Goal: Task Accomplishment & Management: Use online tool/utility

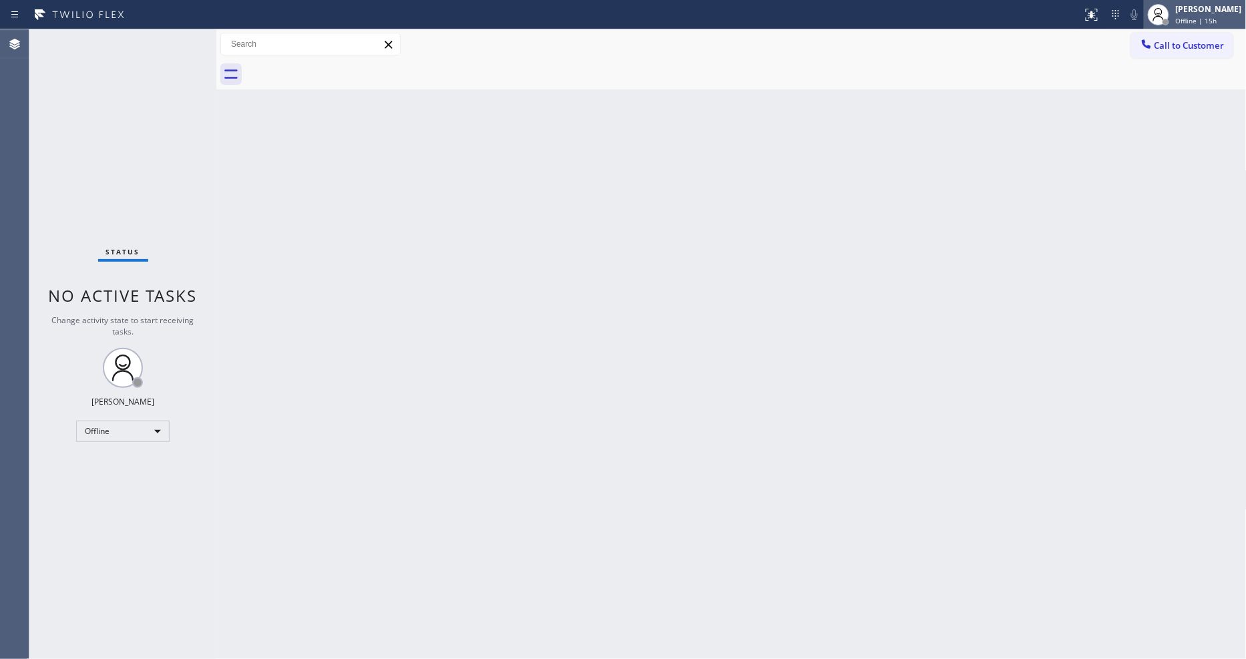
click at [1174, 16] on div at bounding box center [1158, 14] width 29 height 29
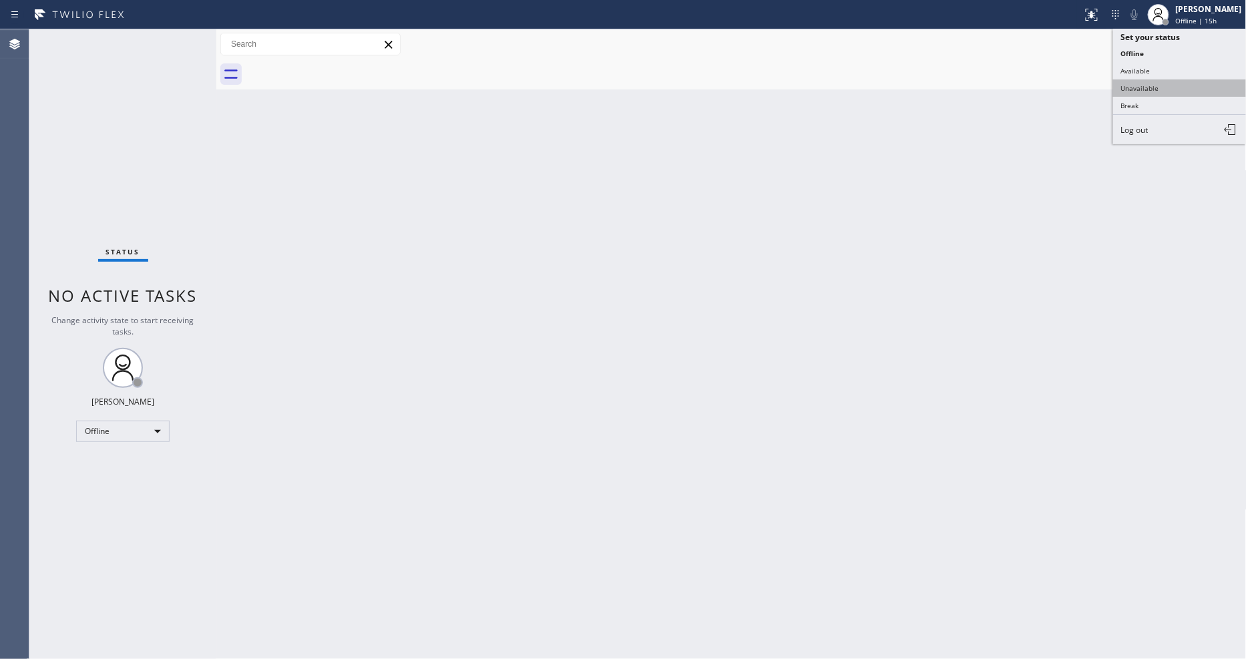
click at [1143, 92] on button "Unavailable" at bounding box center [1180, 87] width 134 height 17
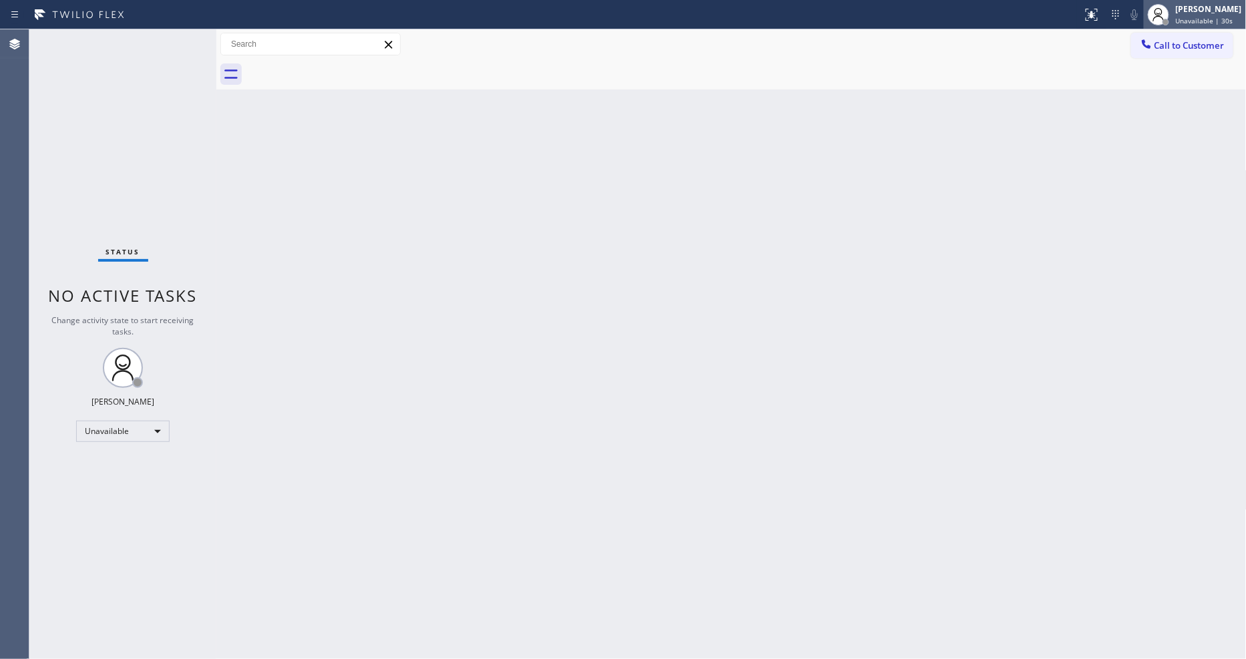
click at [1188, 16] on span "Unavailable | 30s" at bounding box center [1204, 20] width 57 height 9
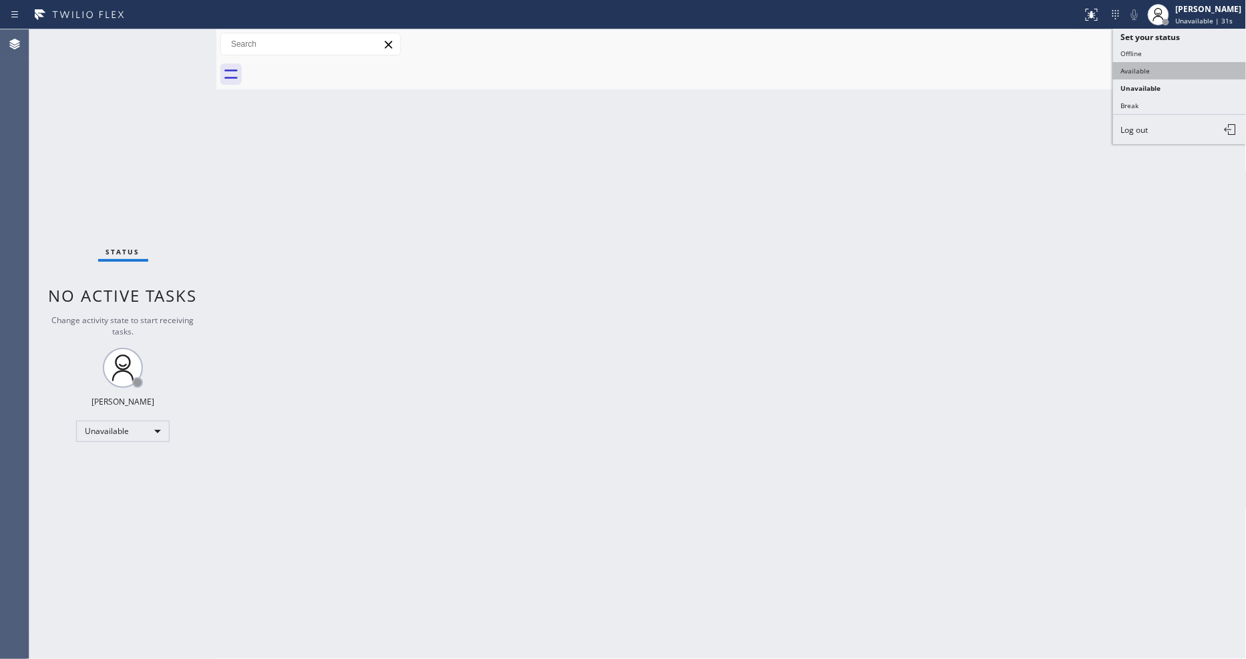
click at [1162, 74] on button "Available" at bounding box center [1180, 70] width 134 height 17
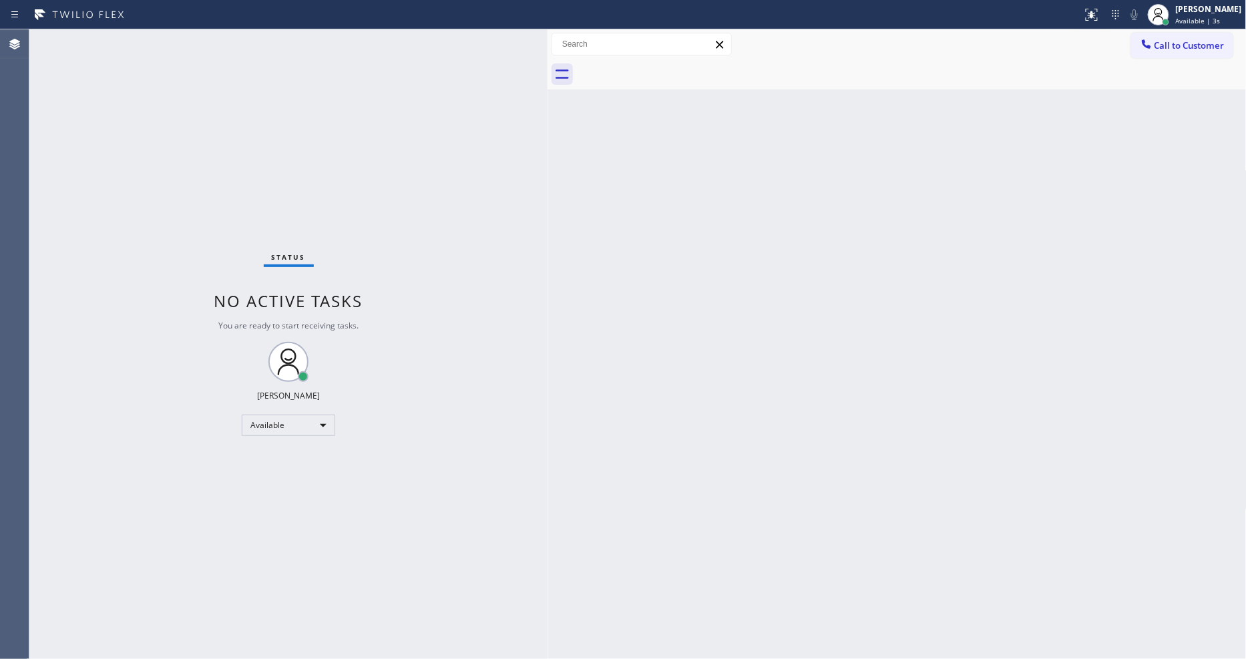
drag, startPoint x: 215, startPoint y: 56, endPoint x: 546, endPoint y: 91, distance: 333.1
click at [548, 91] on div at bounding box center [548, 344] width 0 height 630
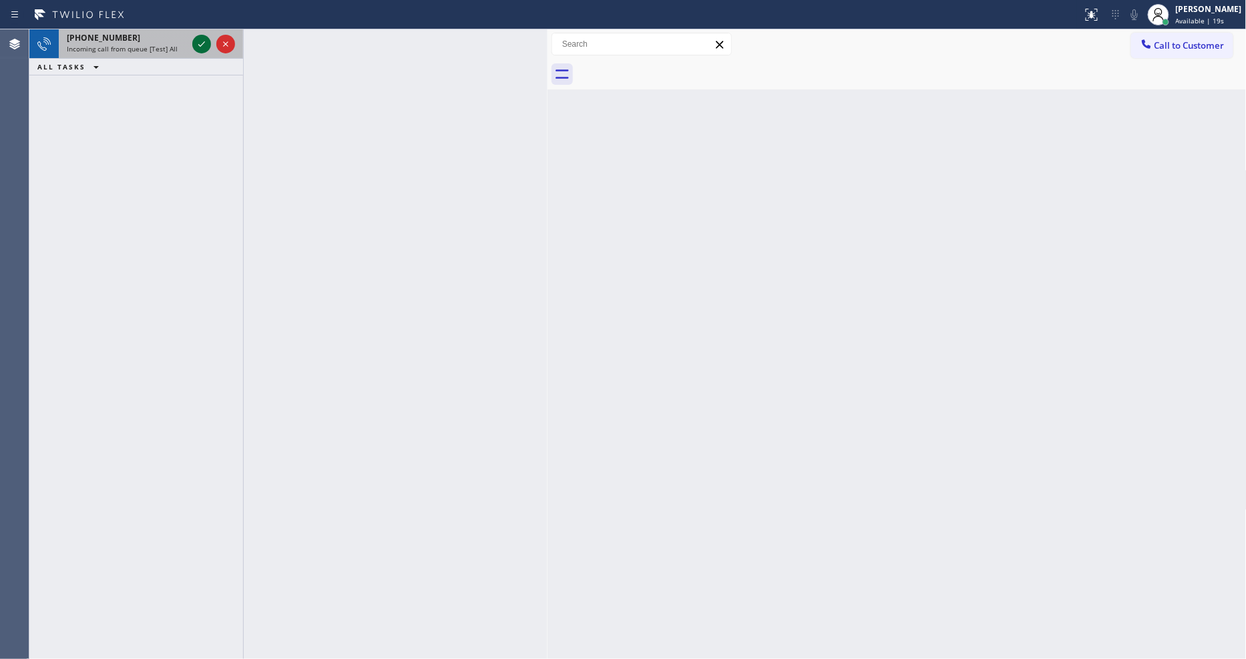
click at [202, 42] on icon at bounding box center [202, 44] width 16 height 16
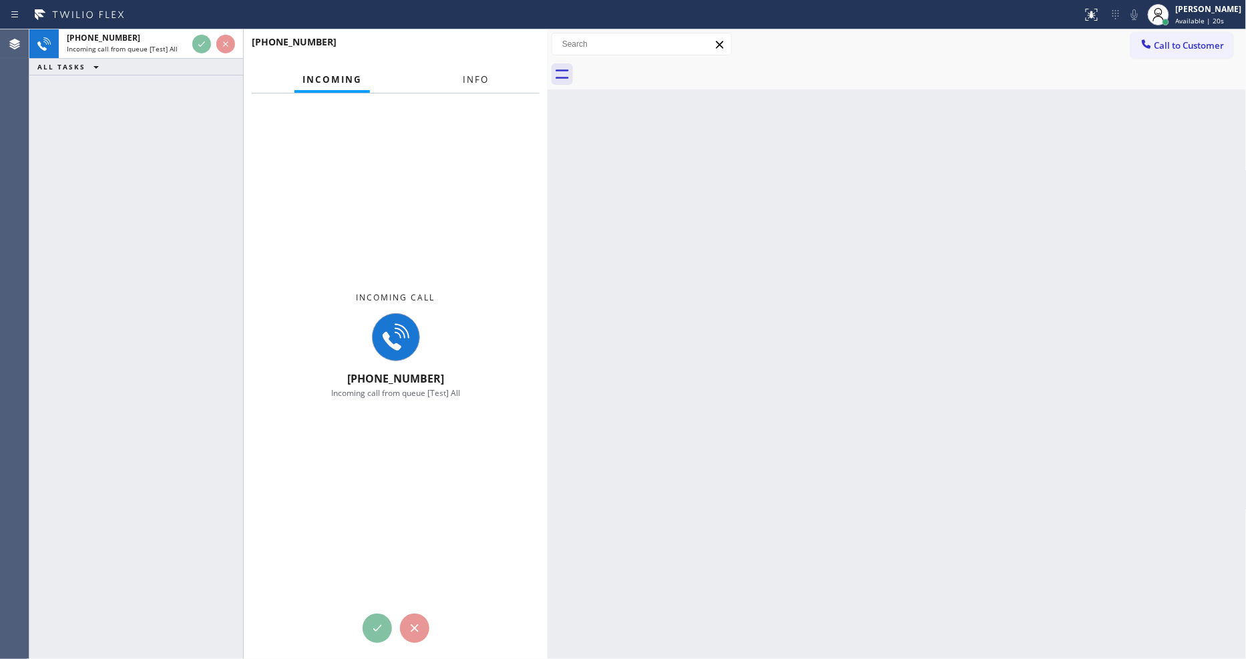
click at [470, 80] on span "Info" at bounding box center [476, 79] width 26 height 12
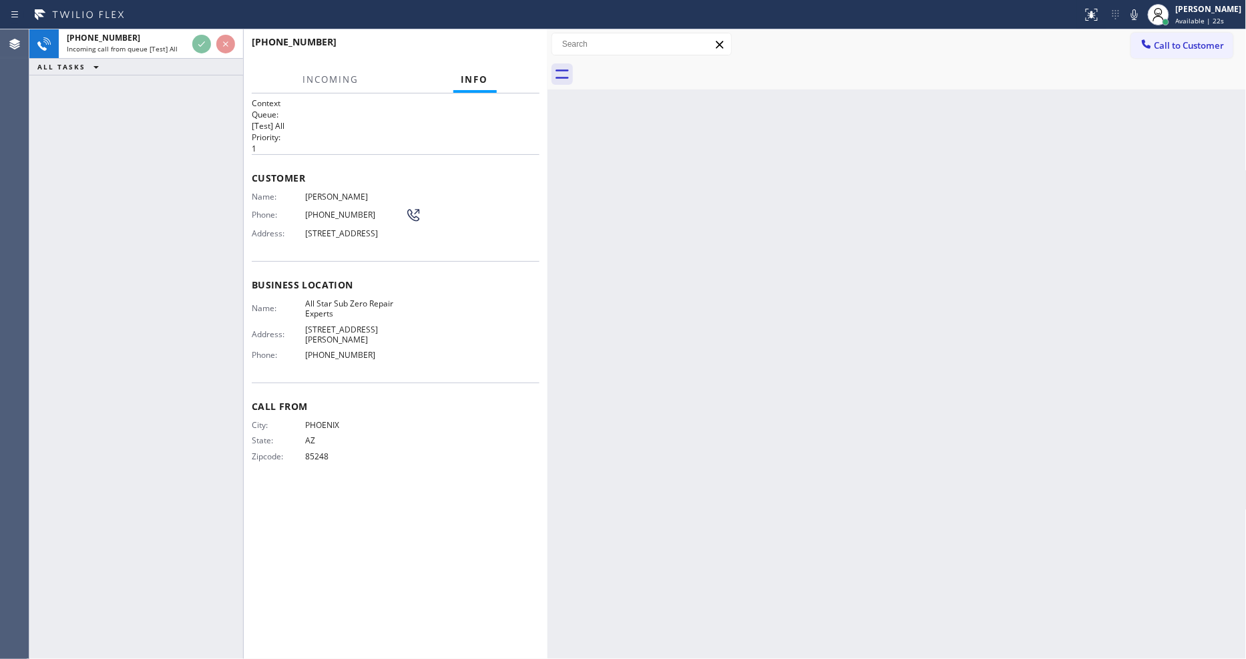
drag, startPoint x: 546, startPoint y: 132, endPoint x: 566, endPoint y: 137, distance: 20.6
click at [548, 137] on div at bounding box center [548, 344] width 0 height 630
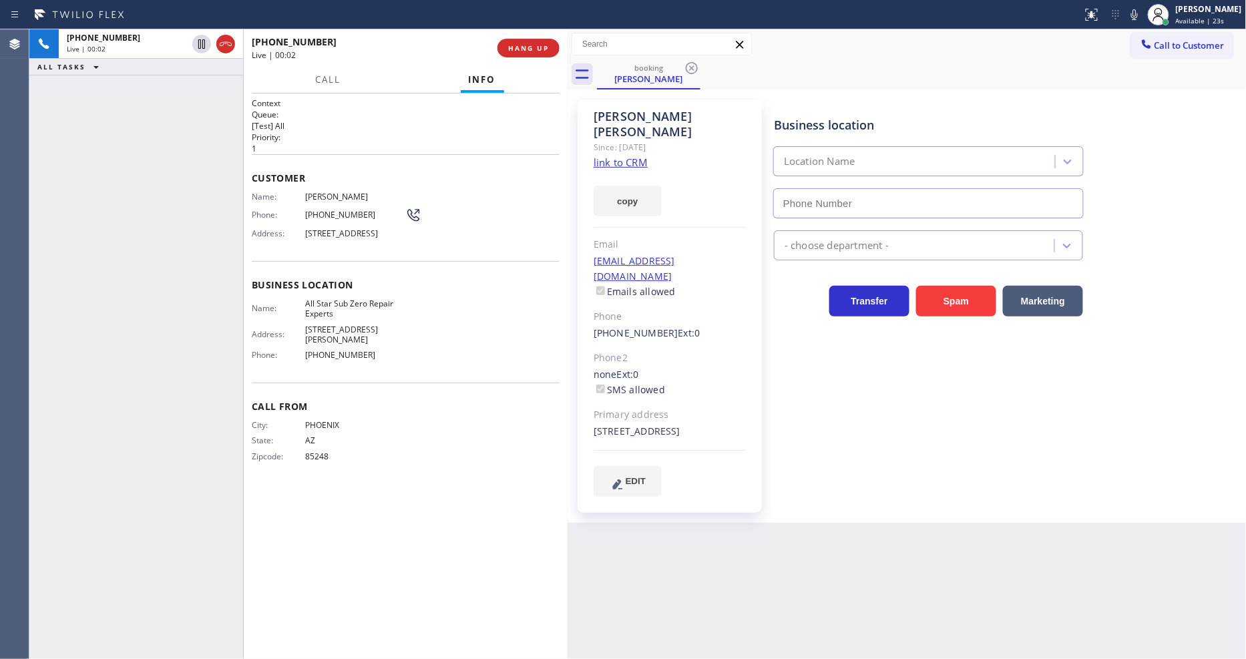
type input "[PHONE_NUMBER]"
click at [618, 156] on link "link to CRM" at bounding box center [621, 162] width 54 height 13
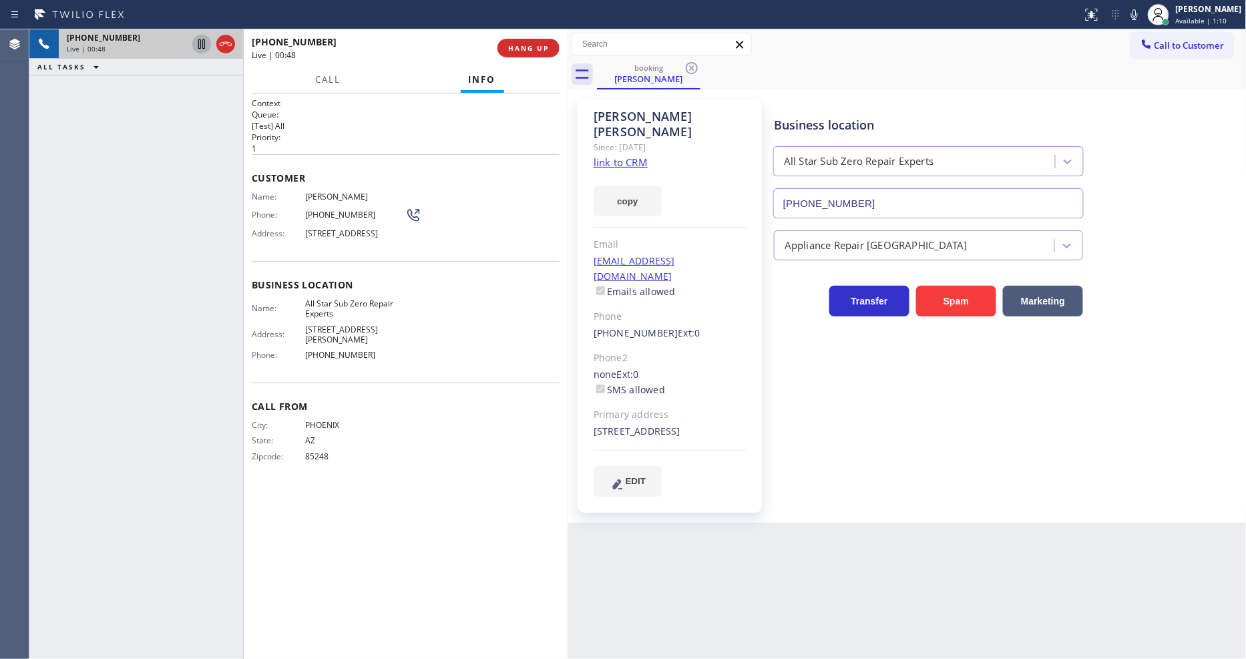
click at [201, 40] on icon at bounding box center [202, 44] width 16 height 16
click at [1143, 18] on icon at bounding box center [1135, 15] width 16 height 16
click at [427, 486] on div "Context Queue: [Test] All Priority: 1 Customer Name: Dennis Myrick Phone: (480)…" at bounding box center [406, 377] width 308 height 558
click at [198, 43] on icon at bounding box center [202, 44] width 16 height 16
click at [1143, 14] on icon at bounding box center [1135, 15] width 16 height 16
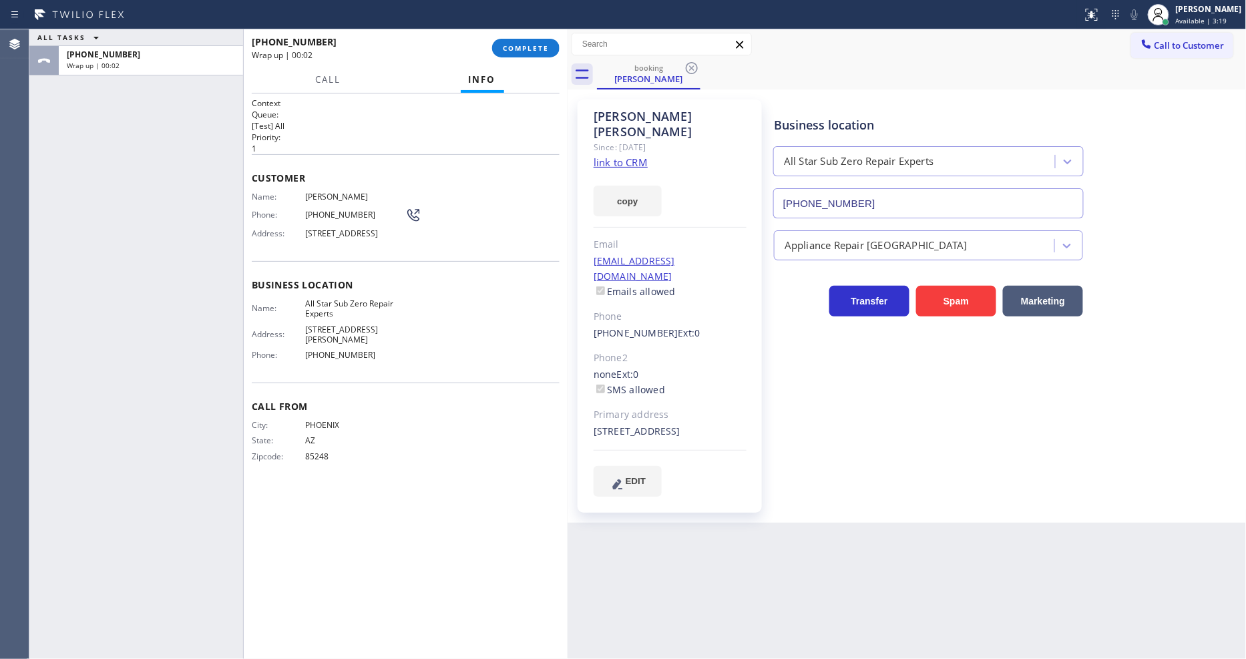
click at [339, 51] on div "Wrap up | 00:02" at bounding box center [367, 54] width 231 height 11
click at [568, 48] on div at bounding box center [568, 344] width 0 height 630
click at [542, 52] on span "COMPLETE" at bounding box center [526, 47] width 46 height 9
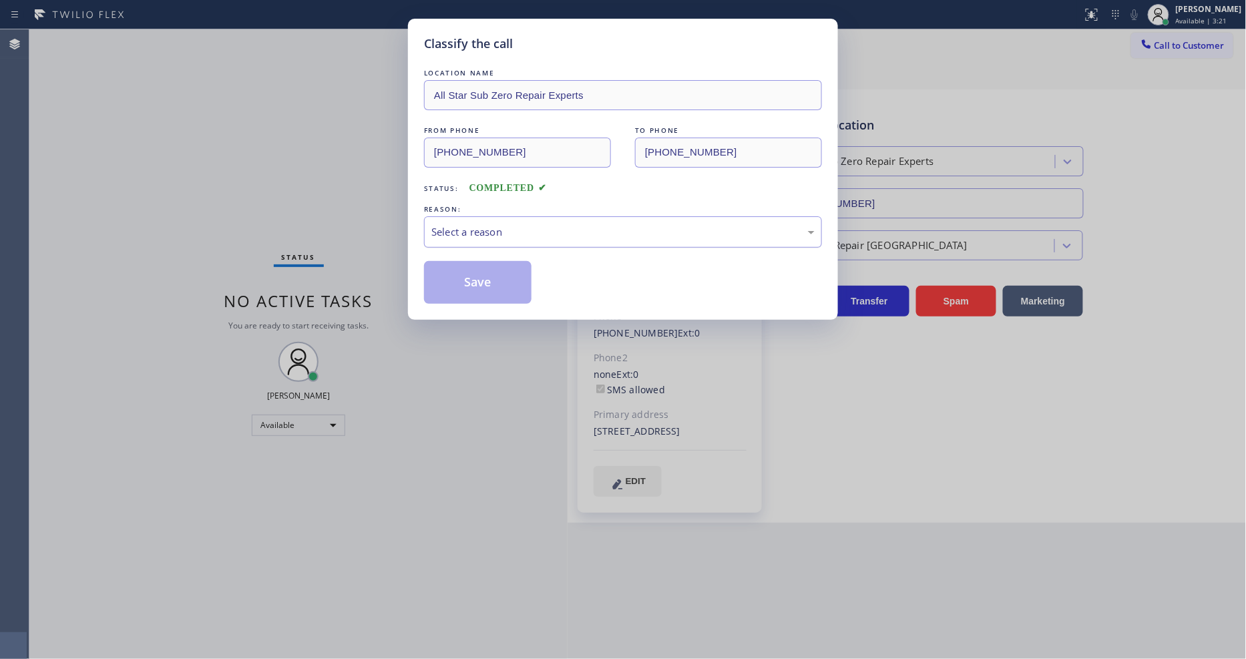
click at [534, 224] on div "Select a reason" at bounding box center [622, 231] width 383 height 15
click at [481, 275] on button "Save" at bounding box center [478, 282] width 108 height 43
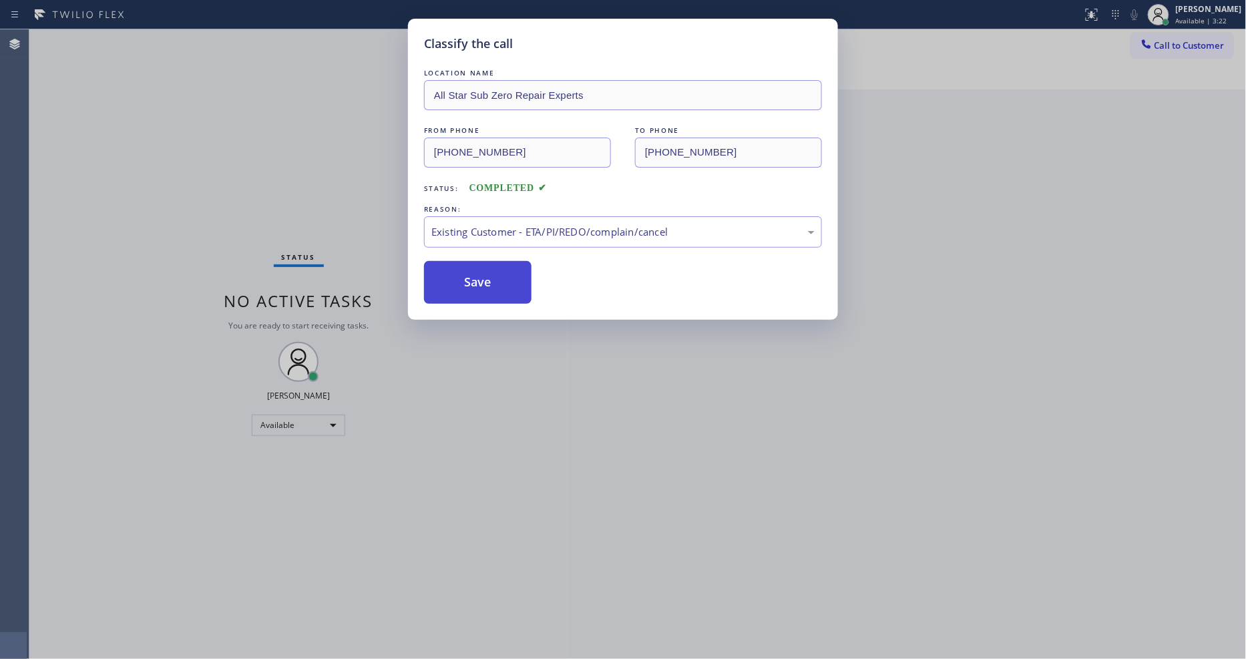
click at [481, 275] on button "Save" at bounding box center [478, 282] width 108 height 43
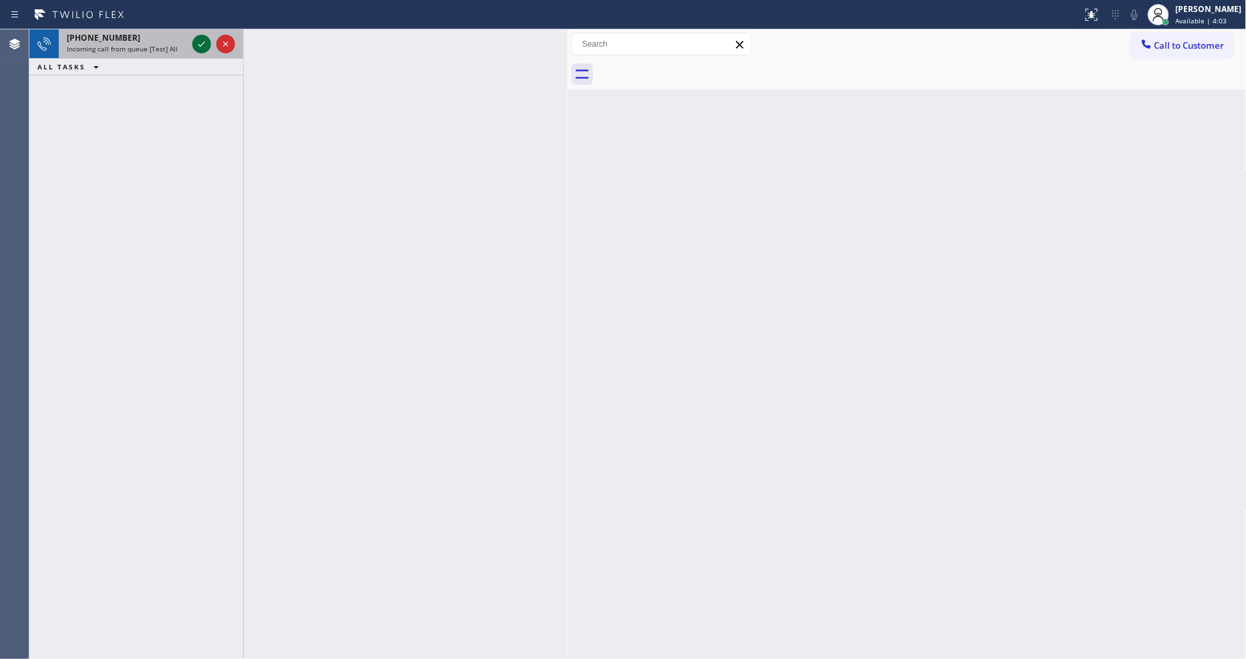
click at [201, 40] on icon at bounding box center [202, 44] width 16 height 16
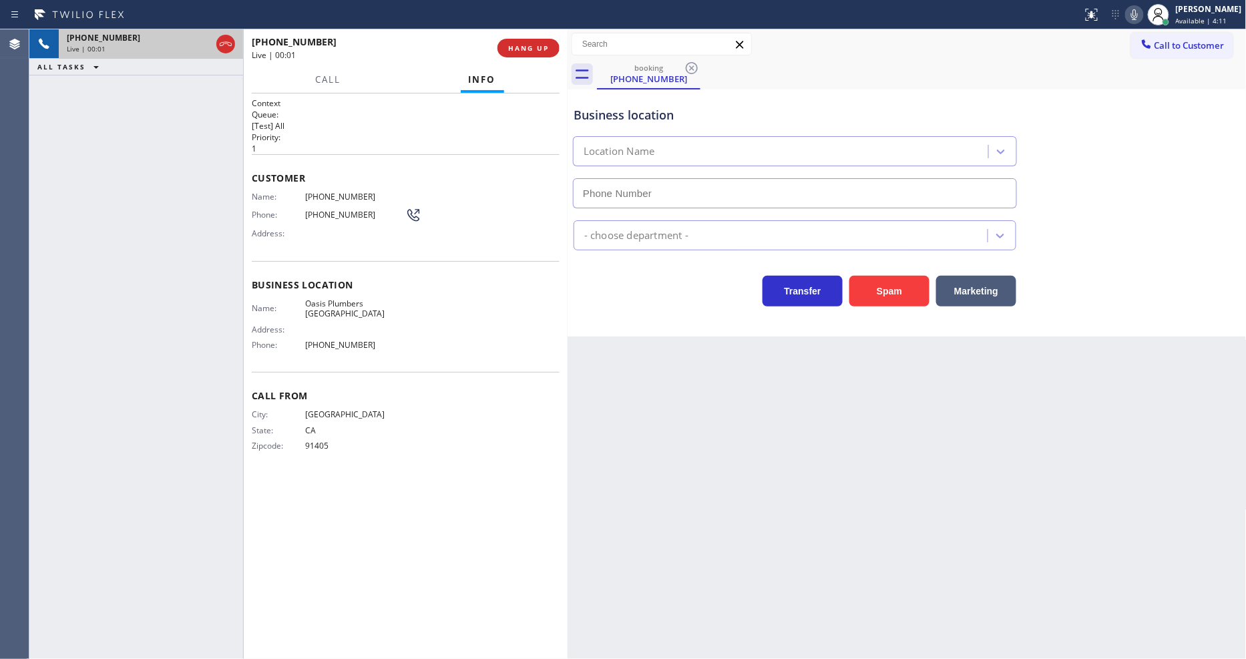
type input "(805) 883-6154"
click at [317, 305] on span "Oasis Plumbers Thousand Oaks" at bounding box center [355, 309] width 100 height 21
copy span "Oasis Plumbers Thousand Oaks"
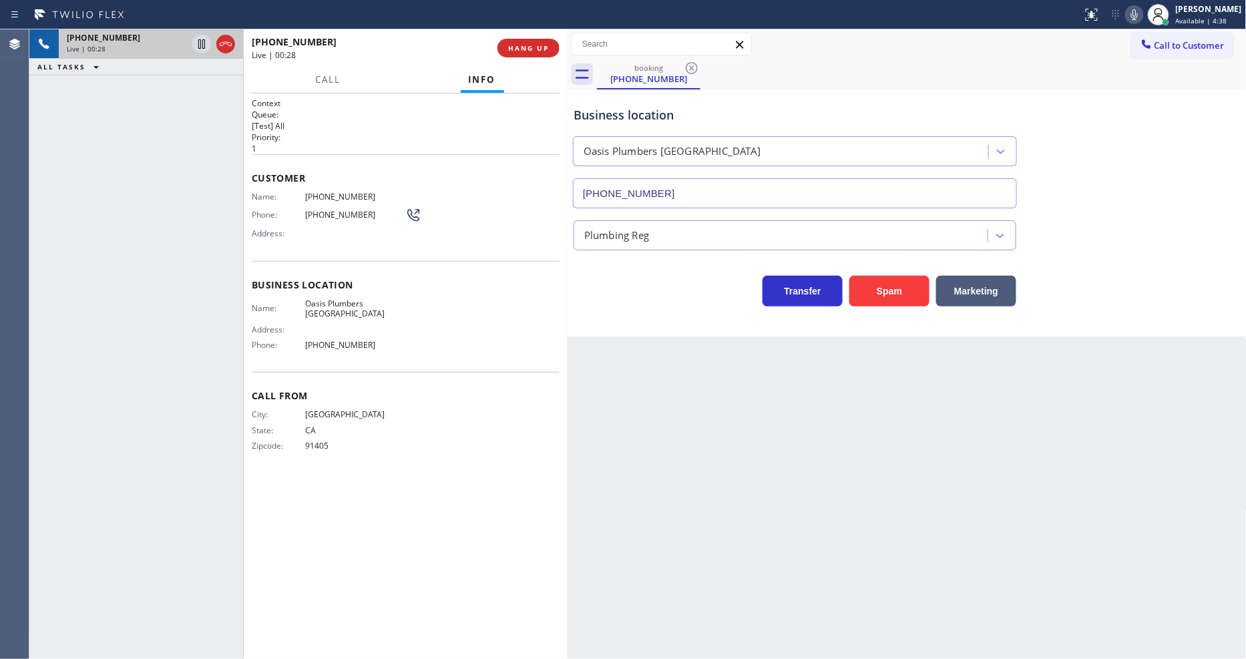
click at [321, 198] on div "Name: (818) 399-9918 Phone: (818) 399-9918 Address:" at bounding box center [337, 218] width 170 height 53
click at [321, 197] on span "(818) 399-9918" at bounding box center [355, 197] width 100 height 10
copy span "(818) 399-9918"
drag, startPoint x: 878, startPoint y: 67, endPoint x: 959, endPoint y: 48, distance: 83.8
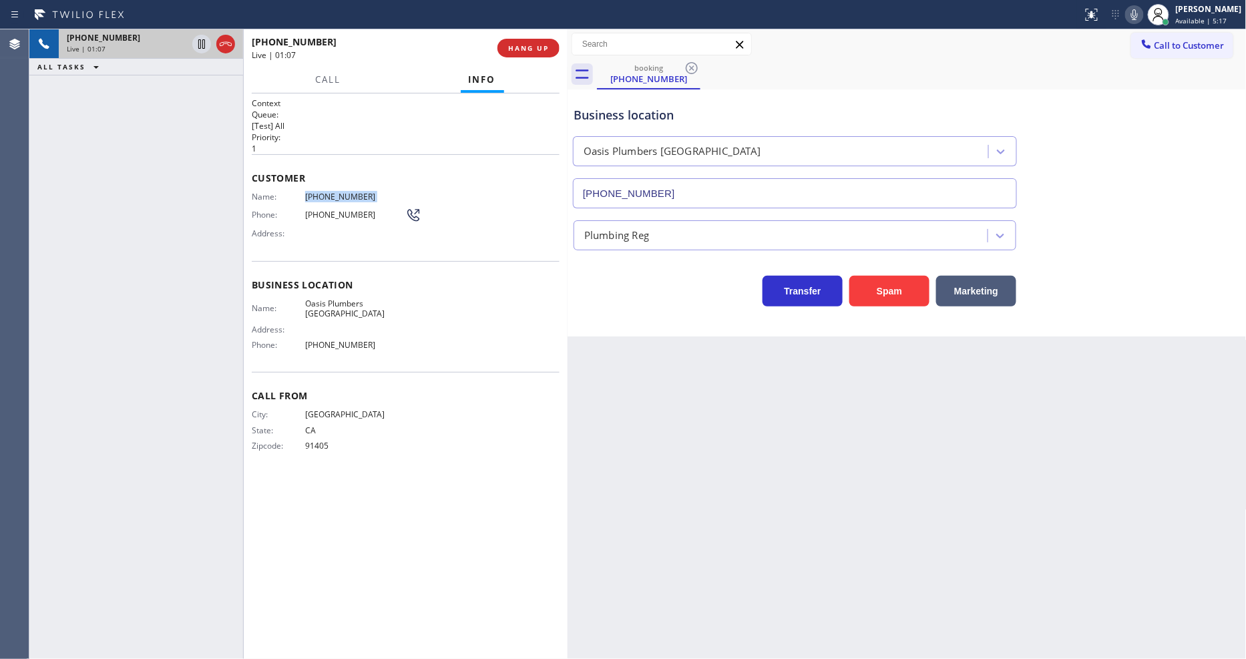
click at [878, 67] on div "booking (818) 399-9918" at bounding box center [922, 74] width 650 height 30
click at [1143, 17] on icon at bounding box center [1135, 15] width 16 height 16
click at [1143, 14] on icon at bounding box center [1135, 15] width 16 height 16
click at [329, 192] on span "(818) 399-9918" at bounding box center [355, 197] width 100 height 10
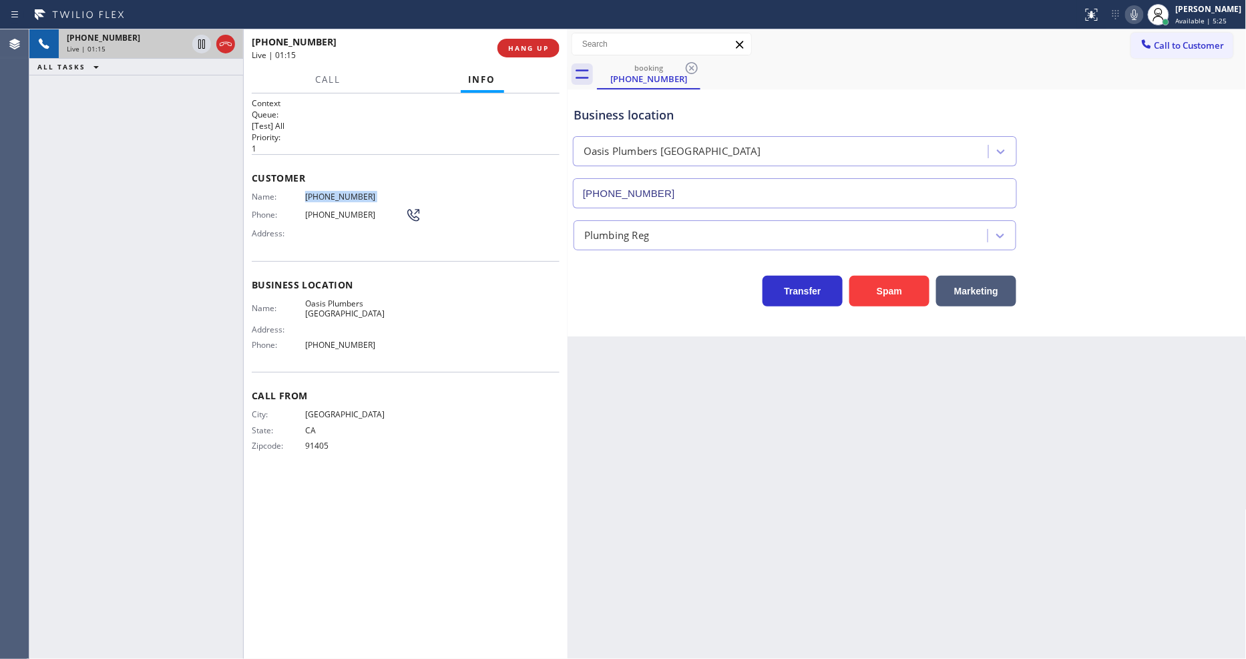
click at [329, 192] on span "(818) 399-9918" at bounding box center [355, 197] width 100 height 10
copy span "(818) 399-9918"
drag, startPoint x: 218, startPoint y: 141, endPoint x: 391, endPoint y: 101, distance: 176.9
click at [218, 141] on div "+18183999918 Live | 01:38 ALL TASKS ALL TASKS ACTIVE TASKS TASKS IN WRAP UP" at bounding box center [136, 344] width 214 height 630
click at [198, 40] on icon at bounding box center [202, 44] width 16 height 16
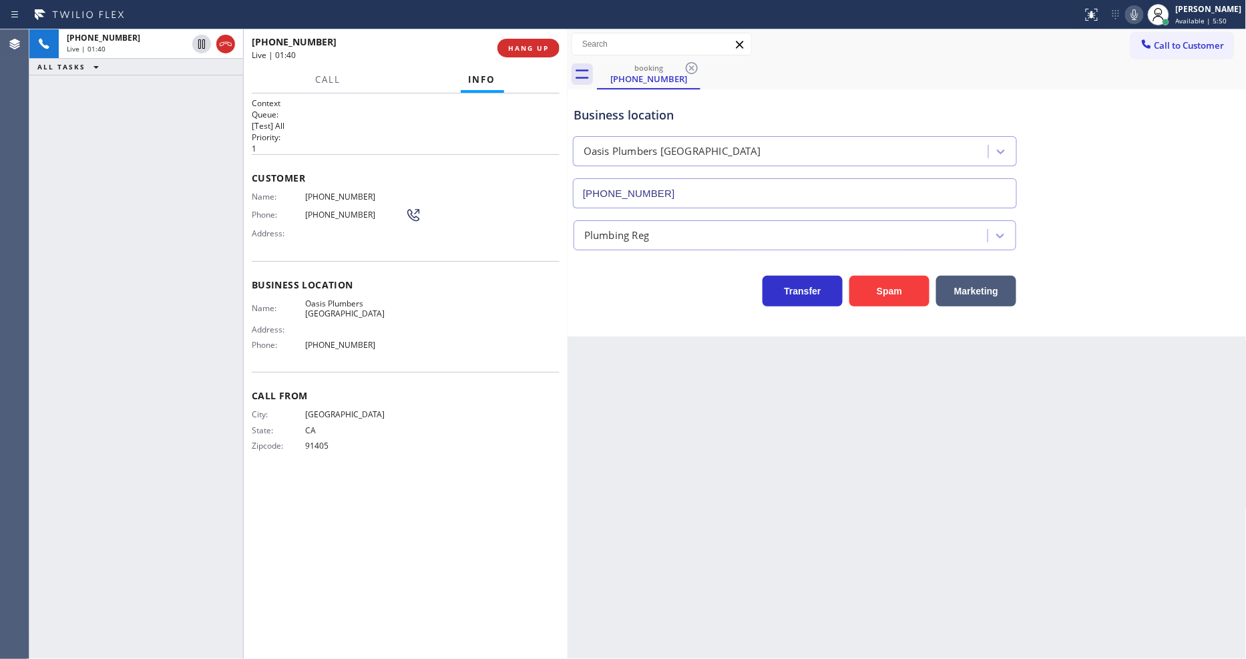
click at [1143, 18] on icon at bounding box center [1135, 15] width 16 height 16
click at [469, 379] on div "Call From City: LOS ANGELES State: CA Zipcode: 91405" at bounding box center [406, 422] width 308 height 101
drag, startPoint x: 201, startPoint y: 42, endPoint x: 219, endPoint y: 42, distance: 18.0
click at [201, 42] on icon at bounding box center [202, 44] width 16 height 16
click at [1143, 13] on icon at bounding box center [1135, 15] width 16 height 16
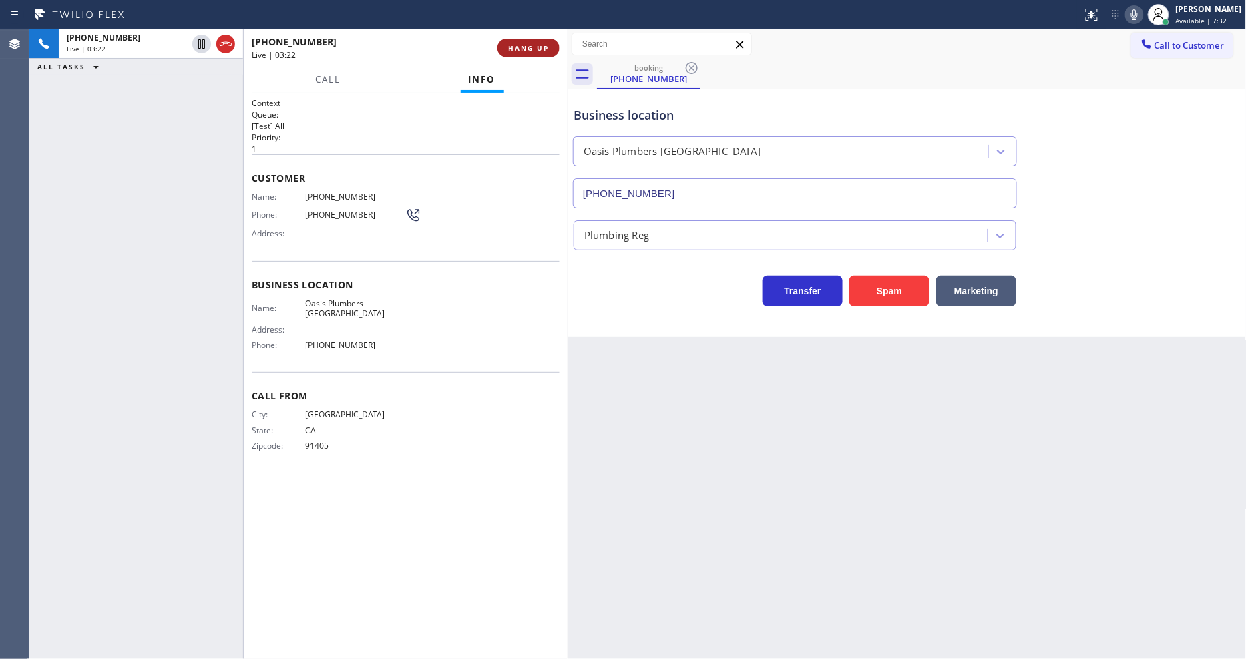
click at [532, 43] on span "HANG UP" at bounding box center [528, 47] width 41 height 9
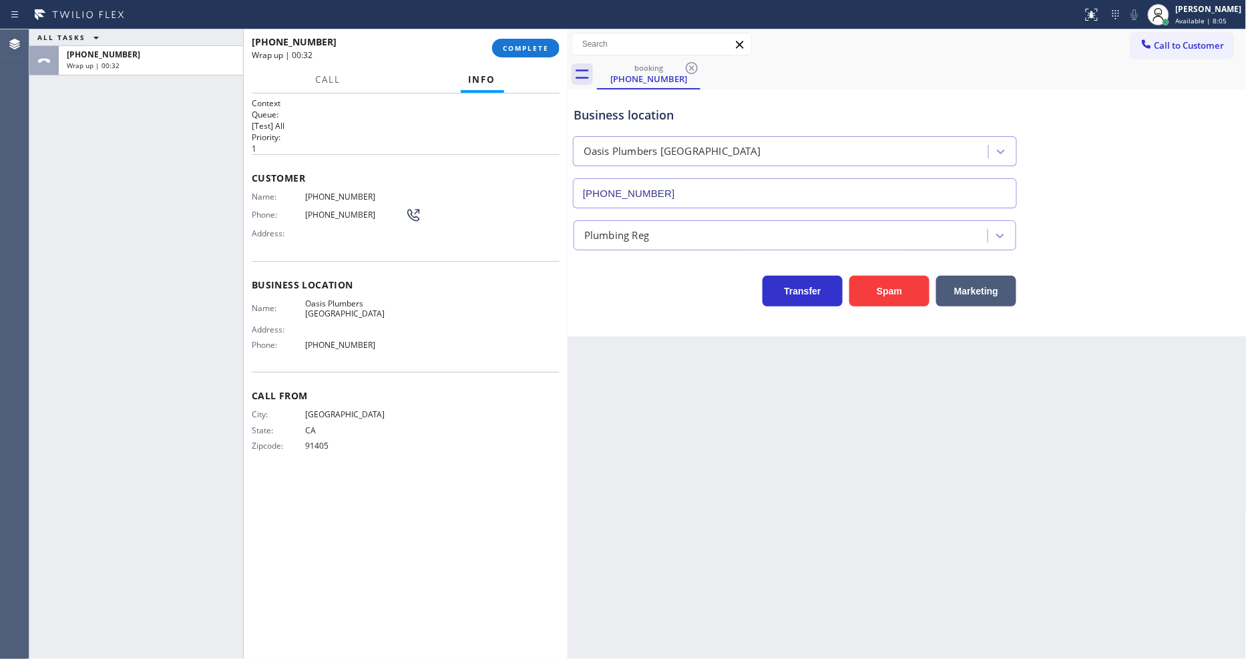
click at [319, 442] on span "91405" at bounding box center [355, 446] width 100 height 10
copy span "91405"
click at [528, 47] on span "COMPLETE" at bounding box center [526, 47] width 46 height 9
click at [470, 218] on div "Classify the call LOCATION NAME All Star Sub Zero Repair Experts FROM PHONE (48…" at bounding box center [637, 344] width 1217 height 630
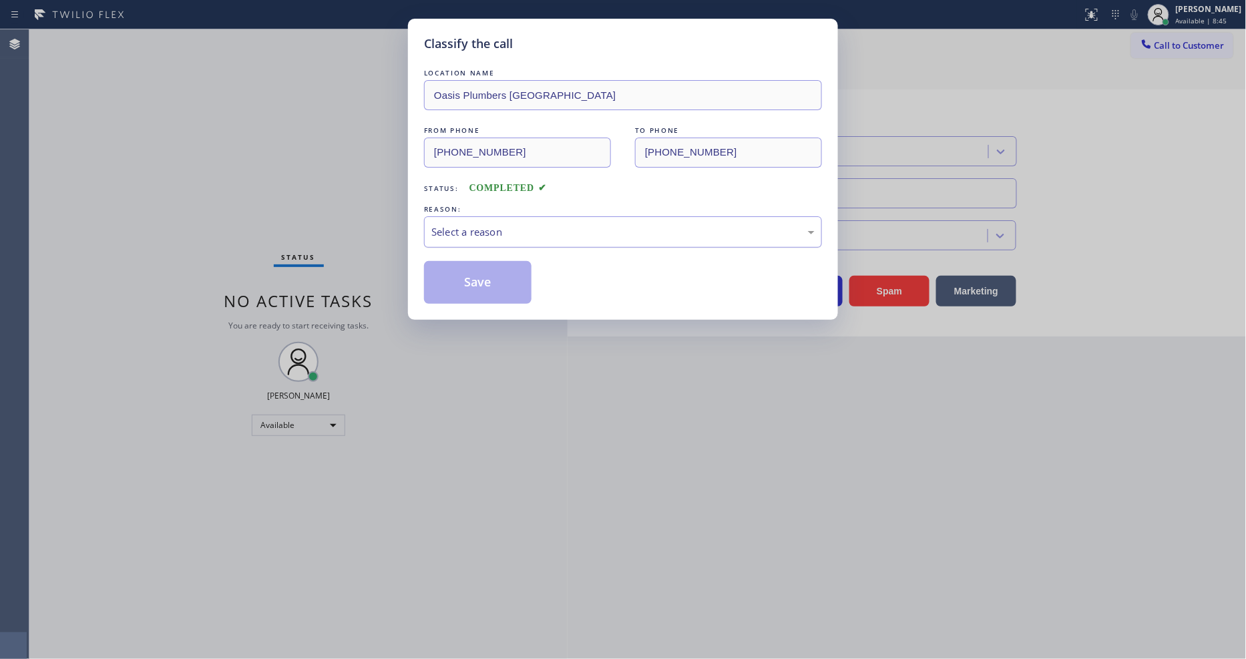
click at [469, 234] on div "Select a reason" at bounding box center [622, 231] width 383 height 15
click at [458, 271] on button "Save" at bounding box center [478, 282] width 108 height 43
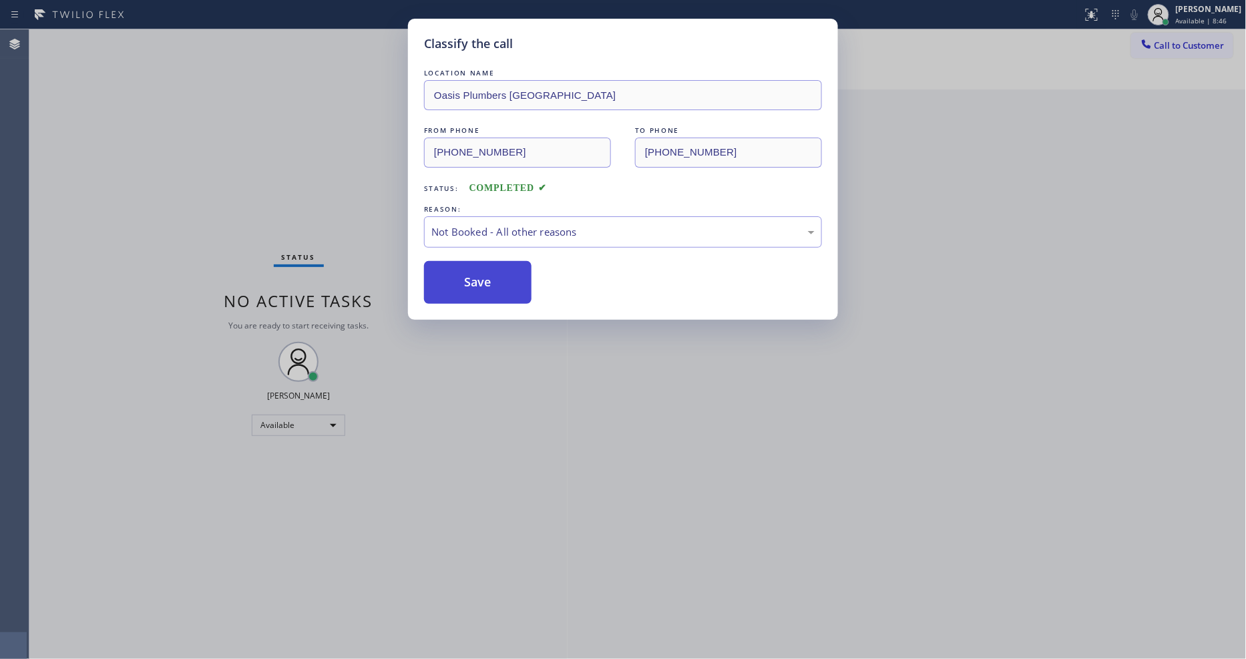
click at [458, 270] on button "Save" at bounding box center [478, 282] width 108 height 43
click at [458, 269] on button "Save" at bounding box center [478, 282] width 108 height 43
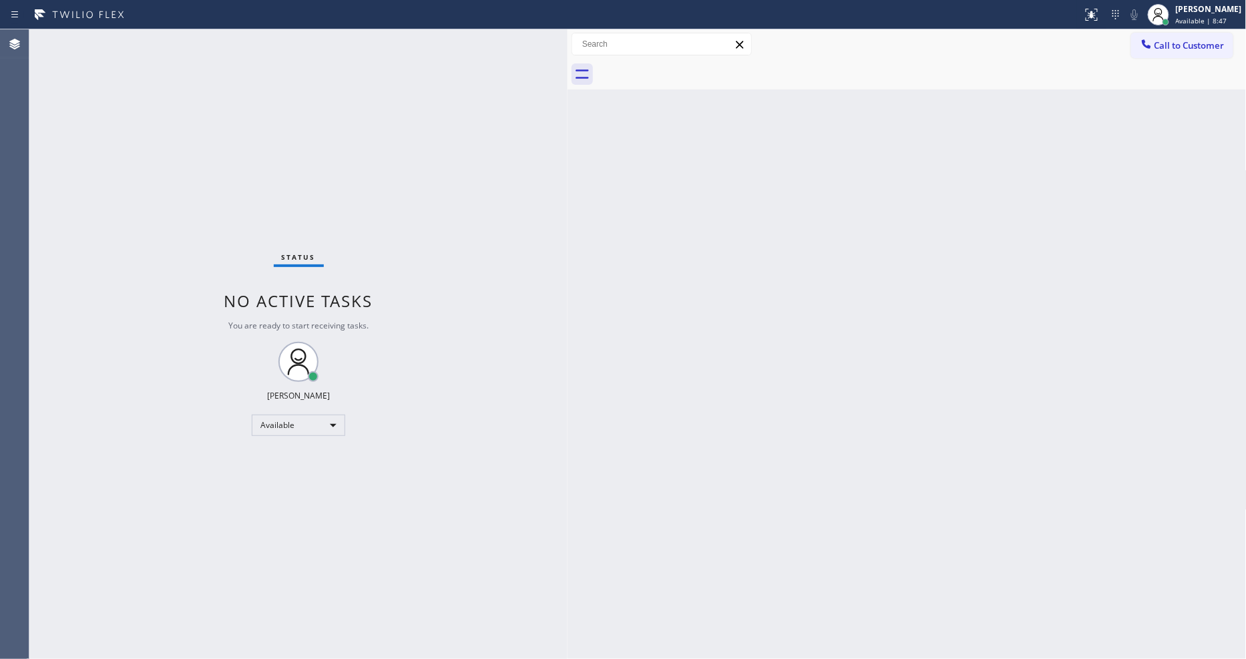
click at [458, 288] on div "Status No active tasks You are ready to start receiving tasks. [PERSON_NAME] Av…" at bounding box center [298, 344] width 538 height 630
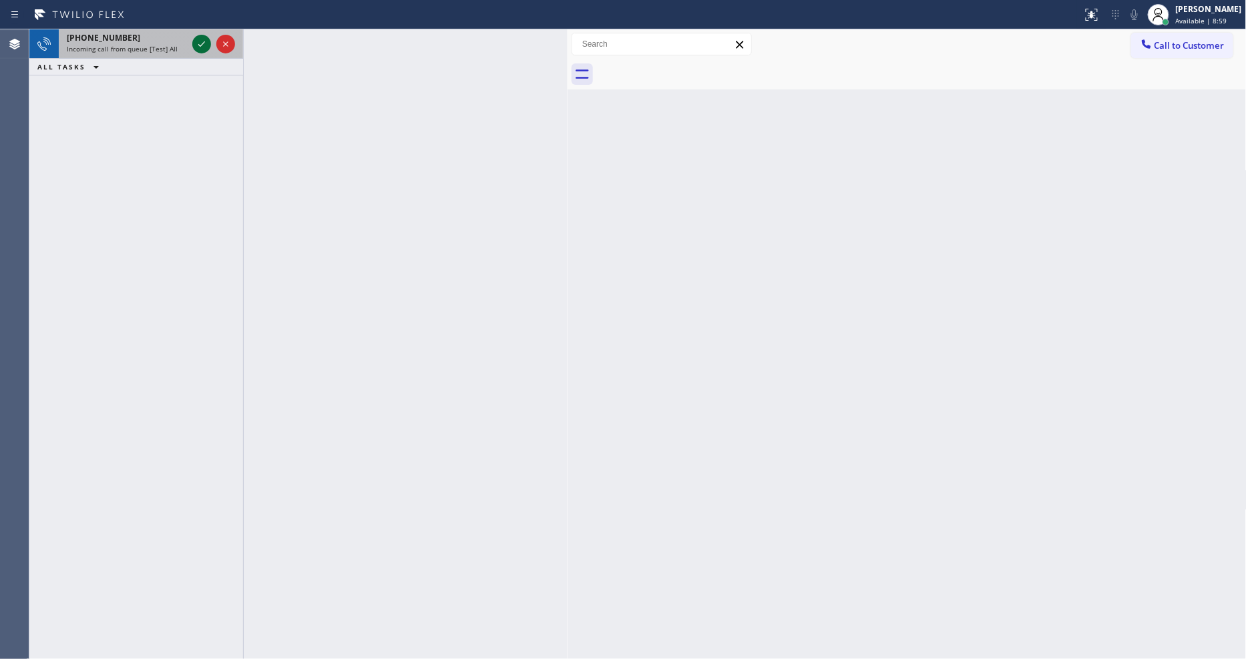
click at [199, 43] on icon at bounding box center [202, 44] width 16 height 16
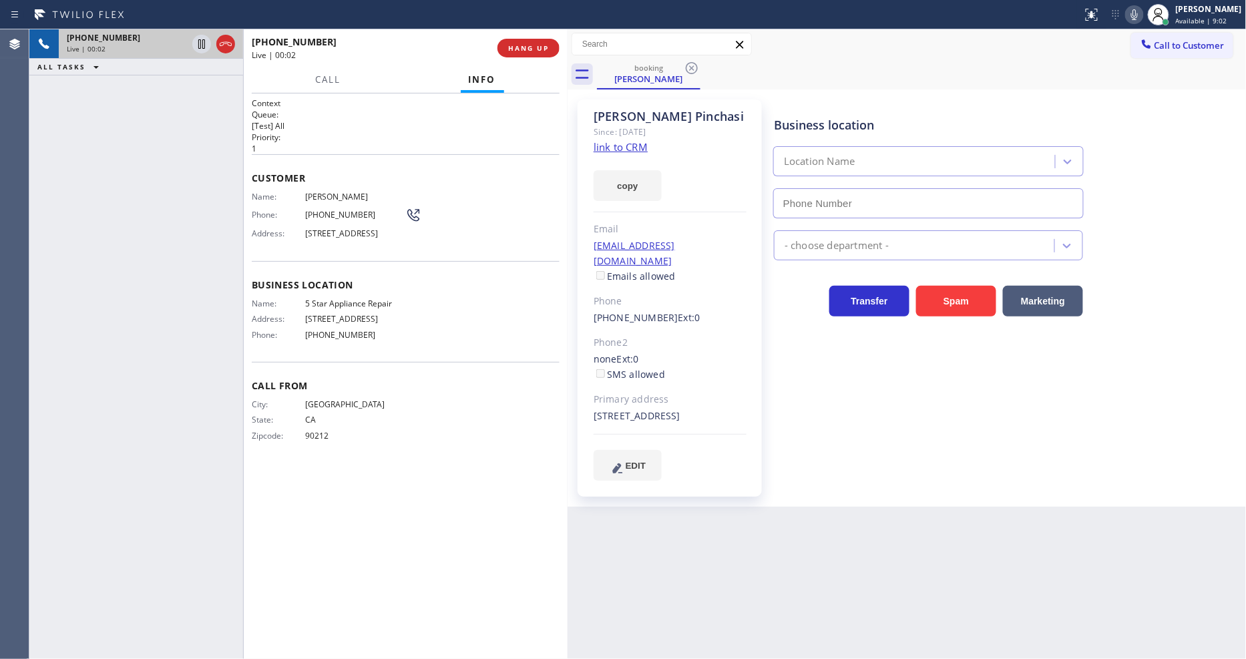
type input "(855) 731-4952"
click at [606, 149] on link "link to CRM" at bounding box center [621, 146] width 54 height 13
click at [332, 309] on span "5 Star Appliance Repair" at bounding box center [355, 304] width 100 height 10
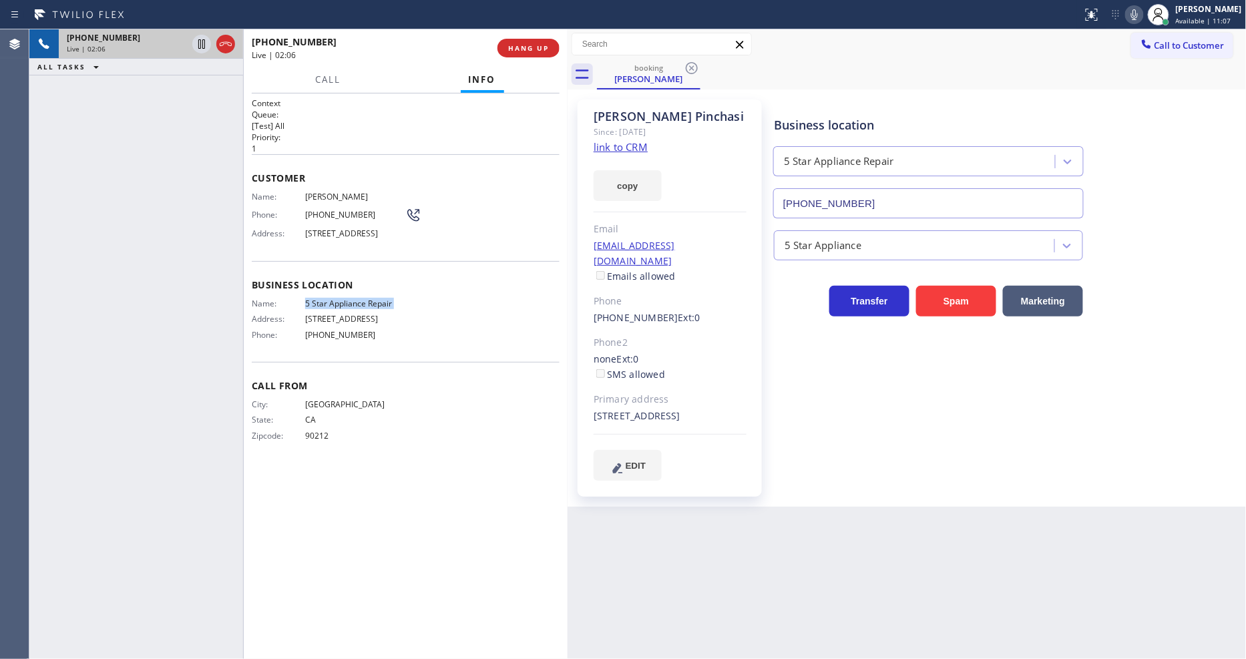
copy span "5 Star Appliance Repair"
drag, startPoint x: 202, startPoint y: 43, endPoint x: 562, endPoint y: 39, distance: 360.7
click at [202, 43] on icon at bounding box center [202, 44] width 16 height 16
click at [1138, 15] on icon at bounding box center [1134, 14] width 7 height 11
click at [345, 192] on span "Julia Pinchasi" at bounding box center [355, 197] width 100 height 10
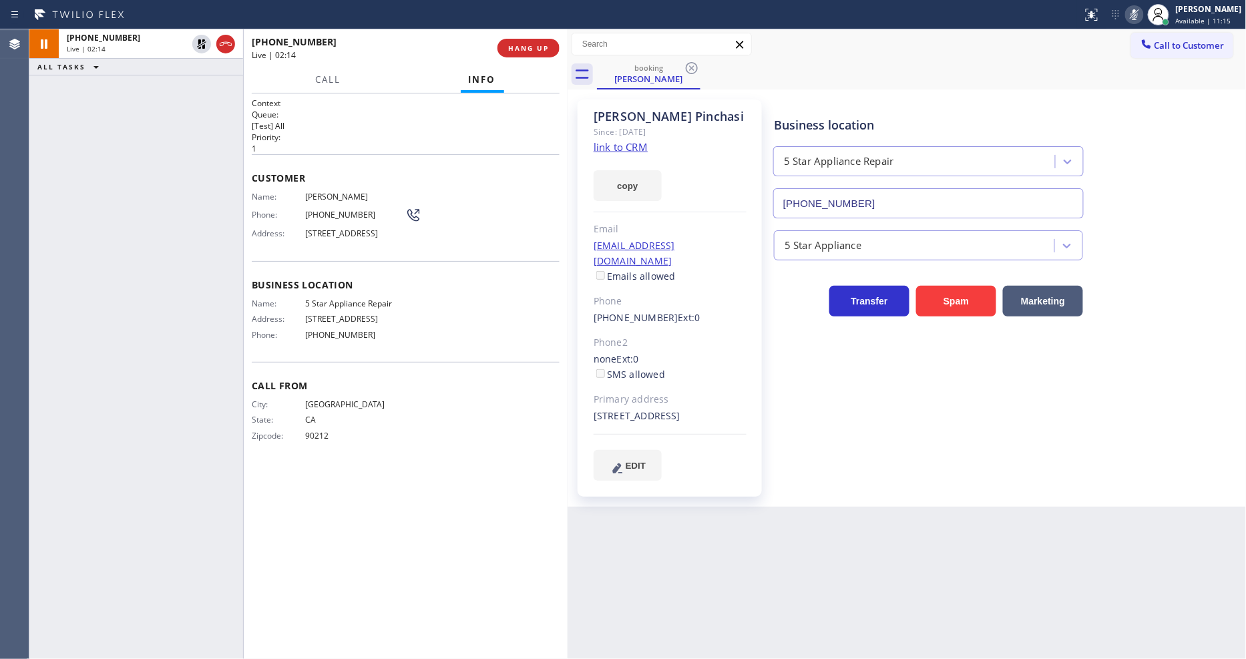
click at [345, 192] on span "Julia Pinchasi" at bounding box center [355, 197] width 100 height 10
copy span "Julia Pinchasi"
click at [355, 210] on span "(310) 433-9199" at bounding box center [355, 215] width 100 height 10
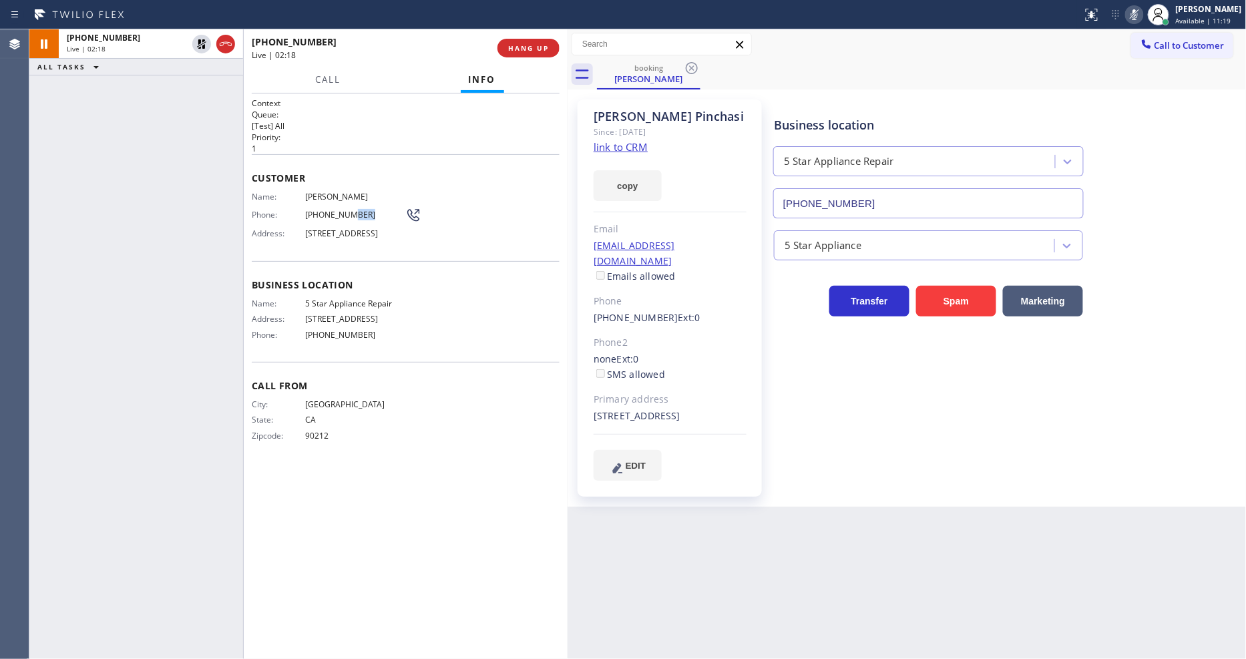
click at [355, 210] on span "(310) 433-9199" at bounding box center [355, 215] width 100 height 10
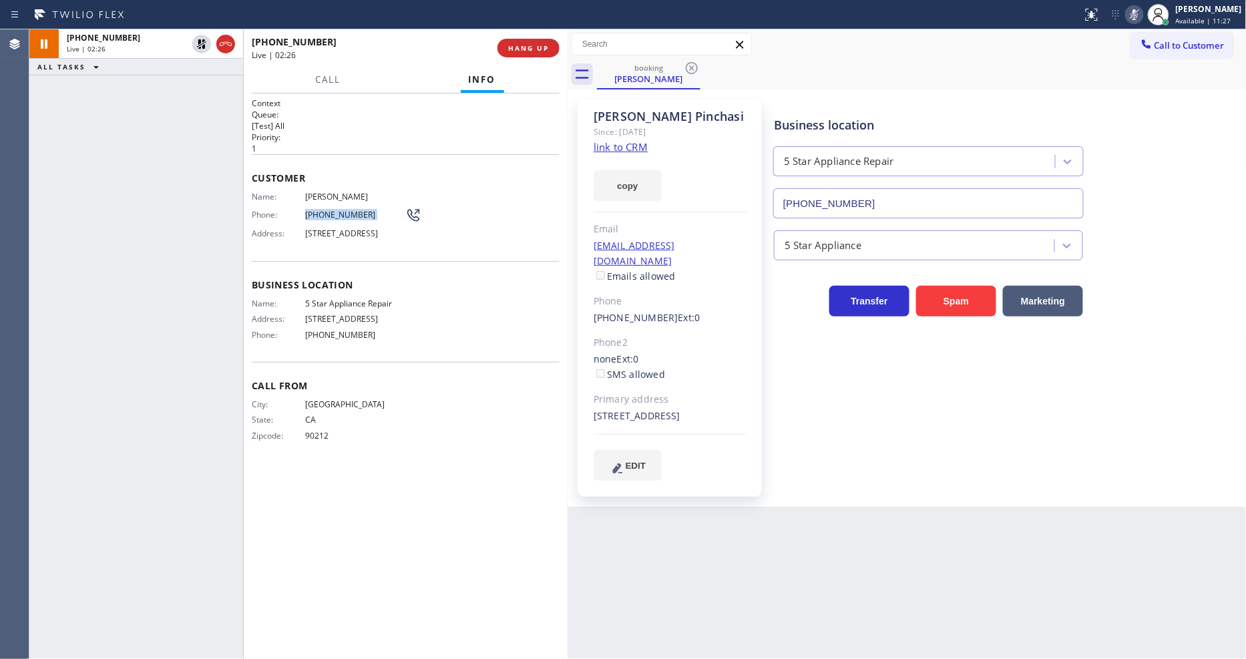
click at [194, 309] on div "+13104339199 Live | 02:26 ALL TASKS ALL TASKS ACTIVE TASKS TASKS IN WRAP UP" at bounding box center [136, 344] width 214 height 630
click at [1194, 513] on div "Back to Dashboard Change Sender ID Customers Technicians Select a contact Outbo…" at bounding box center [907, 344] width 679 height 630
drag, startPoint x: 425, startPoint y: 322, endPoint x: 424, endPoint y: 343, distance: 21.4
click at [425, 322] on div "Name: 5 Star Appliance Repair Address: 510 Foothill Rd Phone: (855) 731-4952" at bounding box center [406, 322] width 308 height 47
click at [118, 192] on div "+13104339199 Live | 04:04 ALL TASKS ALL TASKS ACTIVE TASKS TASKS IN WRAP UP" at bounding box center [136, 344] width 214 height 630
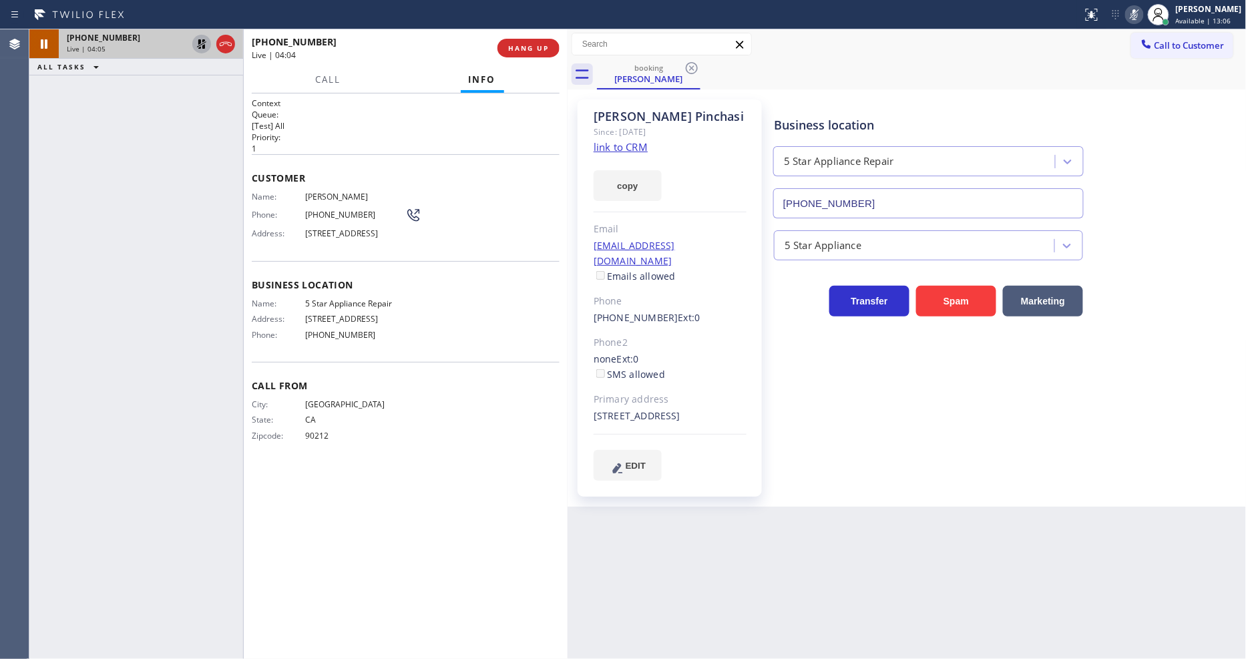
click at [198, 44] on icon at bounding box center [201, 43] width 9 height 9
click at [1143, 16] on icon at bounding box center [1135, 15] width 16 height 16
drag, startPoint x: 926, startPoint y: 423, endPoint x: 888, endPoint y: 441, distance: 41.8
click at [926, 423] on div "Business location 5 Star Appliance Repair (855) 731-4952 5 Star Appliance Trans…" at bounding box center [1007, 290] width 472 height 374
click at [281, 172] on span "Customer" at bounding box center [406, 178] width 308 height 13
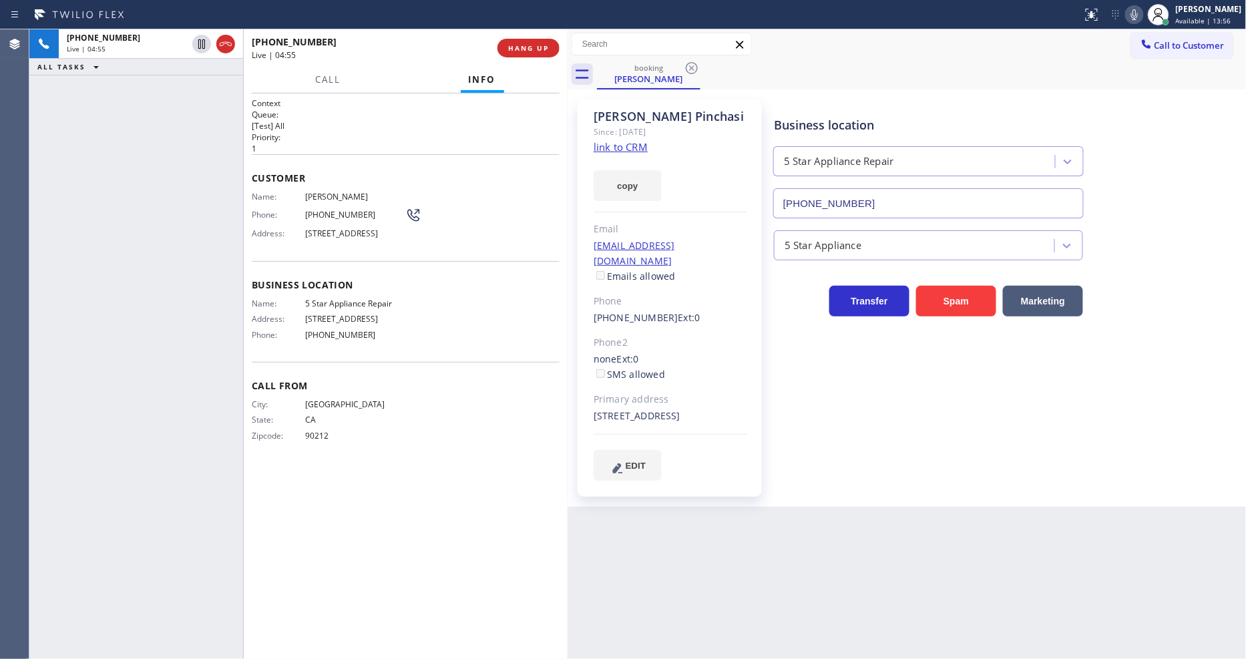
click at [725, 244] on div "ejp1991@sbcglobal.net Emails allowed" at bounding box center [670, 261] width 153 height 46
copy link "ejp1991@sbcglobal.net"
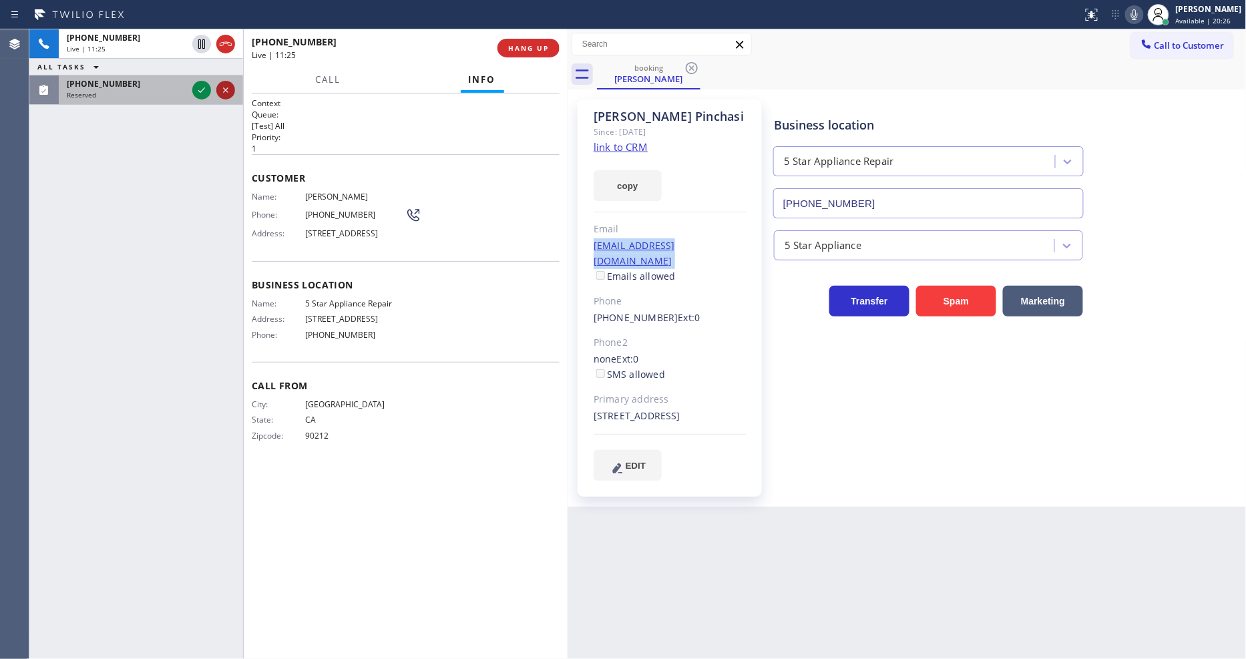
click at [200, 89] on icon at bounding box center [202, 90] width 16 height 16
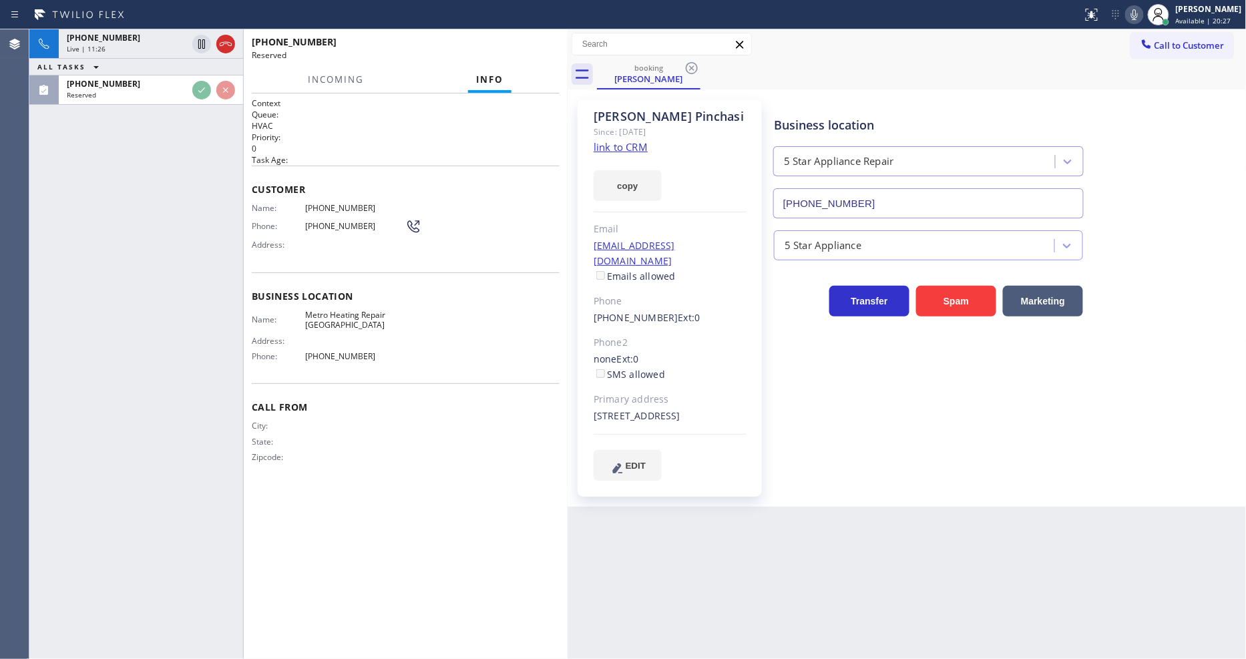
click at [404, 120] on p "HVAC" at bounding box center [406, 125] width 308 height 11
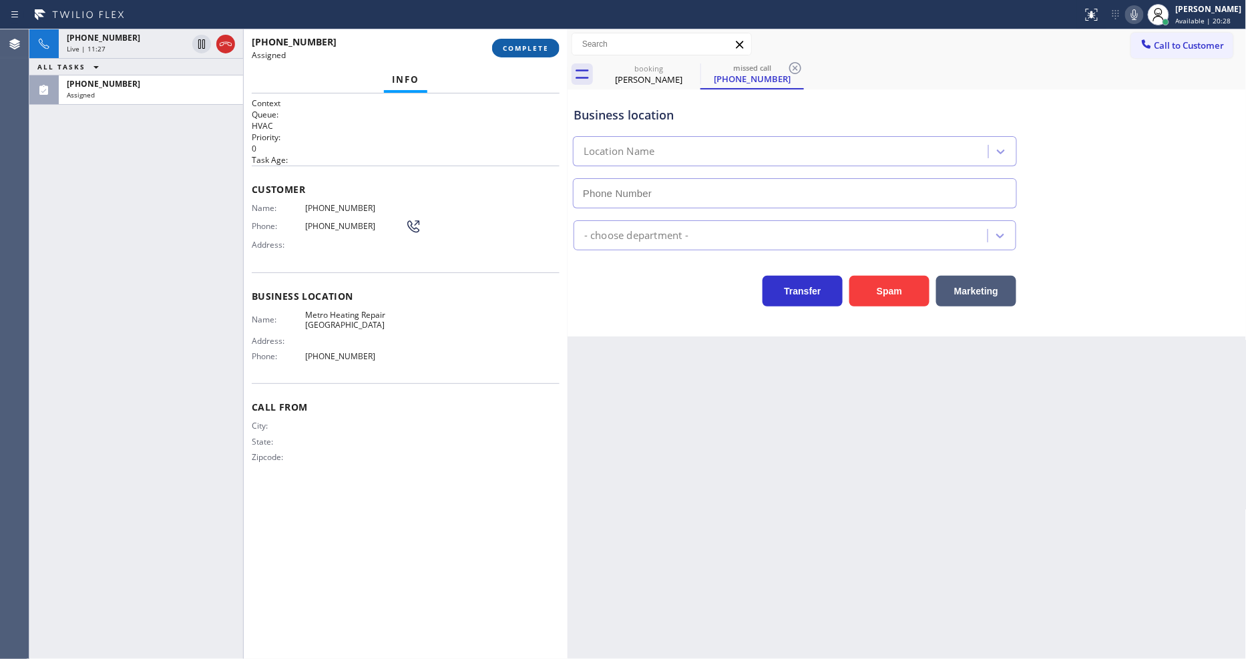
click at [529, 47] on span "COMPLETE" at bounding box center [526, 47] width 46 height 9
type input "(626) 508-7417"
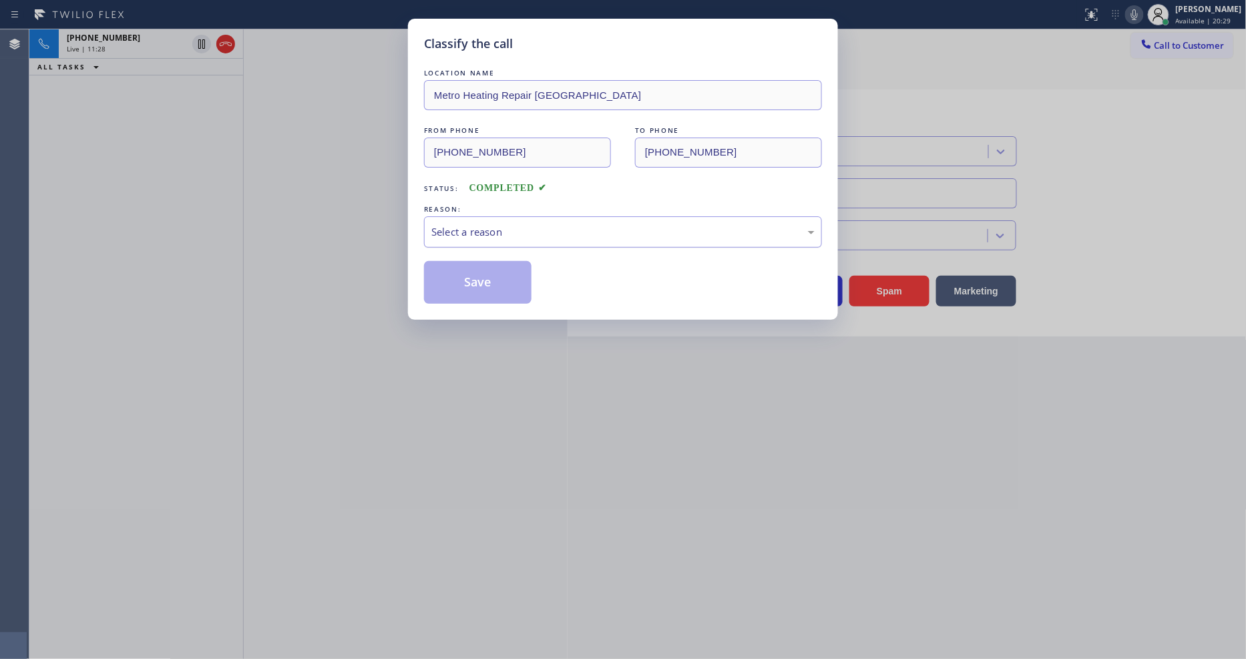
drag, startPoint x: 476, startPoint y: 259, endPoint x: 486, endPoint y: 229, distance: 31.7
click at [484, 224] on div "Select a reason" at bounding box center [622, 231] width 383 height 15
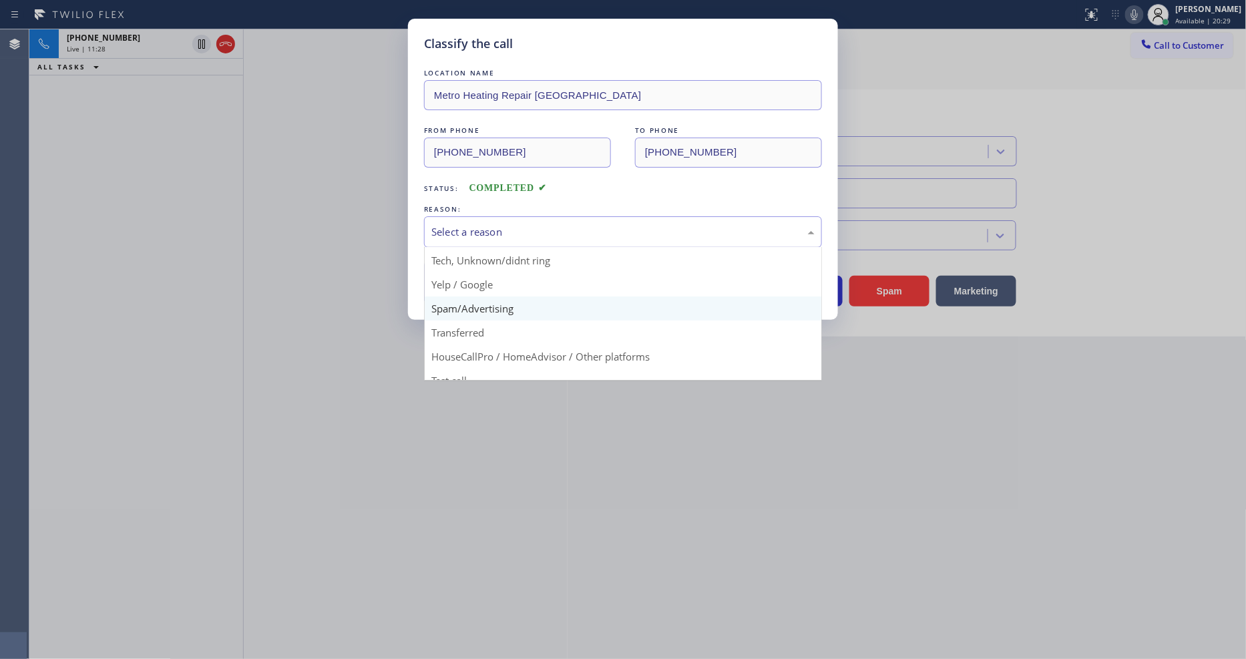
scroll to position [83, 0]
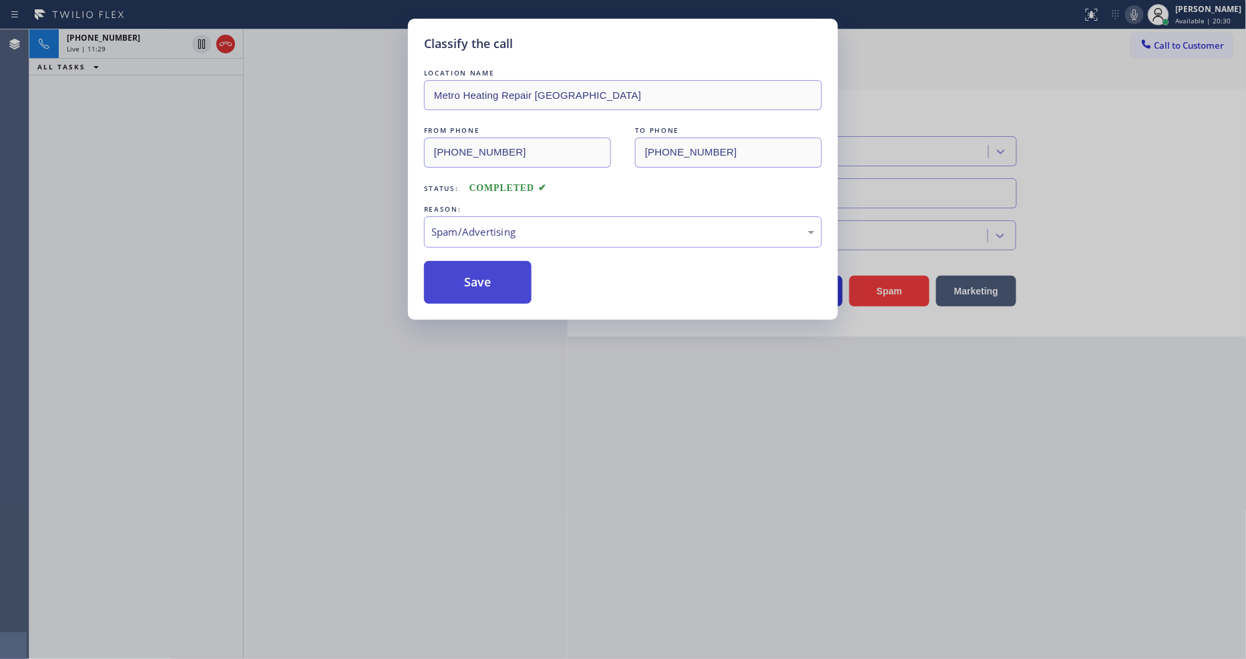
click at [493, 272] on button "Save" at bounding box center [478, 282] width 108 height 43
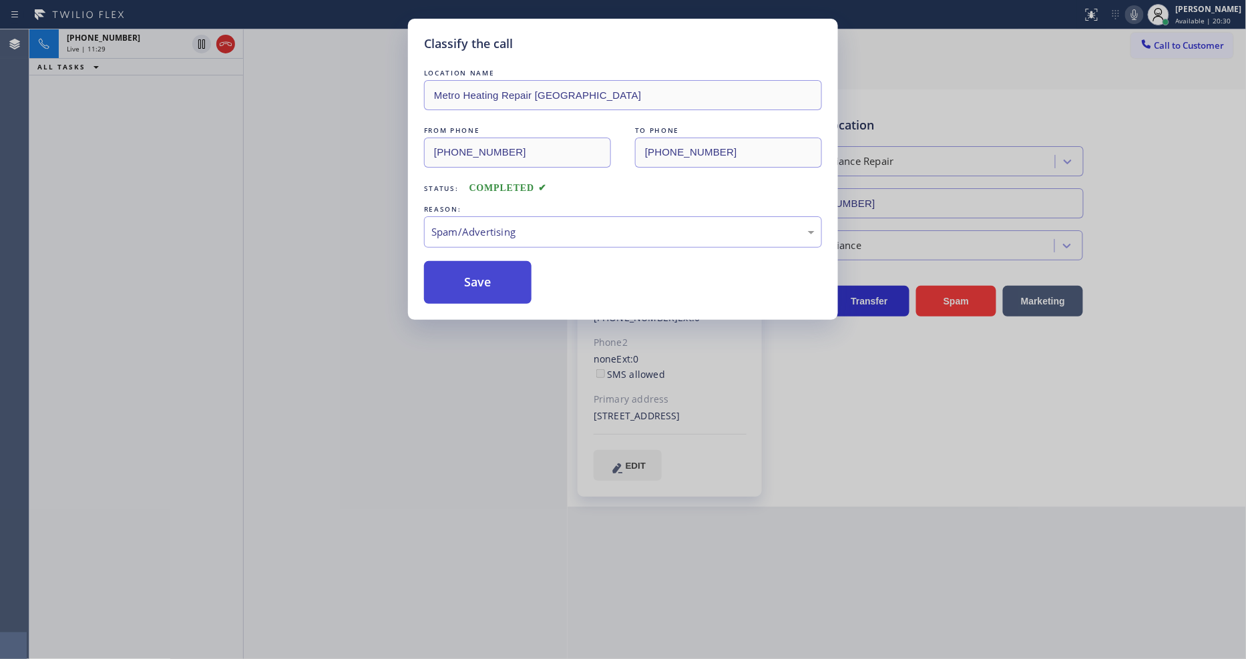
click at [493, 272] on button "Save" at bounding box center [478, 282] width 108 height 43
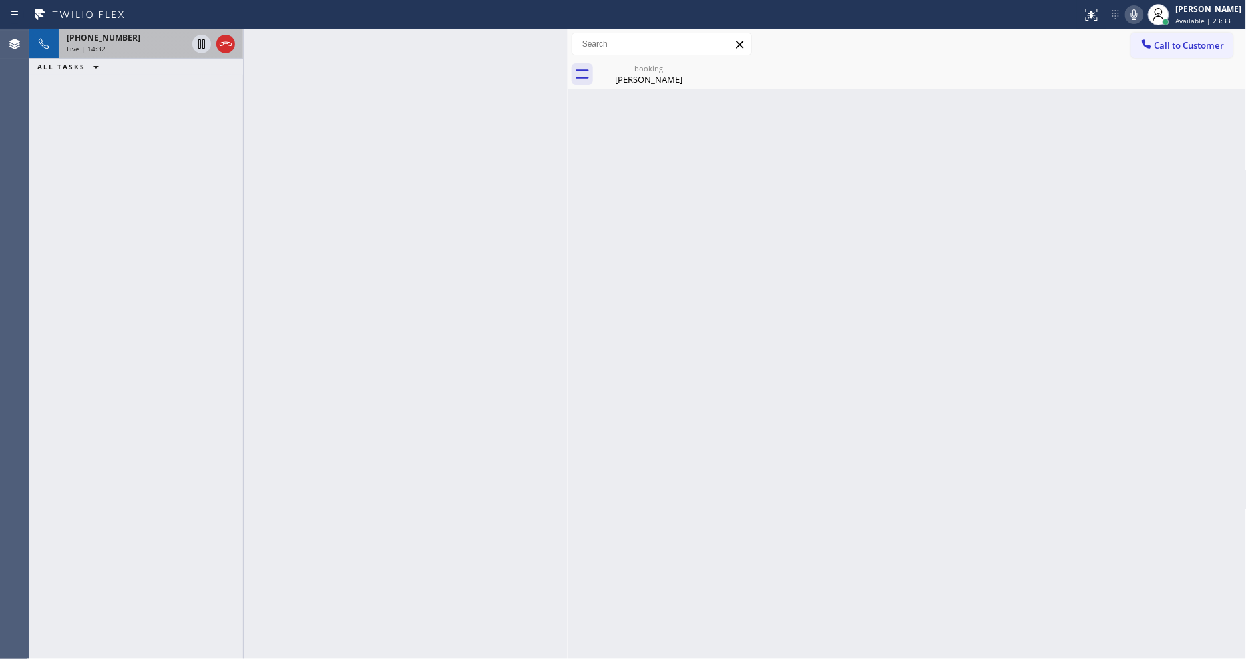
click at [164, 47] on div "Live | 14:32" at bounding box center [127, 48] width 120 height 9
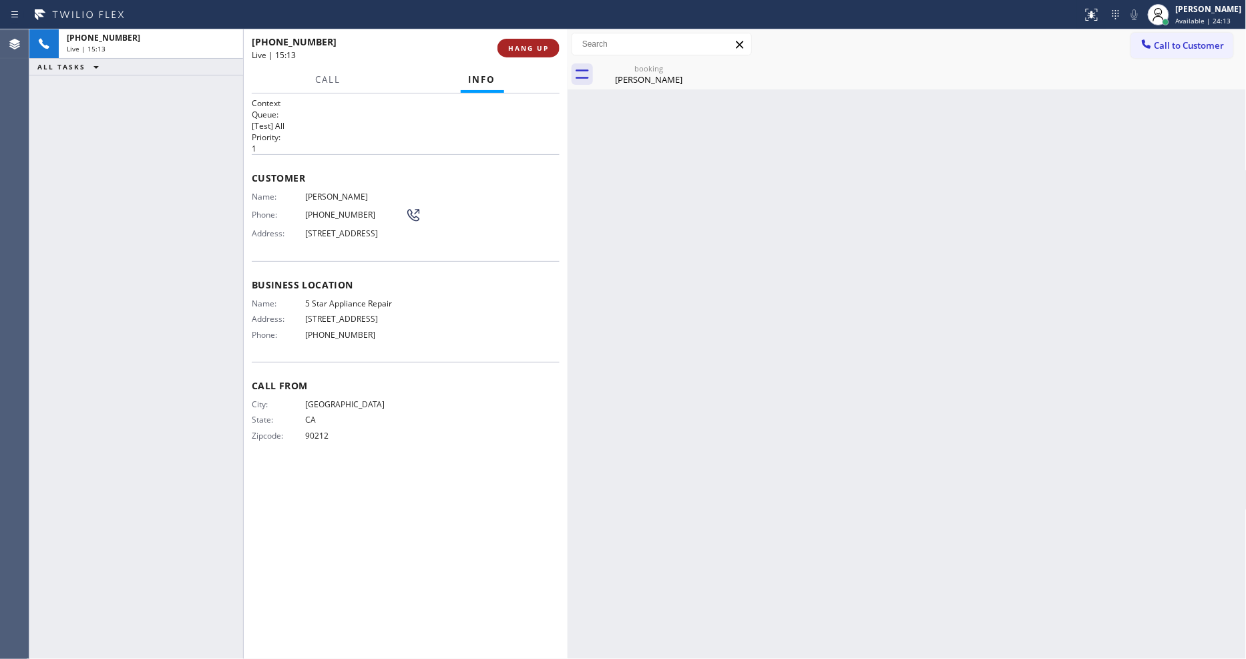
click at [530, 47] on span "HANG UP" at bounding box center [528, 47] width 41 height 9
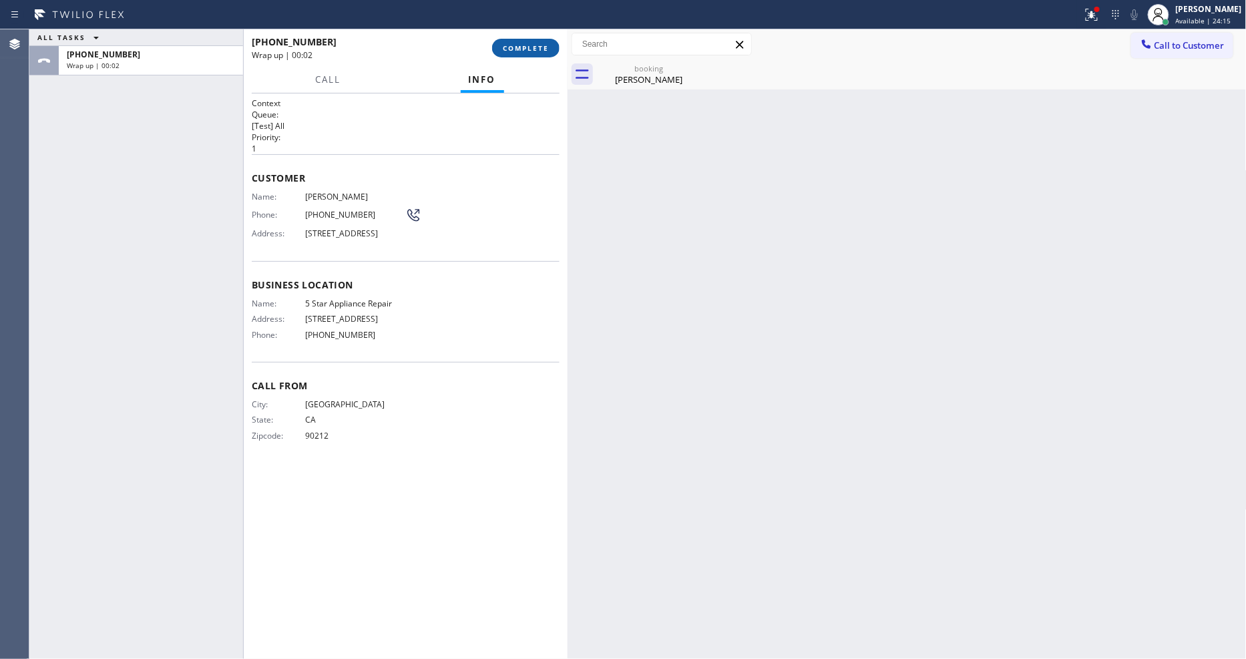
click at [511, 51] on span "COMPLETE" at bounding box center [526, 47] width 46 height 9
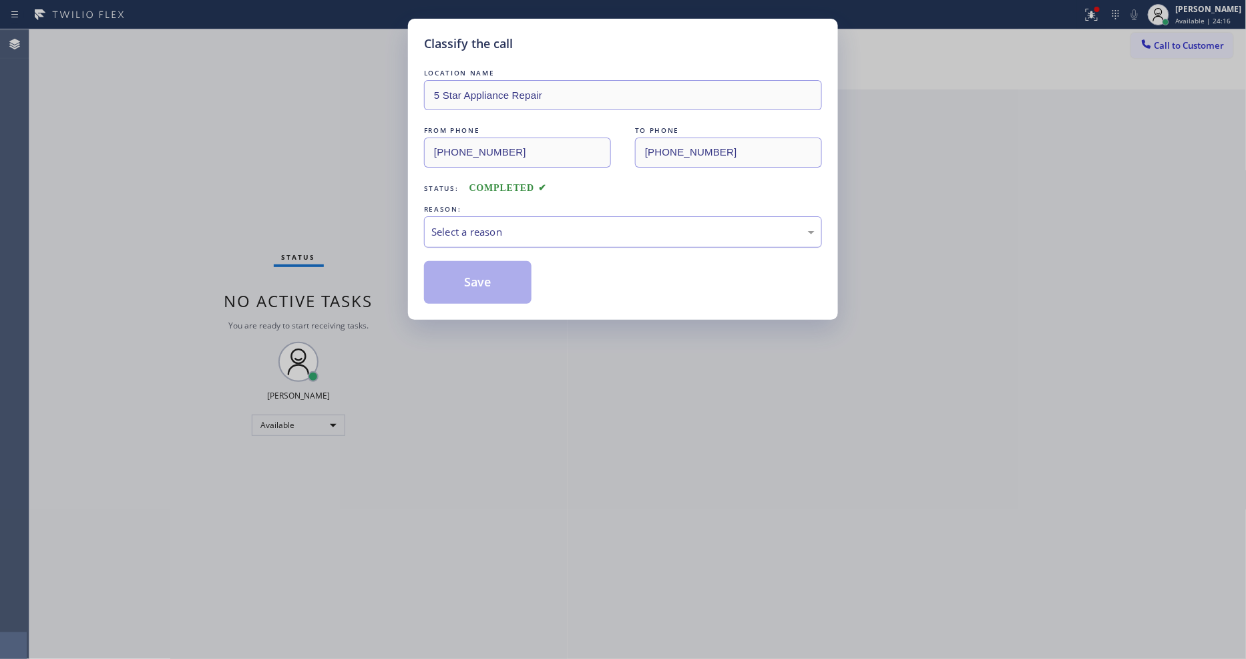
click at [472, 232] on div "Select a reason" at bounding box center [622, 231] width 383 height 15
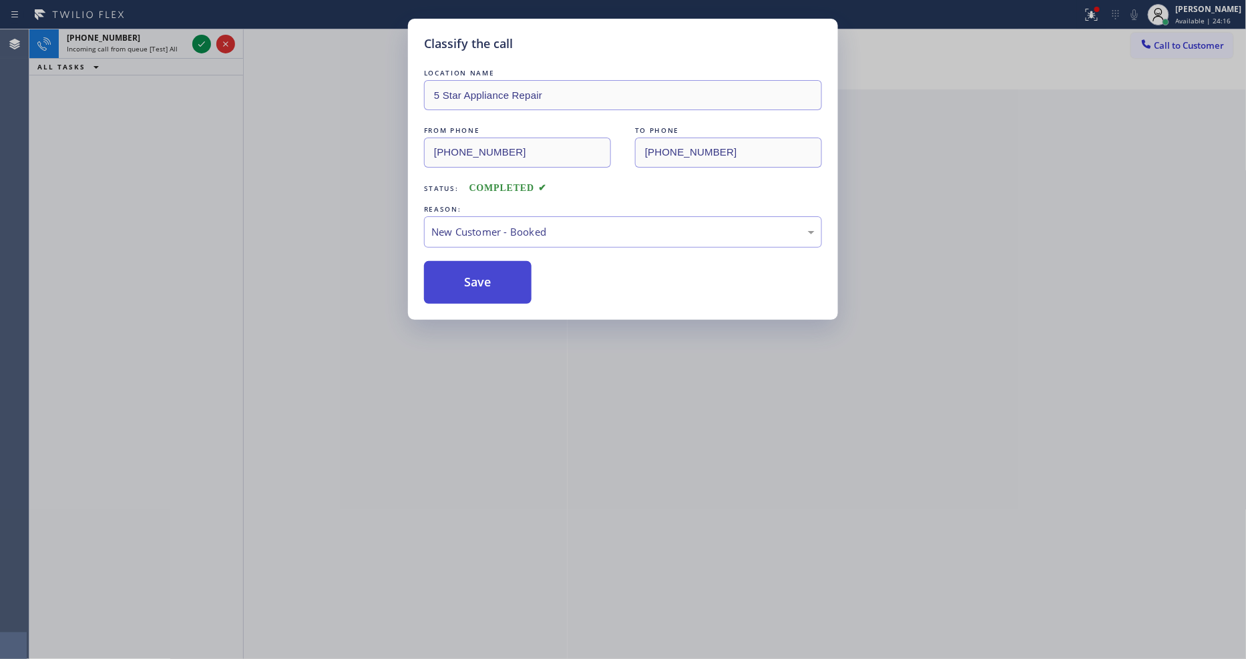
click at [460, 270] on button "Save" at bounding box center [478, 282] width 108 height 43
click at [460, 271] on button "Save" at bounding box center [478, 282] width 108 height 43
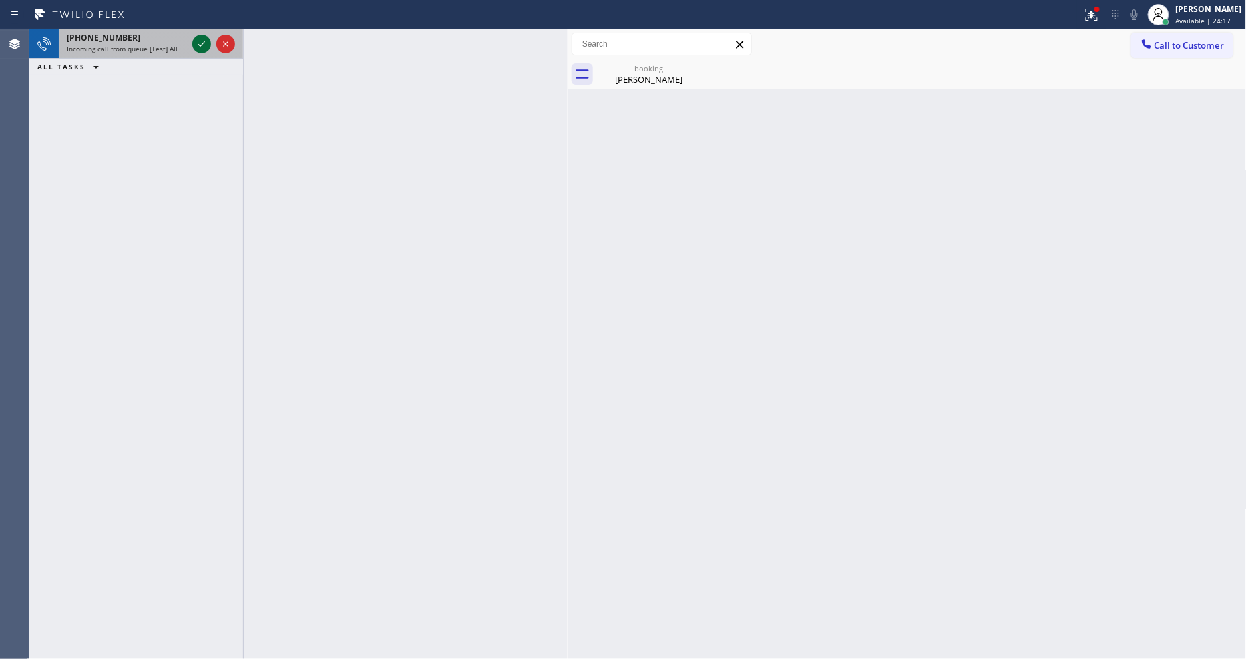
click at [204, 44] on icon at bounding box center [202, 44] width 16 height 16
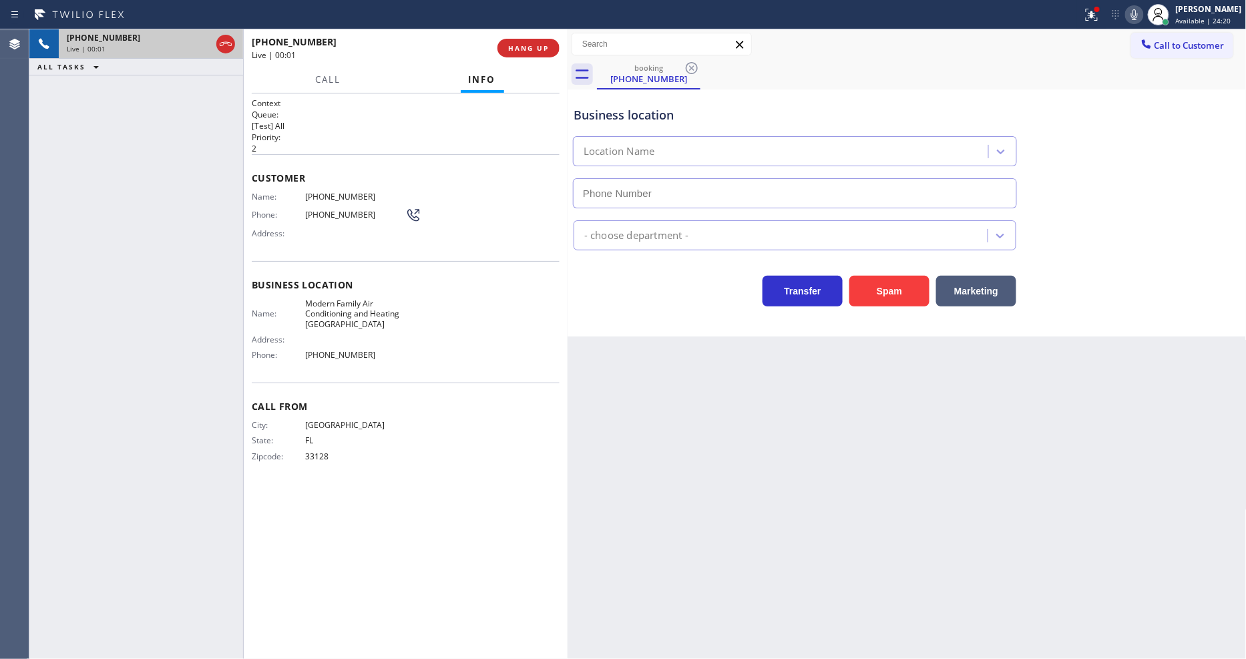
type input "(561) 375-5919"
click at [530, 54] on button "HANG UP" at bounding box center [529, 48] width 62 height 19
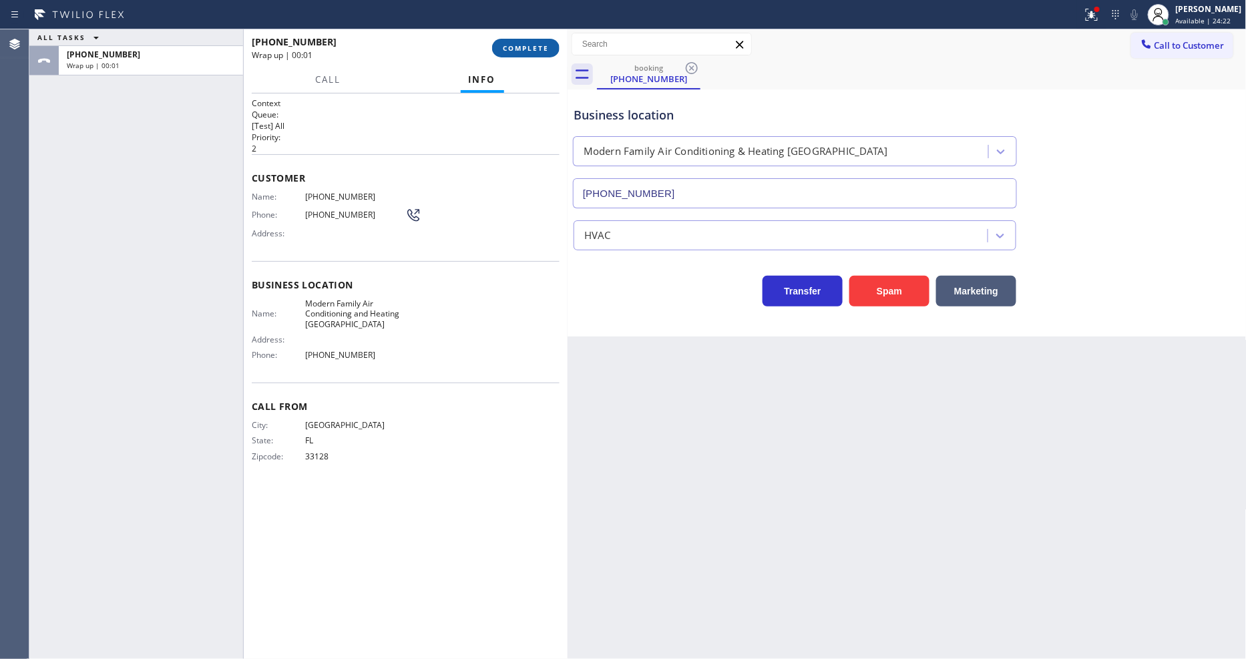
click at [530, 54] on button "COMPLETE" at bounding box center [525, 48] width 67 height 19
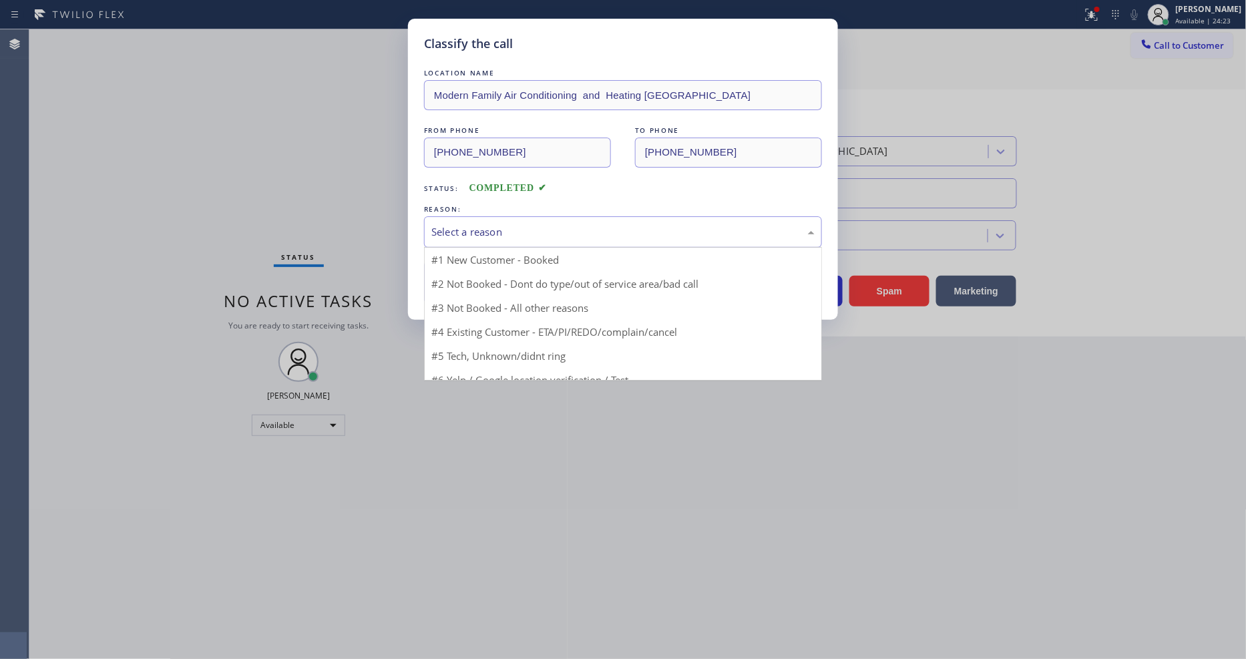
click at [479, 224] on div "Select a reason" at bounding box center [622, 231] width 383 height 15
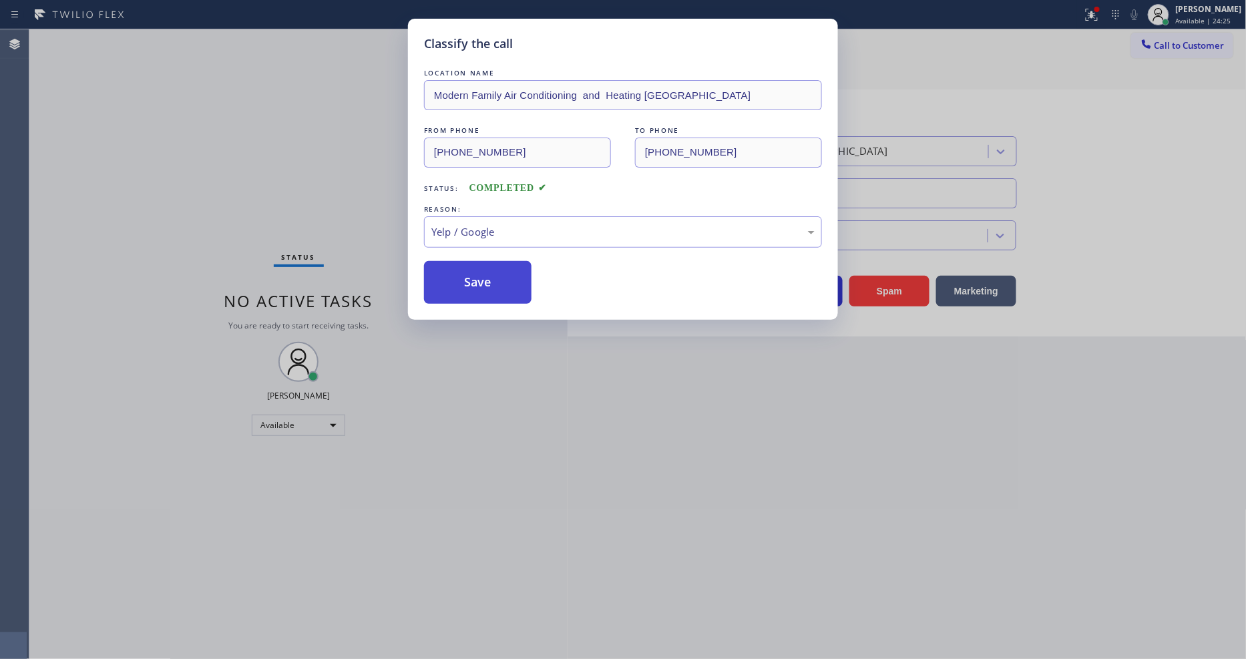
click at [489, 269] on button "Save" at bounding box center [478, 282] width 108 height 43
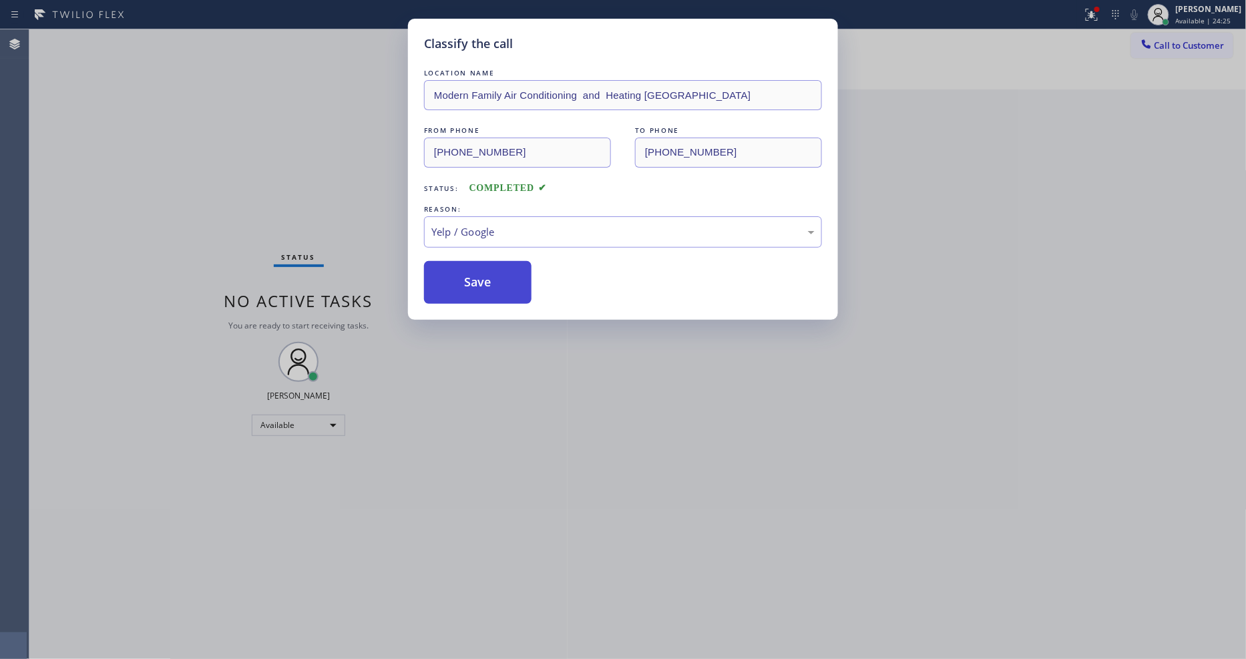
click at [489, 269] on button "Save" at bounding box center [478, 282] width 108 height 43
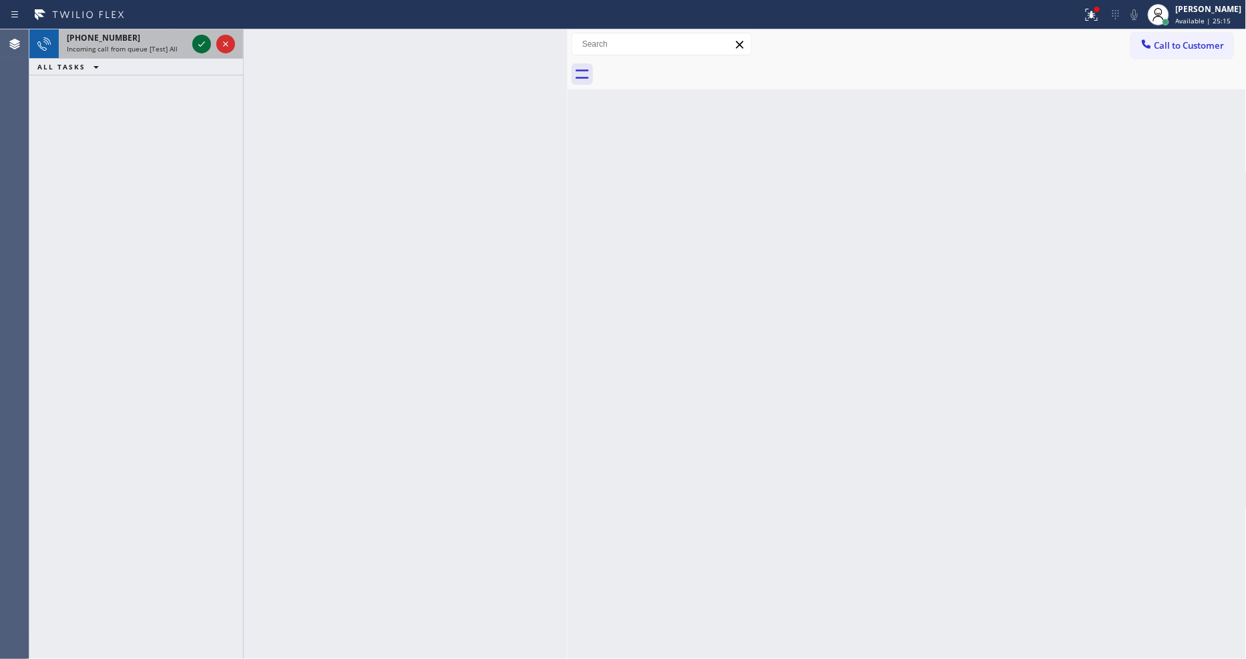
click at [203, 42] on icon at bounding box center [202, 44] width 16 height 16
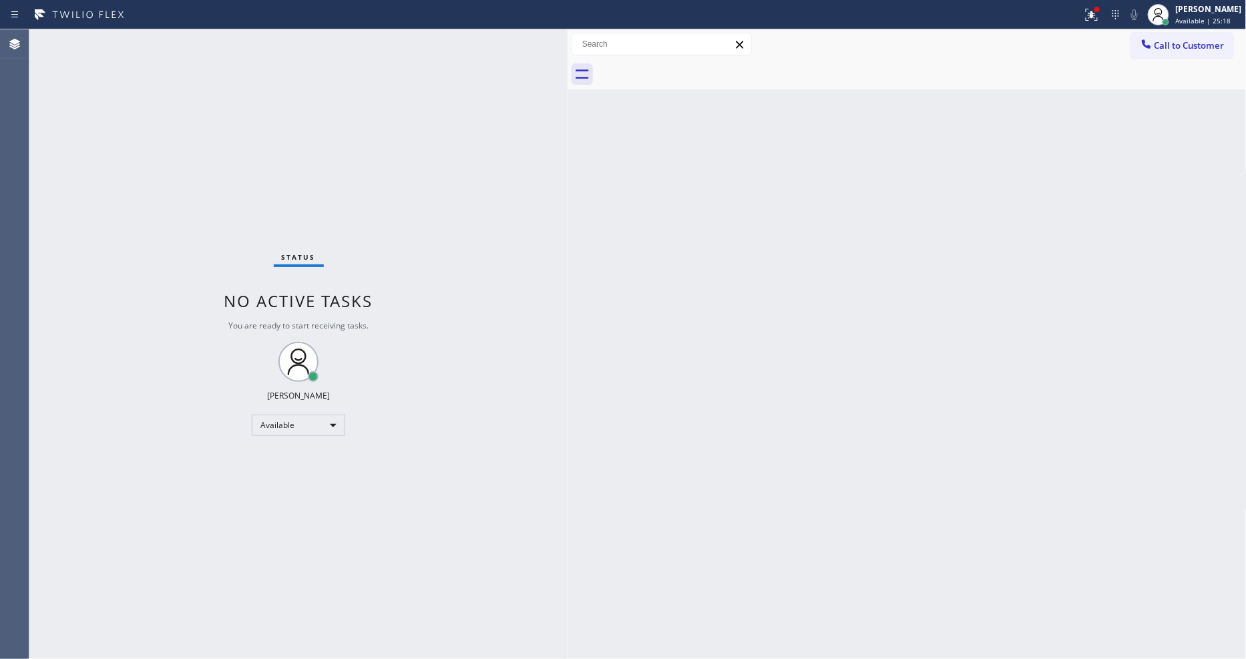
click at [203, 38] on div "Status No active tasks You are ready to start receiving tasks. [PERSON_NAME] Av…" at bounding box center [298, 344] width 538 height 630
click at [202, 41] on div "Status No active tasks You are ready to start receiving tasks. [PERSON_NAME] Av…" at bounding box center [298, 344] width 538 height 630
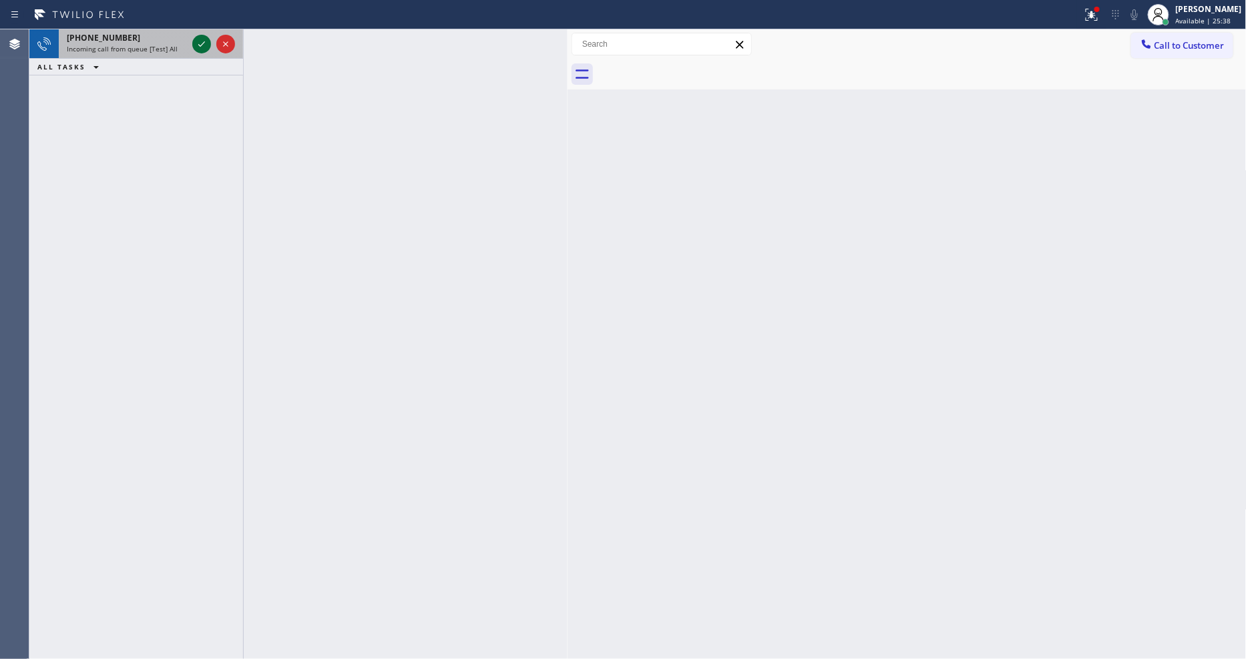
click at [199, 42] on icon at bounding box center [202, 44] width 16 height 16
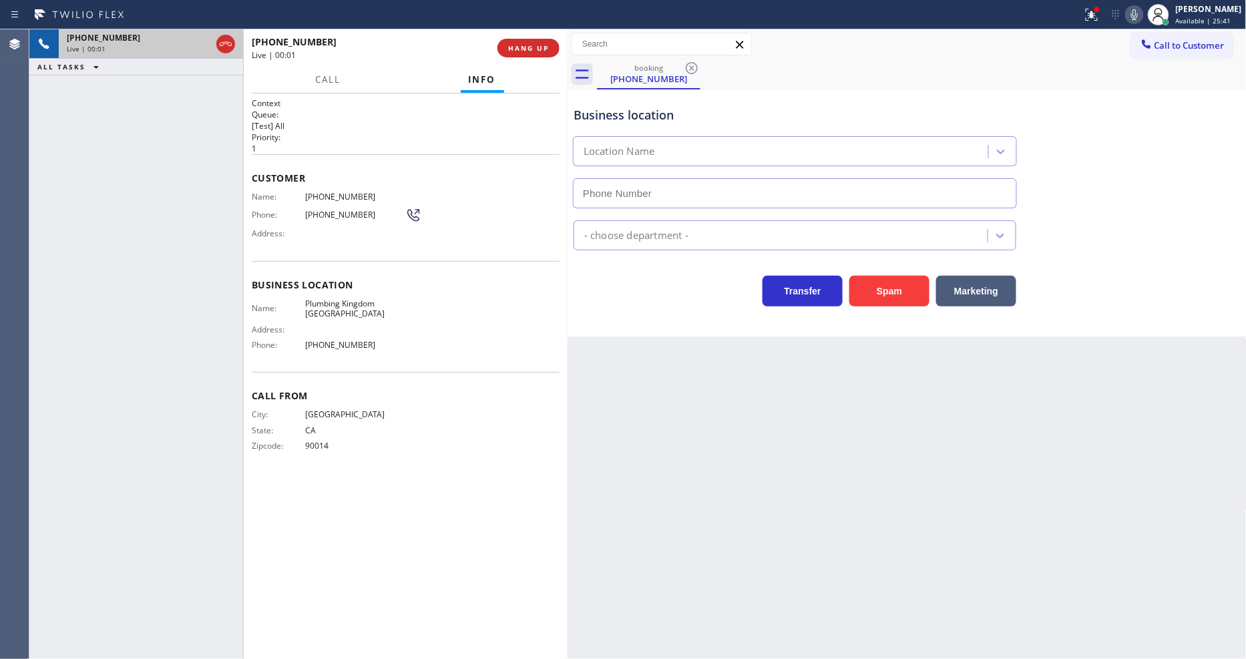
type input "(949) 674-3799"
click at [524, 43] on span "HANG UP" at bounding box center [528, 47] width 41 height 9
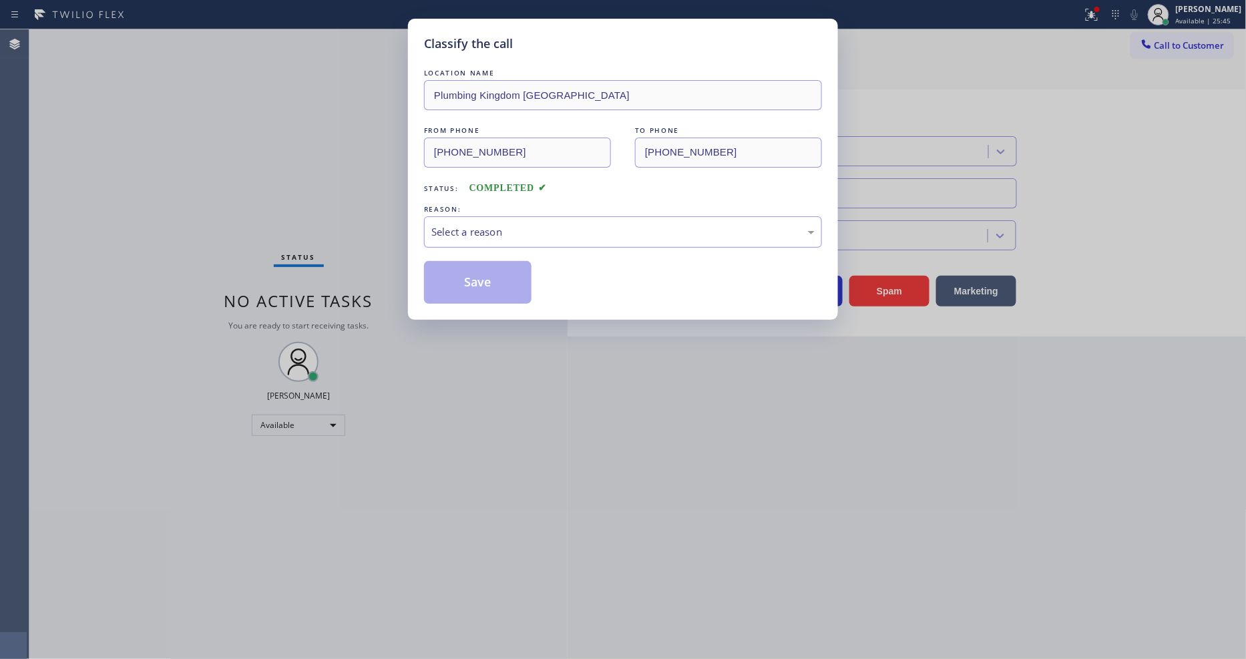
click at [483, 228] on div "Select a reason" at bounding box center [622, 231] width 383 height 15
drag, startPoint x: 470, startPoint y: 351, endPoint x: 470, endPoint y: 281, distance: 70.8
click at [470, 277] on button "Save" at bounding box center [478, 282] width 108 height 43
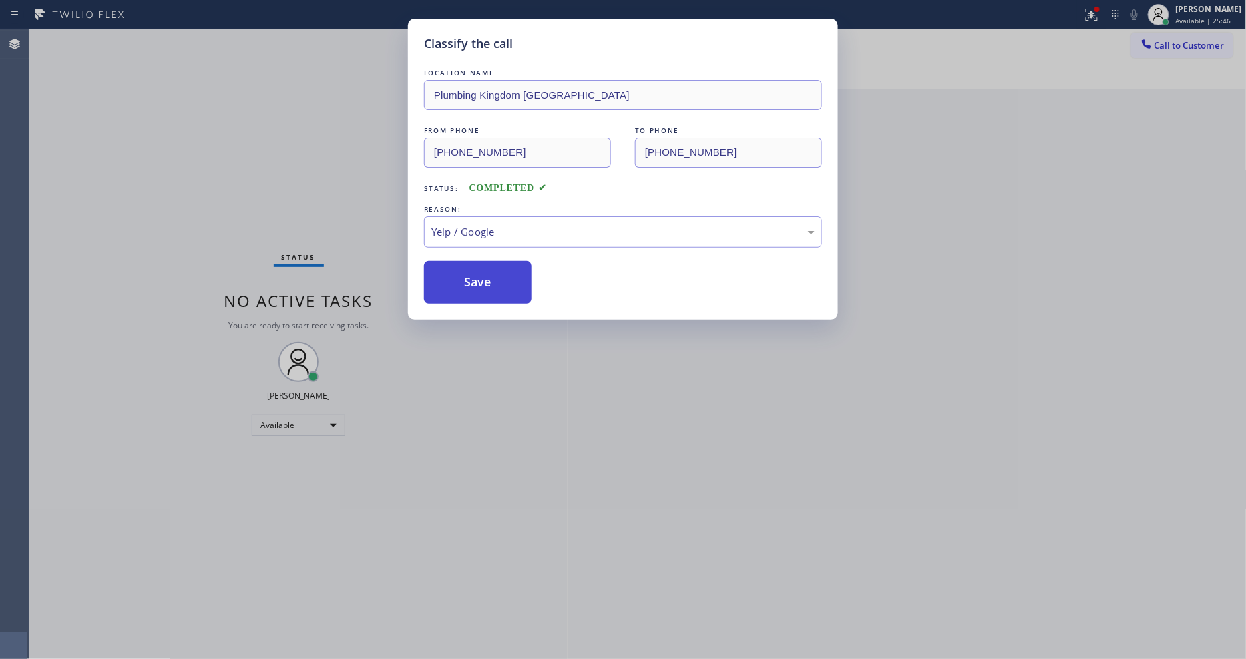
click at [470, 277] on button "Save" at bounding box center [478, 282] width 108 height 43
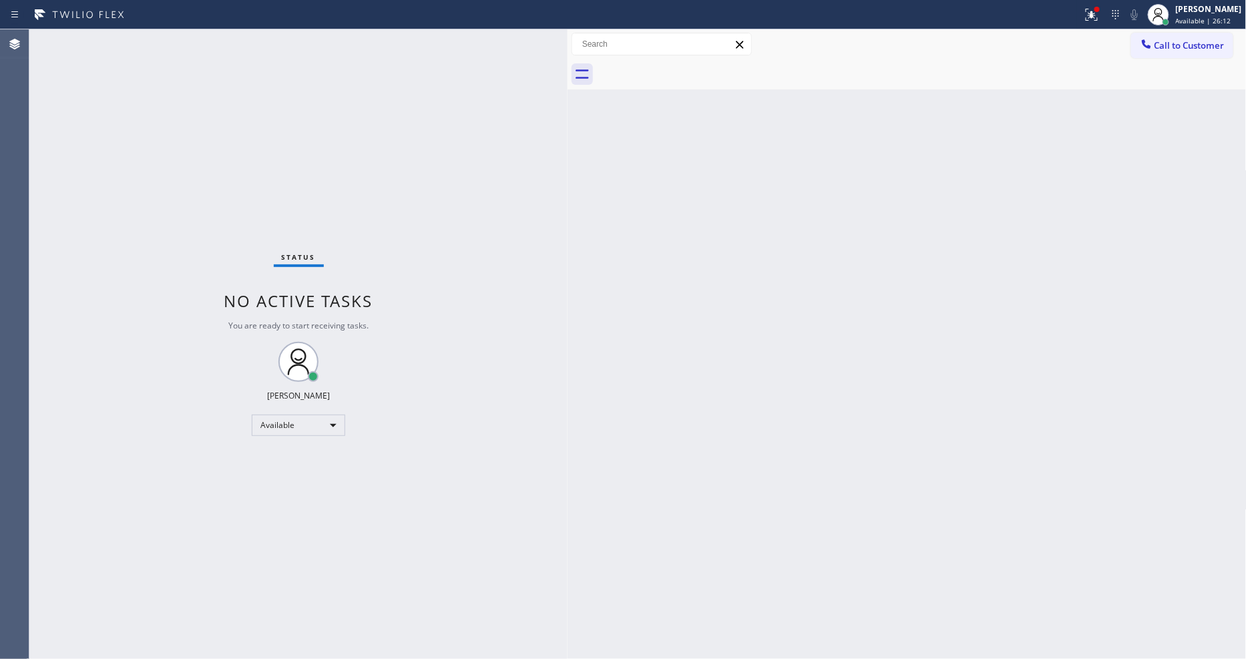
click at [199, 48] on div "Status No active tasks You are ready to start receiving tasks. [PERSON_NAME] Av…" at bounding box center [298, 344] width 538 height 630
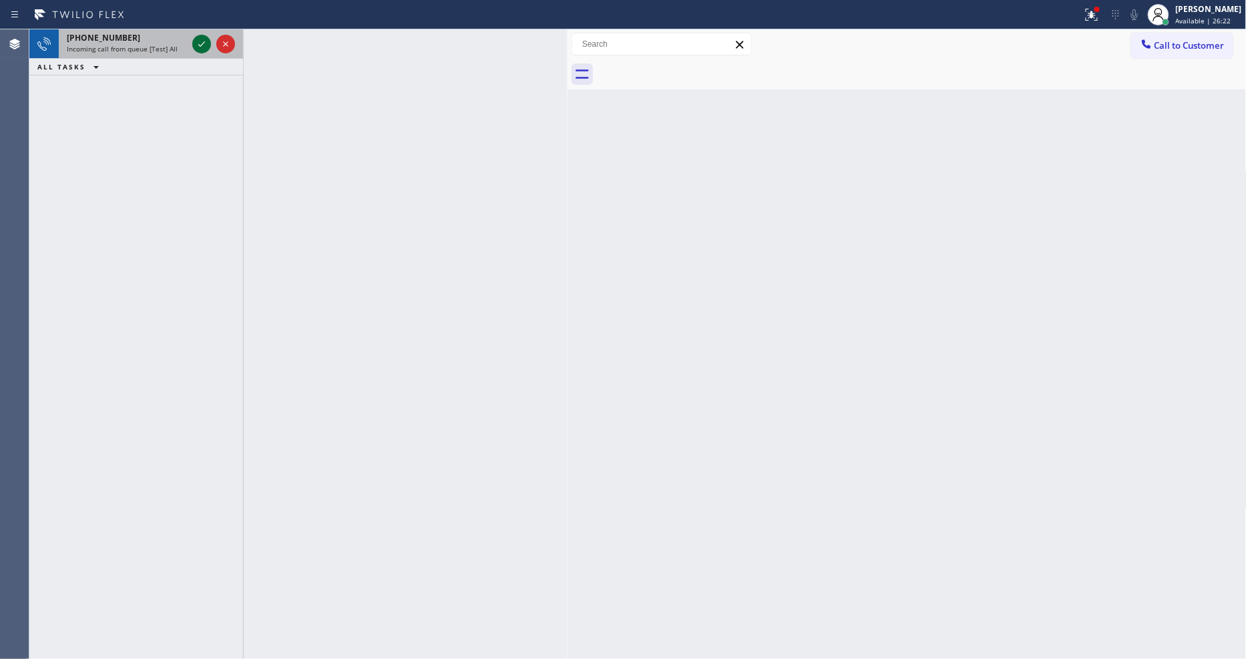
click at [195, 41] on icon at bounding box center [202, 44] width 16 height 16
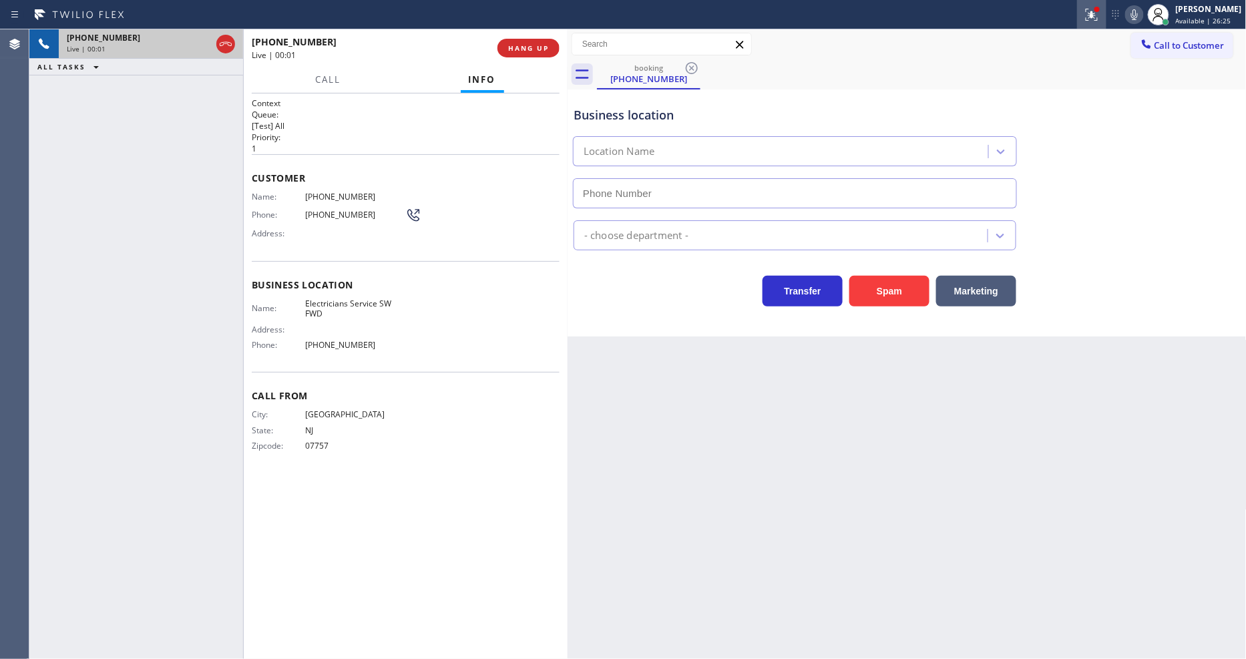
click at [1095, 23] on button at bounding box center [1091, 14] width 29 height 29
type input "(213) 566-1222"
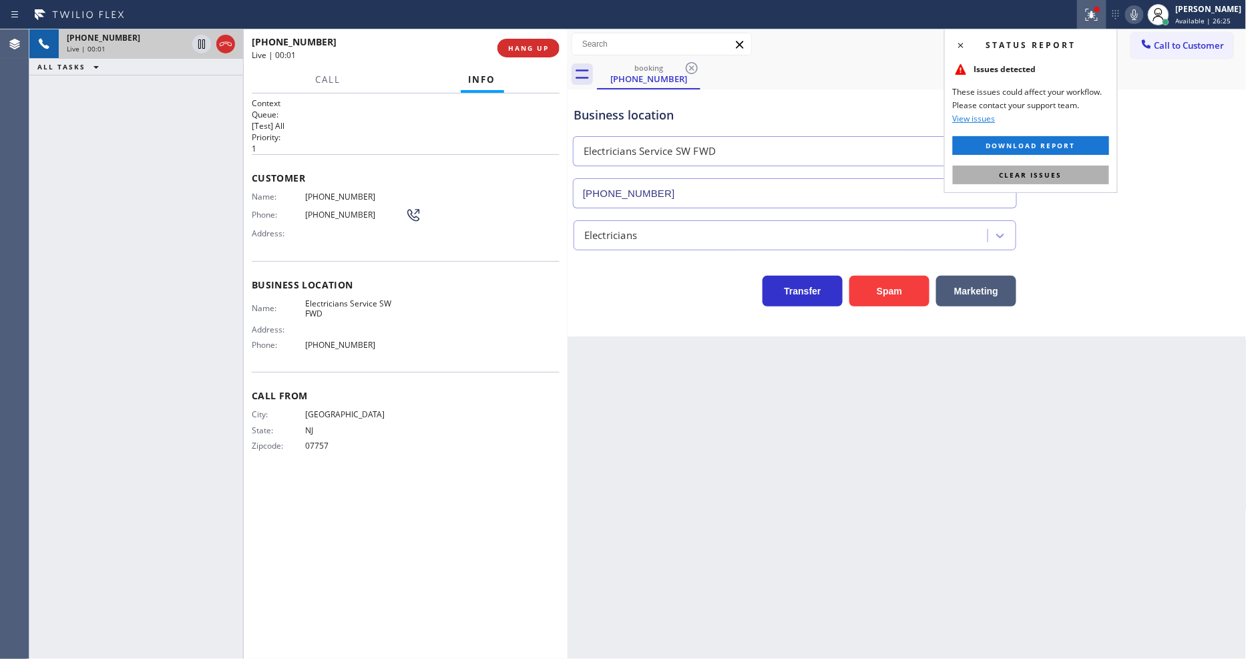
click at [1038, 172] on span "Clear issues" at bounding box center [1031, 174] width 63 height 9
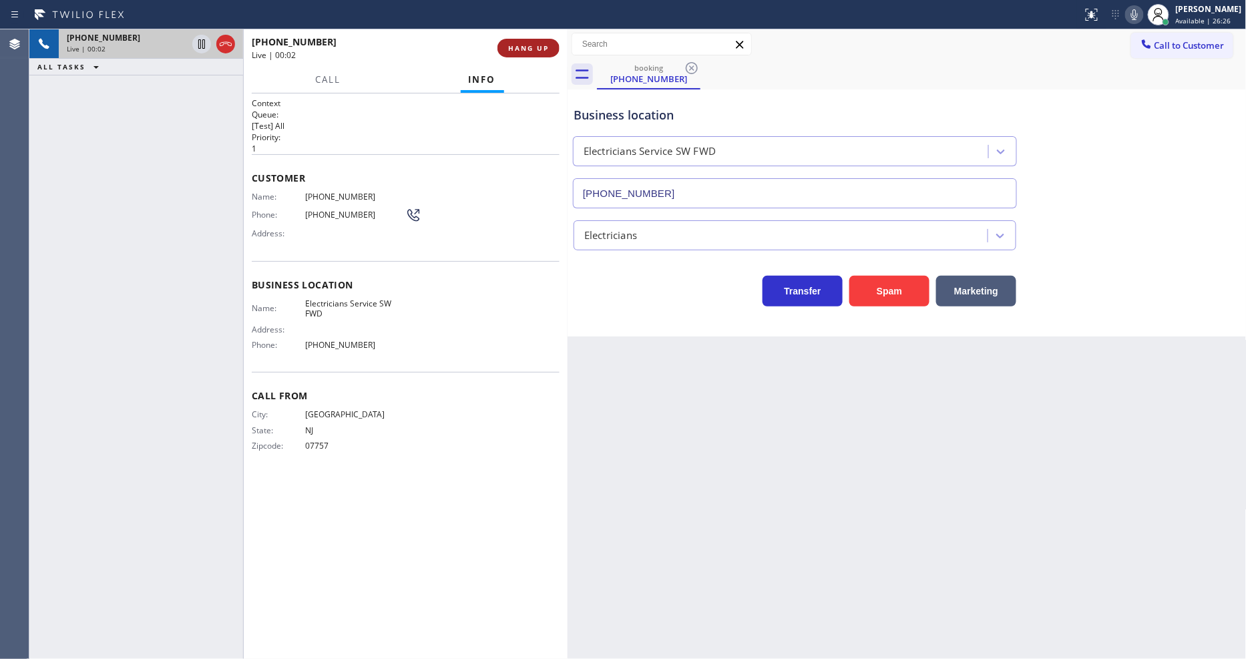
click at [518, 41] on button "HANG UP" at bounding box center [529, 48] width 62 height 19
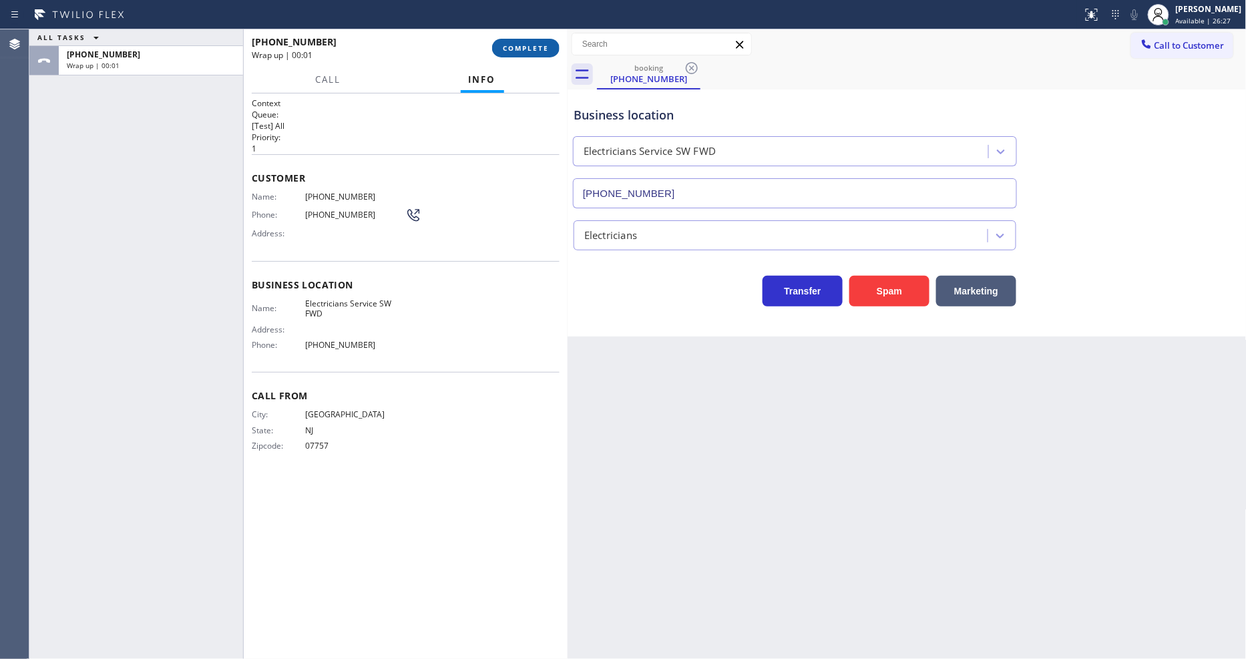
click at [518, 41] on button "COMPLETE" at bounding box center [525, 48] width 67 height 19
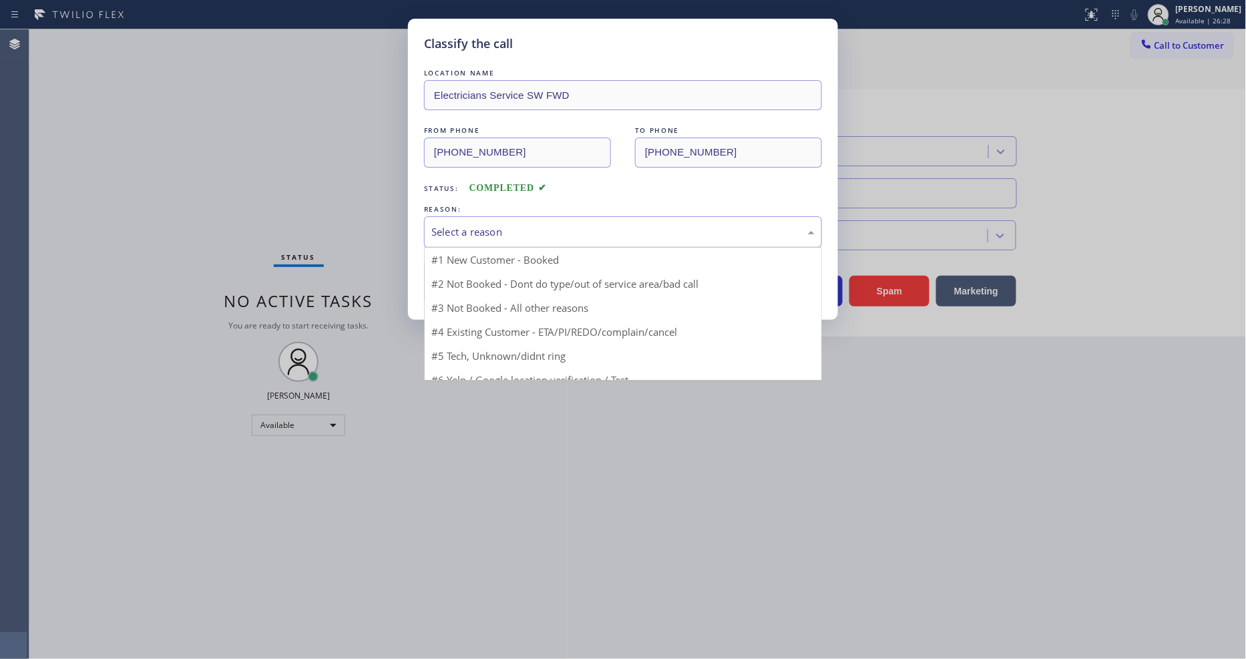
drag, startPoint x: 496, startPoint y: 231, endPoint x: 493, endPoint y: 256, distance: 24.9
click at [497, 230] on div "Select a reason" at bounding box center [622, 231] width 383 height 15
drag, startPoint x: 479, startPoint y: 350, endPoint x: 492, endPoint y: 284, distance: 67.5
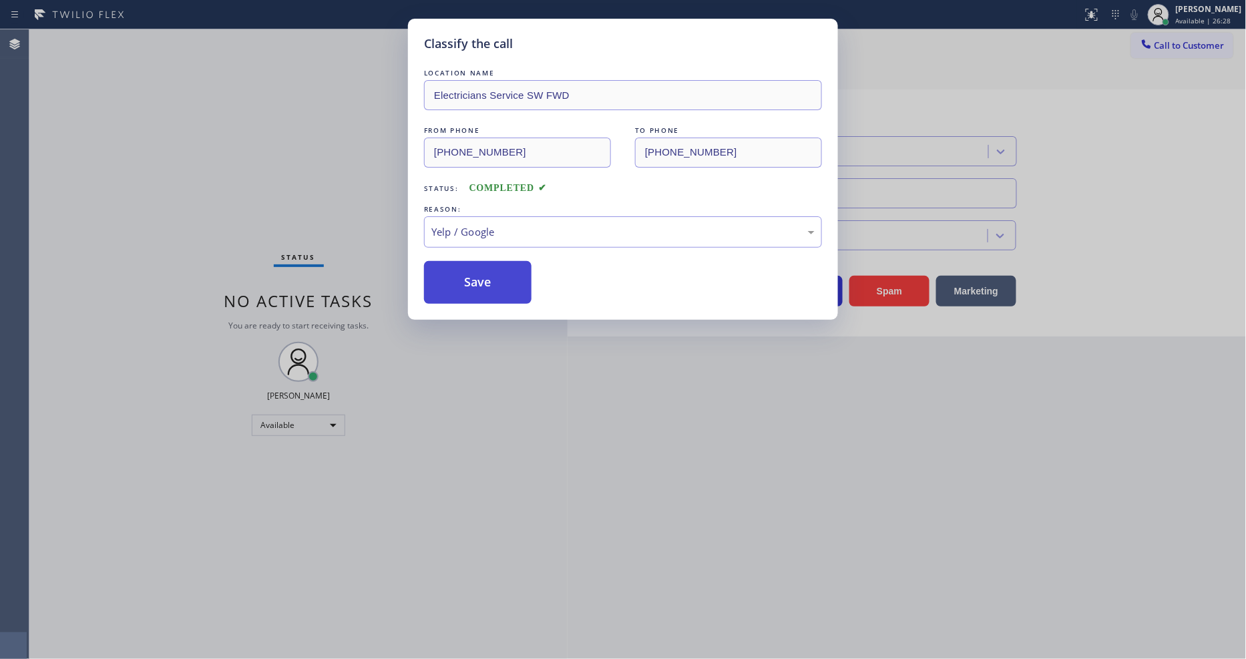
click at [492, 283] on button "Save" at bounding box center [478, 282] width 108 height 43
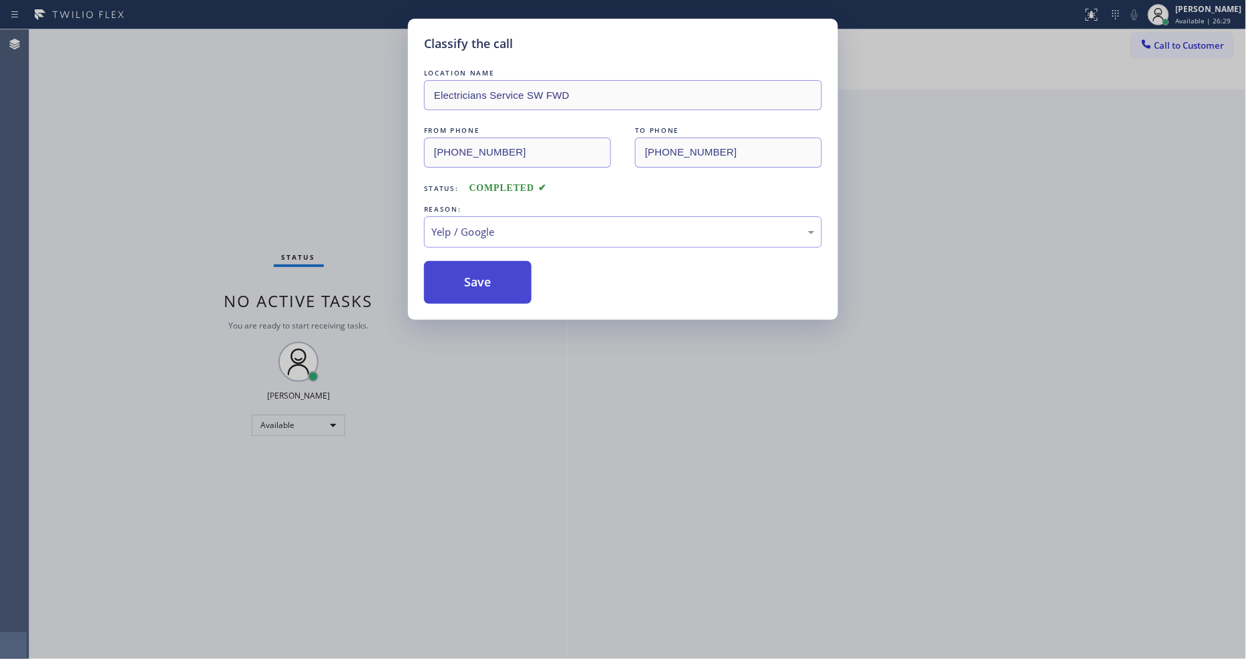
click at [492, 283] on button "Save" at bounding box center [478, 282] width 108 height 43
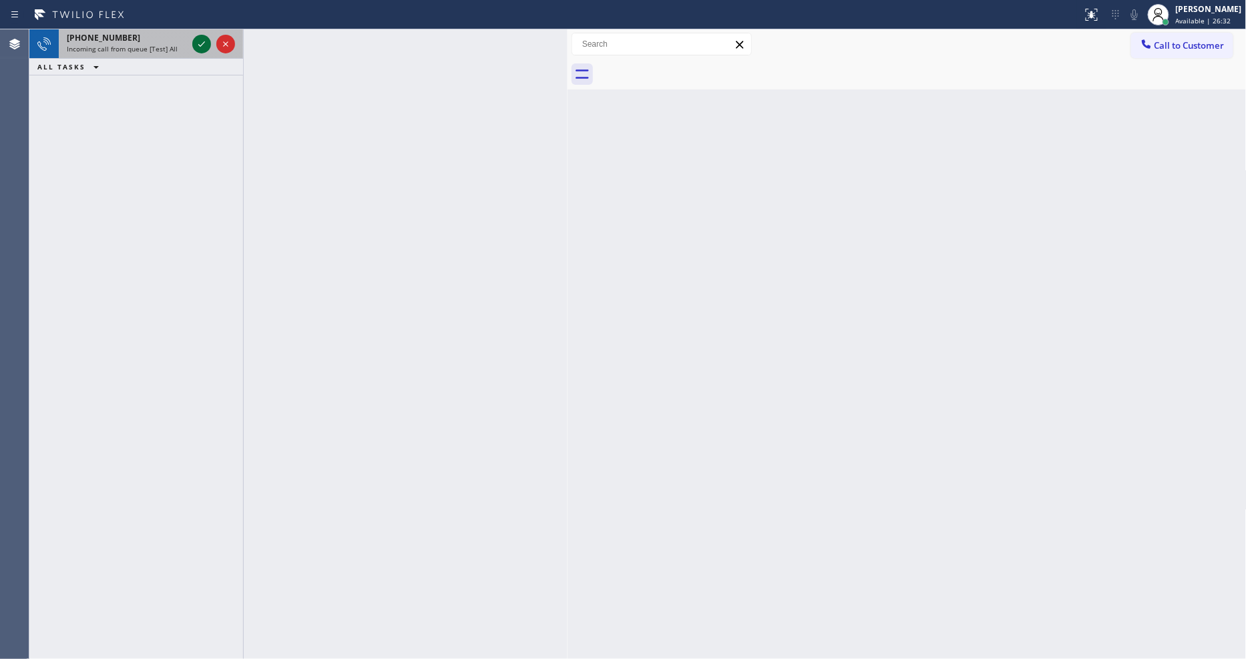
click at [198, 42] on icon at bounding box center [202, 44] width 16 height 16
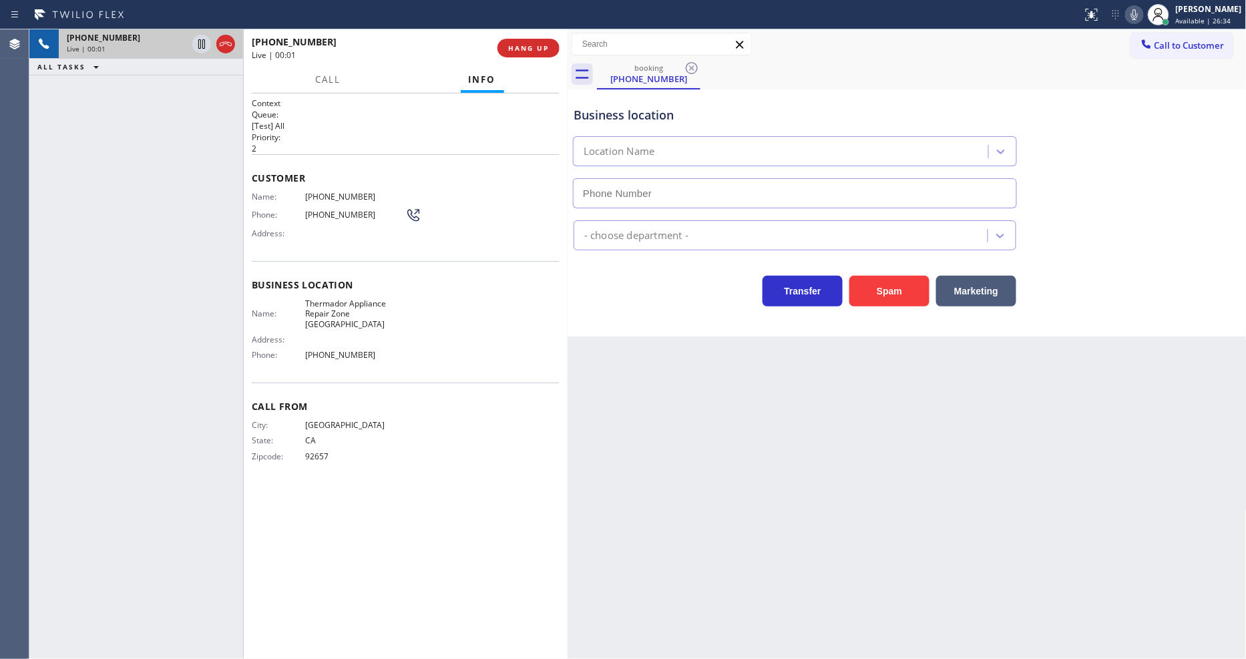
type input "(949) 894-4034"
drag, startPoint x: 0, startPoint y: 119, endPoint x: 29, endPoint y: 120, distance: 29.4
click at [0, 119] on div "Agent Desktop" at bounding box center [14, 344] width 29 height 630
click at [534, 53] on button "HANG UP" at bounding box center [529, 48] width 62 height 19
click at [533, 51] on span "HANG UP" at bounding box center [528, 47] width 41 height 9
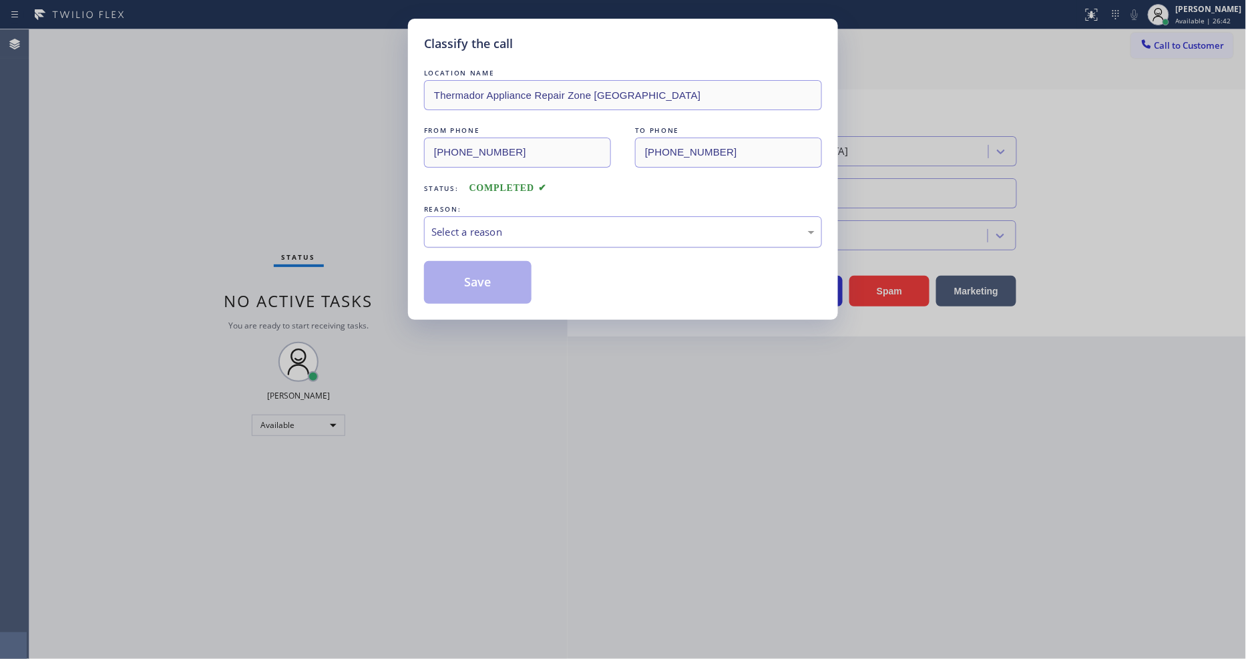
click at [502, 216] on div "Select a reason" at bounding box center [623, 231] width 398 height 31
click at [495, 269] on button "Save" at bounding box center [478, 282] width 108 height 43
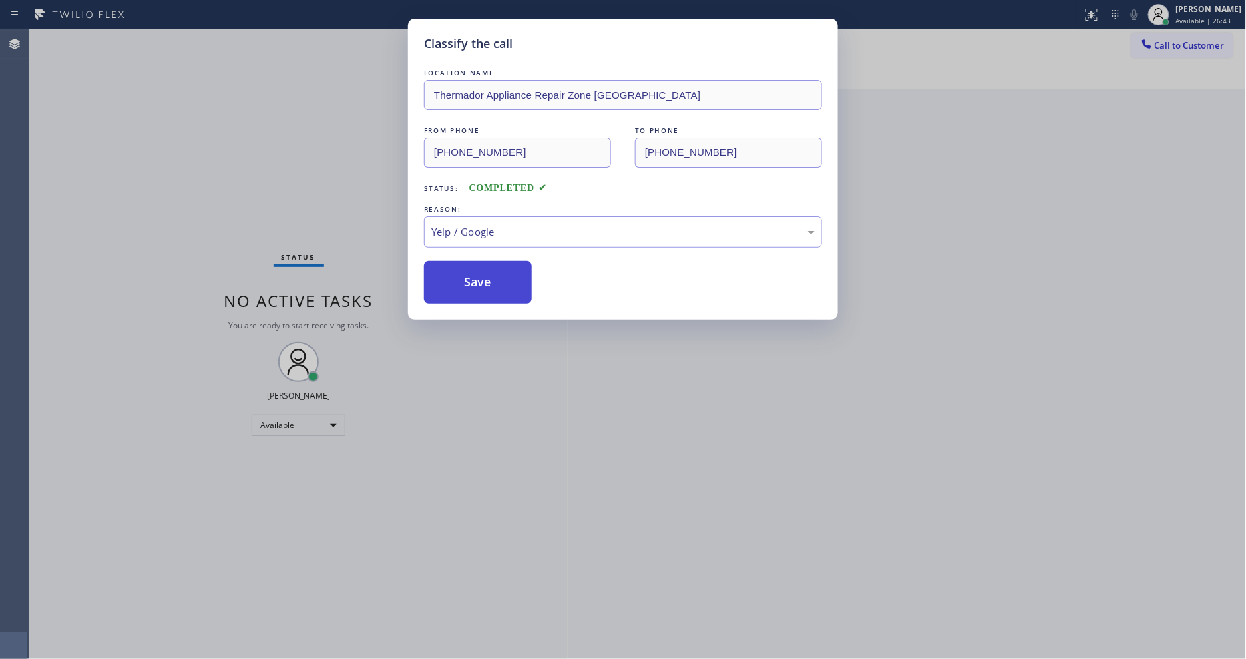
click at [495, 269] on button "Save" at bounding box center [478, 282] width 108 height 43
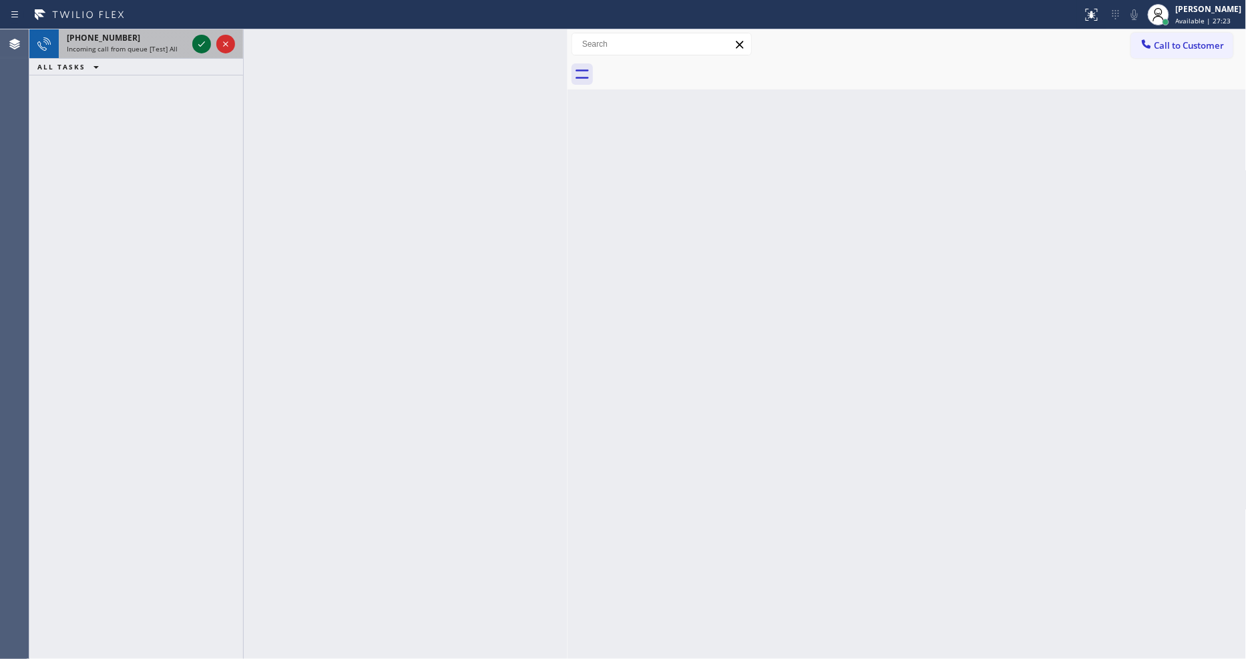
click at [196, 40] on icon at bounding box center [202, 44] width 16 height 16
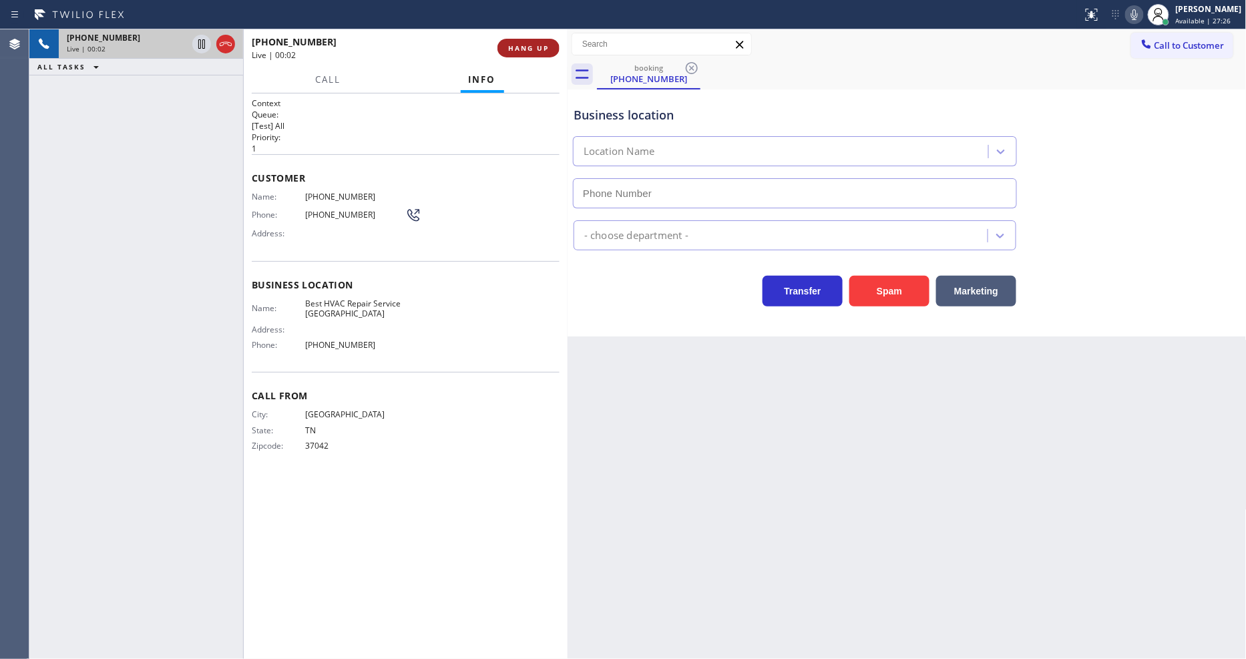
type input "(347) 744-9670"
click at [537, 55] on button "HANG UP" at bounding box center [529, 48] width 62 height 19
click at [537, 47] on span "HANG UP" at bounding box center [528, 47] width 41 height 9
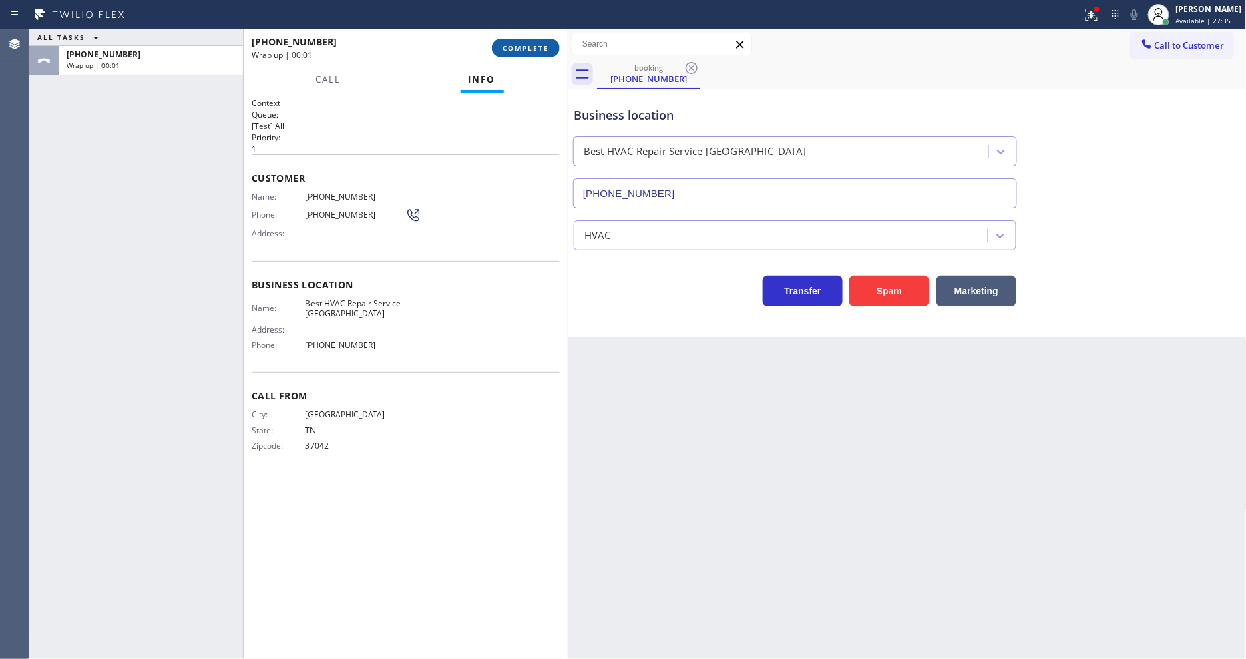
click at [522, 48] on span "COMPLETE" at bounding box center [526, 47] width 46 height 9
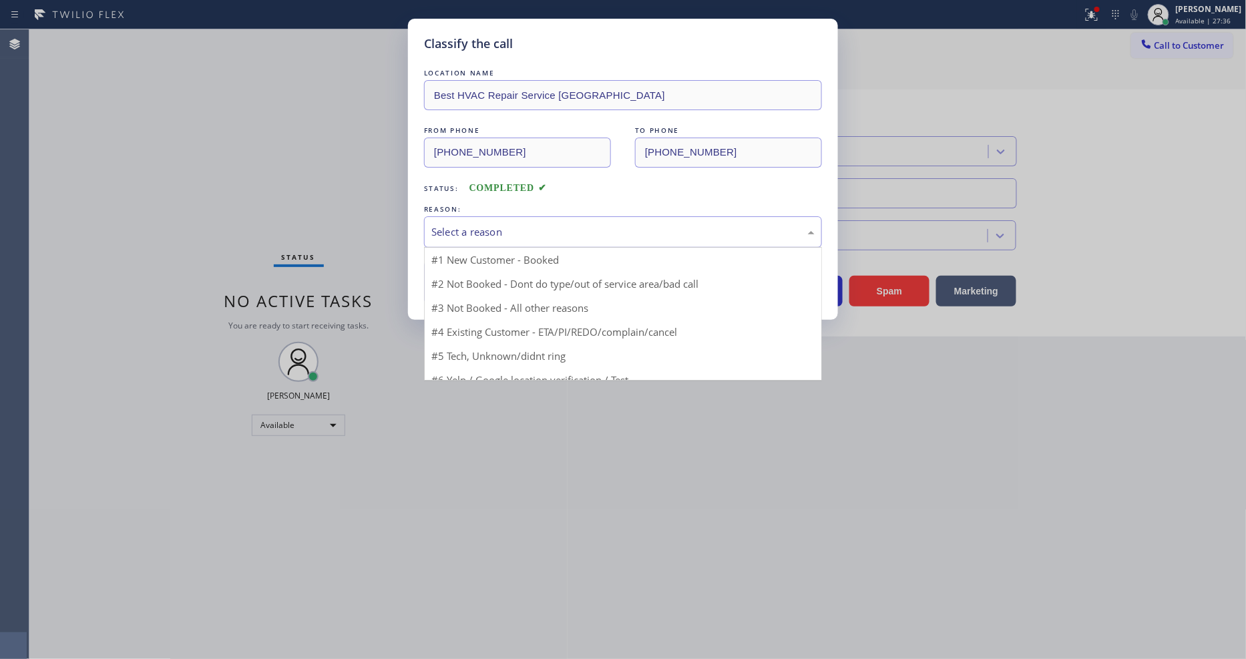
click at [479, 232] on div "Select a reason" at bounding box center [622, 231] width 383 height 15
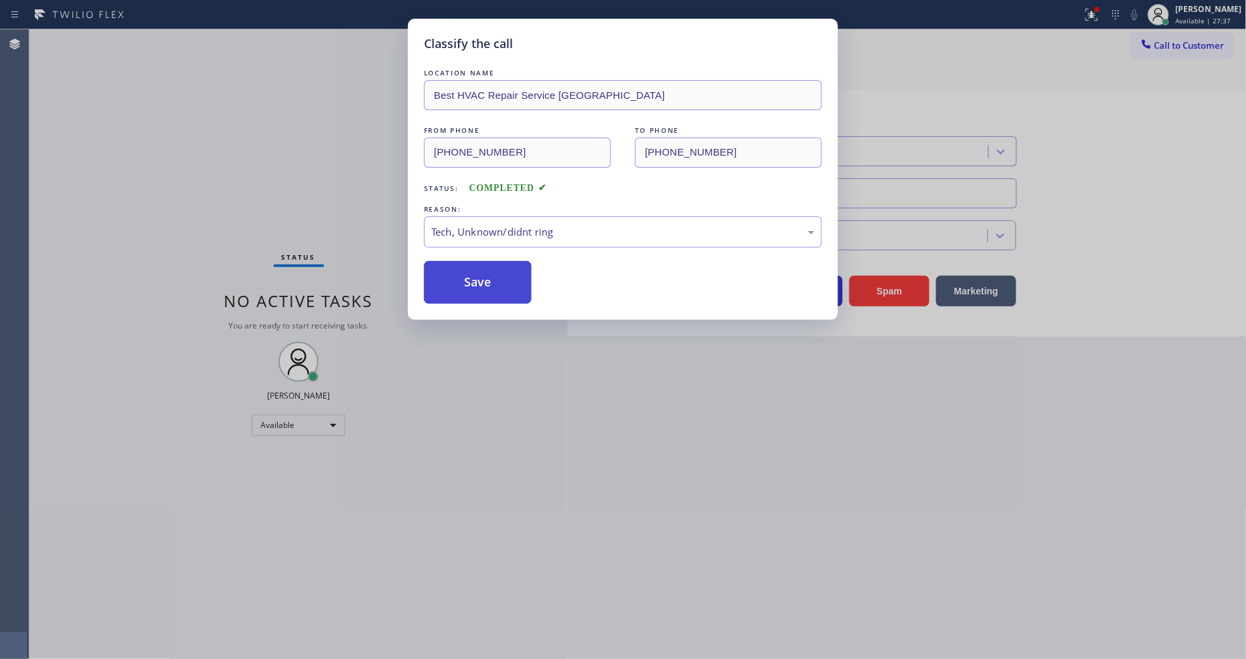
click at [478, 282] on button "Save" at bounding box center [478, 282] width 108 height 43
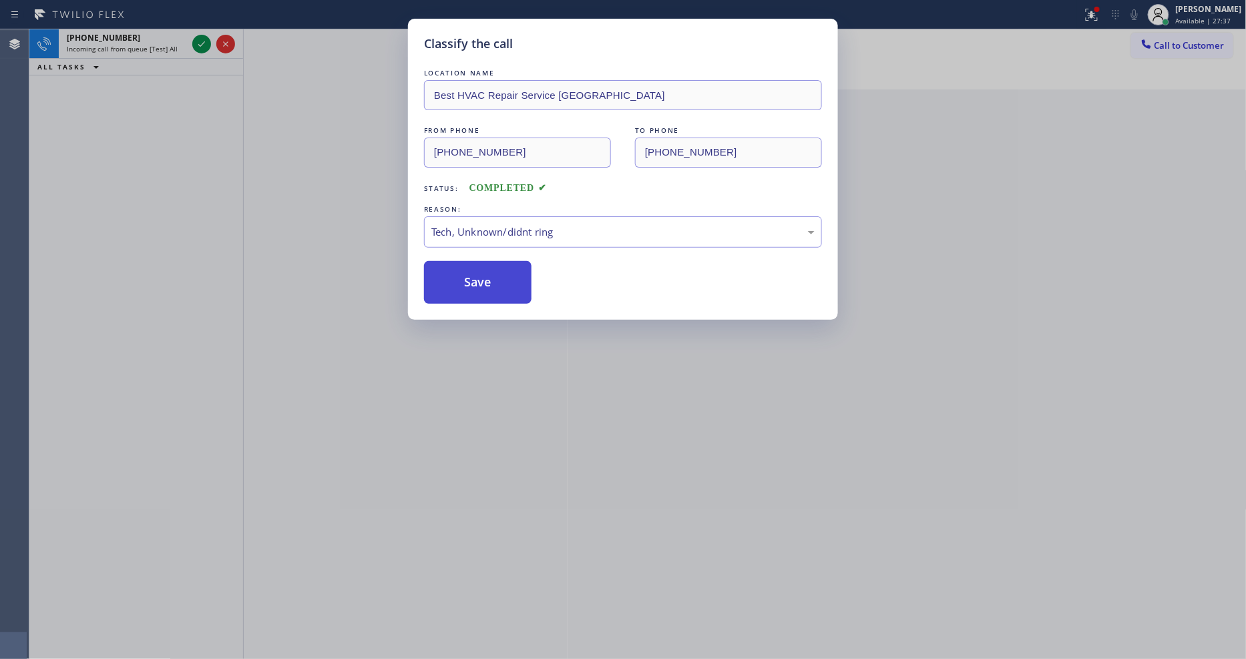
click at [478, 282] on button "Save" at bounding box center [478, 282] width 108 height 43
click at [198, 43] on div "Classify the call LOCATION NAME All Star Sub Zero Repair Experts FROM PHONE (48…" at bounding box center [637, 344] width 1217 height 630
click at [198, 43] on icon at bounding box center [202, 44] width 16 height 16
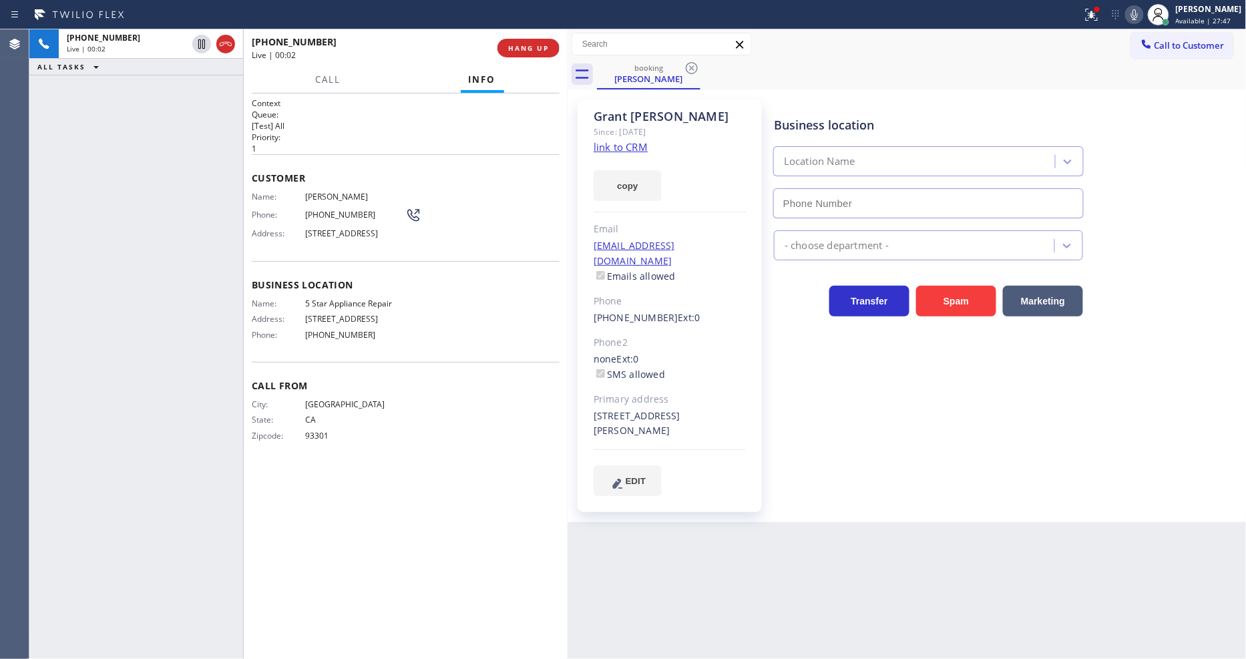
type input "(855) 731-4952"
click at [615, 150] on link "link to CRM" at bounding box center [621, 146] width 54 height 13
click at [329, 309] on span "5 Star Appliance Repair" at bounding box center [355, 304] width 100 height 10
click at [331, 309] on span "5 Star Appliance Repair" at bounding box center [355, 304] width 100 height 10
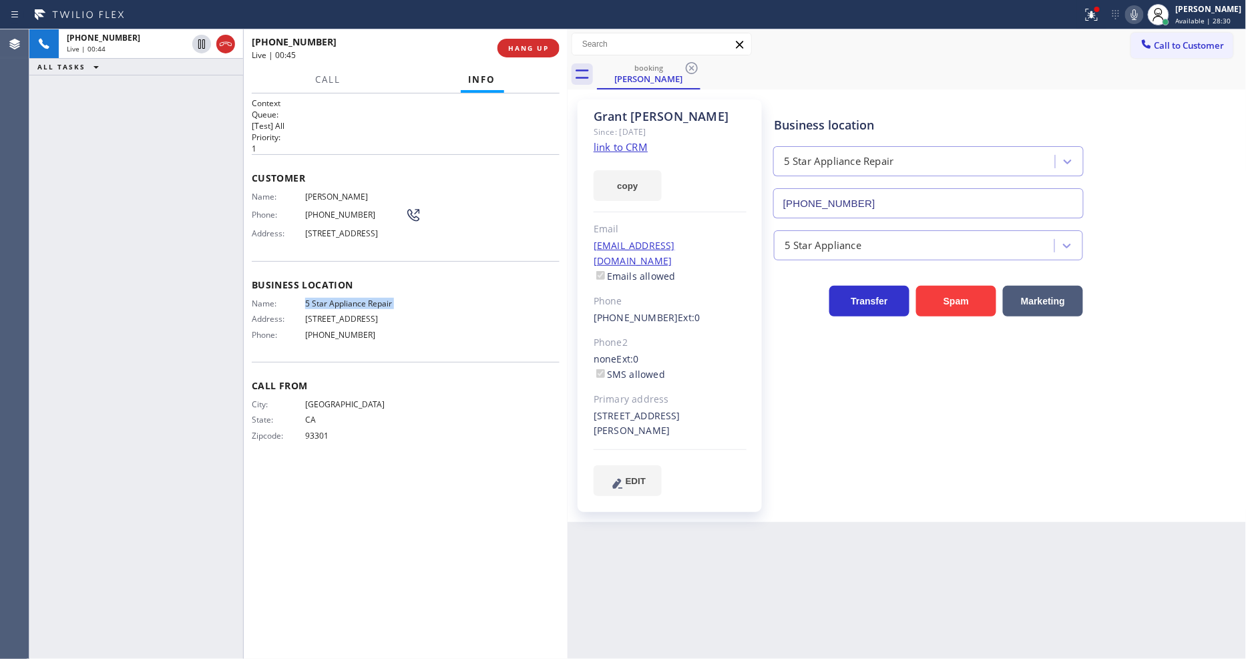
copy span "5 Star Appliance Repair"
click at [335, 228] on span "3877 Marcasel Ave, Los Angeles, CA 90066, USA" at bounding box center [355, 233] width 100 height 10
drag, startPoint x: 592, startPoint y: 401, endPoint x: 640, endPoint y: 413, distance: 48.8
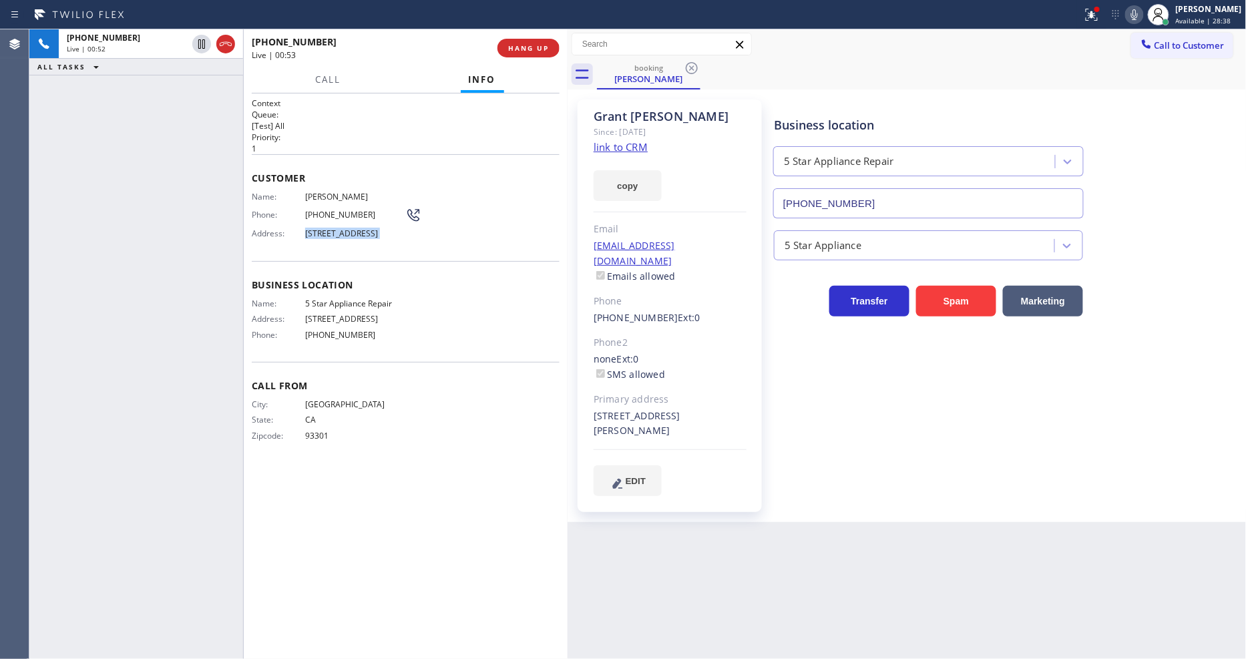
click at [640, 413] on div "Grant Mitchell Since: 20 may 2020 link to CRM copy Email lutigra@gmail.com Emai…" at bounding box center [670, 306] width 184 height 413
copy div "402 Linnie Canal Los Angeles, 90291 CA"
click at [327, 196] on span "Grant Mitchell" at bounding box center [355, 197] width 100 height 10
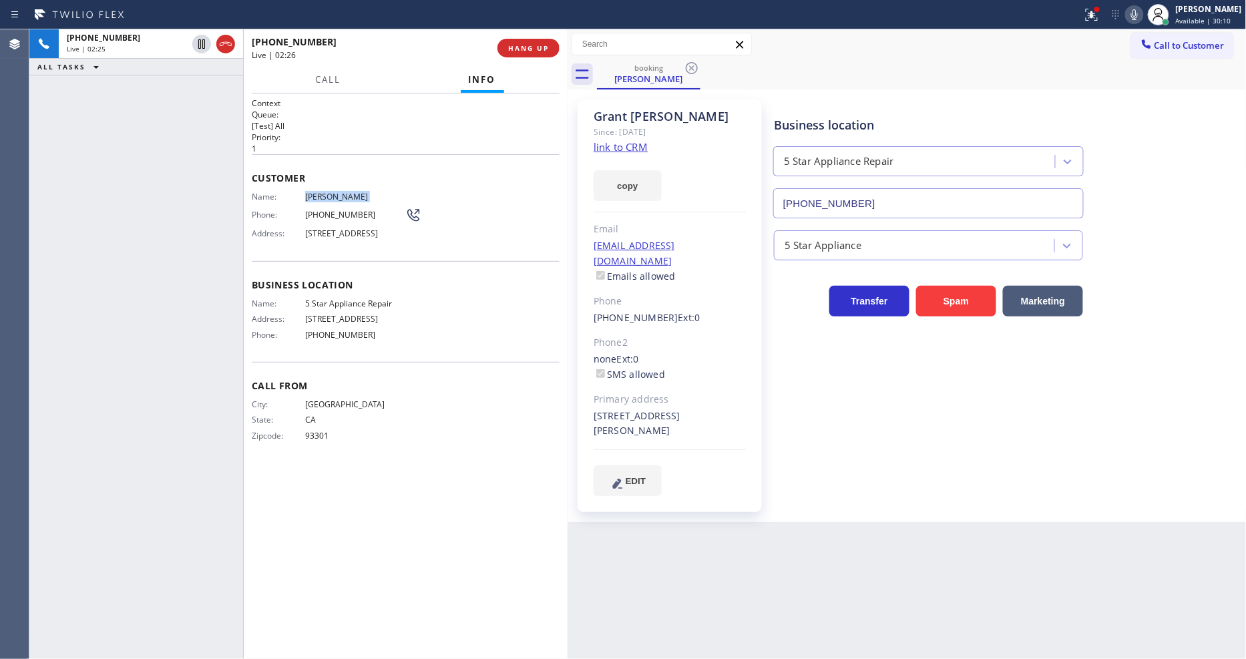
copy span "Grant Mitchell"
click at [331, 210] on span "(310) 569-4818" at bounding box center [355, 215] width 100 height 10
click at [330, 210] on span "(310) 569-4818" at bounding box center [355, 215] width 100 height 10
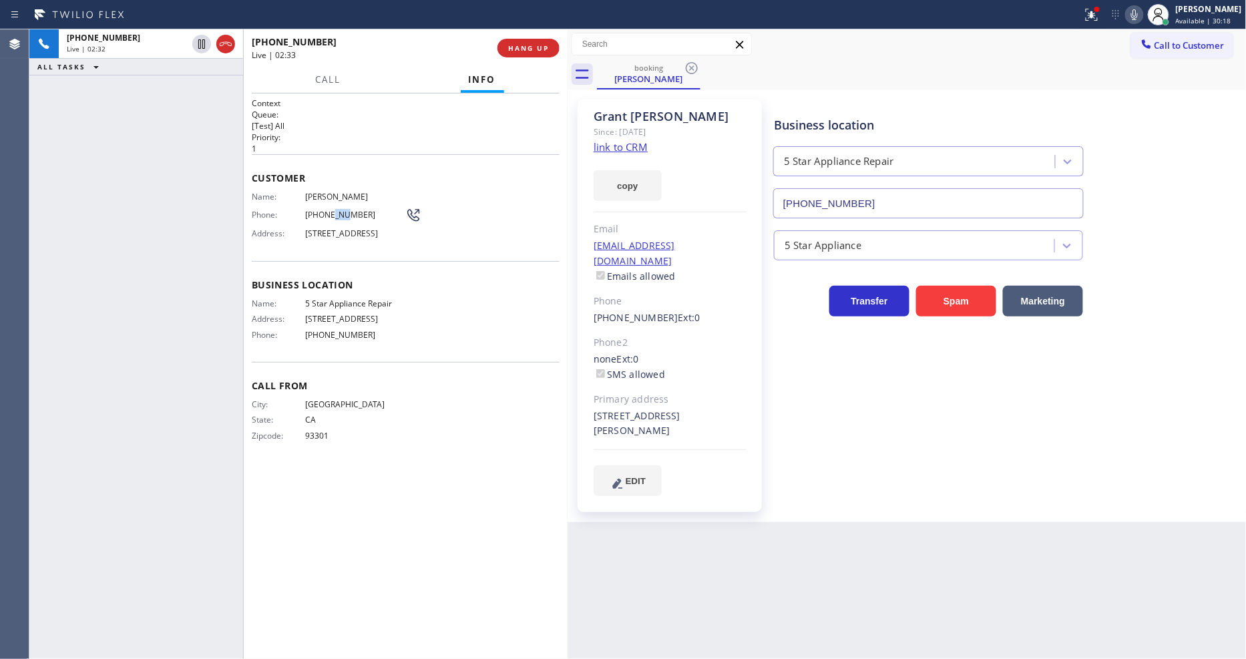
click at [330, 210] on span "(310) 569-4818" at bounding box center [355, 215] width 100 height 10
drag, startPoint x: 91, startPoint y: 352, endPoint x: 102, endPoint y: 357, distance: 12.5
click at [91, 351] on div "+13105694818 Live | 03:08 ALL TASKS ALL TASKS ACTIVE TASKS TASKS IN WRAP UP" at bounding box center [136, 344] width 214 height 630
drag, startPoint x: 198, startPoint y: 41, endPoint x: 518, endPoint y: 32, distance: 319.4
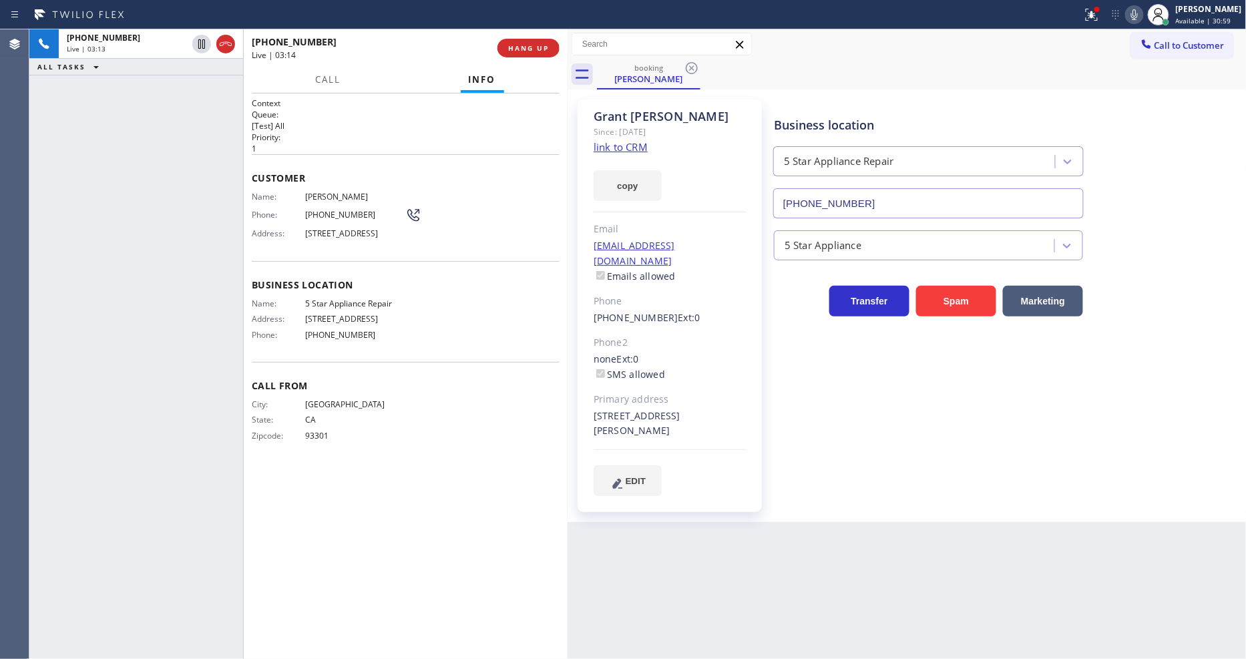
click at [198, 41] on icon at bounding box center [201, 43] width 7 height 9
click at [1140, 14] on icon at bounding box center [1135, 15] width 16 height 16
click at [1091, 21] on div at bounding box center [1091, 15] width 29 height 16
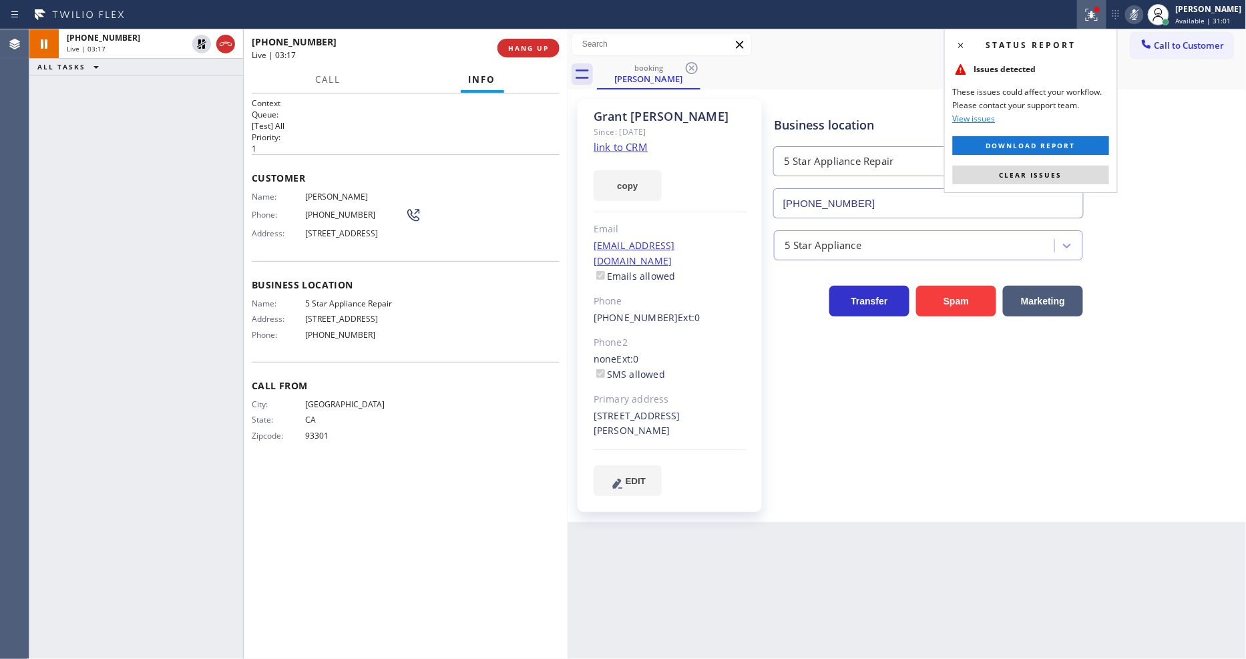
drag, startPoint x: 1074, startPoint y: 175, endPoint x: 888, endPoint y: 234, distance: 194.8
click at [1074, 176] on button "Clear issues" at bounding box center [1031, 175] width 156 height 19
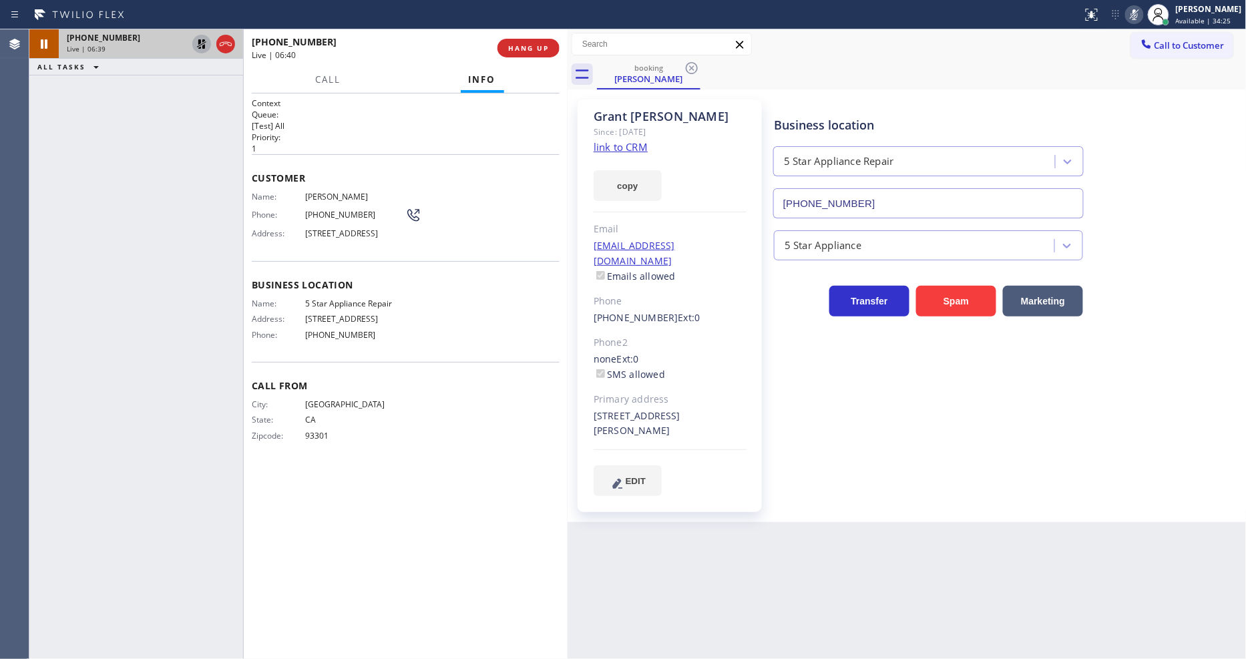
click at [202, 45] on icon at bounding box center [202, 44] width 16 height 16
click at [1143, 8] on icon at bounding box center [1135, 15] width 16 height 16
click at [324, 372] on div "Call From City: LOS ANGELES State: CA Zipcode: 93301" at bounding box center [406, 412] width 308 height 101
drag, startPoint x: 106, startPoint y: 263, endPoint x: 118, endPoint y: 250, distance: 18.0
click at [106, 263] on div "+13105694818 Live | 07:25 ALL TASKS ALL TASKS ACTIVE TASKS TASKS IN WRAP UP" at bounding box center [136, 344] width 214 height 630
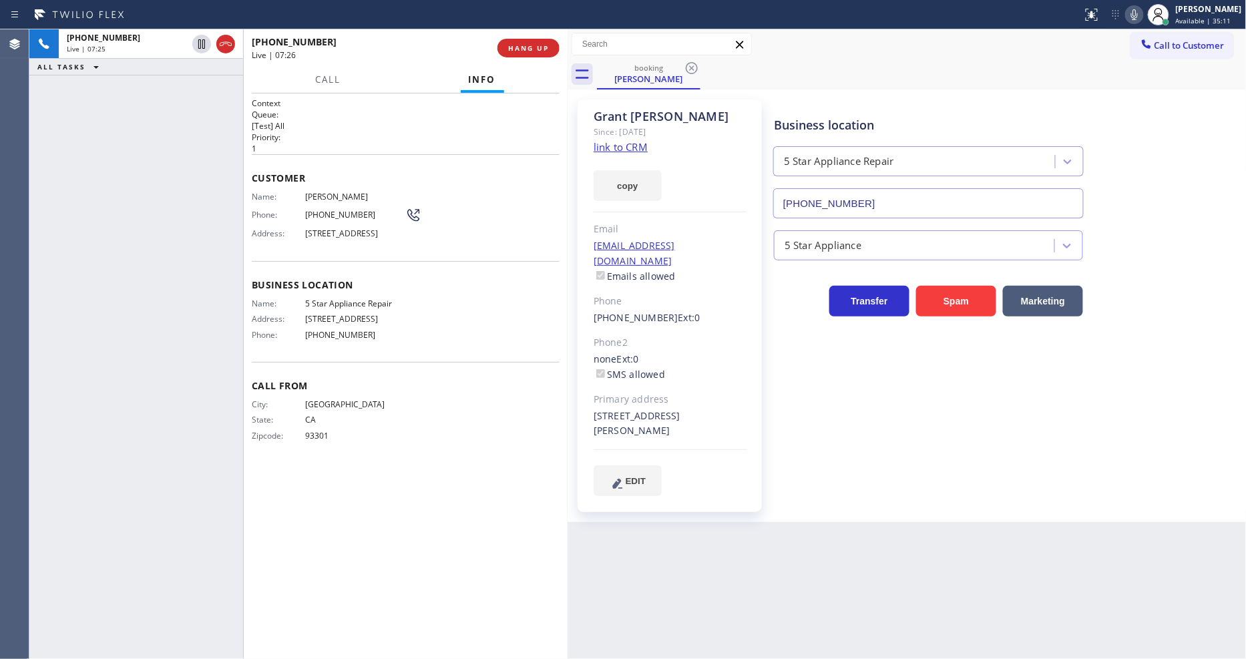
click at [691, 248] on div "lutigra@gmail.com Emails allowed" at bounding box center [670, 261] width 153 height 46
click at [532, 52] on button "HANG UP" at bounding box center [529, 48] width 62 height 19
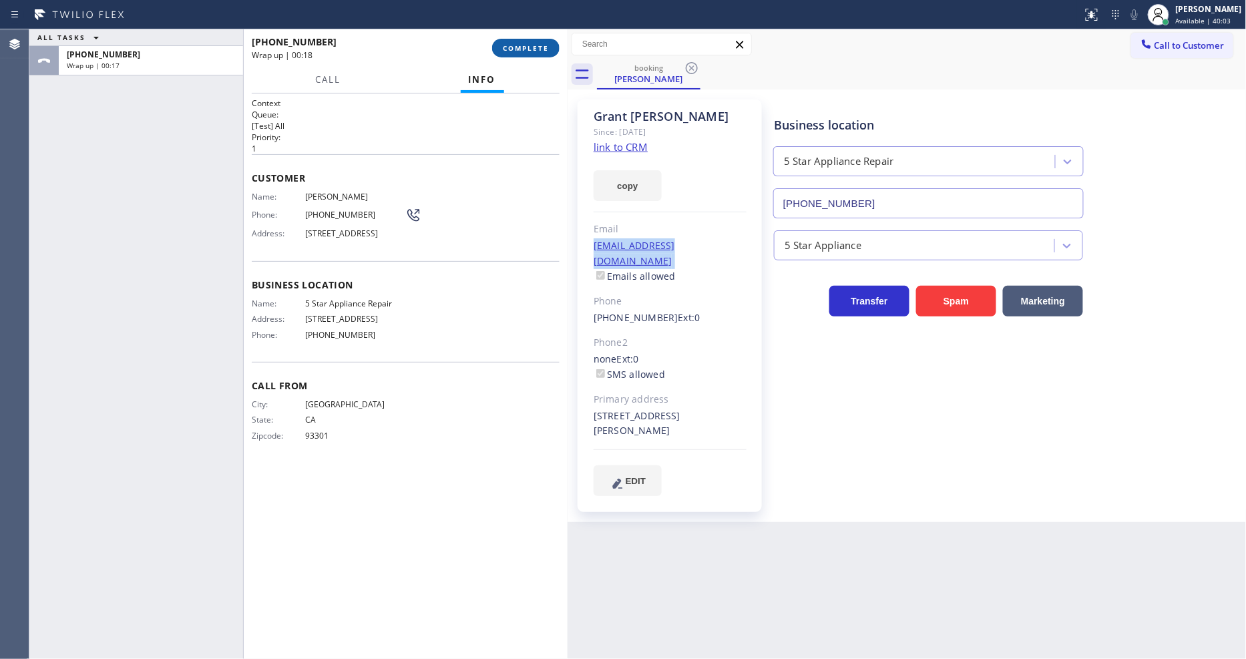
click at [506, 41] on button "COMPLETE" at bounding box center [525, 48] width 67 height 19
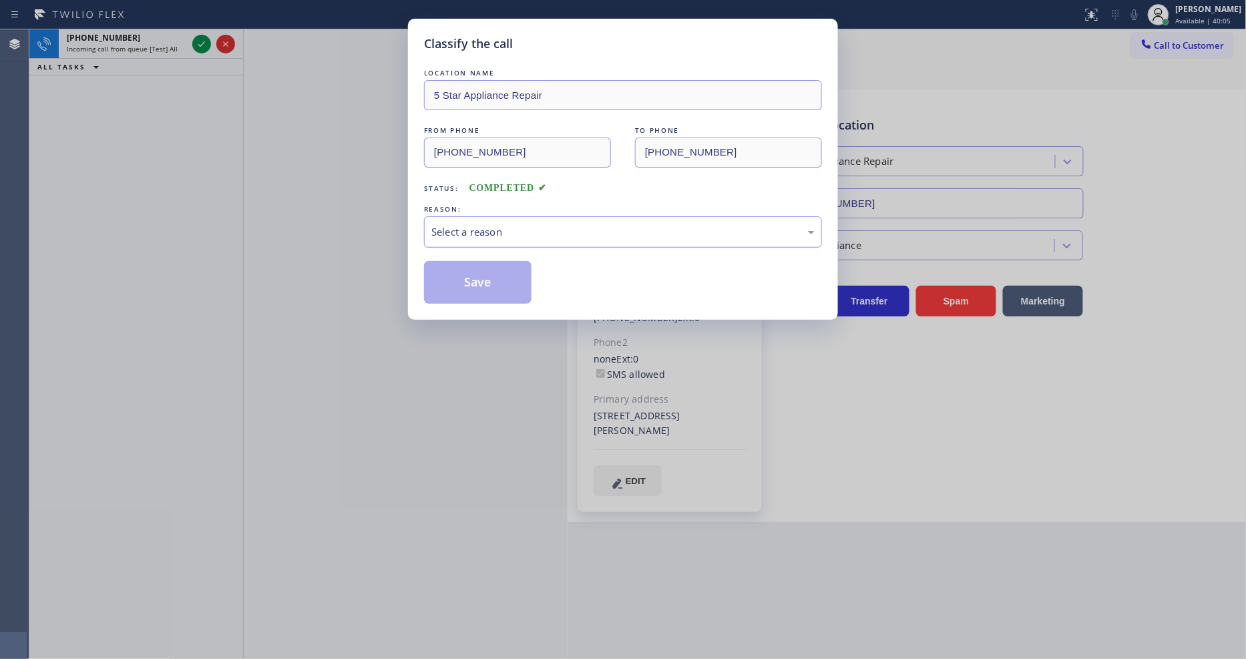
click at [475, 218] on div "Select a reason" at bounding box center [623, 231] width 398 height 31
click at [473, 271] on button "Save" at bounding box center [478, 282] width 108 height 43
click at [473, 270] on button "Save" at bounding box center [478, 282] width 108 height 43
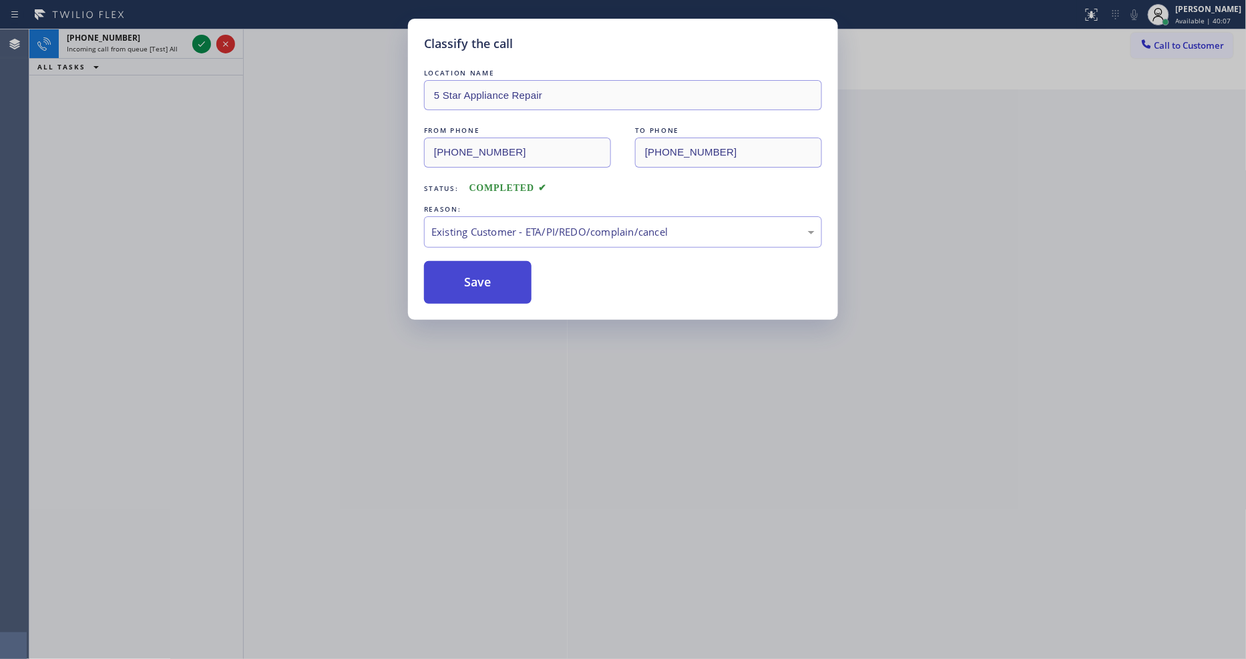
click at [472, 270] on button "Save" at bounding box center [478, 282] width 108 height 43
click at [198, 47] on icon at bounding box center [202, 44] width 16 height 16
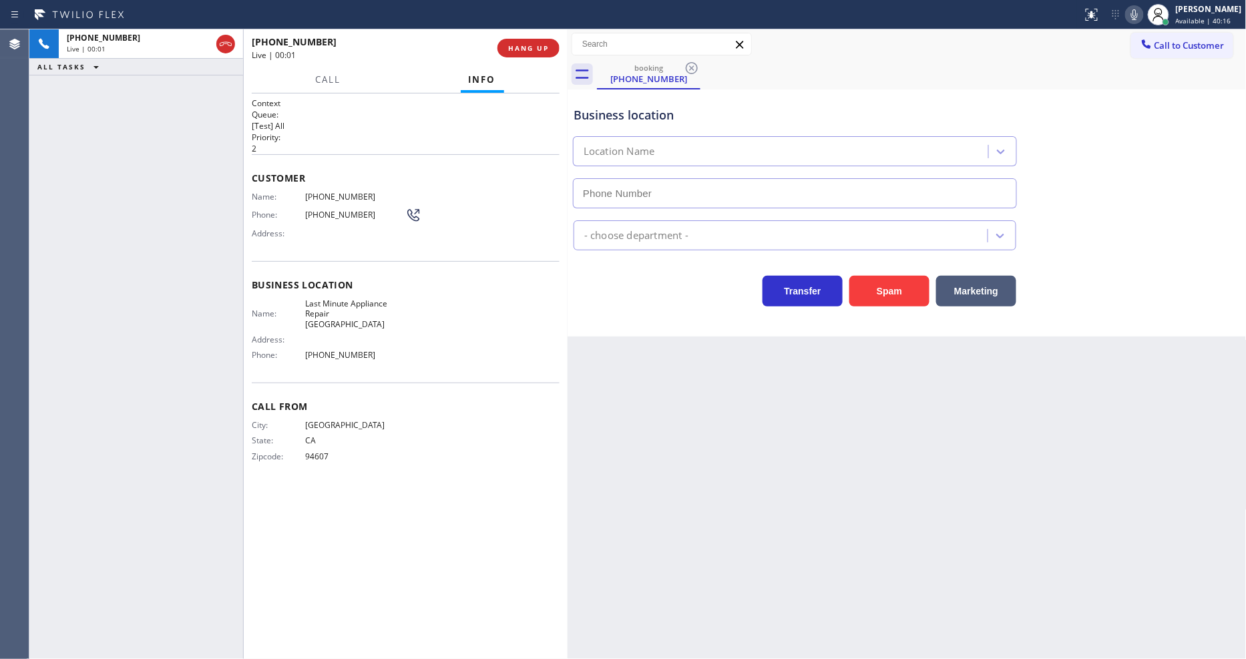
type input "(510) 616-9141"
click at [518, 49] on span "HANG UP" at bounding box center [528, 47] width 41 height 9
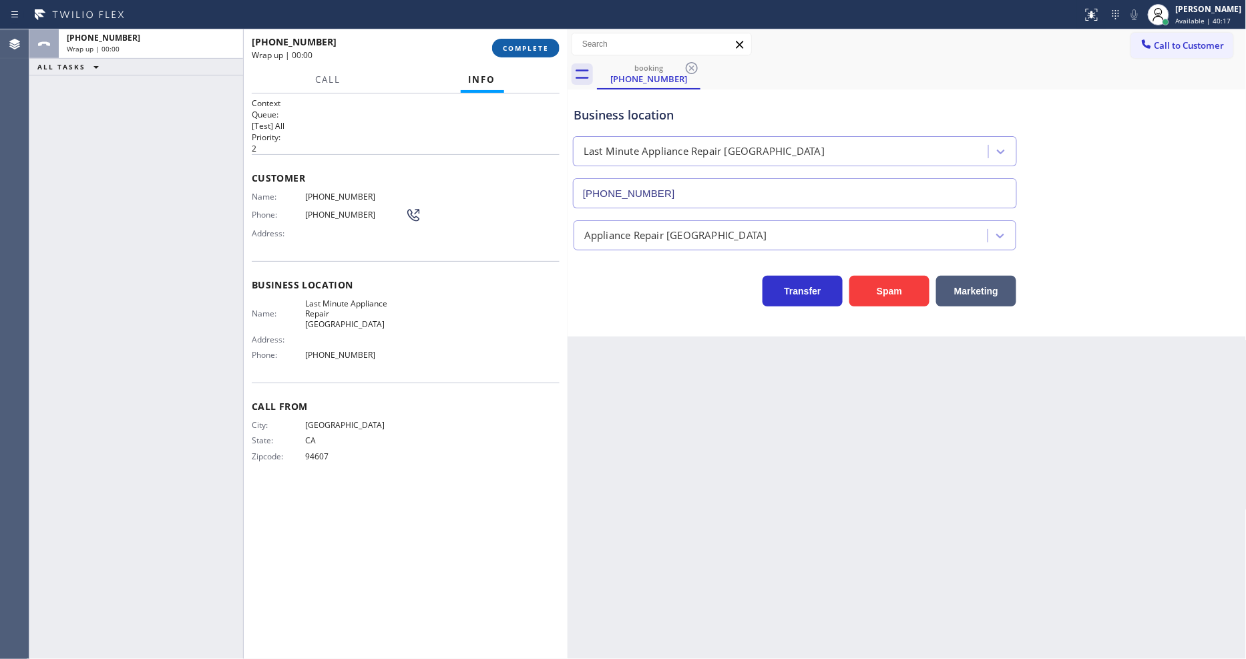
click at [518, 49] on span "COMPLETE" at bounding box center [526, 47] width 46 height 9
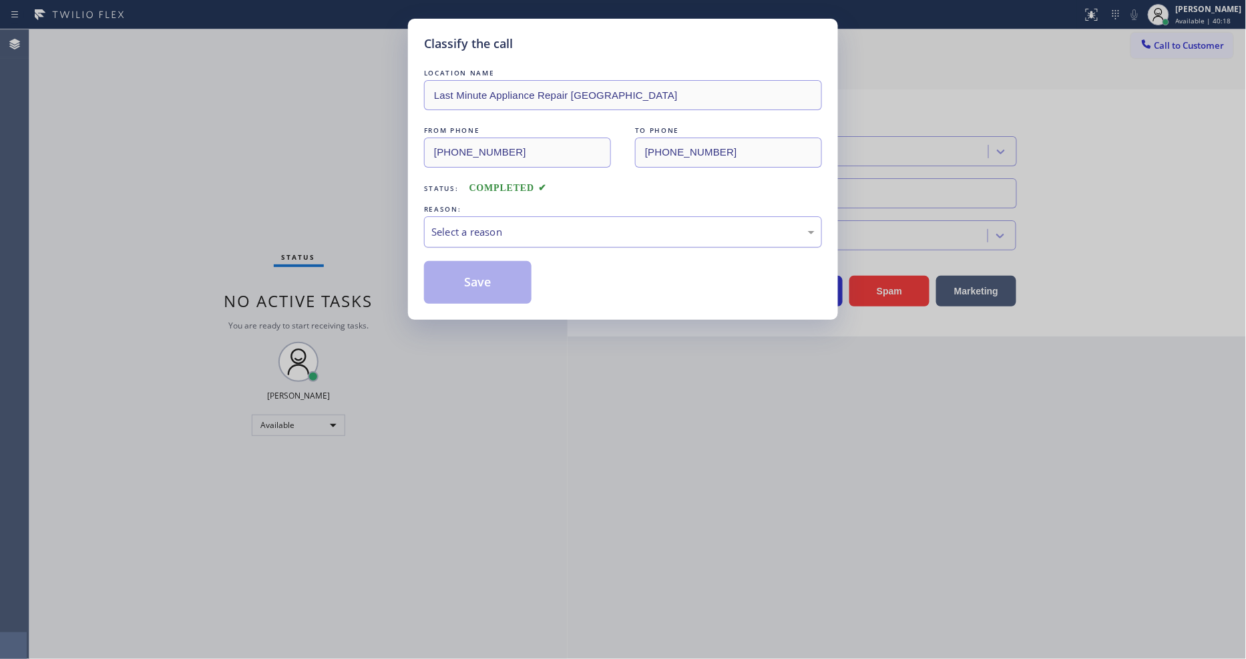
click at [511, 224] on div "Select a reason" at bounding box center [622, 231] width 383 height 15
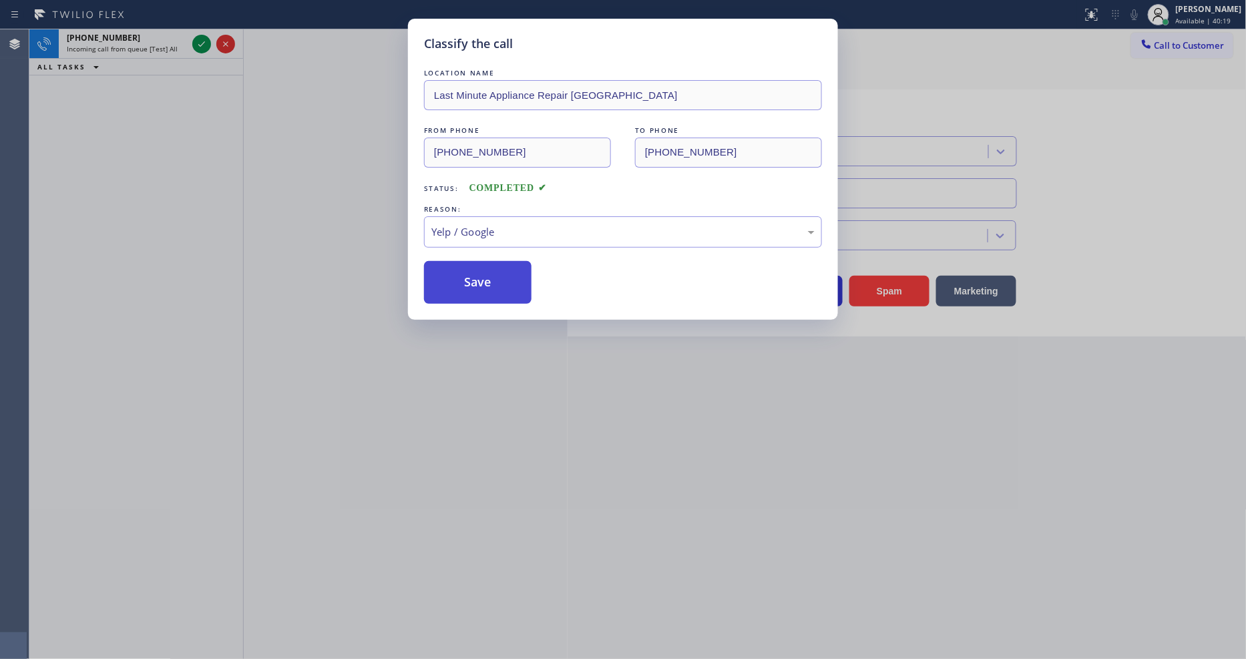
click at [488, 285] on button "Save" at bounding box center [478, 282] width 108 height 43
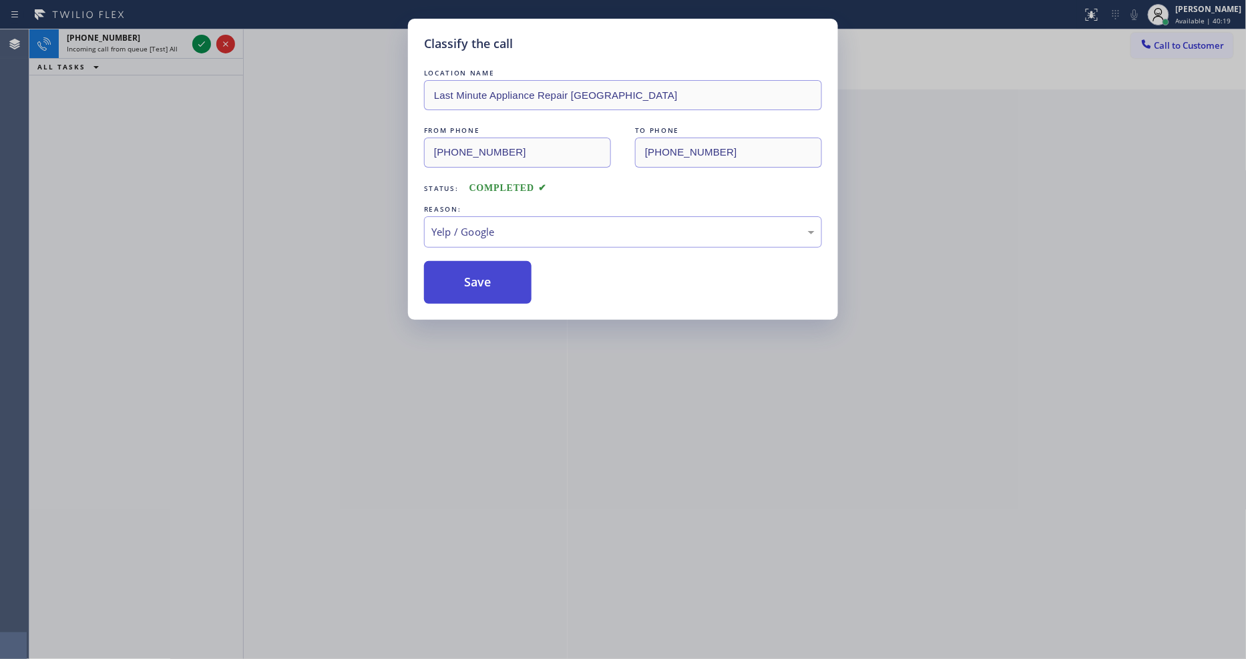
click at [488, 285] on button "Save" at bounding box center [478, 282] width 108 height 43
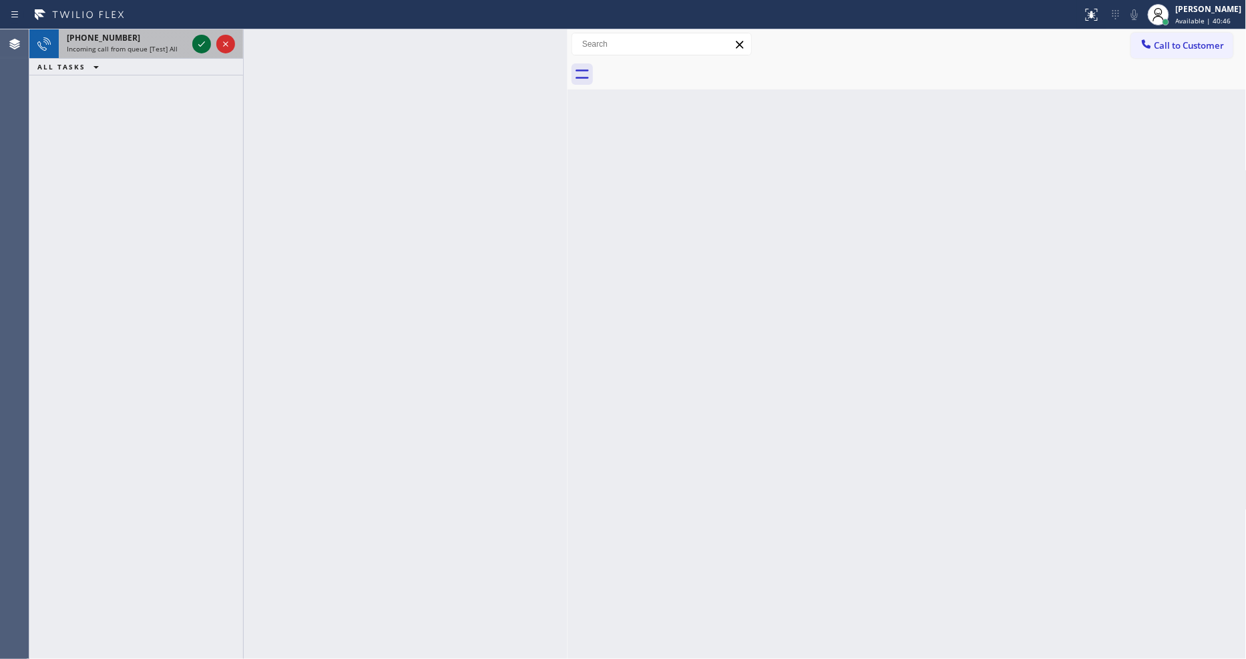
click at [198, 45] on icon at bounding box center [201, 43] width 7 height 5
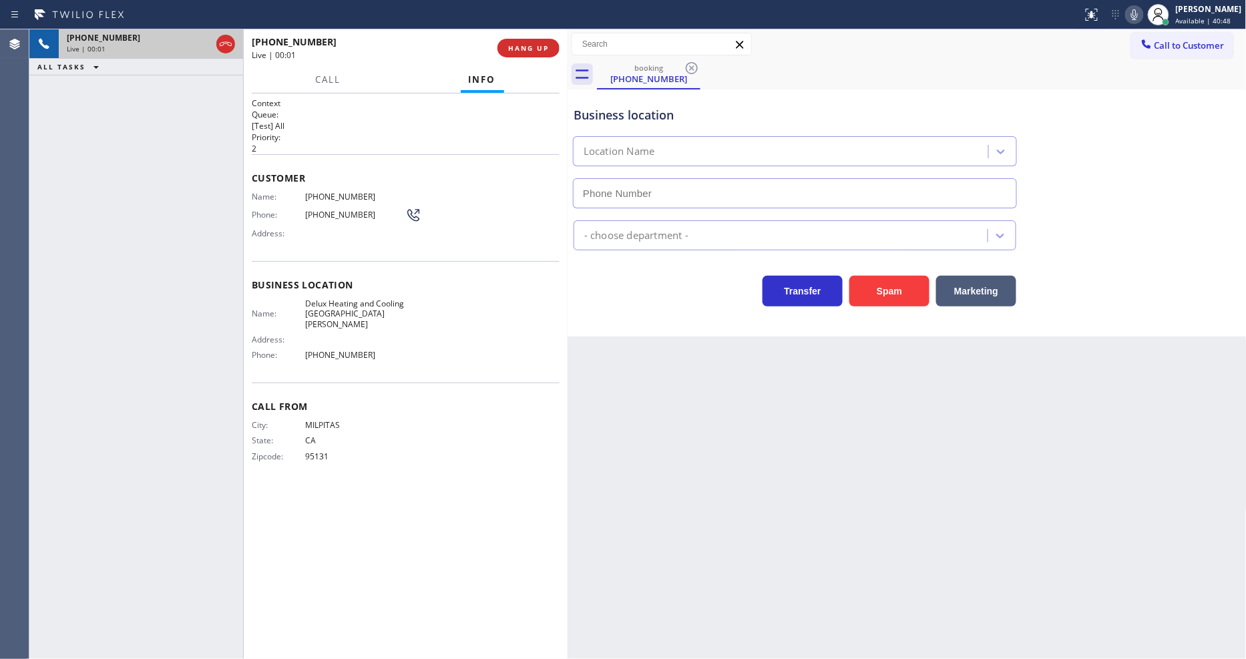
type input "(408) 549-8993"
drag, startPoint x: 345, startPoint y: 184, endPoint x: 315, endPoint y: 179, distance: 29.9
click at [323, 182] on div "Customer Name: (408) 935-3257 Phone: (408) 935-3257 Address:" at bounding box center [406, 207] width 308 height 107
click at [518, 52] on span "HANG UP" at bounding box center [528, 47] width 41 height 9
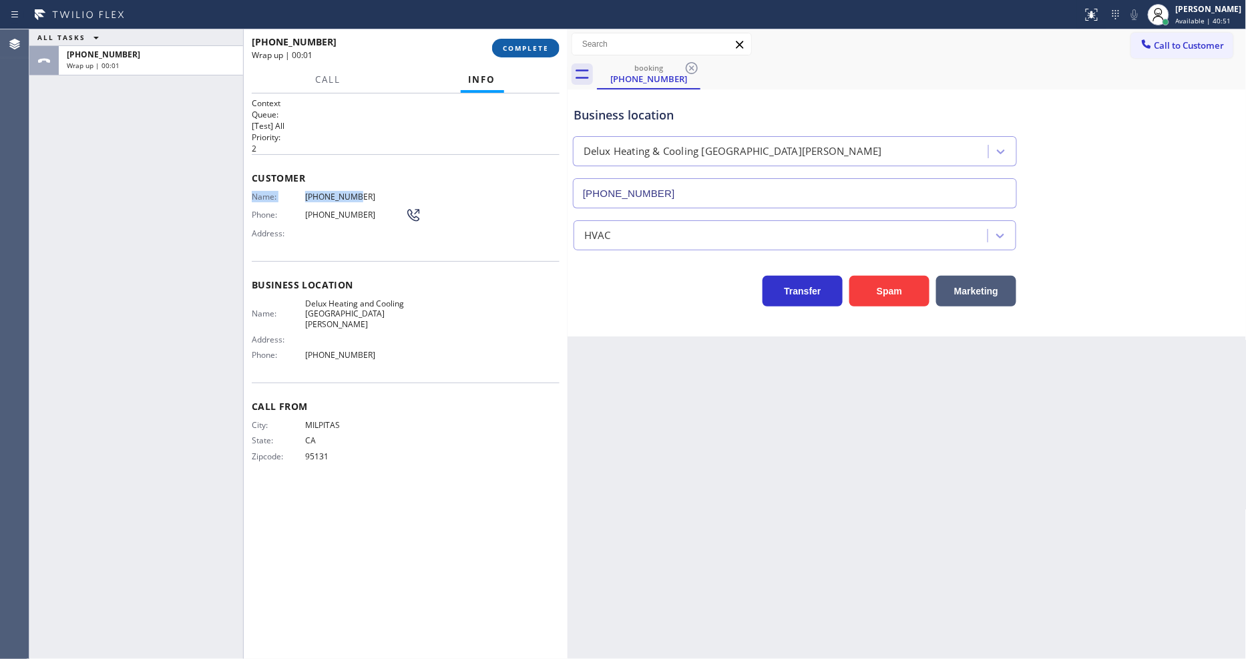
click at [518, 52] on span "COMPLETE" at bounding box center [526, 47] width 46 height 9
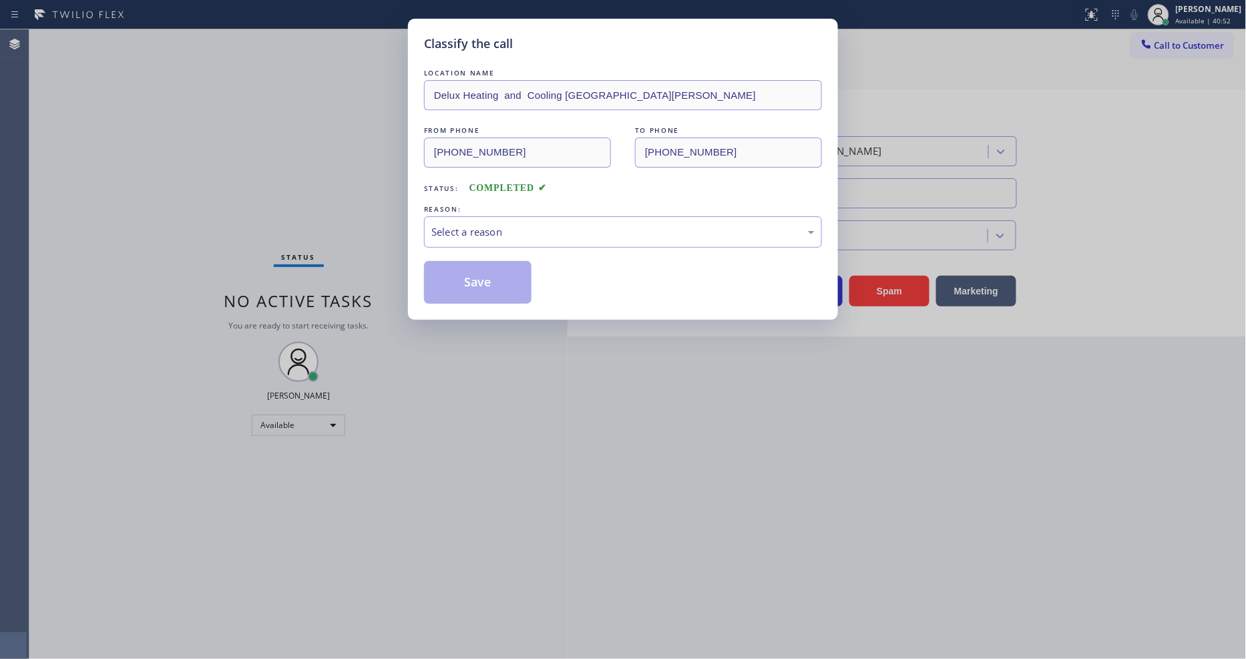
click at [488, 227] on div "Select a reason" at bounding box center [622, 231] width 383 height 15
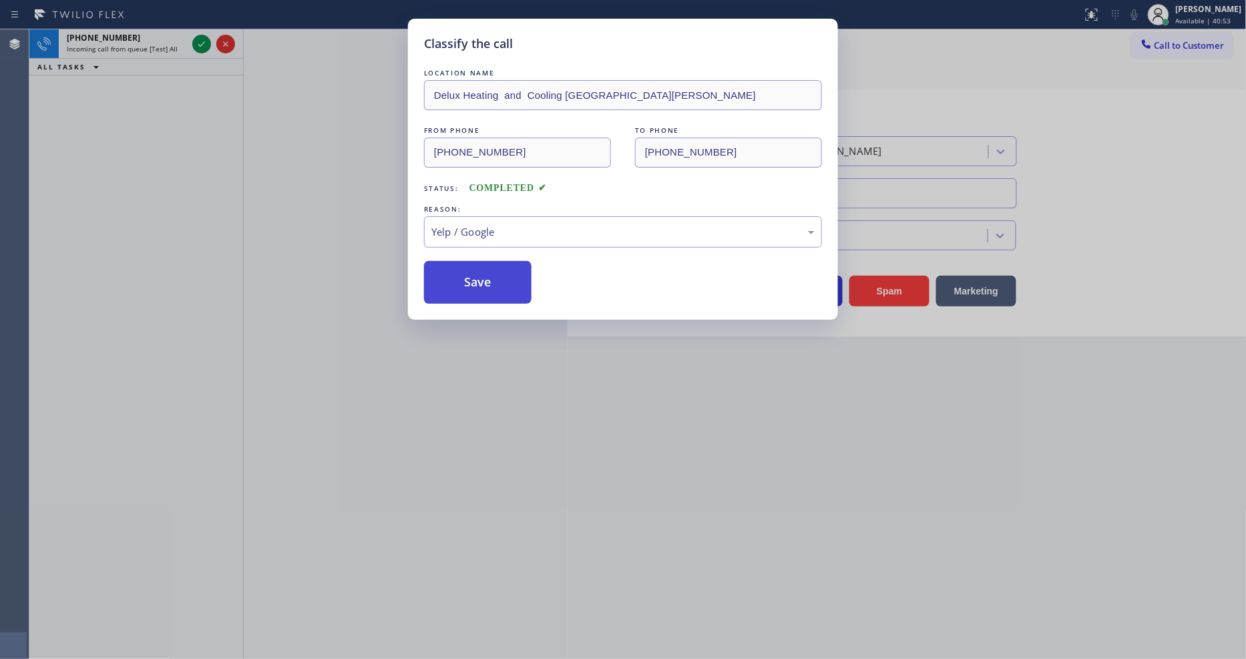
click at [478, 285] on button "Save" at bounding box center [478, 282] width 108 height 43
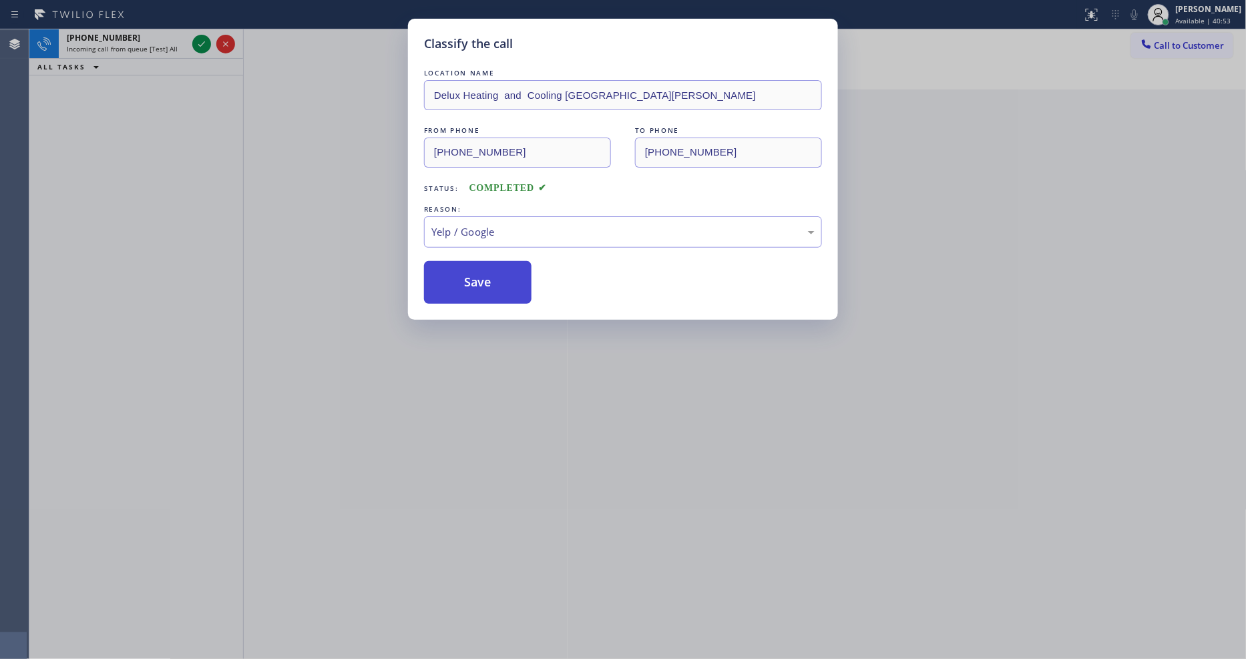
click at [478, 285] on button "Save" at bounding box center [478, 282] width 108 height 43
click at [200, 41] on div "Classify the call LOCATION NAME All Star Sub Zero Repair Experts FROM PHONE (48…" at bounding box center [637, 344] width 1217 height 630
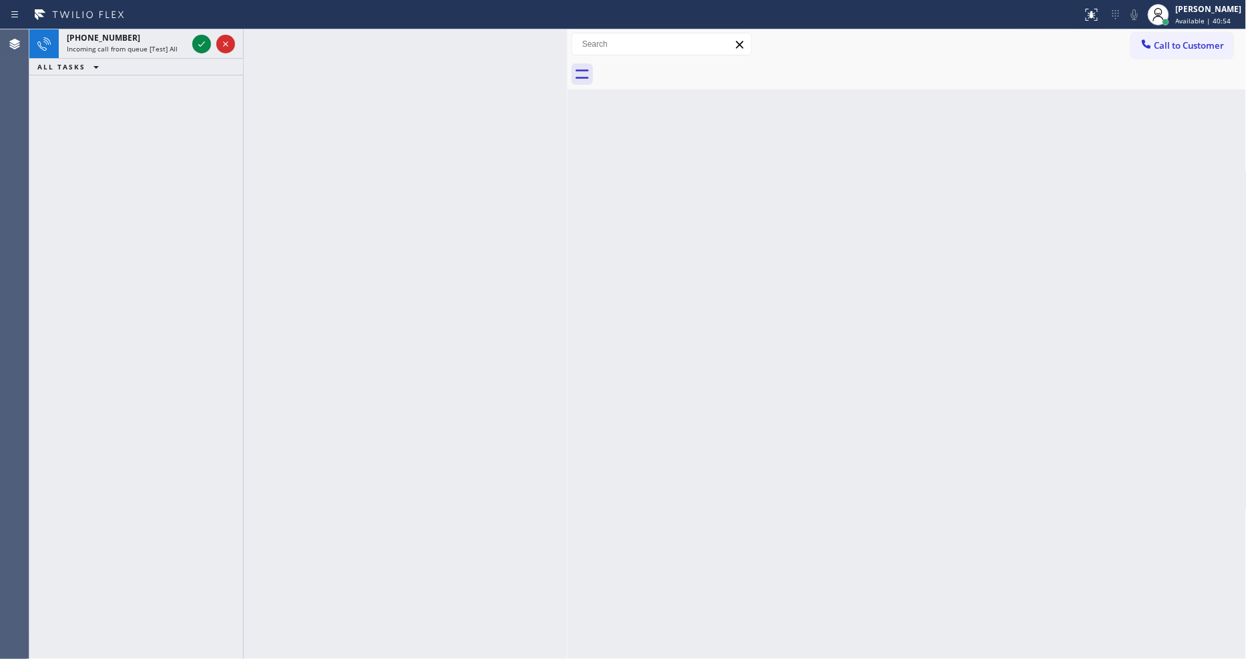
click at [200, 41] on icon at bounding box center [202, 44] width 16 height 16
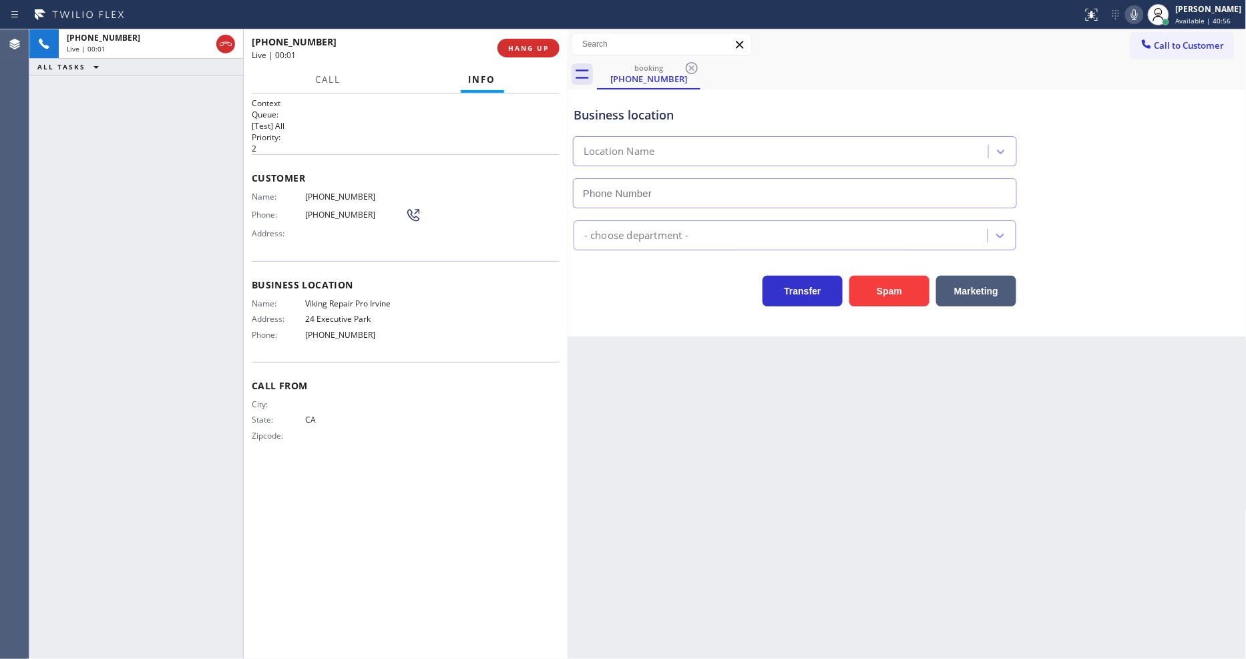
type input "(949) 649-4919"
click at [528, 48] on span "HANG UP" at bounding box center [528, 47] width 41 height 9
click at [528, 48] on span "COMPLETE" at bounding box center [526, 47] width 46 height 9
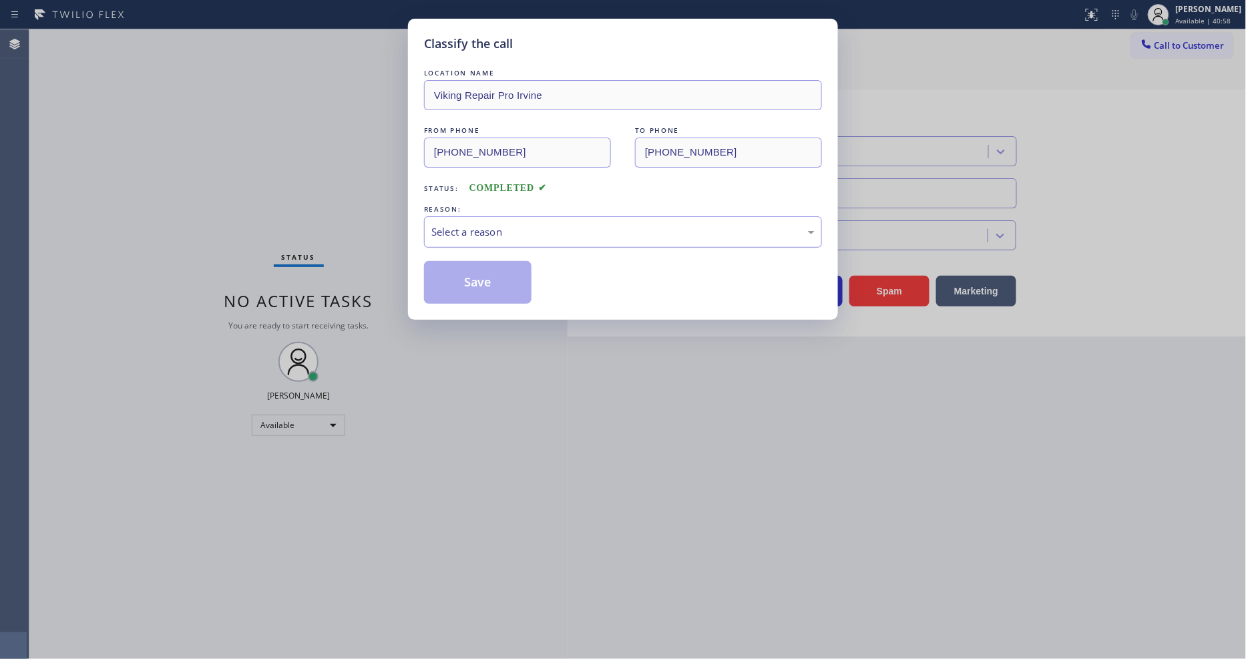
click at [488, 238] on div "Select a reason" at bounding box center [623, 231] width 398 height 31
click at [478, 285] on button "Save" at bounding box center [478, 282] width 108 height 43
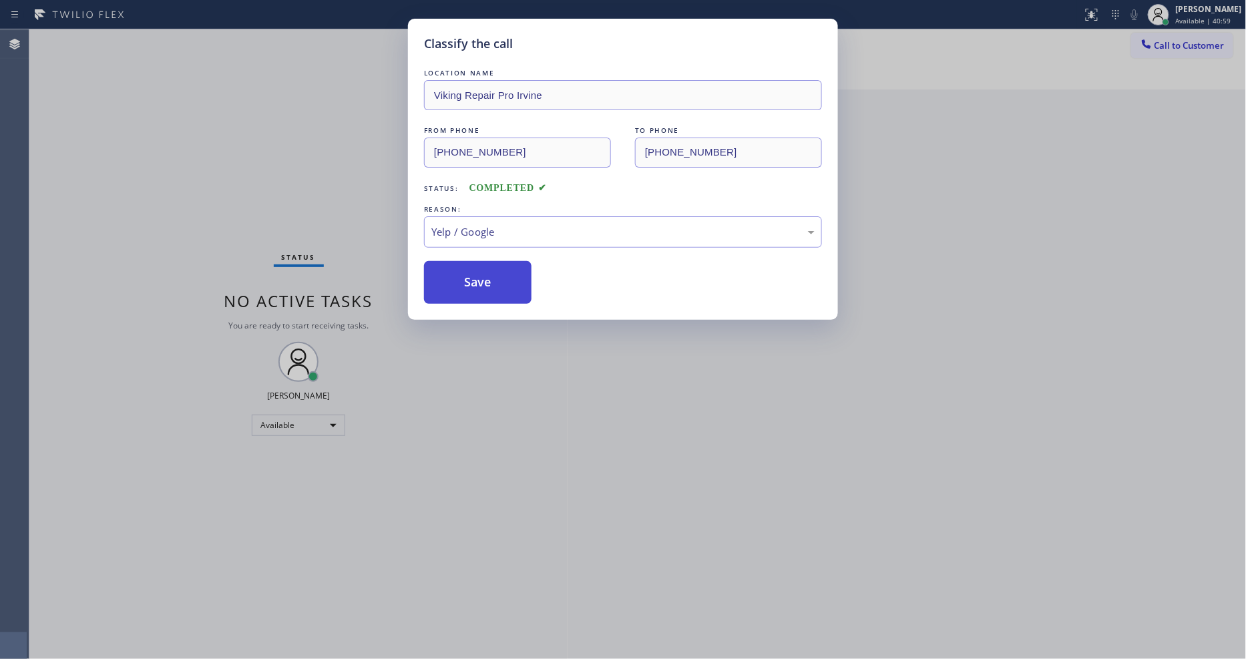
click at [478, 285] on button "Save" at bounding box center [478, 282] width 108 height 43
click at [477, 285] on button "Save" at bounding box center [478, 282] width 108 height 43
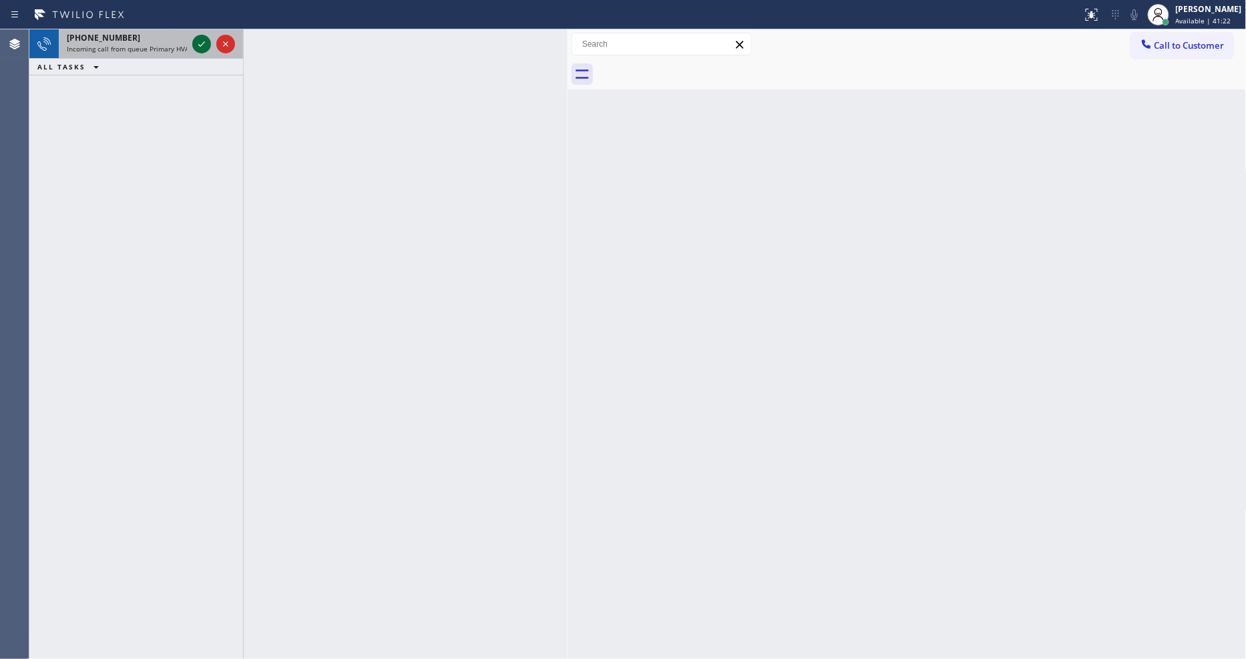
click at [197, 41] on icon at bounding box center [202, 44] width 16 height 16
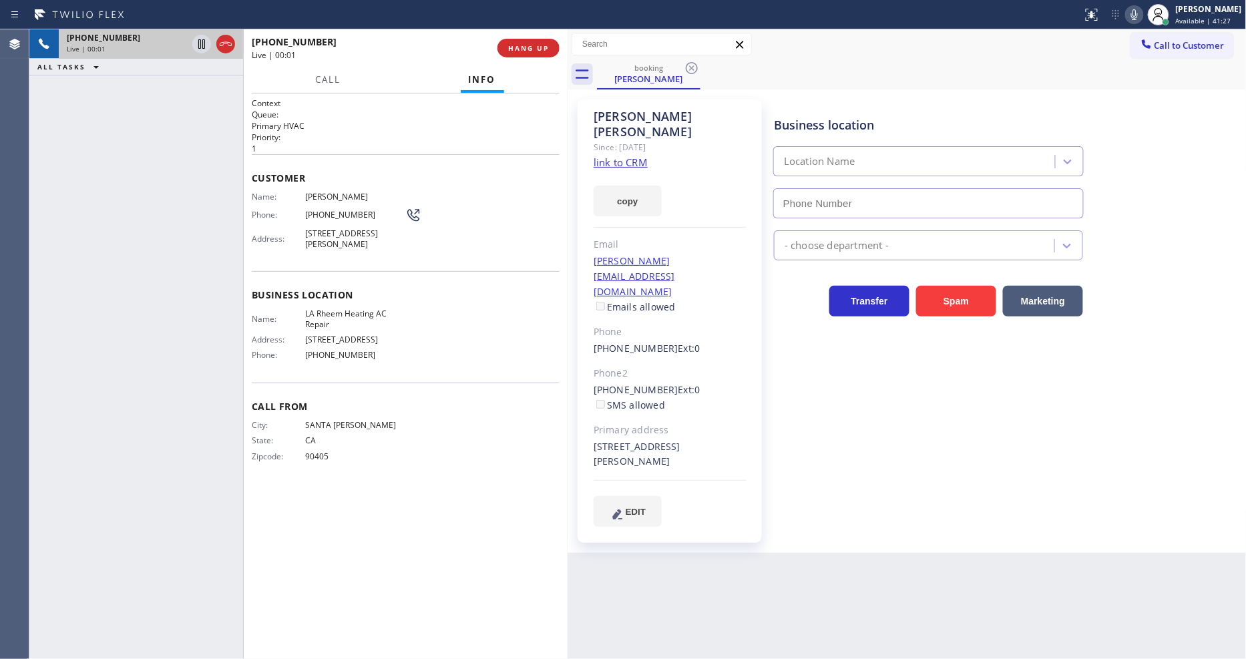
click at [248, 361] on div "Context Queue: Primary HVAC Priority: 1 Customer Name: Andrew Leung Phone: (310…" at bounding box center [406, 377] width 324 height 566
type input "(213) 814-2483"
click at [616, 156] on link "link to CRM" at bounding box center [621, 162] width 54 height 13
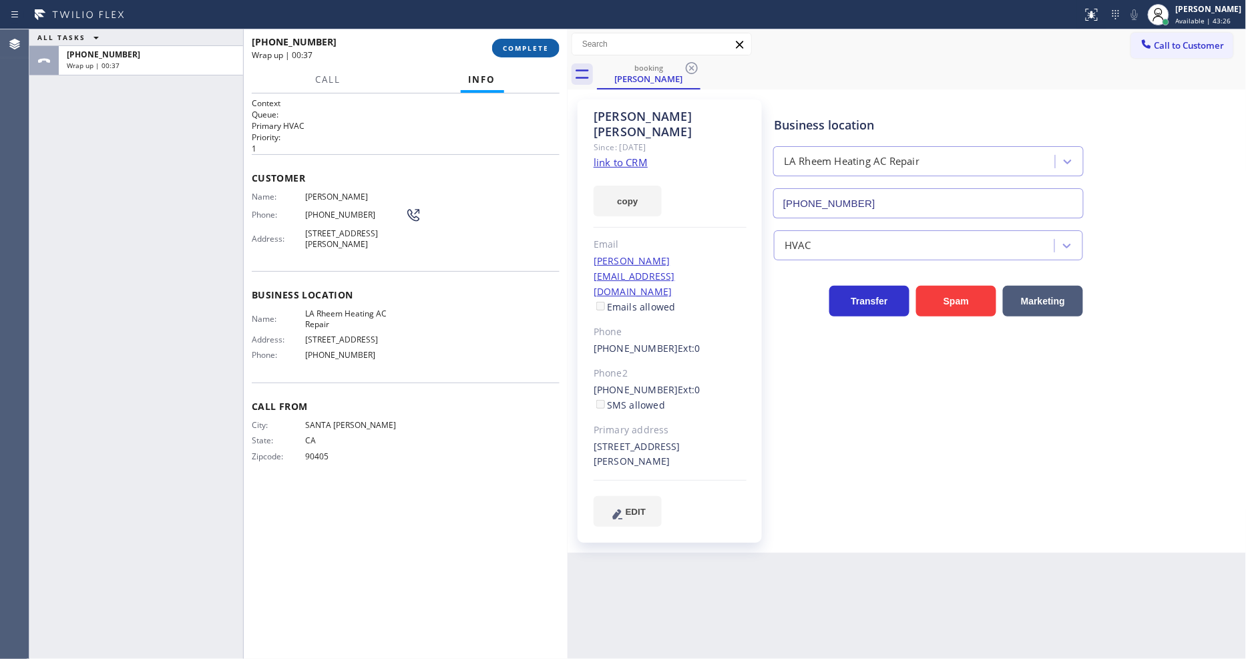
click at [522, 48] on span "COMPLETE" at bounding box center [526, 47] width 46 height 9
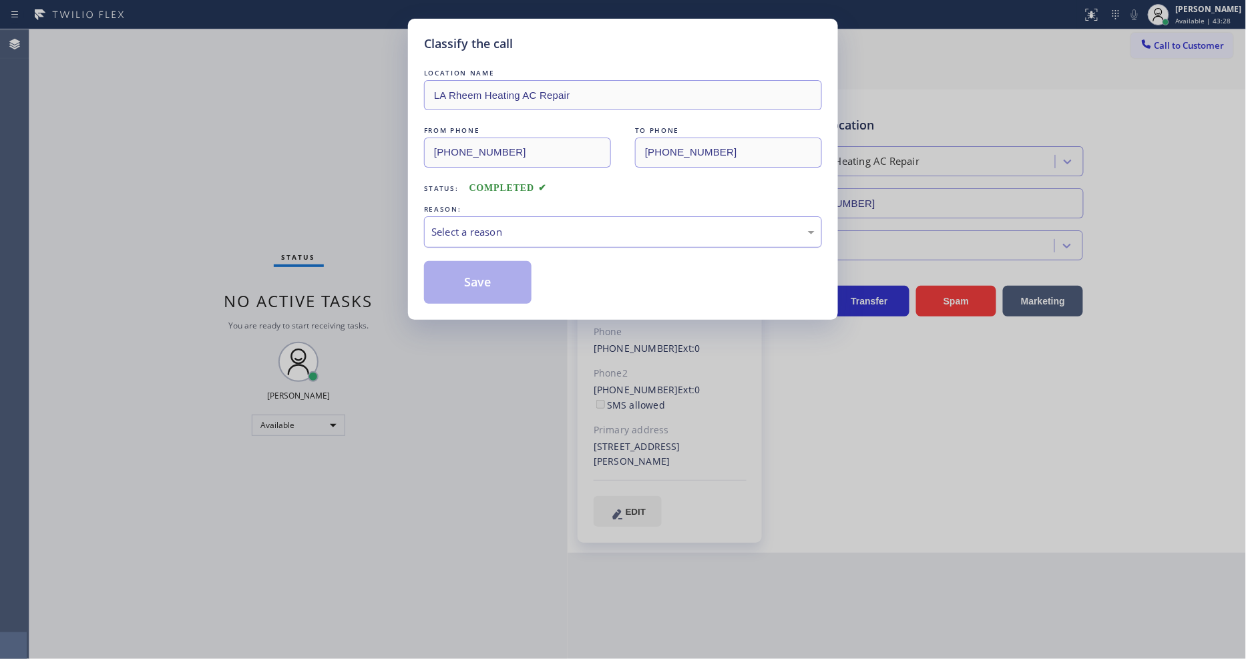
click at [508, 230] on div "Select a reason" at bounding box center [622, 231] width 383 height 15
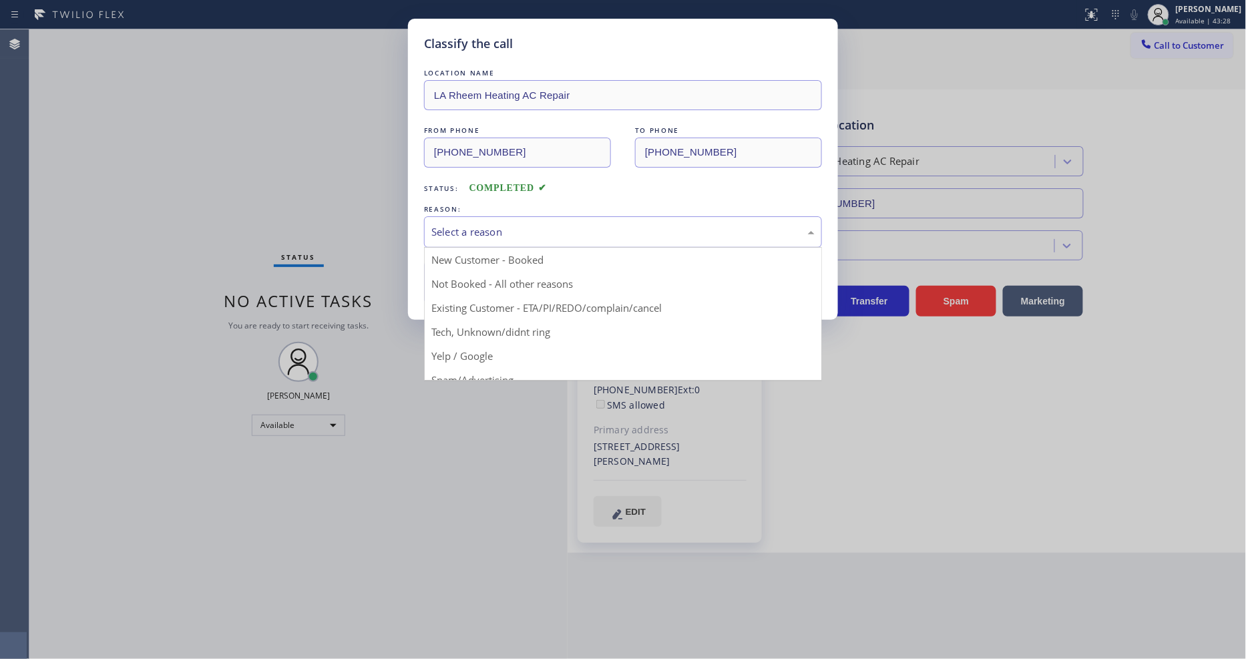
drag, startPoint x: 486, startPoint y: 301, endPoint x: 484, endPoint y: 294, distance: 6.8
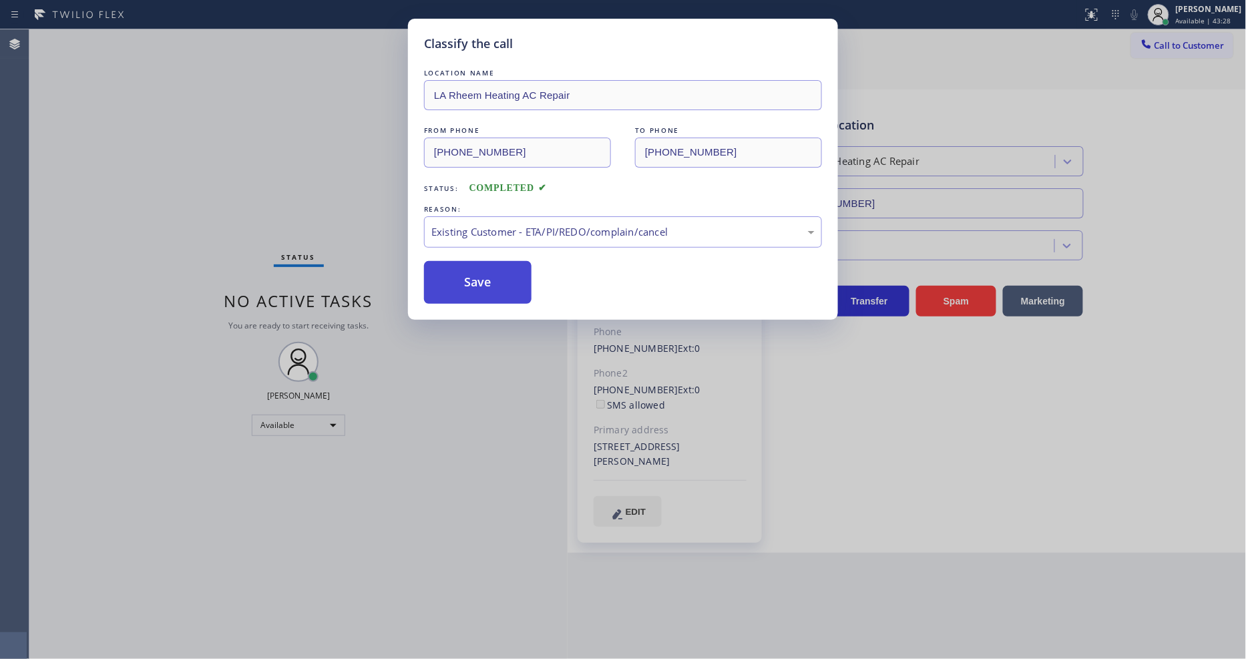
click at [484, 277] on button "Save" at bounding box center [478, 282] width 108 height 43
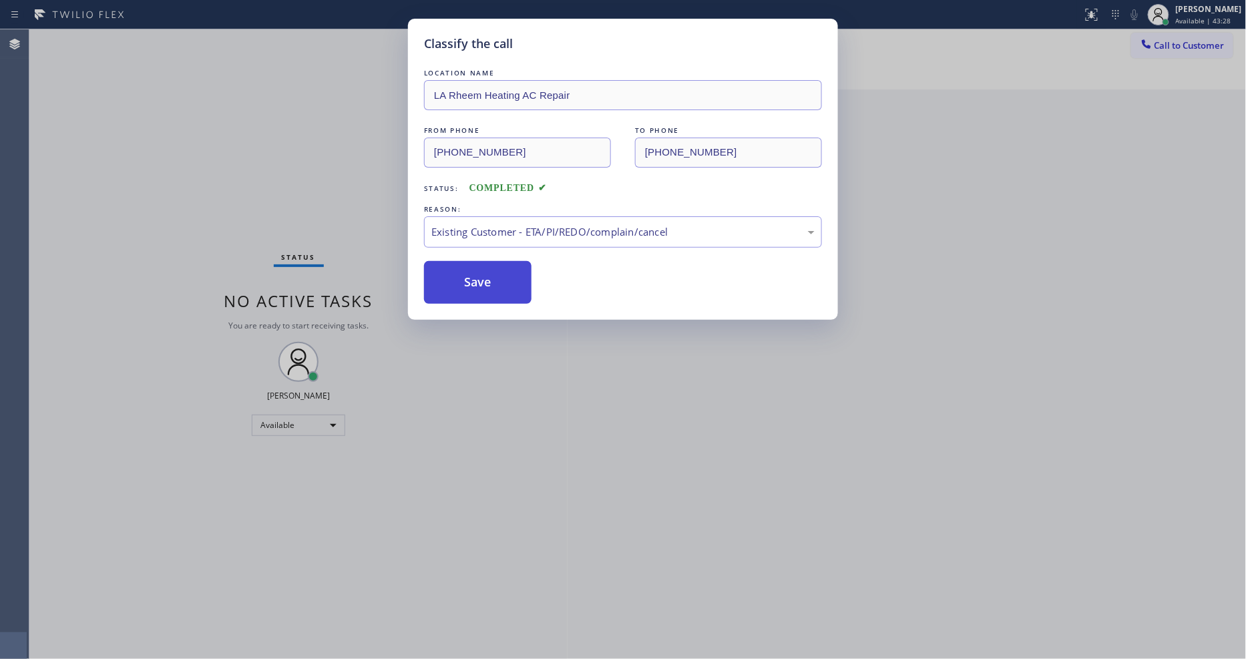
click at [484, 277] on button "Save" at bounding box center [478, 282] width 108 height 43
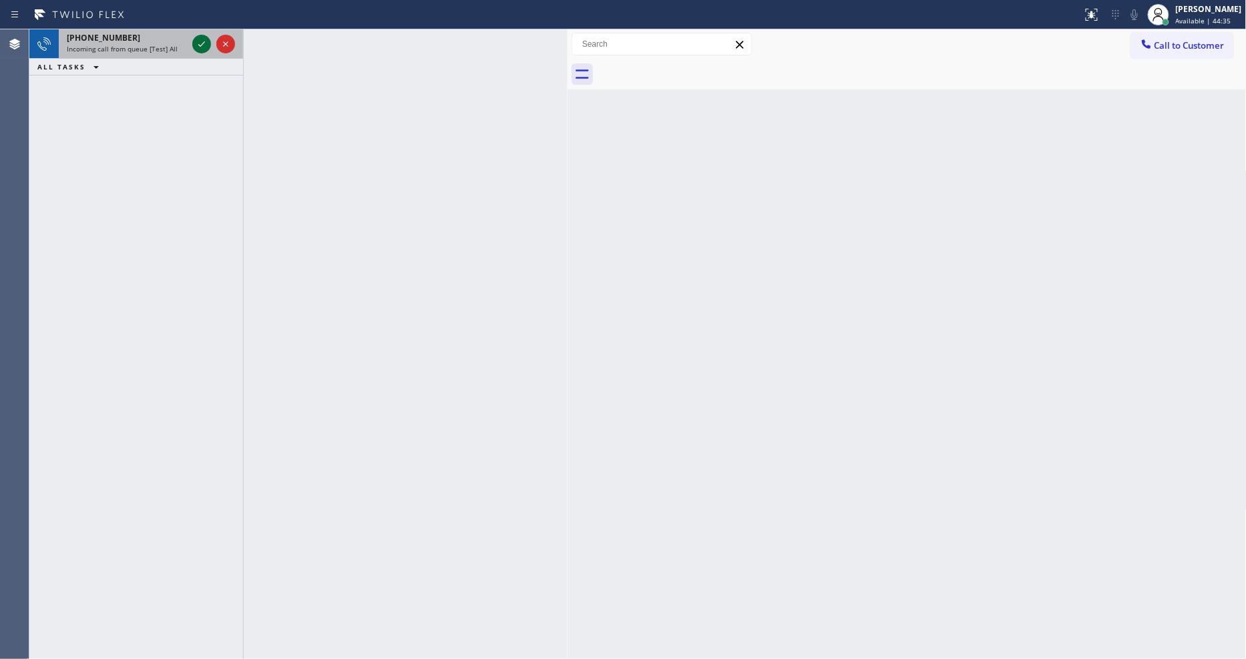
click at [194, 41] on icon at bounding box center [202, 44] width 16 height 16
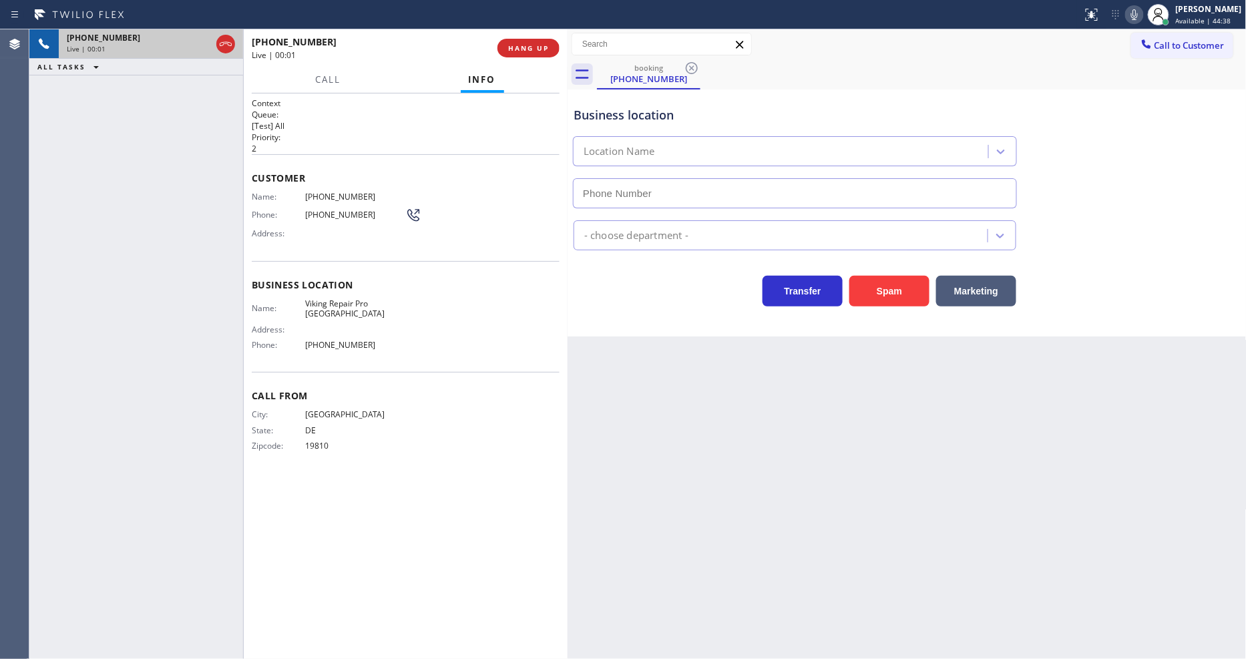
type input "(302) 321-2866"
click at [892, 449] on div "Back to Dashboard Change Sender ID Customers Technicians Select a contact Outbo…" at bounding box center [907, 344] width 679 height 630
click at [482, 422] on div "City: NEWARK State: DE Zipcode: 19810" at bounding box center [406, 432] width 308 height 47
click at [544, 45] on span "HANG UP" at bounding box center [528, 47] width 41 height 9
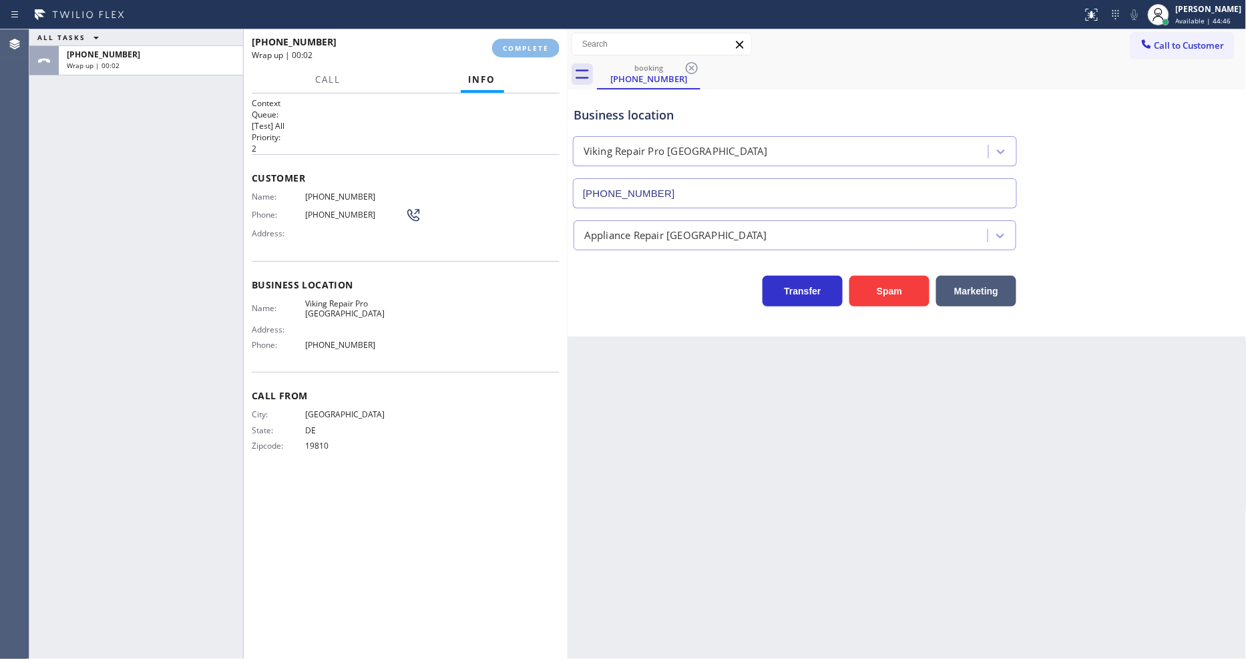
click at [485, 229] on div "Name: (302) 457-9970 Phone: (302) 457-9970 Address:" at bounding box center [406, 218] width 308 height 53
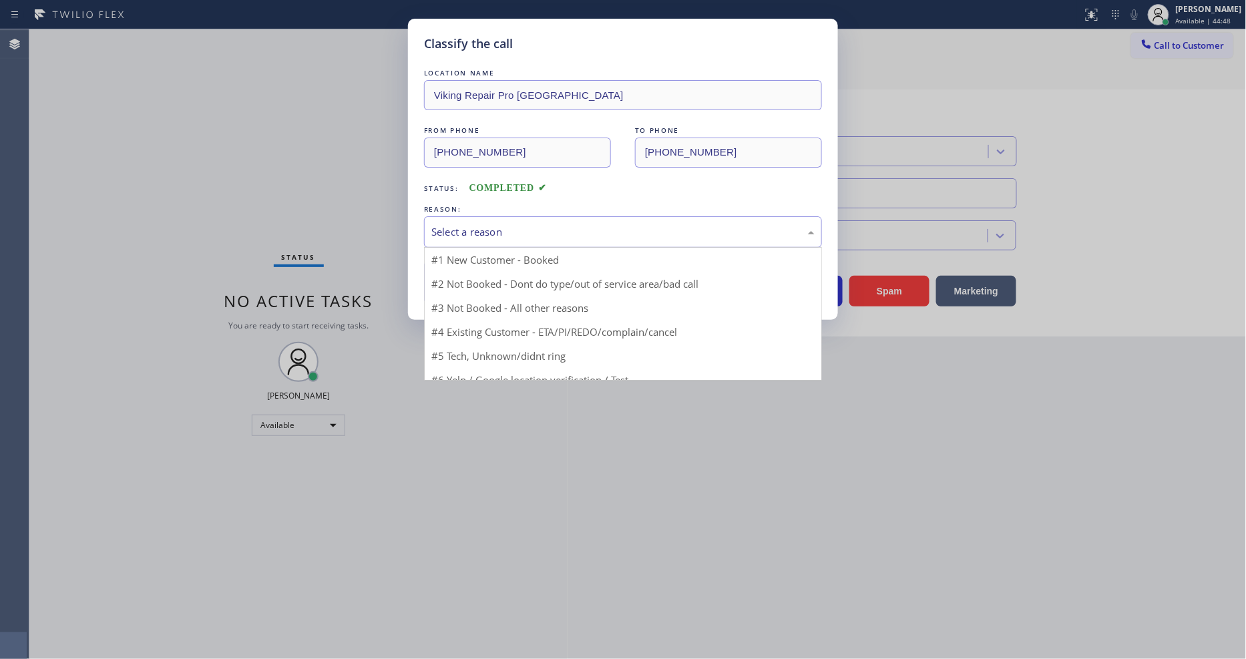
click at [497, 230] on div "Select a reason" at bounding box center [622, 231] width 383 height 15
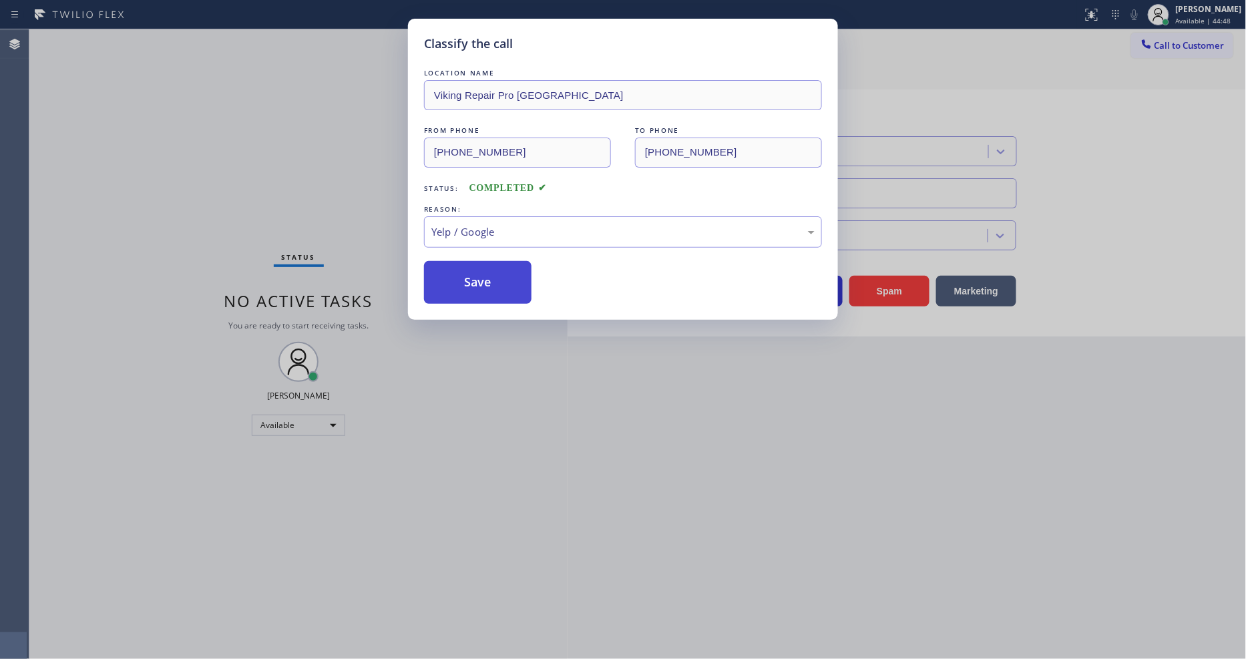
click at [486, 261] on button "Save" at bounding box center [478, 282] width 108 height 43
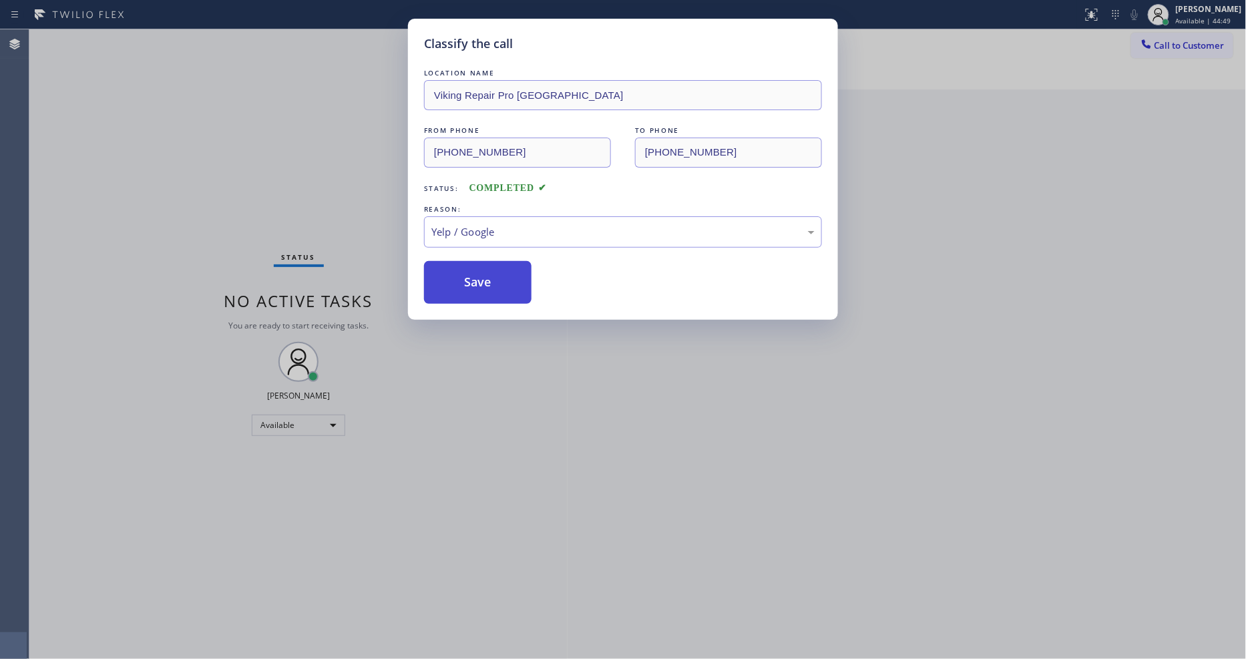
click at [486, 261] on button "Save" at bounding box center [478, 282] width 108 height 43
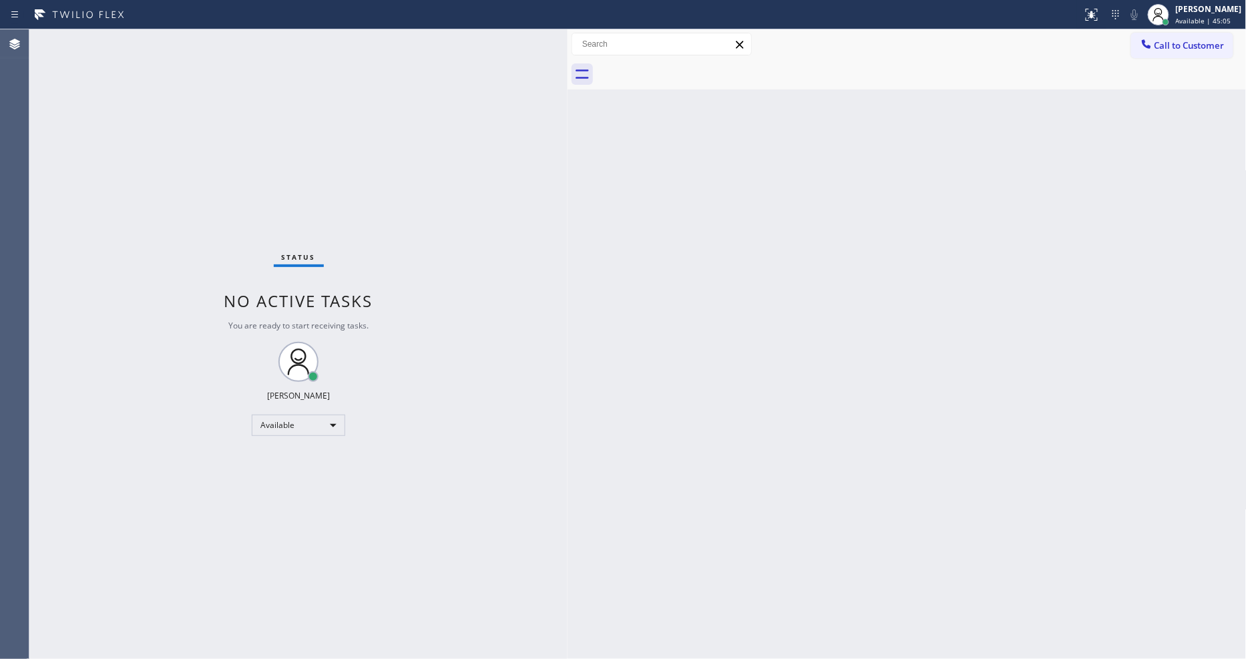
click at [895, 410] on div "Back to Dashboard Change Sender ID Customers Technicians Select a contact Outbo…" at bounding box center [907, 344] width 679 height 630
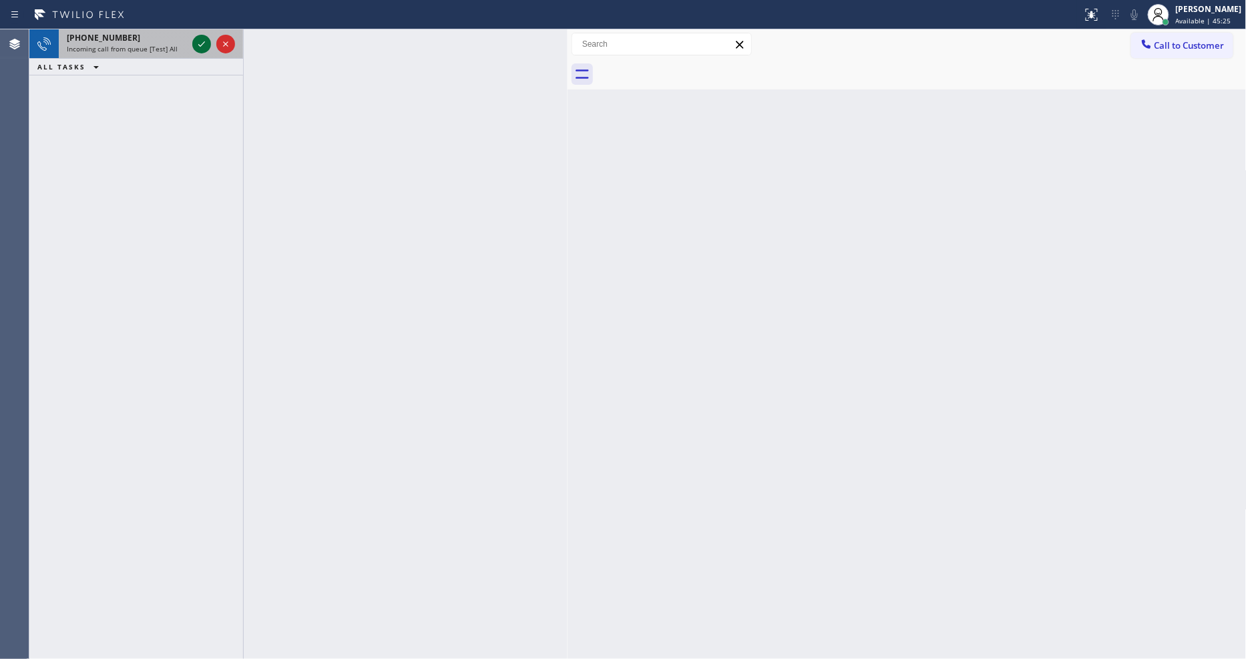
click at [204, 42] on icon at bounding box center [201, 43] width 7 height 5
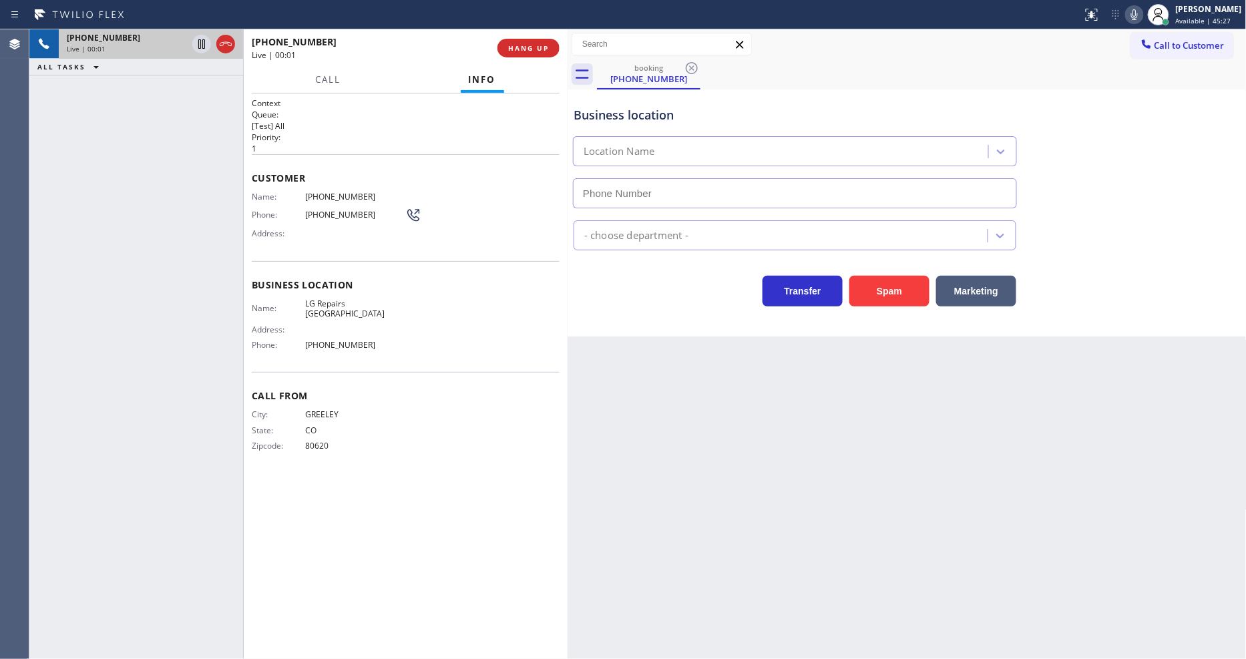
type input "(720) 807-6796"
click at [342, 299] on span "LG Repairs Denver" at bounding box center [355, 309] width 100 height 21
click at [332, 192] on span "(970) 518-7001" at bounding box center [355, 197] width 100 height 10
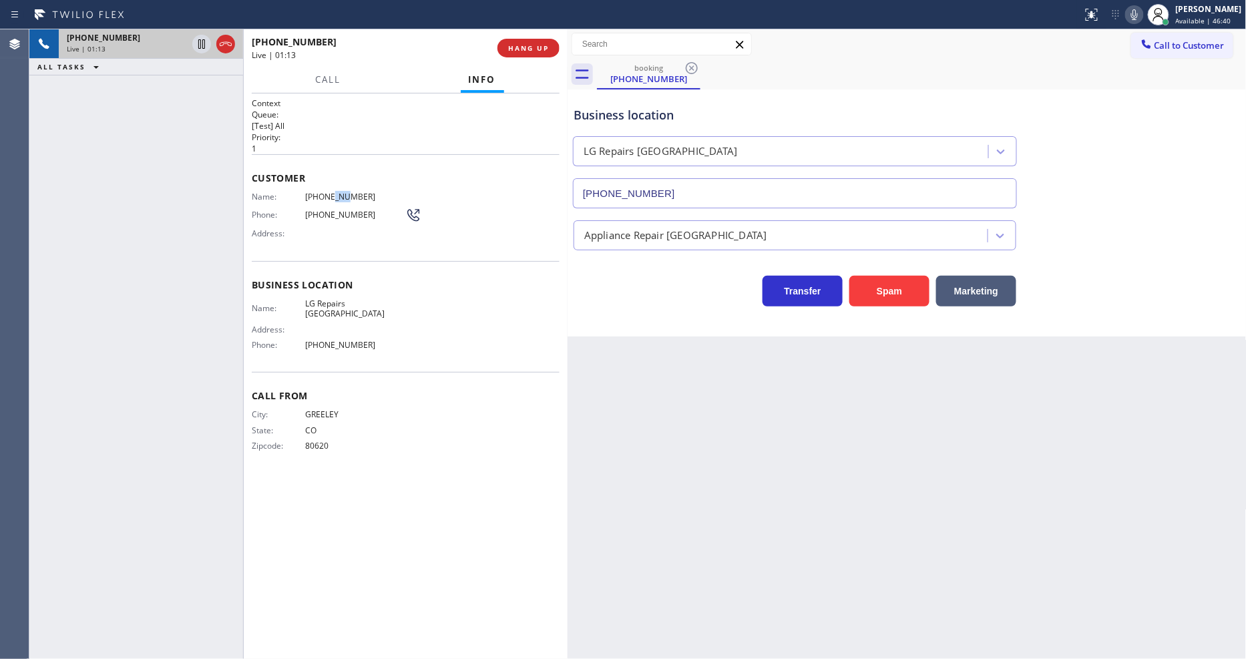
click at [332, 192] on span "(970) 518-7001" at bounding box center [355, 197] width 100 height 10
drag, startPoint x: 332, startPoint y: 191, endPoint x: 322, endPoint y: 156, distance: 36.1
click at [332, 192] on span "(970) 518-7001" at bounding box center [355, 197] width 100 height 10
click at [202, 41] on icon at bounding box center [201, 43] width 7 height 9
click at [1138, 11] on icon at bounding box center [1134, 14] width 7 height 11
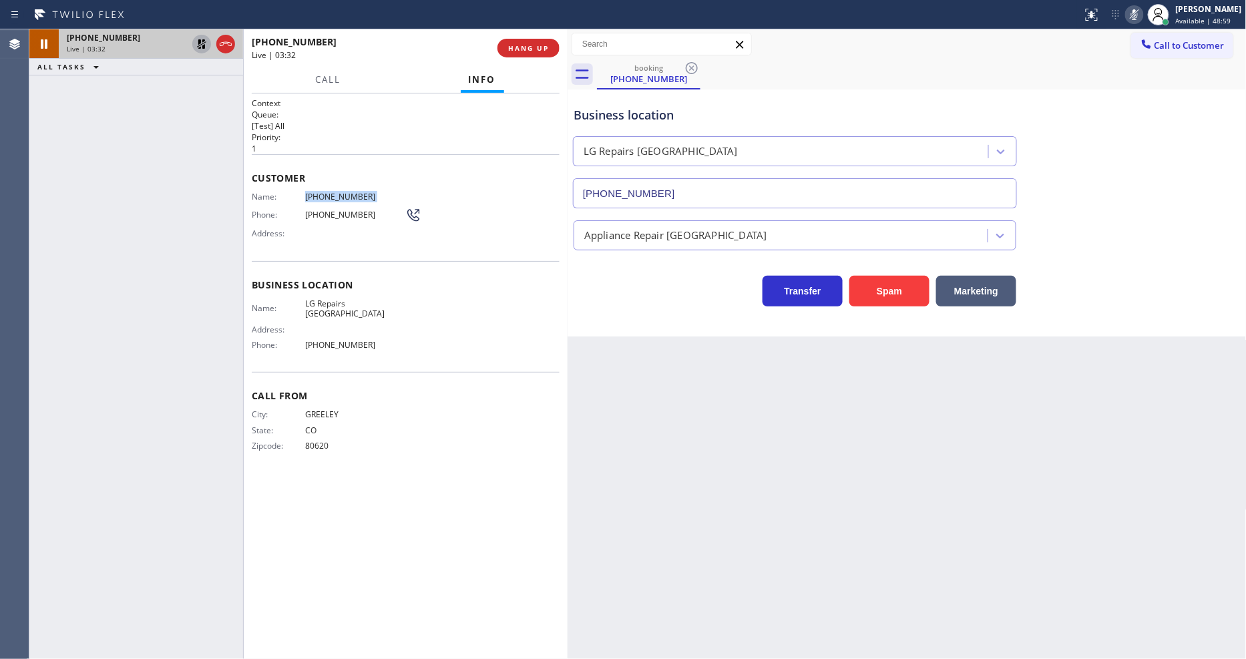
click at [192, 38] on div at bounding box center [201, 44] width 19 height 16
click at [1138, 11] on icon at bounding box center [1135, 15] width 16 height 16
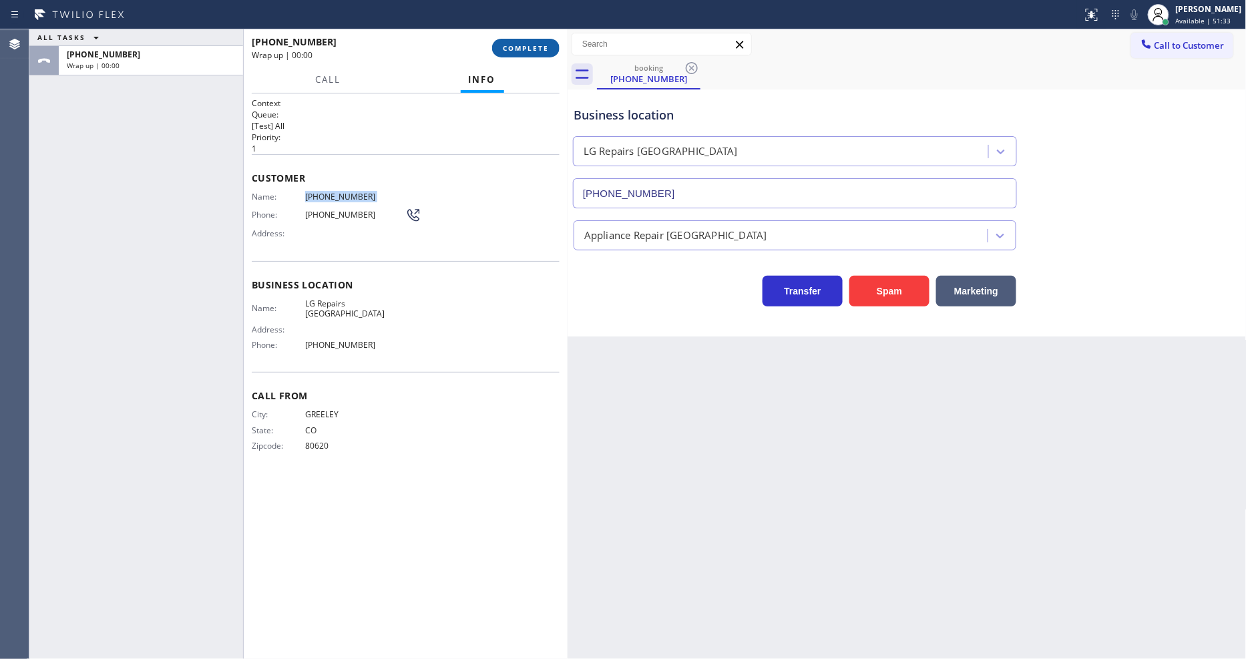
click at [541, 49] on span "COMPLETE" at bounding box center [526, 47] width 46 height 9
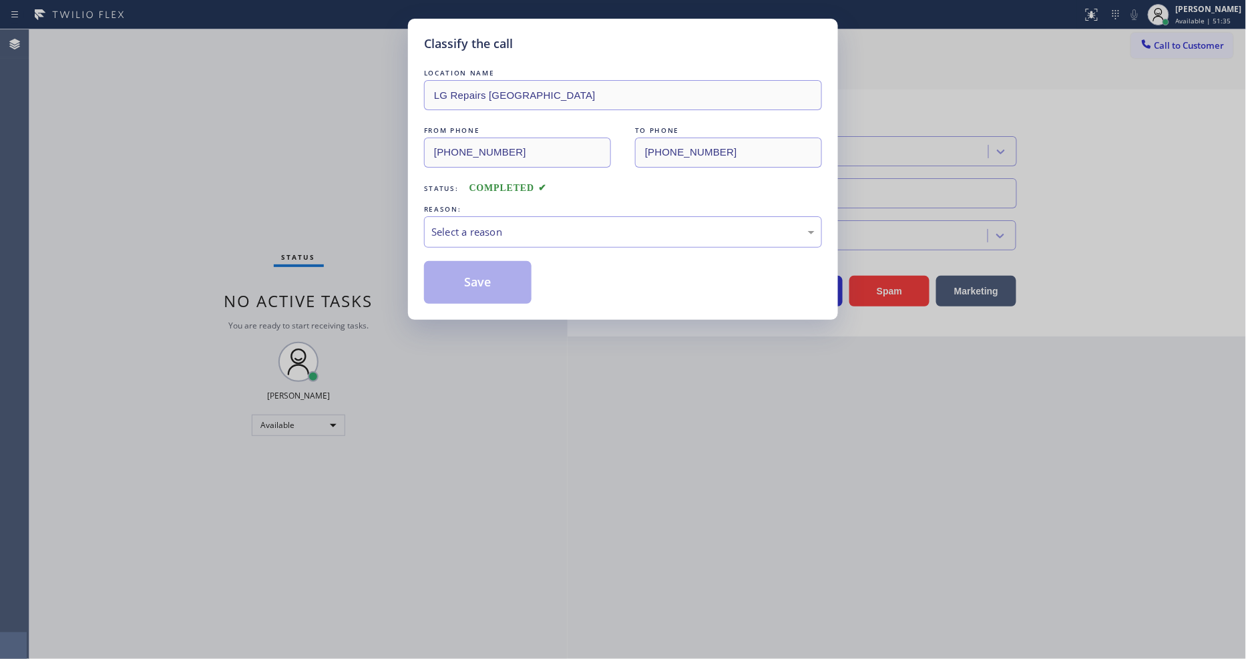
click at [456, 224] on div "Select a reason" at bounding box center [622, 231] width 383 height 15
click at [449, 275] on button "Save" at bounding box center [478, 282] width 108 height 43
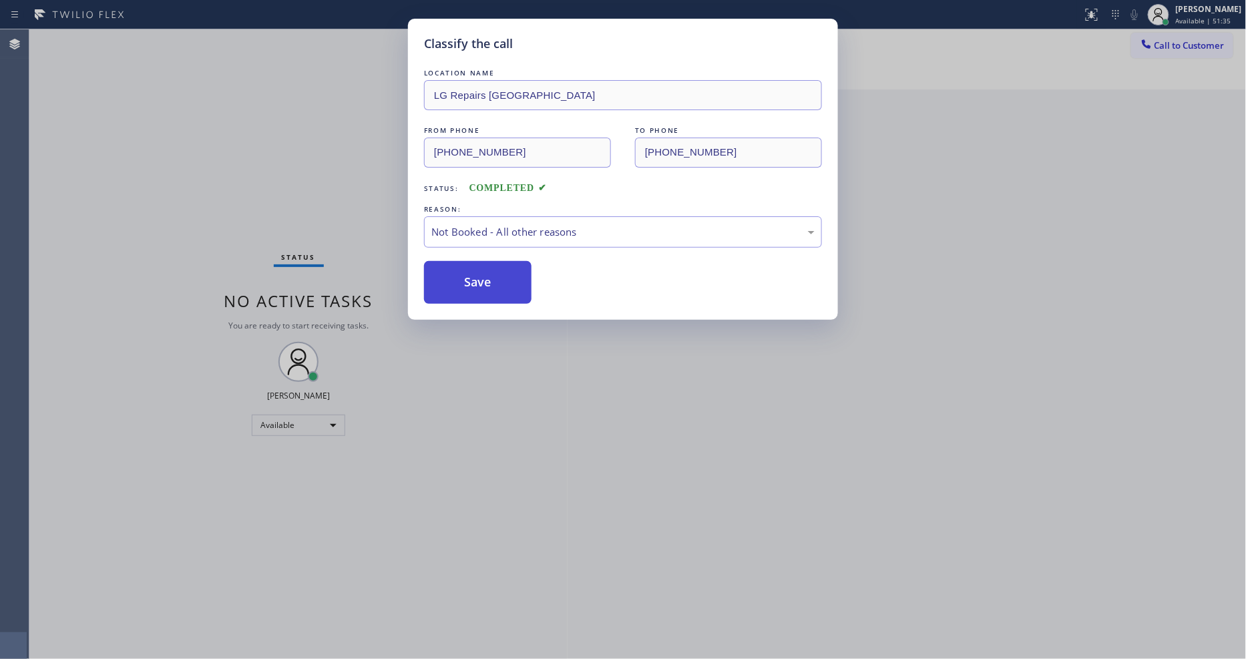
click at [449, 275] on button "Save" at bounding box center [478, 282] width 108 height 43
drag, startPoint x: 449, startPoint y: 275, endPoint x: 358, endPoint y: 621, distance: 358.3
click at [449, 274] on button "Save" at bounding box center [478, 282] width 108 height 43
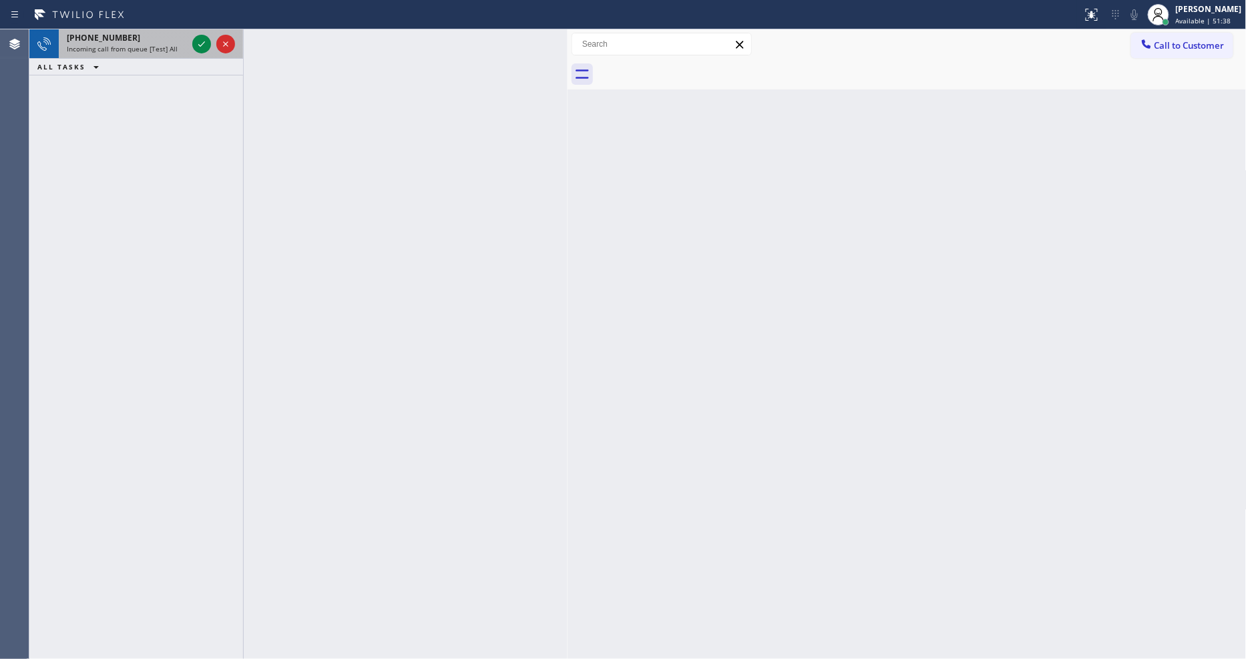
click at [190, 42] on div at bounding box center [214, 43] width 48 height 29
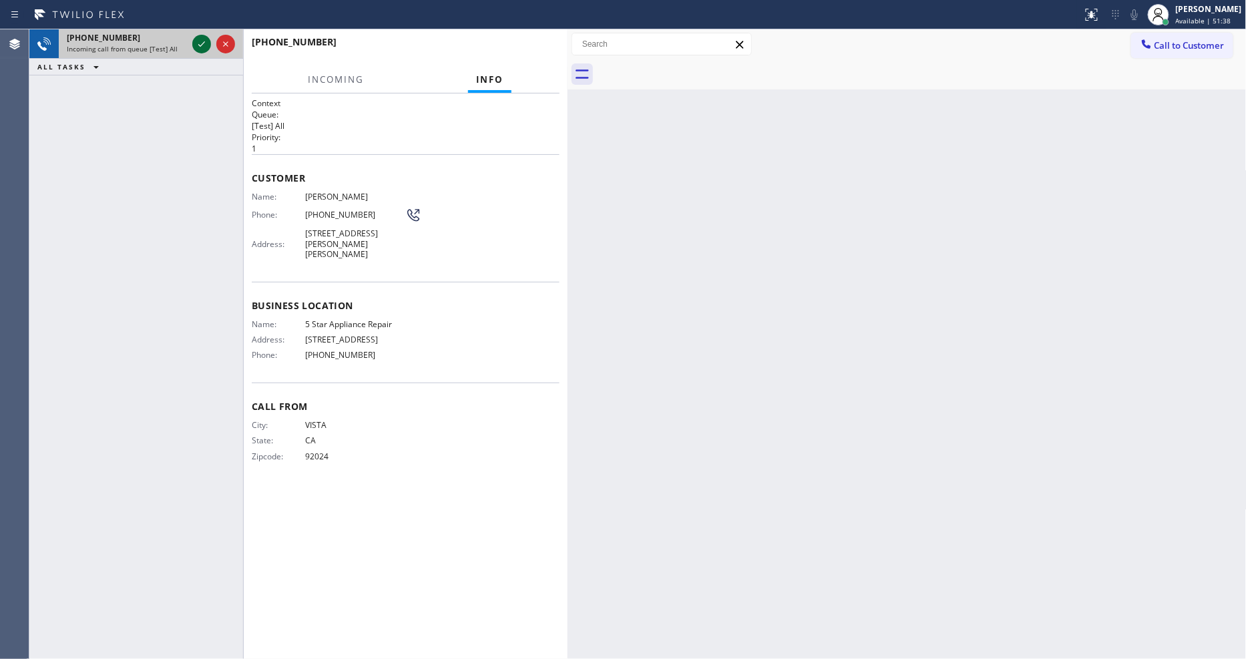
click at [190, 42] on div at bounding box center [214, 43] width 48 height 29
click at [198, 42] on icon at bounding box center [202, 44] width 16 height 16
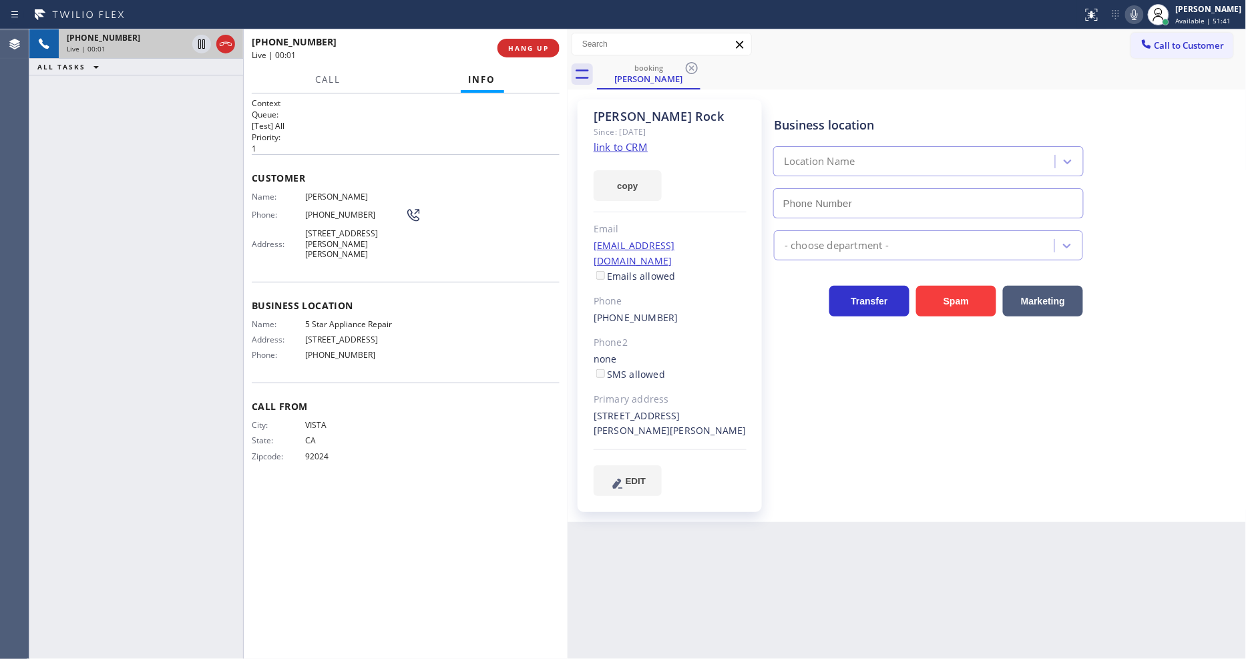
click at [635, 152] on link "link to CRM" at bounding box center [621, 146] width 54 height 13
type input "(855) 731-4952"
click at [521, 39] on button "HANG UP" at bounding box center [529, 48] width 62 height 19
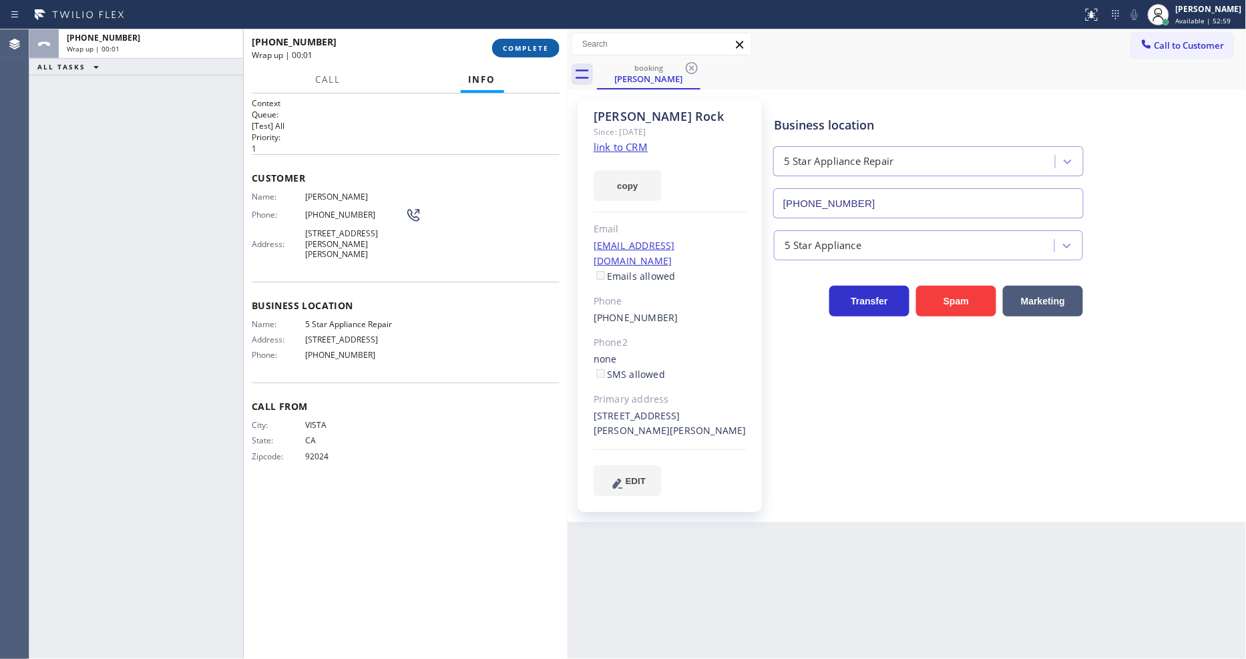
click at [521, 41] on button "COMPLETE" at bounding box center [525, 48] width 67 height 19
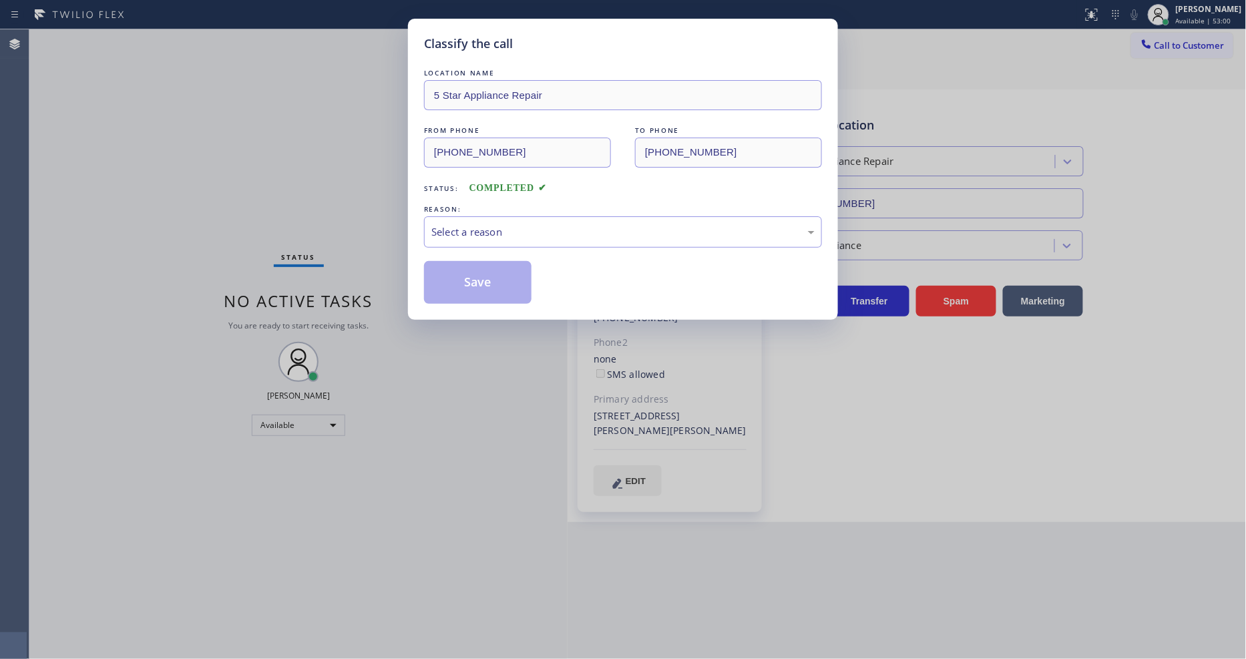
click at [503, 224] on div "Select a reason" at bounding box center [622, 231] width 383 height 15
click at [495, 266] on button "Save" at bounding box center [478, 282] width 108 height 43
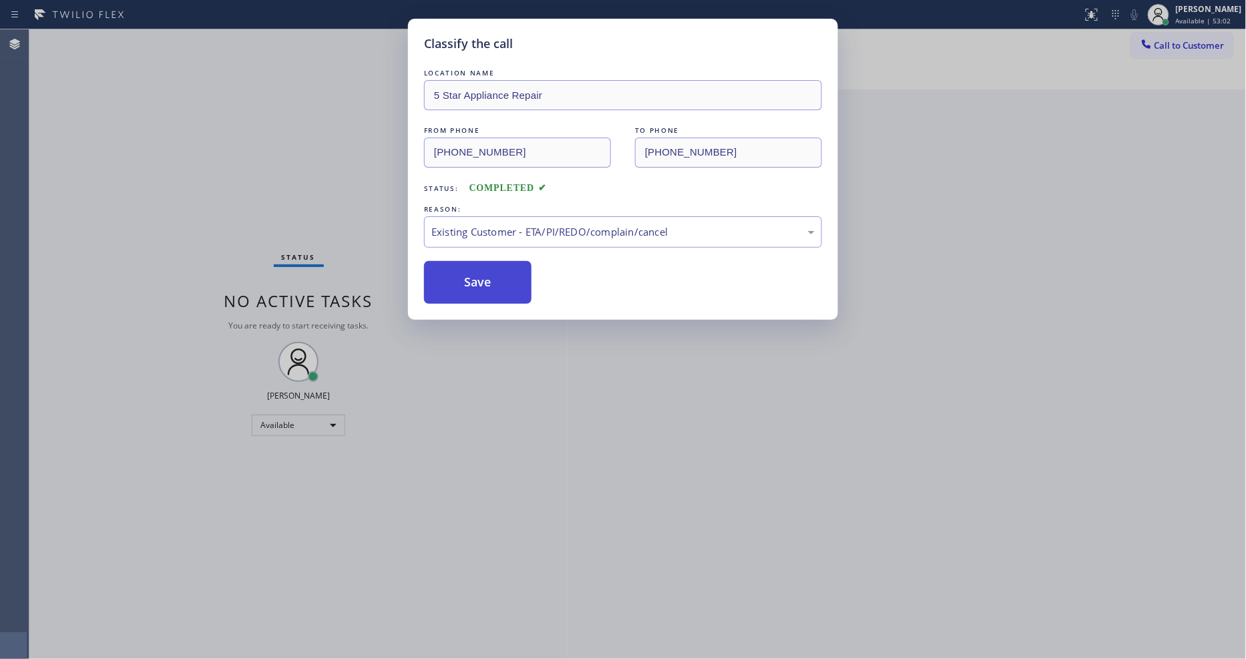
click at [495, 266] on button "Save" at bounding box center [478, 282] width 108 height 43
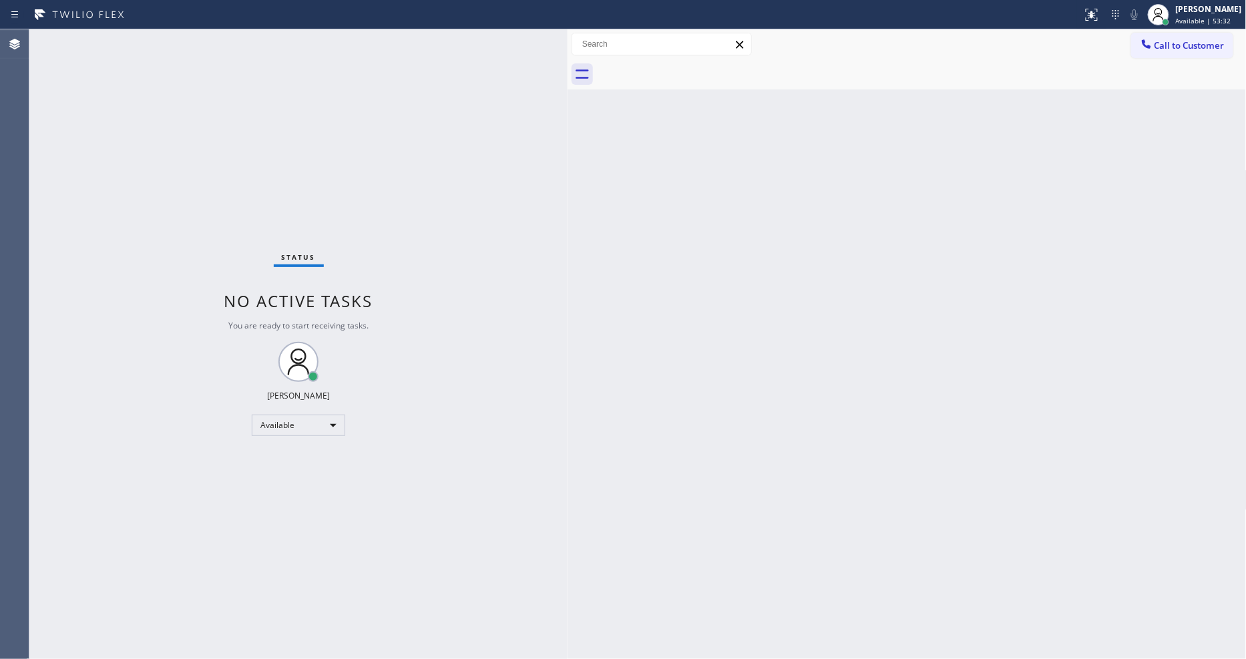
click at [783, 315] on div "Back to Dashboard Change Sender ID Customers Technicians Select a contact Outbo…" at bounding box center [907, 344] width 679 height 630
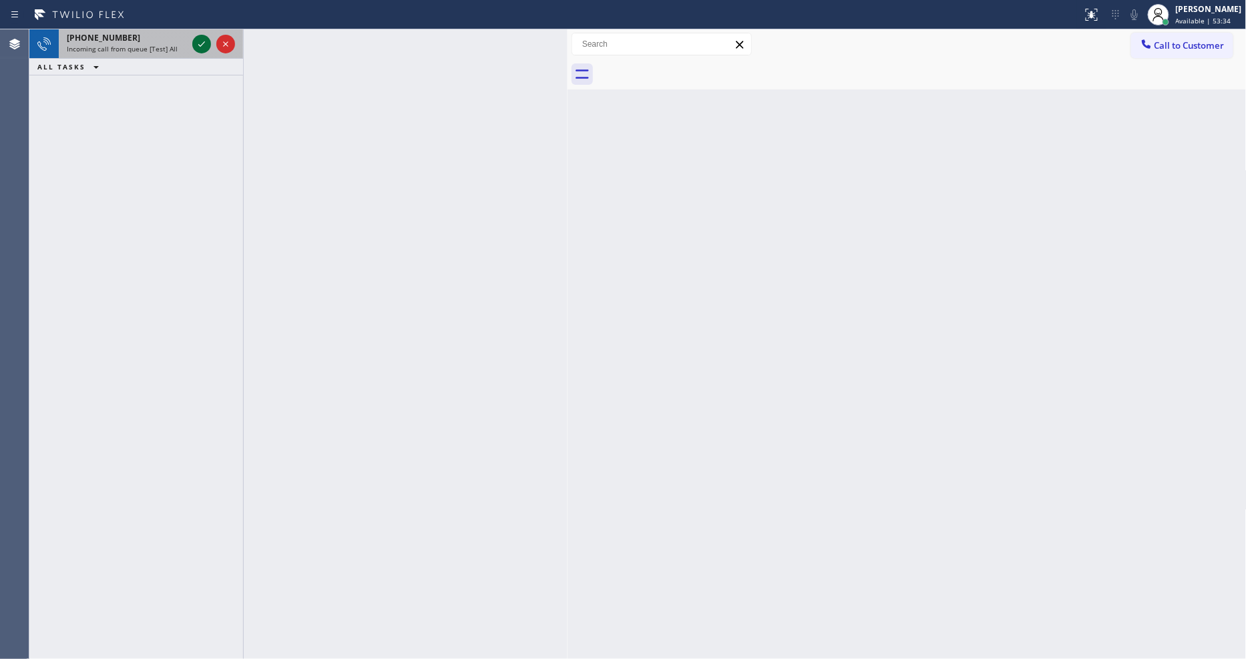
click at [196, 40] on icon at bounding box center [202, 44] width 16 height 16
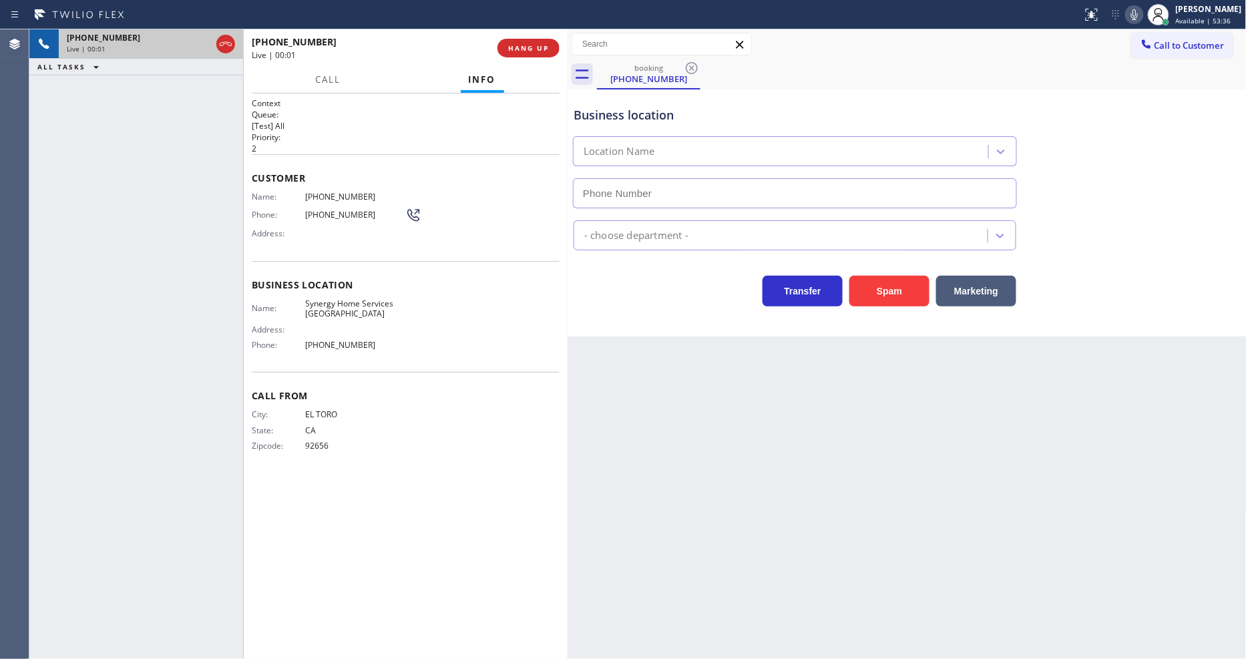
type input "(949) 799-3722"
click at [520, 44] on span "HANG UP" at bounding box center [528, 47] width 41 height 9
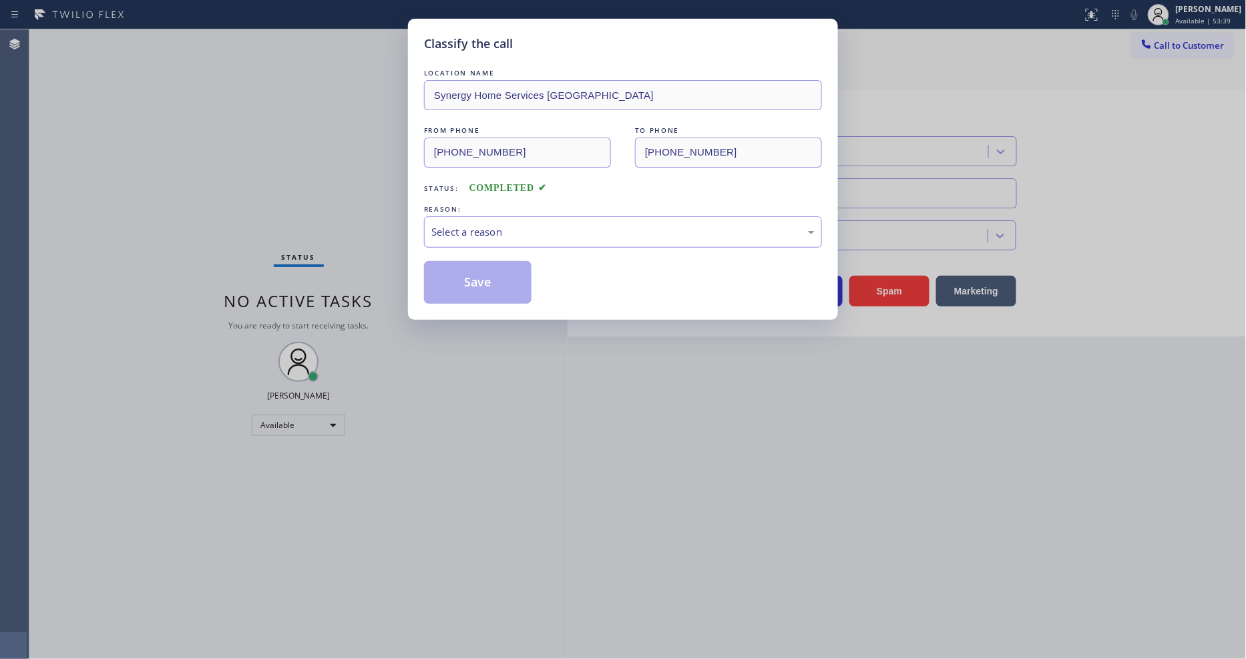
drag, startPoint x: 497, startPoint y: 231, endPoint x: 497, endPoint y: 240, distance: 9.4
click at [497, 230] on div "Select a reason" at bounding box center [622, 231] width 383 height 15
click at [492, 261] on button "Save" at bounding box center [478, 282] width 108 height 43
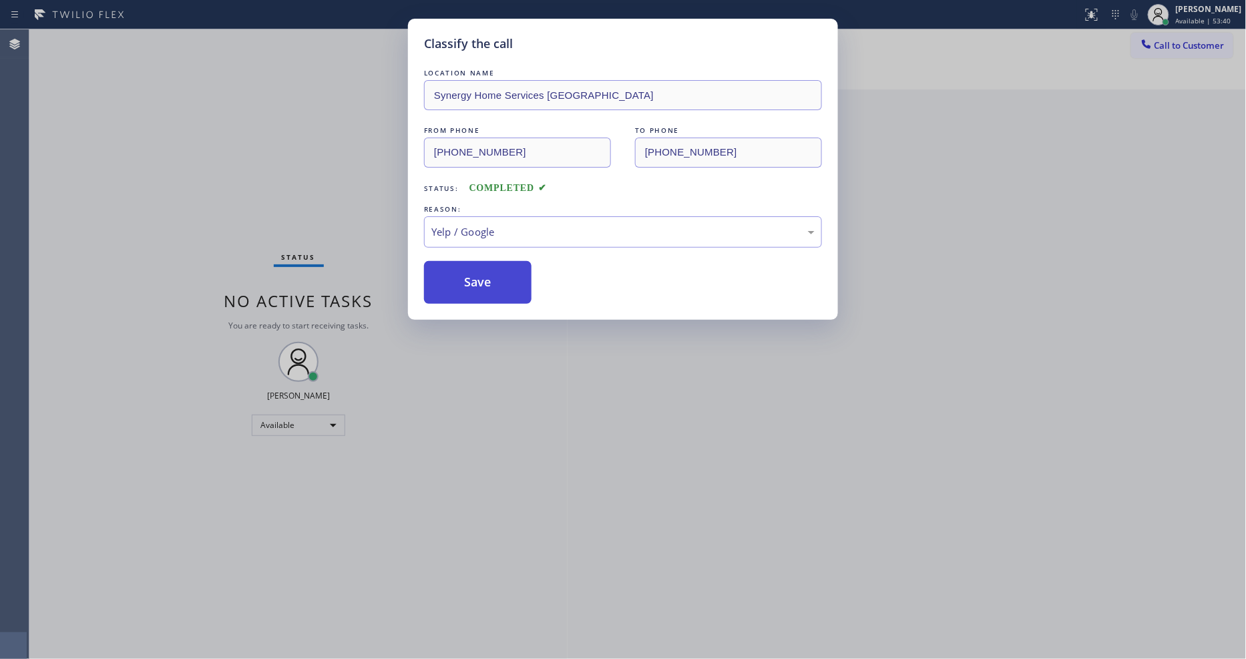
click at [491, 264] on button "Save" at bounding box center [478, 282] width 108 height 43
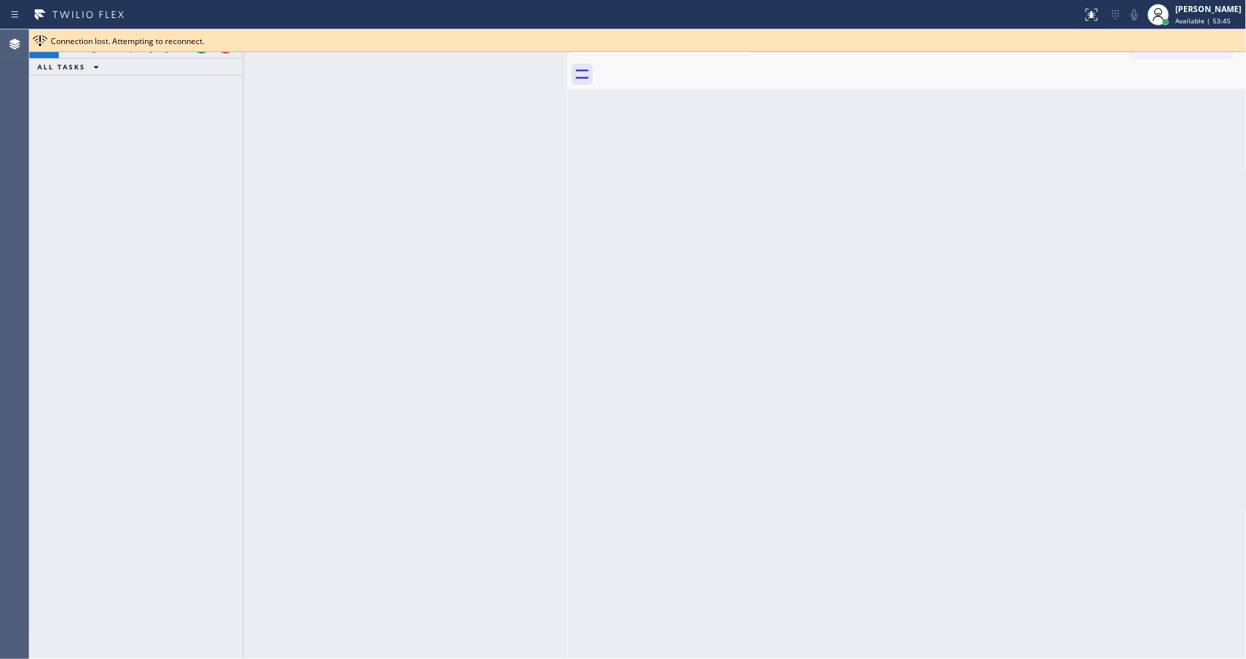
click at [157, 128] on div "+17322097488 Incoming call from queue [Test] All ALL TASKS ALL TASKS ACTIVE TAS…" at bounding box center [136, 344] width 214 height 630
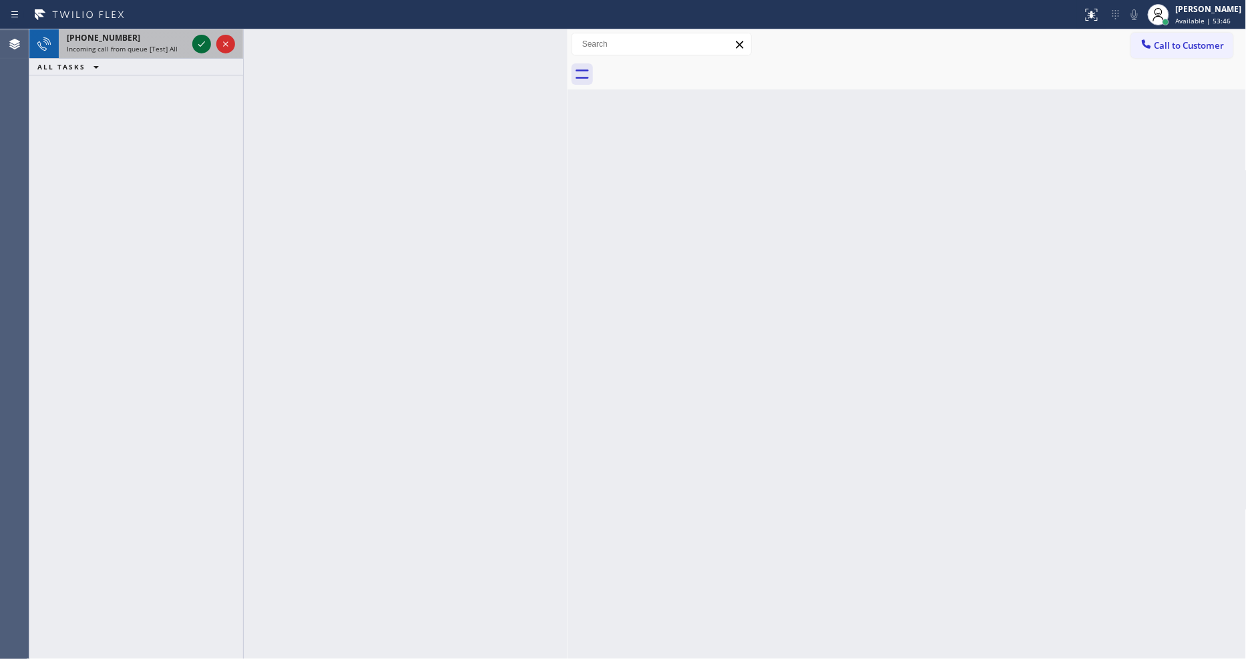
click at [198, 45] on icon at bounding box center [202, 44] width 16 height 16
click at [197, 41] on icon at bounding box center [202, 44] width 16 height 16
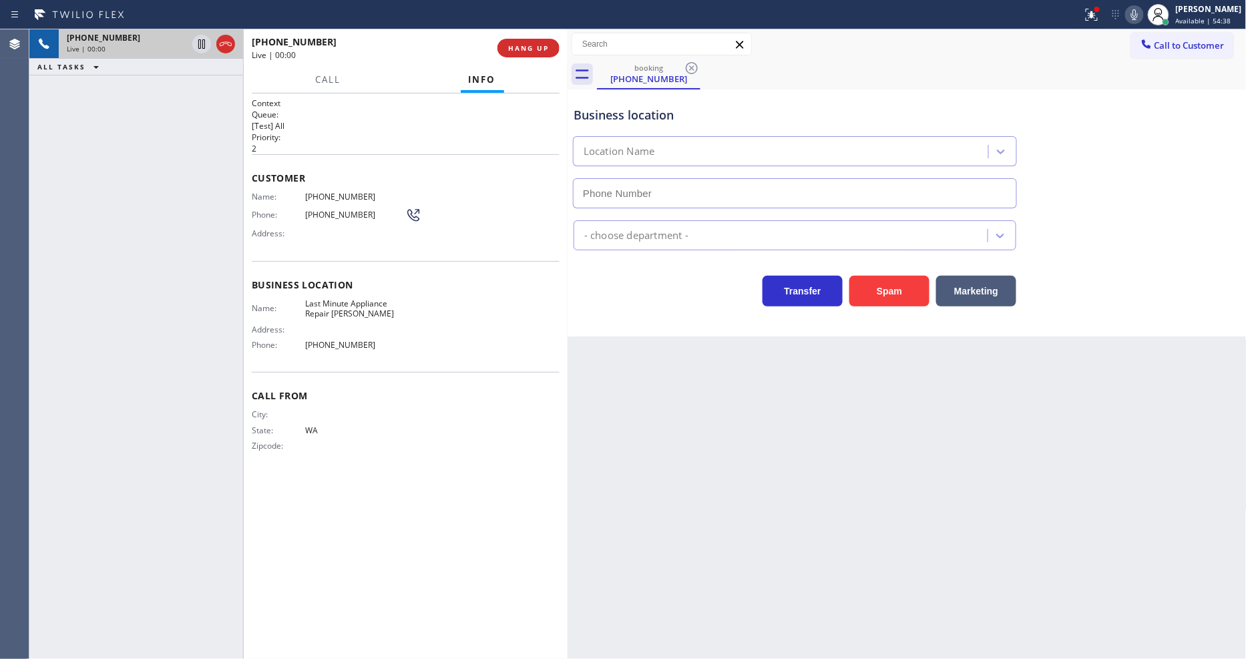
click at [874, 346] on div "Back to Dashboard Change Sender ID Customers Technicians Select a contact Outbo…" at bounding box center [907, 344] width 679 height 630
type input "(253) 345-4242"
click at [523, 45] on span "HANG UP" at bounding box center [528, 47] width 41 height 9
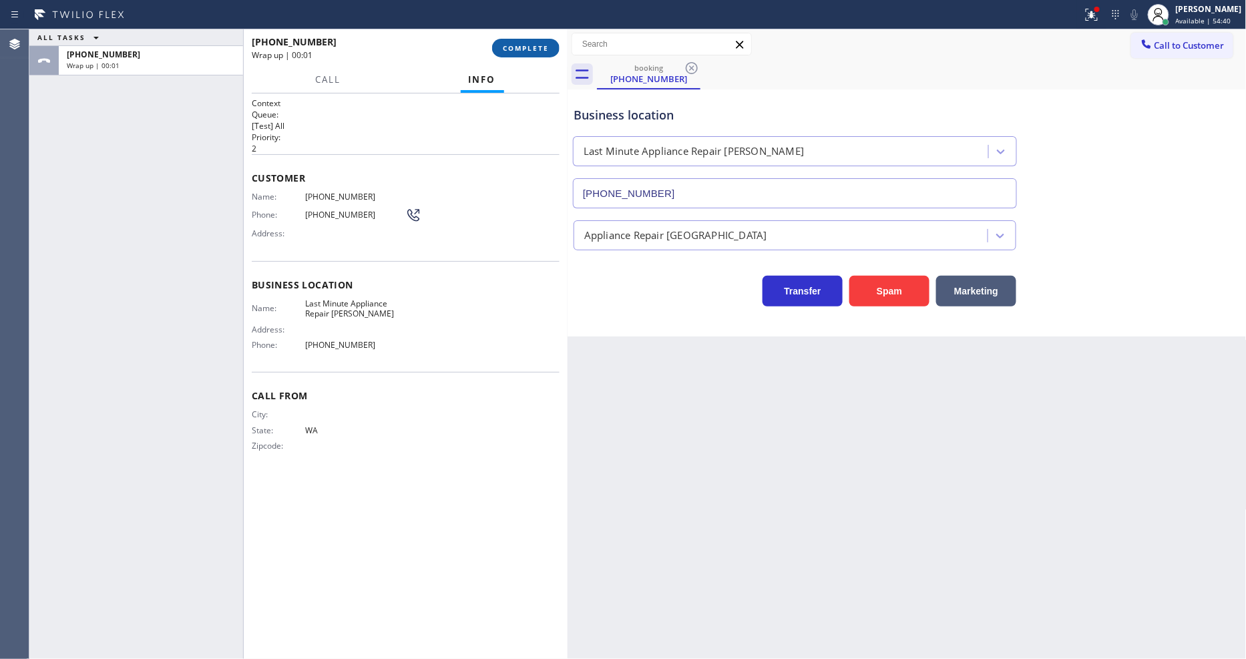
click at [522, 45] on span "COMPLETE" at bounding box center [526, 47] width 46 height 9
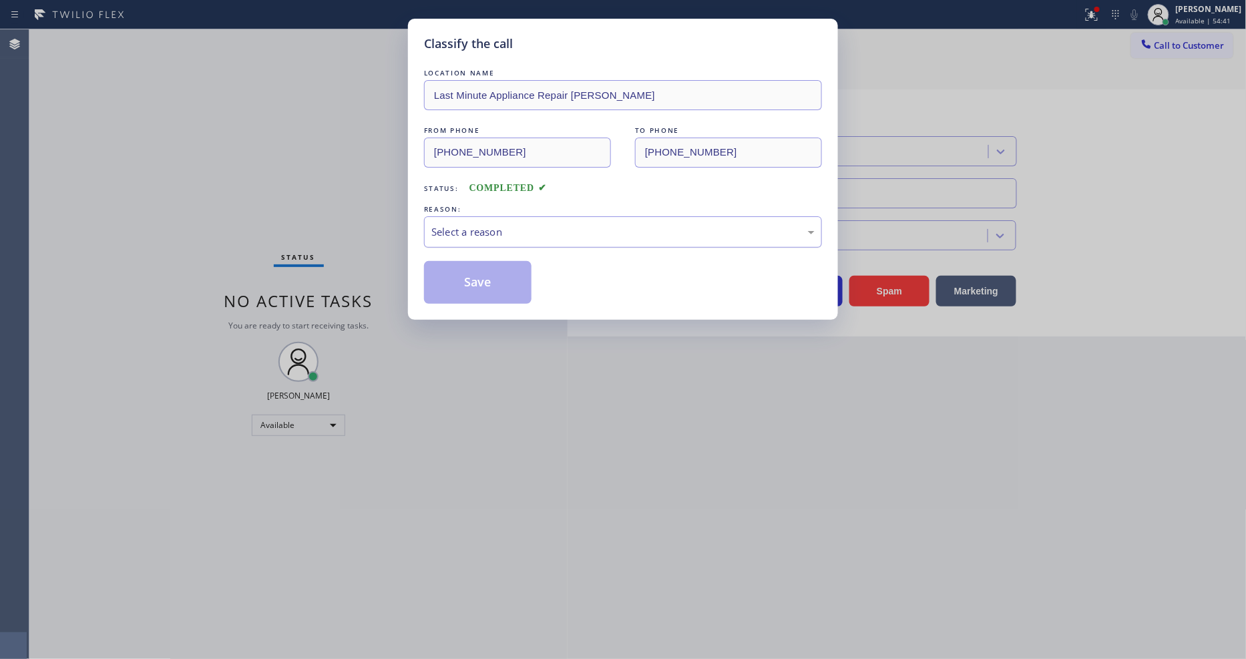
click at [502, 218] on div "Select a reason" at bounding box center [623, 231] width 398 height 31
click at [475, 295] on button "Save" at bounding box center [478, 282] width 108 height 43
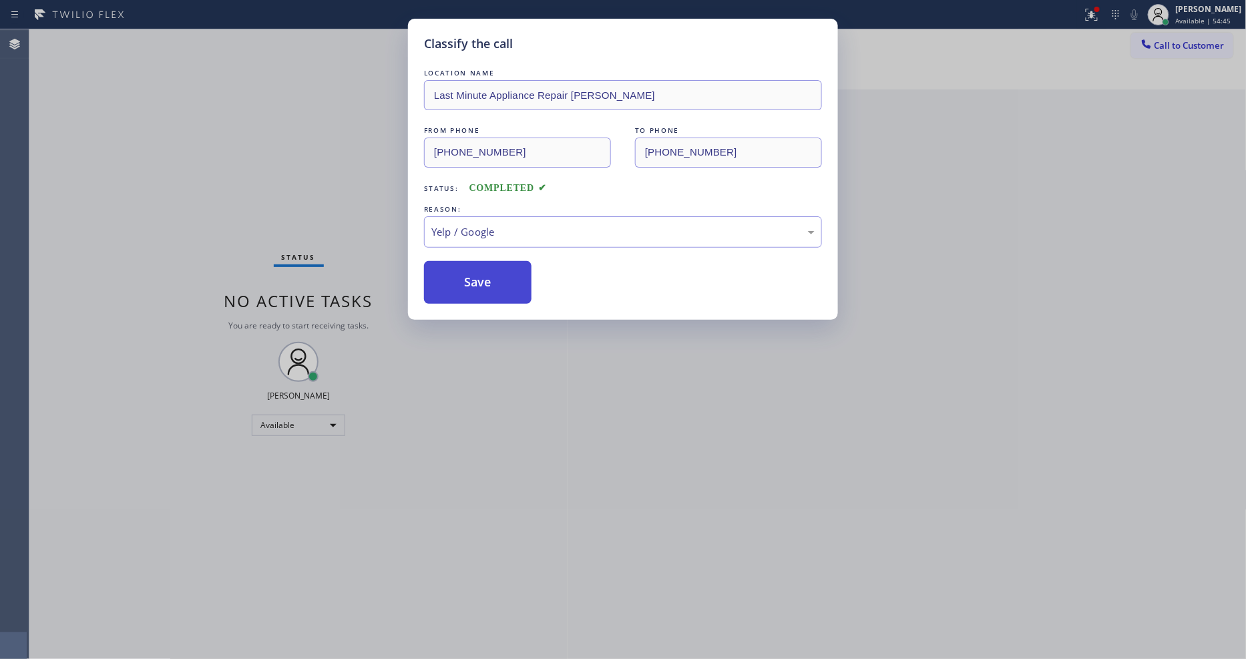
click at [475, 295] on button "Save" at bounding box center [478, 282] width 108 height 43
click at [475, 294] on button "Save" at bounding box center [478, 282] width 108 height 43
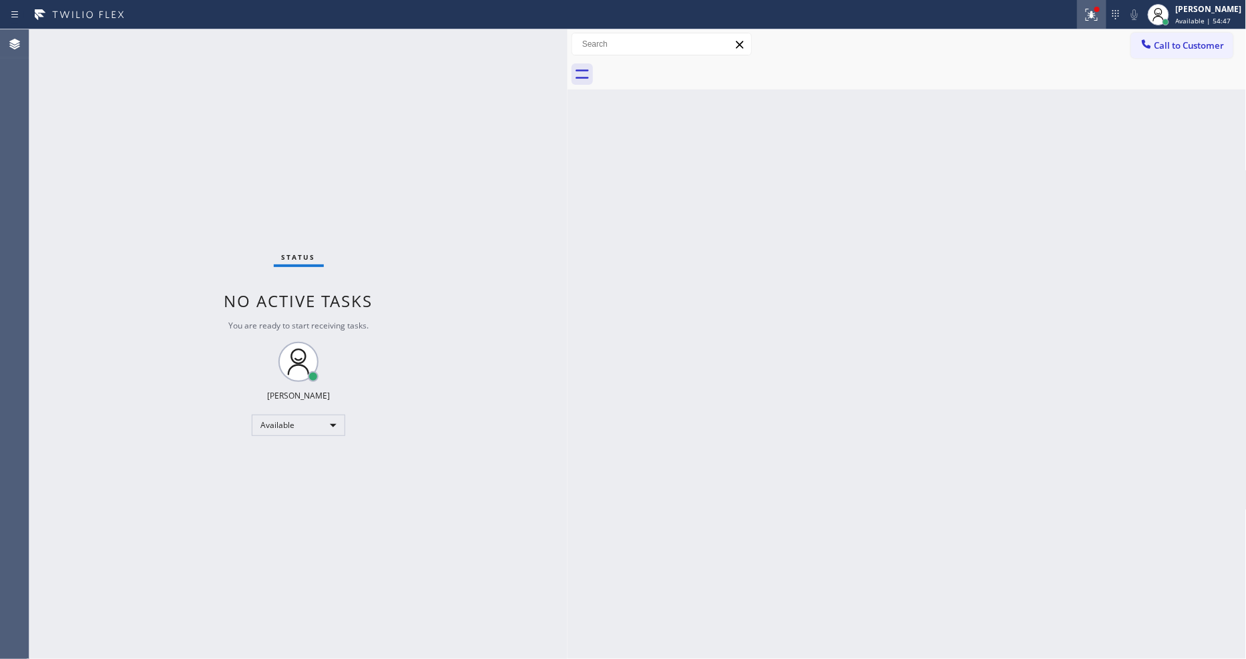
click at [1098, 13] on icon at bounding box center [1092, 15] width 12 height 12
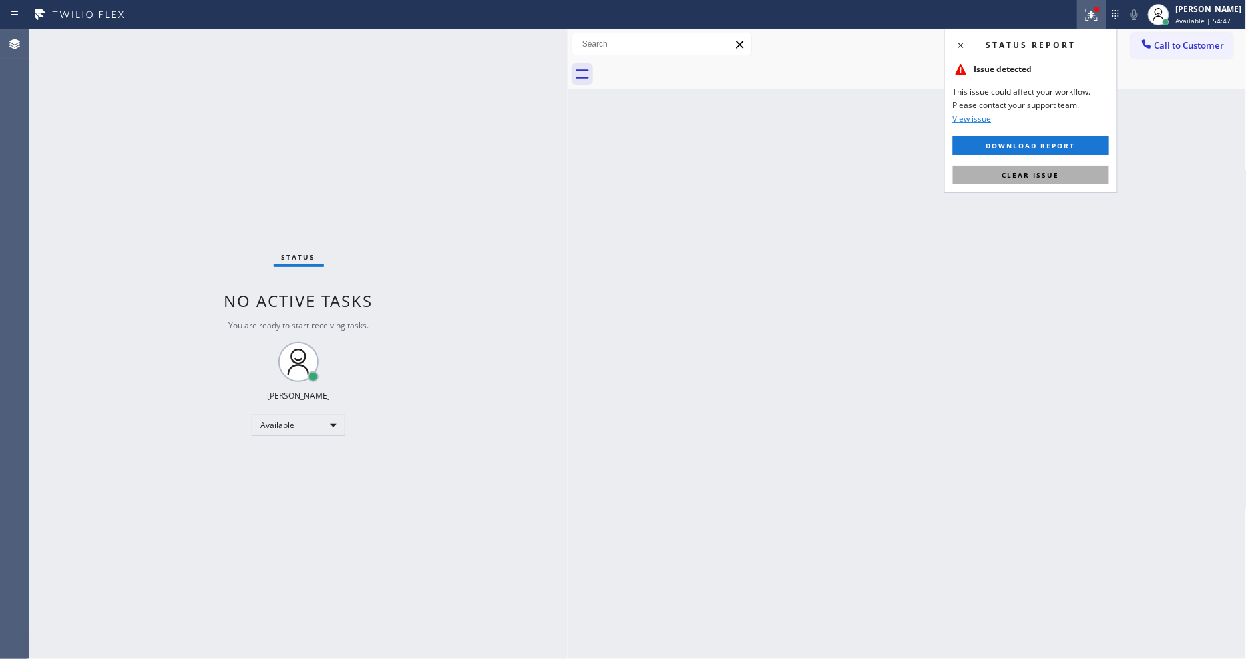
click at [1017, 178] on span "Clear issue" at bounding box center [1031, 174] width 57 height 9
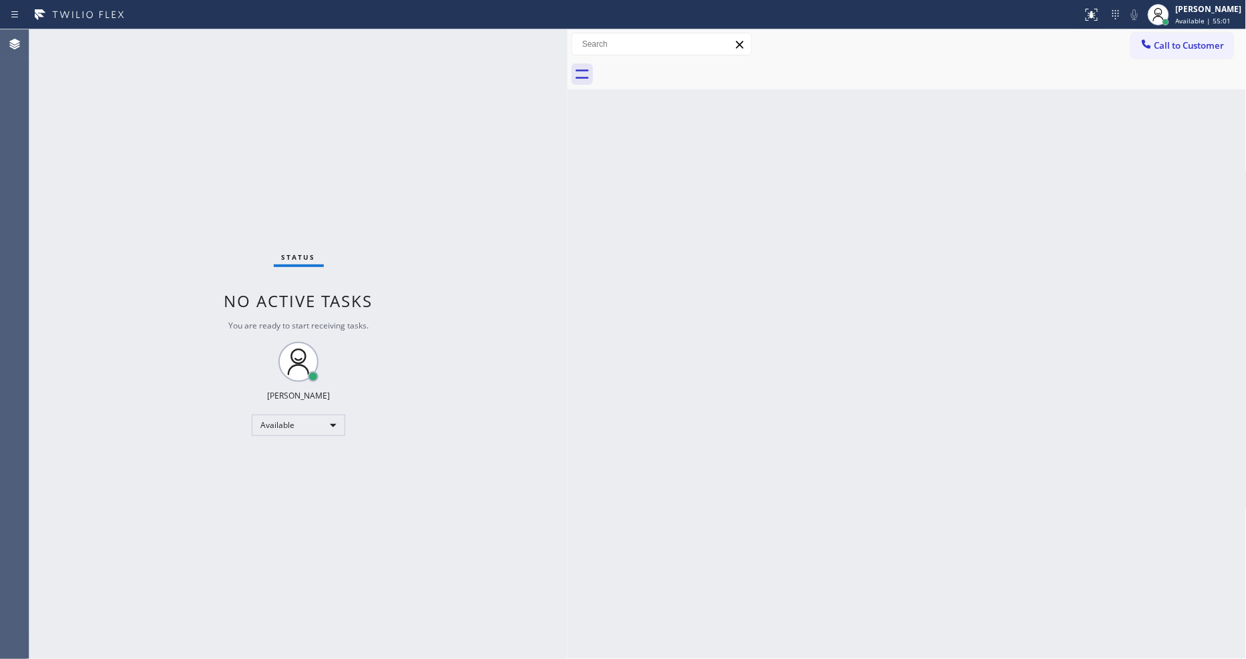
drag, startPoint x: 234, startPoint y: 131, endPoint x: 231, endPoint y: 144, distance: 13.6
click at [231, 139] on div "Status No active tasks You are ready to start receiving tasks. [PERSON_NAME] Av…" at bounding box center [298, 344] width 538 height 630
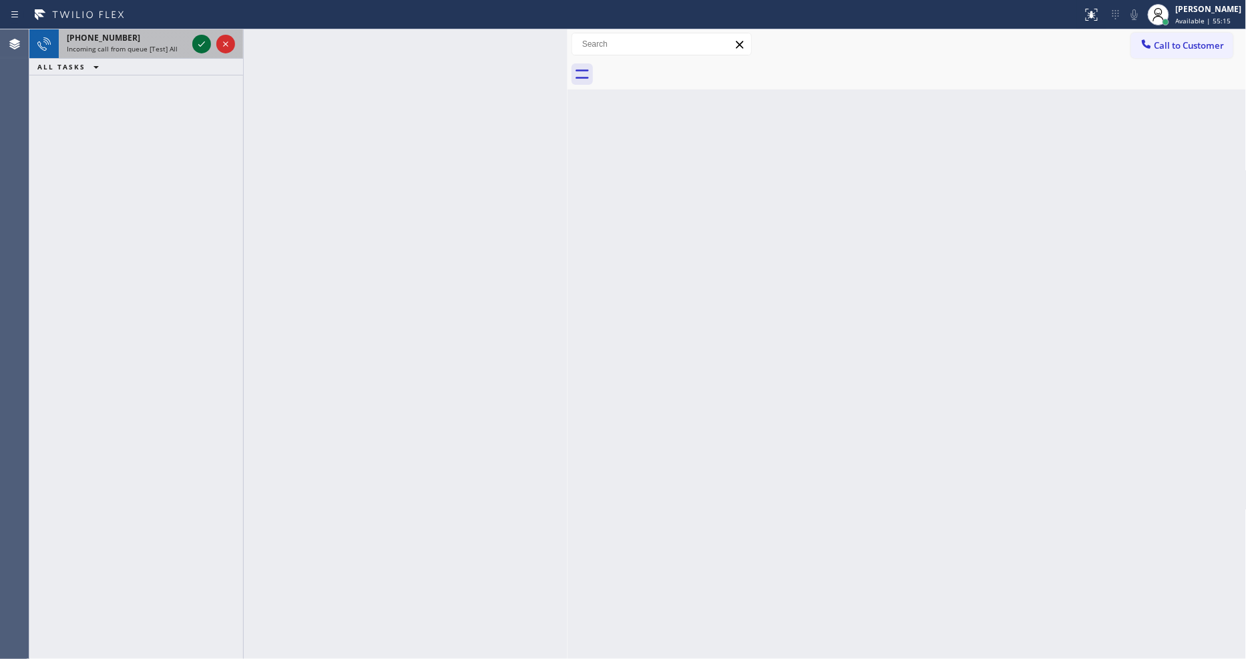
click at [198, 41] on icon at bounding box center [202, 44] width 16 height 16
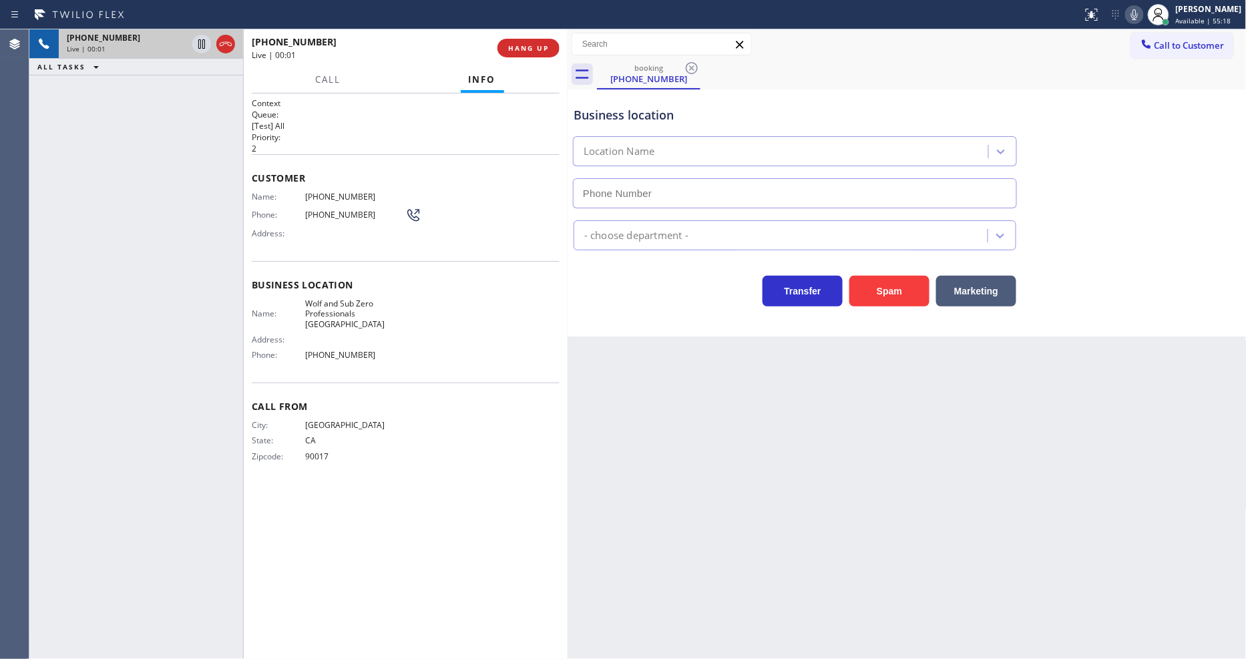
type input "(949) 506-3624"
click at [525, 48] on span "HANG UP" at bounding box center [528, 47] width 41 height 9
click at [525, 47] on span "HANG UP" at bounding box center [528, 47] width 41 height 9
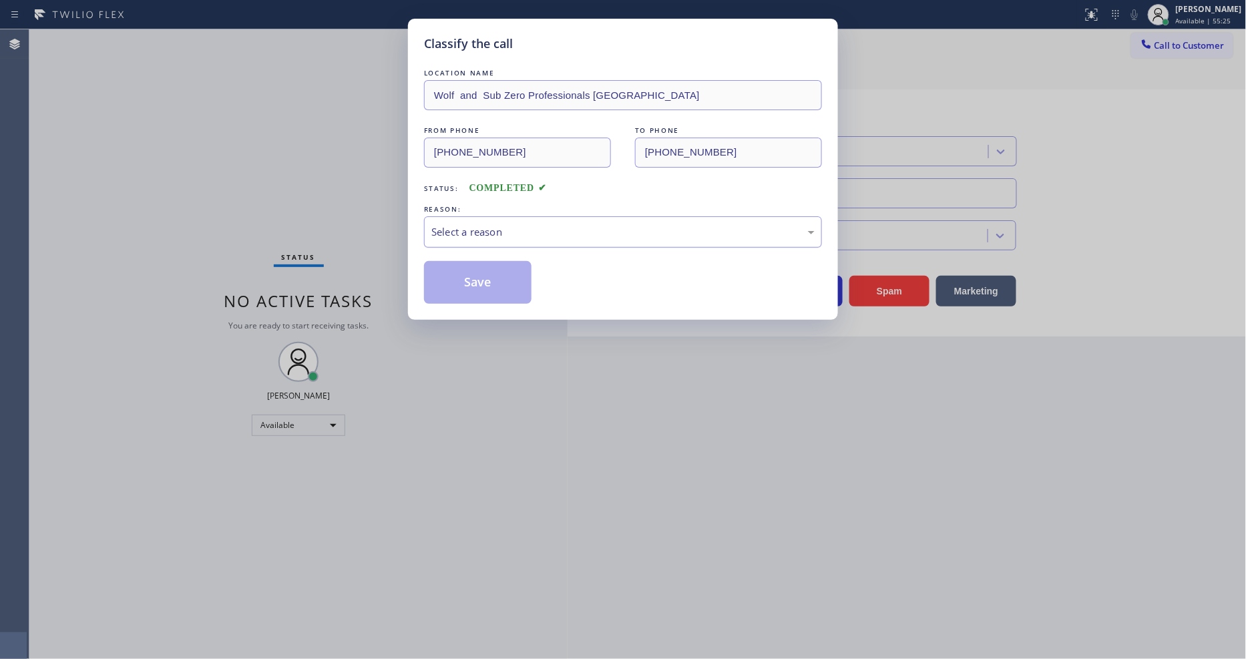
click at [459, 239] on div "Select a reason" at bounding box center [623, 231] width 398 height 31
click at [475, 287] on button "Save" at bounding box center [478, 282] width 108 height 43
click at [475, 286] on button "Save" at bounding box center [478, 282] width 108 height 43
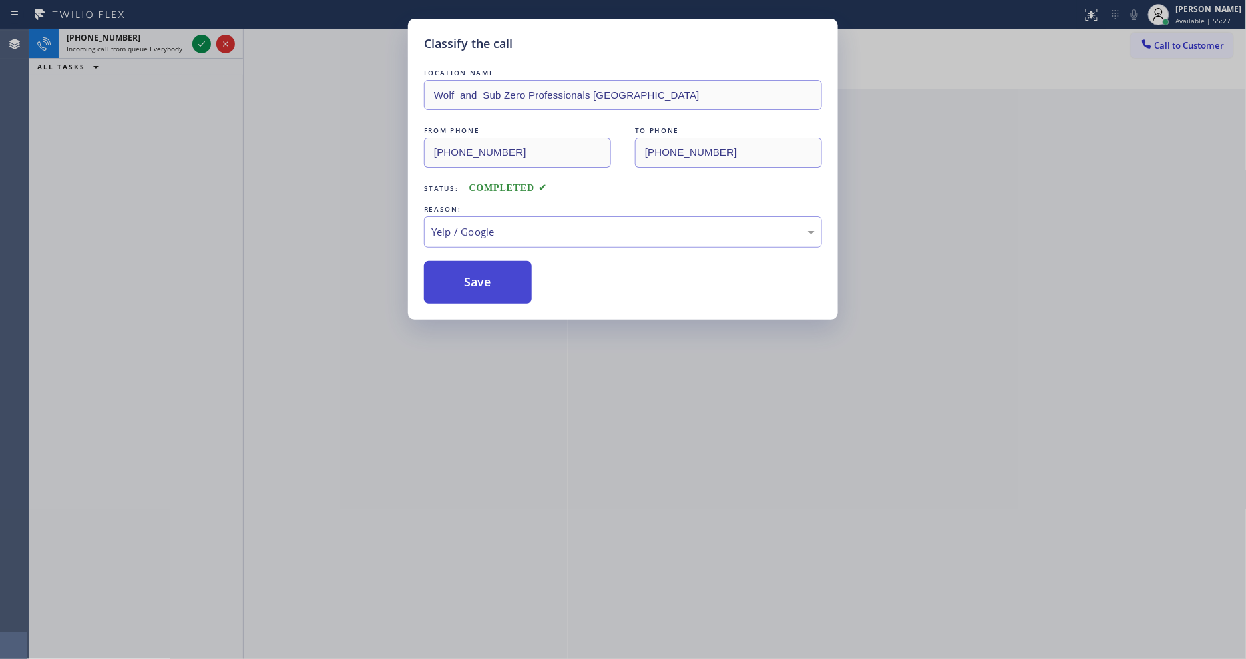
drag, startPoint x: 475, startPoint y: 286, endPoint x: 408, endPoint y: 499, distance: 223.3
click at [475, 285] on button "Save" at bounding box center [478, 282] width 108 height 43
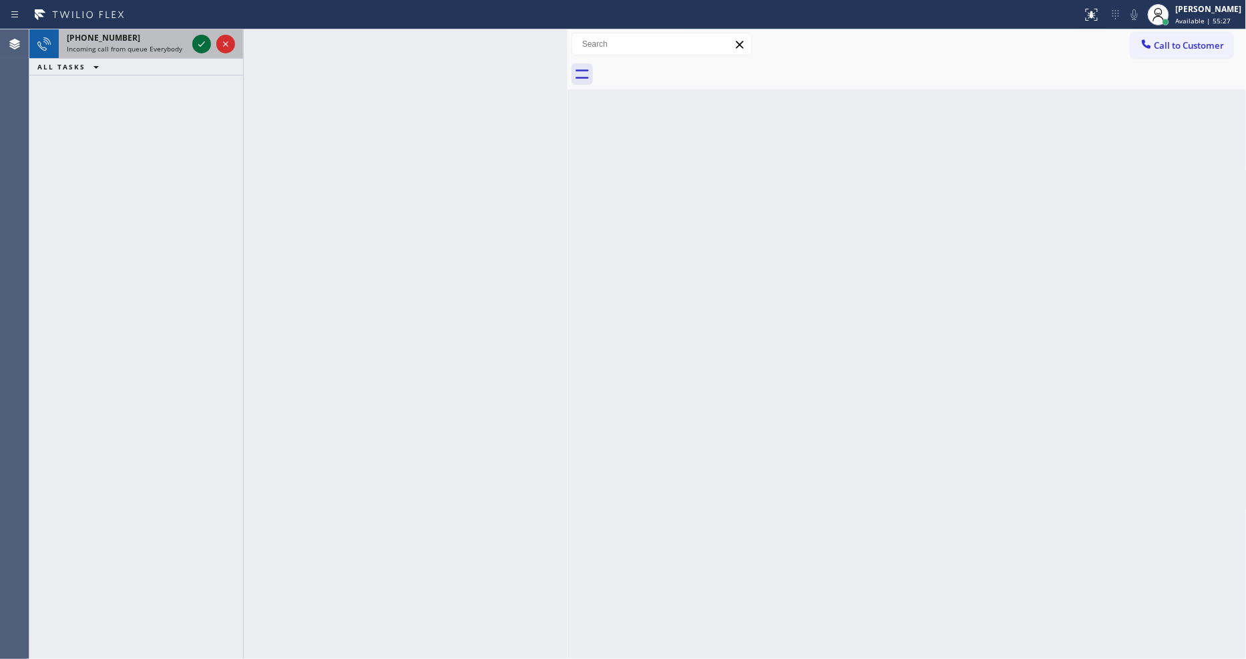
click at [197, 44] on icon at bounding box center [202, 44] width 16 height 16
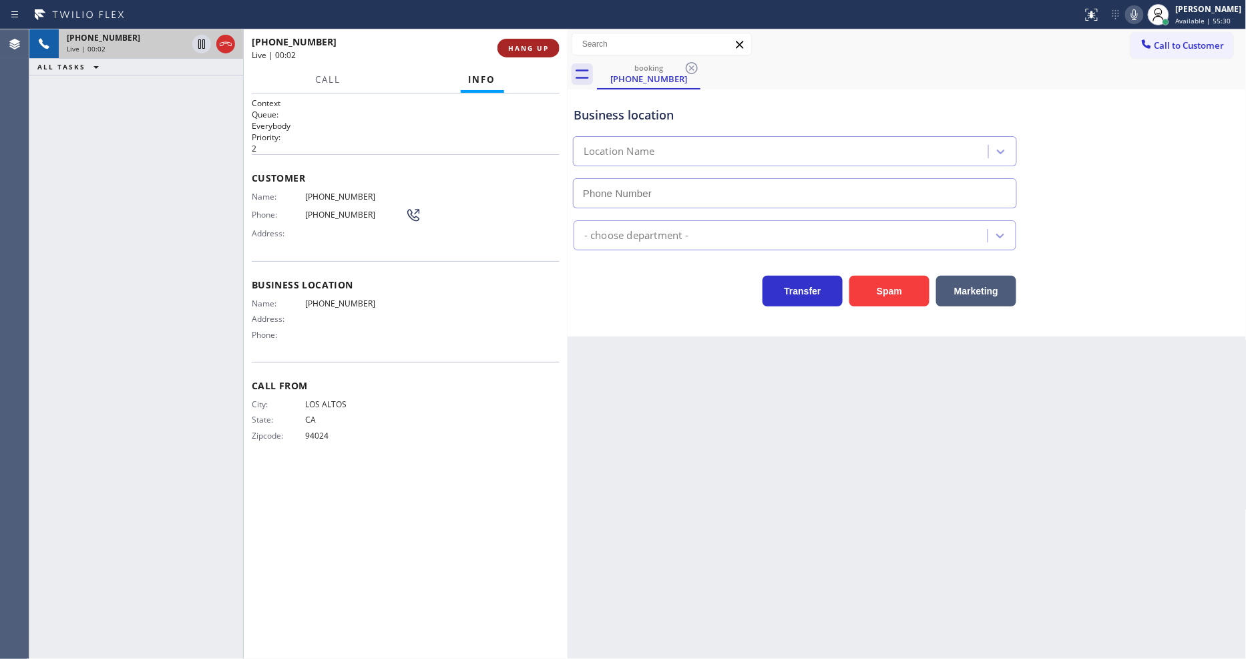
click at [551, 50] on button "HANG UP" at bounding box center [529, 48] width 62 height 19
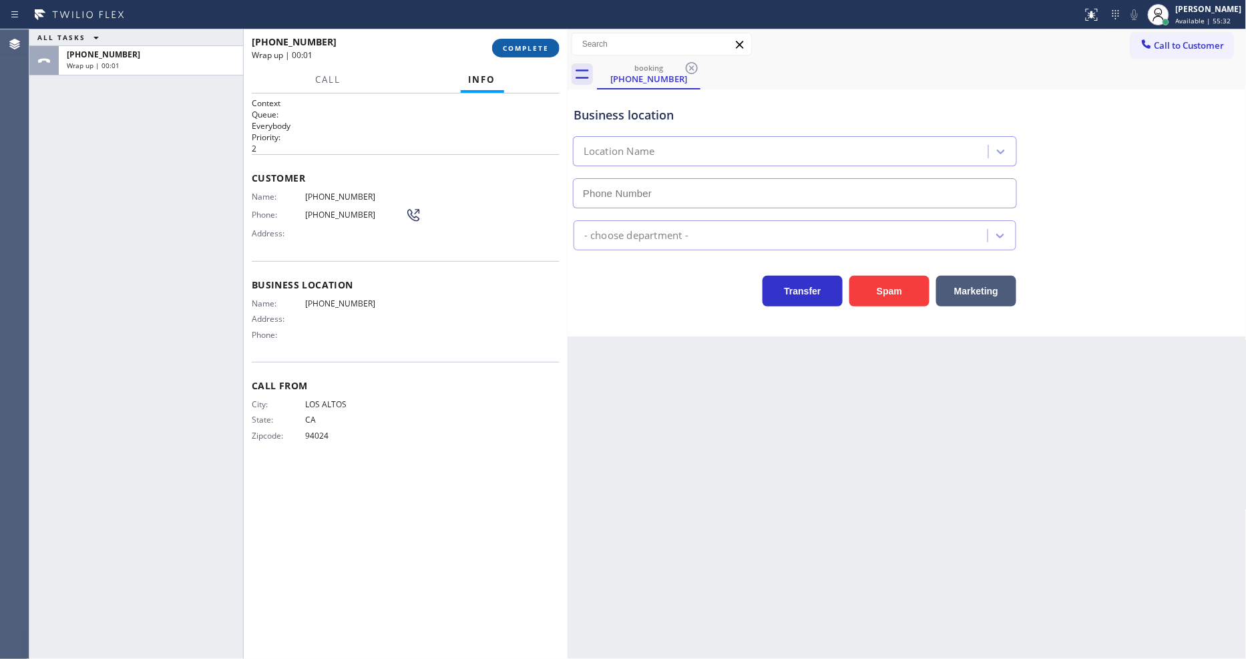
click at [549, 49] on button "COMPLETE" at bounding box center [525, 48] width 67 height 19
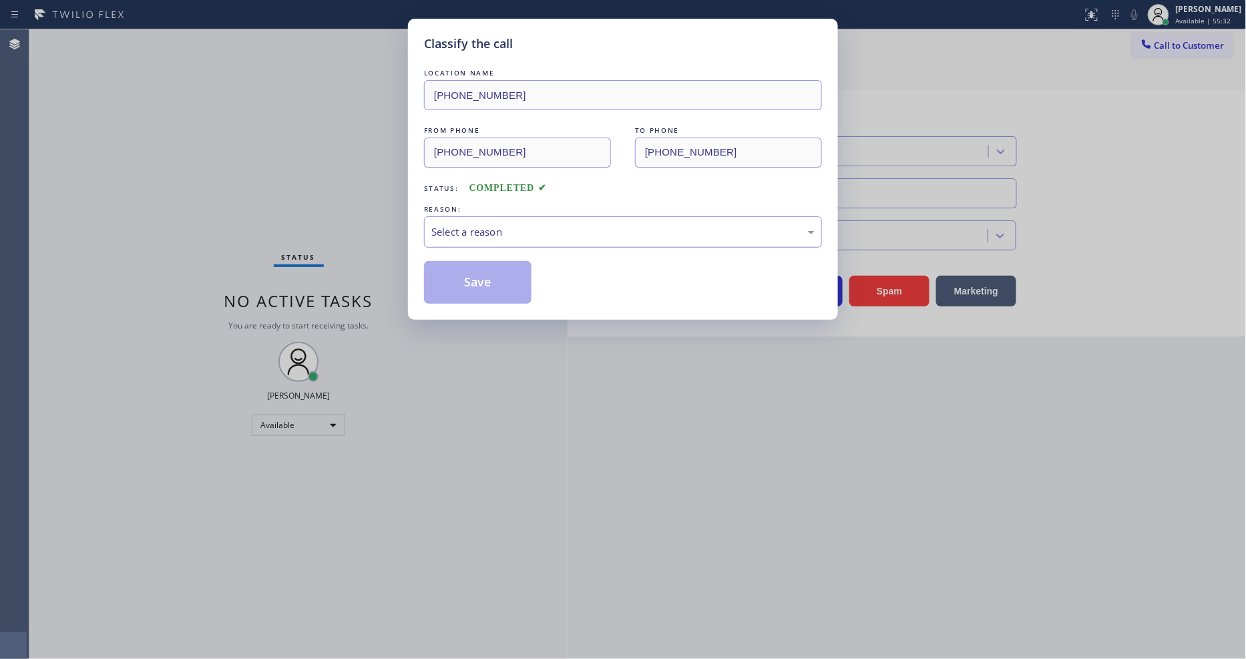
click at [516, 216] on div "Select a reason" at bounding box center [623, 231] width 398 height 31
click at [478, 270] on button "Save" at bounding box center [478, 282] width 108 height 43
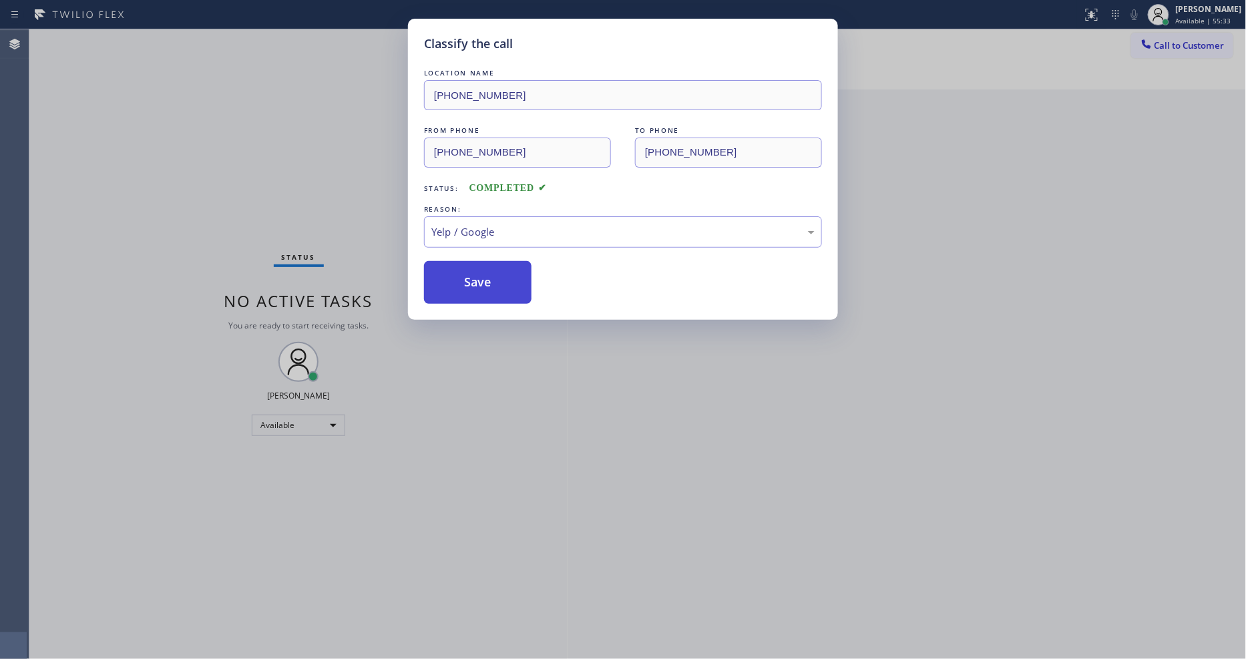
click at [478, 270] on button "Save" at bounding box center [478, 282] width 108 height 43
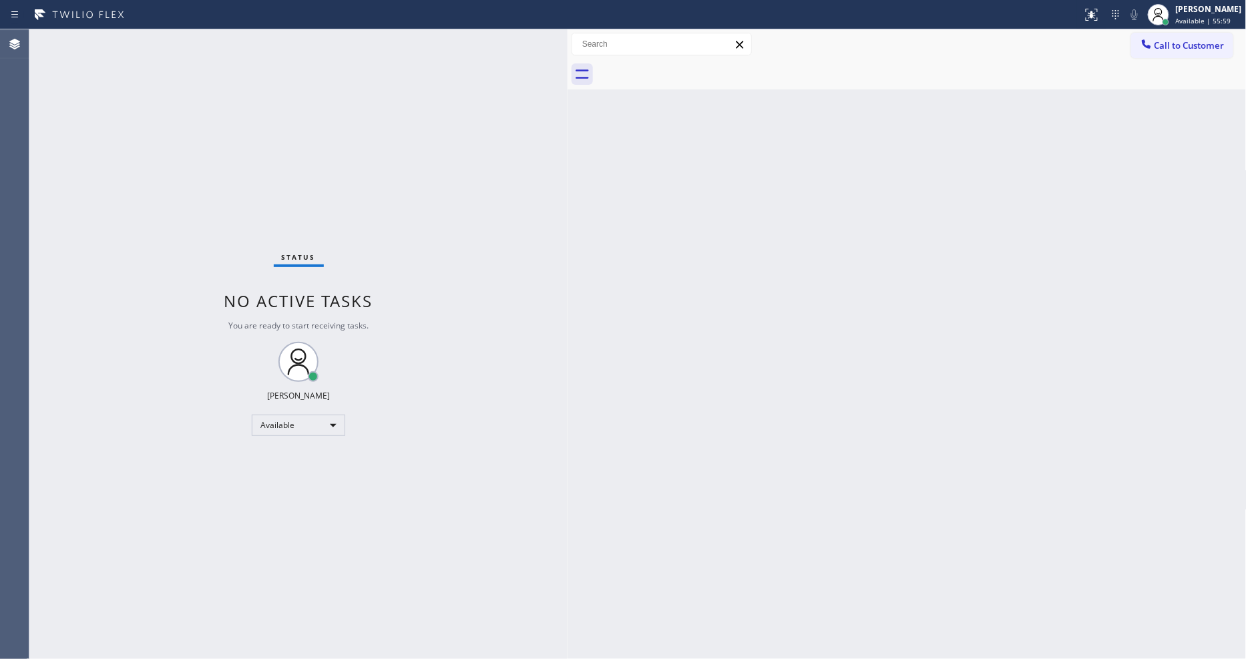
click at [196, 37] on div "Status No active tasks You are ready to start receiving tasks. [PERSON_NAME] Av…" at bounding box center [298, 344] width 538 height 630
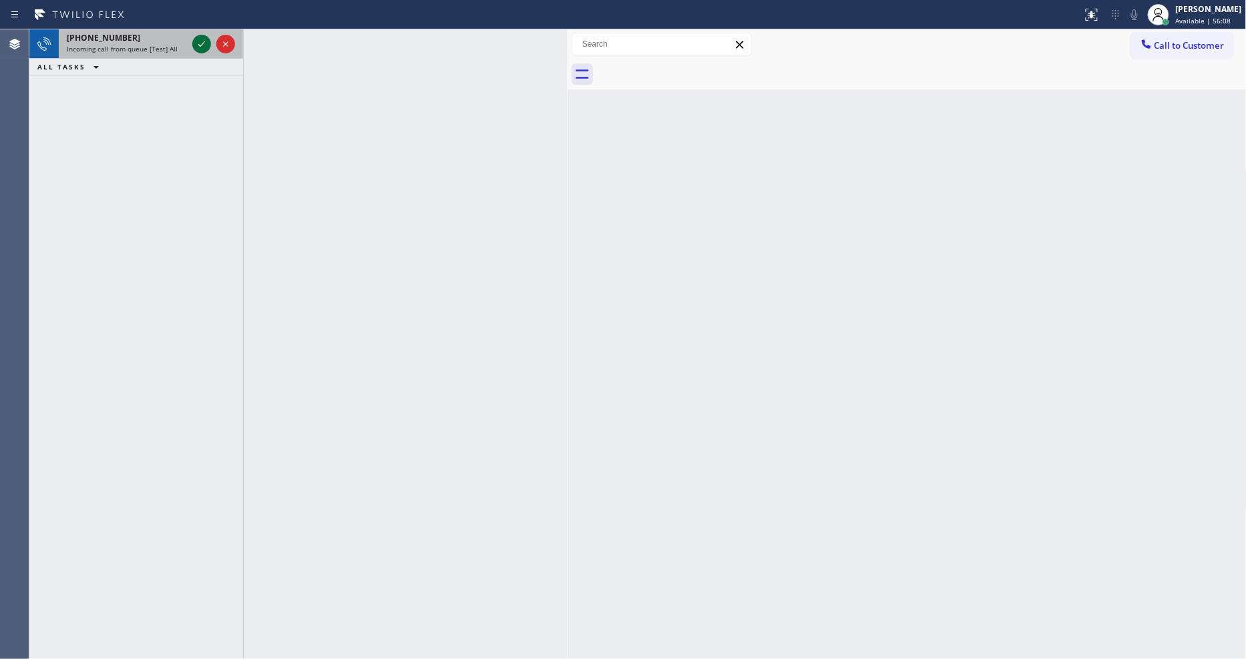
click at [203, 43] on icon at bounding box center [202, 44] width 16 height 16
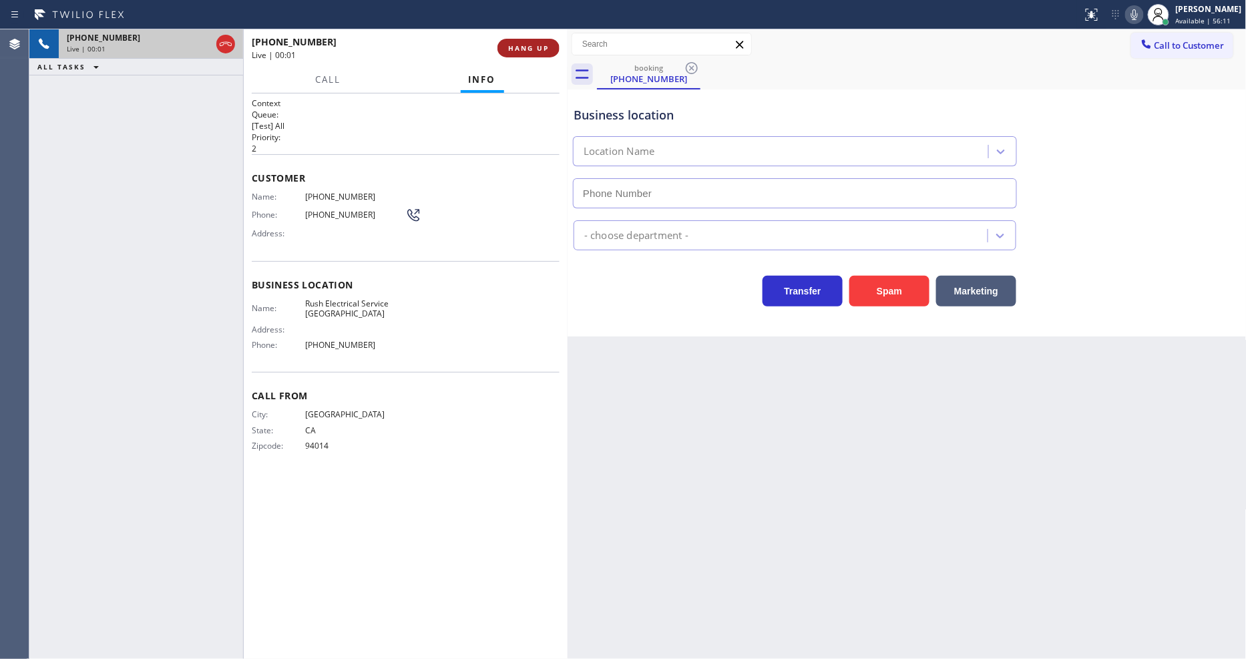
type input "(415) 727-8775"
click at [546, 42] on button "HANG UP" at bounding box center [529, 48] width 62 height 19
click at [546, 43] on span "HANG UP" at bounding box center [528, 47] width 41 height 9
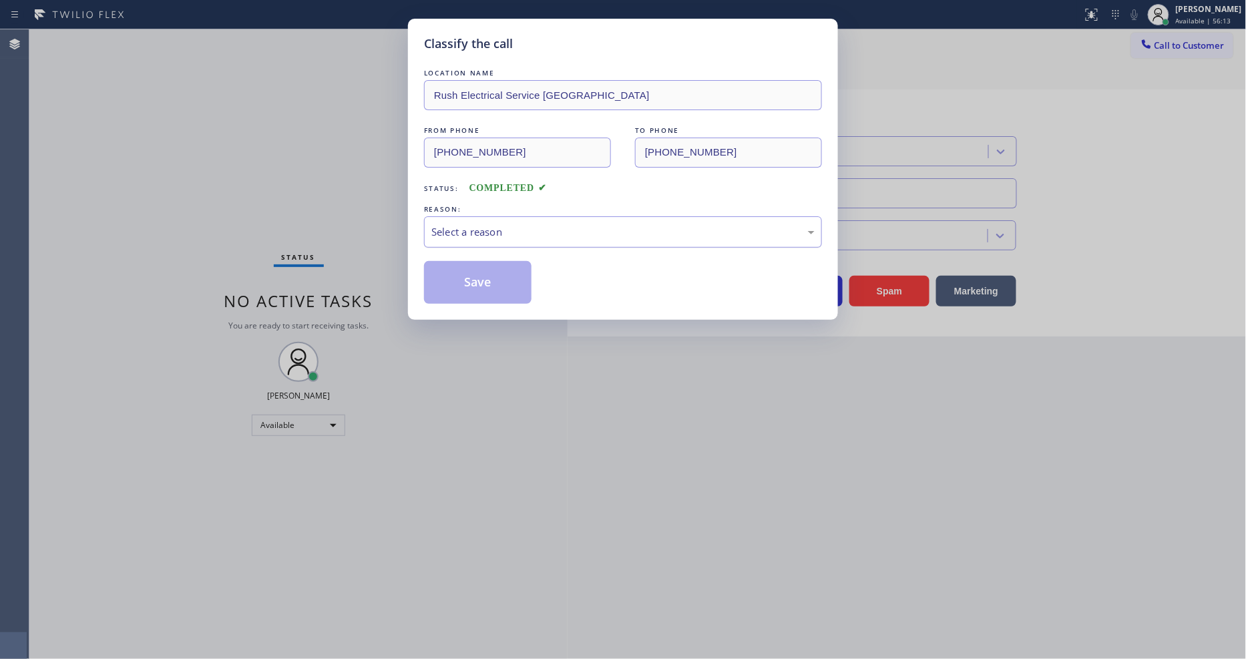
click at [488, 228] on div "Select a reason" at bounding box center [622, 231] width 383 height 15
click at [495, 277] on button "Save" at bounding box center [478, 282] width 108 height 43
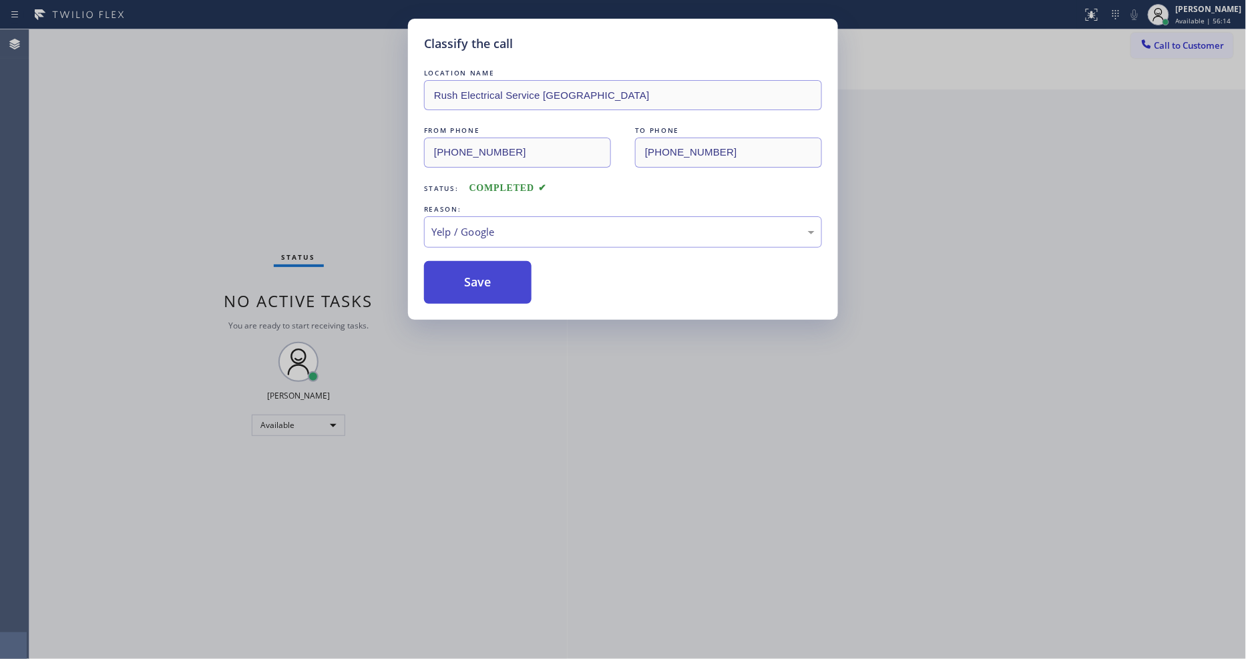
click at [495, 277] on button "Save" at bounding box center [478, 282] width 108 height 43
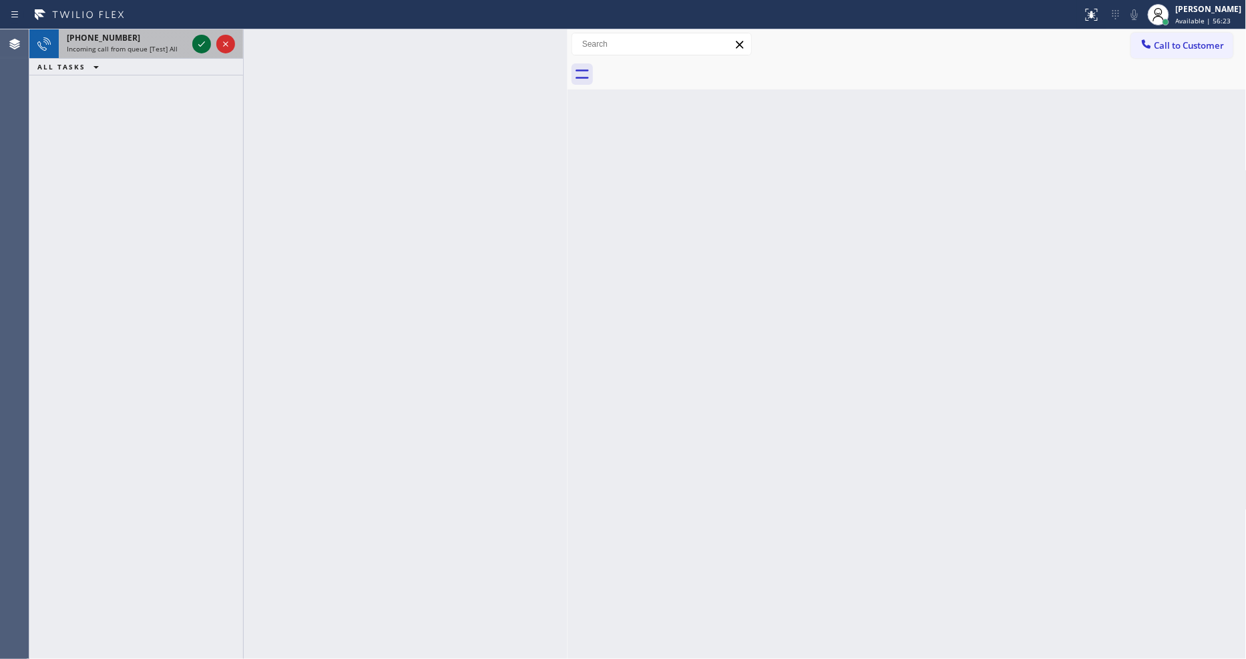
click at [198, 45] on icon at bounding box center [202, 44] width 16 height 16
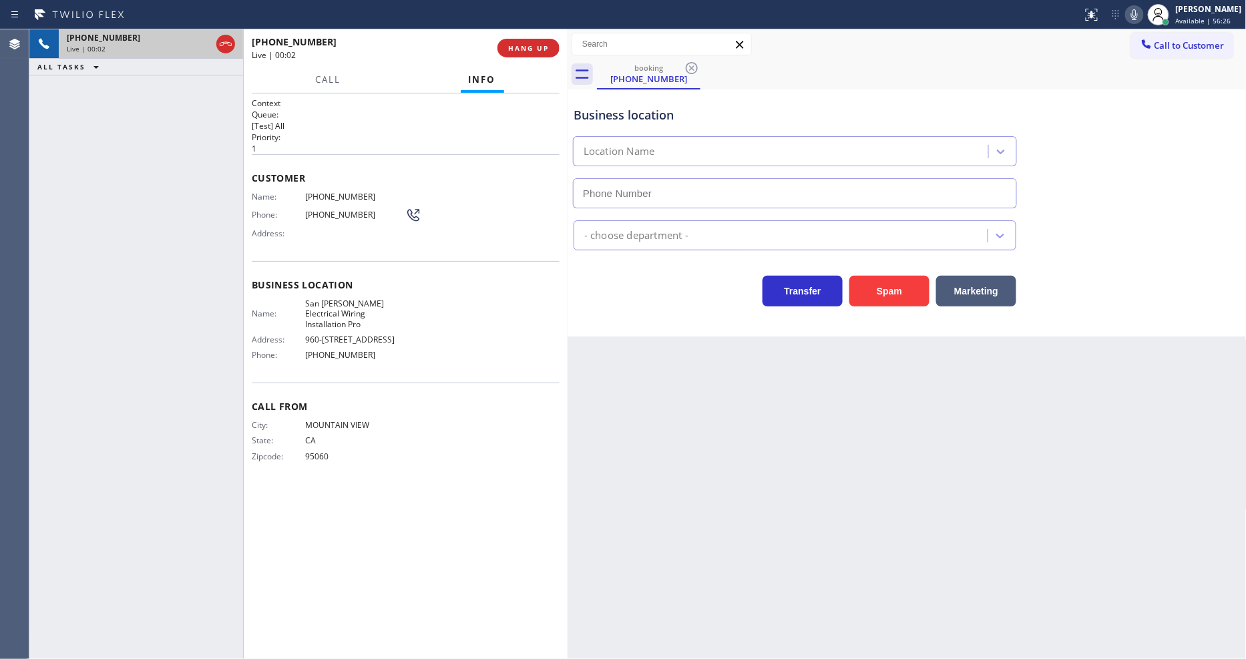
type input "(408) 583-5962"
click at [221, 242] on div "+16502796506 Live | 00:02 ALL TASKS ALL TASKS ACTIVE TASKS TASKS IN WRAP UP" at bounding box center [136, 344] width 214 height 630
click at [542, 45] on span "HANG UP" at bounding box center [528, 47] width 41 height 9
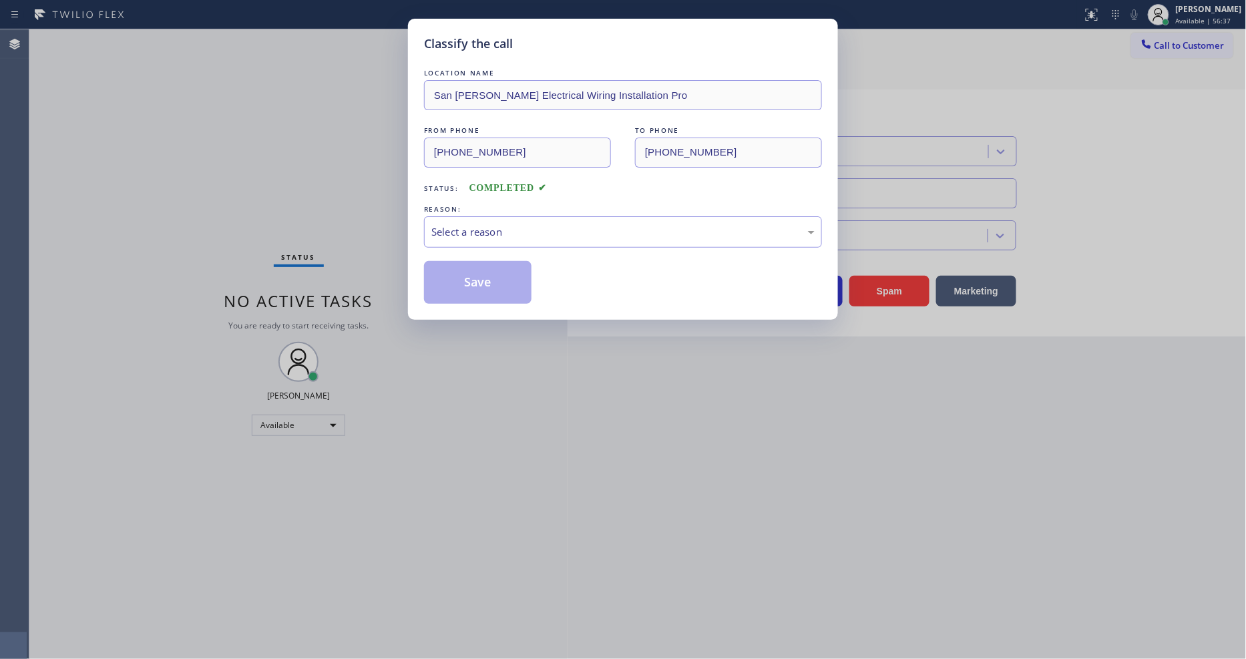
click at [474, 224] on div "Select a reason" at bounding box center [622, 231] width 383 height 15
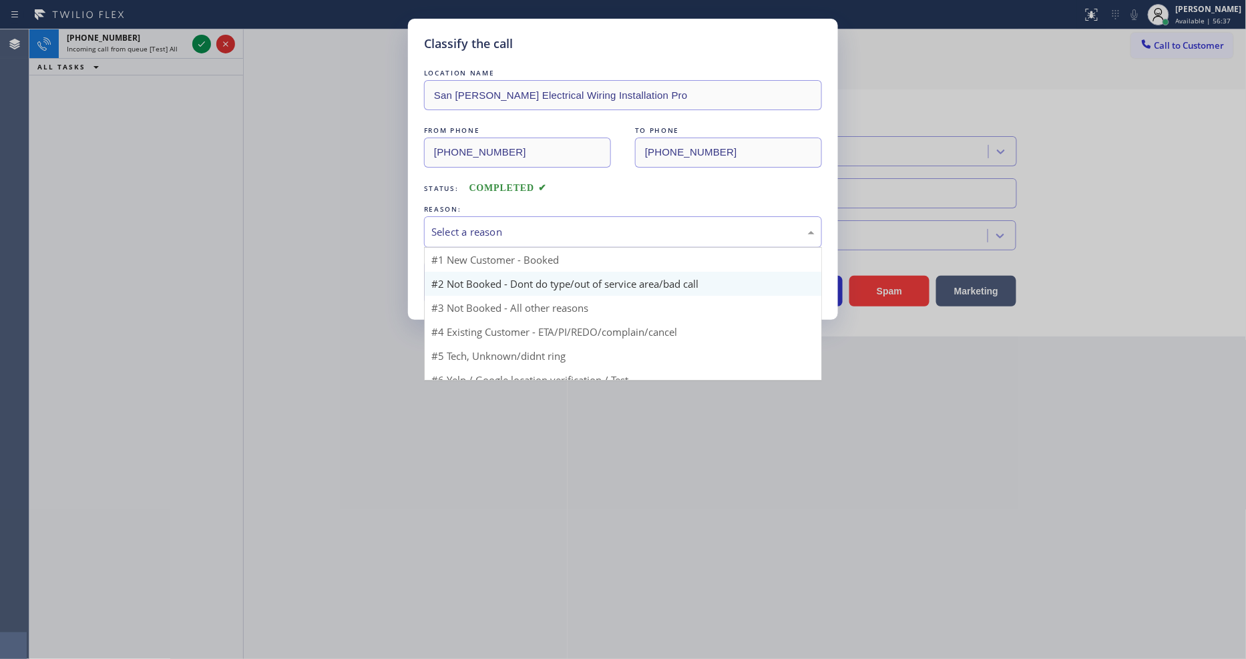
click at [464, 270] on button "Save" at bounding box center [478, 282] width 108 height 43
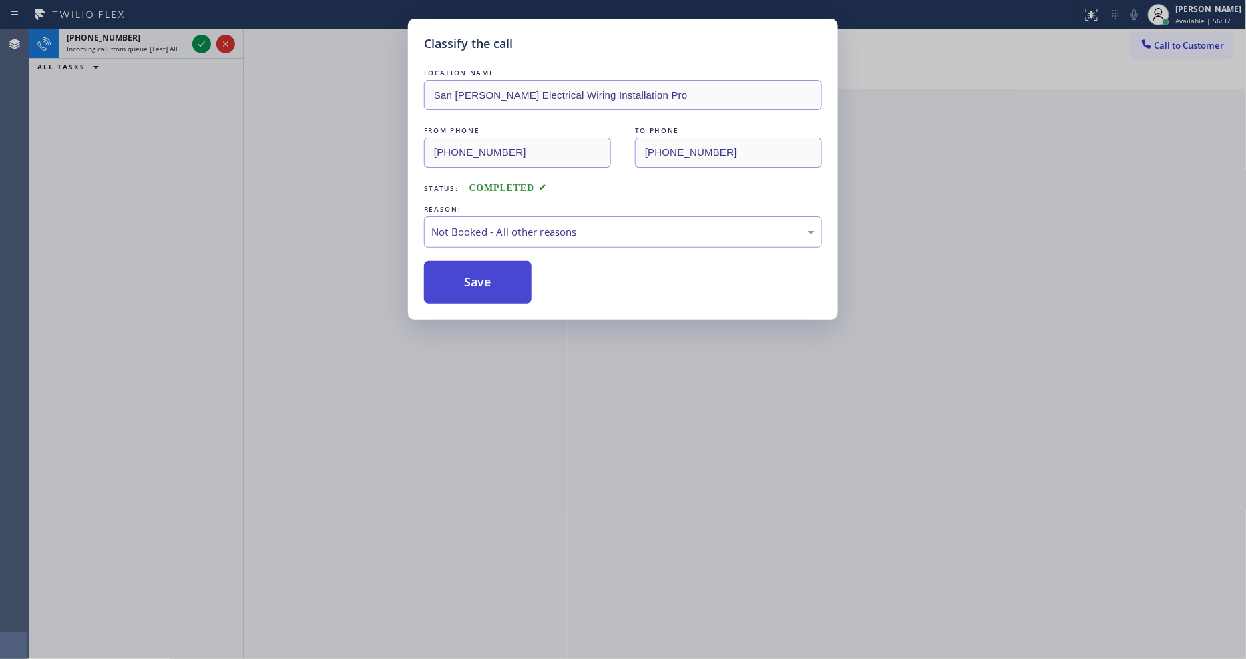
click at [464, 271] on button "Save" at bounding box center [478, 282] width 108 height 43
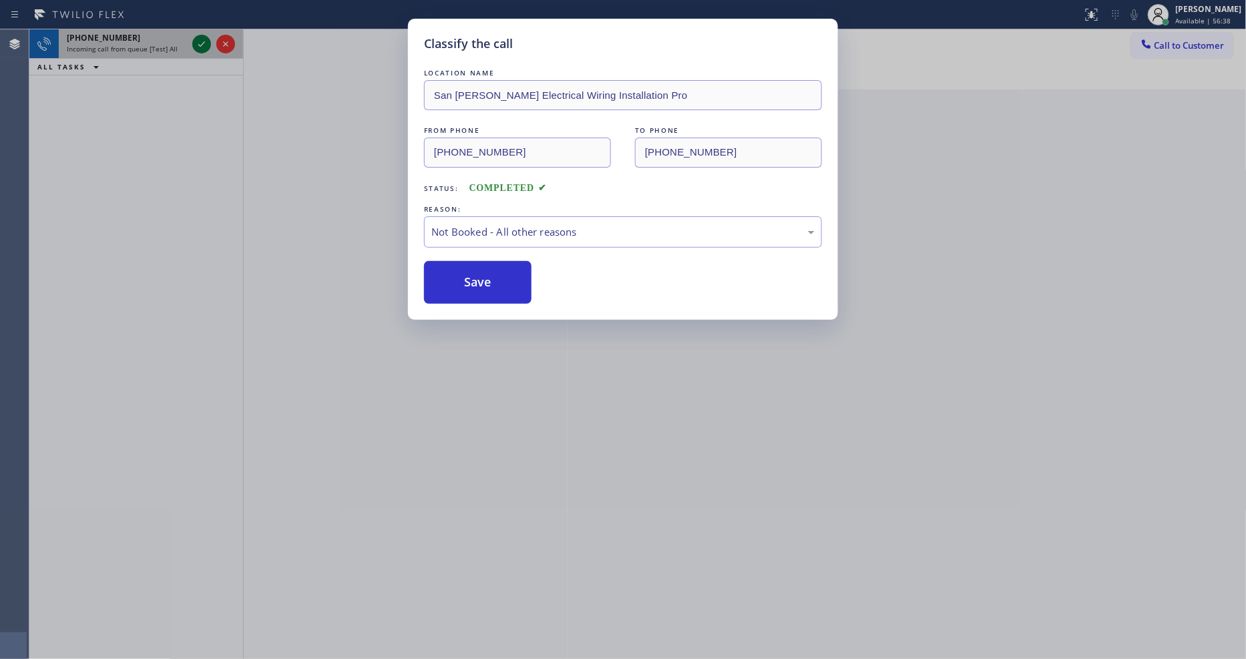
click at [203, 38] on icon at bounding box center [202, 44] width 16 height 16
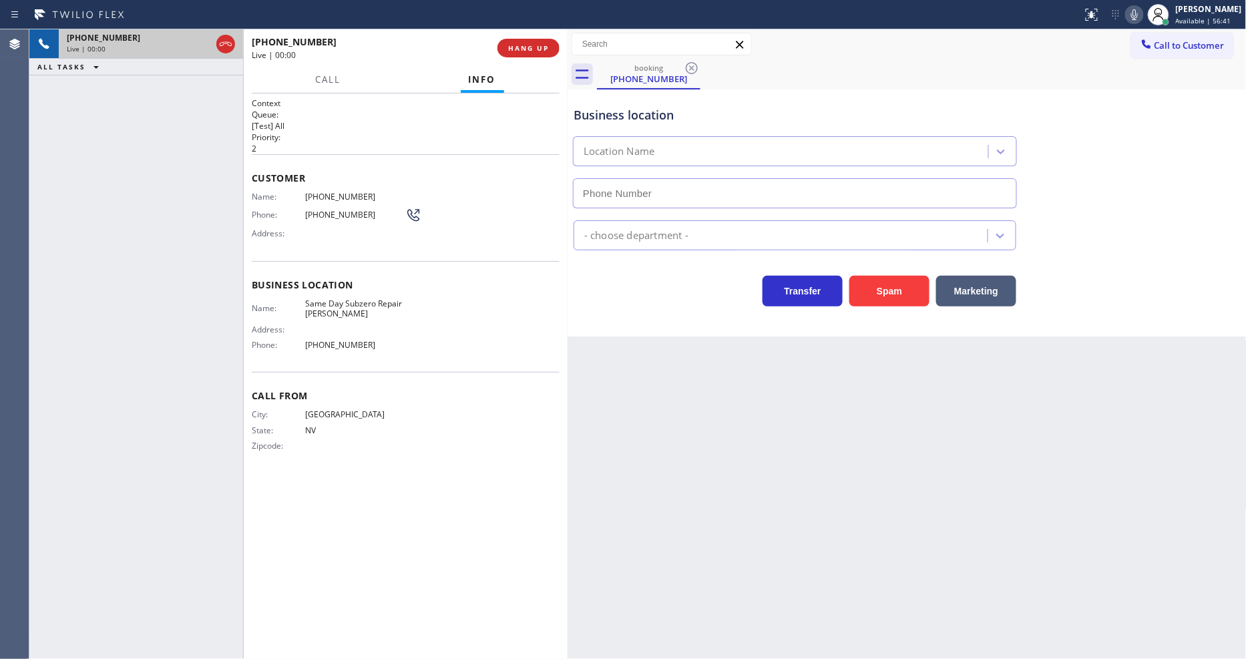
type input "(725) 234-6006"
click at [514, 53] on button "HANG UP" at bounding box center [529, 48] width 62 height 19
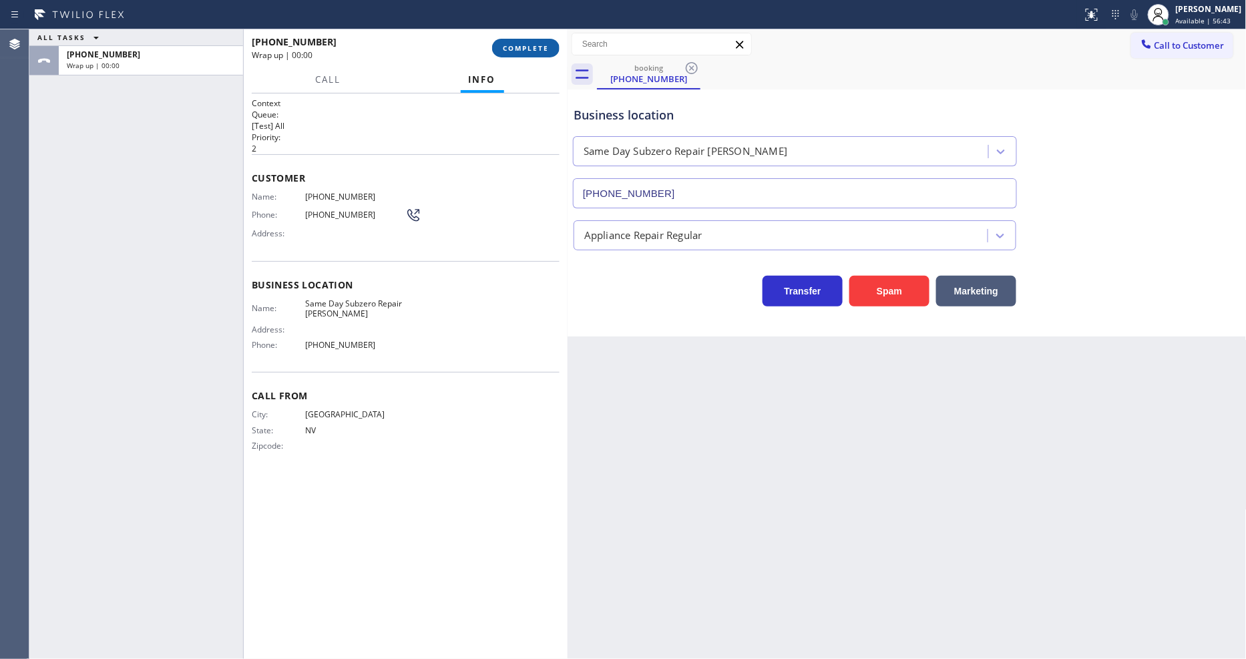
click at [514, 52] on span "COMPLETE" at bounding box center [526, 47] width 46 height 9
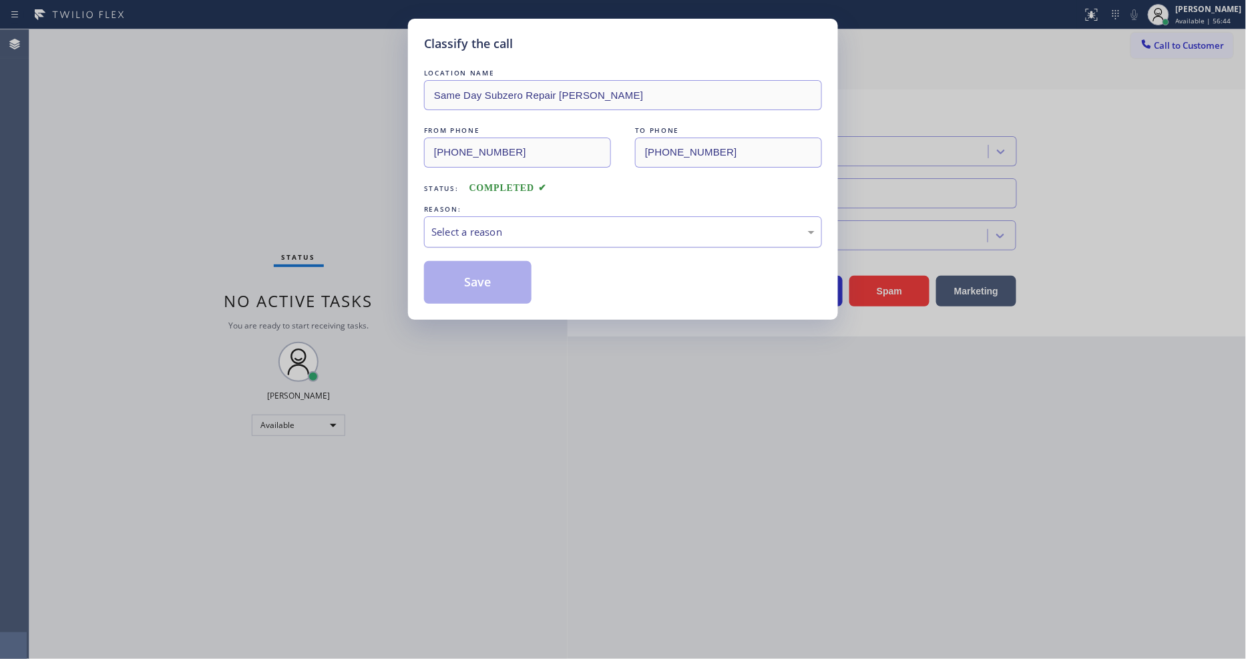
click at [495, 224] on div "Select a reason" at bounding box center [622, 231] width 383 height 15
click at [496, 278] on button "Save" at bounding box center [478, 282] width 108 height 43
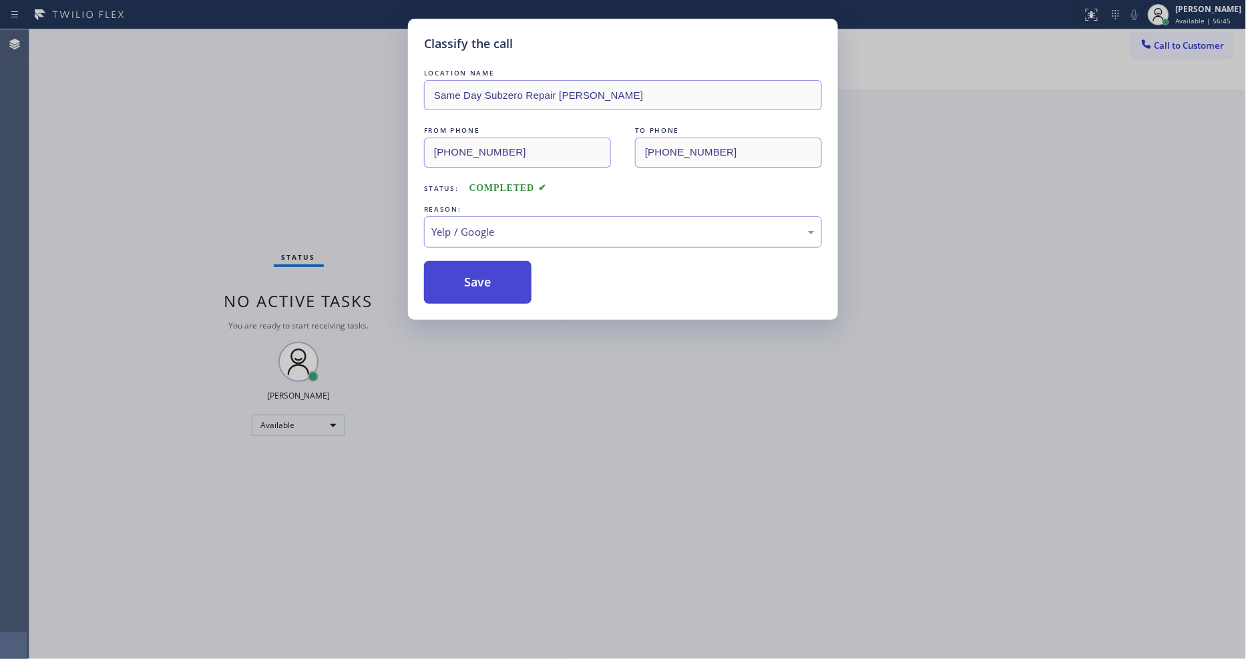
click at [496, 278] on button "Save" at bounding box center [478, 282] width 108 height 43
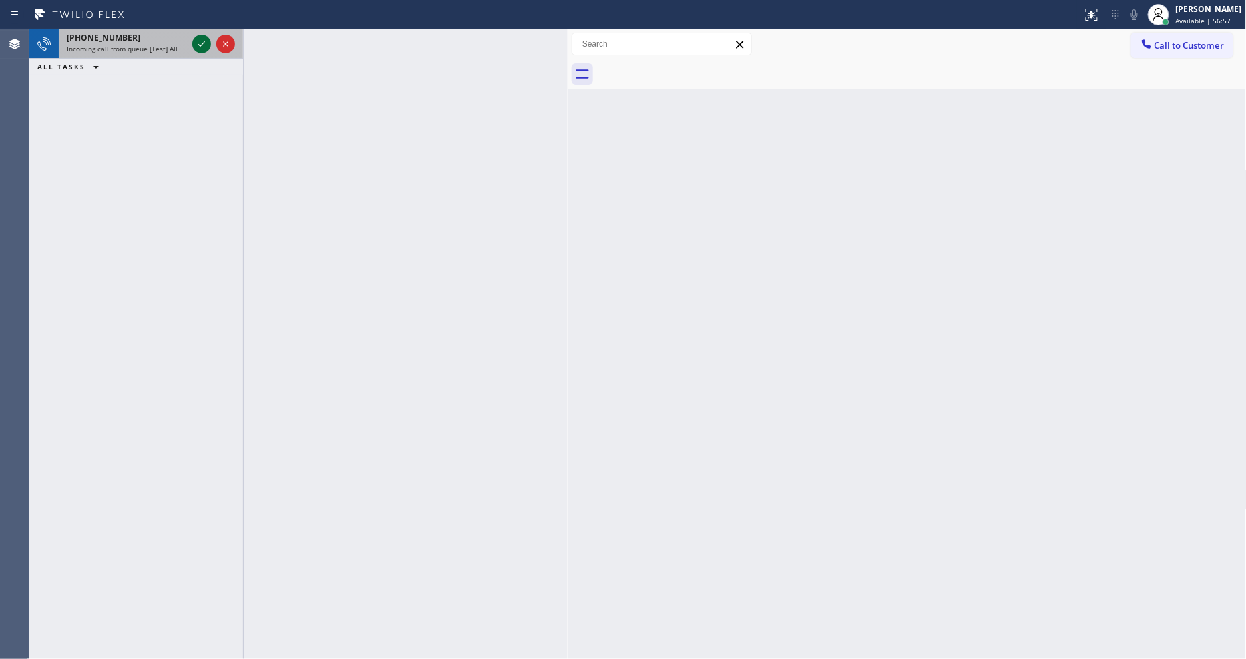
click at [196, 42] on icon at bounding box center [202, 44] width 16 height 16
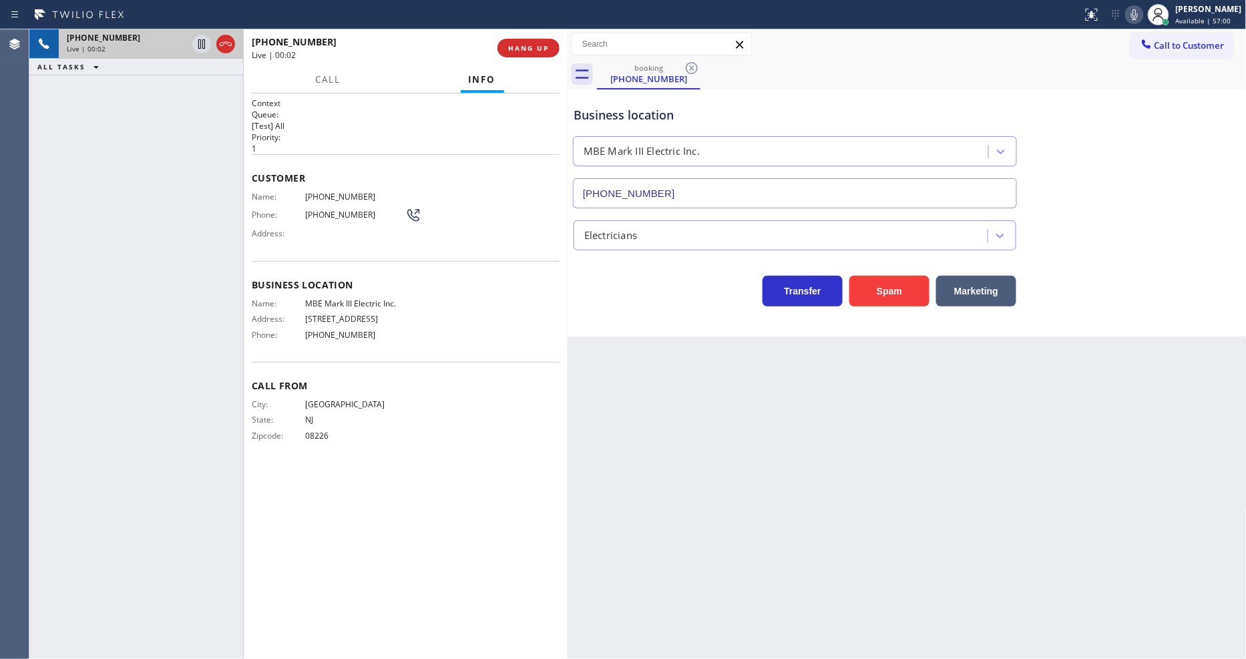
type input "(848) 360-5566"
click at [525, 54] on button "HANG UP" at bounding box center [529, 48] width 62 height 19
click at [525, 49] on span "HANG UP" at bounding box center [528, 47] width 41 height 9
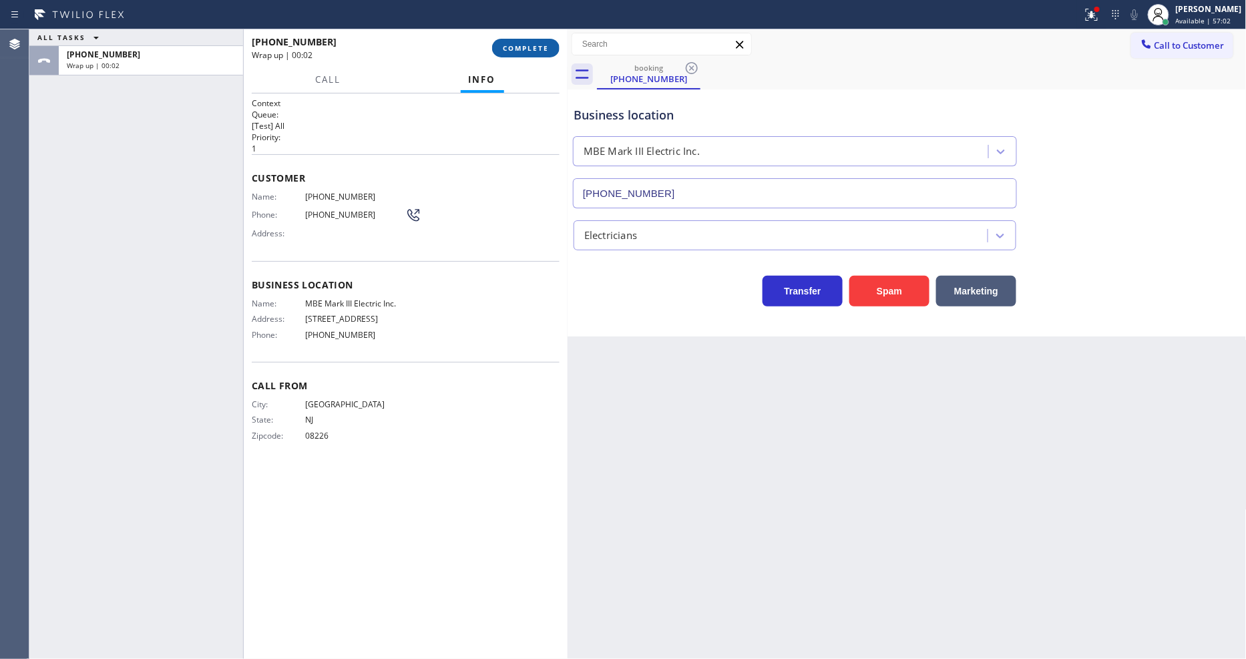
click at [515, 52] on span "COMPLETE" at bounding box center [526, 47] width 46 height 9
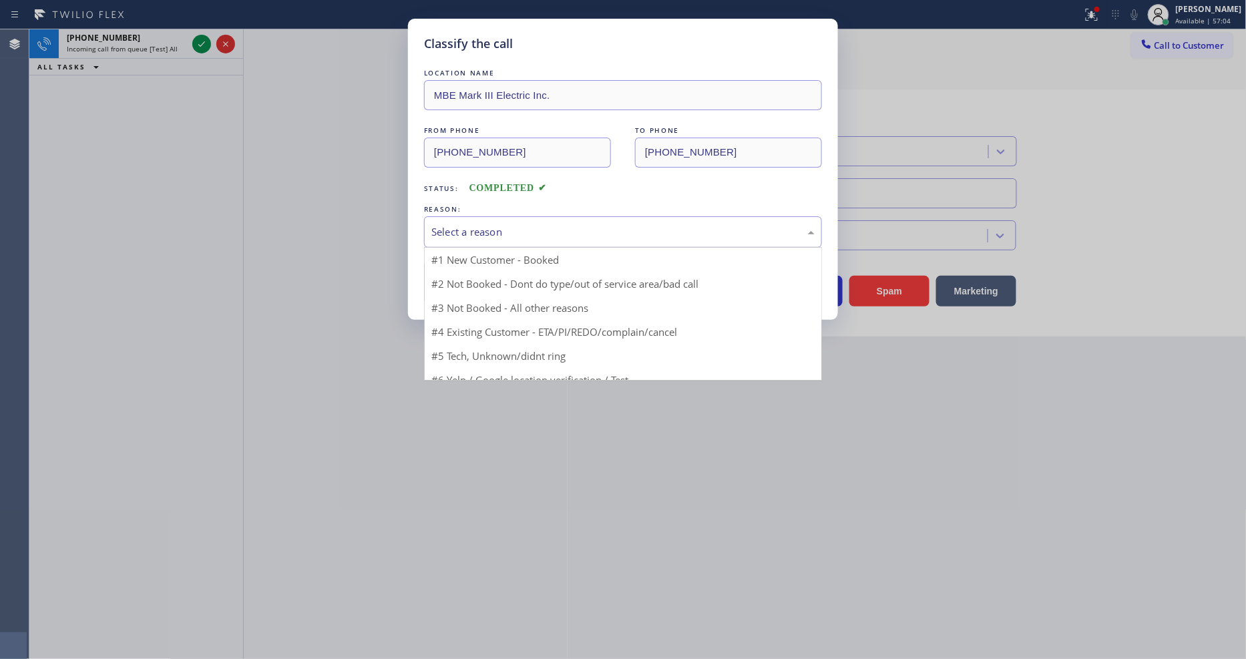
click at [479, 224] on div "Select a reason" at bounding box center [622, 231] width 383 height 15
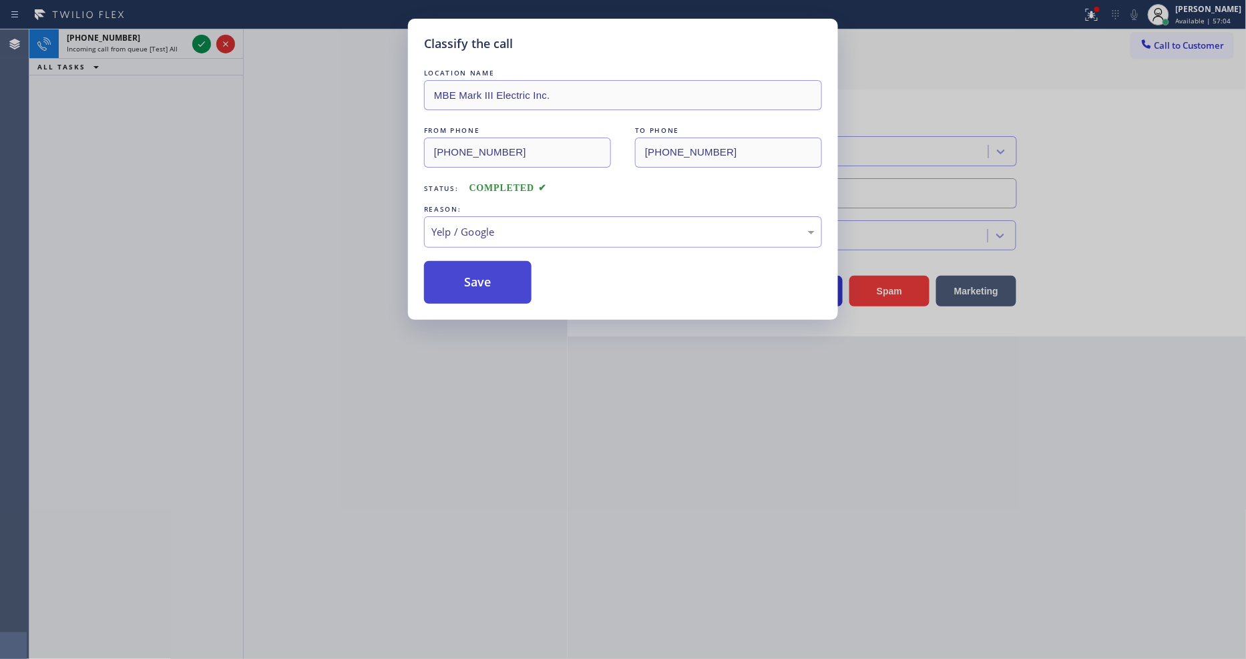
click at [468, 297] on button "Save" at bounding box center [478, 282] width 108 height 43
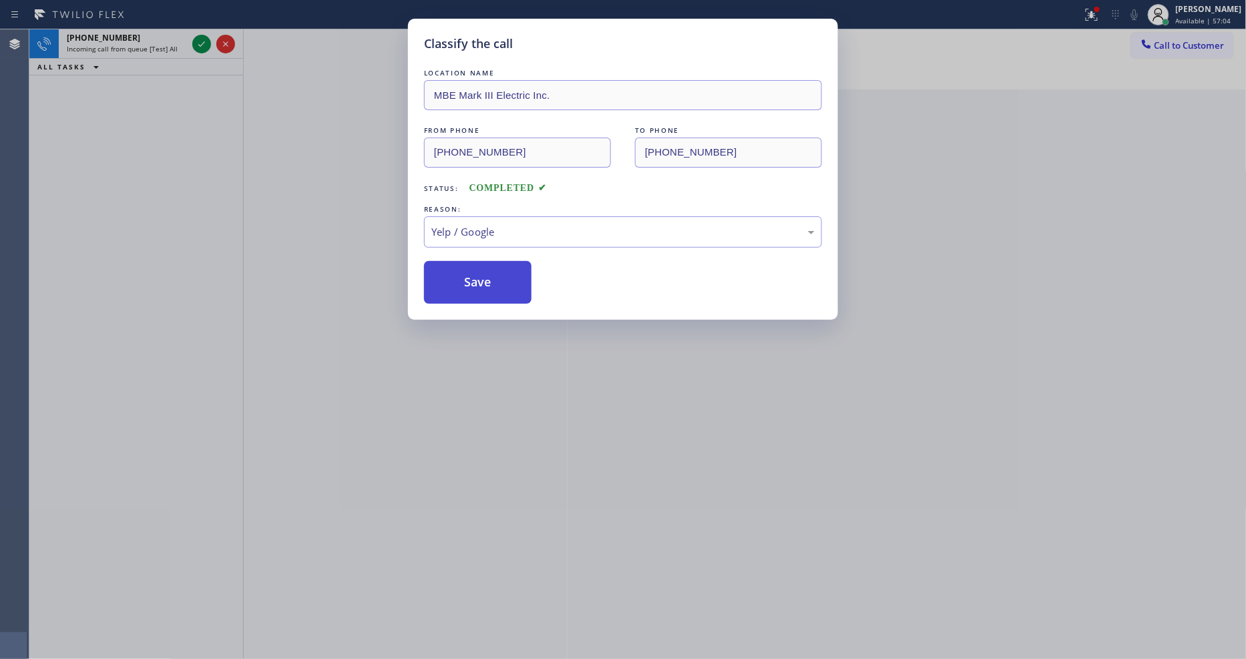
click at [468, 297] on button "Save" at bounding box center [478, 282] width 108 height 43
click at [468, 279] on button "Save" at bounding box center [478, 282] width 108 height 43
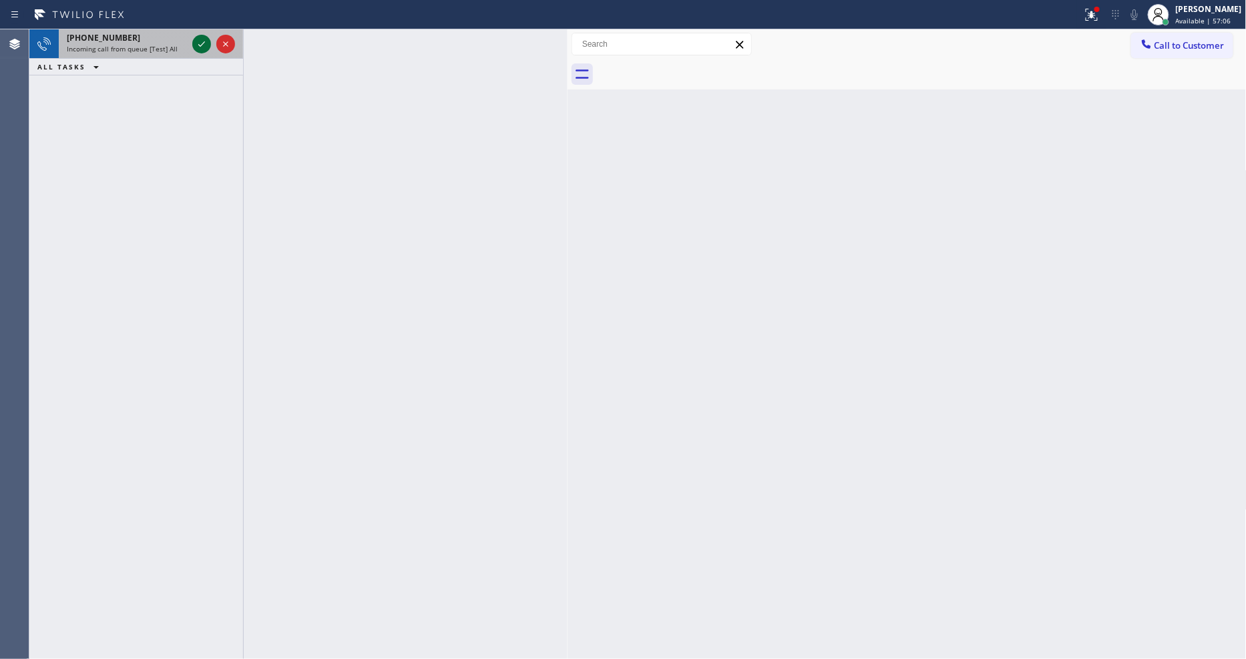
click at [202, 45] on icon at bounding box center [202, 44] width 16 height 16
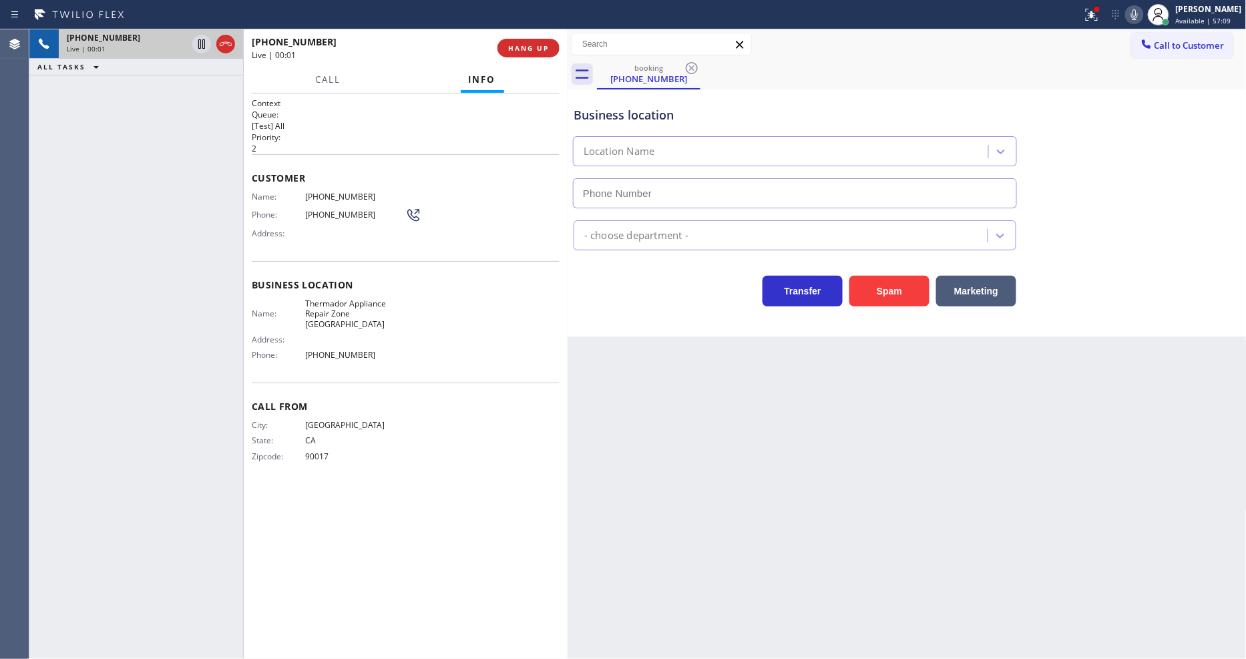
type input "(424) 456-2020"
click at [535, 49] on span "HANG UP" at bounding box center [528, 47] width 41 height 9
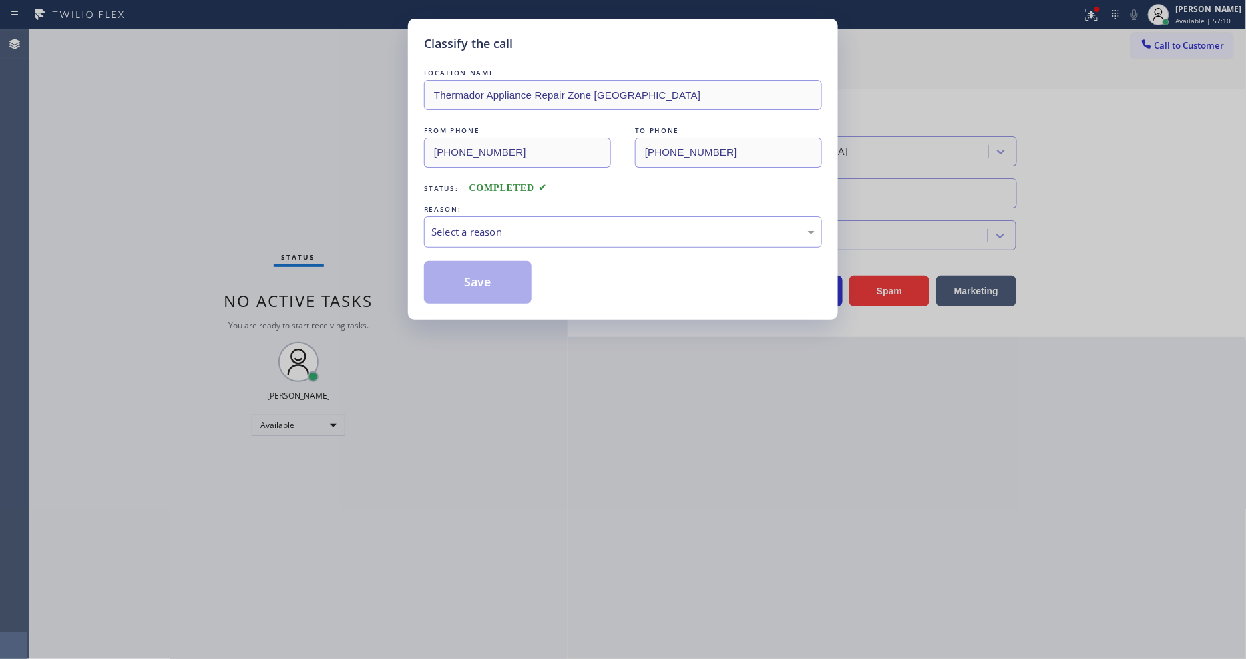
click at [495, 225] on div "Select a reason" at bounding box center [622, 231] width 383 height 15
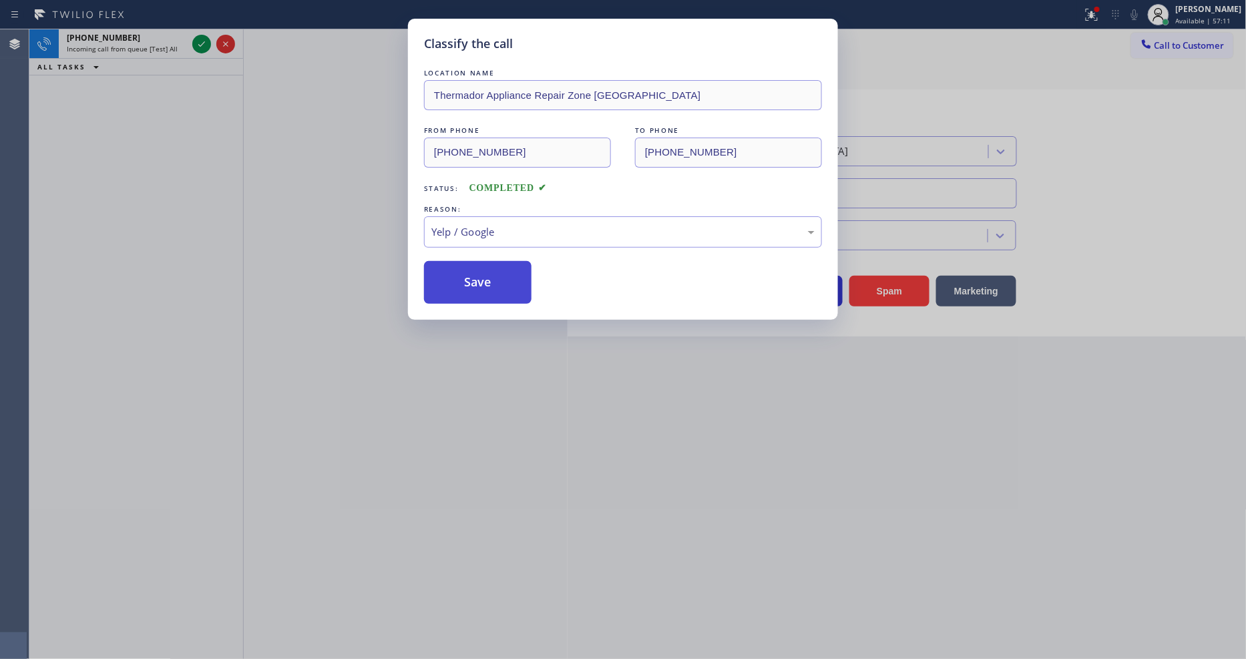
click at [465, 278] on button "Save" at bounding box center [478, 282] width 108 height 43
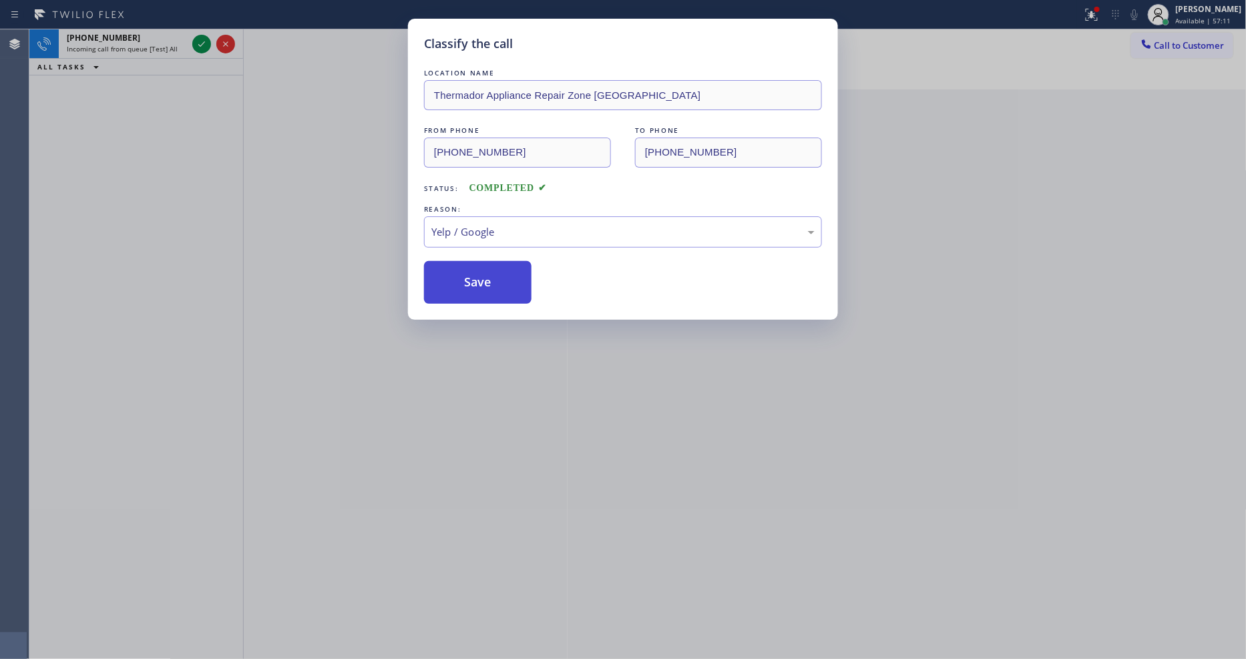
click at [465, 278] on button "Save" at bounding box center [478, 282] width 108 height 43
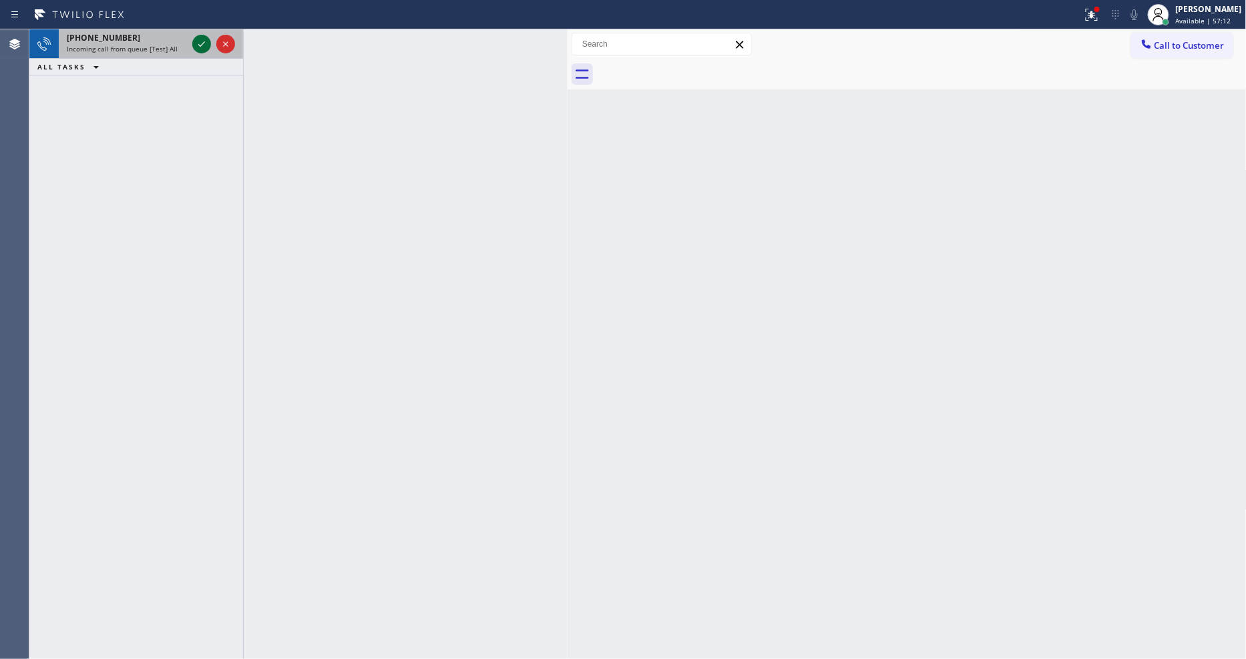
click at [203, 45] on icon at bounding box center [202, 44] width 16 height 16
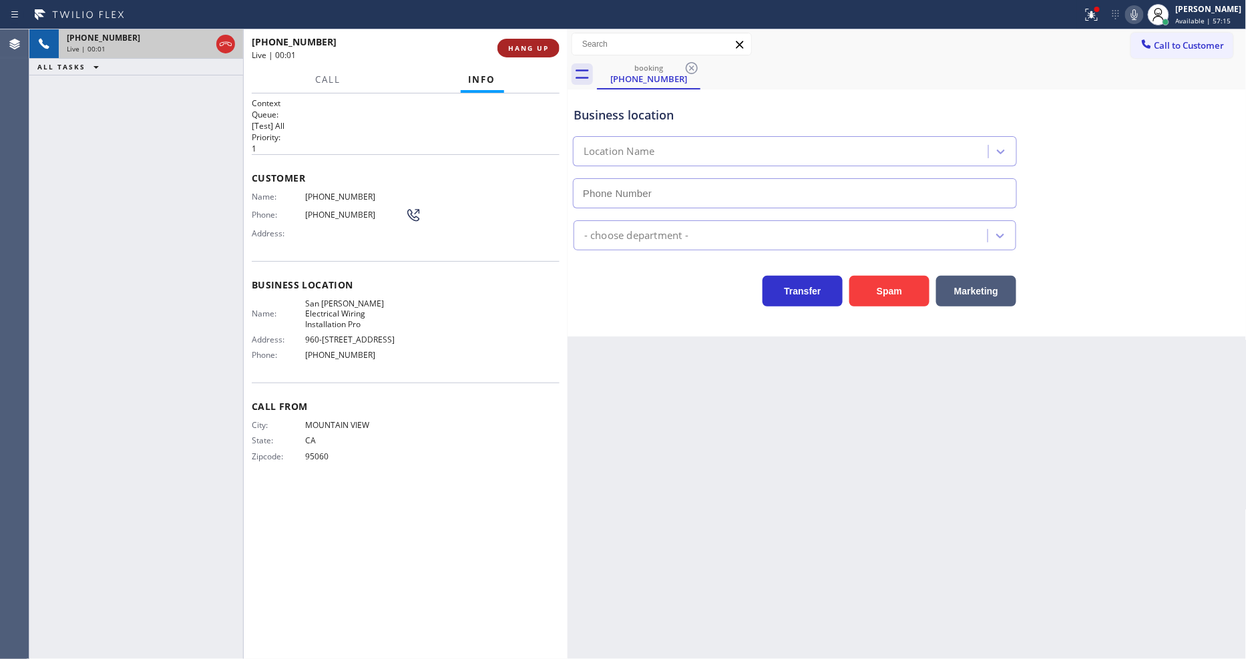
type input "(408) 583-5962"
click at [532, 43] on span "HANG UP" at bounding box center [528, 47] width 41 height 9
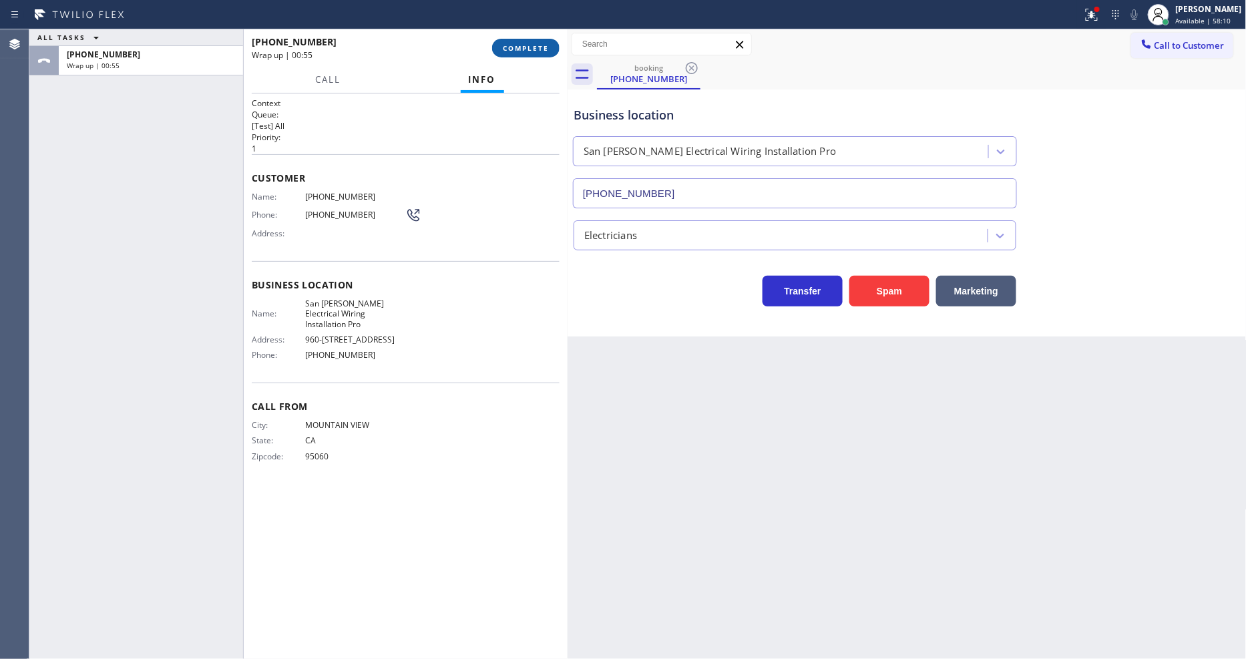
click at [512, 53] on button "COMPLETE" at bounding box center [525, 48] width 67 height 19
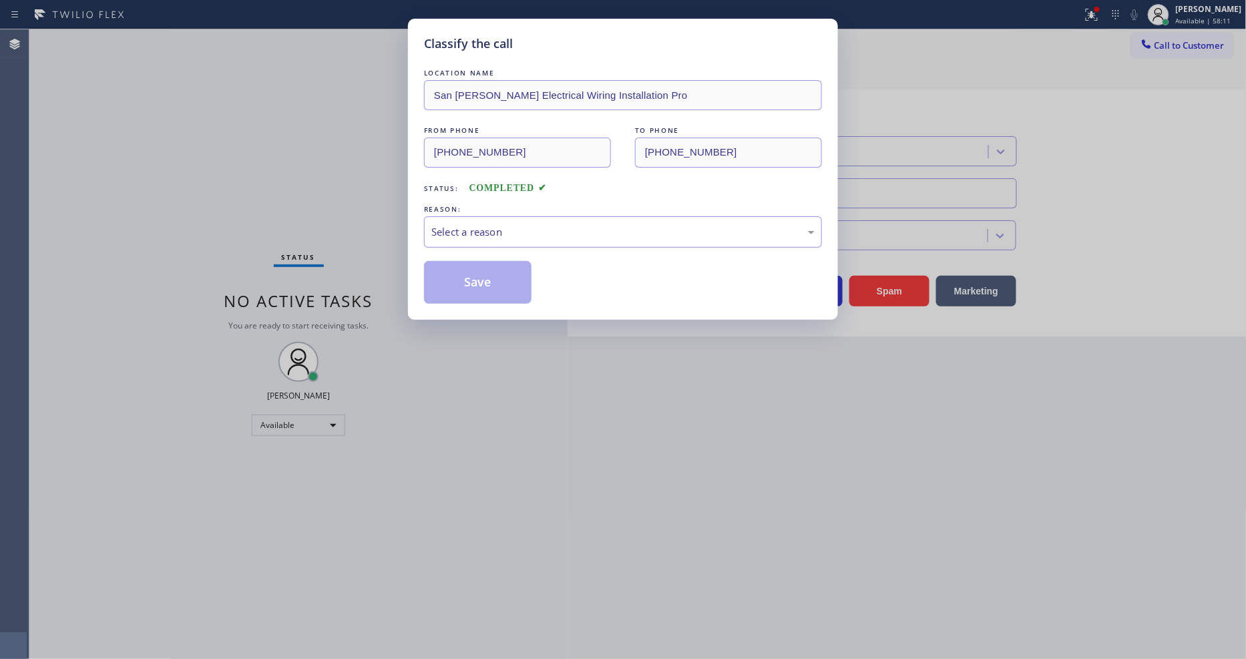
click at [482, 224] on div "Select a reason" at bounding box center [622, 231] width 383 height 15
click at [478, 282] on button "Save" at bounding box center [478, 282] width 108 height 43
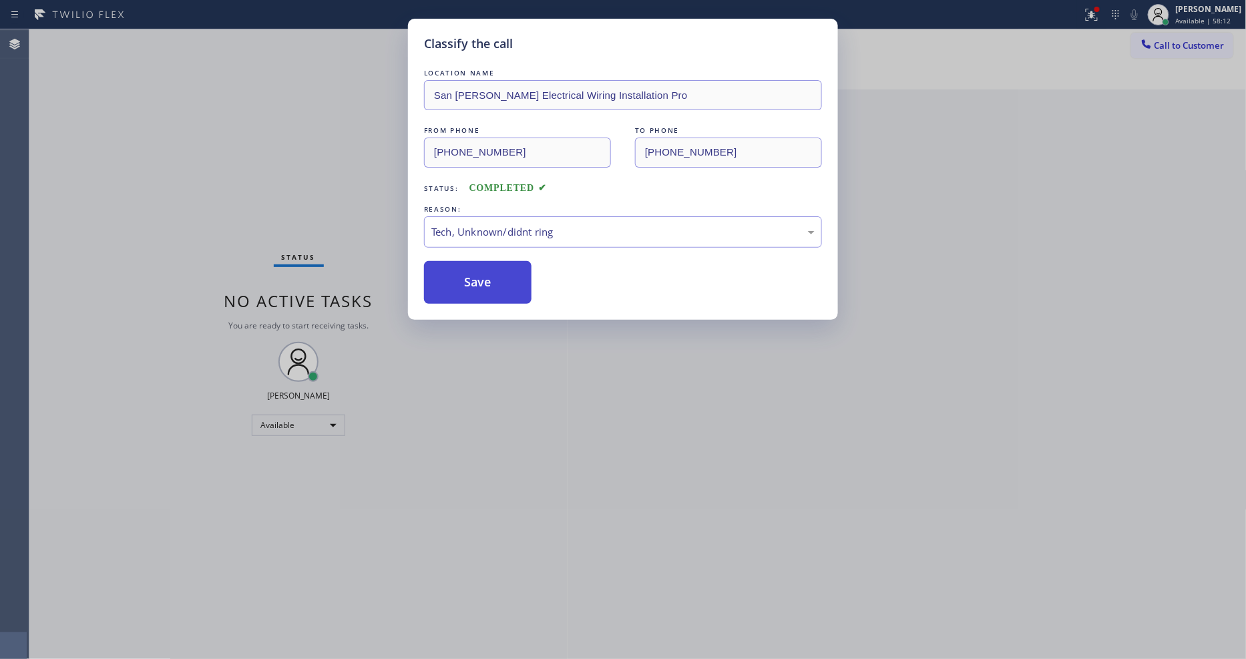
click at [478, 282] on button "Save" at bounding box center [478, 282] width 108 height 43
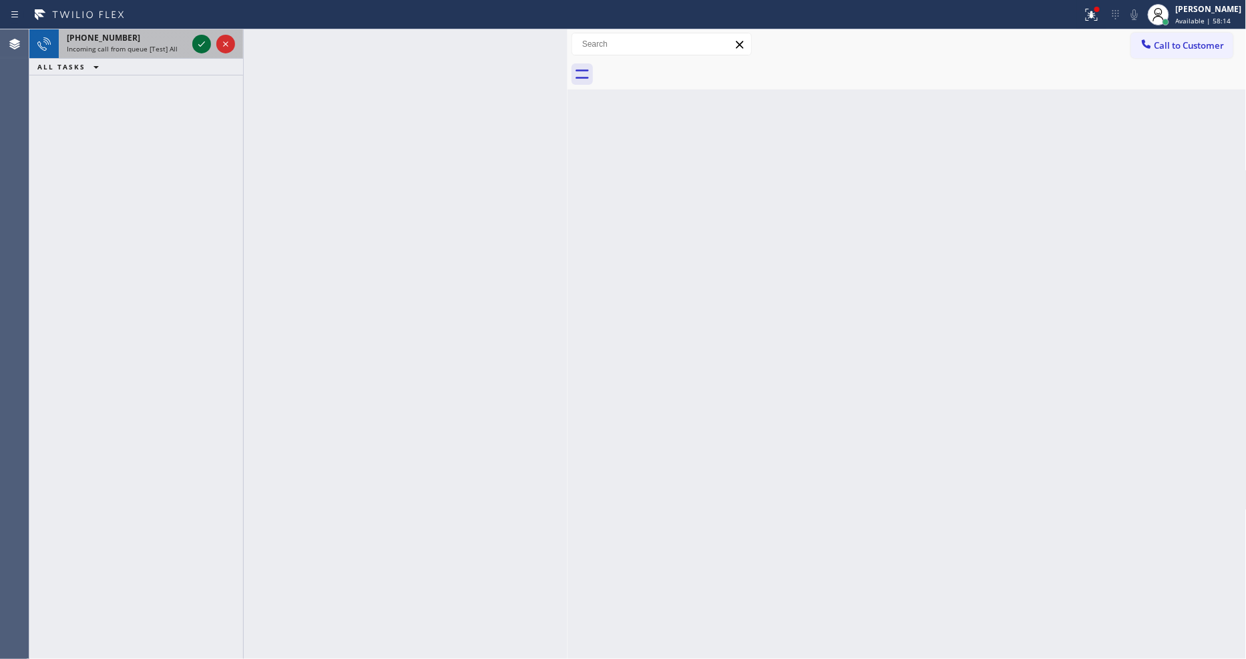
click at [202, 41] on icon at bounding box center [202, 44] width 16 height 16
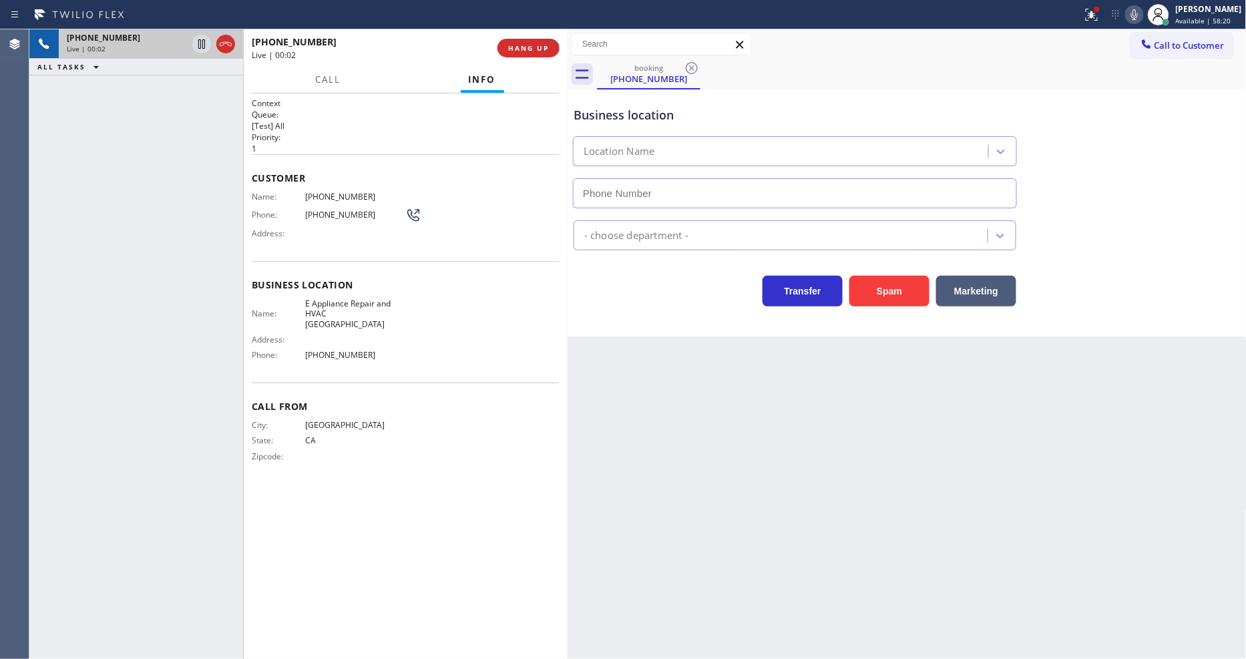
type input "(510) 439-9979"
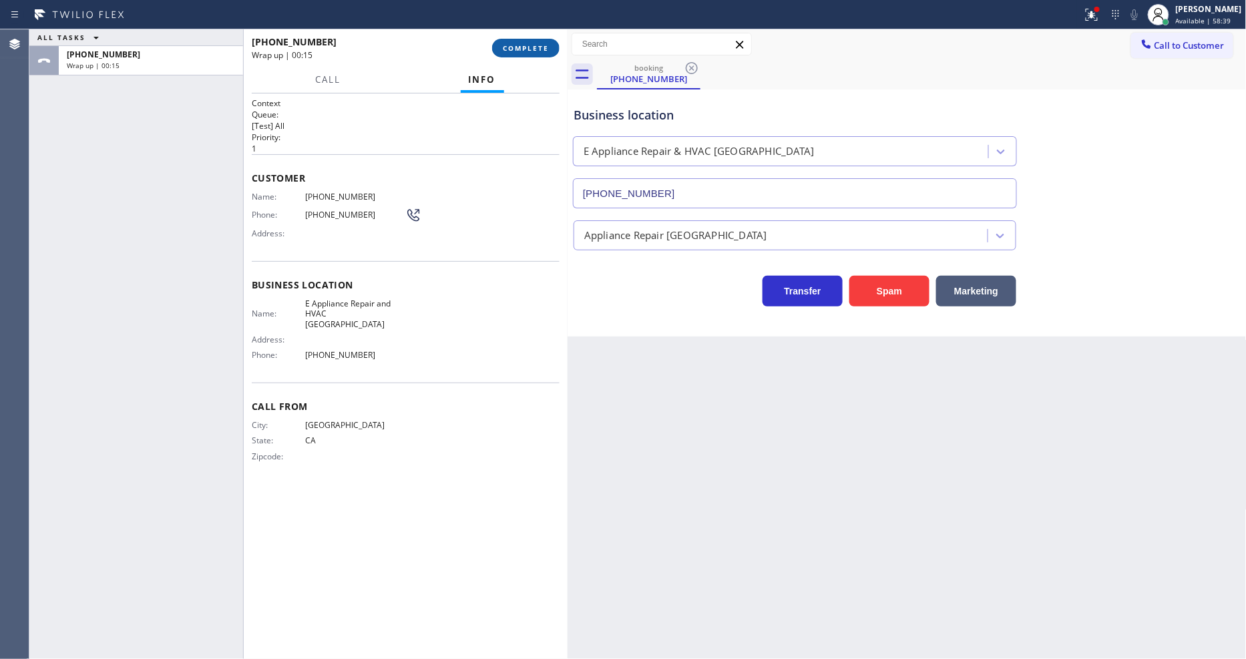
click at [524, 41] on button "COMPLETE" at bounding box center [525, 48] width 67 height 19
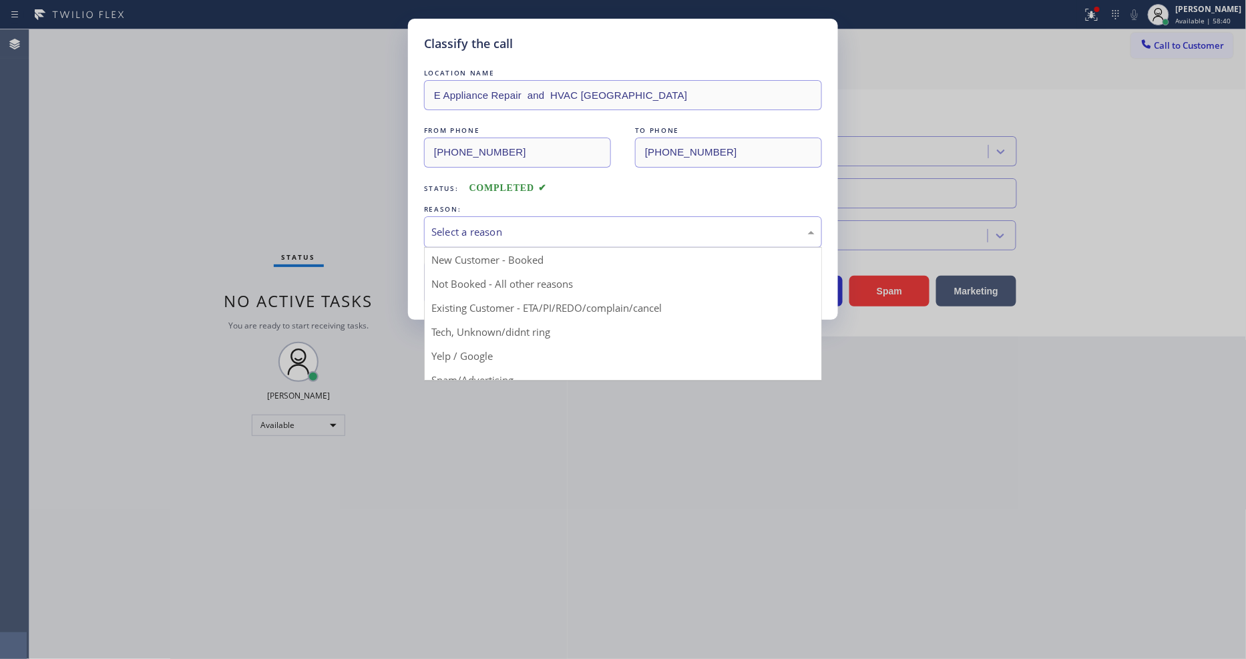
click at [454, 224] on div "Select a reason" at bounding box center [622, 231] width 383 height 15
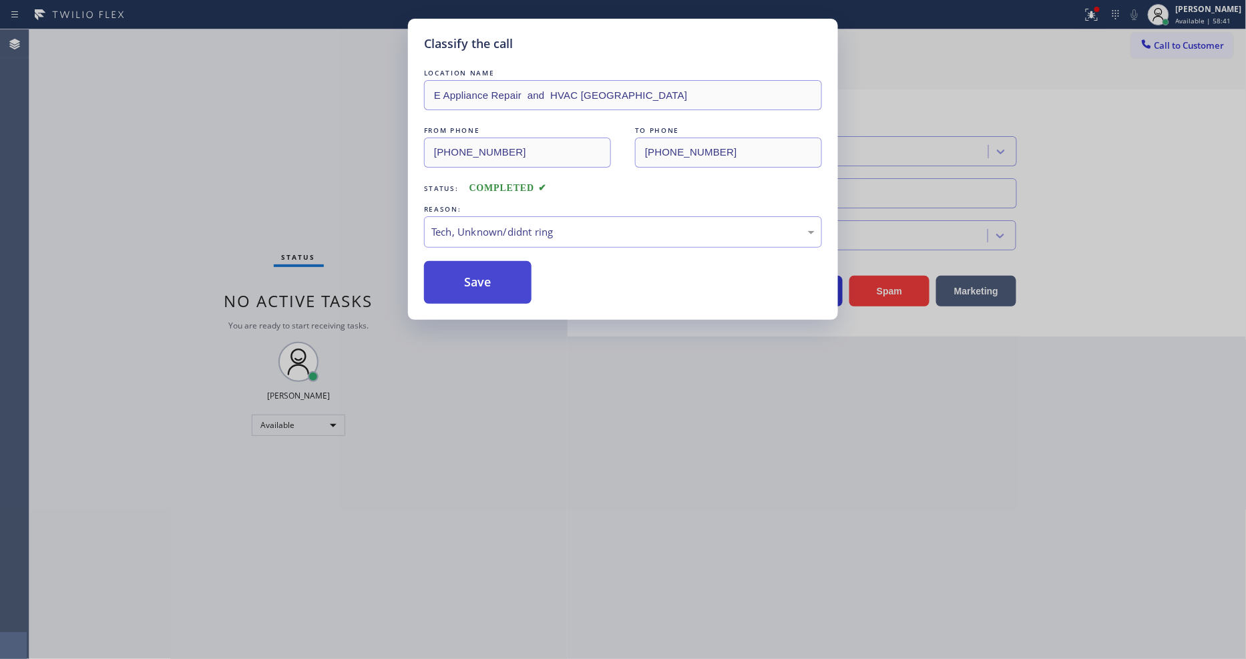
click at [462, 272] on button "Save" at bounding box center [478, 282] width 108 height 43
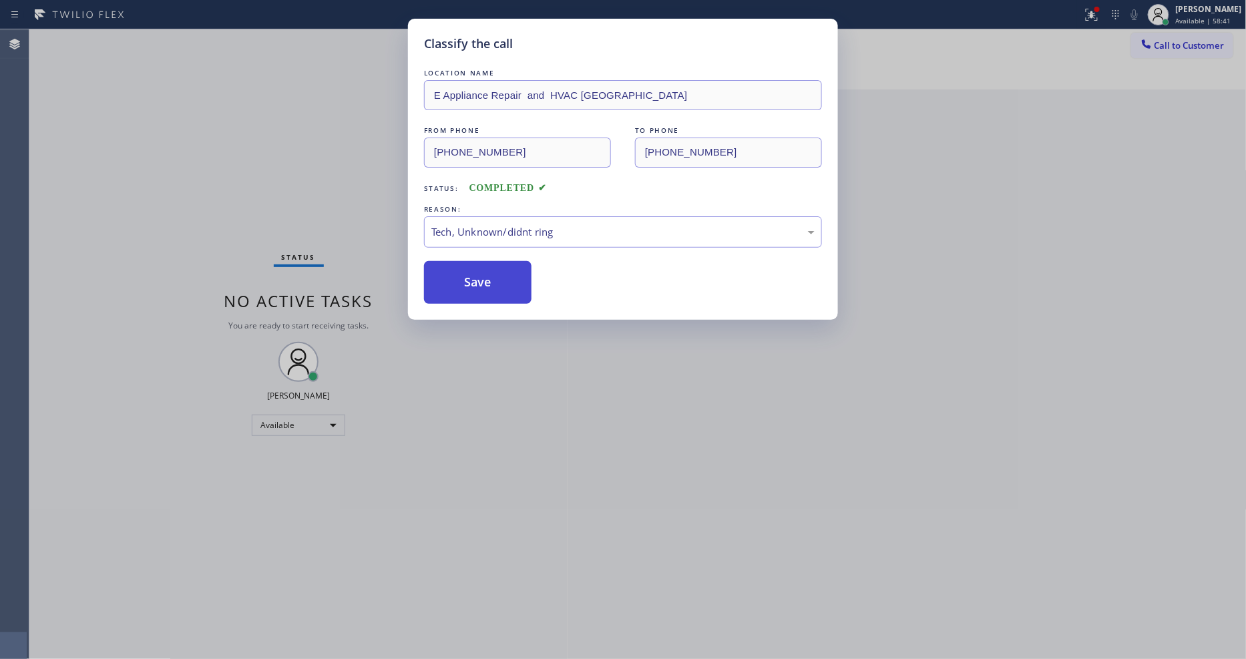
click at [462, 272] on button "Save" at bounding box center [478, 282] width 108 height 43
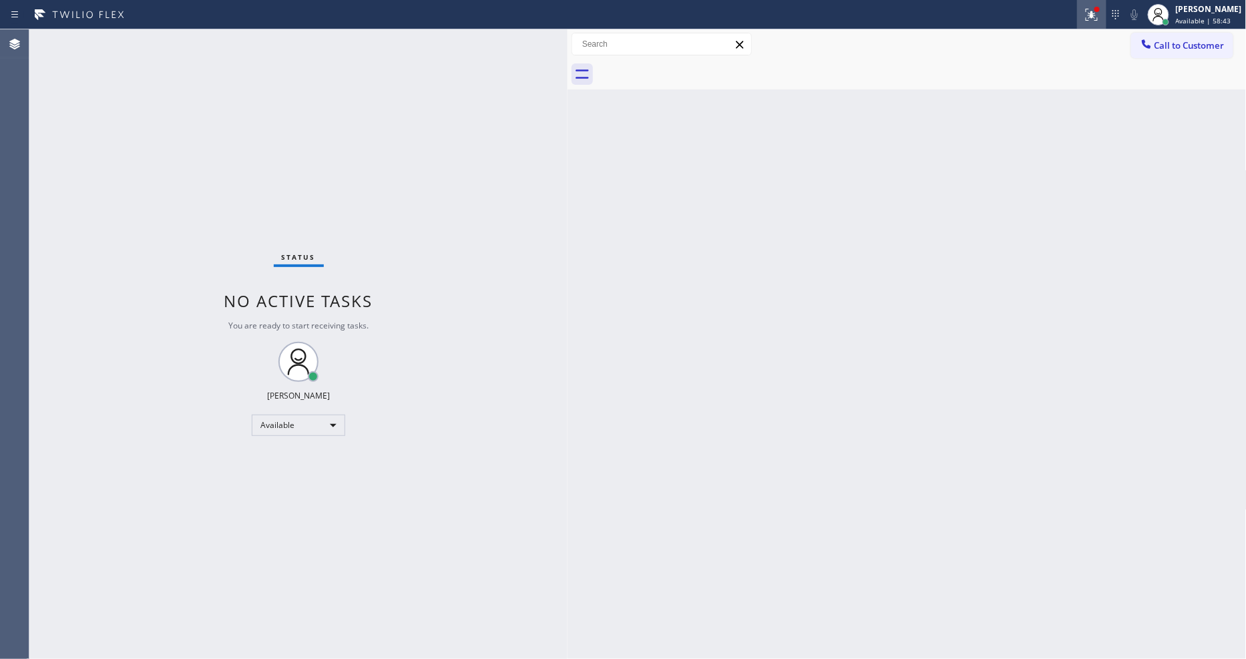
click at [1100, 21] on icon at bounding box center [1092, 15] width 16 height 16
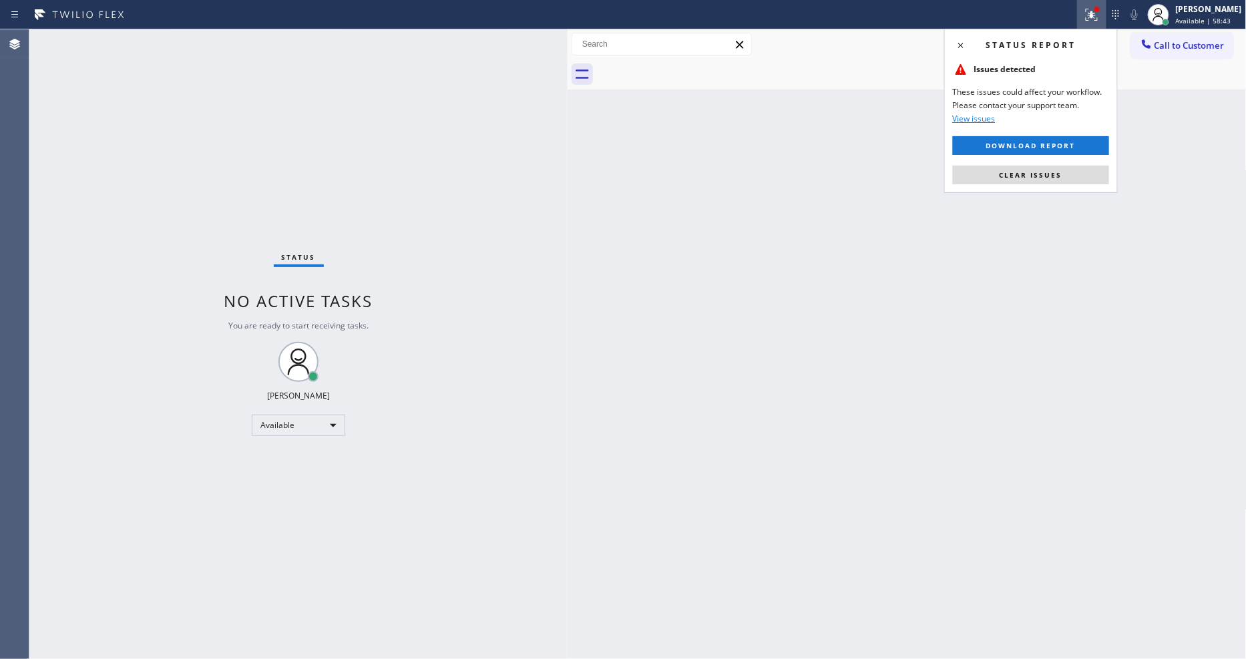
click at [1053, 172] on span "Clear issues" at bounding box center [1031, 174] width 63 height 9
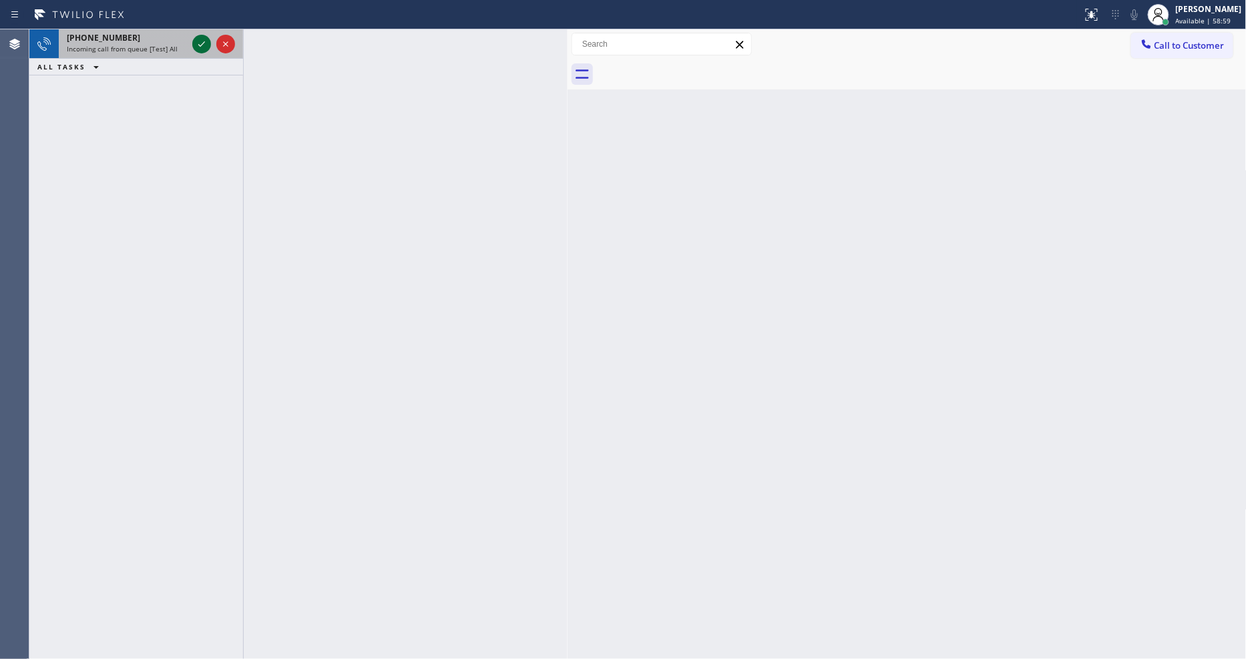
click at [205, 49] on icon at bounding box center [202, 44] width 16 height 16
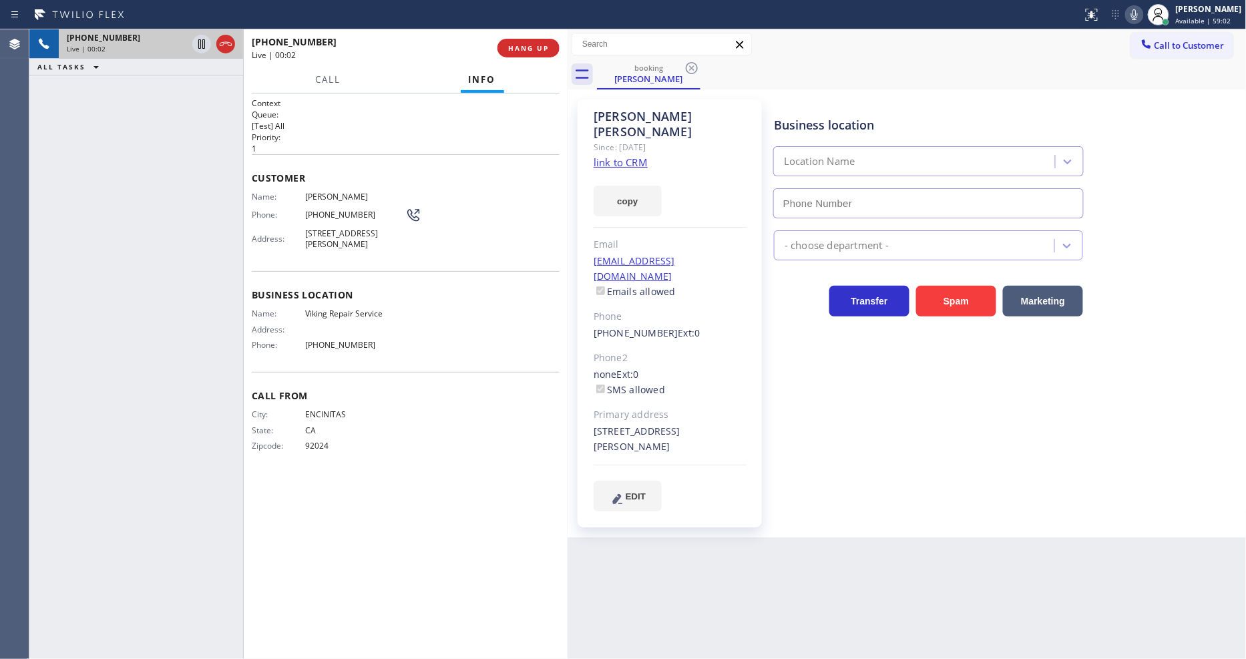
click at [603, 156] on link "link to CRM" at bounding box center [621, 162] width 54 height 13
type input "(760) 638-5621"
click at [291, 425] on span "State:" at bounding box center [278, 430] width 53 height 10
click at [859, 350] on div "Business location Viking Repair Service (760) 638-5621 Appliance Repair High En…" at bounding box center [1007, 305] width 472 height 405
click at [931, 327] on div "Business location Viking Repair Service (760) 638-5621 Appliance Repair High En…" at bounding box center [1007, 305] width 472 height 405
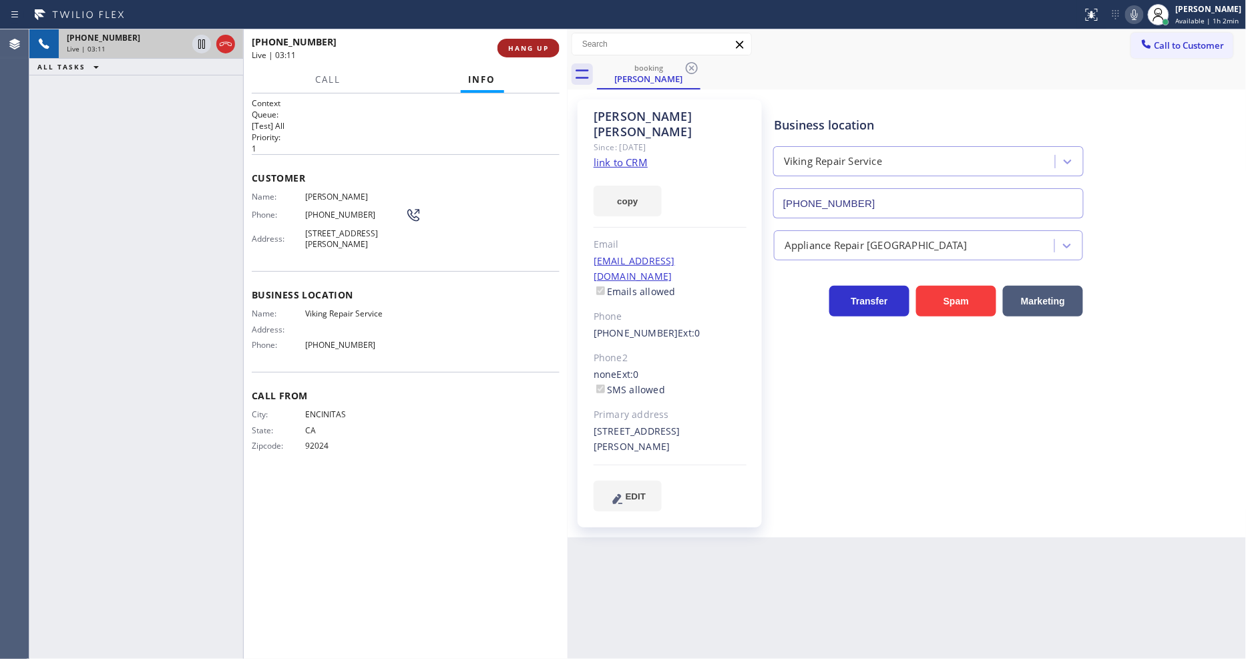
click at [537, 51] on span "HANG UP" at bounding box center [528, 47] width 41 height 9
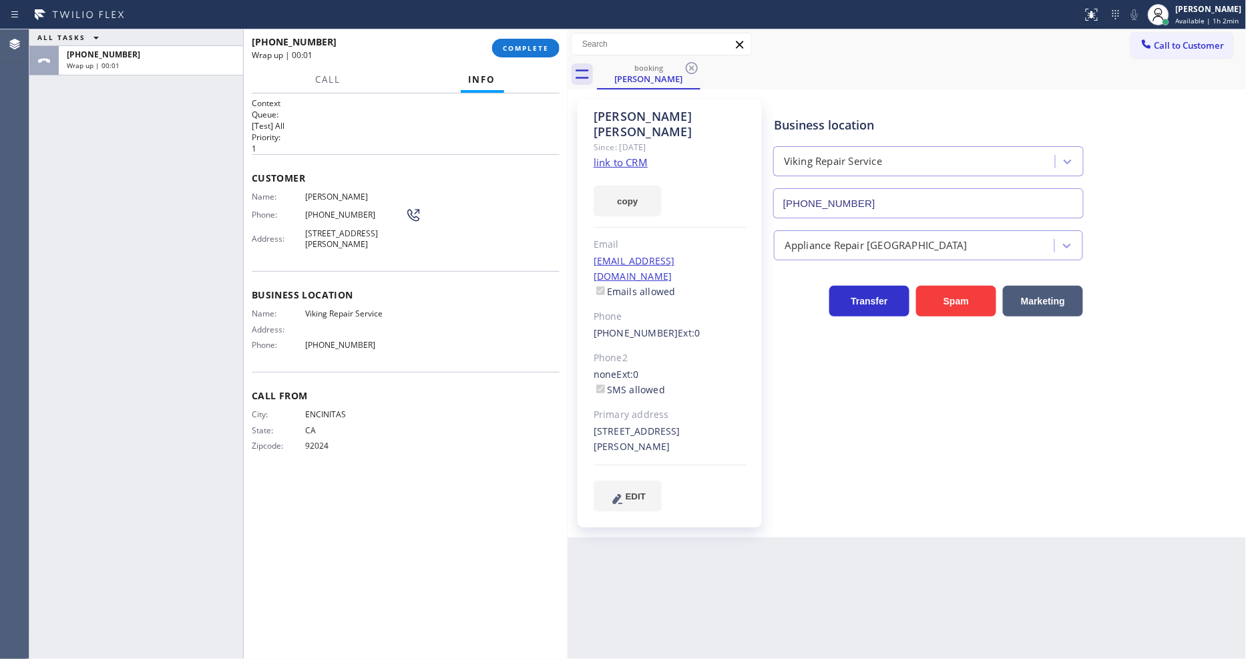
drag, startPoint x: 536, startPoint y: 51, endPoint x: 539, endPoint y: 64, distance: 13.1
click at [534, 51] on span "COMPLETE" at bounding box center [526, 47] width 46 height 9
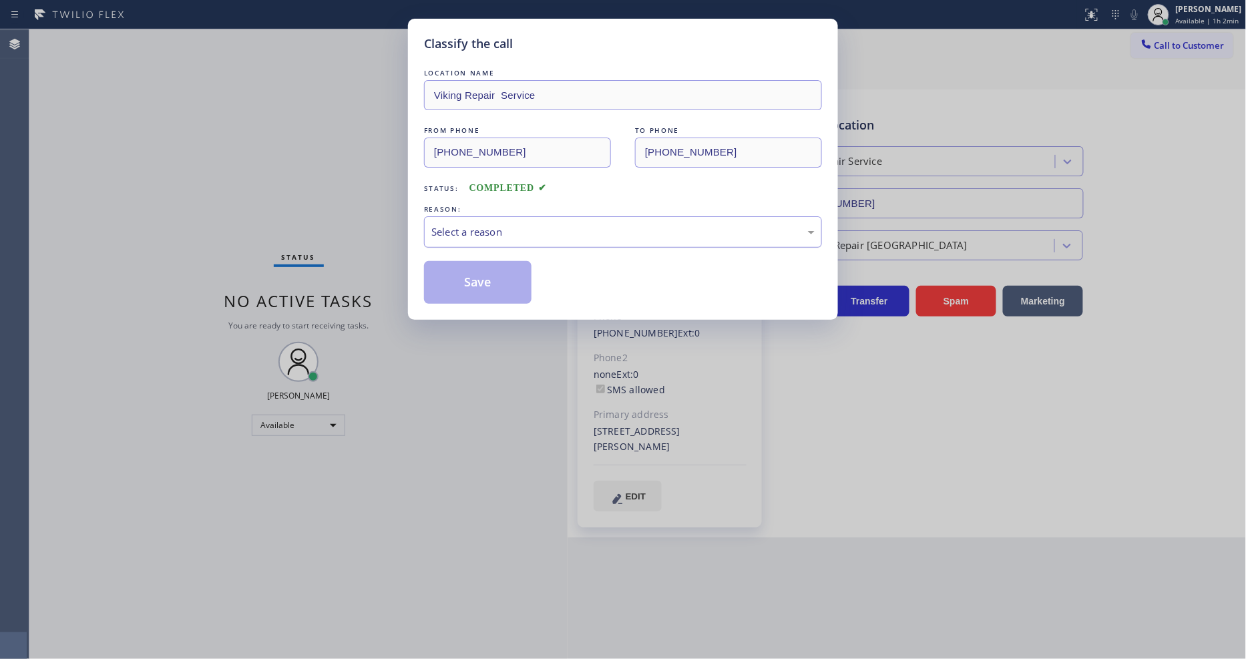
click at [465, 232] on div "Select a reason" at bounding box center [622, 231] width 383 height 15
click at [446, 274] on button "Save" at bounding box center [478, 282] width 108 height 43
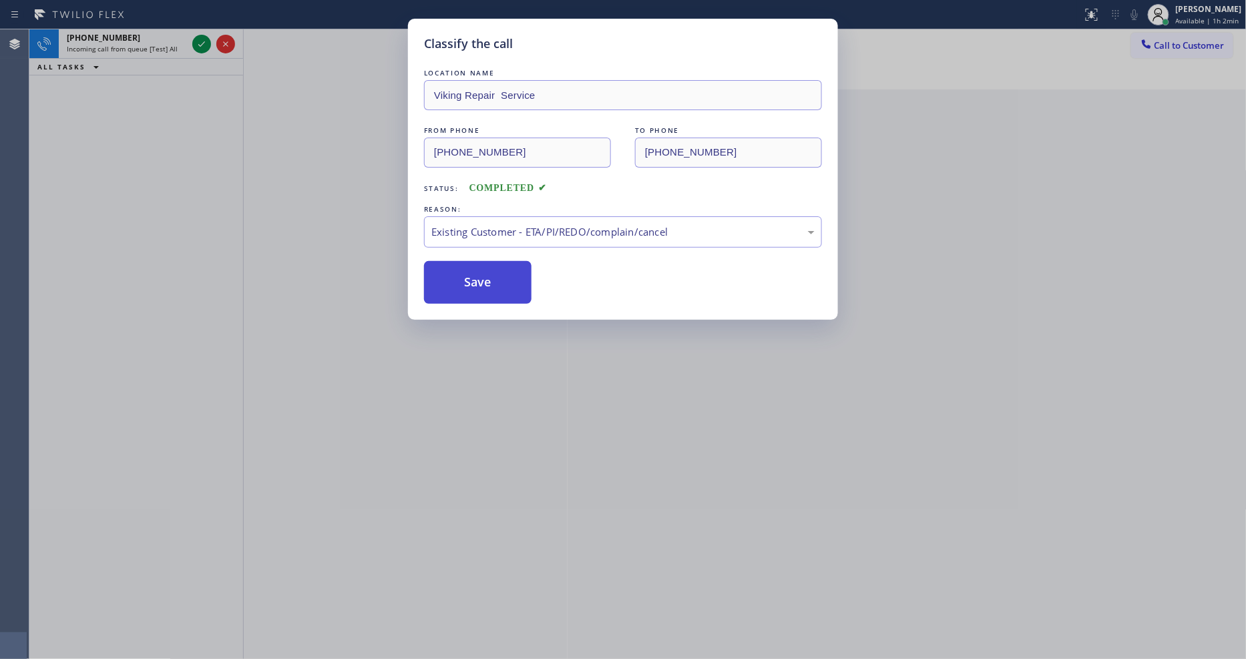
click at [446, 274] on button "Save" at bounding box center [478, 282] width 108 height 43
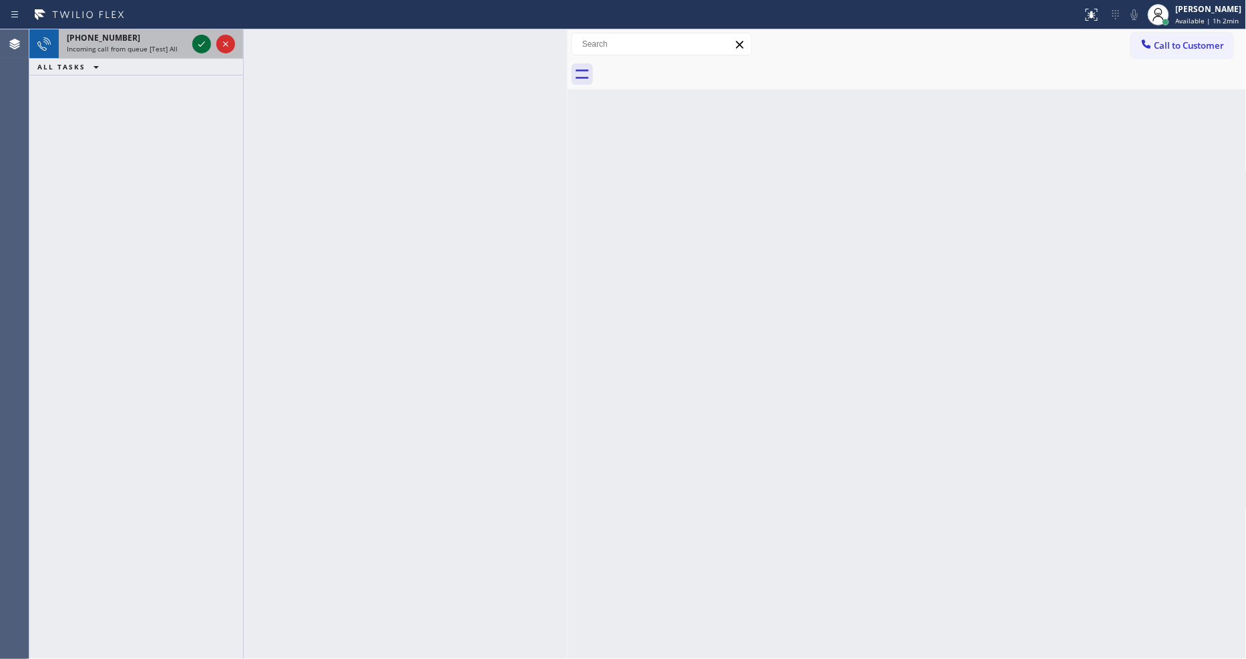
click at [205, 45] on icon at bounding box center [202, 44] width 16 height 16
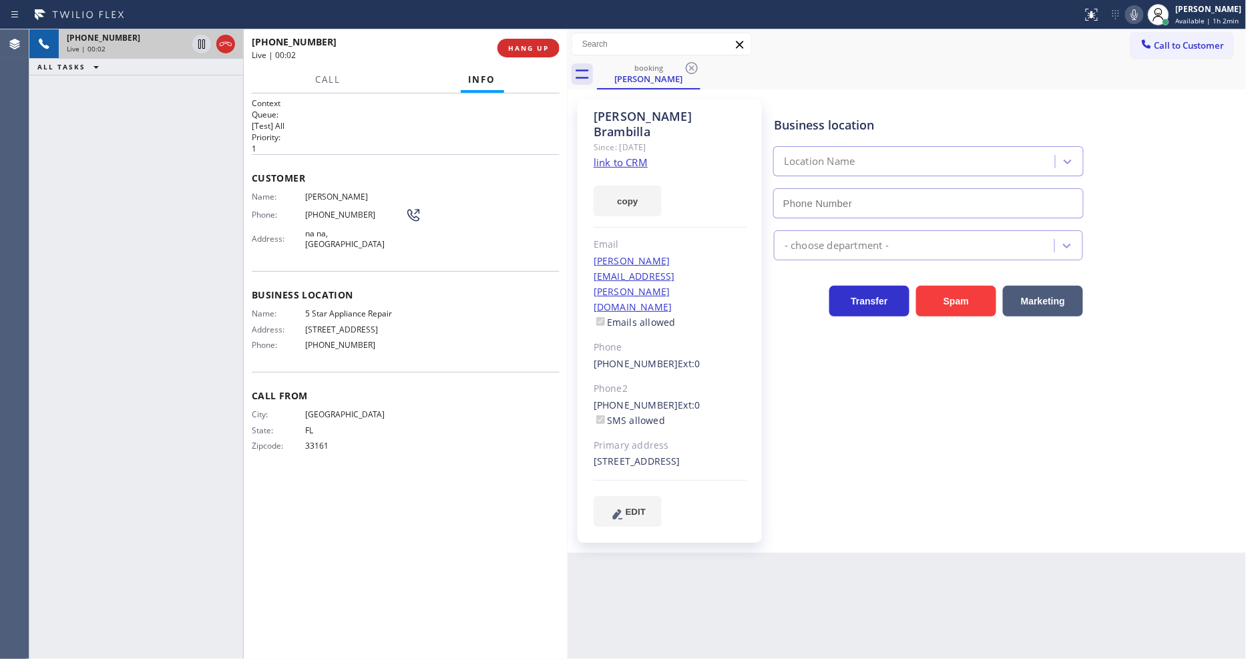
type input "(855) 731-4952"
click at [612, 156] on link "link to CRM" at bounding box center [621, 162] width 54 height 13
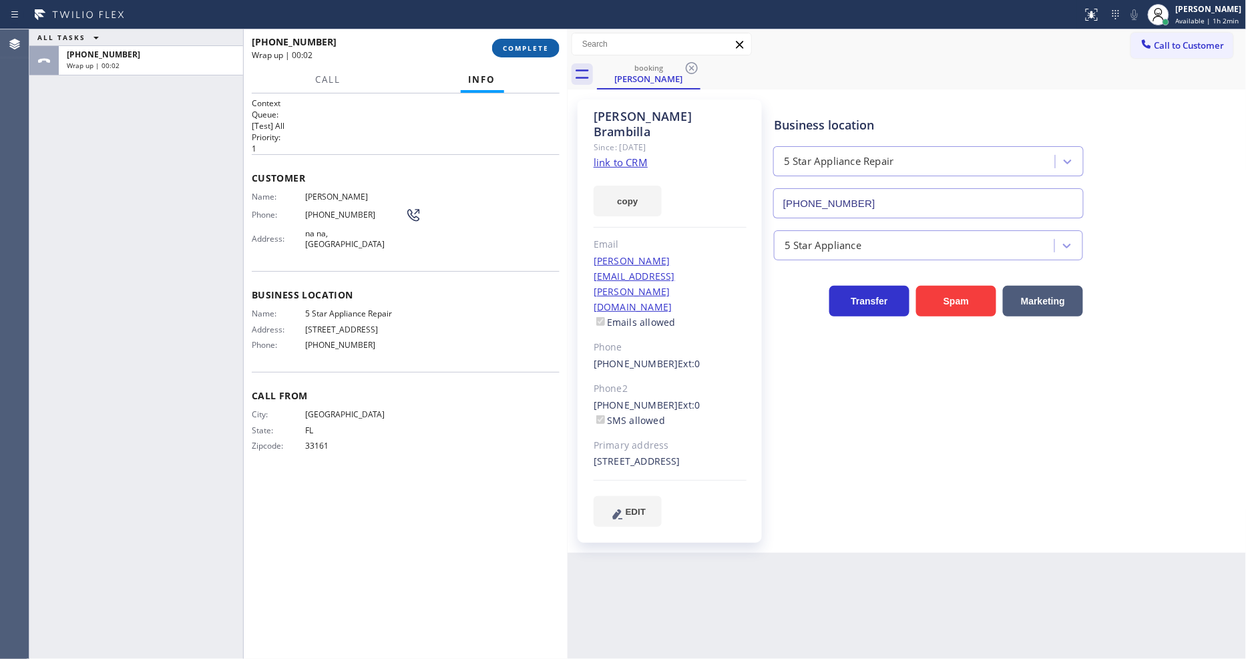
click at [524, 49] on span "COMPLETE" at bounding box center [526, 47] width 46 height 9
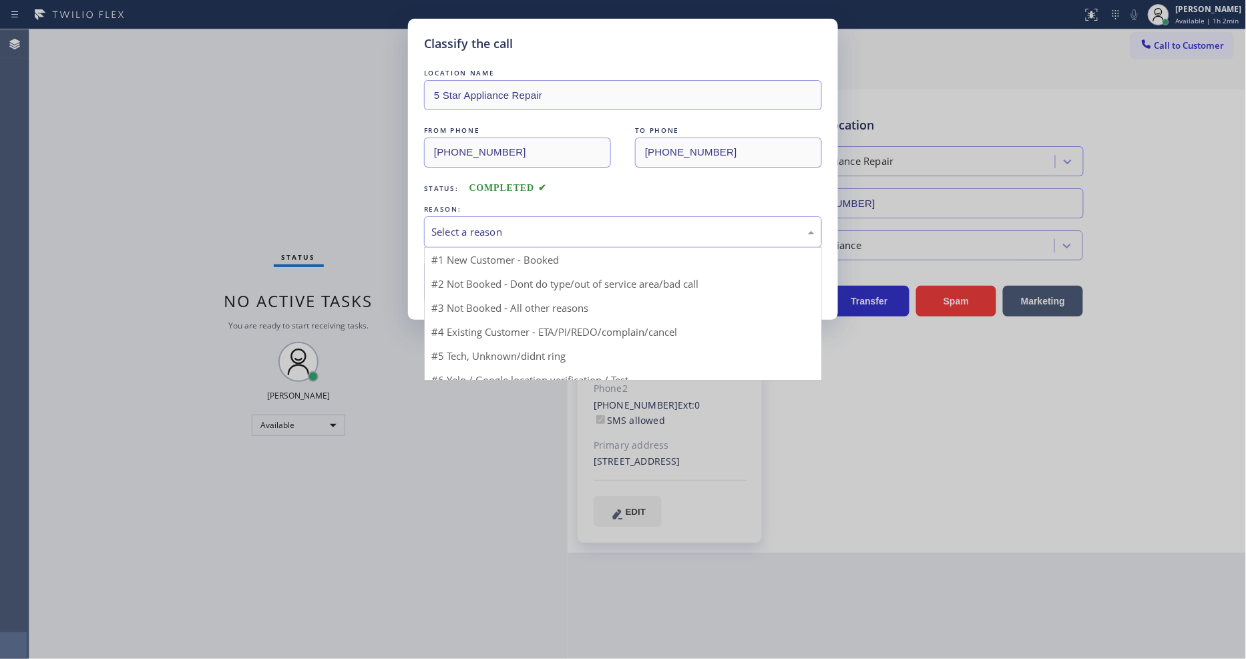
click at [485, 218] on div "Select a reason" at bounding box center [623, 231] width 398 height 31
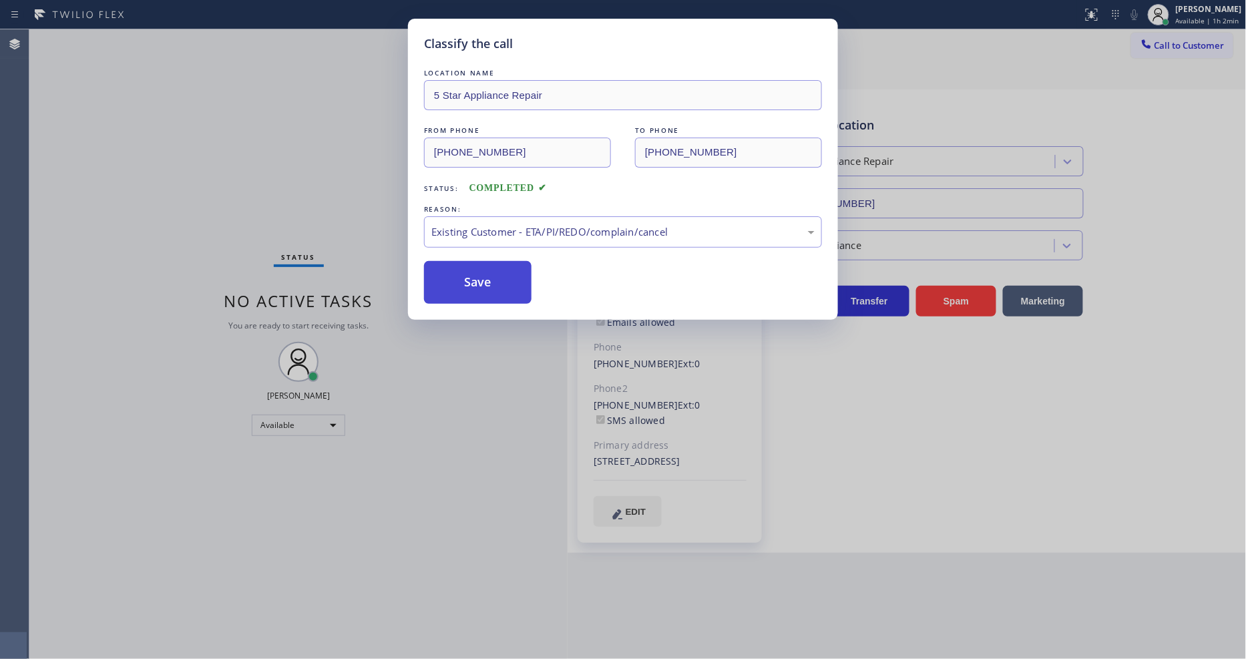
click at [480, 272] on button "Save" at bounding box center [478, 282] width 108 height 43
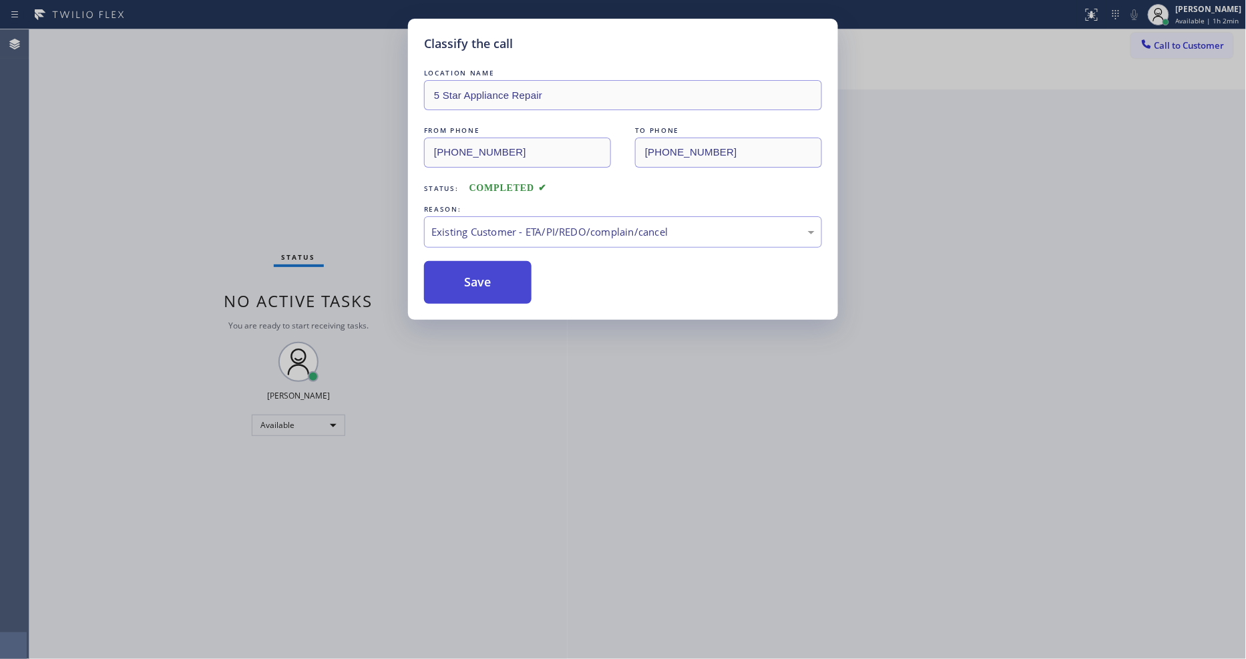
click at [480, 272] on button "Save" at bounding box center [478, 282] width 108 height 43
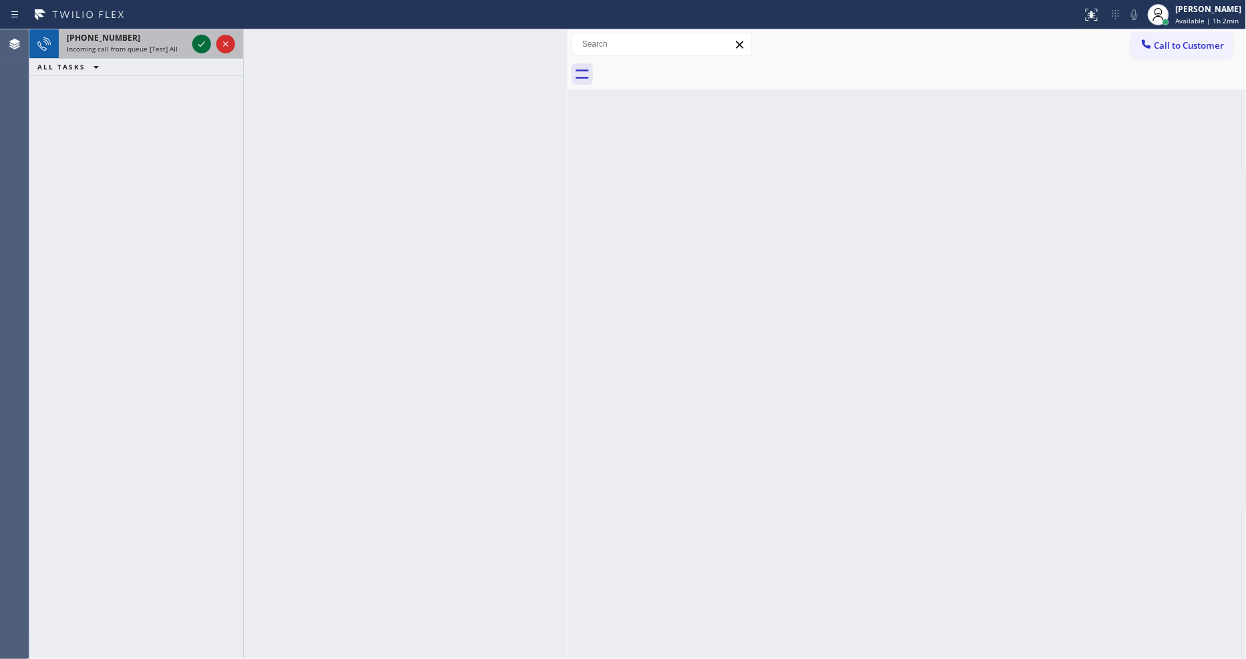
click at [203, 42] on icon at bounding box center [202, 44] width 16 height 16
click at [203, 44] on icon at bounding box center [202, 44] width 16 height 16
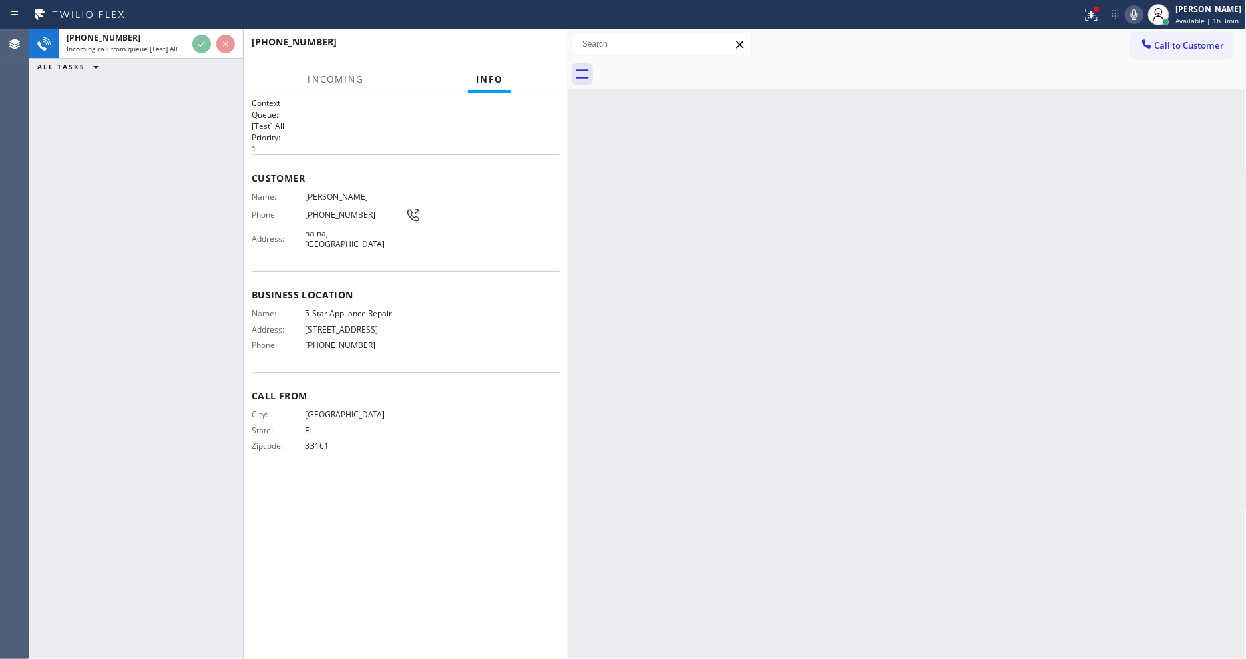
click at [533, 196] on div "Name: Federico Brambilla Phone: (305) 902-8522 Address: na na, Miami FL 33143" at bounding box center [406, 223] width 308 height 63
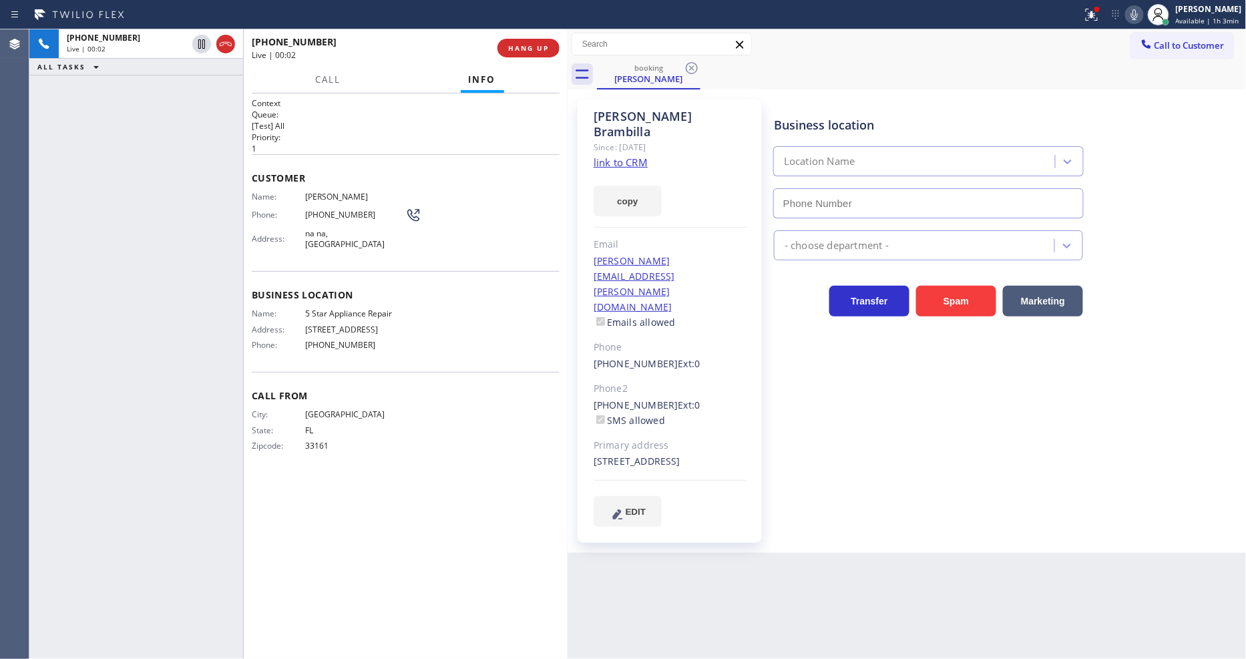
type input "(855) 731-4952"
click at [610, 156] on link "link to CRM" at bounding box center [621, 162] width 54 height 13
drag, startPoint x: 204, startPoint y: 43, endPoint x: 685, endPoint y: 38, distance: 481.6
click at [204, 42] on icon at bounding box center [202, 44] width 16 height 16
drag, startPoint x: 1145, startPoint y: 11, endPoint x: 748, endPoint y: 435, distance: 581.2
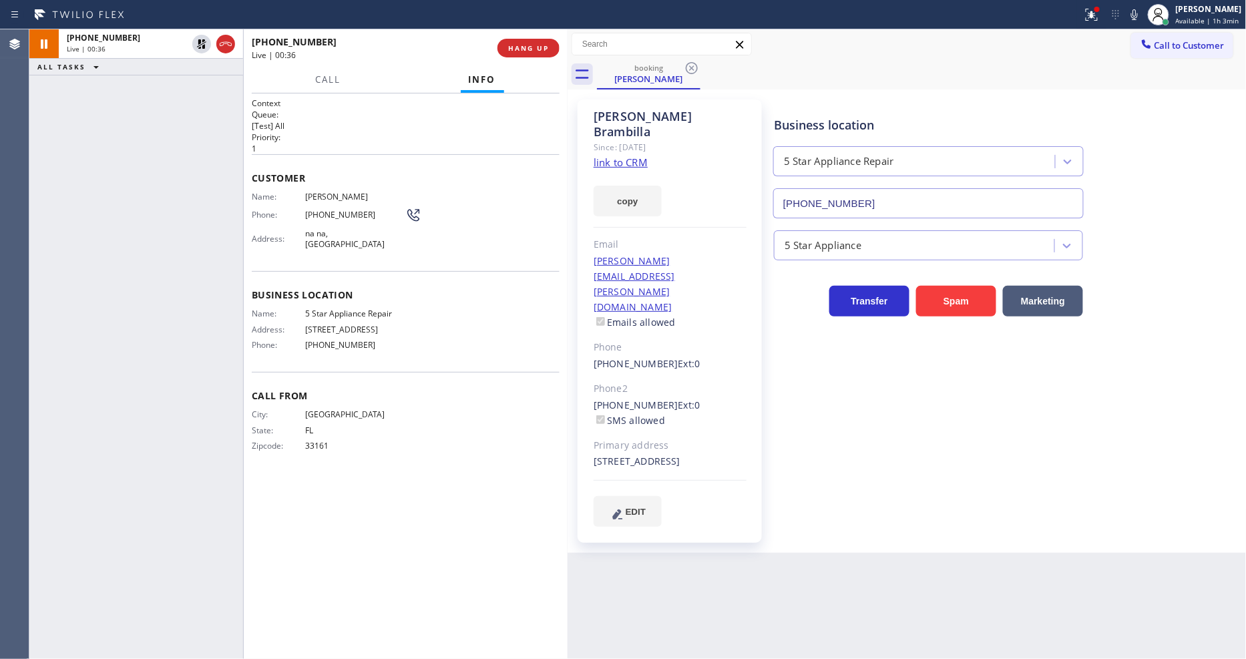
click at [1143, 10] on icon at bounding box center [1135, 15] width 16 height 16
click at [977, 417] on div "Business location 5 Star Appliance Repair (855) 731-4952 5 Star Appliance Trans…" at bounding box center [1007, 313] width 472 height 420
click at [1093, 21] on icon at bounding box center [1092, 15] width 16 height 16
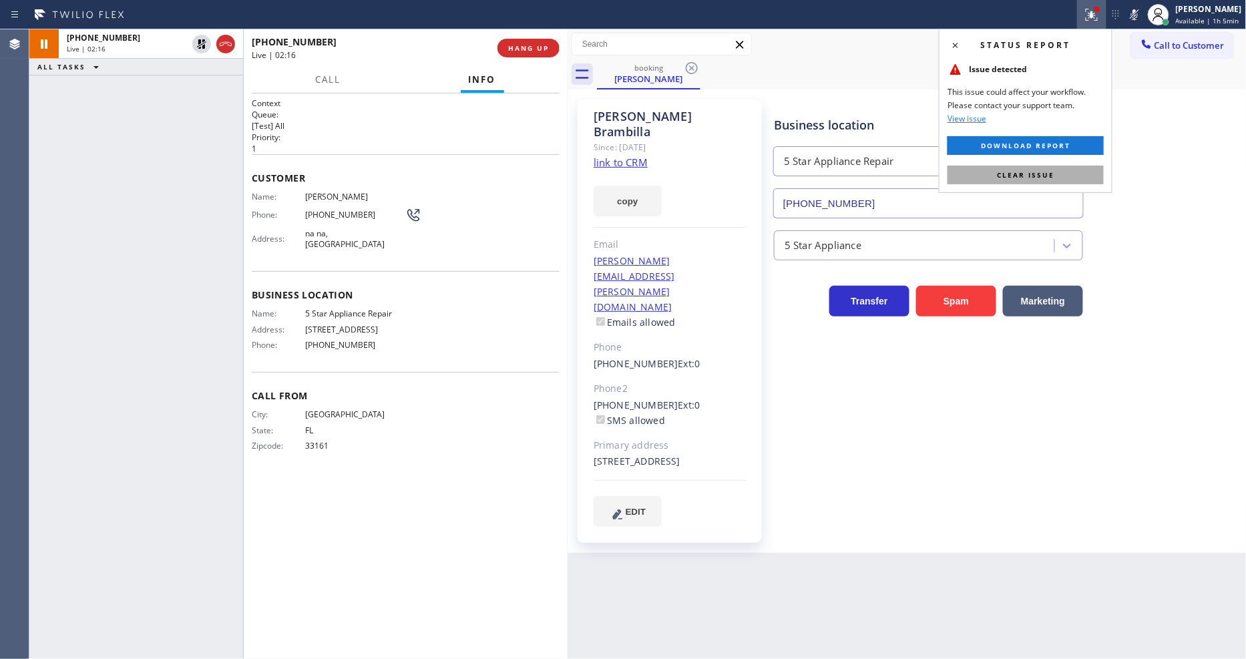
click at [1063, 171] on button "Clear issue" at bounding box center [1026, 175] width 156 height 19
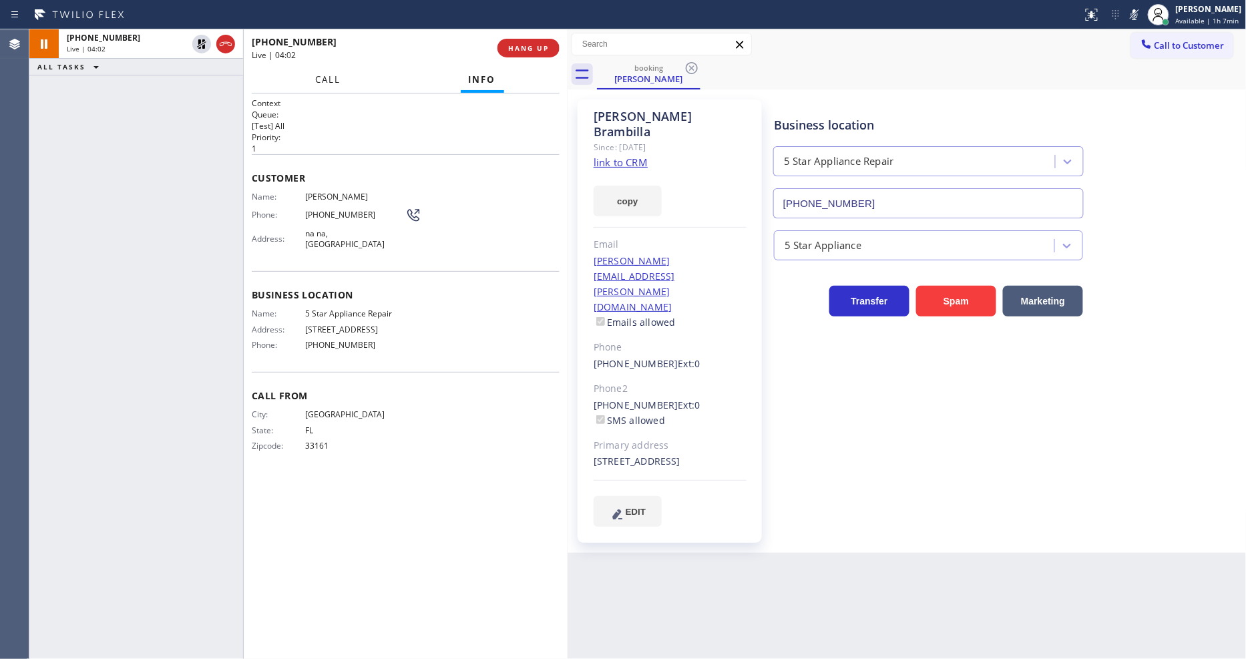
click at [332, 83] on button "Call" at bounding box center [328, 80] width 41 height 26
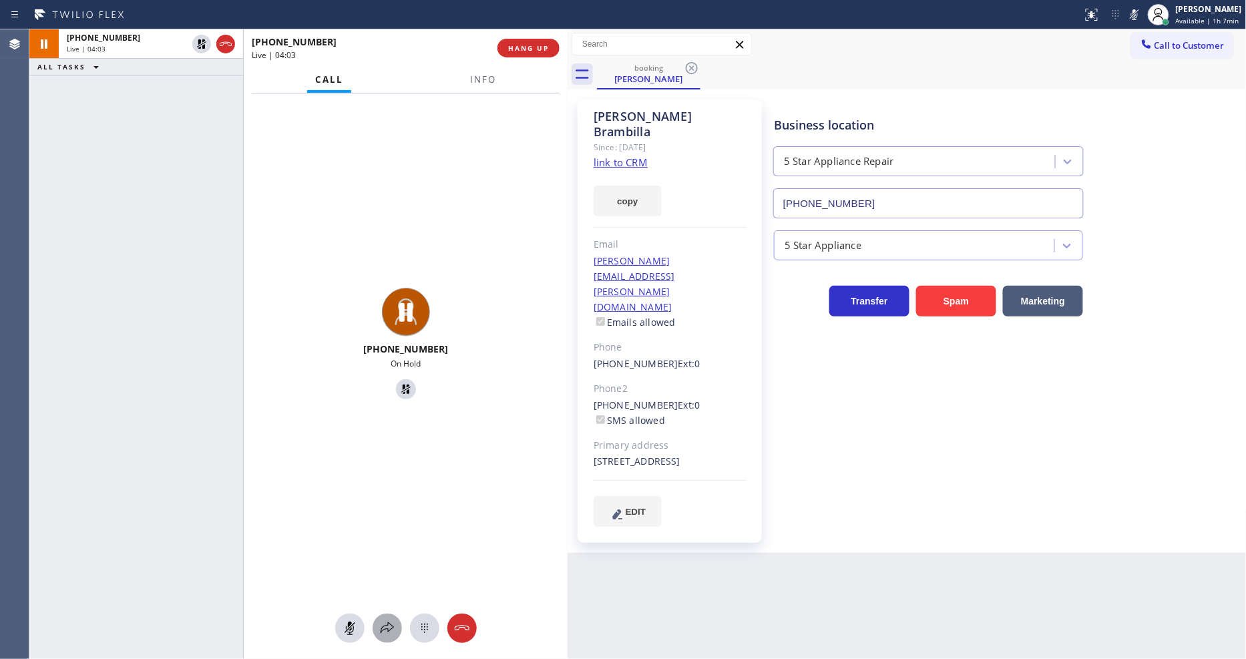
click at [382, 624] on icon at bounding box center [387, 628] width 16 height 16
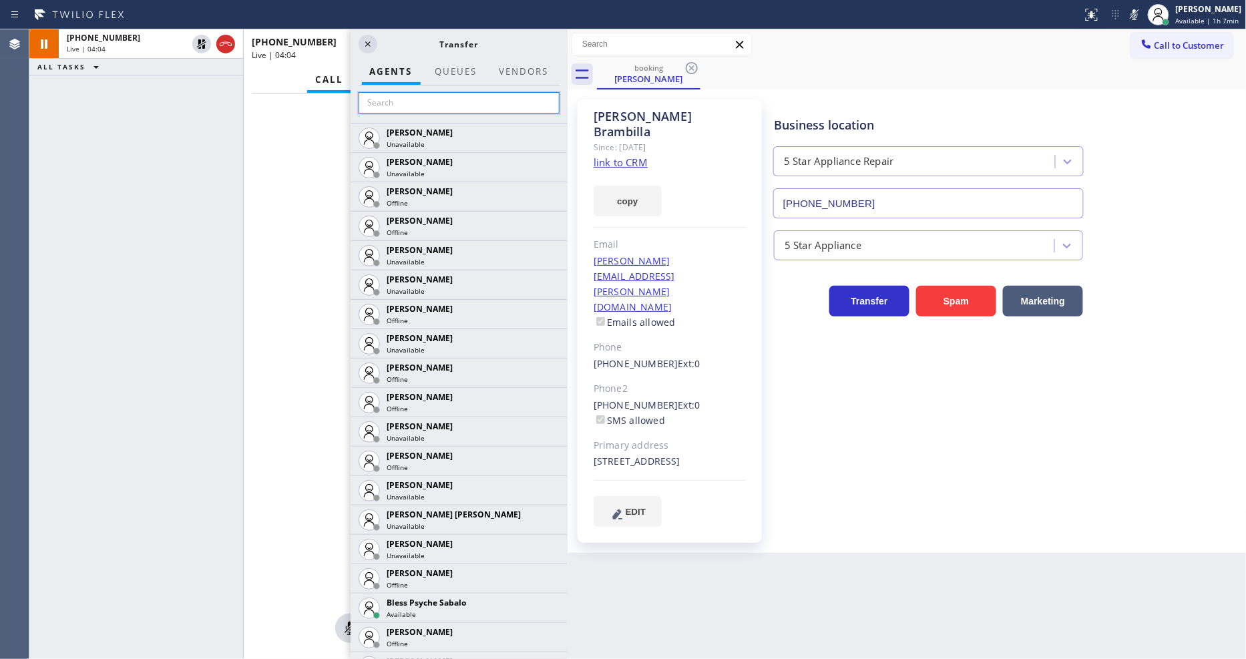
click at [465, 102] on input "text" at bounding box center [459, 102] width 201 height 21
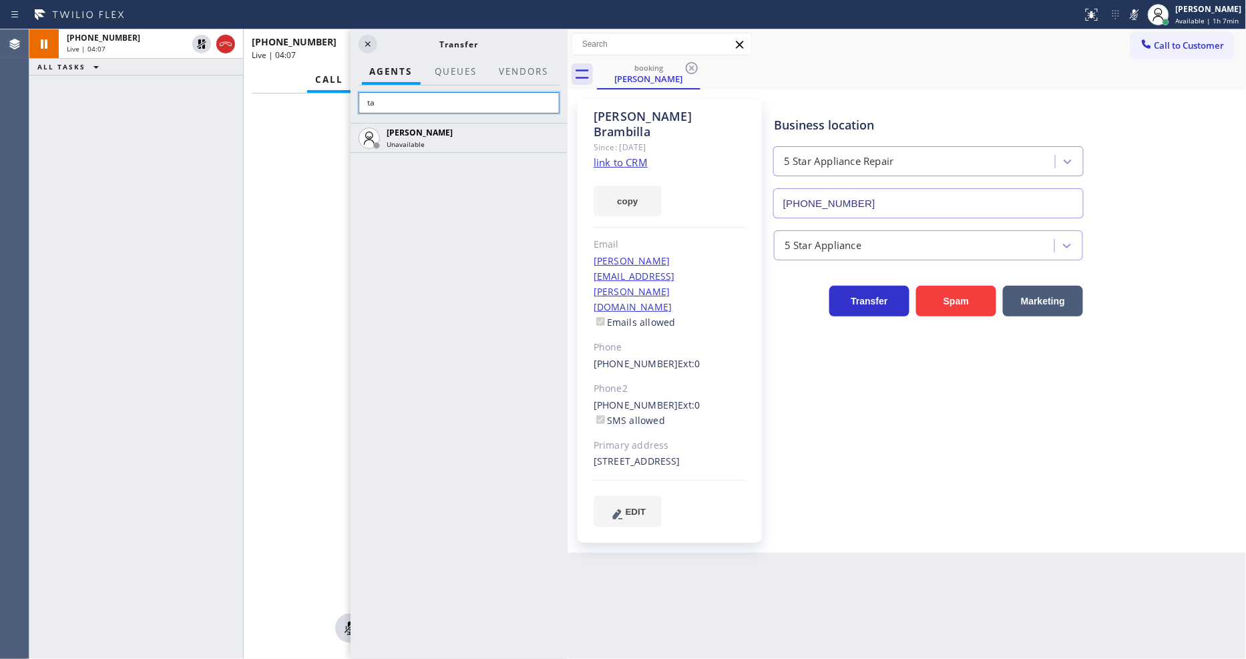
type input "t"
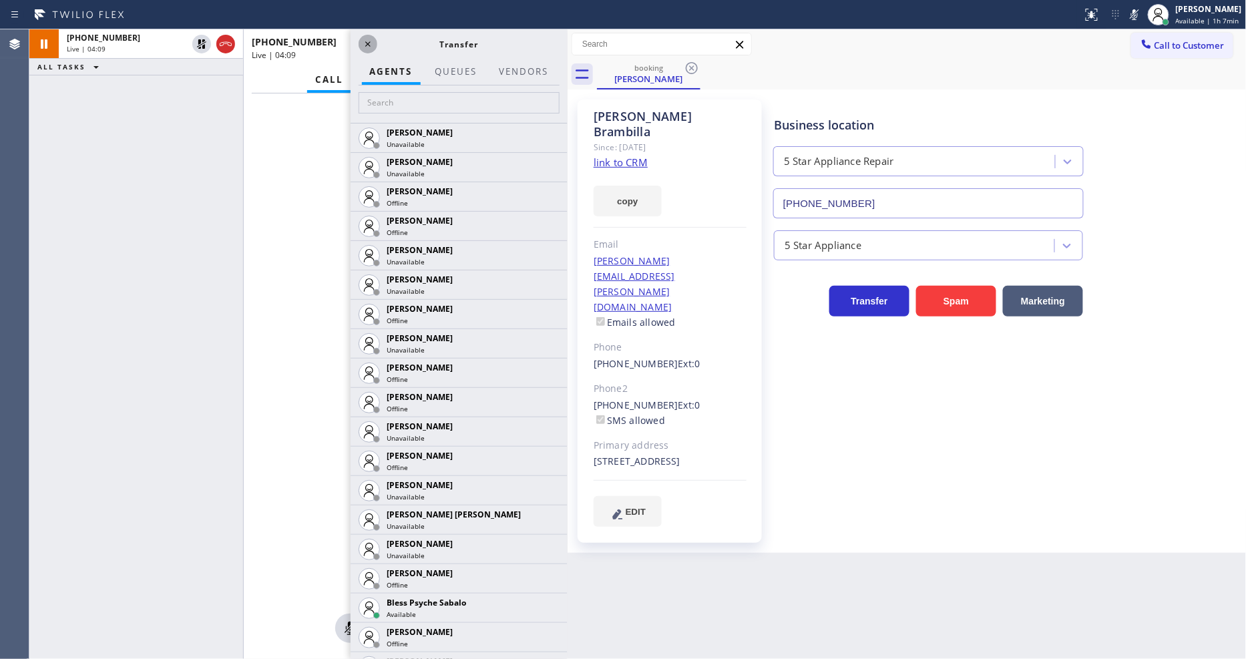
click at [364, 39] on icon at bounding box center [368, 44] width 16 height 16
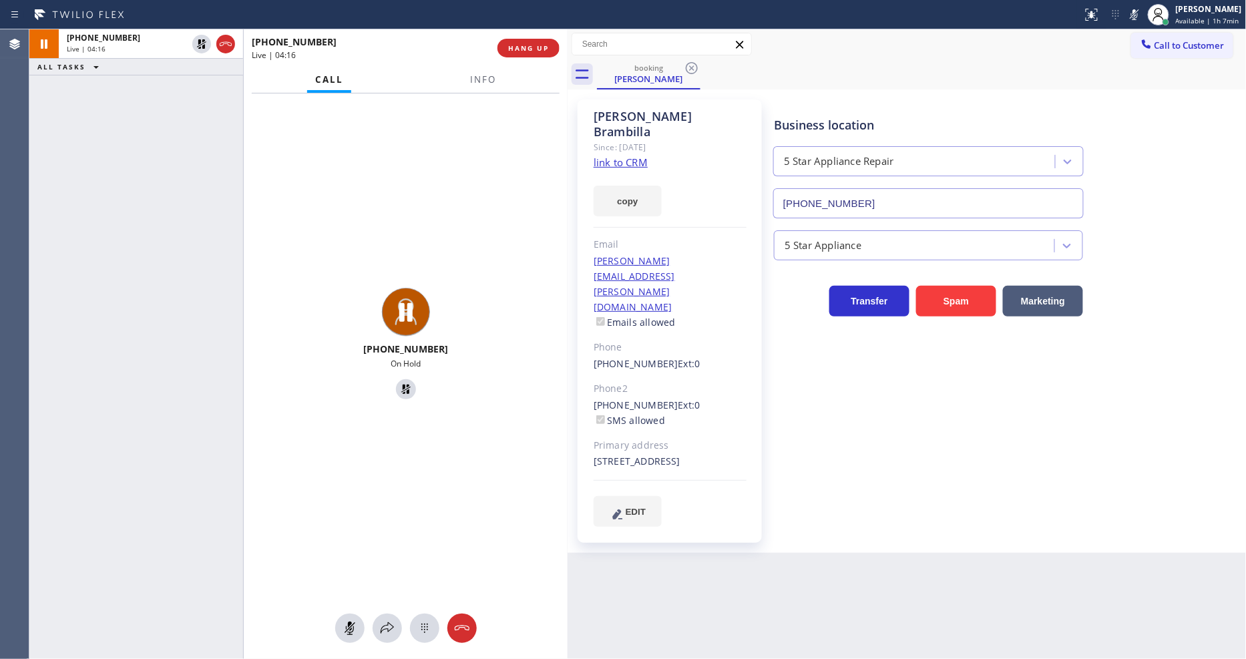
click at [422, 70] on div "Call Info" at bounding box center [406, 80] width 308 height 27
click at [390, 618] on button at bounding box center [387, 628] width 29 height 29
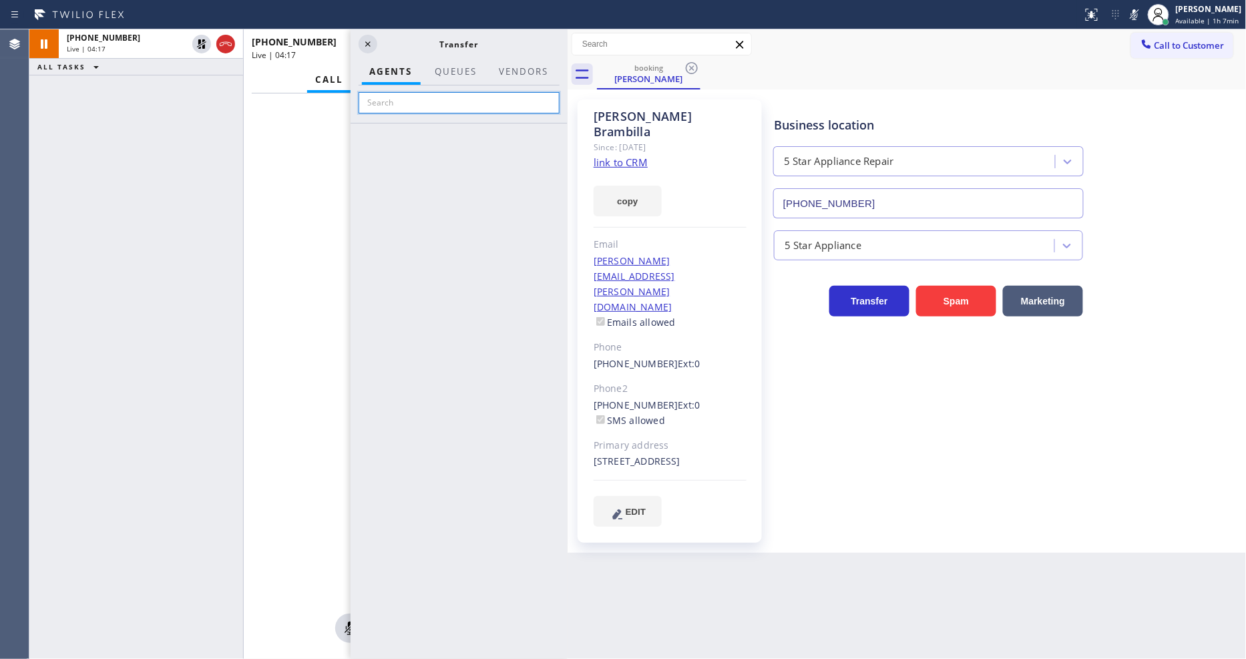
click at [456, 98] on input "text" at bounding box center [459, 102] width 201 height 21
type input "tatia"
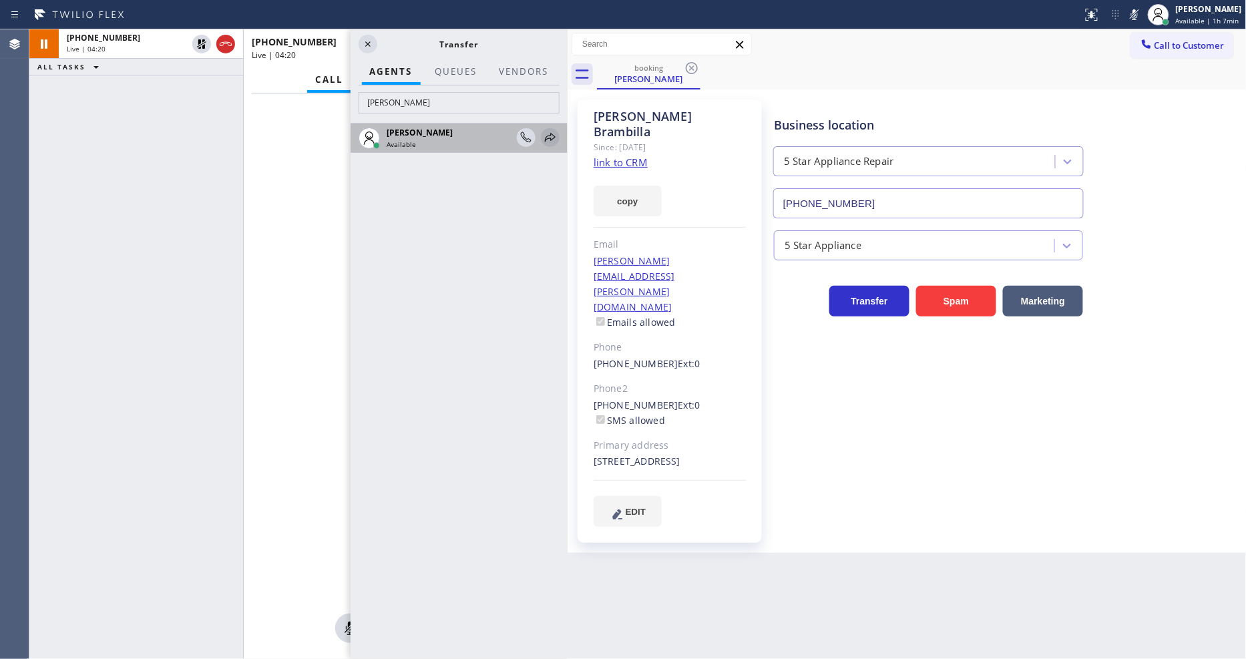
click at [553, 130] on icon at bounding box center [550, 138] width 16 height 16
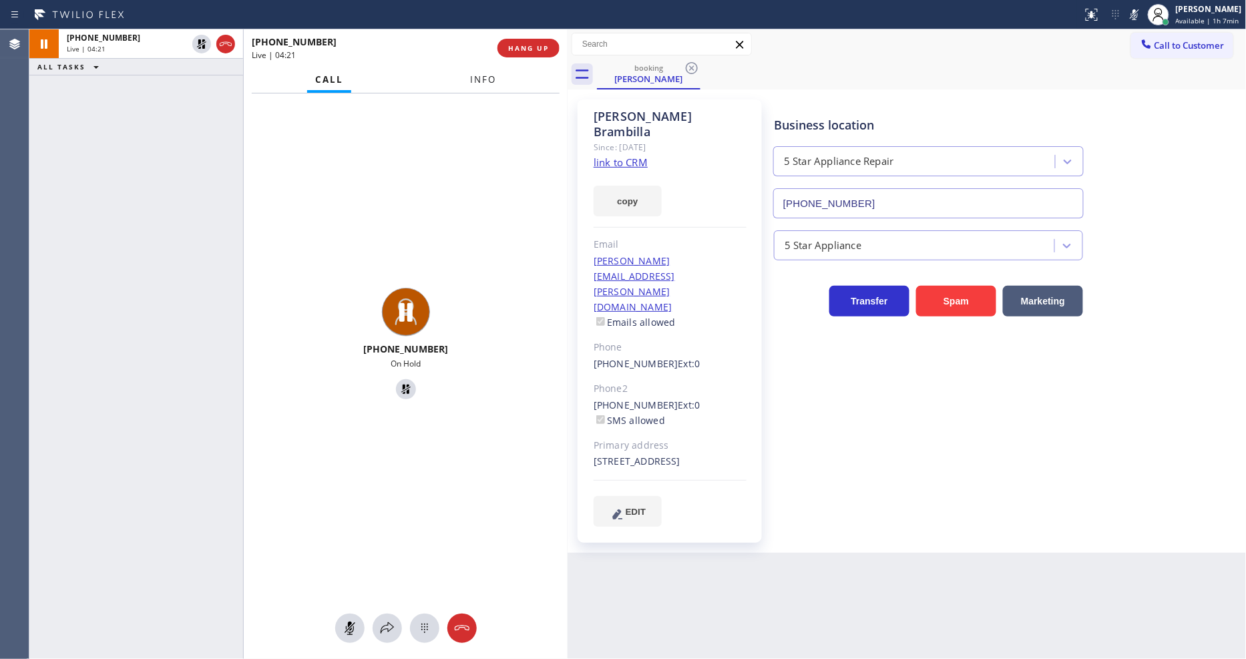
click at [486, 79] on span "Info" at bounding box center [483, 79] width 26 height 12
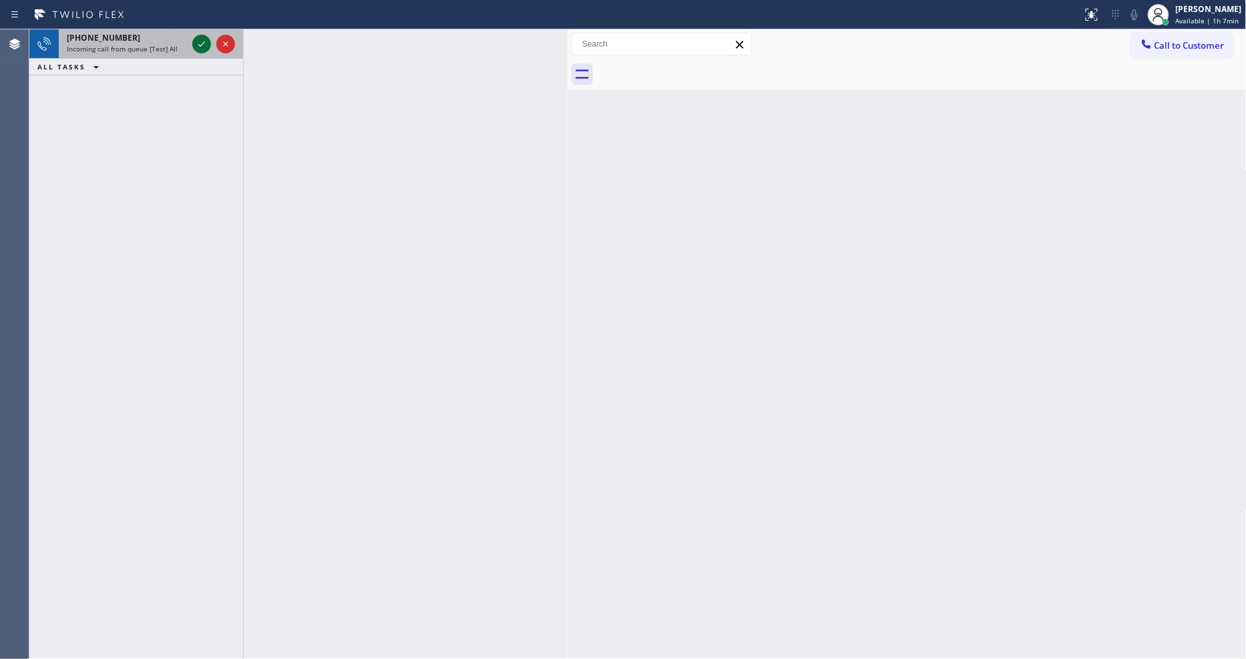
click at [197, 44] on icon at bounding box center [202, 44] width 16 height 16
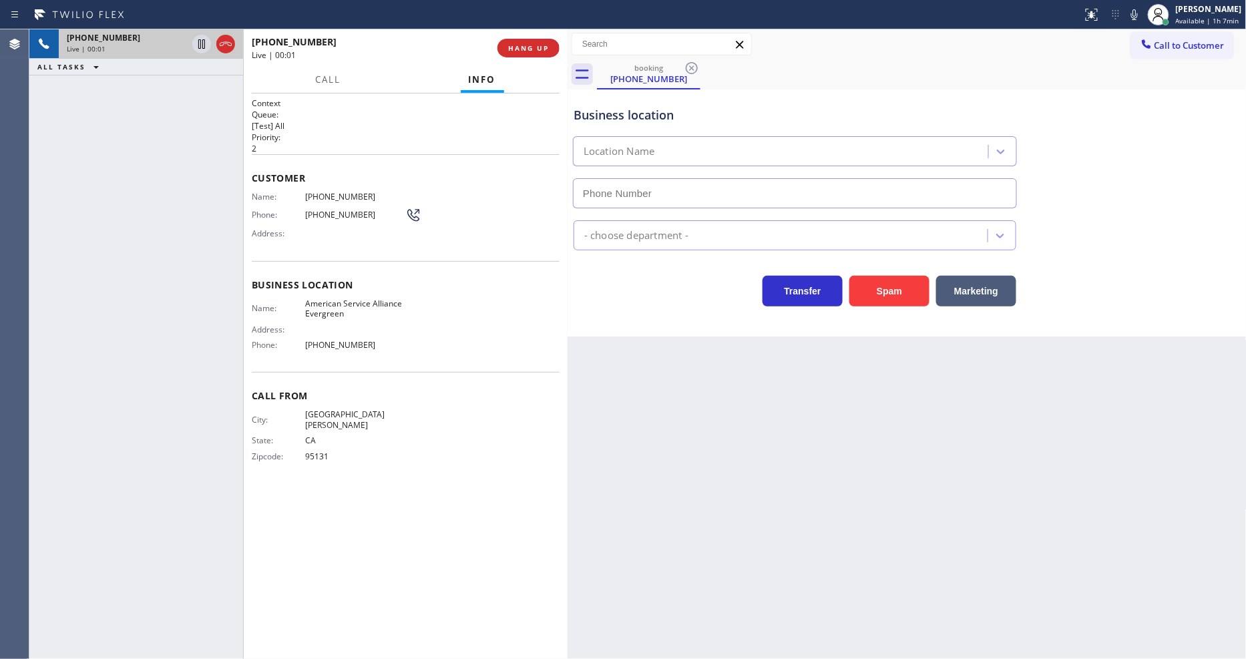
type input "(408) 767-4767"
click at [532, 51] on span "HANG UP" at bounding box center [528, 47] width 41 height 9
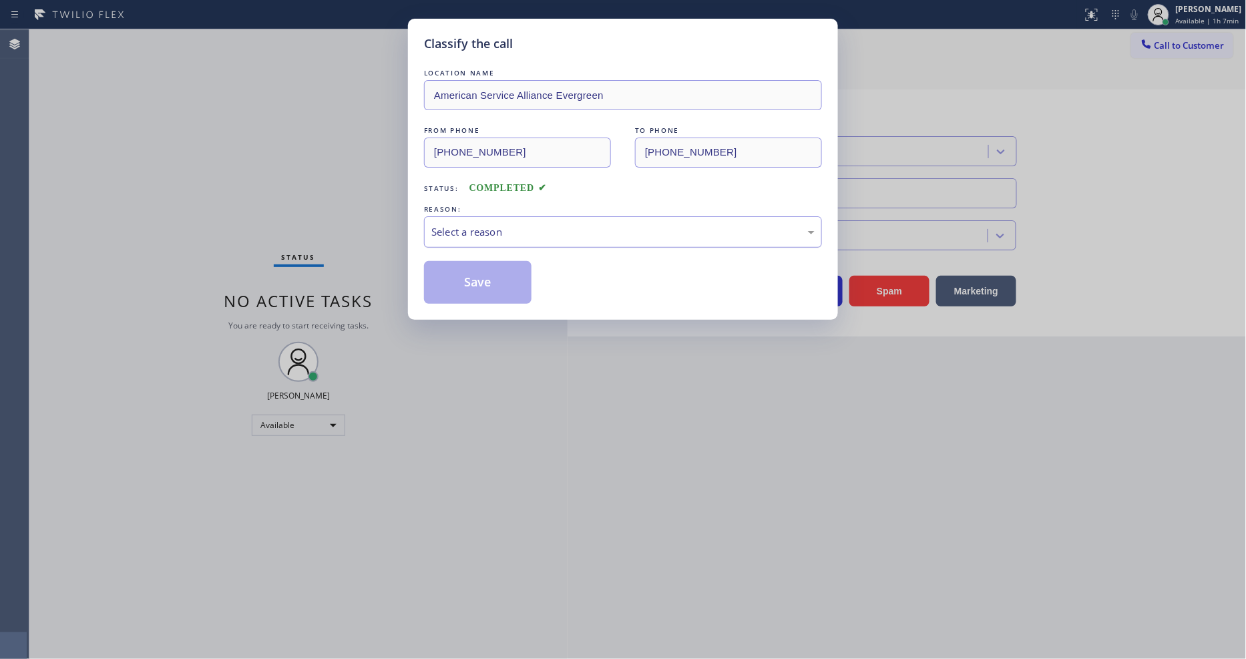
click at [502, 226] on div "Select a reason" at bounding box center [622, 231] width 383 height 15
click at [486, 272] on button "Save" at bounding box center [478, 282] width 108 height 43
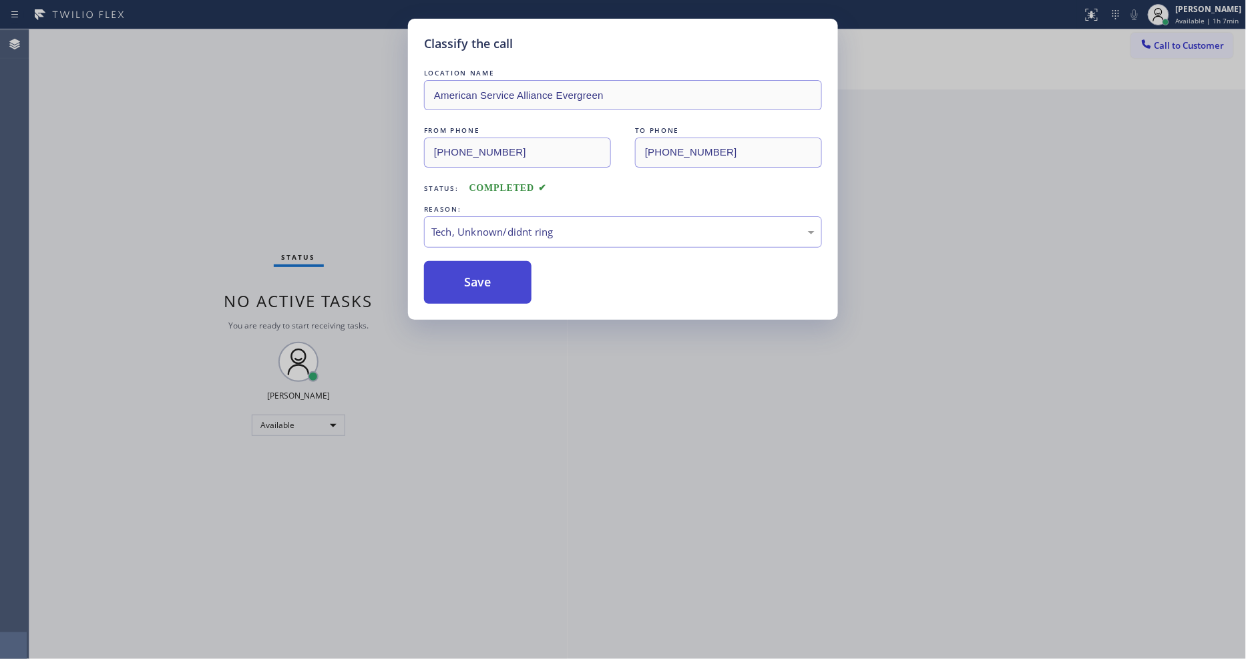
click at [486, 272] on button "Save" at bounding box center [478, 282] width 108 height 43
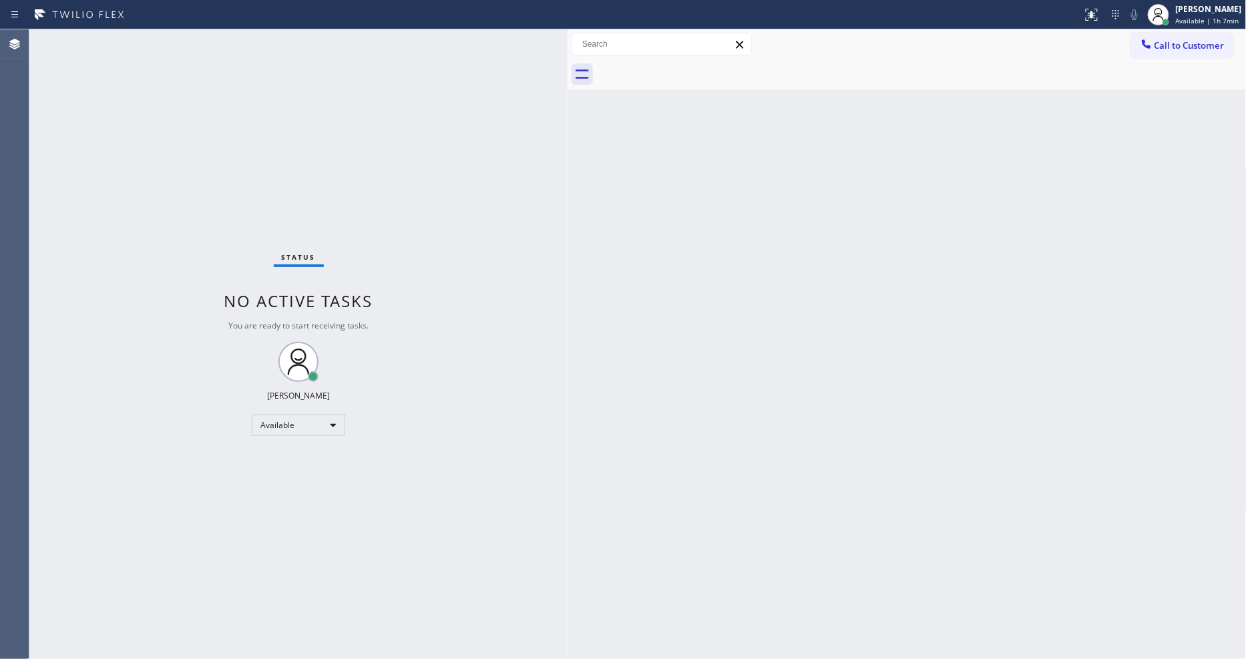
drag, startPoint x: 517, startPoint y: 421, endPoint x: 514, endPoint y: 629, distance: 208.4
click at [518, 419] on div "Status No active tasks You are ready to start receiving tasks. [PERSON_NAME] Av…" at bounding box center [298, 344] width 538 height 630
click at [198, 45] on div "Status No active tasks You are ready to start receiving tasks. [PERSON_NAME] Av…" at bounding box center [298, 344] width 538 height 630
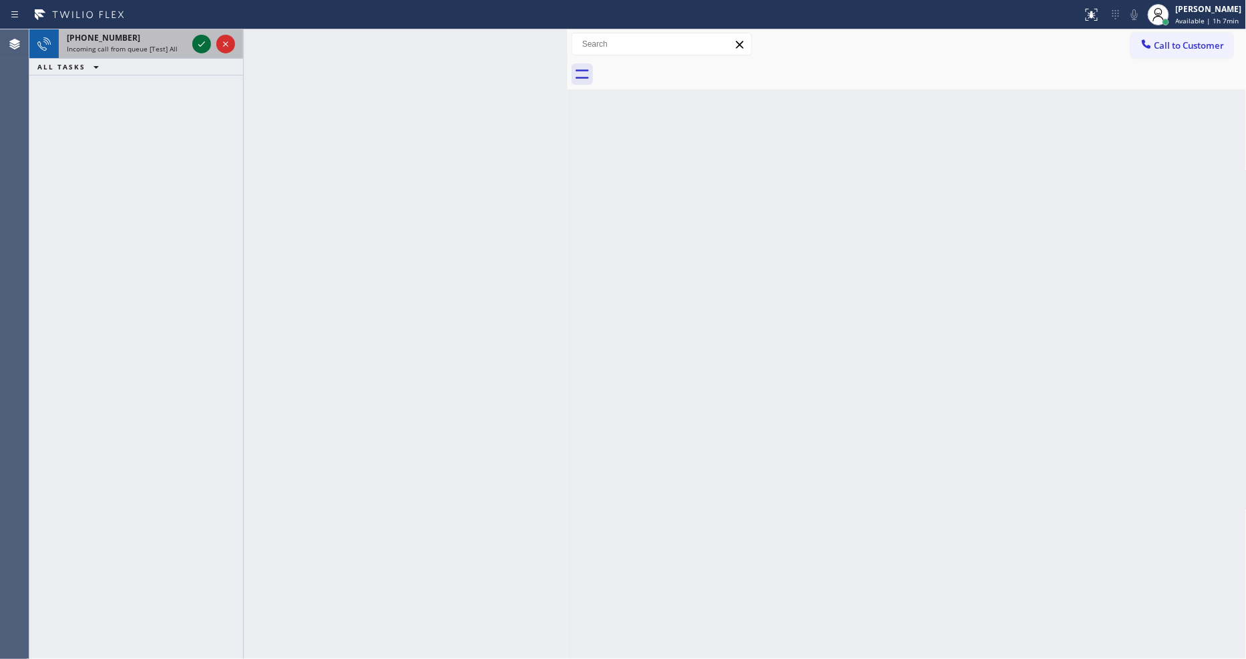
click at [203, 43] on icon at bounding box center [201, 43] width 7 height 5
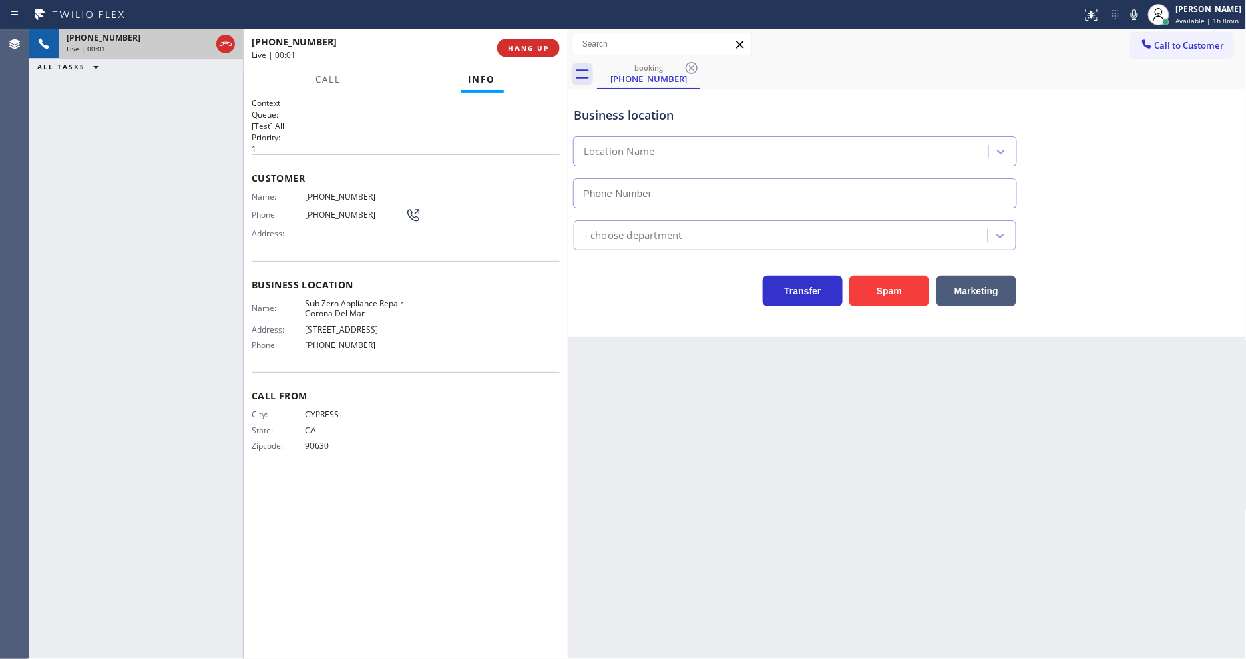
type input "(949) 627-8407"
click at [322, 302] on span "Sub Zero Appliance Repair Corona Del Mar" at bounding box center [355, 309] width 100 height 21
click at [878, 362] on div "Back to Dashboard Change Sender ID Customers Technicians Select a contact Outbo…" at bounding box center [907, 344] width 679 height 630
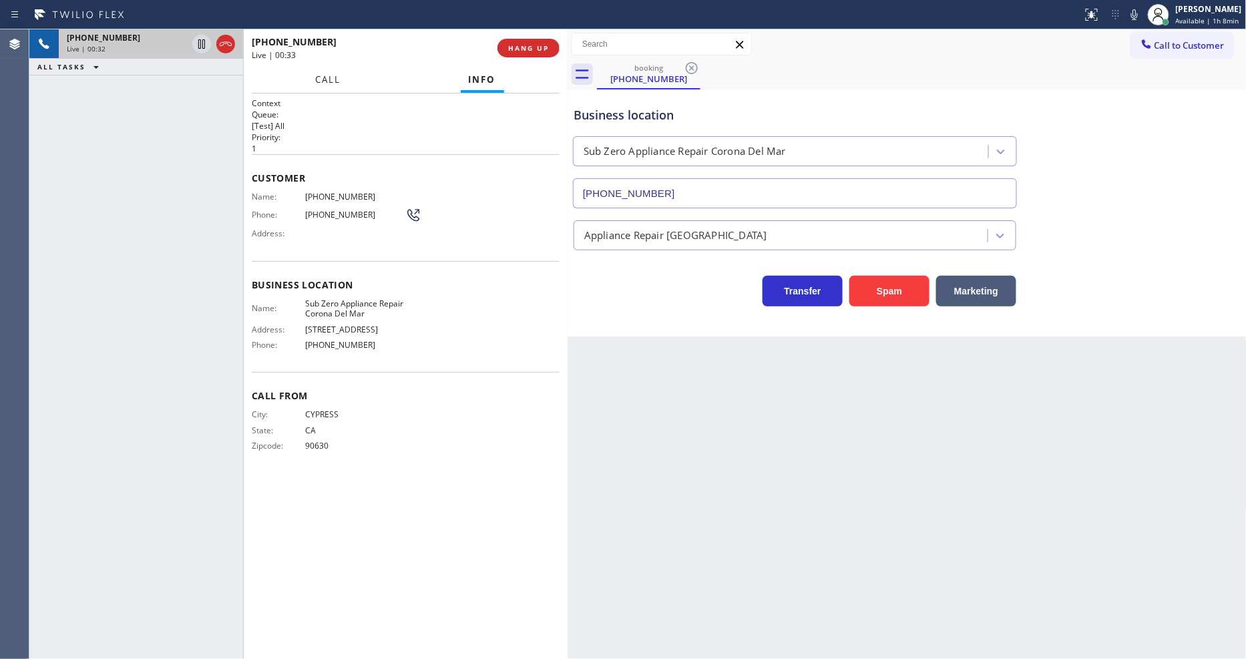
click at [325, 73] on span "Call" at bounding box center [328, 79] width 25 height 12
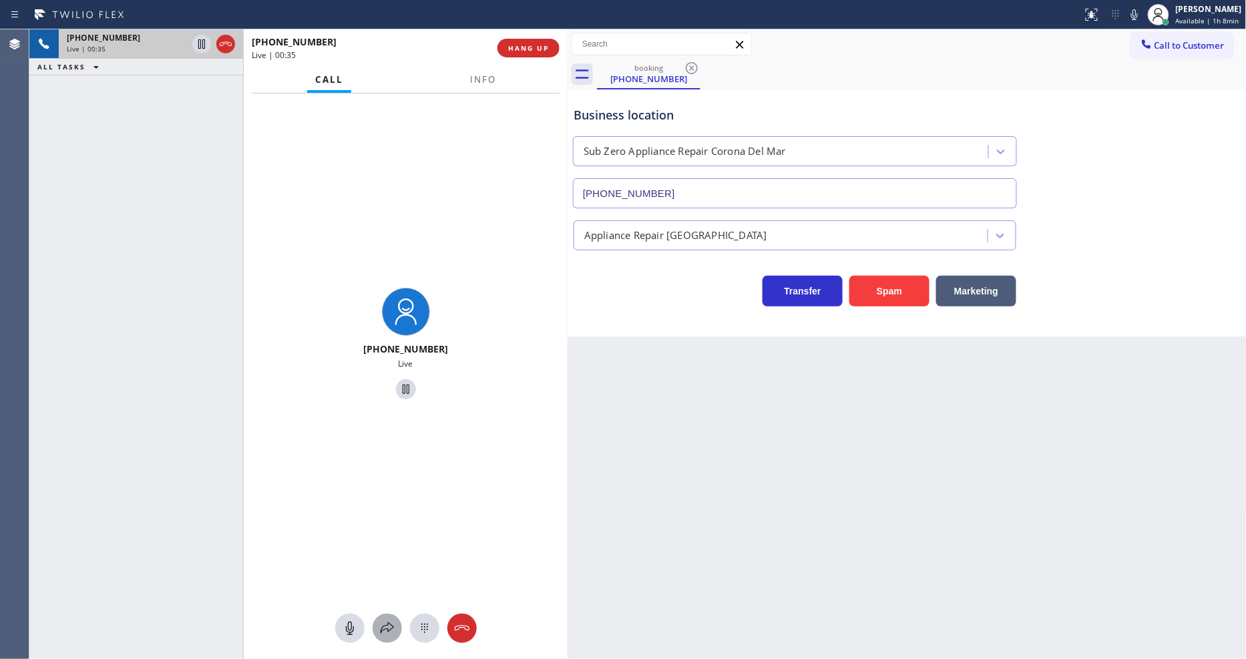
click at [385, 631] on icon at bounding box center [387, 628] width 16 height 16
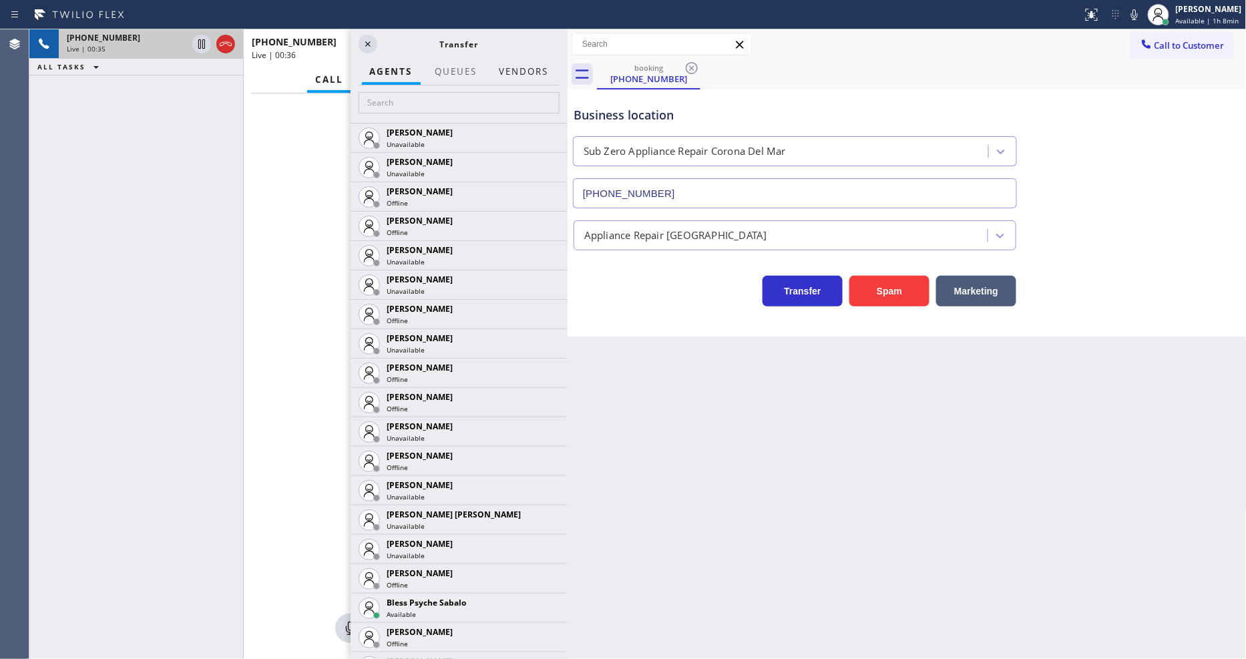
click at [526, 69] on button "Vendors" at bounding box center [523, 72] width 65 height 26
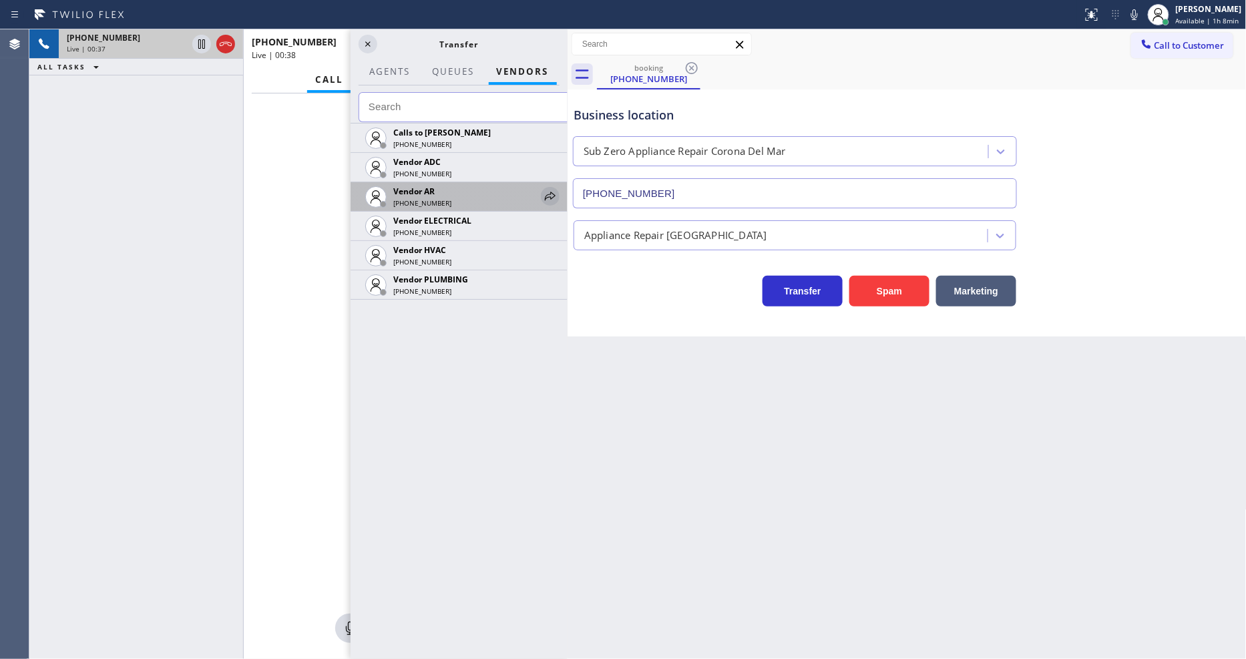
click at [546, 194] on icon at bounding box center [550, 196] width 11 height 9
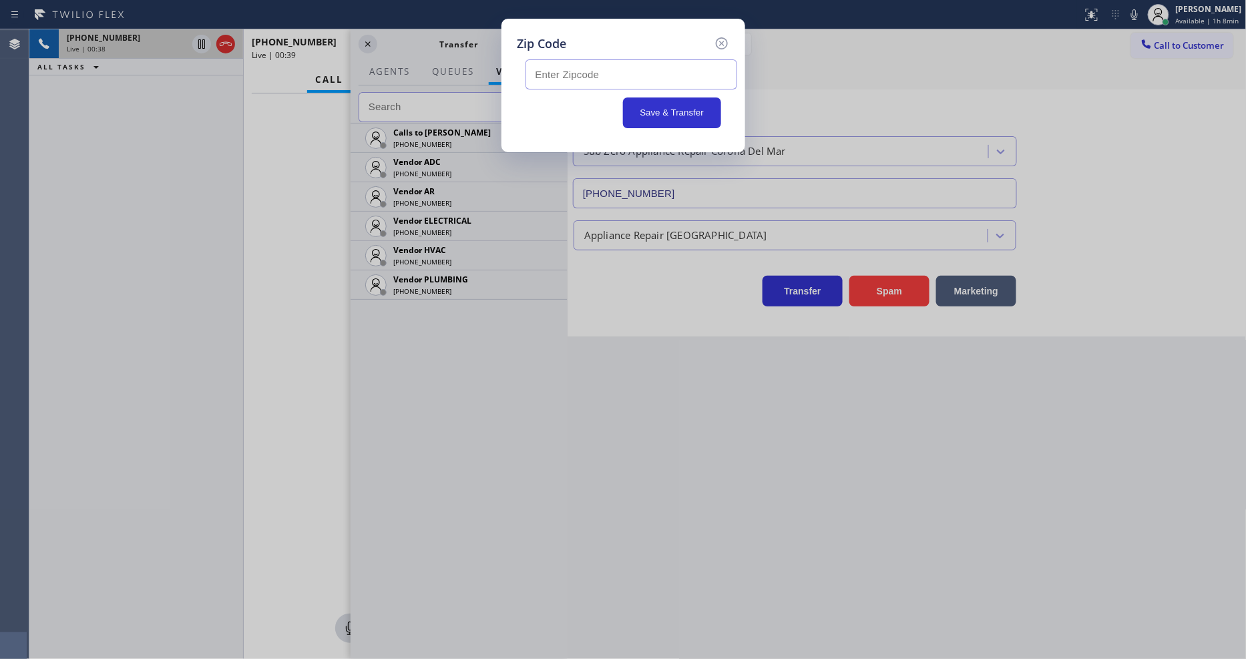
click at [575, 69] on input "text" at bounding box center [632, 74] width 212 height 30
type input "92627"
click at [658, 106] on button "Save & Transfer" at bounding box center [672, 113] width 98 height 31
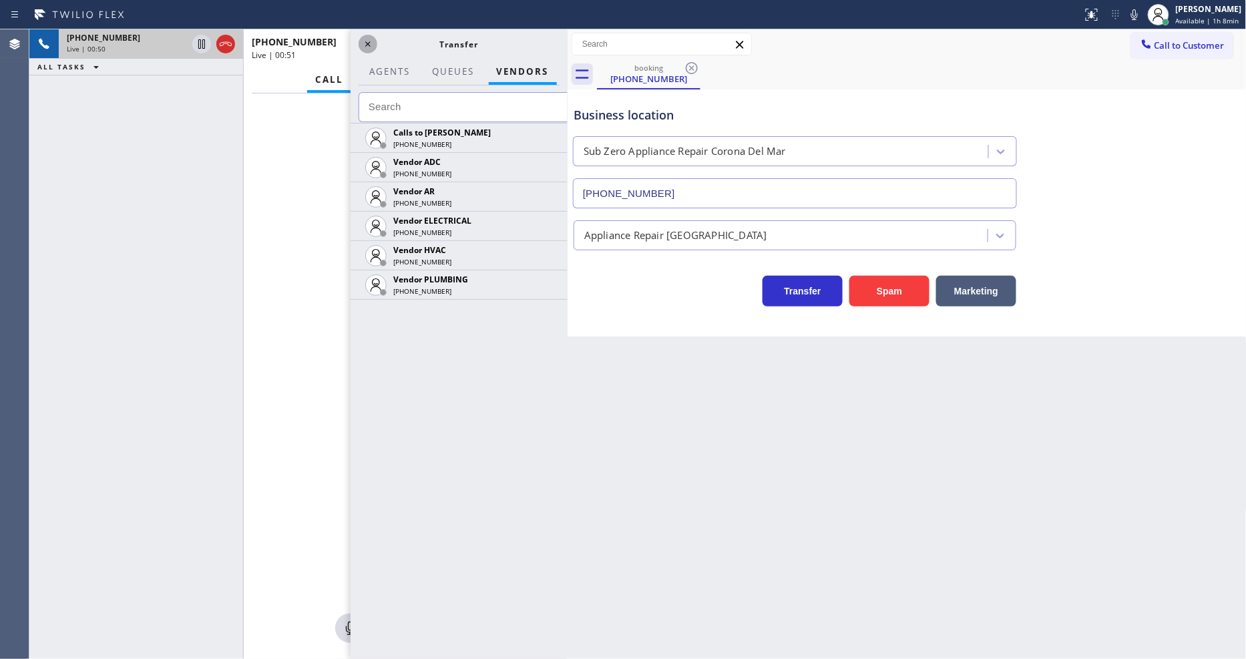
click at [369, 41] on icon at bounding box center [368, 44] width 16 height 16
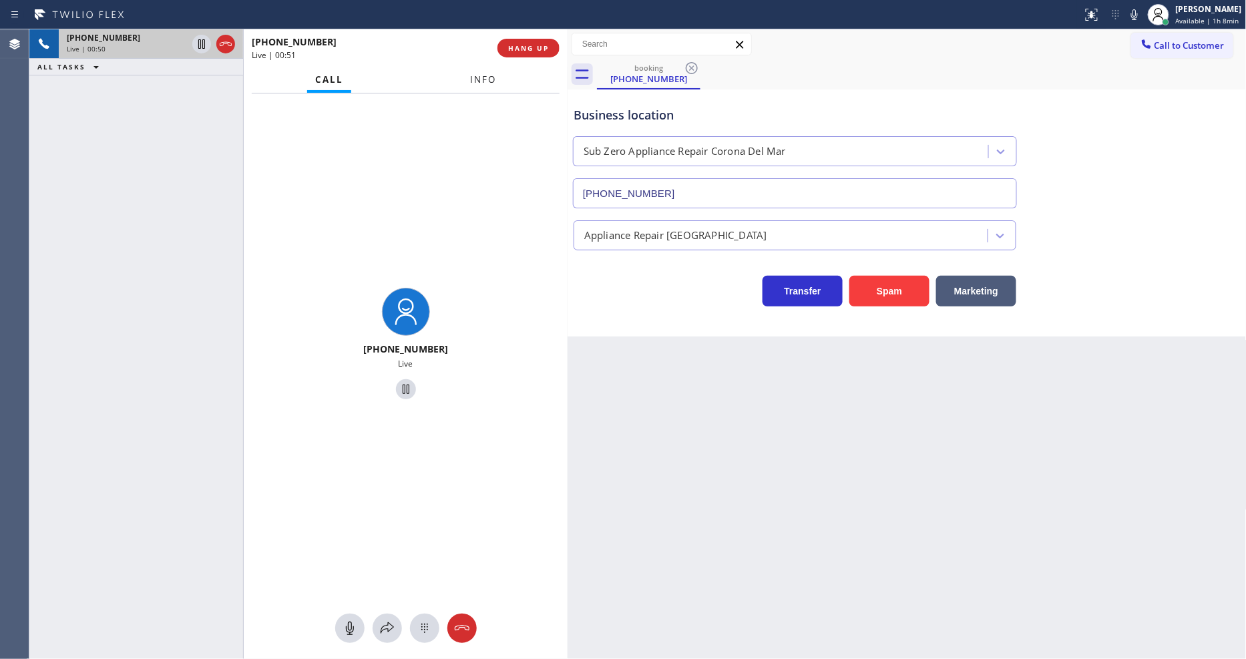
click at [485, 79] on span "Info" at bounding box center [483, 79] width 26 height 12
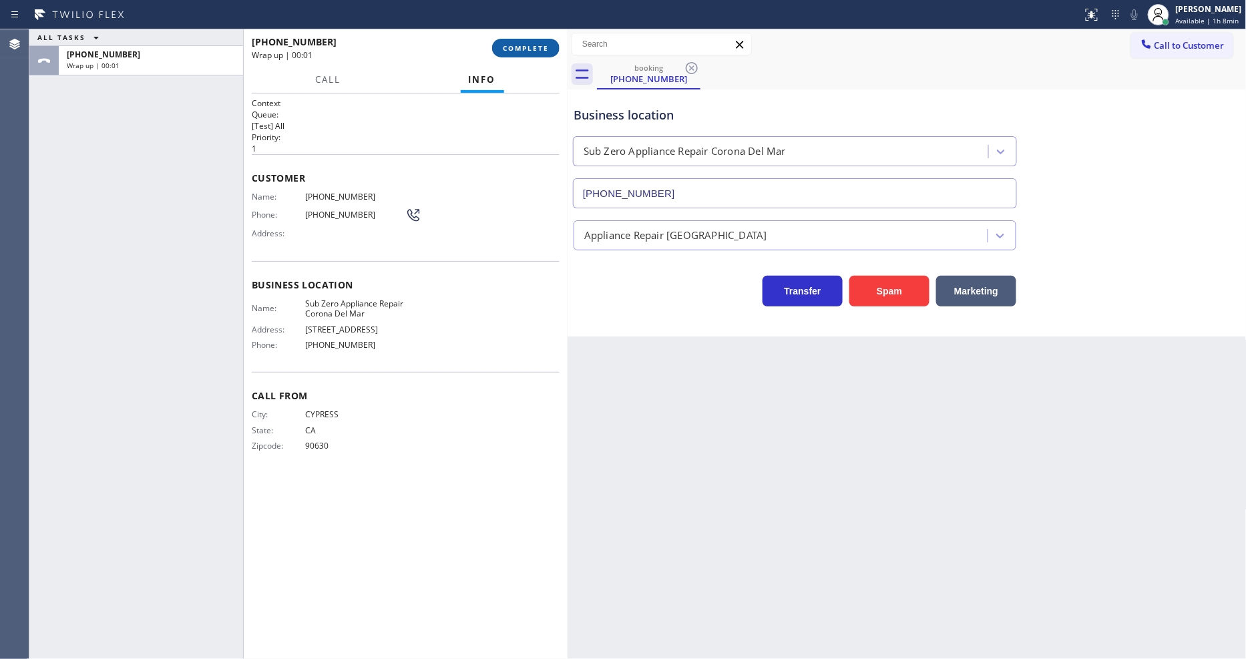
click at [510, 49] on span "COMPLETE" at bounding box center [526, 47] width 46 height 9
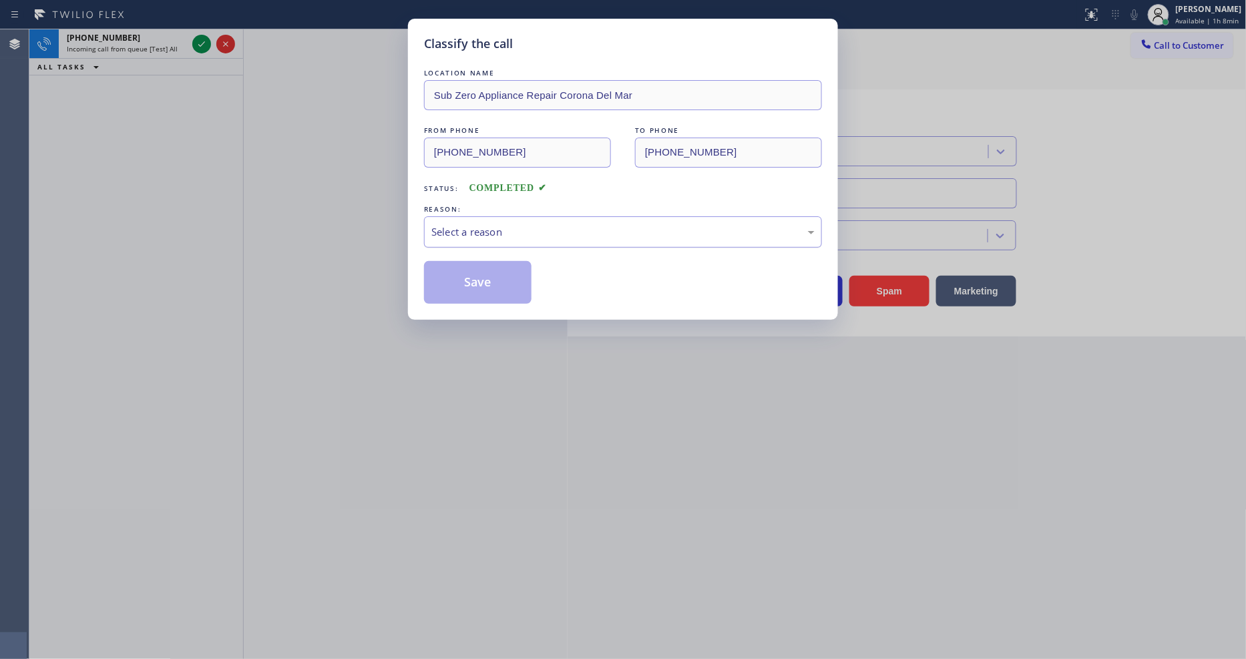
click at [485, 229] on div "Select a reason" at bounding box center [622, 231] width 383 height 15
click at [469, 275] on button "Save" at bounding box center [478, 282] width 108 height 43
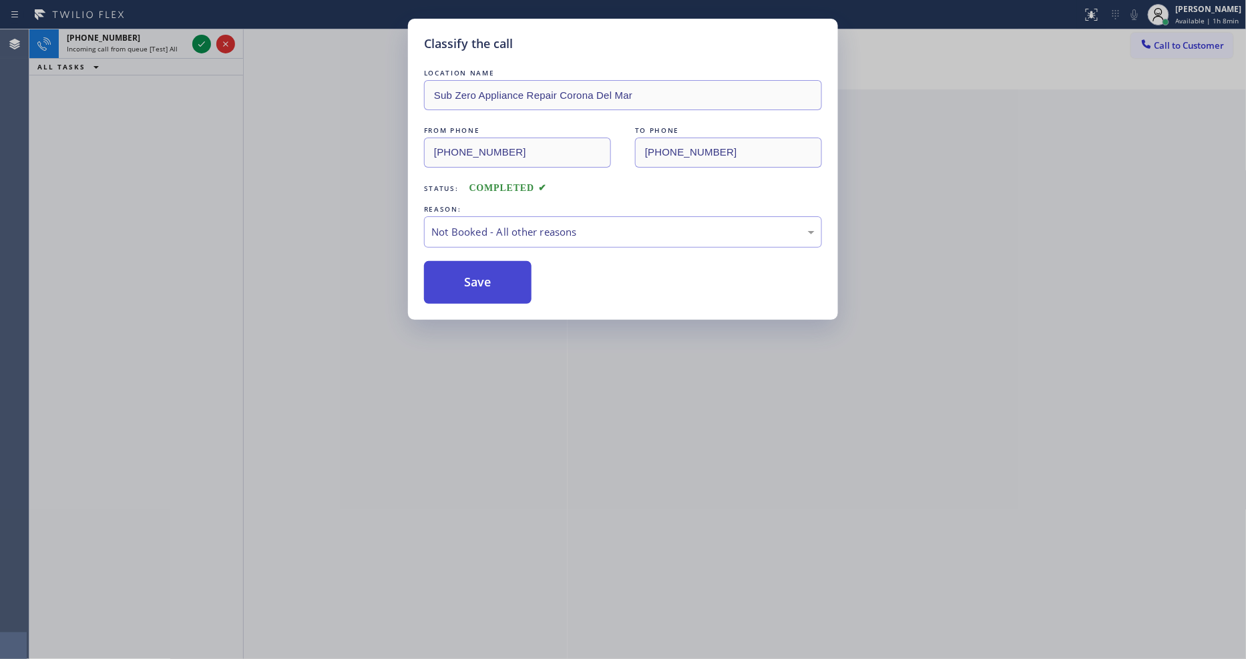
click at [469, 275] on button "Save" at bounding box center [478, 282] width 108 height 43
click at [468, 274] on button "Save" at bounding box center [478, 282] width 108 height 43
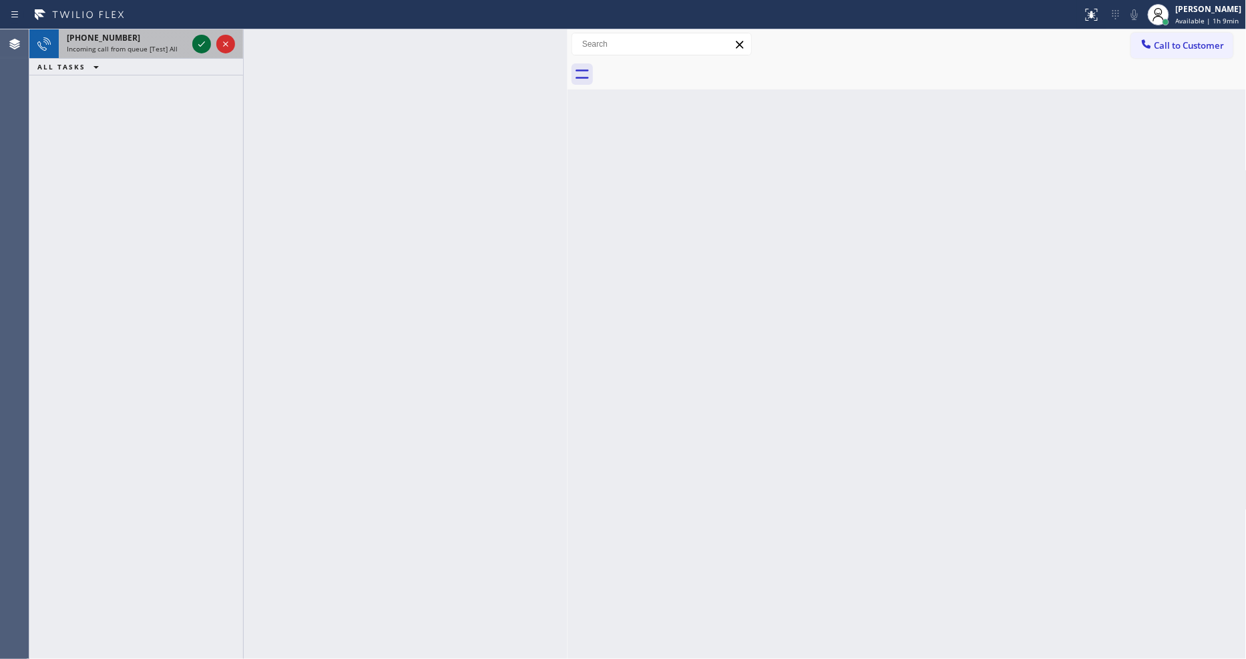
click at [198, 43] on icon at bounding box center [202, 44] width 16 height 16
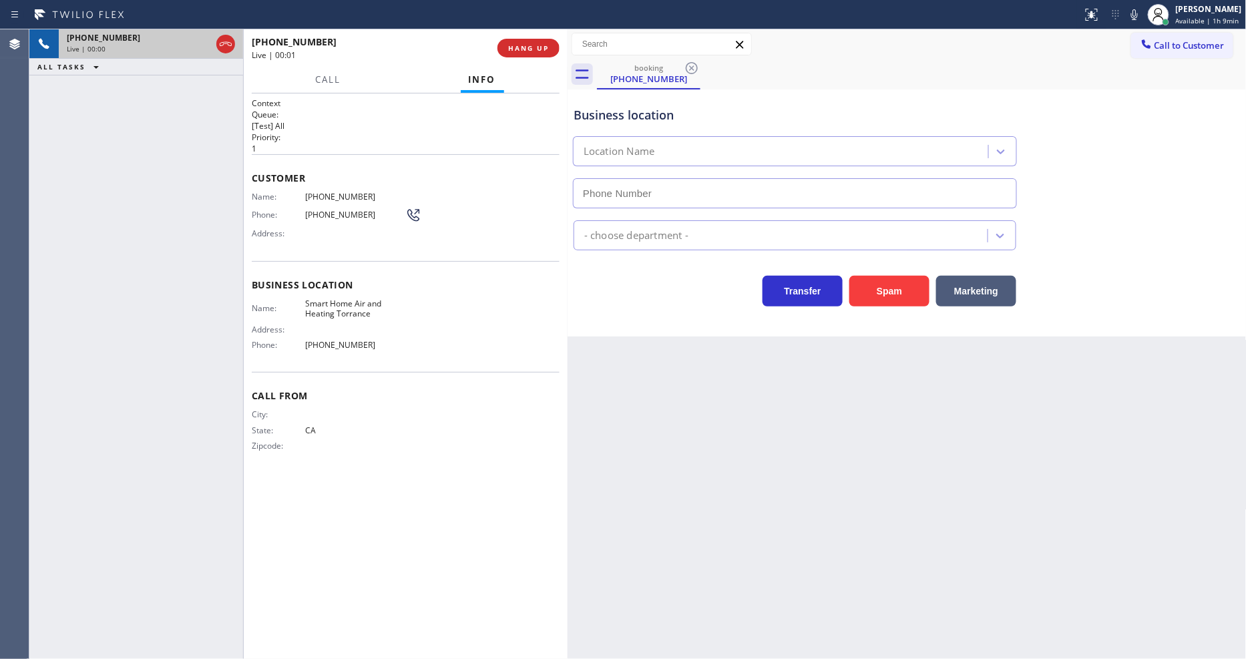
type input "(310) 919-0626"
click at [526, 40] on button "HANG UP" at bounding box center [529, 48] width 62 height 19
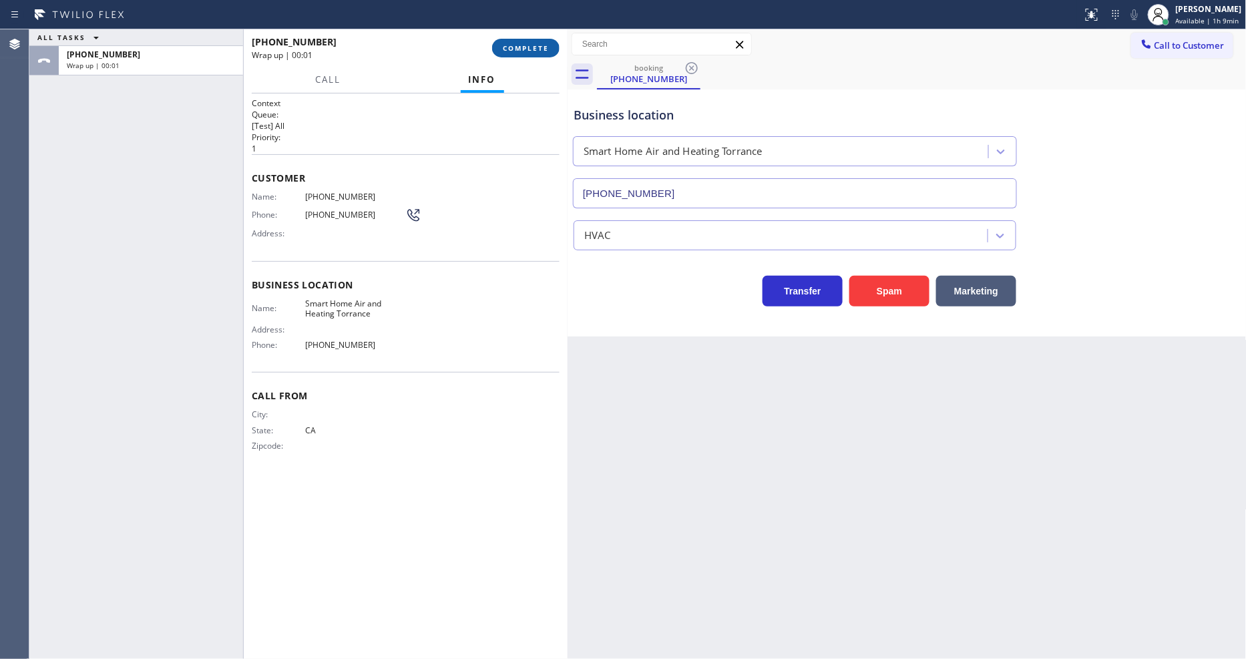
click at [524, 42] on button "COMPLETE" at bounding box center [525, 48] width 67 height 19
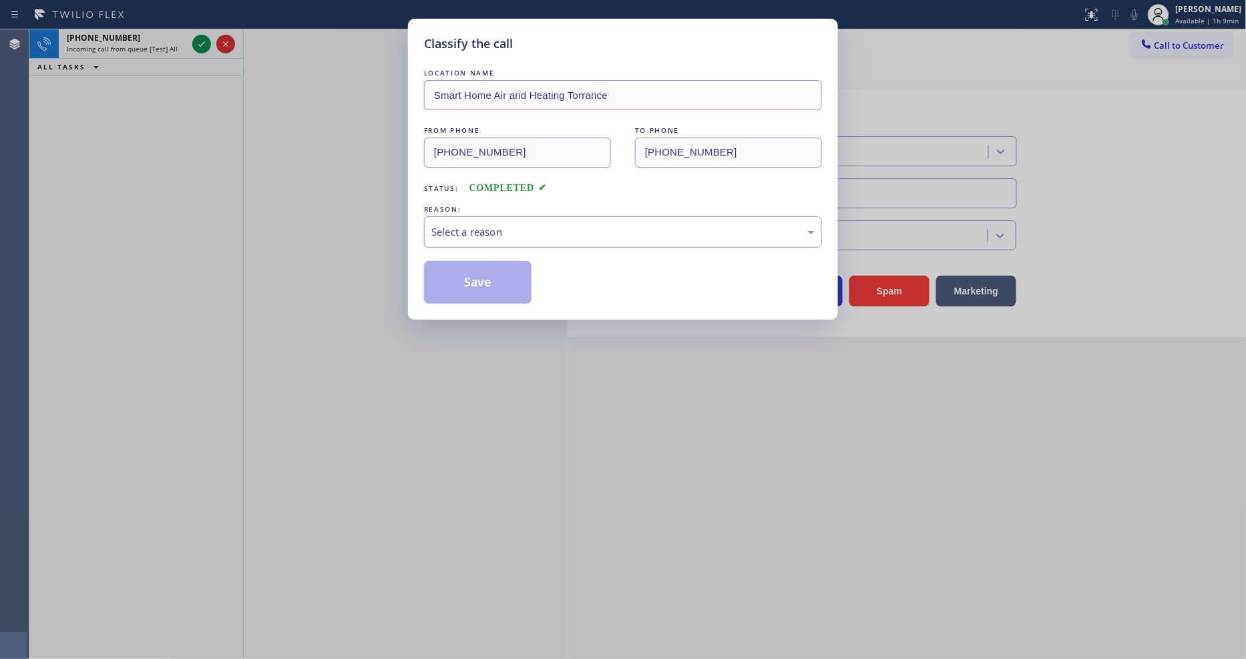
click at [449, 230] on div "Select a reason" at bounding box center [622, 231] width 383 height 15
click at [437, 291] on button "Save" at bounding box center [478, 282] width 108 height 43
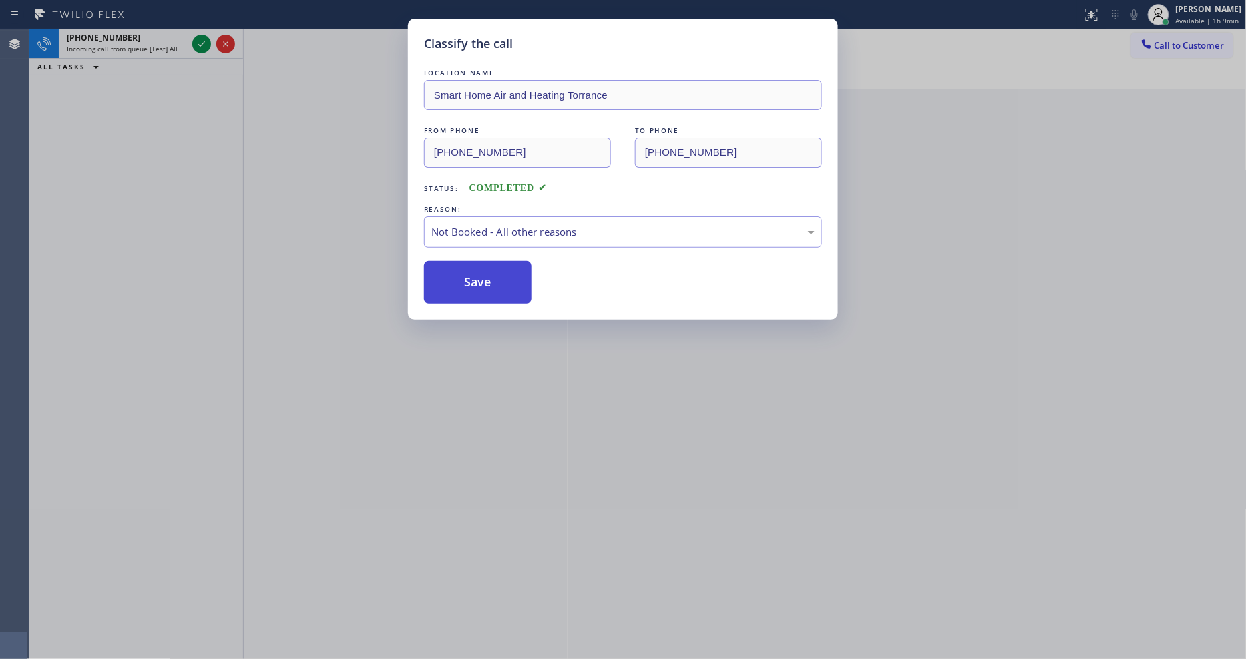
click at [437, 291] on button "Save" at bounding box center [478, 282] width 108 height 43
click at [200, 44] on div "Classify the call LOCATION NAME All Star Sub Zero Repair Experts FROM PHONE (48…" at bounding box center [637, 344] width 1217 height 630
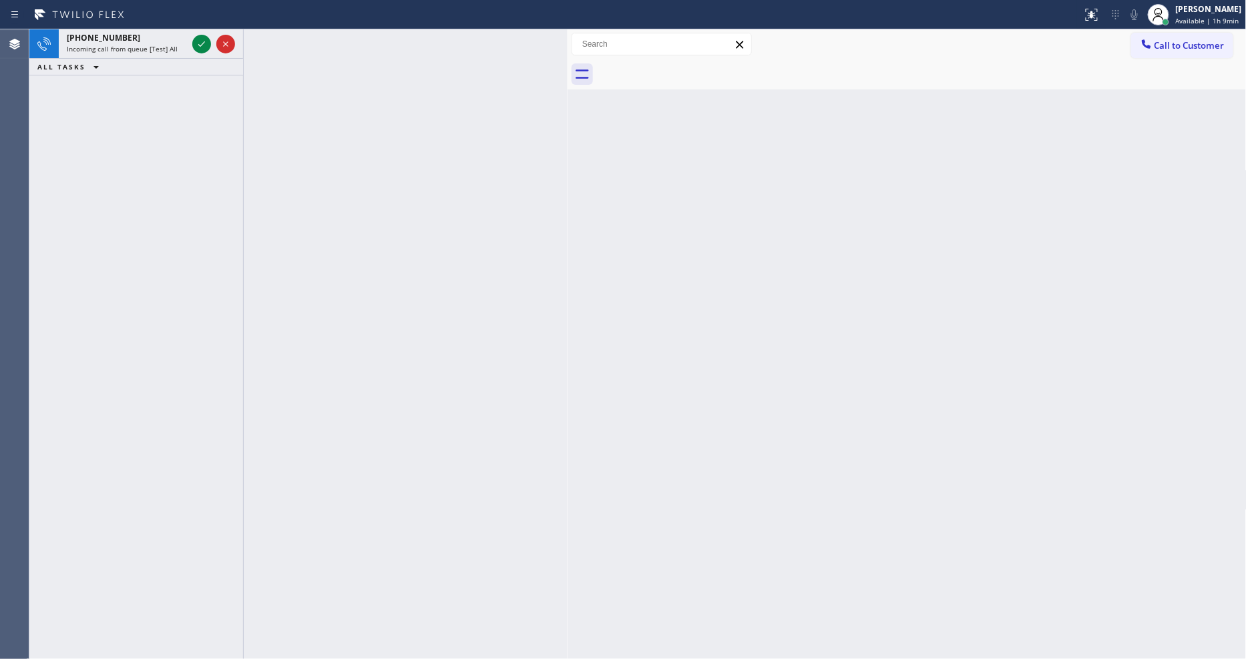
click at [200, 44] on icon at bounding box center [202, 44] width 16 height 16
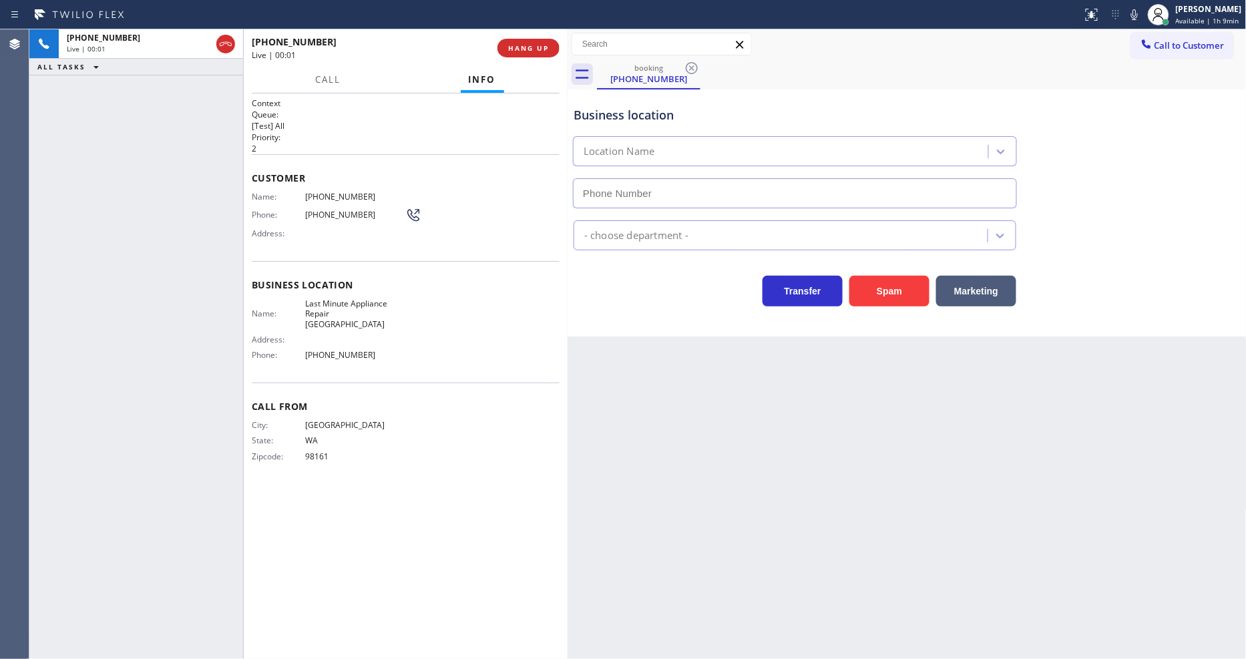
type input "(425) 243-1747"
click at [536, 49] on span "HANG UP" at bounding box center [528, 47] width 41 height 9
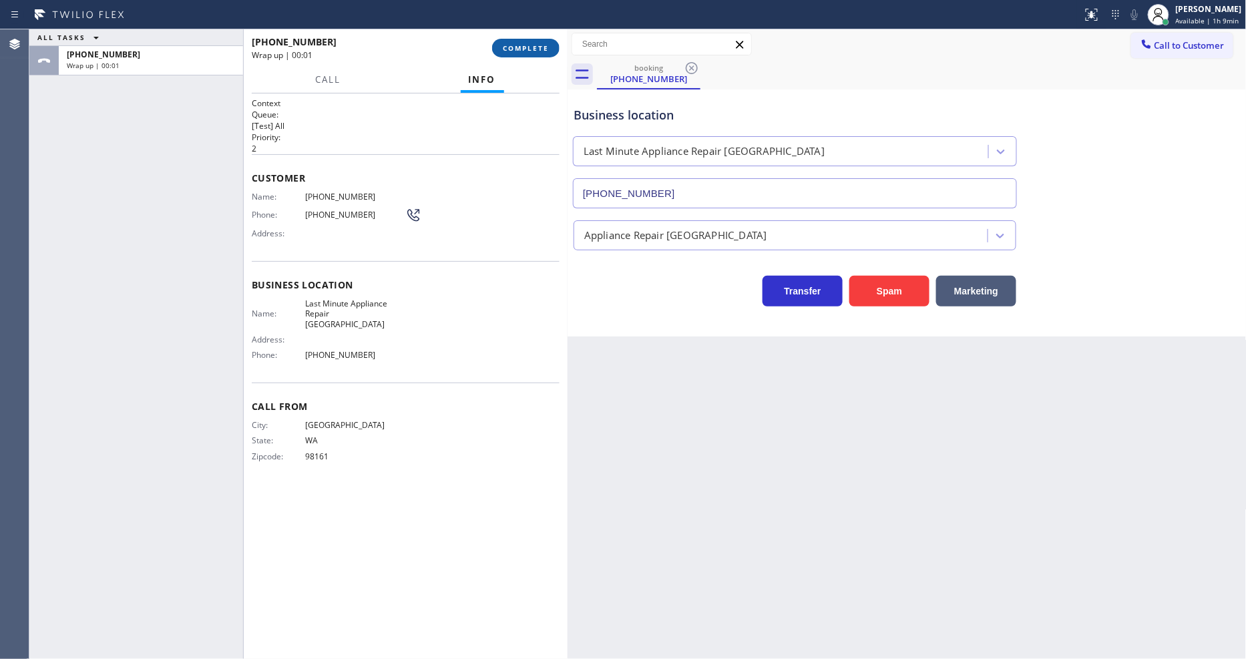
click at [536, 52] on span "COMPLETE" at bounding box center [526, 47] width 46 height 9
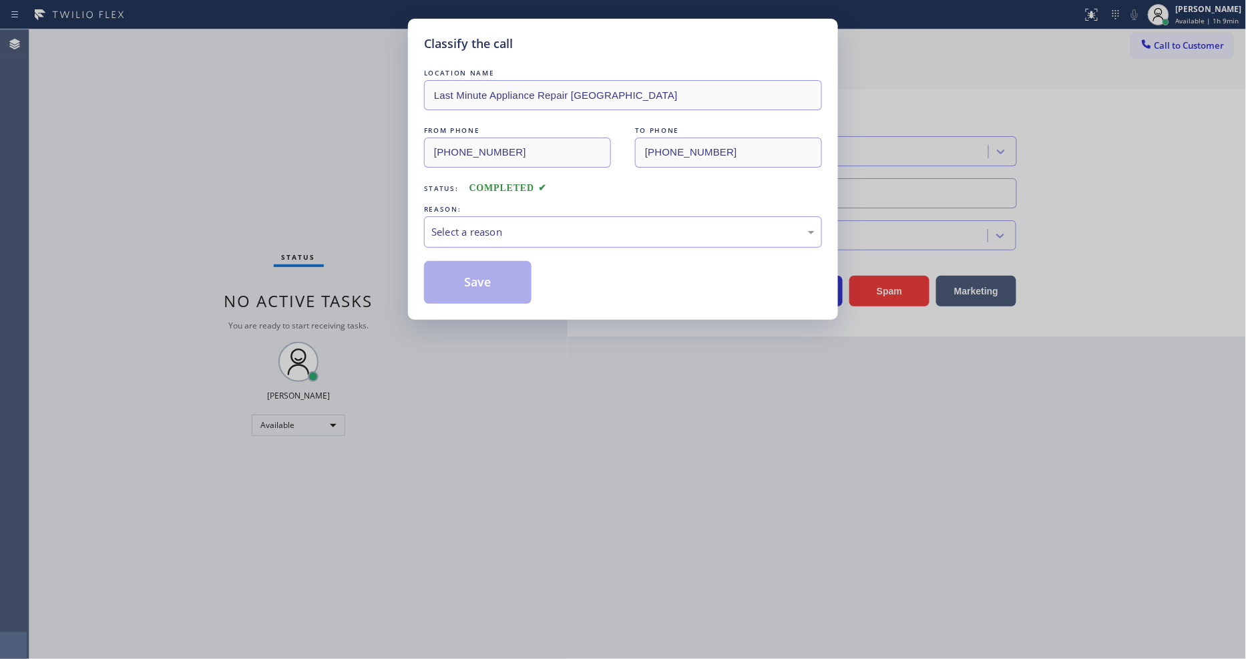
click at [505, 229] on div "Select a reason" at bounding box center [622, 231] width 383 height 15
click at [486, 282] on button "Save" at bounding box center [478, 282] width 108 height 43
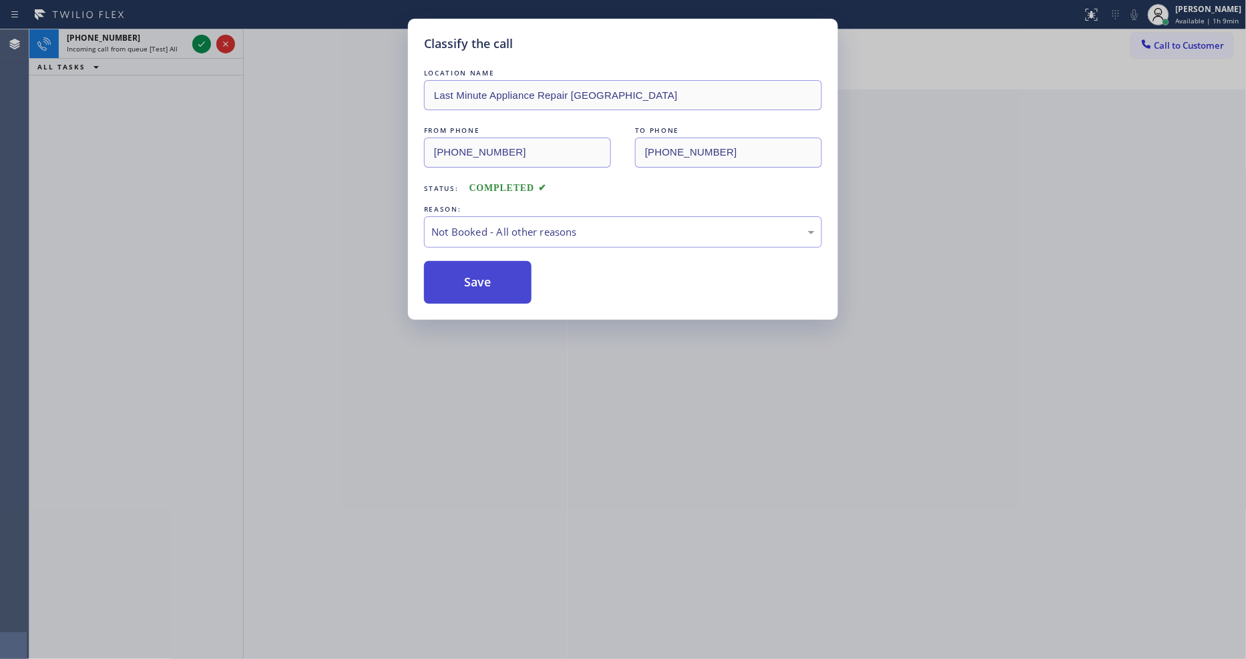
click at [486, 281] on button "Save" at bounding box center [478, 282] width 108 height 43
click at [486, 279] on button "Save" at bounding box center [478, 282] width 108 height 43
click at [486, 277] on button "Save" at bounding box center [478, 282] width 108 height 43
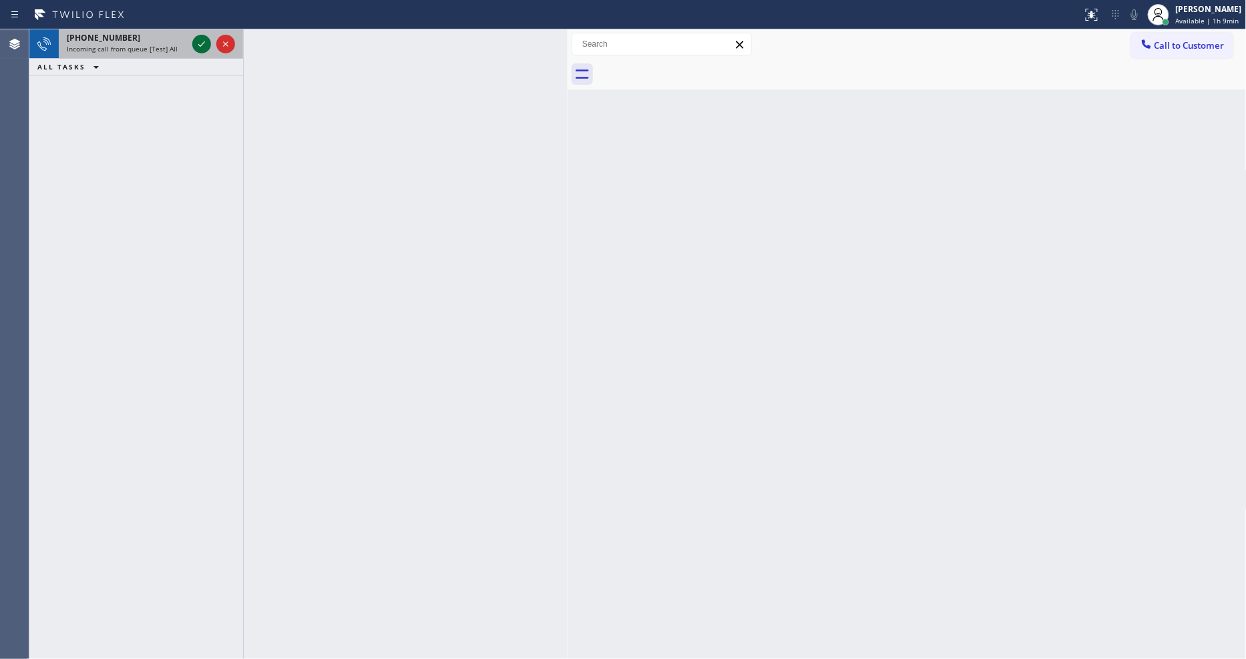
click at [198, 42] on icon at bounding box center [202, 44] width 16 height 16
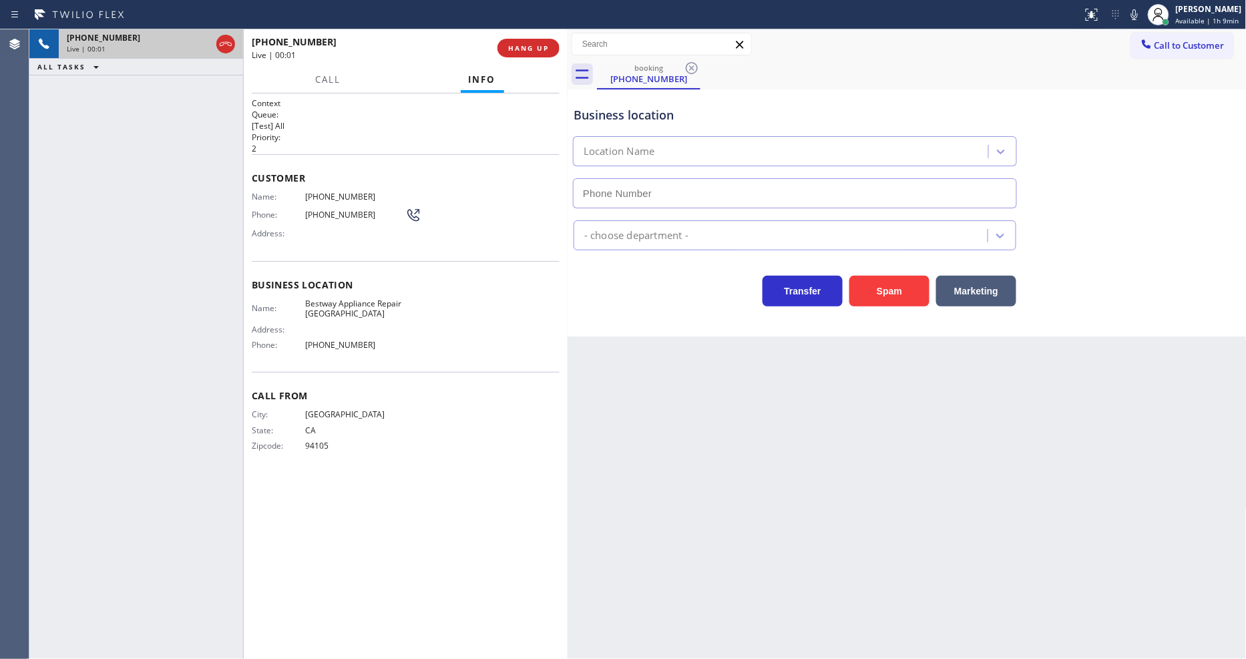
type input "(415) 754-7314"
click at [516, 48] on span "HANG UP" at bounding box center [528, 47] width 41 height 9
click at [516, 45] on span "HANG UP" at bounding box center [528, 47] width 41 height 9
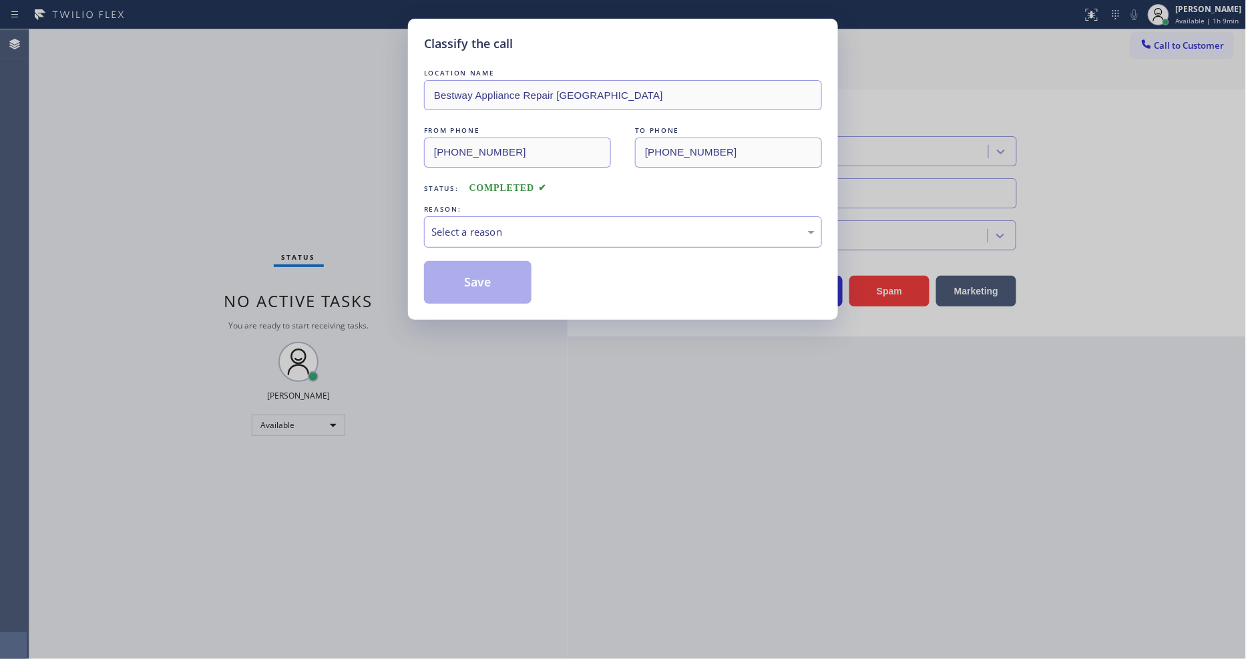
click at [475, 216] on div "Select a reason" at bounding box center [623, 231] width 398 height 31
click at [484, 268] on button "Save" at bounding box center [478, 282] width 108 height 43
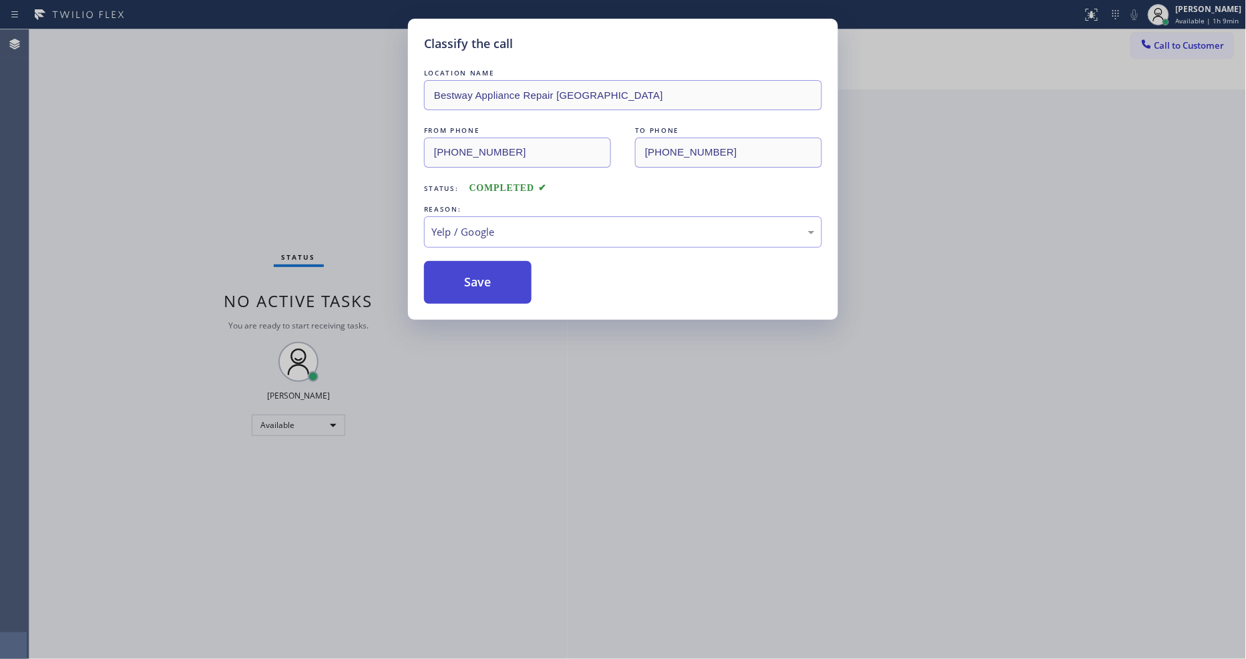
click at [484, 268] on button "Save" at bounding box center [478, 282] width 108 height 43
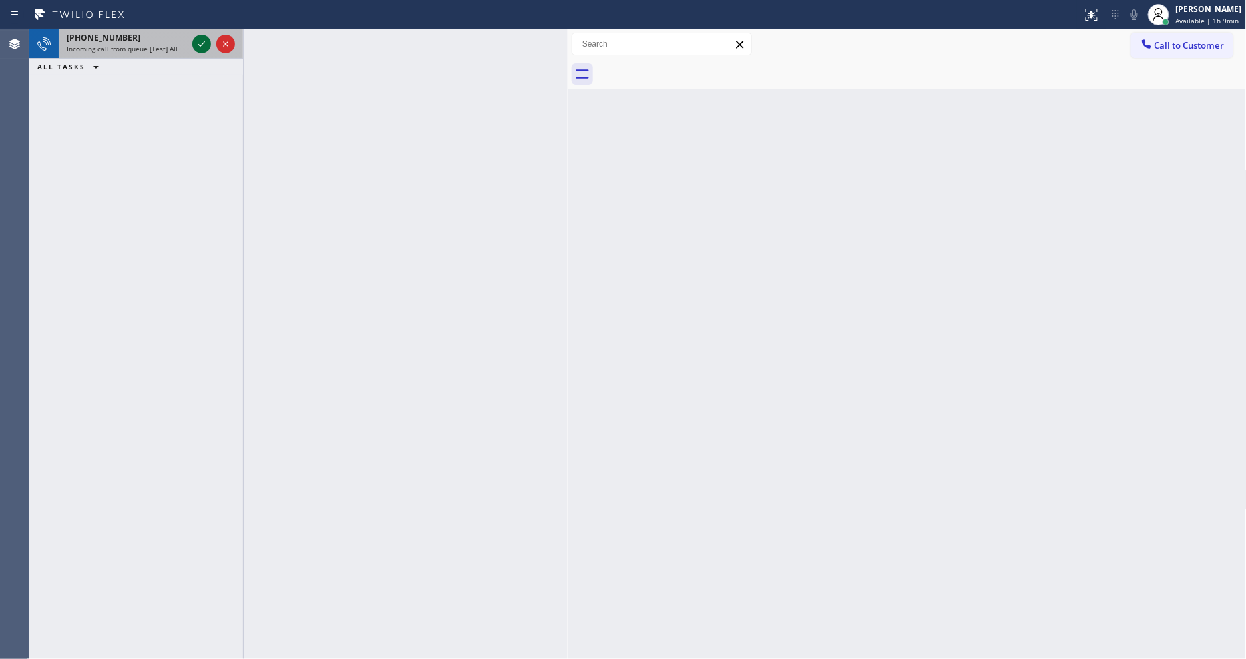
click at [202, 42] on icon at bounding box center [202, 44] width 16 height 16
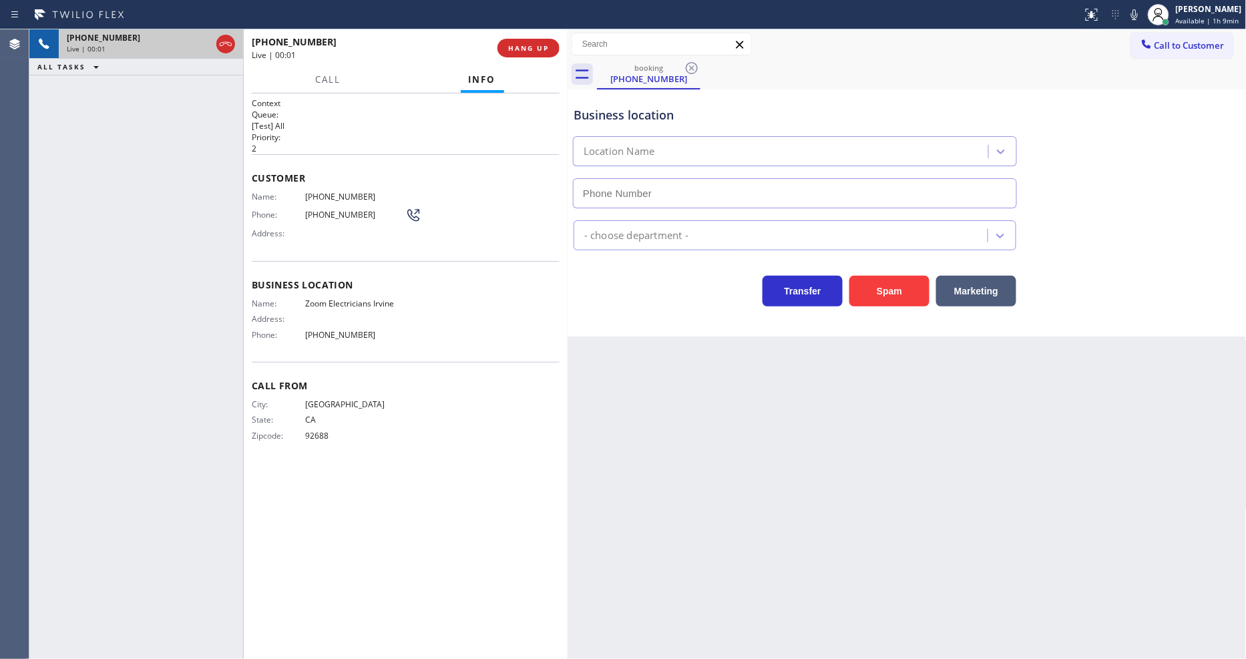
type input "(949) 873-0851"
drag, startPoint x: 775, startPoint y: 379, endPoint x: 615, endPoint y: 351, distance: 162.7
click at [775, 379] on div "Back to Dashboard Change Sender ID Customers Technicians Select a contact Outbo…" at bounding box center [907, 344] width 679 height 630
click at [361, 301] on span "Zoom Electricians Irvine" at bounding box center [355, 304] width 100 height 10
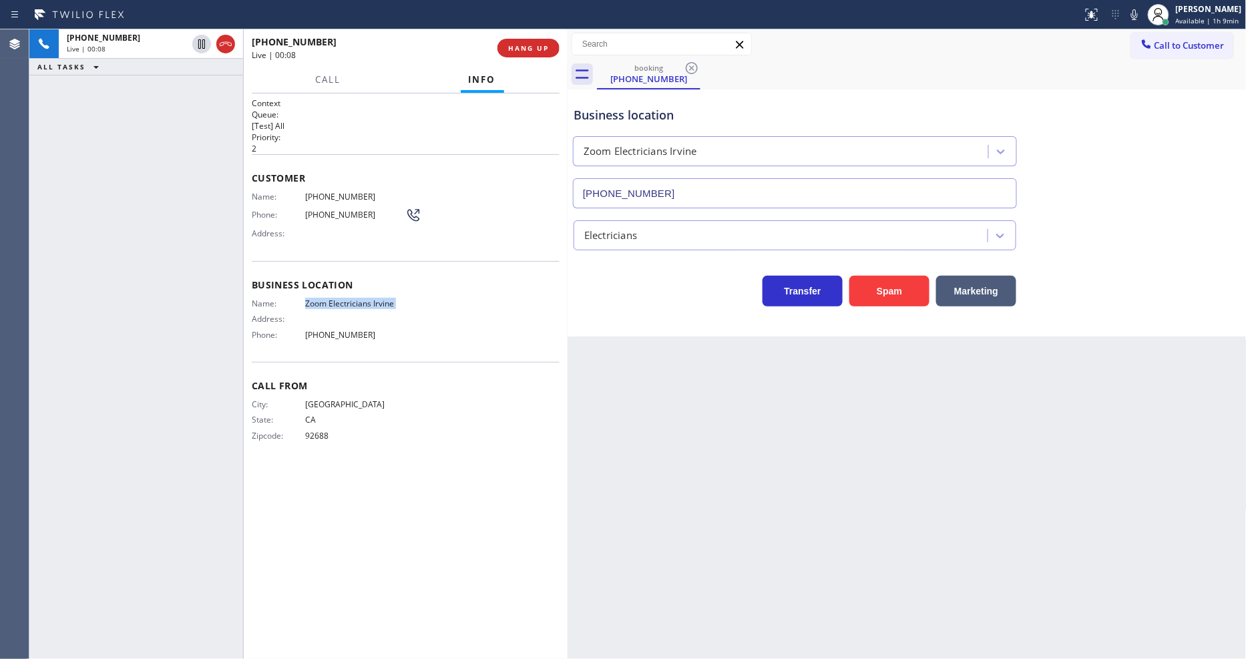
click at [361, 301] on span "Zoom Electricians Irvine" at bounding box center [355, 304] width 100 height 10
click at [314, 194] on span "(949) 433-2073" at bounding box center [355, 197] width 100 height 10
drag, startPoint x: 200, startPoint y: 42, endPoint x: 802, endPoint y: 14, distance: 602.4
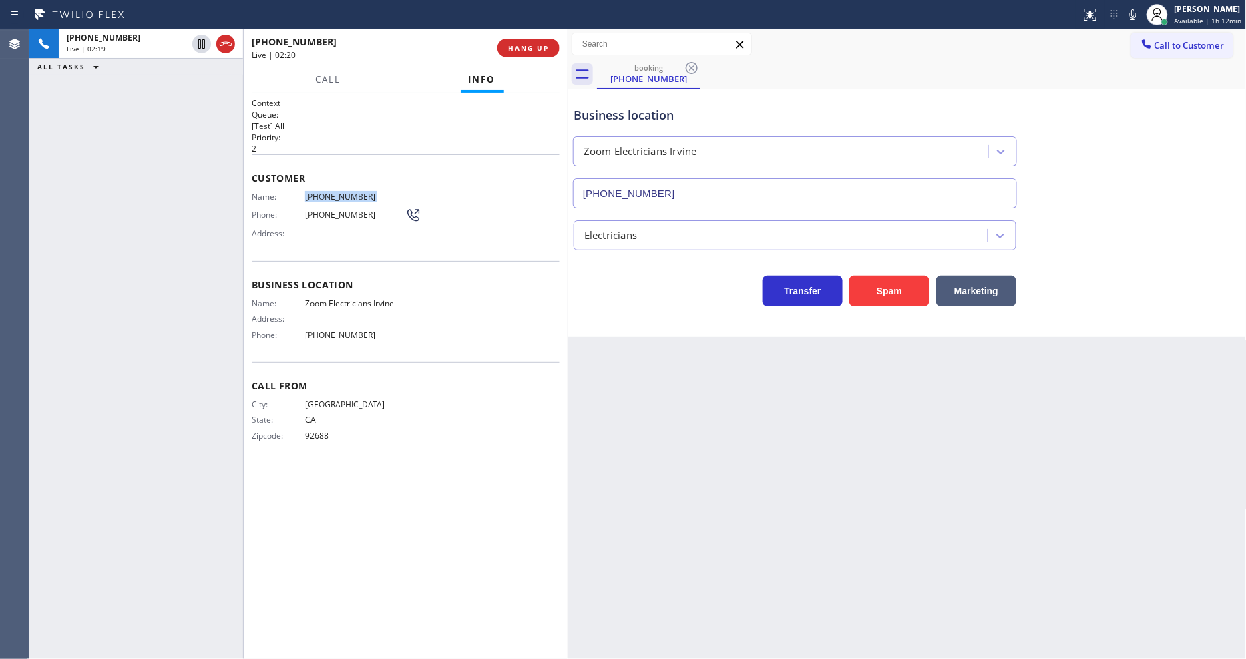
click at [200, 42] on icon at bounding box center [202, 44] width 16 height 16
click at [1136, 11] on icon at bounding box center [1133, 15] width 16 height 16
click at [203, 42] on icon at bounding box center [202, 44] width 16 height 16
click at [1139, 12] on icon at bounding box center [1133, 15] width 16 height 16
click at [533, 47] on span "HANG UP" at bounding box center [528, 47] width 41 height 9
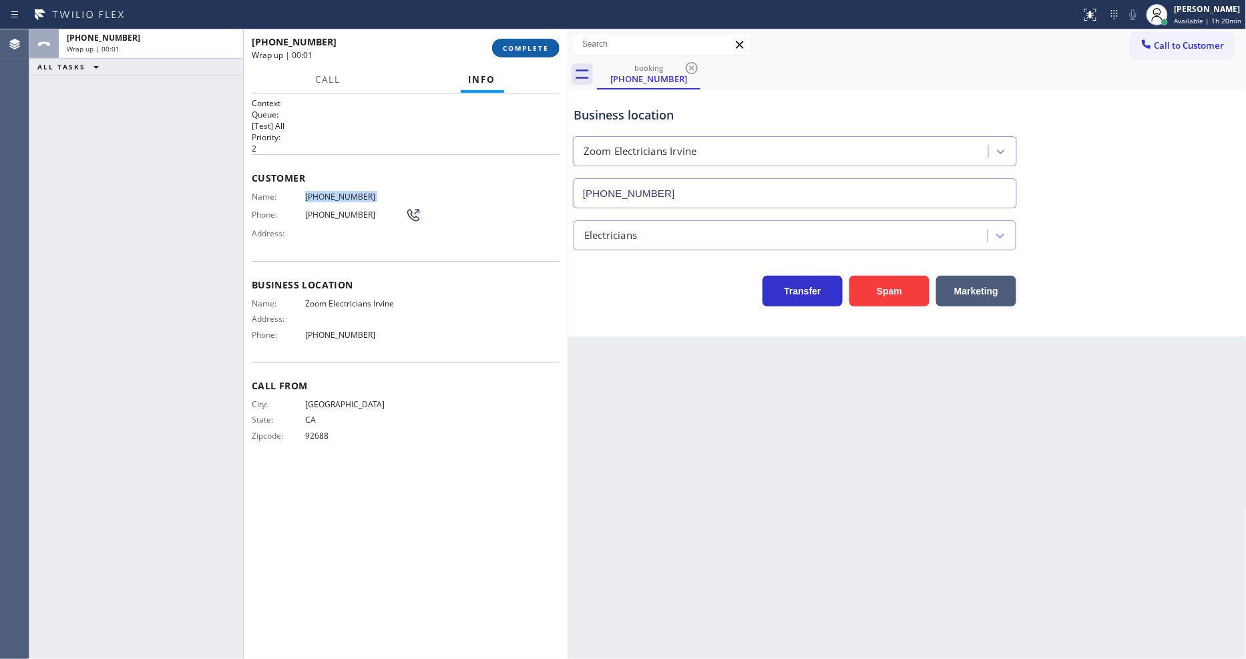
click at [533, 47] on span "COMPLETE" at bounding box center [526, 47] width 46 height 9
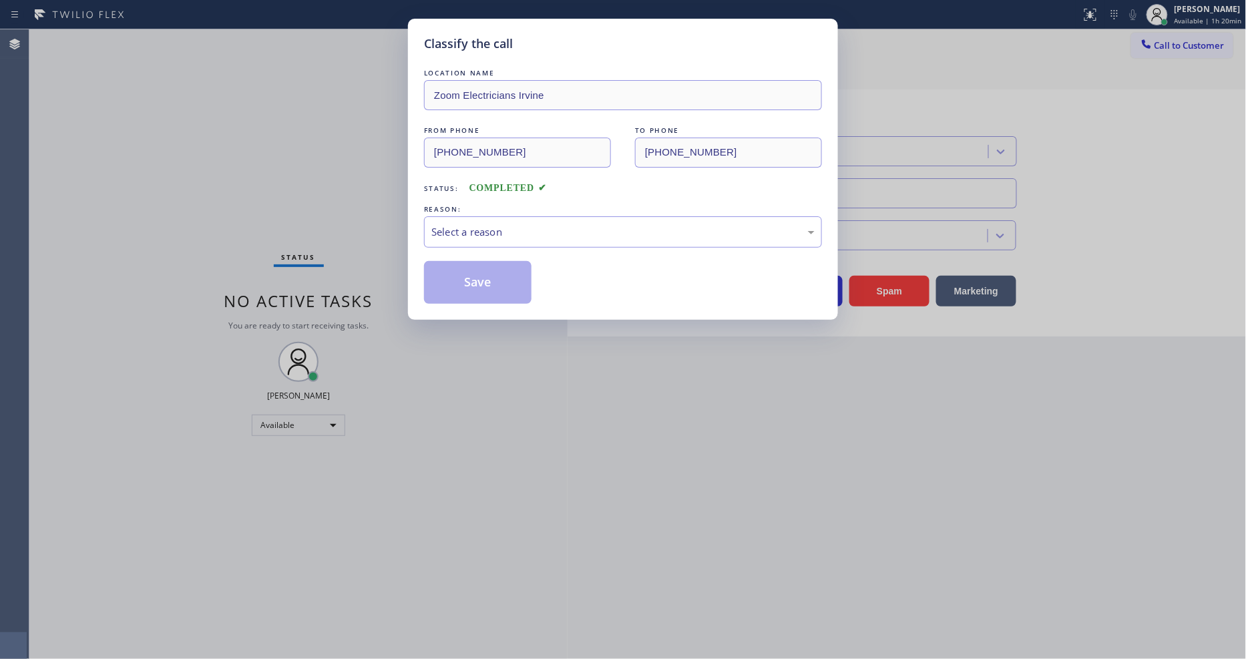
click at [458, 230] on div "Select a reason" at bounding box center [622, 231] width 383 height 15
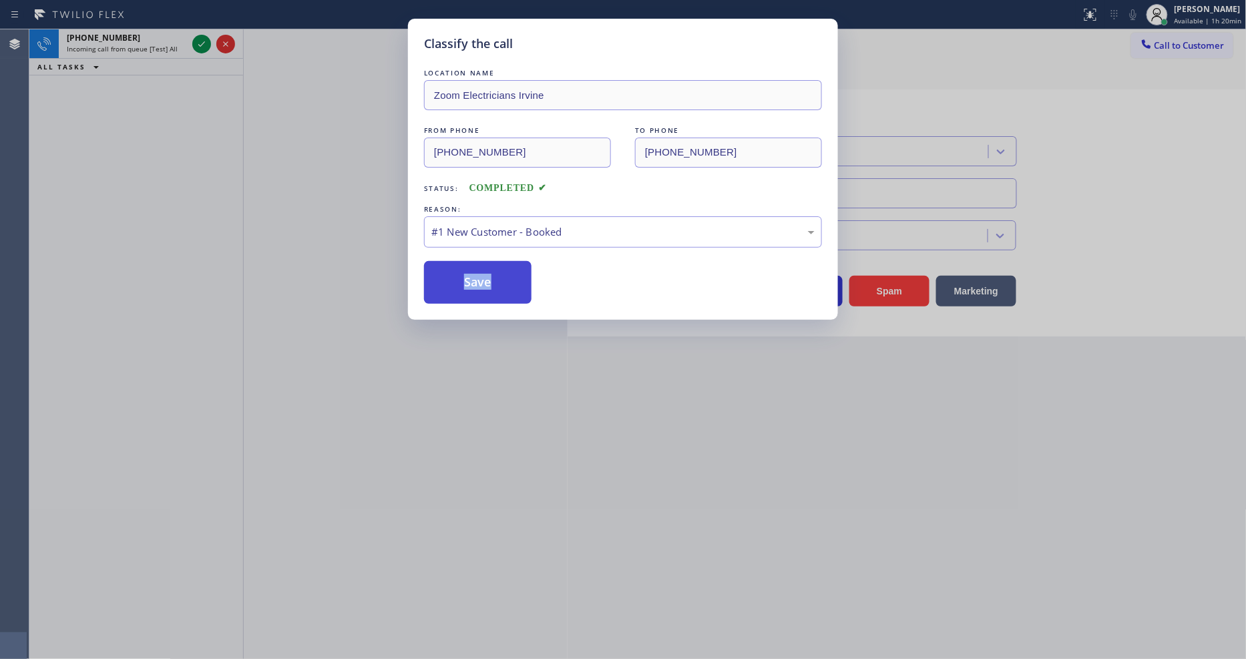
click at [454, 274] on button "Save" at bounding box center [478, 282] width 108 height 43
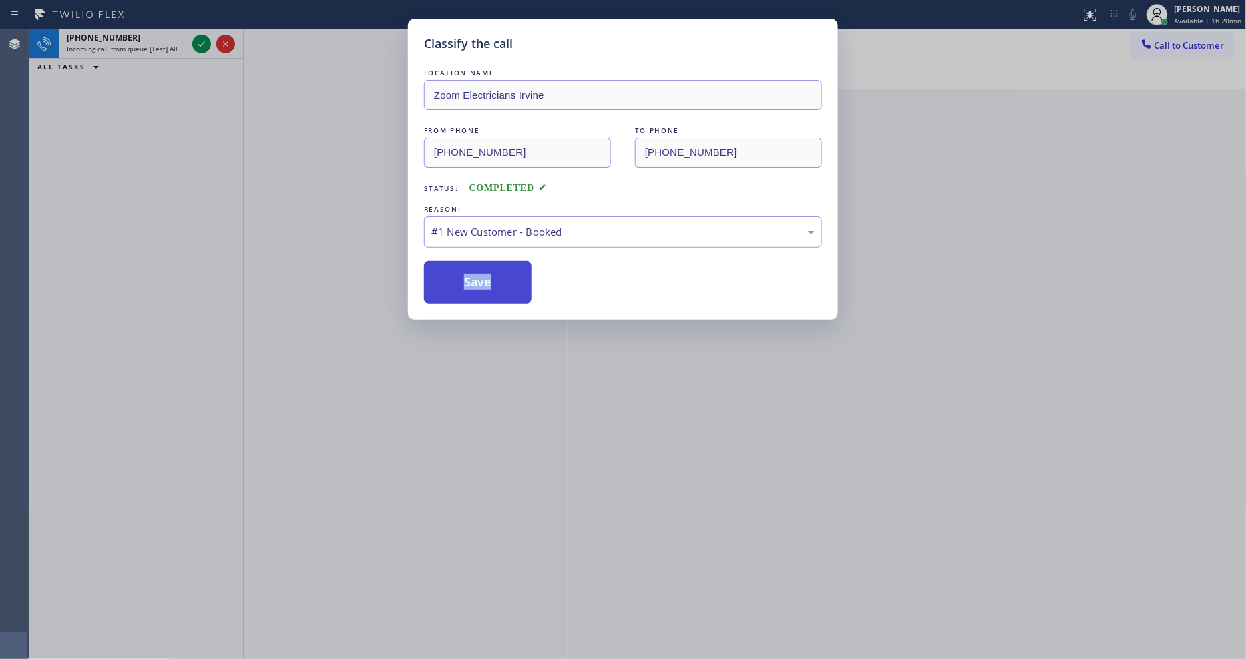
click at [454, 274] on button "Save" at bounding box center [478, 282] width 108 height 43
click at [201, 41] on div "Classify the call LOCATION NAME Zoom Electricians Irvine FROM PHONE (949) 433-2…" at bounding box center [623, 329] width 1246 height 659
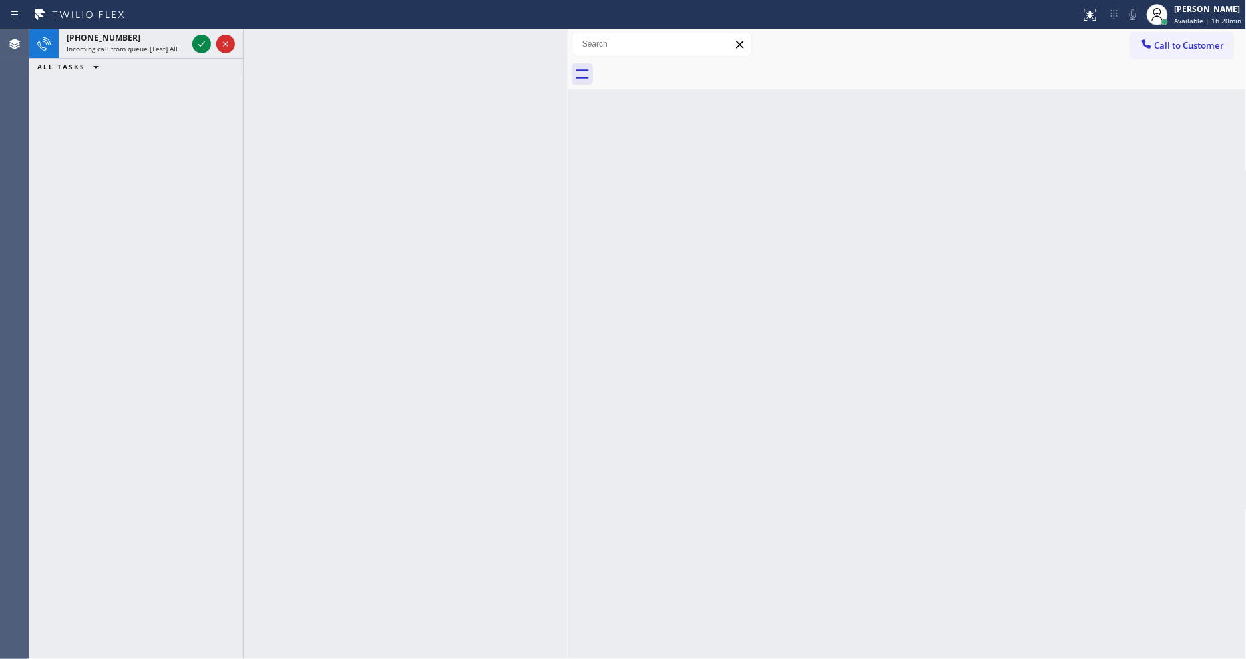
click at [200, 41] on div "Classify the call LOCATION NAME All Star Sub Zero Repair Experts FROM PHONE (48…" at bounding box center [637, 344] width 1217 height 630
click at [200, 41] on icon at bounding box center [202, 44] width 16 height 16
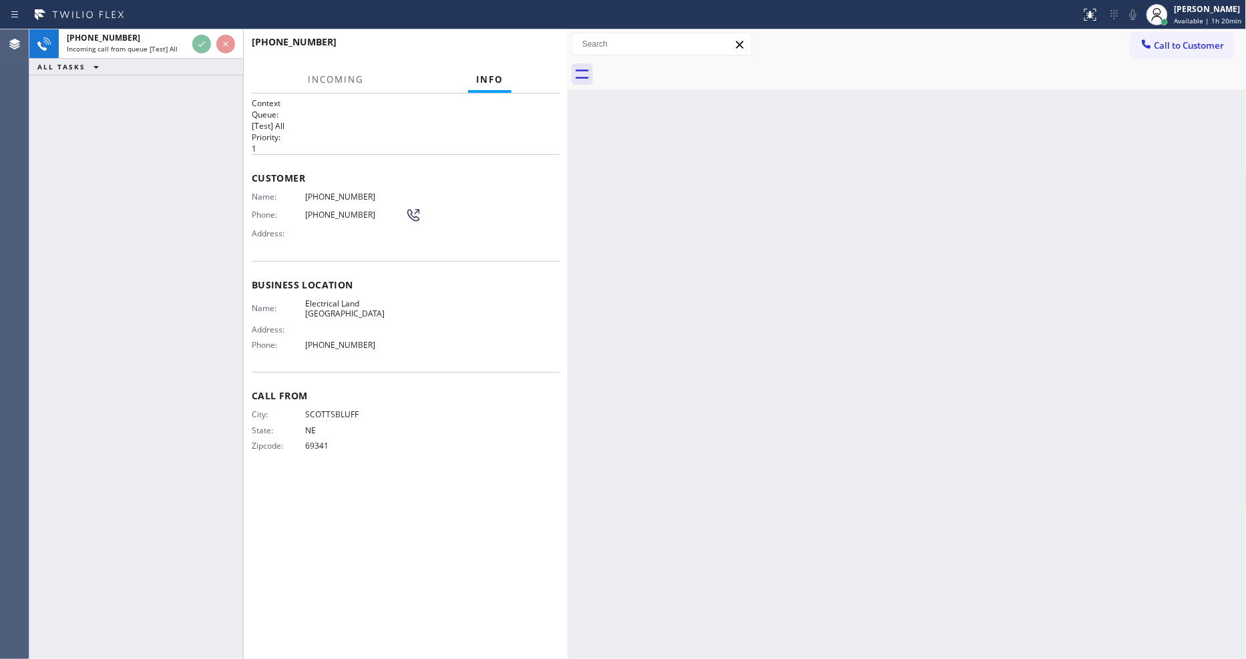
click at [128, 238] on div "+13082209825 Incoming call from queue [Test] All ALL TASKS ALL TASKS ACTIVE TAS…" at bounding box center [136, 344] width 214 height 630
click at [572, 408] on div "Back to Dashboard Change Sender ID Customers Technicians Select a contact Outbo…" at bounding box center [907, 344] width 679 height 630
click at [842, 256] on div "Back to Dashboard Change Sender ID Customers Technicians Select a contact Outbo…" at bounding box center [907, 344] width 679 height 630
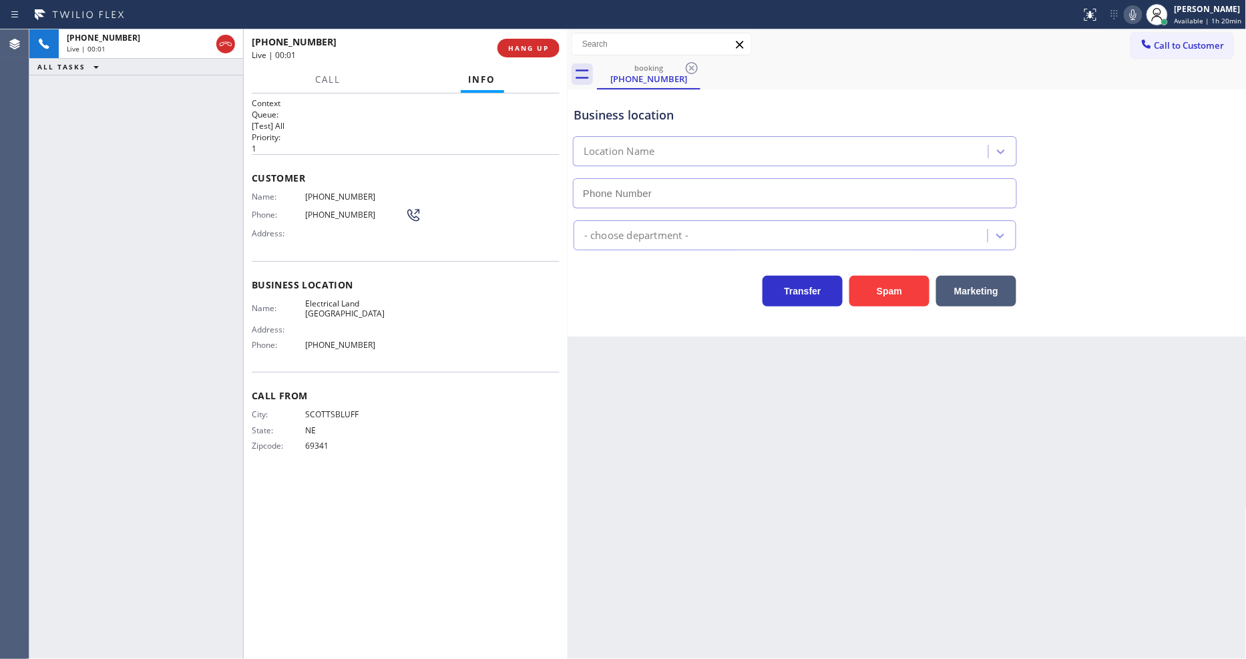
type input "(562) 646-3536"
click at [530, 47] on span "HANG UP" at bounding box center [528, 47] width 41 height 9
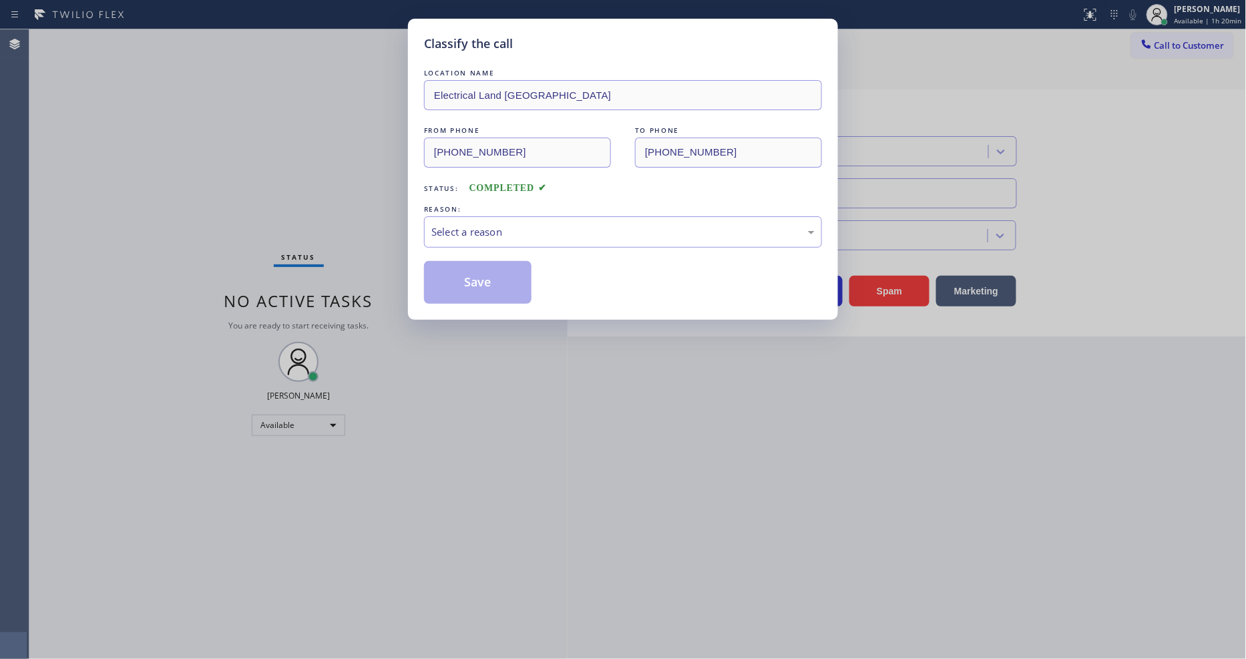
click at [465, 206] on div "REASON:" at bounding box center [623, 209] width 398 height 14
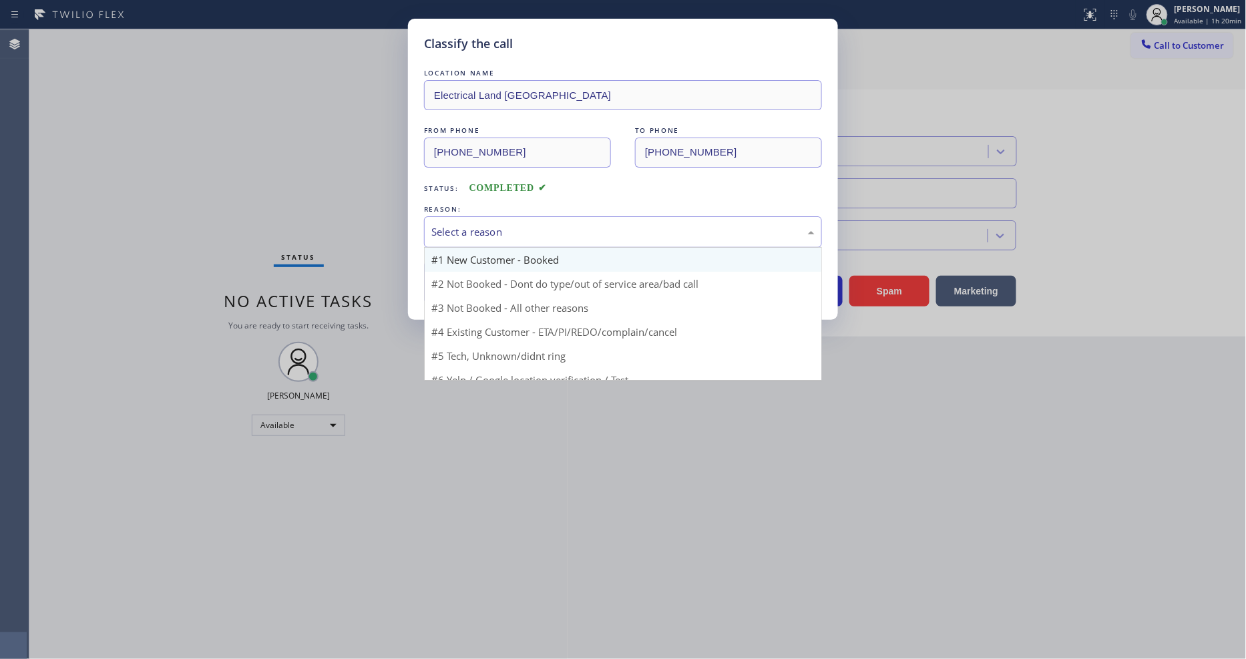
drag, startPoint x: 462, startPoint y: 224, endPoint x: 484, endPoint y: 262, distance: 43.7
click at [462, 224] on div "Select a reason" at bounding box center [622, 231] width 383 height 15
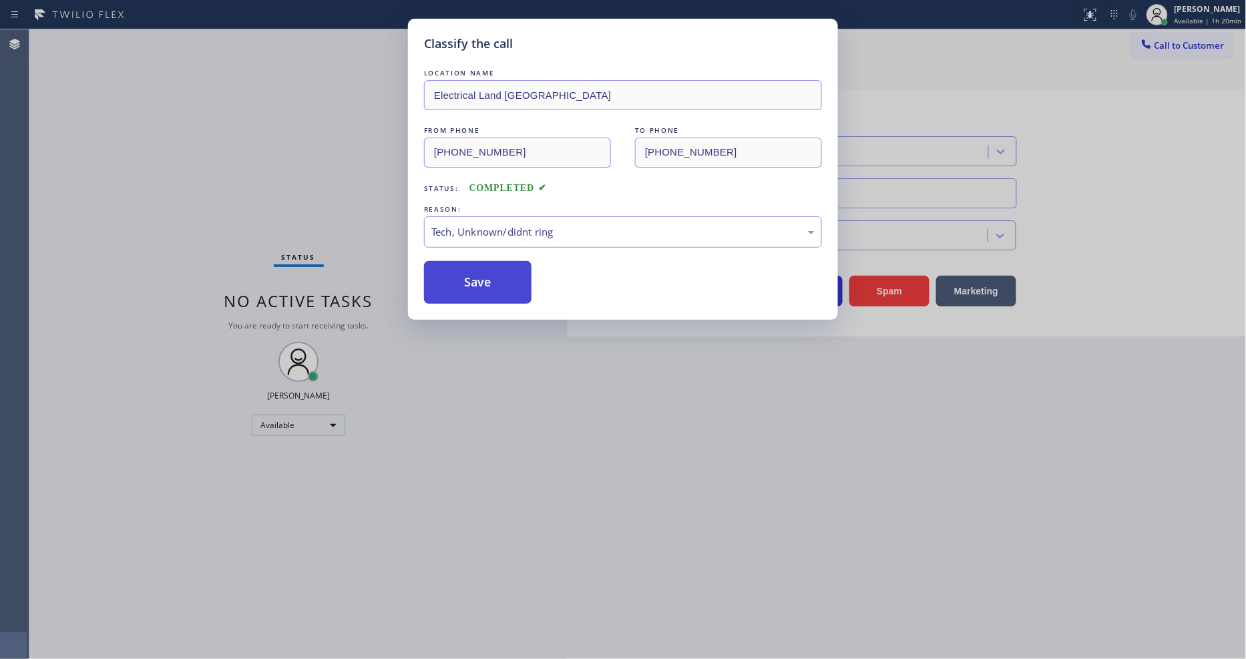
click at [504, 271] on button "Save" at bounding box center [478, 282] width 108 height 43
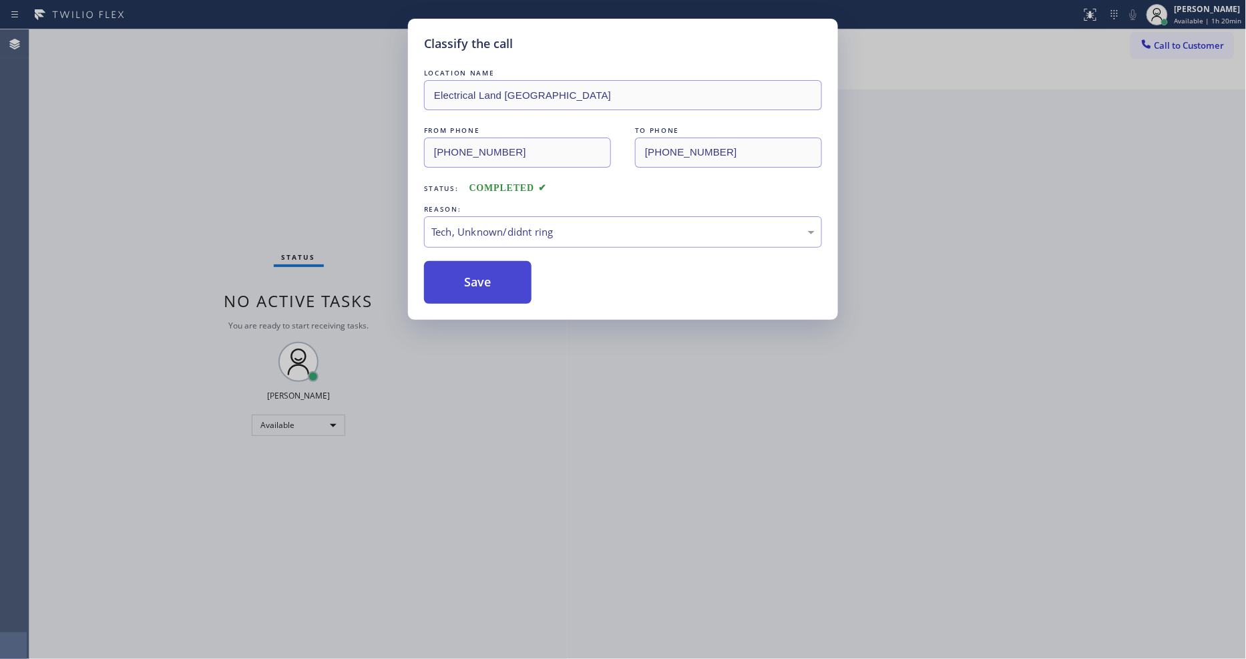
click at [504, 271] on button "Save" at bounding box center [478, 282] width 108 height 43
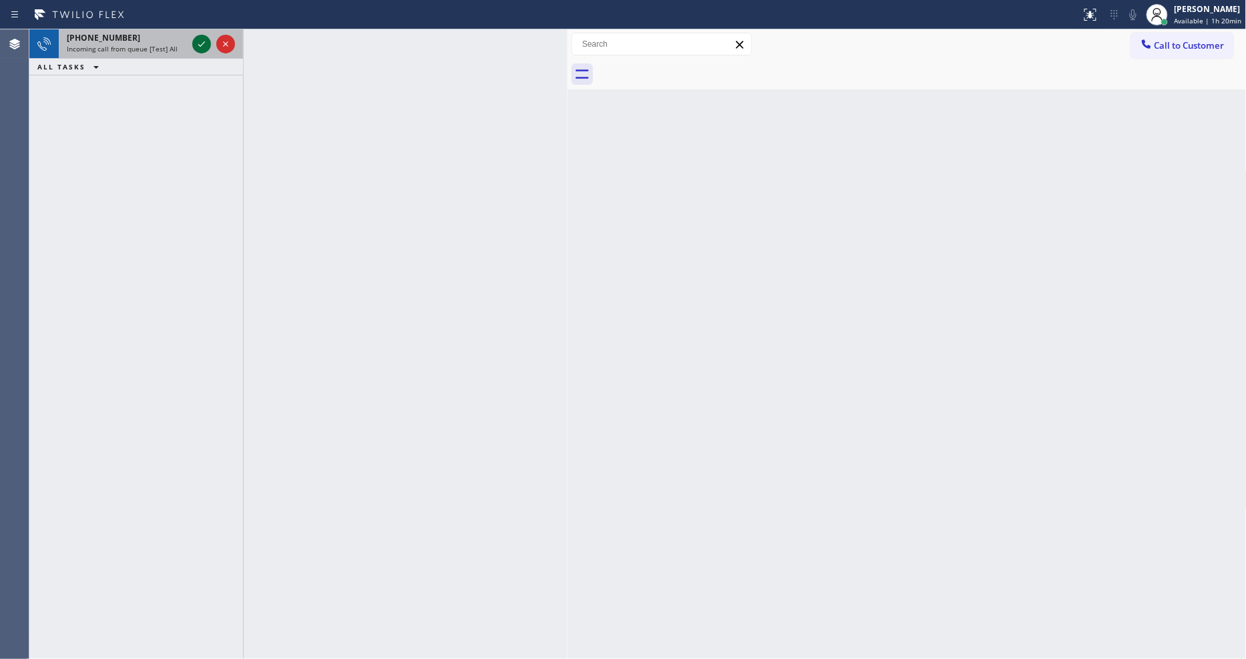
click at [201, 43] on icon at bounding box center [202, 44] width 16 height 16
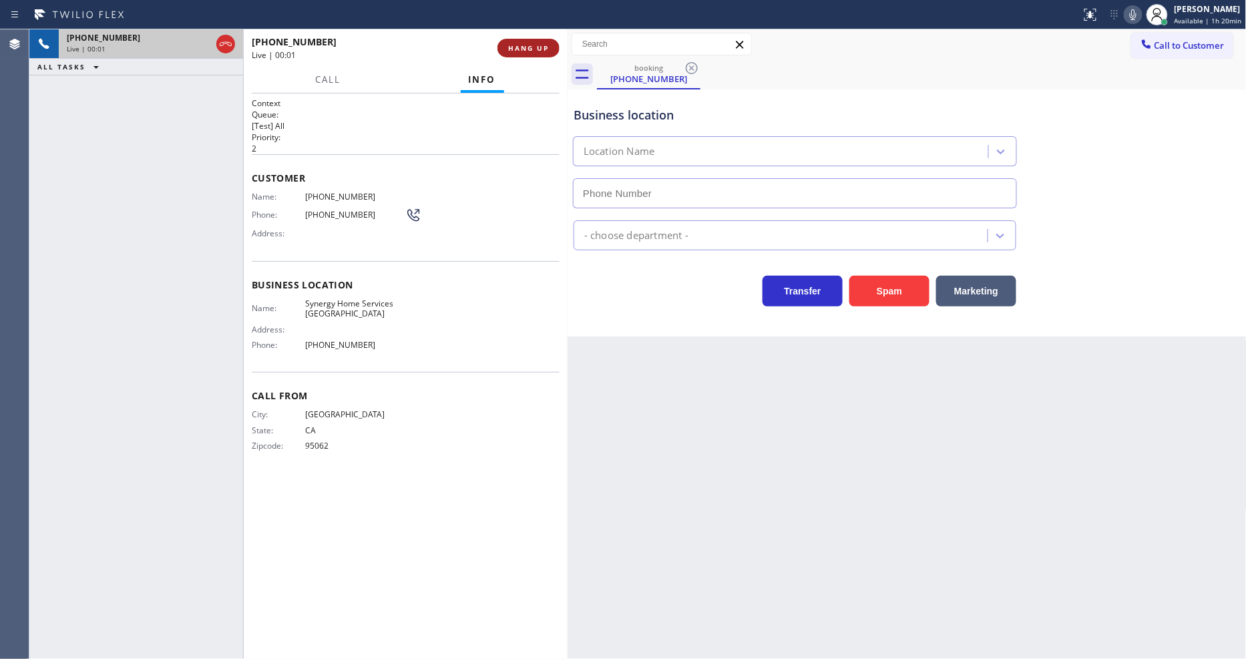
type input "(415) 548-9009"
click at [546, 35] on div "+14154064902 Live | 00:13 HANG UP" at bounding box center [406, 48] width 308 height 35
click at [544, 47] on span "HANG UP" at bounding box center [528, 47] width 41 height 9
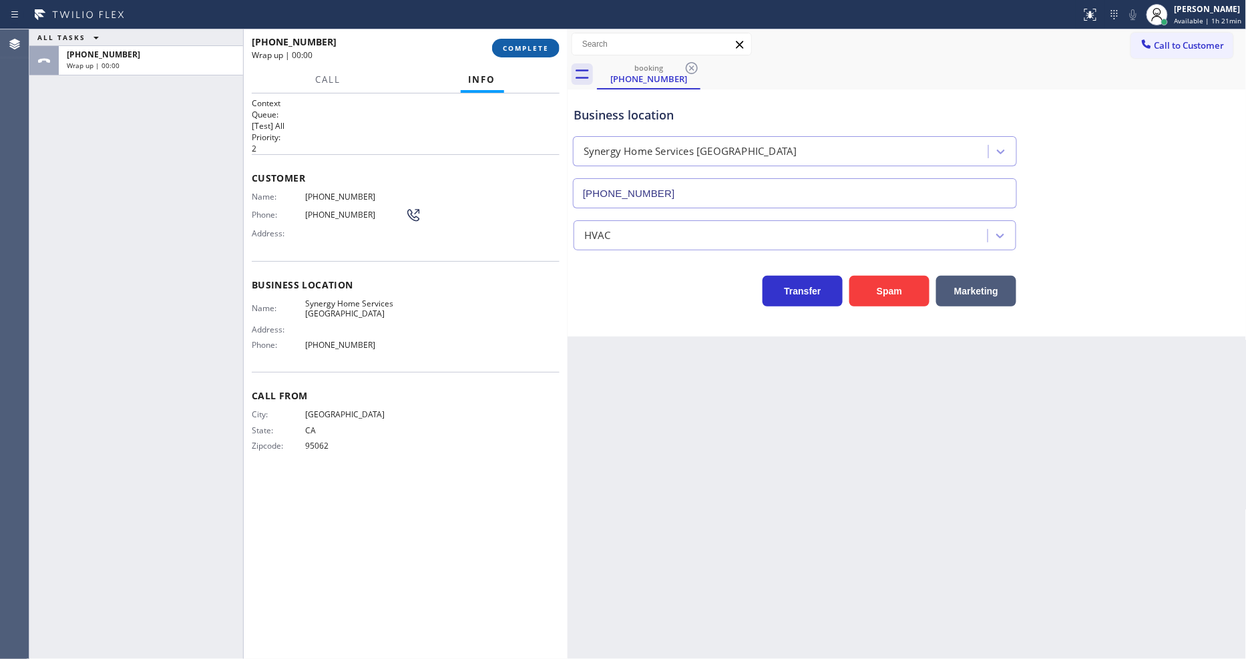
click at [544, 47] on span "COMPLETE" at bounding box center [526, 47] width 46 height 9
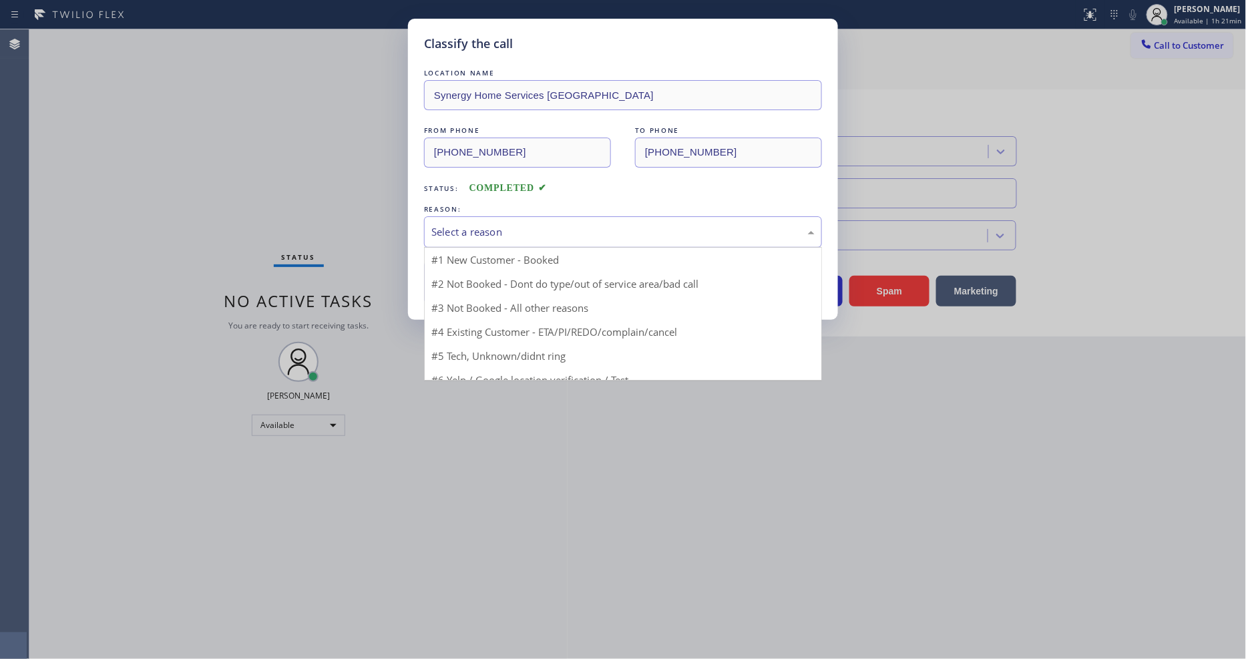
click at [517, 224] on div "Select a reason" at bounding box center [622, 231] width 383 height 15
drag, startPoint x: 502, startPoint y: 323, endPoint x: 494, endPoint y: 299, distance: 25.1
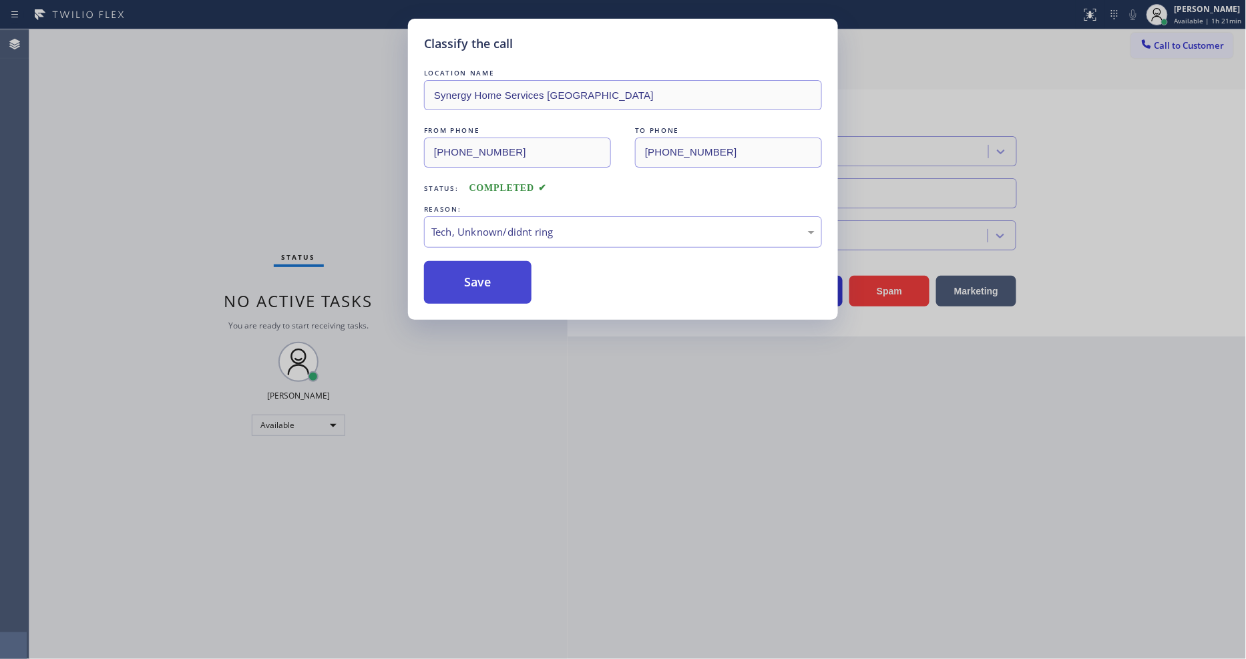
click at [490, 283] on button "Save" at bounding box center [478, 282] width 108 height 43
click at [490, 282] on button "Save" at bounding box center [478, 282] width 108 height 43
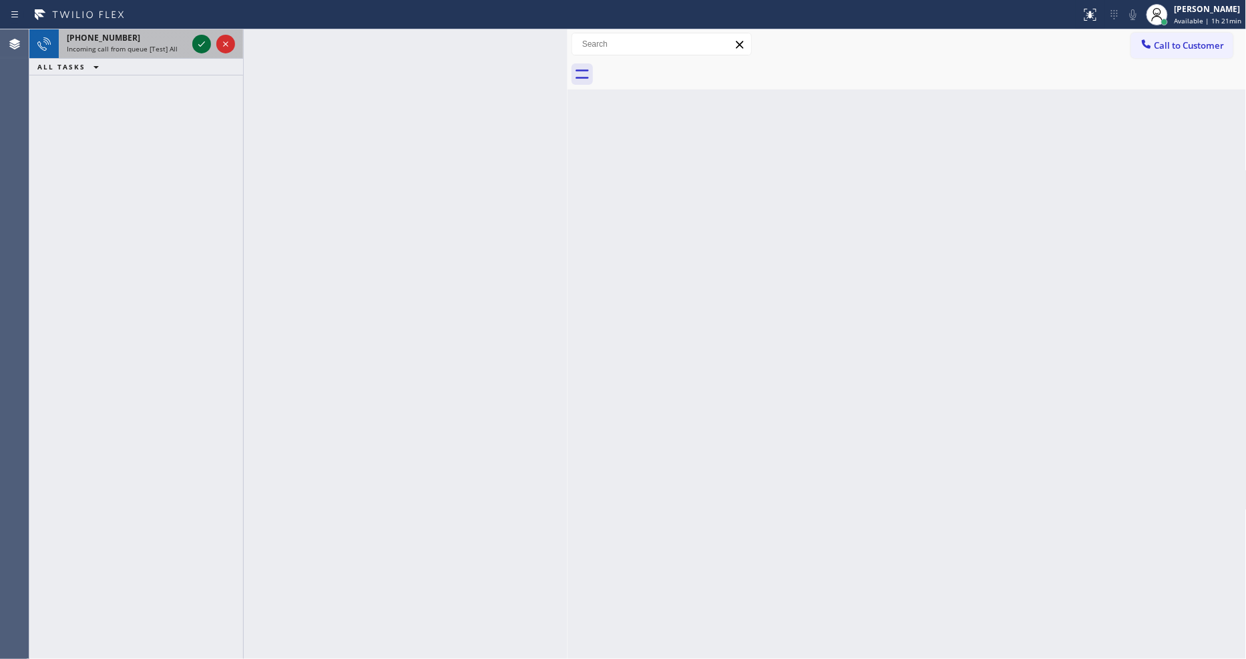
click at [204, 38] on icon at bounding box center [202, 44] width 16 height 16
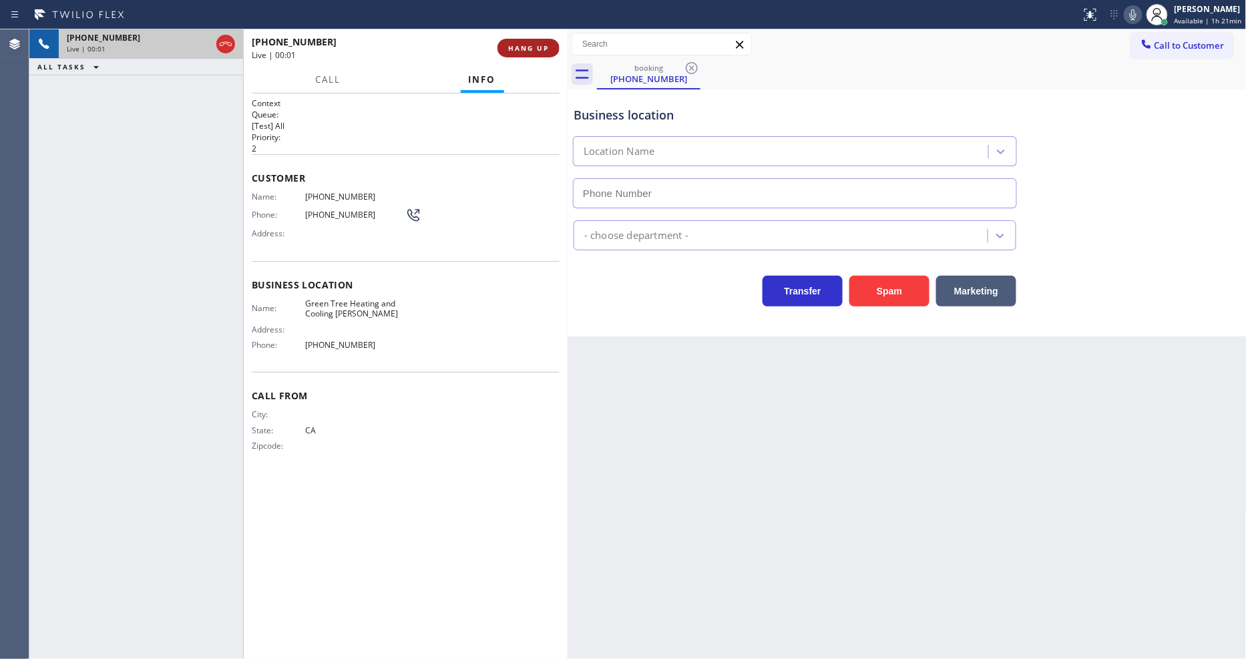
type input "(657) 255-5488"
click at [514, 40] on button "HANG UP" at bounding box center [529, 48] width 62 height 19
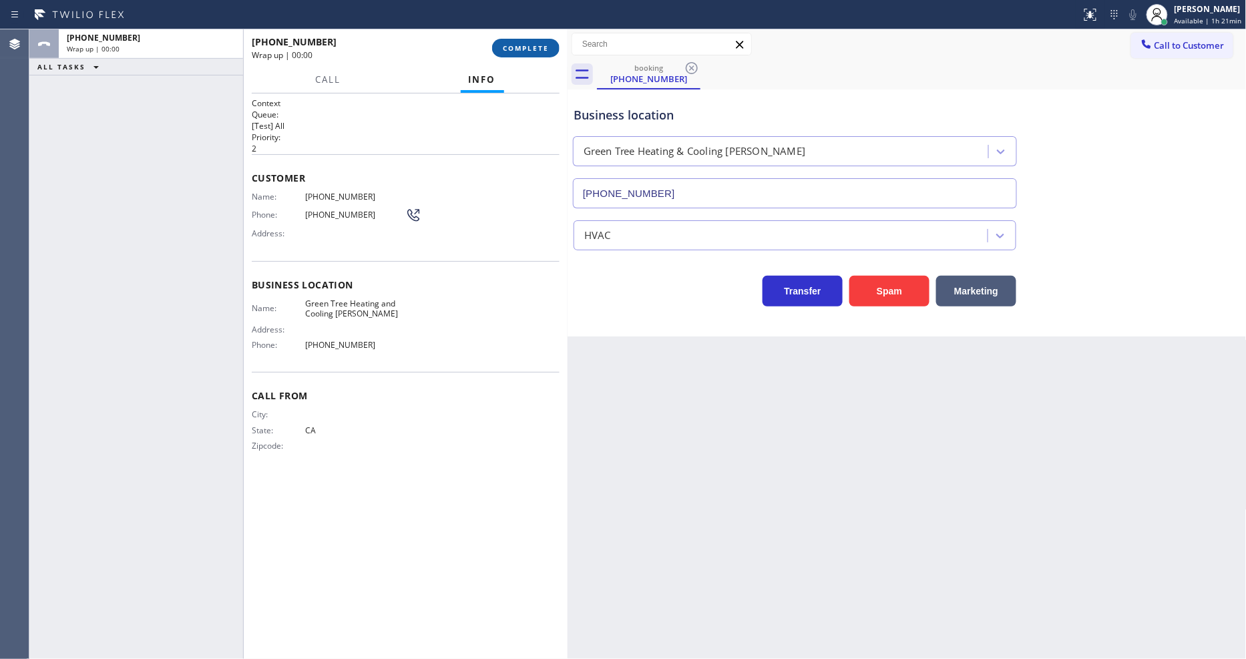
click at [514, 40] on button "COMPLETE" at bounding box center [525, 48] width 67 height 19
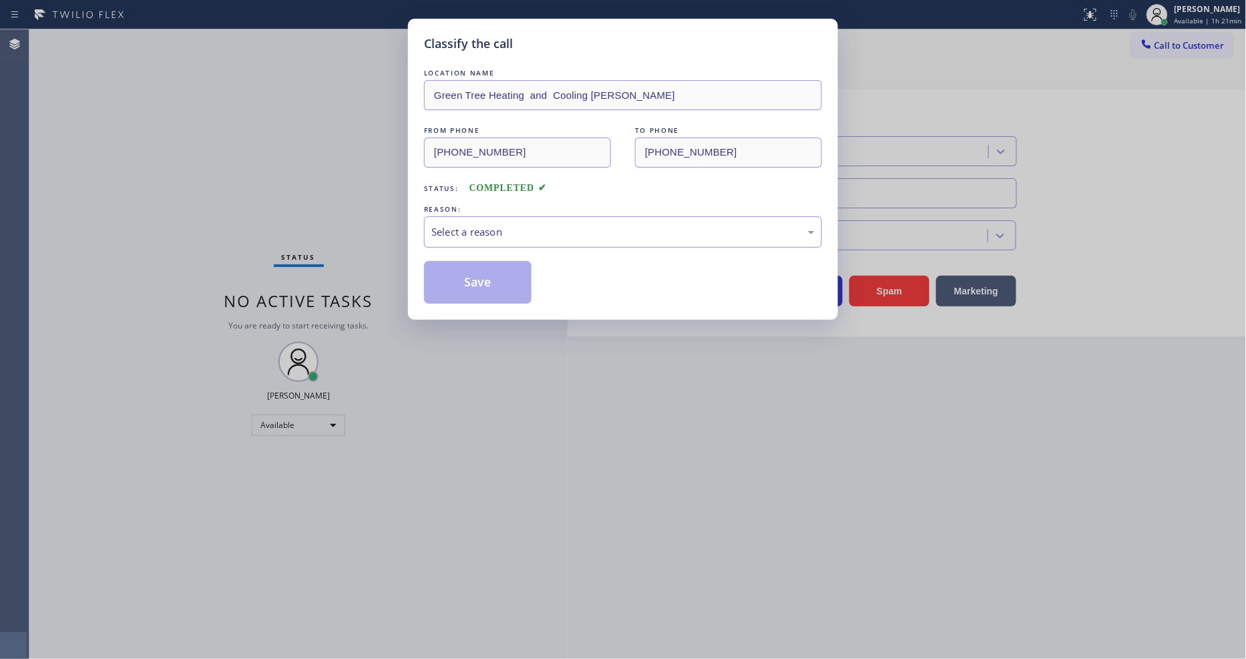
click at [482, 226] on div "Select a reason" at bounding box center [622, 231] width 383 height 15
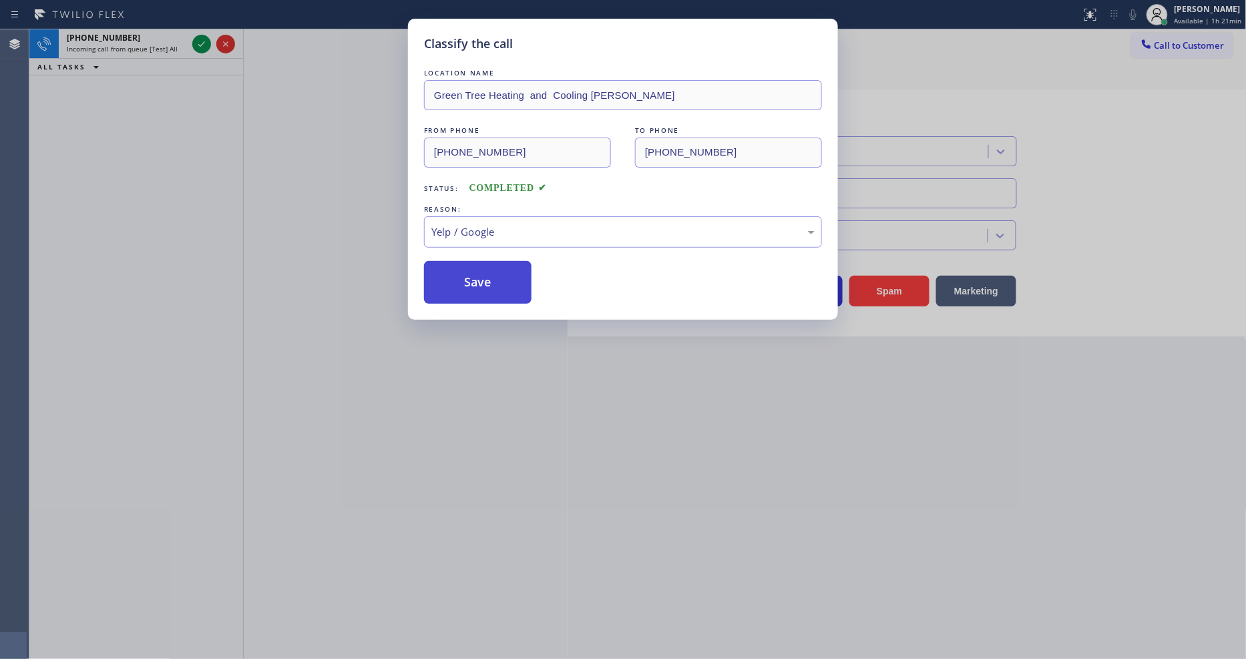
click at [485, 277] on button "Save" at bounding box center [478, 282] width 108 height 43
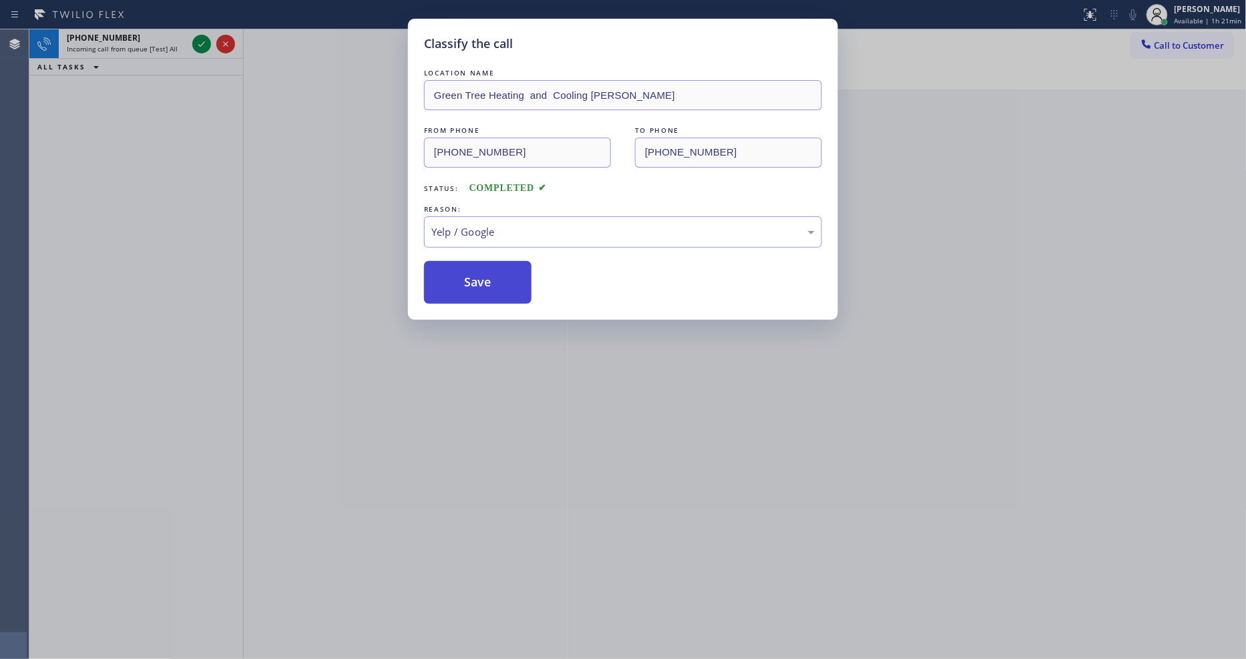
click at [485, 277] on button "Save" at bounding box center [478, 282] width 108 height 43
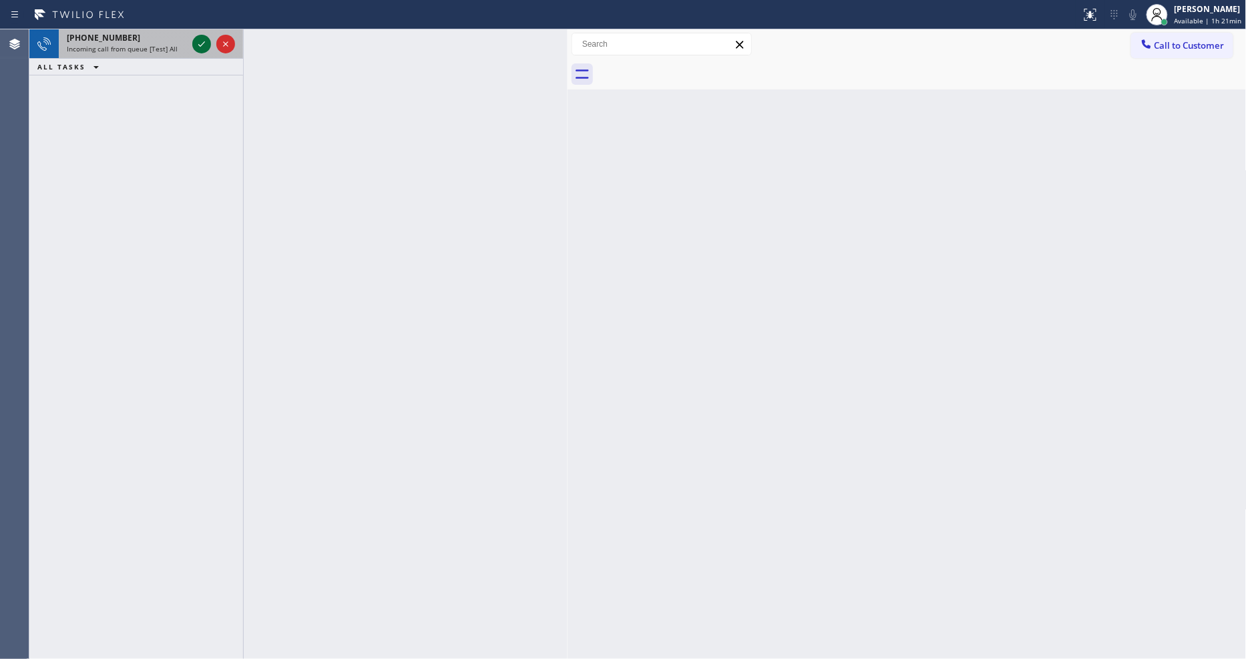
click at [198, 41] on icon at bounding box center [202, 44] width 16 height 16
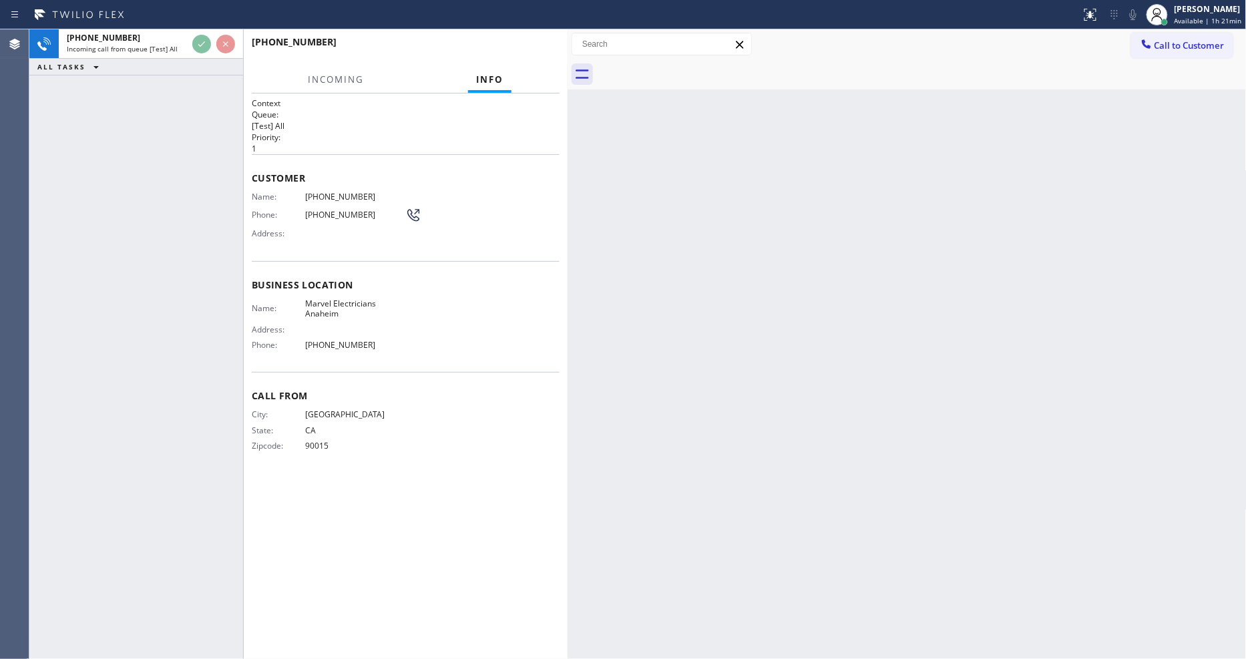
click at [384, 409] on span "[GEOGRAPHIC_DATA]" at bounding box center [355, 414] width 100 height 10
drag, startPoint x: 857, startPoint y: 462, endPoint x: 810, endPoint y: 394, distance: 82.1
click at [857, 459] on div "Back to Dashboard Change Sender ID Customers Technicians Select a contact Outbo…" at bounding box center [907, 344] width 679 height 630
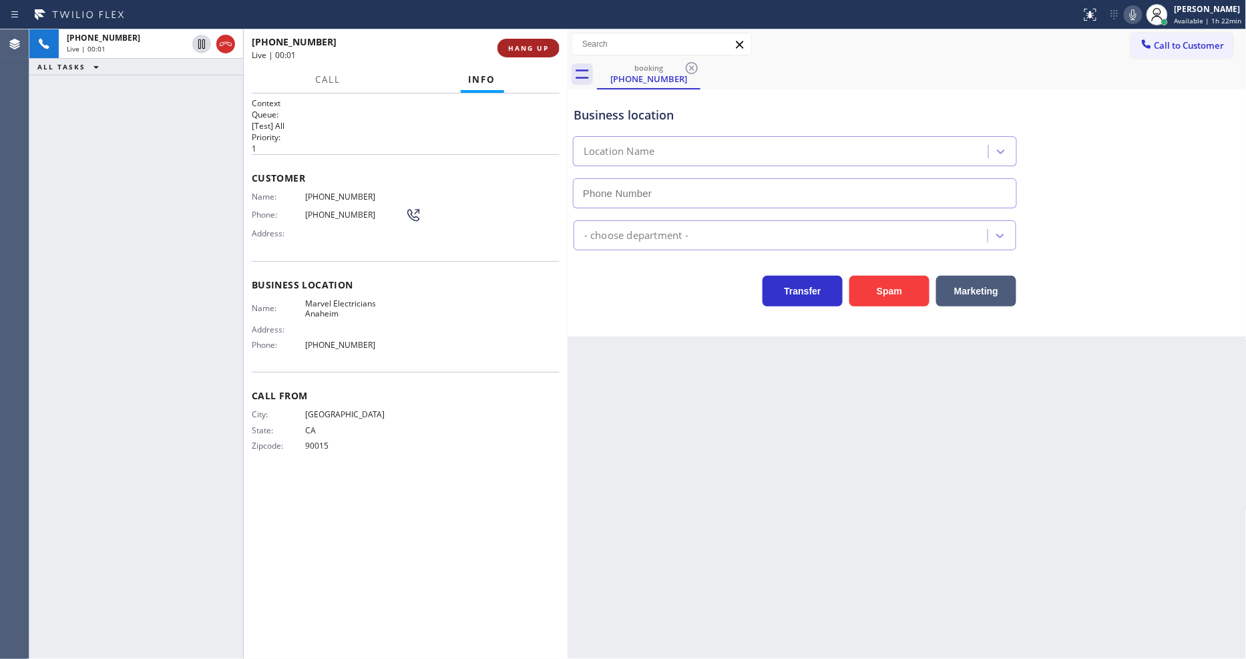
type input "(714) 559-3783"
click at [0, 241] on div "Agent Desktop" at bounding box center [14, 344] width 29 height 630
click at [522, 45] on span "HANG UP" at bounding box center [528, 47] width 41 height 9
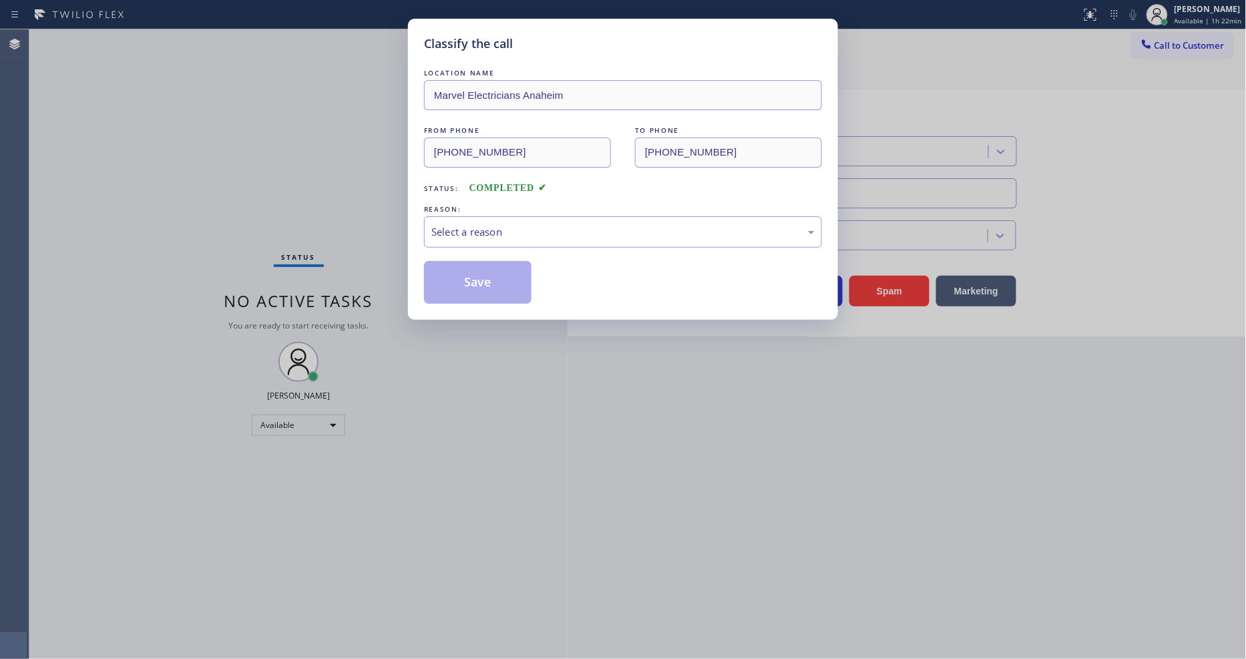
click at [477, 210] on div "REASON:" at bounding box center [623, 209] width 398 height 14
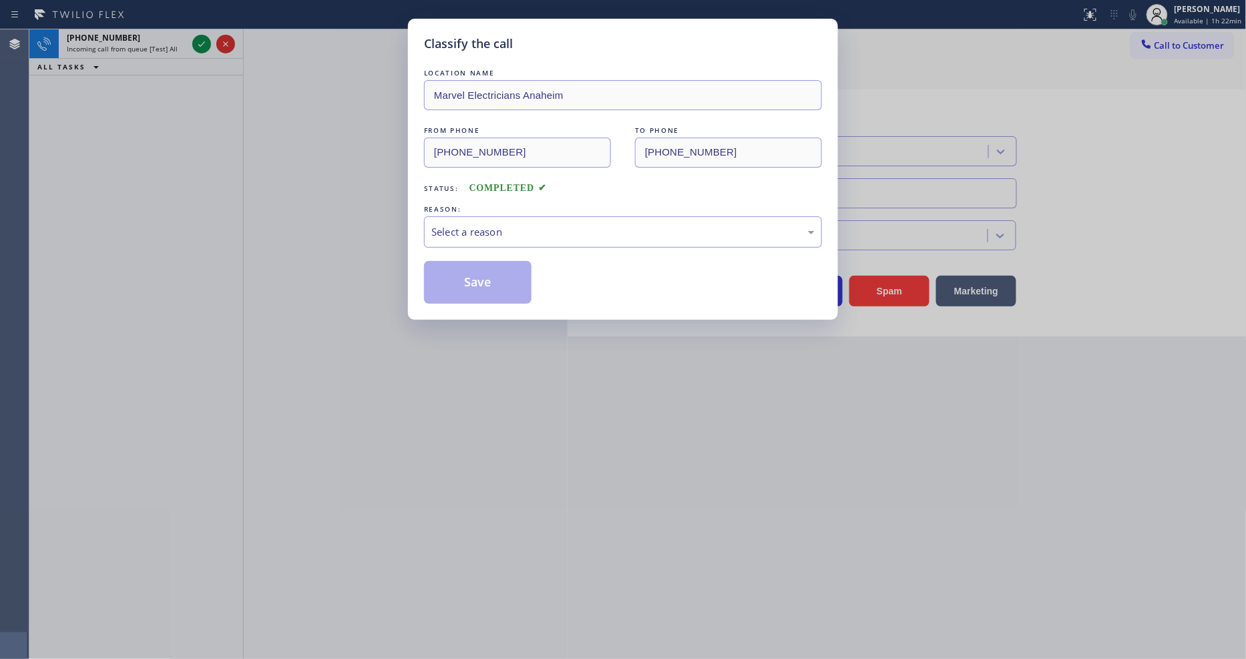
click at [482, 234] on div "Select a reason" at bounding box center [622, 231] width 383 height 15
click at [484, 285] on button "Save" at bounding box center [478, 282] width 108 height 43
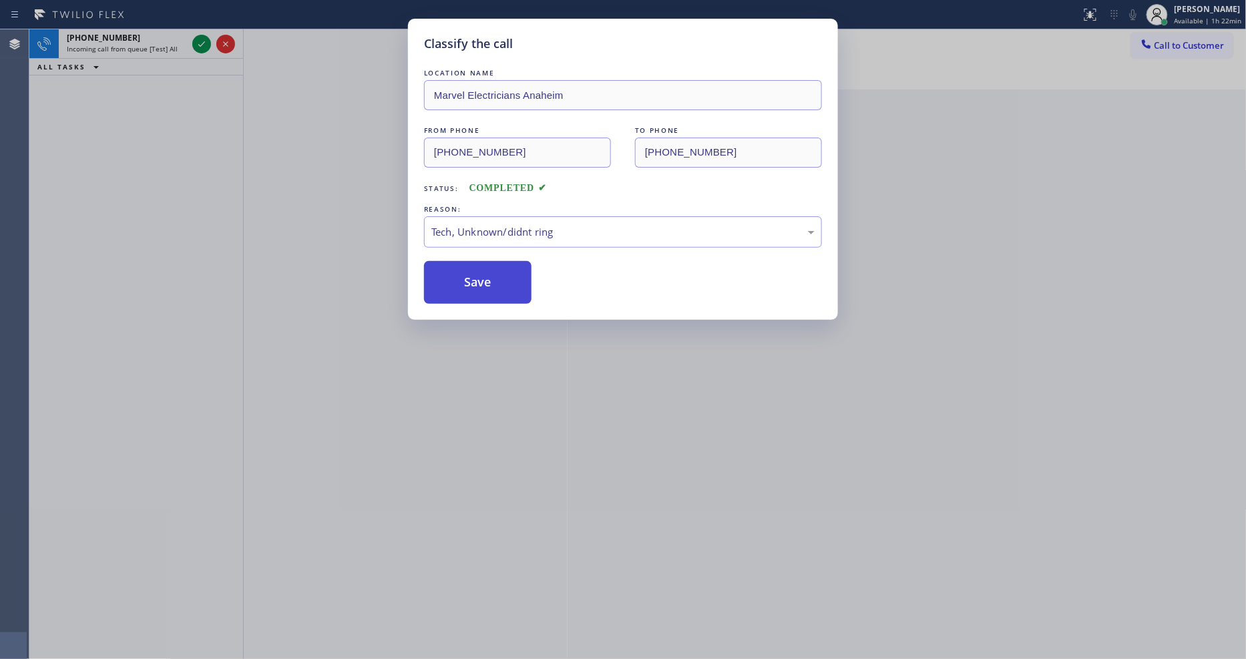
click at [484, 285] on button "Save" at bounding box center [478, 282] width 108 height 43
drag, startPoint x: 484, startPoint y: 285, endPoint x: 482, endPoint y: 238, distance: 46.8
click at [485, 283] on button "Save" at bounding box center [478, 282] width 108 height 43
click at [196, 43] on icon at bounding box center [202, 44] width 16 height 16
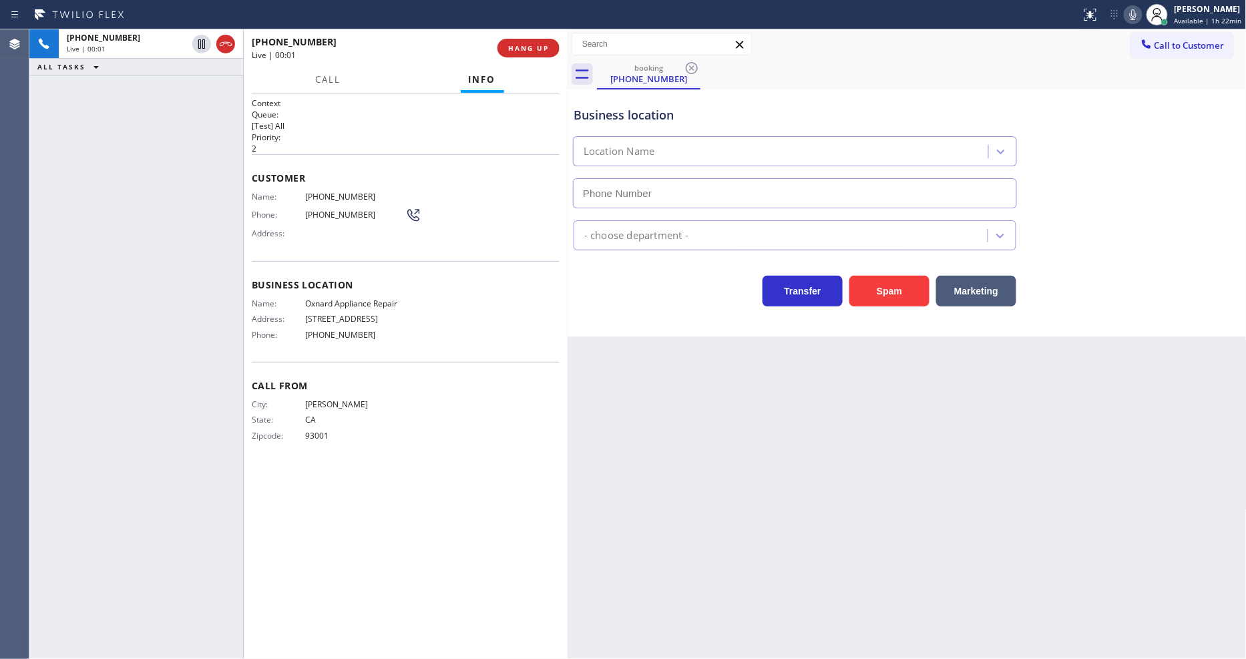
type input "(805) 728-9087"
click at [345, 305] on div "Name: Oxnard Appliance Repair Address: 300 East Esplanade Drive Phone: (805) 72…" at bounding box center [329, 322] width 154 height 47
click at [346, 192] on span "(805) 901-9555" at bounding box center [355, 197] width 100 height 10
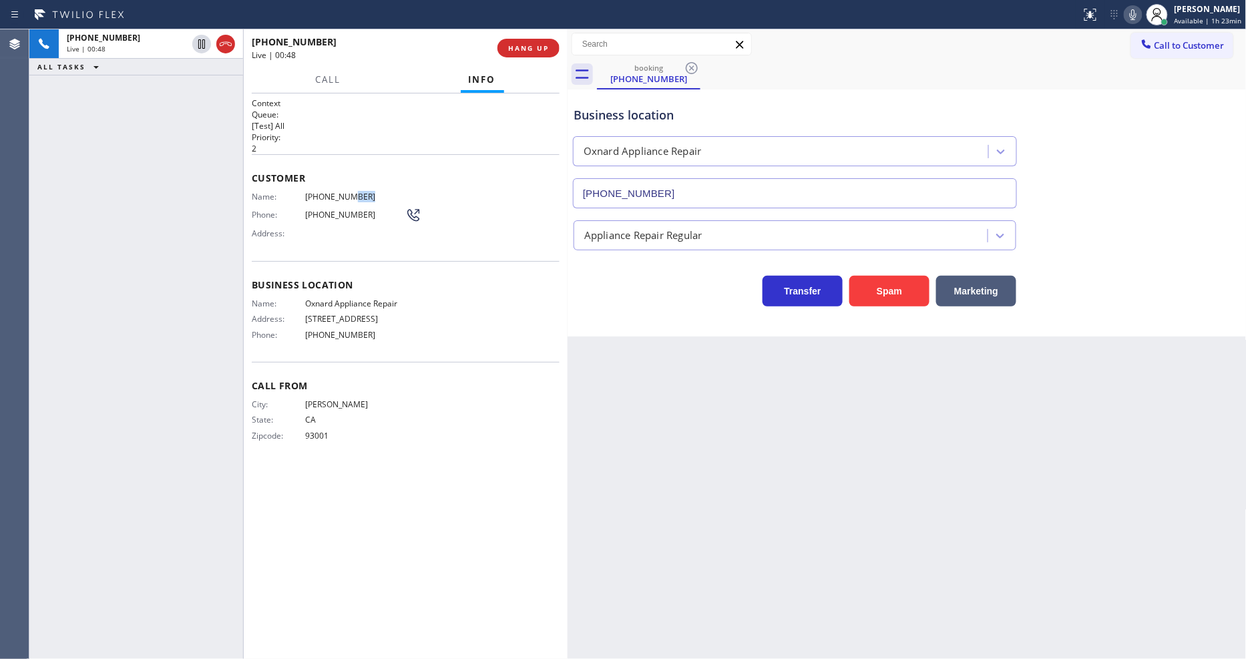
click at [346, 192] on span "(805) 901-9555" at bounding box center [355, 197] width 100 height 10
click at [202, 43] on icon at bounding box center [202, 44] width 16 height 16
click at [1133, 17] on icon at bounding box center [1133, 15] width 16 height 16
click at [388, 450] on div "Call From City: VENTURA State: CA Zipcode: 93001" at bounding box center [406, 412] width 308 height 101
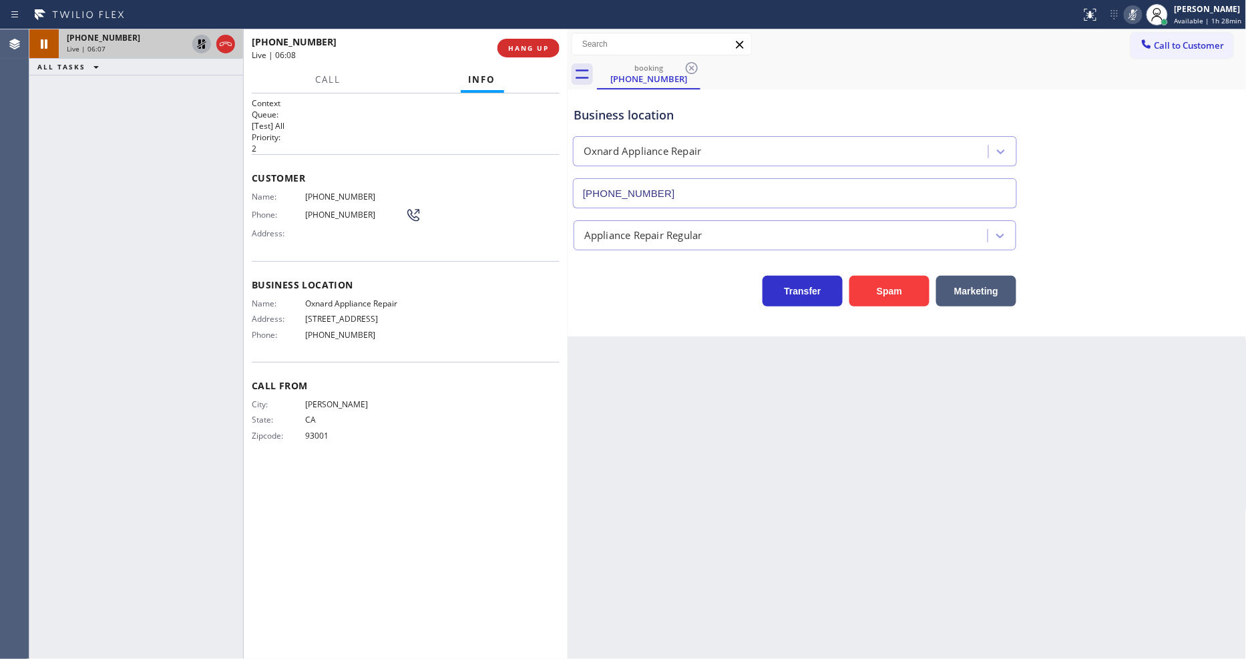
click at [202, 38] on icon at bounding box center [202, 44] width 16 height 16
click at [1136, 16] on icon at bounding box center [1133, 15] width 16 height 16
click at [532, 51] on span "HANG UP" at bounding box center [528, 47] width 41 height 9
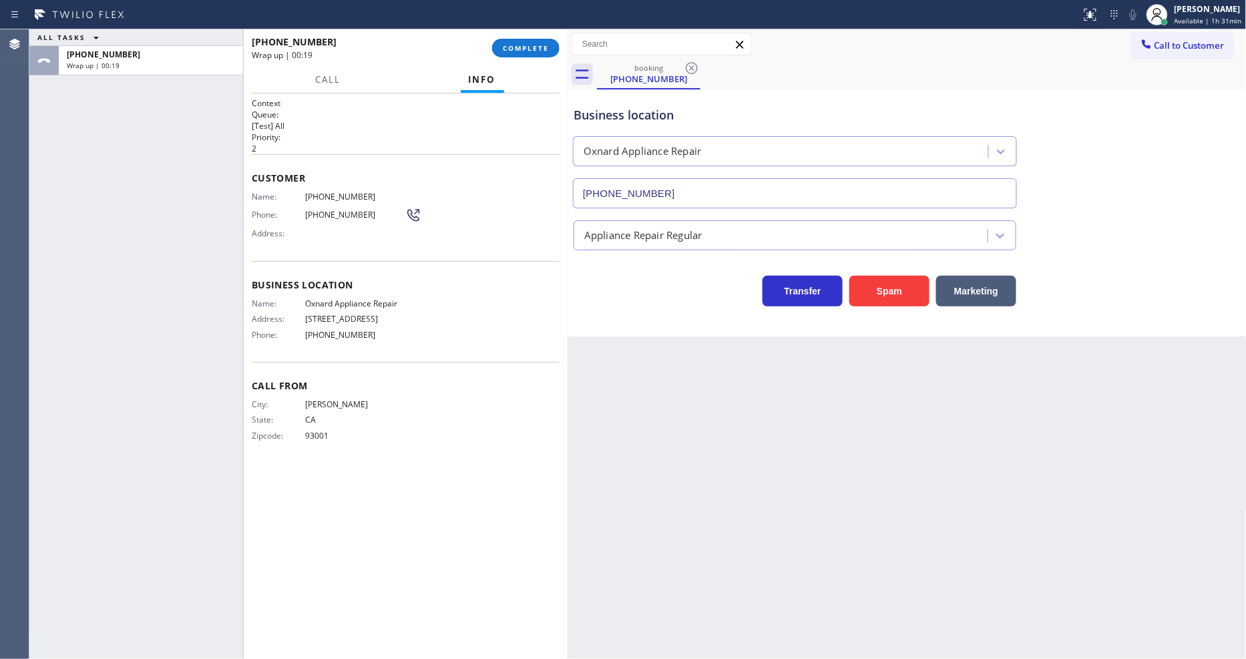
click at [196, 275] on div "ALL TASKS ALL TASKS ACTIVE TASKS TASKS IN WRAP UP +18059019555 Wrap up | 00:19" at bounding box center [136, 344] width 214 height 630
click at [522, 43] on span "COMPLETE" at bounding box center [526, 47] width 46 height 9
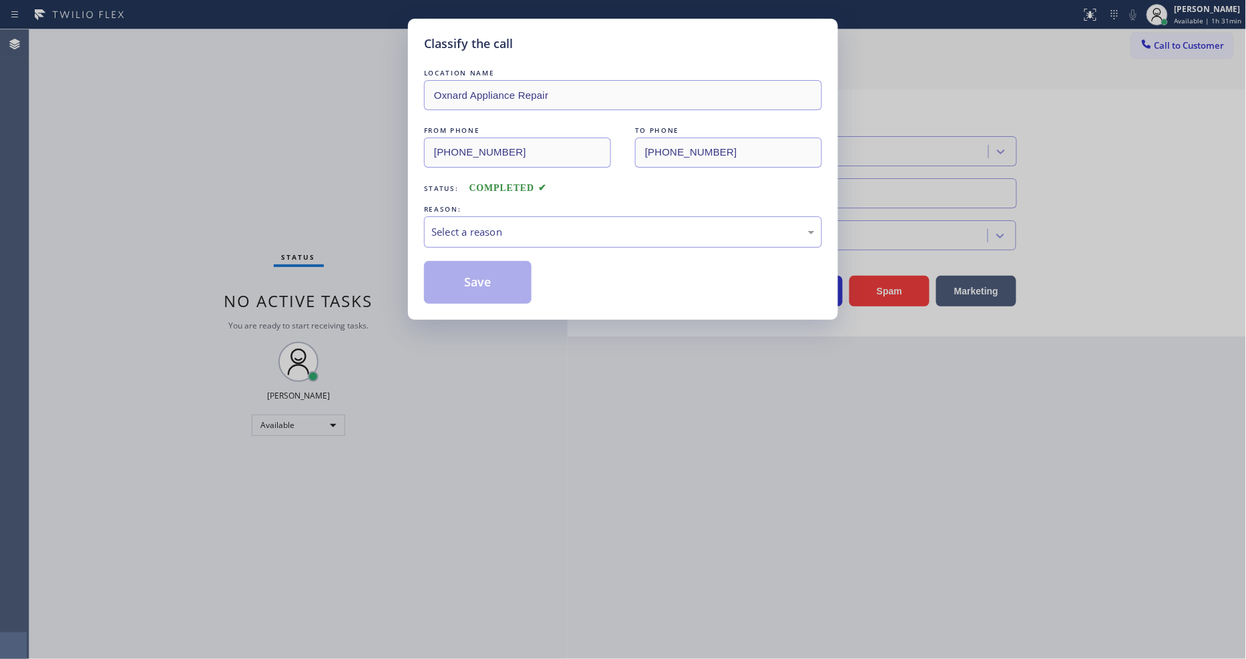
click at [442, 225] on div "Select a reason" at bounding box center [622, 231] width 383 height 15
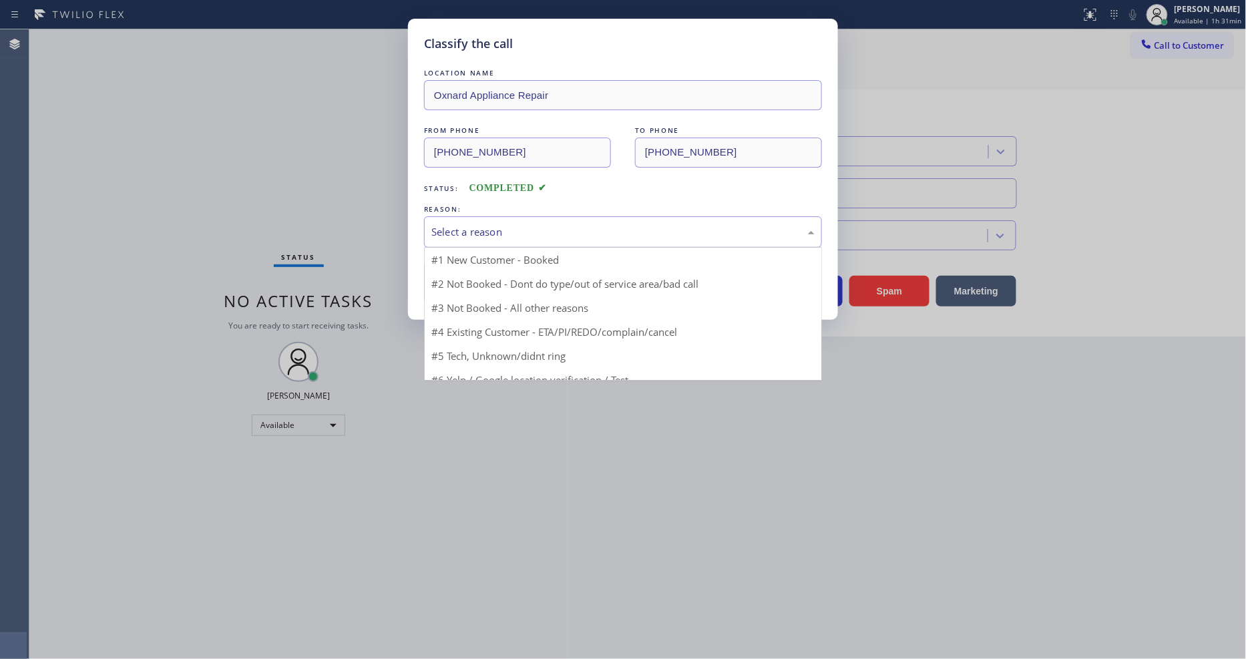
drag, startPoint x: 437, startPoint y: 254, endPoint x: 444, endPoint y: 272, distance: 19.5
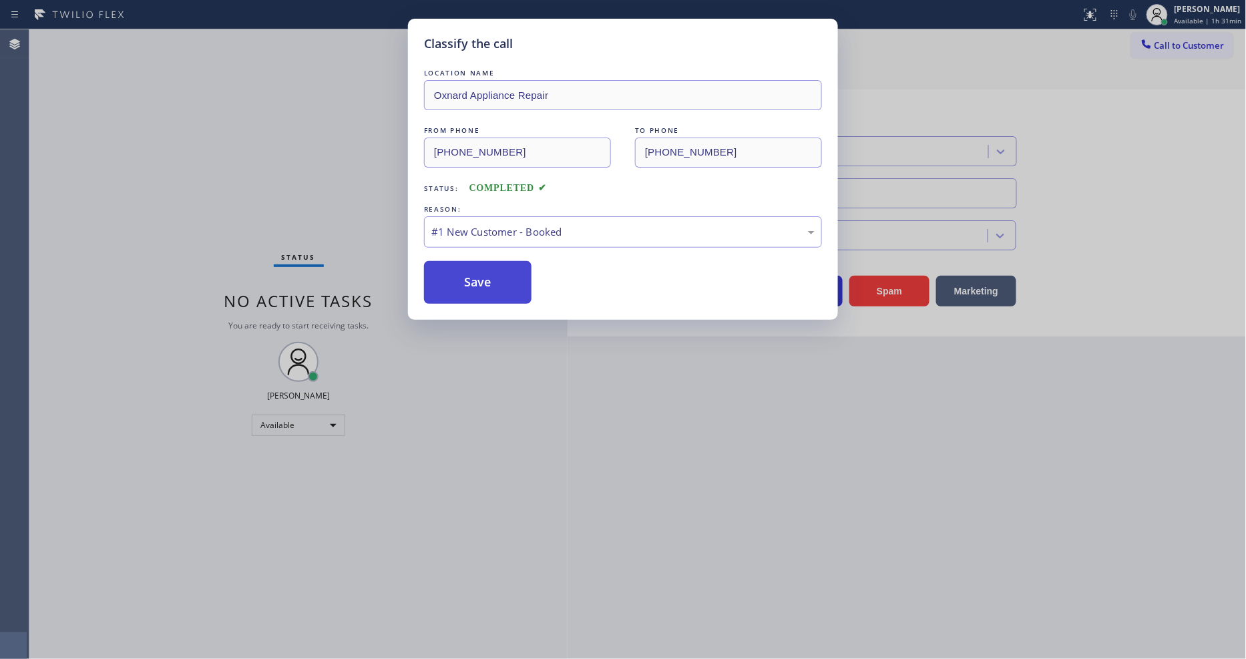
click at [445, 276] on button "Save" at bounding box center [478, 282] width 108 height 43
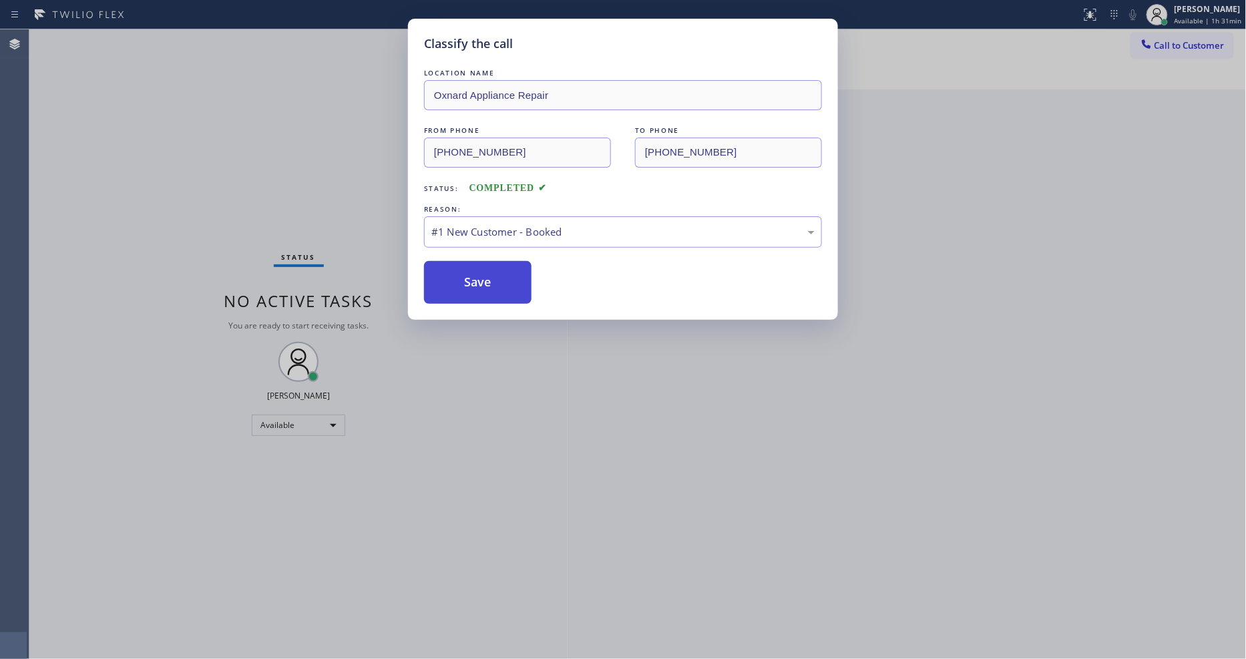
click at [445, 276] on button "Save" at bounding box center [478, 282] width 108 height 43
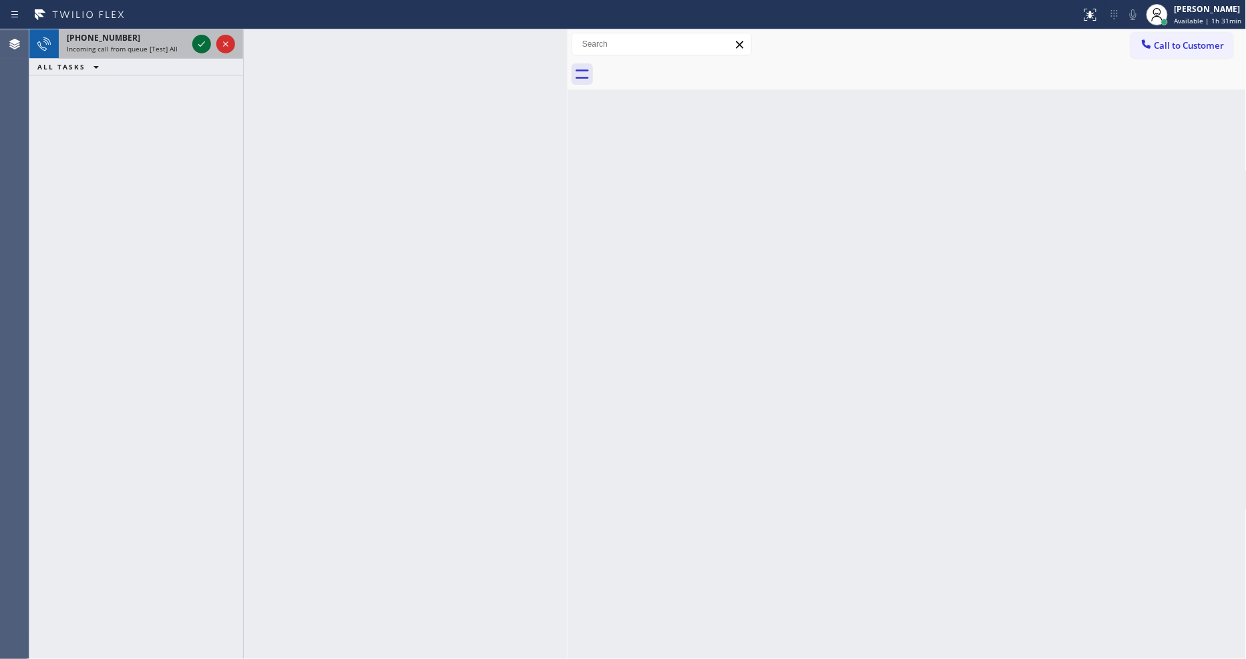
click at [201, 43] on icon at bounding box center [202, 44] width 16 height 16
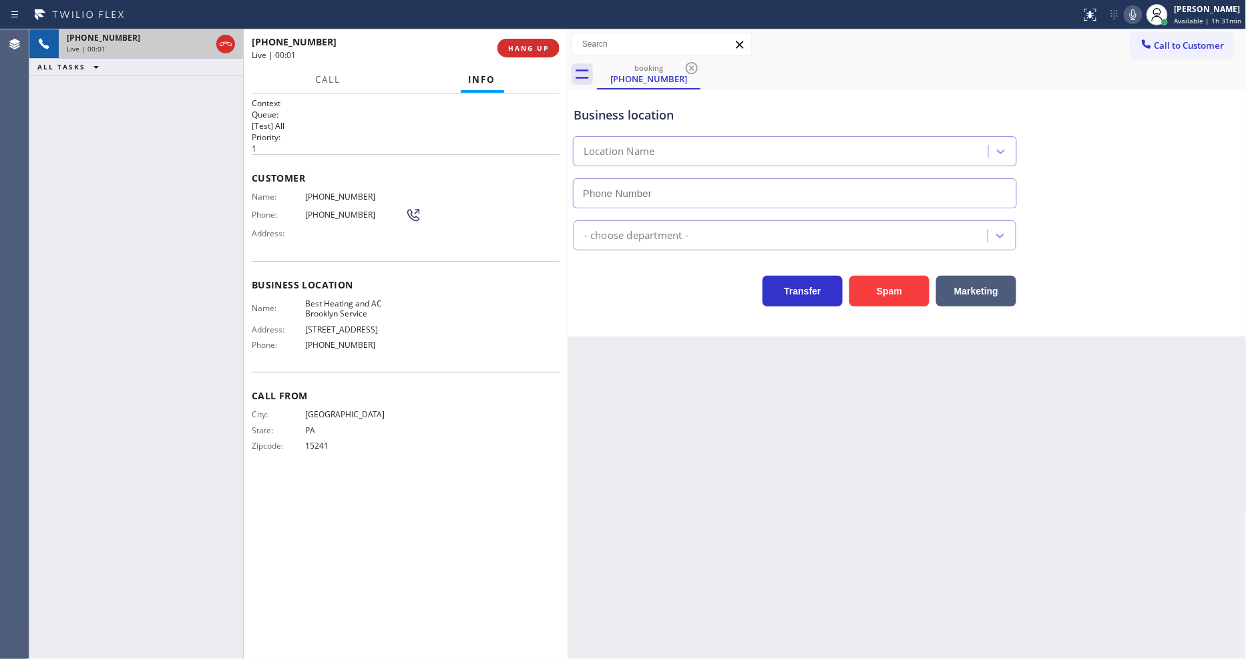
type input "(347) 851-1283"
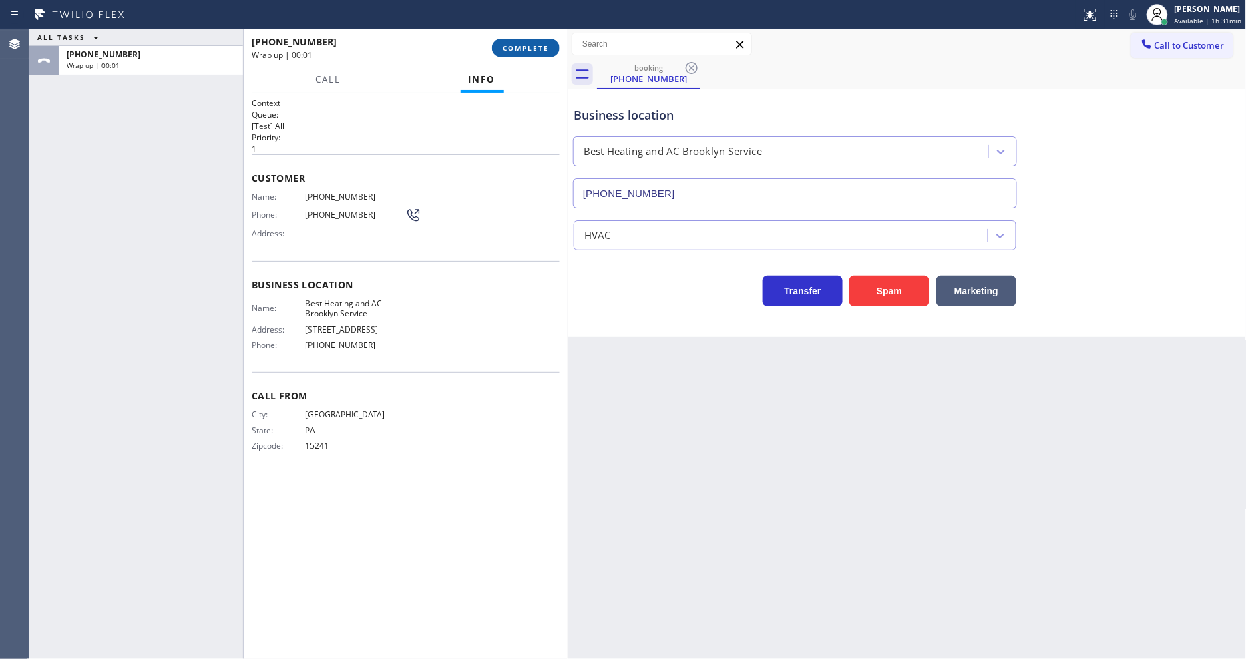
click at [514, 55] on button "COMPLETE" at bounding box center [525, 48] width 67 height 19
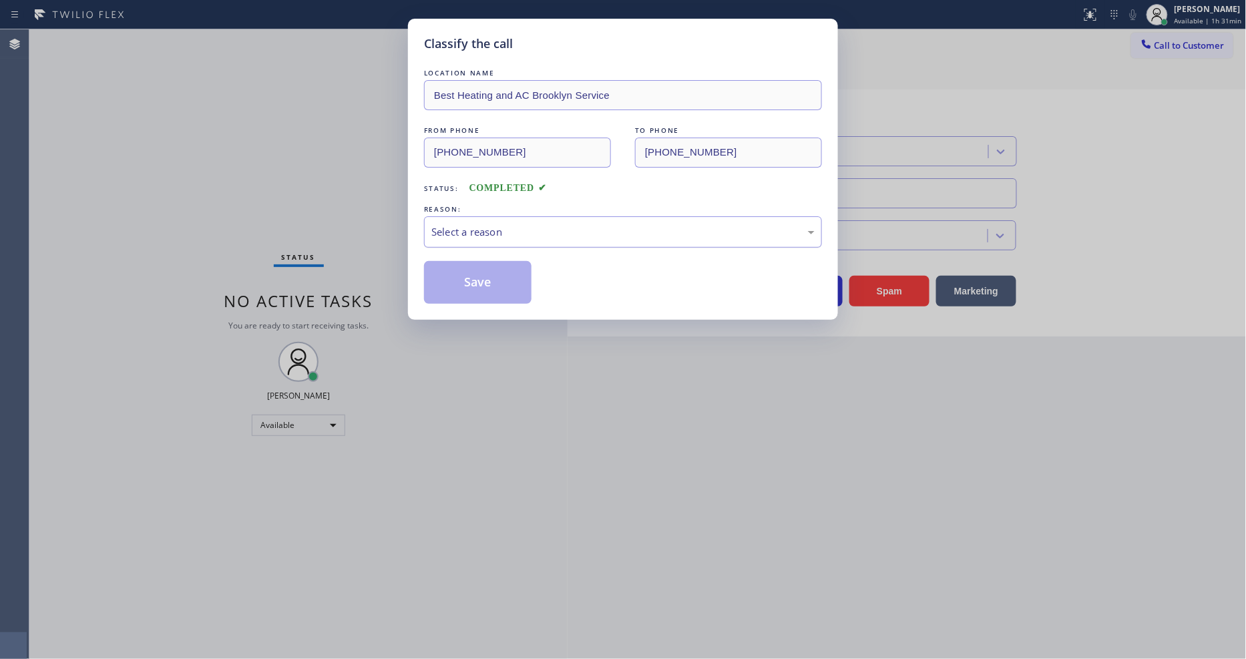
click at [479, 224] on div "Select a reason" at bounding box center [622, 231] width 383 height 15
click at [484, 278] on button "Save" at bounding box center [478, 282] width 108 height 43
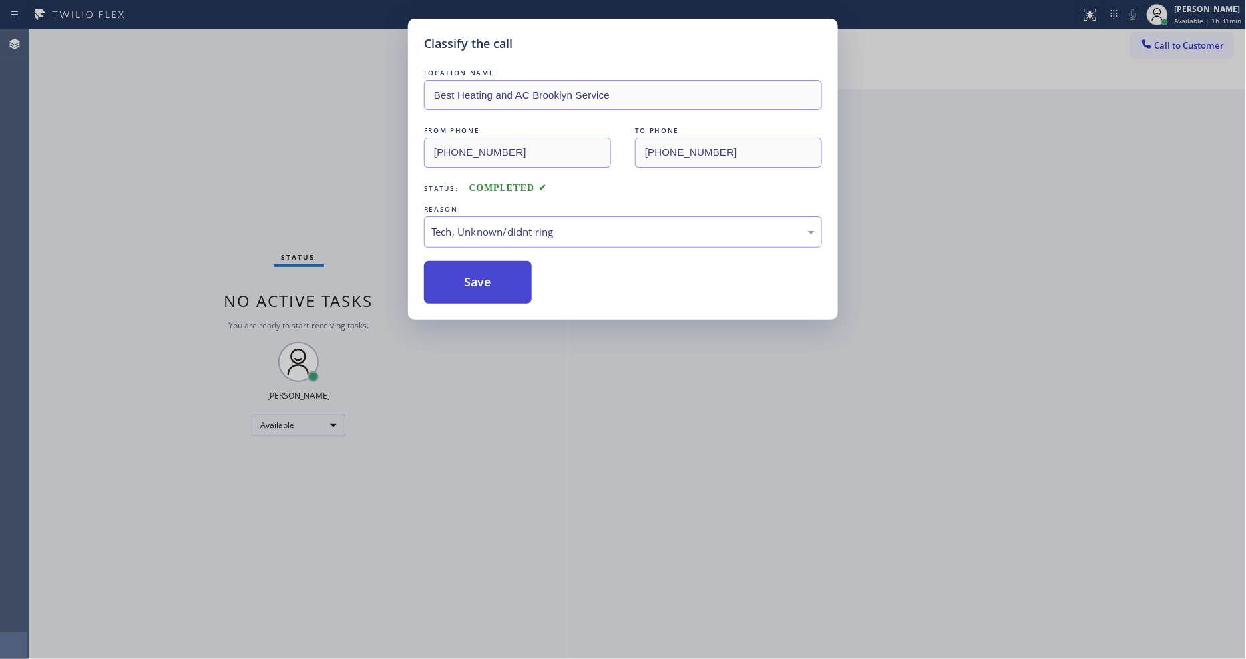
click at [484, 278] on button "Save" at bounding box center [478, 282] width 108 height 43
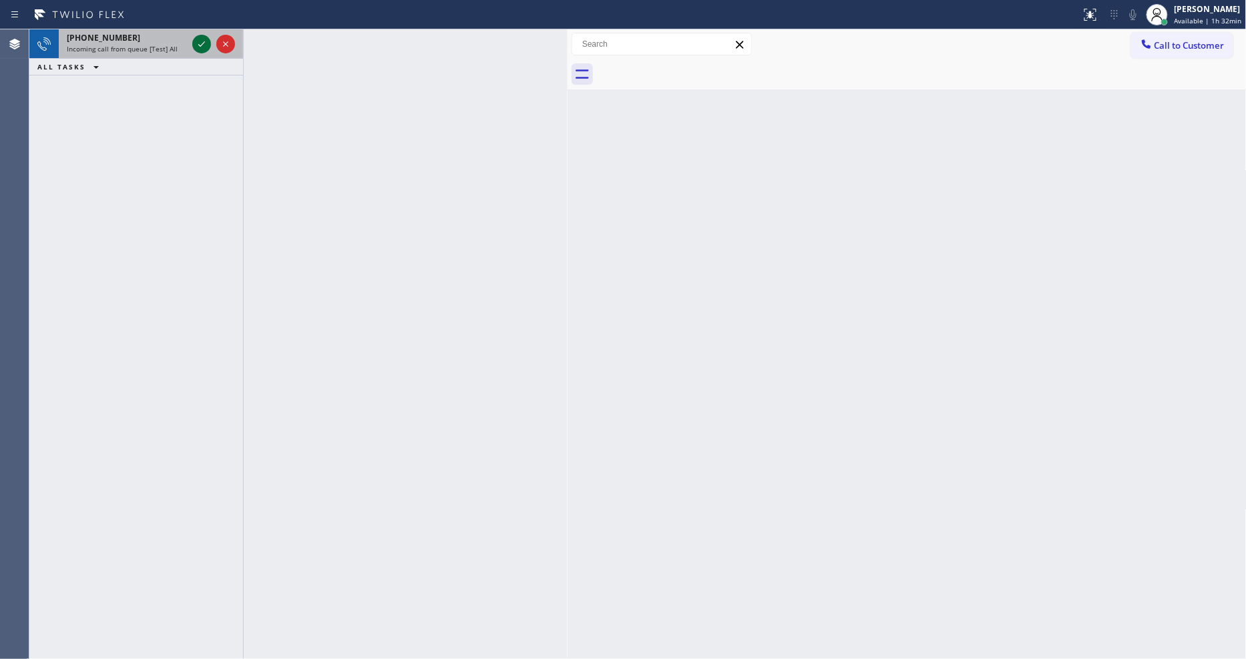
click at [196, 43] on icon at bounding box center [202, 44] width 16 height 16
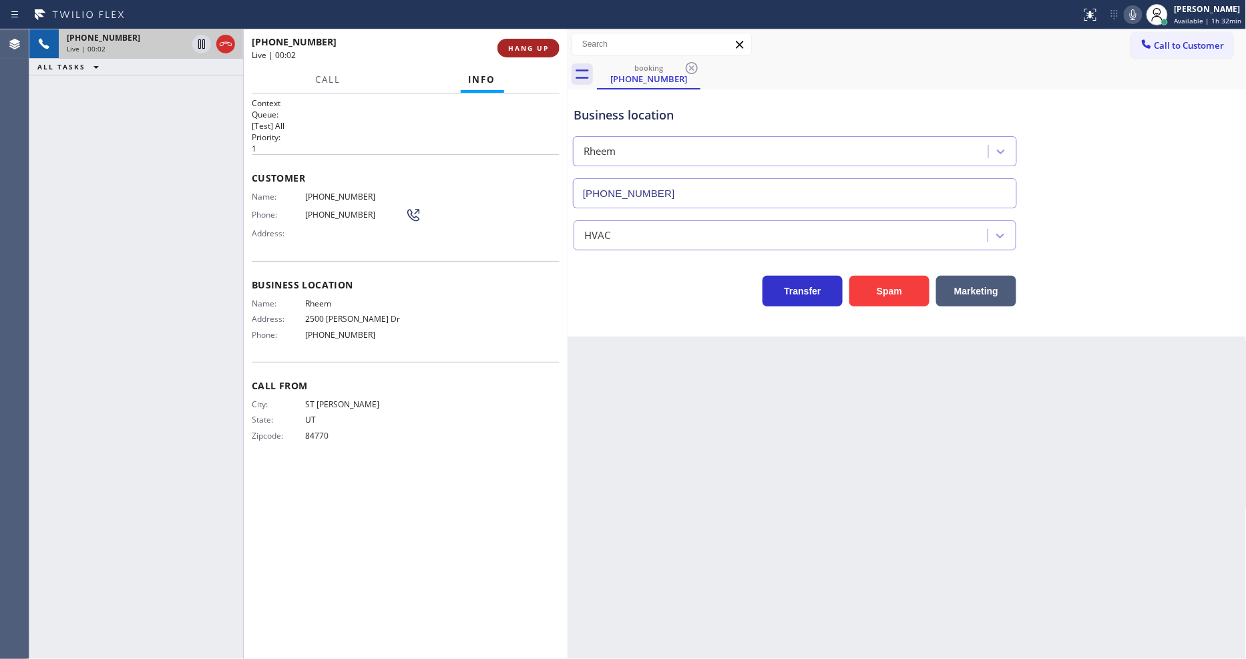
type input "(510) 426-9647"
click at [402, 47] on div "+14357038342" at bounding box center [370, 41] width 236 height 13
click at [537, 39] on button "HANG UP" at bounding box center [529, 48] width 62 height 19
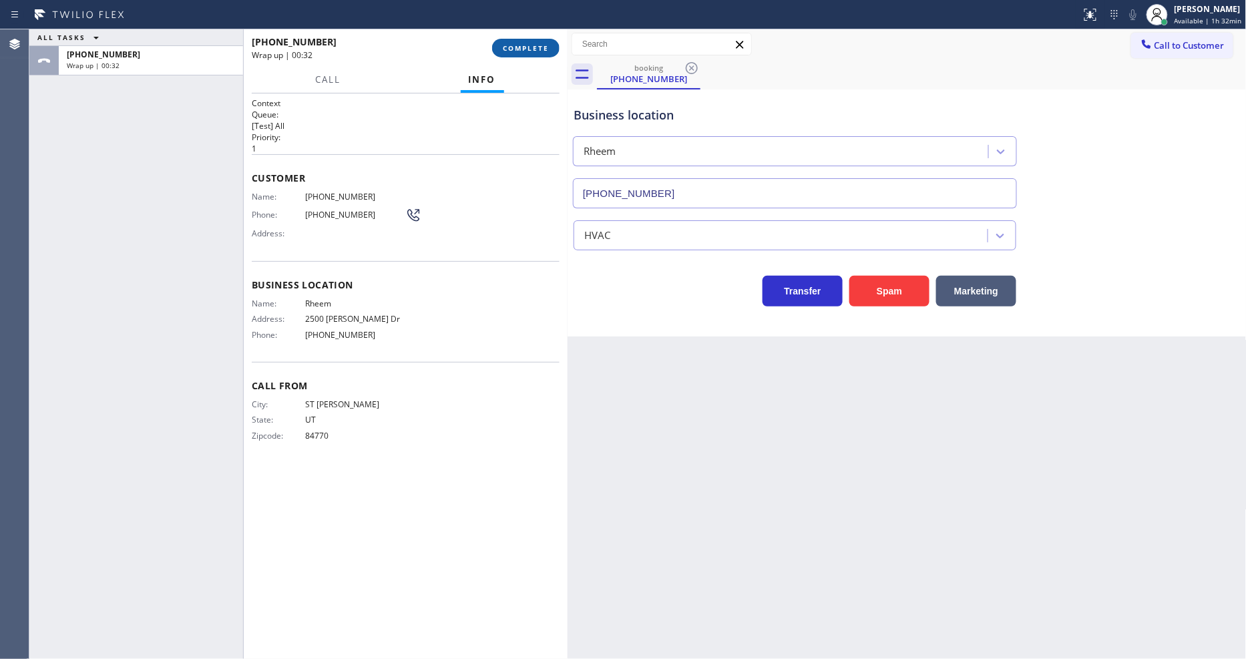
click at [519, 49] on span "COMPLETE" at bounding box center [526, 47] width 46 height 9
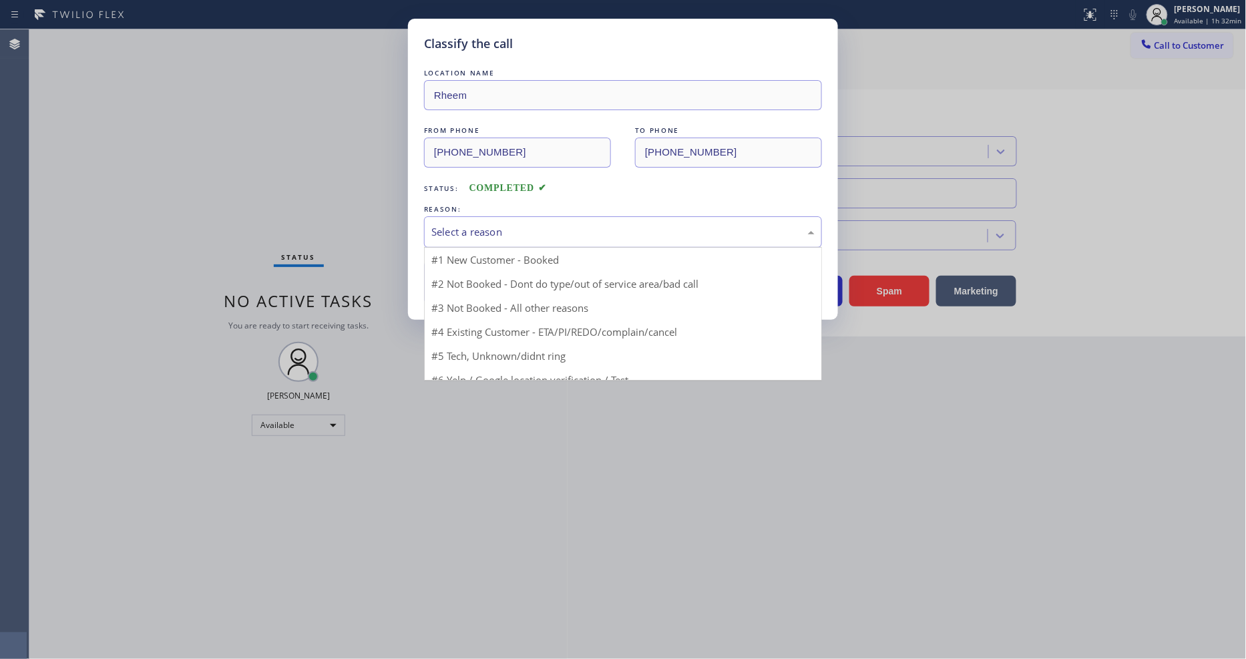
click at [483, 216] on div "Select a reason" at bounding box center [623, 231] width 398 height 31
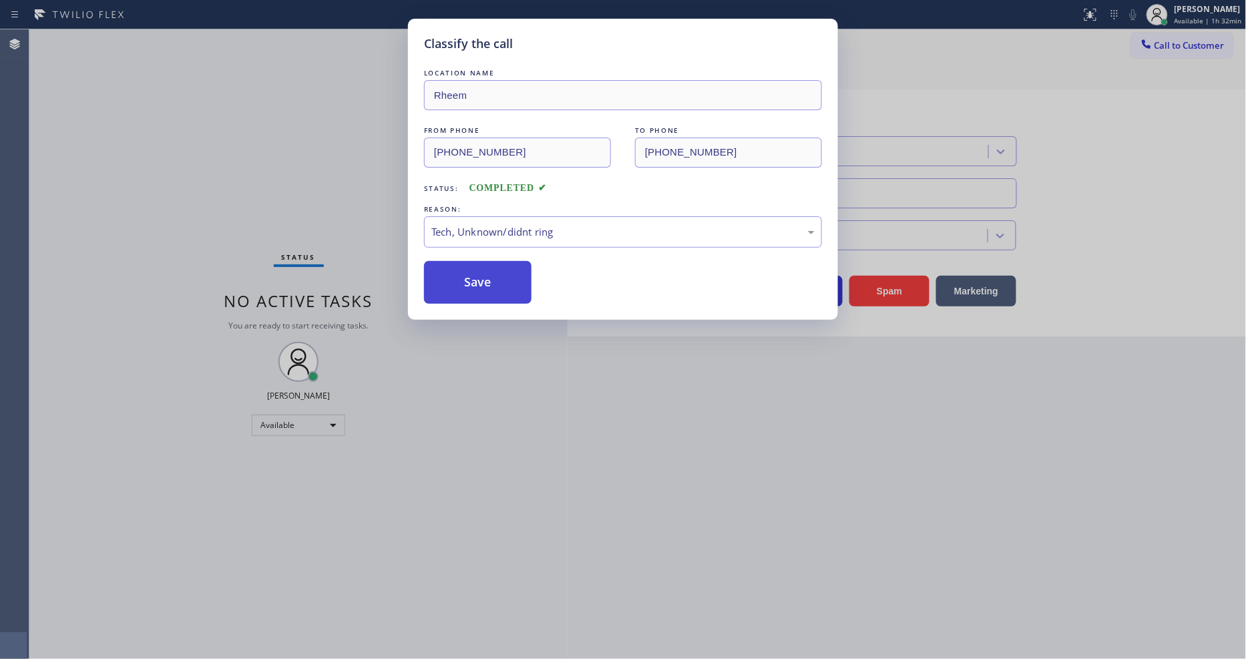
click at [492, 263] on button "Save" at bounding box center [478, 282] width 108 height 43
click at [492, 262] on button "Save" at bounding box center [478, 282] width 108 height 43
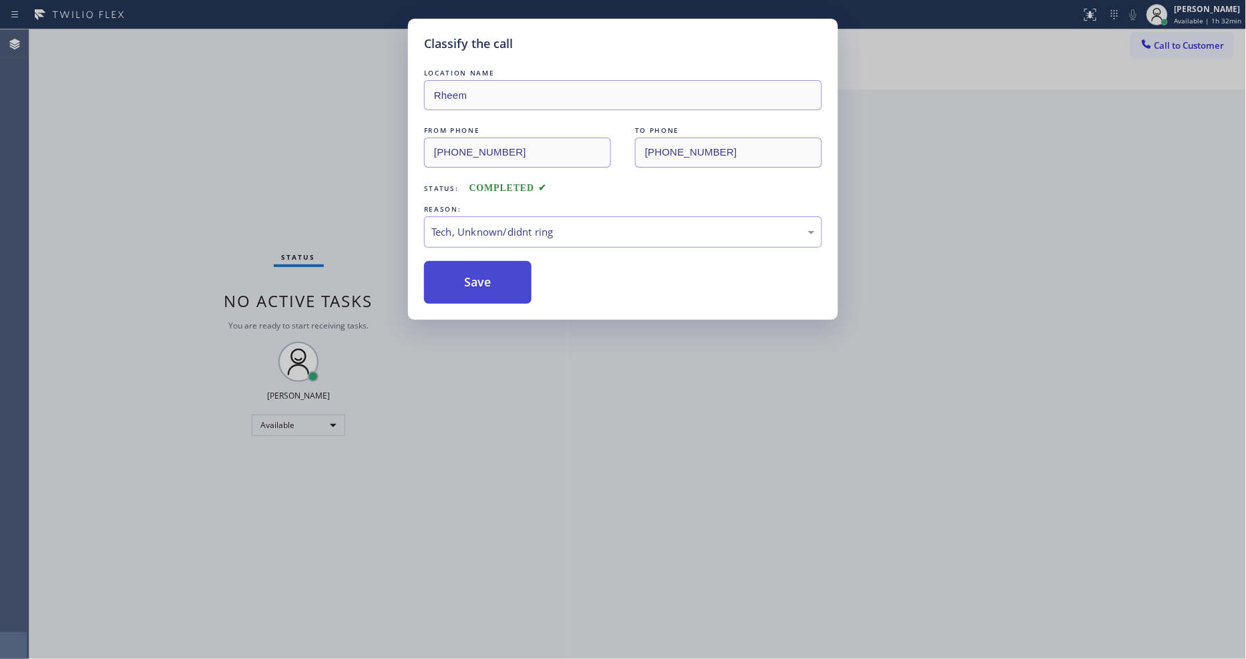
click at [492, 262] on button "Save" at bounding box center [478, 282] width 108 height 43
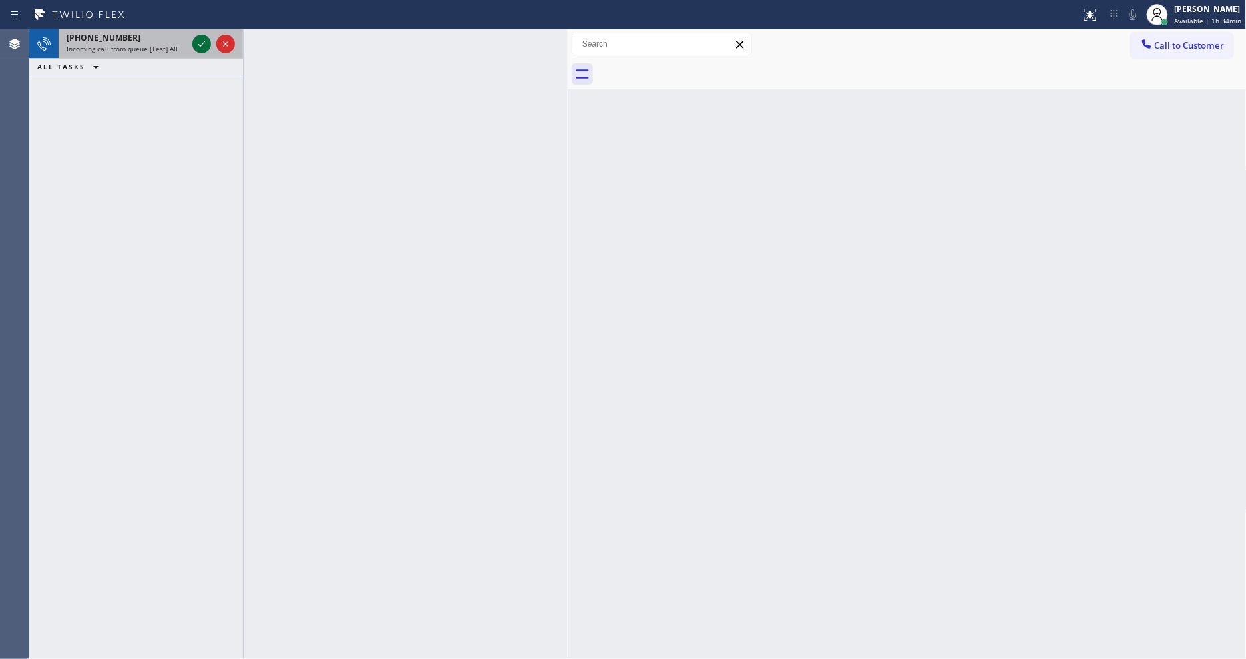
click at [204, 42] on icon at bounding box center [202, 44] width 16 height 16
click at [204, 47] on icon at bounding box center [202, 44] width 16 height 16
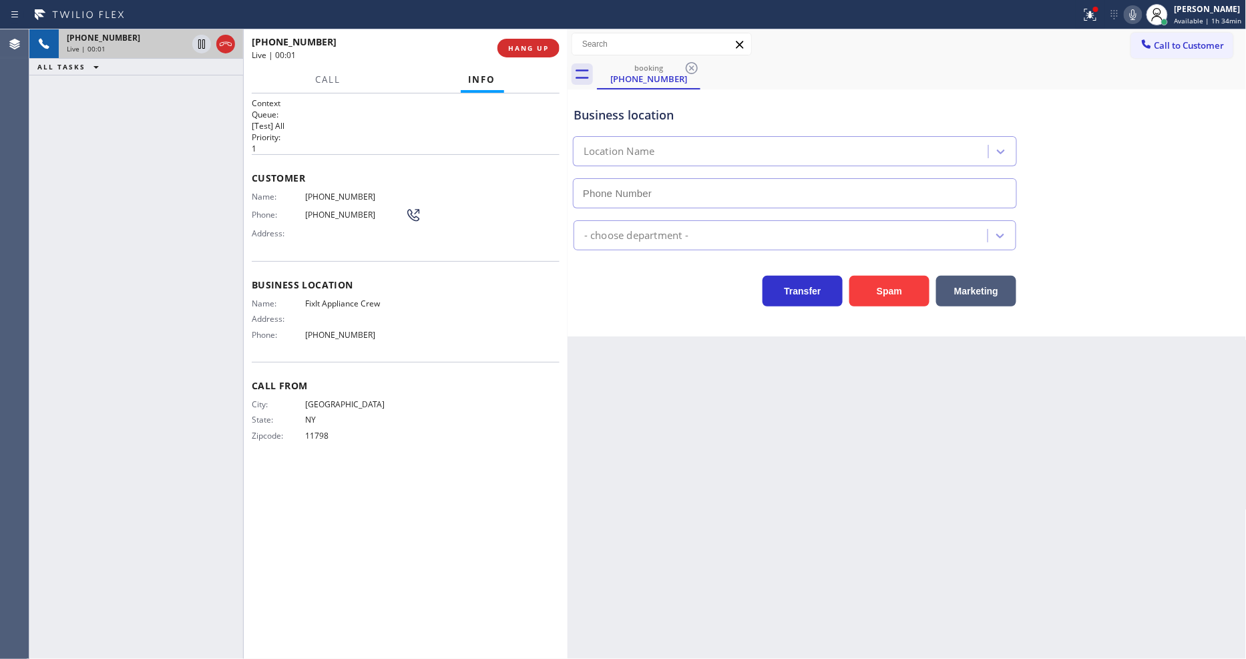
type input "(516) 430-7756"
click at [238, 345] on div "+16312742148 Live | 00:02 ALL TASKS ALL TASKS ACTIVE TASKS TASKS IN WRAP UP" at bounding box center [136, 344] width 214 height 630
click at [530, 32] on div "+16312742148 Live | 00:02 HANG UP" at bounding box center [406, 48] width 308 height 35
click at [526, 43] on span "HANG UP" at bounding box center [528, 47] width 41 height 9
click at [525, 43] on span "HANG UP" at bounding box center [528, 47] width 41 height 9
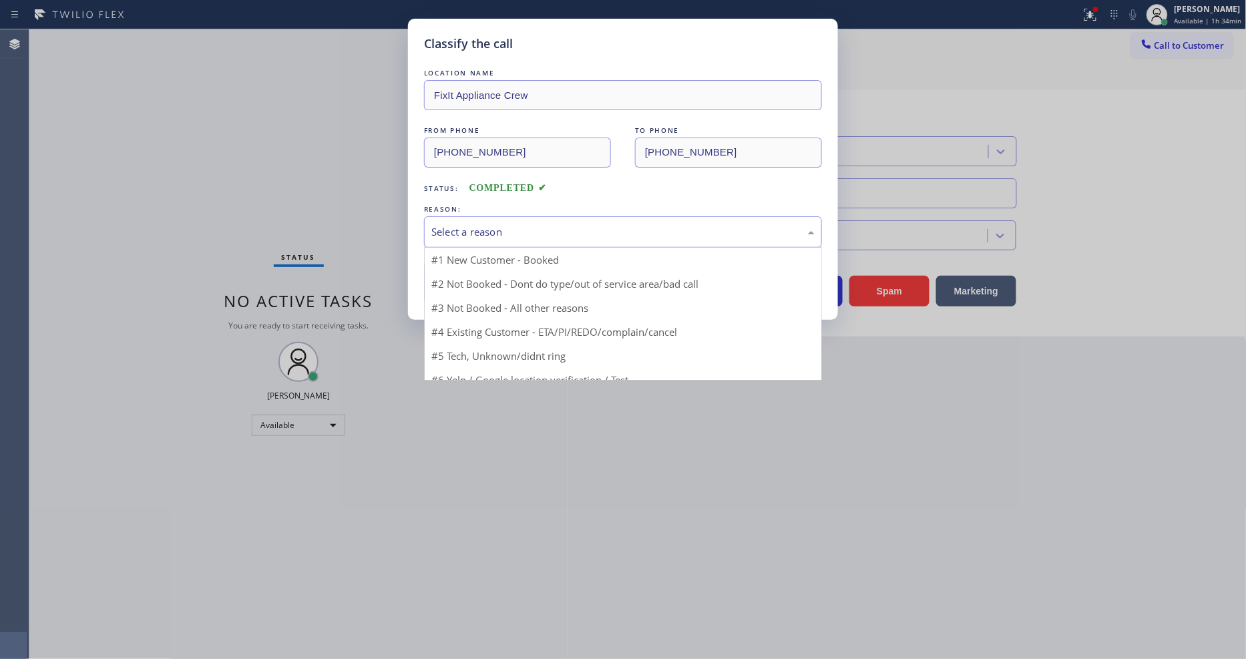
click at [466, 224] on div "Select a reason" at bounding box center [622, 231] width 383 height 15
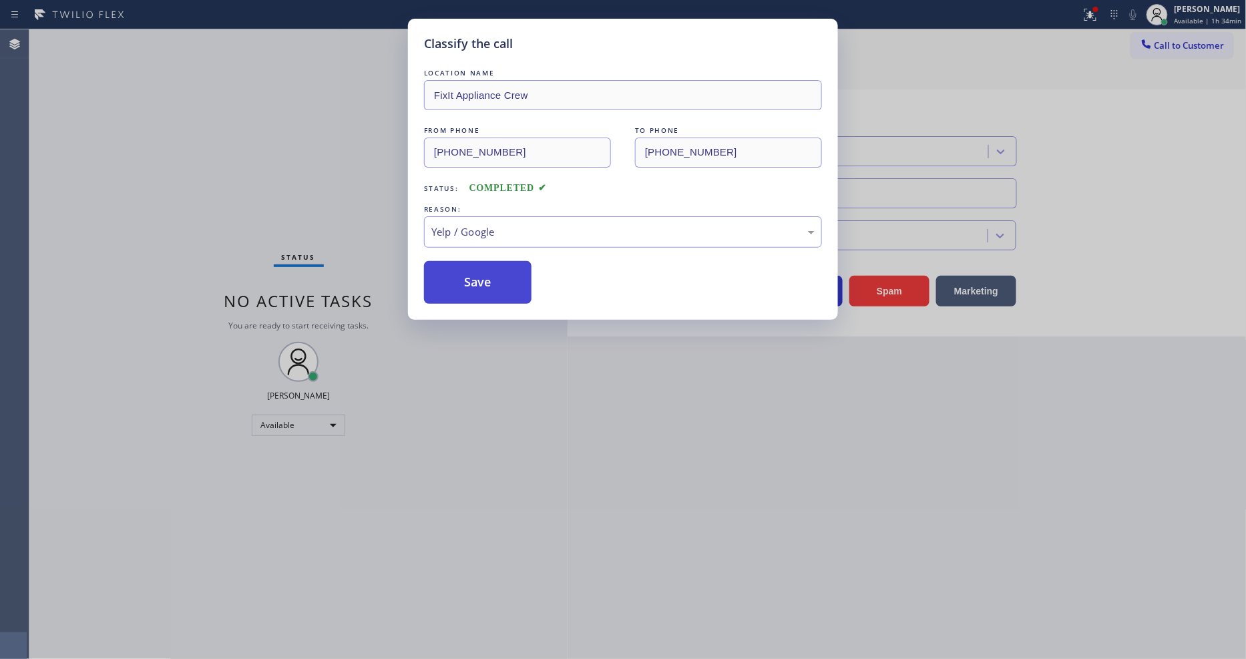
click at [486, 271] on button "Save" at bounding box center [478, 282] width 108 height 43
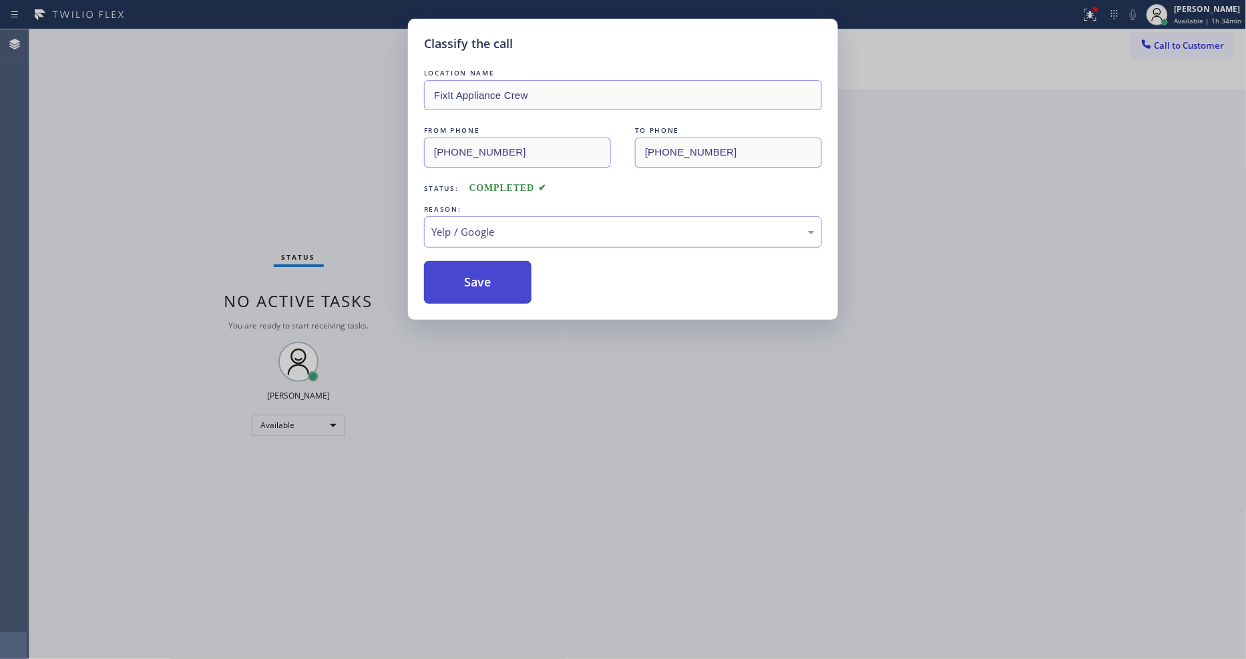
click at [486, 271] on button "Save" at bounding box center [478, 282] width 108 height 43
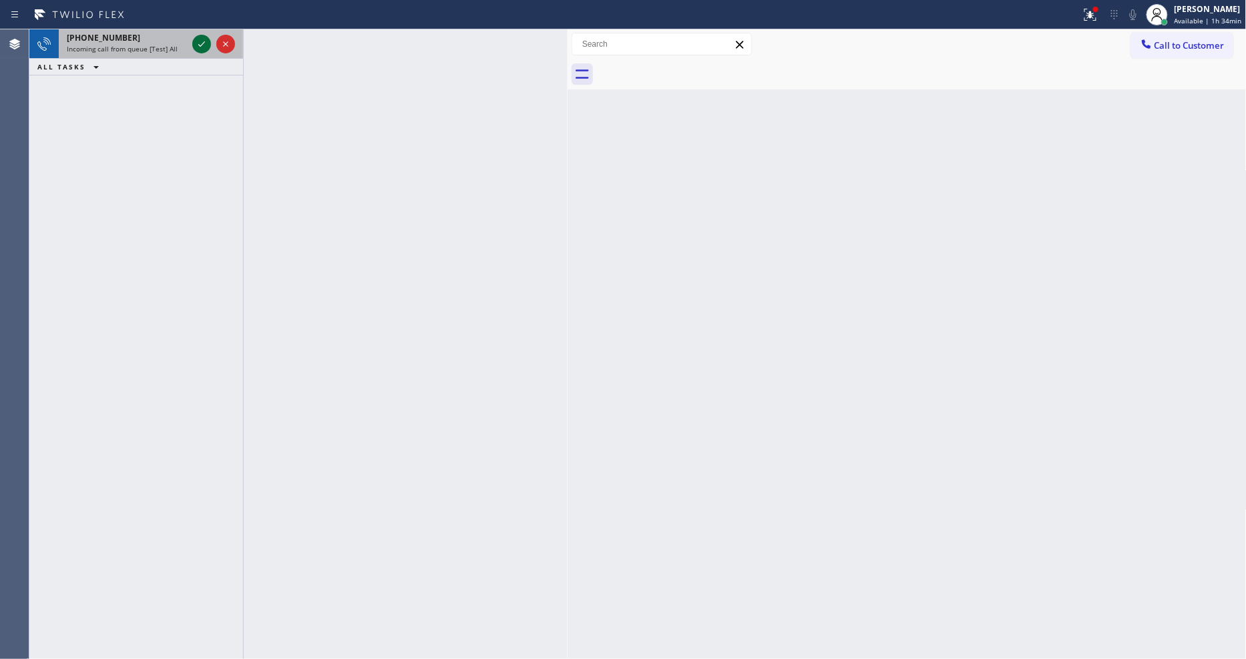
click at [198, 45] on icon at bounding box center [201, 43] width 7 height 5
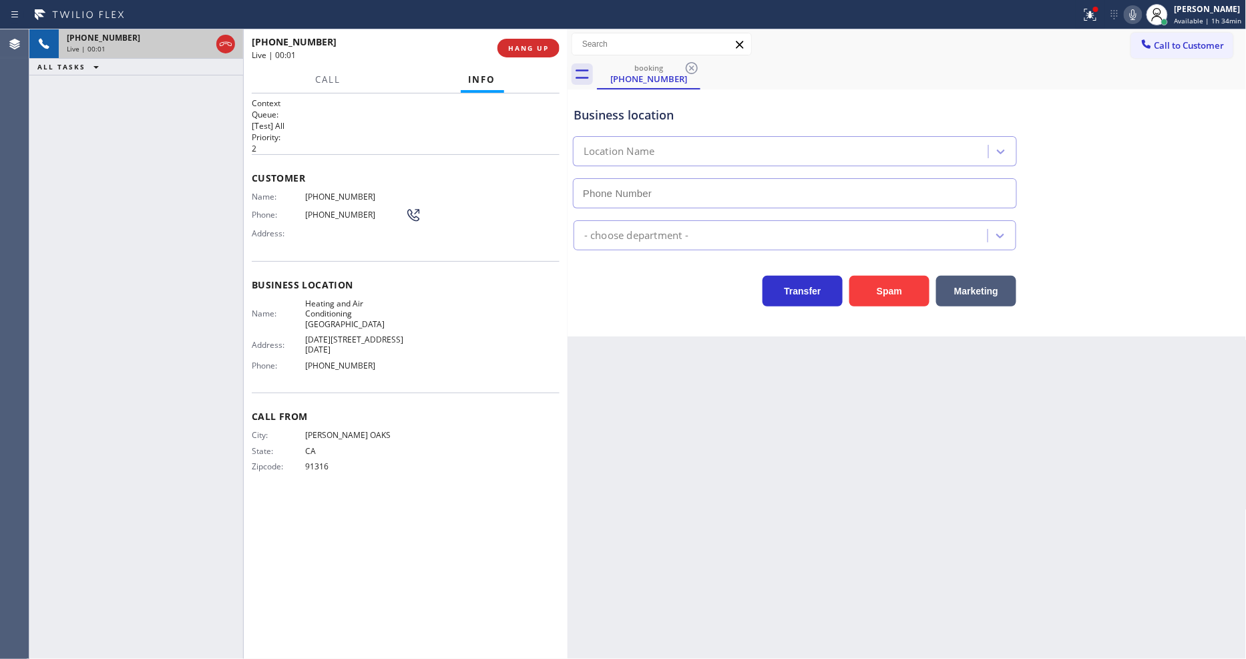
click at [313, 430] on span "SHERMAN OAKS" at bounding box center [355, 435] width 100 height 10
type input "(323) 214-3857"
click at [525, 45] on span "HANG UP" at bounding box center [528, 47] width 41 height 9
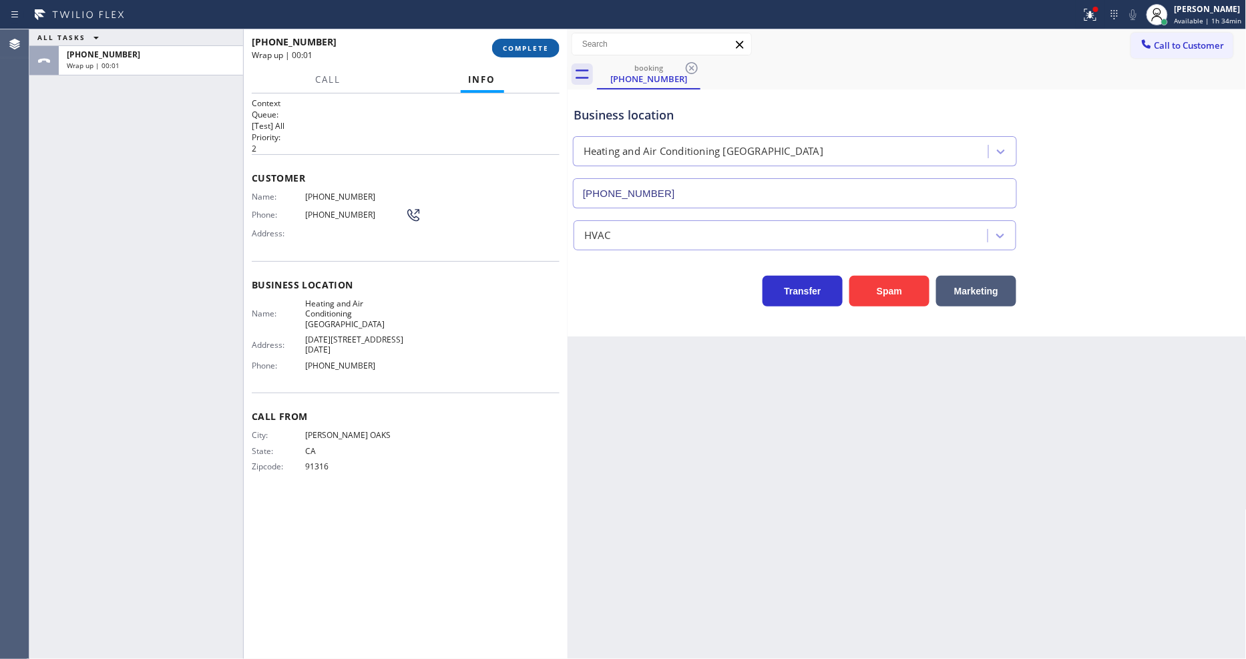
click at [525, 45] on span "COMPLETE" at bounding box center [526, 47] width 46 height 9
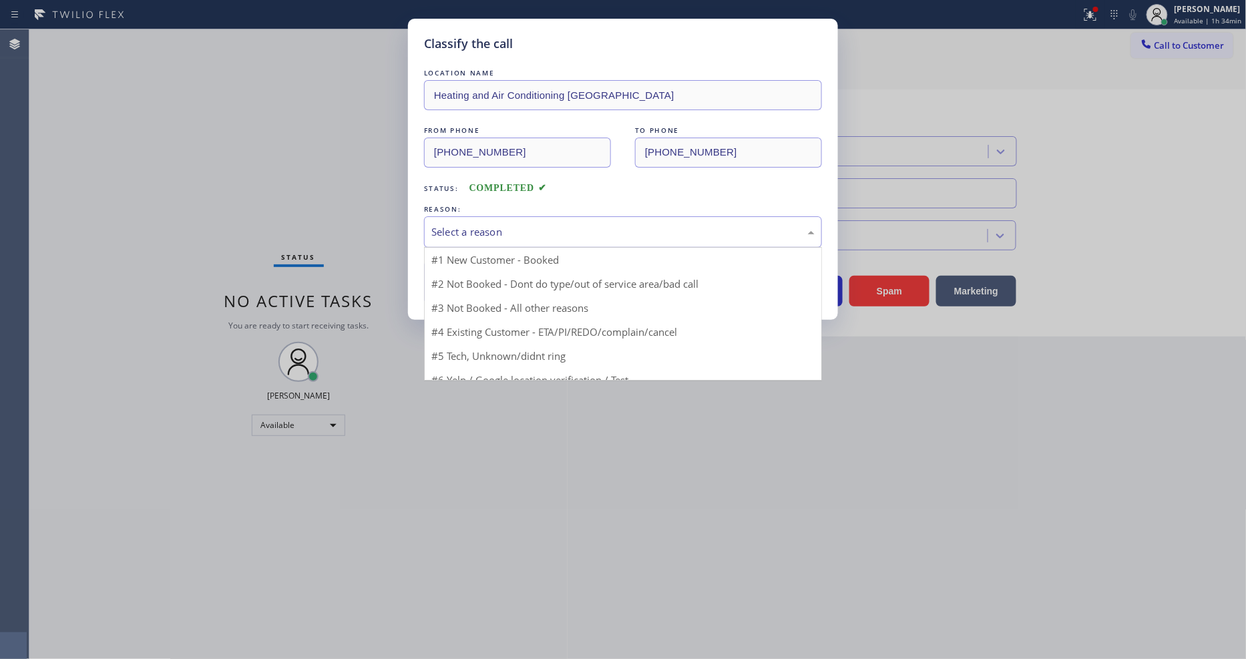
click at [465, 228] on div "Select a reason" at bounding box center [622, 231] width 383 height 15
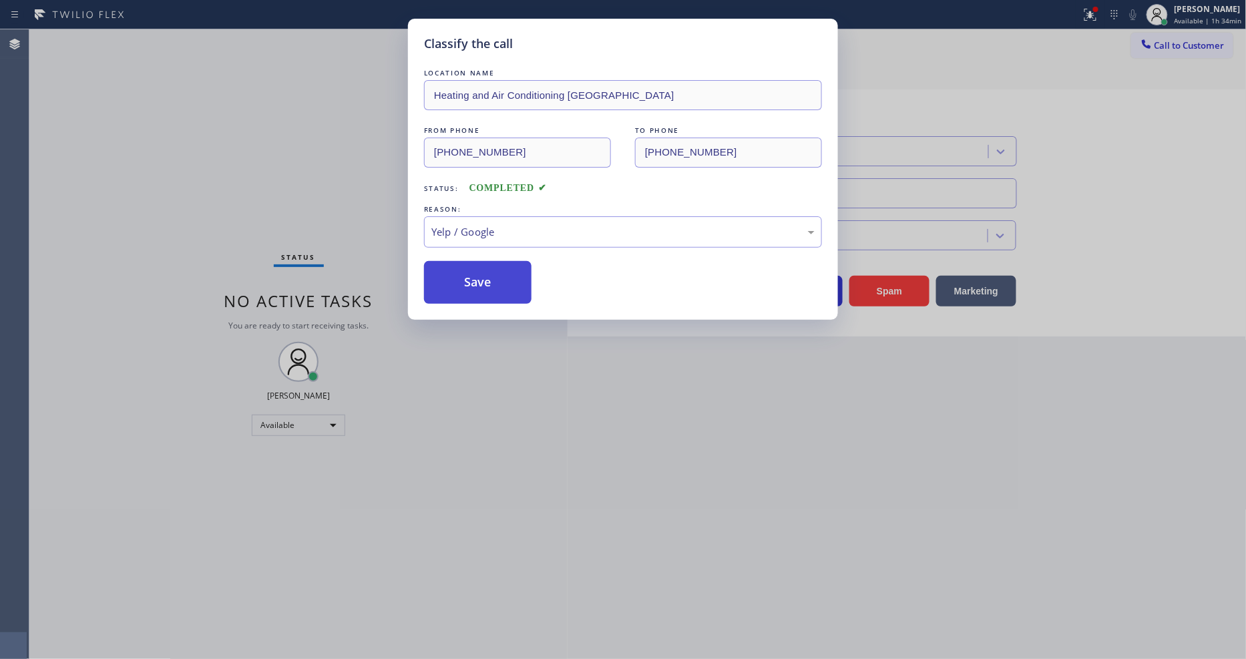
click at [463, 286] on button "Save" at bounding box center [478, 282] width 108 height 43
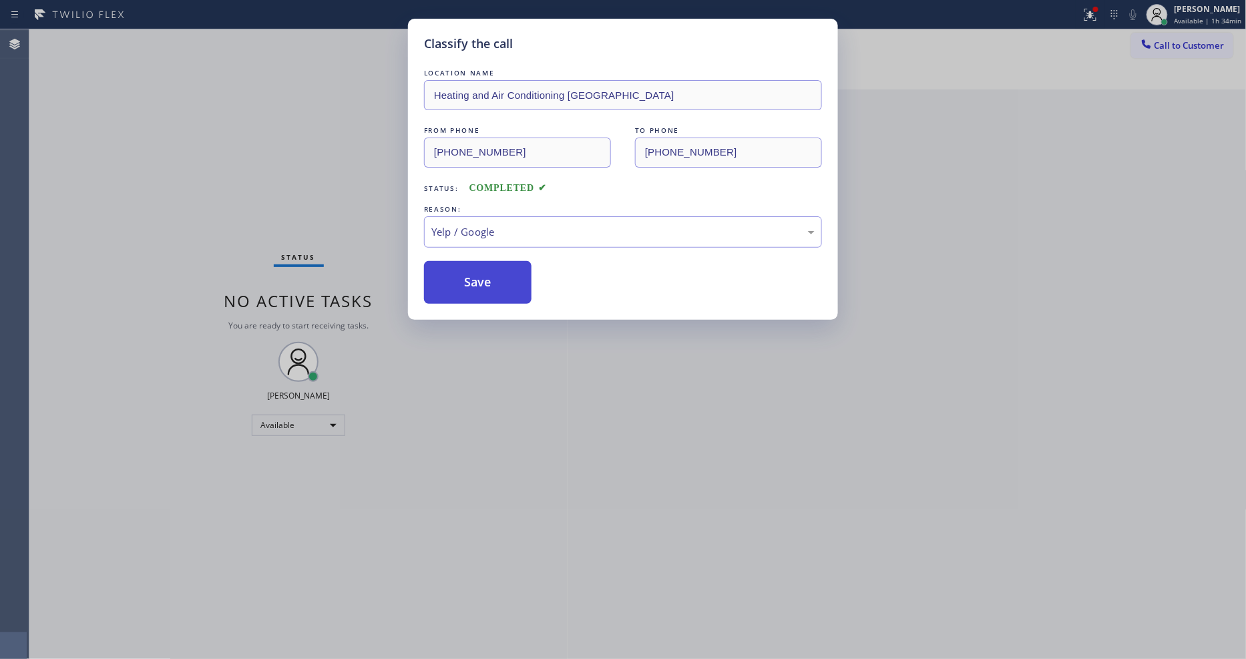
click at [463, 286] on button "Save" at bounding box center [478, 282] width 108 height 43
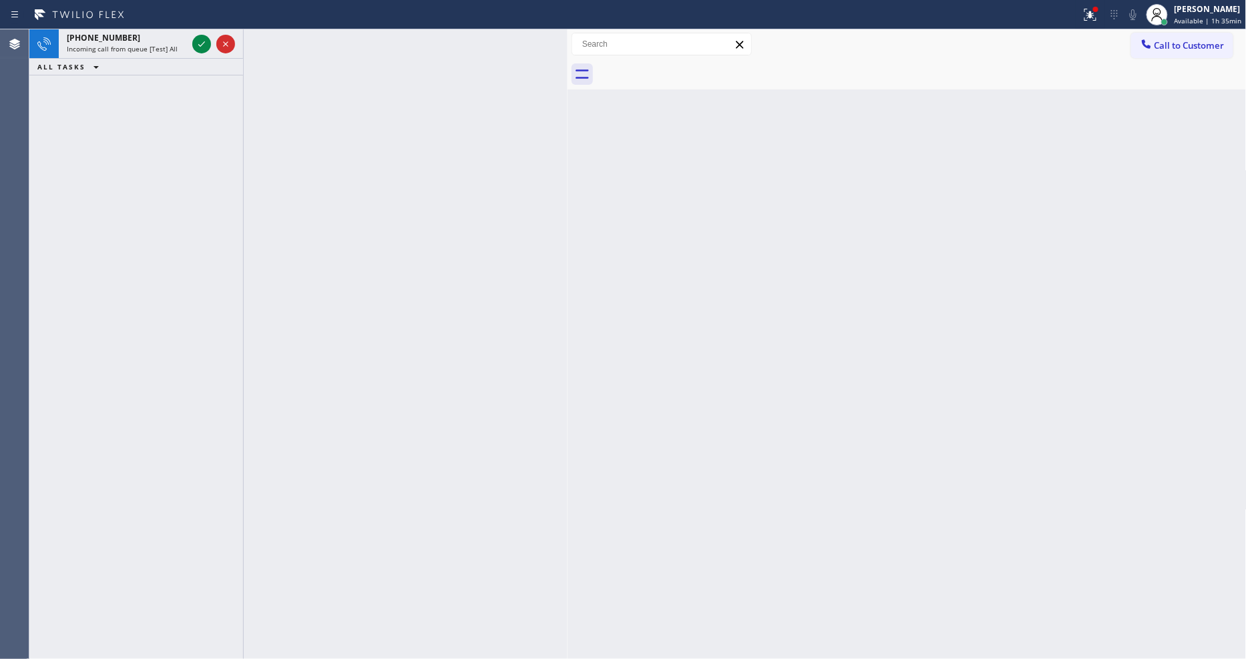
click at [198, 41] on icon at bounding box center [202, 44] width 16 height 16
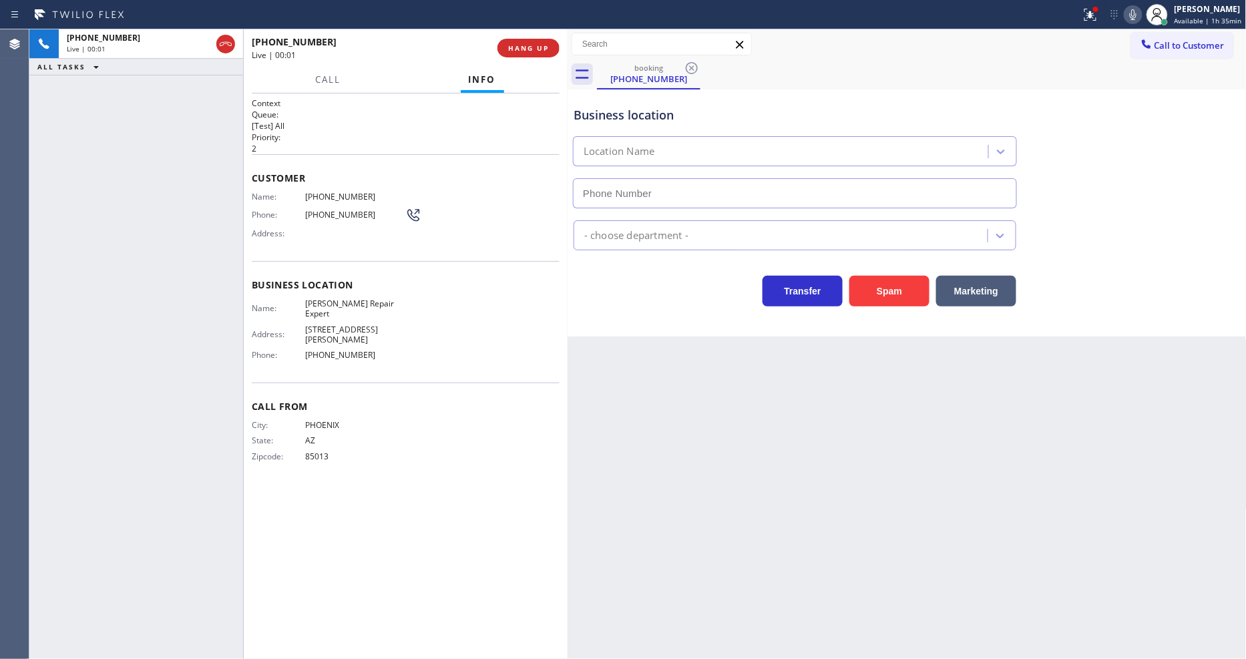
type input "(602) 536-7986"
click at [1086, 17] on icon at bounding box center [1091, 15] width 16 height 16
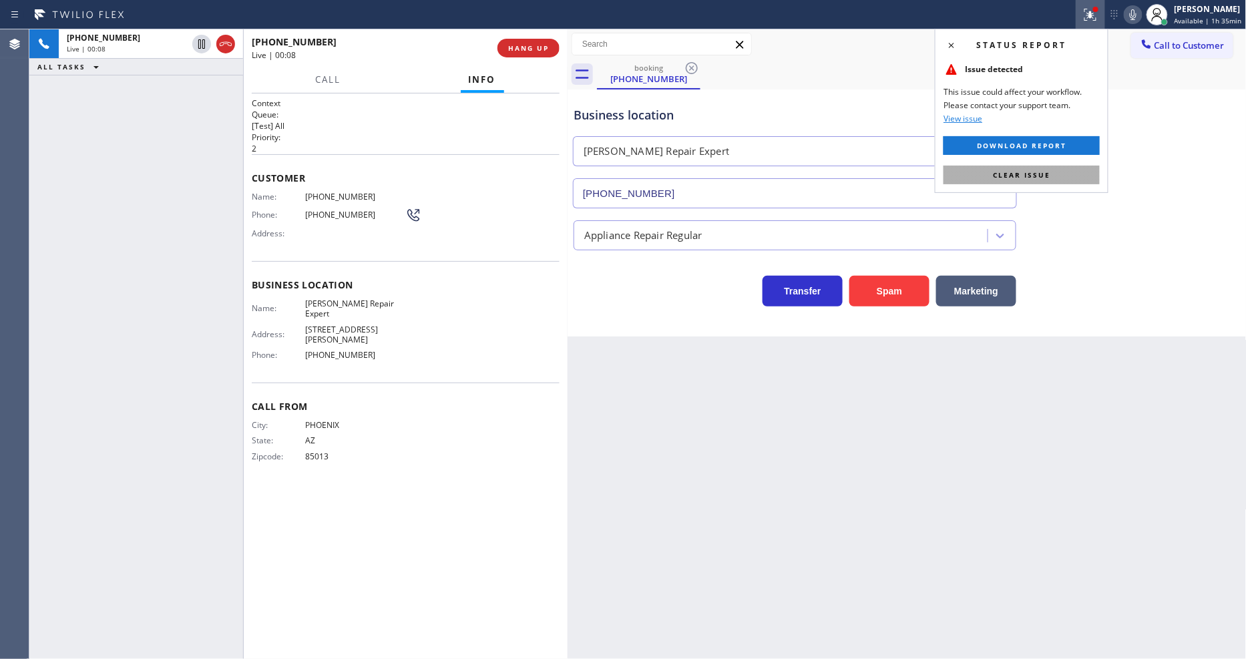
click at [1071, 179] on button "Clear issue" at bounding box center [1022, 175] width 156 height 19
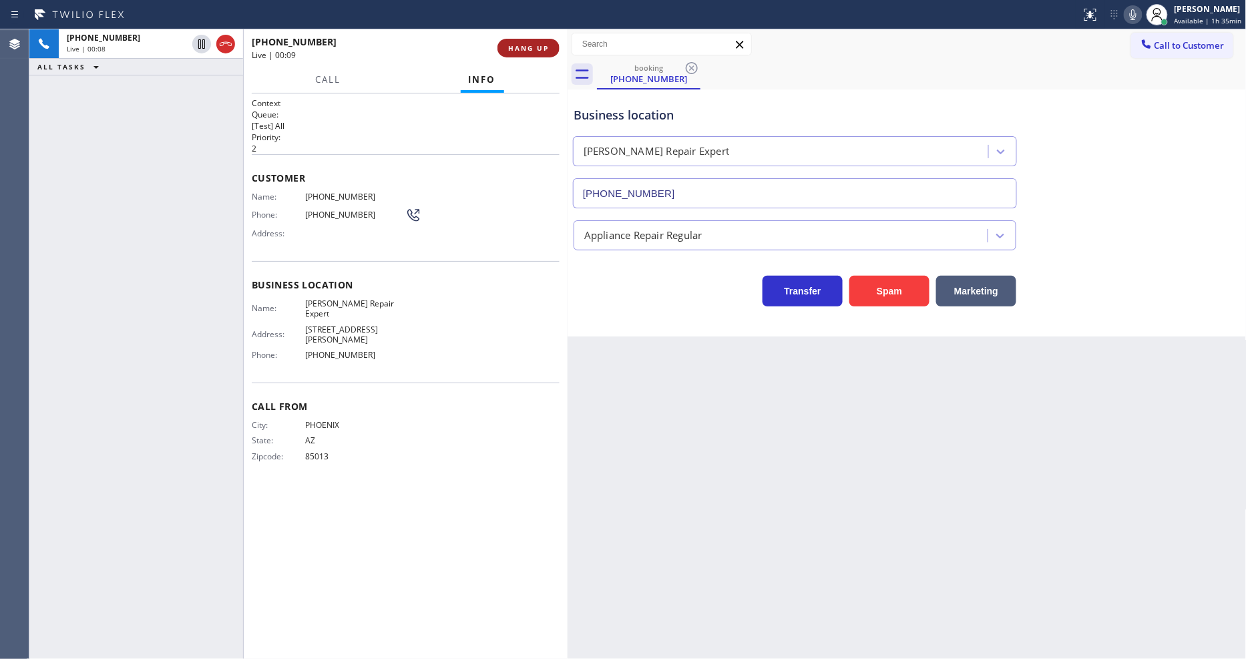
click at [552, 41] on button "HANG UP" at bounding box center [529, 48] width 62 height 19
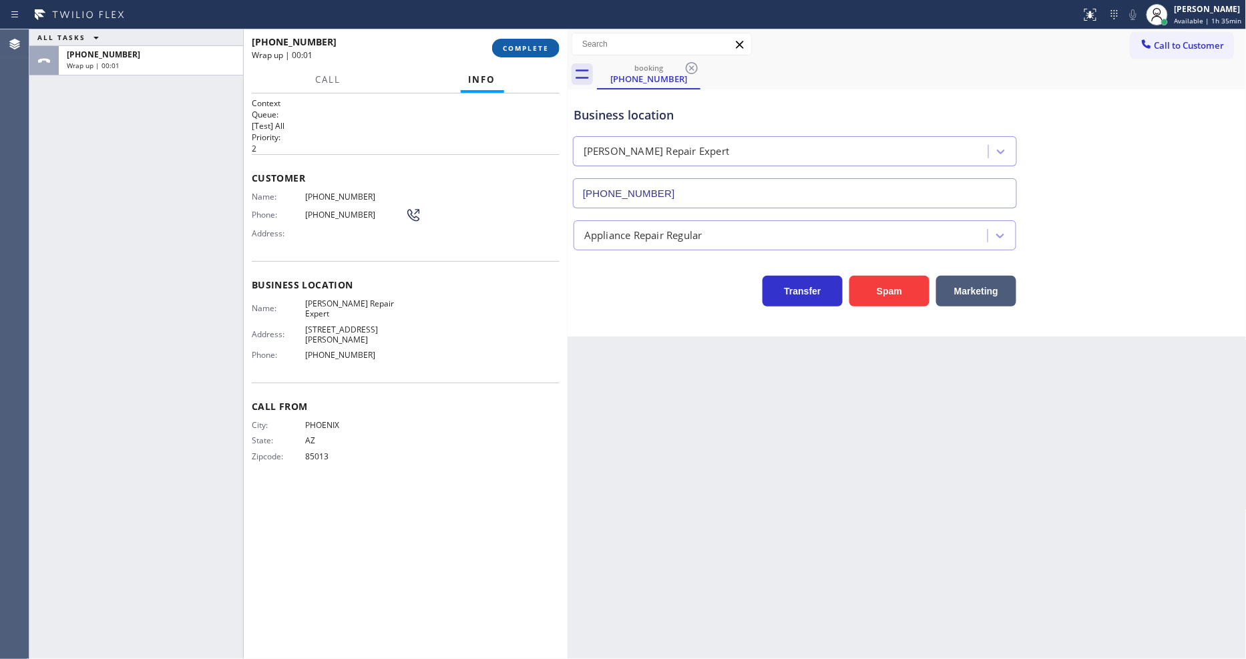
click at [551, 41] on button "COMPLETE" at bounding box center [525, 48] width 67 height 19
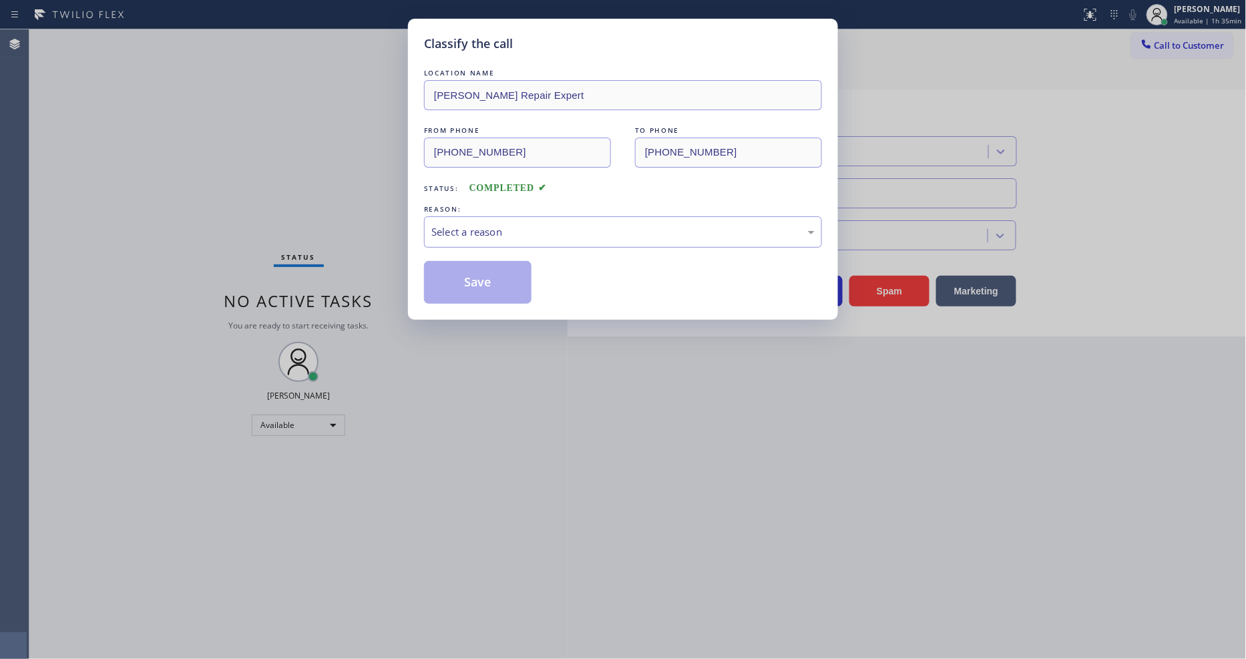
click at [497, 227] on div "Select a reason" at bounding box center [622, 231] width 383 height 15
click at [496, 278] on button "Save" at bounding box center [478, 282] width 108 height 43
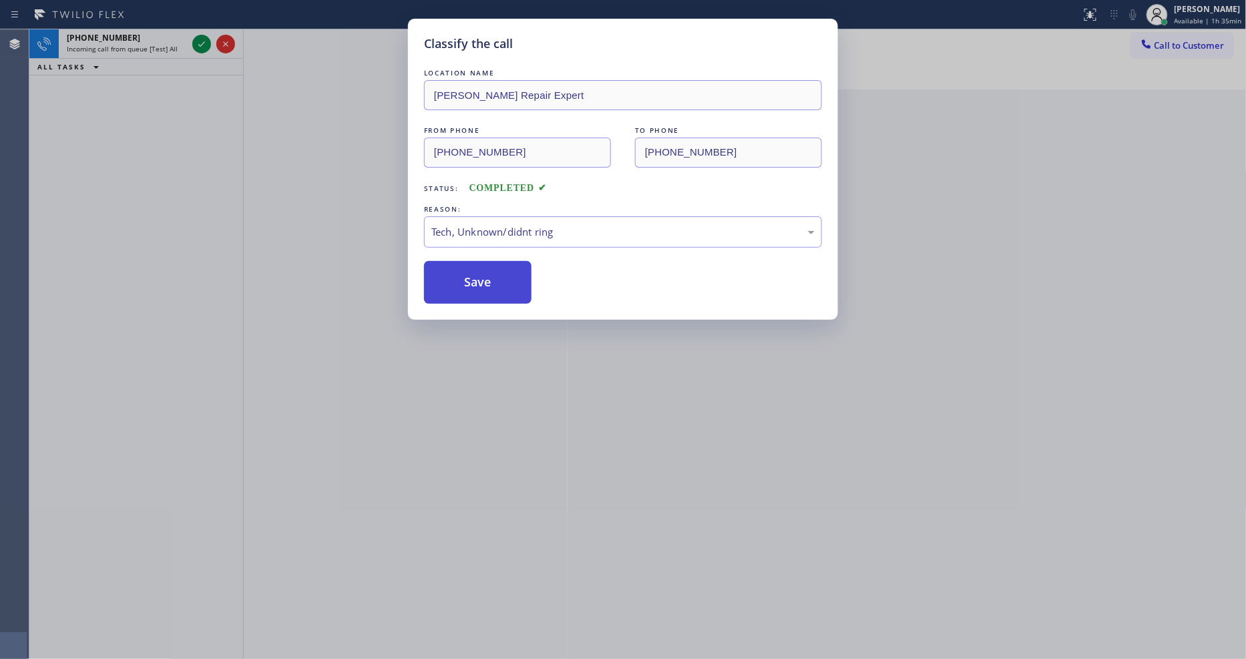
click at [496, 278] on button "Save" at bounding box center [478, 282] width 108 height 43
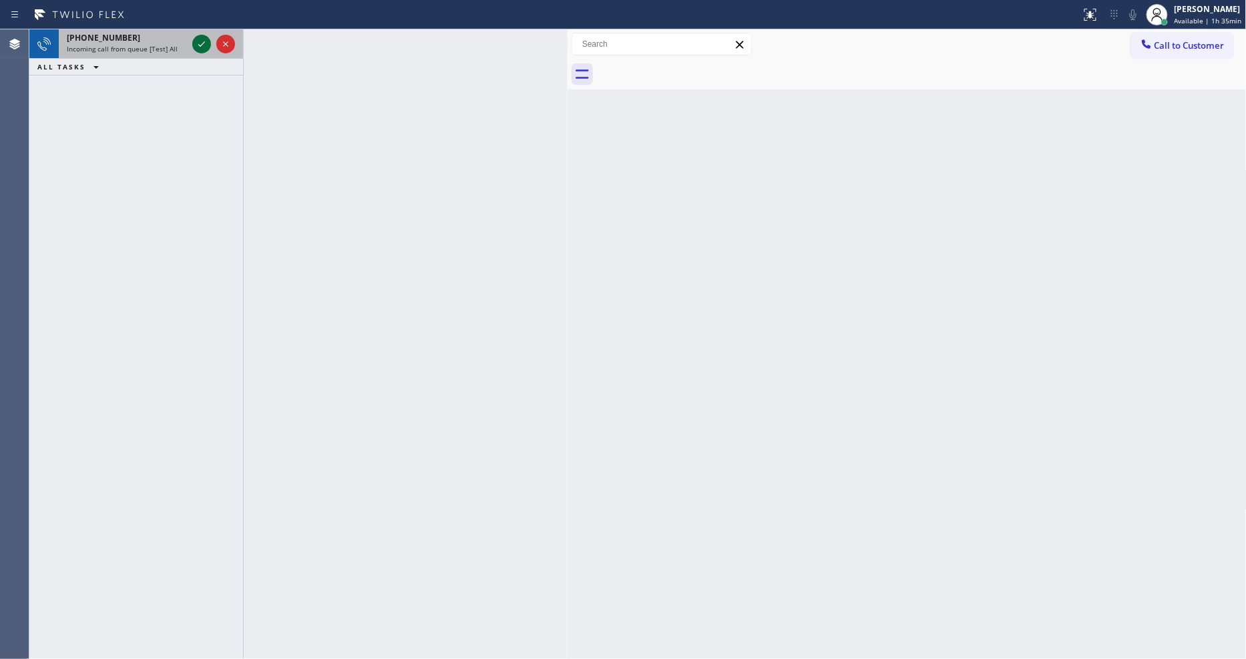
click at [199, 43] on icon at bounding box center [202, 44] width 16 height 16
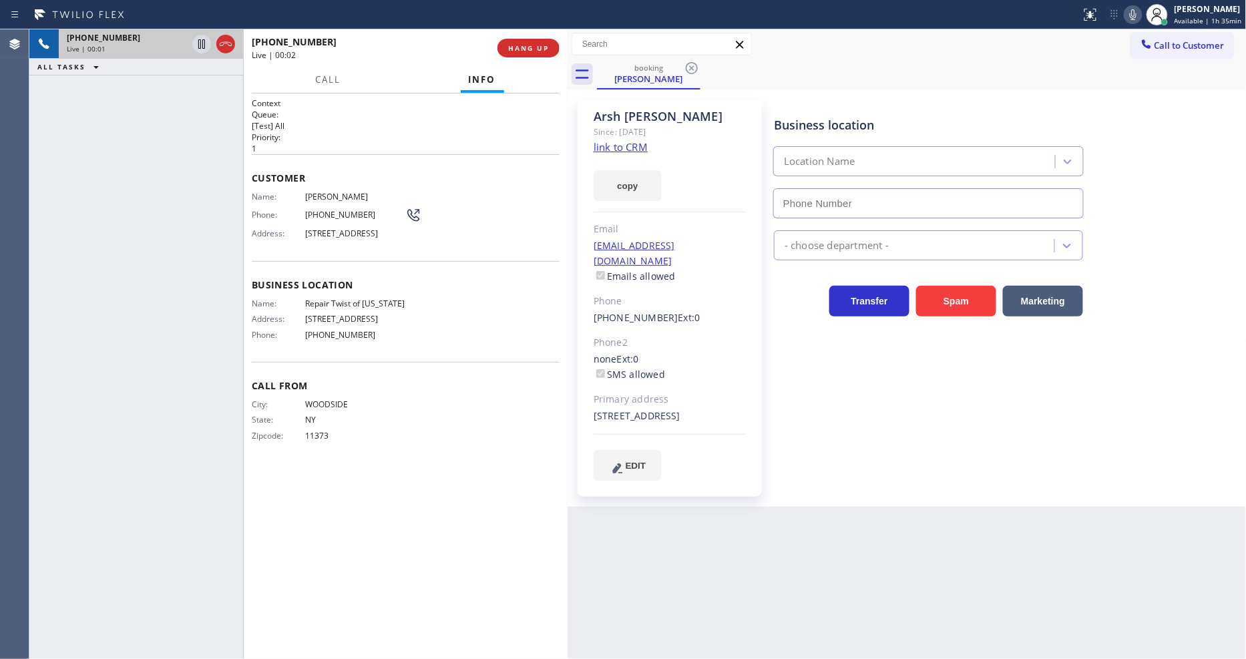
type input "[PHONE_NUMBER]"
click at [609, 148] on link "link to CRM" at bounding box center [621, 146] width 54 height 13
click at [535, 47] on span "HANG UP" at bounding box center [528, 47] width 41 height 9
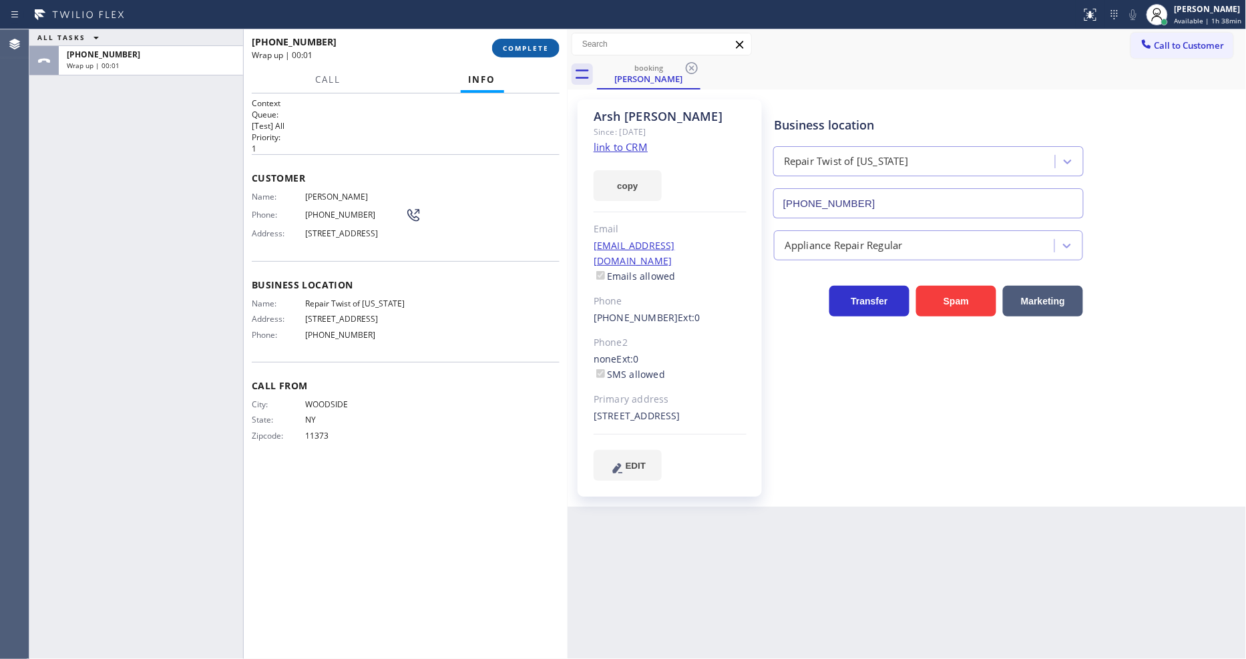
click at [535, 47] on span "COMPLETE" at bounding box center [526, 47] width 46 height 9
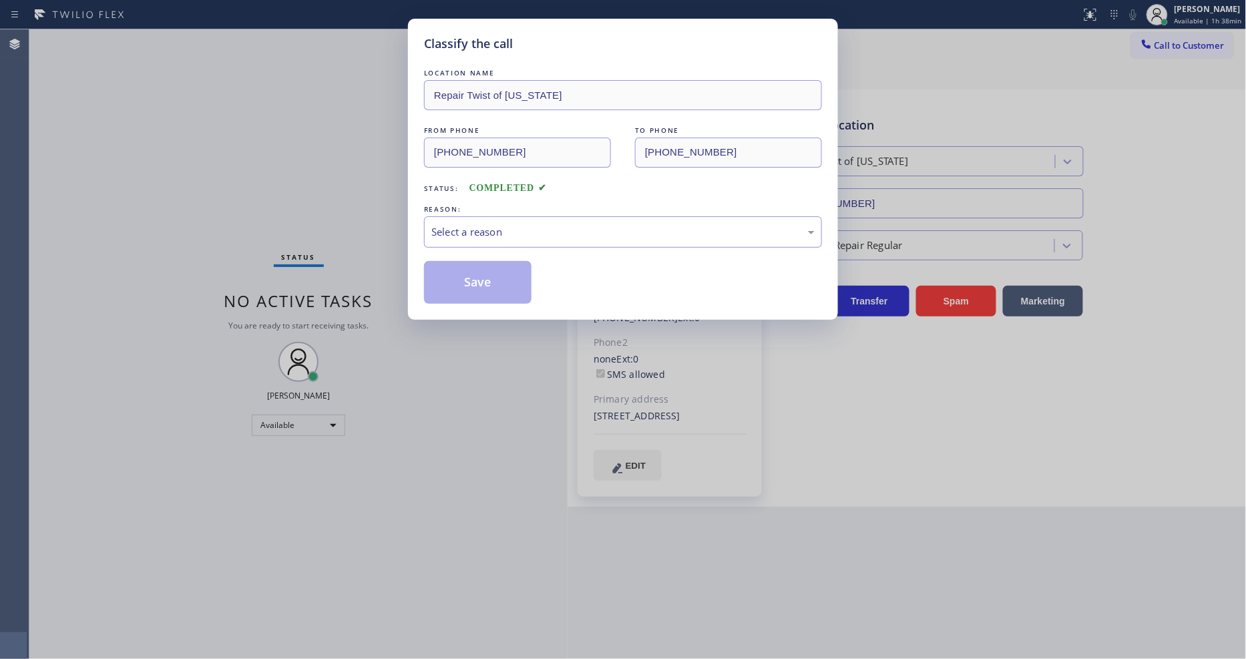
click at [474, 224] on div "Select a reason" at bounding box center [622, 231] width 383 height 15
click at [454, 272] on button "Save" at bounding box center [478, 282] width 108 height 43
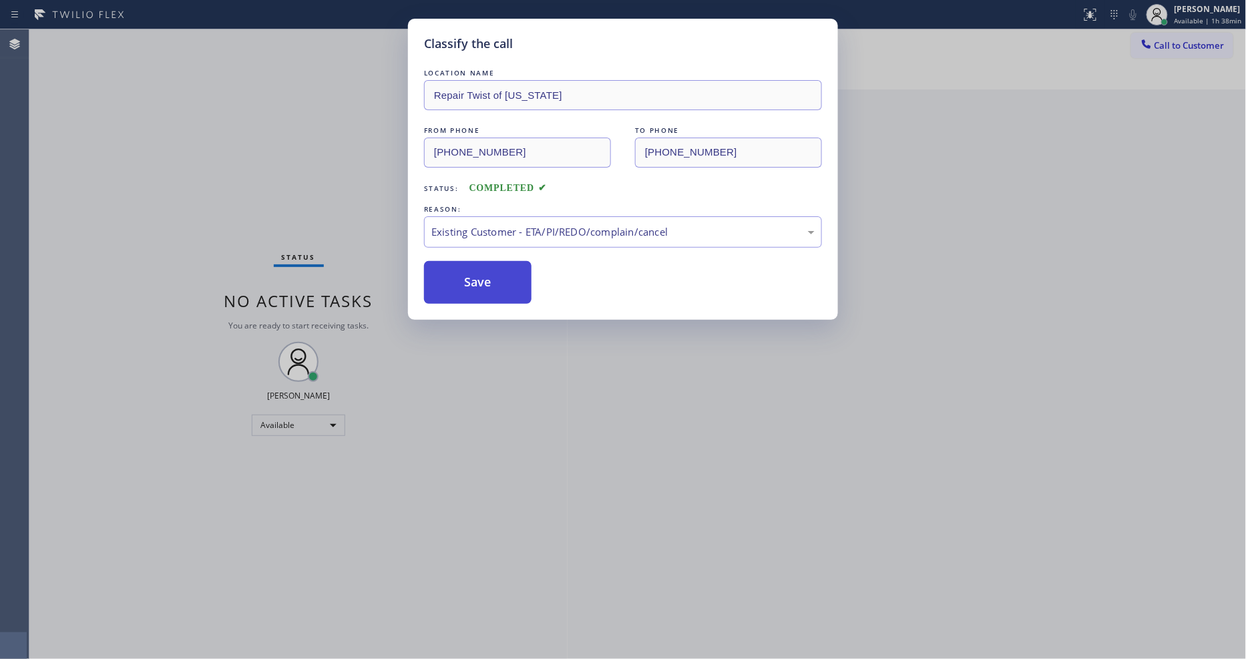
click at [454, 272] on button "Save" at bounding box center [478, 282] width 108 height 43
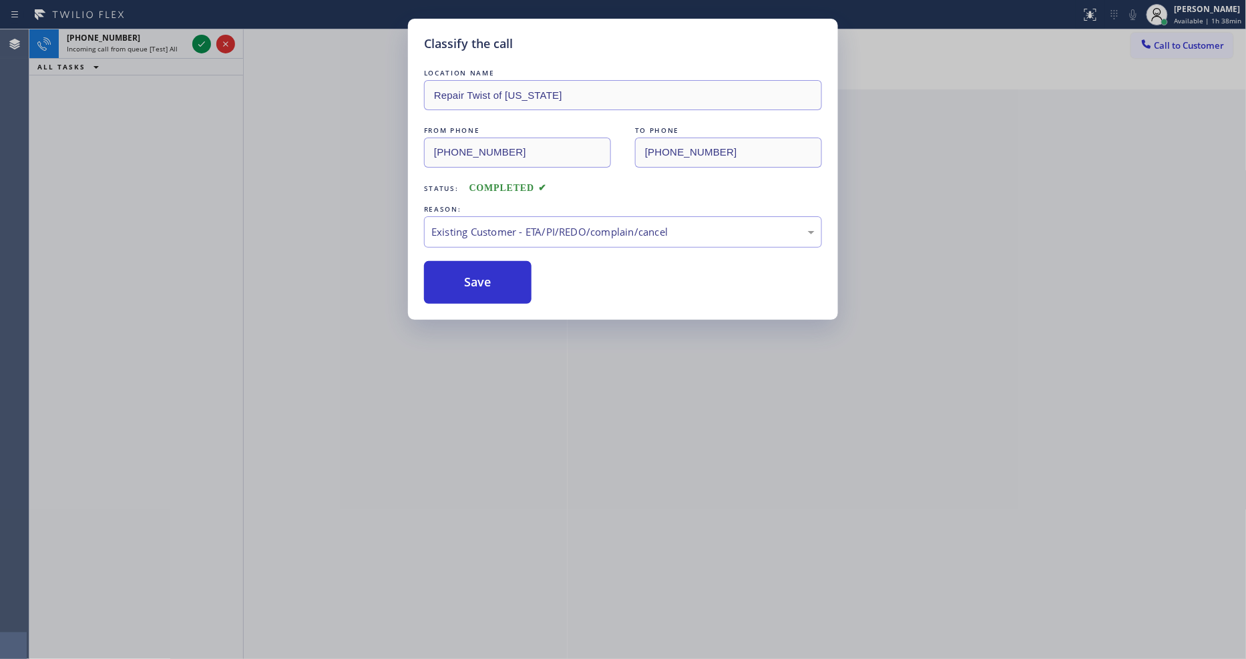
drag, startPoint x: 454, startPoint y: 272, endPoint x: 448, endPoint y: 256, distance: 17.4
click at [455, 271] on button "Save" at bounding box center [478, 282] width 108 height 43
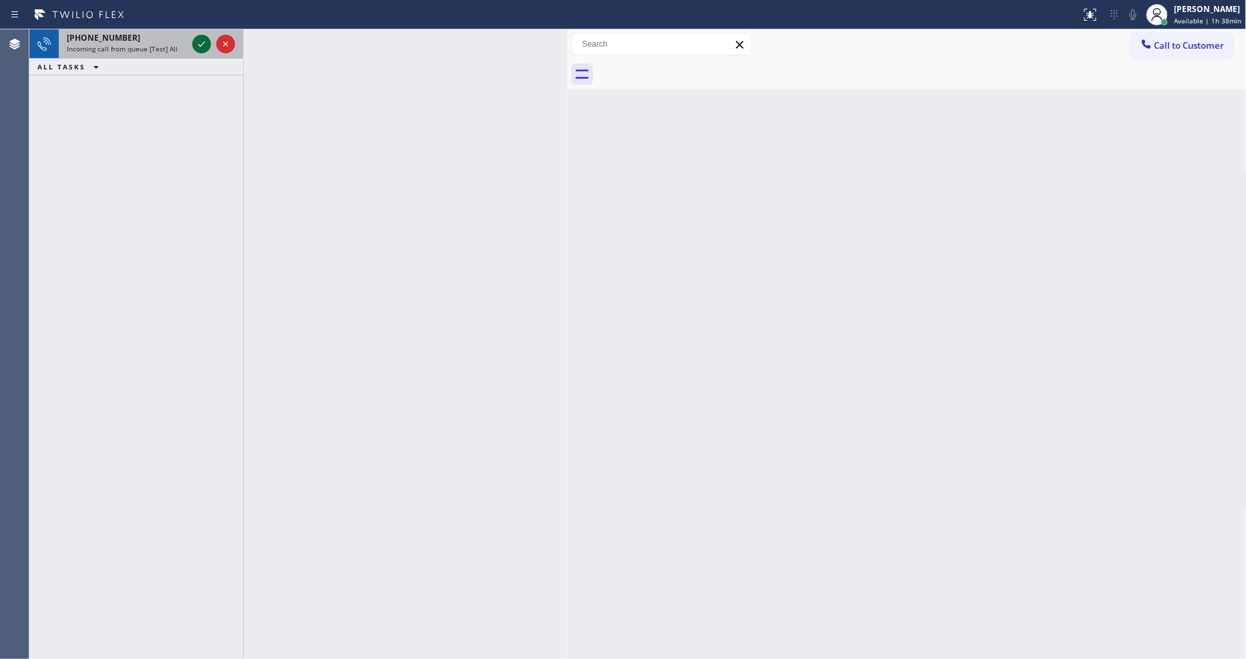
click at [202, 45] on icon at bounding box center [202, 44] width 16 height 16
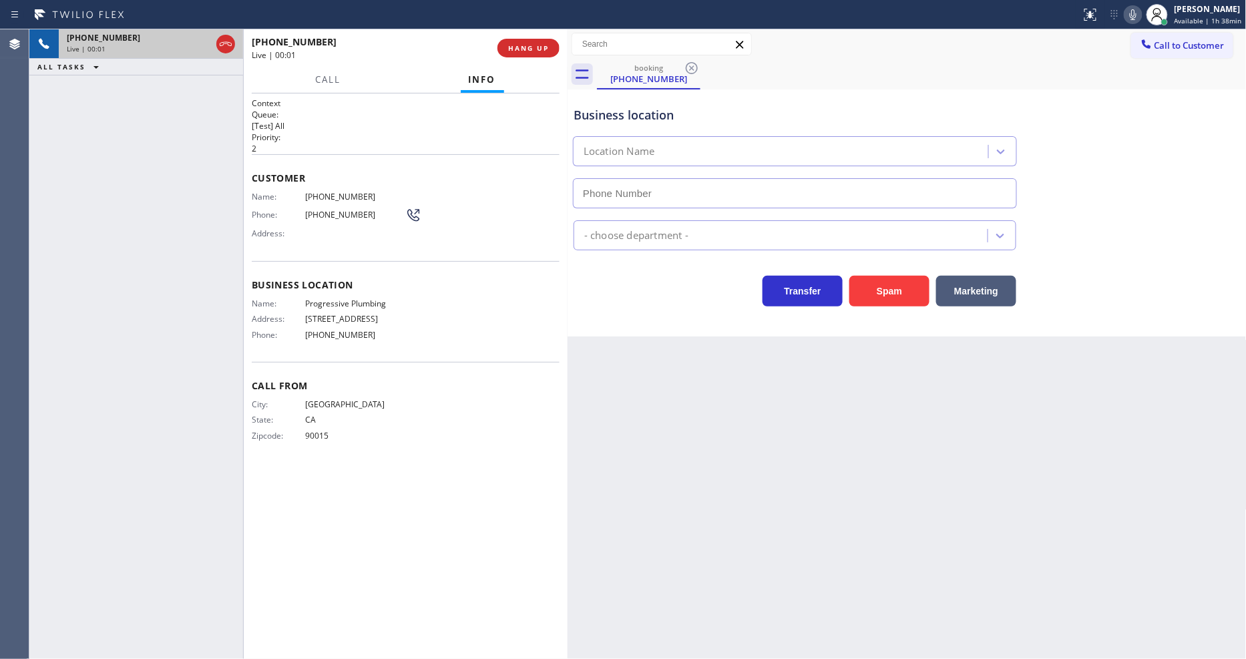
type input "(213) 205-0134"
click at [546, 47] on span "HANG UP" at bounding box center [528, 47] width 41 height 9
click at [542, 47] on span "HANG UP" at bounding box center [528, 47] width 41 height 9
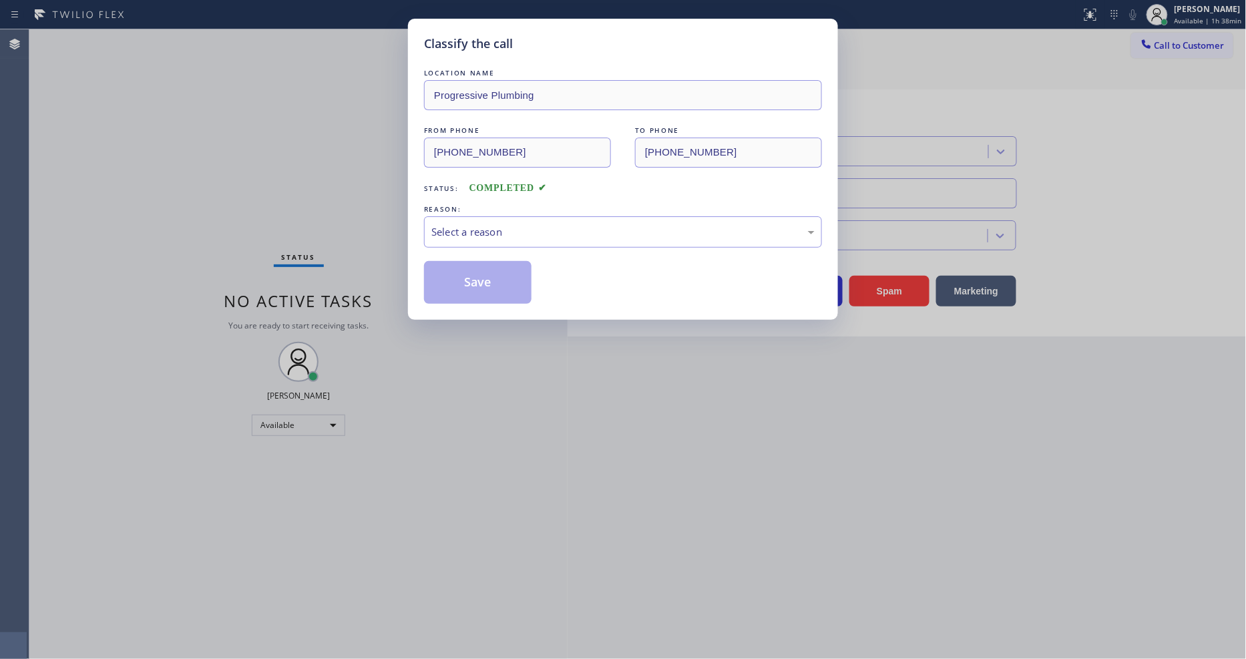
click at [504, 204] on div "REASON:" at bounding box center [623, 209] width 398 height 14
click at [509, 231] on div "Select a reason" at bounding box center [622, 231] width 383 height 15
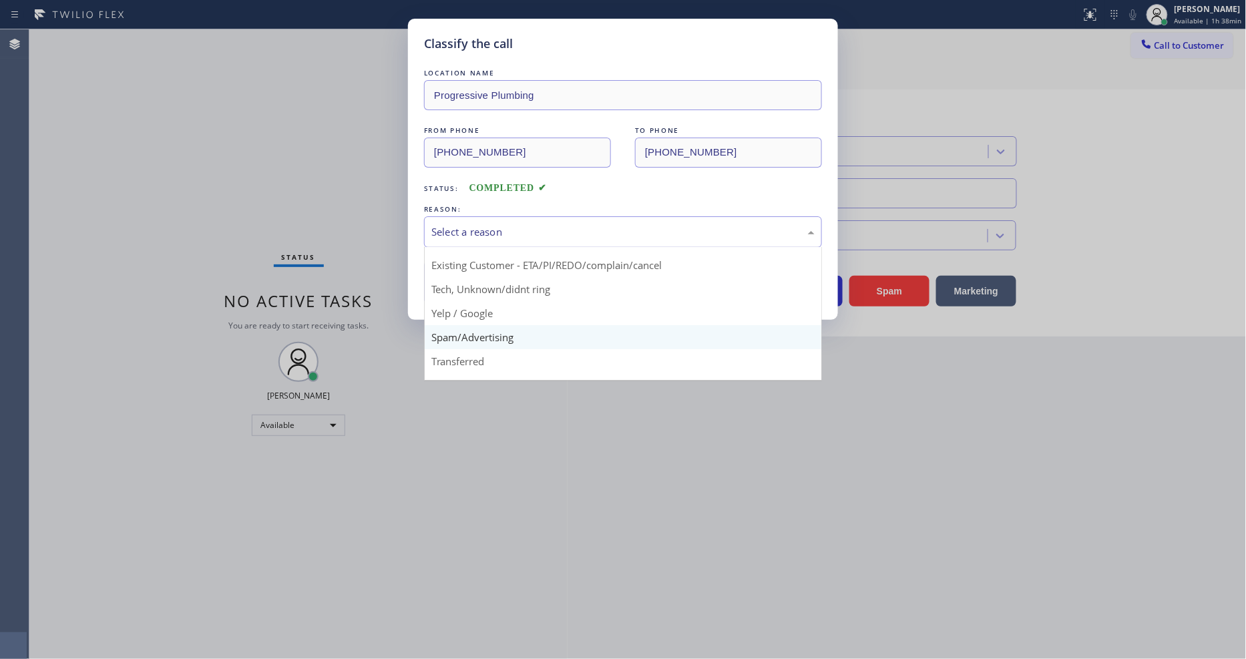
scroll to position [83, 0]
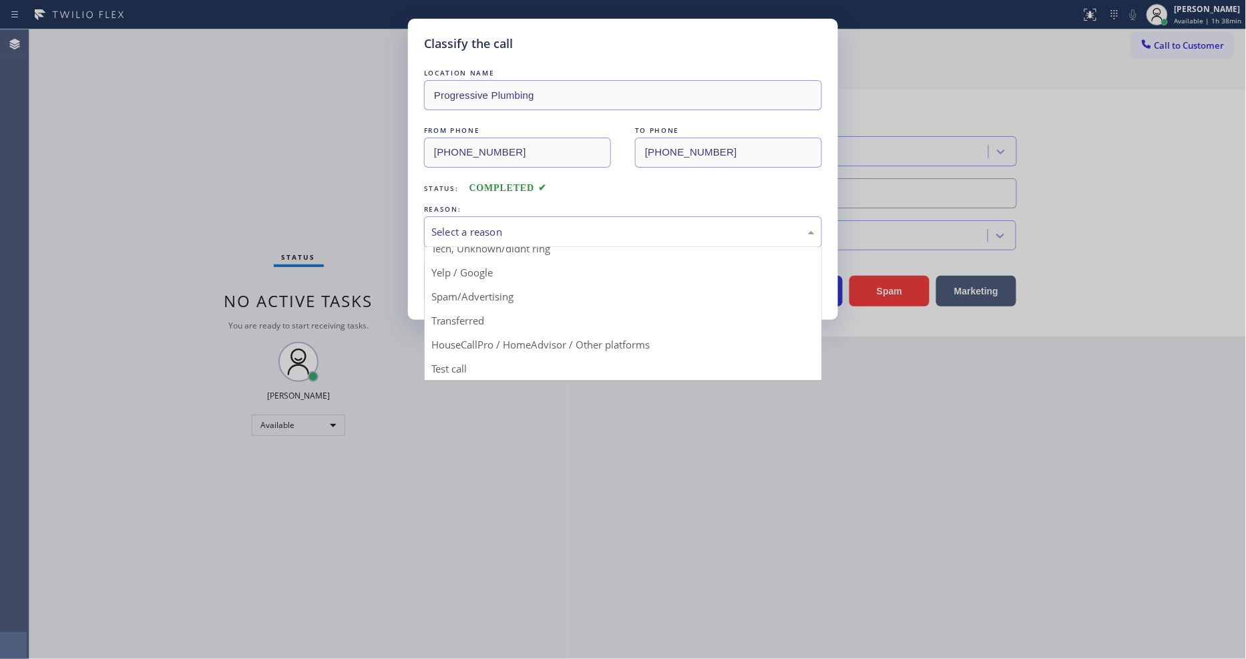
drag, startPoint x: 515, startPoint y: 291, endPoint x: 509, endPoint y: 282, distance: 10.6
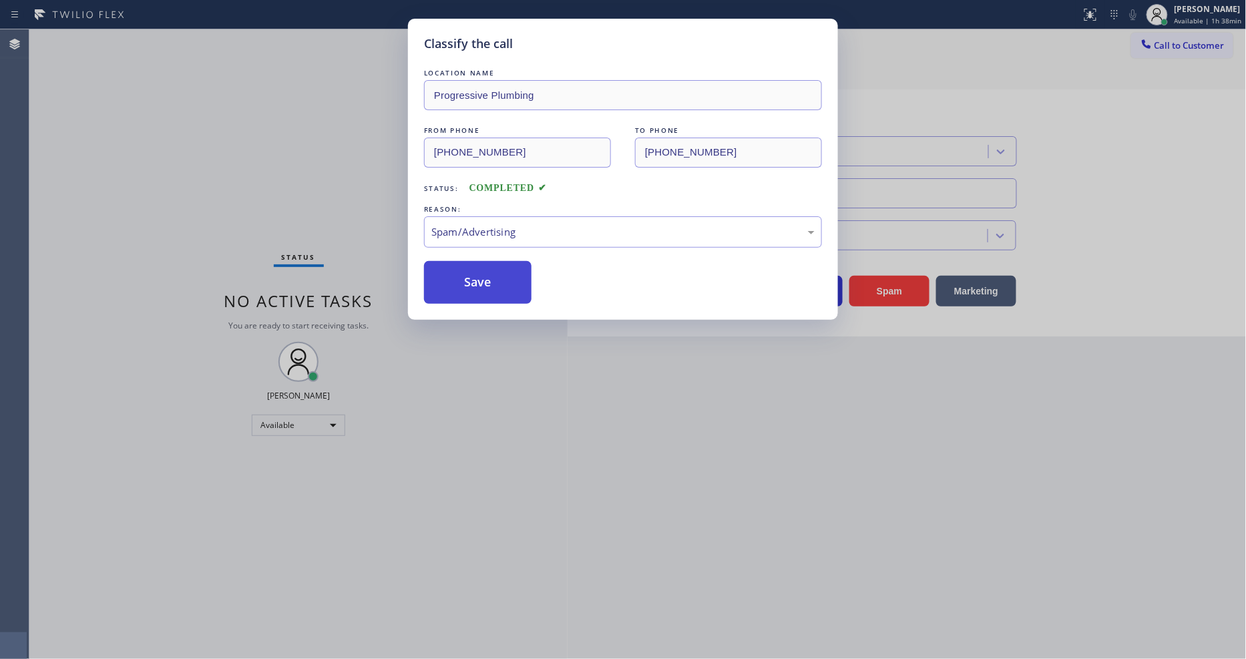
click at [491, 270] on button "Save" at bounding box center [478, 282] width 108 height 43
click at [491, 269] on button "Save" at bounding box center [478, 282] width 108 height 43
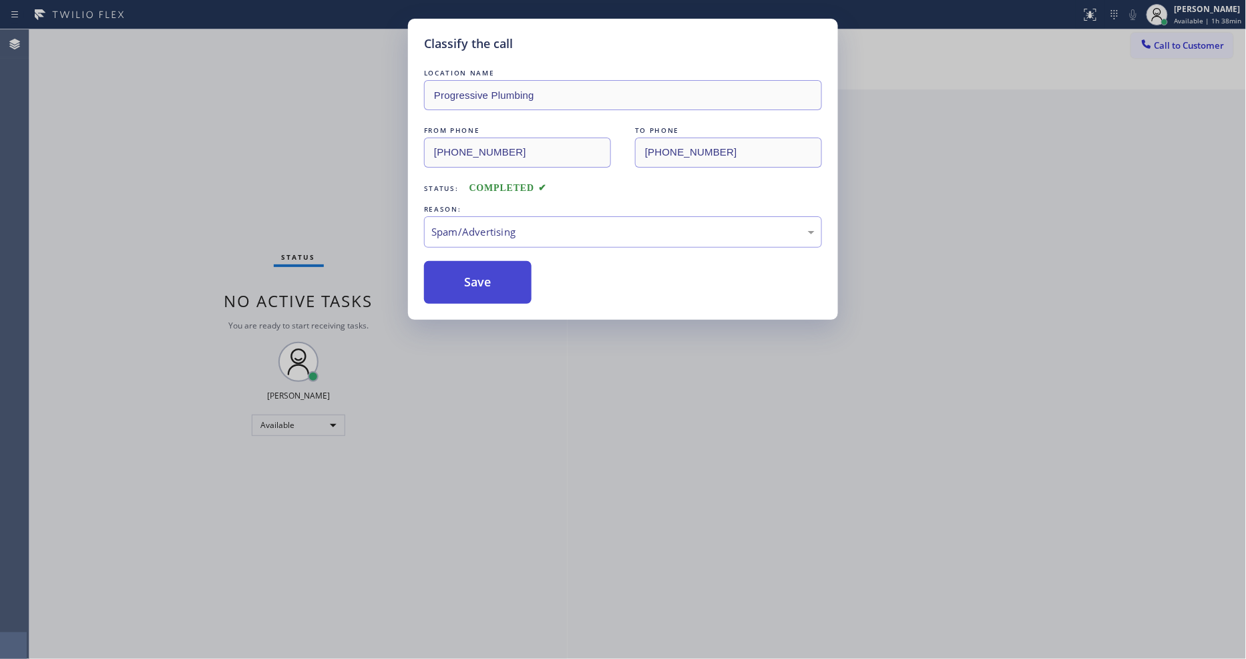
click at [491, 268] on button "Save" at bounding box center [478, 282] width 108 height 43
click at [491, 262] on button "Save" at bounding box center [478, 282] width 108 height 43
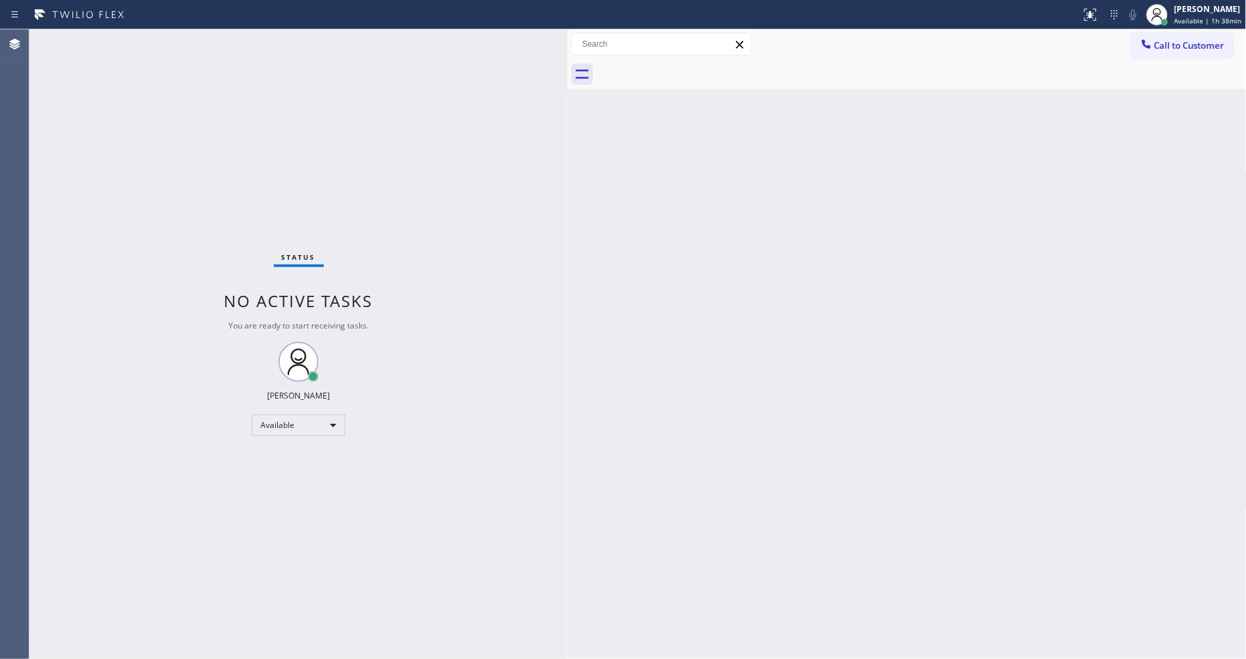
click at [348, 502] on div "Status No active tasks You are ready to start receiving tasks. [PERSON_NAME] Av…" at bounding box center [298, 344] width 538 height 630
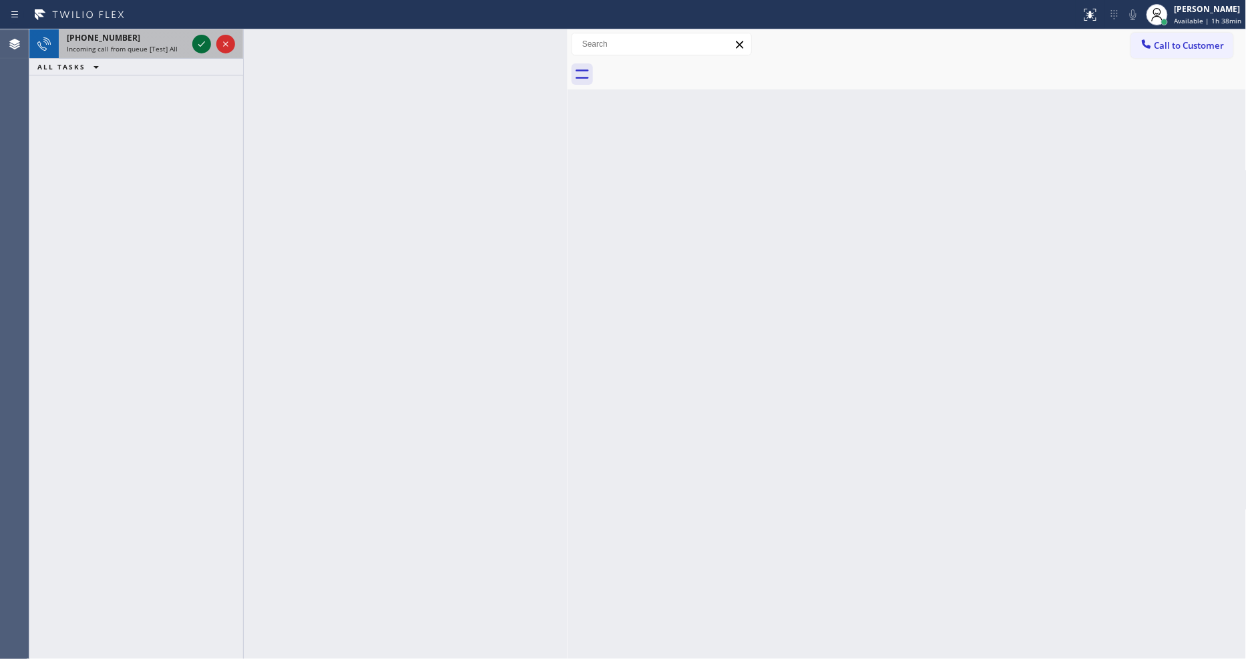
click at [194, 45] on icon at bounding box center [202, 44] width 16 height 16
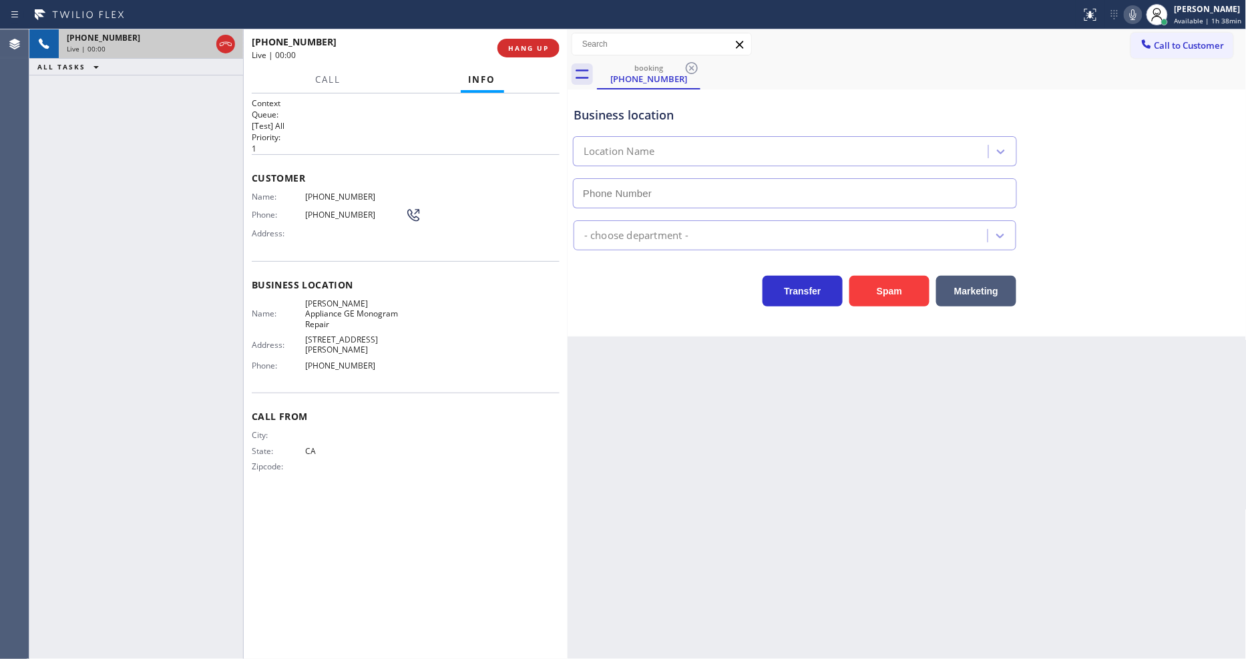
type input "(714) 559-3282"
click at [536, 47] on span "HANG UP" at bounding box center [528, 47] width 41 height 9
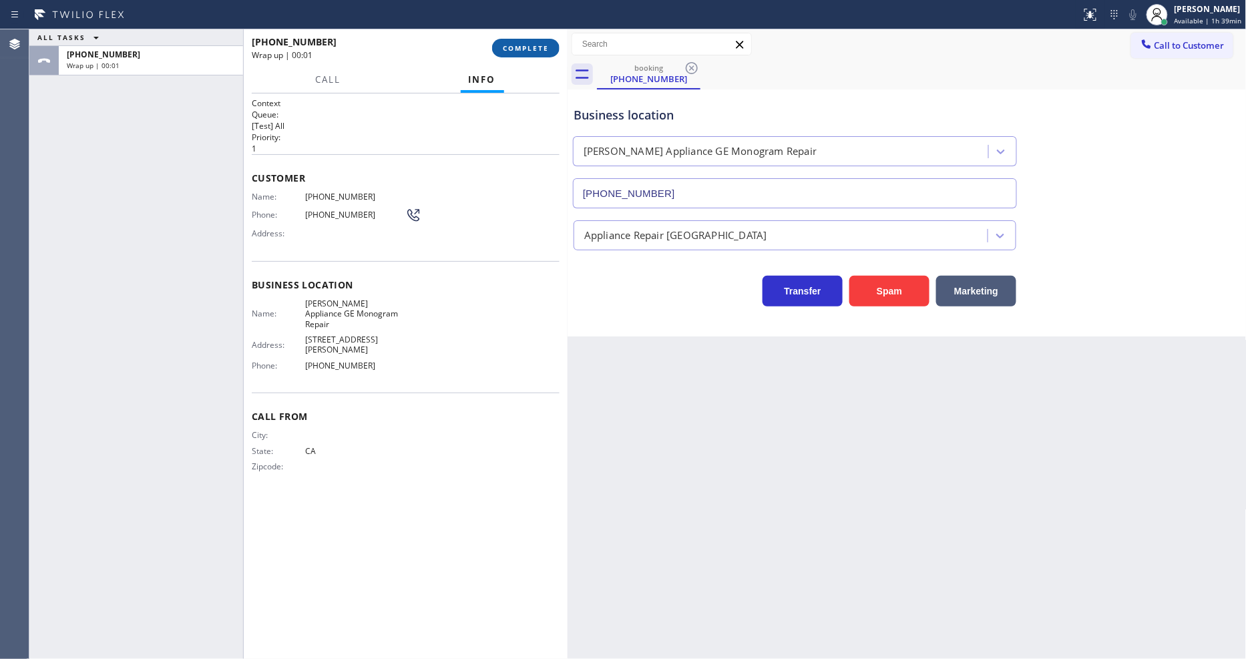
click at [536, 47] on span "COMPLETE" at bounding box center [526, 47] width 46 height 9
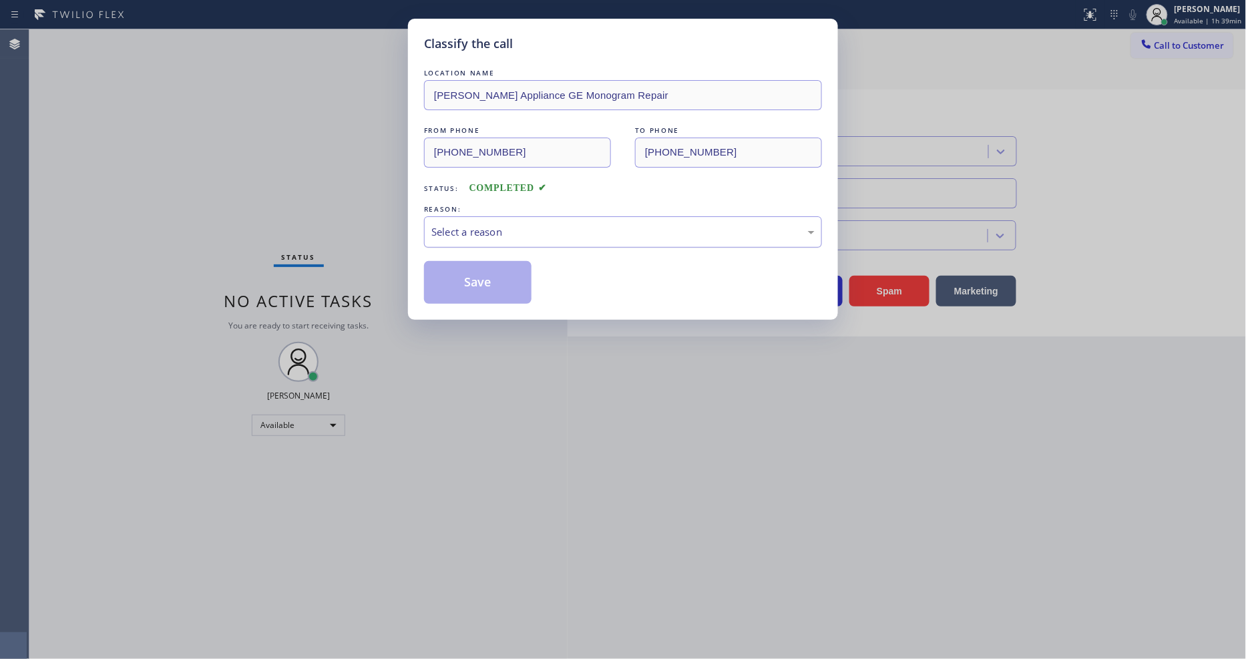
click at [510, 227] on div "Select a reason" at bounding box center [622, 231] width 383 height 15
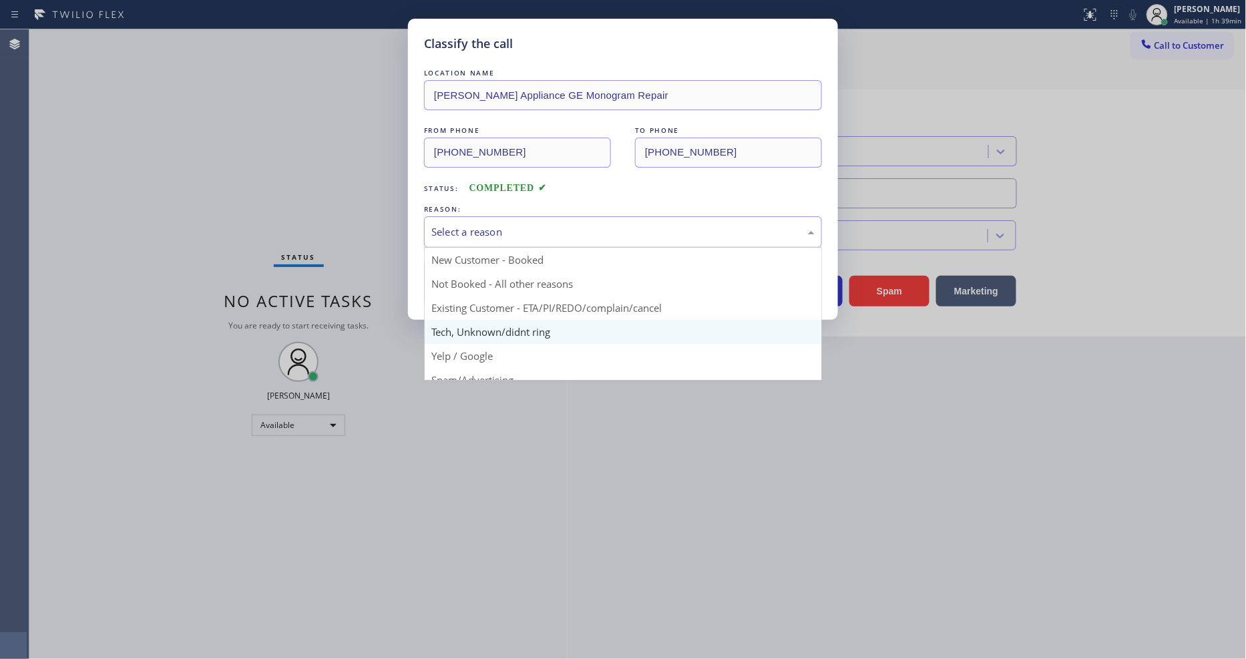
drag, startPoint x: 510, startPoint y: 329, endPoint x: 508, endPoint y: 285, distance: 44.8
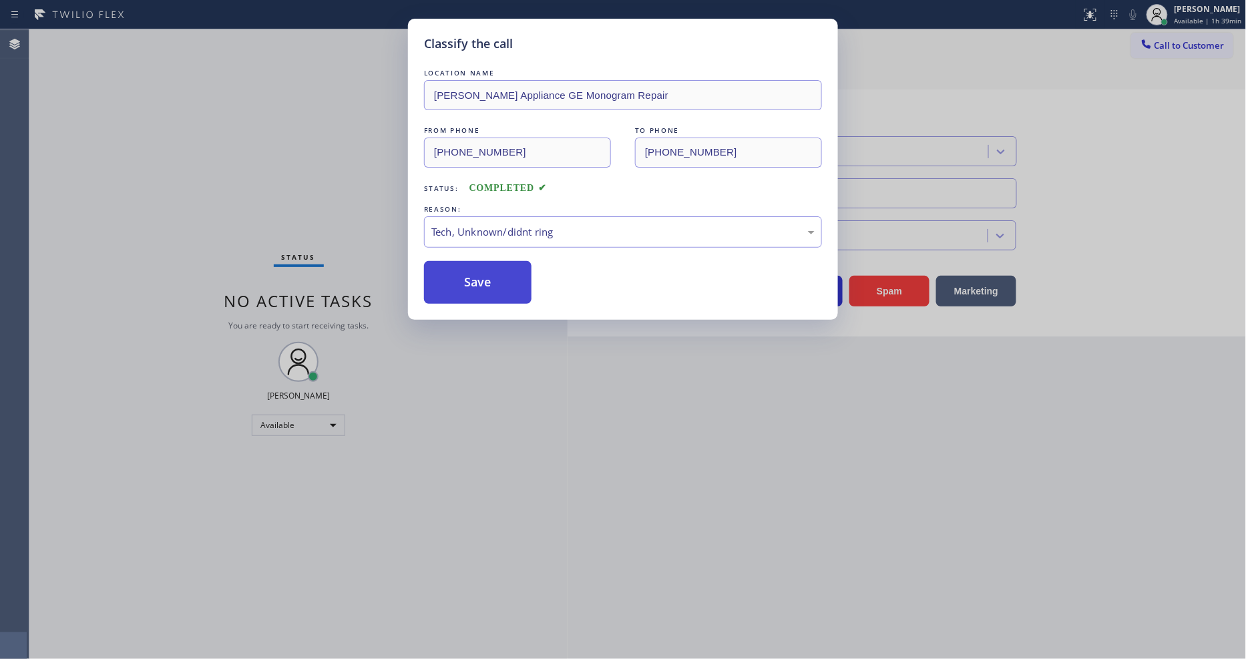
click at [508, 279] on button "Save" at bounding box center [478, 282] width 108 height 43
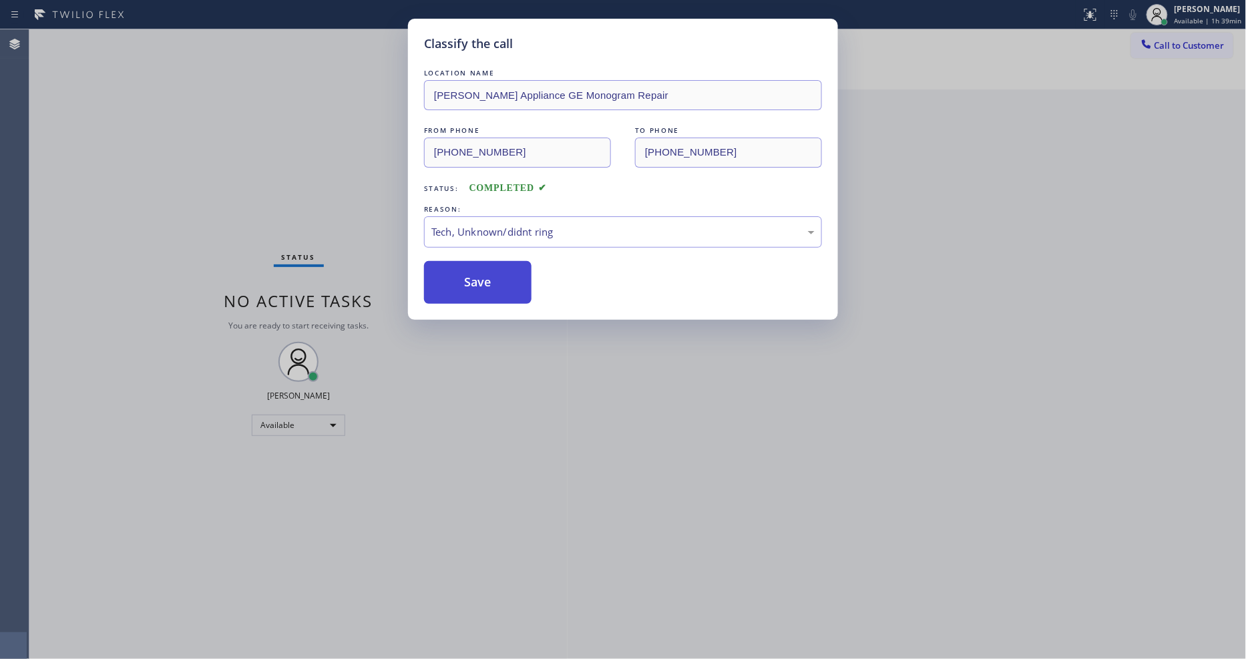
click at [508, 279] on button "Save" at bounding box center [478, 282] width 108 height 43
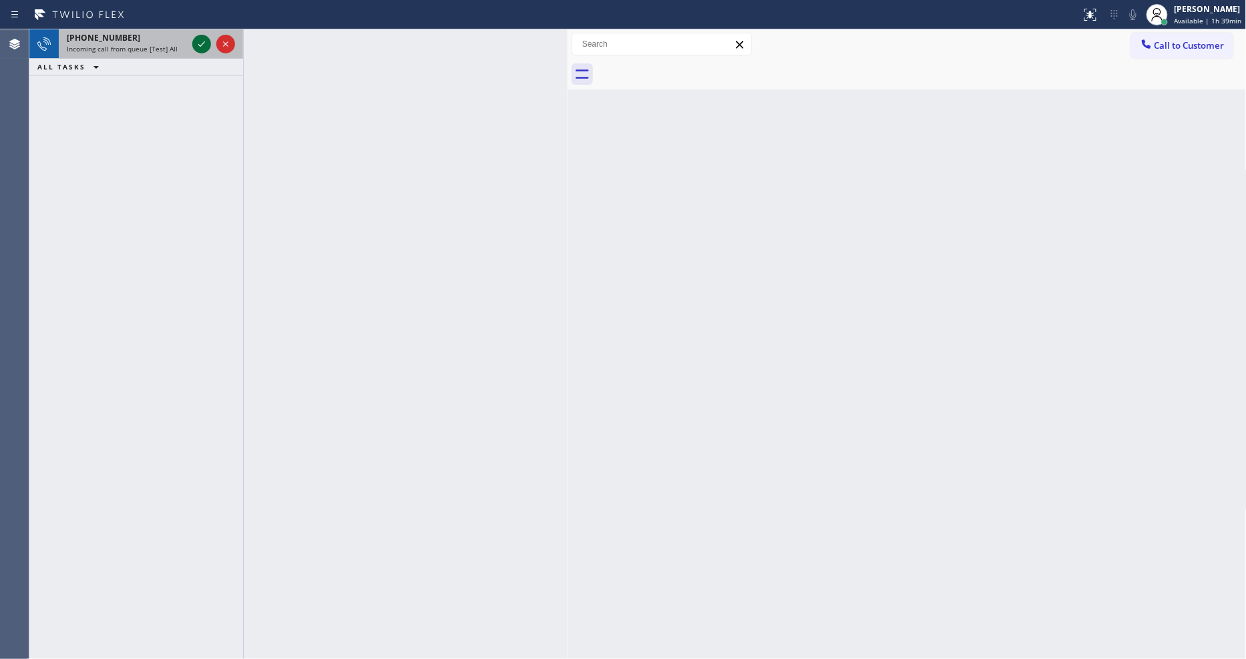
click at [201, 45] on icon at bounding box center [201, 43] width 7 height 5
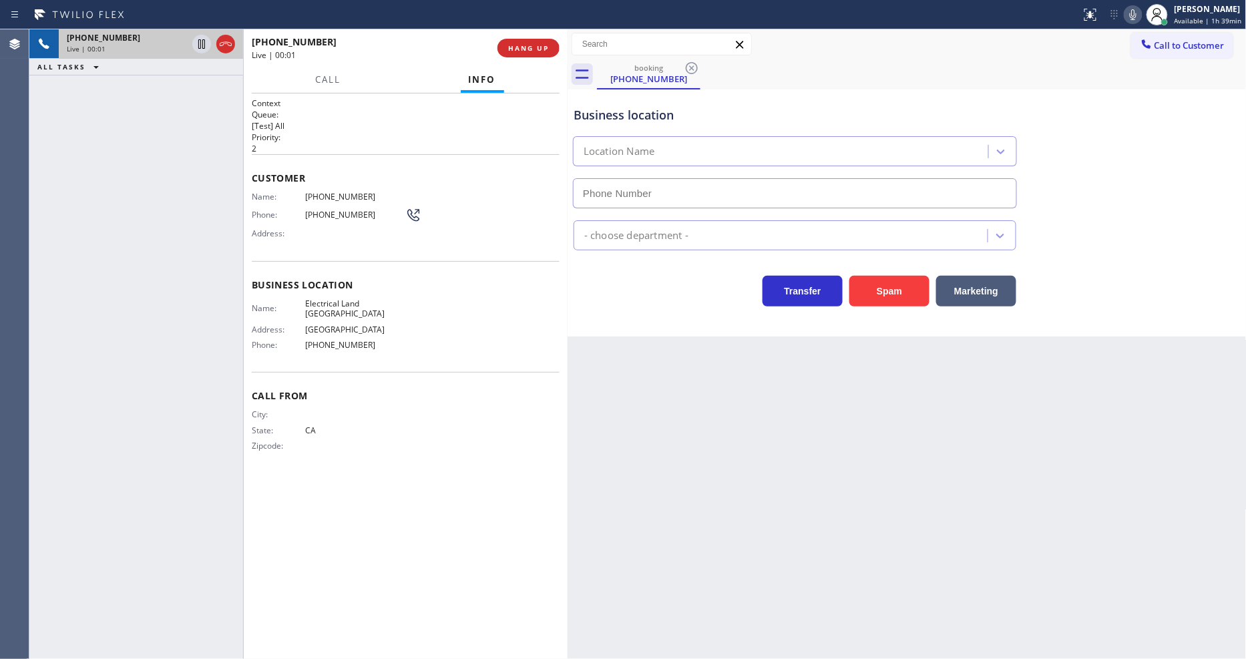
type input "(657) 259-9503"
drag, startPoint x: 539, startPoint y: 54, endPoint x: 541, endPoint y: 44, distance: 10.2
click at [539, 51] on button "HANG UP" at bounding box center [529, 48] width 62 height 19
click at [541, 43] on span "HANG UP" at bounding box center [528, 47] width 41 height 9
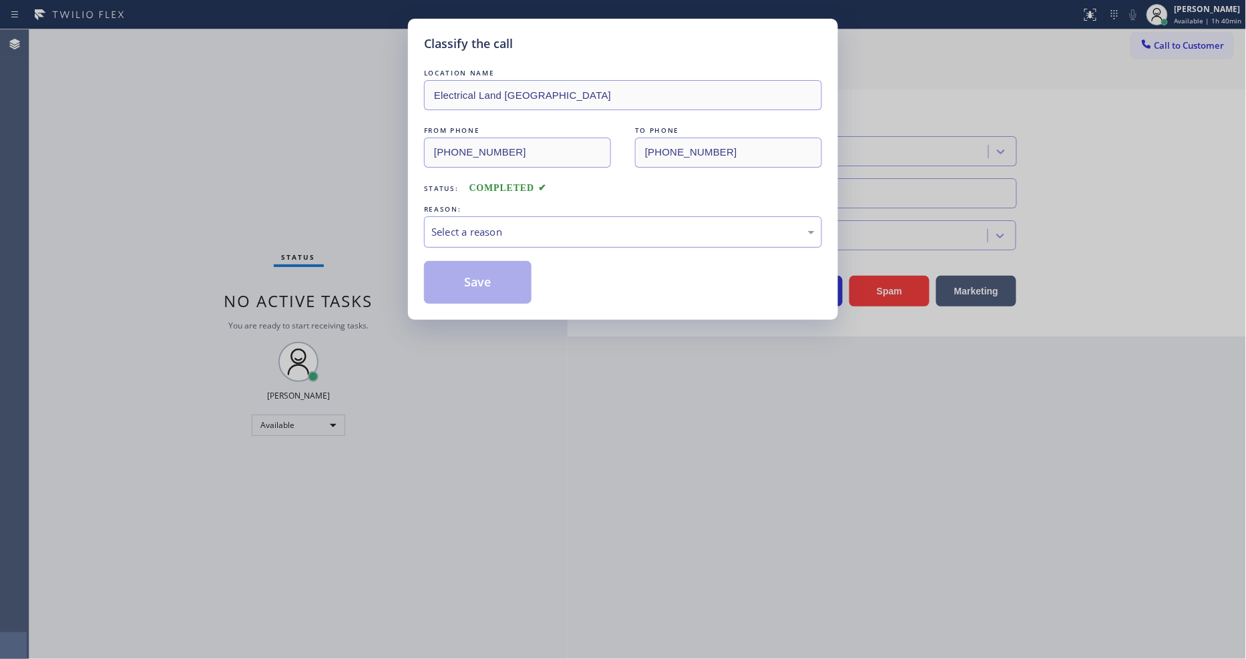
click at [522, 228] on div "Select a reason" at bounding box center [622, 231] width 383 height 15
drag, startPoint x: 504, startPoint y: 224, endPoint x: 498, endPoint y: 236, distance: 13.2
click at [504, 224] on div "Tech, Unknown/didnt ring" at bounding box center [622, 231] width 383 height 15
click at [498, 277] on button "Save" at bounding box center [478, 282] width 108 height 43
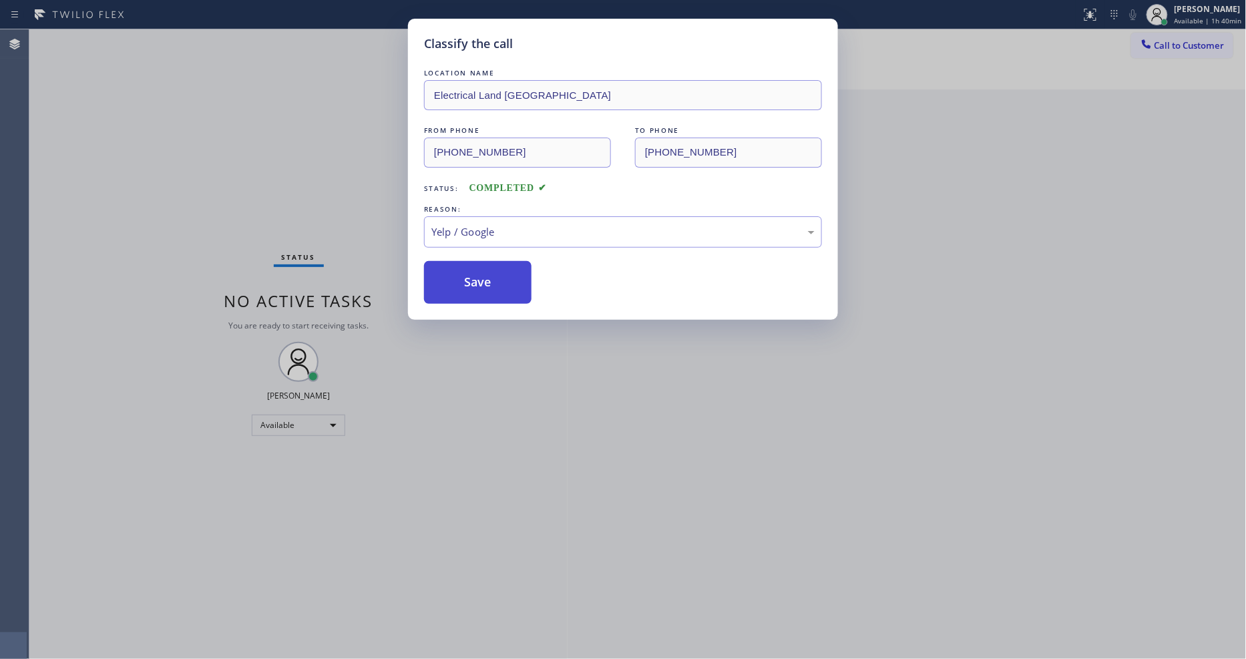
click at [498, 277] on button "Save" at bounding box center [478, 282] width 108 height 43
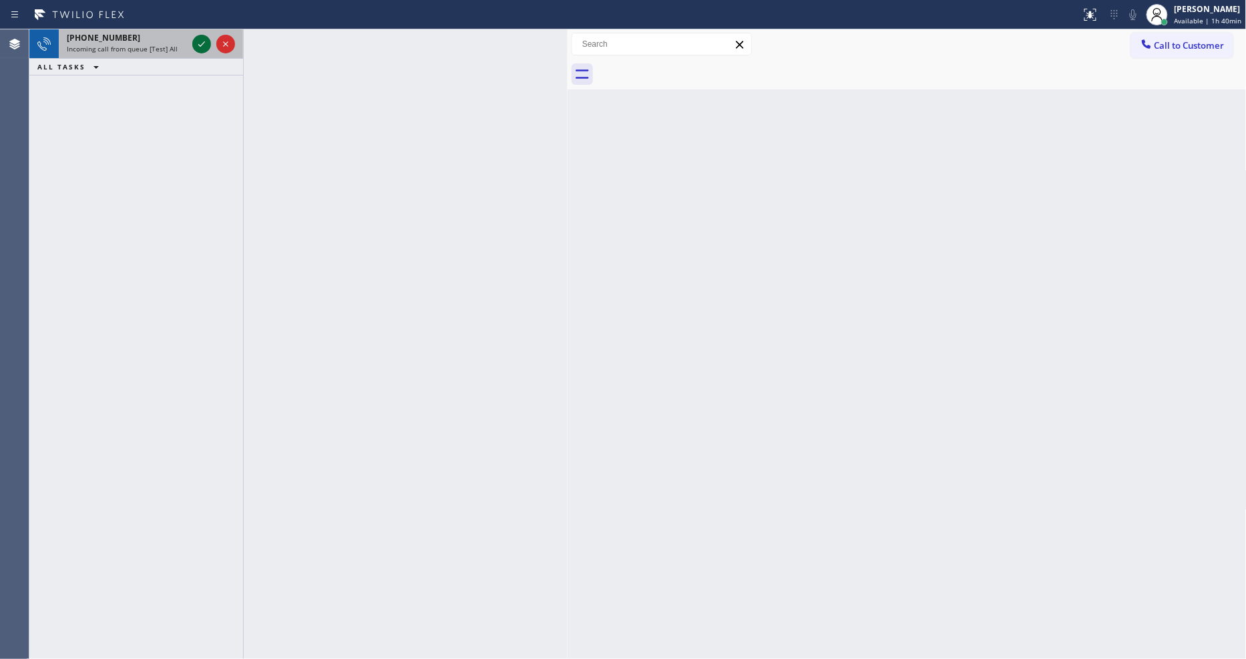
click at [196, 43] on icon at bounding box center [202, 44] width 16 height 16
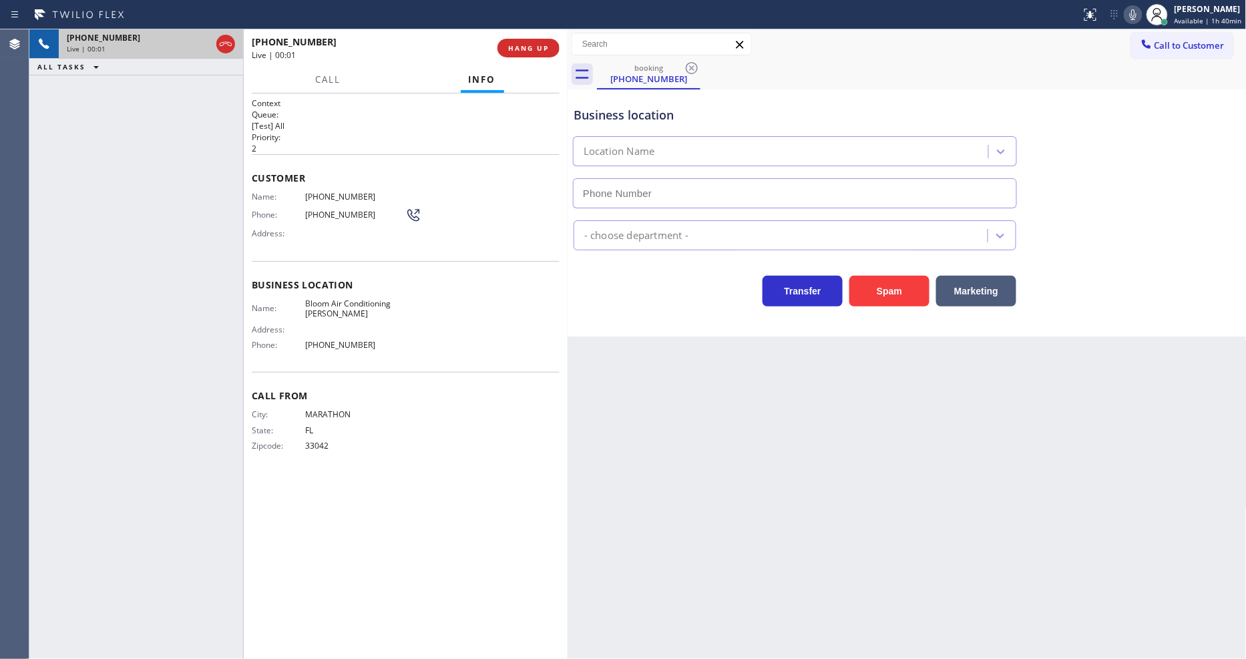
type input "(305) 575-2524"
click at [530, 49] on span "HANG UP" at bounding box center [528, 47] width 41 height 9
click at [528, 50] on span "HANG UP" at bounding box center [528, 47] width 41 height 9
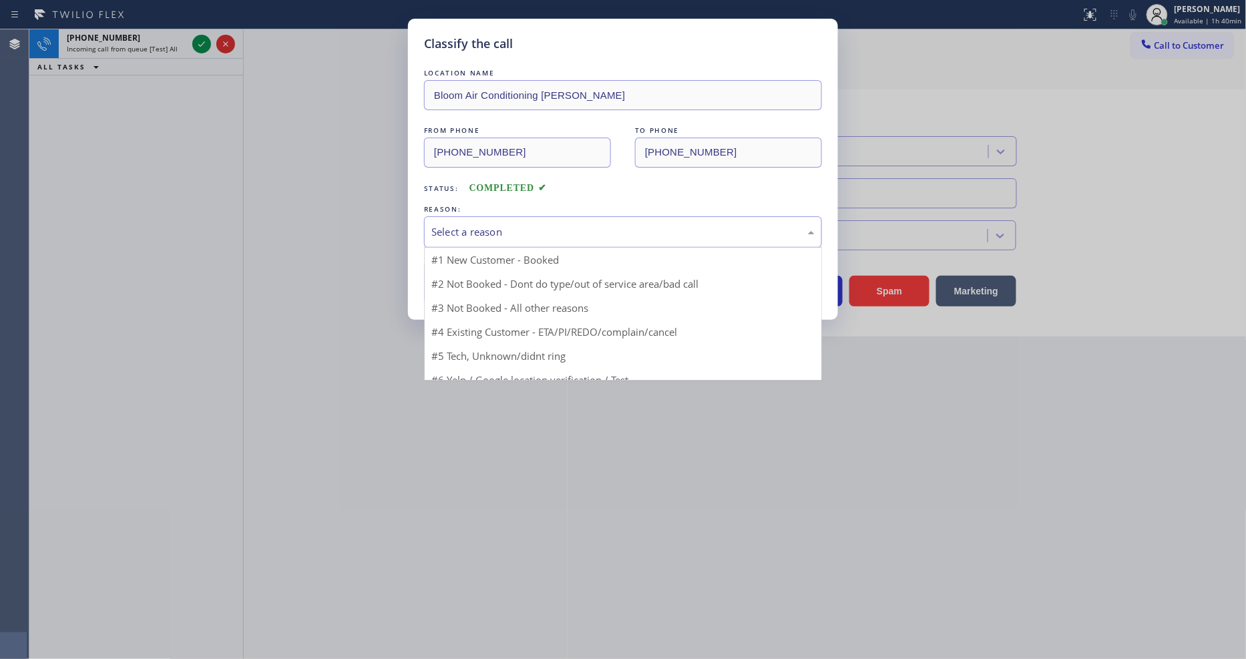
click at [485, 231] on div "Select a reason" at bounding box center [622, 231] width 383 height 15
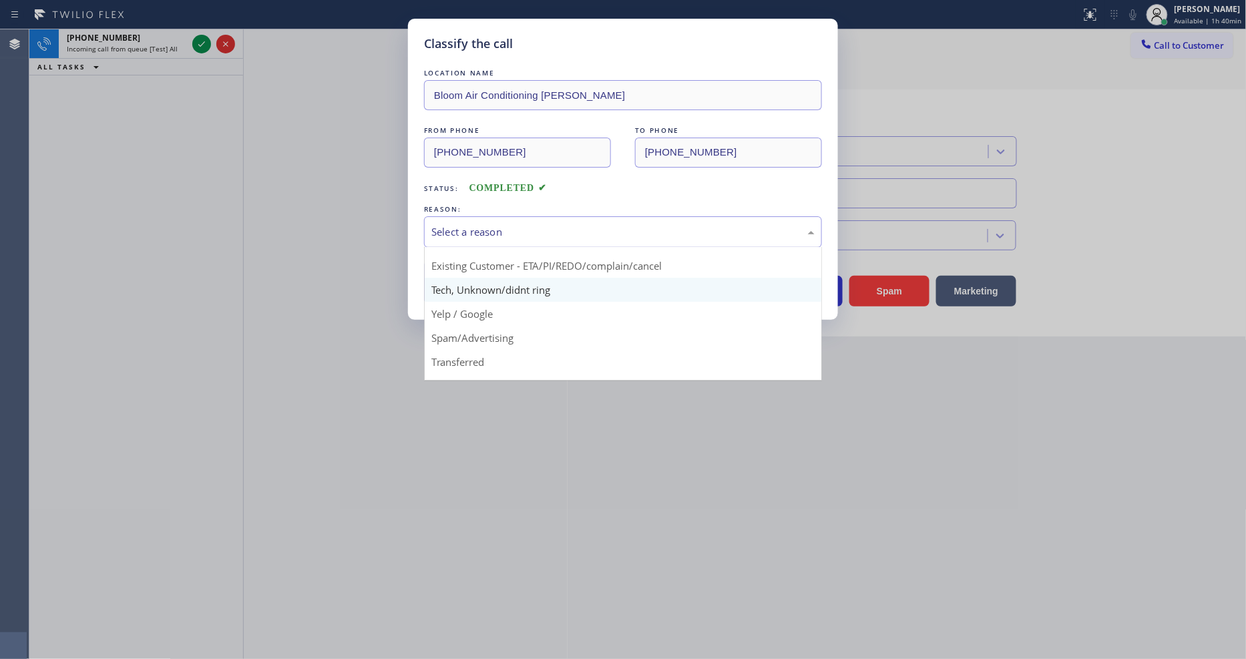
scroll to position [83, 0]
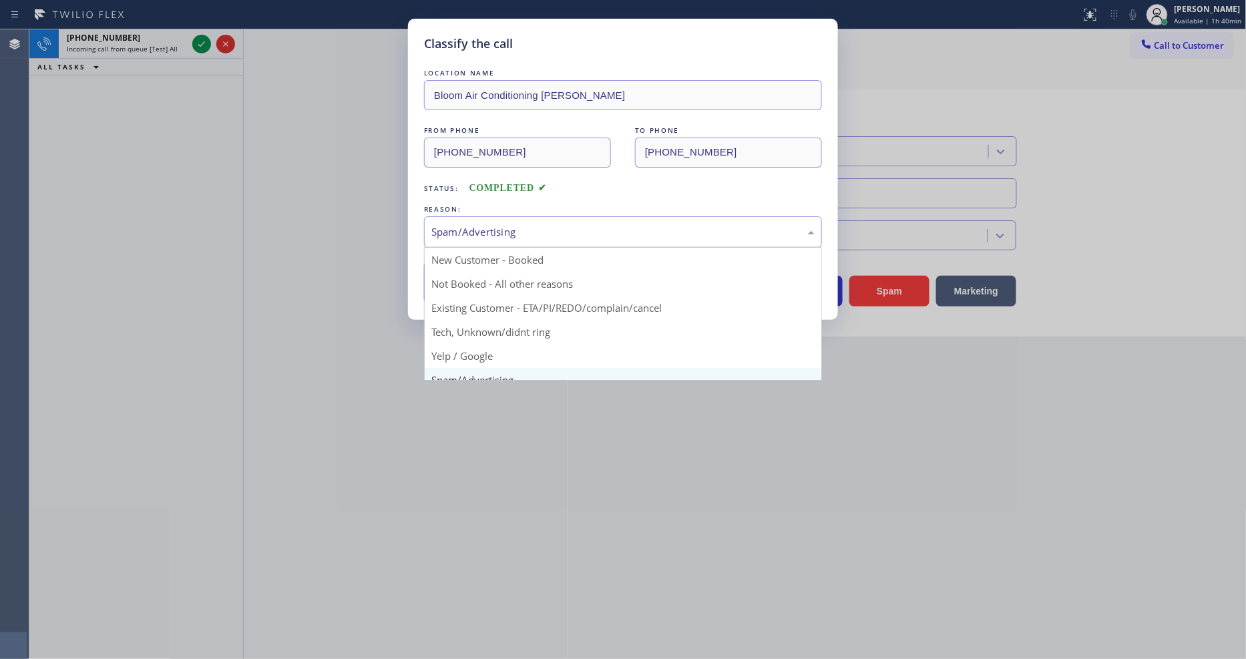
click at [478, 216] on div "Spam/Advertising" at bounding box center [623, 231] width 398 height 31
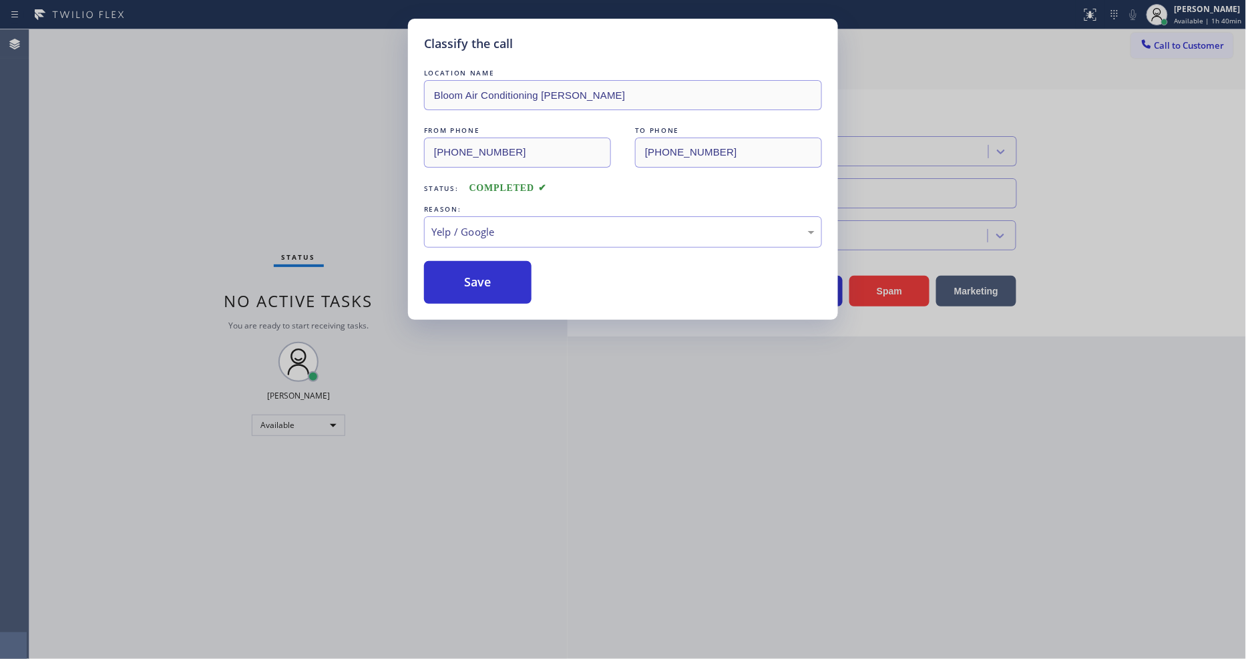
click at [489, 252] on div "LOCATION NAME Bloom Air Conditioning Kendall FROM PHONE (305) 289-4768 TO PHONE…" at bounding box center [623, 185] width 398 height 238
click at [492, 268] on button "Save" at bounding box center [478, 282] width 108 height 43
click at [492, 269] on button "Save" at bounding box center [478, 282] width 108 height 43
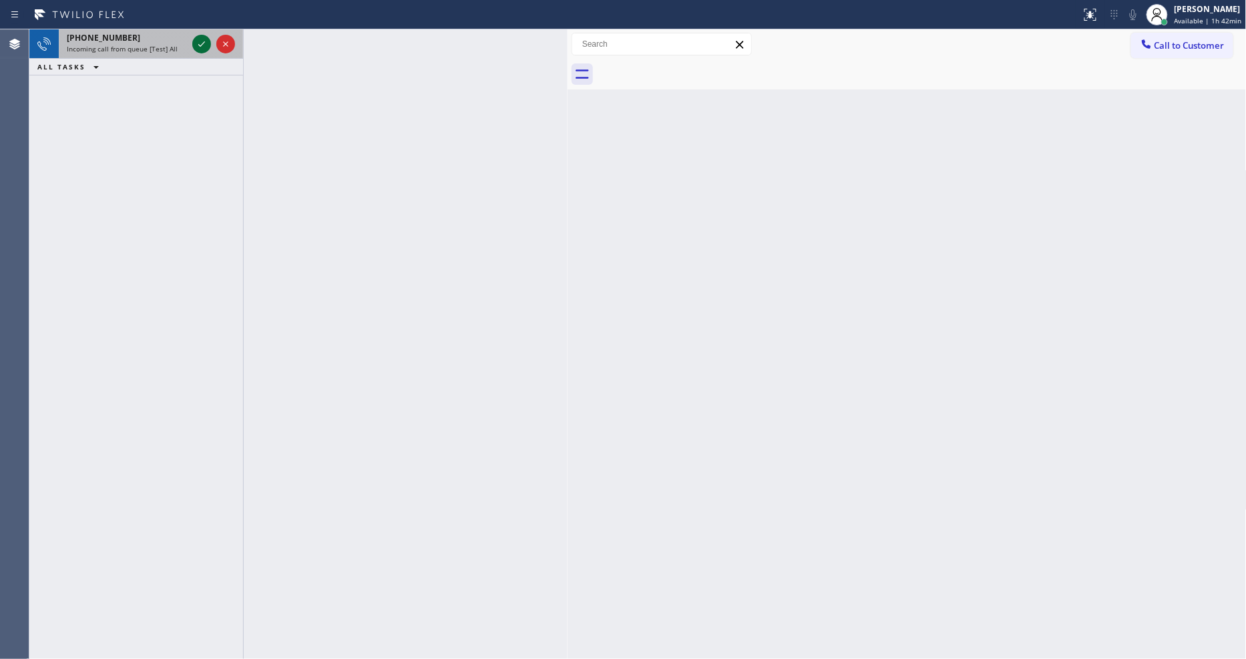
click at [196, 42] on icon at bounding box center [202, 44] width 16 height 16
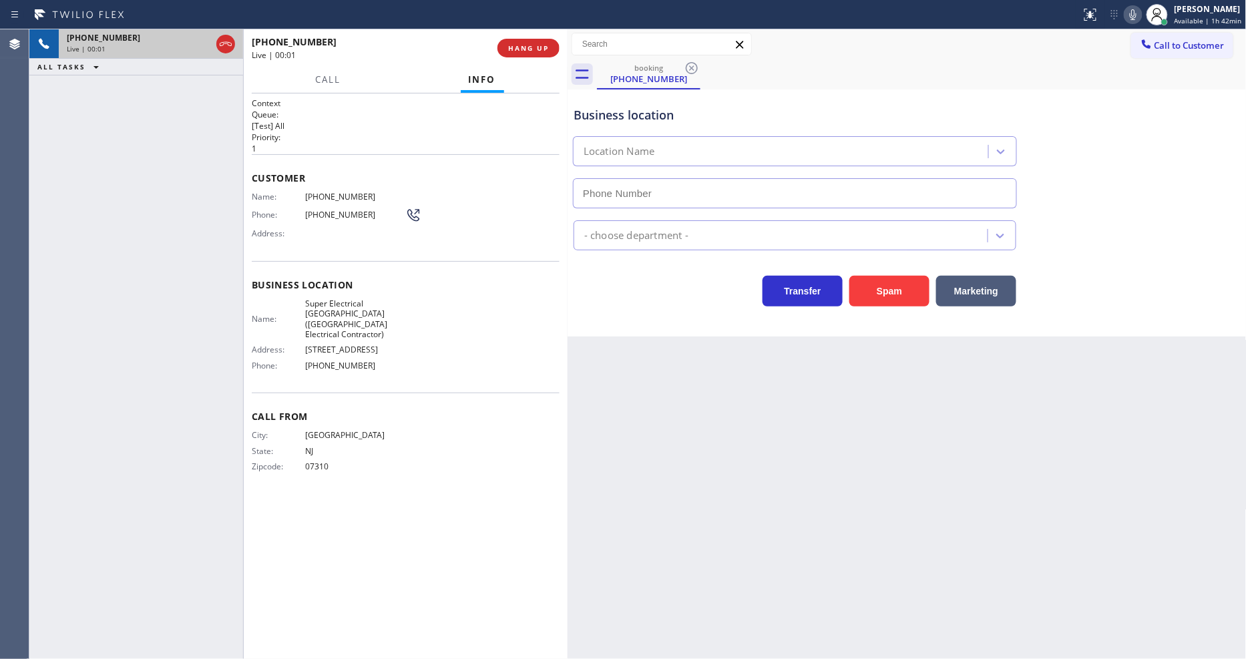
type input "(640) 356-2700"
click at [655, 405] on div "Back to Dashboard Change Sender ID Customers Technicians Select a contact Outbo…" at bounding box center [907, 344] width 679 height 630
click at [331, 305] on span "Super Electrical Crew Ridgefield Park(Hackensack Electrical Contractor)" at bounding box center [355, 319] width 100 height 41
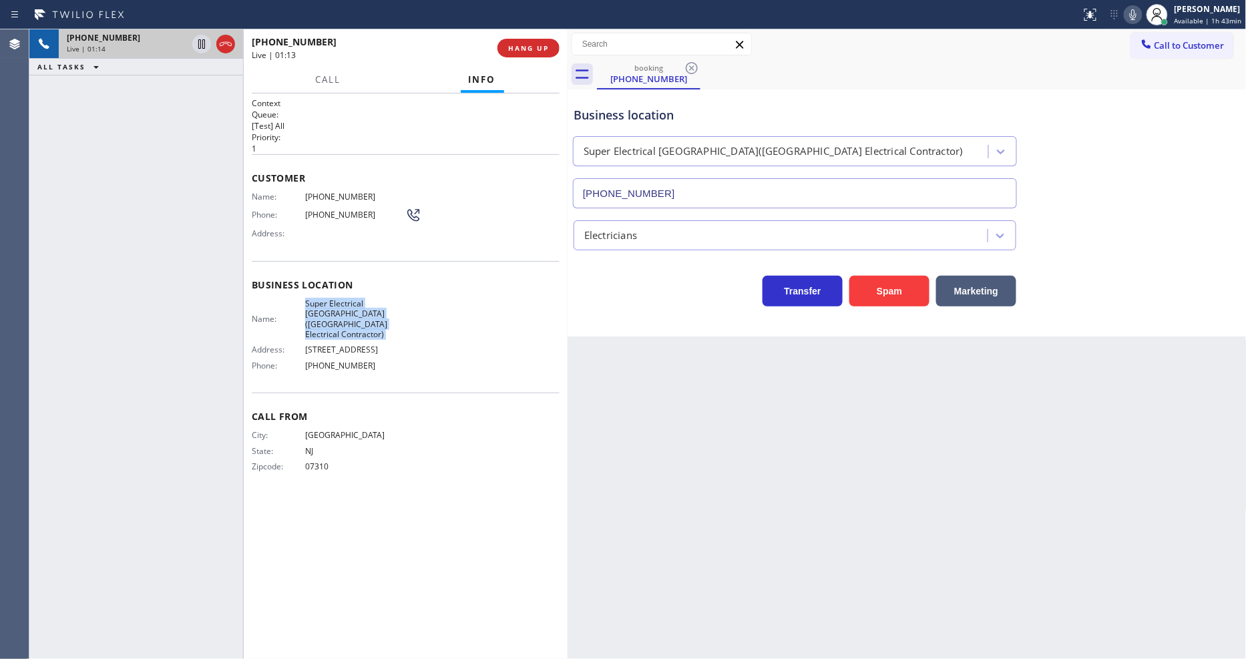
click at [1131, 13] on icon at bounding box center [1133, 15] width 16 height 16
click at [1136, 13] on icon at bounding box center [1133, 15] width 16 height 16
click at [1137, 13] on icon at bounding box center [1133, 15] width 16 height 16
click at [1138, 13] on icon at bounding box center [1133, 15] width 16 height 16
drag, startPoint x: 199, startPoint y: 41, endPoint x: 232, endPoint y: 61, distance: 38.6
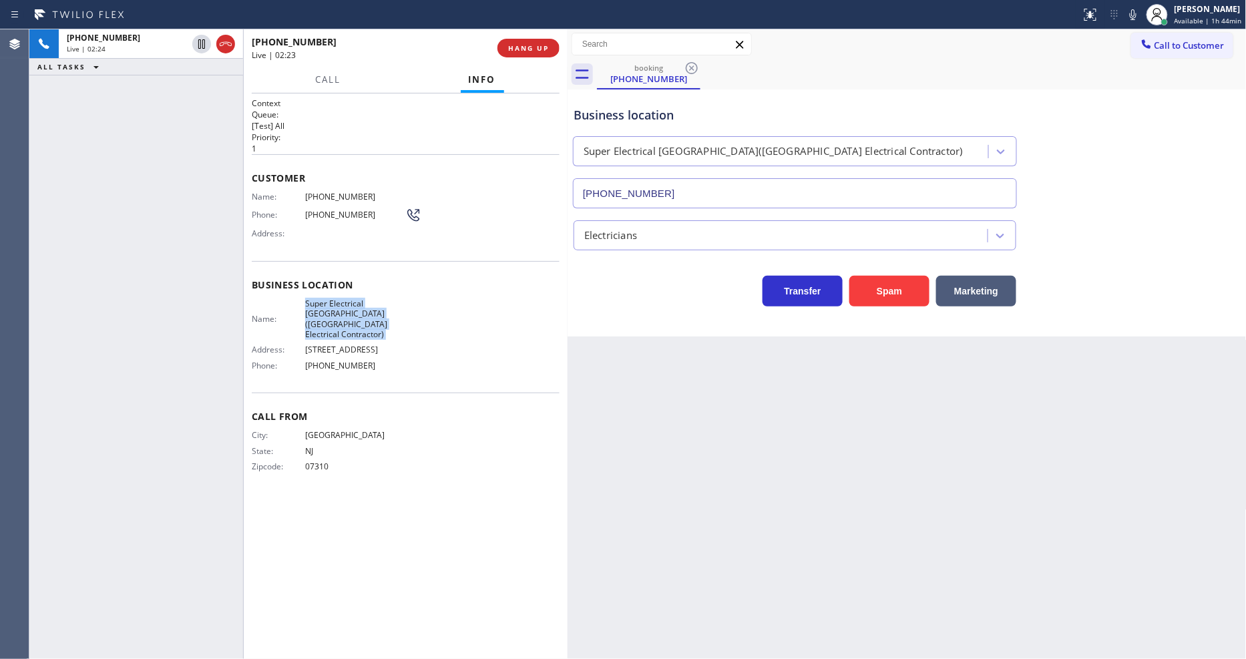
click at [199, 41] on icon at bounding box center [202, 44] width 16 height 16
drag, startPoint x: 1137, startPoint y: 18, endPoint x: 729, endPoint y: 336, distance: 517.8
click at [1137, 18] on icon at bounding box center [1133, 15] width 16 height 16
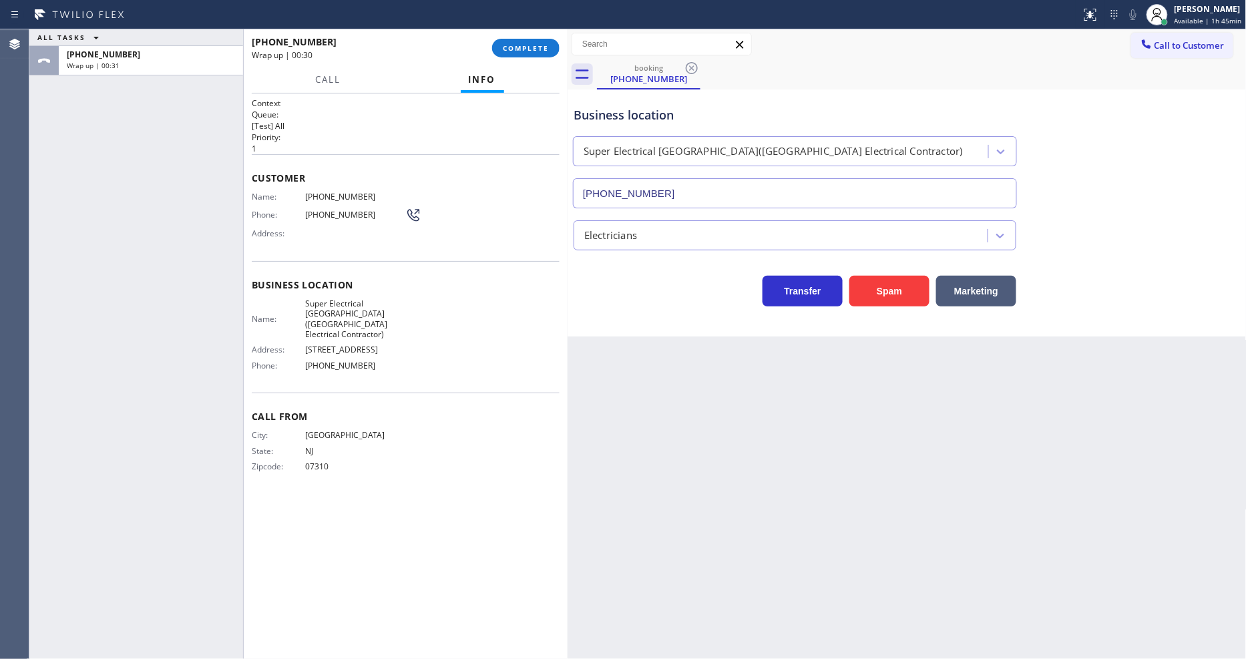
click at [323, 184] on div "Customer Name: (201) 702-1870 Phone: (201) 702-1870 Address:" at bounding box center [406, 207] width 308 height 107
click at [429, 659] on html "Status report No issues detected If you experience an issue, please download th…" at bounding box center [623, 329] width 1246 height 659
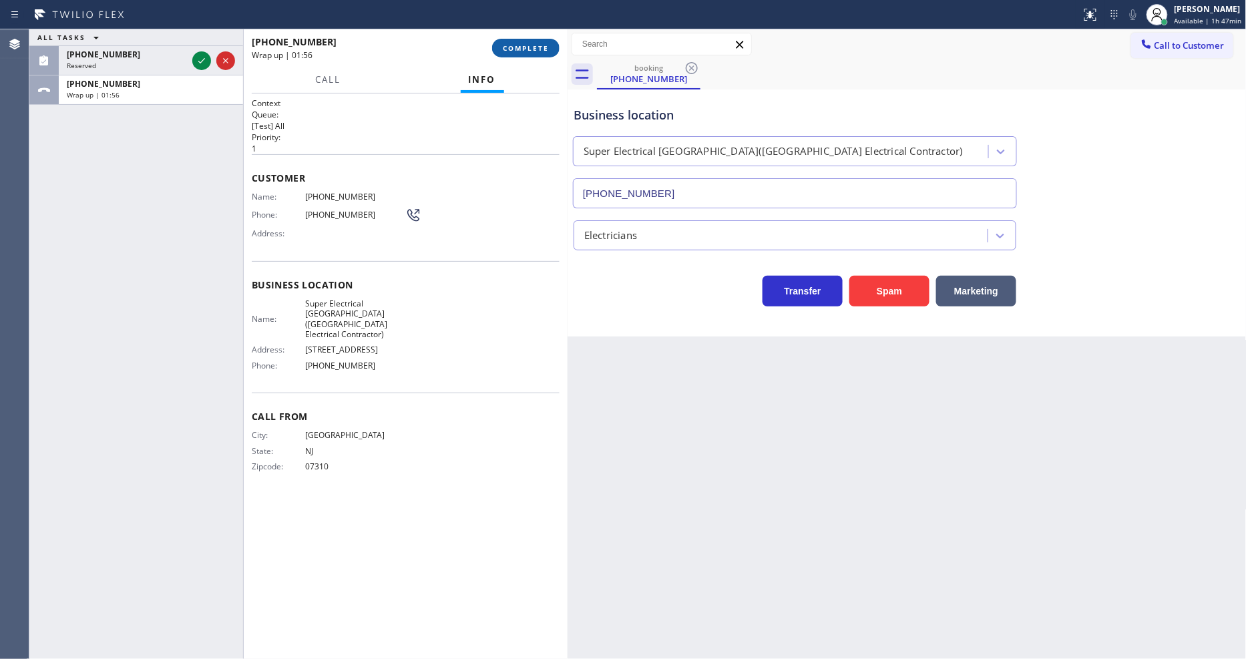
click at [528, 41] on button "COMPLETE" at bounding box center [525, 48] width 67 height 19
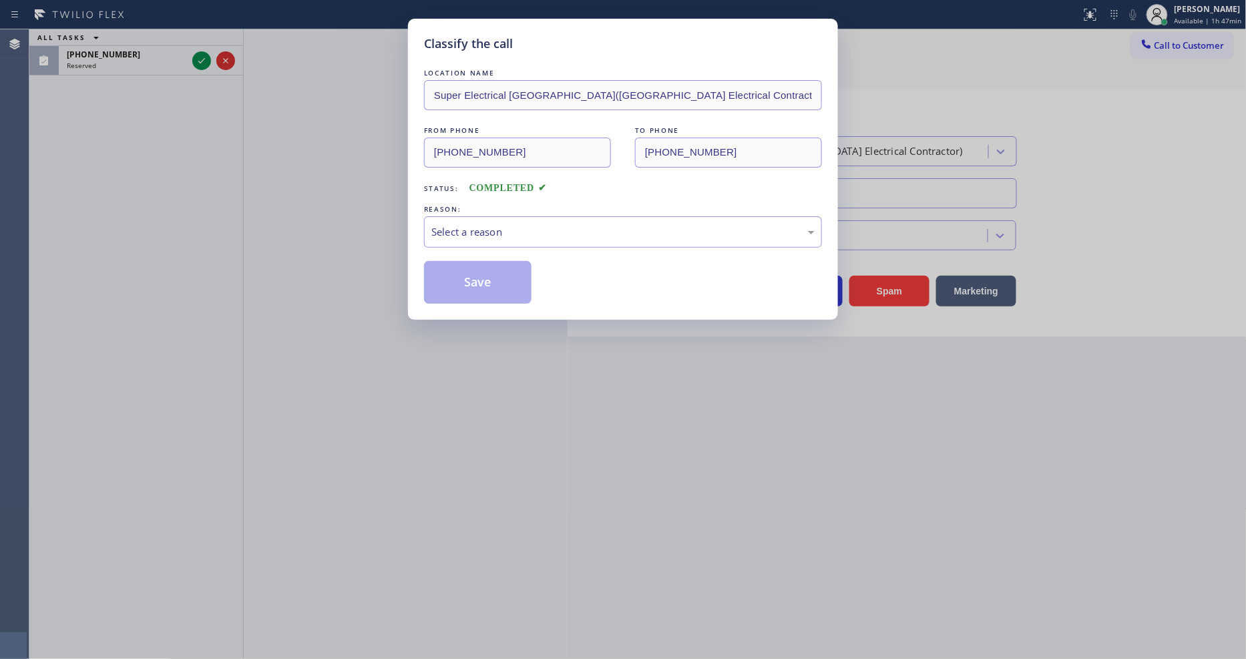
click at [457, 227] on div "Select a reason" at bounding box center [622, 231] width 383 height 15
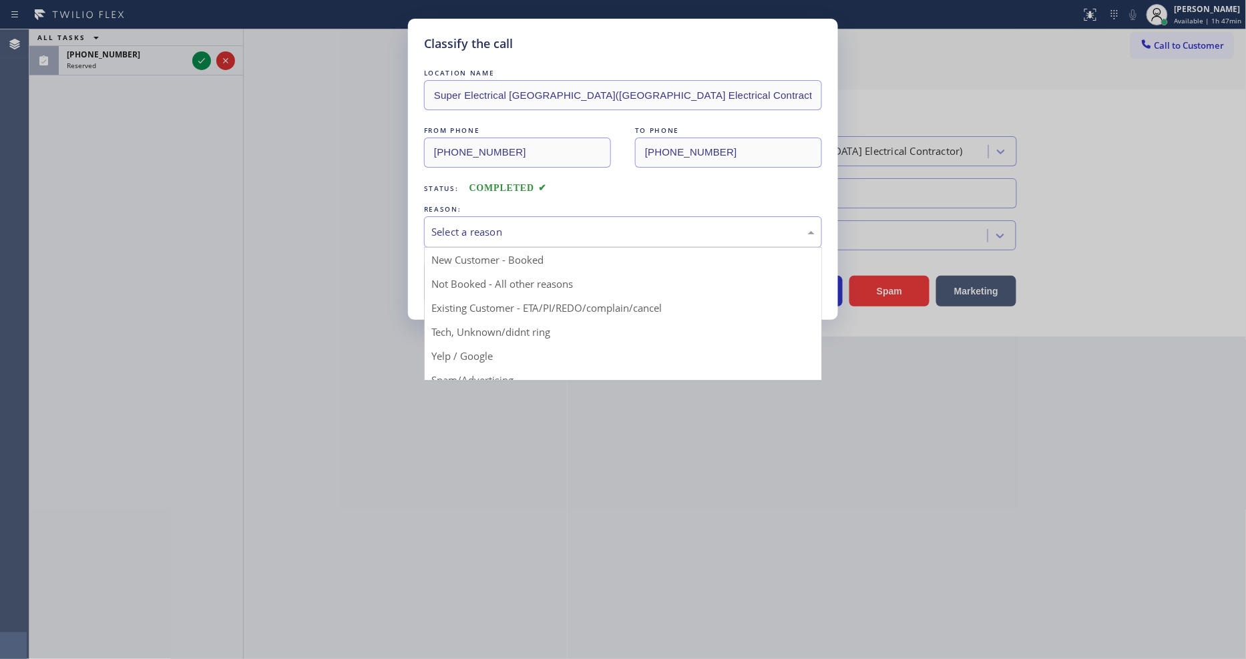
click at [462, 281] on button "Save" at bounding box center [478, 282] width 108 height 43
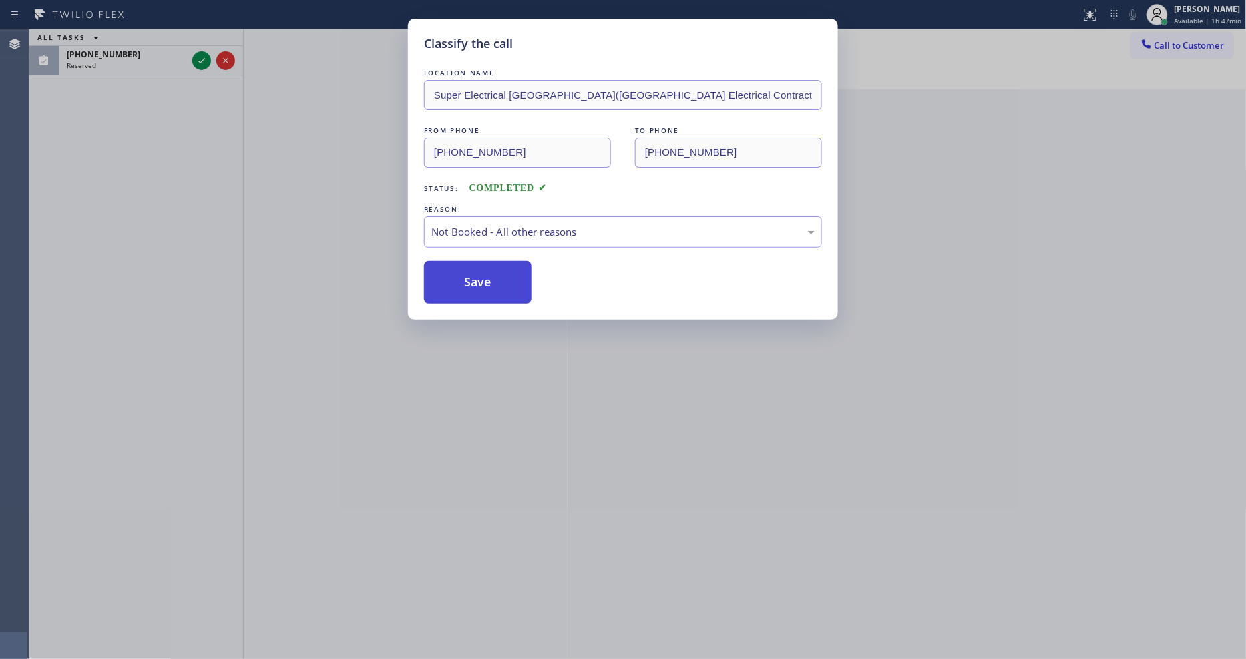
click at [462, 281] on button "Save" at bounding box center [478, 282] width 108 height 43
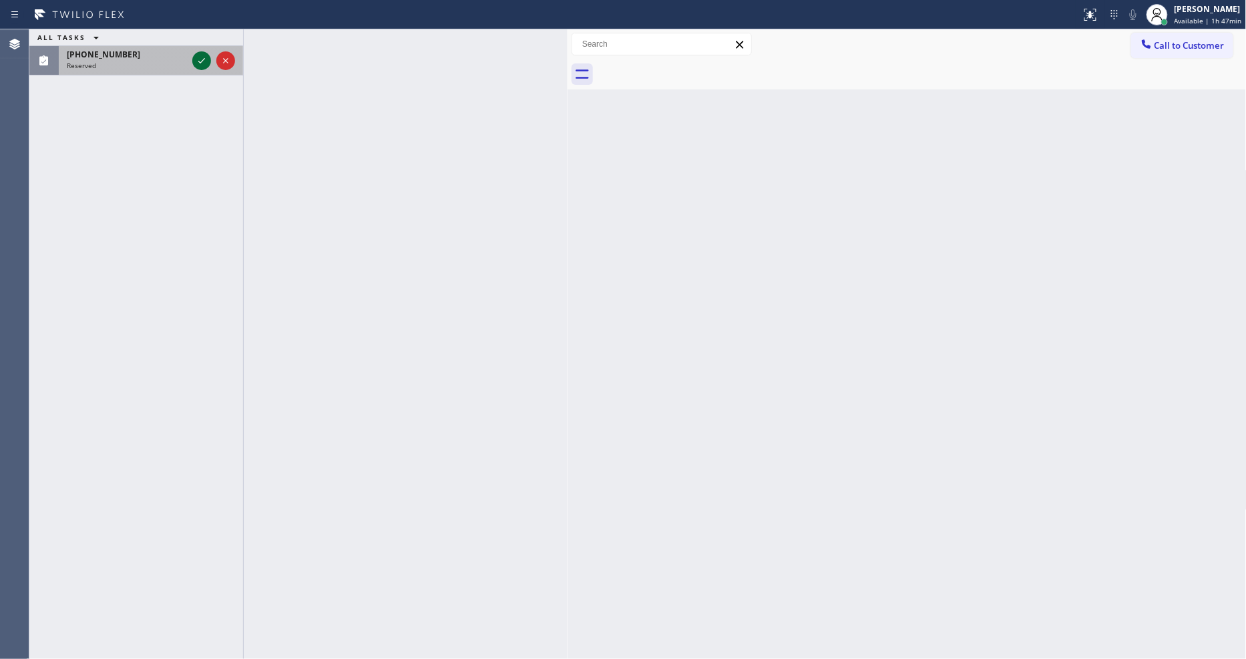
click at [195, 59] on icon at bounding box center [202, 61] width 16 height 16
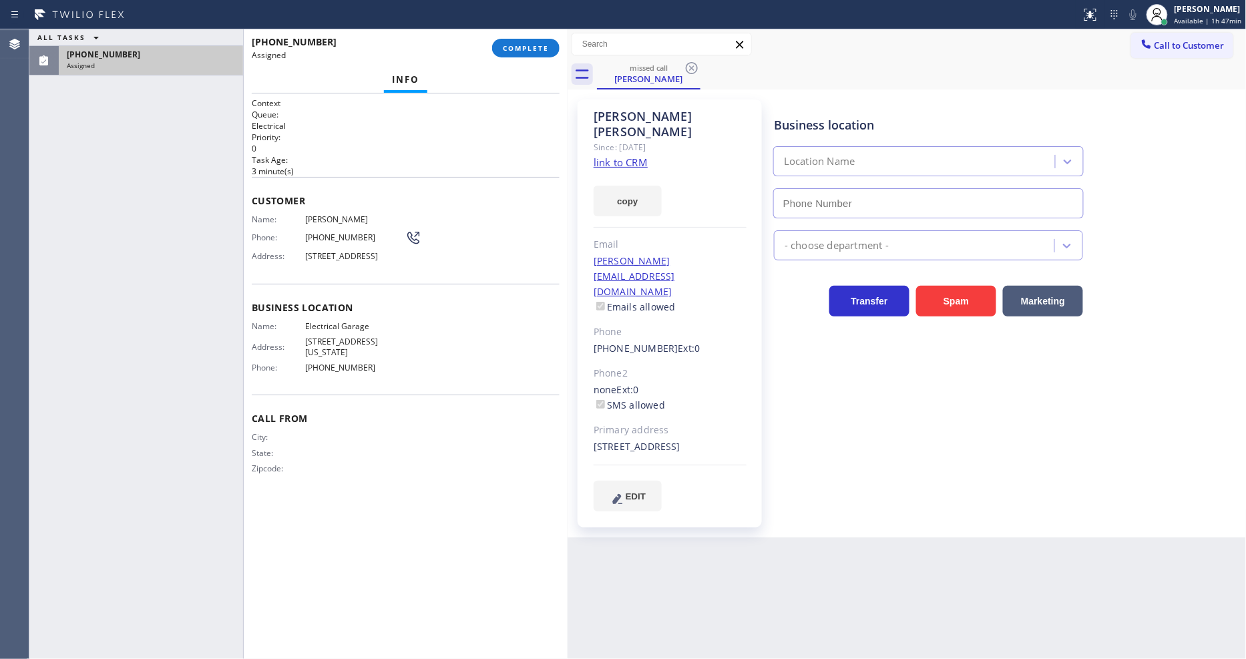
type input "(844) 502-1411"
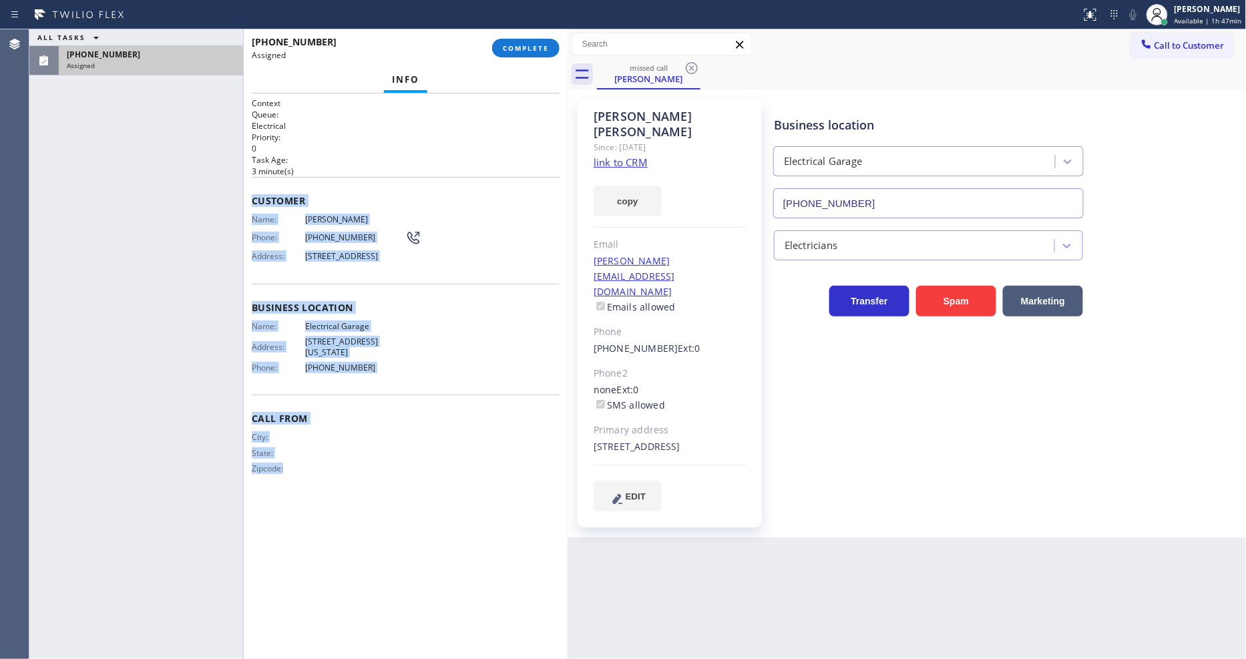
drag, startPoint x: 252, startPoint y: 194, endPoint x: 381, endPoint y: 515, distance: 346.2
click at [377, 522] on div "Context Queue: Electrical Priority: 0 Task Age: 3 minute(s) Customer Name: John…" at bounding box center [406, 377] width 308 height 558
click at [529, 41] on button "COMPLETE" at bounding box center [525, 48] width 67 height 19
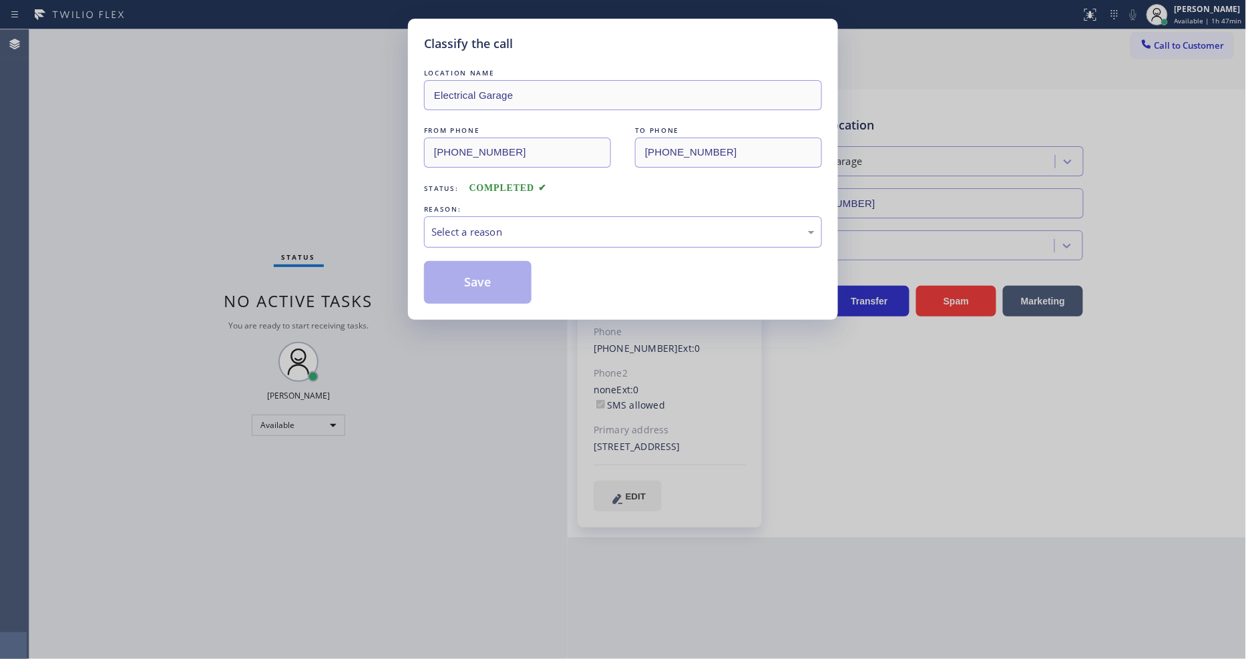
click at [456, 238] on div "Select a reason" at bounding box center [623, 231] width 398 height 31
click at [463, 274] on button "Save" at bounding box center [478, 282] width 108 height 43
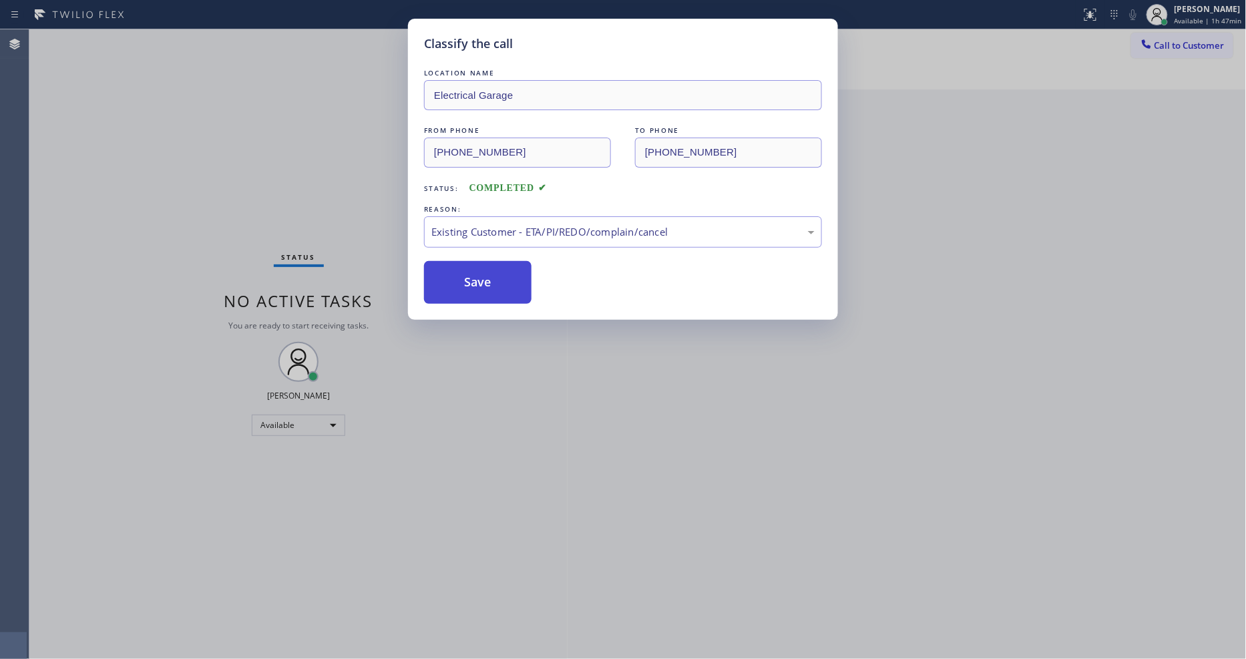
click at [463, 274] on button "Save" at bounding box center [478, 282] width 108 height 43
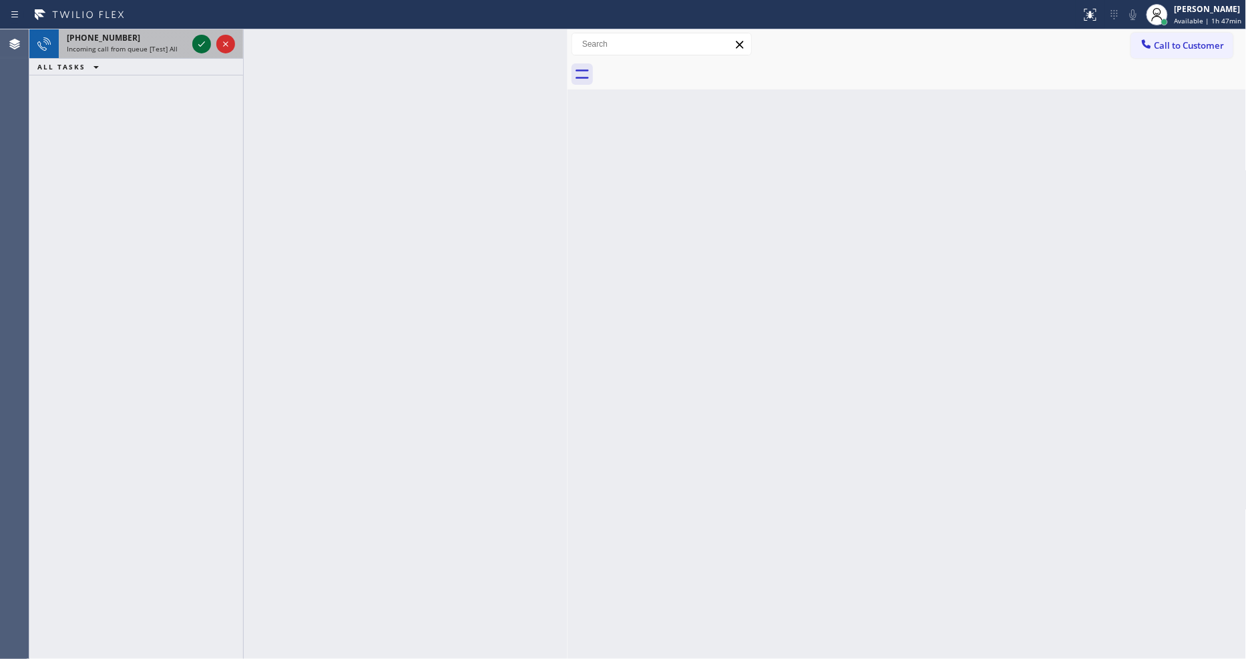
click at [197, 45] on icon at bounding box center [202, 44] width 16 height 16
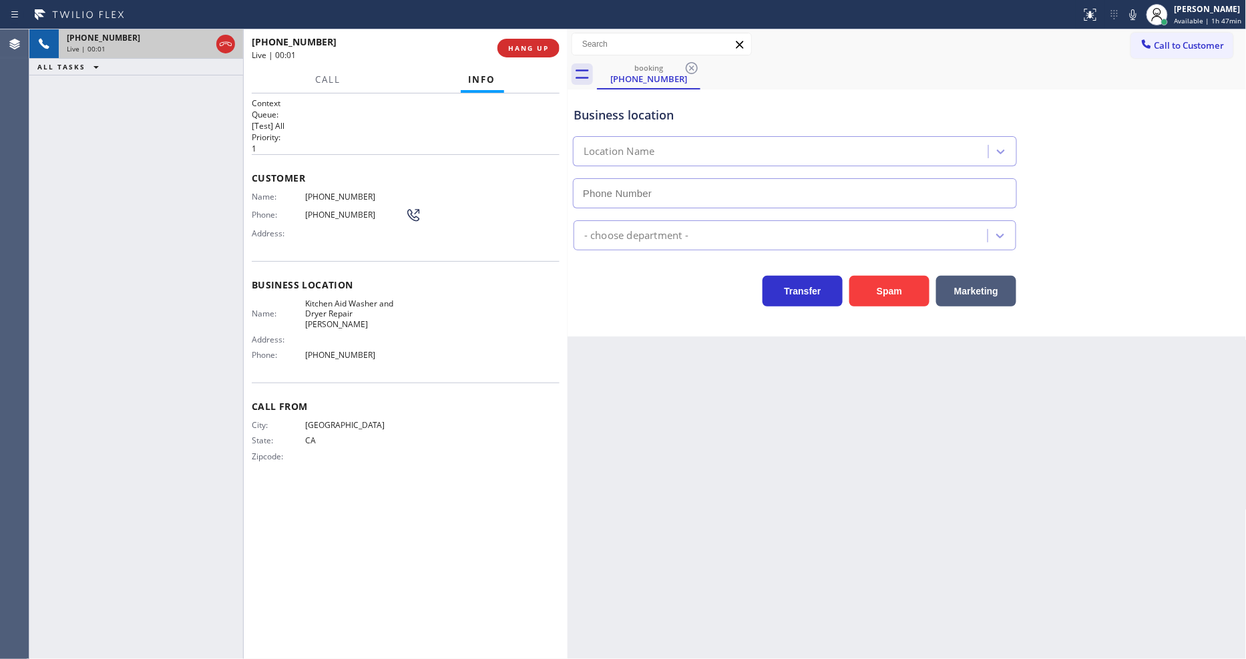
type input "(458) 217-8034"
click at [970, 375] on div "Back to Dashboard Change Sender ID Customers Technicians Select a contact Outbo…" at bounding box center [907, 344] width 679 height 630
click at [539, 51] on span "HANG UP" at bounding box center [528, 47] width 41 height 9
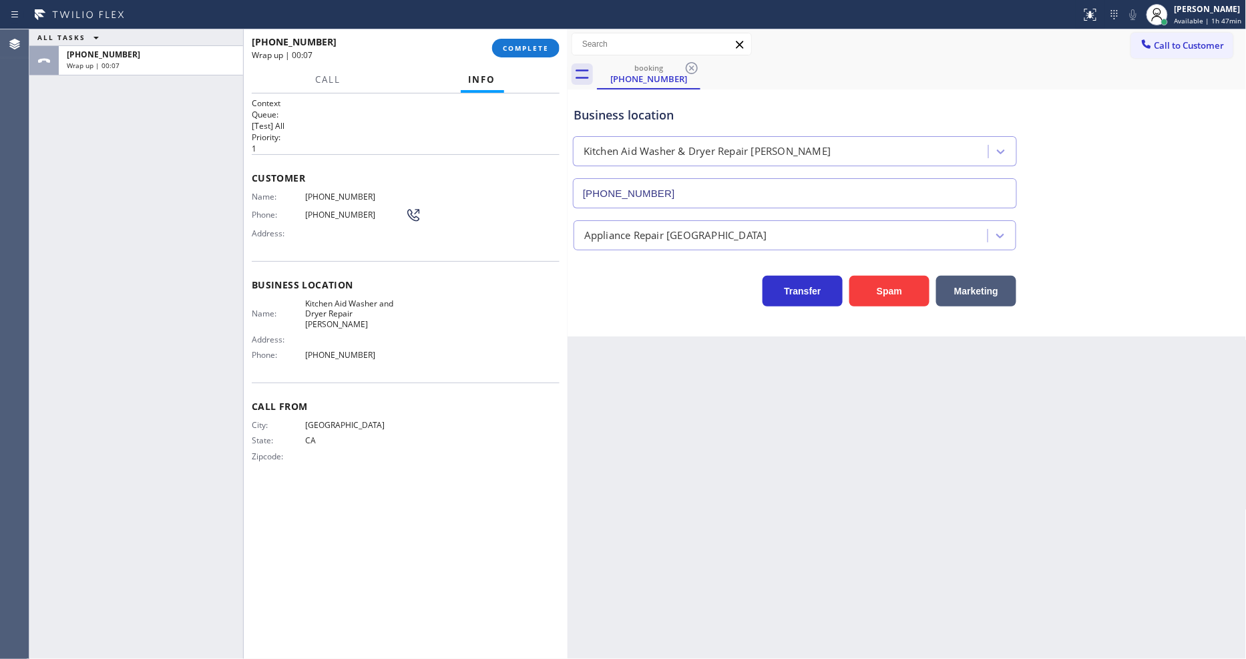
drag, startPoint x: 1187, startPoint y: 11, endPoint x: 1157, endPoint y: 90, distance: 84.4
click at [1187, 11] on div "[PERSON_NAME]" at bounding box center [1208, 8] width 67 height 11
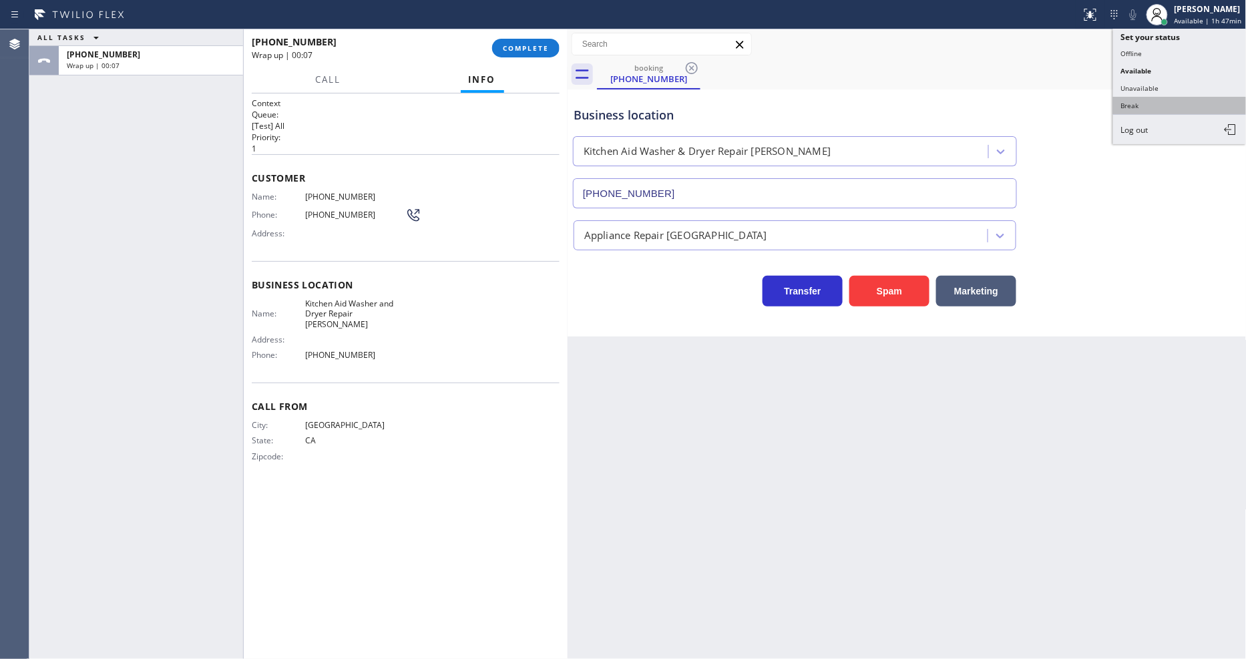
click at [1147, 104] on button "Break" at bounding box center [1180, 105] width 134 height 17
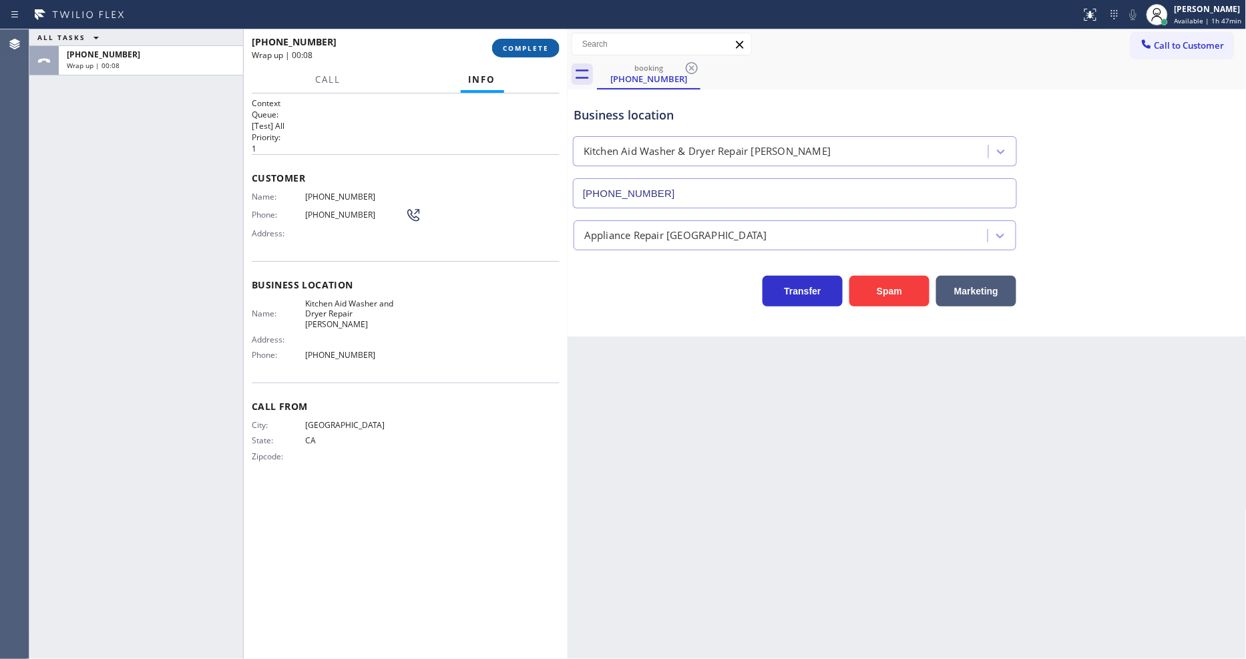
click at [521, 47] on span "COMPLETE" at bounding box center [526, 47] width 46 height 9
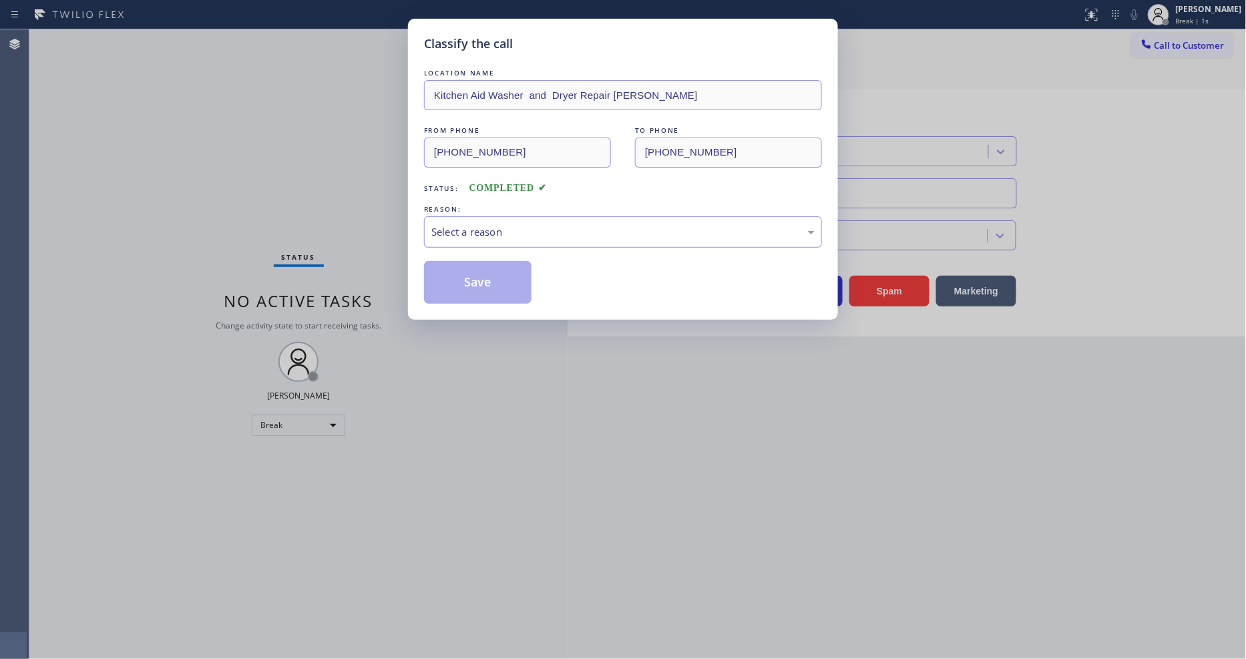
click at [453, 224] on div "Select a reason" at bounding box center [622, 231] width 383 height 15
click at [446, 286] on button "Save" at bounding box center [478, 282] width 108 height 43
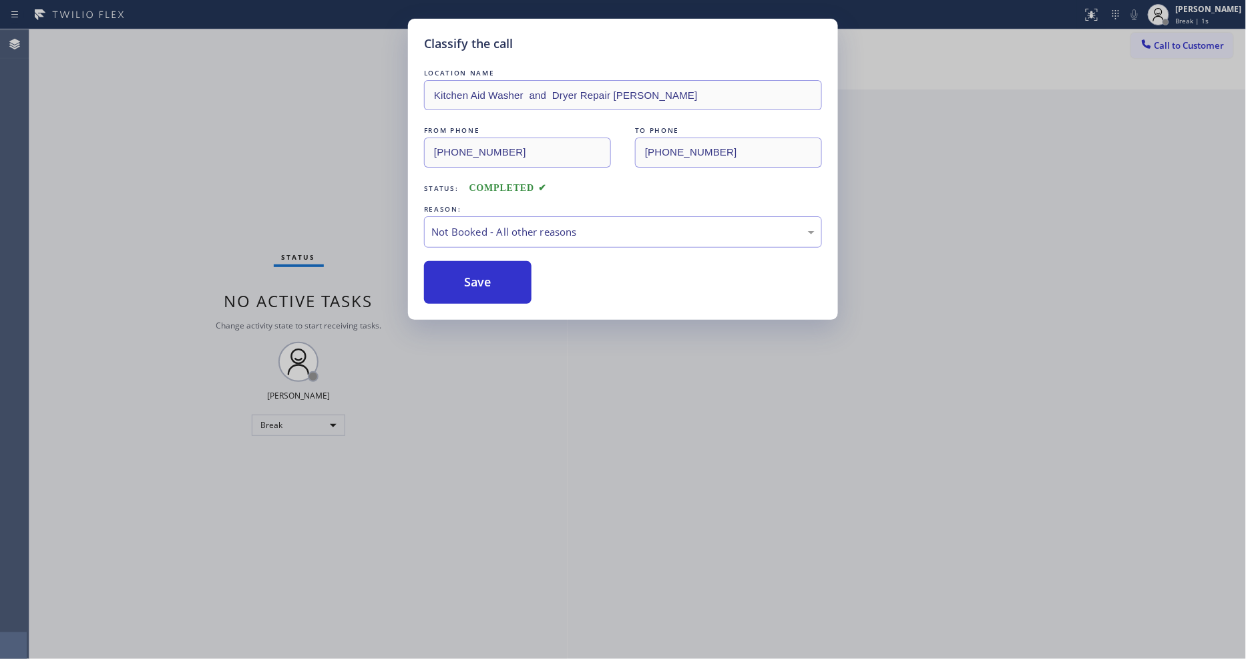
click at [446, 286] on button "Save" at bounding box center [478, 282] width 108 height 43
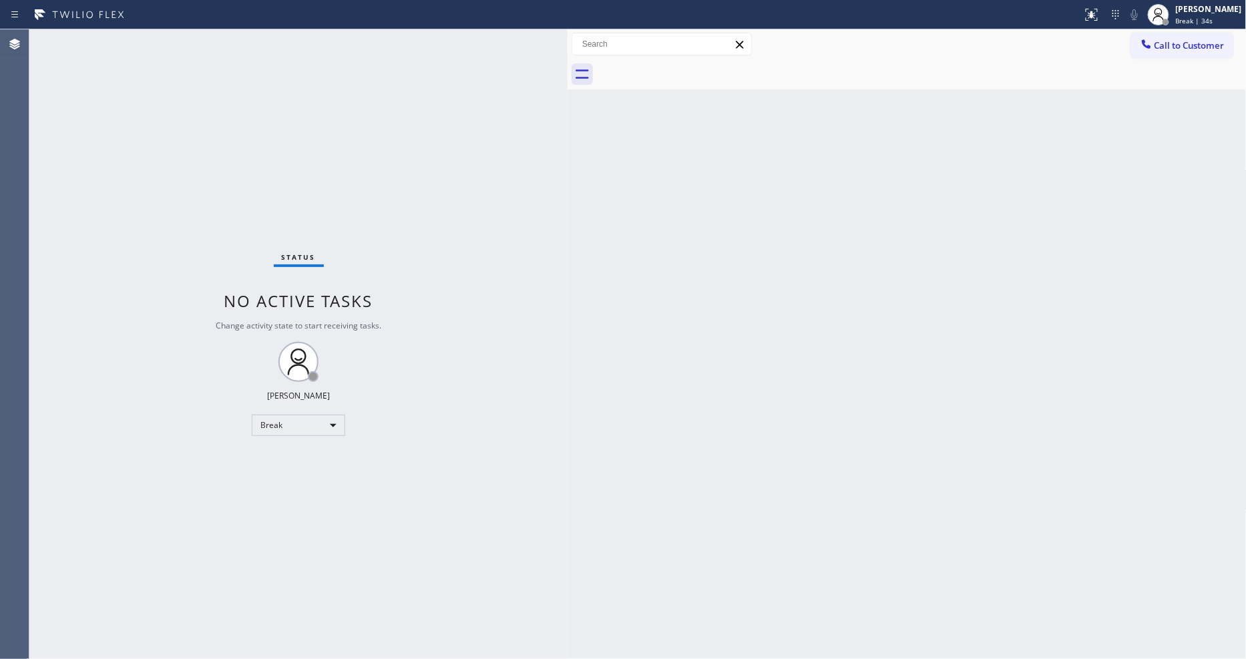
click at [197, 47] on div "Status No active tasks Change activity state to start receiving tasks. [PERSON_…" at bounding box center [298, 344] width 538 height 630
click at [259, 423] on div "Break" at bounding box center [299, 425] width 94 height 21
click at [267, 458] on li "Available" at bounding box center [297, 461] width 91 height 16
click at [416, 544] on div "Status No active tasks Change activity state to start receiving tasks. [PERSON_…" at bounding box center [298, 344] width 538 height 630
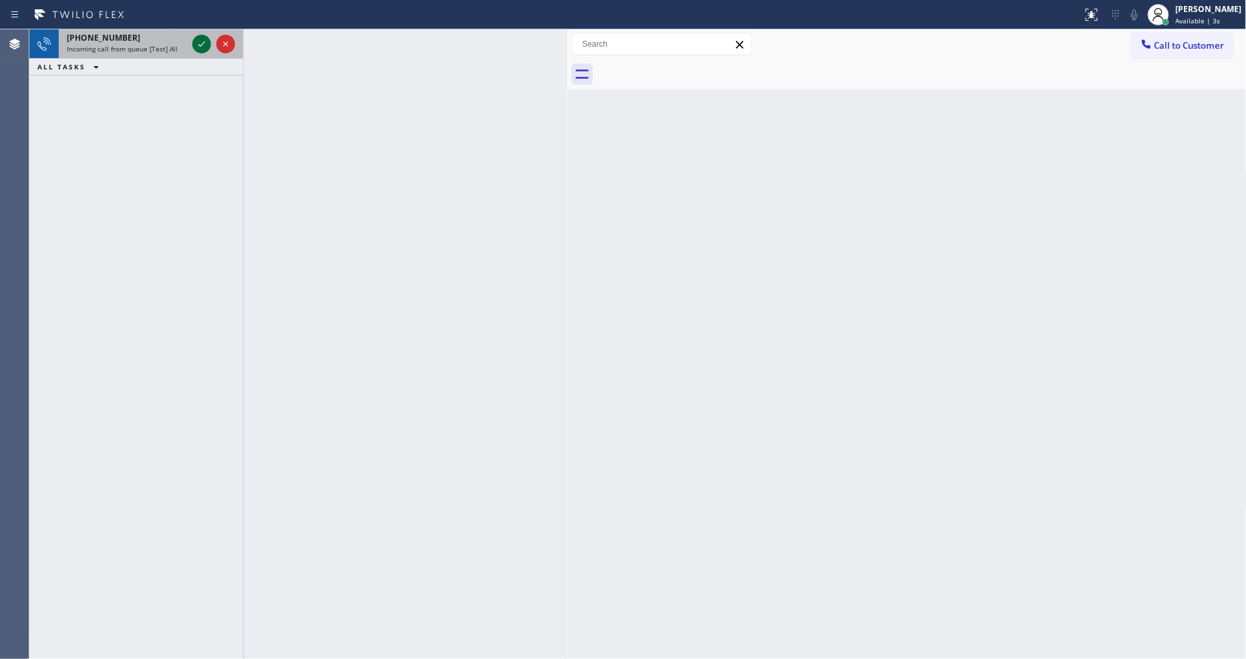
drag, startPoint x: 205, startPoint y: 51, endPoint x: 200, endPoint y: 45, distance: 7.6
click at [205, 51] on icon at bounding box center [202, 44] width 16 height 16
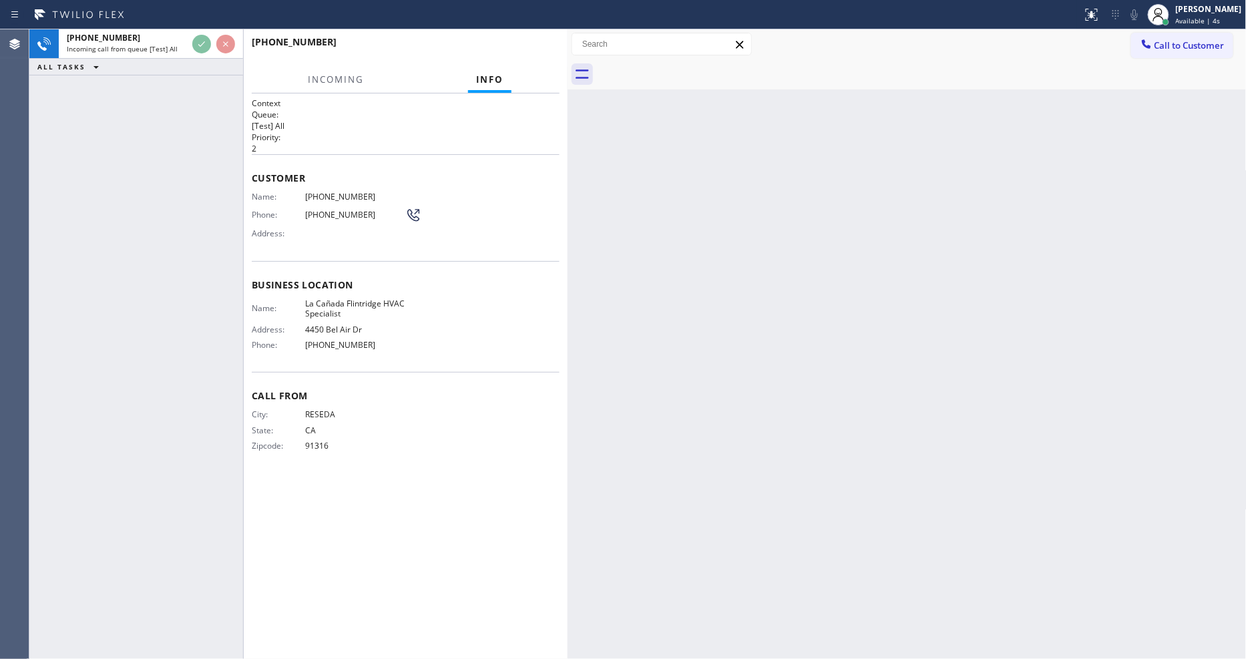
click at [169, 204] on div "+18184436897 Incoming call from queue [Test] All ALL TASKS ALL TASKS ACTIVE TAS…" at bounding box center [136, 344] width 214 height 630
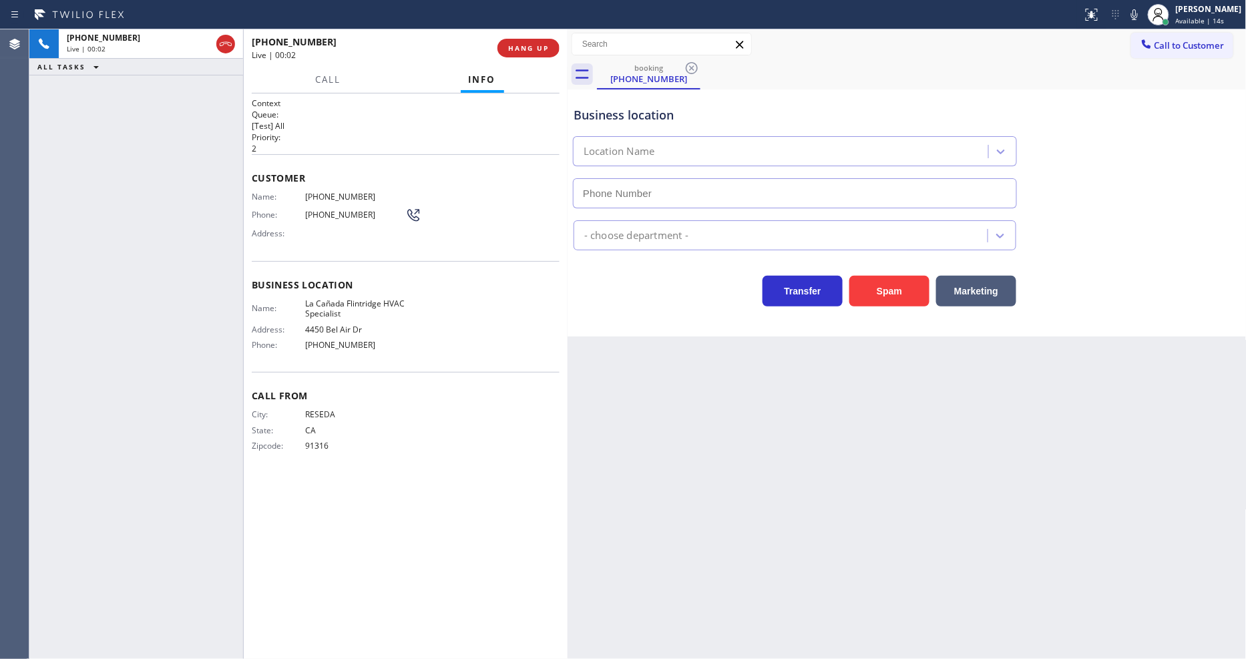
type input "(818) 740-6341"
click at [789, 456] on div "Back to Dashboard Change Sender ID Customers Technicians Select a contact Outbo…" at bounding box center [907, 344] width 679 height 630
click at [529, 42] on button "HANG UP" at bounding box center [529, 48] width 62 height 19
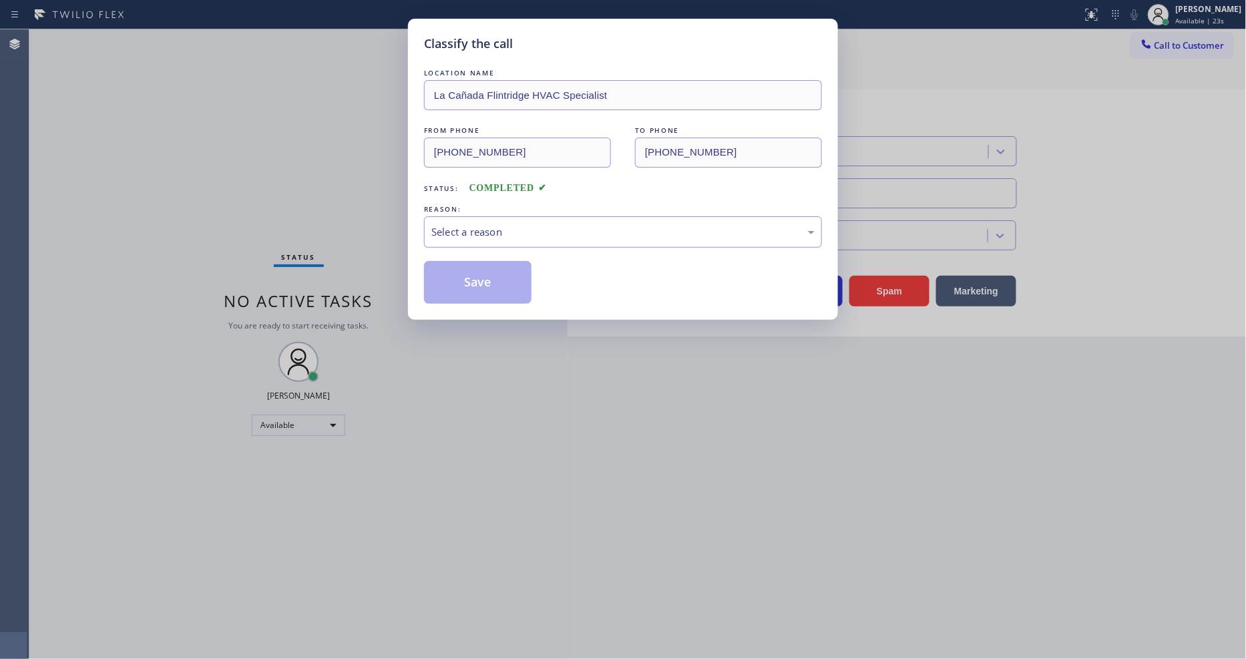
click at [497, 218] on div "Select a reason" at bounding box center [623, 231] width 398 height 31
click at [482, 285] on button "Save" at bounding box center [478, 282] width 108 height 43
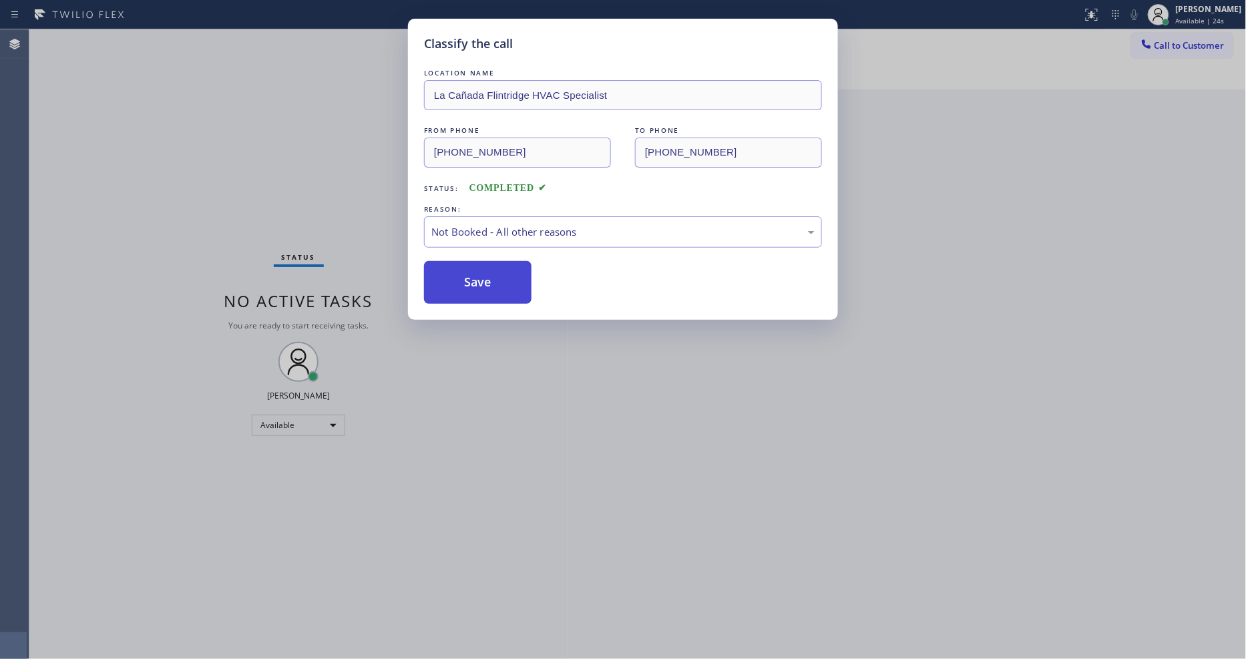
click at [482, 285] on button "Save" at bounding box center [478, 282] width 108 height 43
drag, startPoint x: 482, startPoint y: 285, endPoint x: 389, endPoint y: 45, distance: 257.1
click at [482, 283] on button "Save" at bounding box center [478, 282] width 108 height 43
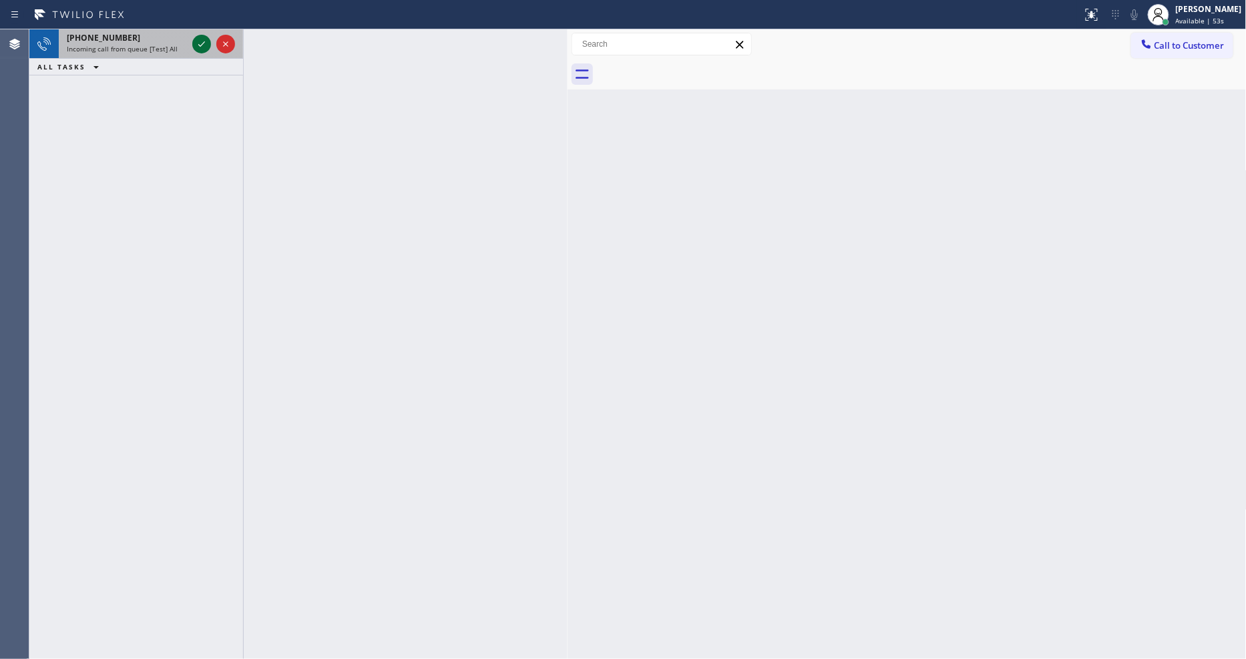
click at [196, 43] on icon at bounding box center [202, 44] width 16 height 16
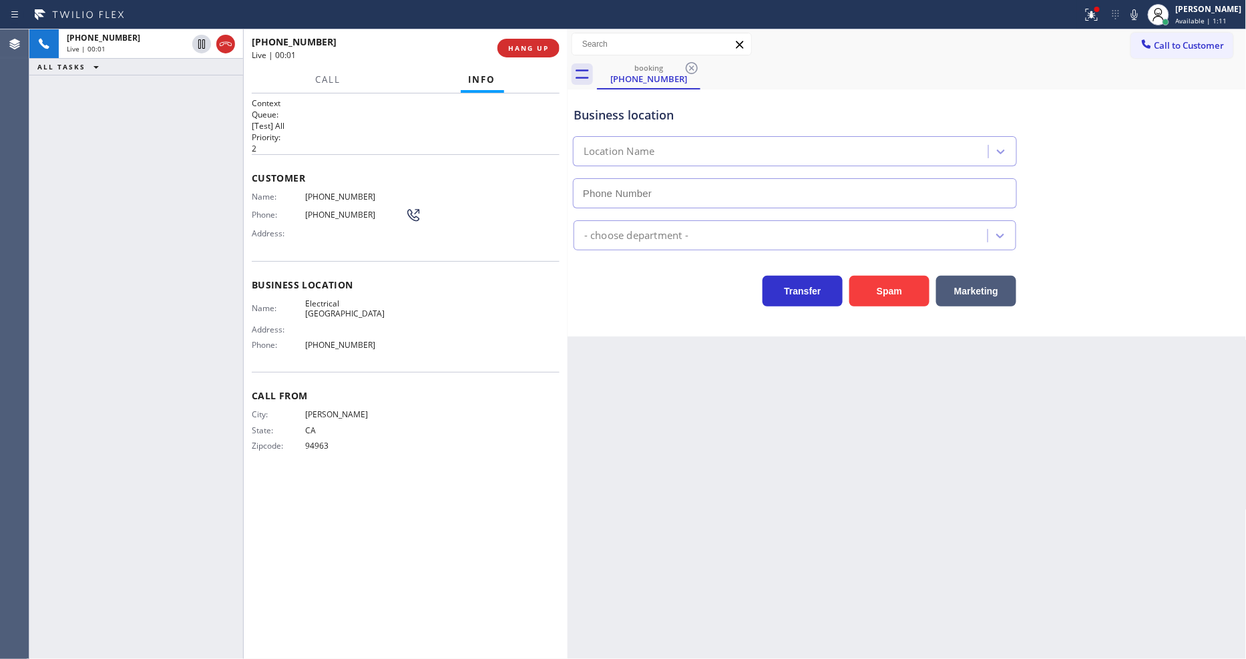
type input "(415) 727-5722"
click at [538, 49] on span "HANG UP" at bounding box center [528, 47] width 41 height 9
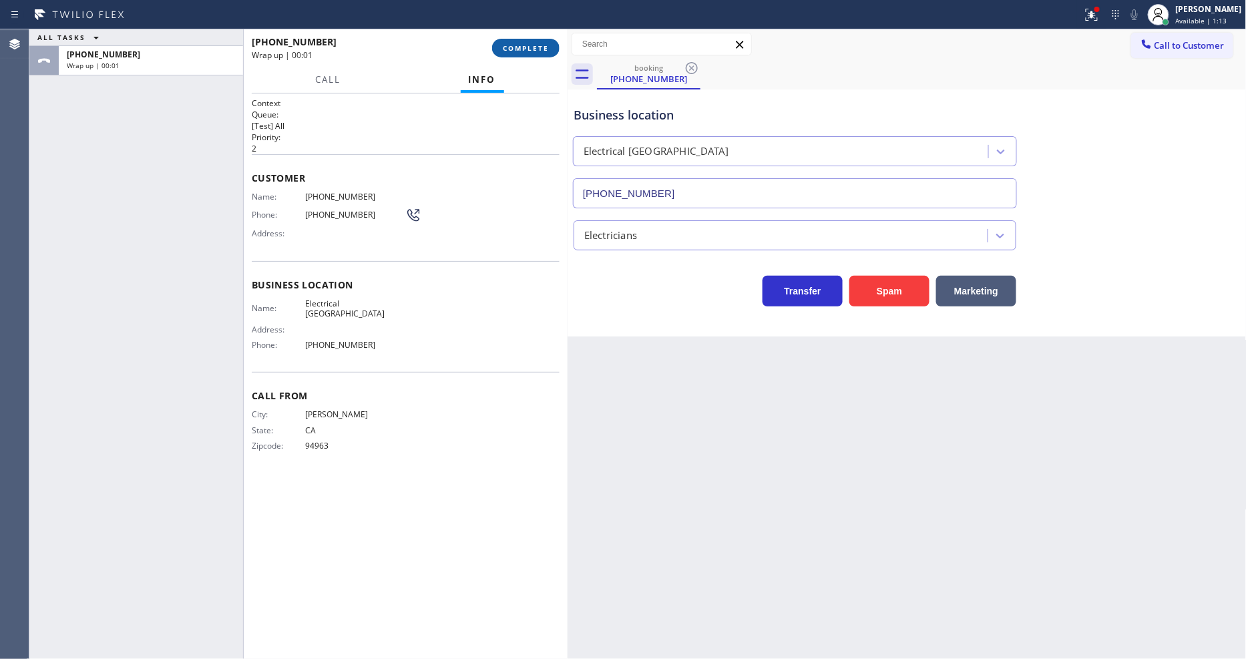
click at [526, 45] on span "COMPLETE" at bounding box center [526, 47] width 46 height 9
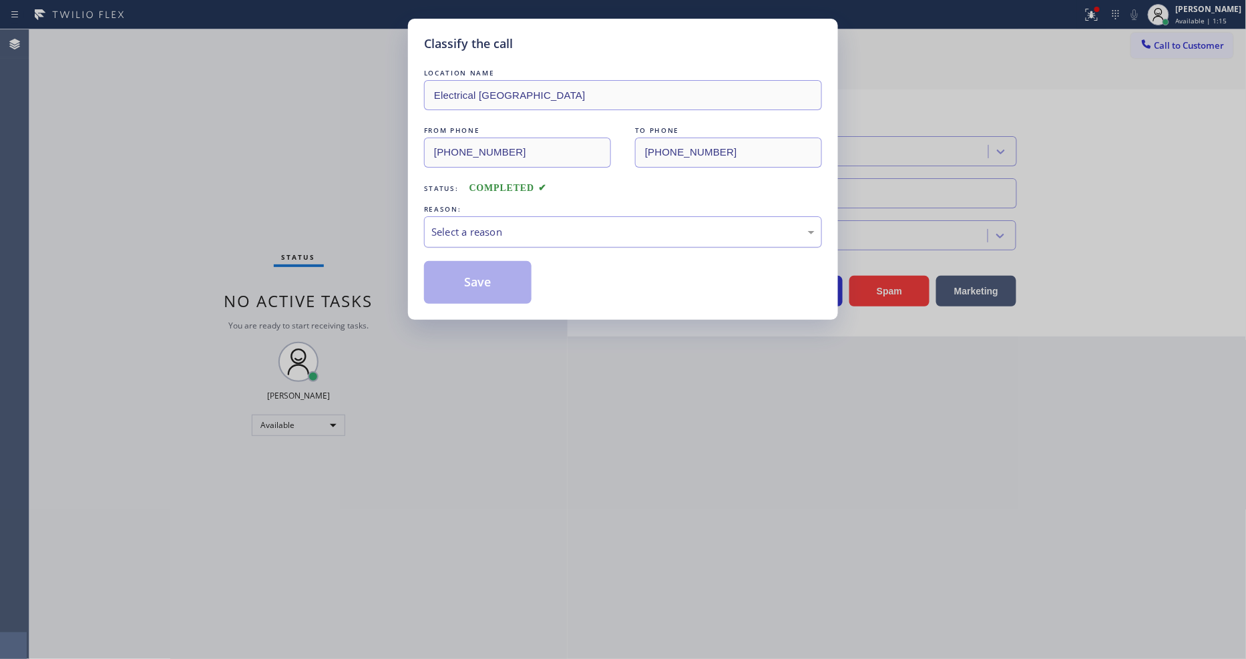
click at [506, 231] on div "Select a reason" at bounding box center [623, 231] width 398 height 31
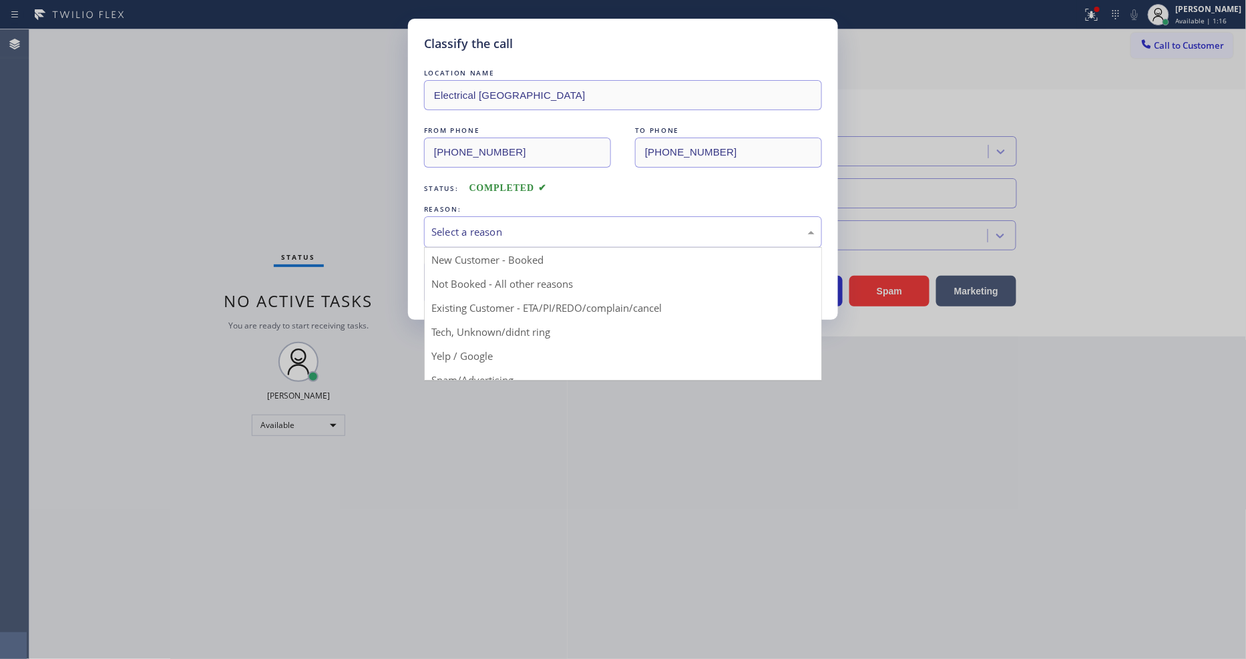
drag, startPoint x: 470, startPoint y: 345, endPoint x: 475, endPoint y: 293, distance: 52.4
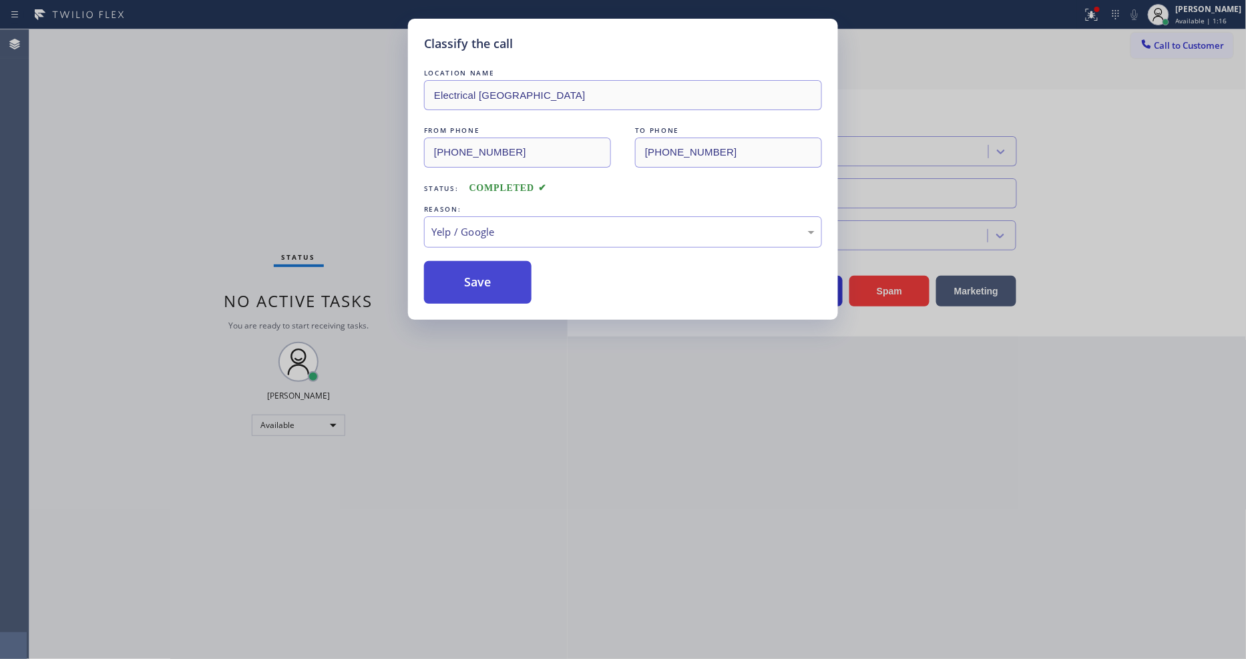
click at [474, 274] on button "Save" at bounding box center [478, 282] width 108 height 43
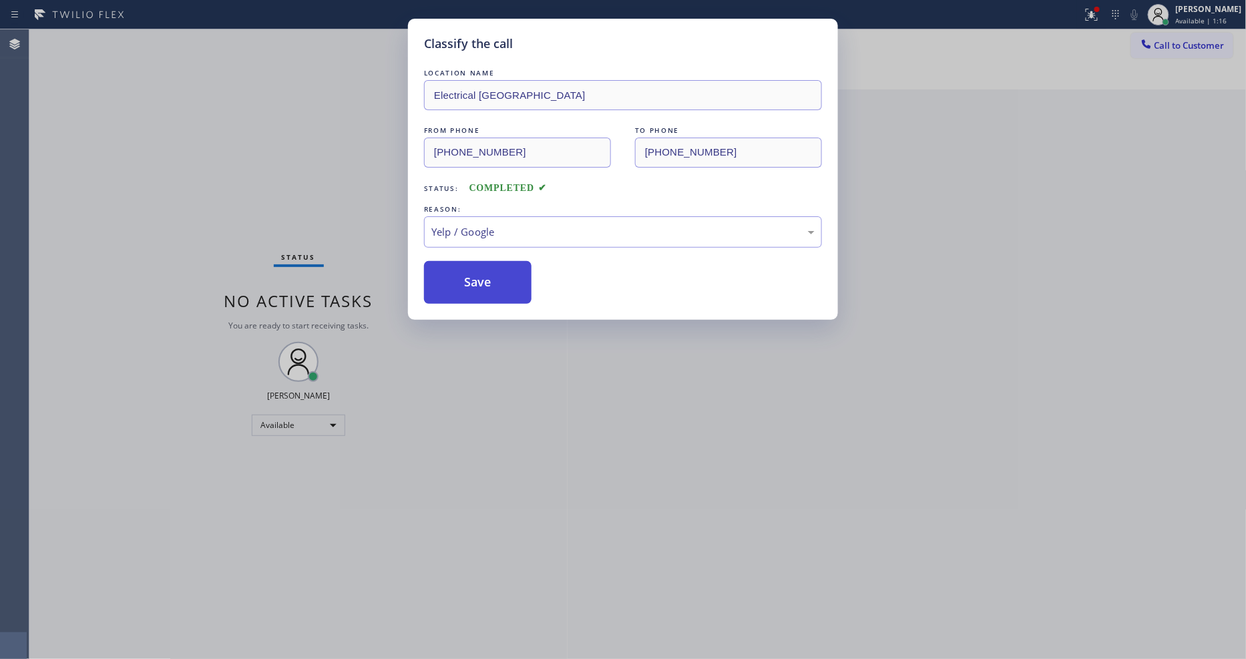
click at [472, 273] on button "Save" at bounding box center [478, 282] width 108 height 43
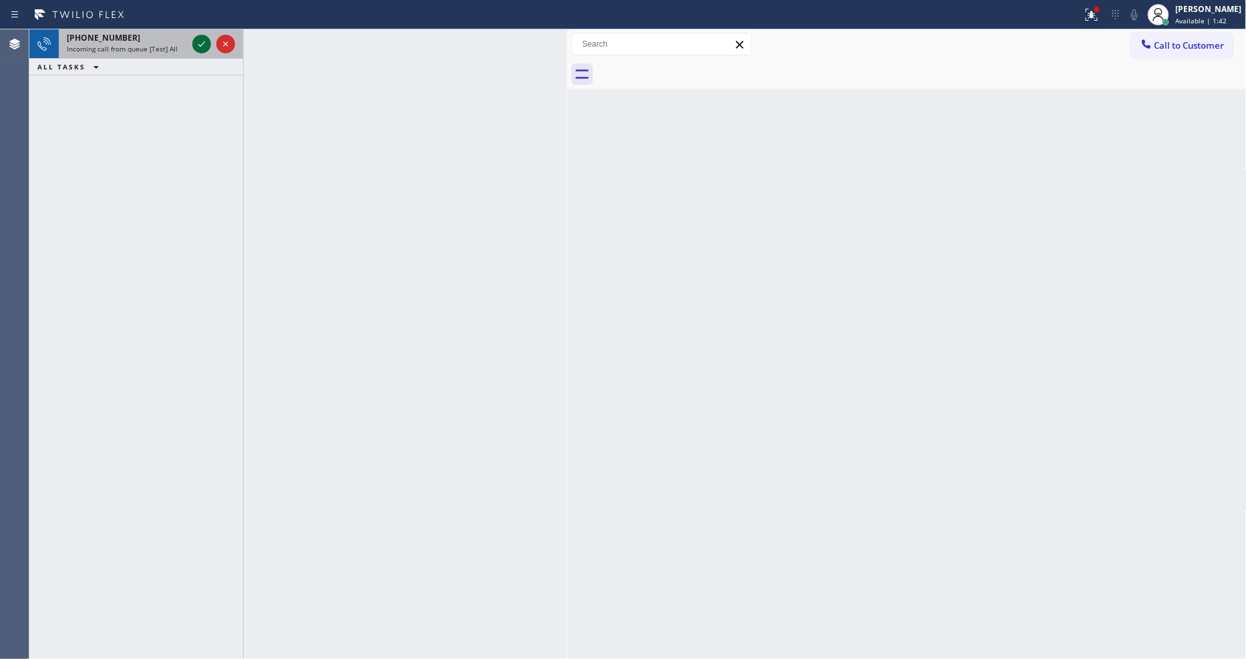
click at [202, 43] on icon at bounding box center [202, 44] width 16 height 16
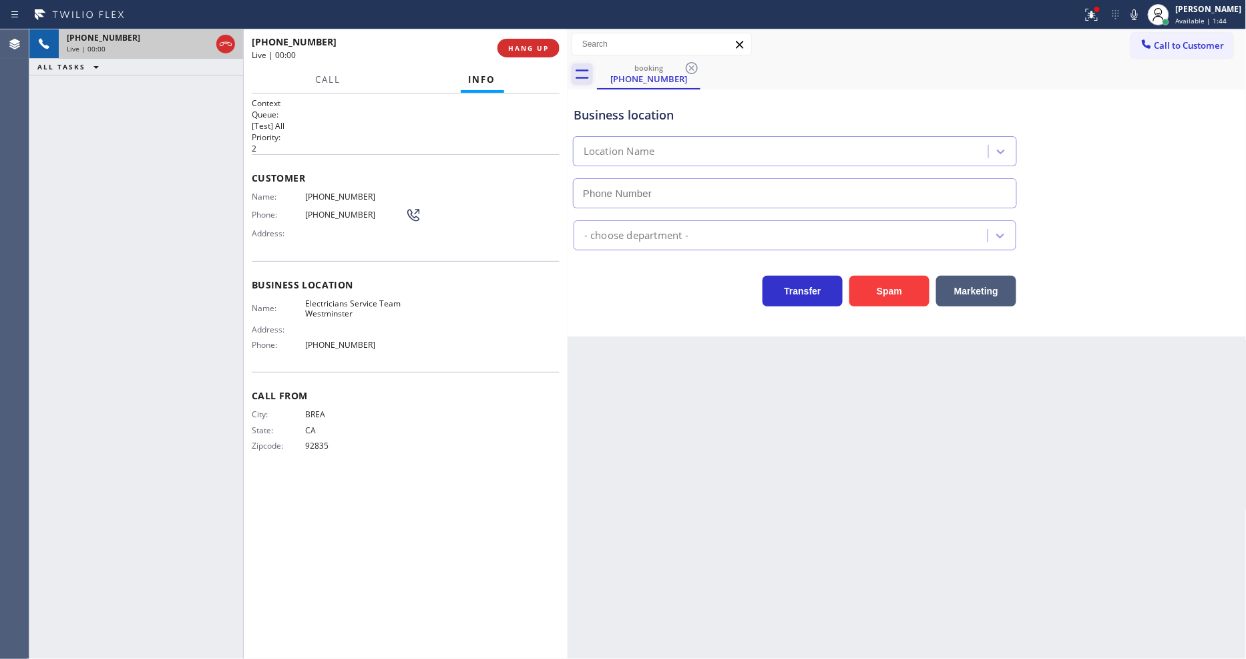
type input "(714) 410-6922"
click at [539, 47] on span "HANG UP" at bounding box center [528, 47] width 41 height 9
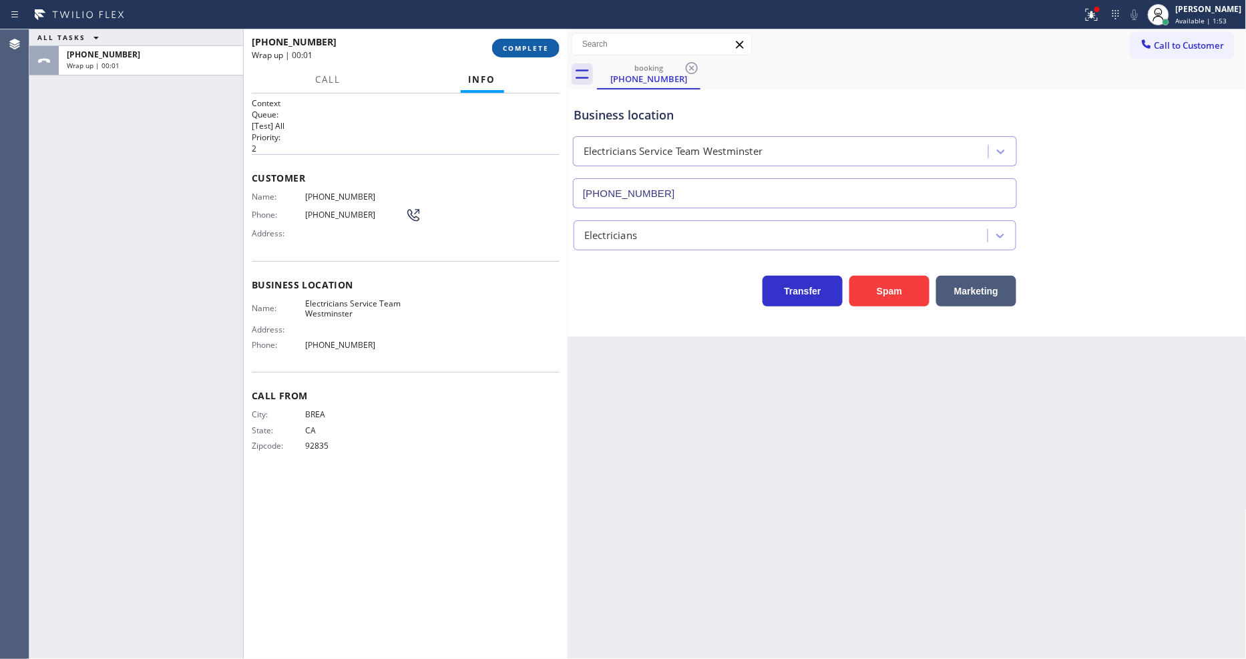
click at [542, 45] on span "COMPLETE" at bounding box center [526, 47] width 46 height 9
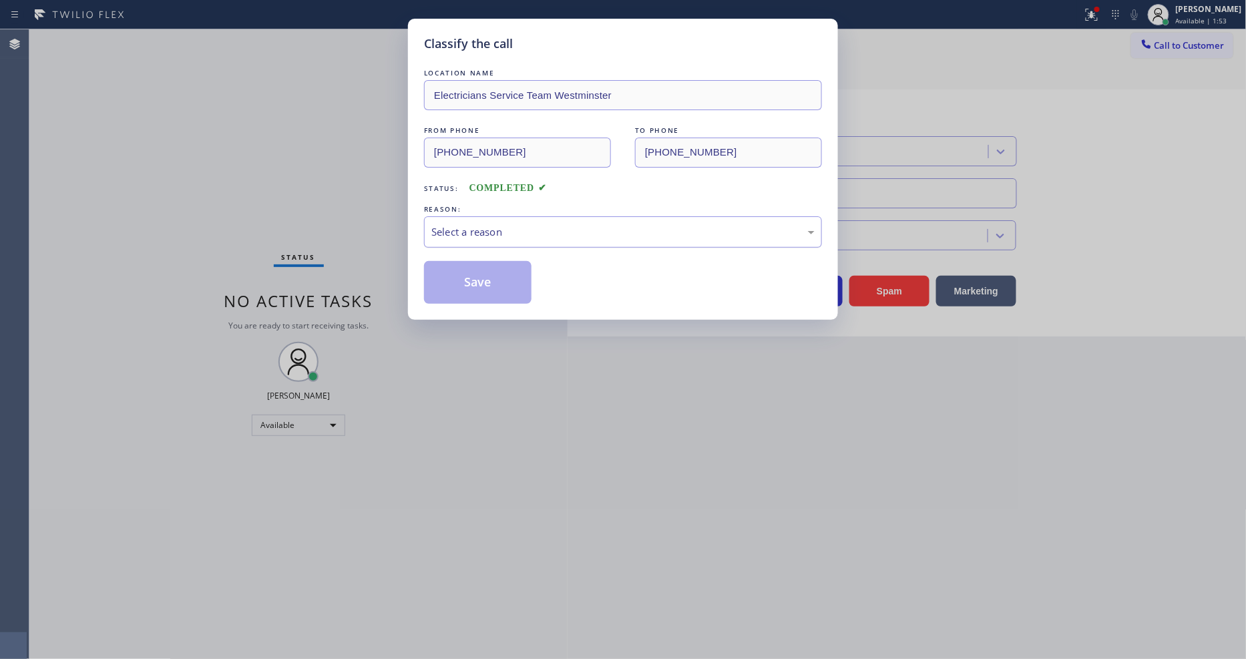
click at [449, 224] on div "Select a reason" at bounding box center [622, 231] width 383 height 15
click at [483, 266] on button "Save" at bounding box center [478, 282] width 108 height 43
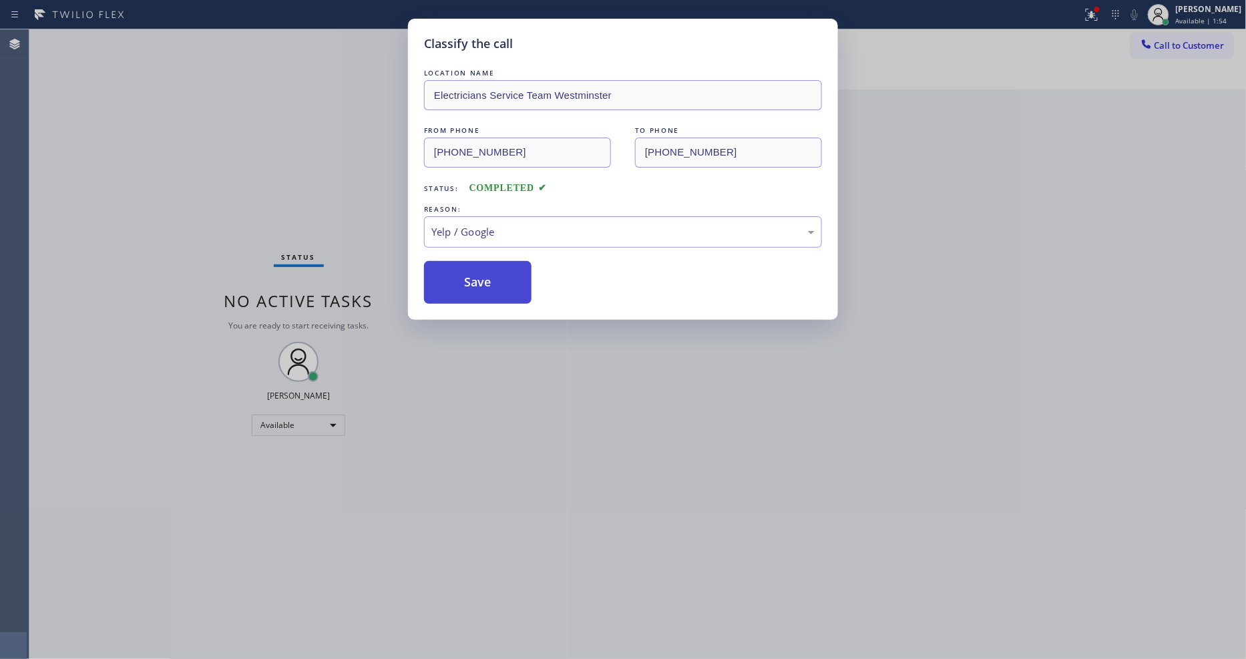
click at [483, 266] on button "Save" at bounding box center [478, 282] width 108 height 43
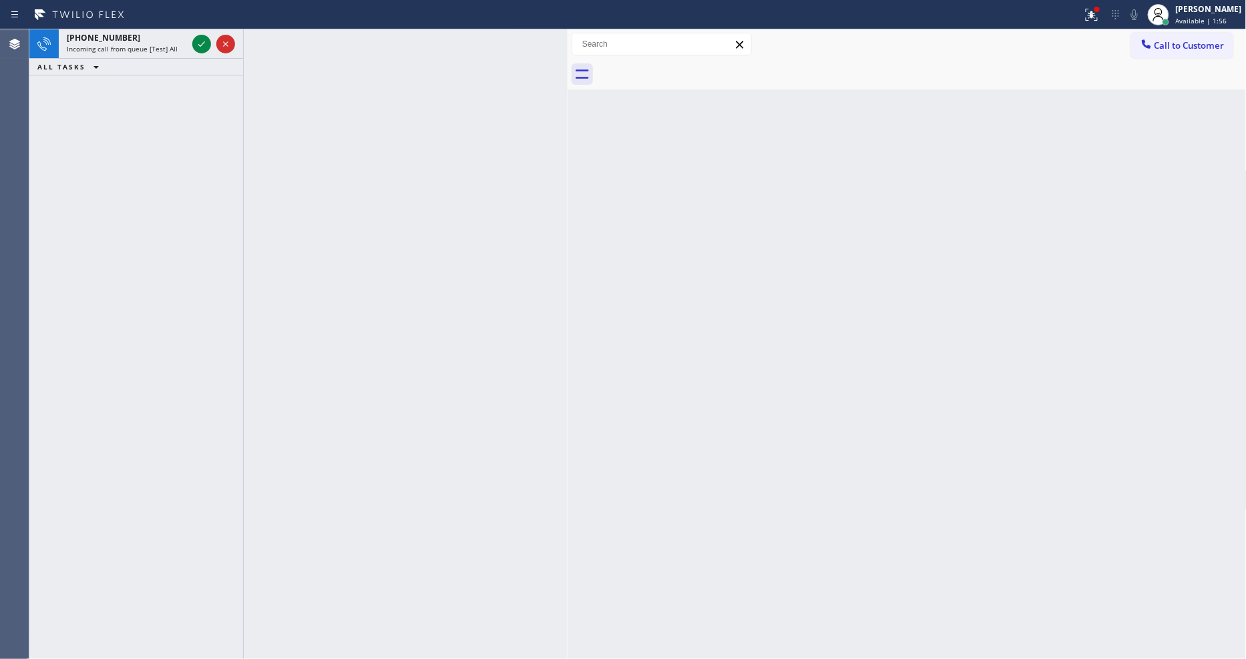
click at [170, 38] on div "+16574526788" at bounding box center [127, 37] width 120 height 11
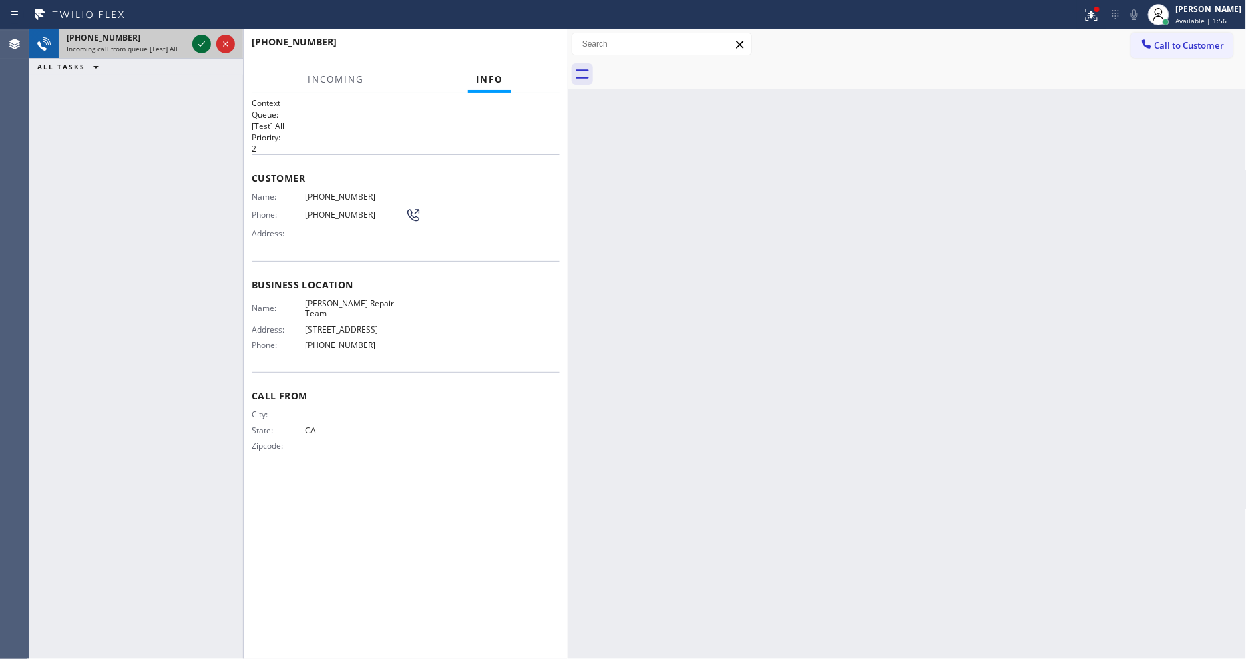
click at [201, 37] on icon at bounding box center [202, 44] width 16 height 16
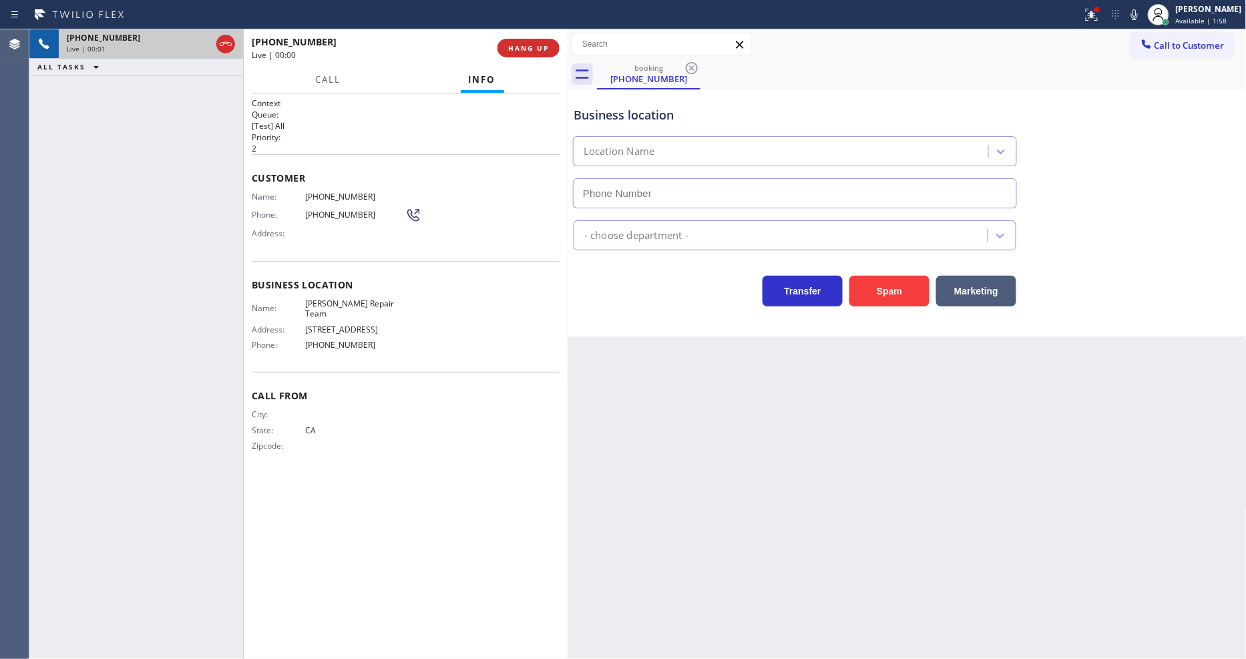
type input "(657) 213-2470"
click at [522, 45] on span "HANG UP" at bounding box center [528, 47] width 41 height 9
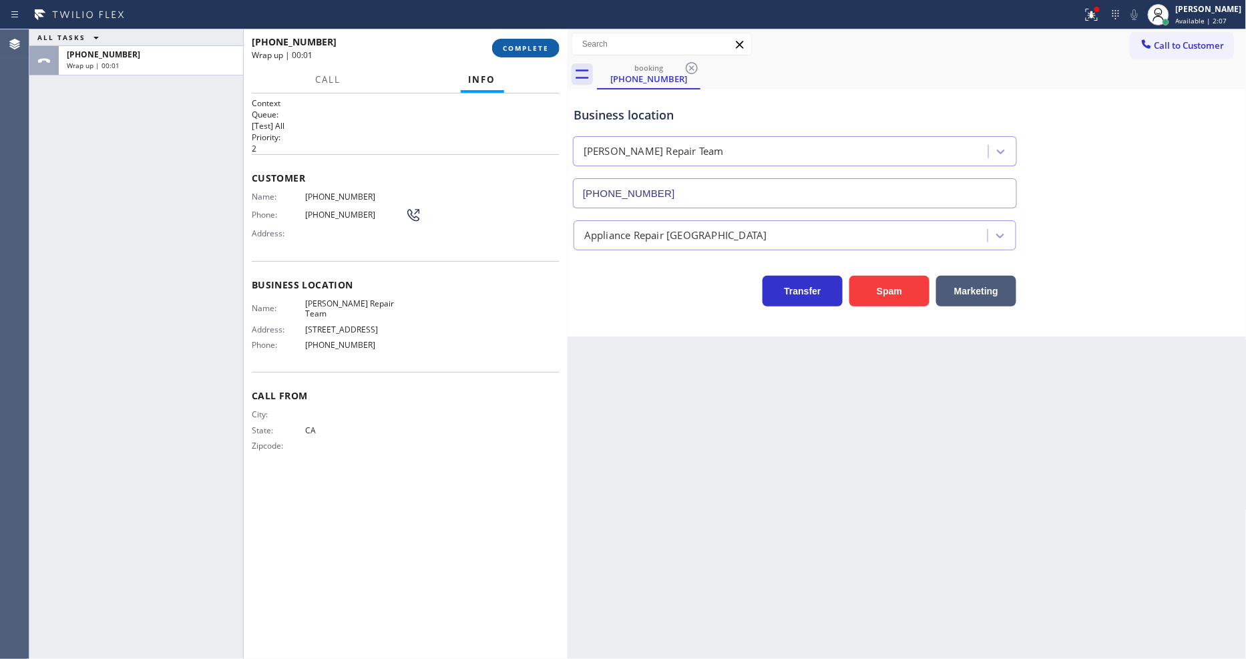
click at [534, 47] on span "COMPLETE" at bounding box center [526, 47] width 46 height 9
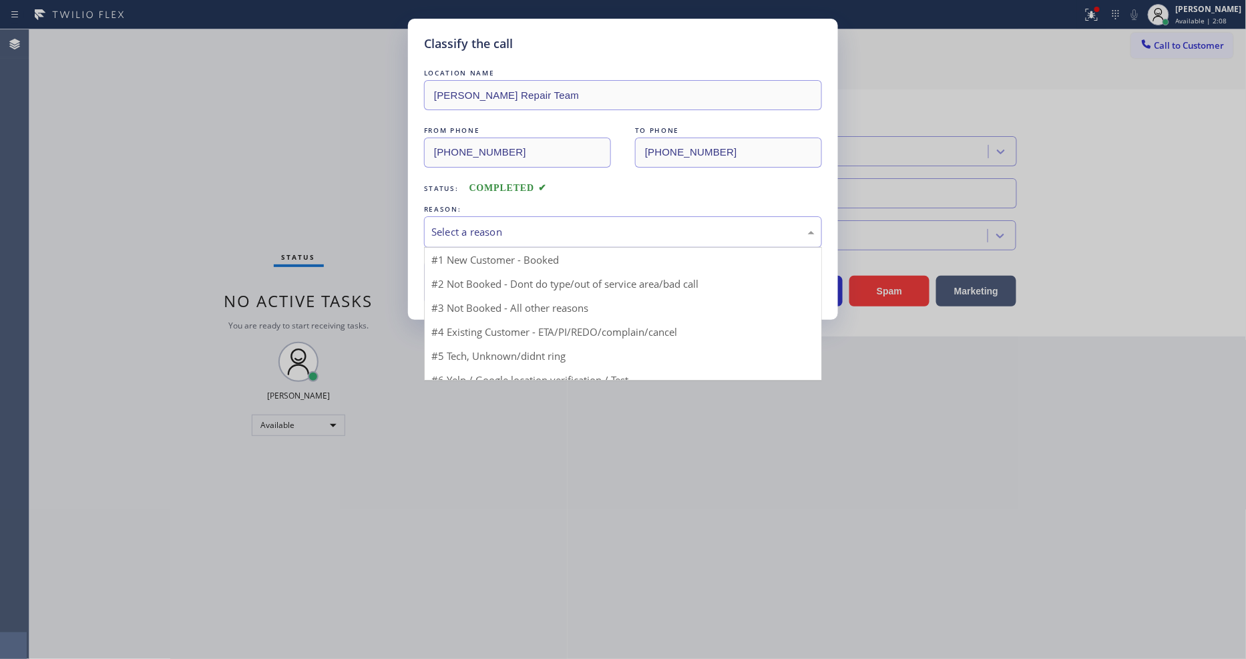
click at [532, 224] on div "Select a reason" at bounding box center [622, 231] width 383 height 15
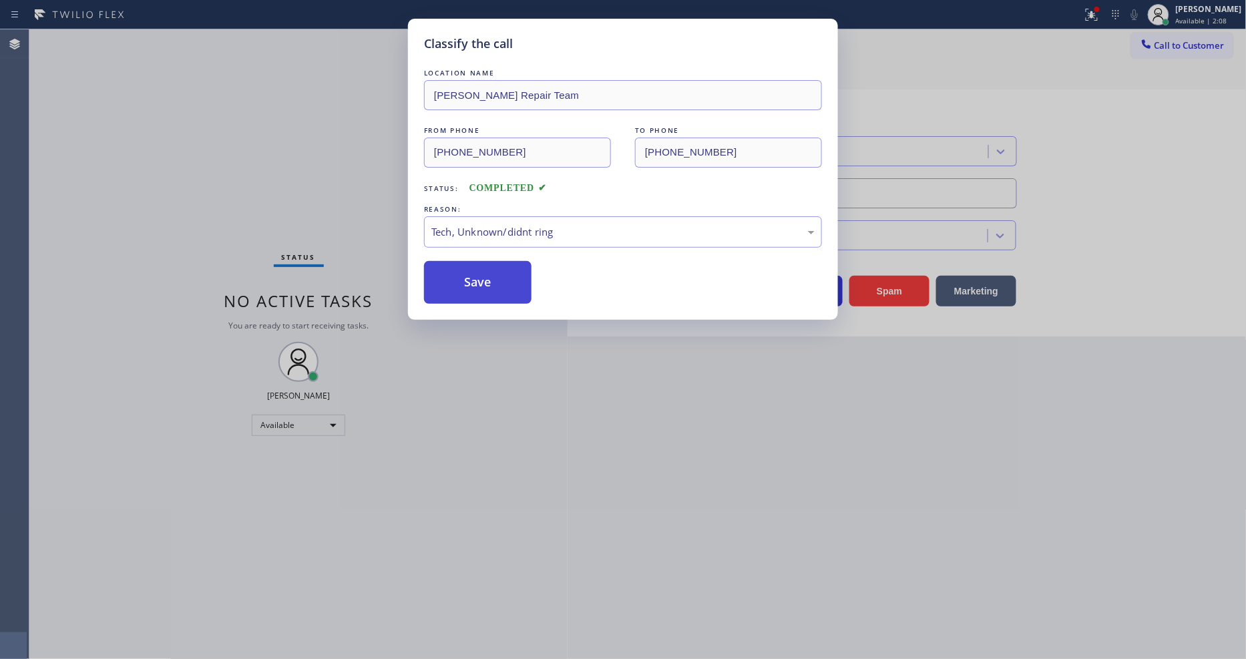
click at [502, 272] on button "Save" at bounding box center [478, 282] width 108 height 43
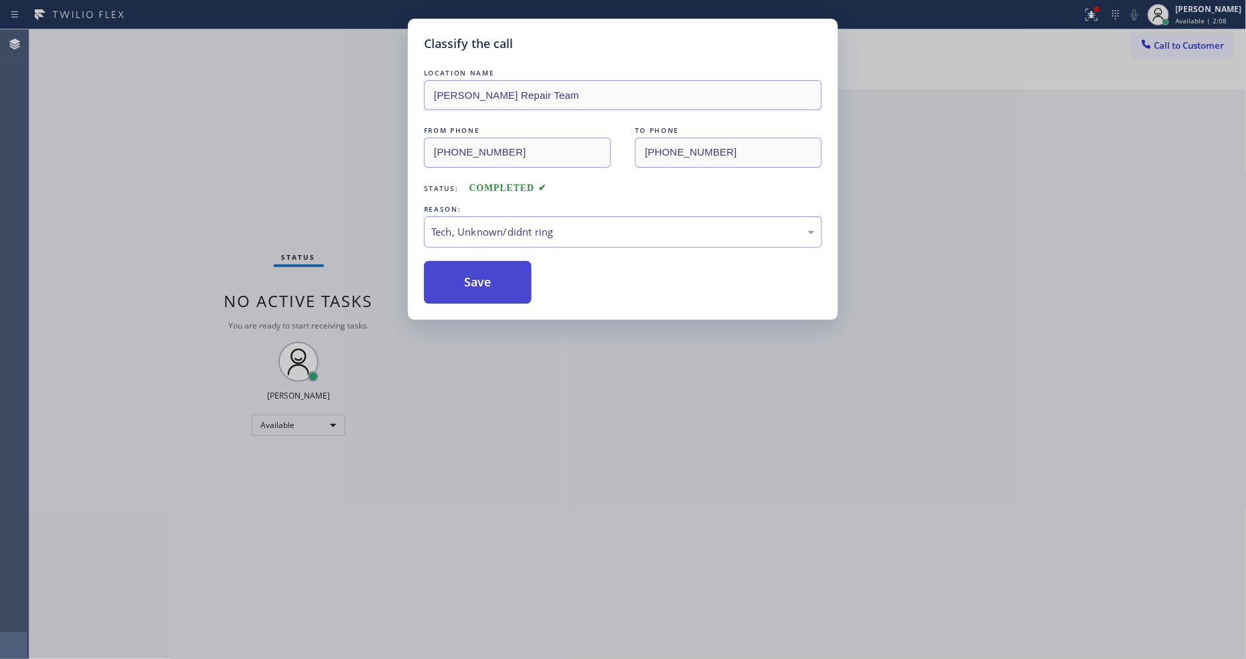
click at [502, 272] on button "Save" at bounding box center [478, 282] width 108 height 43
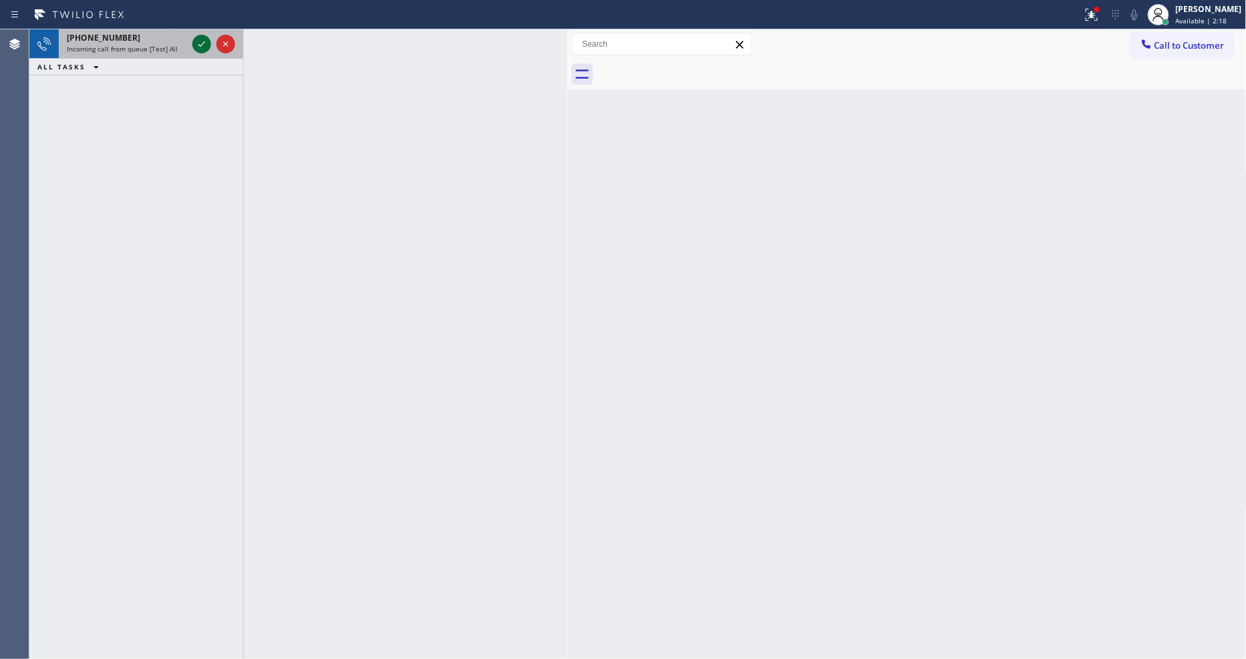
click at [204, 43] on icon at bounding box center [201, 43] width 7 height 5
click at [202, 41] on icon at bounding box center [202, 44] width 16 height 16
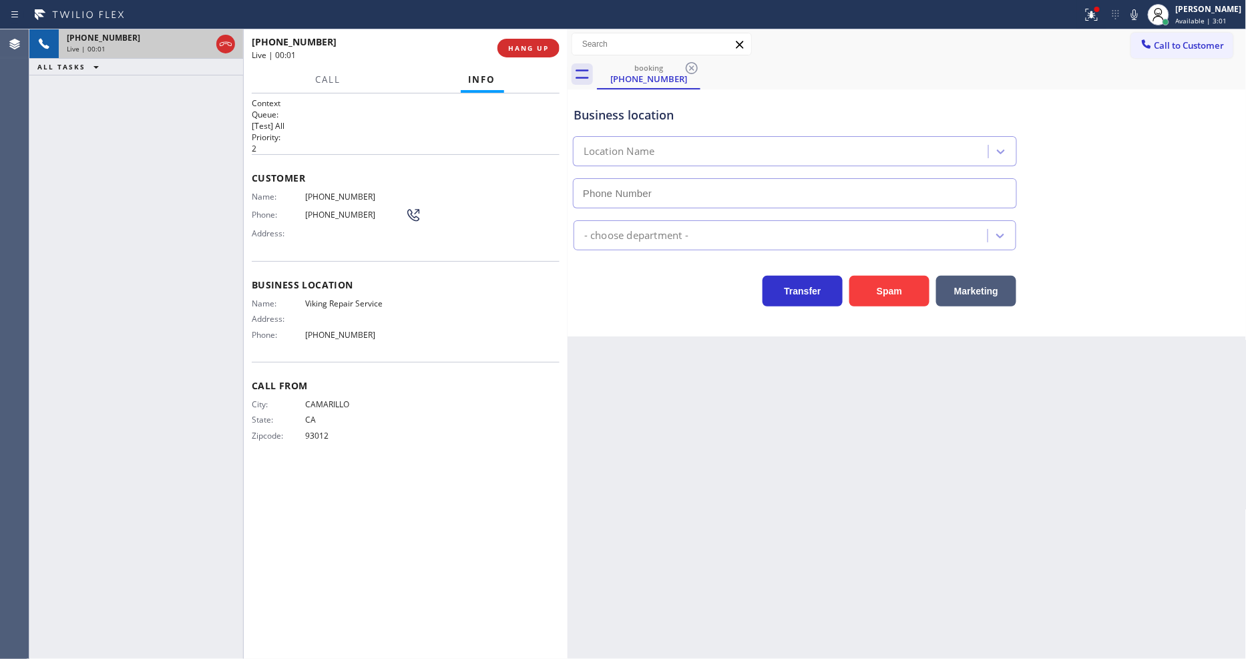
type input "(805) 303-5959"
click at [349, 299] on span "Viking Repair Service" at bounding box center [355, 304] width 100 height 10
click at [349, 292] on div "Business location Name: Viking Repair Service Address: Phone: (805) 303-5959" at bounding box center [406, 311] width 308 height 101
click at [331, 192] on span "(805) 910-8129" at bounding box center [355, 197] width 100 height 10
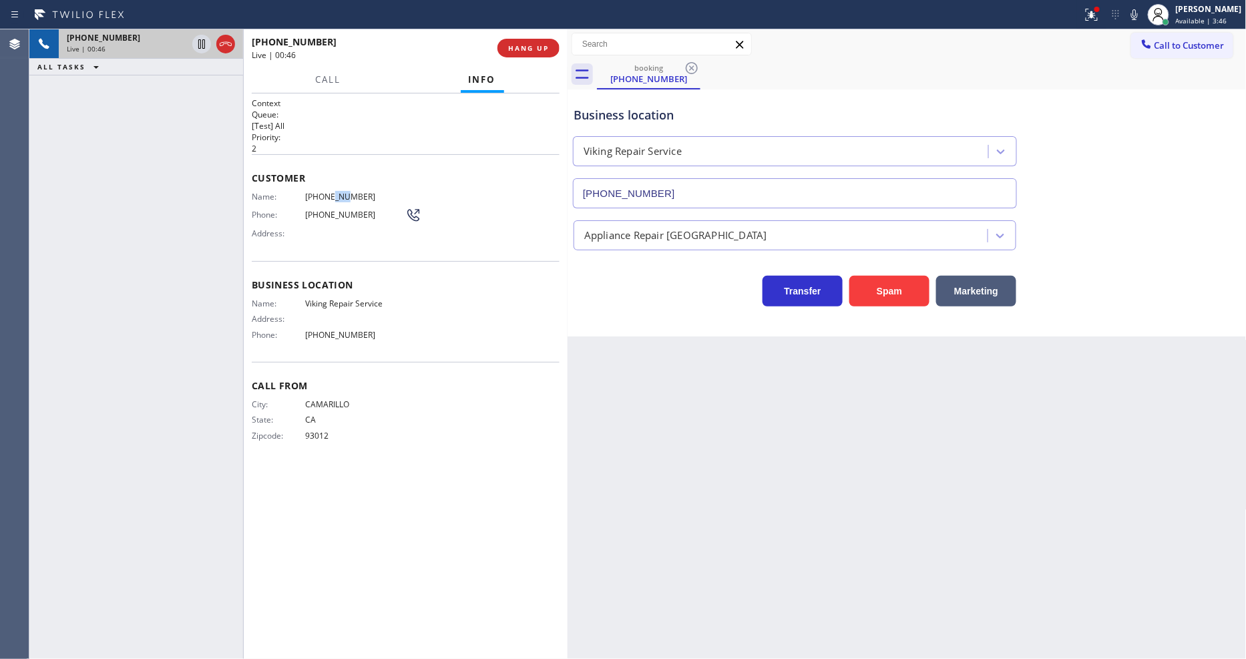
click at [331, 192] on span "(805) 910-8129" at bounding box center [355, 197] width 100 height 10
drag, startPoint x: 71, startPoint y: 257, endPoint x: 65, endPoint y: 452, distance: 195.1
click at [71, 257] on div "+18059108129 Live | 00:56 ALL TASKS ALL TASKS ACTIVE TASKS TASKS IN WRAP UP" at bounding box center [136, 344] width 214 height 630
click at [348, 192] on span "(805) 910-8129" at bounding box center [355, 197] width 100 height 10
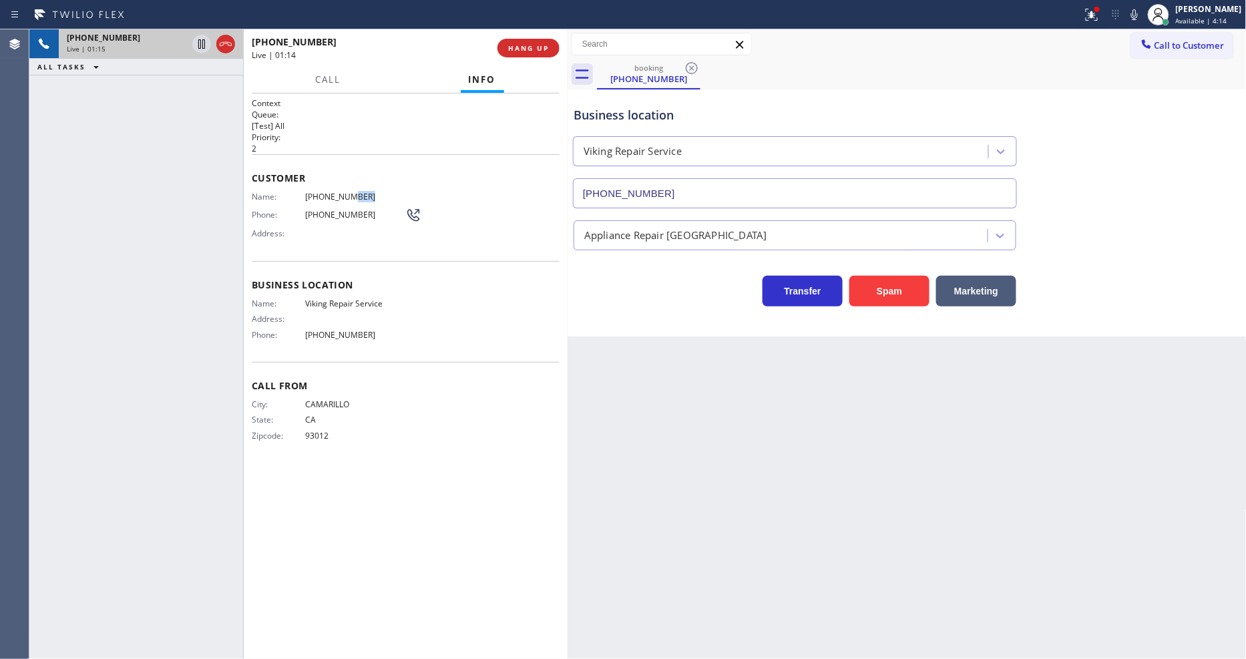
click at [347, 192] on span "(805) 910-8129" at bounding box center [355, 197] width 100 height 10
click at [199, 37] on icon at bounding box center [202, 44] width 16 height 16
click at [1143, 17] on icon at bounding box center [1135, 15] width 16 height 16
click at [201, 45] on icon at bounding box center [202, 44] width 16 height 16
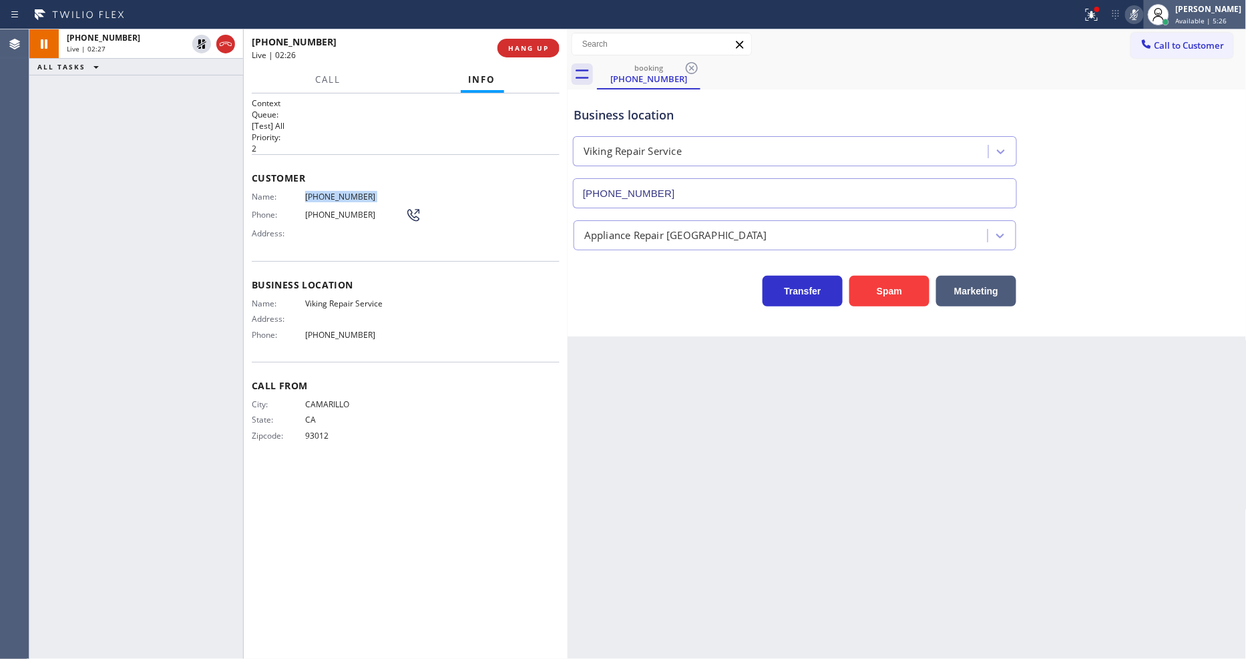
click at [1156, 11] on div at bounding box center [1158, 14] width 29 height 29
click at [1138, 15] on icon at bounding box center [1134, 14] width 7 height 11
click at [1099, 14] on icon at bounding box center [1092, 15] width 16 height 16
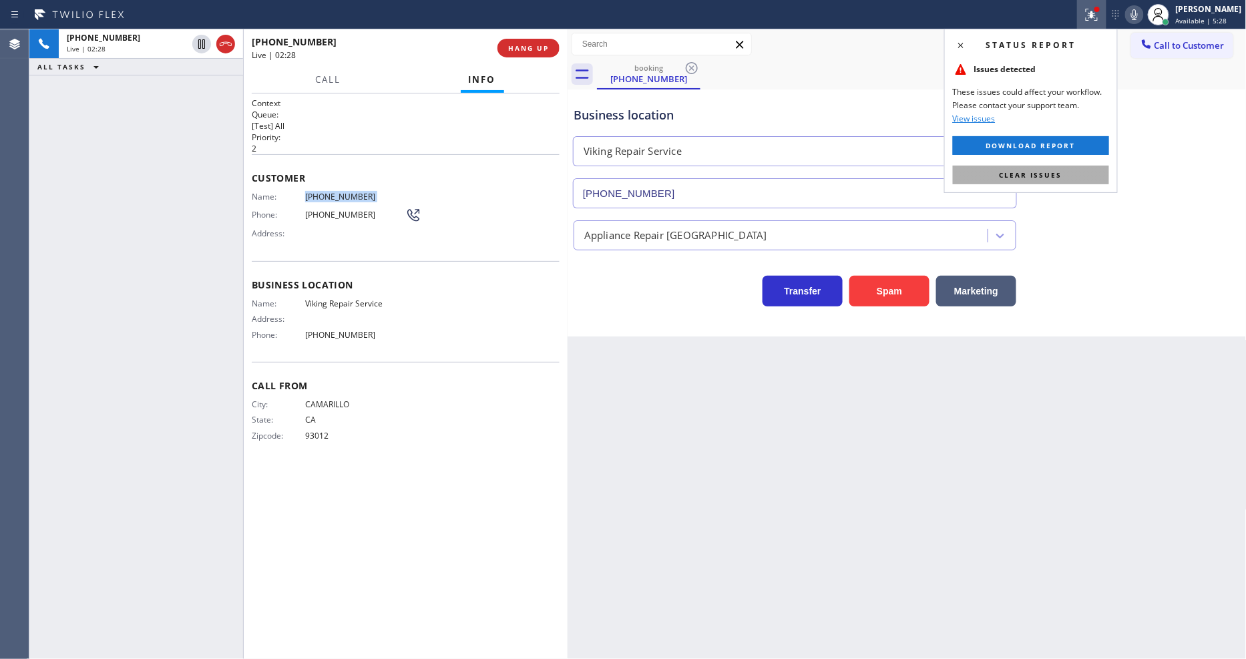
click at [1097, 176] on button "Clear issues" at bounding box center [1031, 175] width 156 height 19
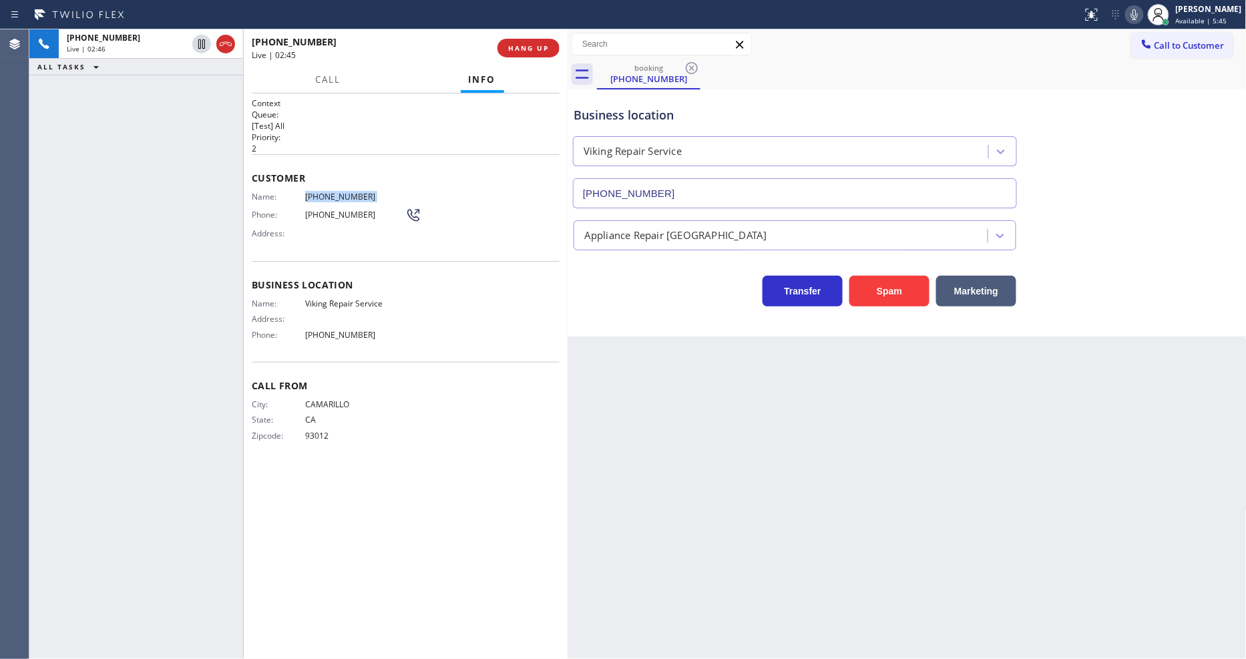
click at [482, 244] on div "Customer Name: (805) 910-8129 Phone: (805) 910-8129 Address:" at bounding box center [406, 207] width 308 height 107
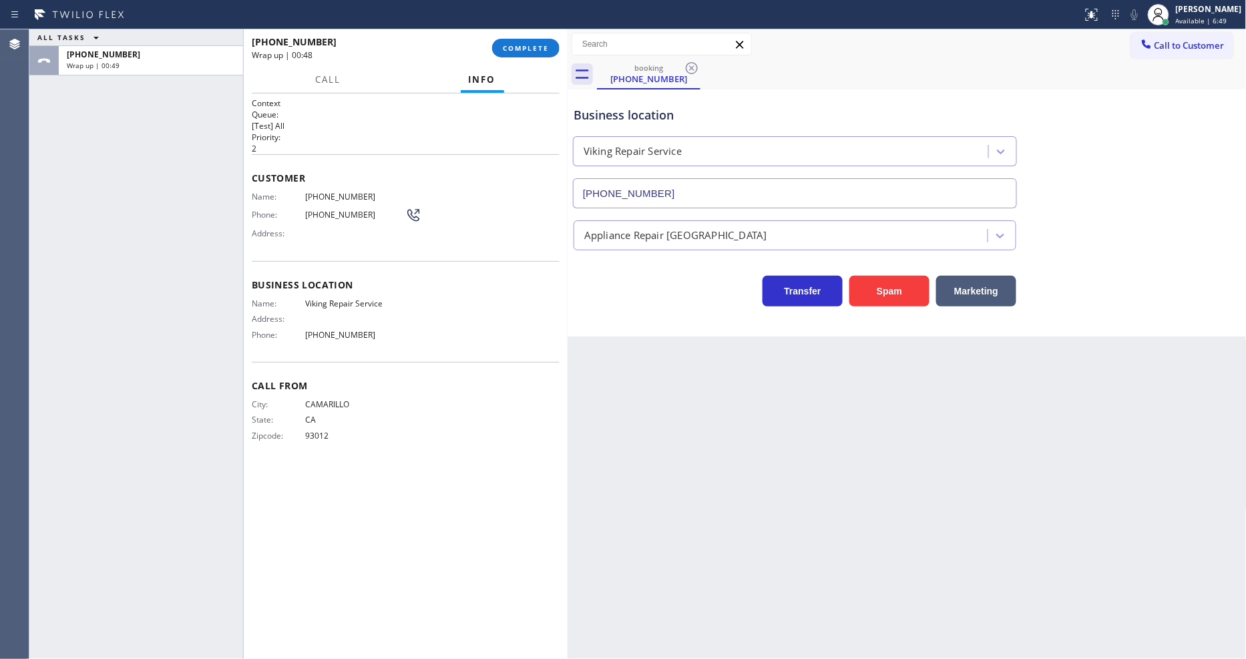
click at [325, 334] on span "(805) 303-5959" at bounding box center [355, 335] width 100 height 10
click at [1206, 16] on span "Available | 7:45" at bounding box center [1201, 20] width 51 height 9
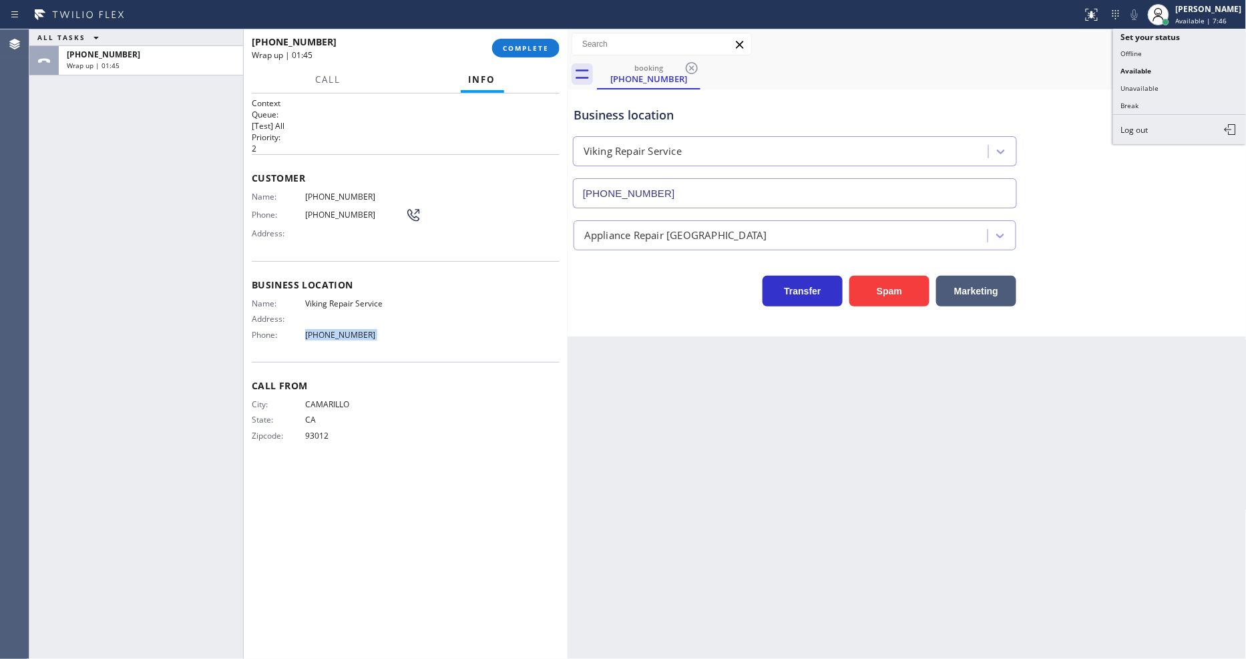
click at [1169, 102] on button "Break" at bounding box center [1180, 105] width 134 height 17
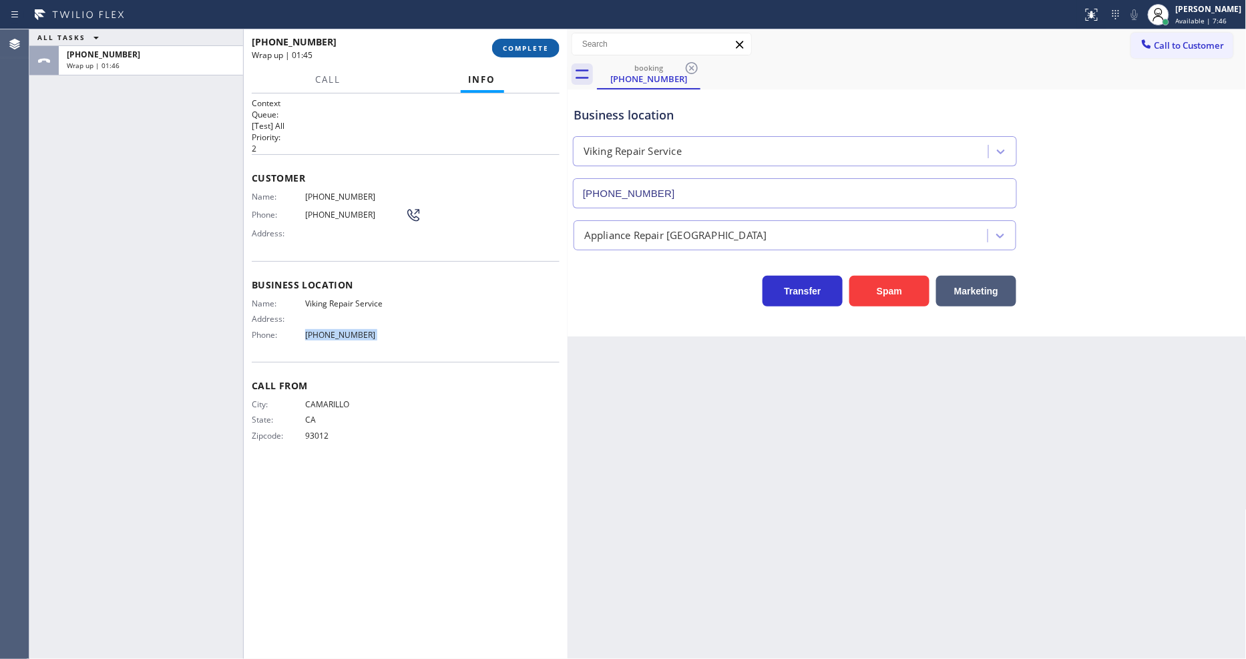
click at [526, 49] on span "COMPLETE" at bounding box center [526, 47] width 46 height 9
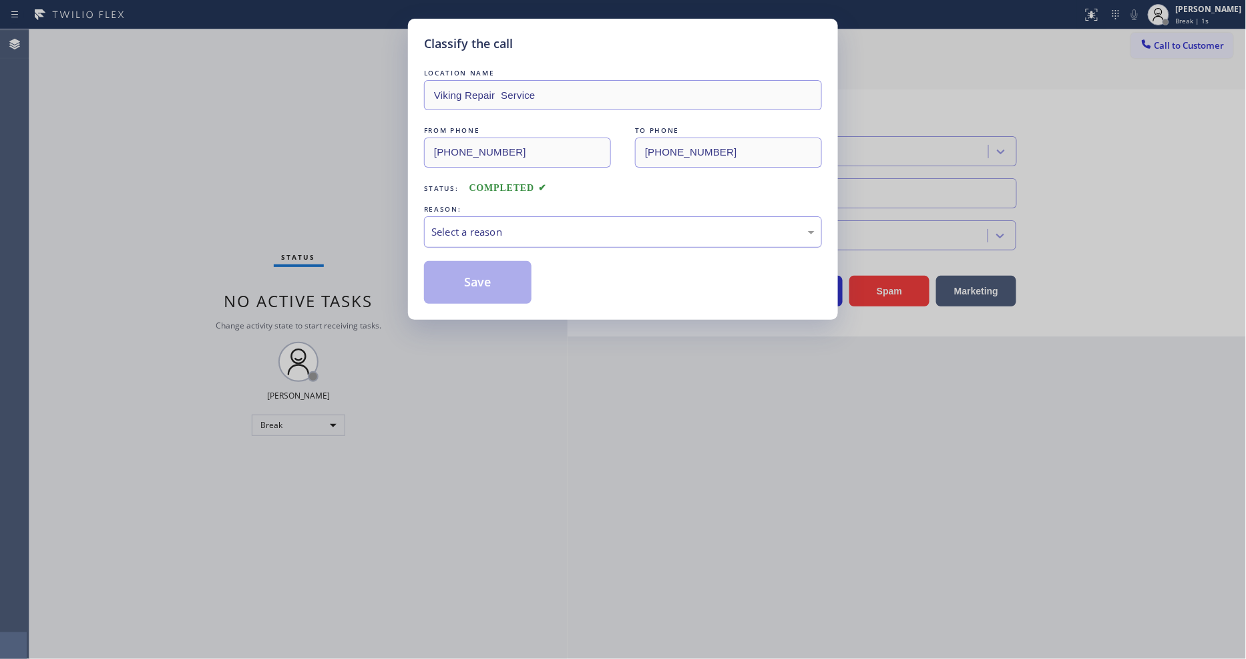
click at [495, 224] on div "Select a reason" at bounding box center [622, 231] width 383 height 15
click at [474, 282] on button "Save" at bounding box center [478, 282] width 108 height 43
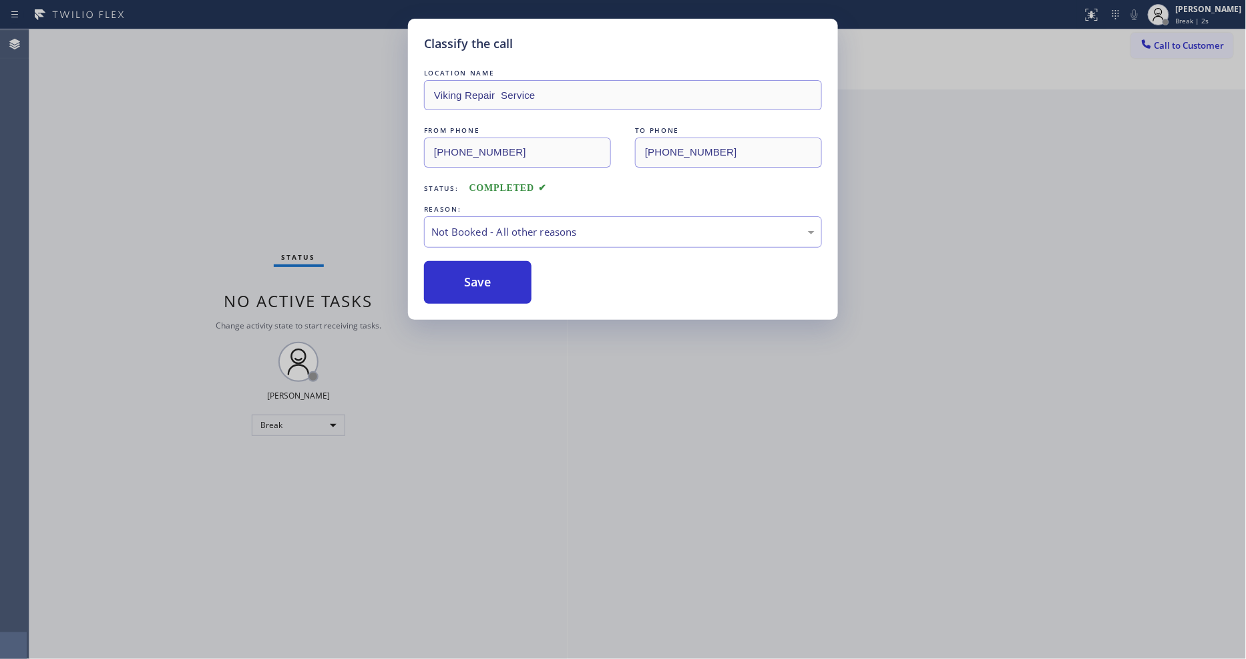
click at [474, 282] on button "Save" at bounding box center [478, 282] width 108 height 43
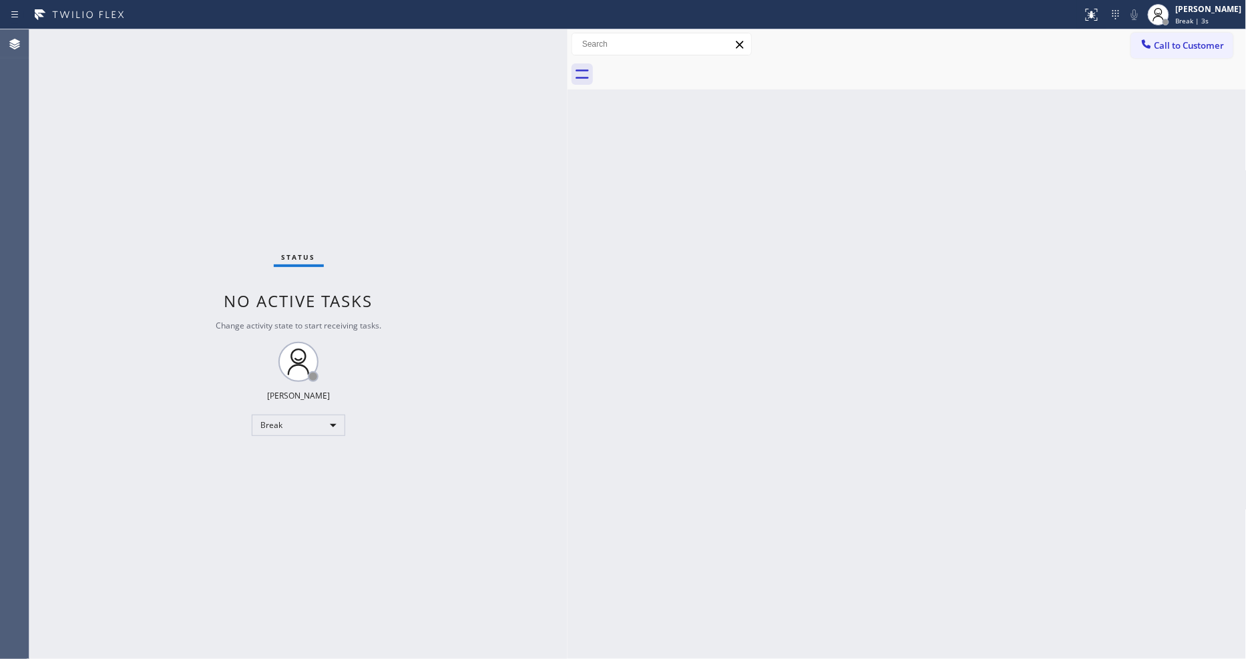
click at [191, 44] on div "Status No active tasks Change activity state to start receiving tasks. [PERSON_…" at bounding box center [298, 344] width 538 height 630
click at [1203, 8] on div "[PERSON_NAME]" at bounding box center [1209, 8] width 66 height 11
click at [1192, 88] on button "Unavailable" at bounding box center [1180, 87] width 134 height 17
click at [1188, 10] on div "[PERSON_NAME]" at bounding box center [1209, 8] width 66 height 11
click at [1149, 69] on button "Available" at bounding box center [1180, 70] width 134 height 17
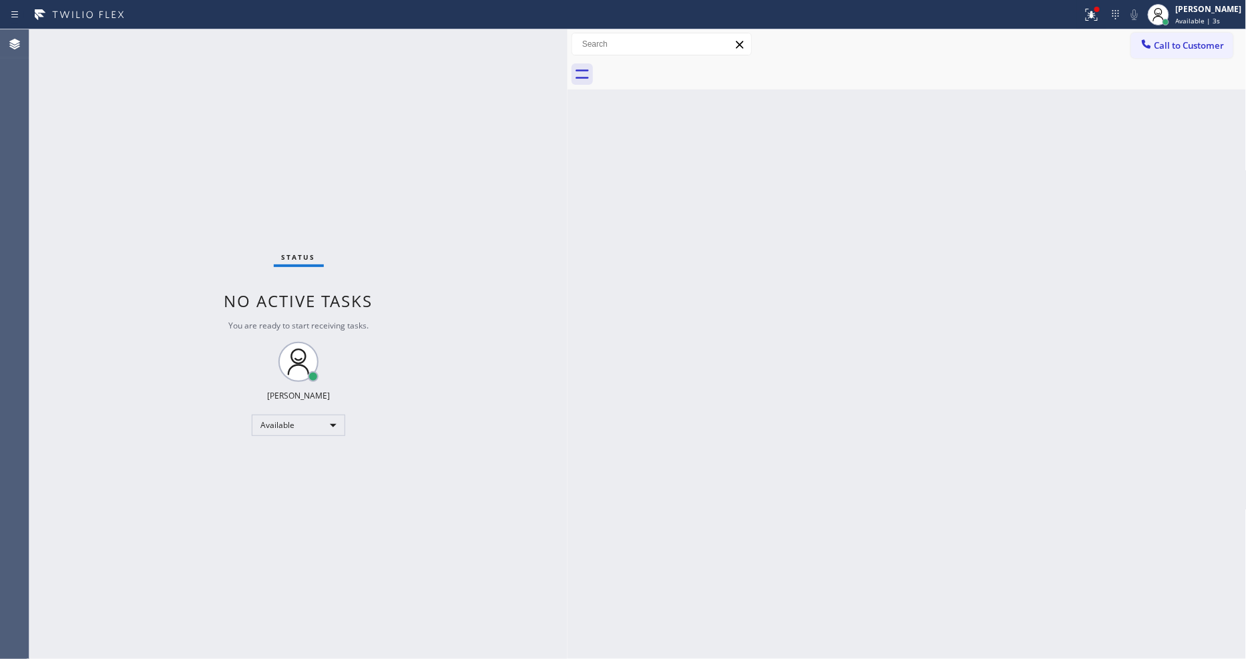
click at [669, 394] on div "Back to Dashboard Change Sender ID Customers Technicians Select a contact Outbo…" at bounding box center [907, 344] width 679 height 630
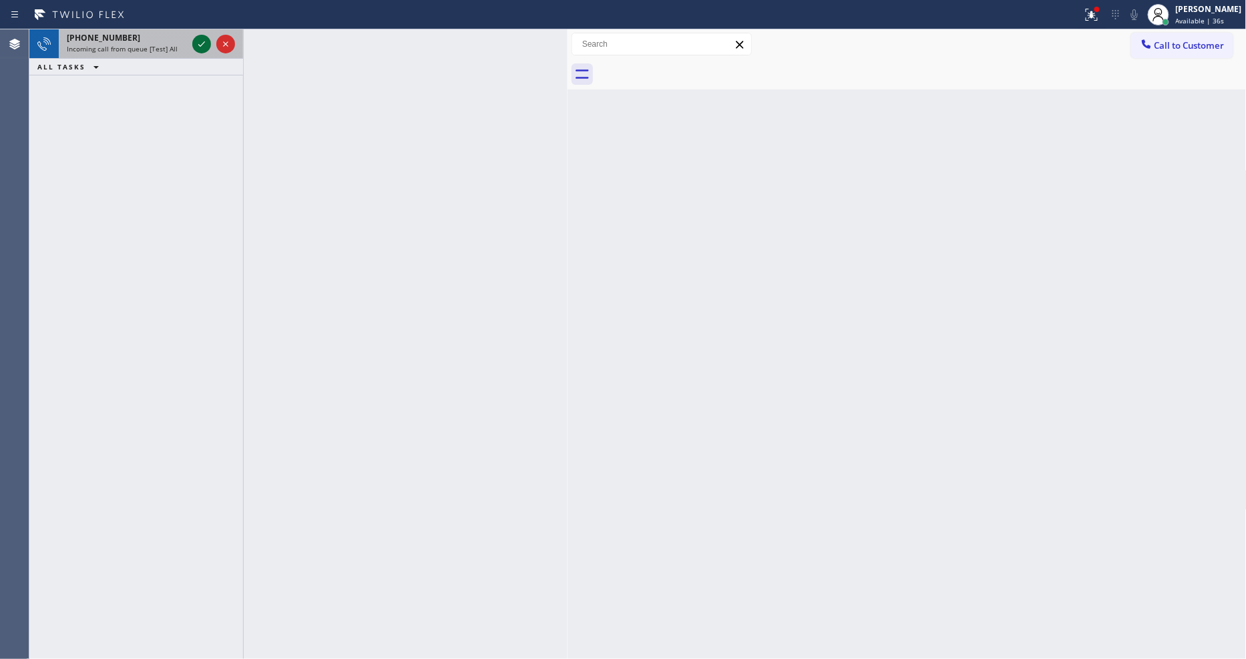
click at [203, 45] on icon at bounding box center [202, 44] width 16 height 16
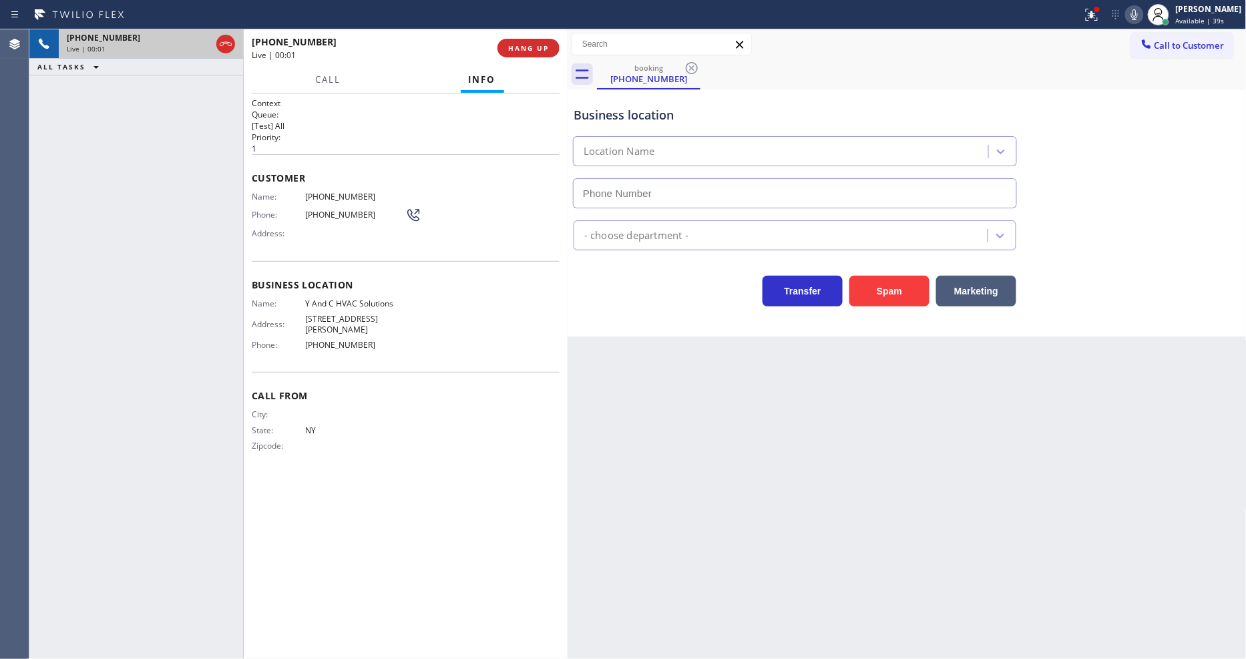
type input "(718) 313-3916"
click at [525, 49] on span "HANG UP" at bounding box center [528, 47] width 41 height 9
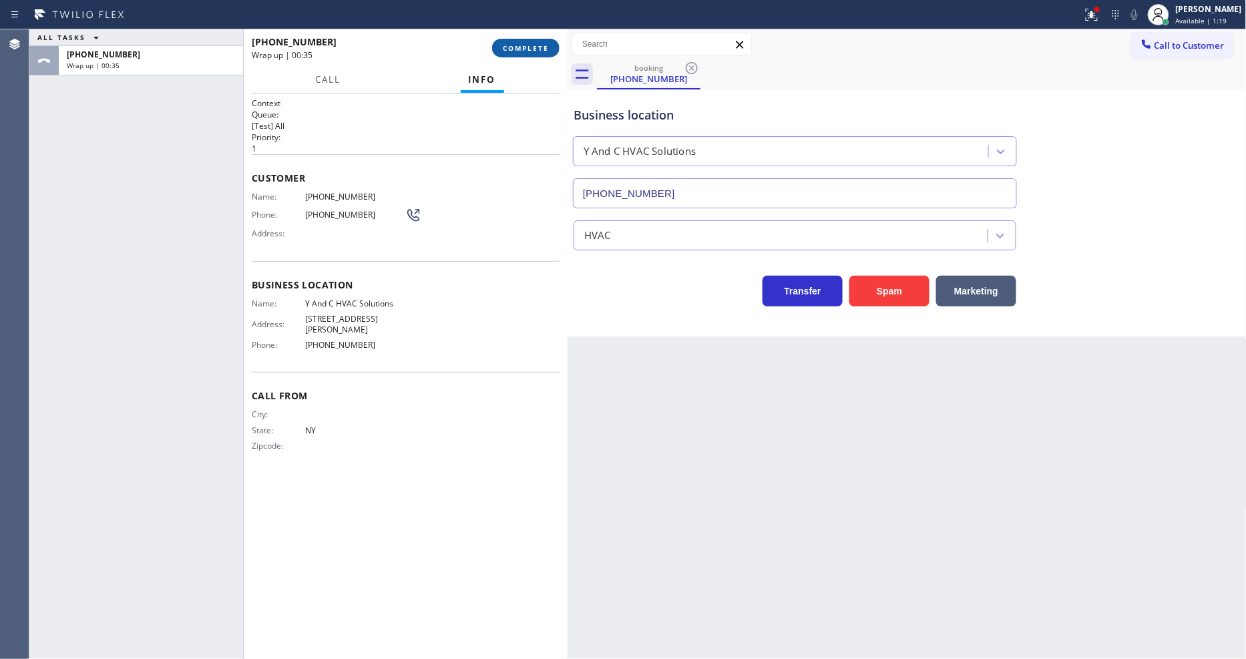
click at [544, 50] on span "COMPLETE" at bounding box center [526, 47] width 46 height 9
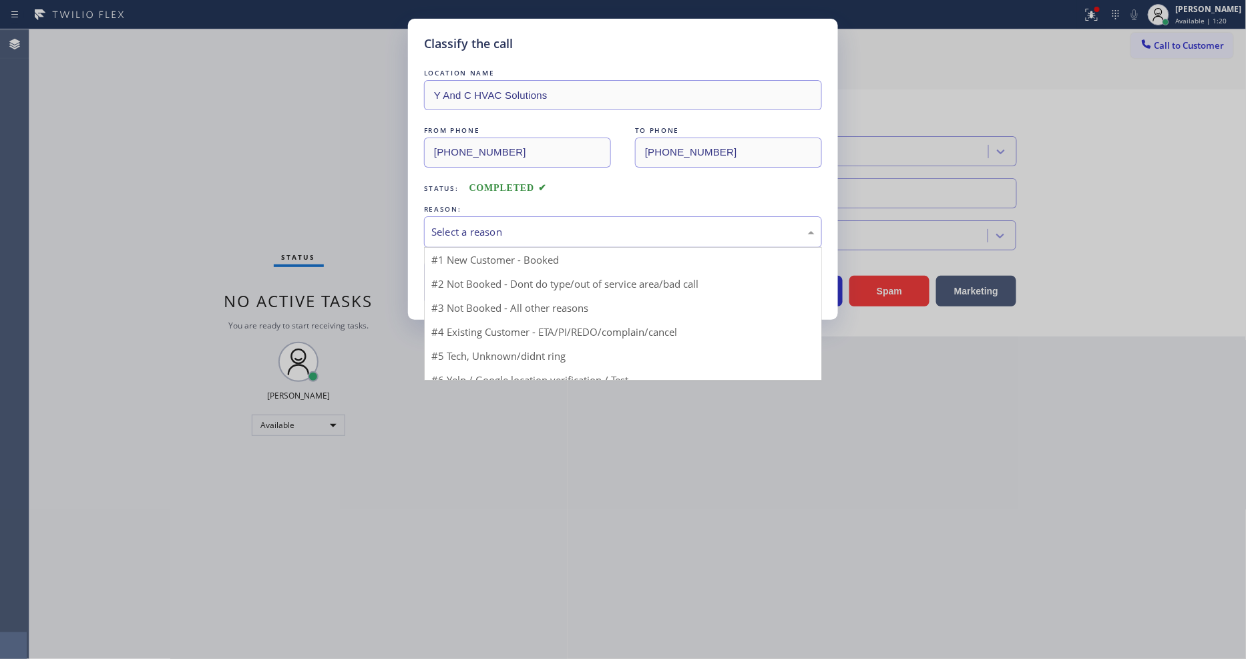
click at [481, 224] on div "Select a reason" at bounding box center [622, 231] width 383 height 15
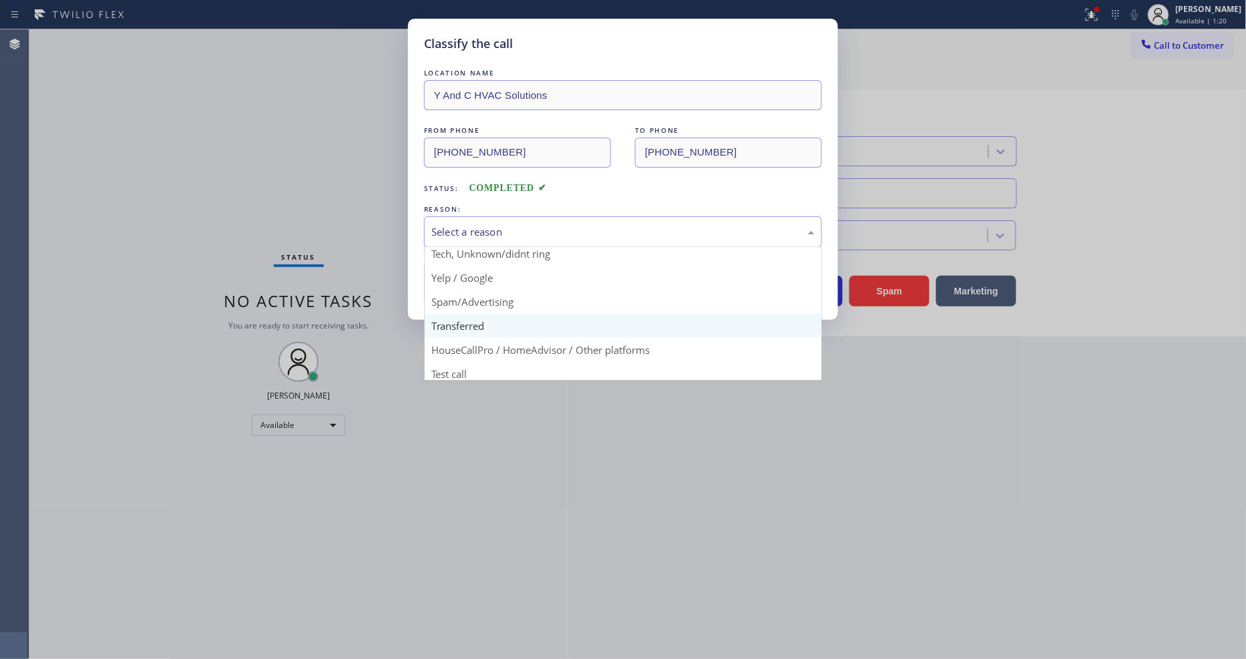
scroll to position [83, 0]
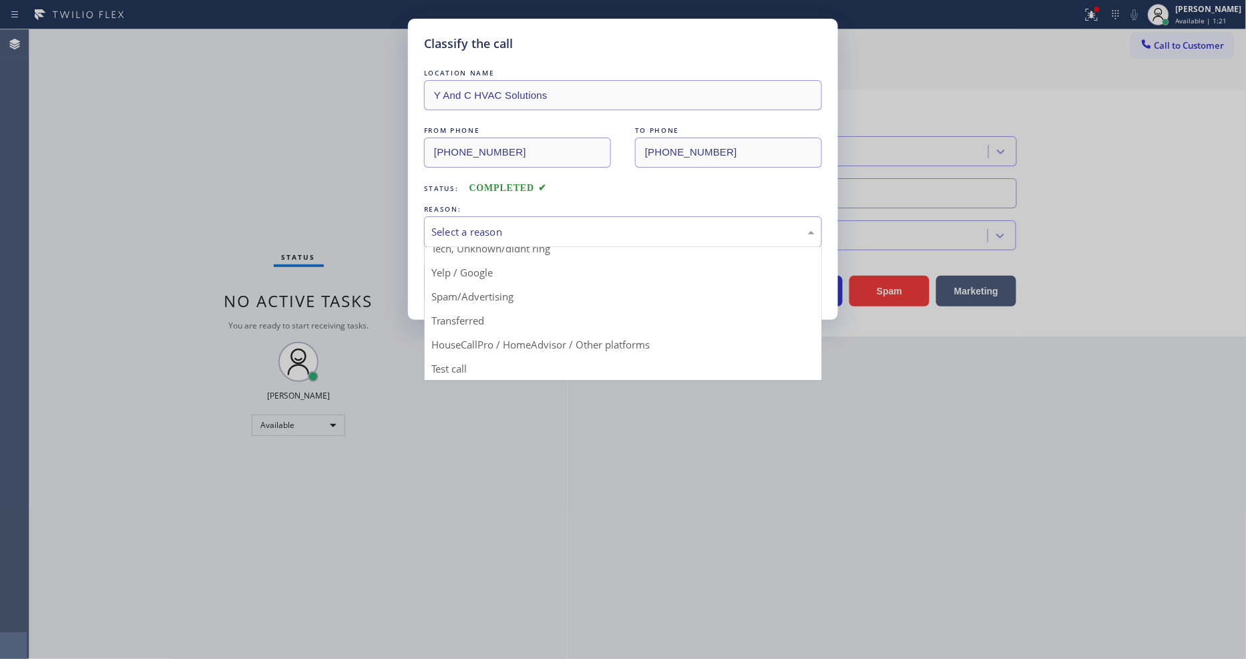
drag, startPoint x: 493, startPoint y: 295, endPoint x: 493, endPoint y: 285, distance: 10.0
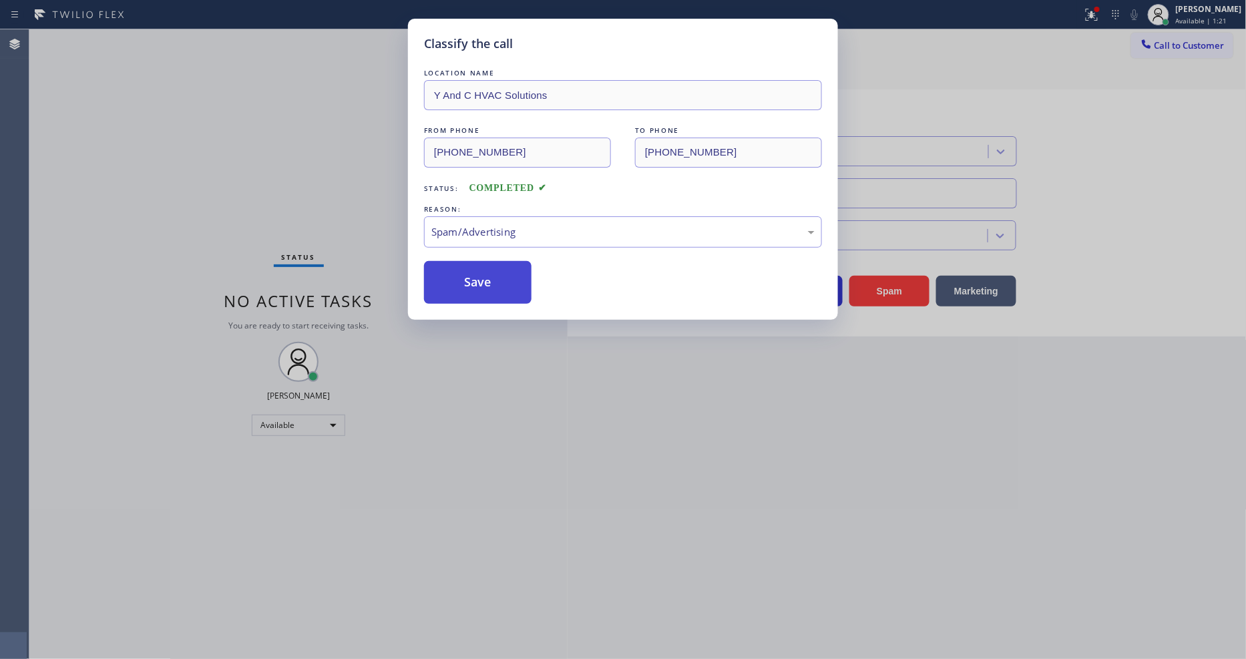
click at [493, 279] on button "Save" at bounding box center [478, 282] width 108 height 43
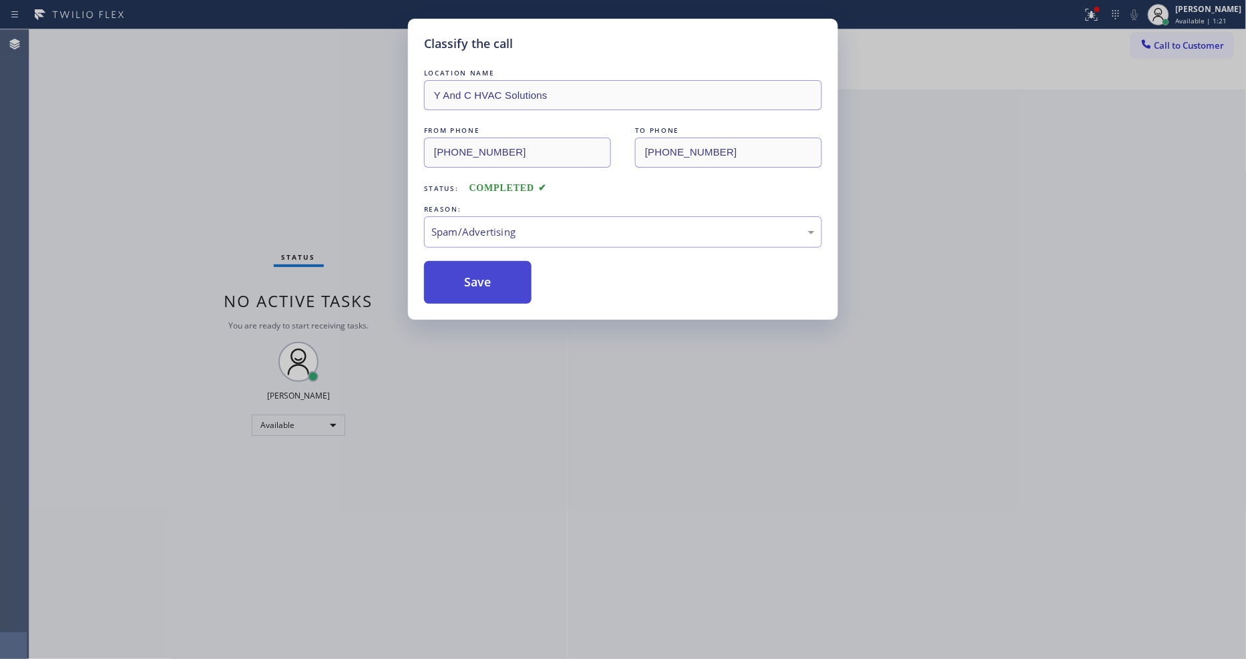
click at [493, 279] on button "Save" at bounding box center [478, 282] width 108 height 43
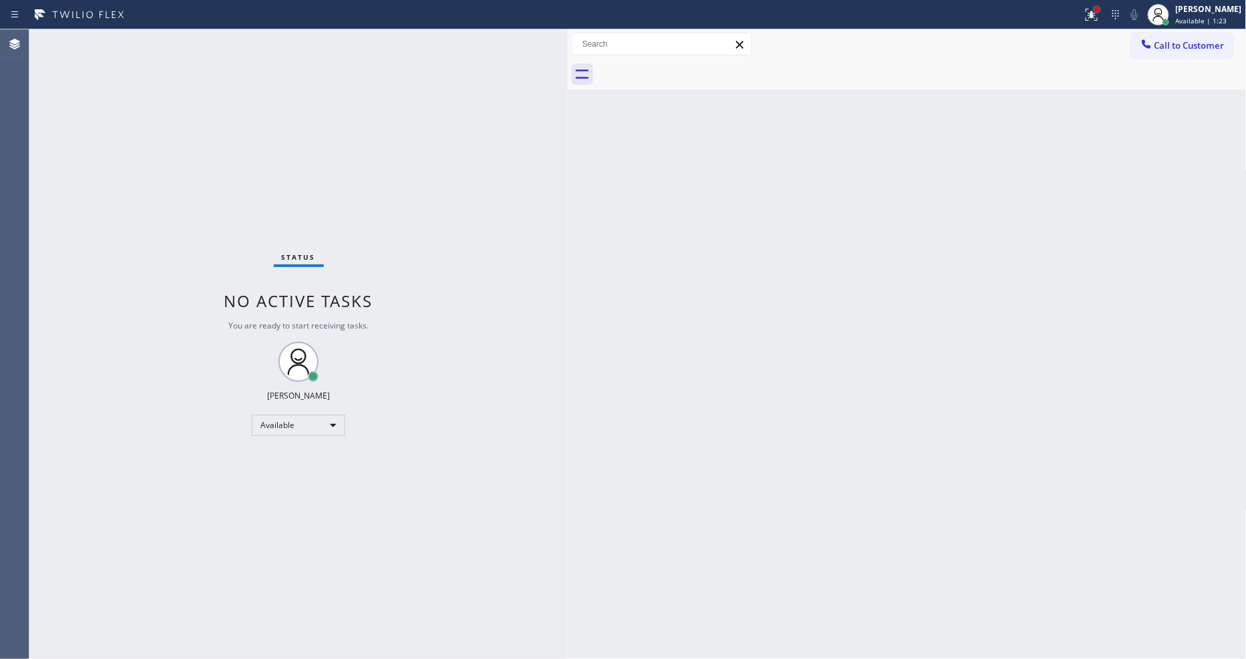
click at [1100, 11] on div at bounding box center [1097, 9] width 5 height 5
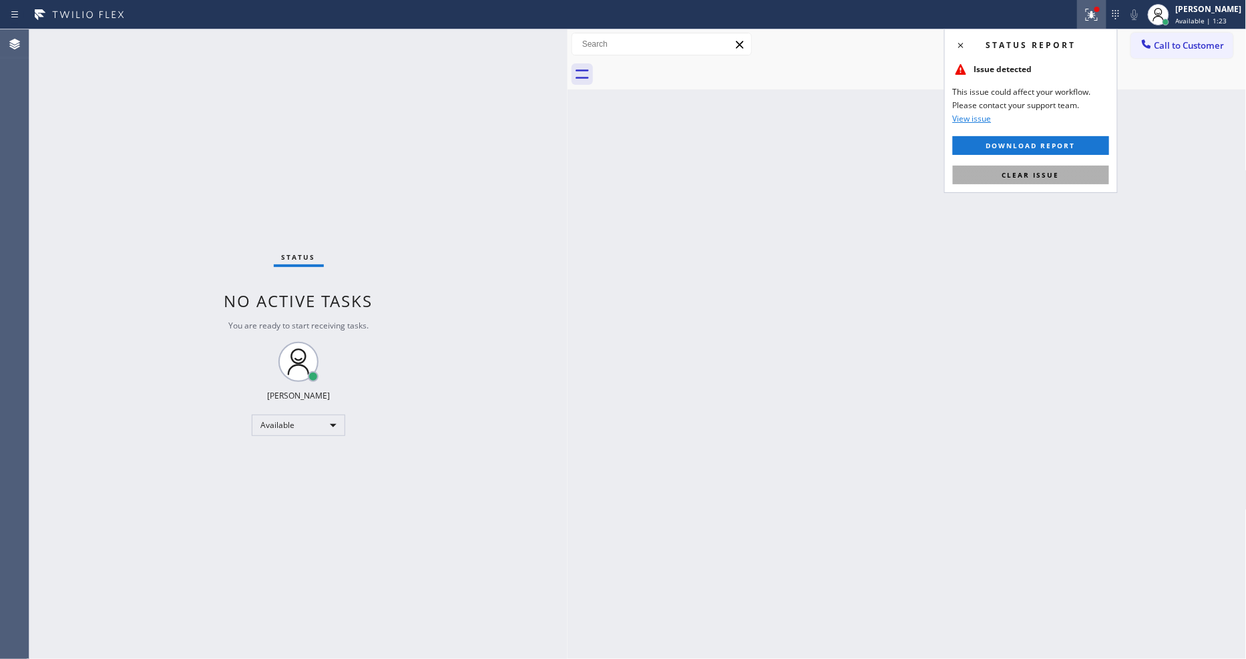
click at [1063, 178] on button "Clear issue" at bounding box center [1031, 175] width 156 height 19
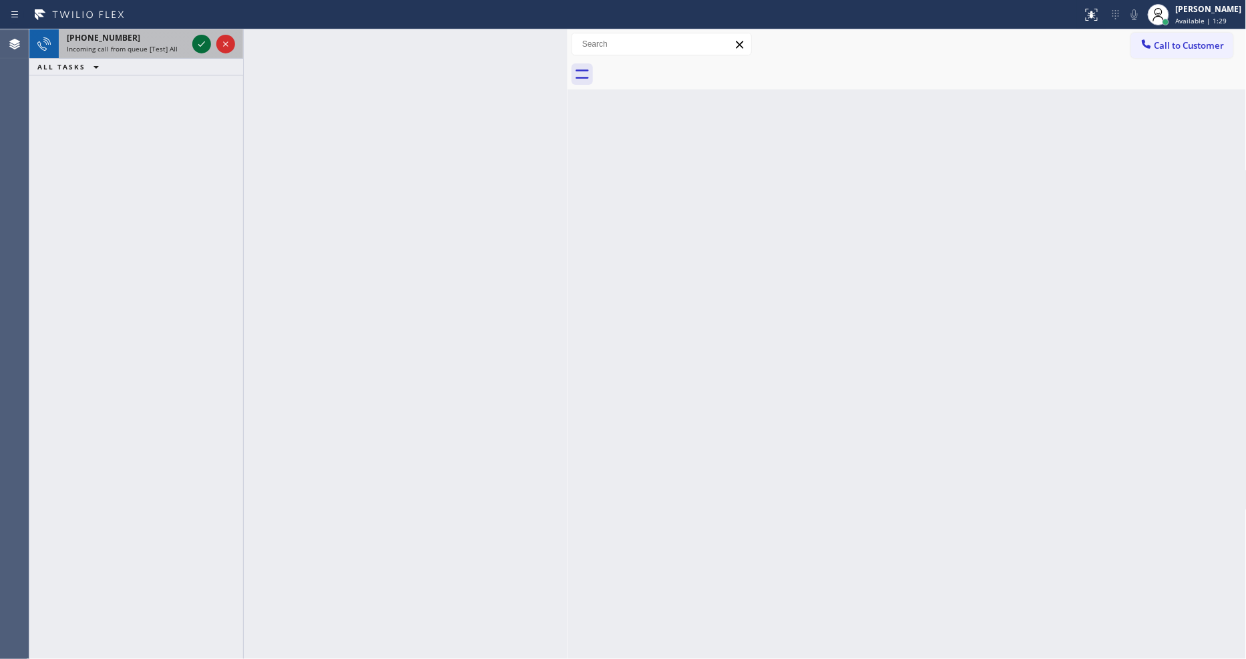
click at [202, 43] on icon at bounding box center [202, 44] width 16 height 16
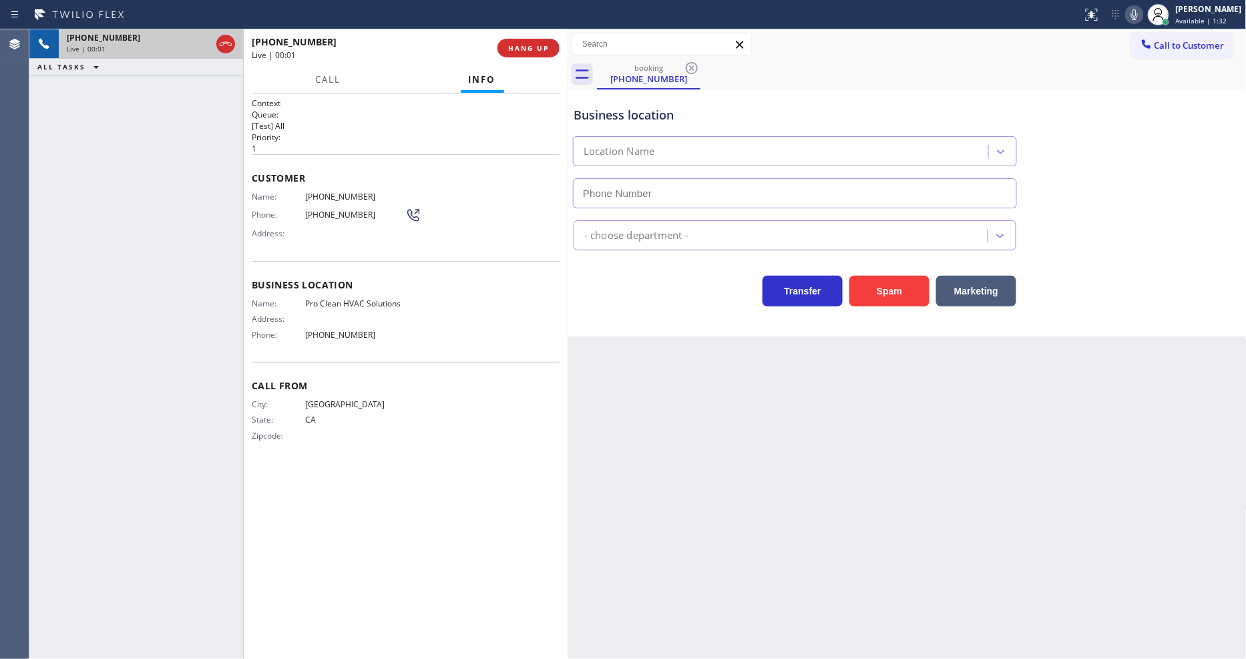
type input "(510) 513-8704"
click at [531, 48] on span "HANG UP" at bounding box center [528, 47] width 41 height 9
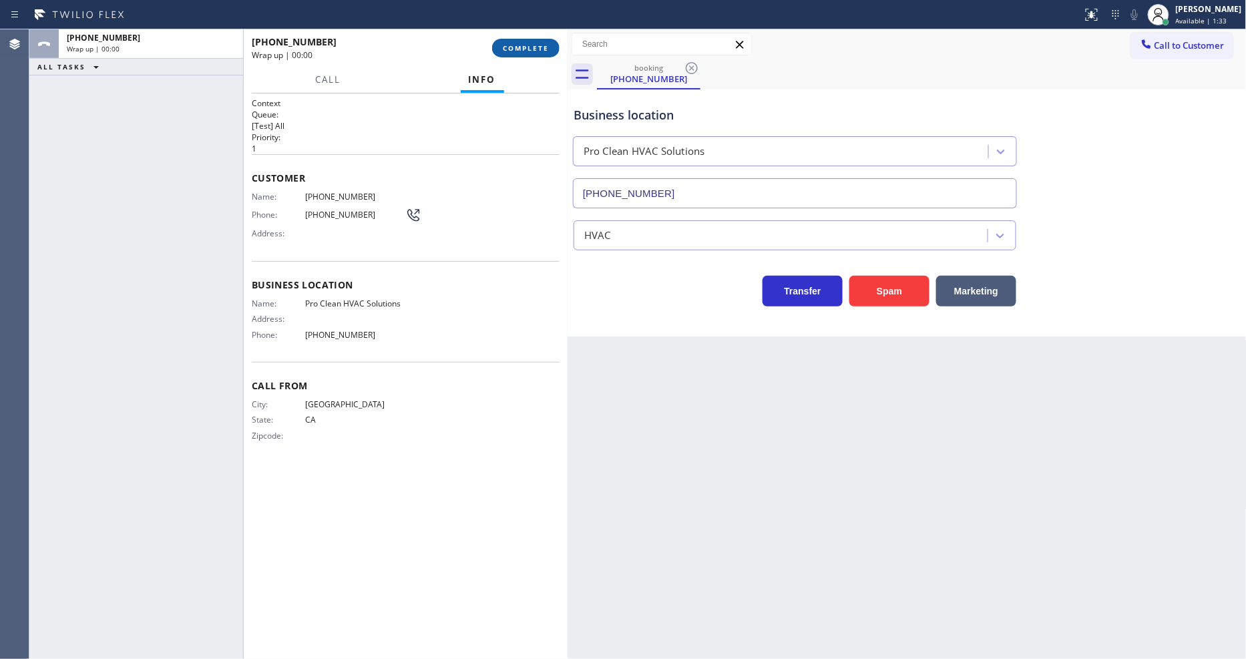
click at [531, 48] on span "COMPLETE" at bounding box center [526, 47] width 46 height 9
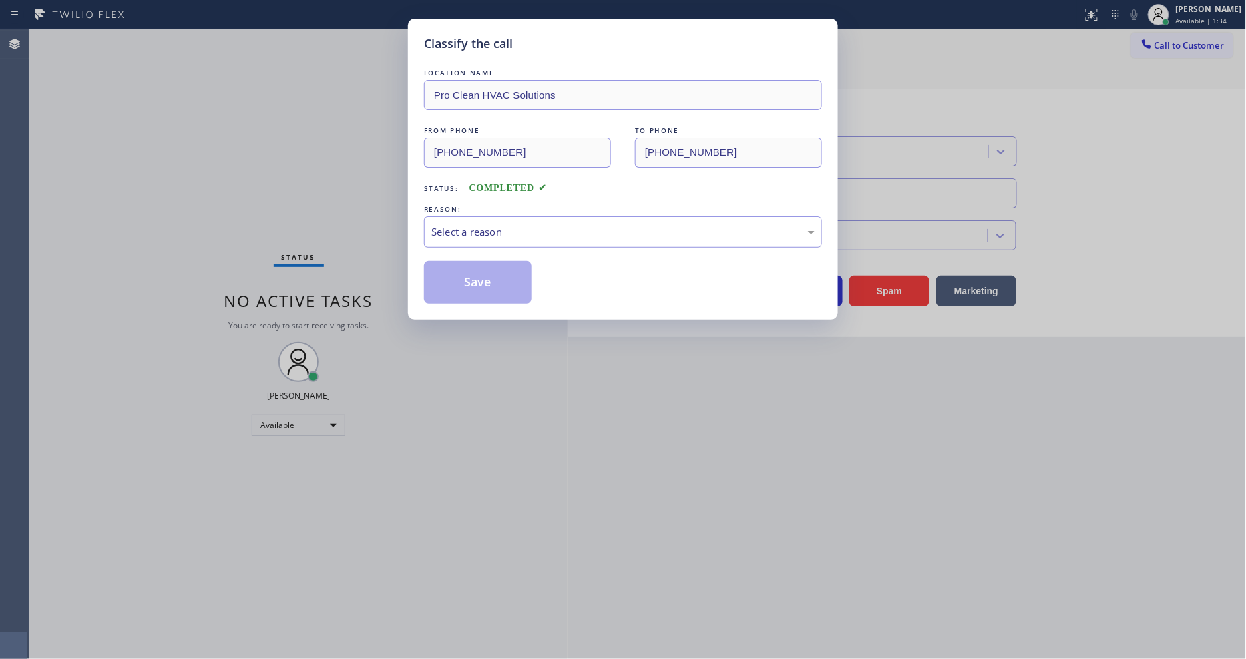
click at [466, 229] on div "Select a reason" at bounding box center [622, 231] width 383 height 15
click at [476, 277] on button "Save" at bounding box center [478, 282] width 108 height 43
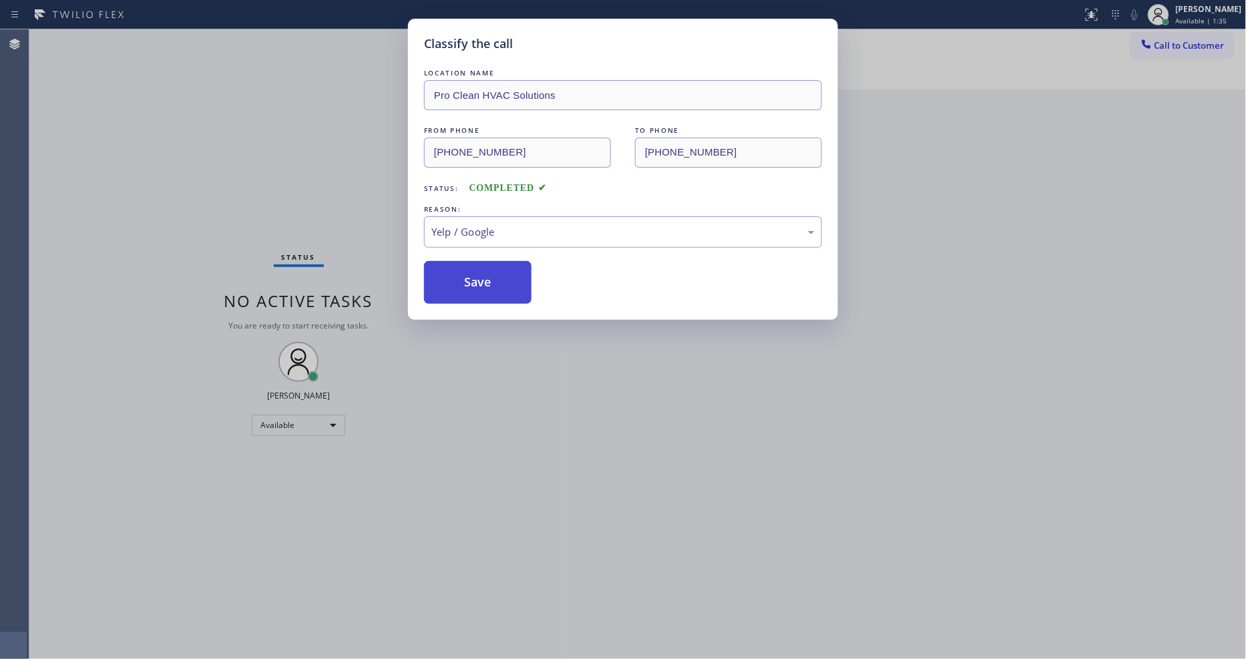
click at [476, 277] on button "Save" at bounding box center [478, 282] width 108 height 43
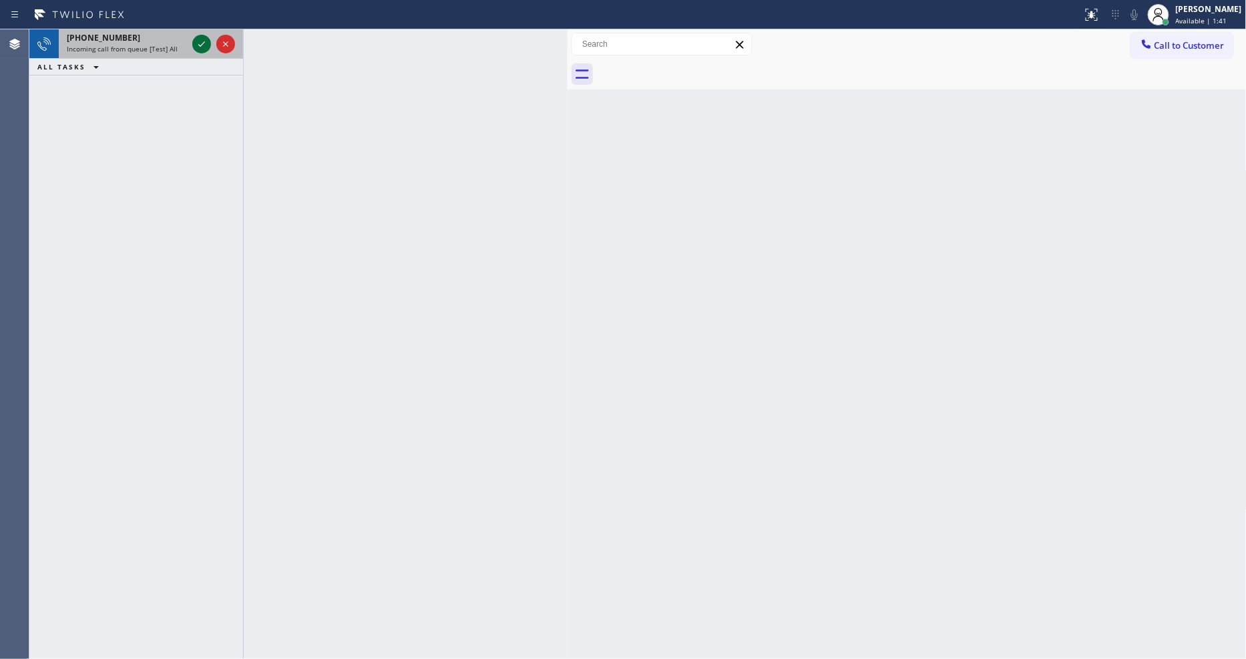
click at [204, 41] on icon at bounding box center [202, 44] width 16 height 16
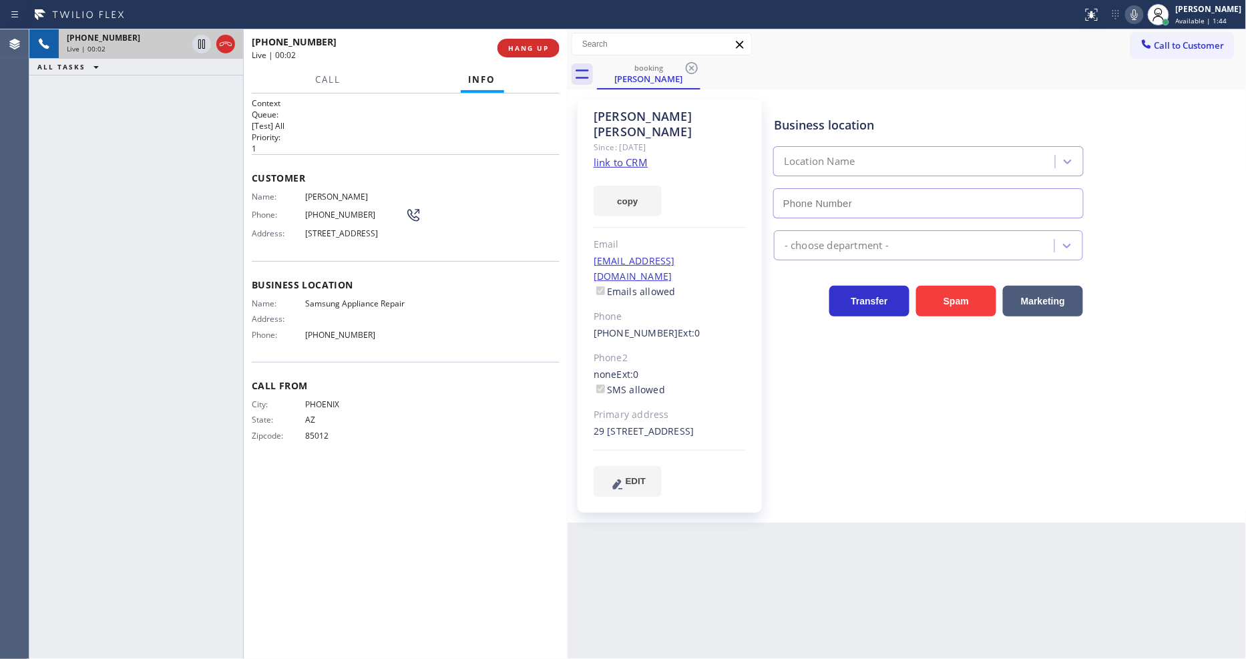
type input "(866) 934-3013"
click at [608, 156] on link "link to CRM" at bounding box center [621, 162] width 54 height 13
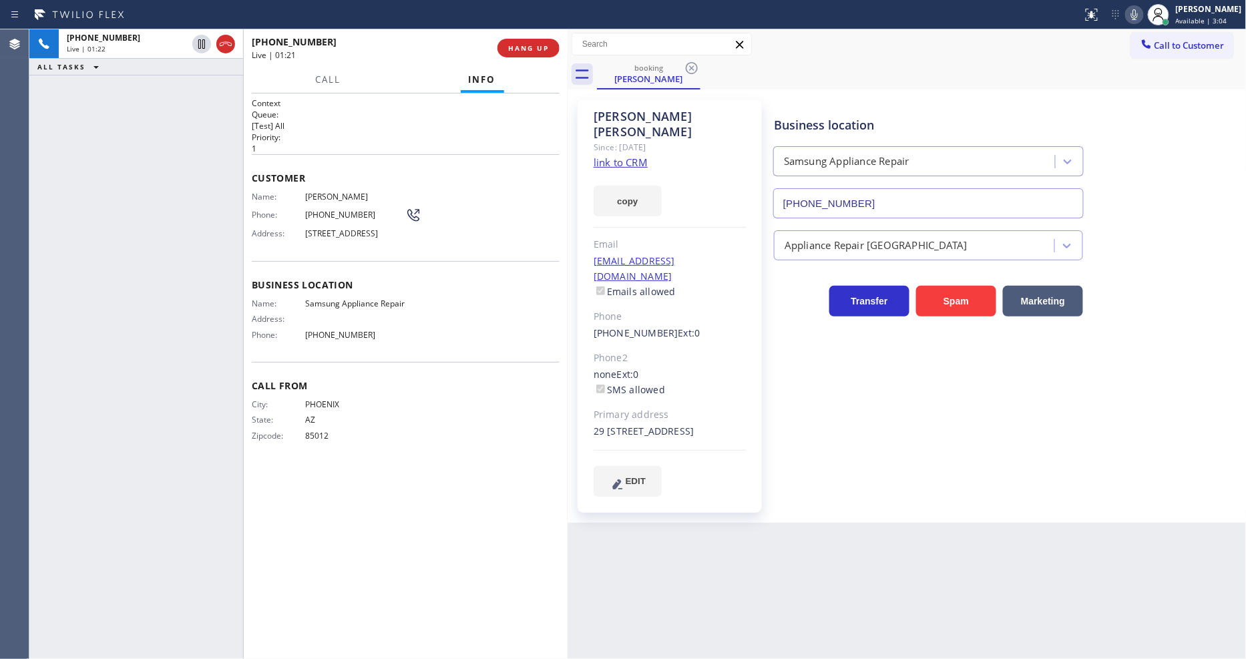
drag, startPoint x: 199, startPoint y: 45, endPoint x: 631, endPoint y: 36, distance: 431.6
click at [199, 45] on icon at bounding box center [202, 44] width 16 height 16
click at [1139, 15] on icon at bounding box center [1135, 15] width 16 height 16
click at [202, 45] on icon at bounding box center [202, 44] width 16 height 16
click at [1141, 14] on icon at bounding box center [1135, 15] width 16 height 16
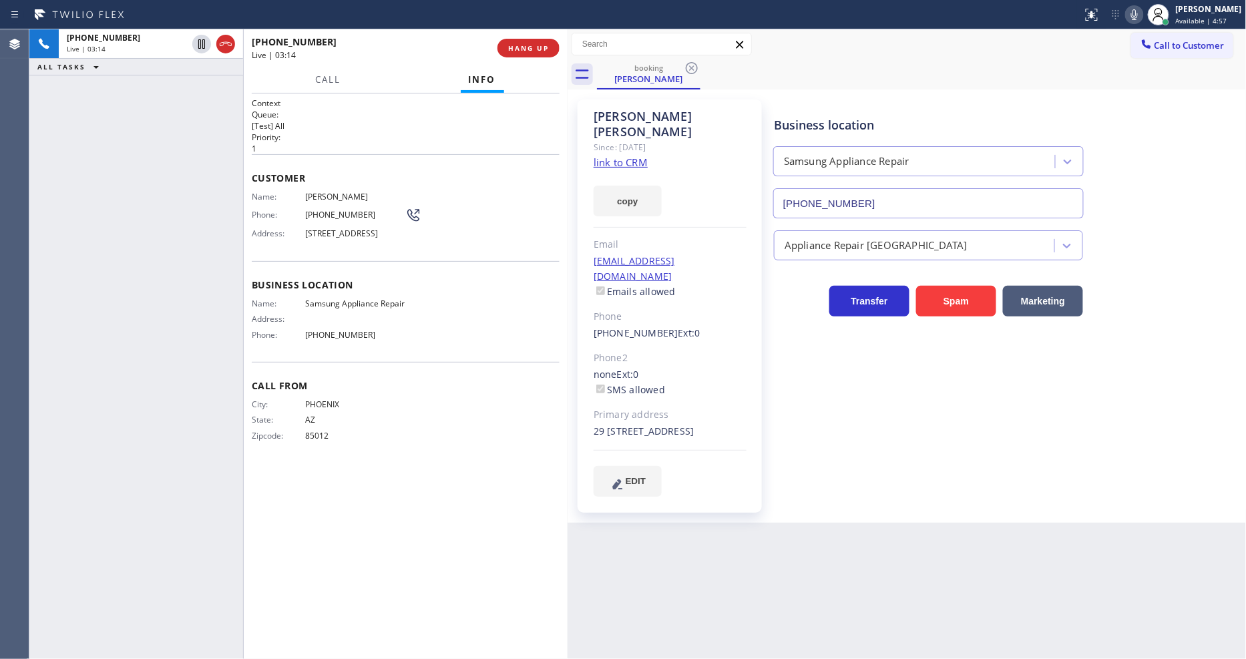
click at [207, 329] on div "+14807499469 Live | 03:14 ALL TASKS ALL TASKS ACTIVE TASKS TASKS IN WRAP UP" at bounding box center [136, 344] width 214 height 630
click at [849, 369] on div "Business location Samsung Appliance Repair (866) 934-3013 Appliance Repair High…" at bounding box center [1007, 298] width 472 height 390
click at [916, 456] on div "Business location Samsung Appliance Repair (866) 934-3013 Appliance Repair High…" at bounding box center [1007, 298] width 472 height 390
click at [526, 49] on span "HANG UP" at bounding box center [528, 47] width 41 height 9
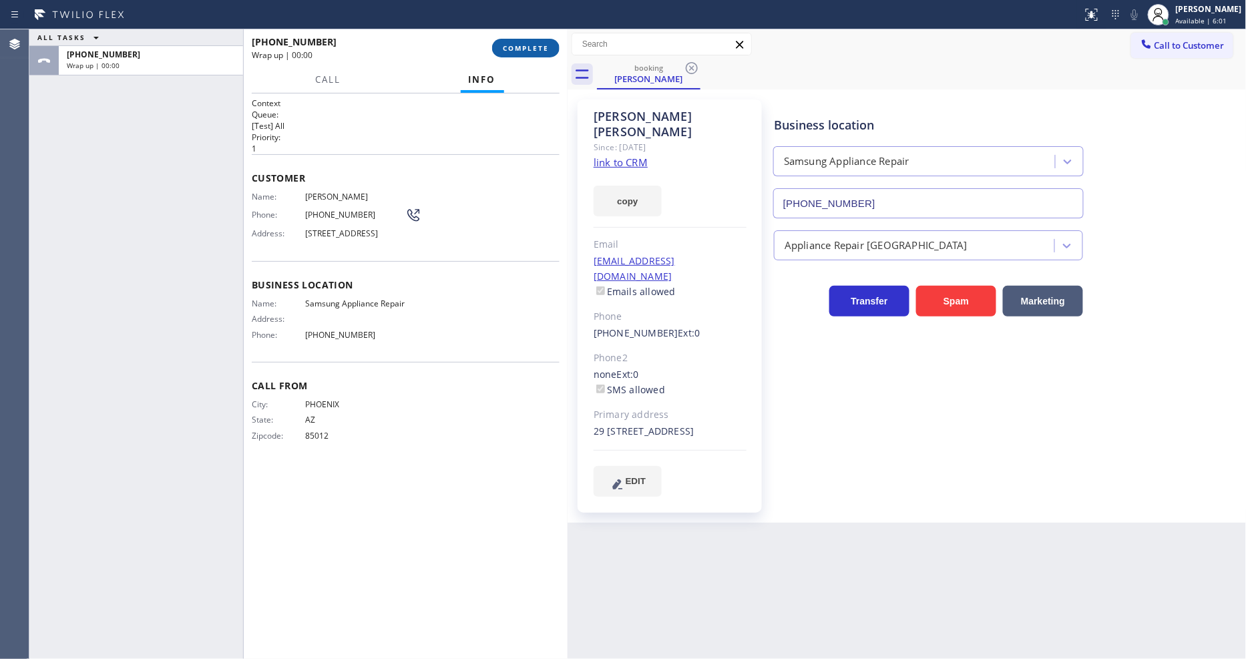
click at [529, 48] on span "COMPLETE" at bounding box center [526, 47] width 46 height 9
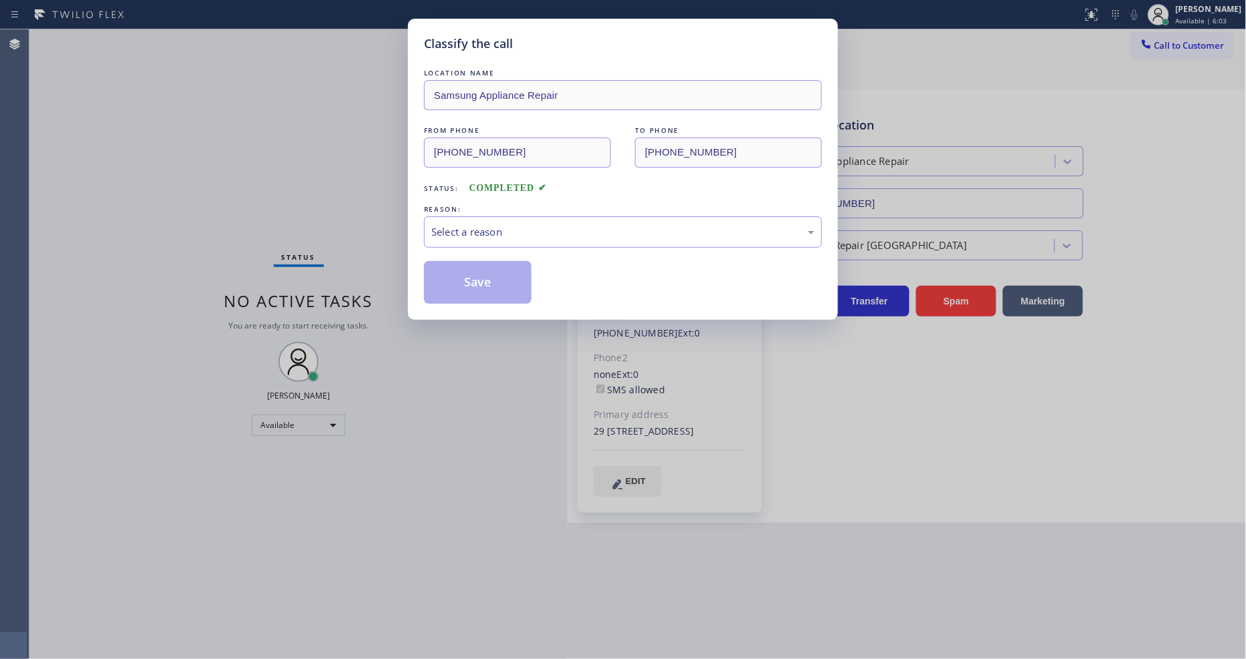
click at [466, 224] on div "Select a reason" at bounding box center [622, 231] width 383 height 15
click at [468, 276] on button "Save" at bounding box center [478, 282] width 108 height 43
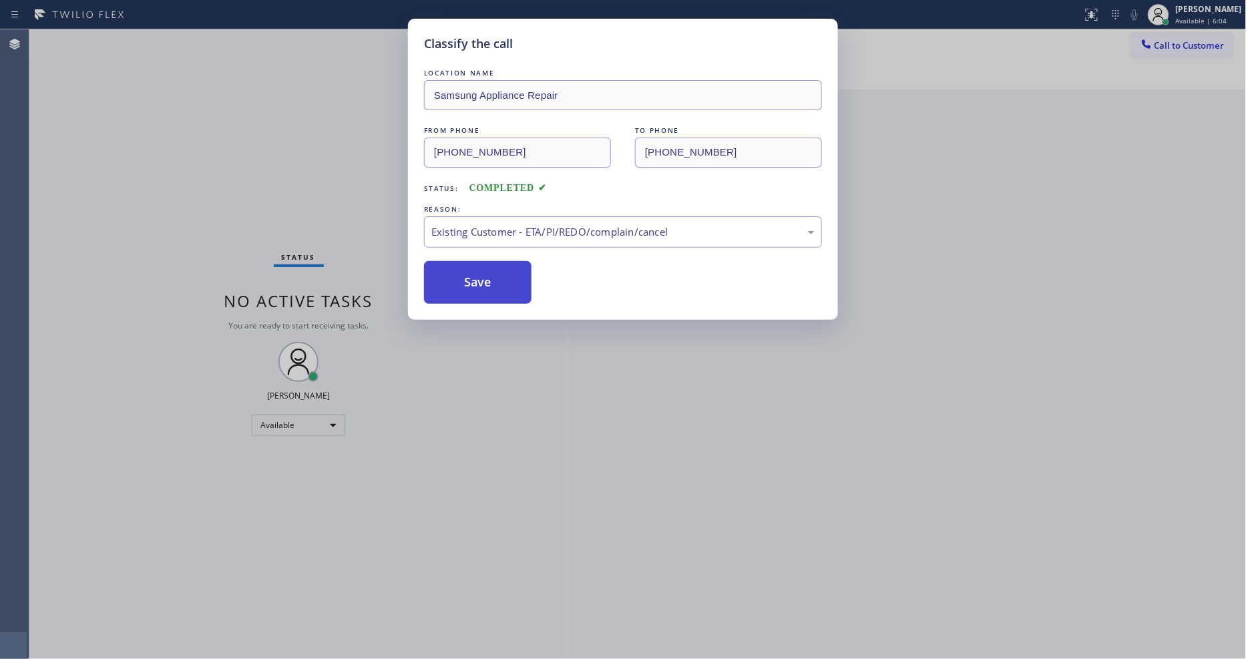
click at [468, 276] on button "Save" at bounding box center [478, 282] width 108 height 43
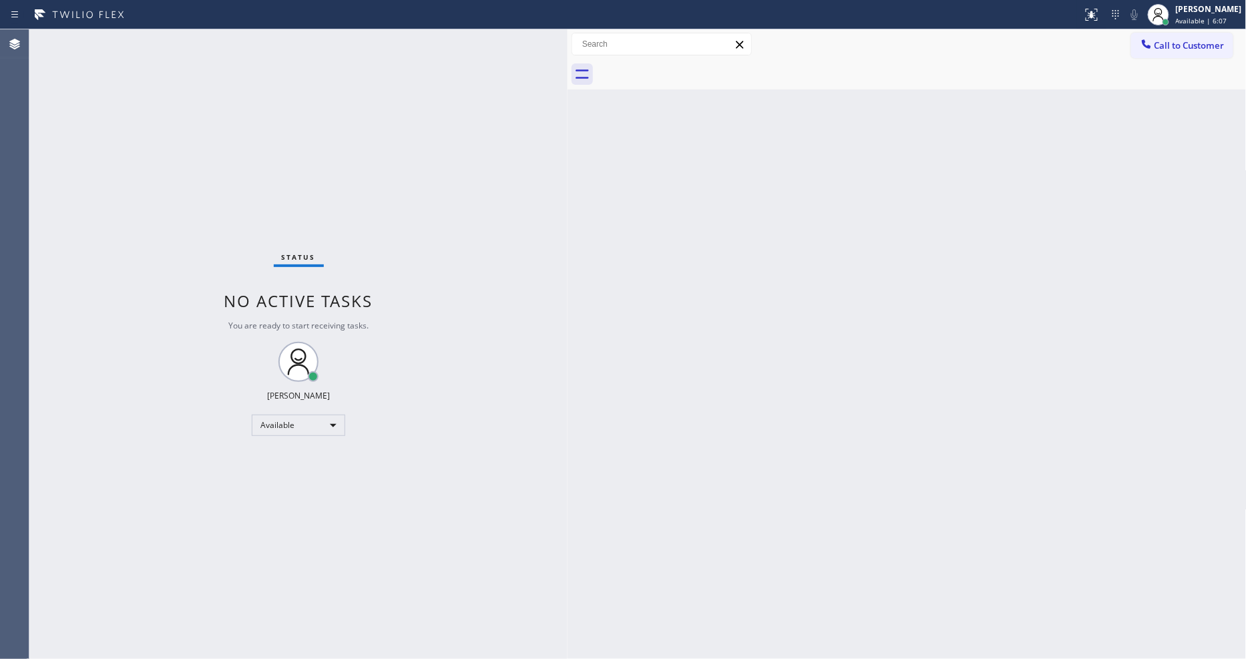
click at [579, 481] on div "Back to Dashboard Change Sender ID Customers Technicians Select a contact Outbo…" at bounding box center [907, 344] width 679 height 630
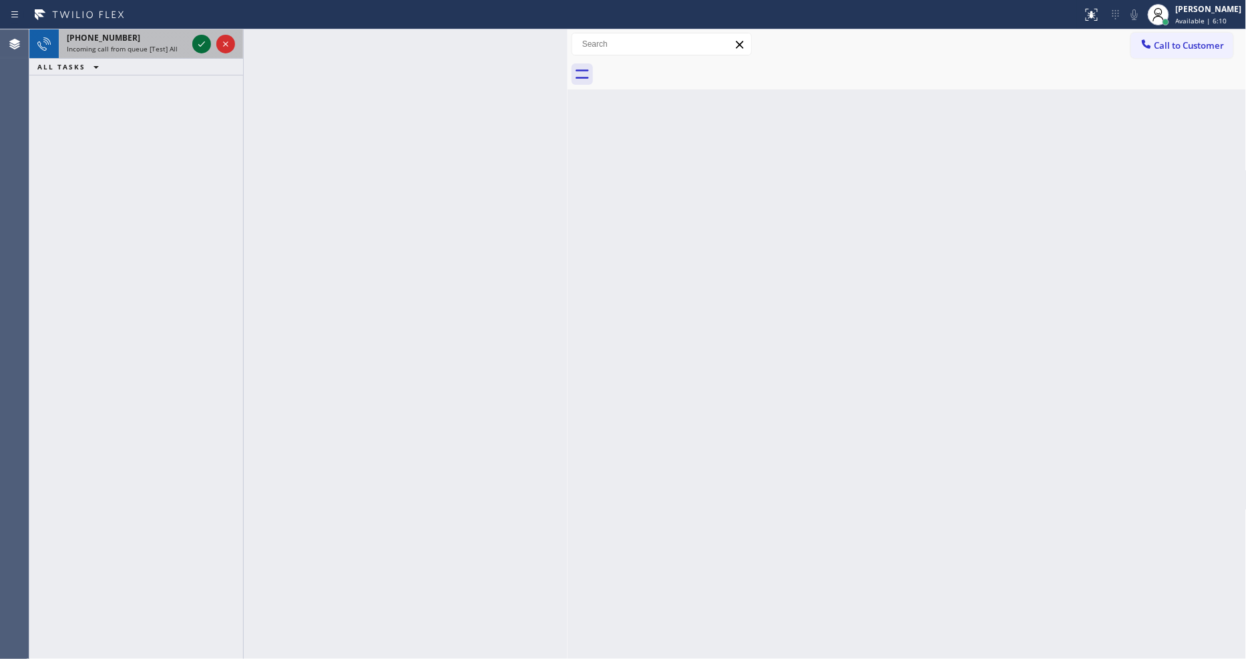
click at [196, 42] on icon at bounding box center [202, 44] width 16 height 16
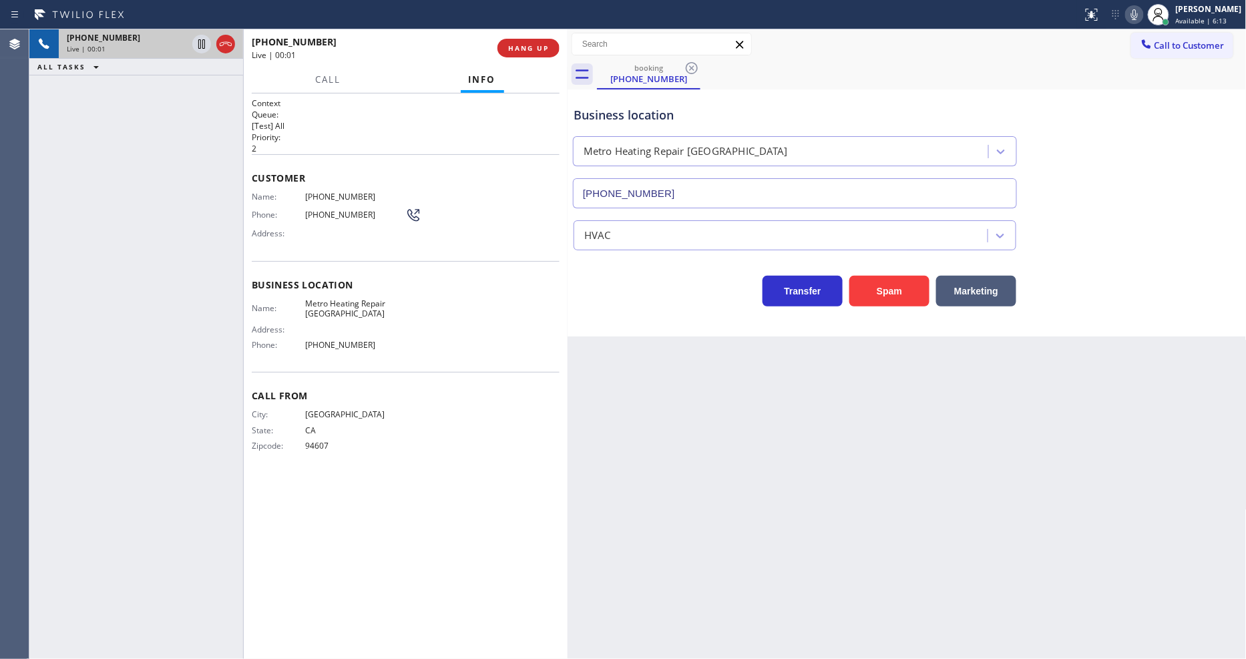
type input "(510) 737-7769"
click at [521, 28] on div "Status report No issues detected If you experience an issue, please download th…" at bounding box center [623, 14] width 1246 height 29
click at [524, 45] on span "HANG UP" at bounding box center [528, 47] width 41 height 9
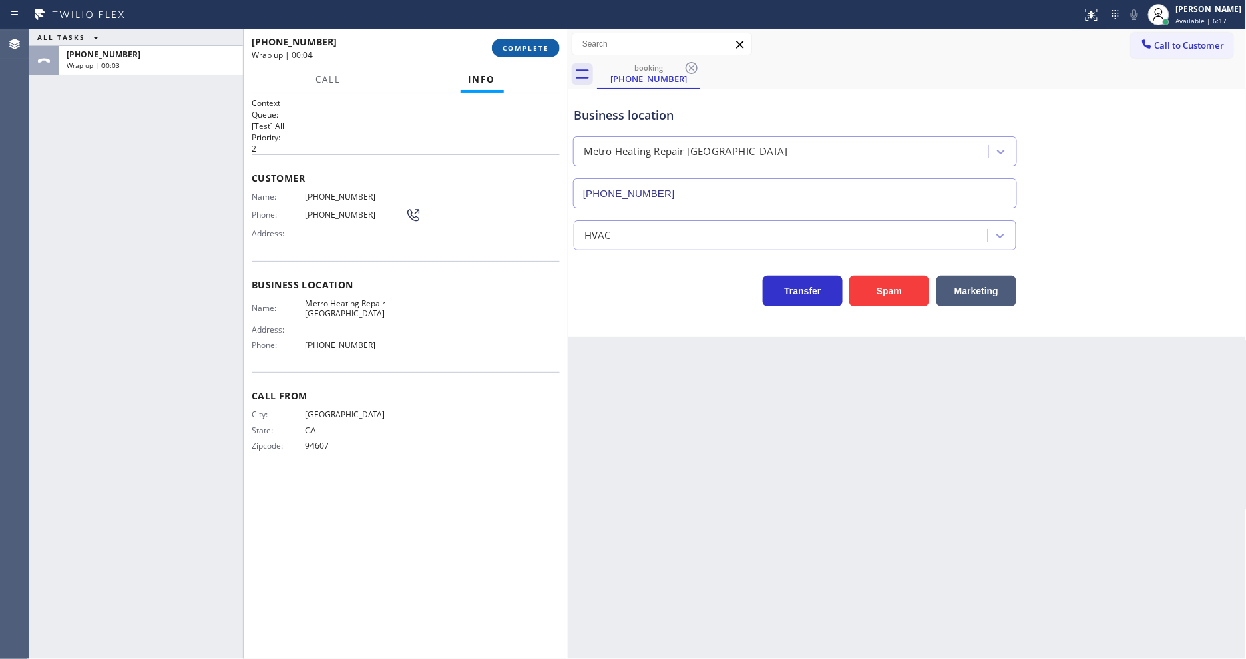
click at [524, 45] on span "COMPLETE" at bounding box center [526, 47] width 46 height 9
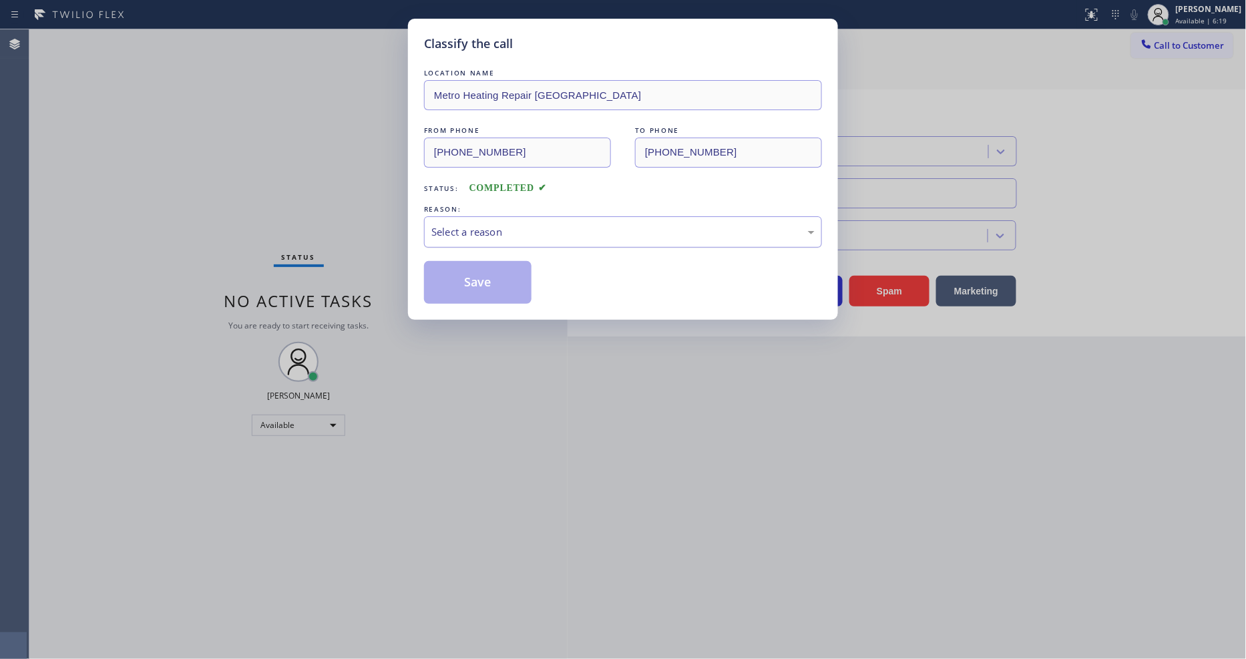
drag, startPoint x: 500, startPoint y: 219, endPoint x: 486, endPoint y: 240, distance: 25.2
click at [498, 224] on div "Select a reason" at bounding box center [622, 231] width 383 height 15
click at [486, 261] on button "Save" at bounding box center [478, 282] width 108 height 43
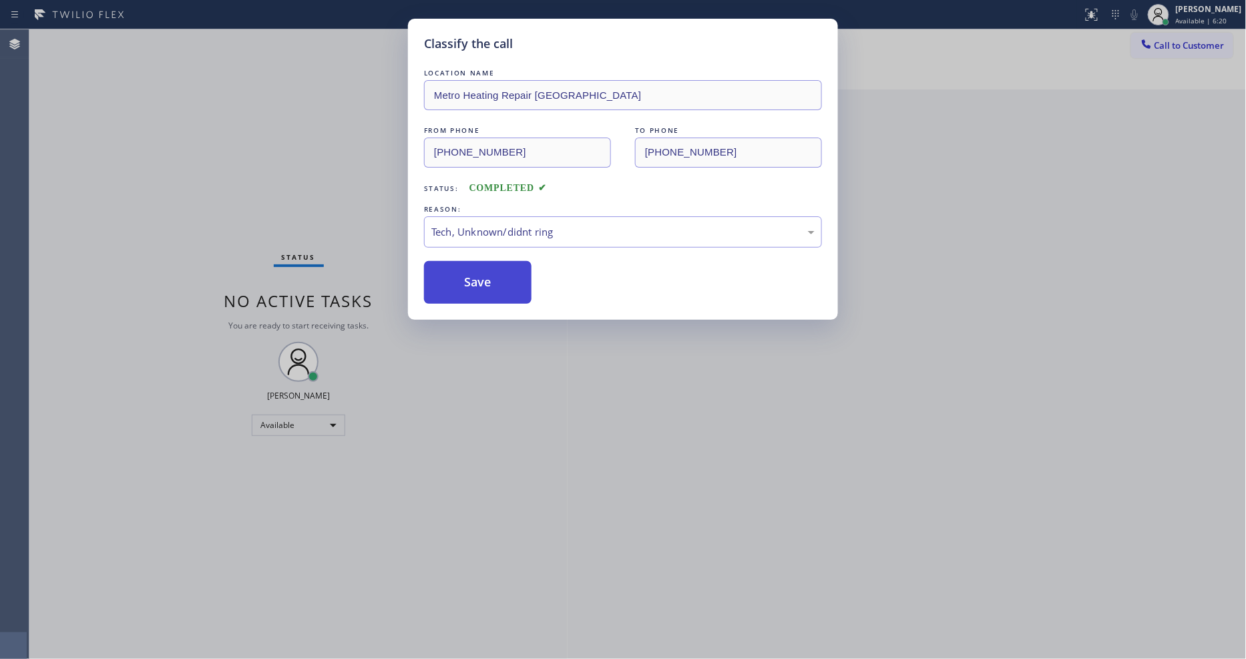
click at [486, 261] on button "Save" at bounding box center [478, 282] width 108 height 43
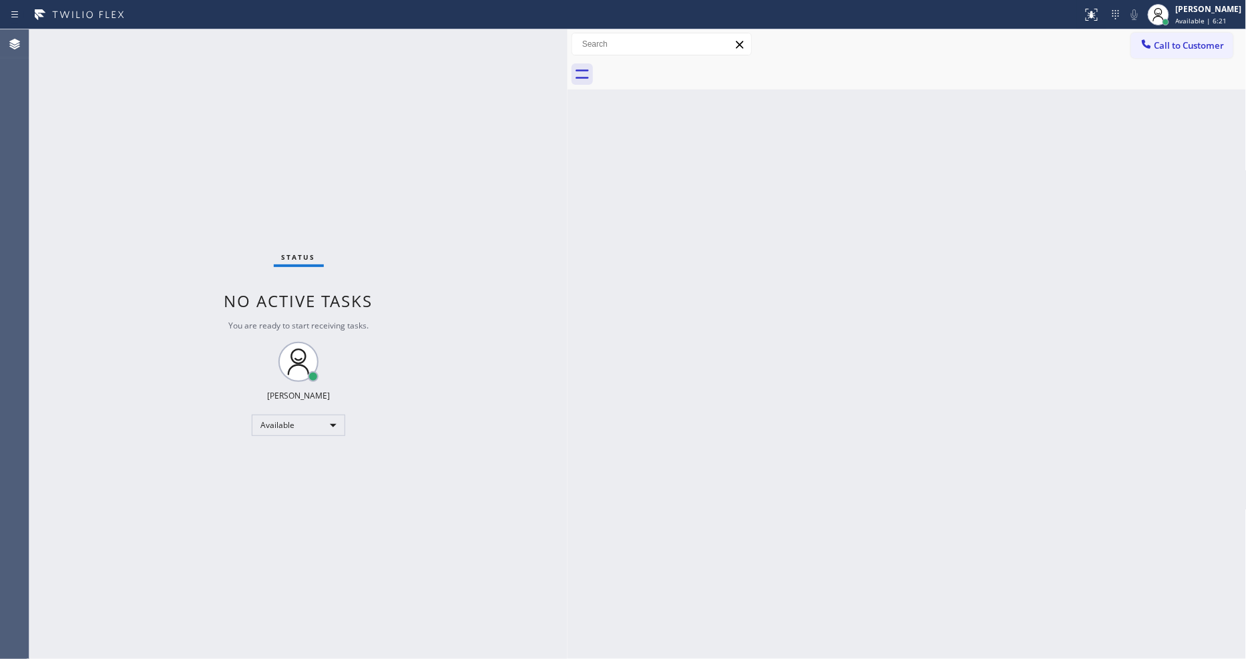
click at [170, 39] on div "Status No active tasks You are ready to start receiving tasks. [PERSON_NAME] Av…" at bounding box center [298, 344] width 538 height 630
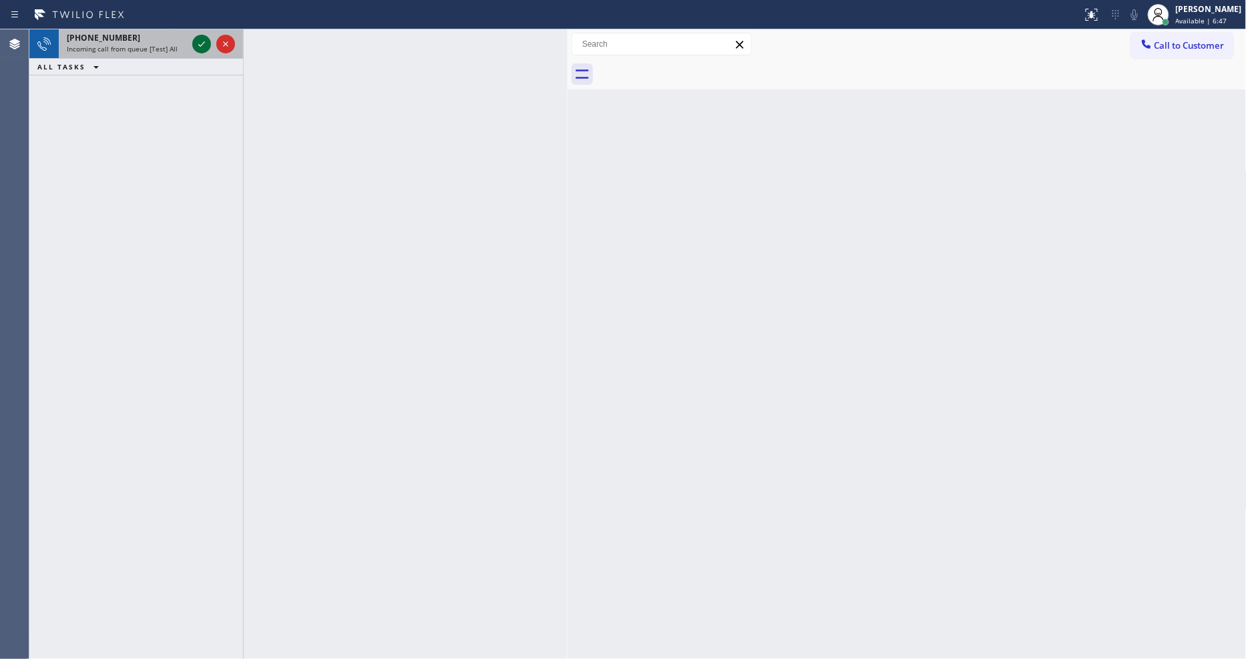
click at [198, 38] on icon at bounding box center [202, 44] width 16 height 16
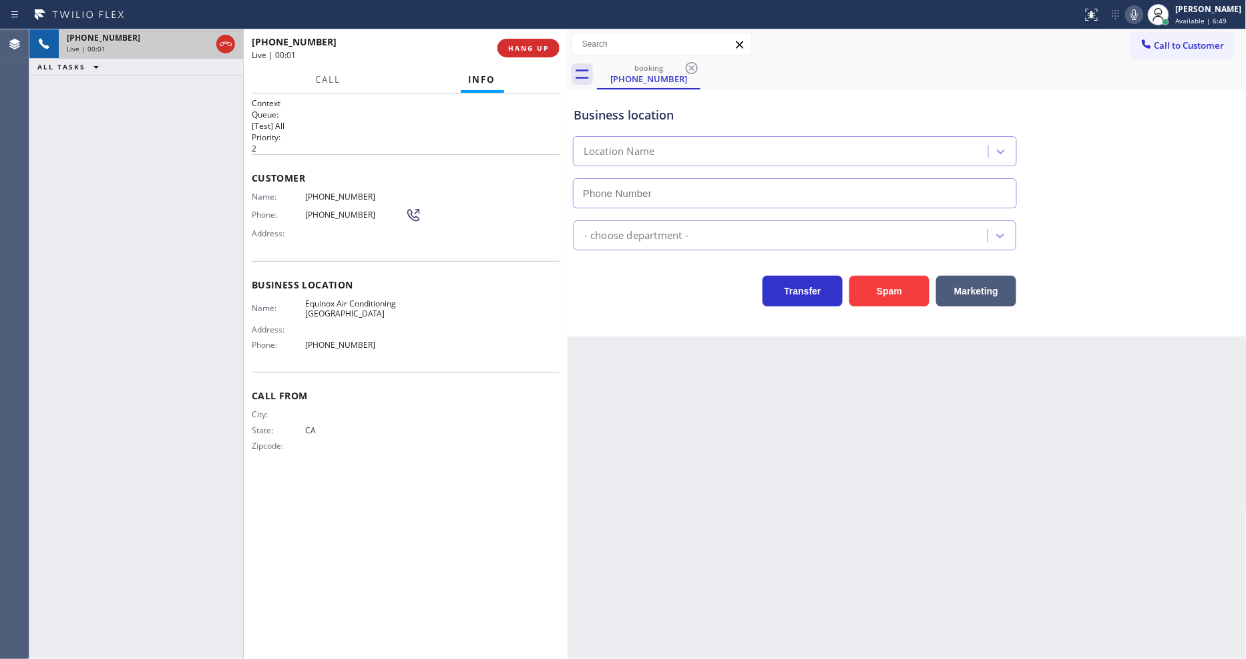
type input "(650) 360-9334"
click at [537, 45] on span "HANG UP" at bounding box center [528, 47] width 41 height 9
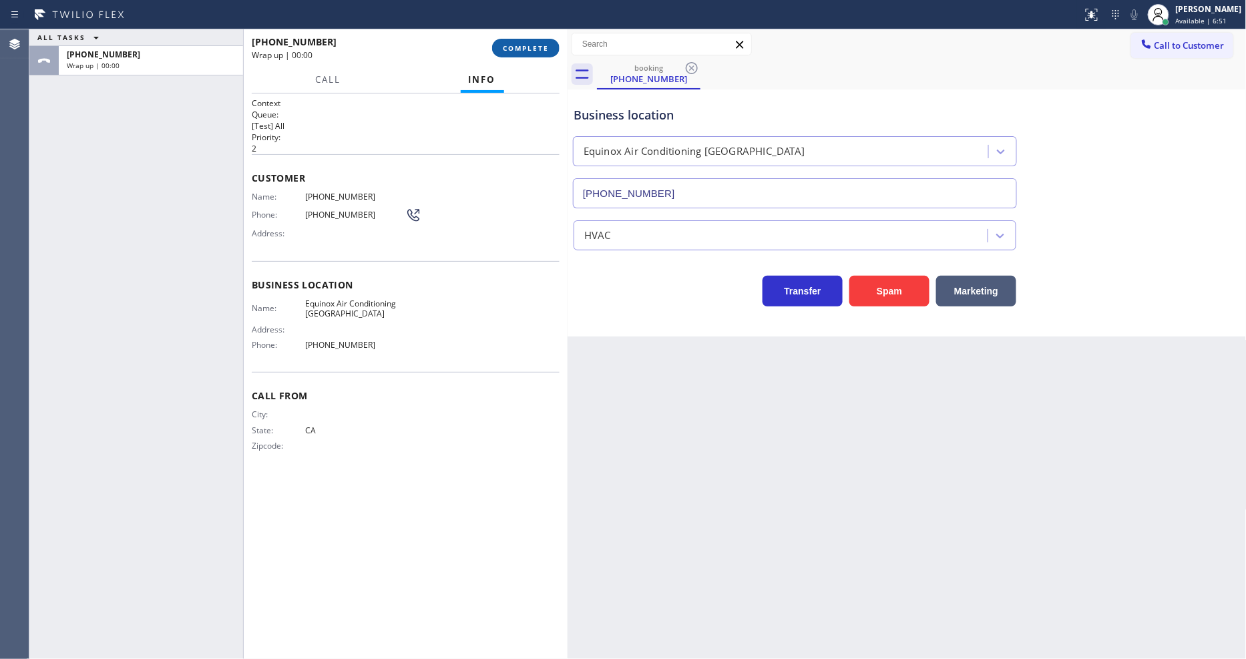
click at [537, 45] on span "COMPLETE" at bounding box center [526, 47] width 46 height 9
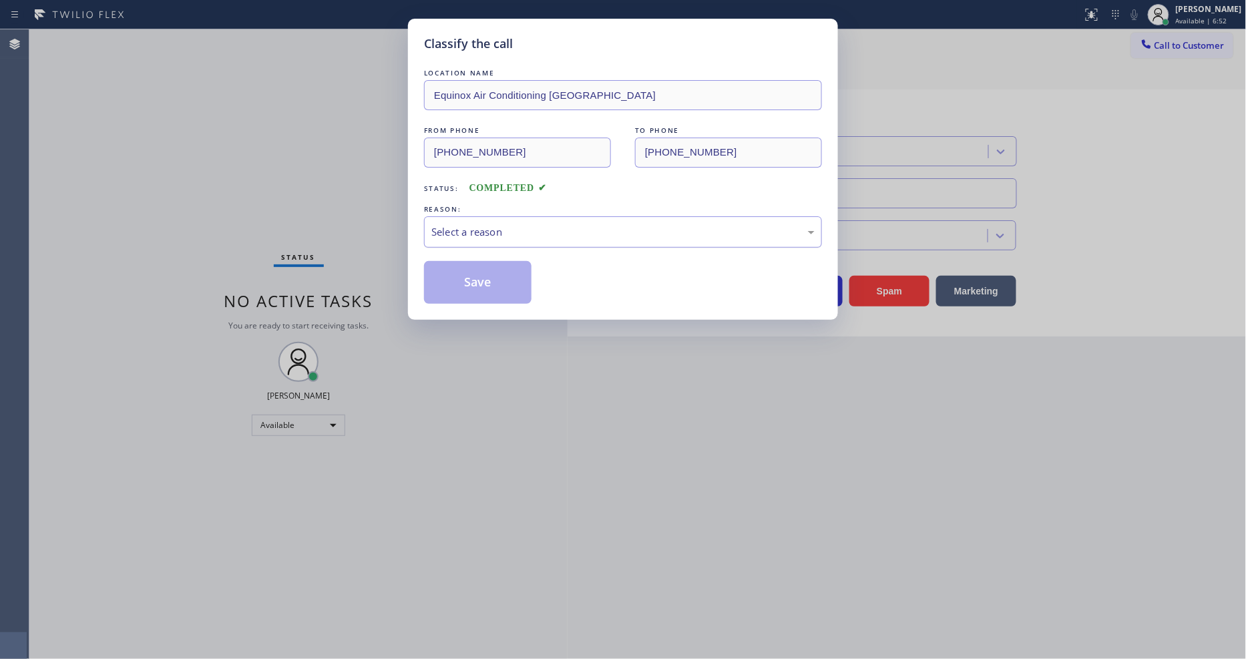
click at [510, 224] on div "Select a reason" at bounding box center [622, 231] width 383 height 15
click at [494, 282] on button "Save" at bounding box center [478, 282] width 108 height 43
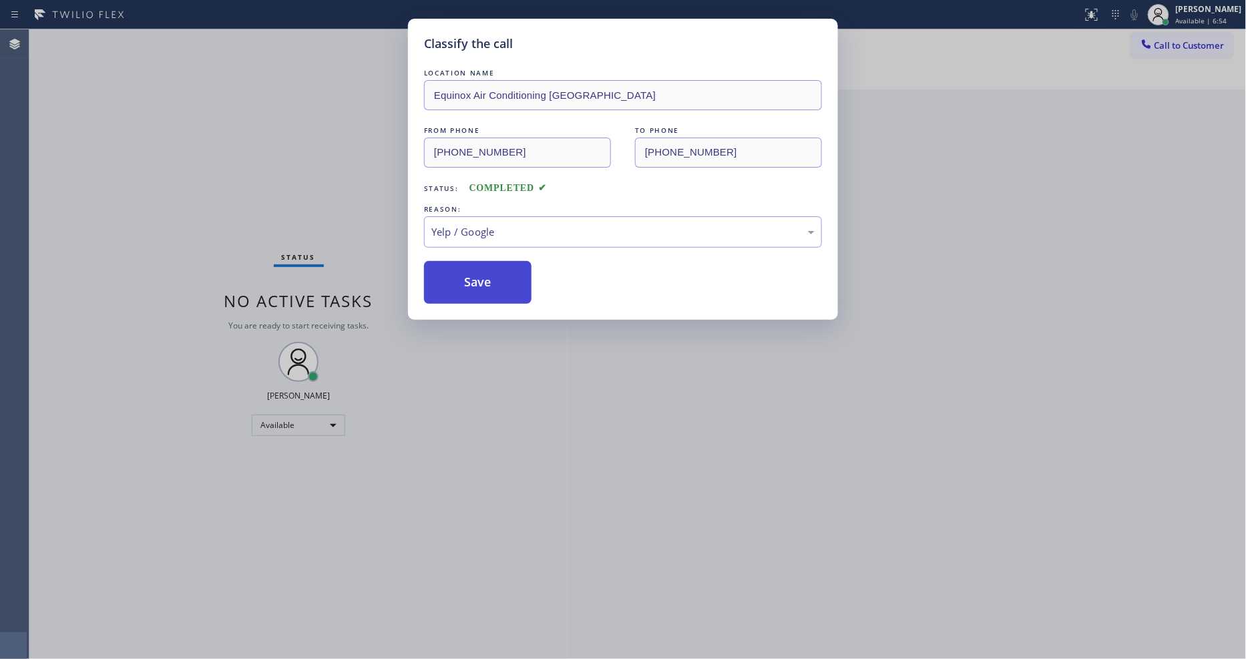
click at [494, 282] on button "Save" at bounding box center [478, 282] width 108 height 43
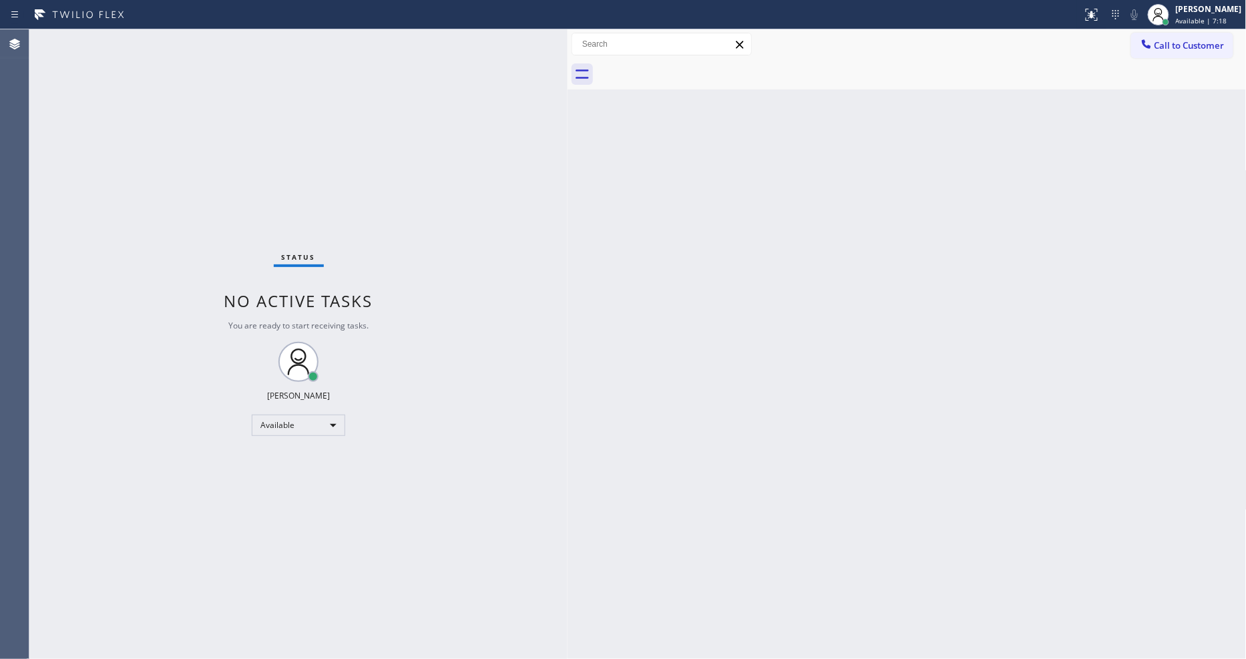
click at [182, 47] on div "Status No active tasks You are ready to start receiving tasks. [PERSON_NAME] Av…" at bounding box center [298, 344] width 538 height 630
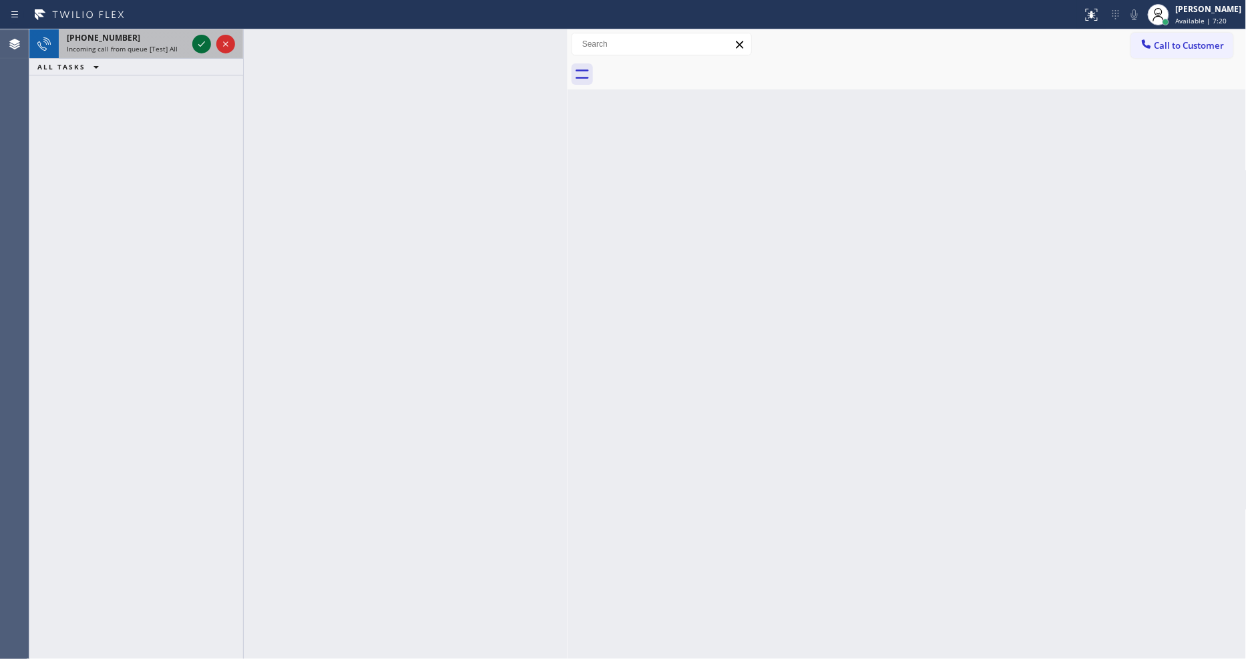
click at [202, 45] on icon at bounding box center [202, 44] width 16 height 16
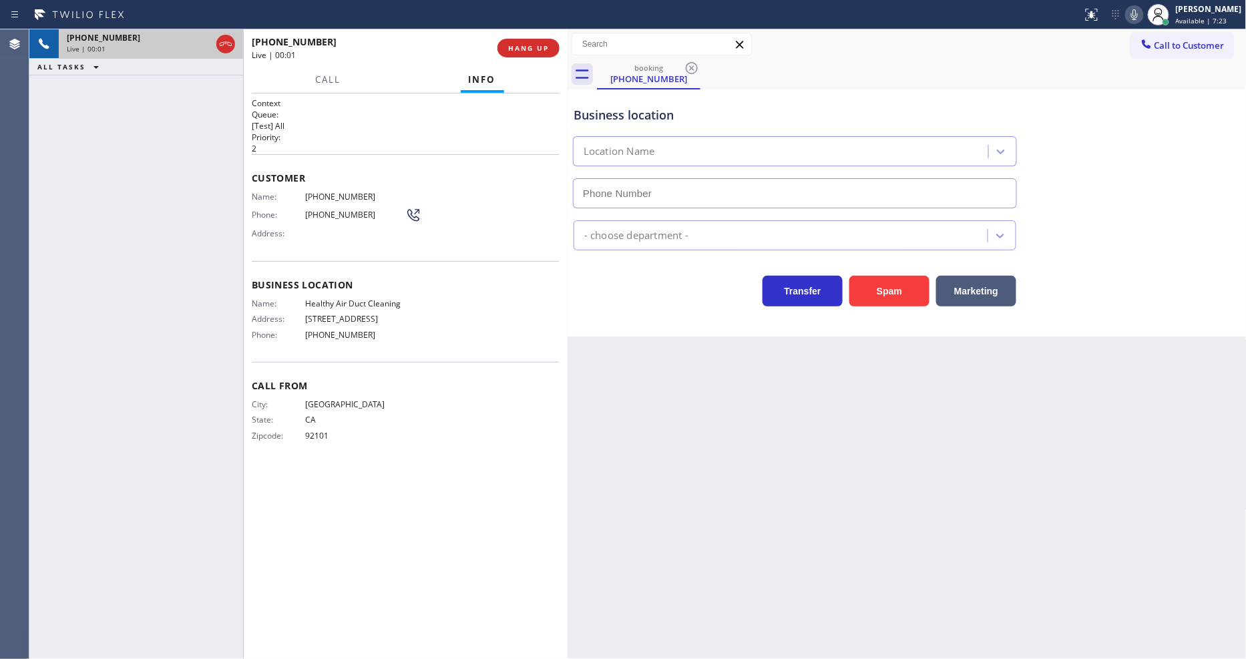
type input "(619) 302-5096"
click at [531, 52] on span "HANG UP" at bounding box center [528, 47] width 41 height 9
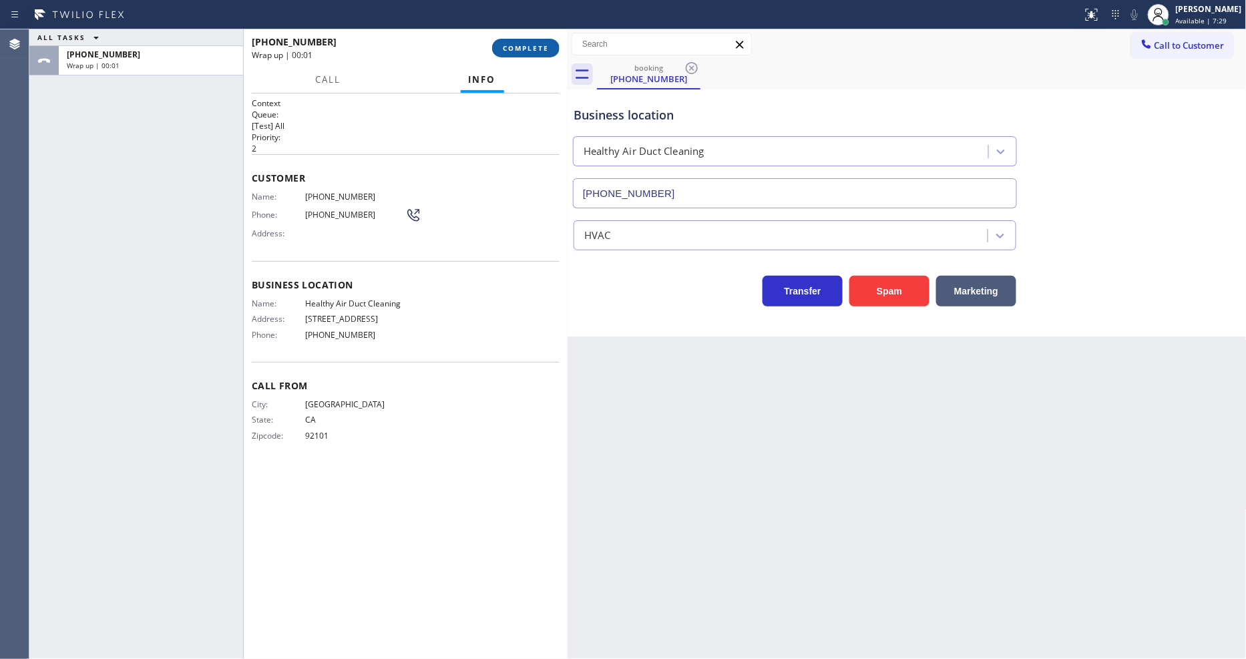
click at [531, 52] on span "COMPLETE" at bounding box center [526, 47] width 46 height 9
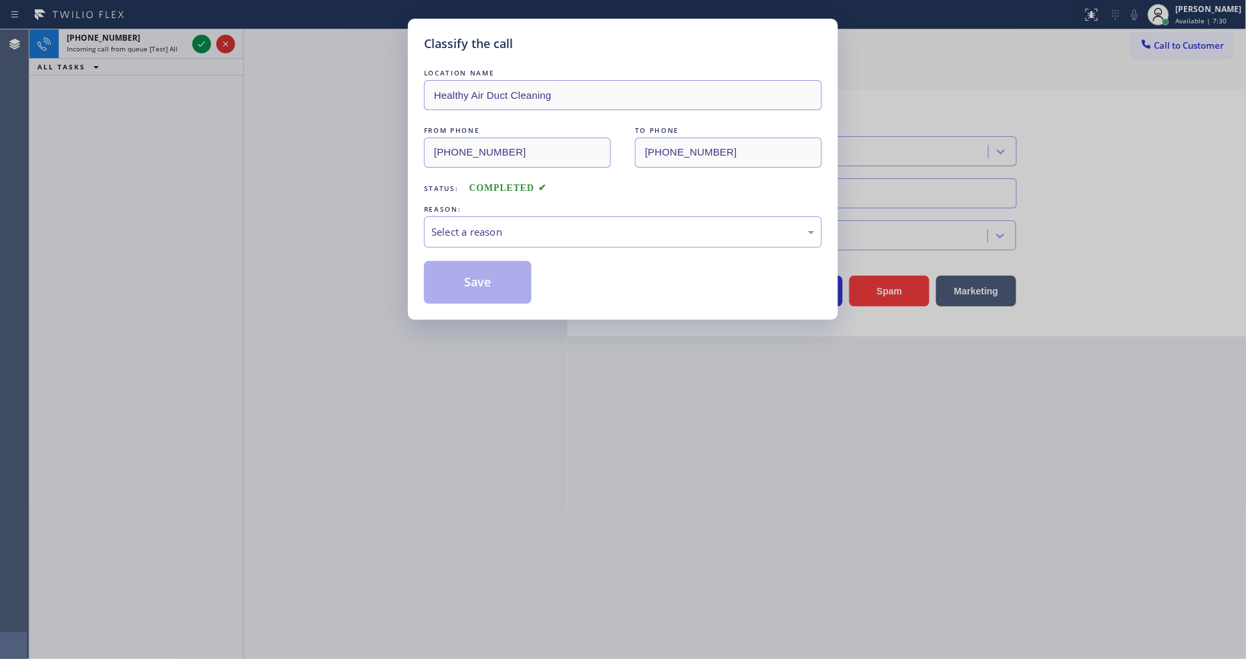
click at [531, 53] on div "LOCATION NAME Healthy Air Duct Cleaning FROM PHONE (619) 294-4400 TO PHONE (619…" at bounding box center [623, 178] width 398 height 251
click at [470, 227] on div "Select a reason" at bounding box center [622, 231] width 383 height 15
click at [472, 289] on button "Save" at bounding box center [478, 282] width 108 height 43
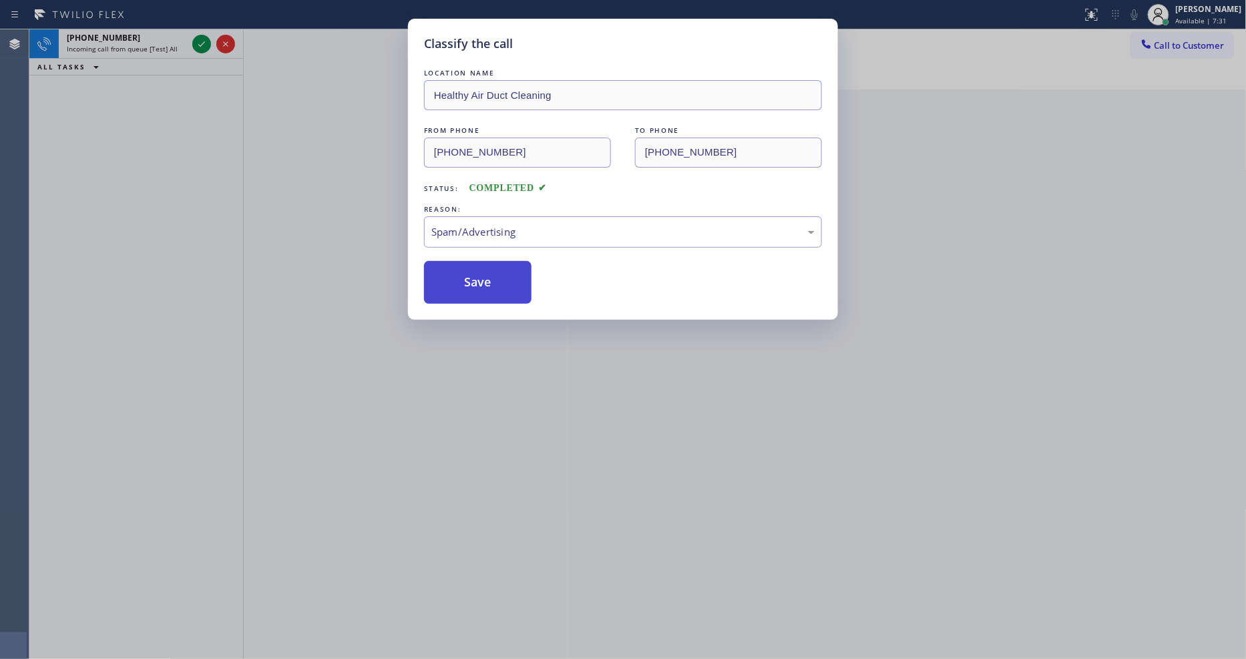
click at [472, 289] on button "Save" at bounding box center [478, 282] width 108 height 43
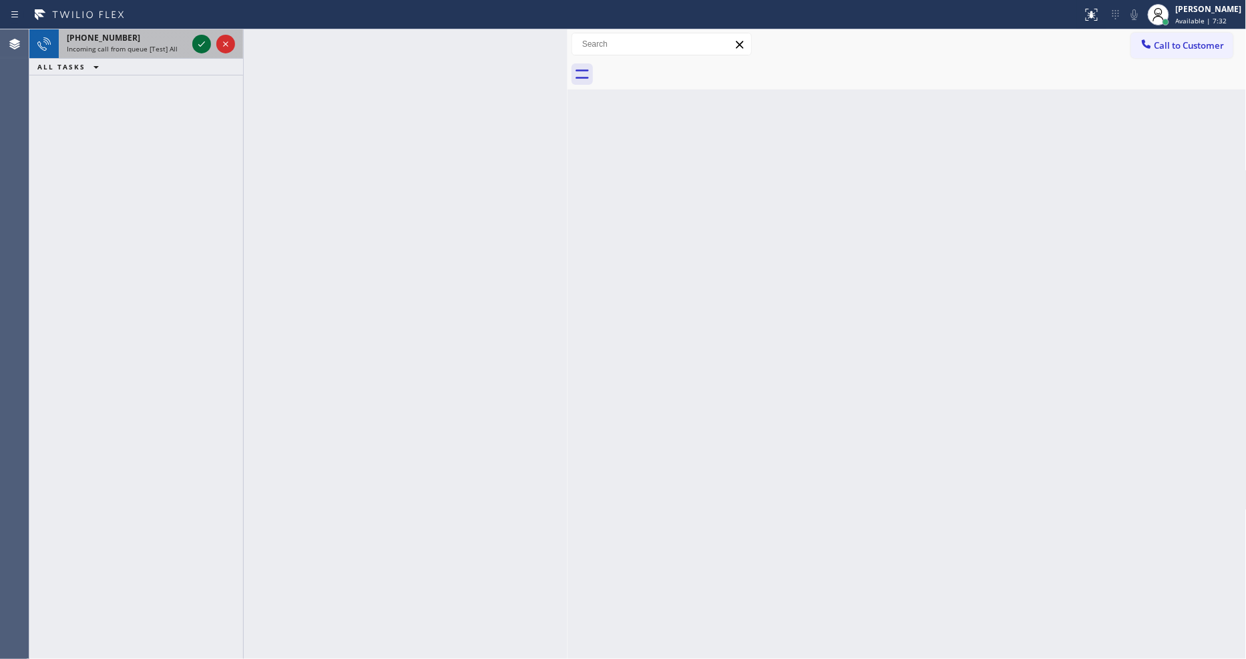
click at [202, 44] on icon at bounding box center [201, 43] width 7 height 5
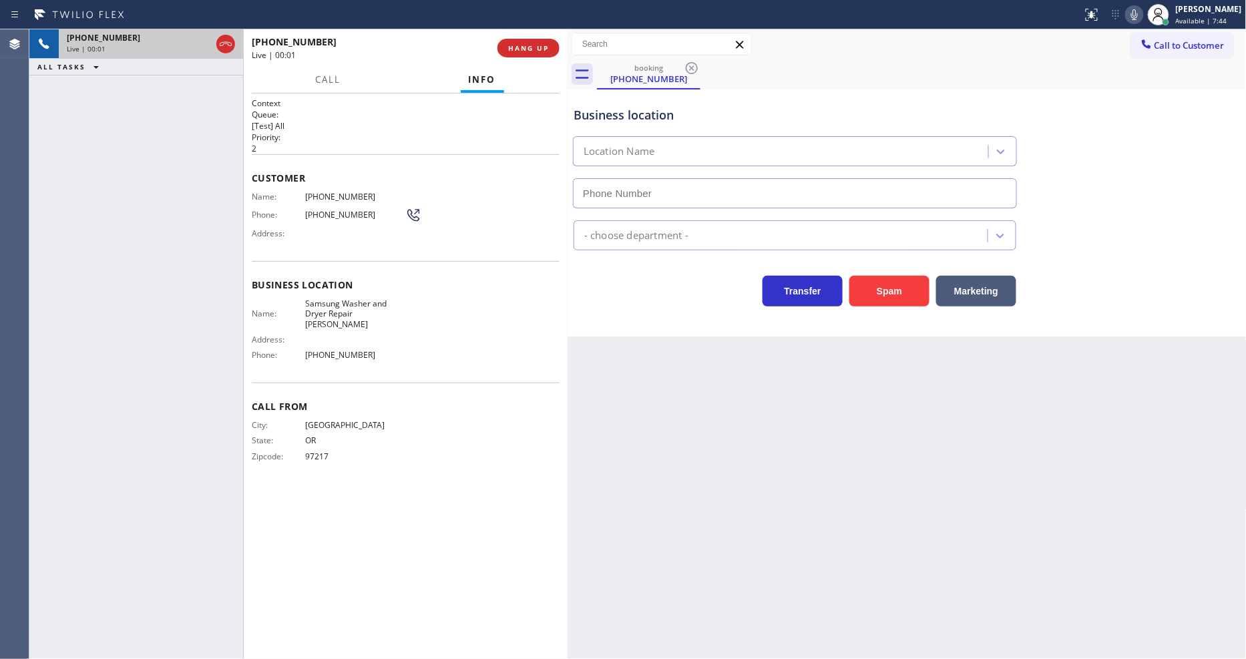
type input "(503) 714-9701"
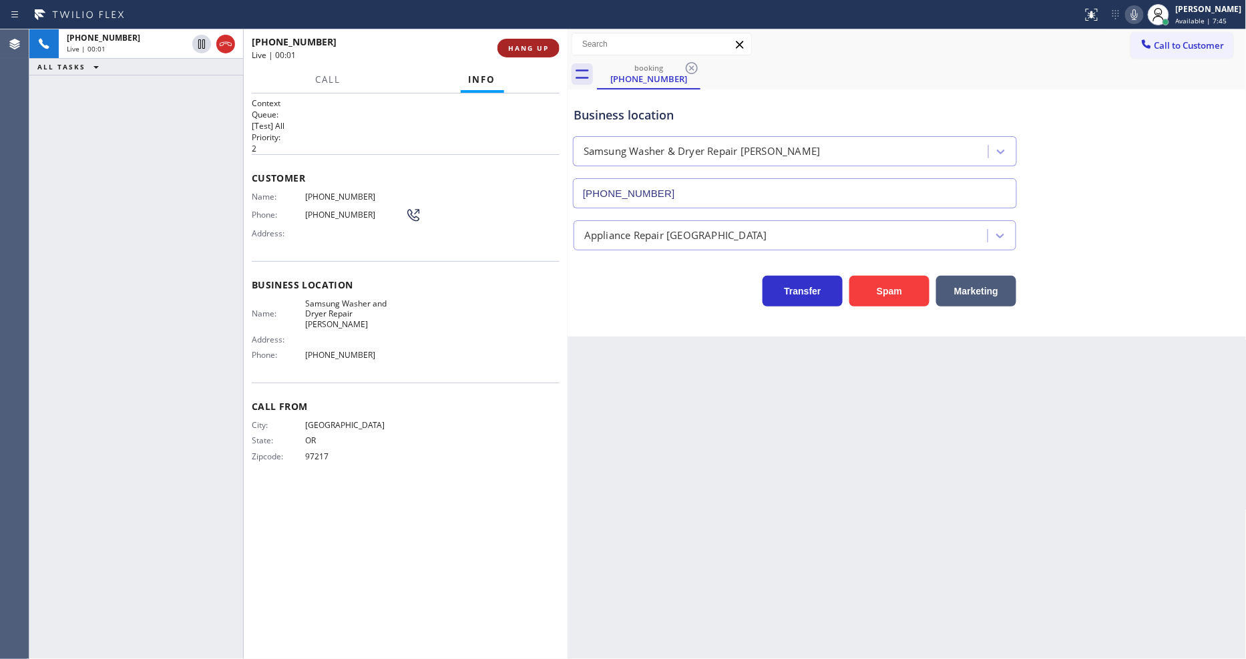
click at [538, 52] on span "HANG UP" at bounding box center [528, 47] width 41 height 9
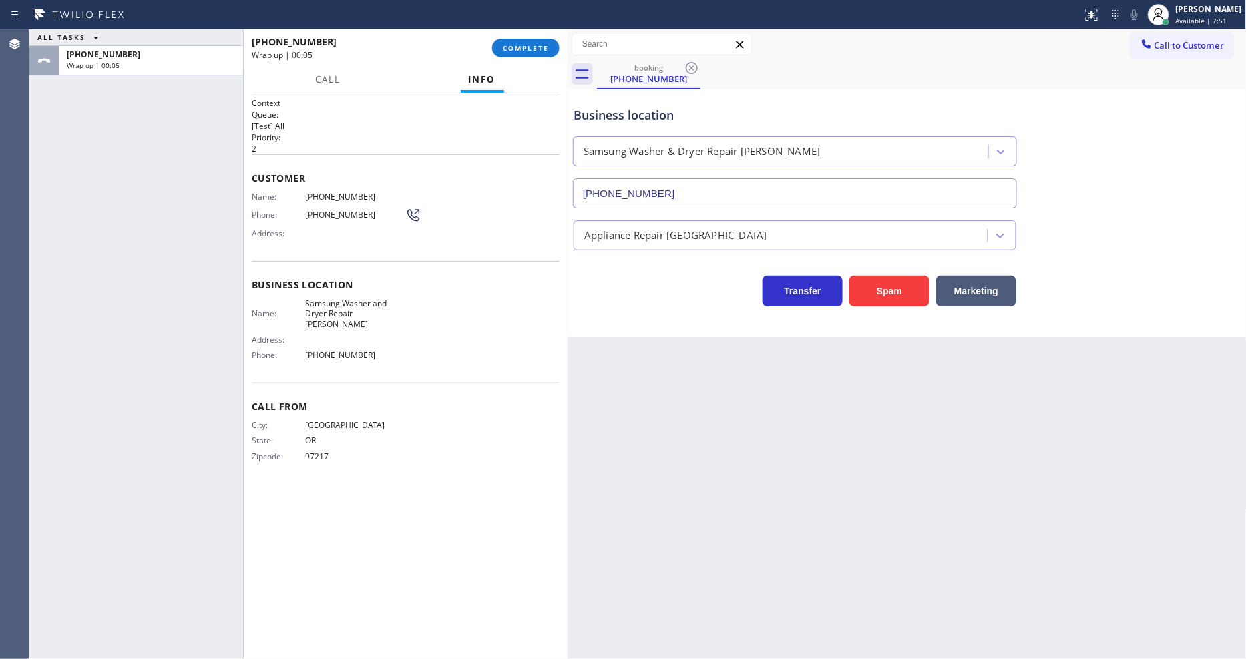
click at [337, 517] on div "Context Queue: [Test] All Priority: 2 Customer Name: (503) 849-5879 Phone: (503…" at bounding box center [406, 377] width 308 height 558
drag, startPoint x: 531, startPoint y: 45, endPoint x: 532, endPoint y: 54, distance: 8.7
click at [531, 45] on span "COMPLETE" at bounding box center [526, 47] width 46 height 9
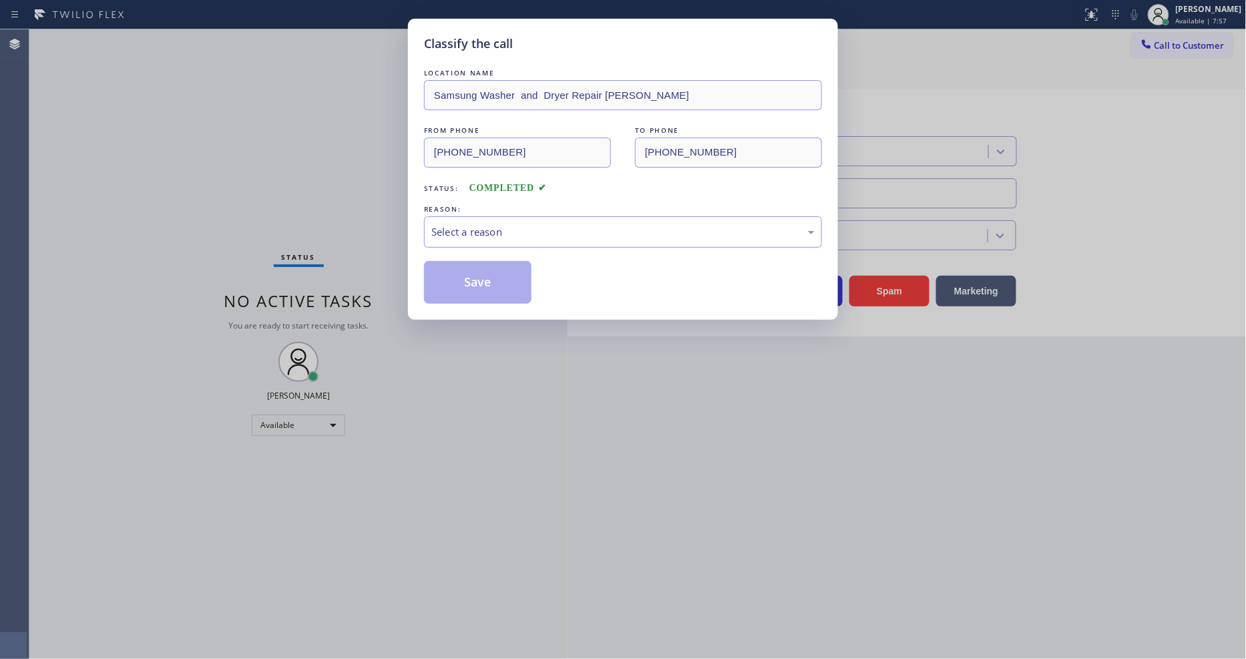
drag, startPoint x: 470, startPoint y: 222, endPoint x: 468, endPoint y: 236, distance: 14.3
click at [470, 224] on div "Select a reason" at bounding box center [622, 231] width 383 height 15
click at [463, 282] on button "Save" at bounding box center [478, 282] width 108 height 43
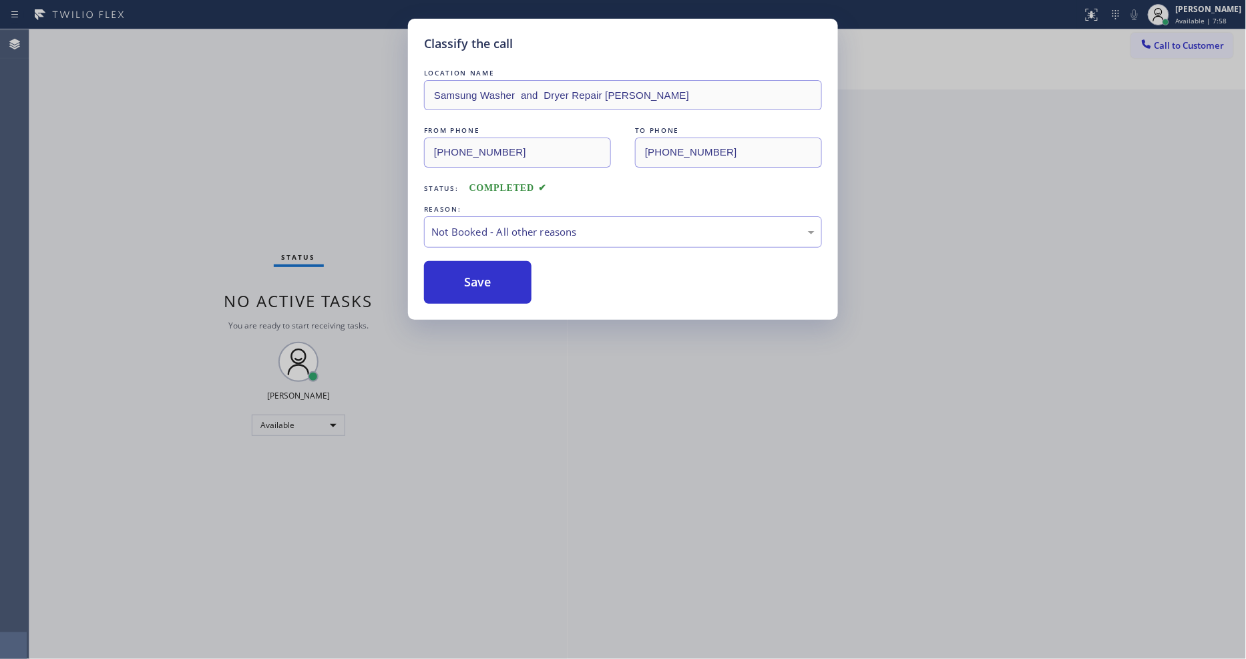
click at [463, 282] on button "Save" at bounding box center [478, 282] width 108 height 43
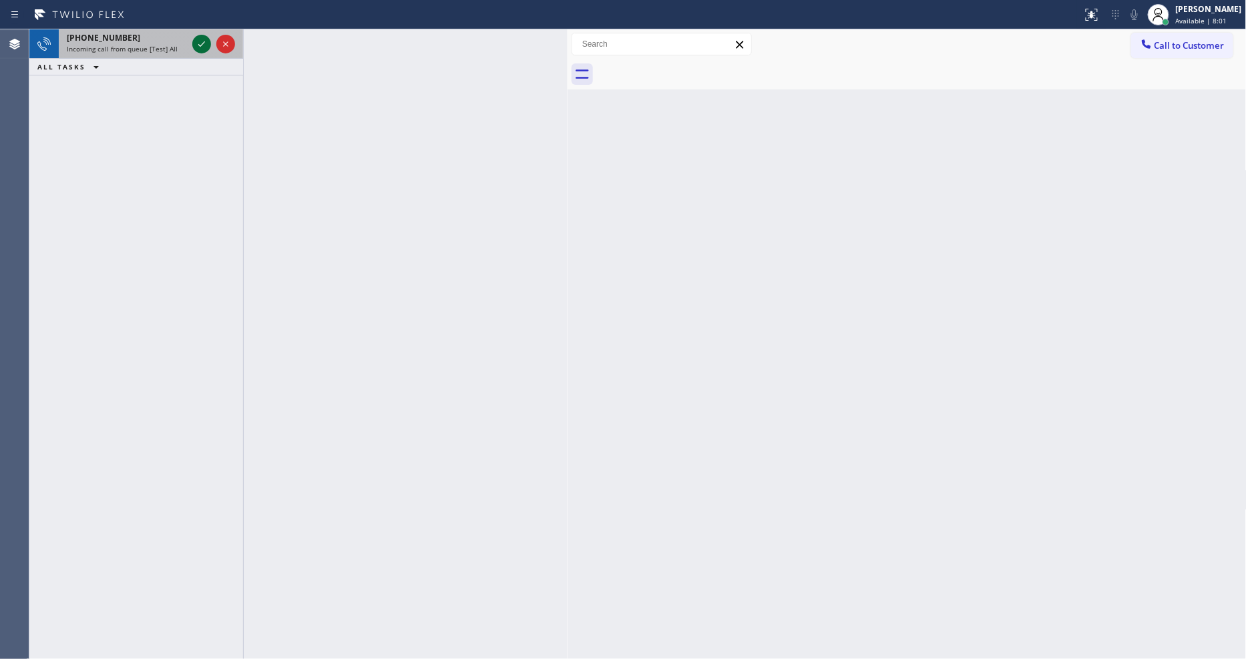
click at [199, 44] on icon at bounding box center [202, 44] width 16 height 16
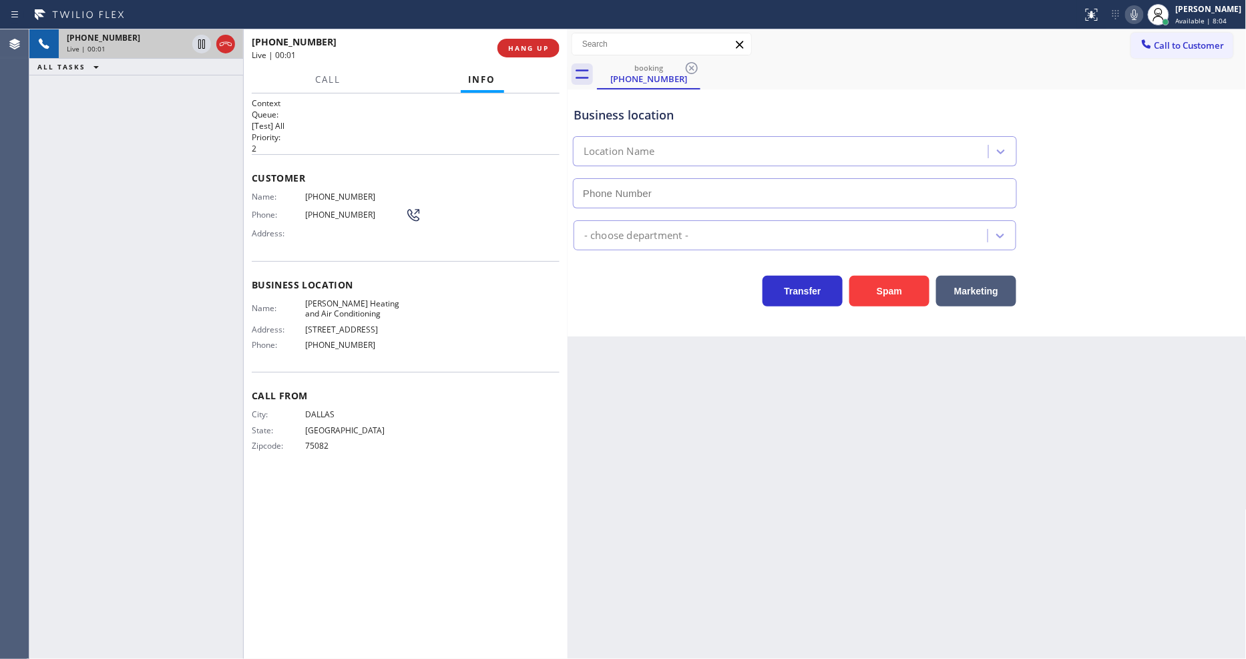
type input "(469) 306-0293"
drag, startPoint x: 548, startPoint y: 35, endPoint x: 542, endPoint y: 50, distance: 16.3
click at [544, 41] on div "+14694613673 Live | 00:01 HANG UP" at bounding box center [406, 48] width 308 height 35
click at [542, 50] on span "HANG UP" at bounding box center [528, 47] width 41 height 9
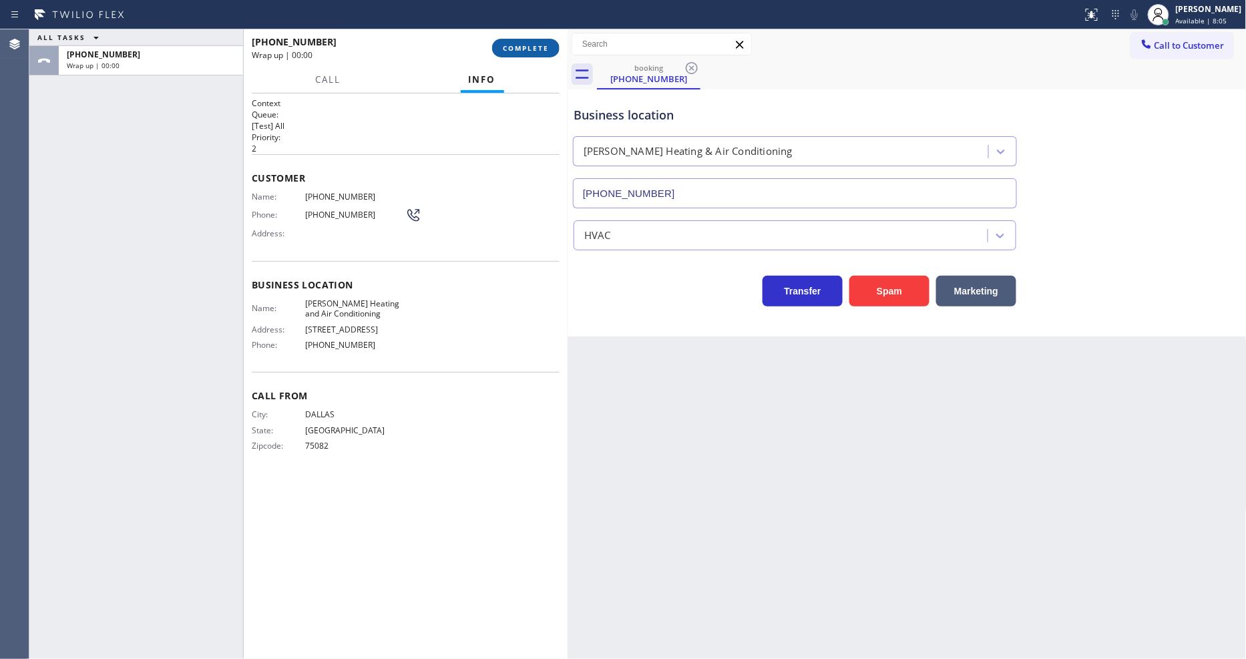
click at [542, 50] on span "COMPLETE" at bounding box center [526, 47] width 46 height 9
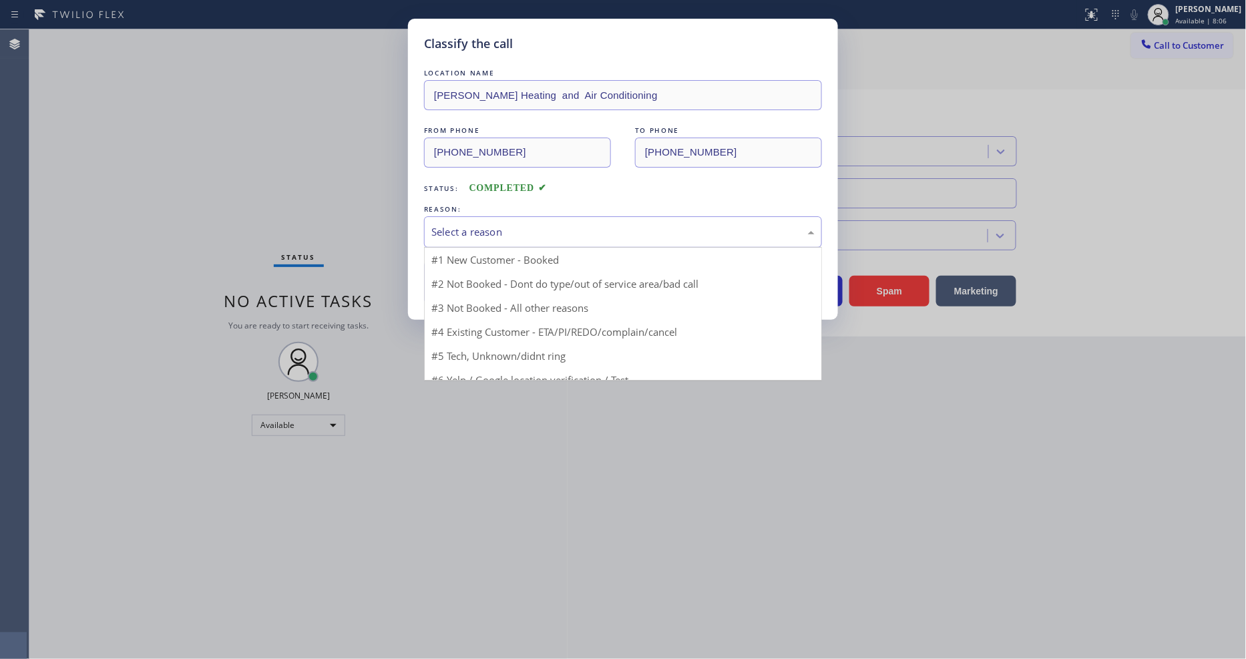
click at [484, 232] on div "Select a reason" at bounding box center [622, 231] width 383 height 15
drag, startPoint x: 461, startPoint y: 351, endPoint x: 457, endPoint y: 292, distance: 58.9
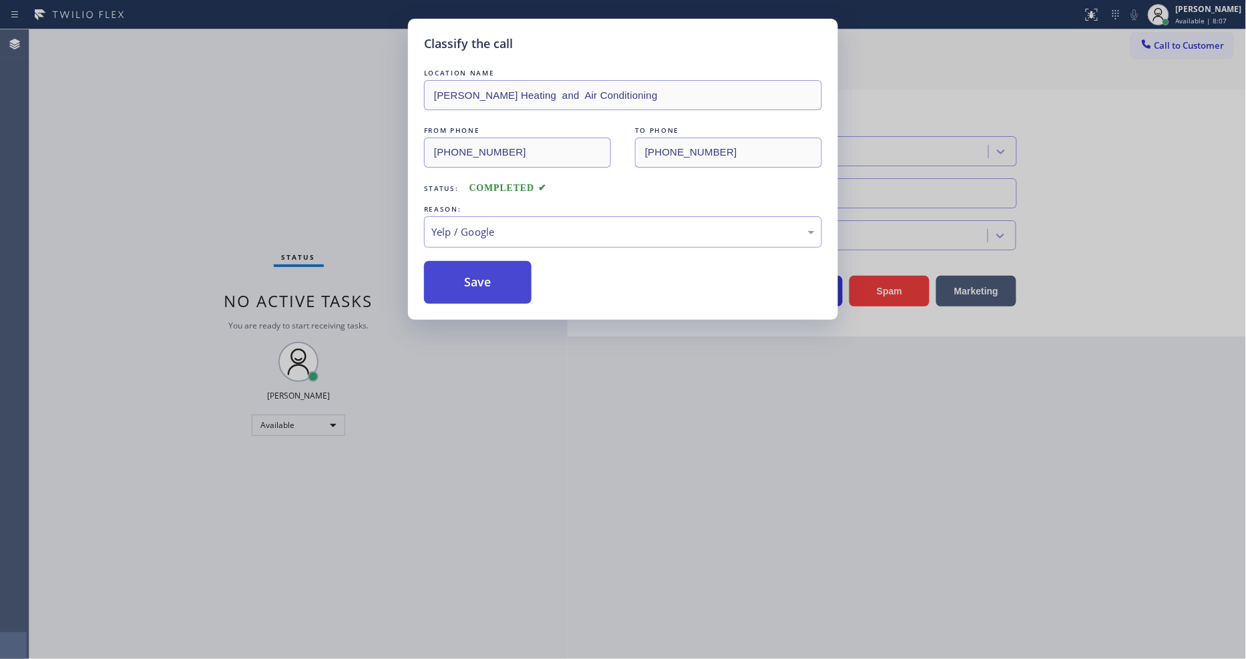
click at [457, 288] on button "Save" at bounding box center [478, 282] width 108 height 43
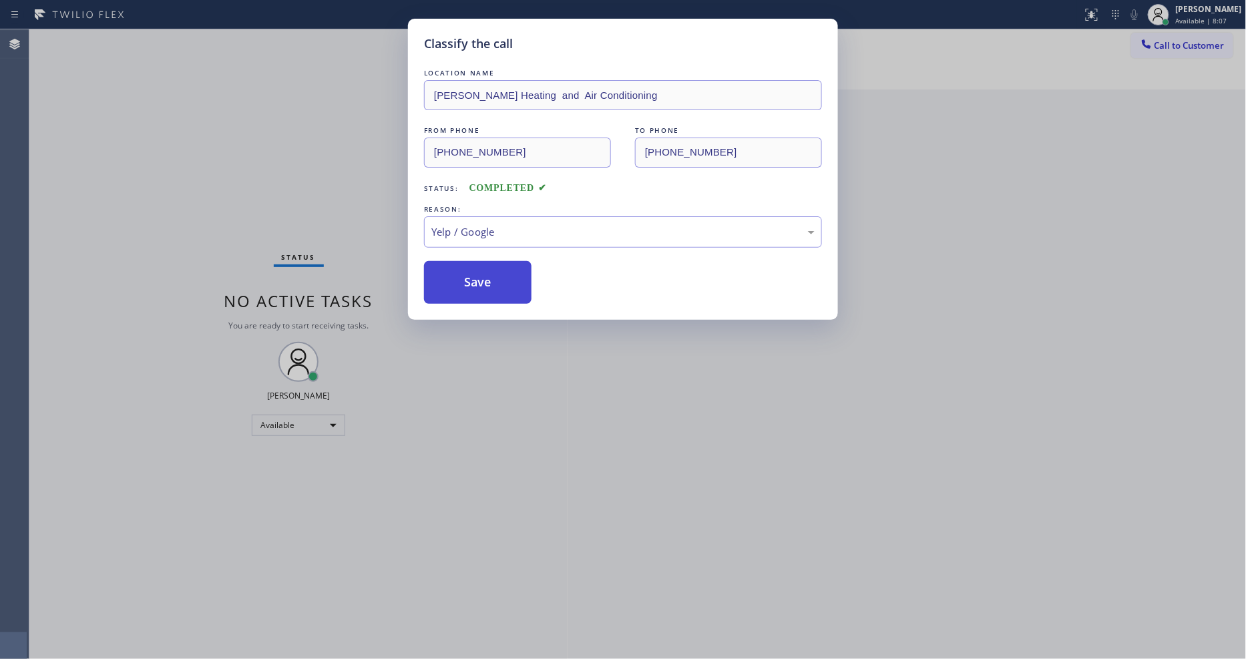
click at [457, 288] on button "Save" at bounding box center [478, 282] width 108 height 43
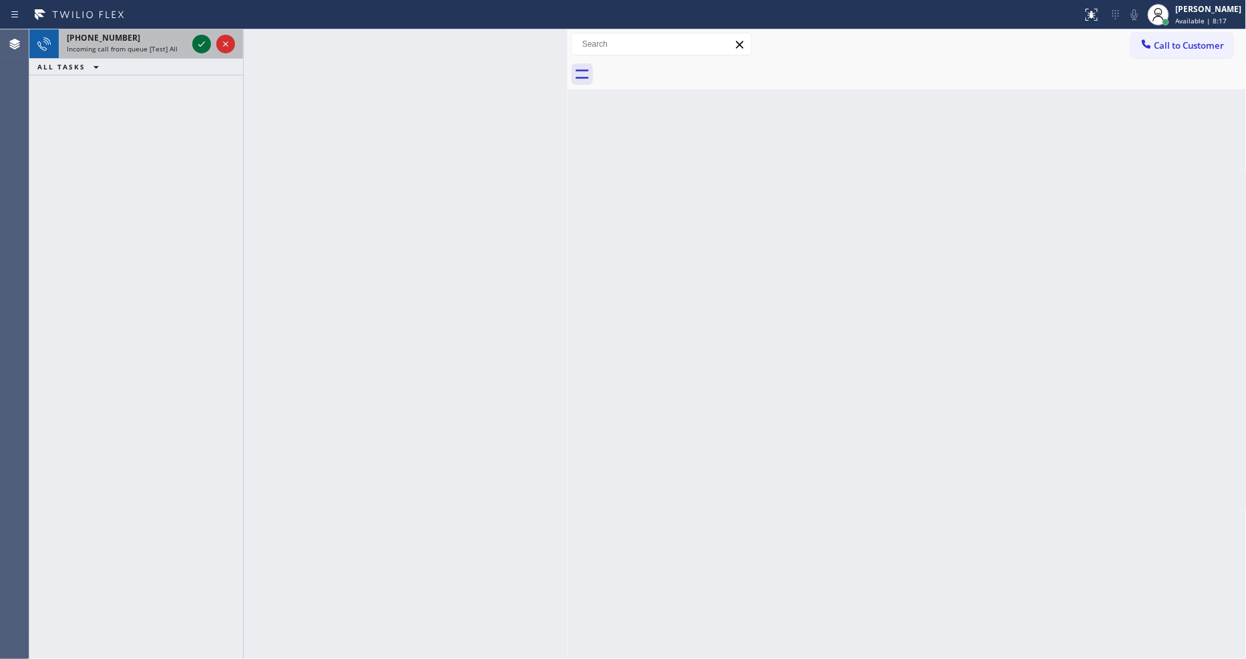
click at [196, 44] on icon at bounding box center [202, 44] width 16 height 16
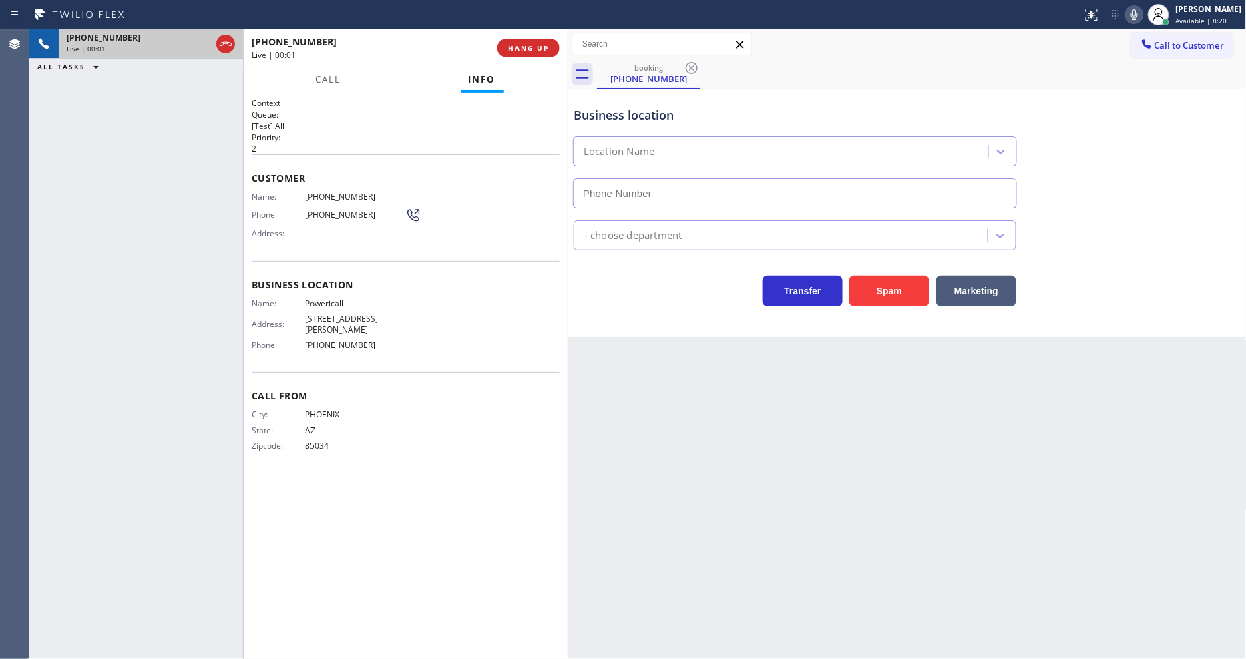
type input "(602) 313-0239"
click at [521, 49] on span "HANG UP" at bounding box center [528, 47] width 41 height 9
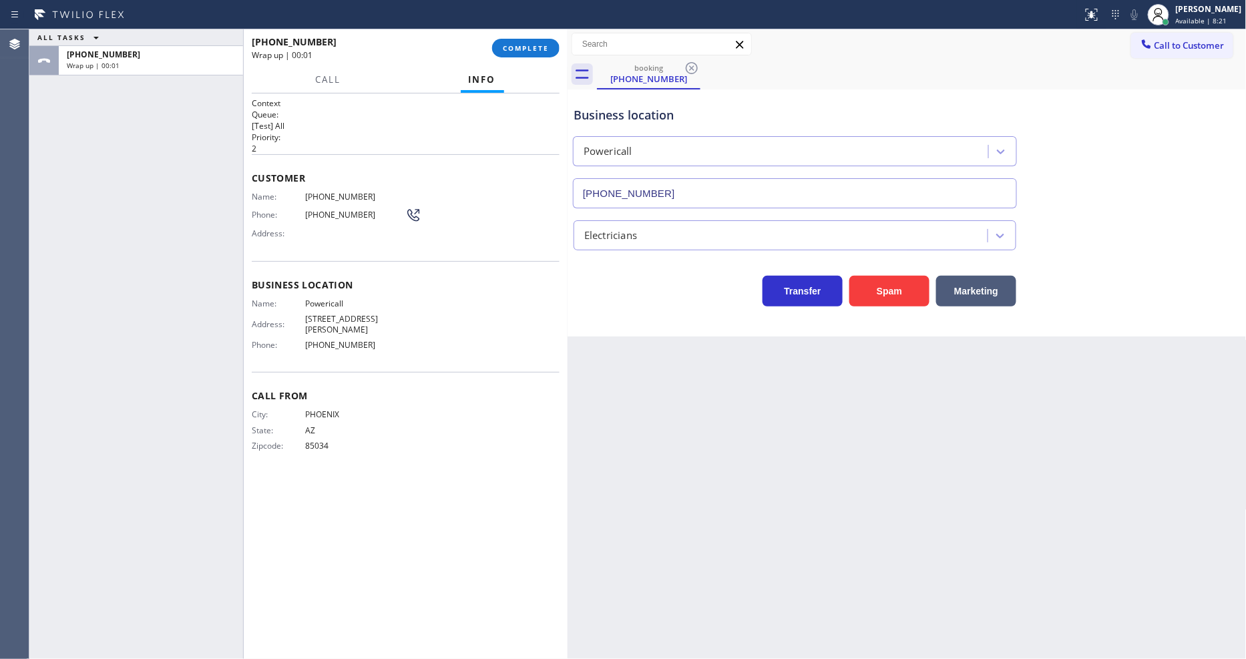
click at [521, 49] on span "COMPLETE" at bounding box center [526, 47] width 46 height 9
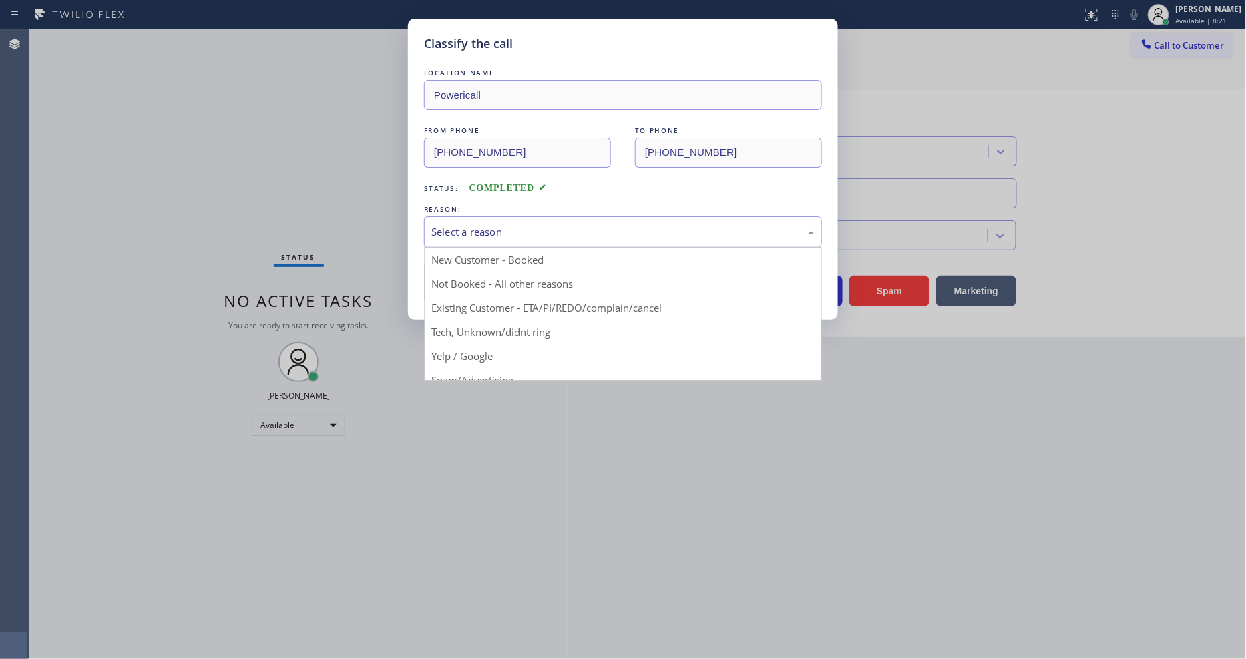
click at [528, 228] on div "Select a reason" at bounding box center [622, 231] width 383 height 15
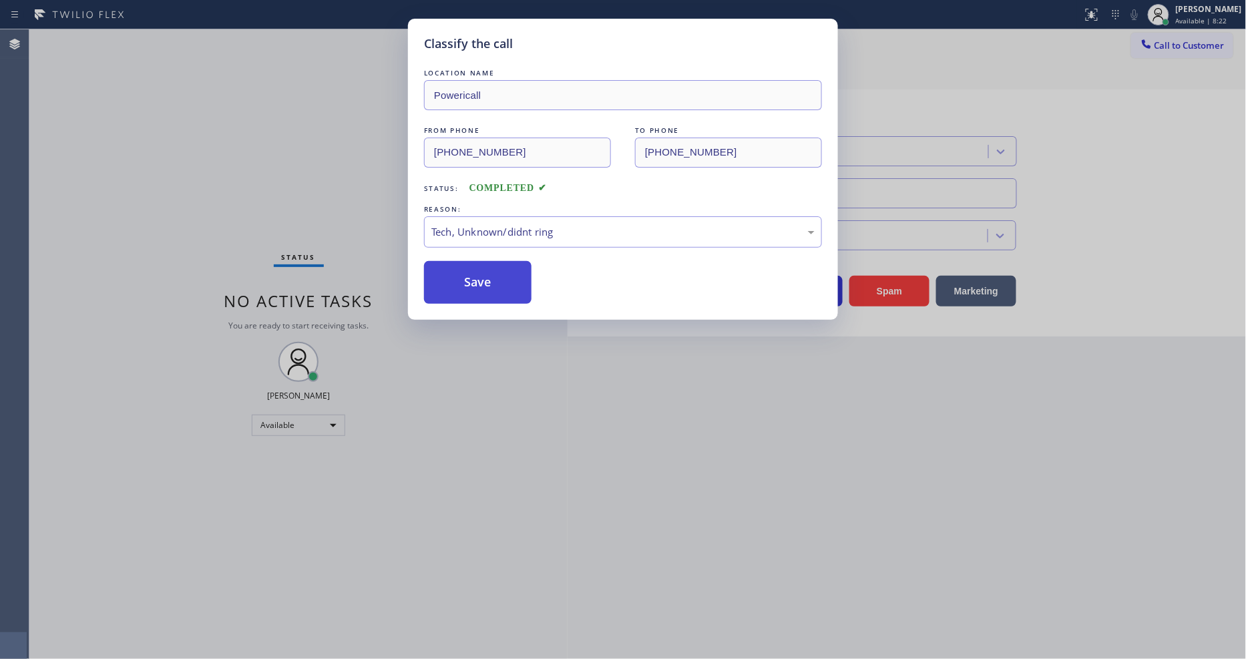
click at [488, 274] on button "Save" at bounding box center [478, 282] width 108 height 43
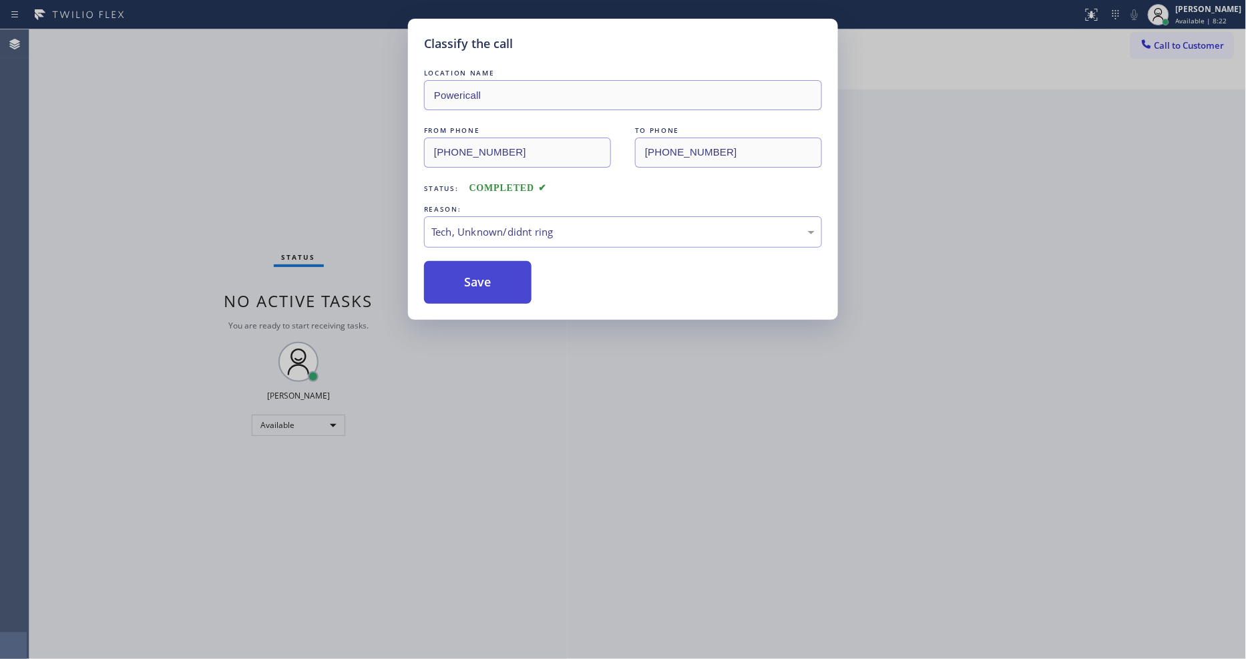
click at [488, 274] on button "Save" at bounding box center [478, 282] width 108 height 43
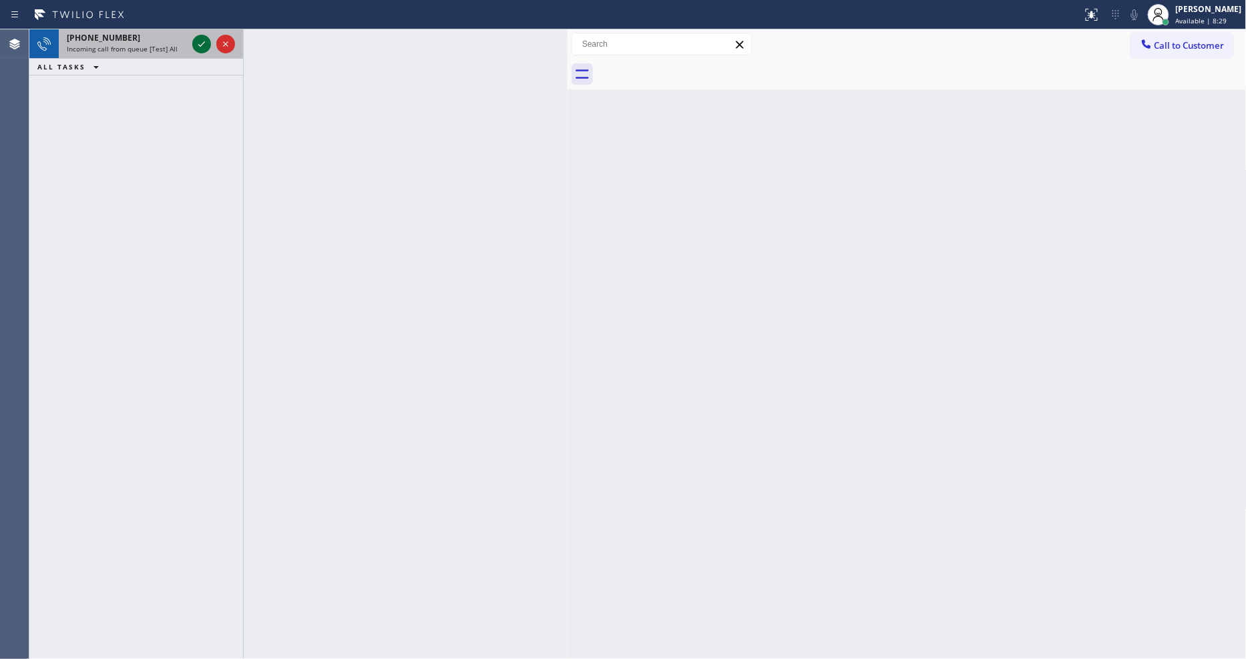
click at [202, 43] on icon at bounding box center [202, 44] width 16 height 16
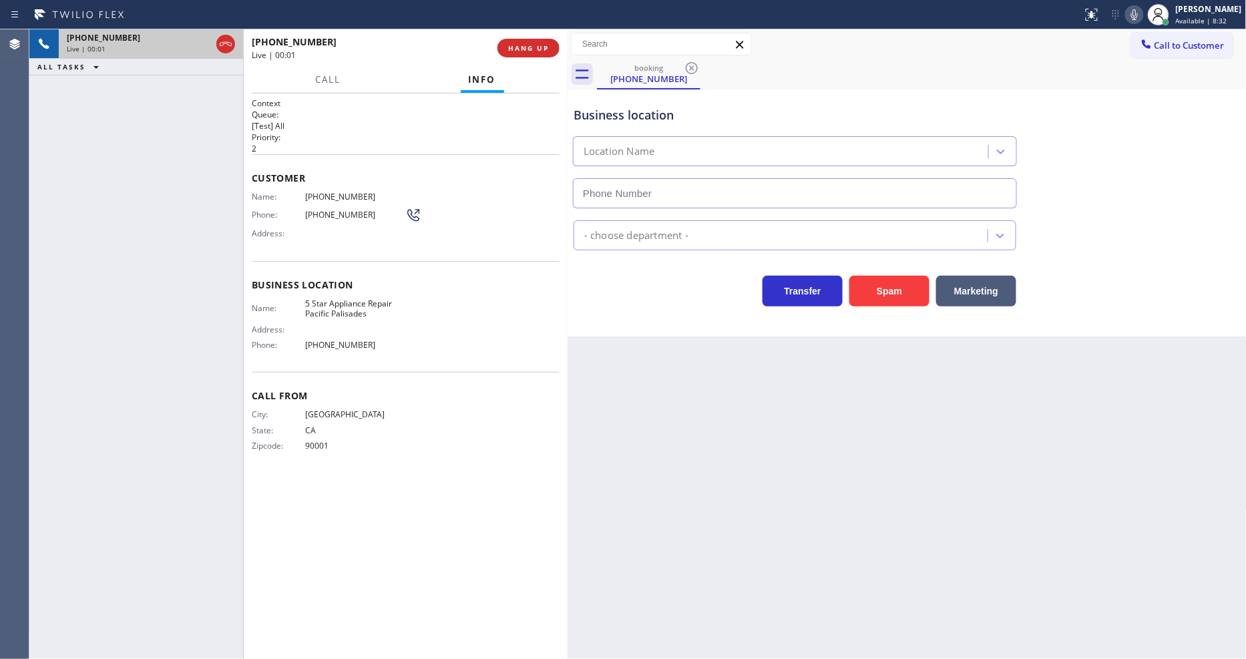
type input "(323) 736-5409"
click at [537, 45] on span "HANG UP" at bounding box center [528, 47] width 41 height 9
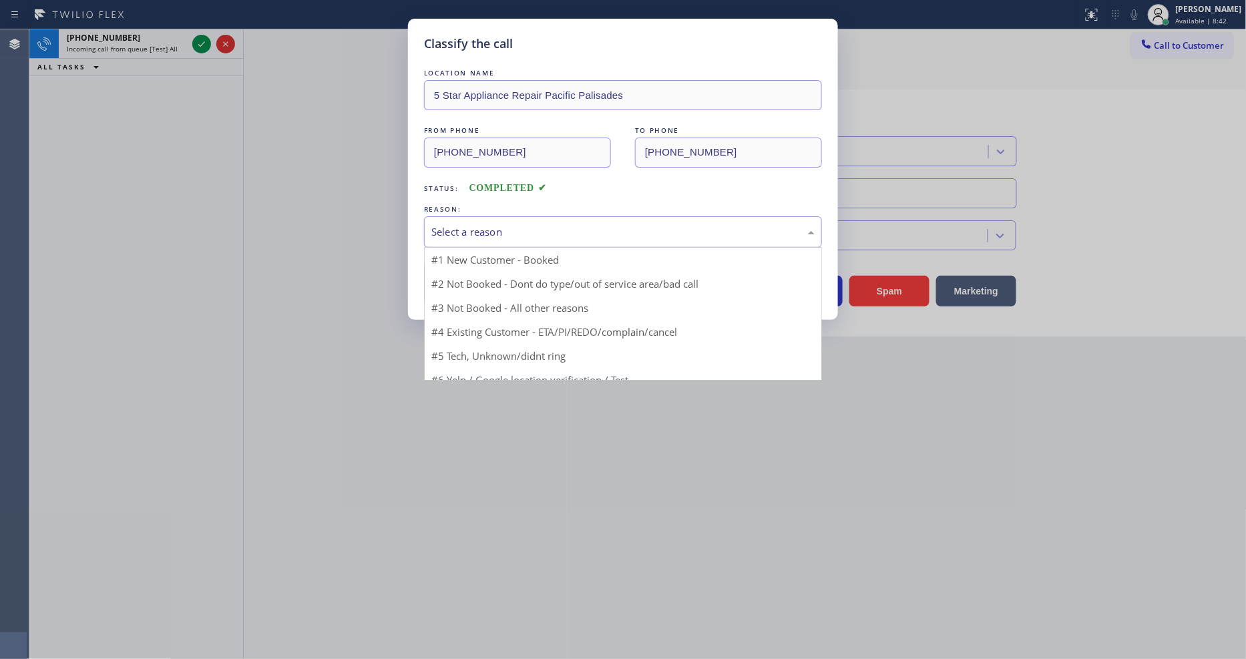
click at [488, 218] on div "Select a reason" at bounding box center [623, 231] width 398 height 31
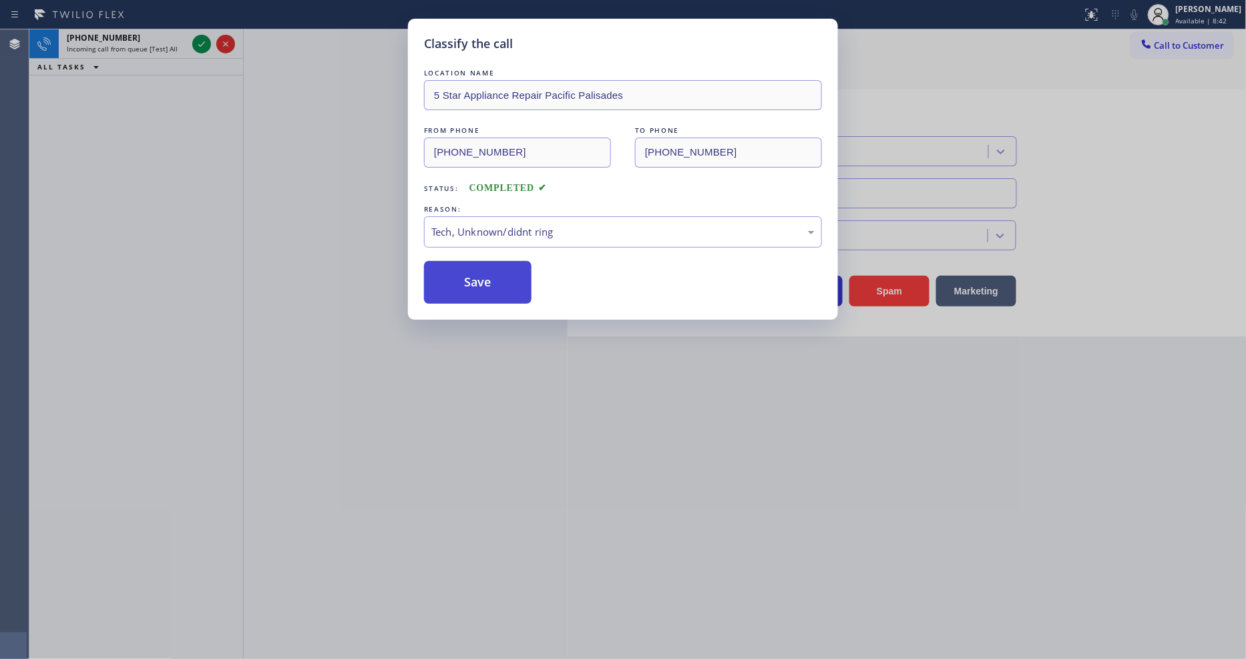
click at [470, 278] on button "Save" at bounding box center [478, 282] width 108 height 43
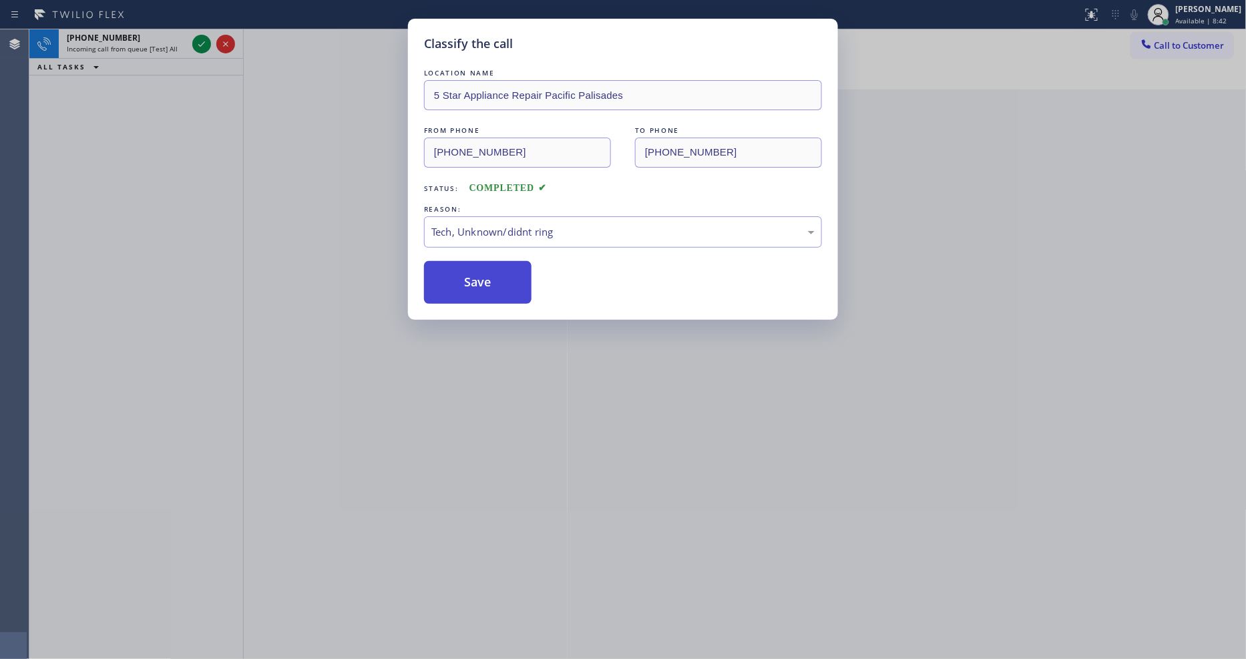
click at [470, 278] on button "Save" at bounding box center [478, 282] width 108 height 43
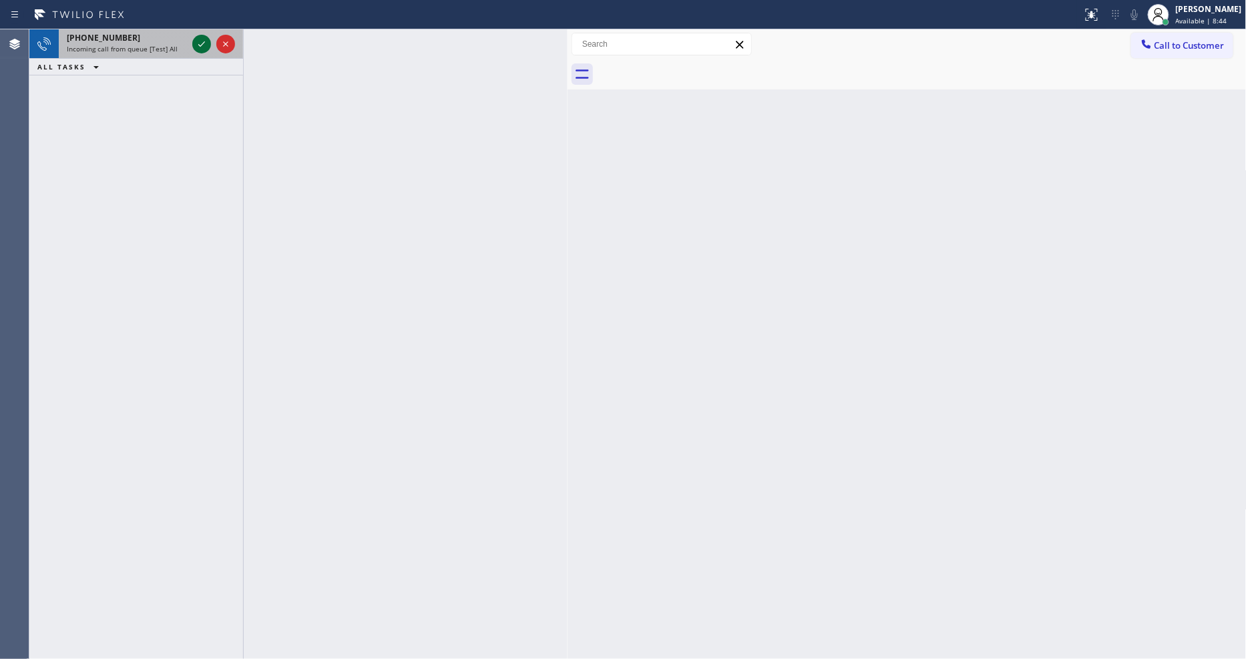
click at [199, 40] on icon at bounding box center [202, 44] width 16 height 16
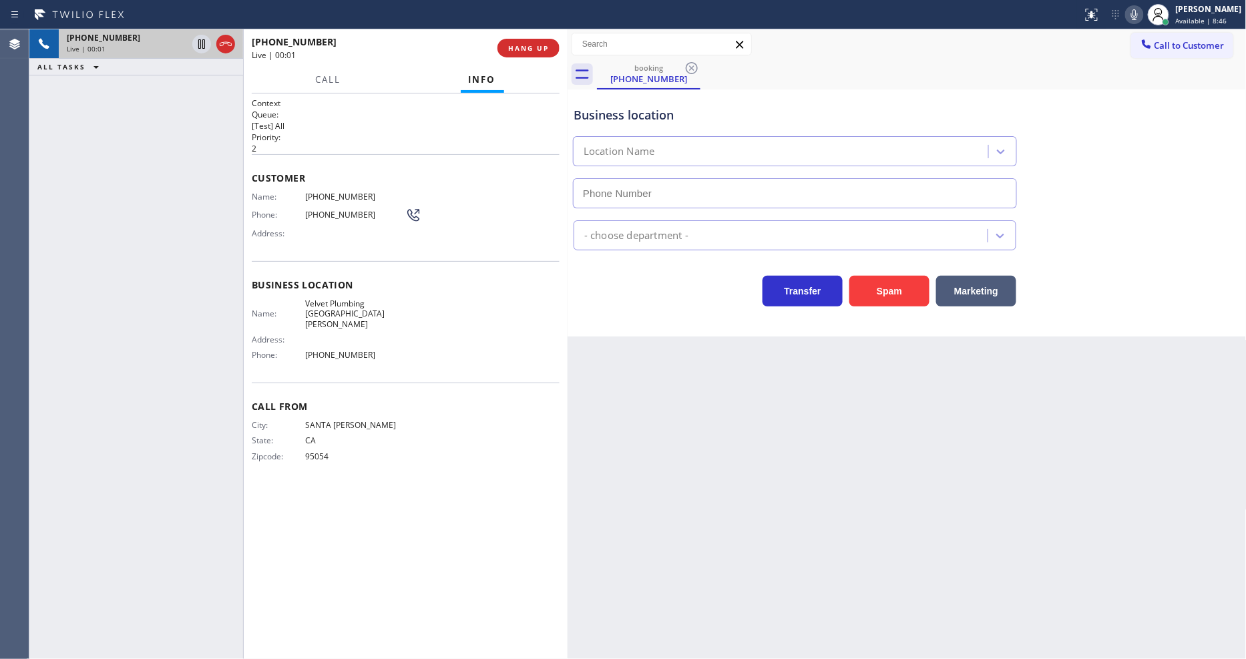
type input "(408) 549-2416"
click at [528, 41] on button "HANG UP" at bounding box center [529, 48] width 62 height 19
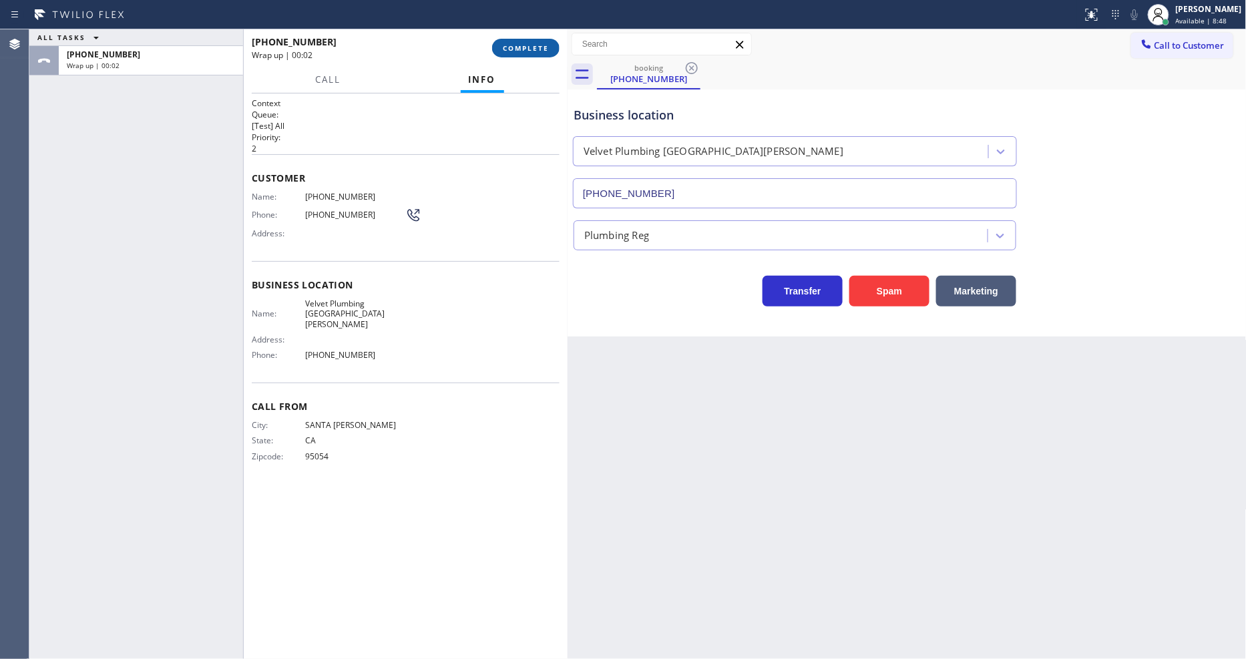
click at [528, 41] on button "COMPLETE" at bounding box center [525, 48] width 67 height 19
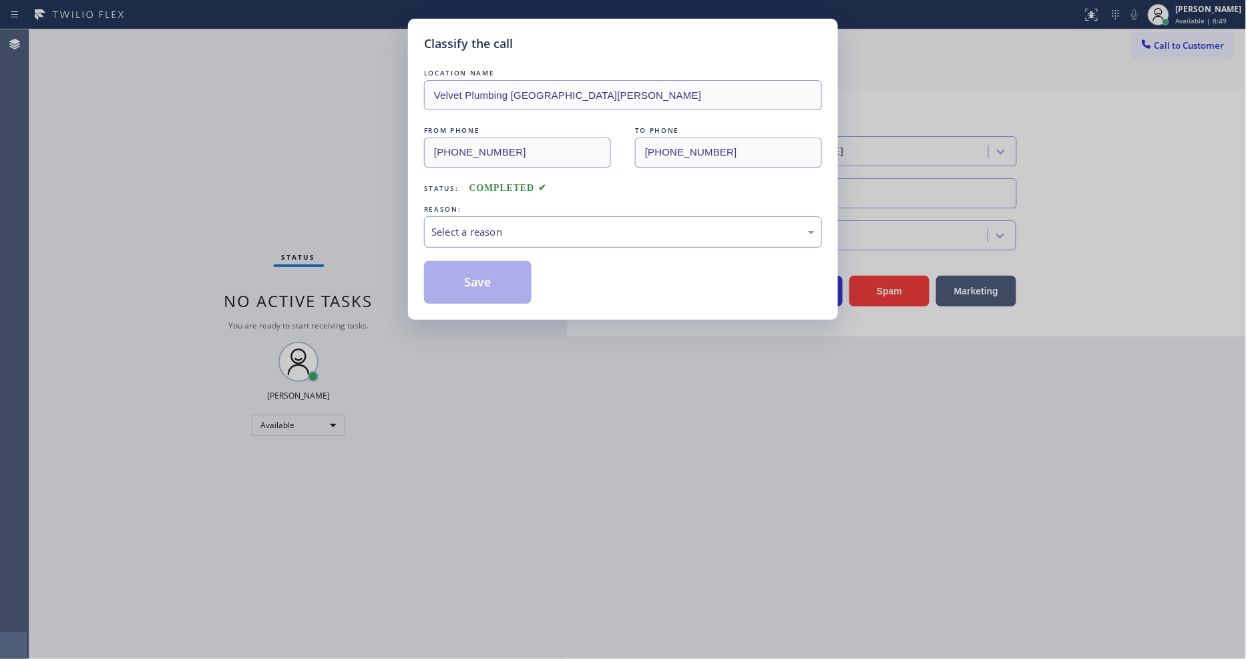
click at [488, 237] on div "Select a reason" at bounding box center [623, 231] width 398 height 31
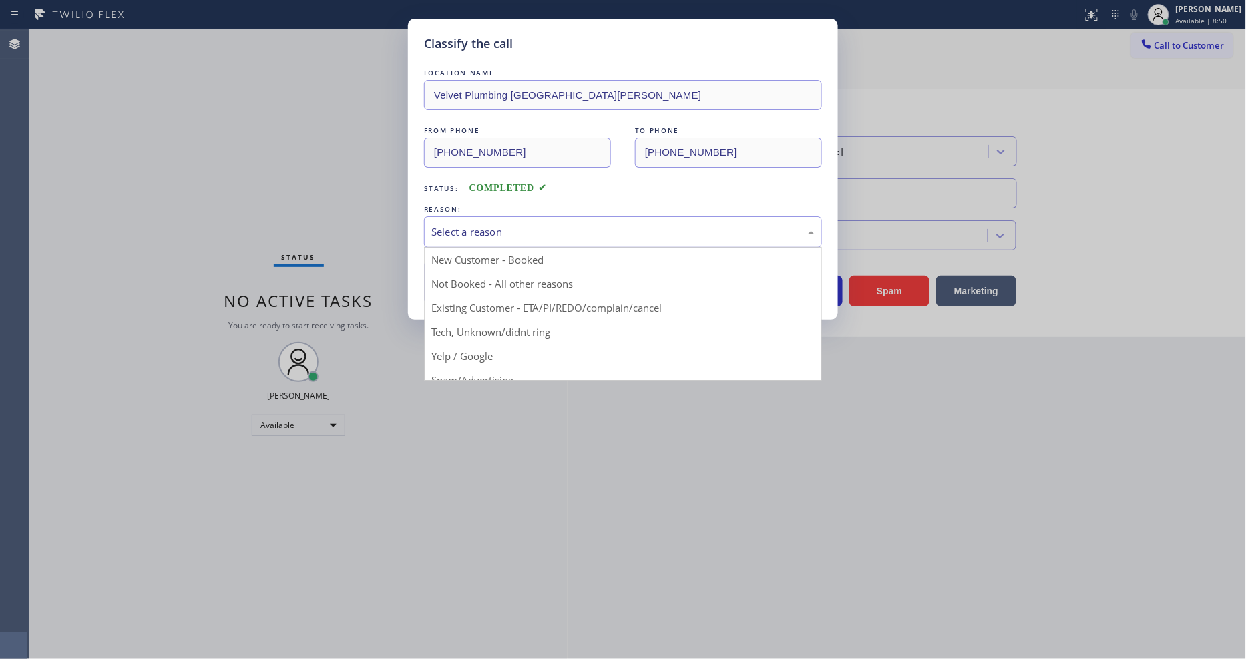
drag, startPoint x: 483, startPoint y: 351, endPoint x: 482, endPoint y: 283, distance: 67.5
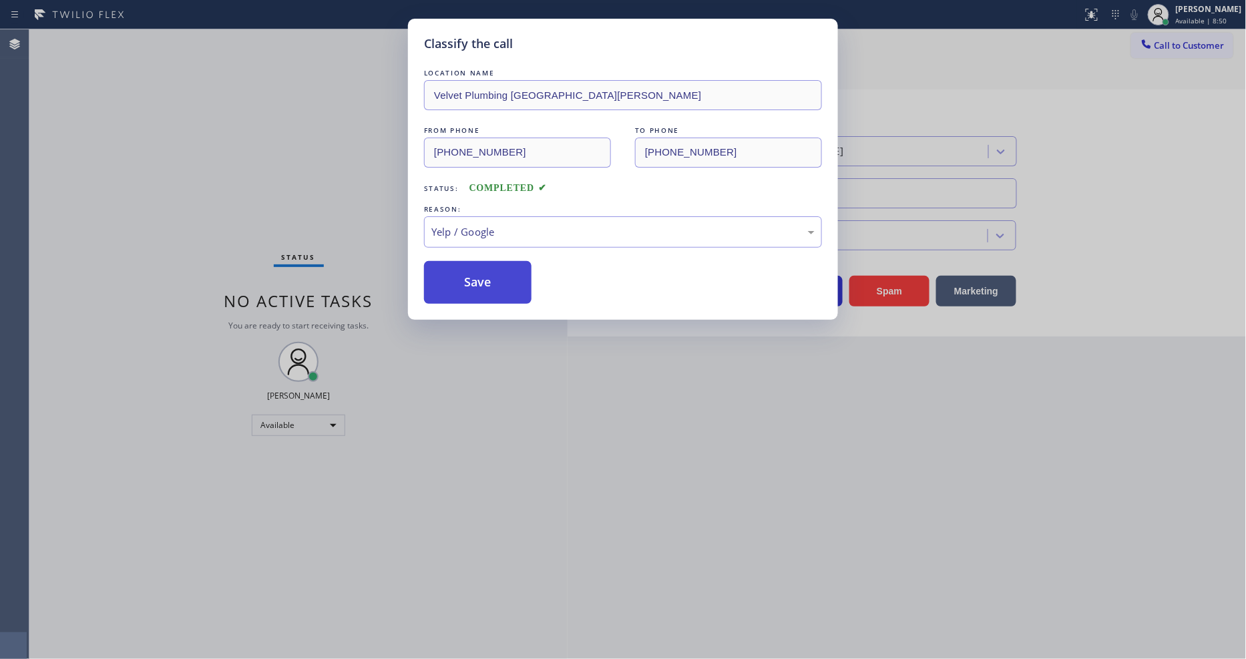
click at [482, 276] on button "Save" at bounding box center [478, 282] width 108 height 43
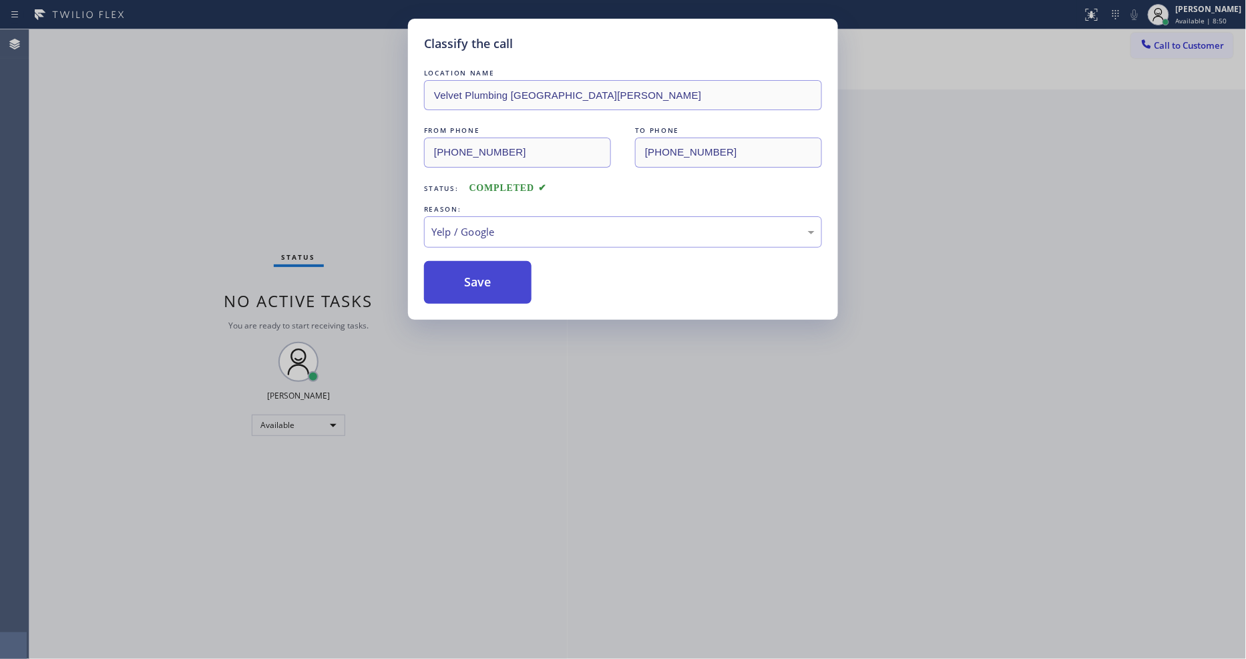
click at [482, 276] on button "Save" at bounding box center [478, 282] width 108 height 43
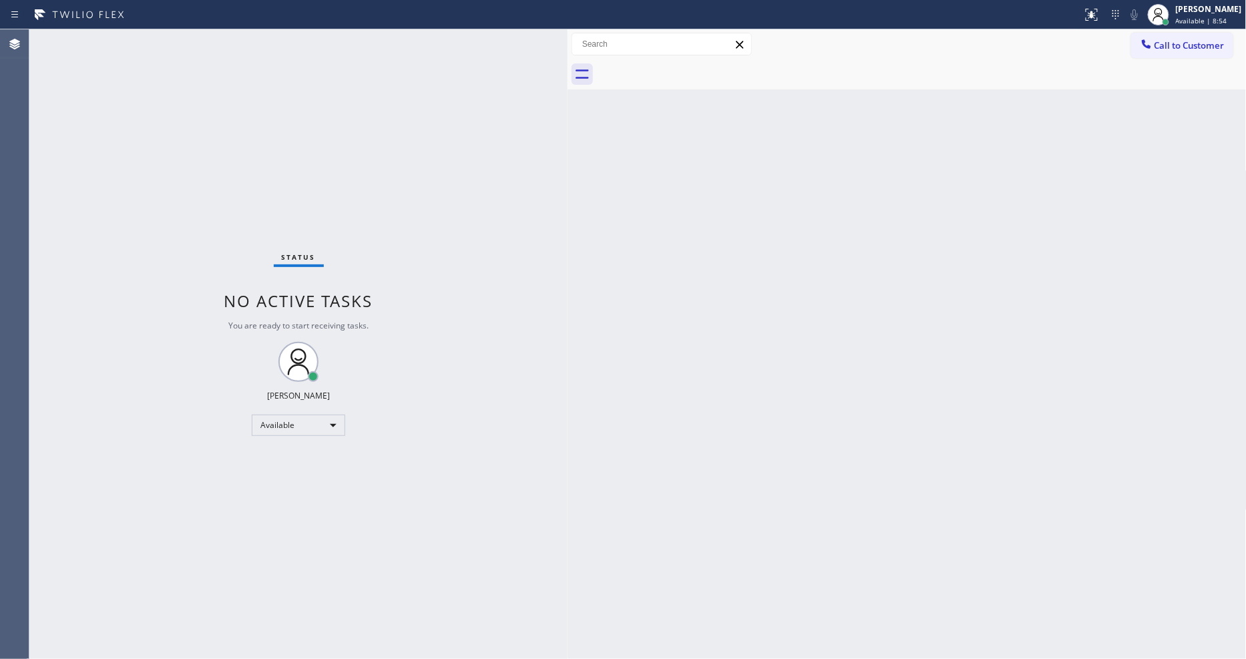
click at [650, 496] on div "Back to Dashboard Change Sender ID Customers Technicians Select a contact Outbo…" at bounding box center [907, 344] width 679 height 630
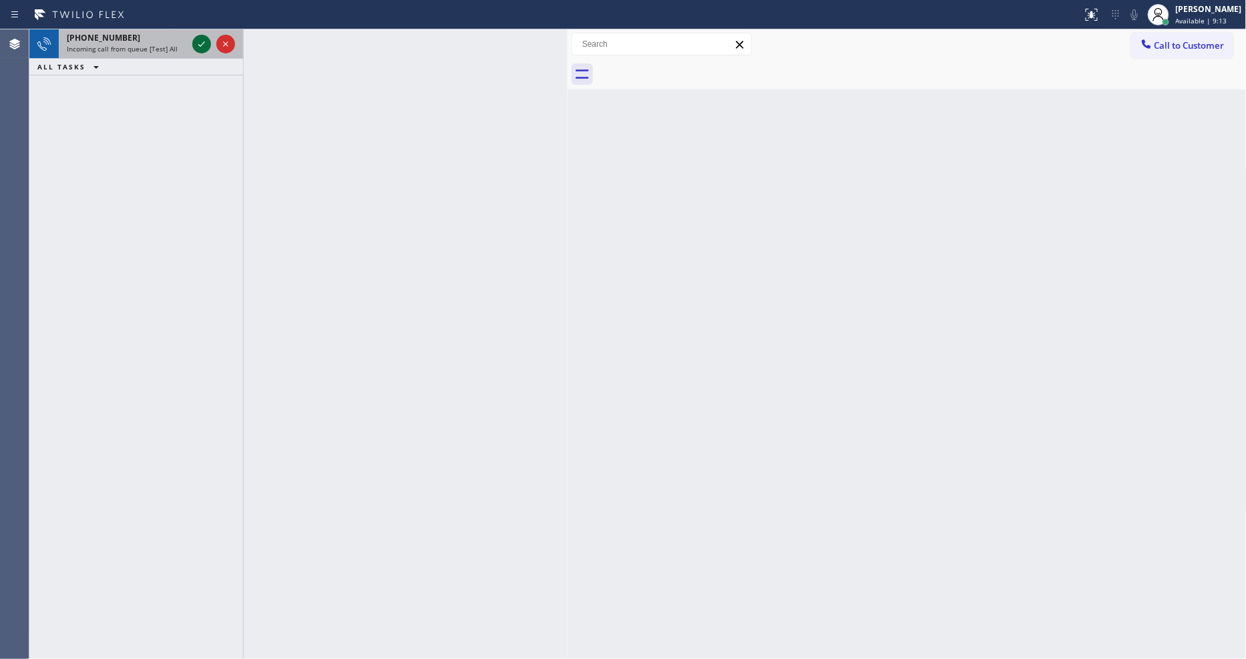
click at [198, 40] on icon at bounding box center [202, 44] width 16 height 16
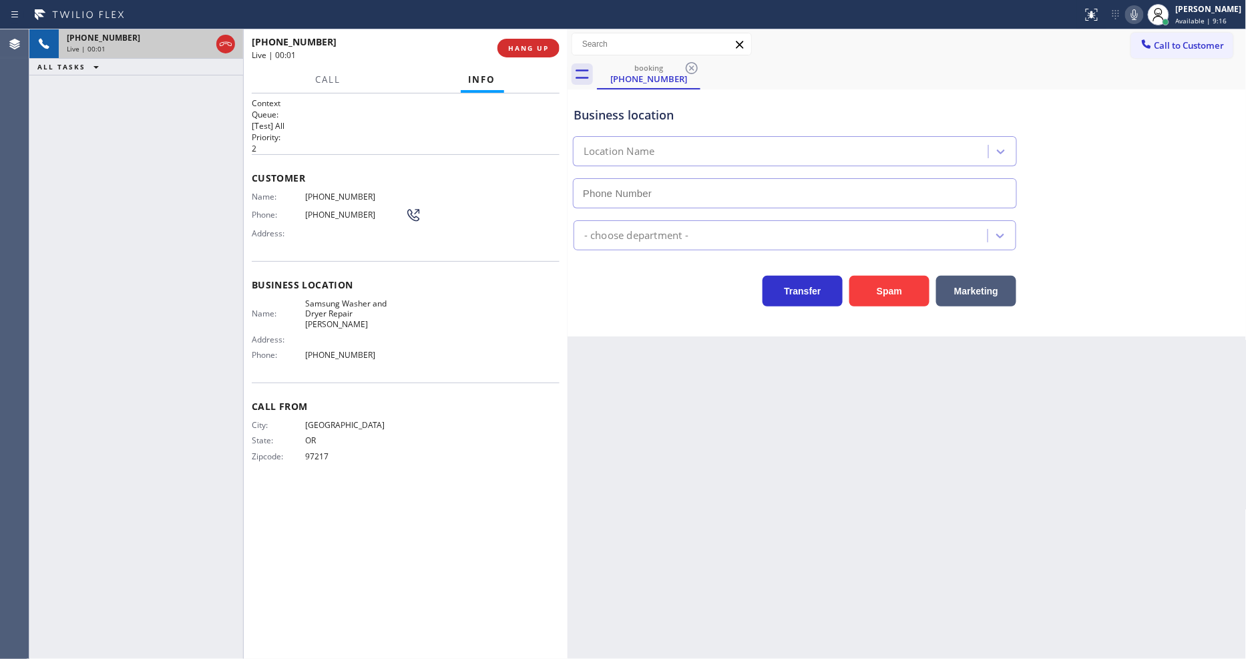
type input "(503) 714-9701"
click at [532, 41] on button "HANG UP" at bounding box center [529, 48] width 62 height 19
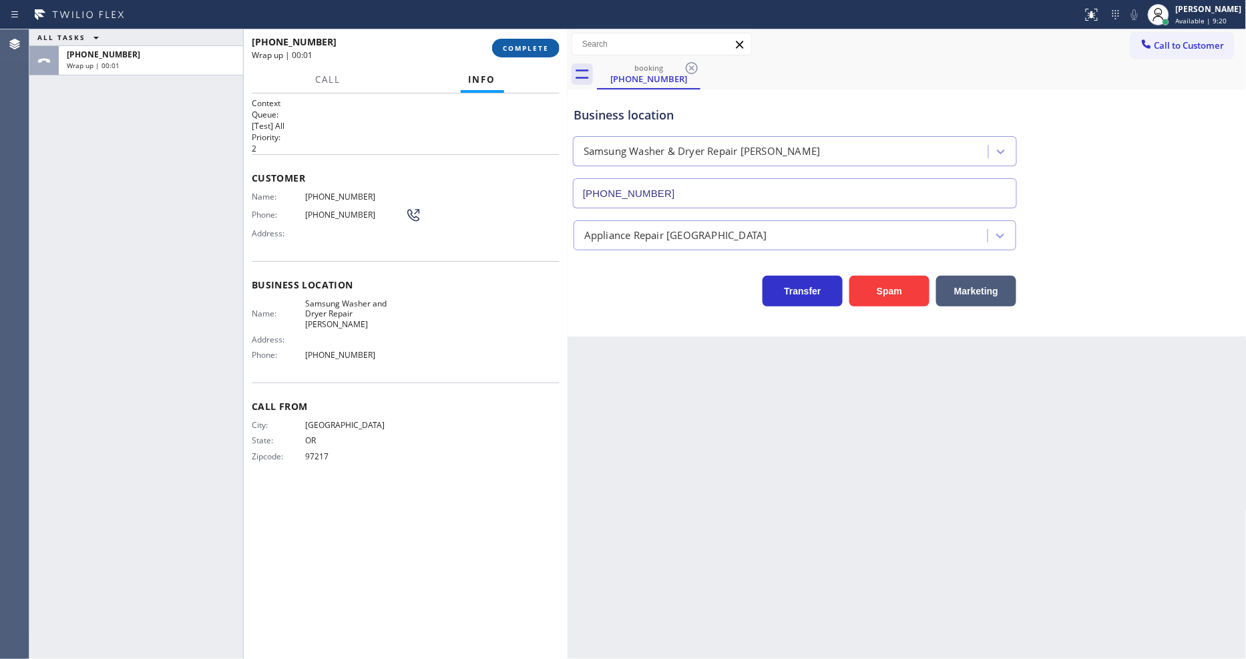
click at [532, 41] on button "COMPLETE" at bounding box center [525, 48] width 67 height 19
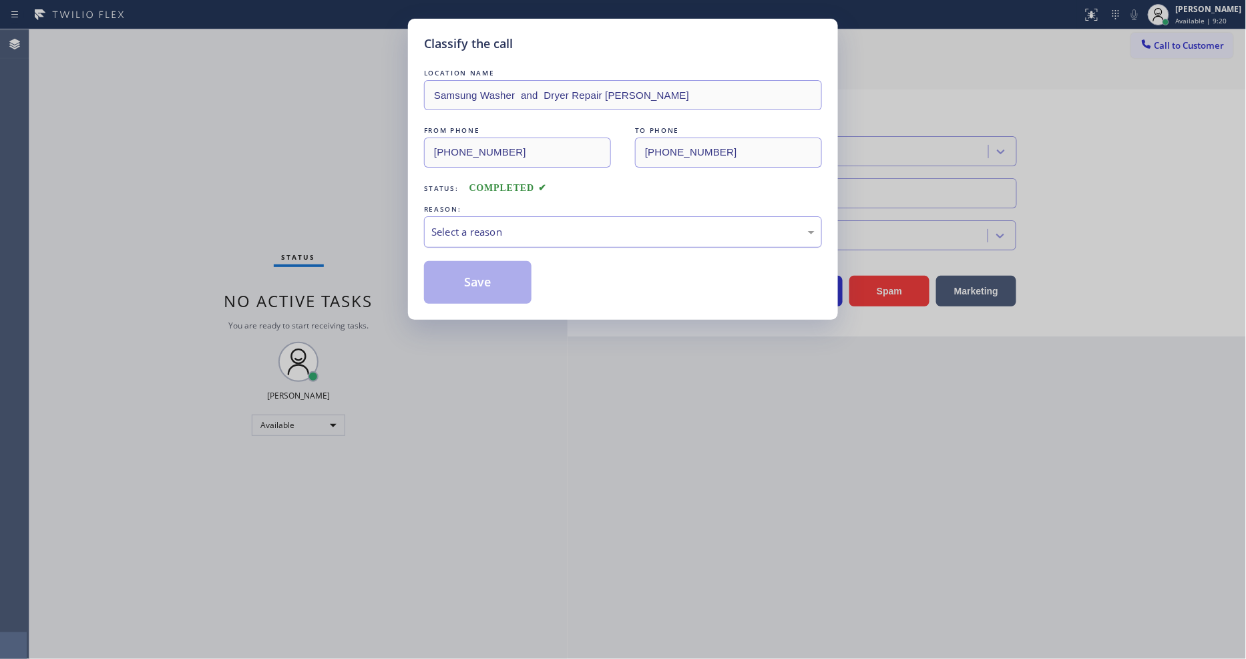
click at [478, 224] on div "Select a reason" at bounding box center [622, 231] width 383 height 15
click at [464, 277] on button "Save" at bounding box center [478, 282] width 108 height 43
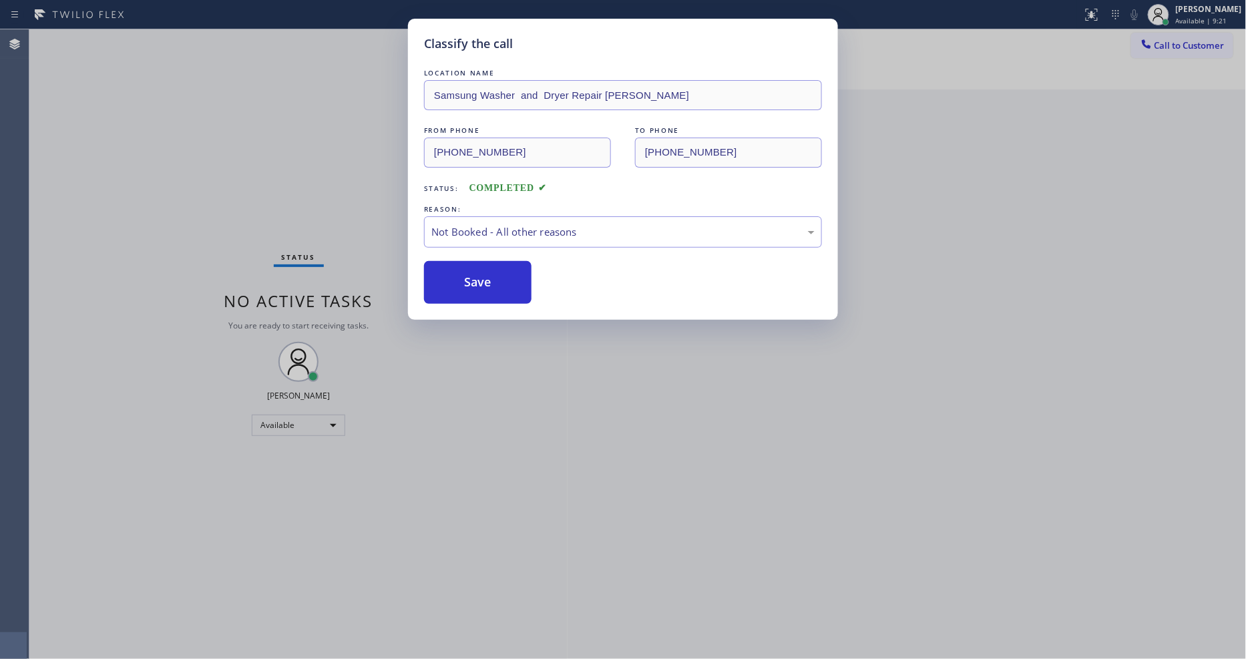
click at [464, 277] on button "Save" at bounding box center [478, 282] width 108 height 43
drag, startPoint x: 464, startPoint y: 277, endPoint x: 287, endPoint y: 148, distance: 218.4
click at [461, 269] on button "Save" at bounding box center [478, 282] width 108 height 43
click at [163, 41] on div "Status No active tasks You are ready to start receiving tasks. [PERSON_NAME] Av…" at bounding box center [298, 344] width 538 height 630
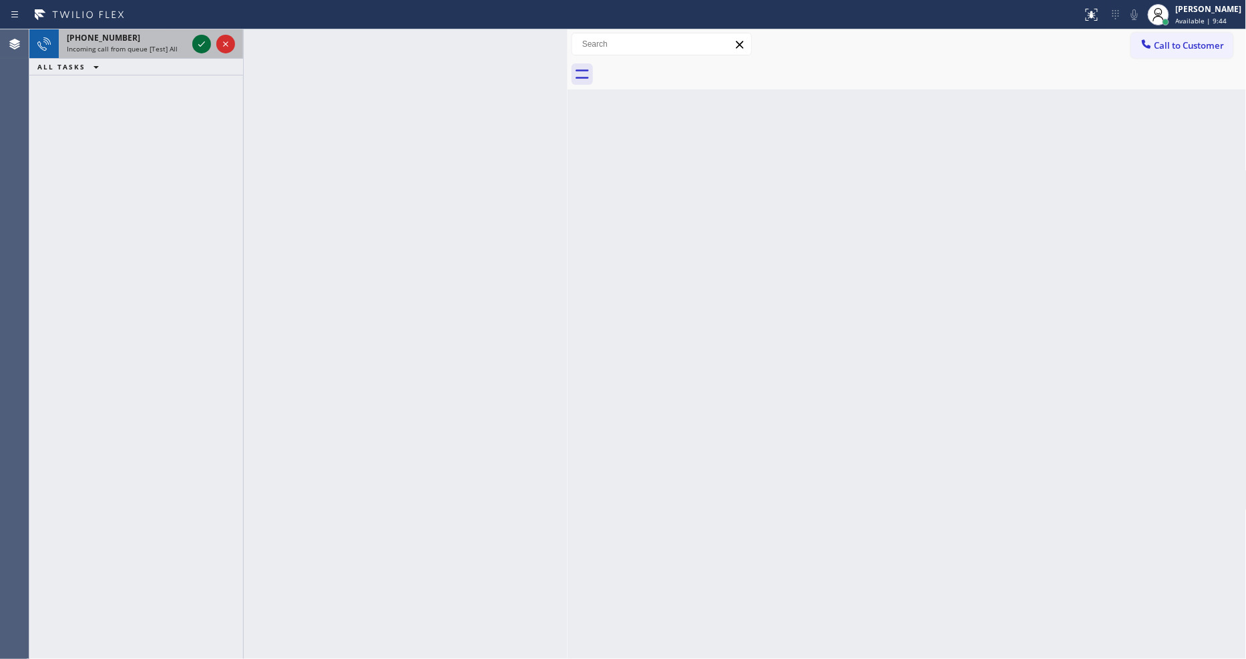
click at [199, 41] on icon at bounding box center [202, 44] width 16 height 16
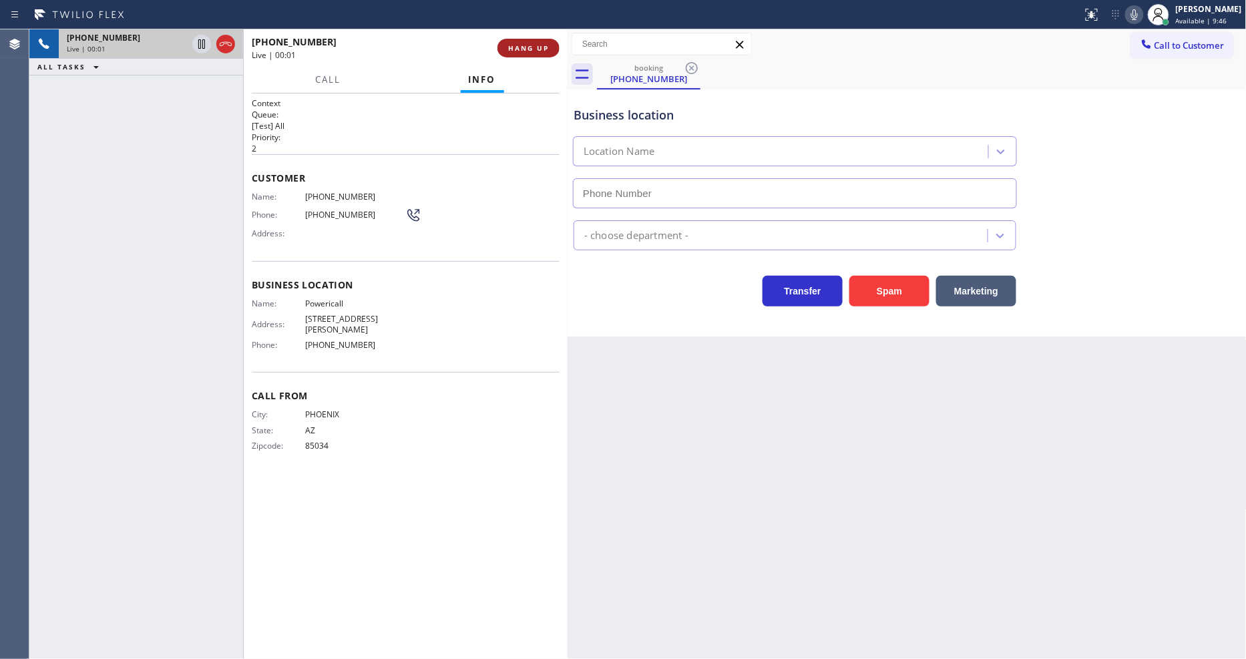
type input "(602) 313-0239"
click at [544, 47] on span "HANG UP" at bounding box center [528, 47] width 41 height 9
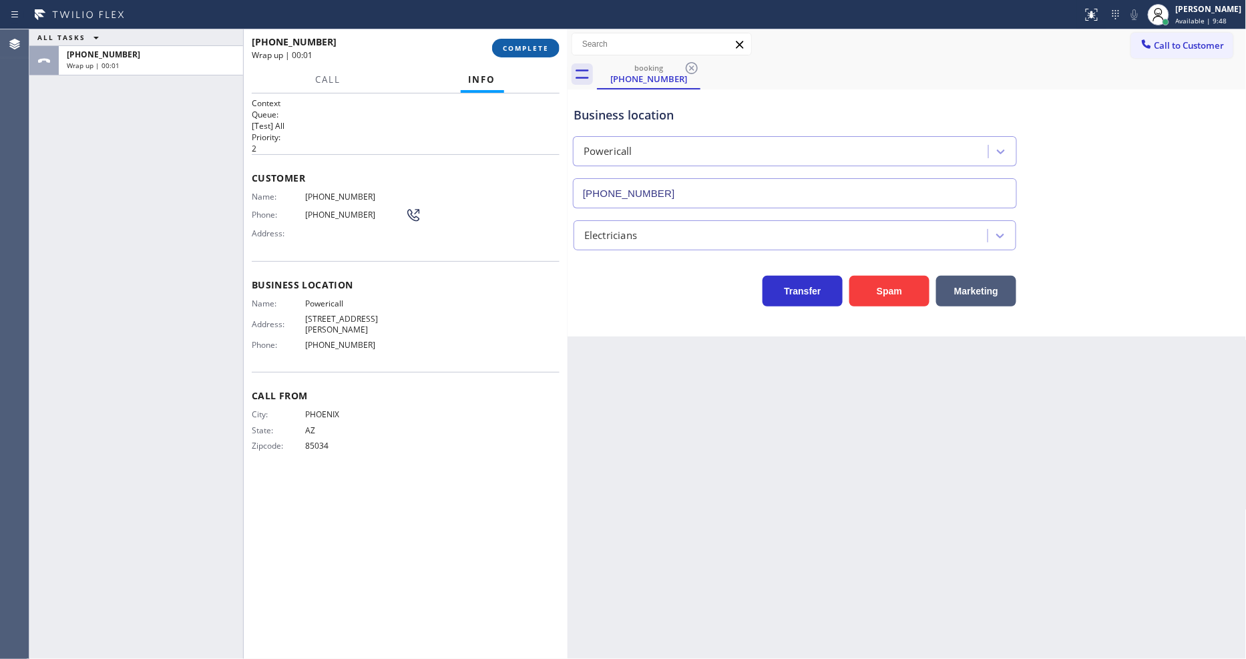
click at [544, 47] on span "COMPLETE" at bounding box center [526, 47] width 46 height 9
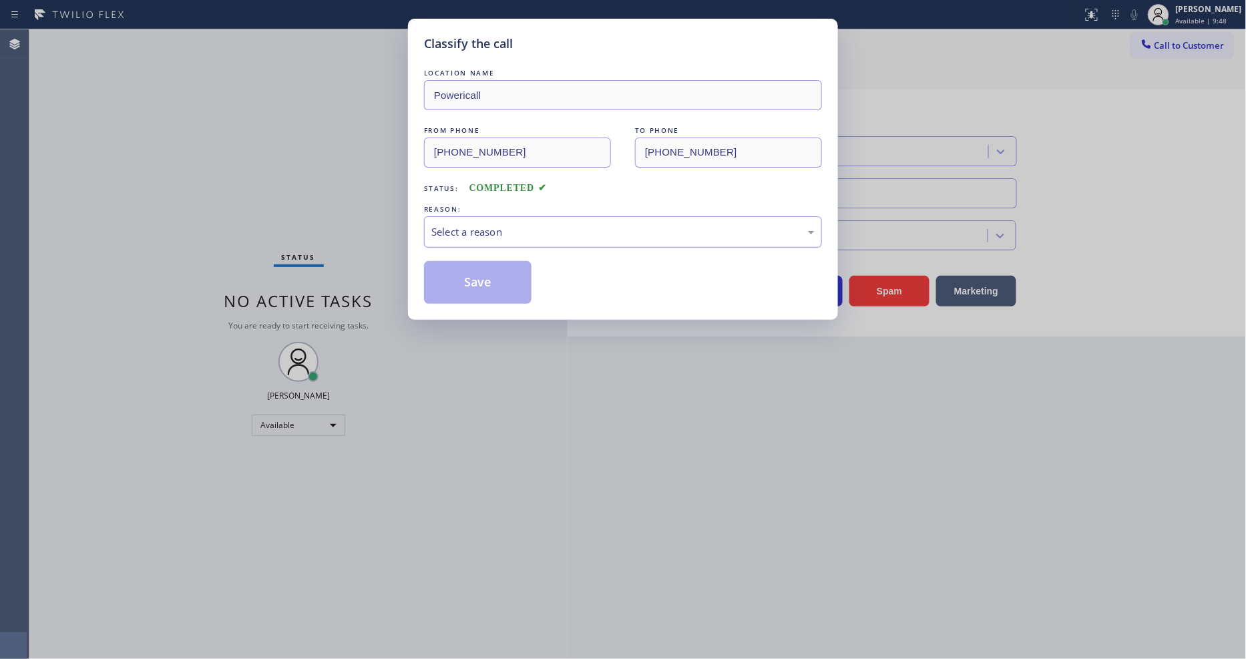
click at [511, 234] on div "Select a reason" at bounding box center [622, 231] width 383 height 15
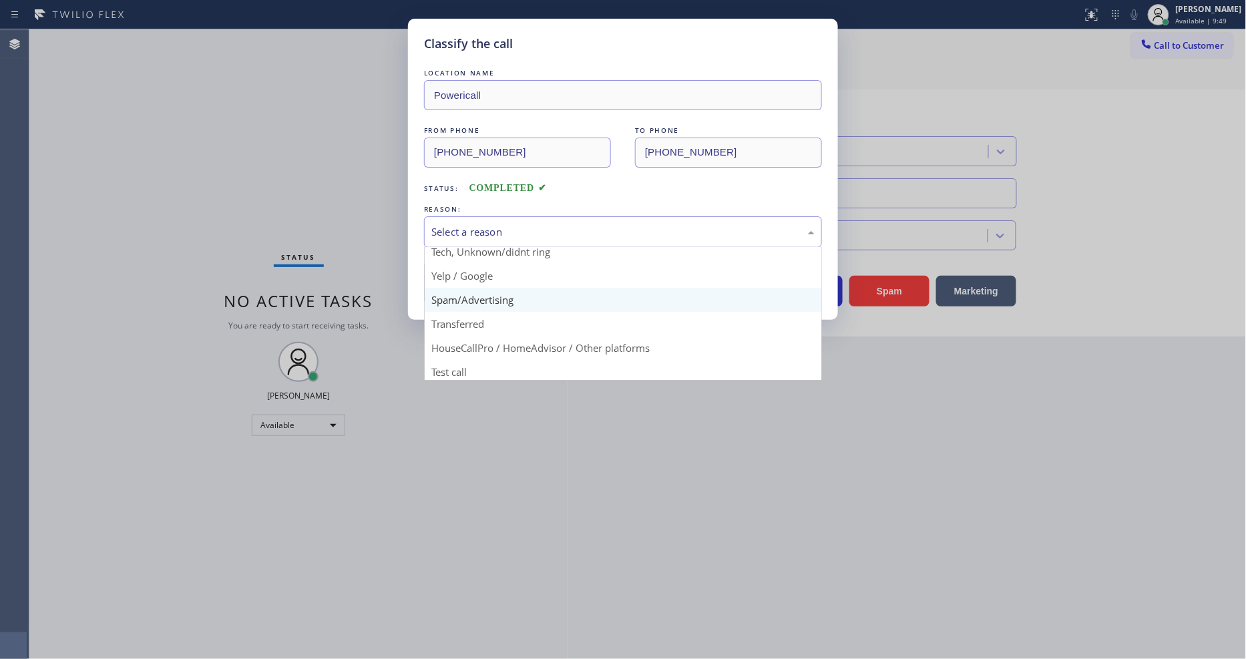
scroll to position [83, 0]
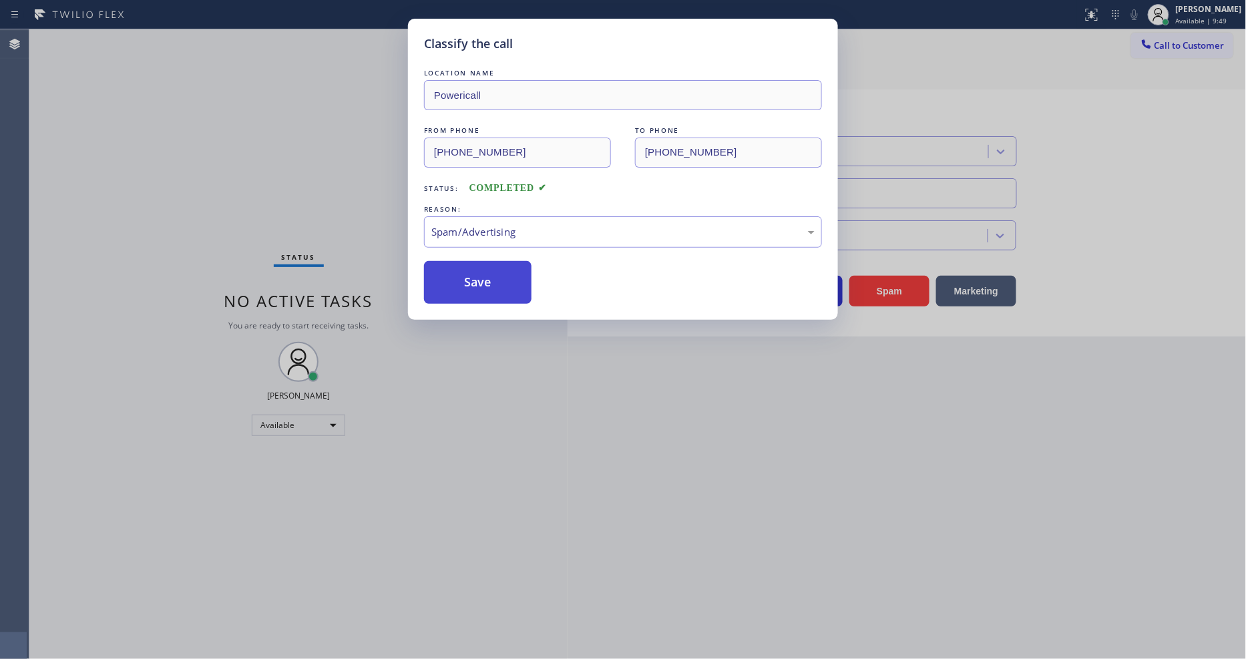
click at [493, 275] on button "Save" at bounding box center [478, 282] width 108 height 43
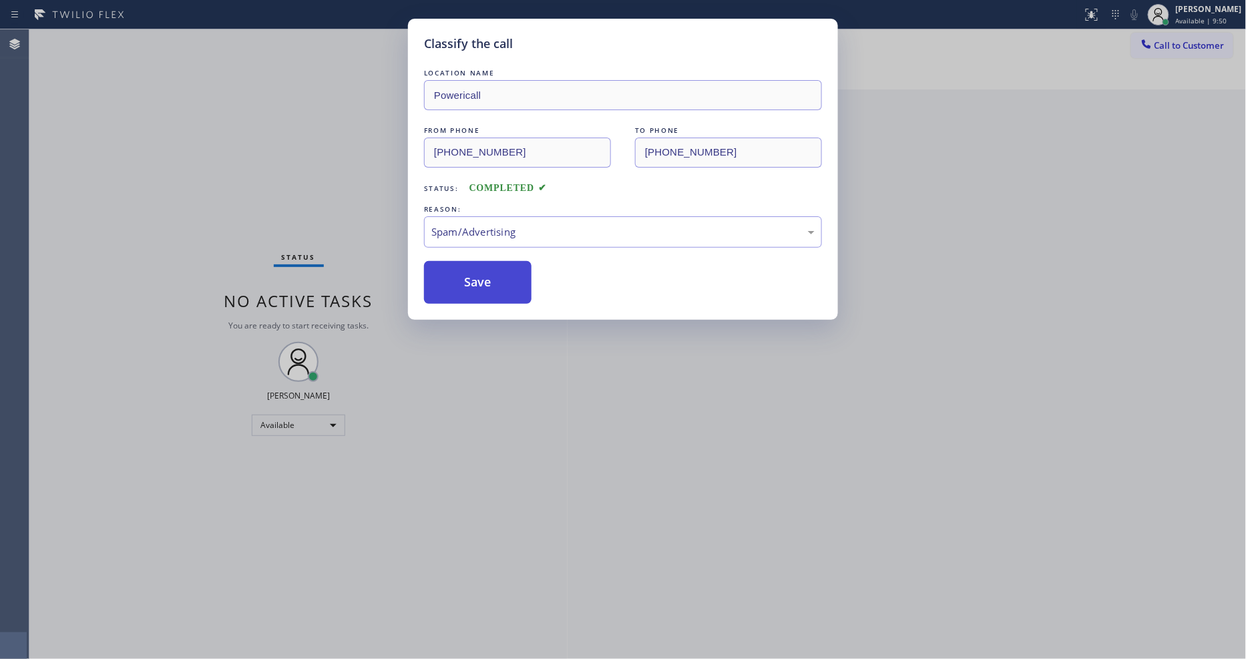
click at [493, 275] on button "Save" at bounding box center [478, 282] width 108 height 43
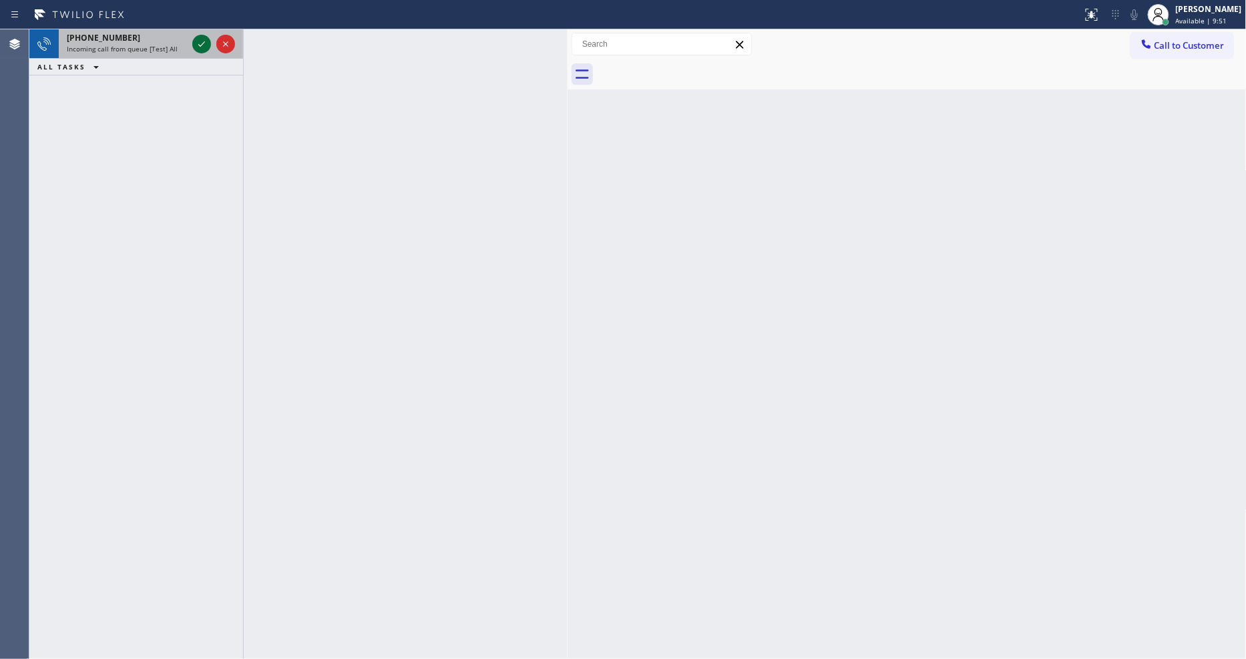
click at [202, 37] on icon at bounding box center [202, 44] width 16 height 16
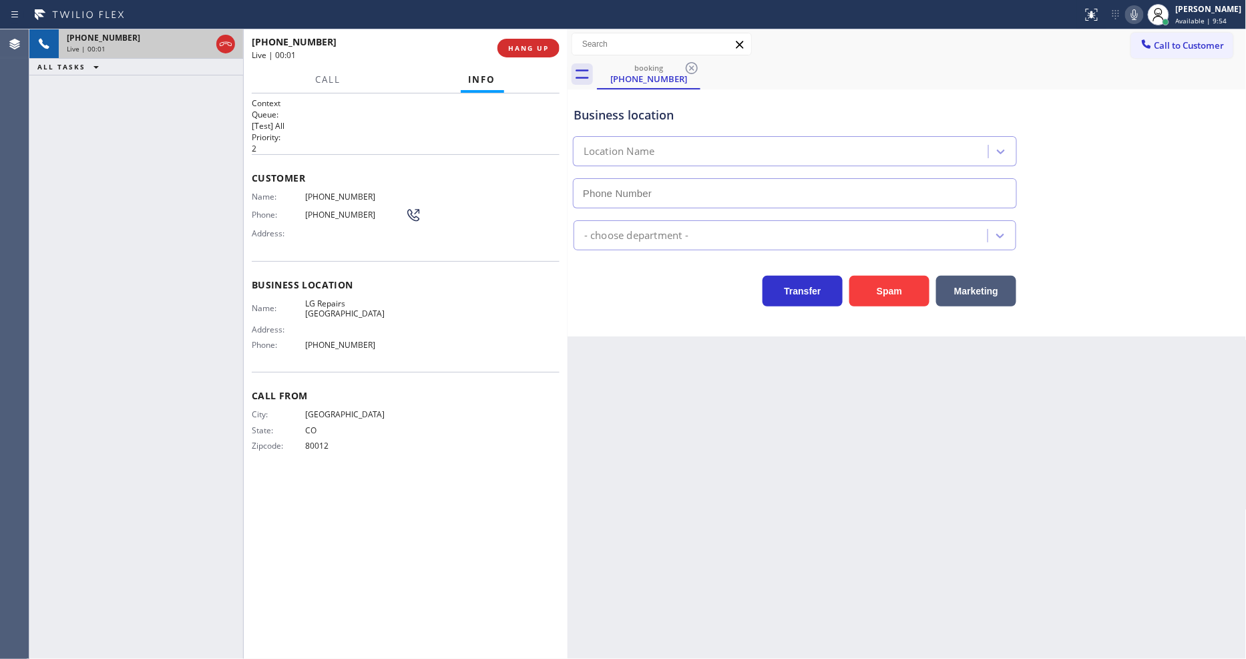
click at [878, 353] on div "Back to Dashboard Change Sender ID Customers Technicians Select a contact Outbo…" at bounding box center [907, 344] width 679 height 630
click at [552, 47] on button "HANG UP" at bounding box center [529, 48] width 62 height 19
type input "(720) 807-6796"
click at [552, 47] on button "HANG UP" at bounding box center [529, 48] width 62 height 19
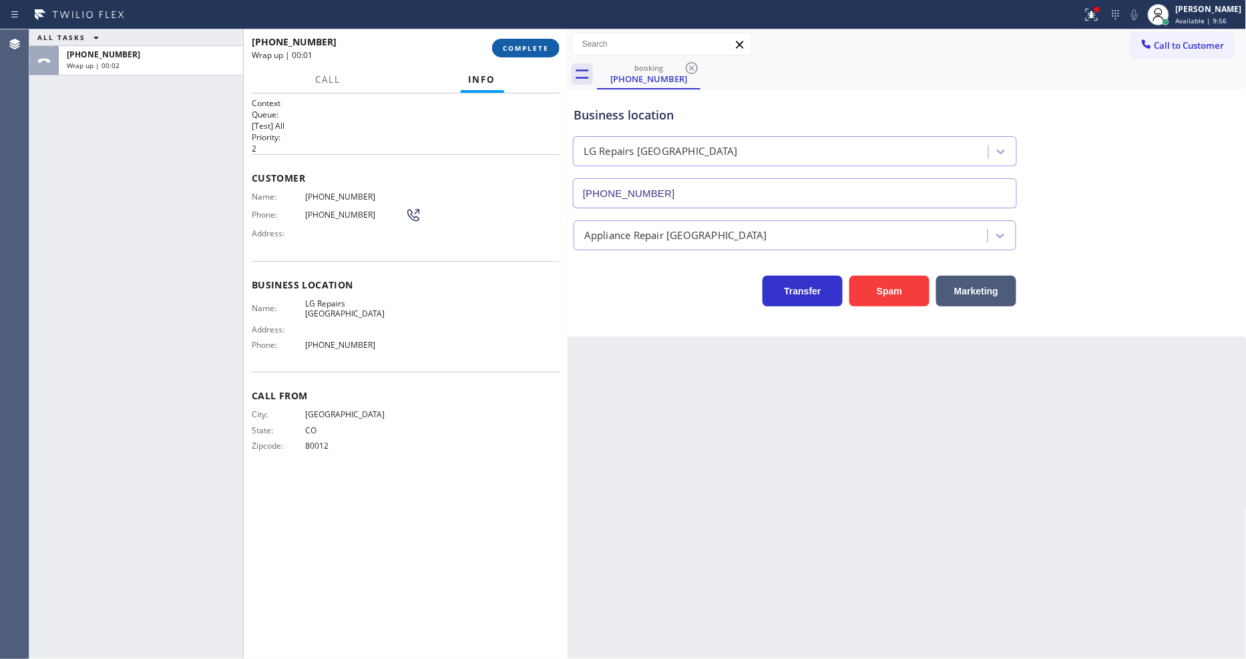
click at [511, 45] on span "COMPLETE" at bounding box center [526, 47] width 46 height 9
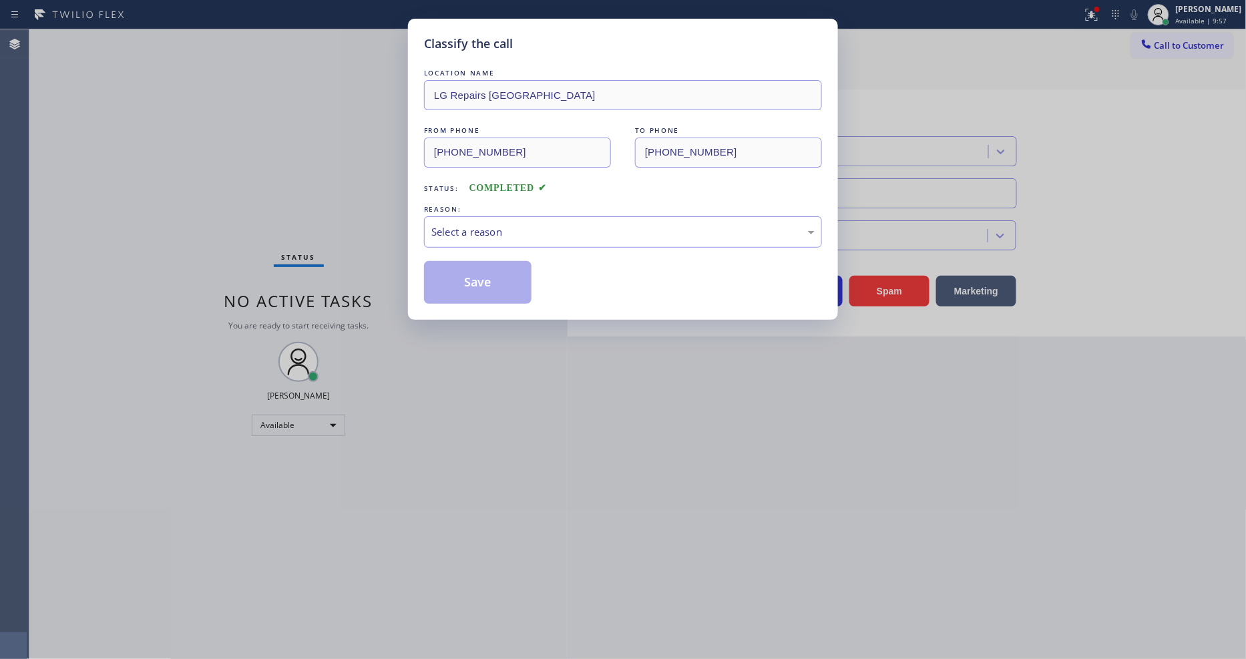
click at [490, 207] on div "REASON:" at bounding box center [623, 209] width 398 height 14
click at [490, 224] on div "Select a reason" at bounding box center [622, 231] width 383 height 15
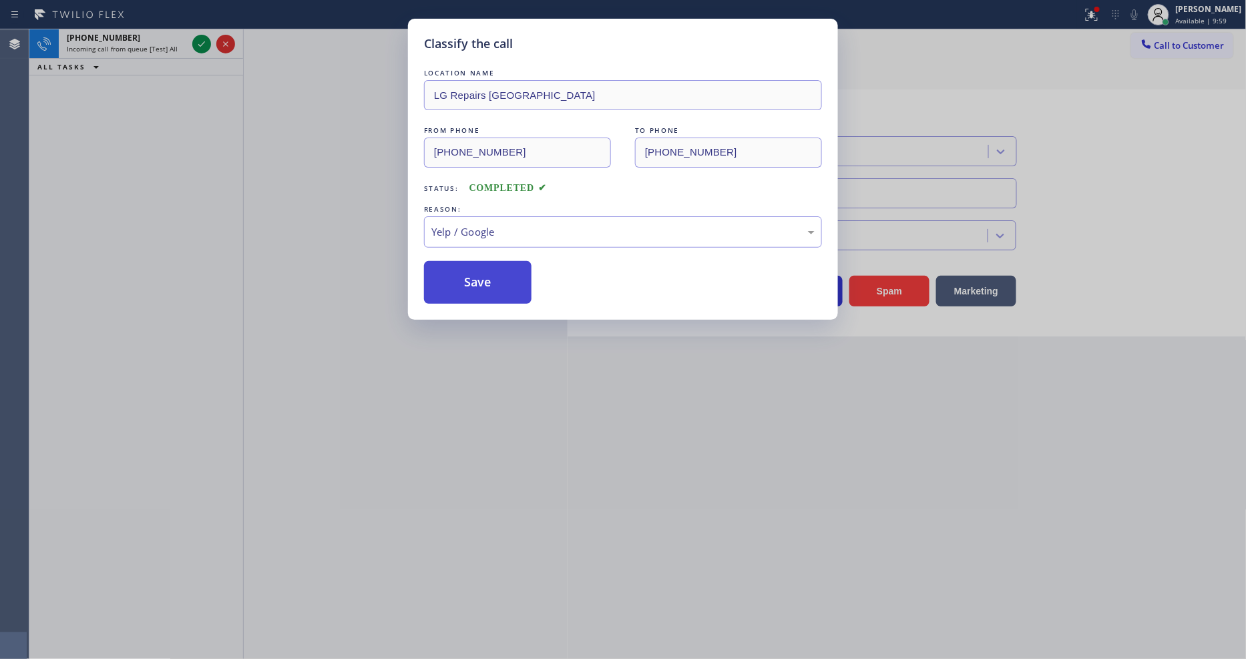
click at [486, 295] on button "Save" at bounding box center [478, 282] width 108 height 43
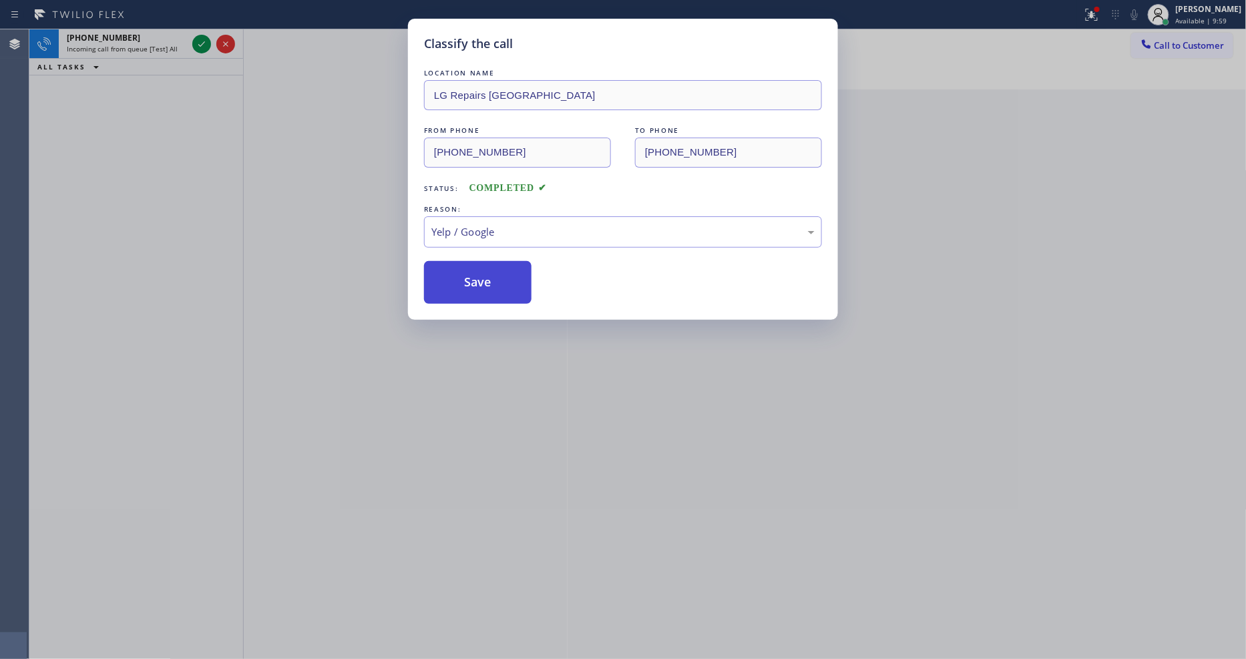
click at [486, 295] on button "Save" at bounding box center [478, 282] width 108 height 43
click at [486, 293] on button "Save" at bounding box center [478, 282] width 108 height 43
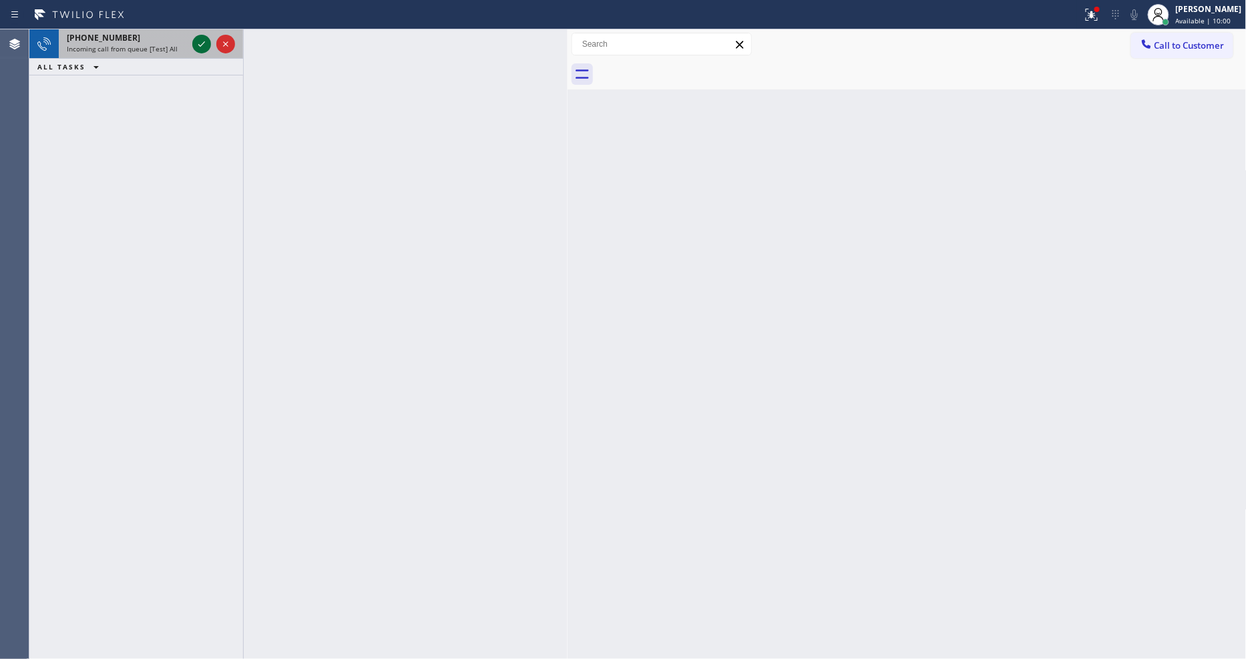
click at [199, 36] on icon at bounding box center [202, 44] width 16 height 16
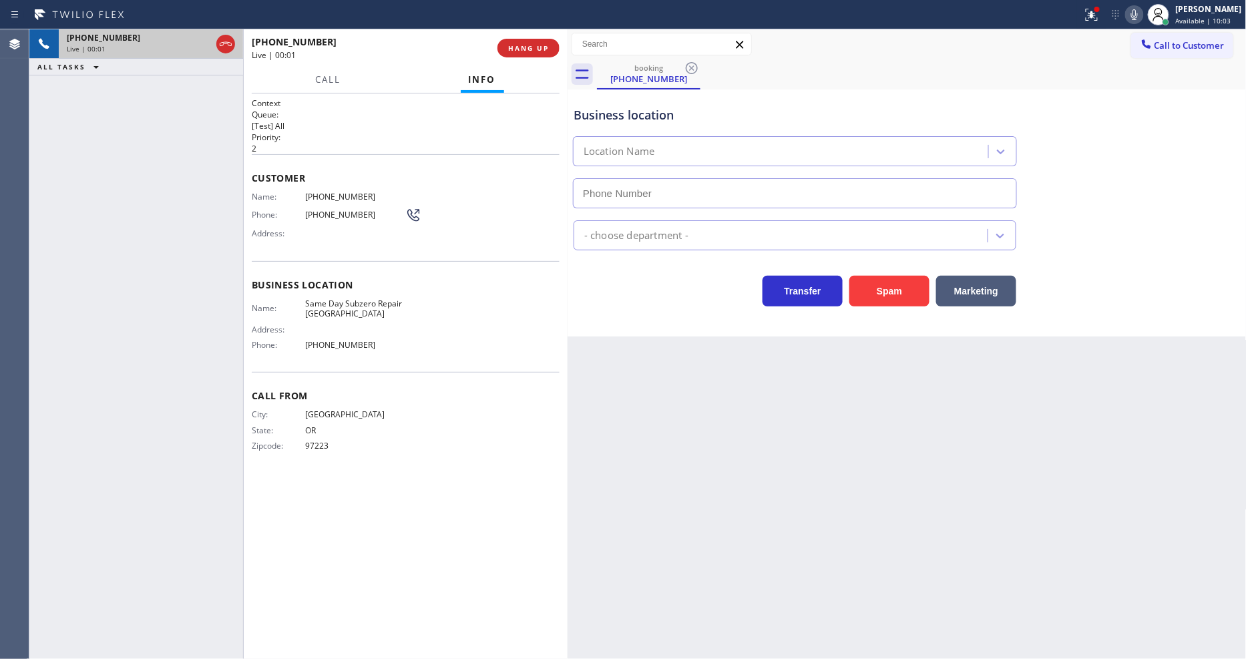
type input "(503) 386-0307"
click at [549, 51] on button "HANG UP" at bounding box center [529, 48] width 62 height 19
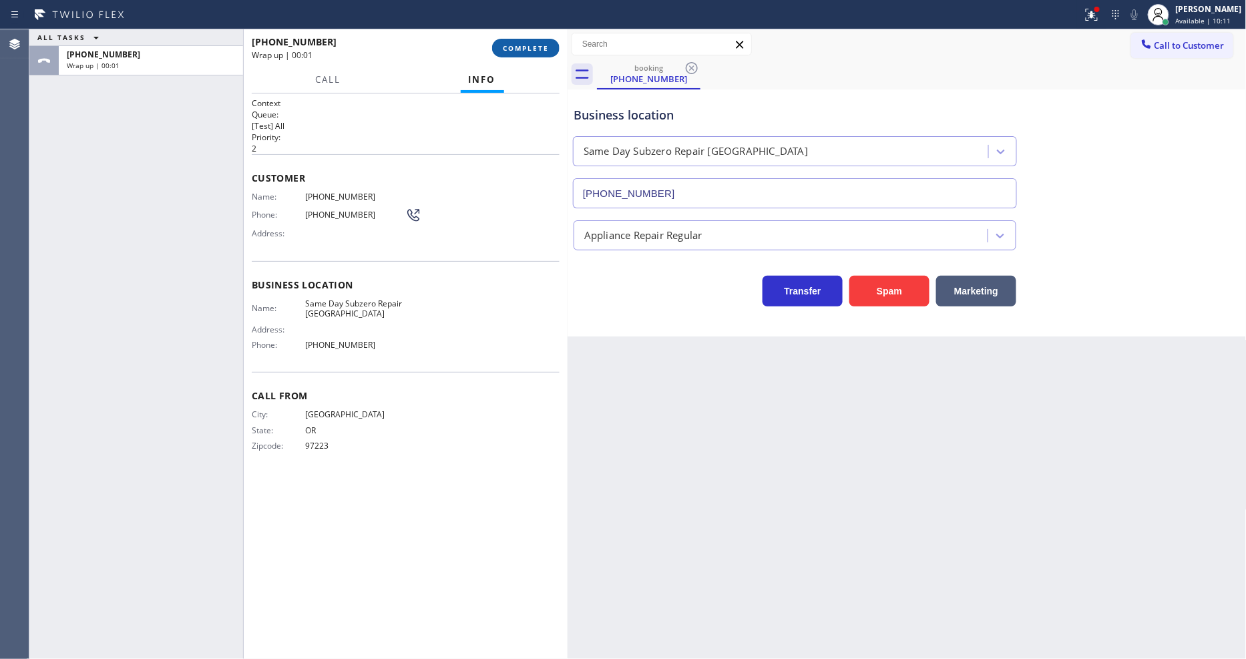
click at [549, 51] on button "COMPLETE" at bounding box center [525, 48] width 67 height 19
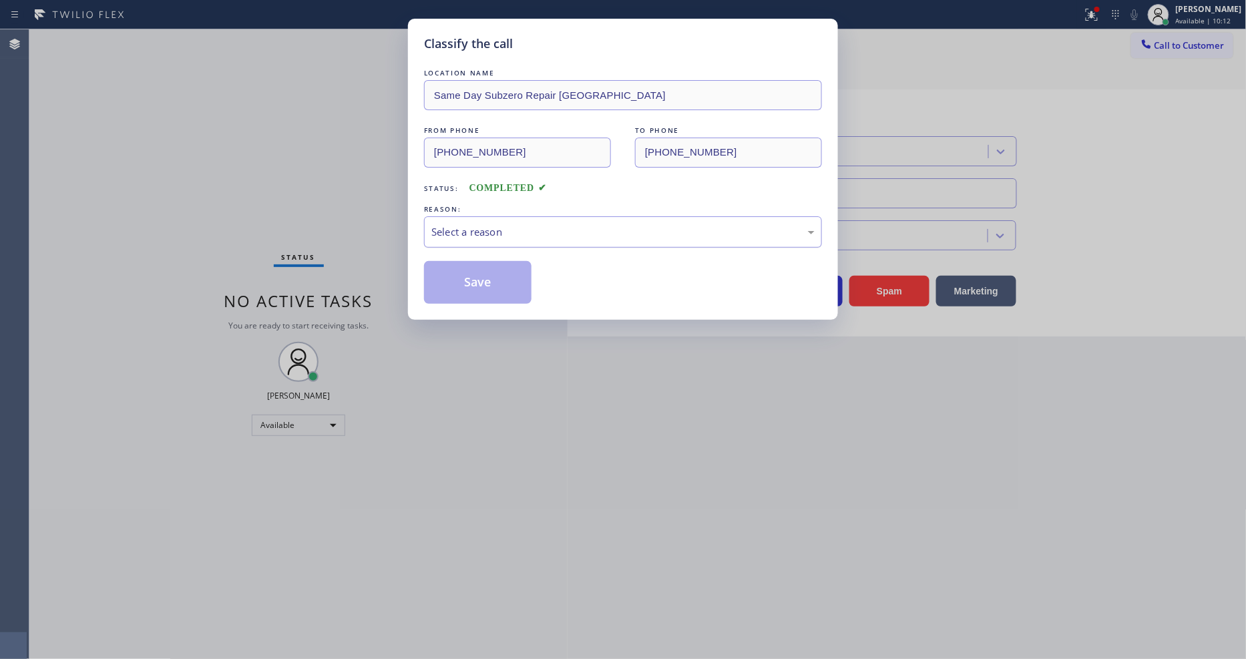
click at [517, 224] on div "Select a reason" at bounding box center [622, 231] width 383 height 15
click at [495, 274] on button "Save" at bounding box center [478, 282] width 108 height 43
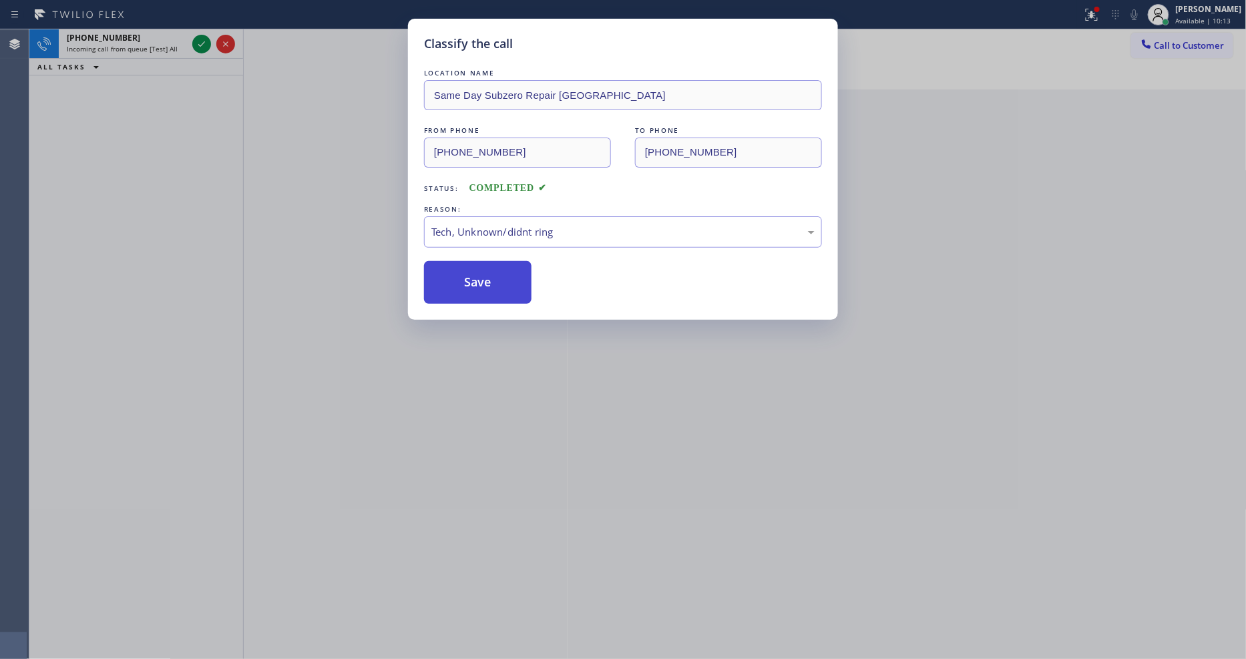
click at [495, 274] on button "Save" at bounding box center [478, 282] width 108 height 43
click at [495, 273] on button "Save" at bounding box center [478, 282] width 108 height 43
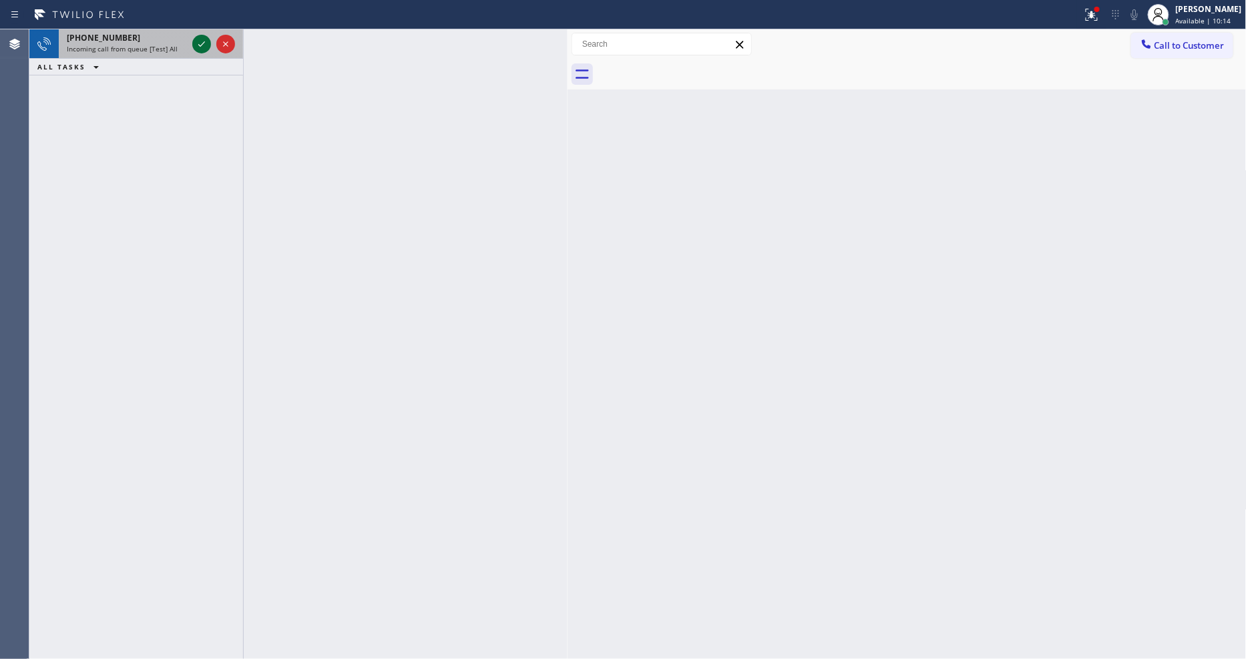
click at [210, 43] on div at bounding box center [201, 44] width 19 height 16
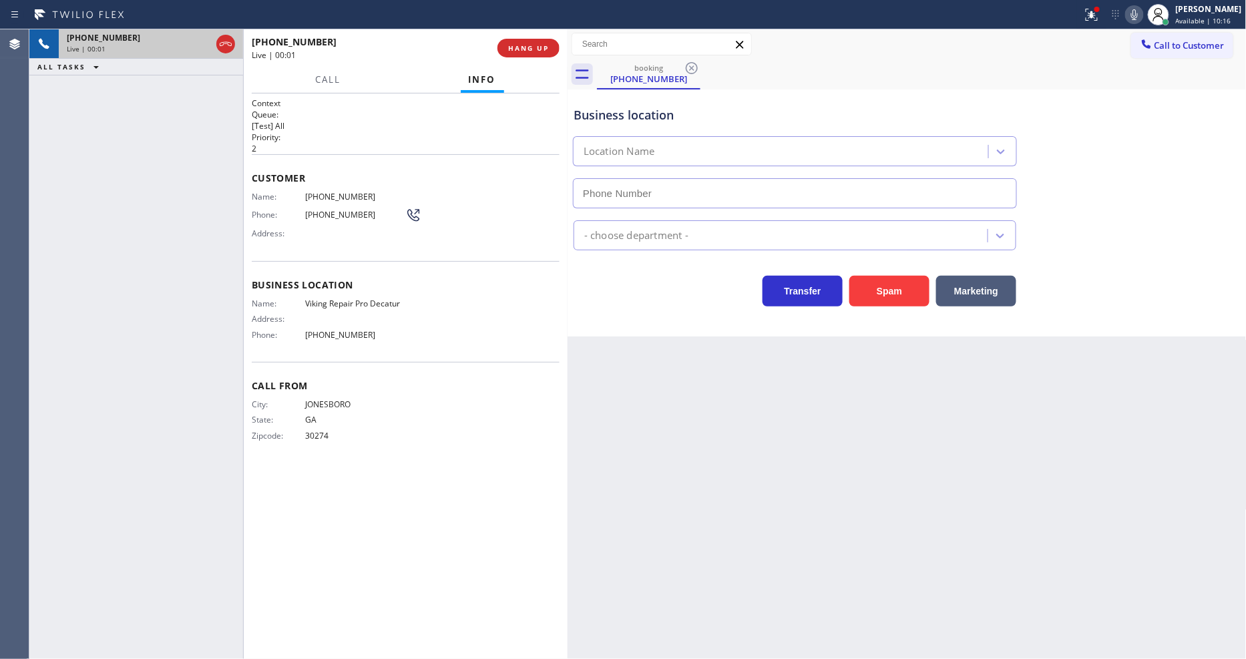
type input "(678) 855-8895"
click at [509, 49] on span "HANG UP" at bounding box center [528, 47] width 41 height 9
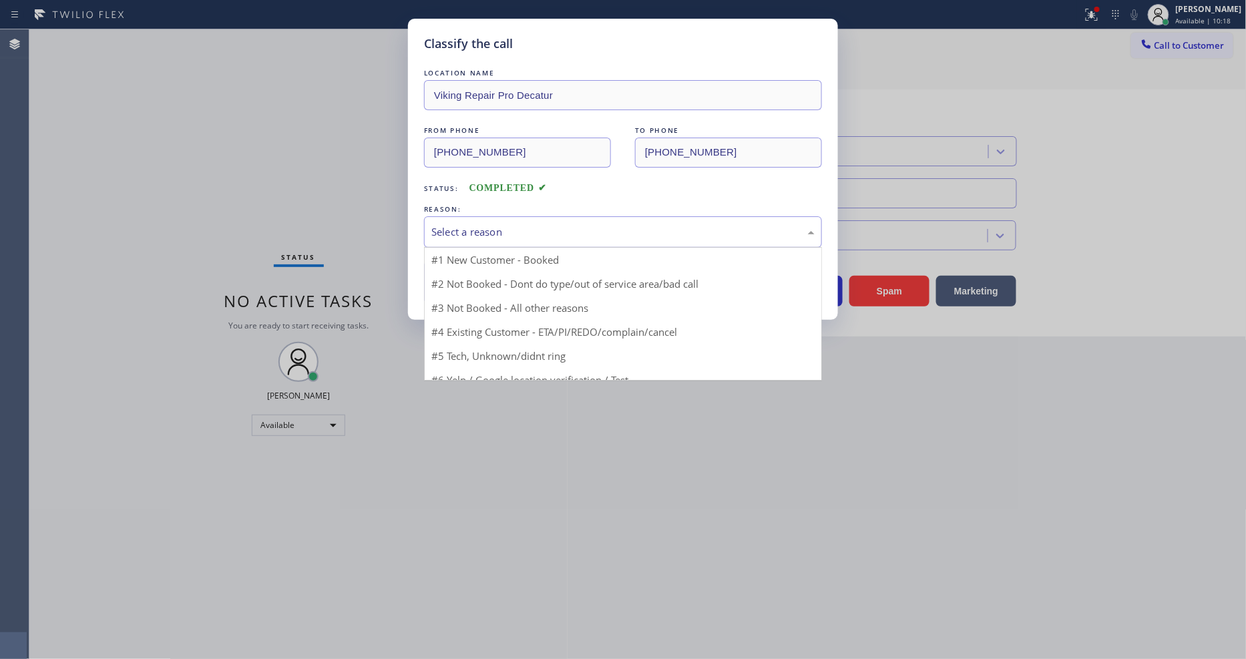
click at [484, 228] on div "Select a reason" at bounding box center [622, 231] width 383 height 15
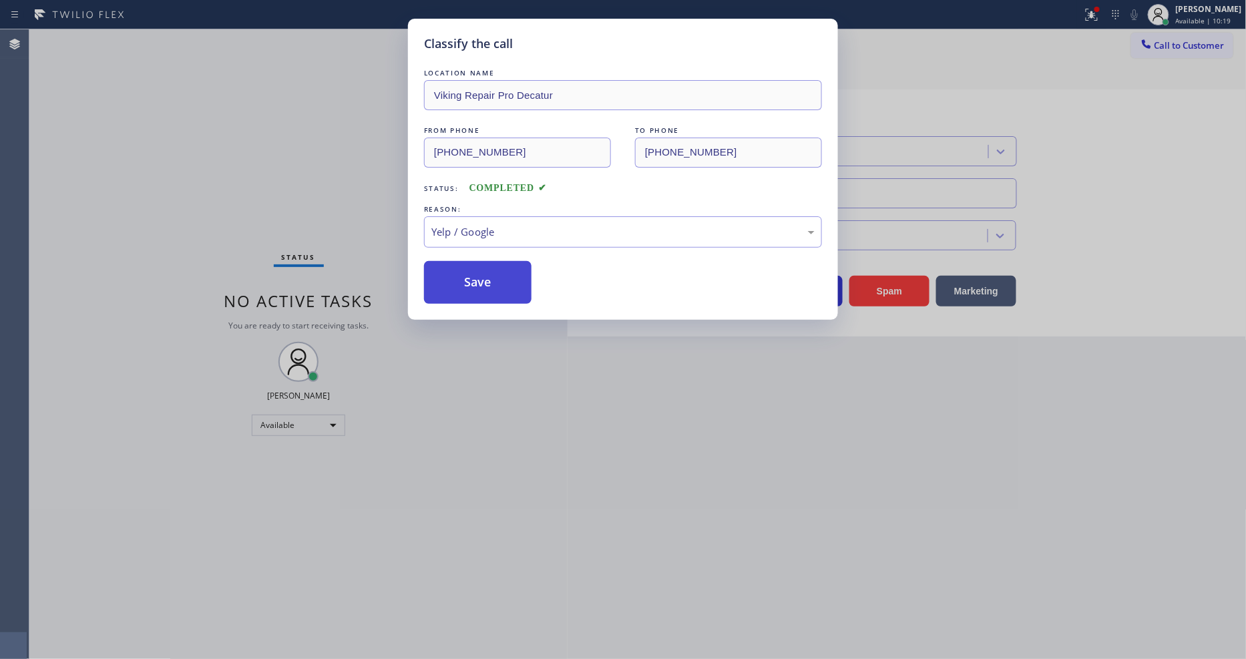
click at [476, 269] on button "Save" at bounding box center [478, 282] width 108 height 43
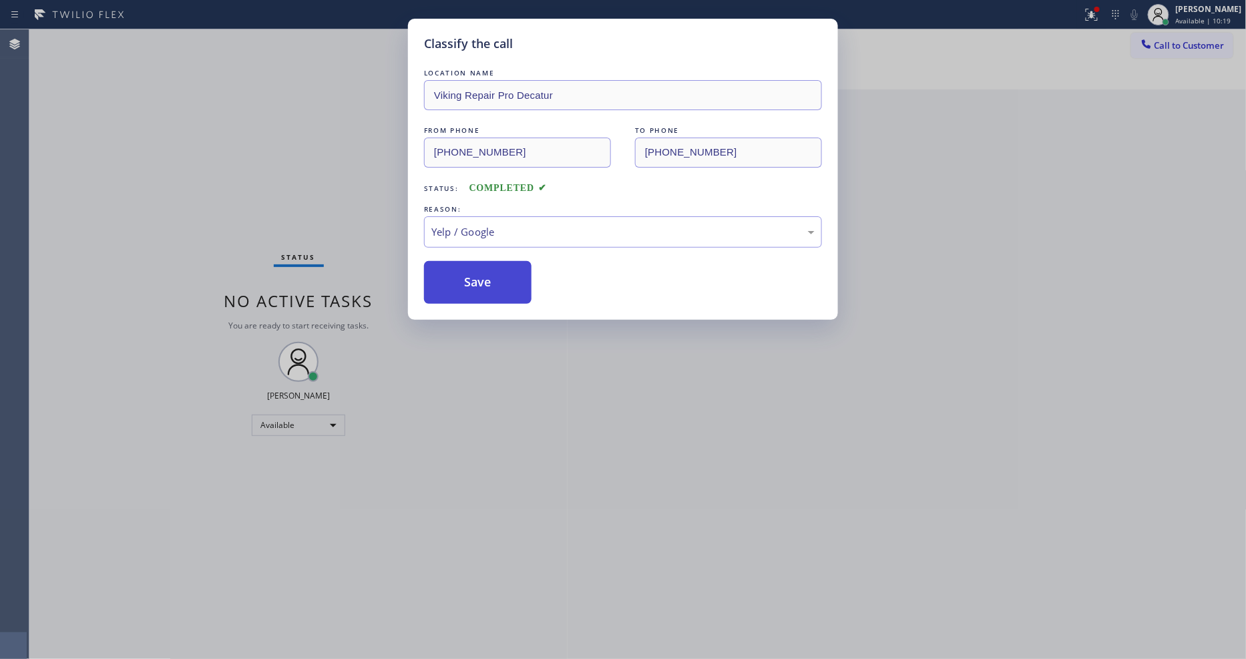
click at [476, 269] on button "Save" at bounding box center [478, 282] width 108 height 43
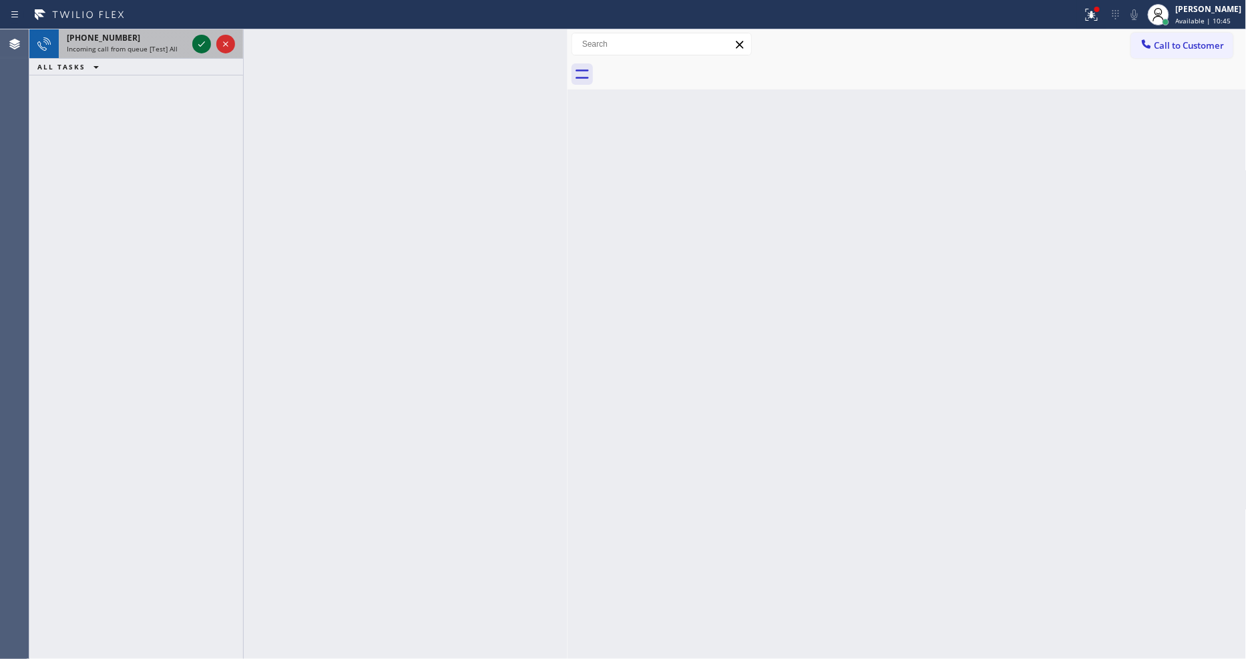
click at [198, 43] on icon at bounding box center [202, 44] width 16 height 16
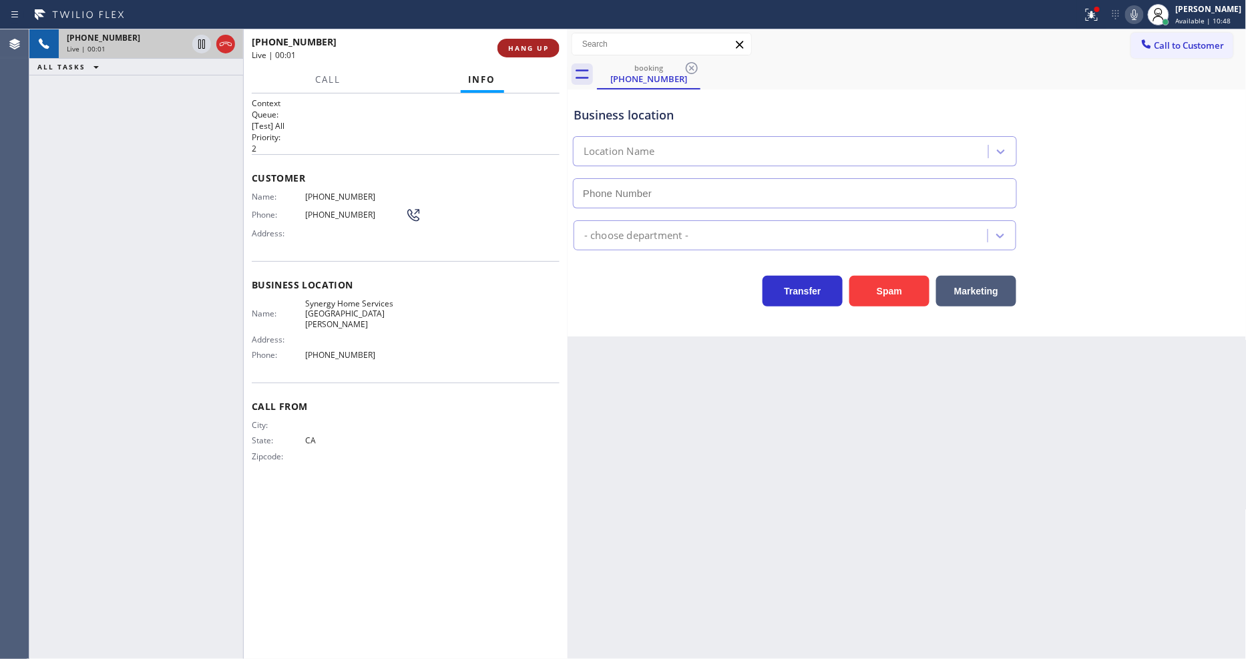
type input "(805) 263-1513"
click at [525, 48] on span "HANG UP" at bounding box center [528, 47] width 41 height 9
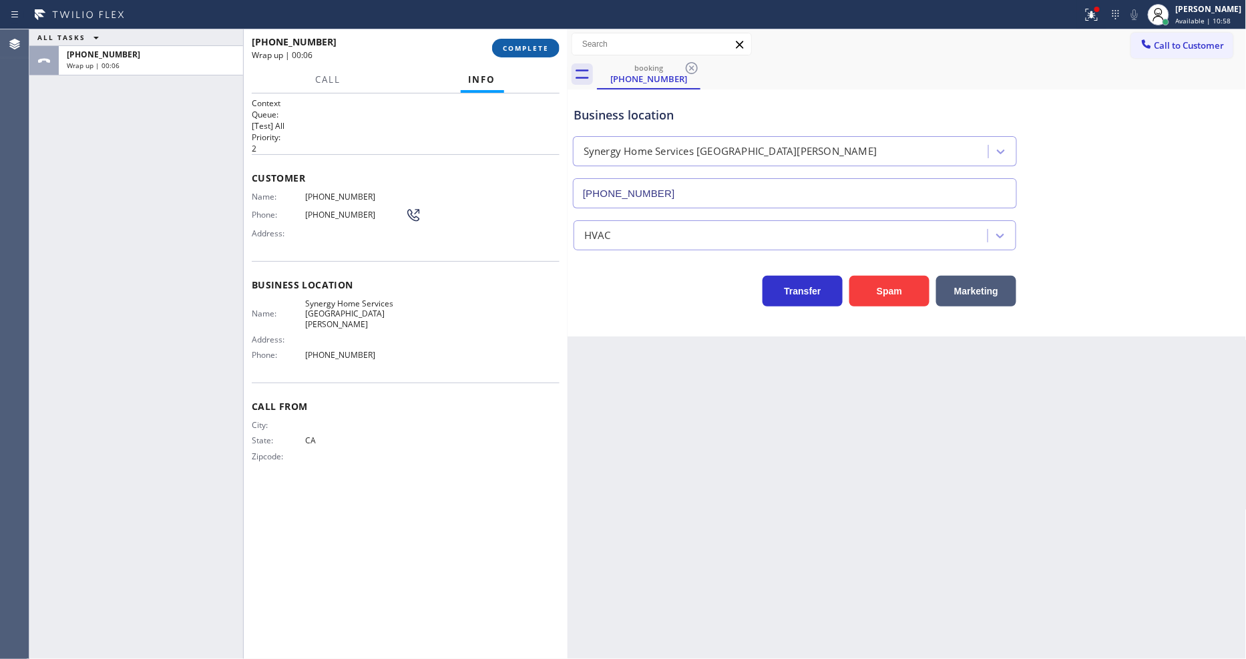
click at [518, 49] on span "COMPLETE" at bounding box center [526, 47] width 46 height 9
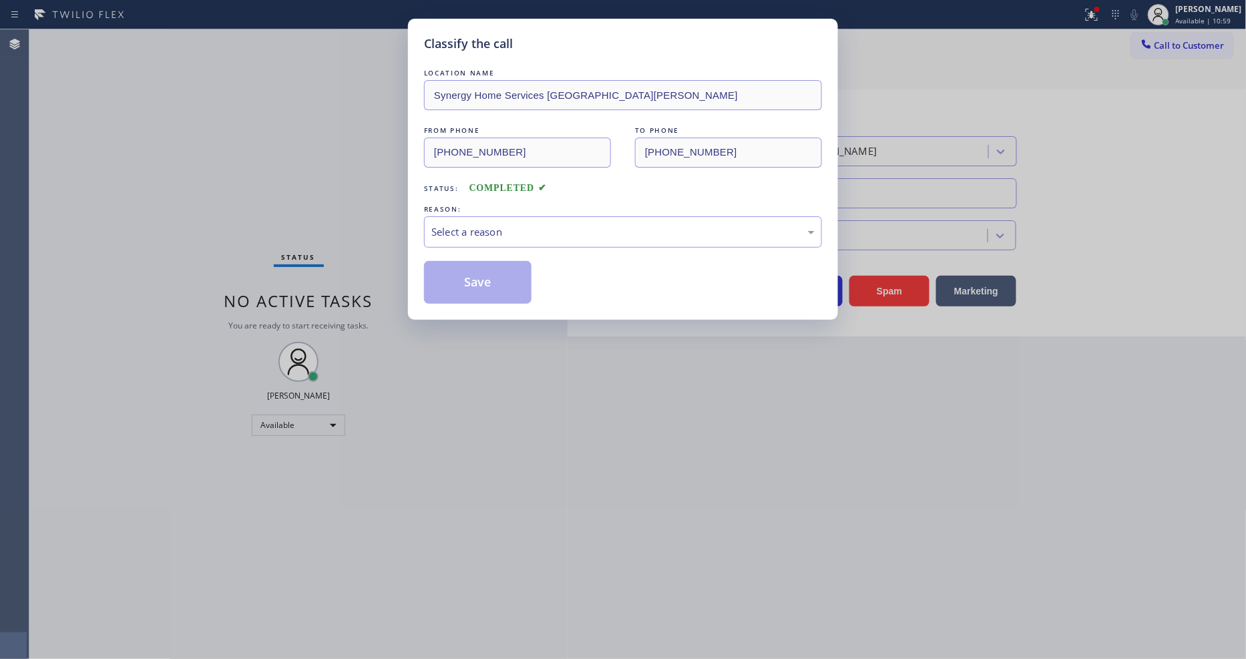
click at [480, 217] on div "Select a reason" at bounding box center [623, 231] width 398 height 31
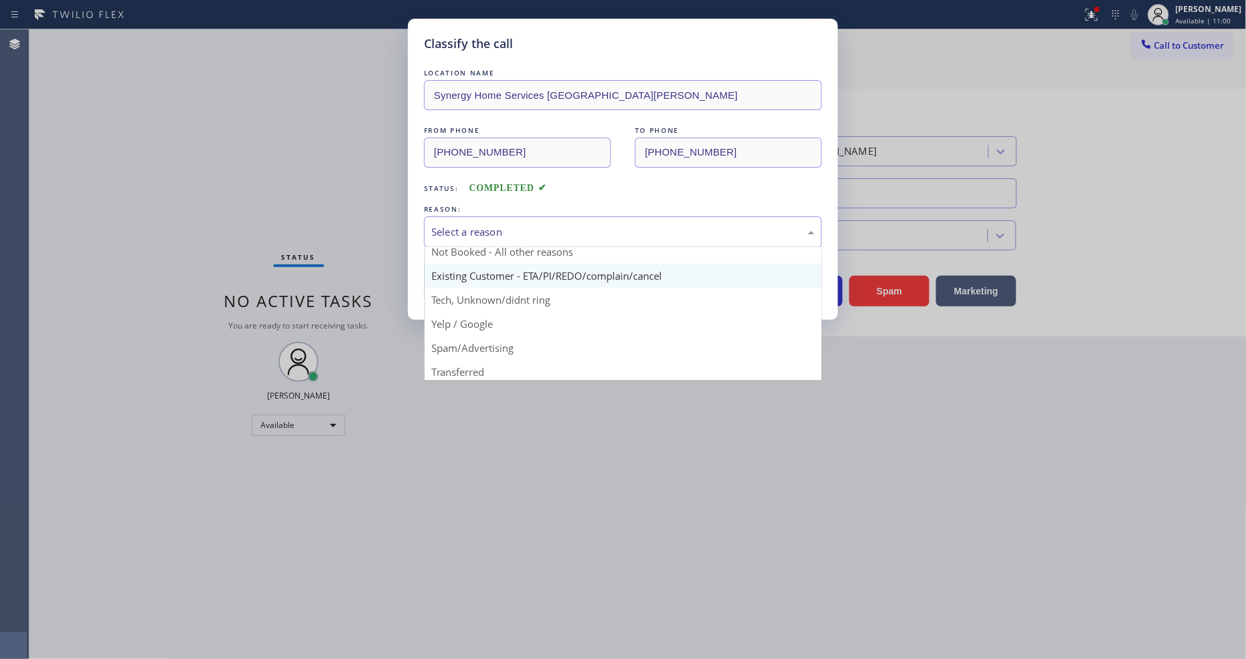
scroll to position [83, 0]
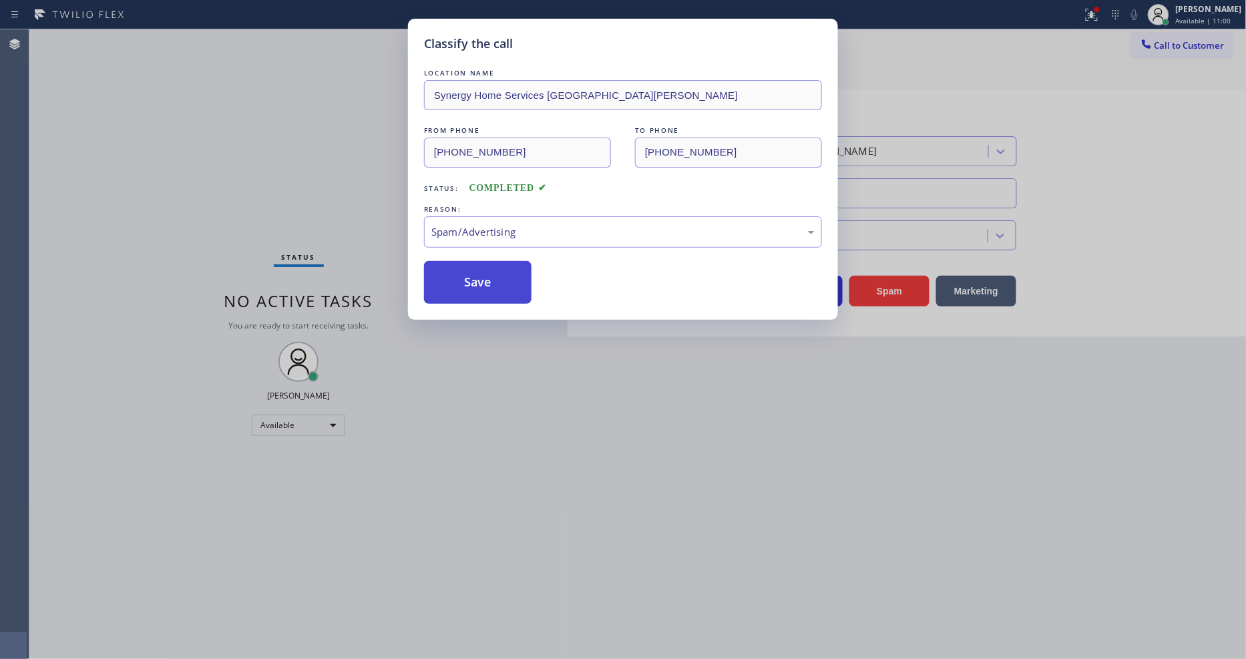
click at [463, 267] on button "Save" at bounding box center [478, 282] width 108 height 43
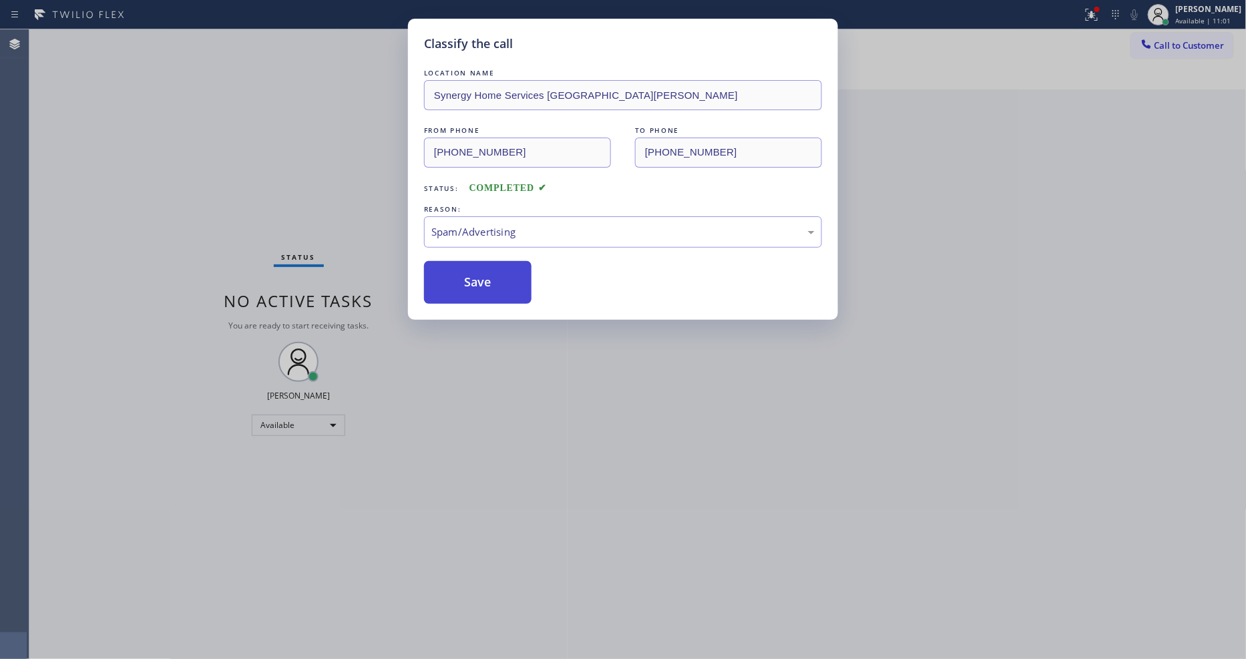
click at [463, 267] on button "Save" at bounding box center [478, 282] width 108 height 43
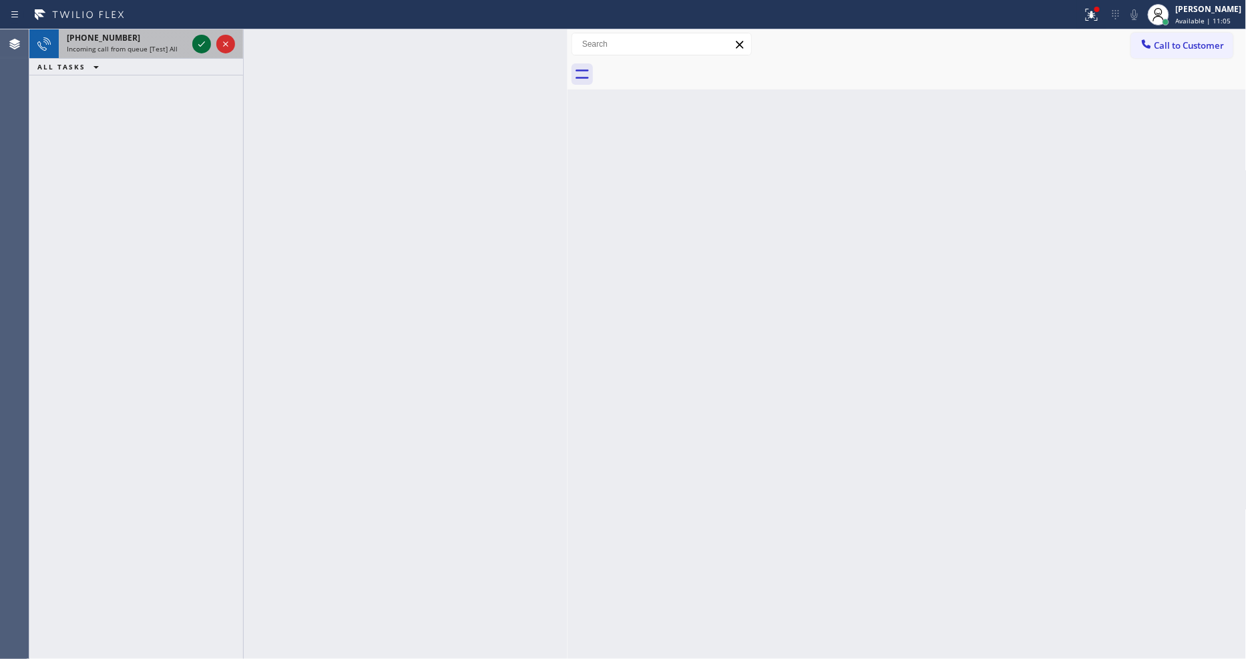
click at [198, 40] on icon at bounding box center [202, 44] width 16 height 16
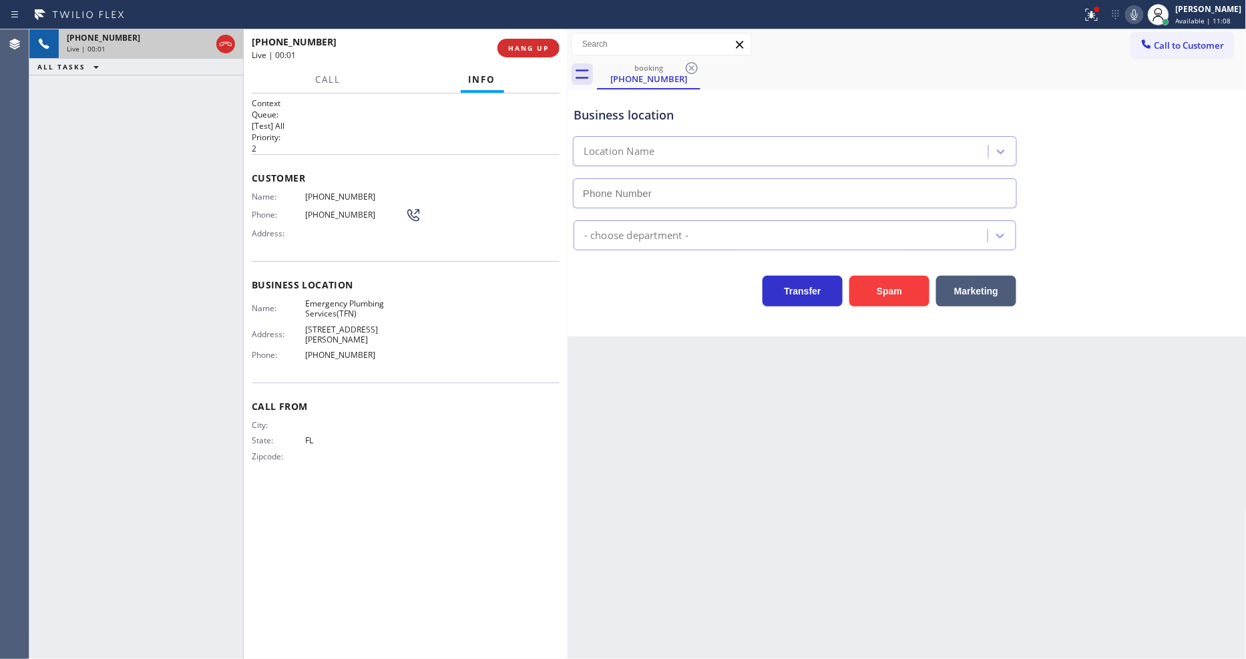
type input "(877) 786-0677"
click at [528, 53] on button "HANG UP" at bounding box center [529, 48] width 62 height 19
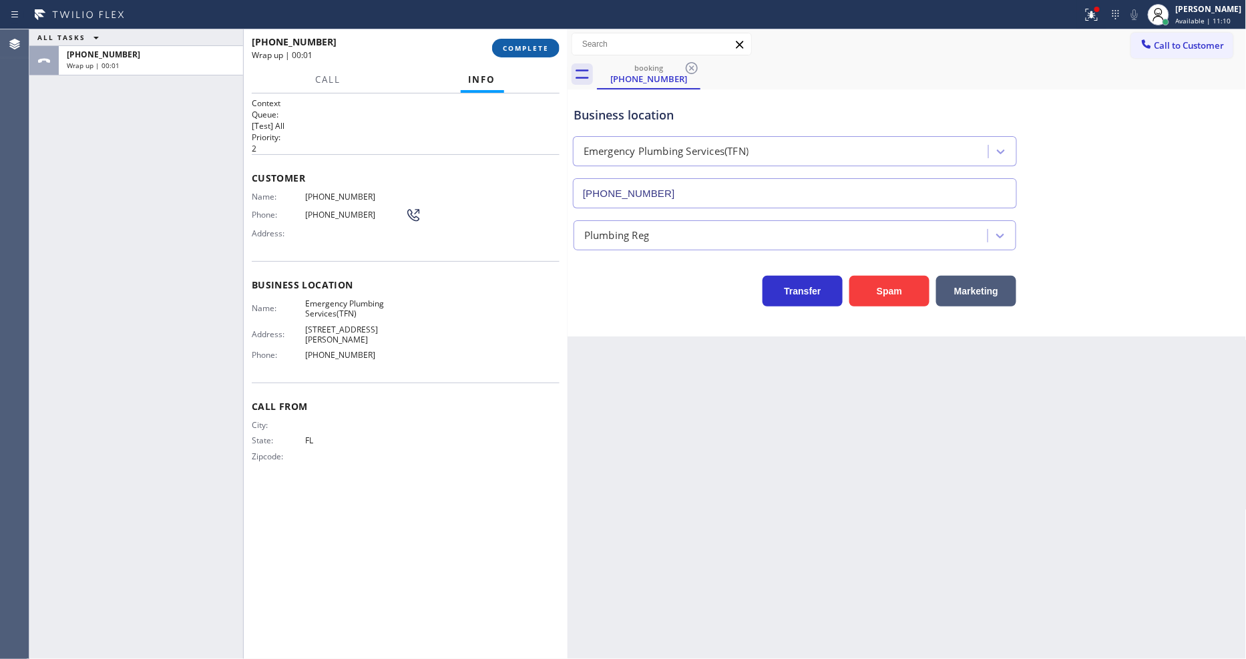
click at [529, 47] on span "COMPLETE" at bounding box center [526, 47] width 46 height 9
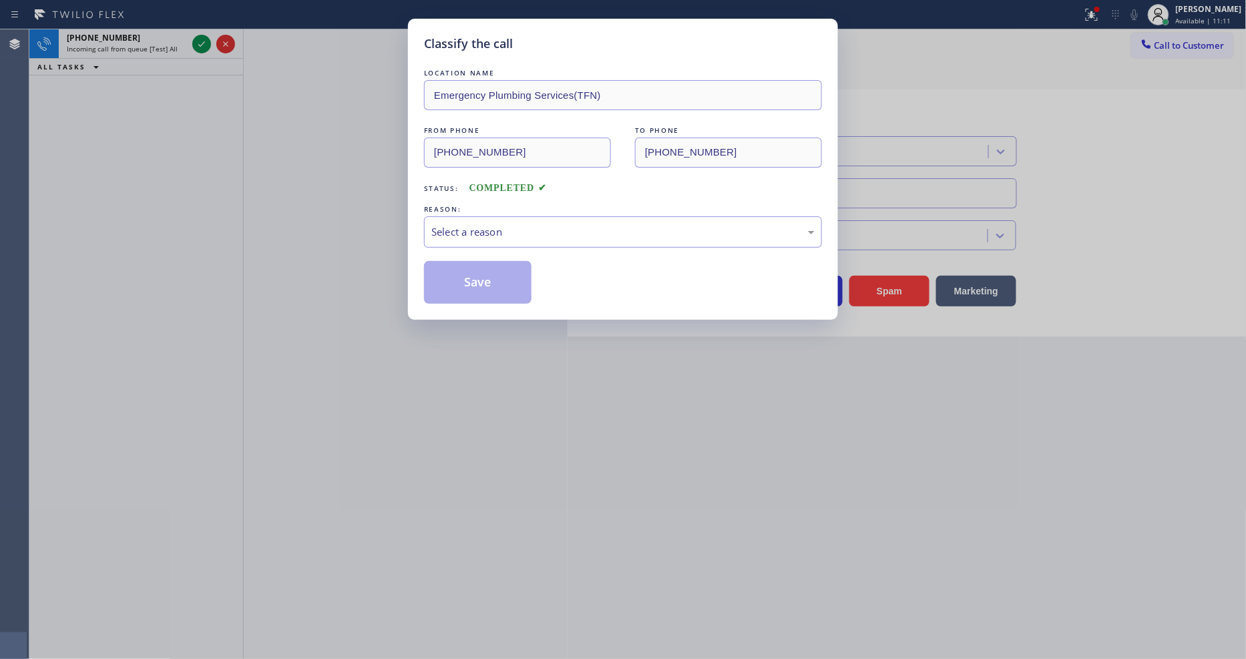
click at [488, 232] on div "Select a reason" at bounding box center [622, 231] width 383 height 15
click at [475, 274] on button "Save" at bounding box center [478, 282] width 108 height 43
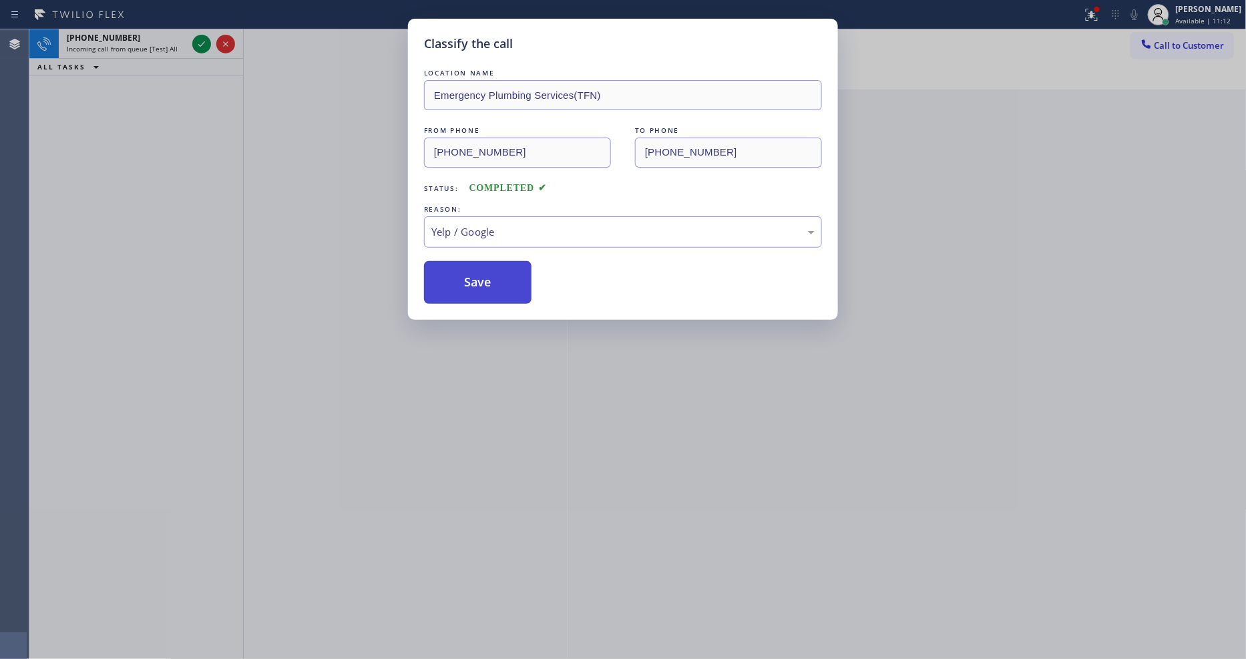
click at [475, 274] on button "Save" at bounding box center [478, 282] width 108 height 43
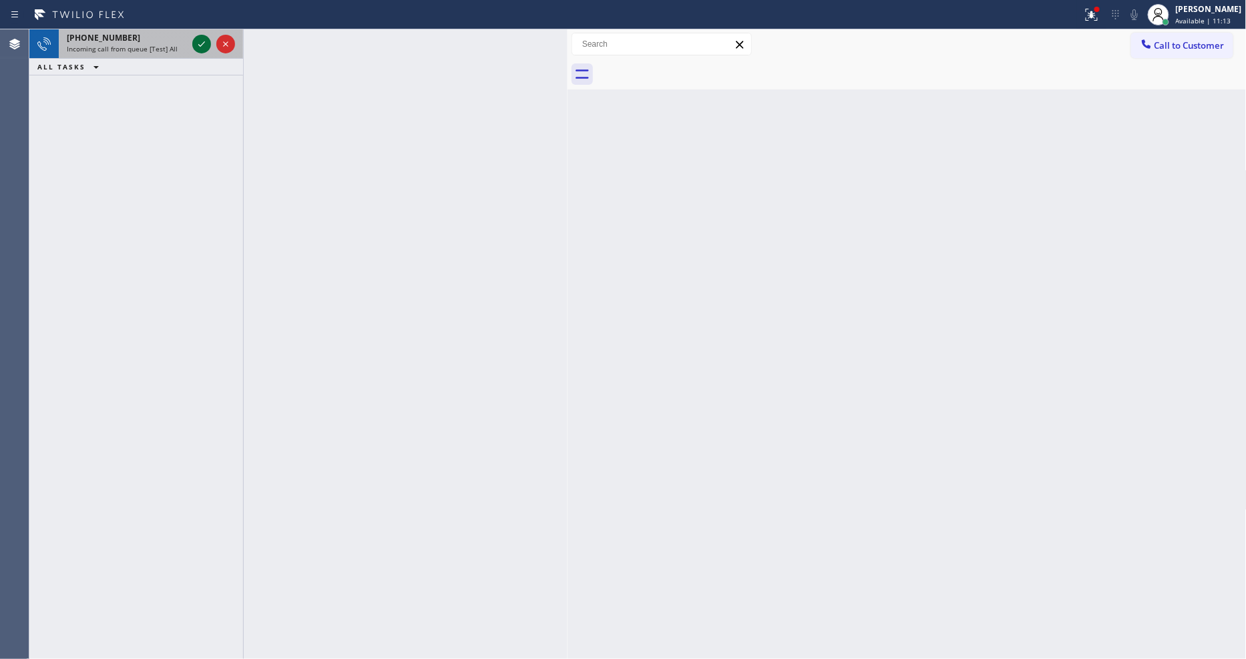
click at [200, 41] on icon at bounding box center [202, 44] width 16 height 16
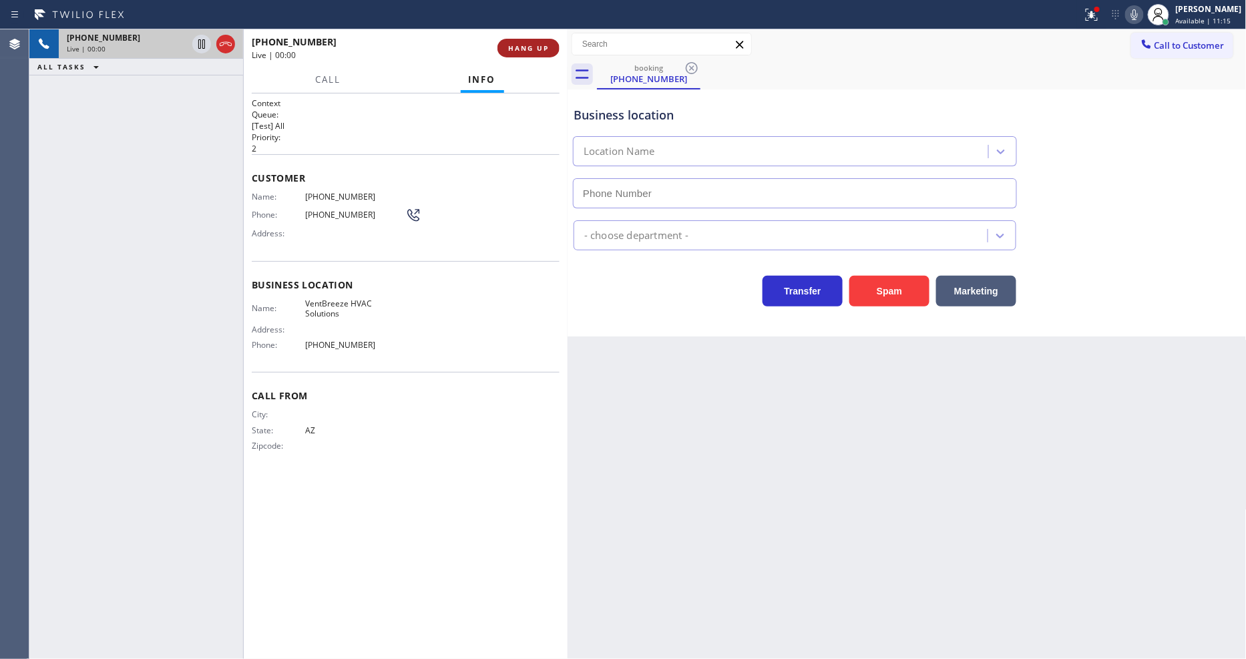
type input "(602) 780-3065"
click at [530, 47] on span "HANG UP" at bounding box center [528, 47] width 41 height 9
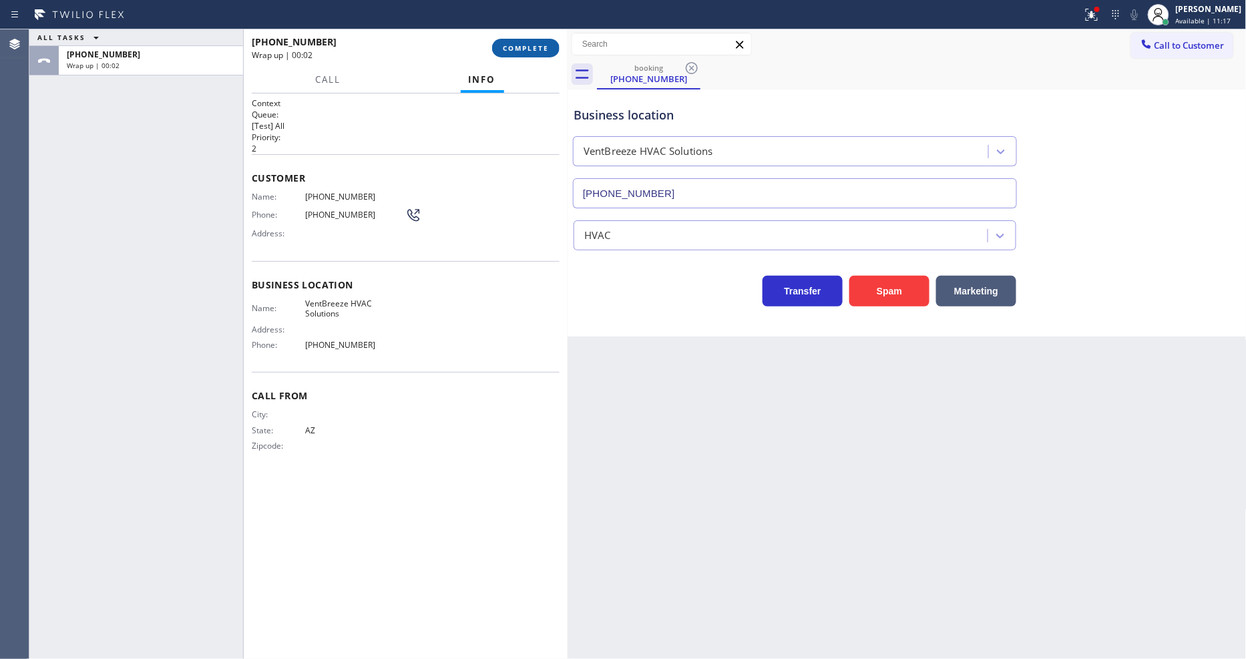
click at [515, 45] on span "COMPLETE" at bounding box center [526, 47] width 46 height 9
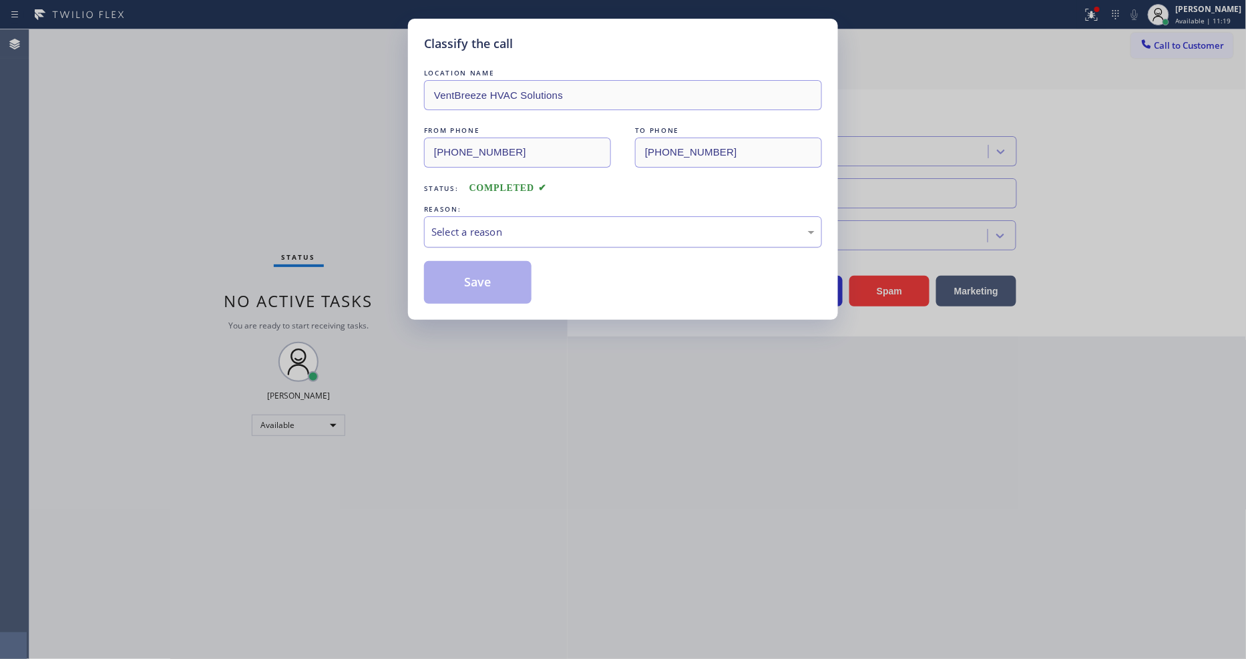
click at [508, 231] on div "Select a reason" at bounding box center [622, 231] width 383 height 15
click at [492, 282] on button "Save" at bounding box center [478, 282] width 108 height 43
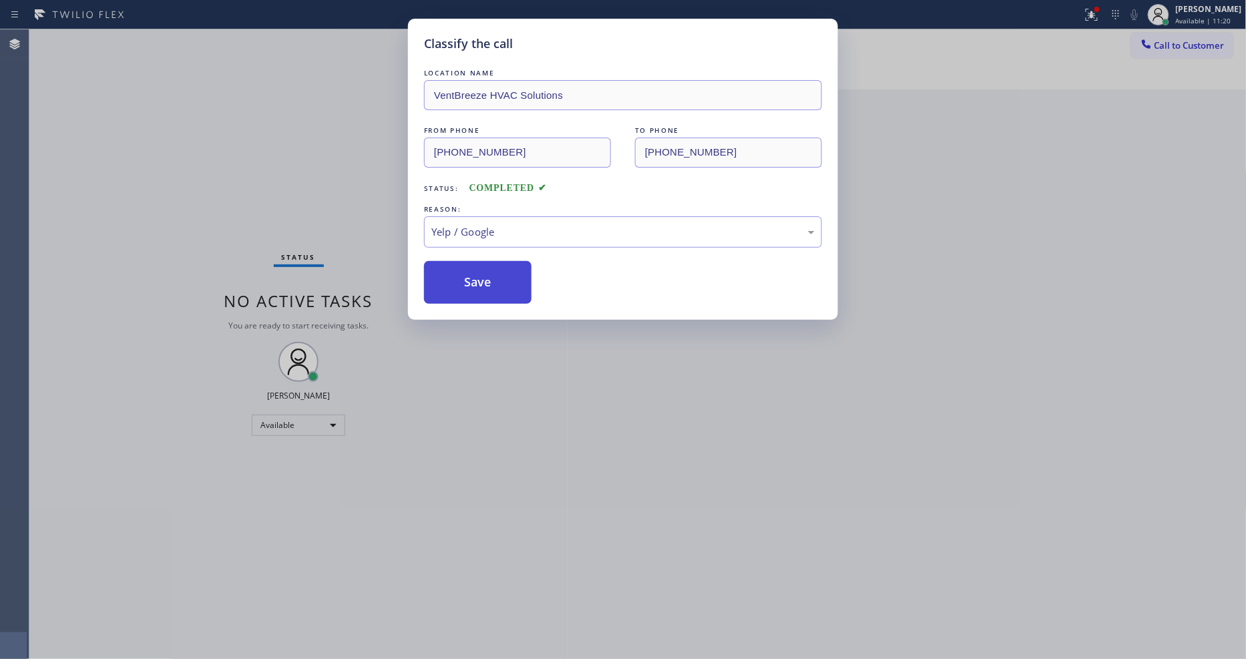
click at [492, 282] on button "Save" at bounding box center [478, 282] width 108 height 43
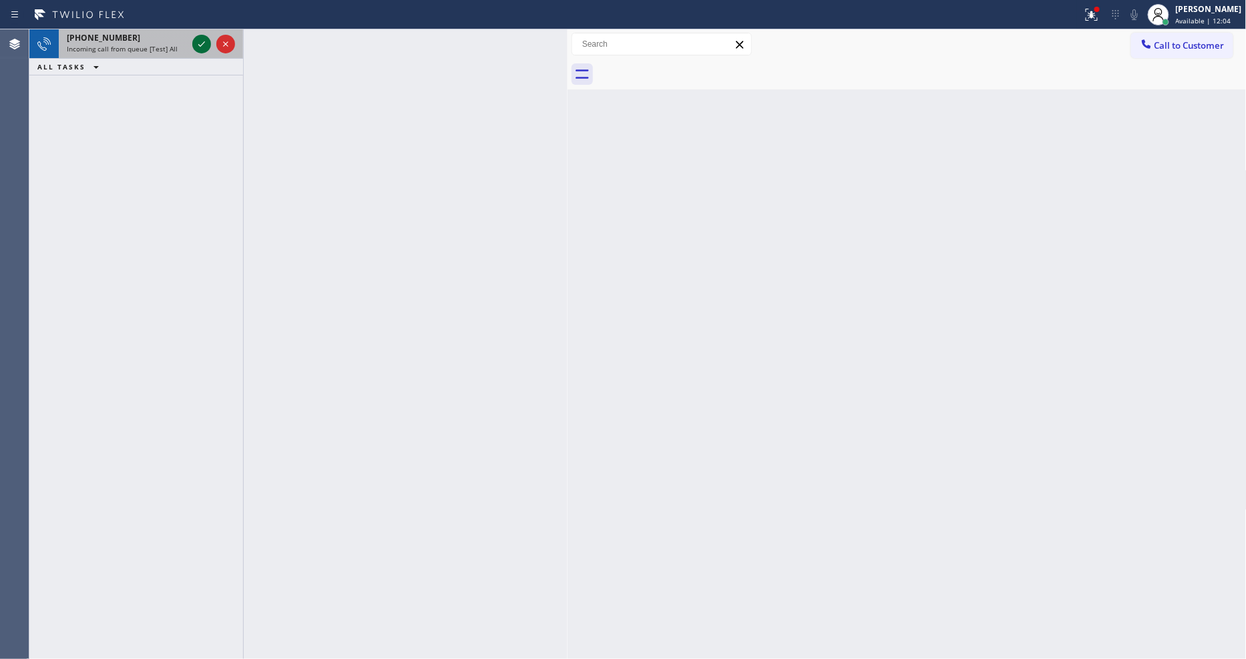
click at [198, 43] on icon at bounding box center [202, 44] width 16 height 16
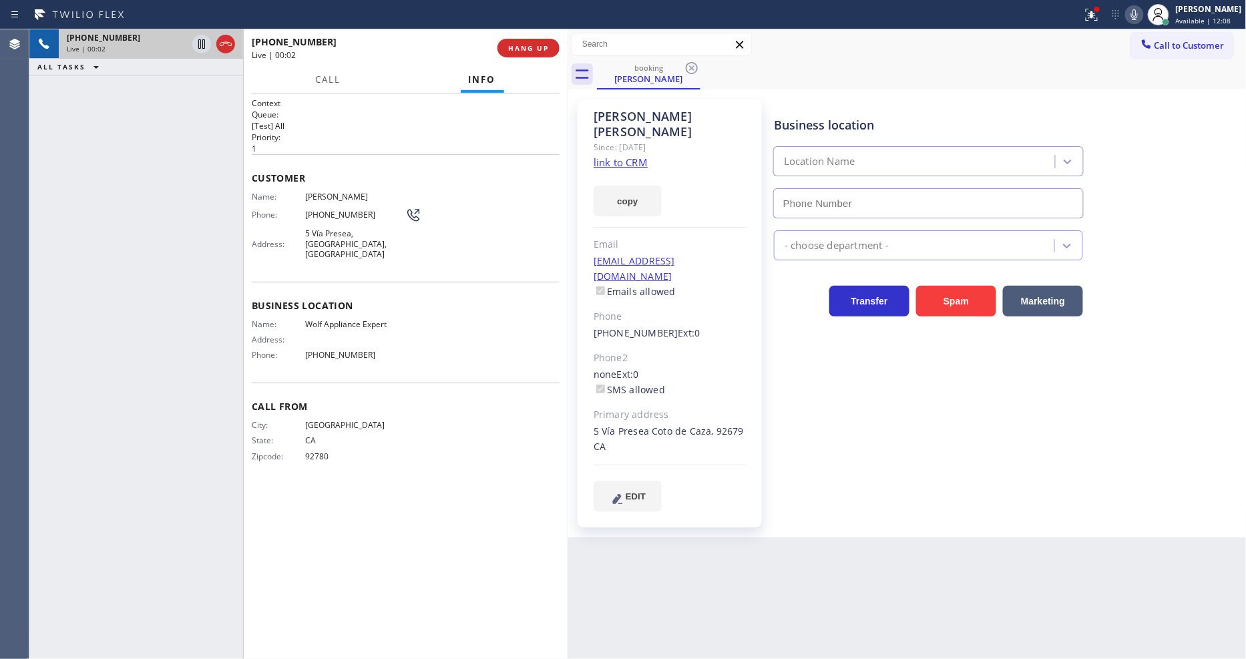
type input "(949) 536-9698"
click at [637, 156] on link "link to CRM" at bounding box center [621, 162] width 54 height 13
click at [200, 41] on icon at bounding box center [202, 44] width 16 height 16
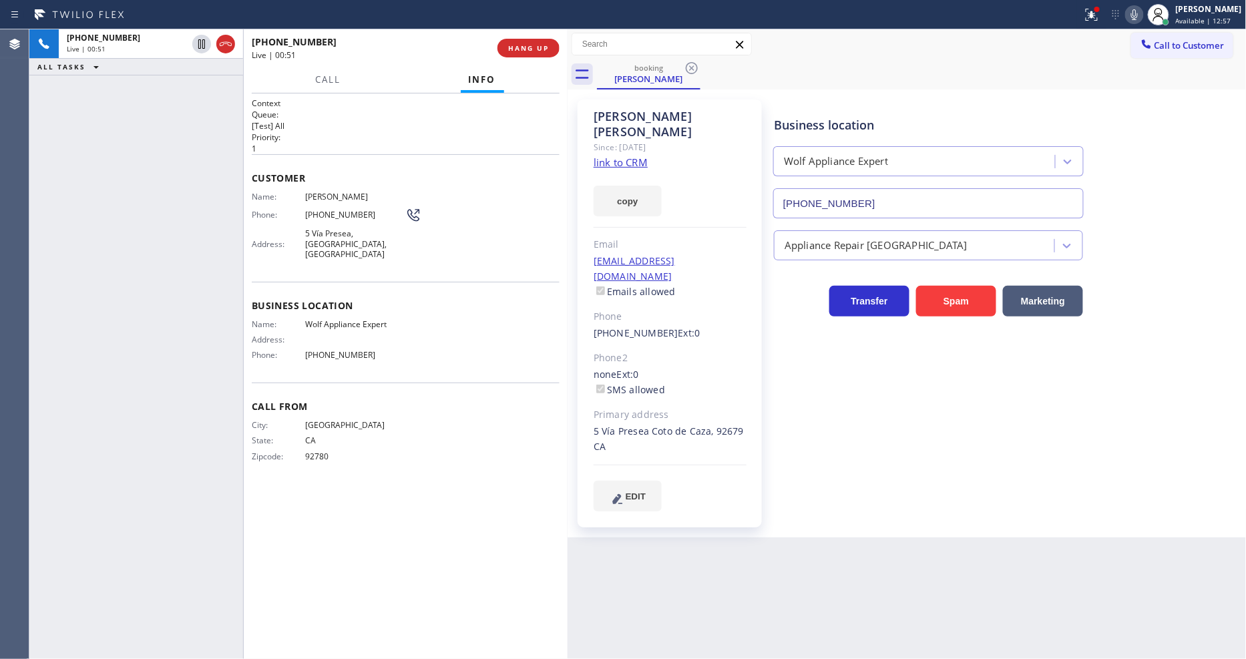
click at [1138, 10] on icon at bounding box center [1134, 14] width 7 height 11
click at [199, 39] on icon at bounding box center [202, 44] width 16 height 16
click at [1138, 11] on icon at bounding box center [1134, 14] width 7 height 11
click at [1093, 11] on div at bounding box center [1091, 15] width 29 height 16
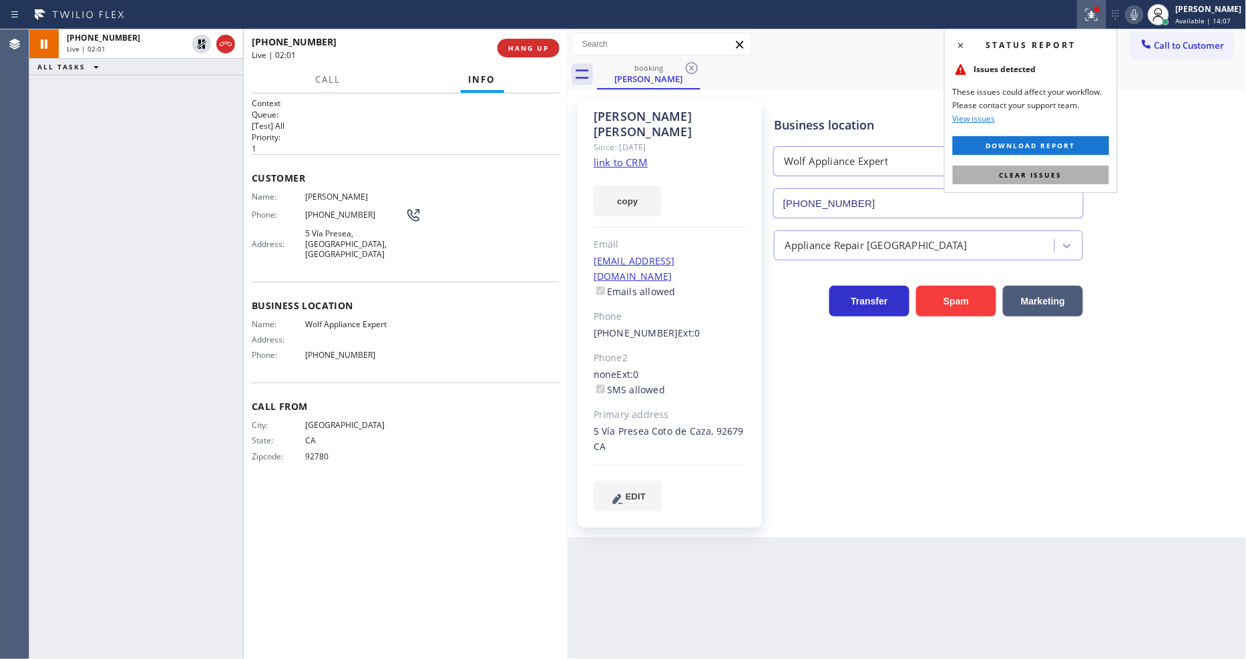
click at [1002, 172] on span "Clear issues" at bounding box center [1031, 174] width 63 height 9
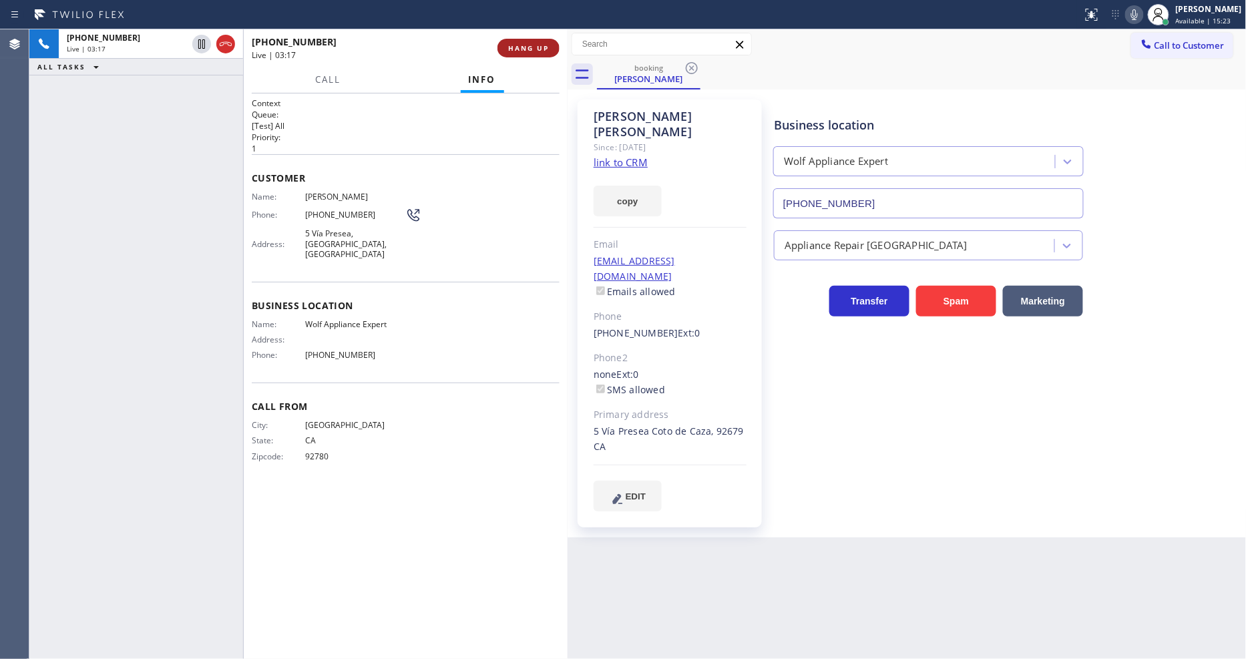
click at [526, 45] on span "HANG UP" at bounding box center [528, 47] width 41 height 9
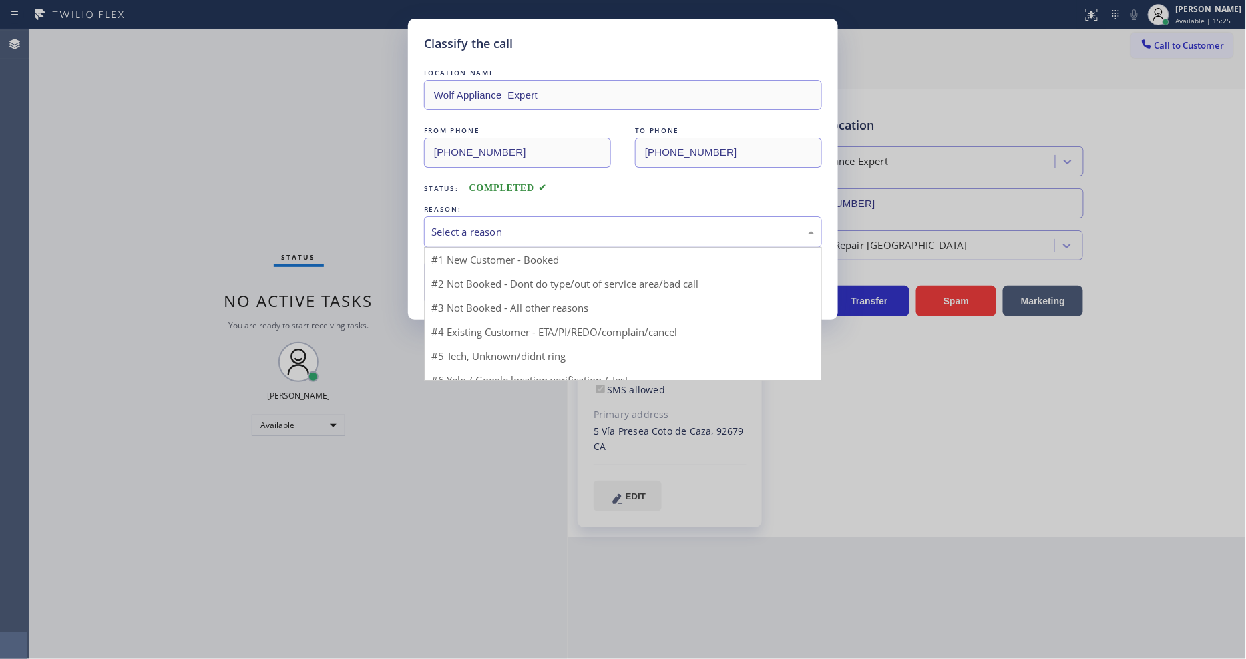
click at [470, 230] on div "Select a reason" at bounding box center [622, 231] width 383 height 15
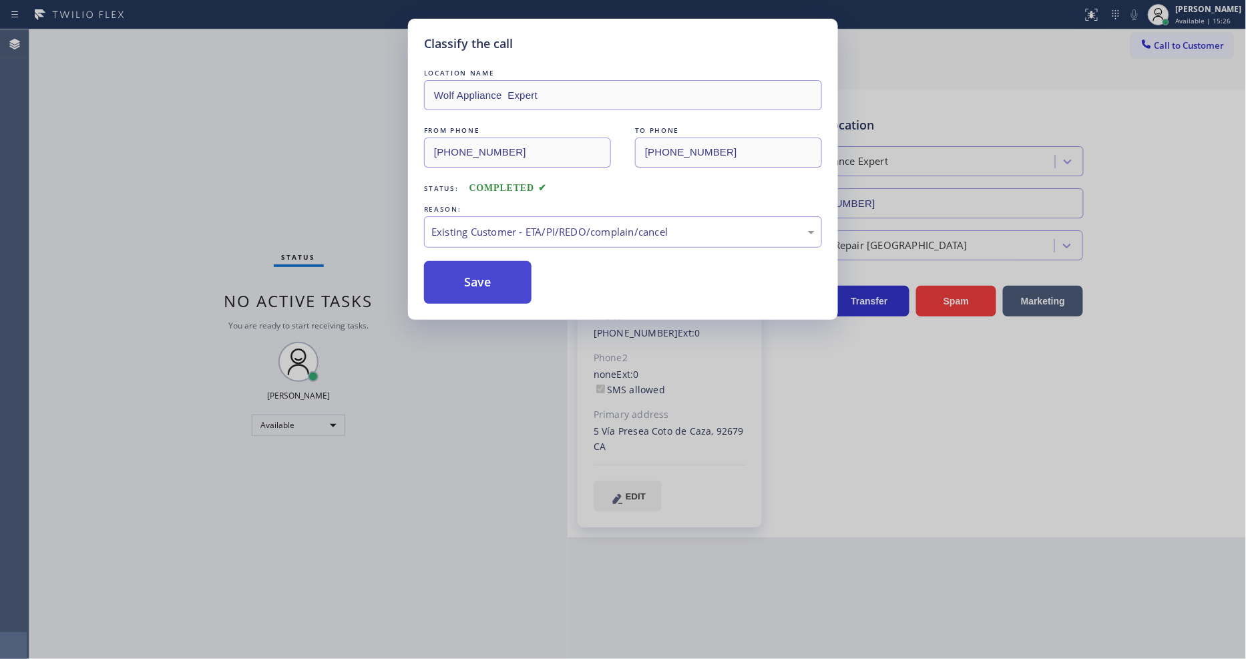
click at [468, 283] on button "Save" at bounding box center [478, 282] width 108 height 43
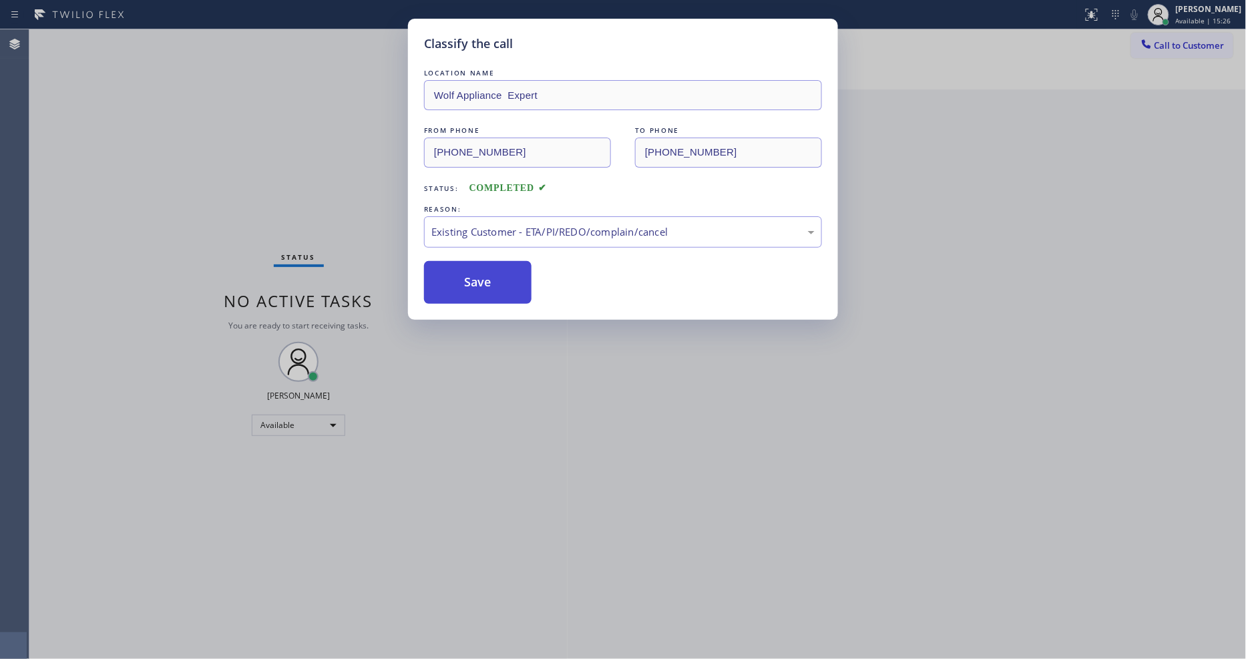
click at [468, 283] on button "Save" at bounding box center [478, 282] width 108 height 43
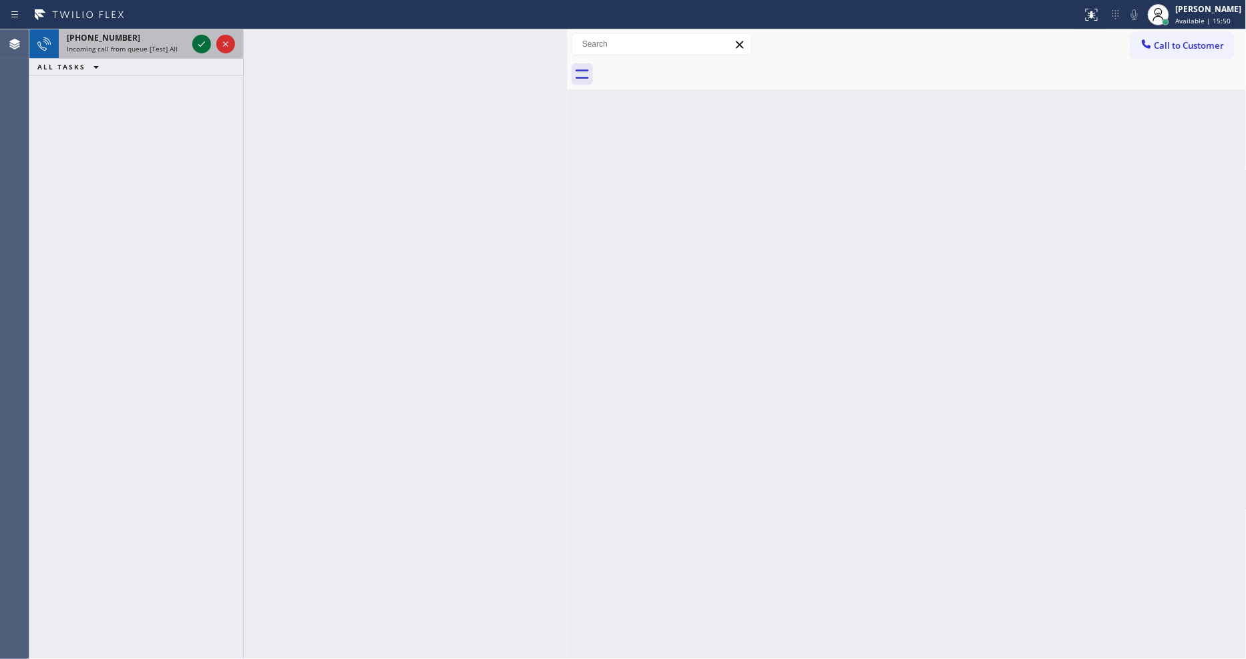
click at [199, 47] on icon at bounding box center [202, 44] width 16 height 16
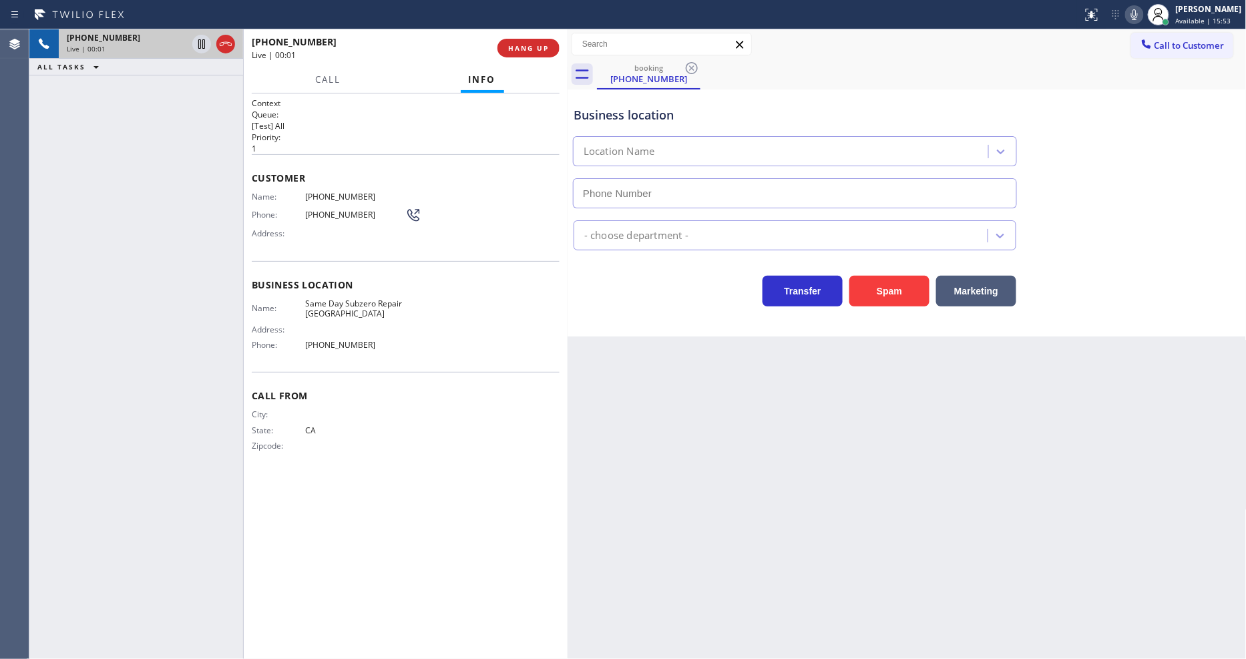
type input "(630) 538-8667"
click at [521, 43] on span "HANG UP" at bounding box center [528, 47] width 41 height 9
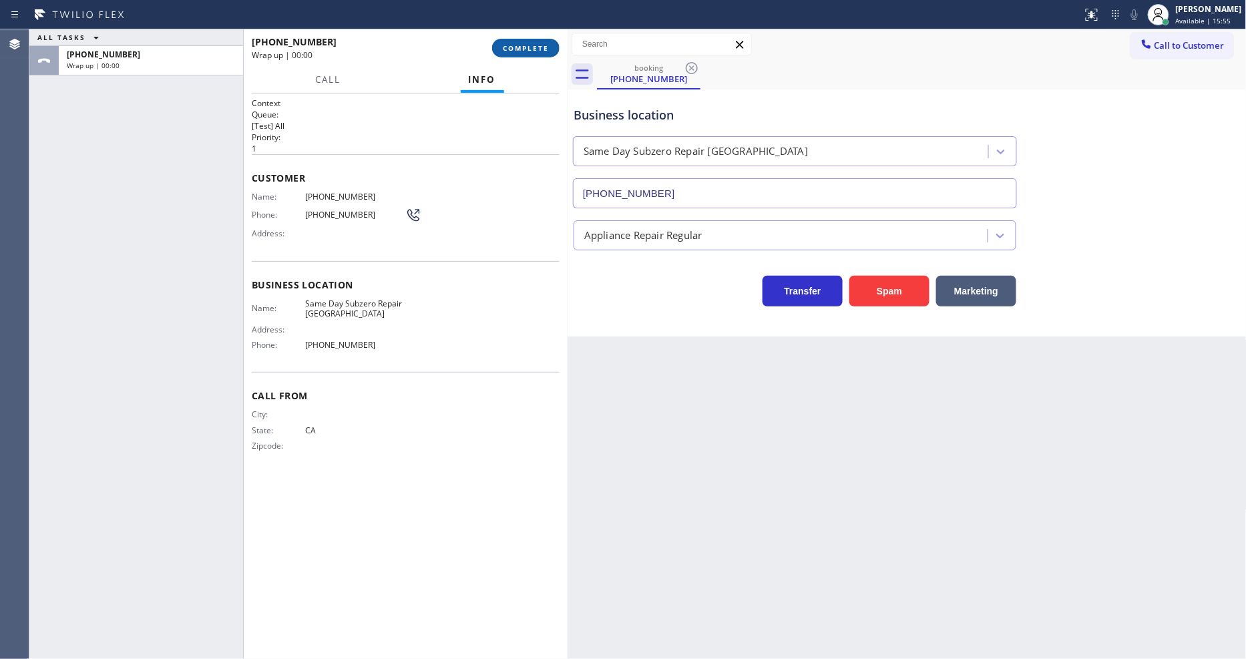
click at [521, 43] on span "COMPLETE" at bounding box center [526, 47] width 46 height 9
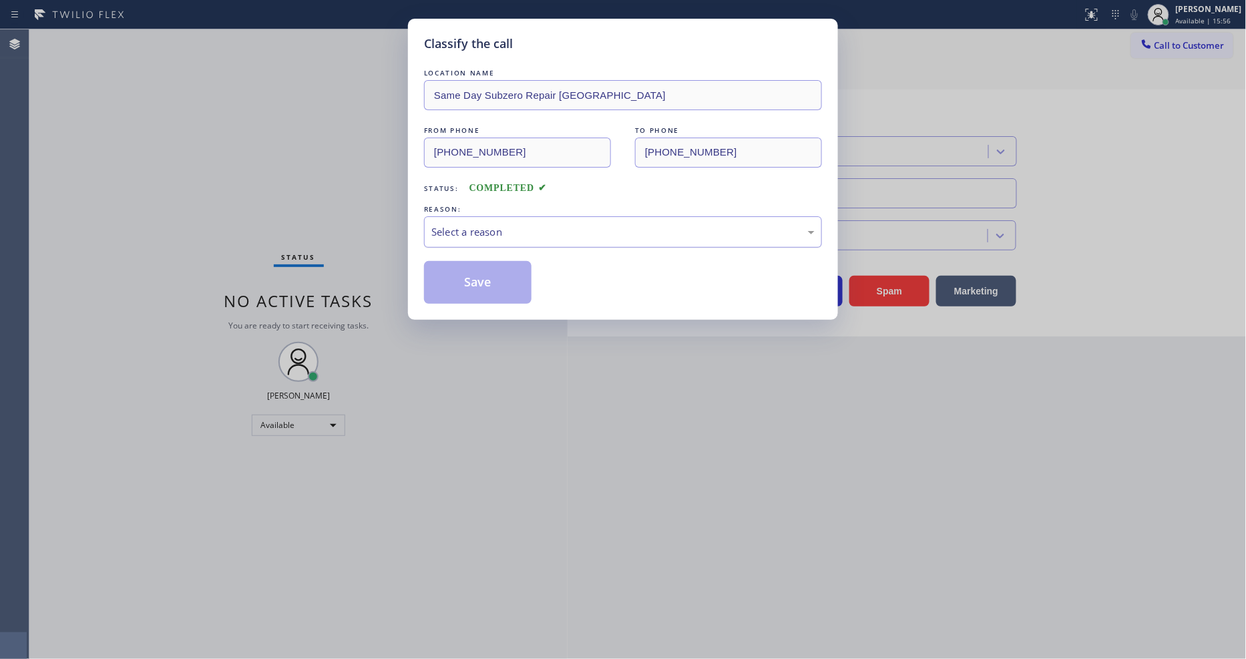
click at [508, 228] on div "Select a reason" at bounding box center [622, 231] width 383 height 15
drag, startPoint x: 483, startPoint y: 349, endPoint x: 483, endPoint y: 296, distance: 53.4
click at [484, 284] on button "Save" at bounding box center [478, 282] width 108 height 43
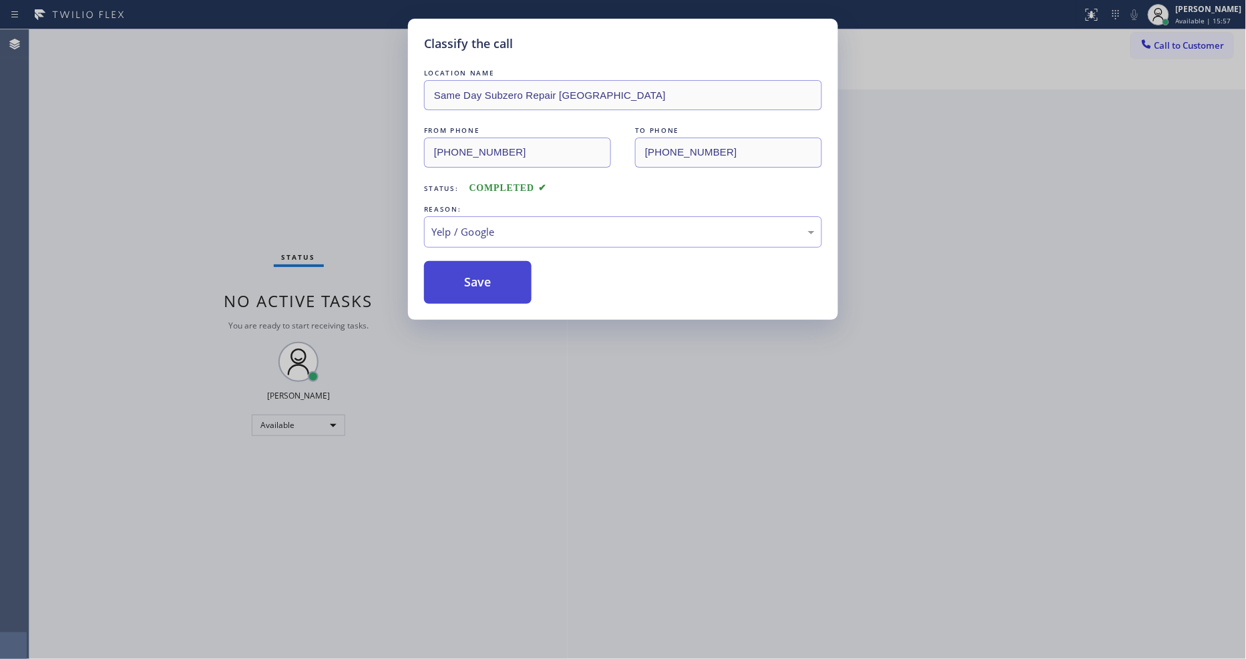
click at [484, 284] on button "Save" at bounding box center [478, 282] width 108 height 43
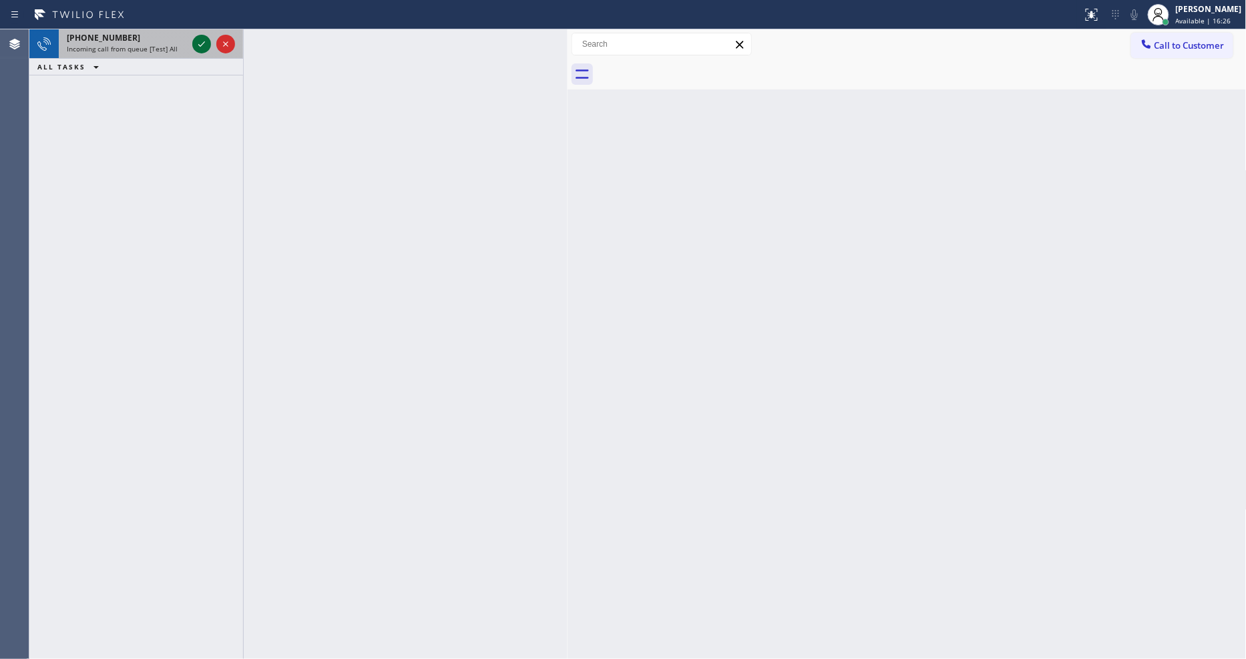
click at [202, 43] on icon at bounding box center [202, 44] width 16 height 16
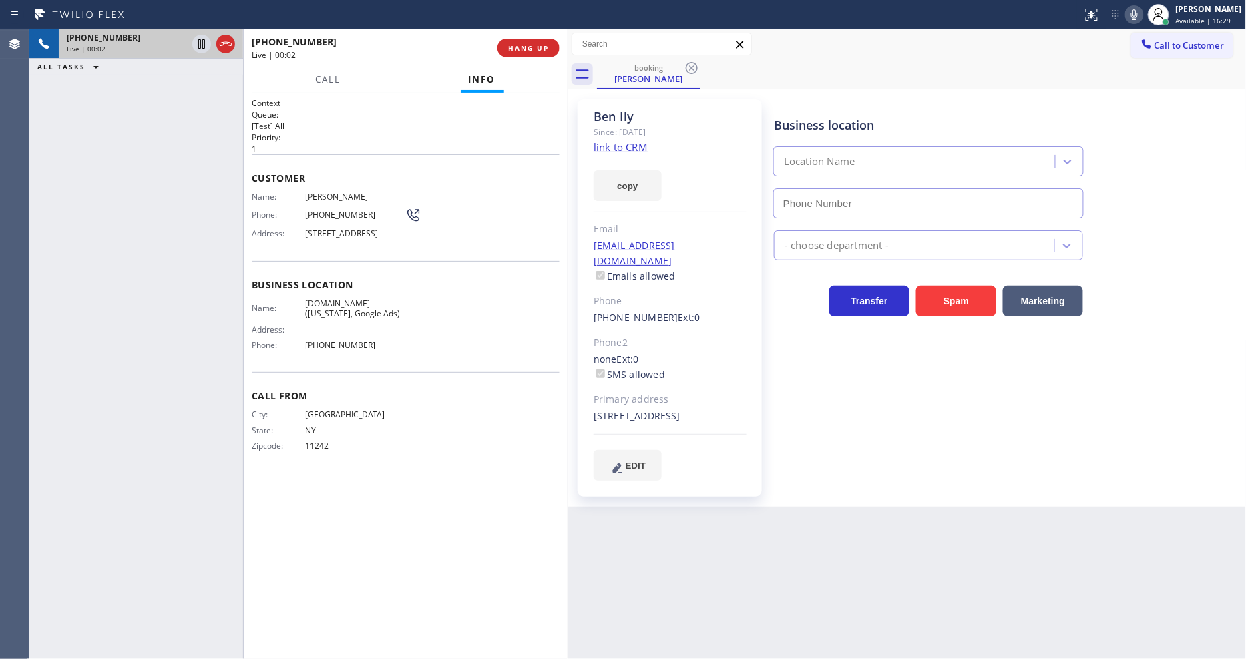
type input "(315) 973-1147"
click at [631, 150] on link "link to CRM" at bounding box center [621, 146] width 54 height 13
click at [202, 42] on icon at bounding box center [201, 43] width 7 height 9
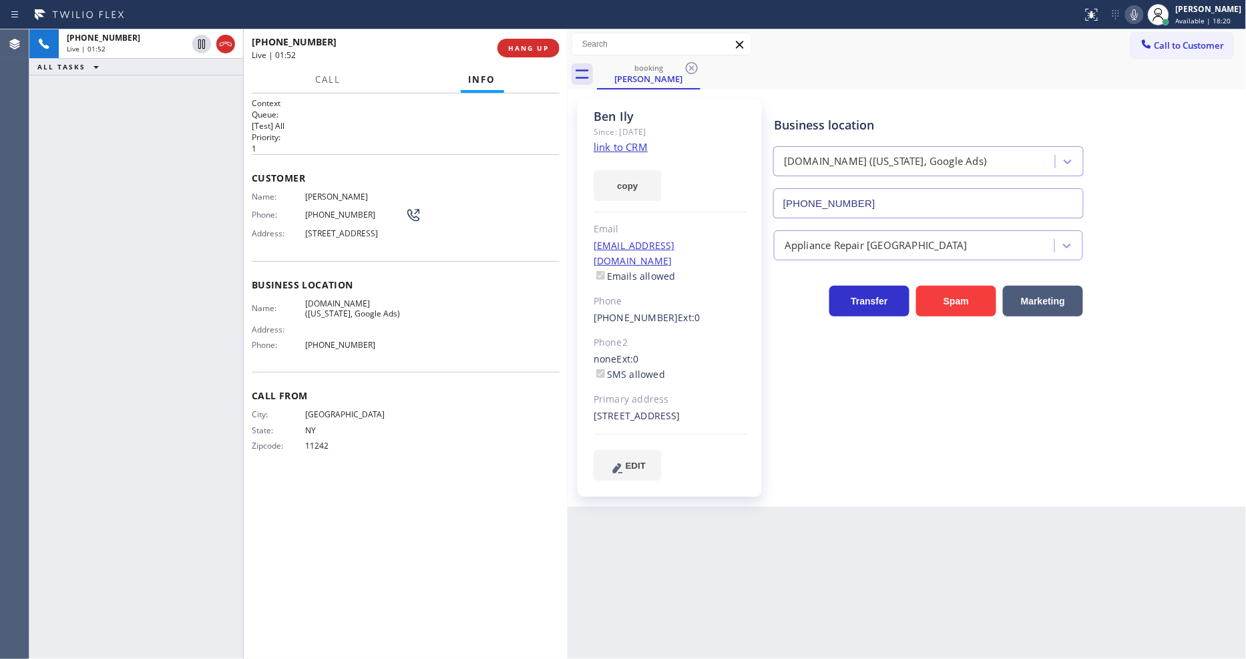
click at [1138, 17] on icon at bounding box center [1134, 14] width 7 height 11
drag, startPoint x: 199, startPoint y: 41, endPoint x: 216, endPoint y: 43, distance: 16.8
click at [199, 41] on icon at bounding box center [201, 43] width 9 height 9
click at [1143, 9] on icon at bounding box center [1135, 15] width 16 height 16
click at [445, 466] on div "Call From City: MANHATTAN State: NY Zipcode: 11242" at bounding box center [406, 422] width 308 height 101
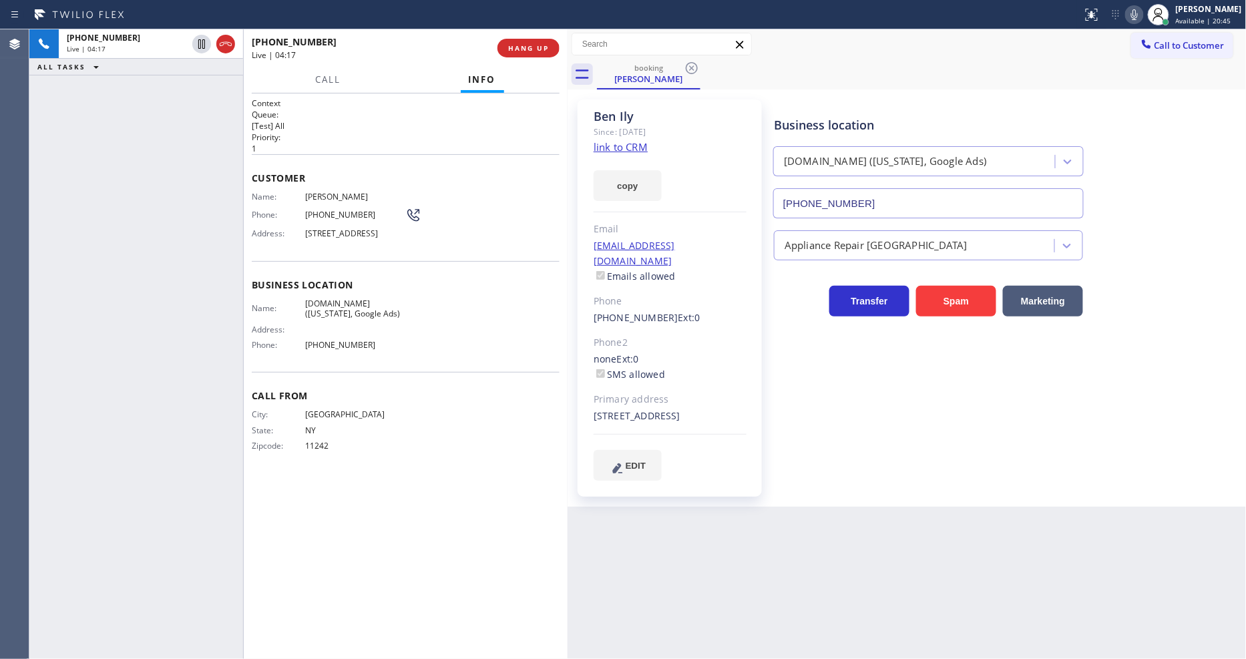
click at [822, 351] on div "Business location SubzeroCare.online (New York, Google Ads) (315) 973-1147 Appl…" at bounding box center [1007, 290] width 472 height 374
click at [522, 45] on span "HANG UP" at bounding box center [528, 47] width 41 height 9
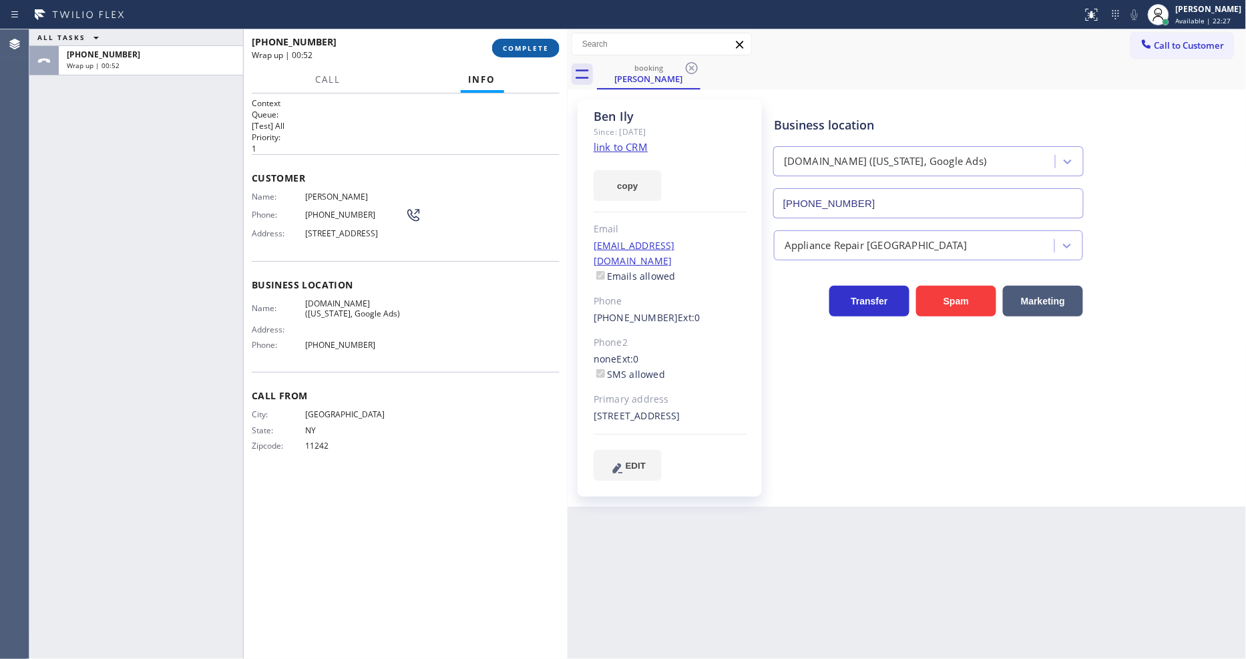
click at [544, 43] on span "COMPLETE" at bounding box center [526, 47] width 46 height 9
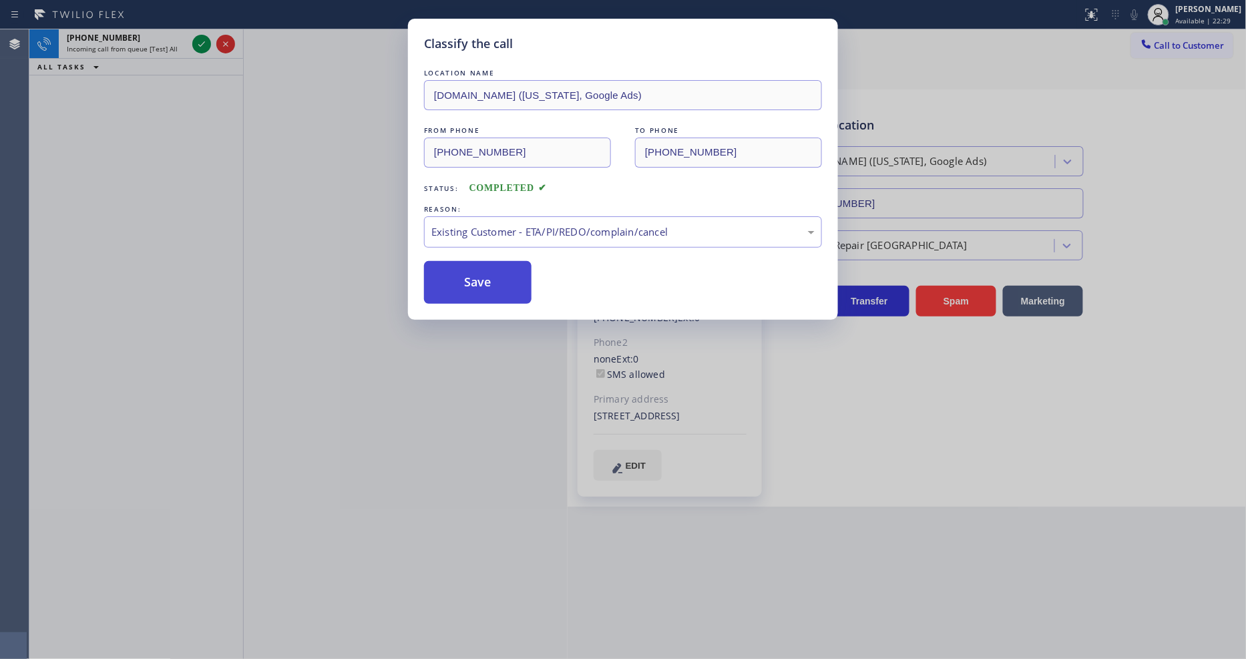
click at [477, 274] on button "Save" at bounding box center [478, 282] width 108 height 43
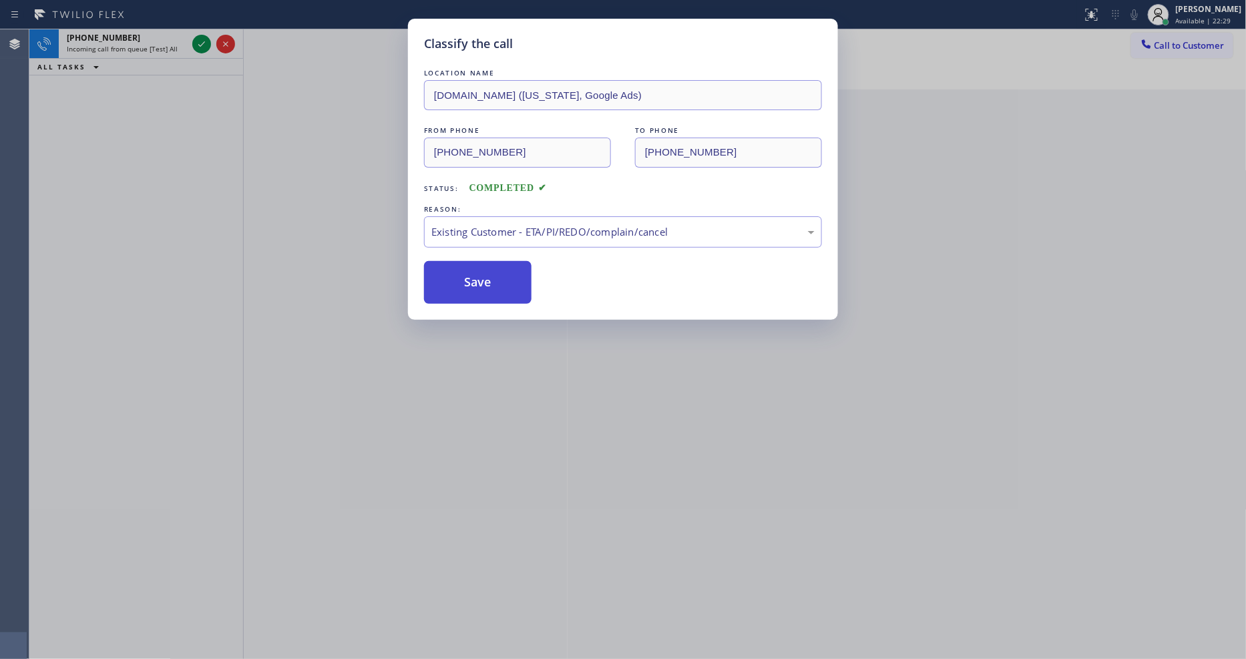
click at [477, 274] on button "Save" at bounding box center [478, 282] width 108 height 43
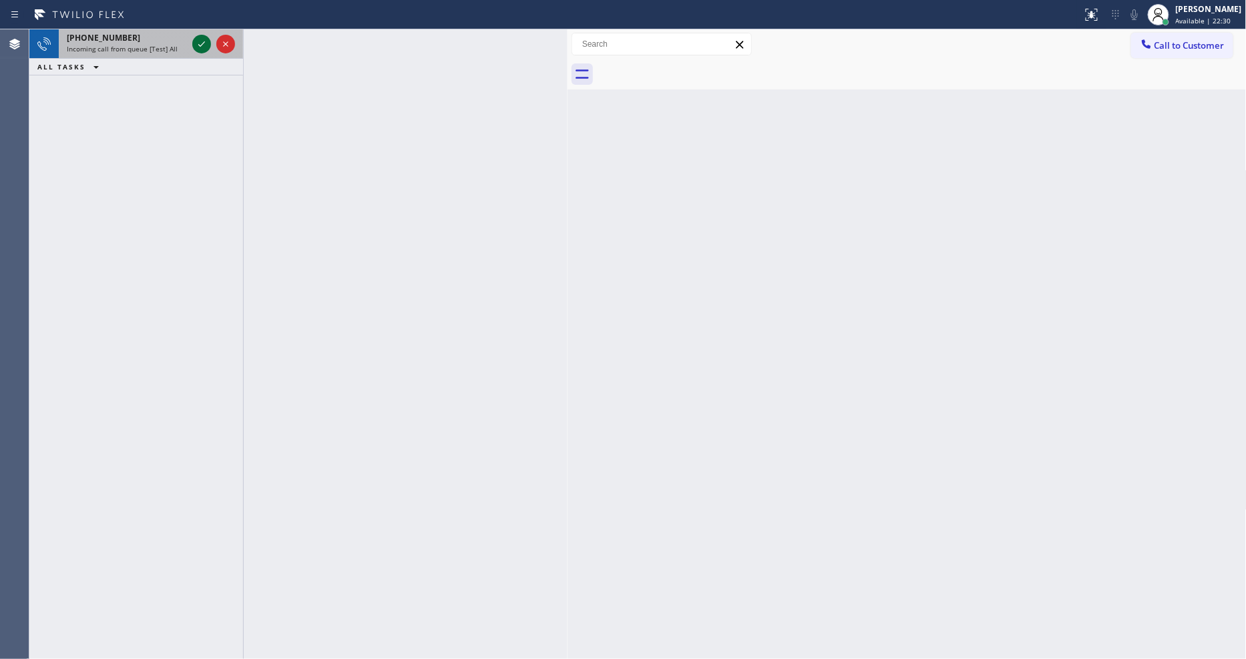
click at [202, 43] on icon at bounding box center [202, 44] width 16 height 16
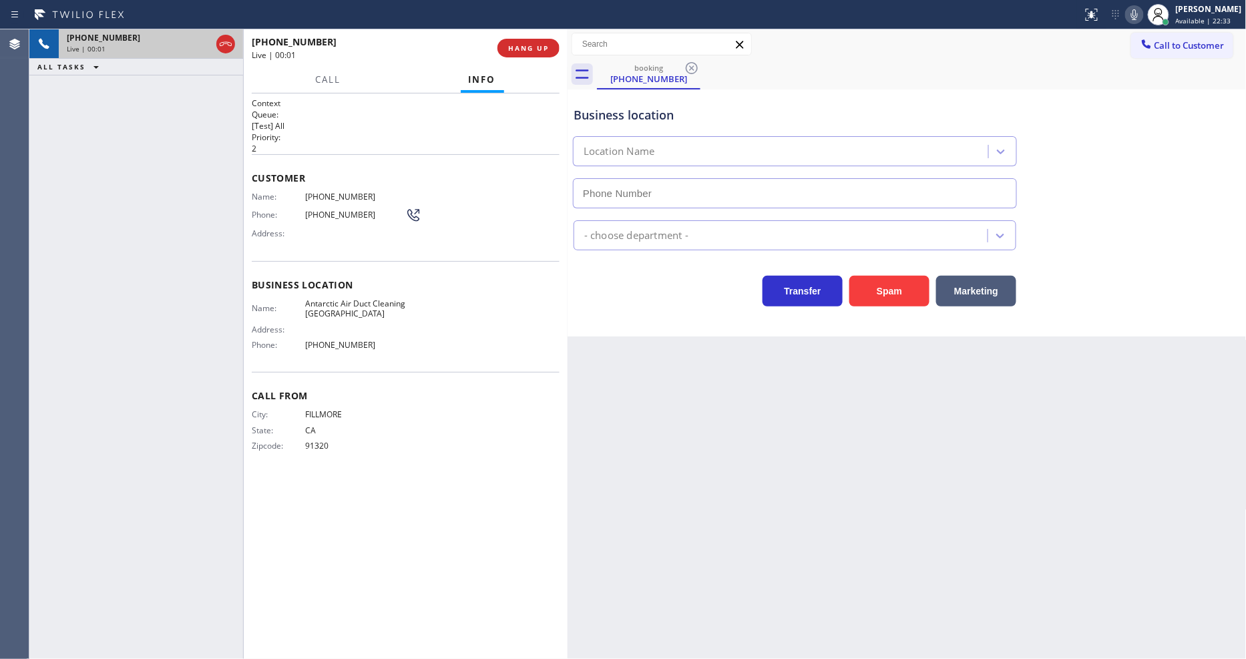
type input "(805) 549-4422"
click at [532, 48] on span "HANG UP" at bounding box center [528, 47] width 41 height 9
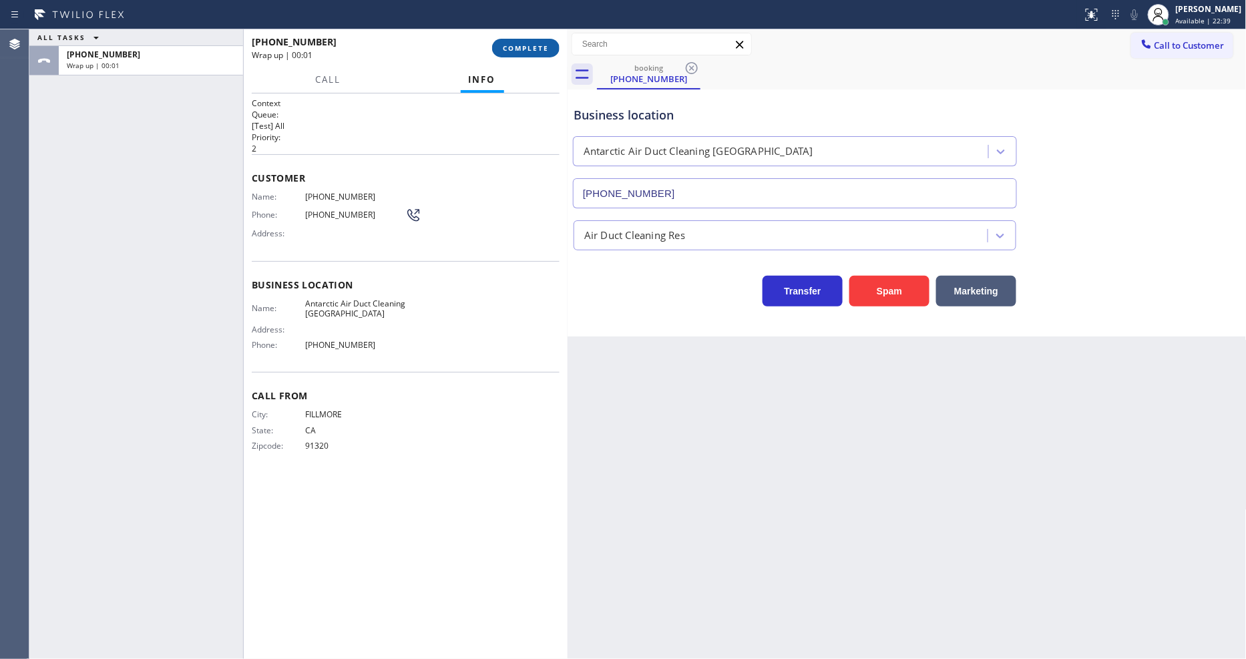
click at [532, 49] on span "COMPLETE" at bounding box center [526, 47] width 46 height 9
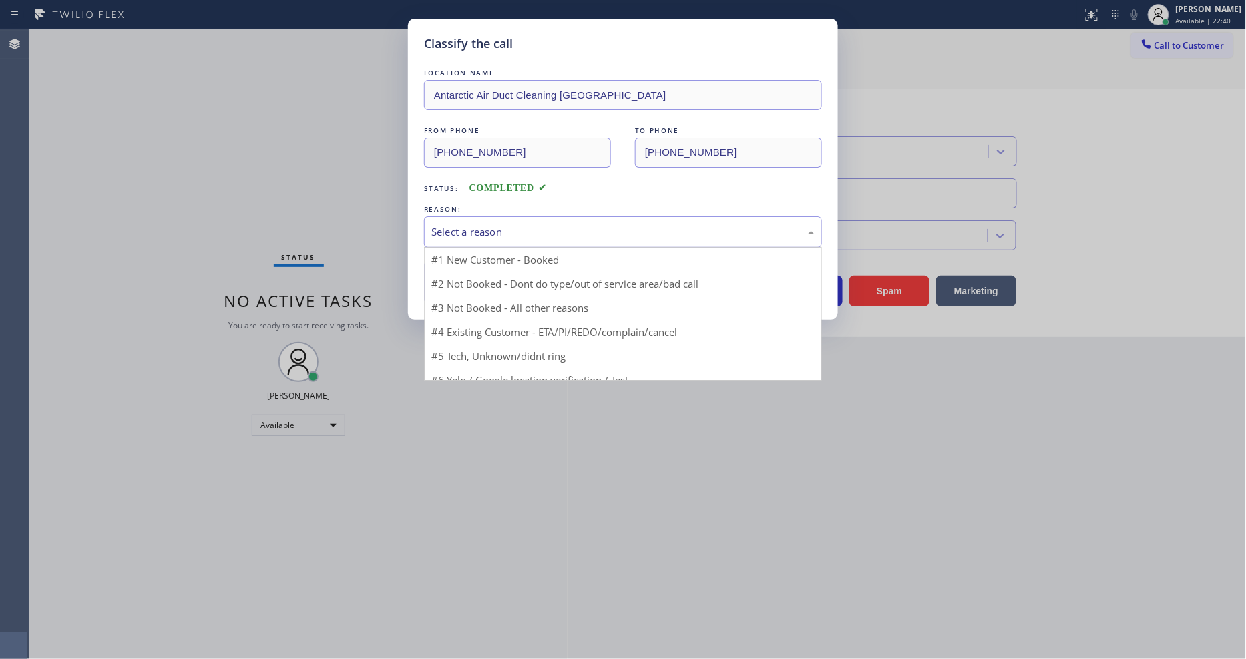
click at [471, 216] on div "Select a reason" at bounding box center [623, 231] width 398 height 31
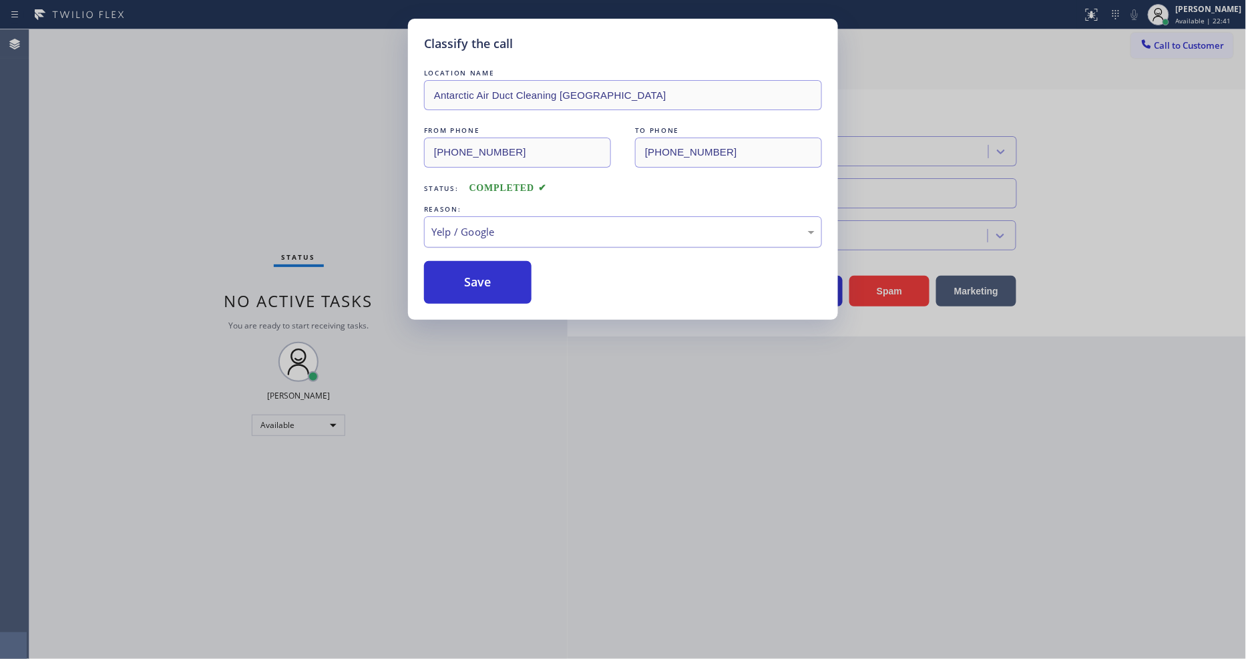
click at [488, 236] on div "Yelp / Google" at bounding box center [623, 231] width 398 height 31
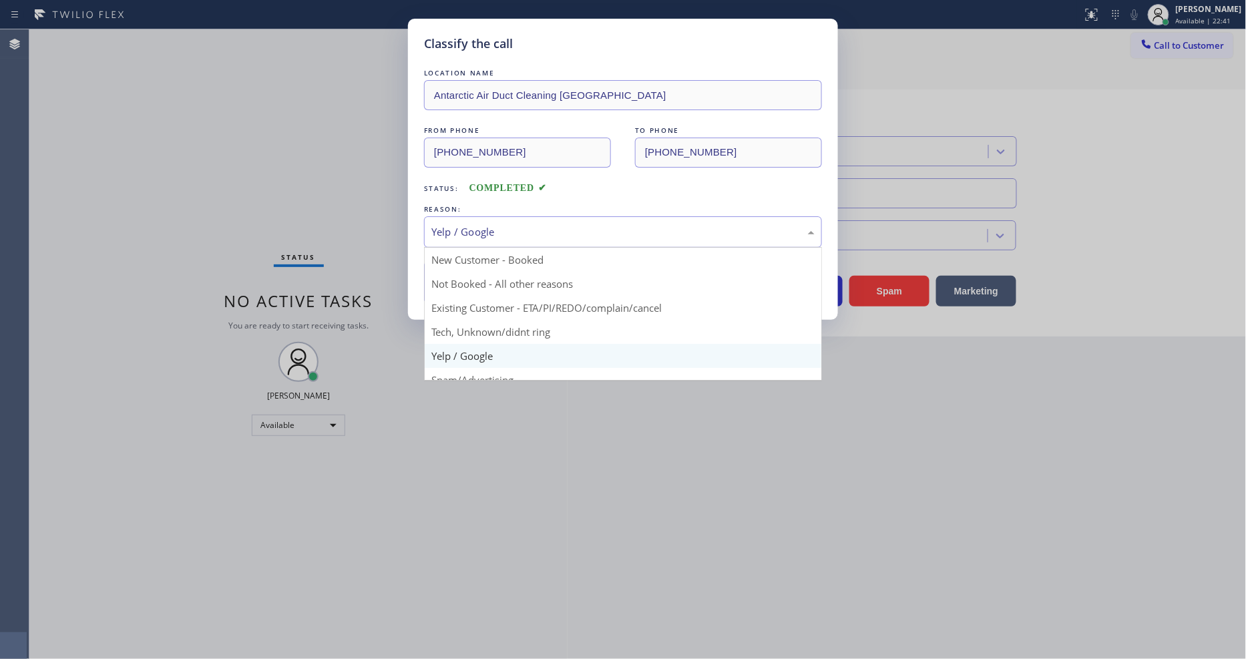
drag, startPoint x: 485, startPoint y: 325, endPoint x: 486, endPoint y: 268, distance: 57.5
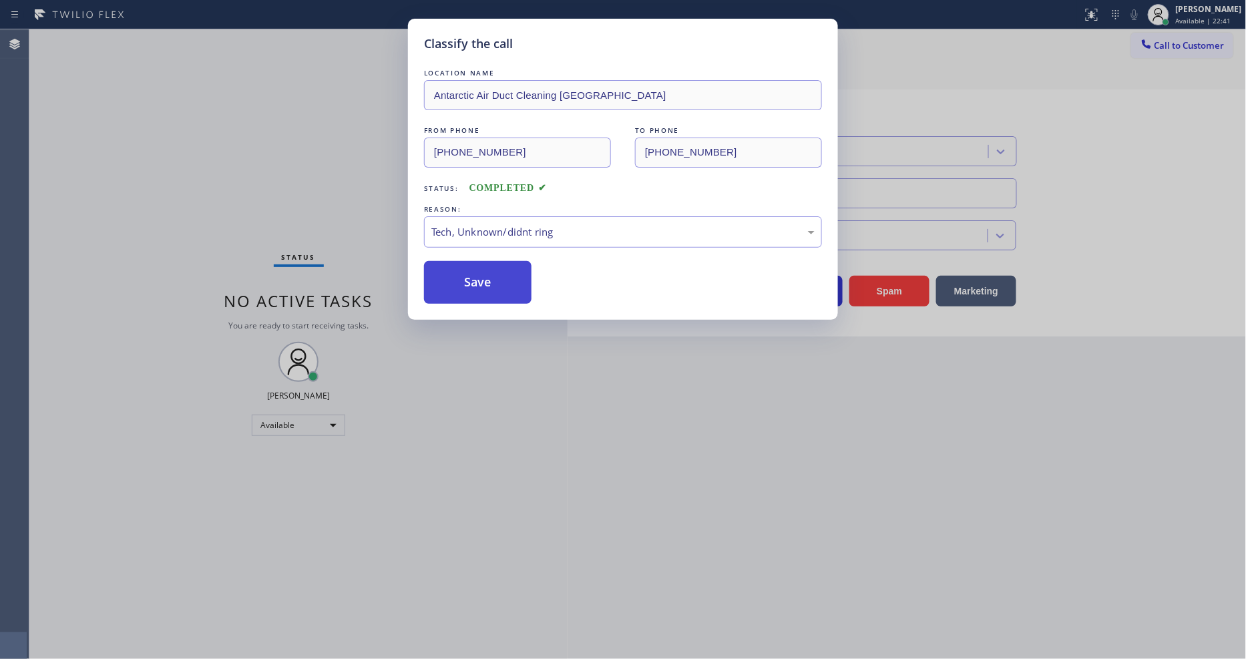
click at [486, 268] on button "Save" at bounding box center [478, 282] width 108 height 43
click at [486, 269] on button "Save" at bounding box center [478, 282] width 108 height 43
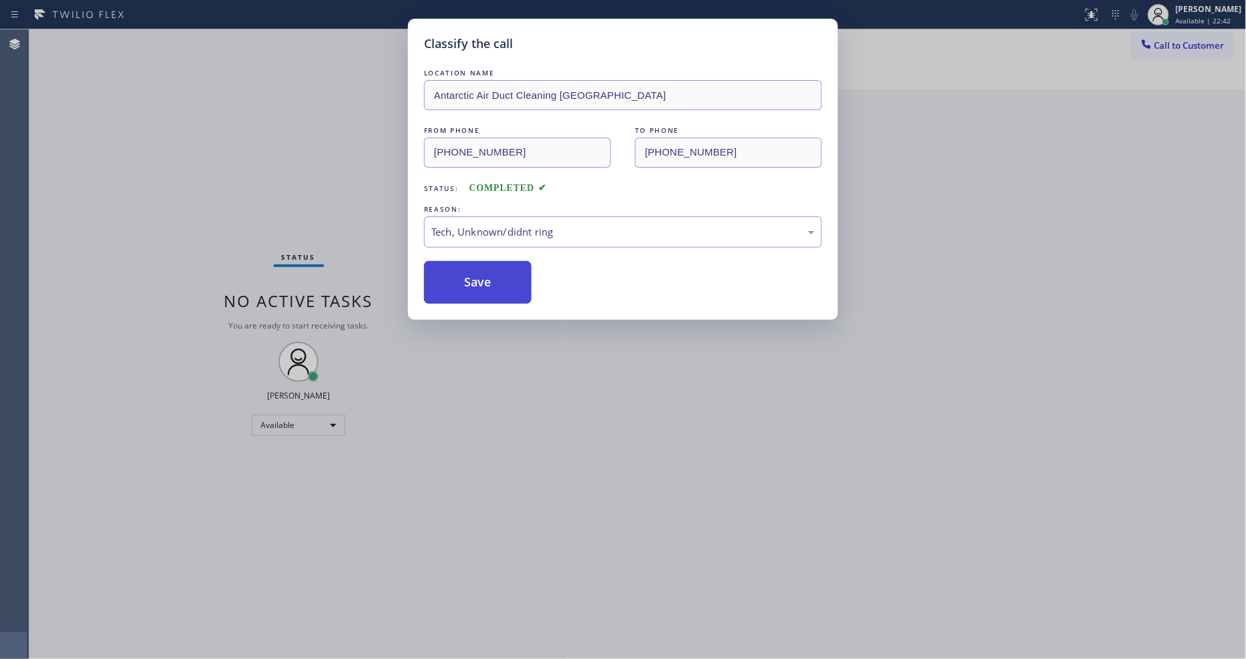
click at [486, 269] on button "Save" at bounding box center [478, 282] width 108 height 43
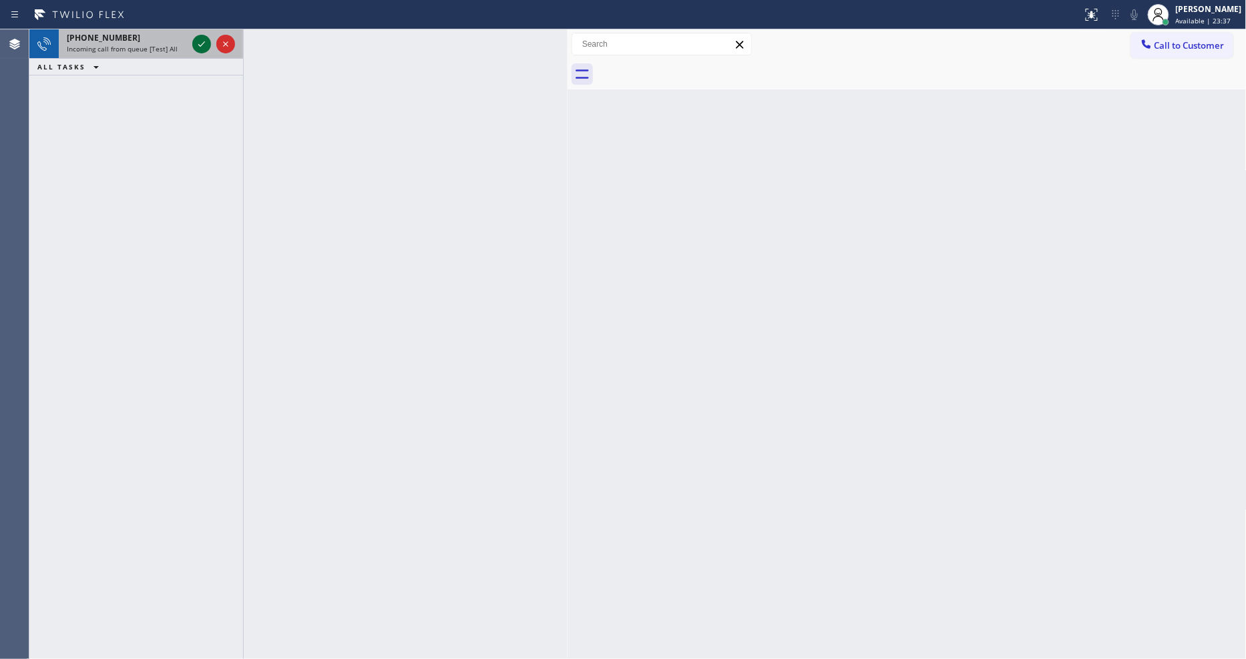
click at [202, 43] on icon at bounding box center [202, 44] width 16 height 16
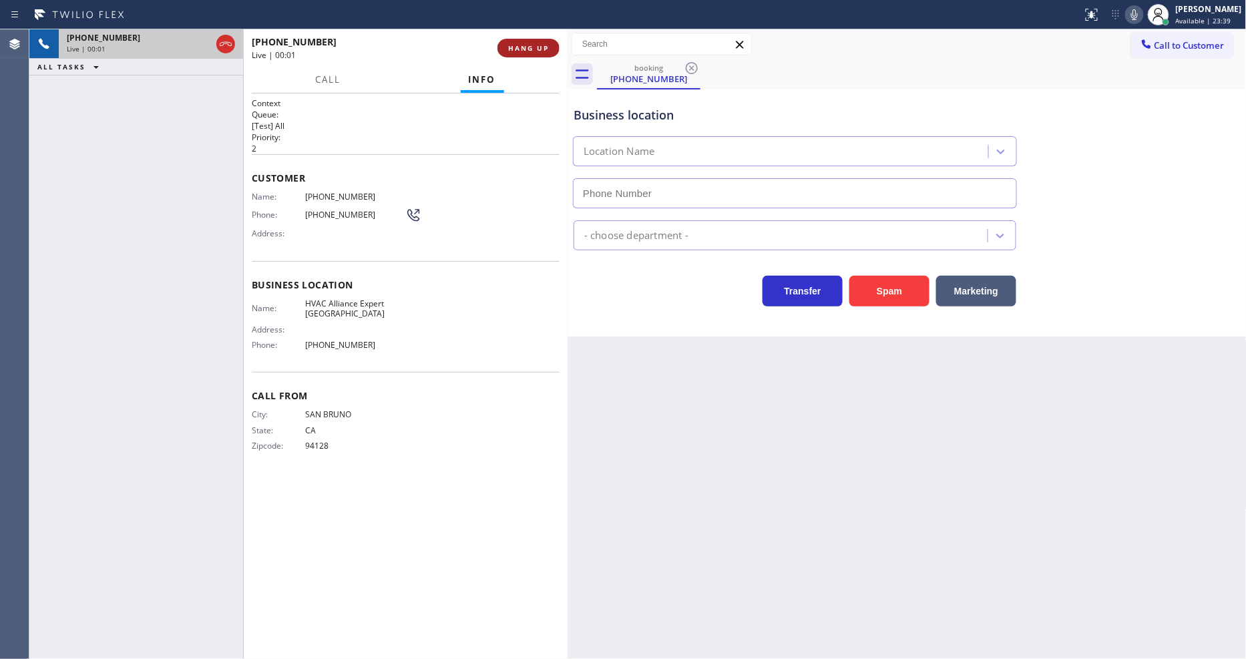
type input "(650) 677-1071"
click at [515, 41] on button "HANG UP" at bounding box center [529, 48] width 62 height 19
click at [516, 41] on button "HANG UP" at bounding box center [529, 48] width 62 height 19
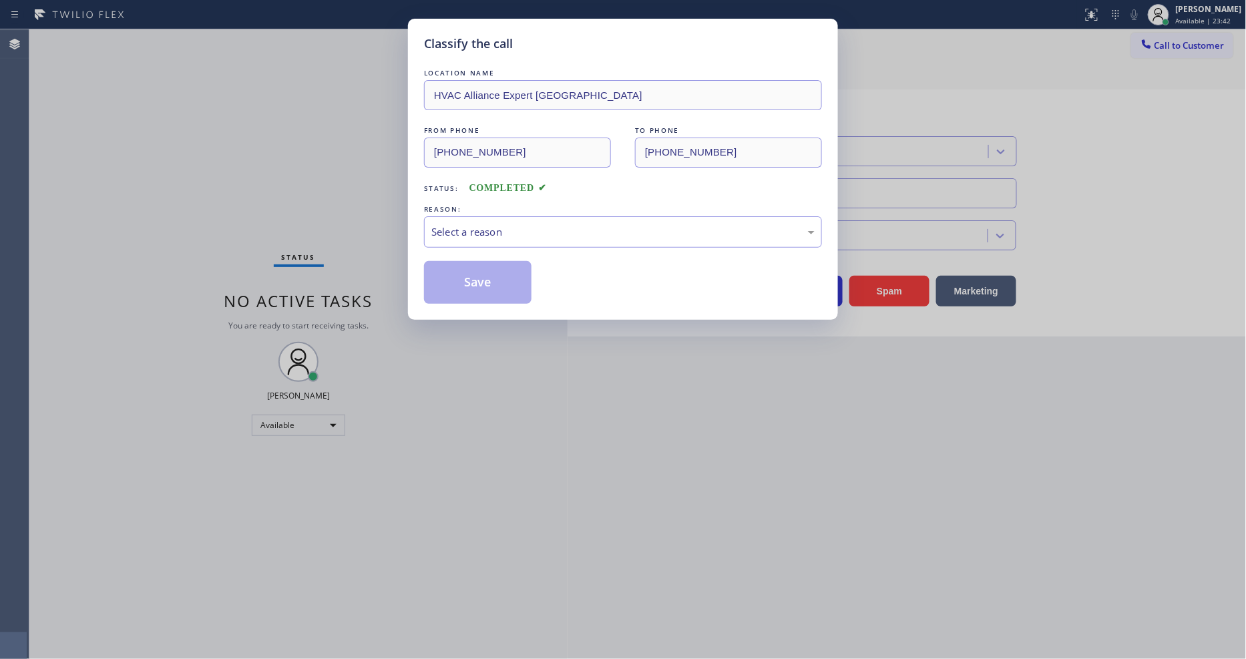
click at [478, 224] on div "Select a reason" at bounding box center [622, 231] width 383 height 15
click at [494, 278] on button "Save" at bounding box center [478, 282] width 108 height 43
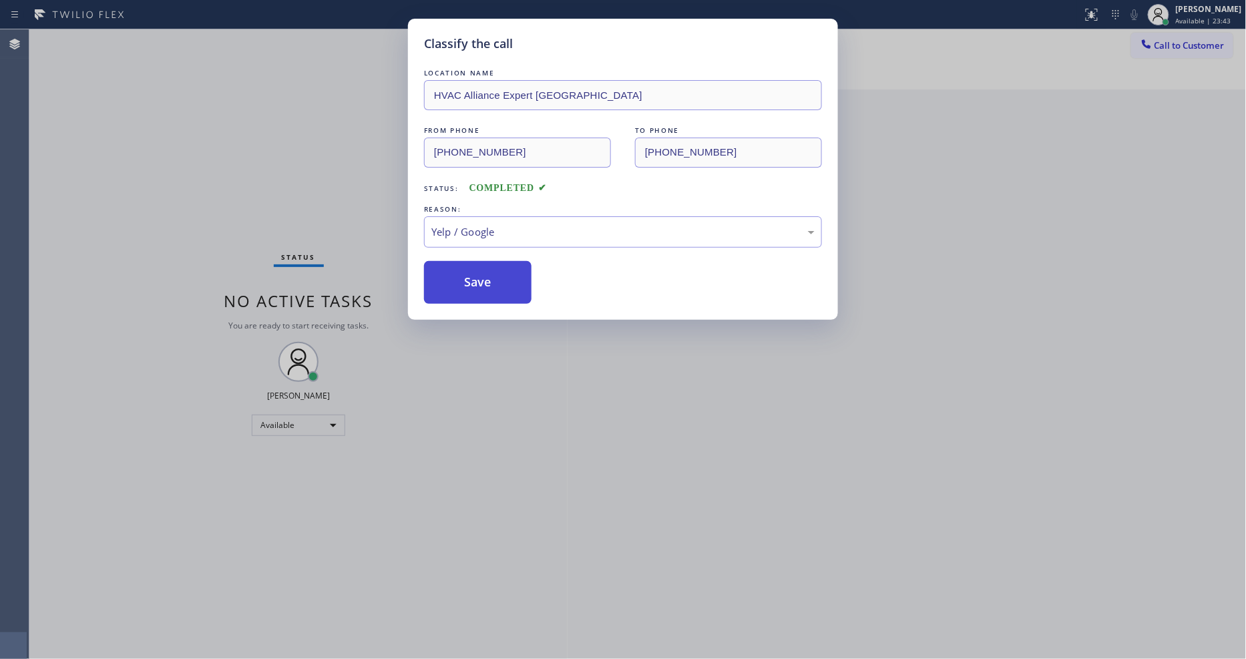
click at [494, 278] on button "Save" at bounding box center [478, 282] width 108 height 43
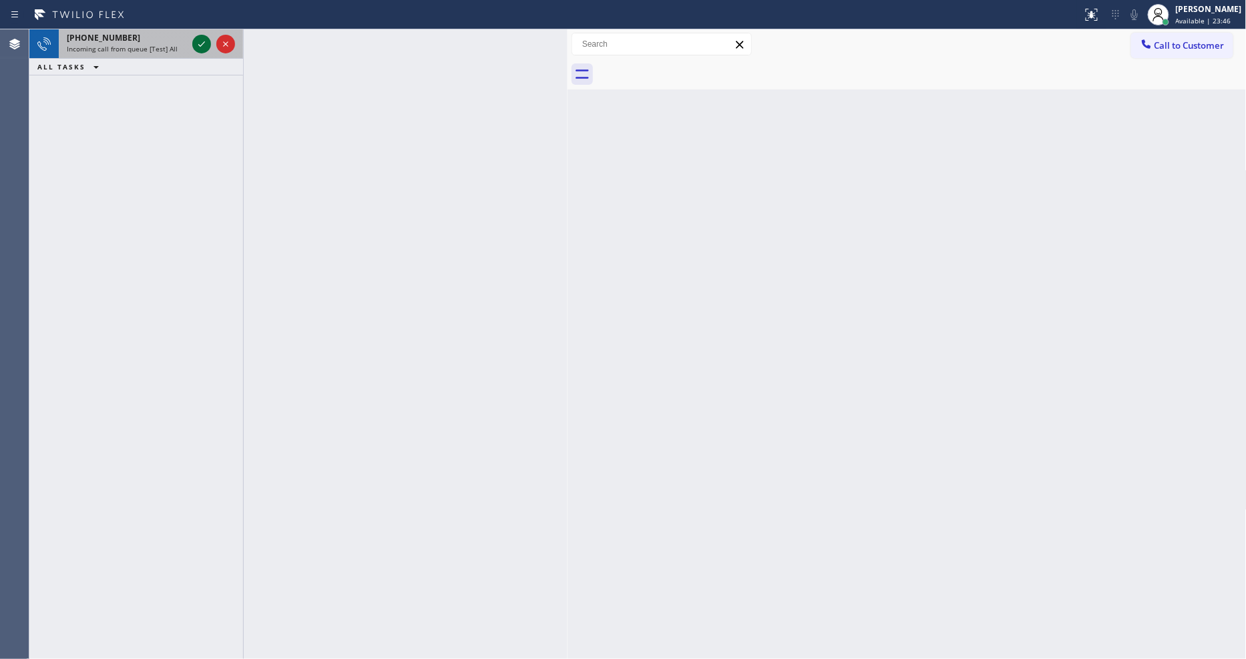
click at [202, 41] on icon at bounding box center [202, 44] width 16 height 16
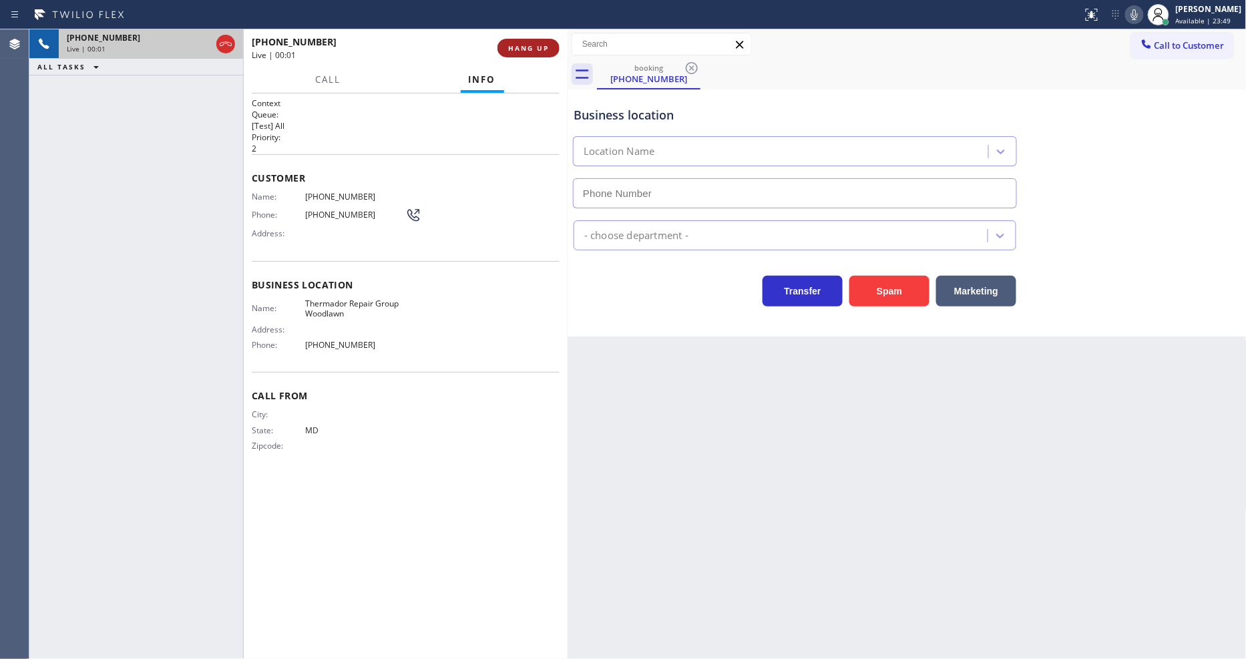
type input "(667) 213-5361"
click at [553, 43] on button "HANG UP" at bounding box center [529, 48] width 62 height 19
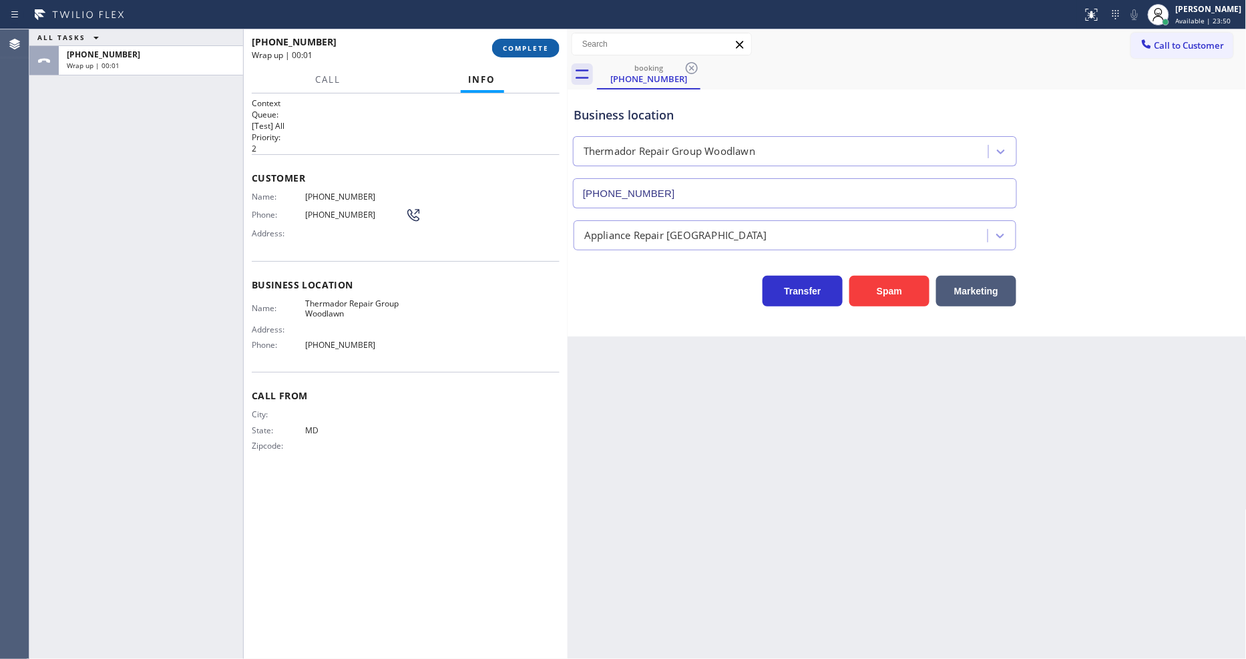
click at [553, 43] on button "COMPLETE" at bounding box center [525, 48] width 67 height 19
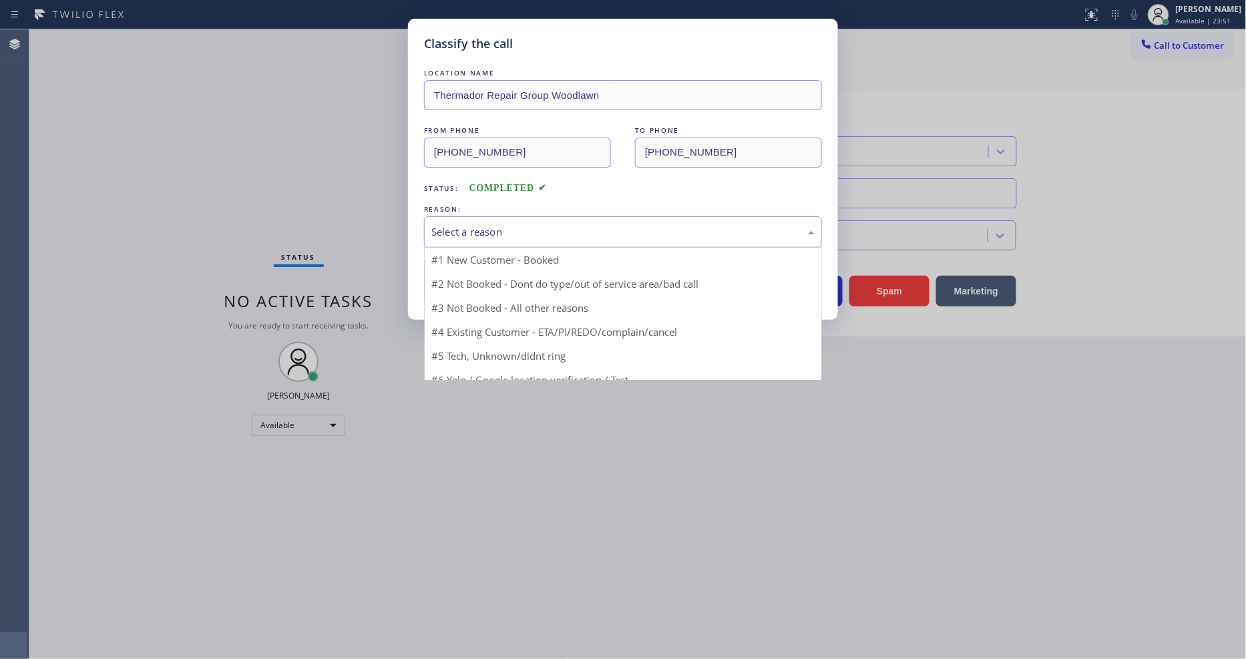
click at [532, 228] on div "Select a reason" at bounding box center [622, 231] width 383 height 15
drag, startPoint x: 490, startPoint y: 348, endPoint x: 492, endPoint y: 289, distance: 59.5
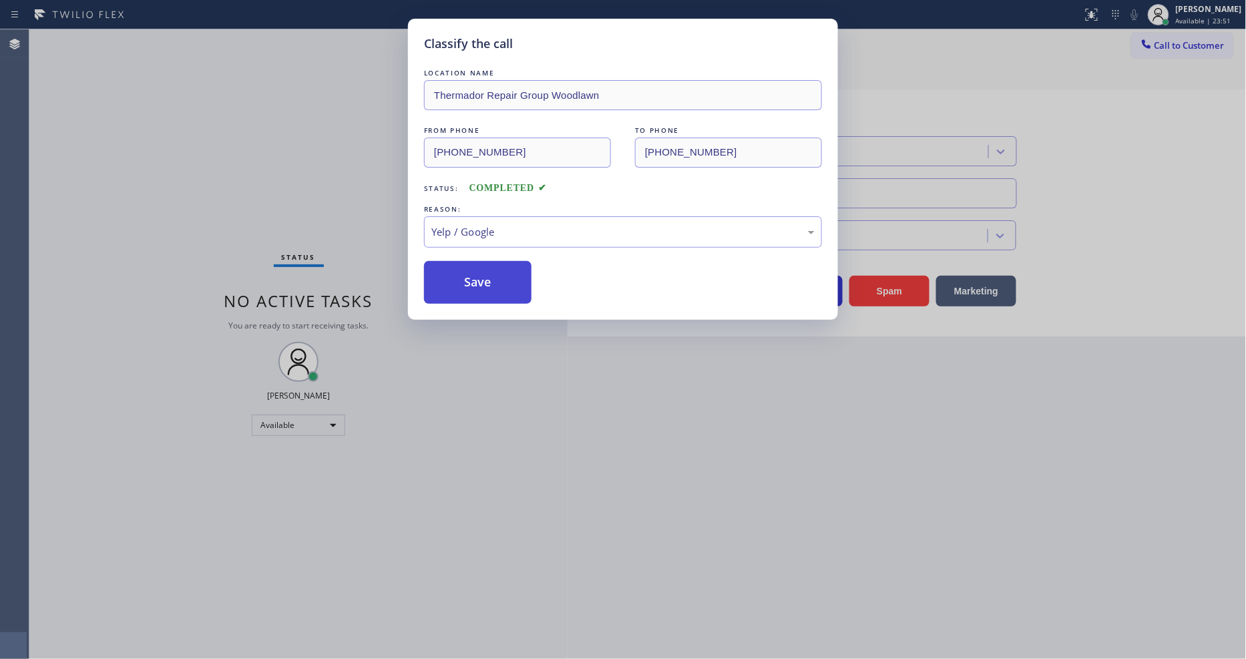
click at [495, 268] on button "Save" at bounding box center [478, 282] width 108 height 43
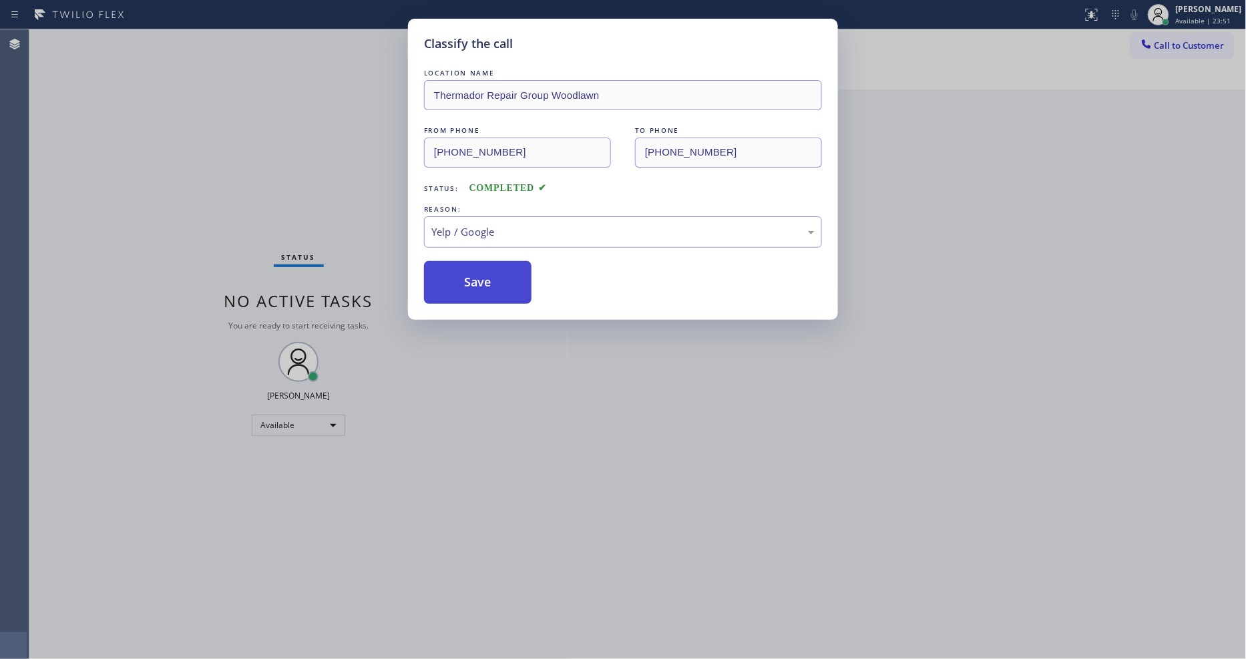
click at [495, 268] on button "Save" at bounding box center [478, 282] width 108 height 43
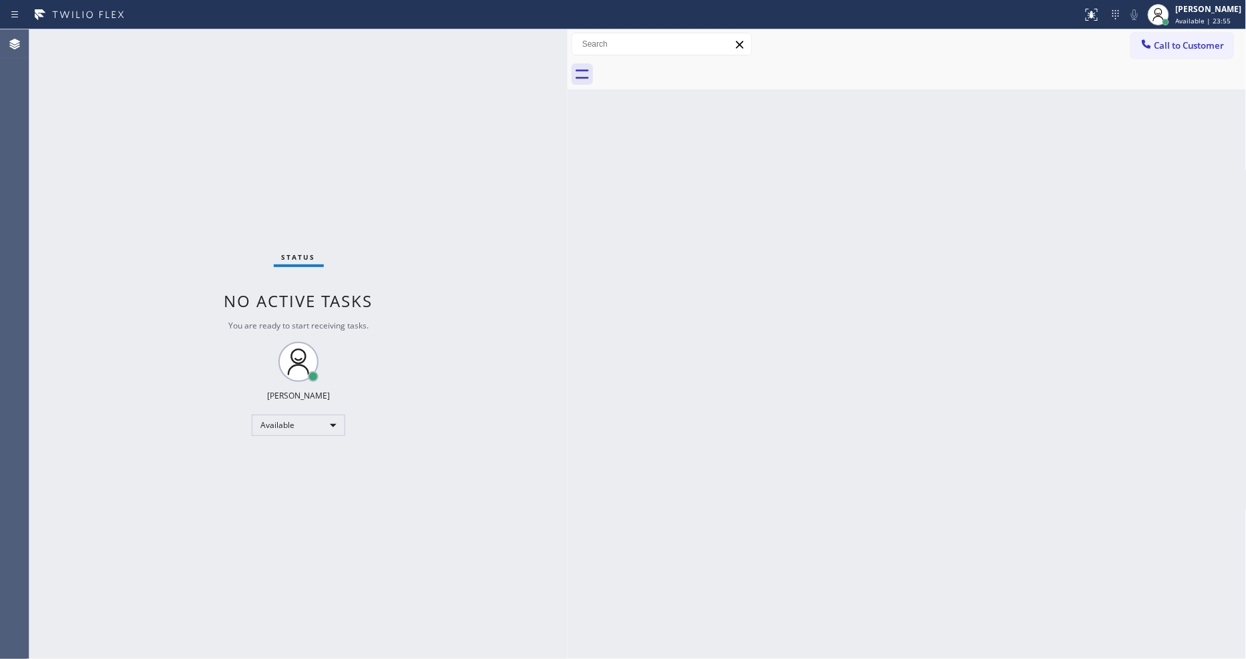
click at [545, 523] on div "Status No active tasks You are ready to start receiving tasks. [PERSON_NAME] Av…" at bounding box center [298, 344] width 538 height 630
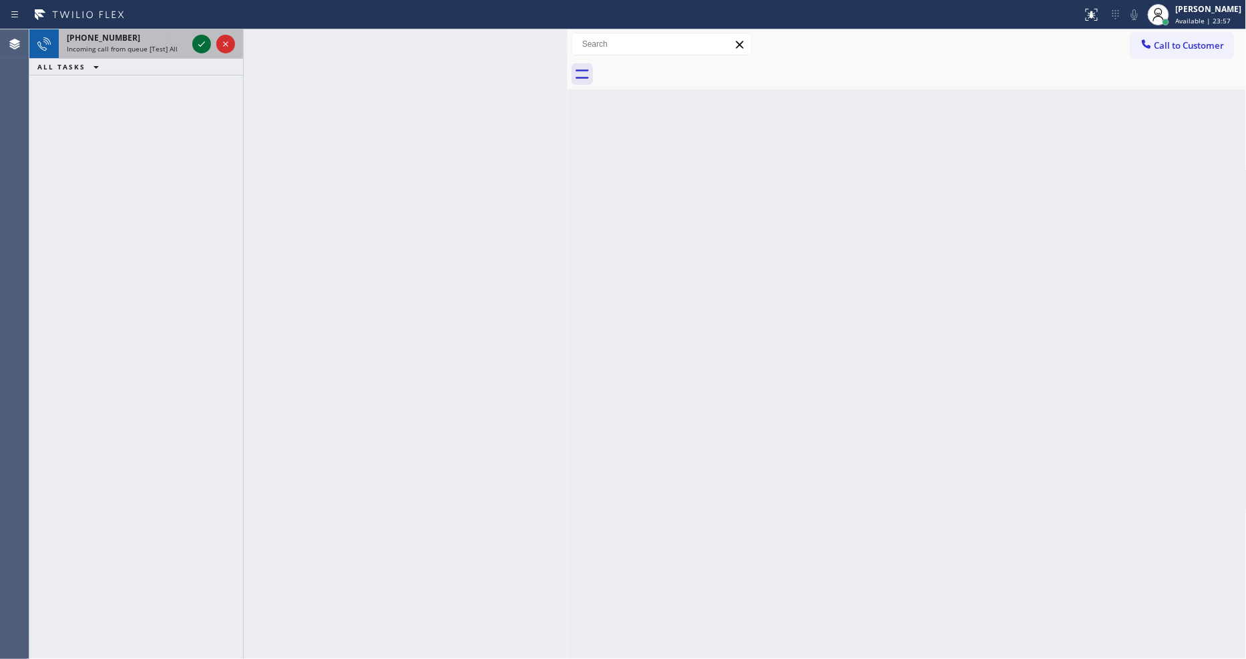
click at [202, 44] on icon at bounding box center [202, 44] width 16 height 16
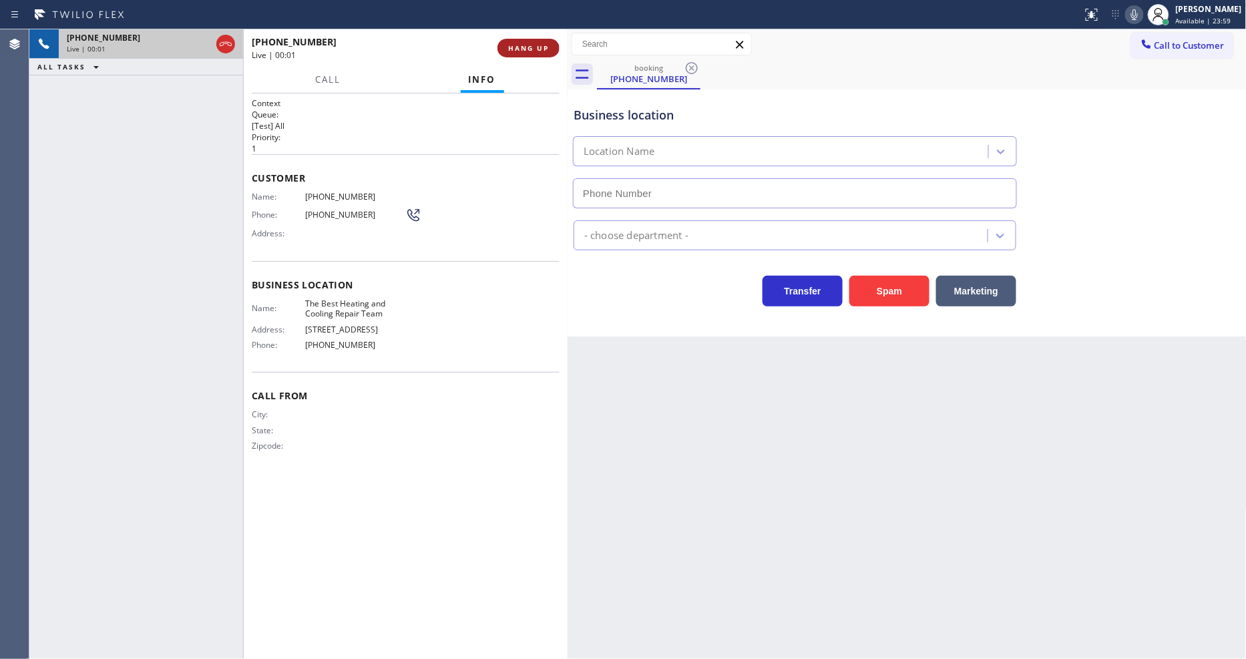
type input "(305) 964-8572"
click at [541, 47] on span "HANG UP" at bounding box center [528, 47] width 41 height 9
click at [540, 47] on span "HANG UP" at bounding box center [528, 47] width 41 height 9
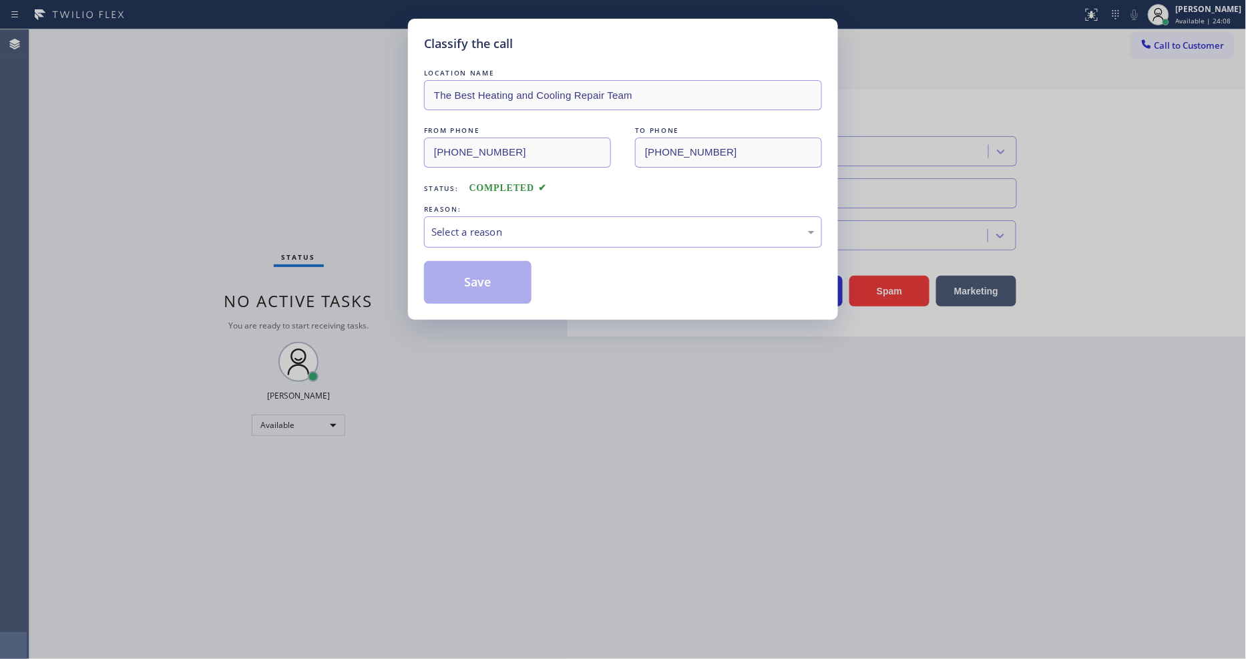
click at [475, 238] on div "Select a reason" at bounding box center [623, 231] width 398 height 31
click at [479, 281] on button "Save" at bounding box center [478, 282] width 108 height 43
click at [480, 278] on button "Save" at bounding box center [478, 282] width 108 height 43
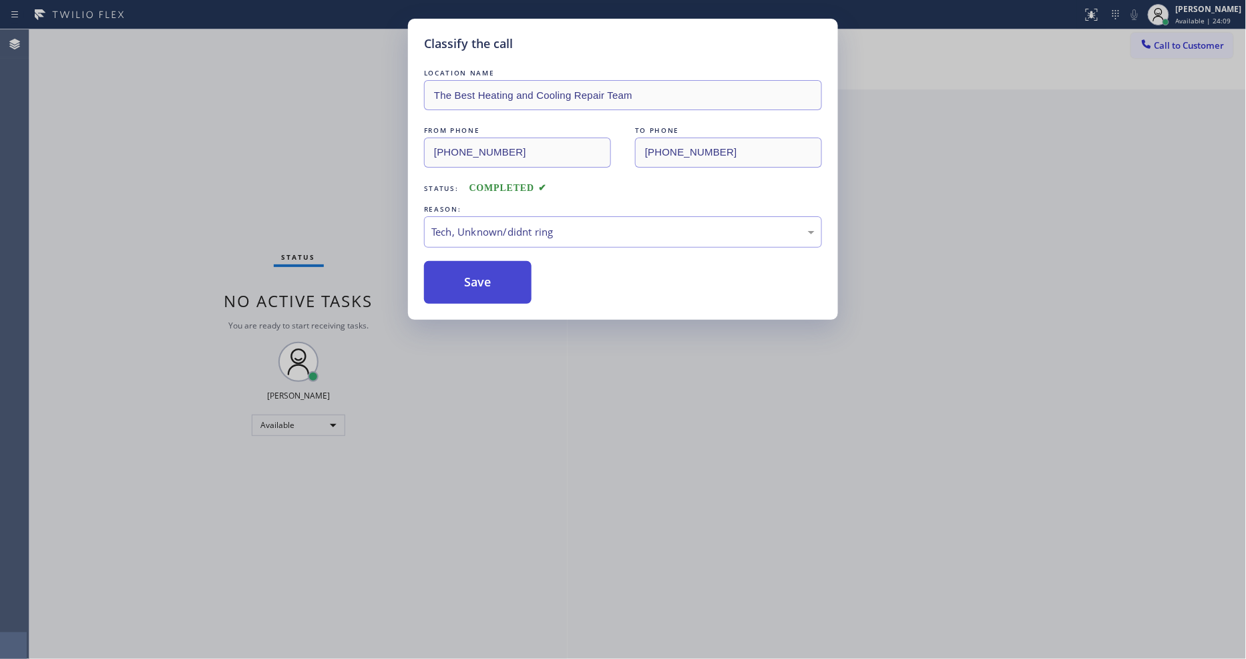
click at [480, 278] on button "Save" at bounding box center [478, 282] width 108 height 43
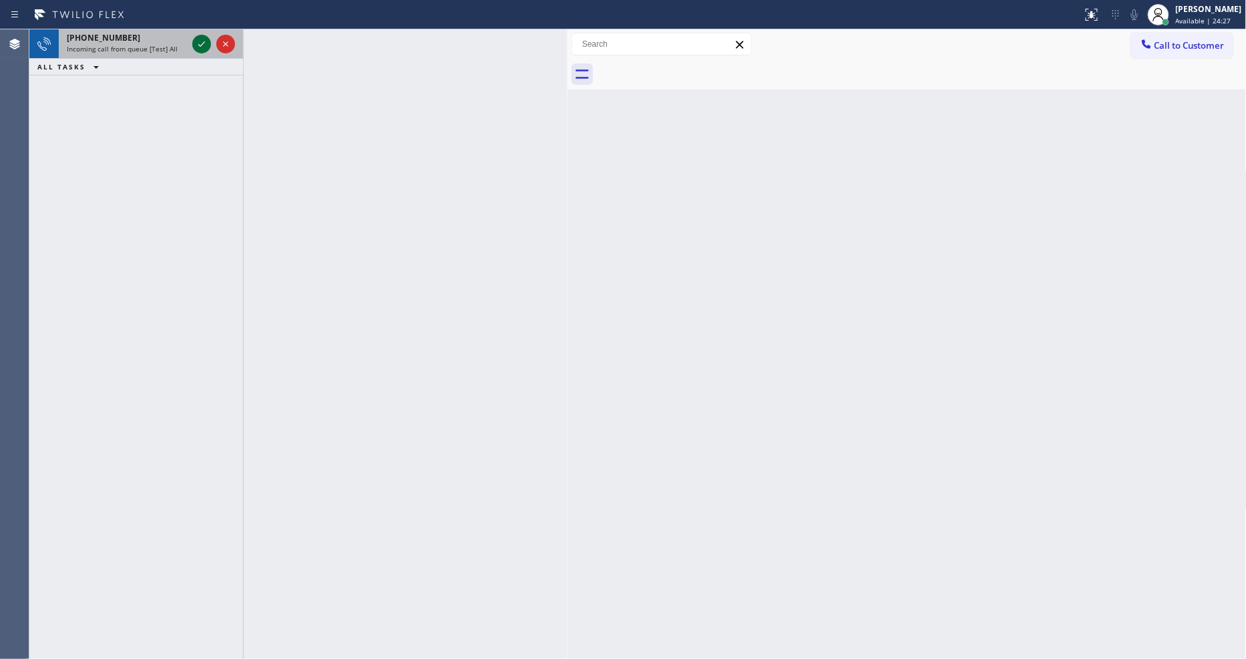
click at [205, 41] on icon at bounding box center [202, 44] width 16 height 16
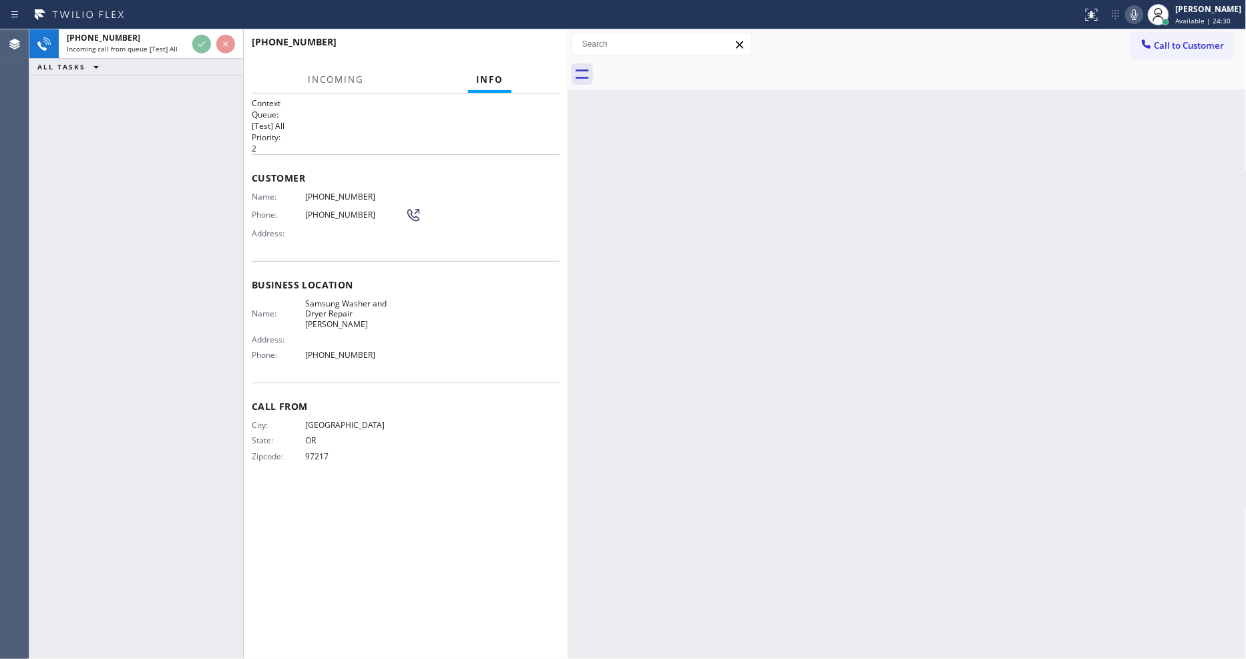
drag, startPoint x: 808, startPoint y: 343, endPoint x: 703, endPoint y: 330, distance: 106.4
click at [808, 343] on div "Back to Dashboard Change Sender ID Customers Technicians Select a contact Outbo…" at bounding box center [907, 344] width 679 height 630
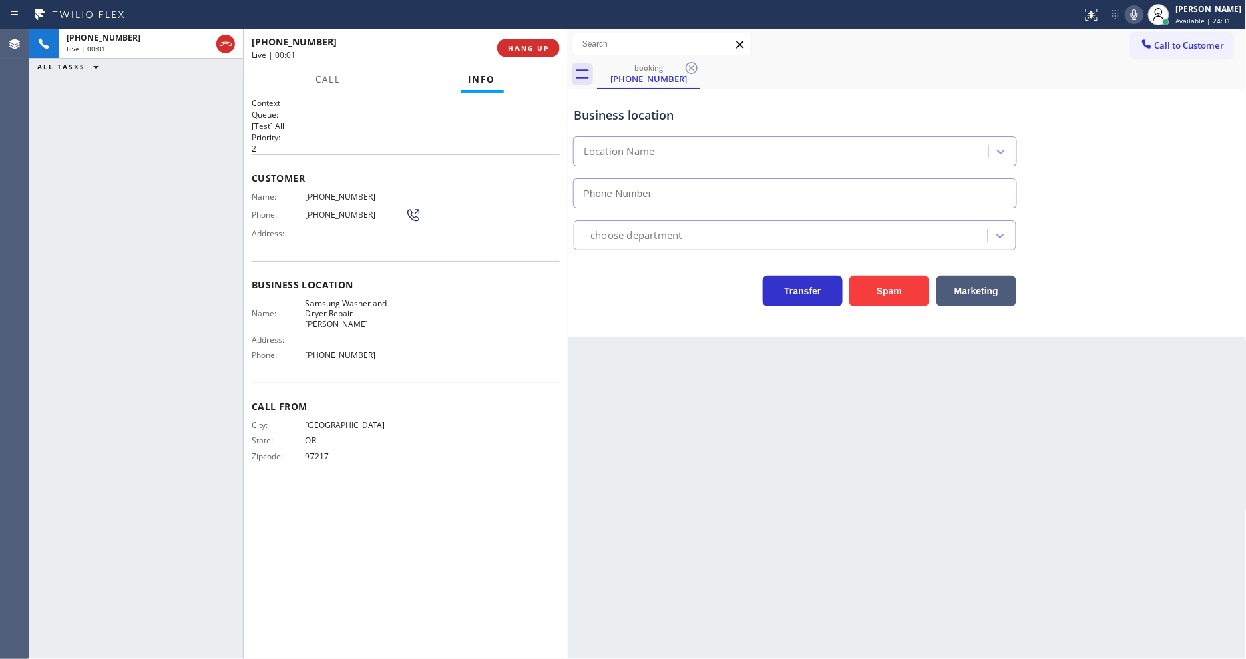
type input "(503) 714-9701"
click at [552, 50] on button "HANG UP" at bounding box center [529, 48] width 62 height 19
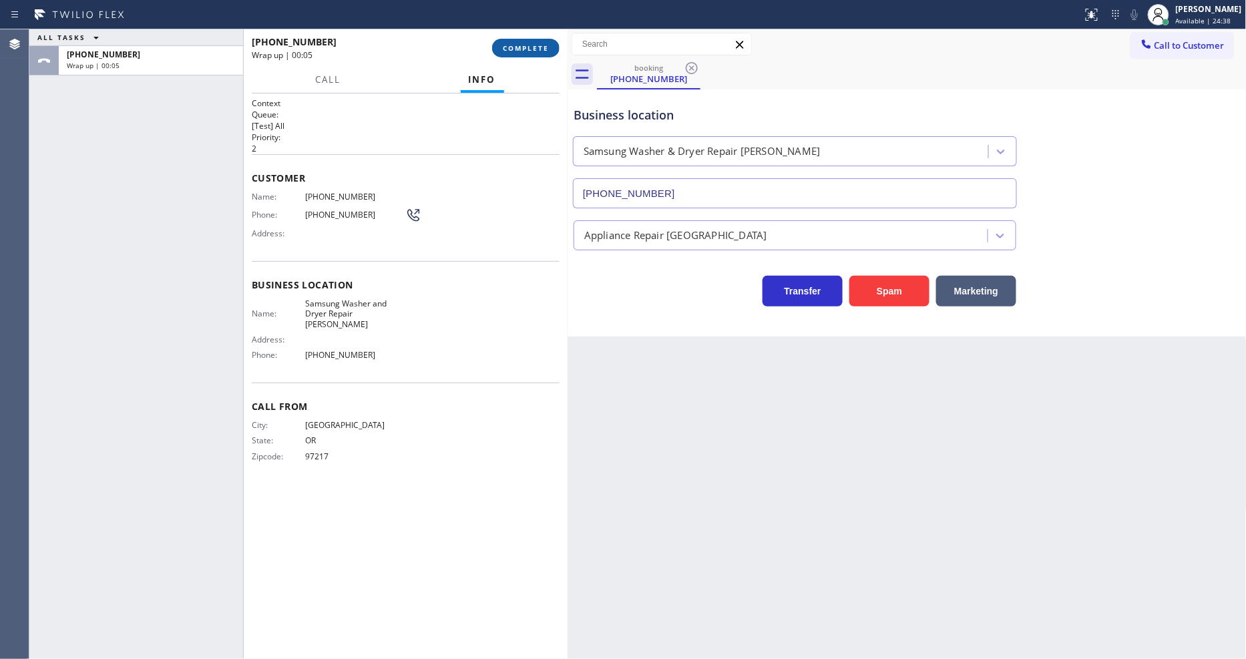
click at [528, 48] on span "COMPLETE" at bounding box center [526, 47] width 46 height 9
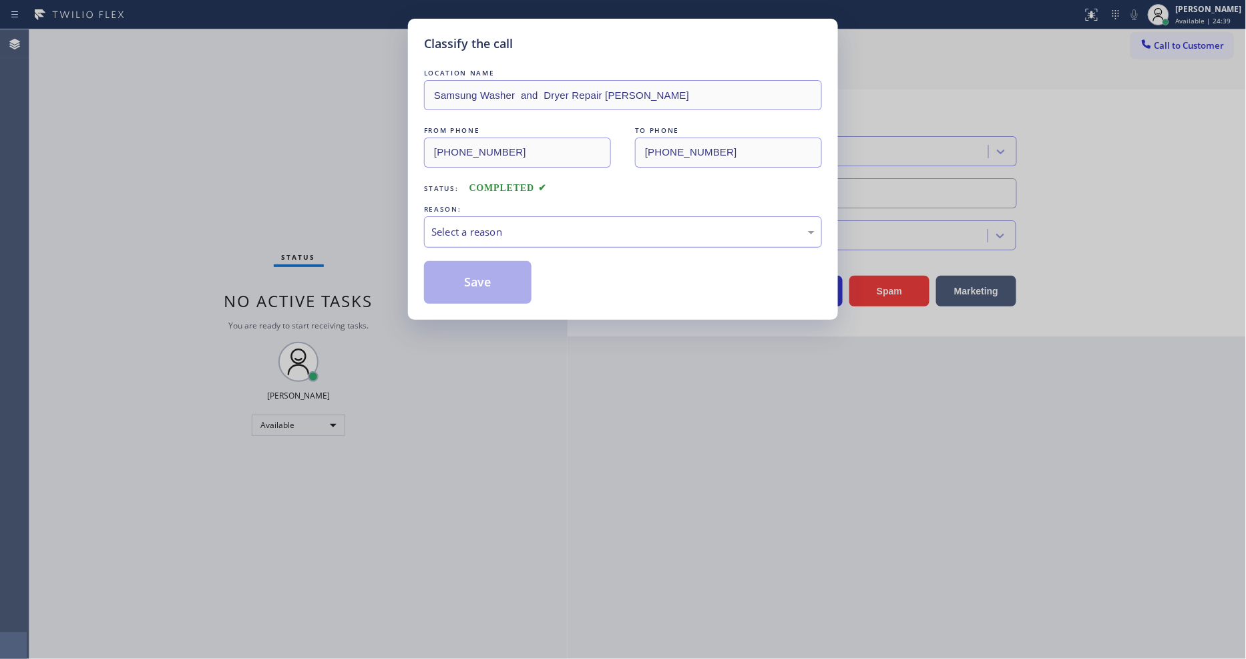
click at [476, 228] on div "Select a reason" at bounding box center [622, 231] width 383 height 15
click at [477, 264] on button "Save" at bounding box center [478, 282] width 108 height 43
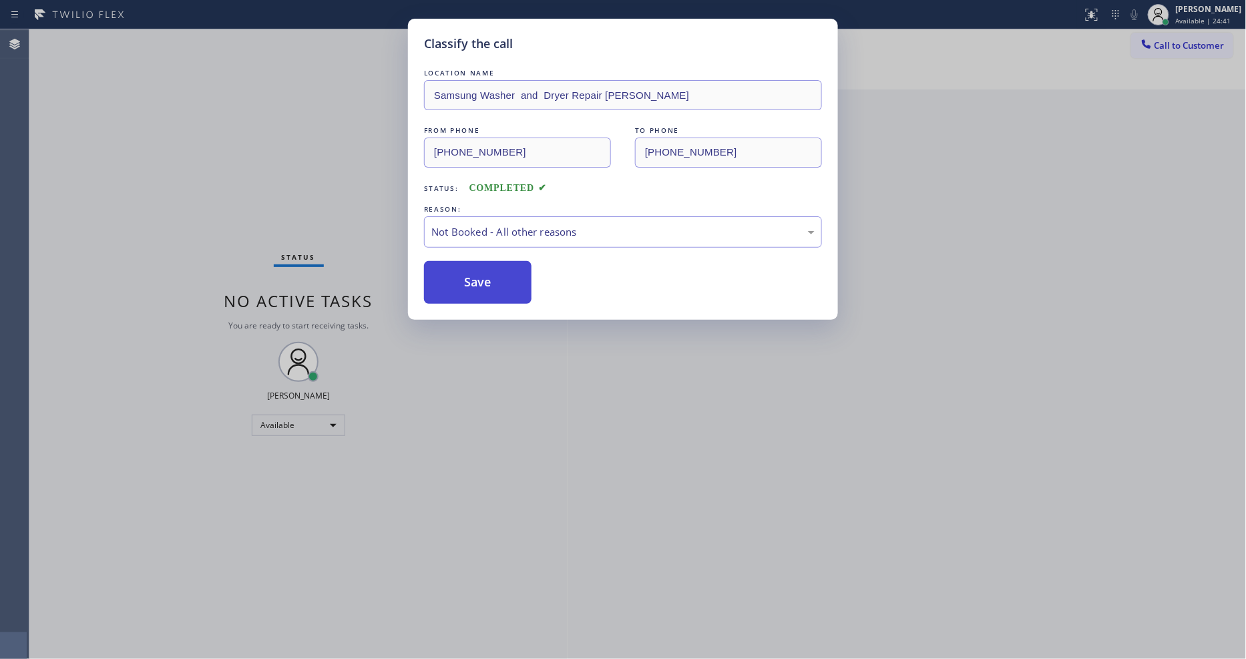
click at [477, 264] on button "Save" at bounding box center [478, 282] width 108 height 43
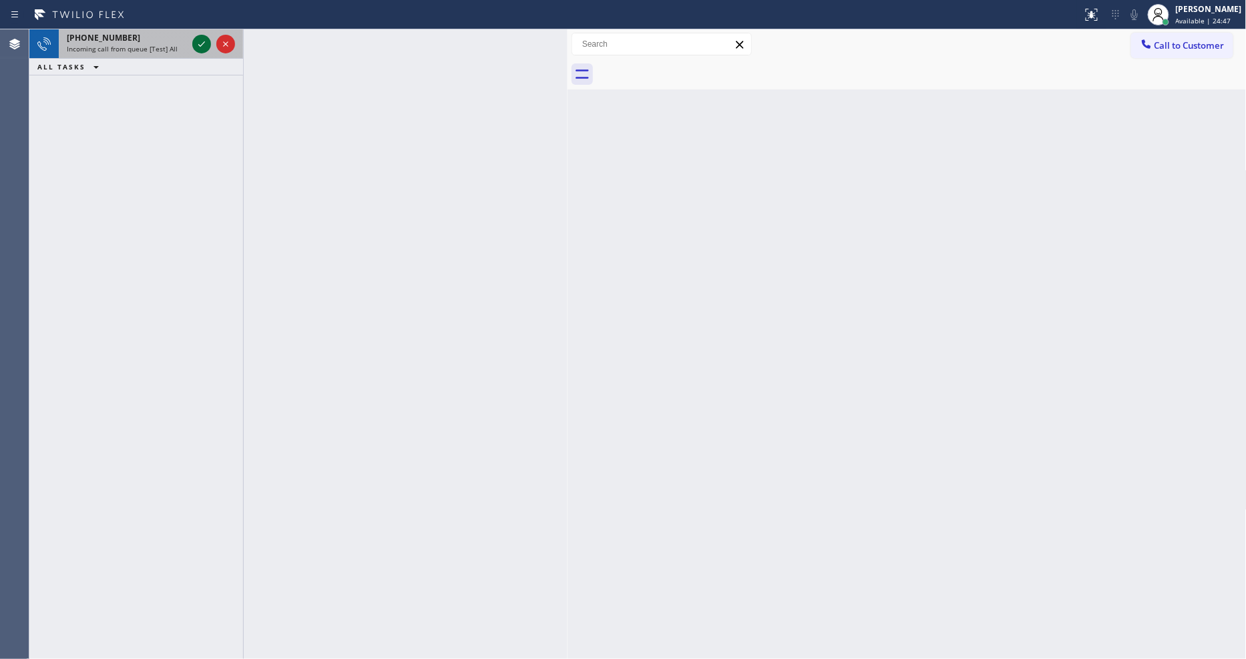
click at [201, 43] on icon at bounding box center [202, 44] width 16 height 16
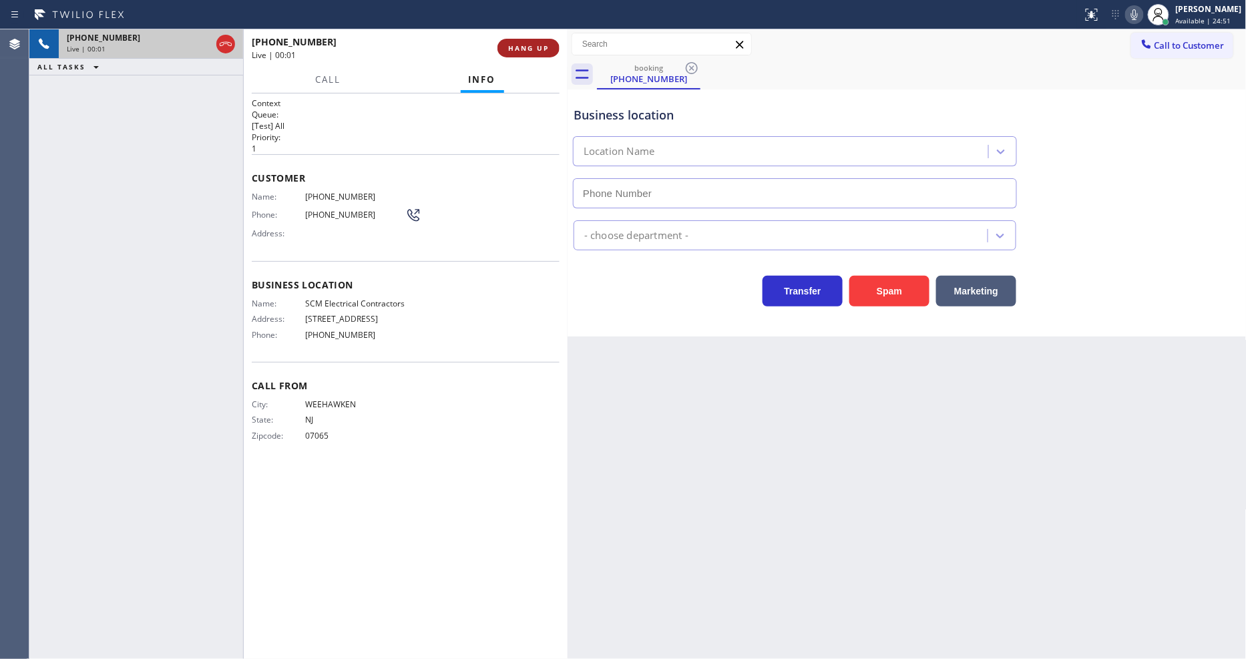
click at [510, 45] on span "HANG UP" at bounding box center [528, 47] width 41 height 9
type input "(856) 502-1317"
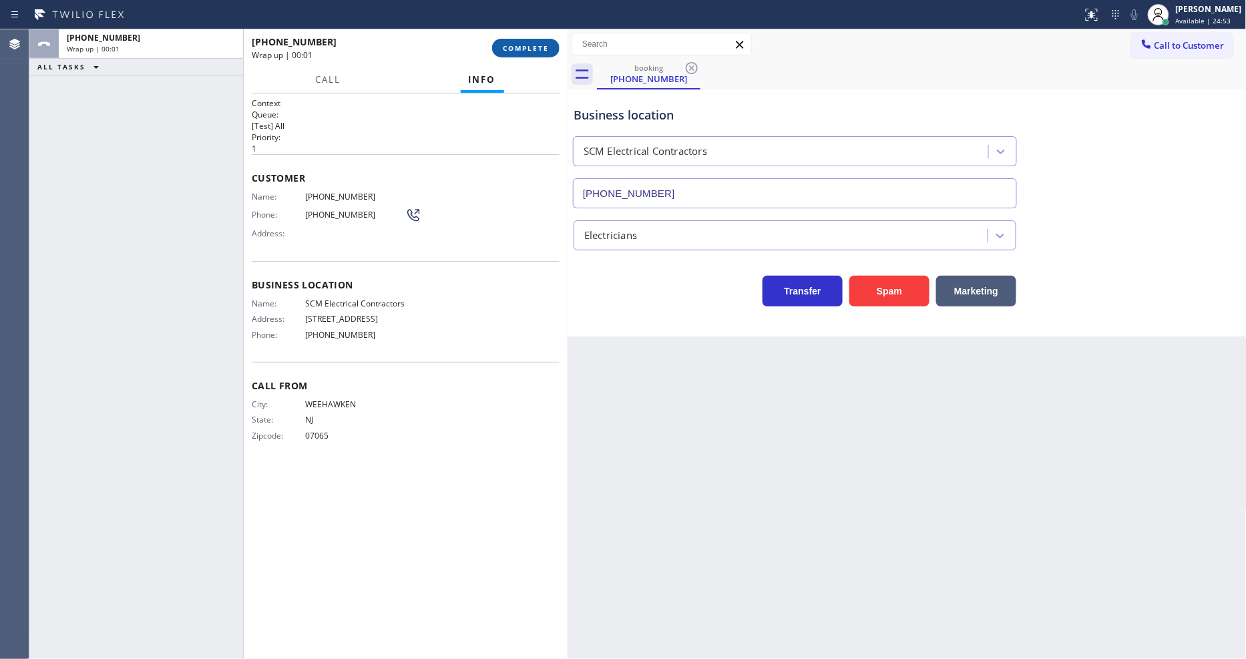
click at [510, 45] on span "COMPLETE" at bounding box center [526, 47] width 46 height 9
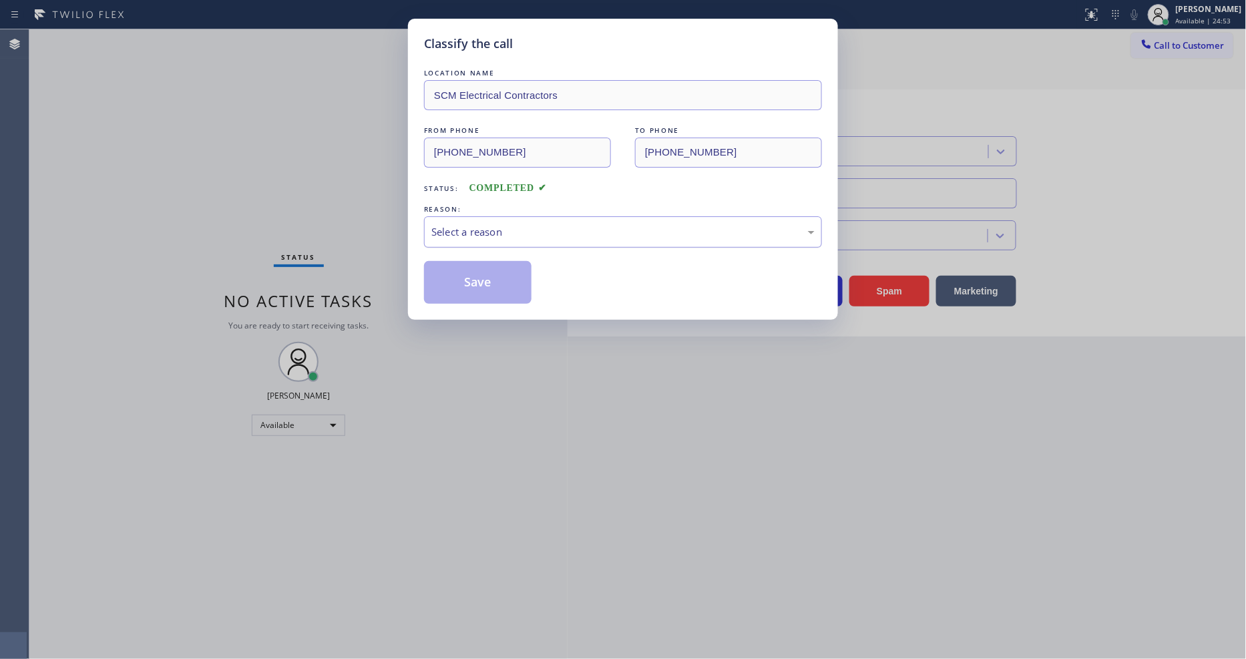
click at [481, 216] on div "Select a reason" at bounding box center [623, 231] width 398 height 31
click at [496, 235] on div "Yelp / Google" at bounding box center [622, 231] width 383 height 15
click at [498, 269] on button "Save" at bounding box center [478, 282] width 108 height 43
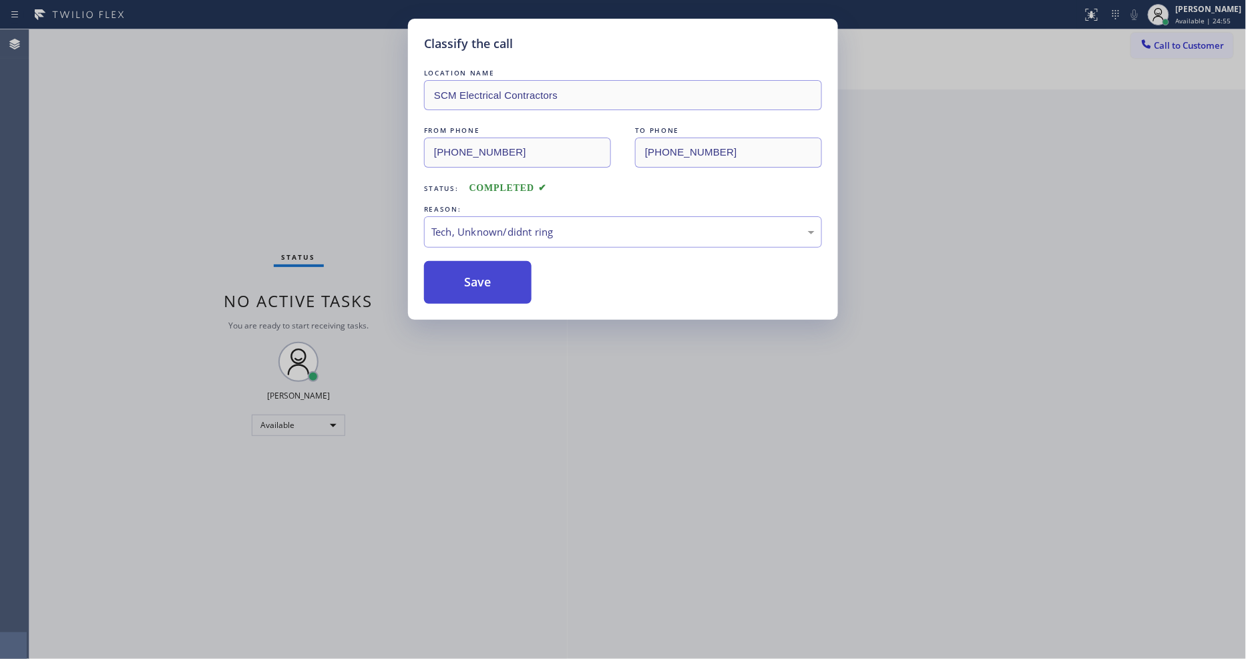
click at [498, 269] on button "Save" at bounding box center [478, 282] width 108 height 43
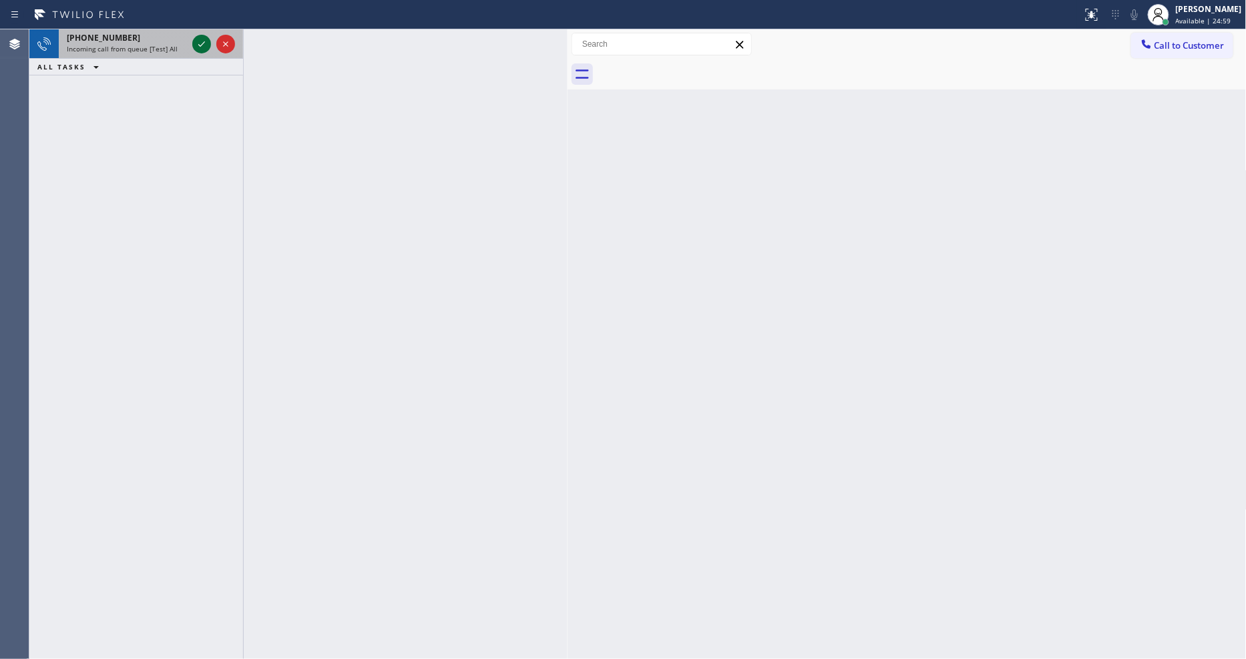
click at [203, 43] on icon at bounding box center [202, 44] width 16 height 16
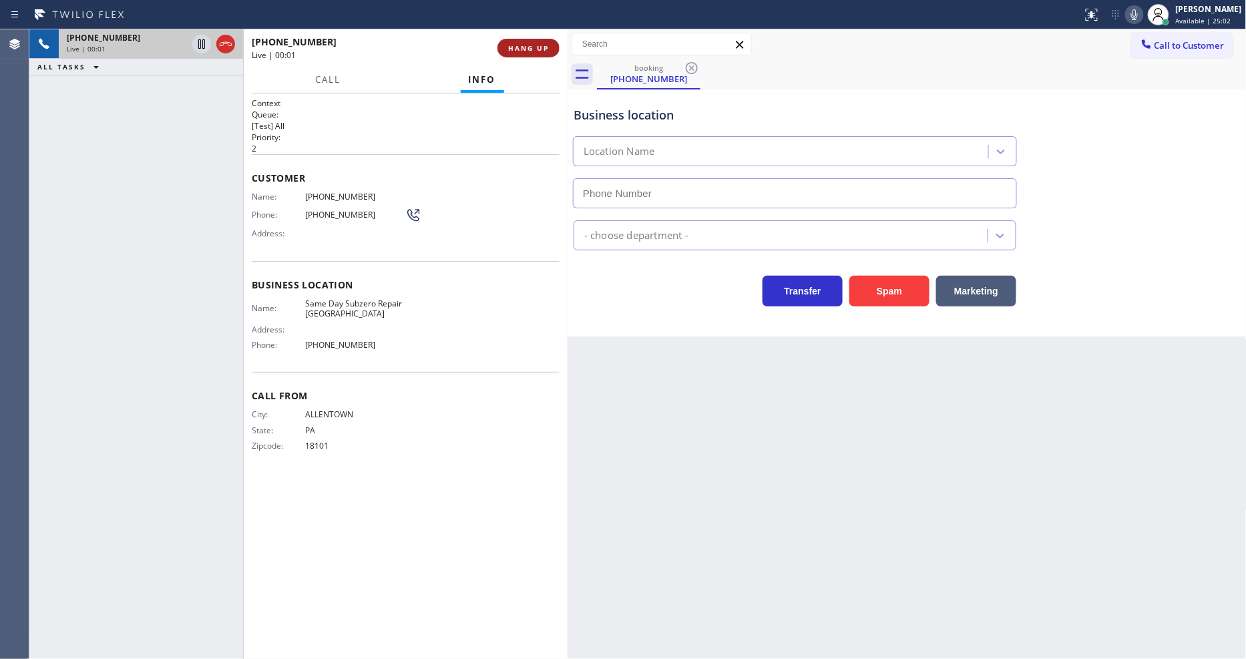
click at [538, 47] on span "HANG UP" at bounding box center [528, 47] width 41 height 9
type input "(610) 707-8485"
click at [538, 47] on span "HANG UP" at bounding box center [528, 47] width 41 height 9
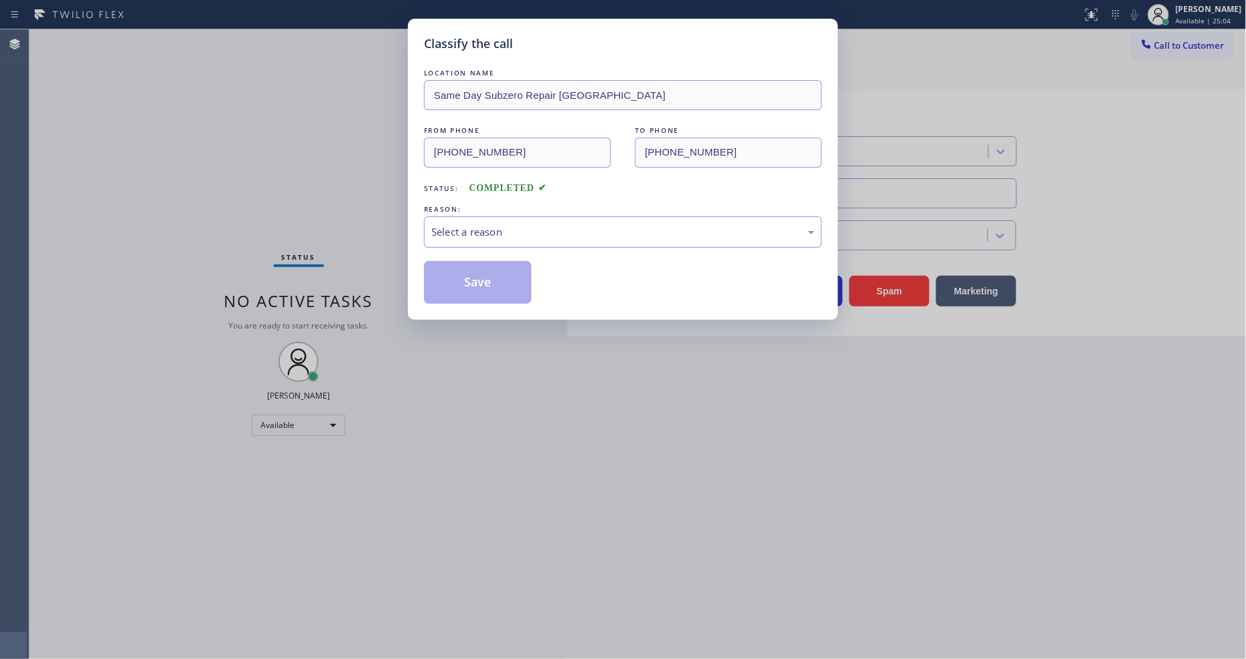
click at [493, 224] on div "Select a reason" at bounding box center [622, 231] width 383 height 15
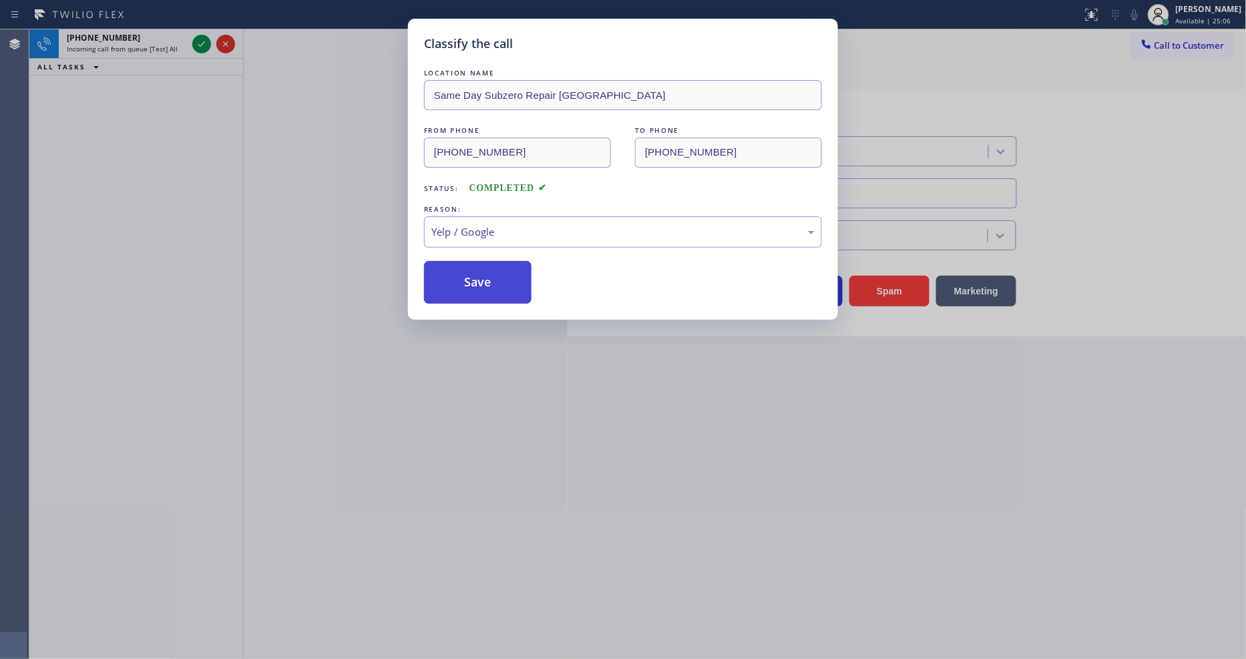
click at [500, 268] on button "Save" at bounding box center [478, 282] width 108 height 43
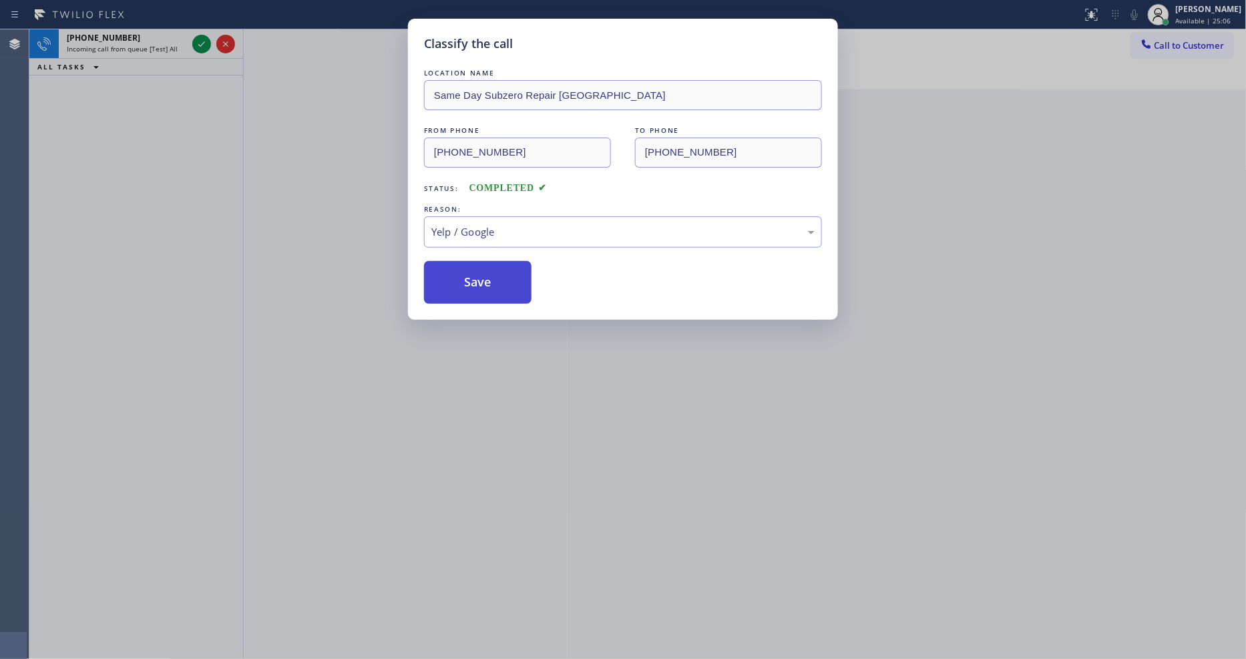
click at [500, 268] on button "Save" at bounding box center [478, 282] width 108 height 43
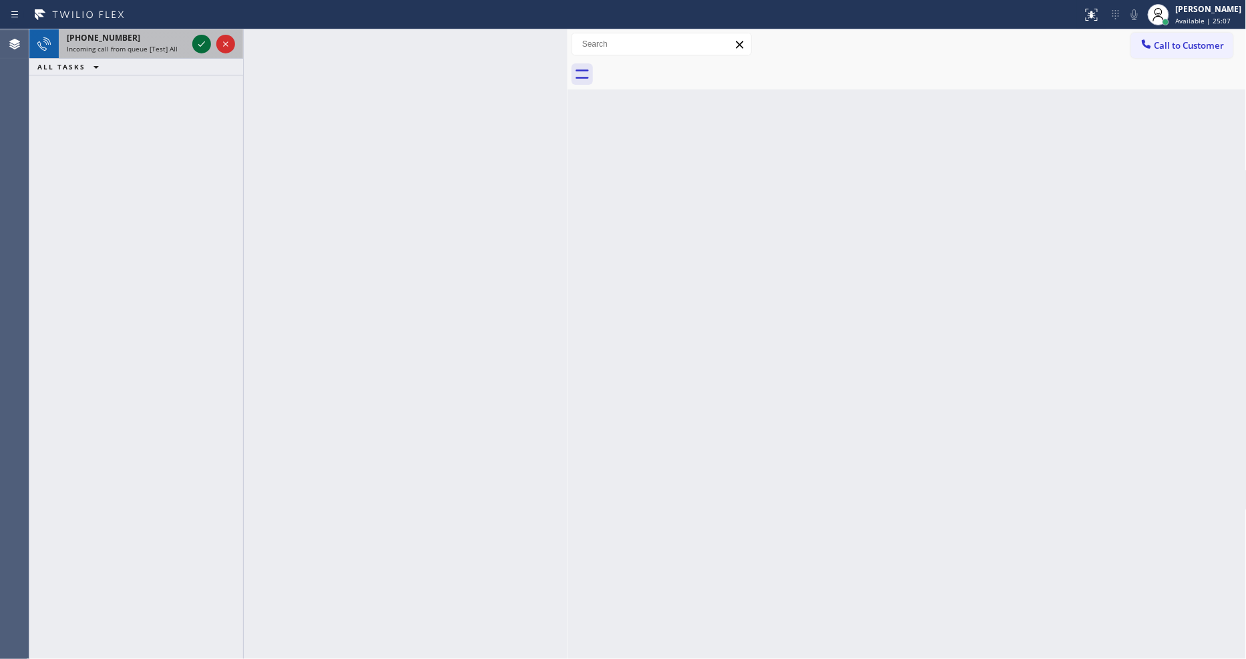
click at [204, 43] on icon at bounding box center [202, 44] width 16 height 16
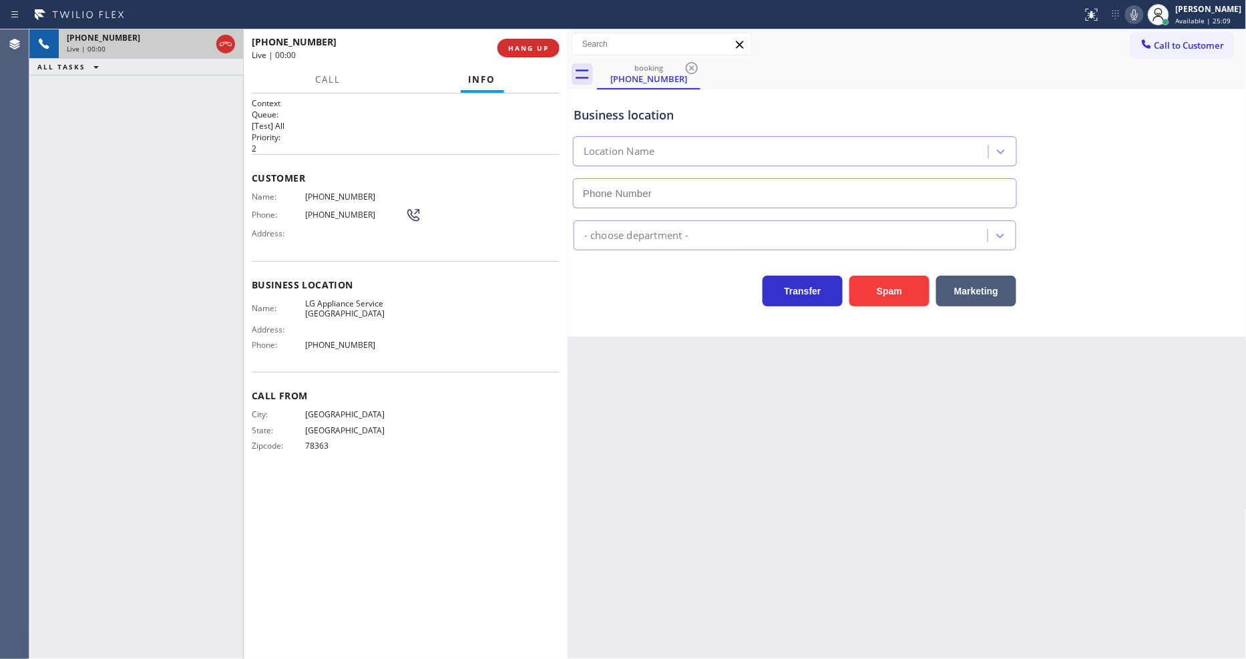
type input "(361) 203-4363"
click at [532, 47] on span "HANG UP" at bounding box center [528, 47] width 41 height 9
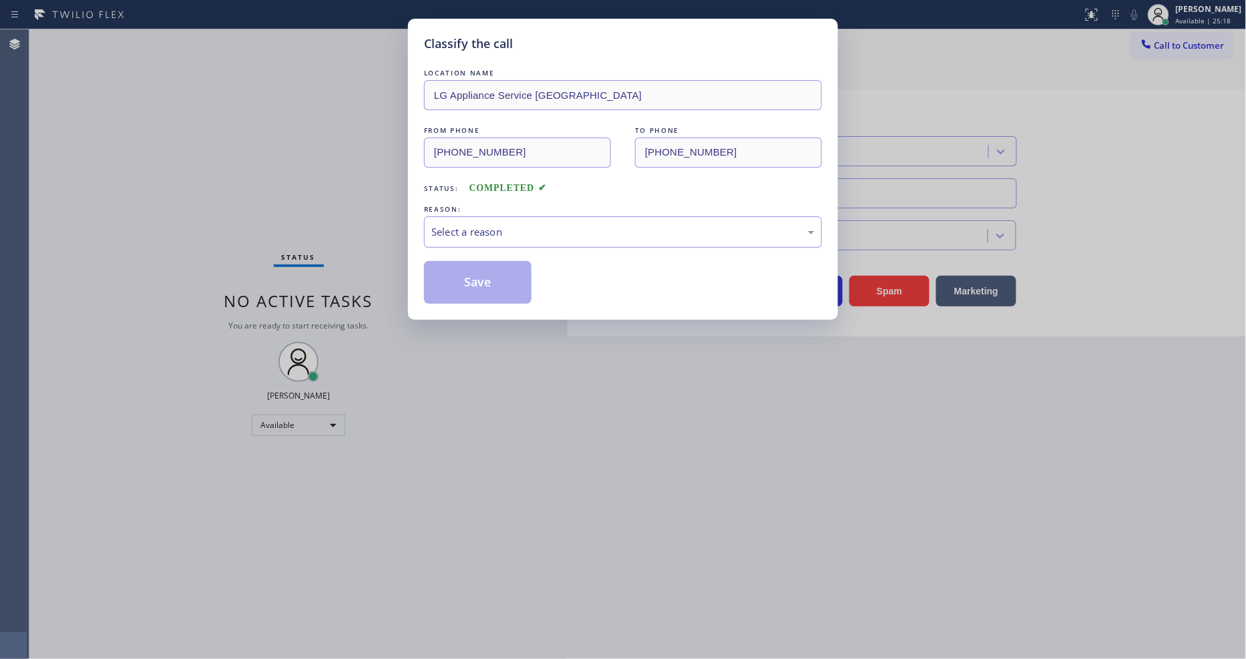
click at [526, 231] on div "Select a reason" at bounding box center [622, 231] width 383 height 15
click at [506, 261] on button "Save" at bounding box center [478, 282] width 108 height 43
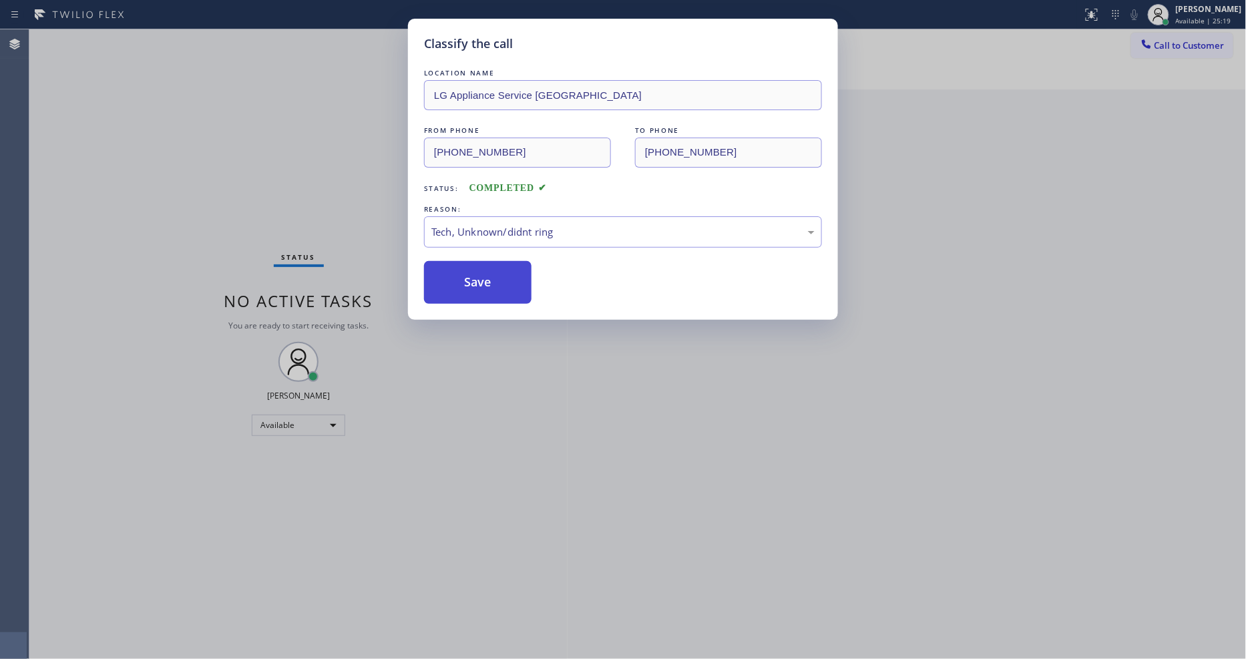
click at [506, 261] on button "Save" at bounding box center [478, 282] width 108 height 43
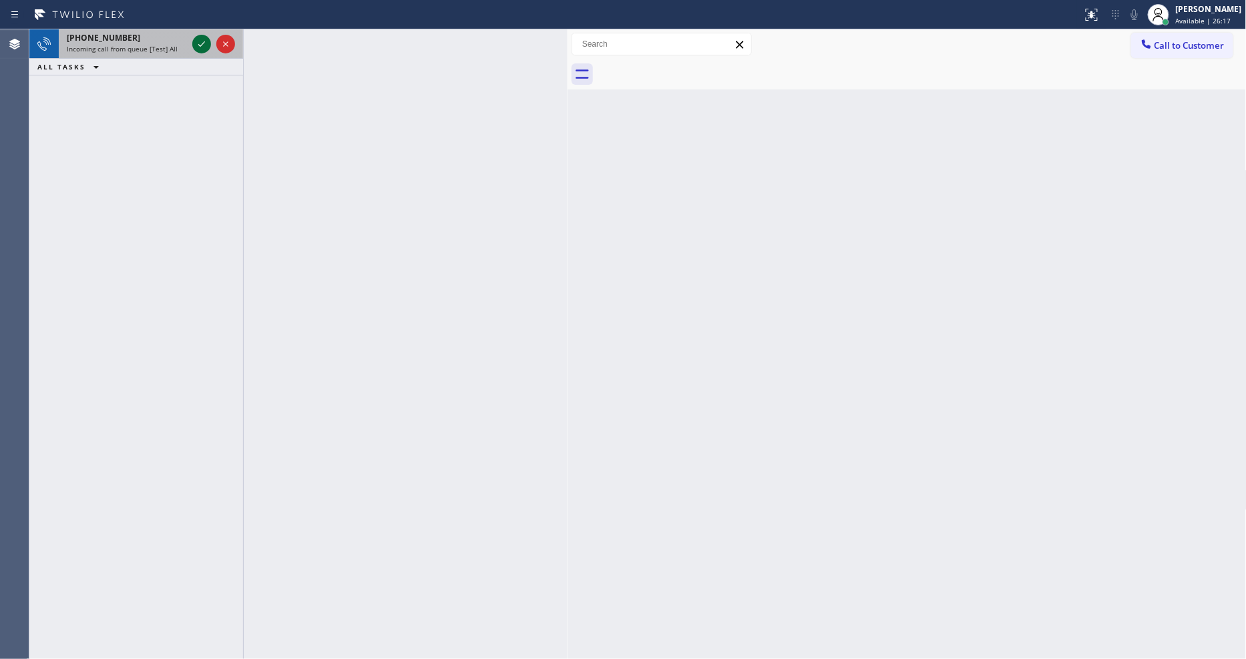
click at [198, 42] on icon at bounding box center [202, 44] width 16 height 16
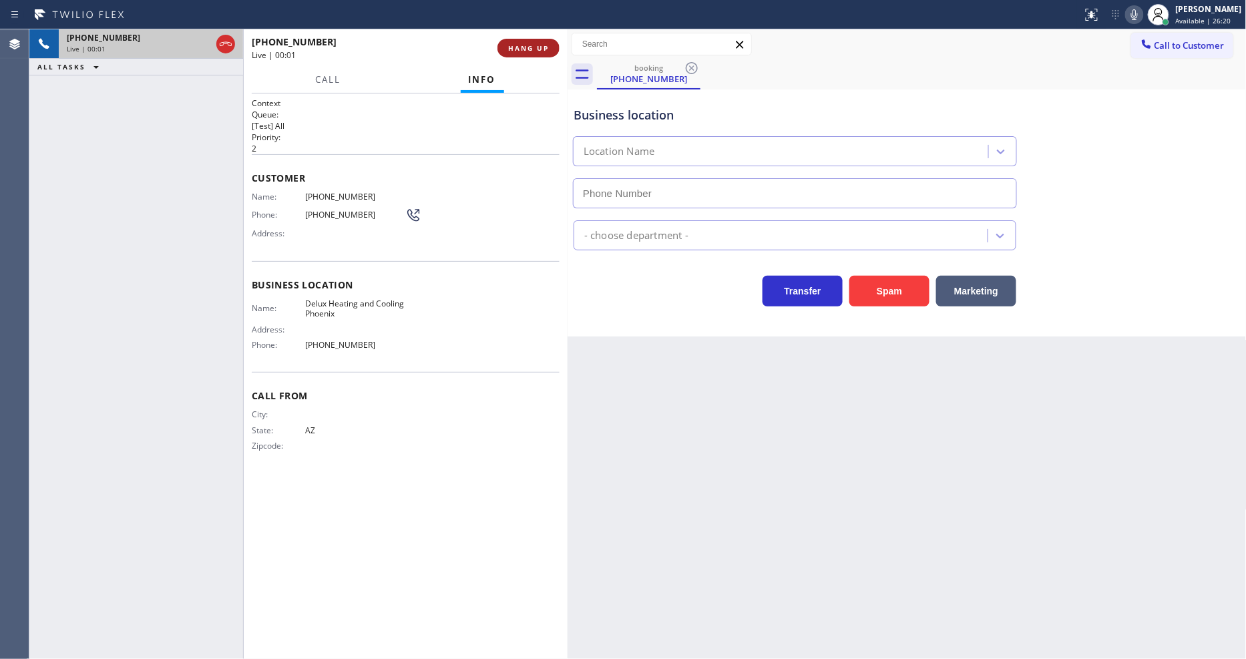
type input "(602) 926-7787"
click at [524, 54] on button "HANG UP" at bounding box center [529, 48] width 62 height 19
click at [524, 52] on span "HANG UP" at bounding box center [528, 47] width 41 height 9
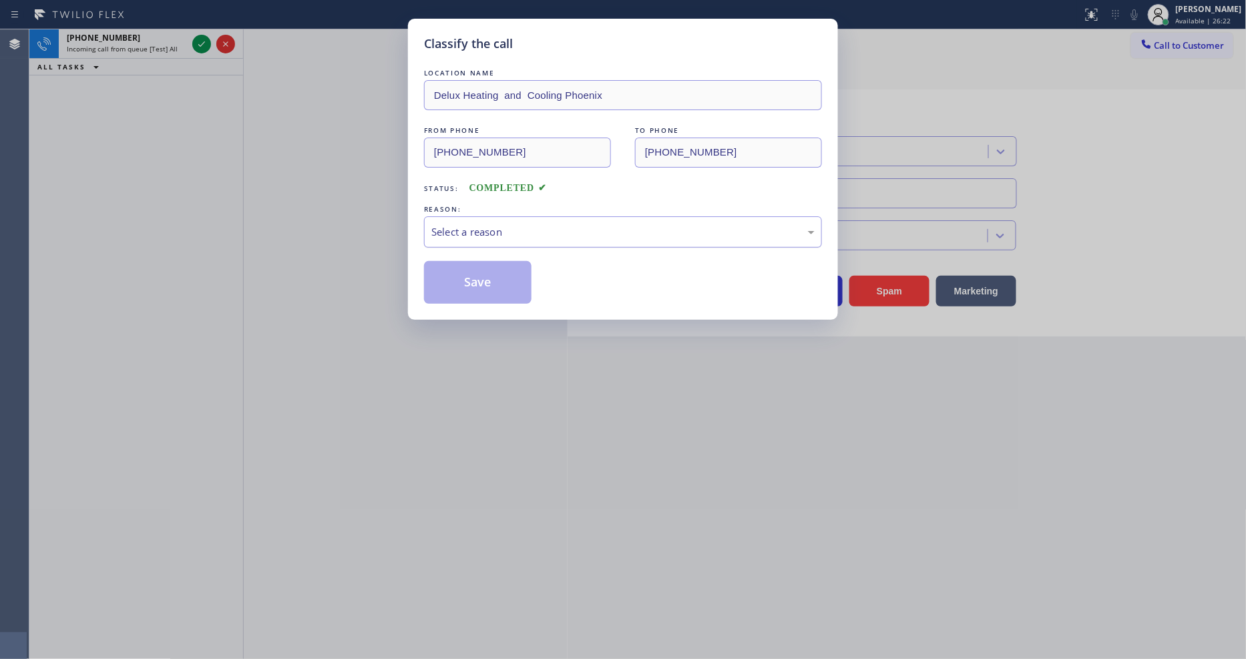
click at [538, 237] on div "Select a reason" at bounding box center [623, 231] width 398 height 31
click at [484, 264] on button "Save" at bounding box center [478, 282] width 108 height 43
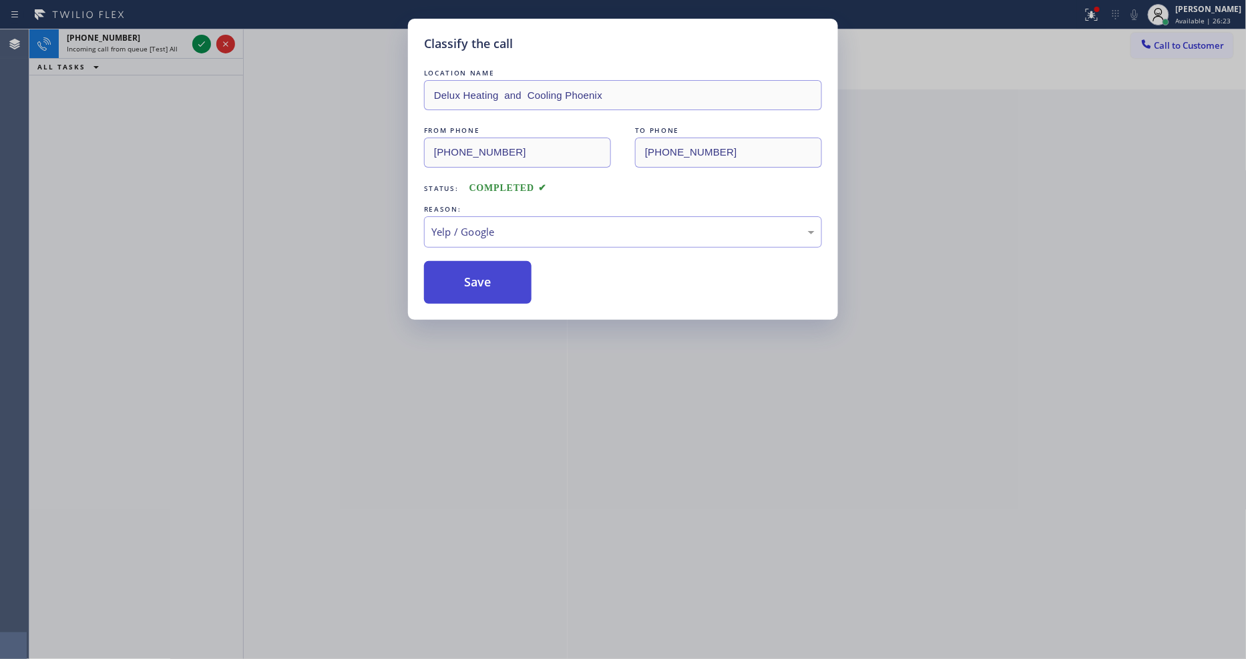
click at [484, 264] on button "Save" at bounding box center [478, 282] width 108 height 43
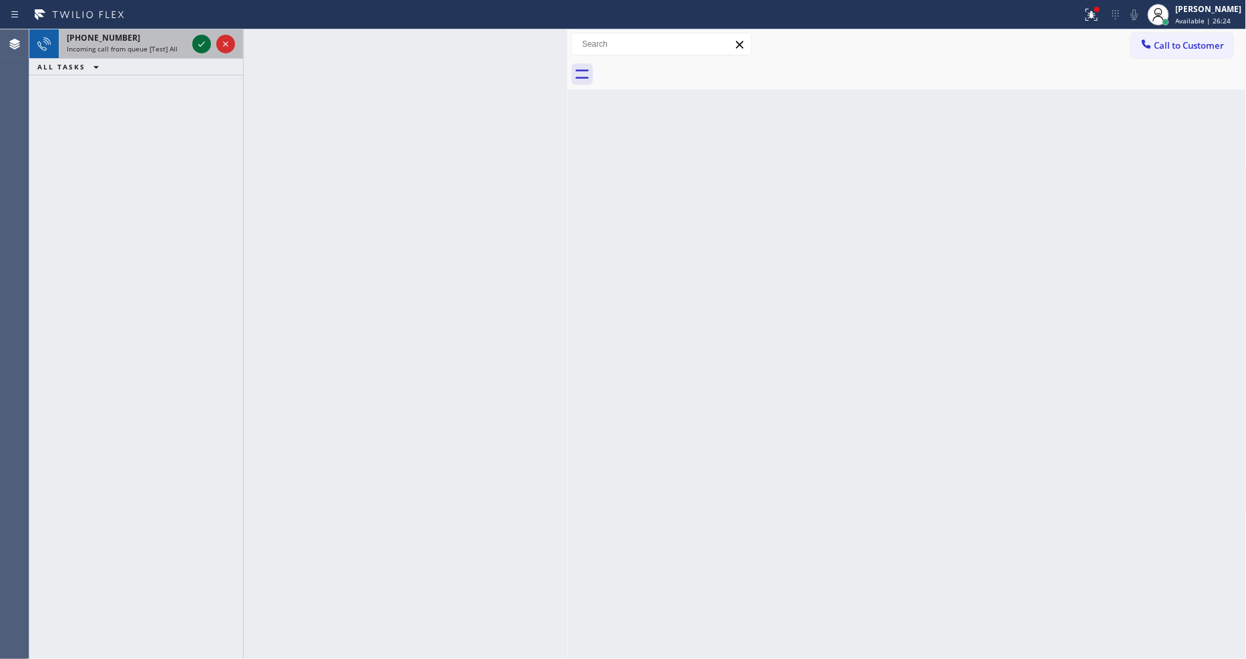
click at [201, 42] on icon at bounding box center [202, 44] width 16 height 16
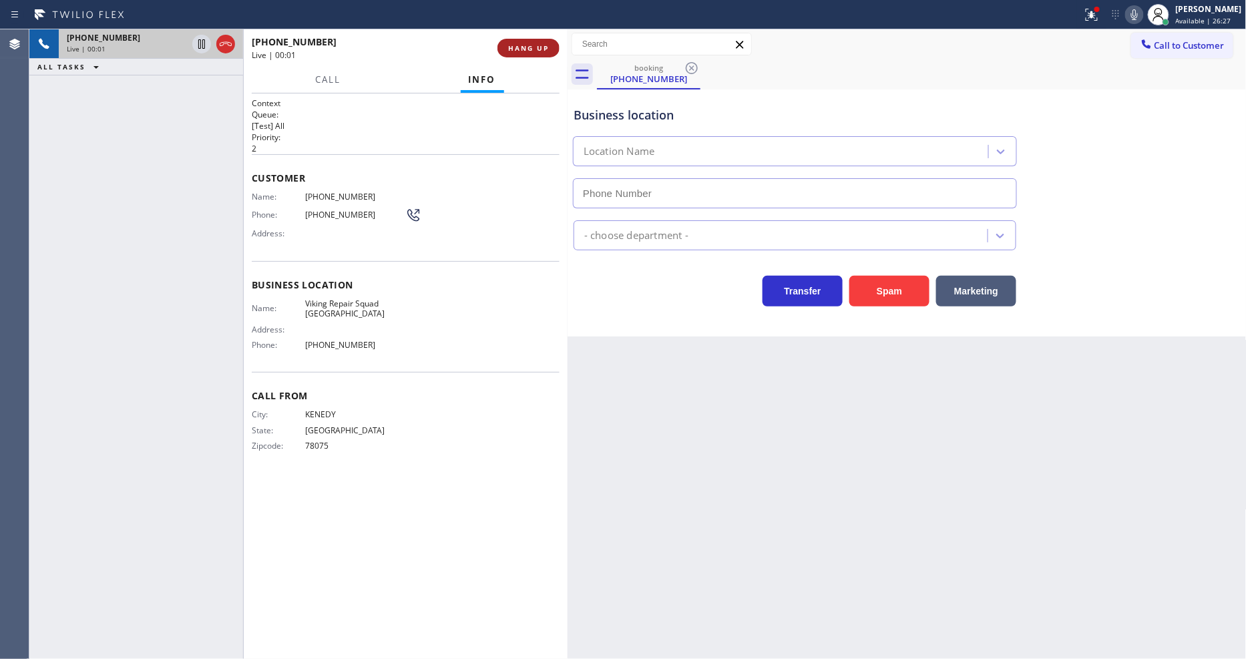
type input "(361) 203-3386"
click at [533, 49] on span "HANG UP" at bounding box center [528, 47] width 41 height 9
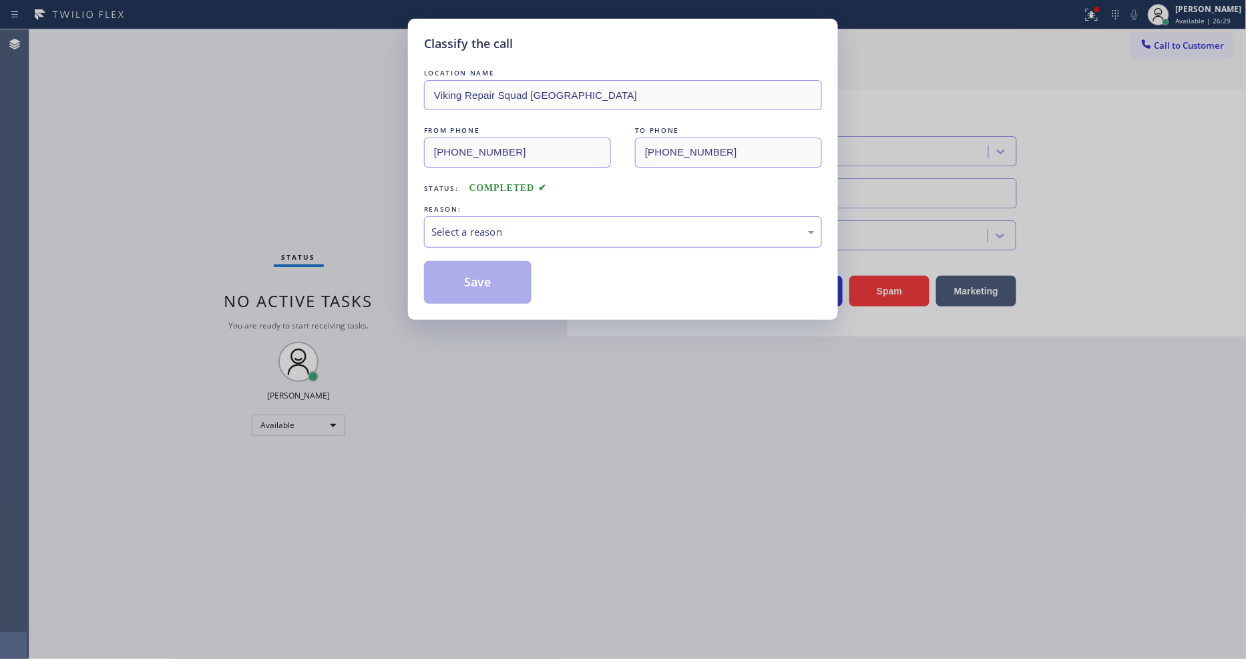
click at [530, 224] on div "Select a reason" at bounding box center [622, 231] width 383 height 15
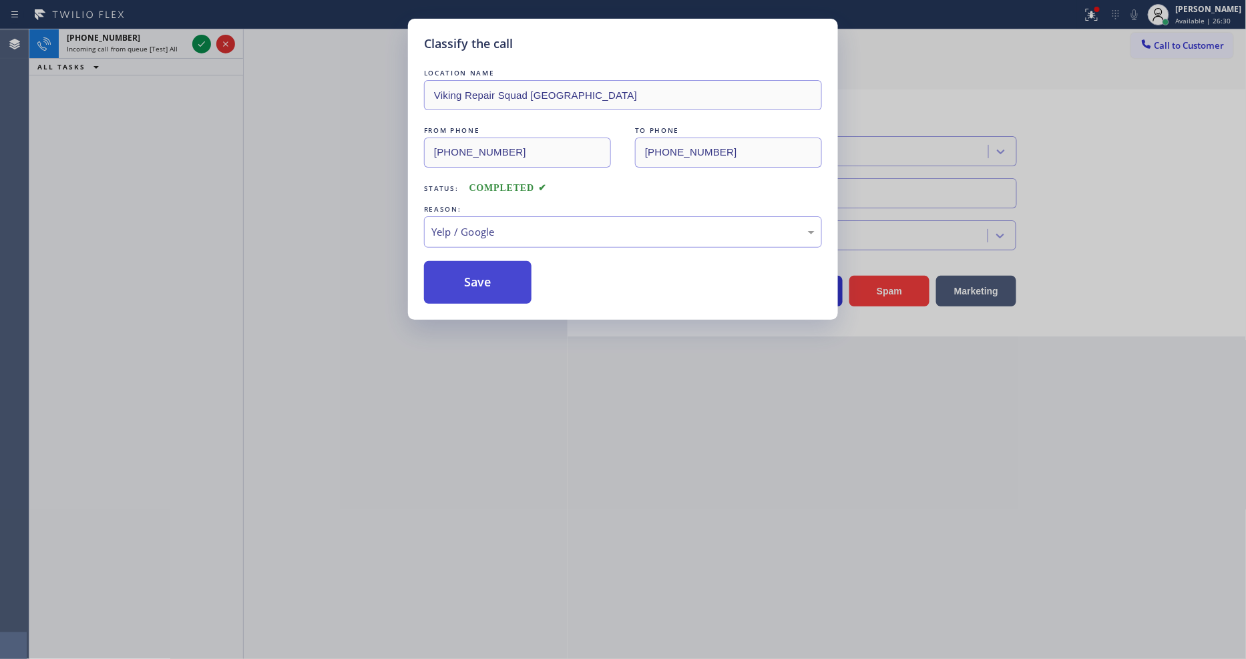
click at [484, 266] on button "Save" at bounding box center [478, 282] width 108 height 43
click at [484, 265] on button "Save" at bounding box center [478, 282] width 108 height 43
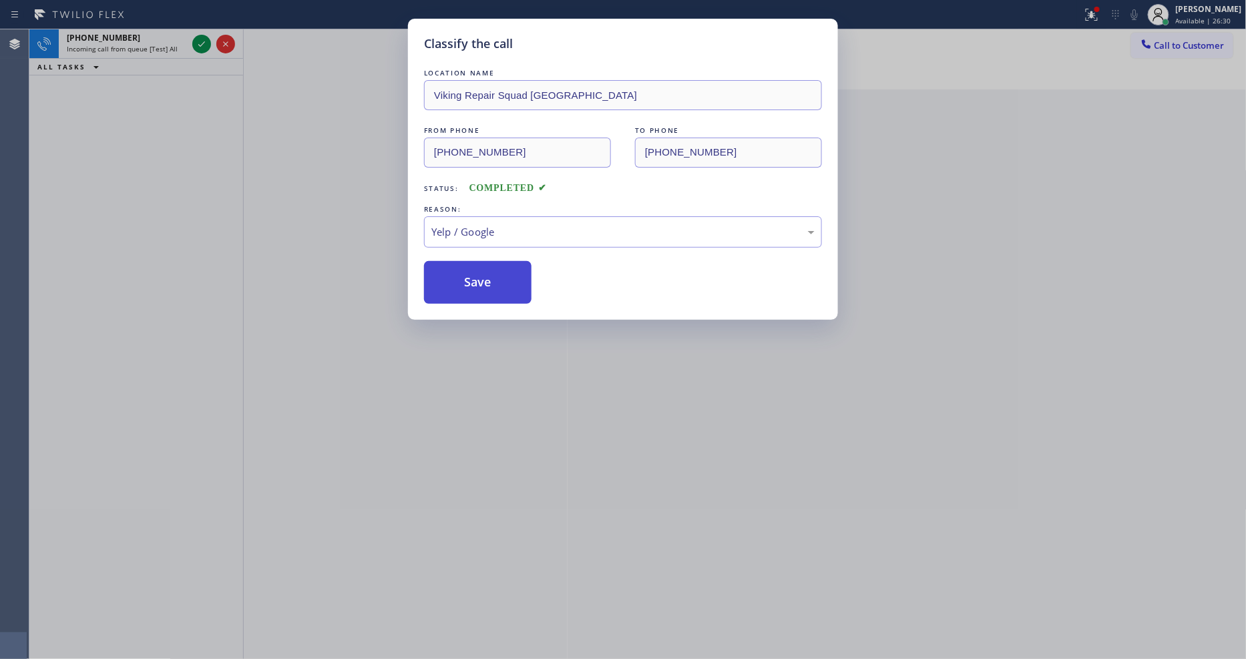
click at [484, 265] on button "Save" at bounding box center [478, 282] width 108 height 43
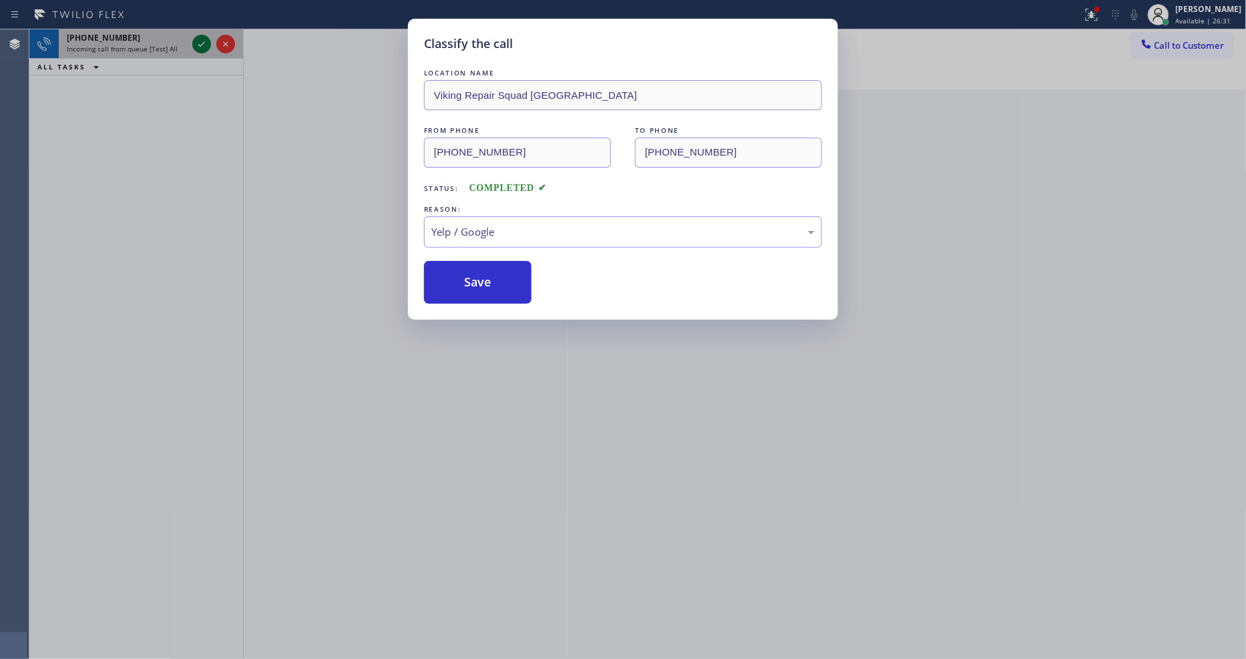
click at [202, 42] on icon at bounding box center [202, 44] width 16 height 16
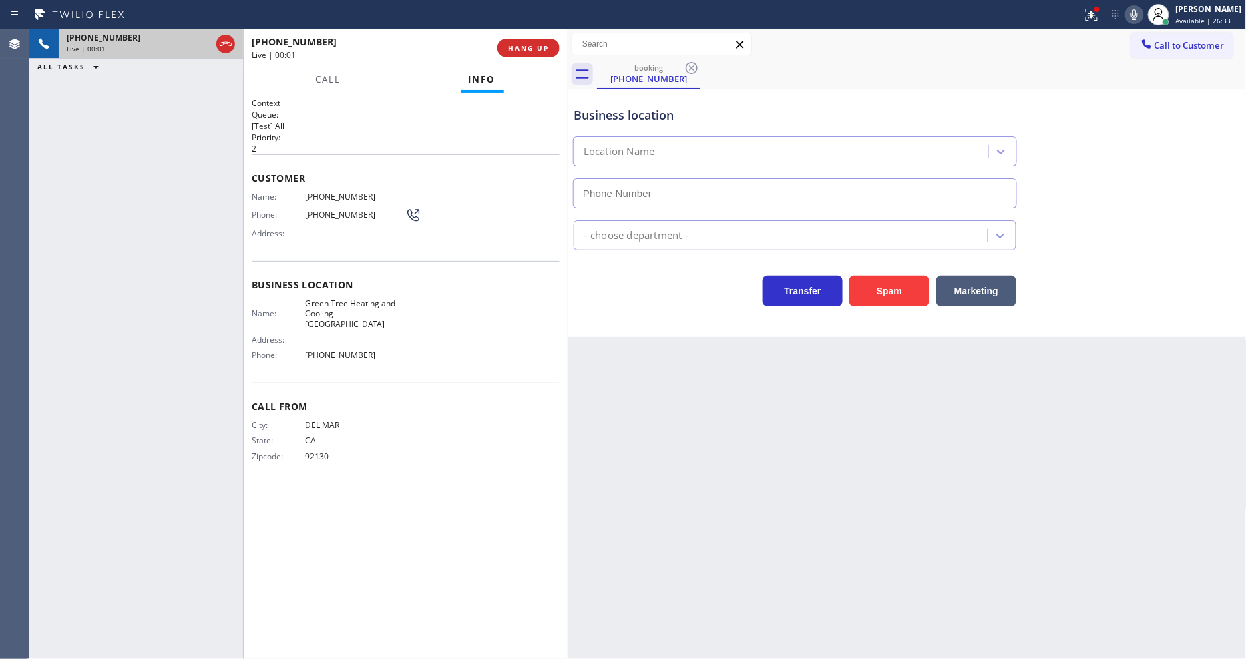
type input "(858) 923-4737"
click at [526, 50] on span "HANG UP" at bounding box center [528, 47] width 41 height 9
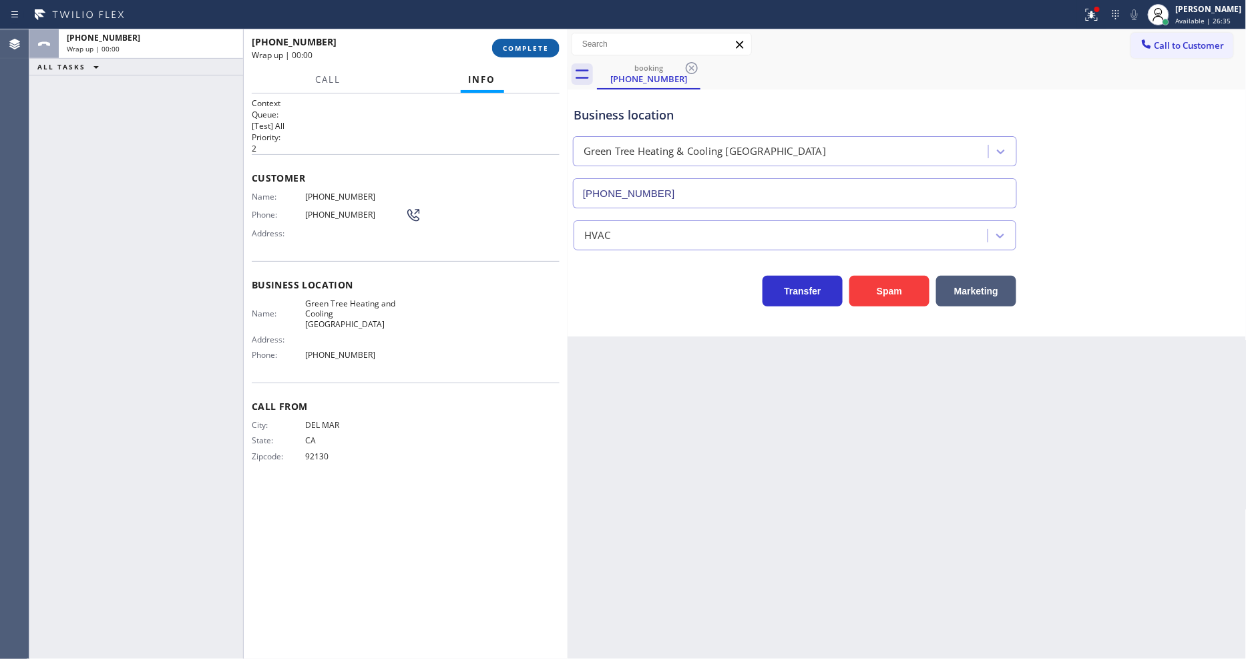
click at [526, 50] on span "COMPLETE" at bounding box center [526, 47] width 46 height 9
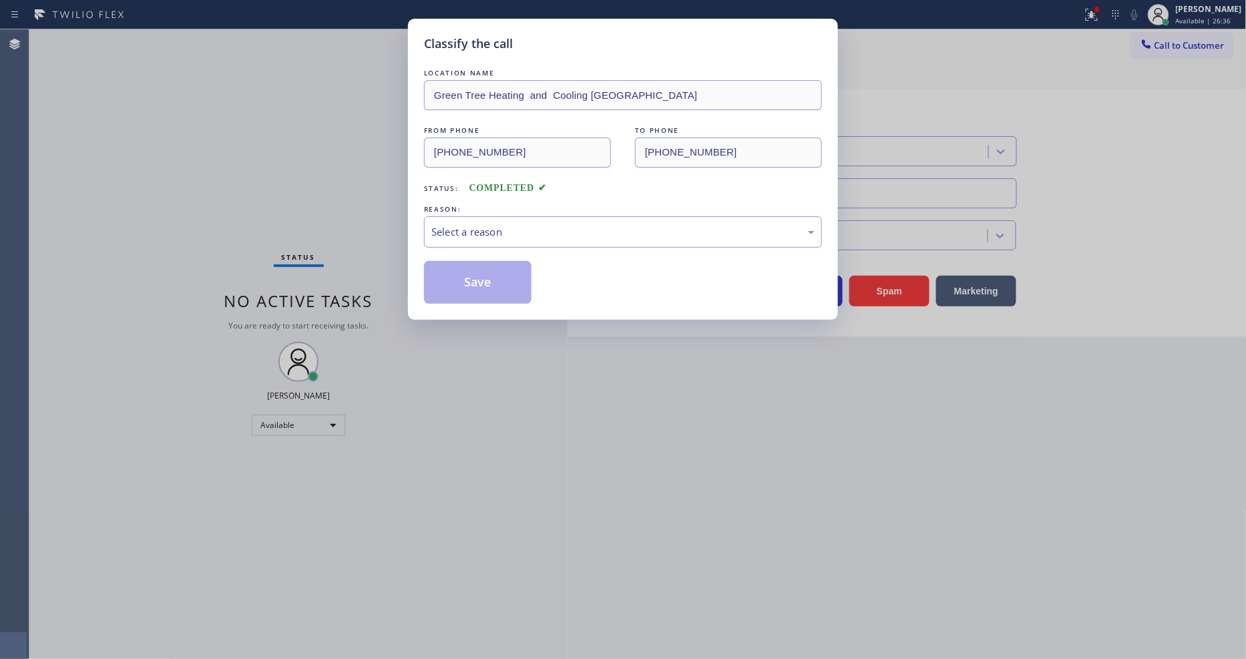
click at [518, 225] on div "Select a reason" at bounding box center [622, 231] width 383 height 15
click at [481, 264] on button "Save" at bounding box center [478, 282] width 108 height 43
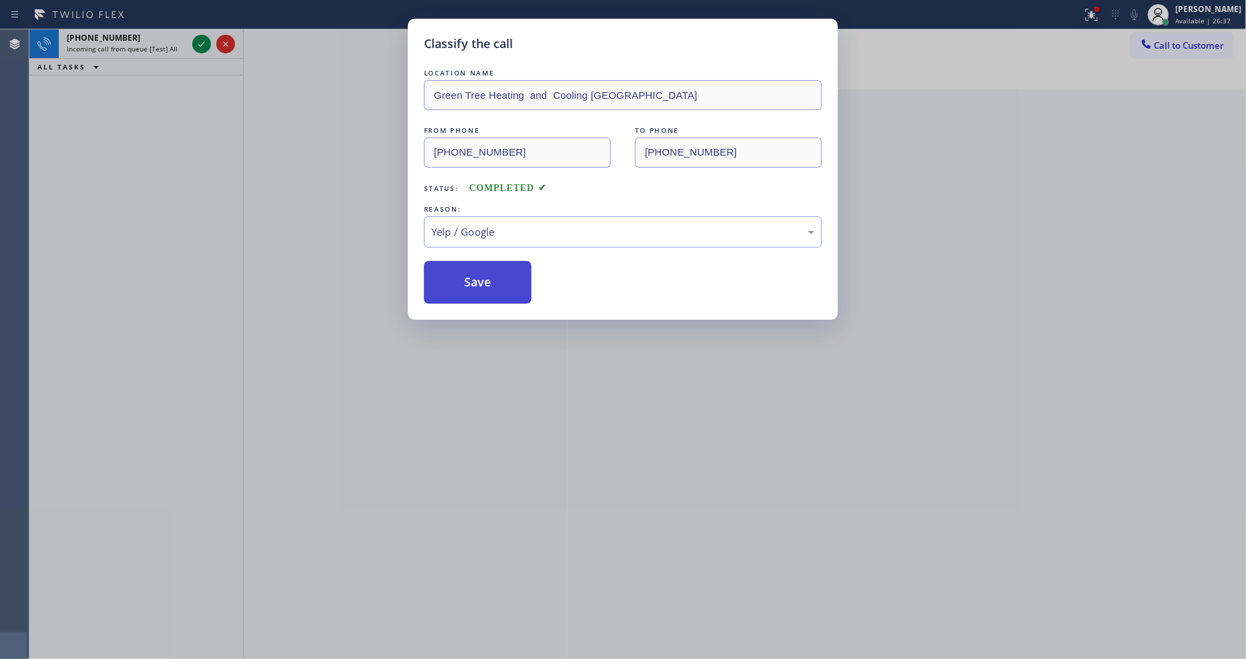
click at [481, 264] on button "Save" at bounding box center [478, 282] width 108 height 43
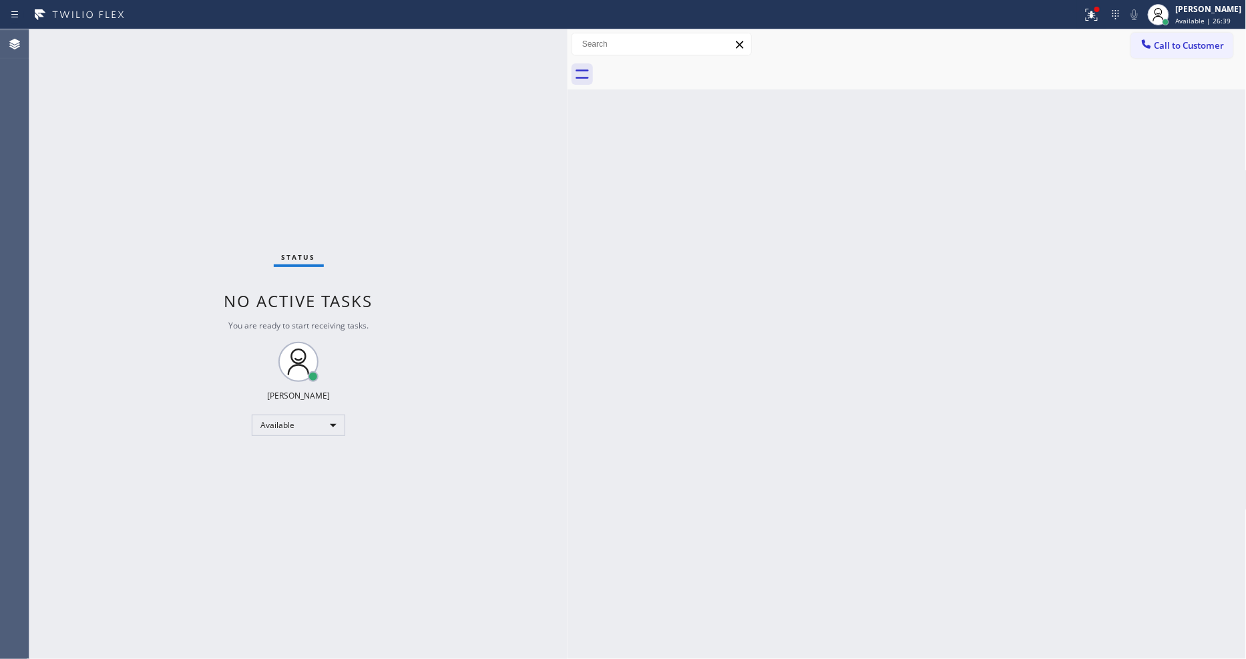
click at [204, 43] on div "Status No active tasks You are ready to start receiving tasks. [PERSON_NAME] Av…" at bounding box center [298, 344] width 538 height 630
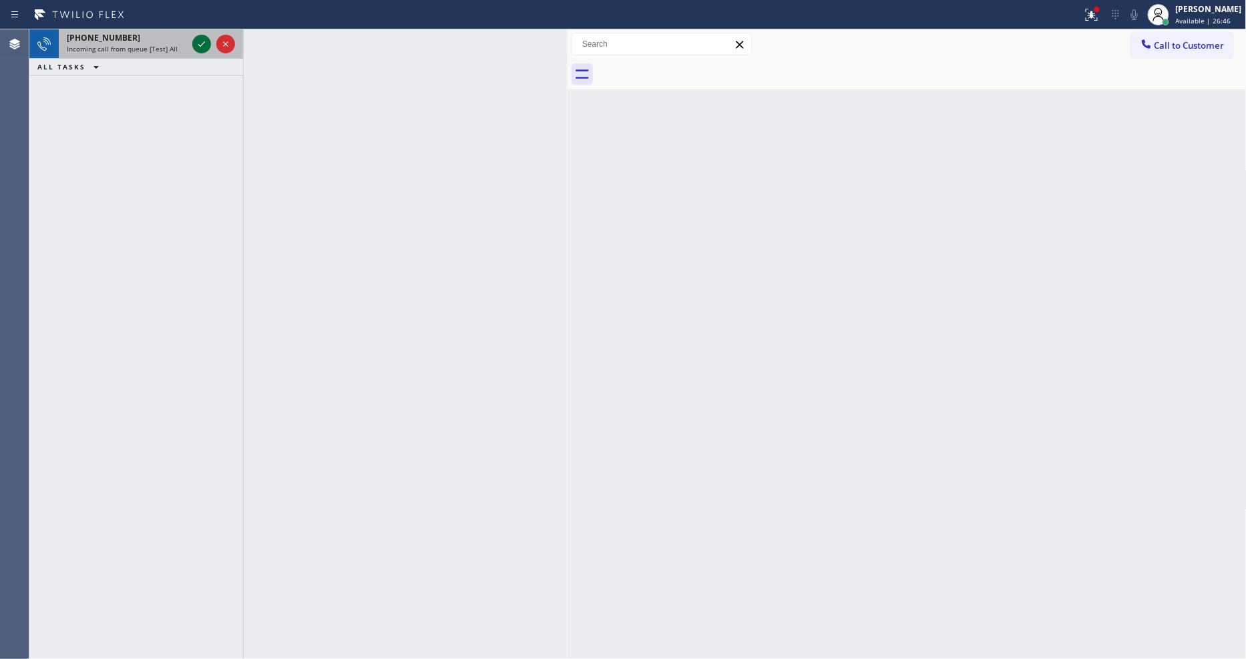
click at [203, 40] on icon at bounding box center [202, 44] width 16 height 16
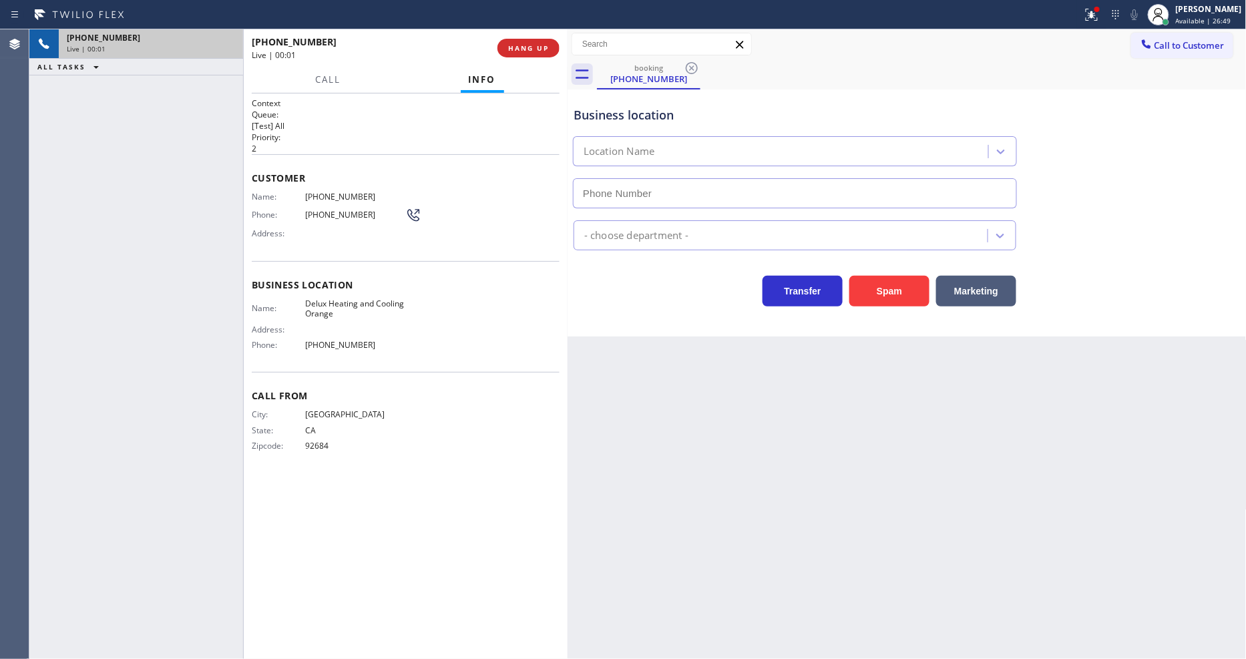
type input "(714) 455-3563"
click at [536, 42] on button "HANG UP" at bounding box center [529, 48] width 62 height 19
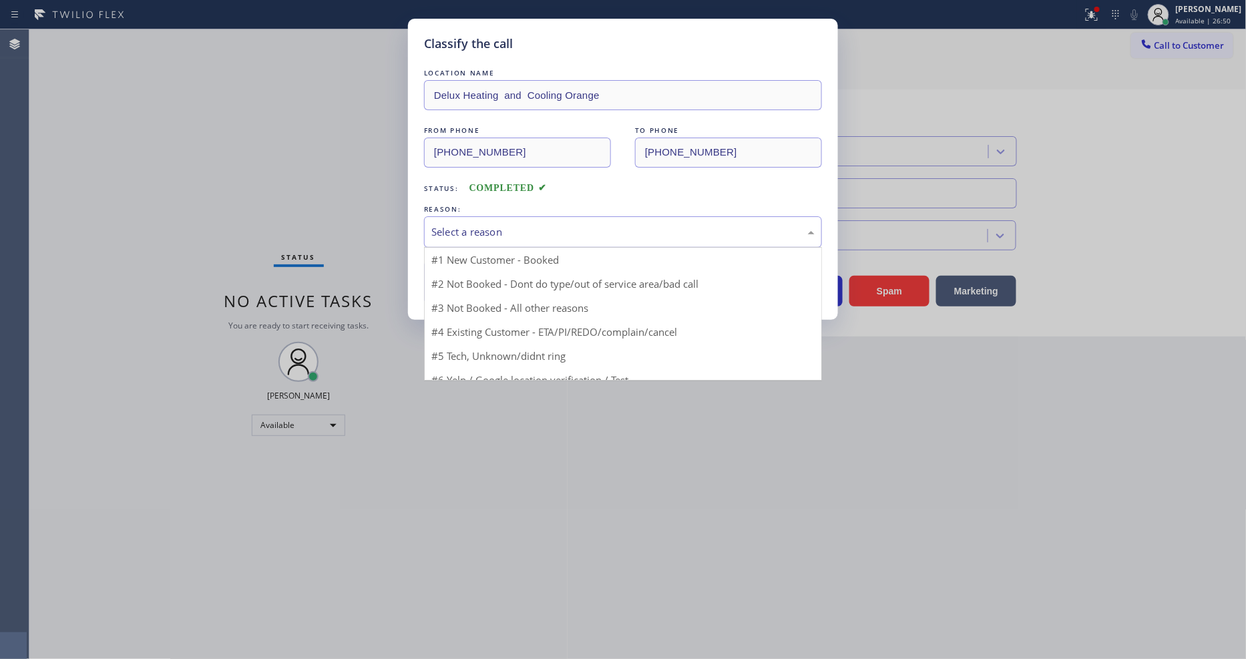
click at [500, 224] on div "Select a reason" at bounding box center [622, 231] width 383 height 15
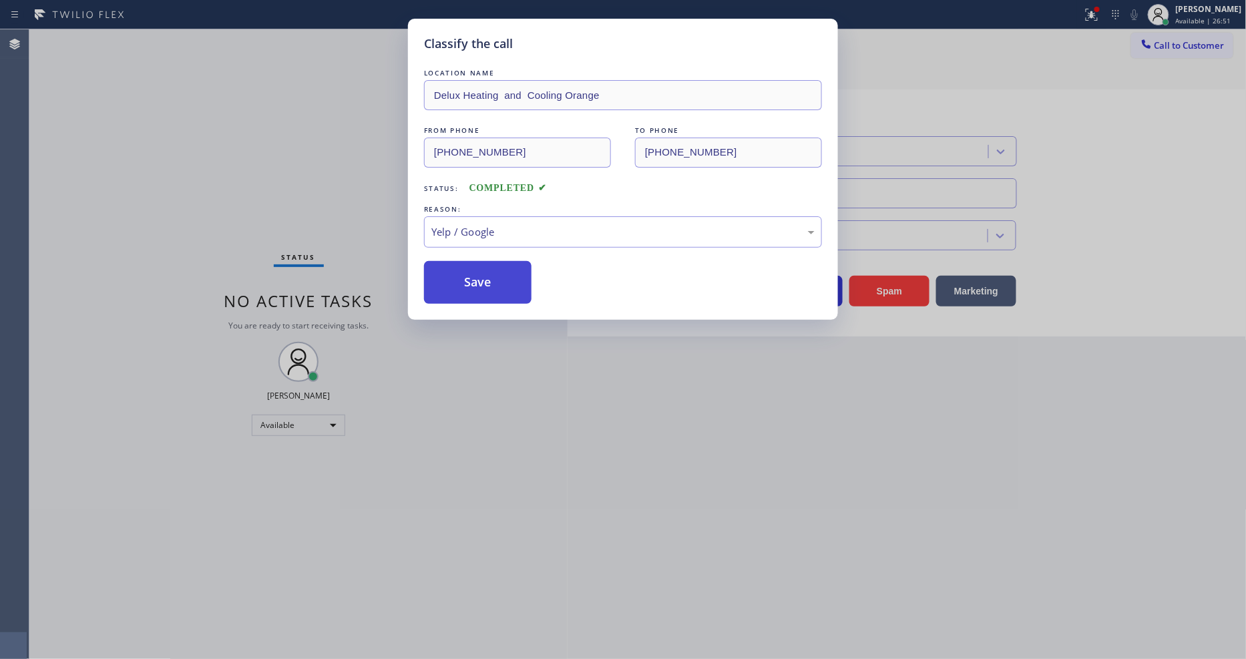
click at [488, 269] on button "Save" at bounding box center [478, 282] width 108 height 43
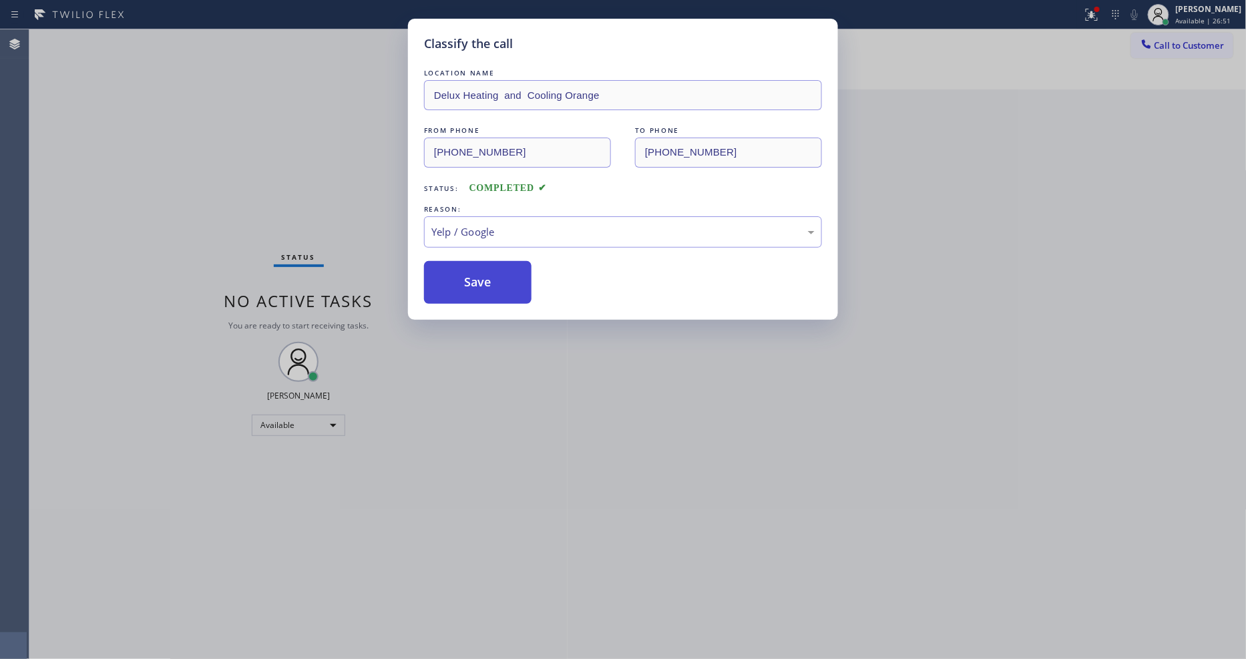
click at [488, 269] on button "Save" at bounding box center [478, 282] width 108 height 43
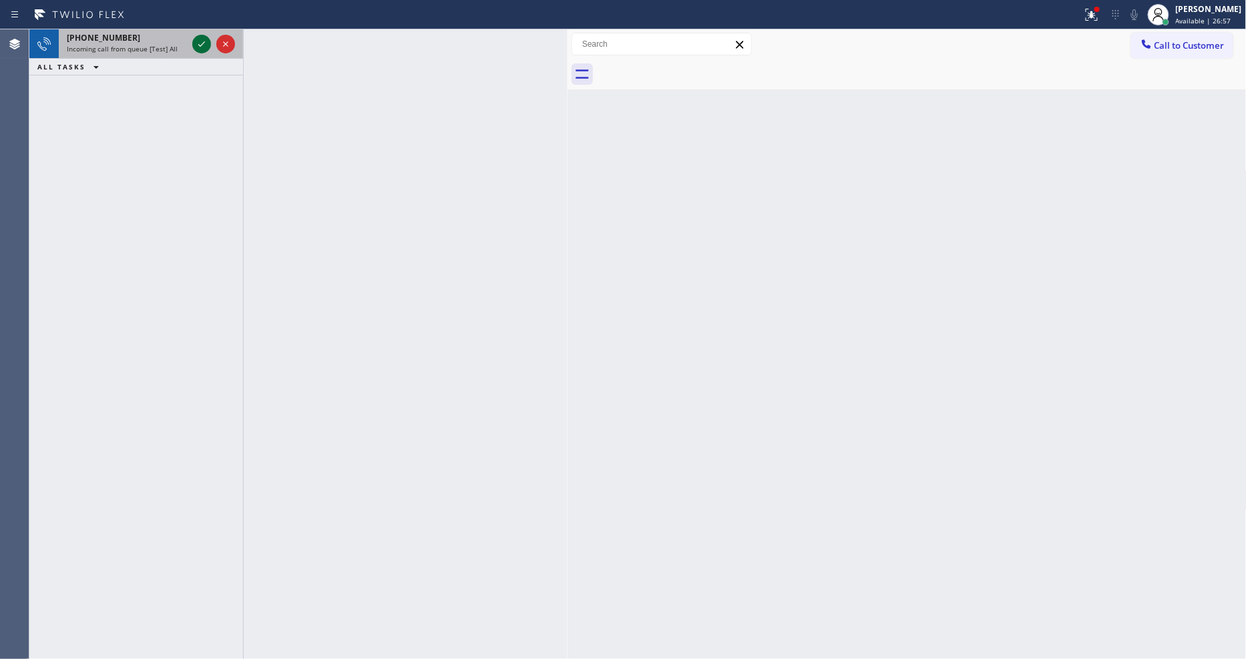
click at [203, 41] on icon at bounding box center [202, 44] width 16 height 16
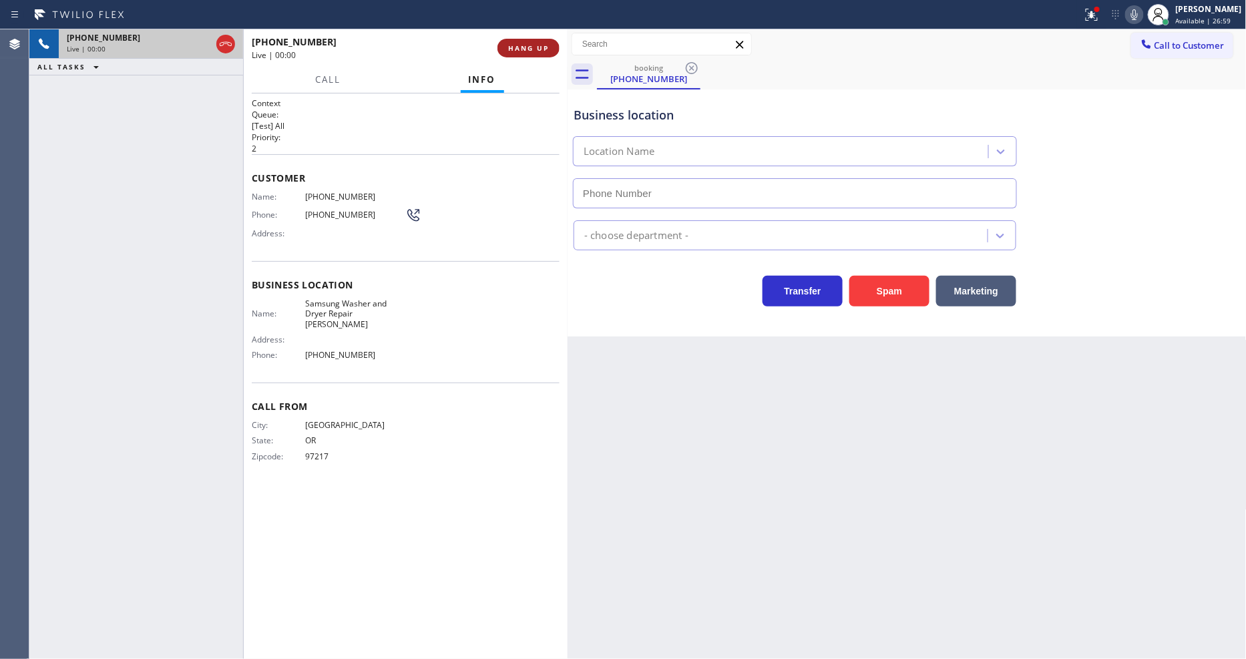
click at [529, 45] on span "HANG UP" at bounding box center [528, 47] width 41 height 9
type input "(503) 714-9701"
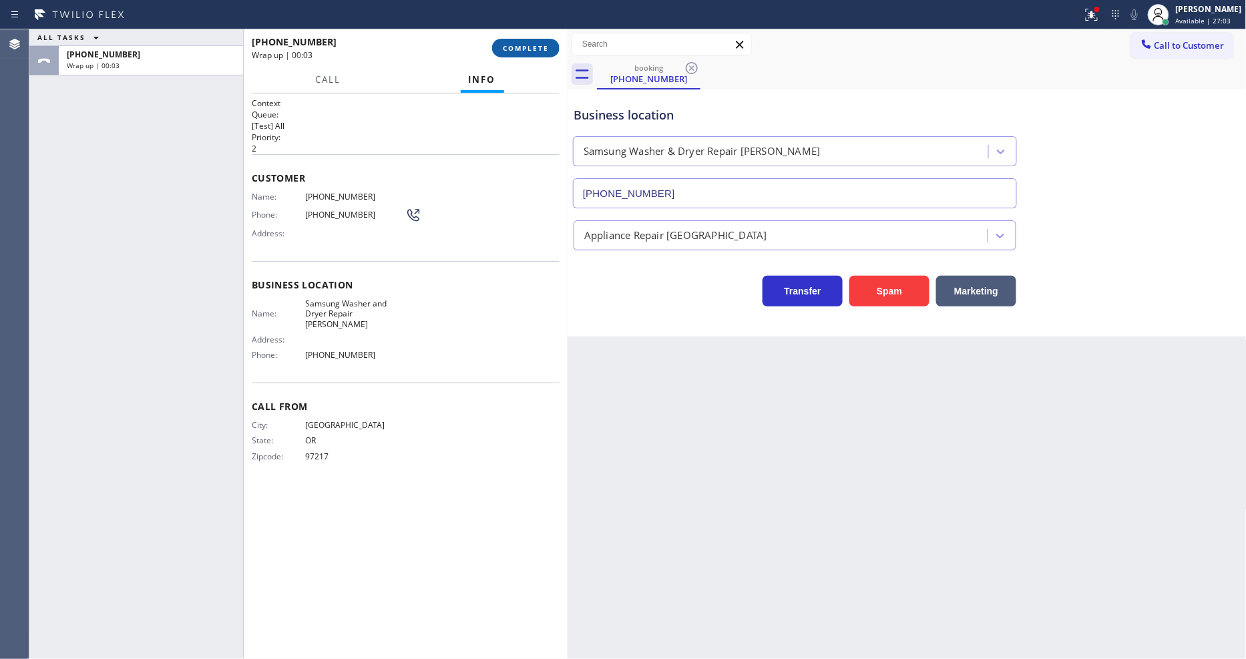
click at [522, 45] on span "COMPLETE" at bounding box center [526, 47] width 46 height 9
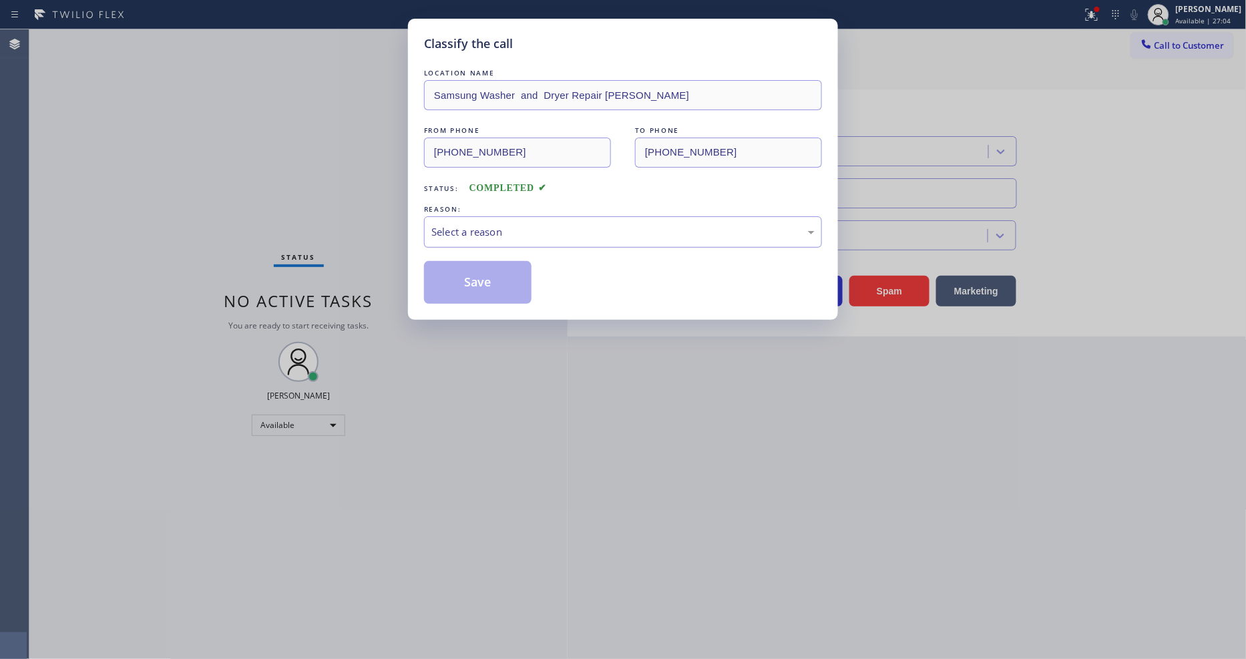
click at [464, 237] on div "Select a reason" at bounding box center [623, 231] width 398 height 31
click at [461, 271] on button "Save" at bounding box center [478, 282] width 108 height 43
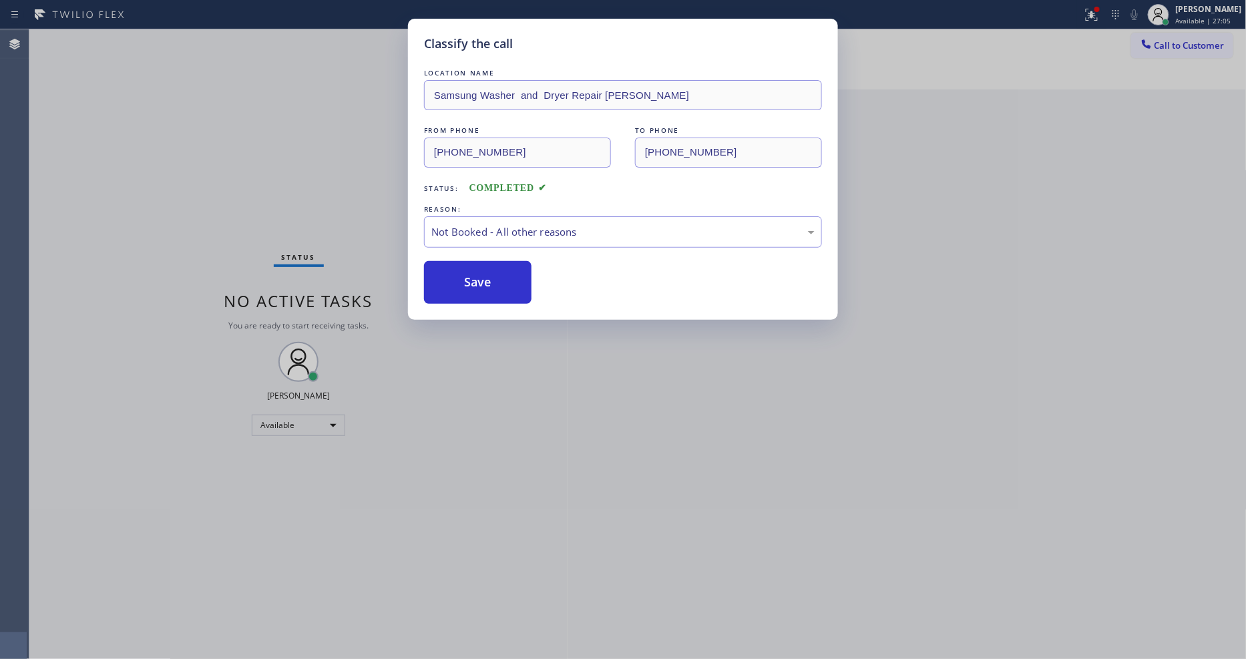
click at [461, 271] on button "Save" at bounding box center [478, 282] width 108 height 43
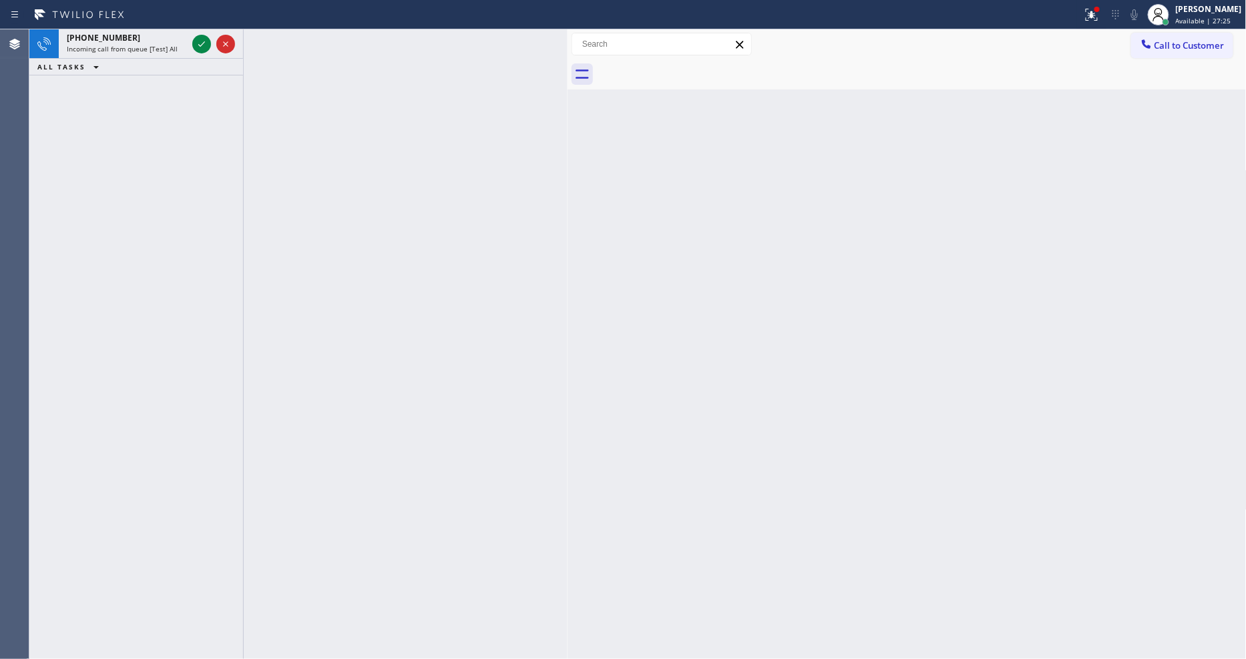
drag, startPoint x: 198, startPoint y: 39, endPoint x: 198, endPoint y: 121, distance: 82.2
click at [198, 39] on icon at bounding box center [202, 44] width 16 height 16
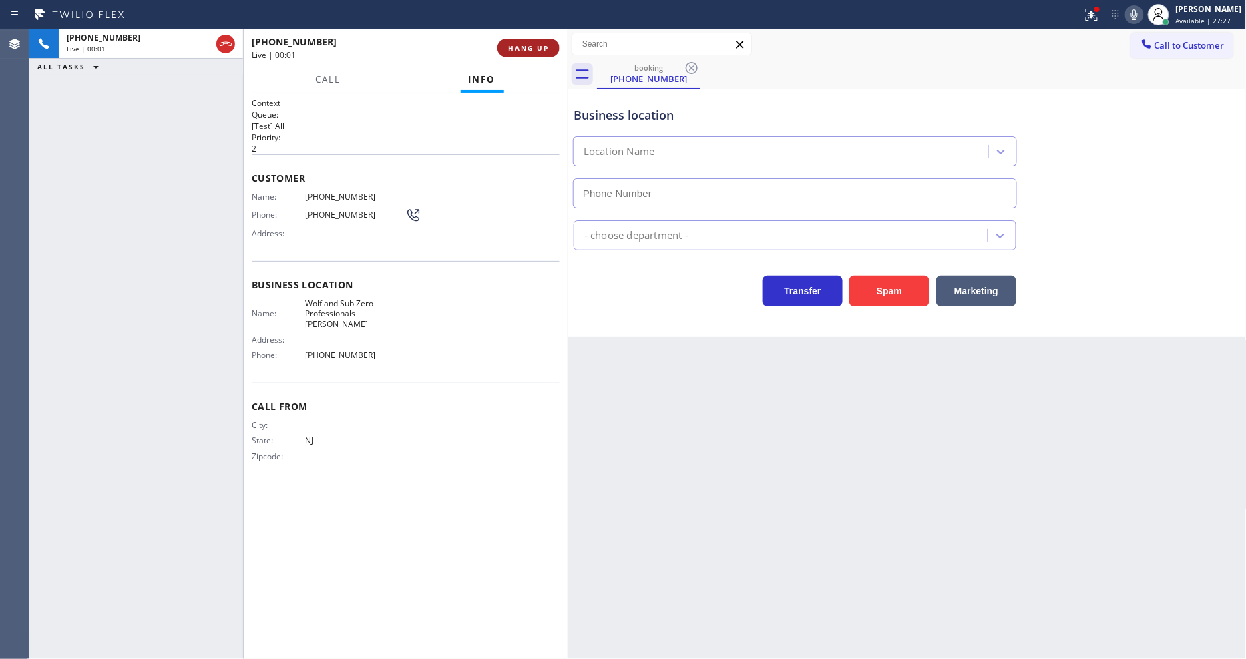
type input "(862) 500-4921"
click at [530, 44] on span "HANG UP" at bounding box center [528, 47] width 41 height 9
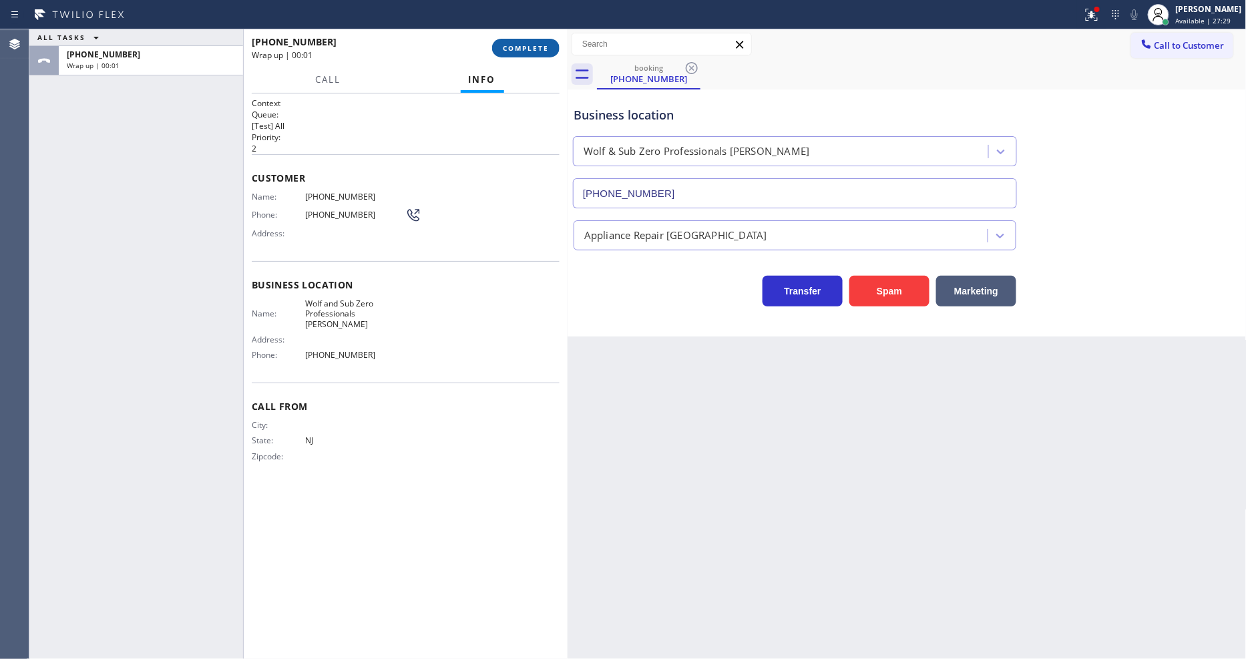
click at [530, 44] on span "COMPLETE" at bounding box center [526, 47] width 46 height 9
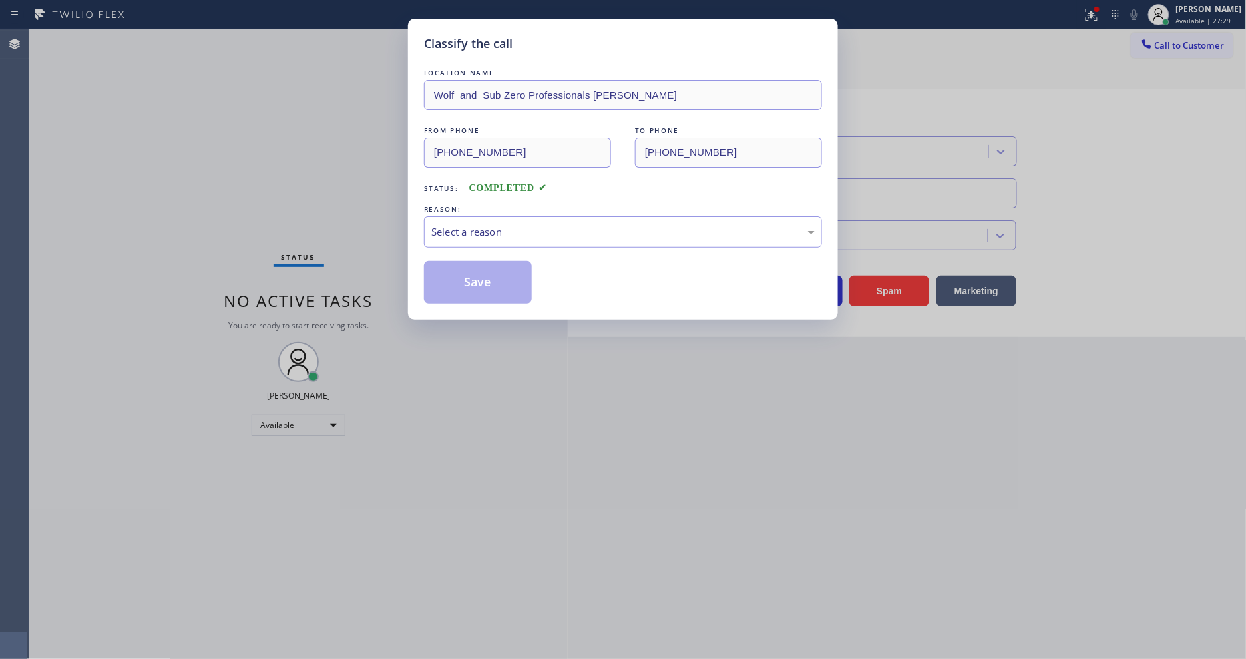
click at [496, 210] on div "REASON:" at bounding box center [623, 209] width 398 height 14
click at [493, 224] on div "Select a reason" at bounding box center [622, 231] width 383 height 15
click at [500, 273] on button "Save" at bounding box center [478, 282] width 108 height 43
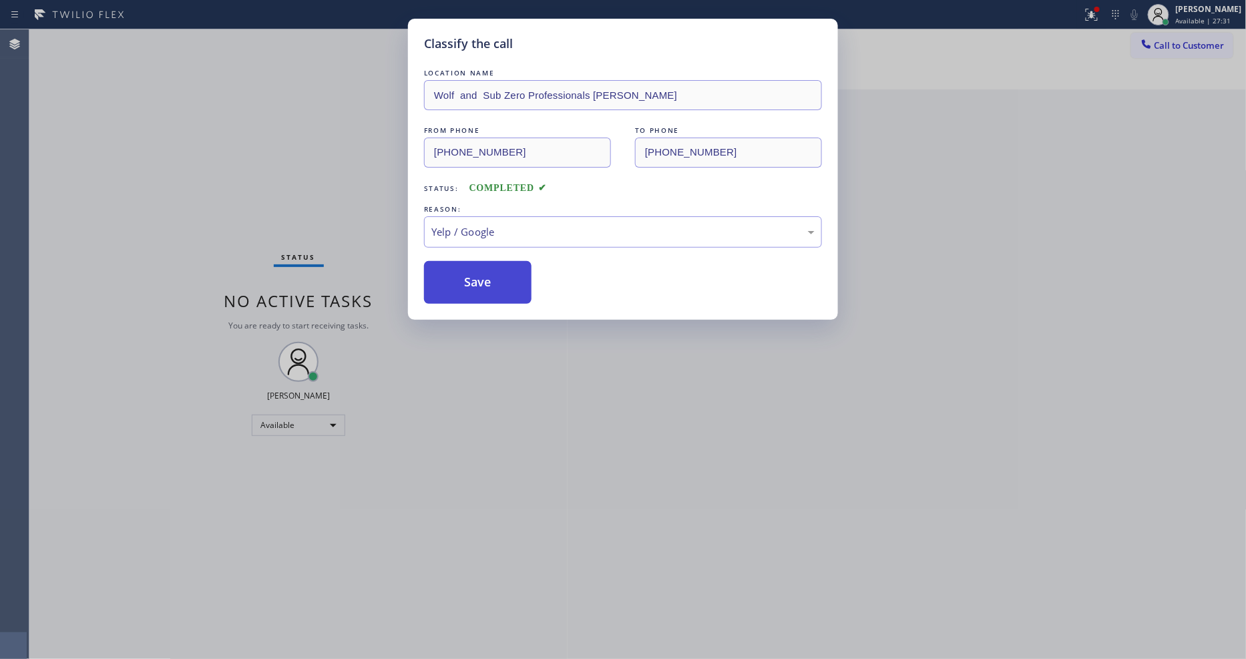
click at [500, 273] on button "Save" at bounding box center [478, 282] width 108 height 43
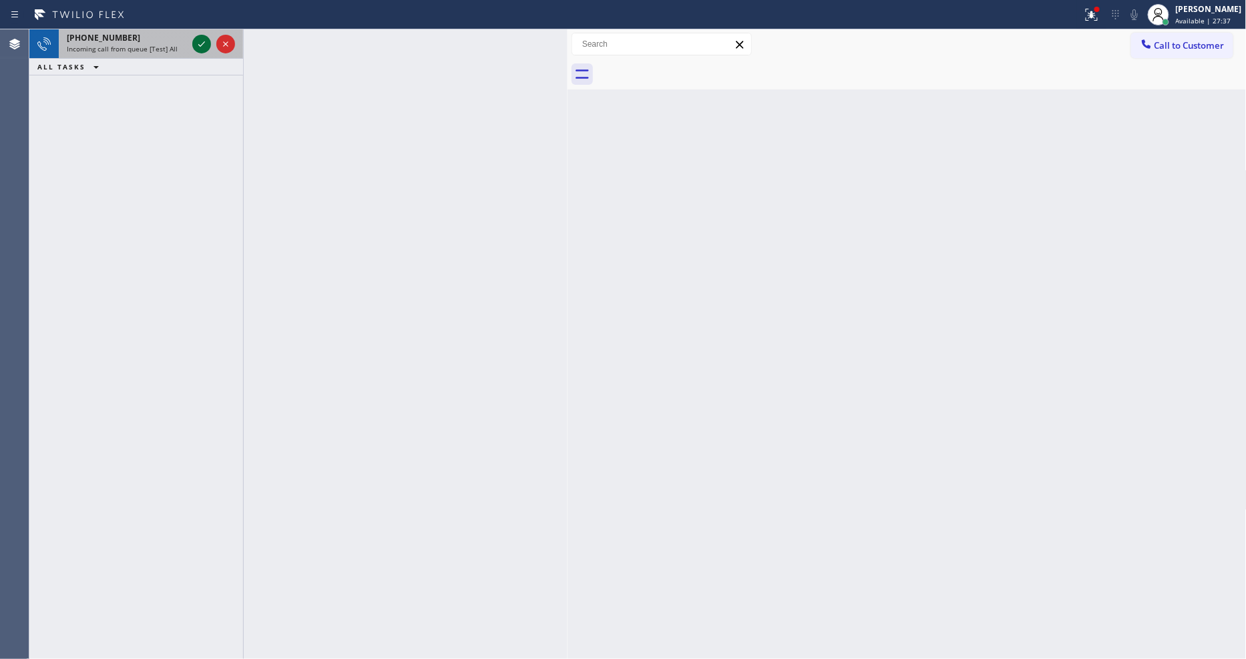
click at [202, 37] on icon at bounding box center [202, 44] width 16 height 16
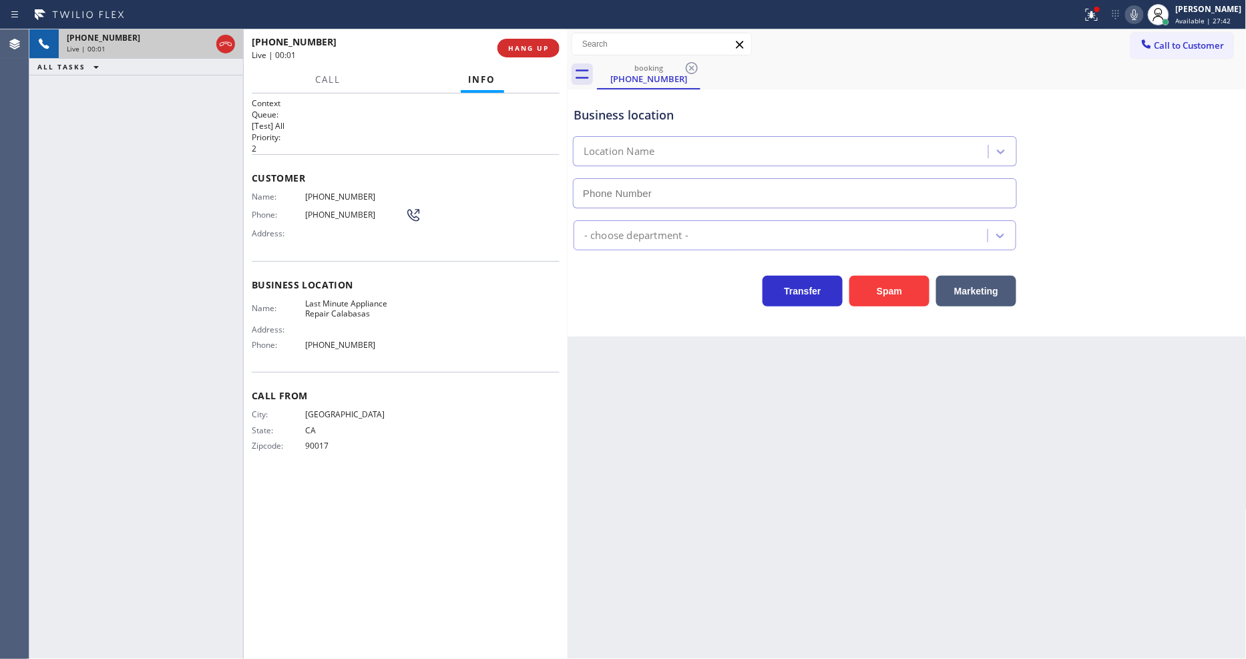
click at [531, 47] on span "HANG UP" at bounding box center [528, 47] width 41 height 9
type input "(818) 873-4448"
click at [531, 47] on span "HANG UP" at bounding box center [528, 47] width 41 height 9
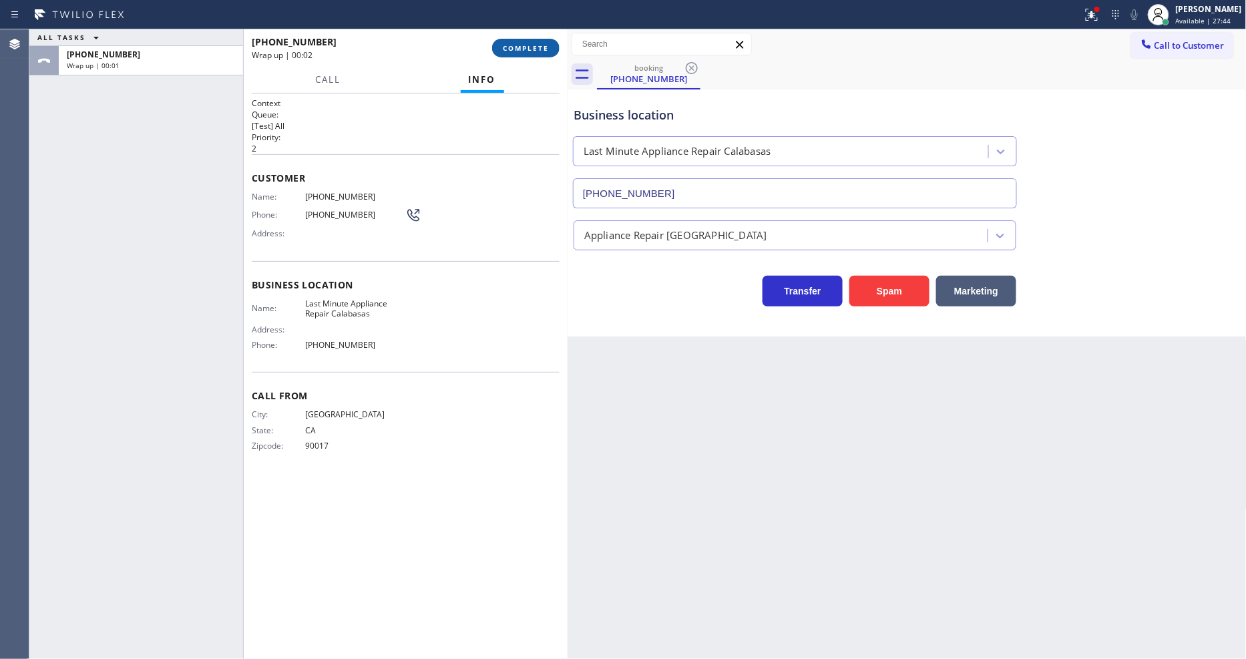
click at [530, 44] on span "COMPLETE" at bounding box center [526, 47] width 46 height 9
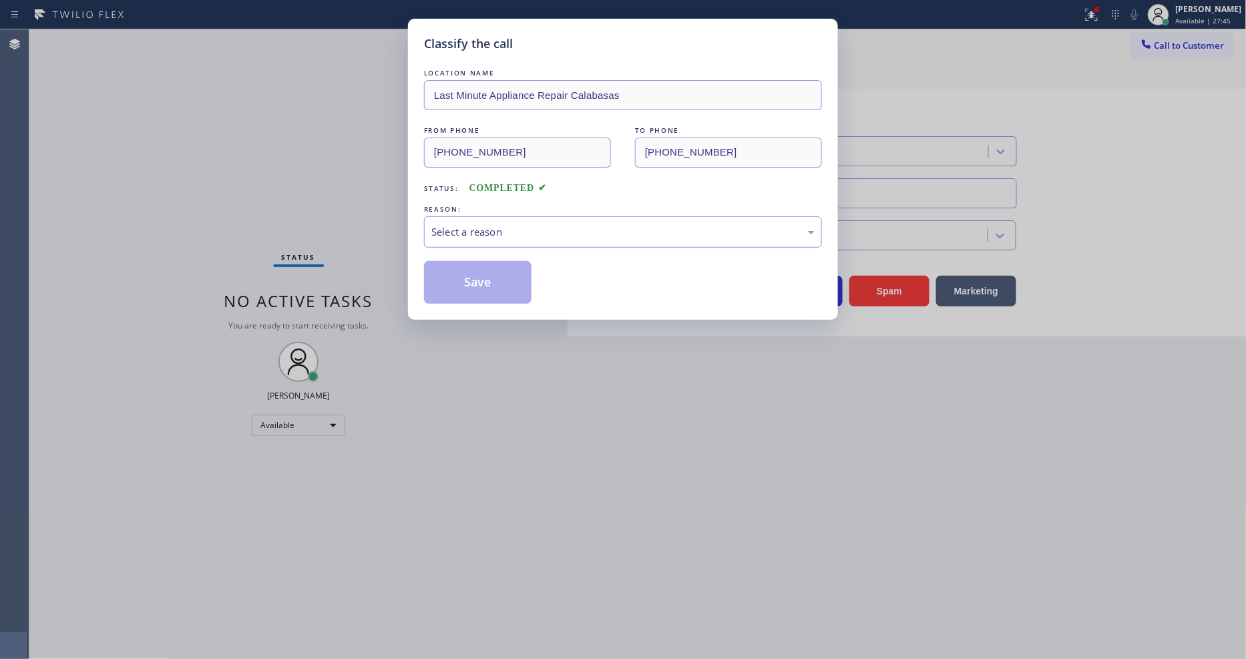
drag, startPoint x: 508, startPoint y: 223, endPoint x: 510, endPoint y: 234, distance: 11.4
click at [509, 224] on div "Select a reason" at bounding box center [622, 231] width 383 height 15
click at [486, 278] on button "Save" at bounding box center [478, 282] width 108 height 43
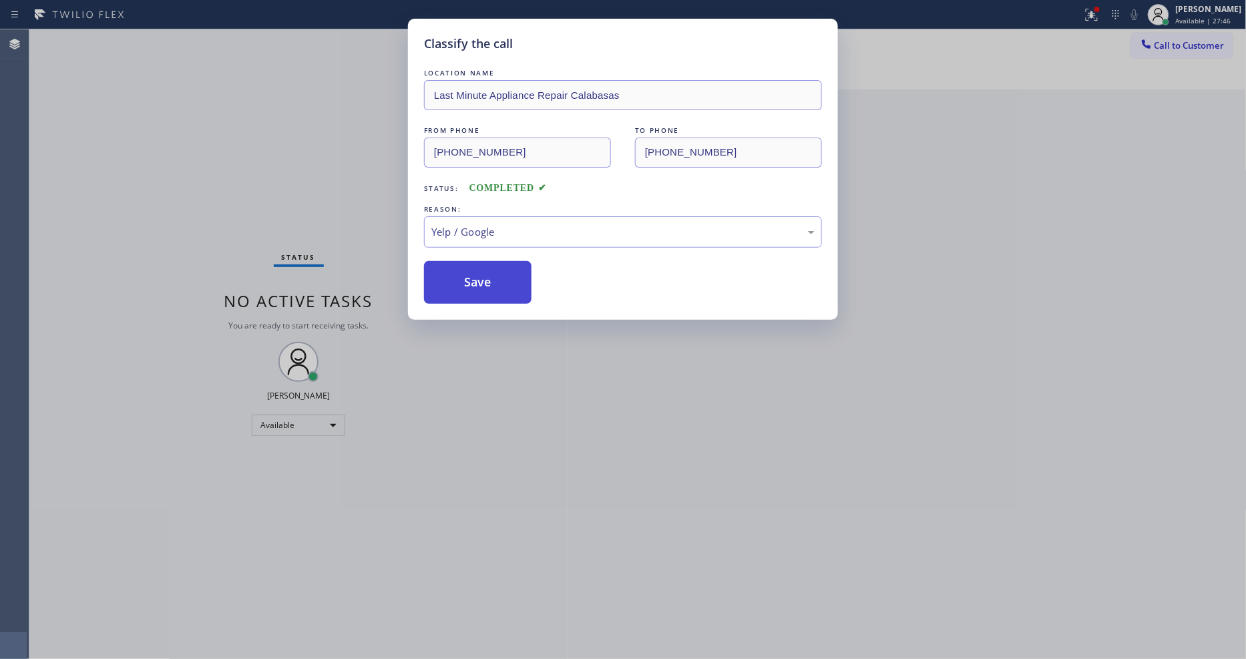
click at [486, 278] on button "Save" at bounding box center [478, 282] width 108 height 43
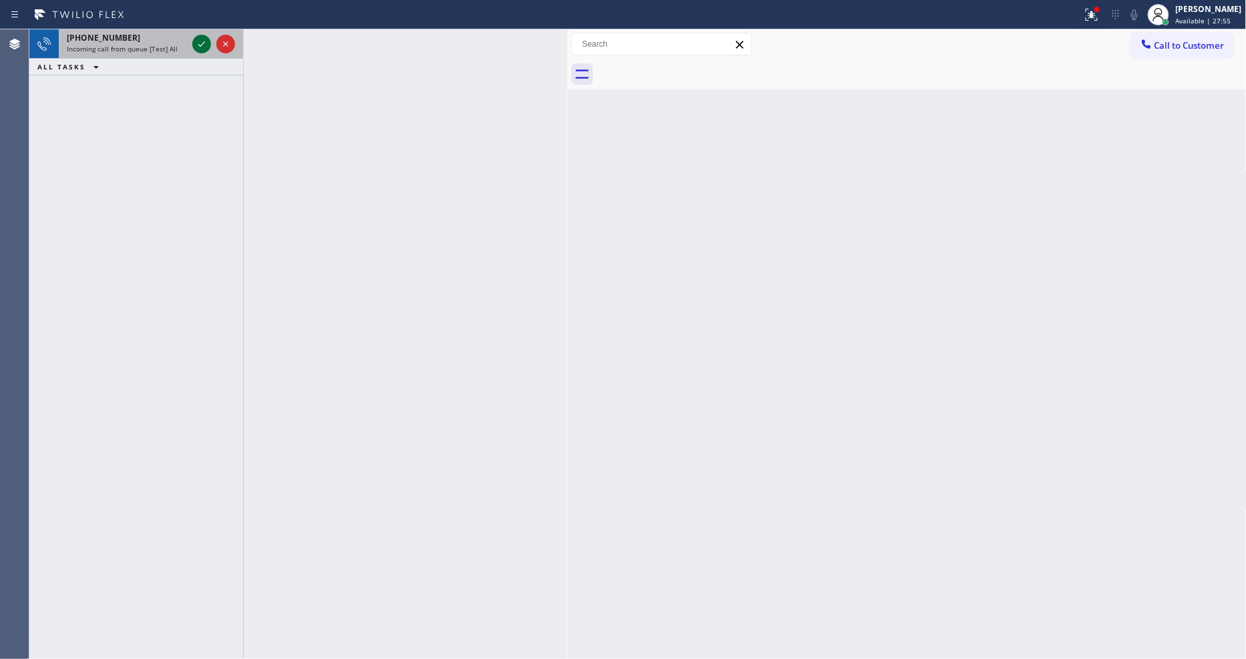
click at [202, 44] on icon at bounding box center [201, 43] width 7 height 5
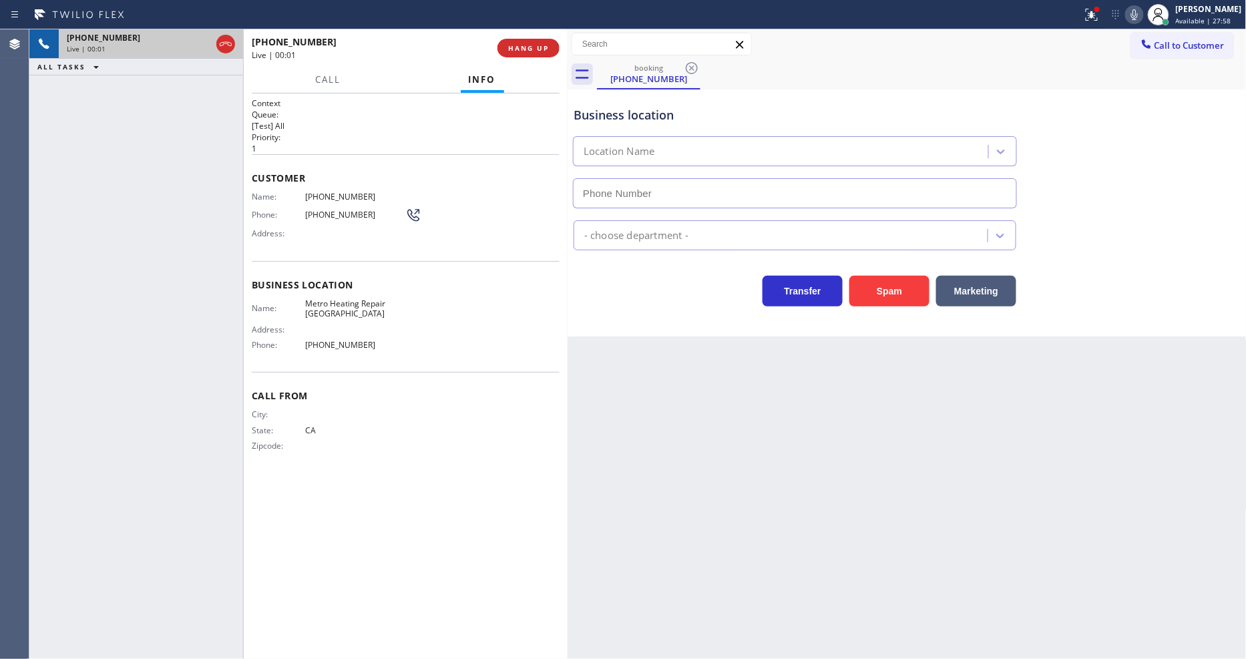
type input "(929) 605-4414"
click at [522, 48] on span "HANG UP" at bounding box center [528, 47] width 41 height 9
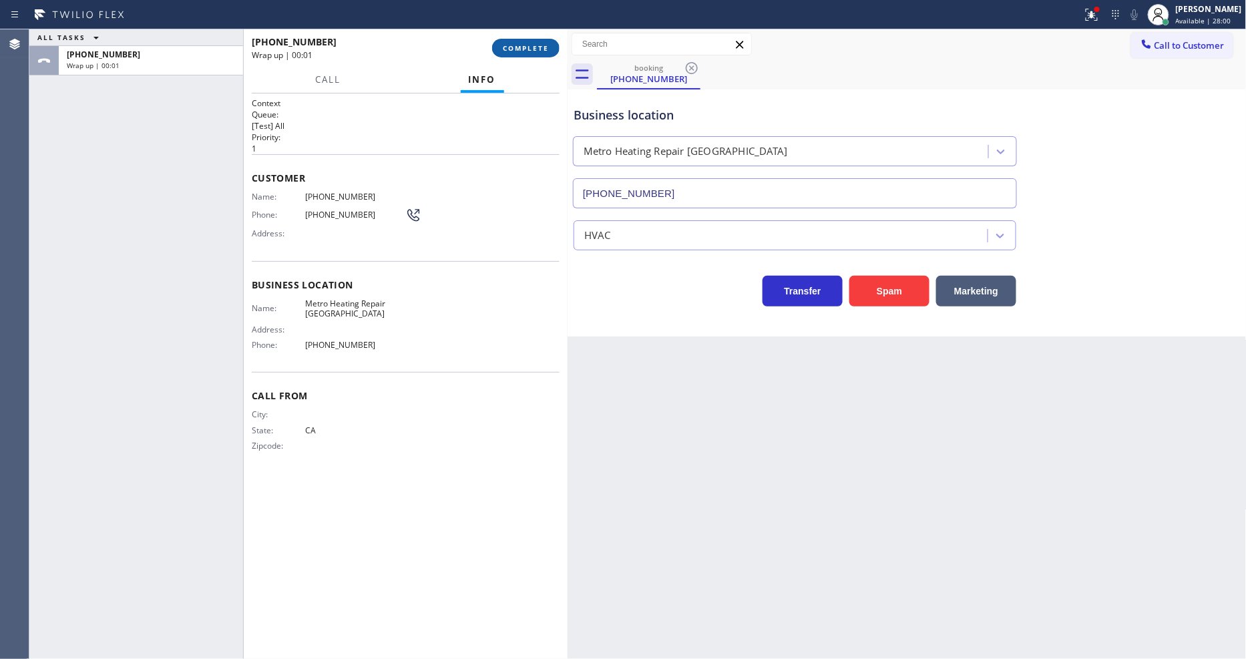
click at [523, 49] on span "COMPLETE" at bounding box center [526, 47] width 46 height 9
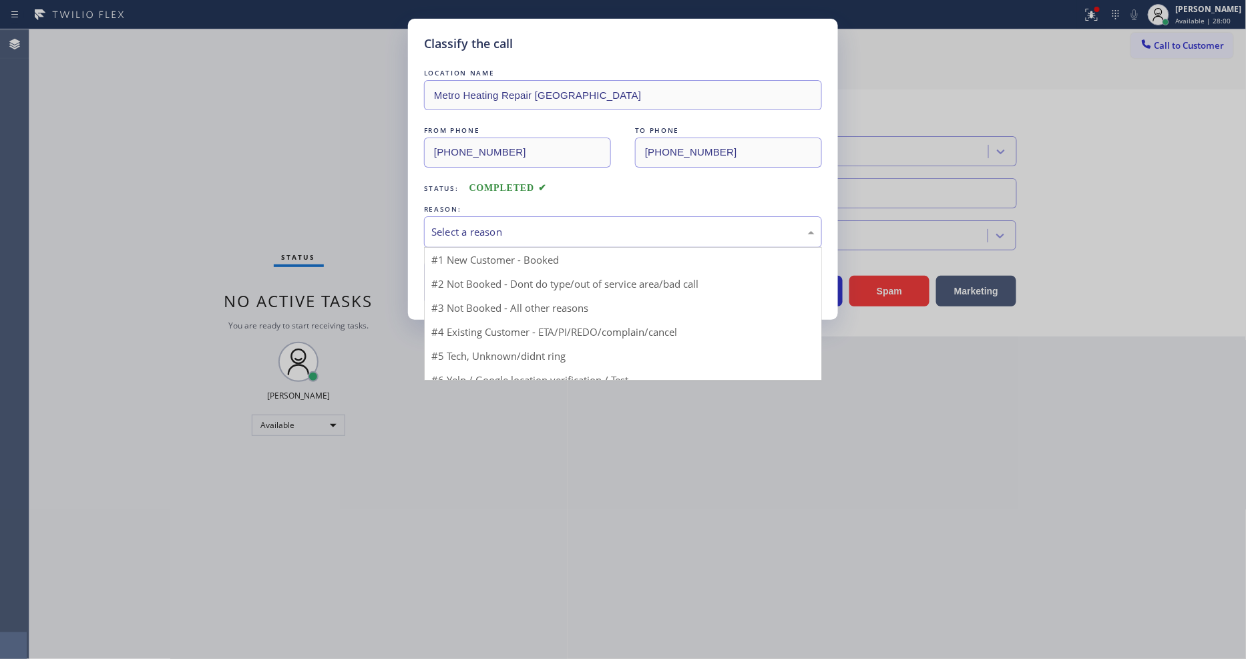
click at [472, 235] on div "Select a reason" at bounding box center [622, 231] width 383 height 15
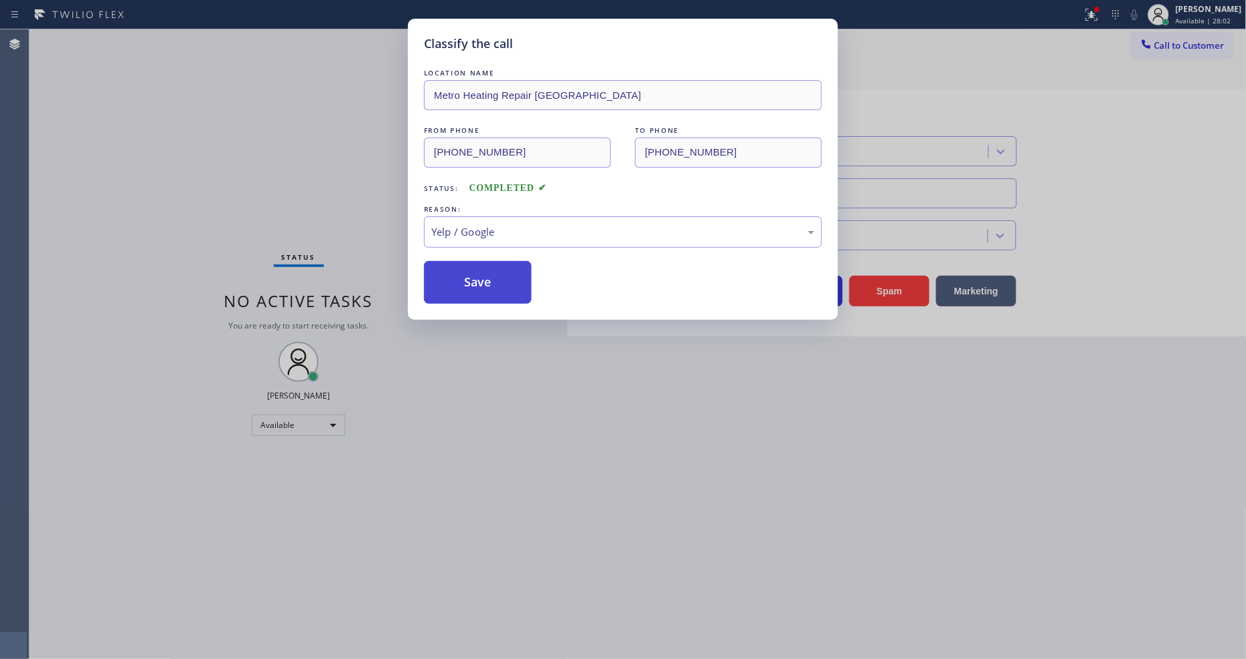
click at [465, 275] on button "Save" at bounding box center [478, 282] width 108 height 43
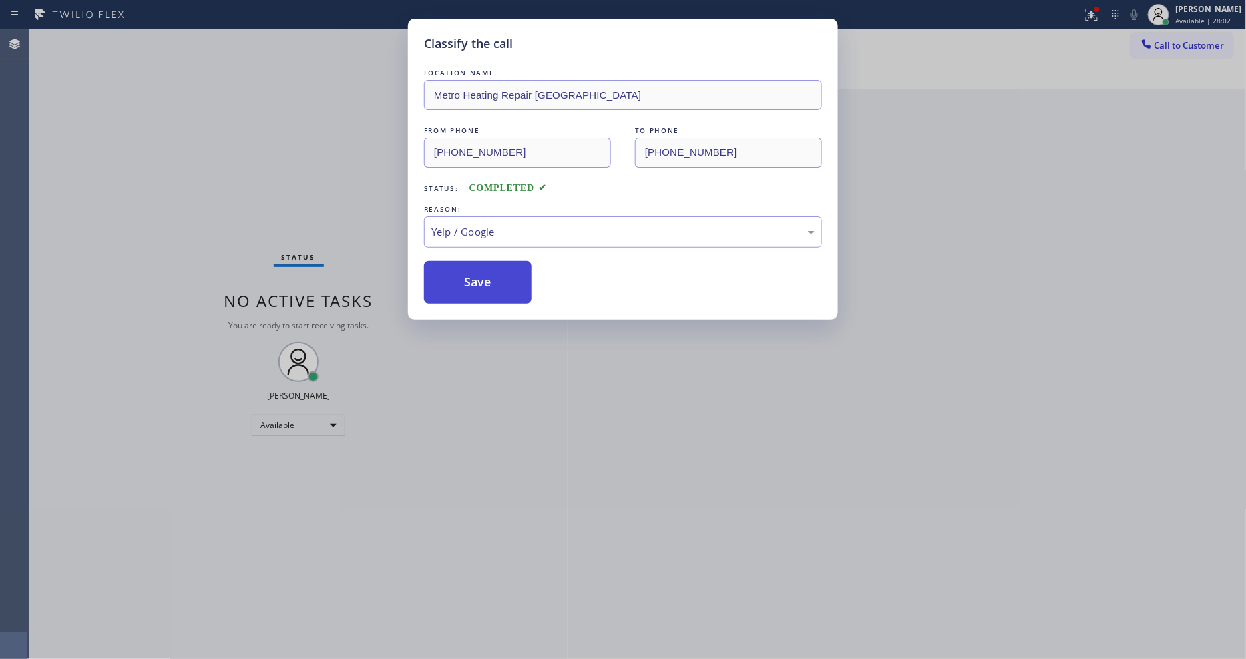
click at [465, 275] on button "Save" at bounding box center [478, 282] width 108 height 43
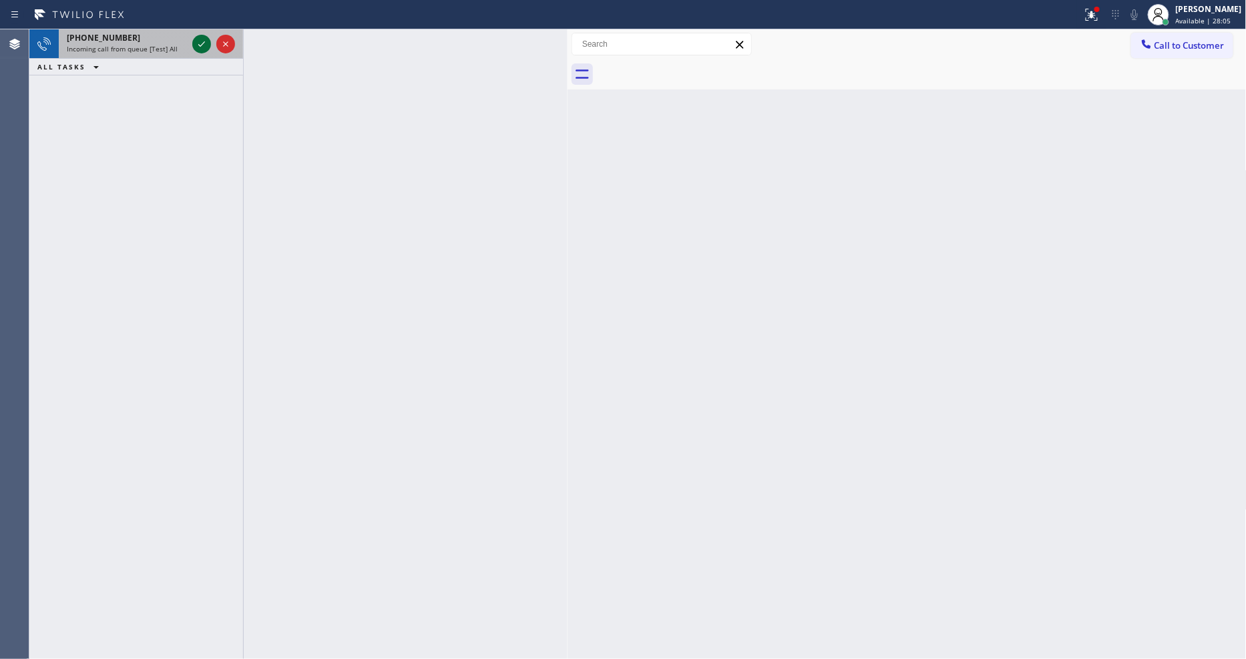
click at [204, 47] on icon at bounding box center [202, 44] width 16 height 16
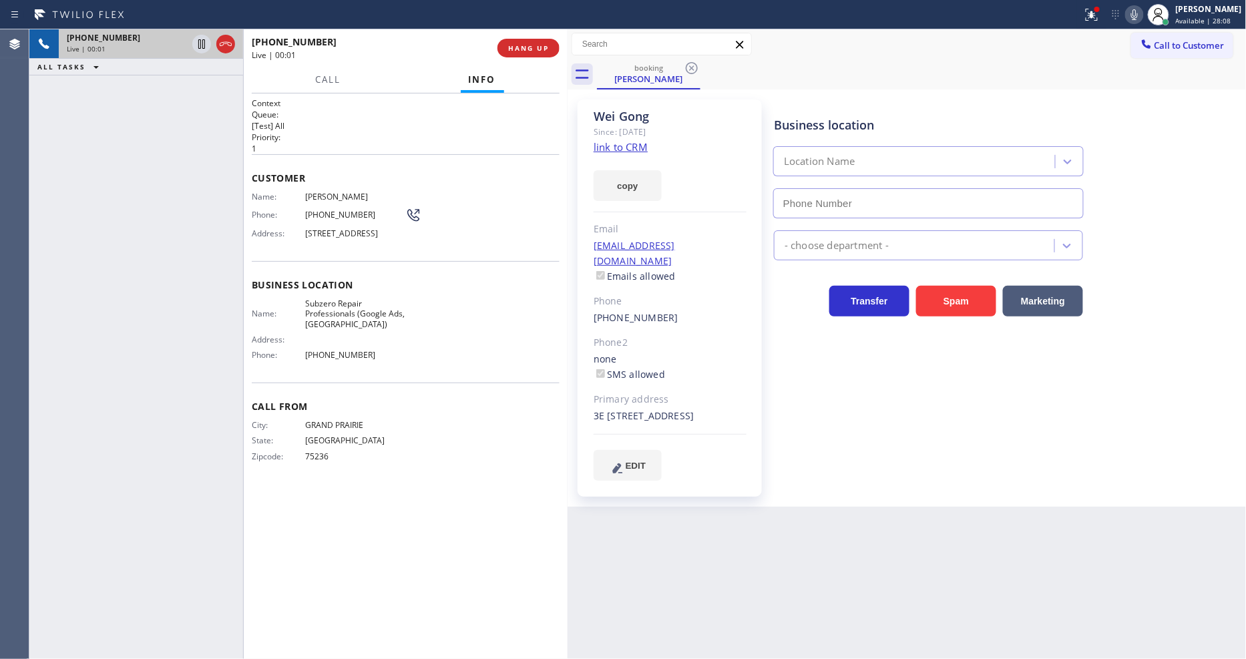
type input "(469) 523-5125"
click at [602, 149] on link "link to CRM" at bounding box center [621, 146] width 54 height 13
click at [201, 45] on icon at bounding box center [202, 44] width 16 height 16
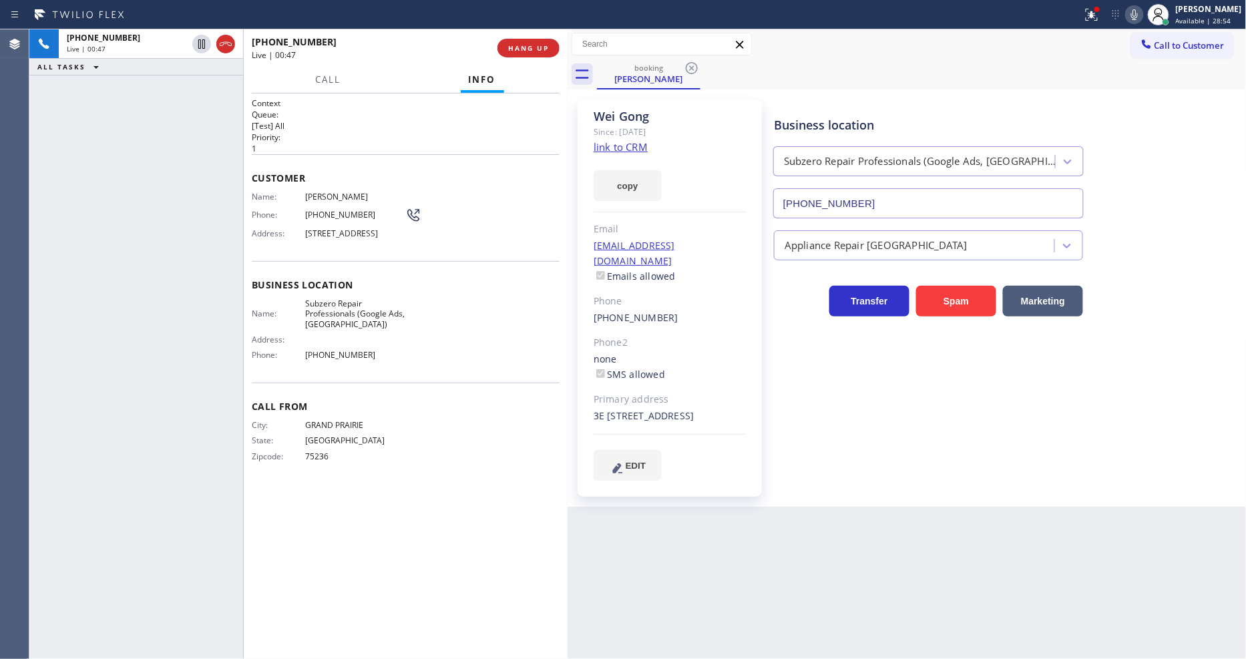
click at [1143, 21] on icon at bounding box center [1135, 15] width 16 height 16
click at [910, 502] on div "Business location Subzero Repair Professionals (Google Ads, Dallas) (469) 523-5…" at bounding box center [1007, 303] width 472 height 401
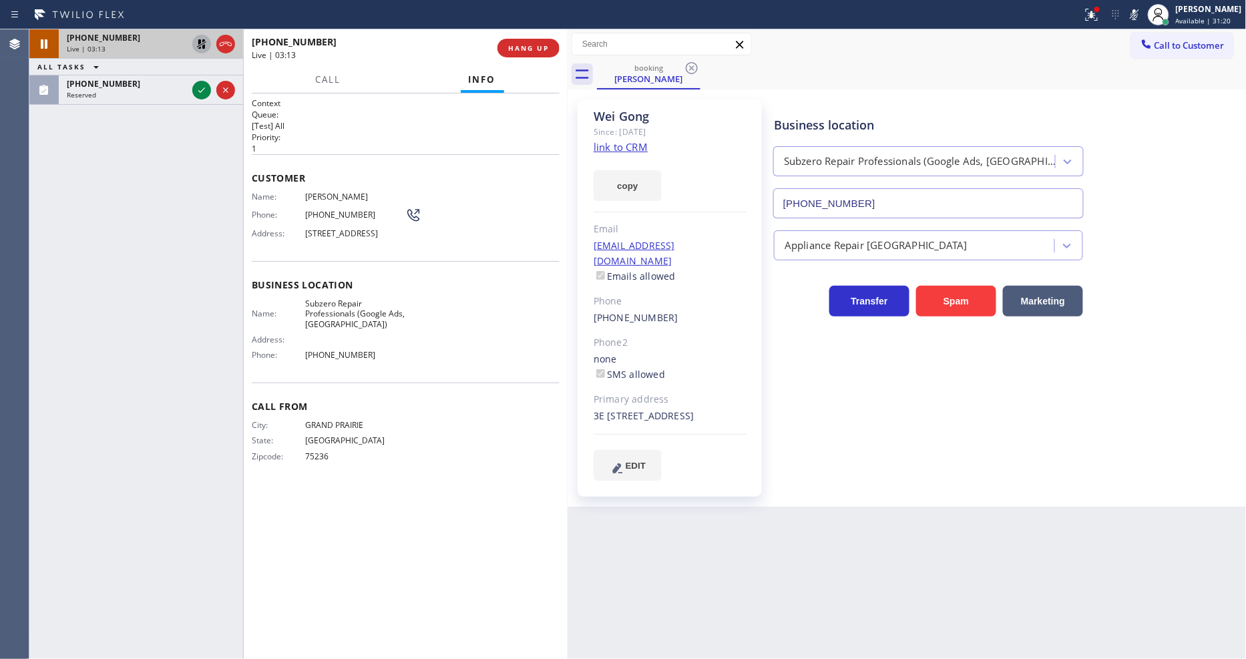
click at [201, 41] on icon at bounding box center [202, 44] width 16 height 16
click at [1143, 7] on icon at bounding box center [1135, 15] width 16 height 16
click at [1098, 19] on icon at bounding box center [1092, 15] width 16 height 16
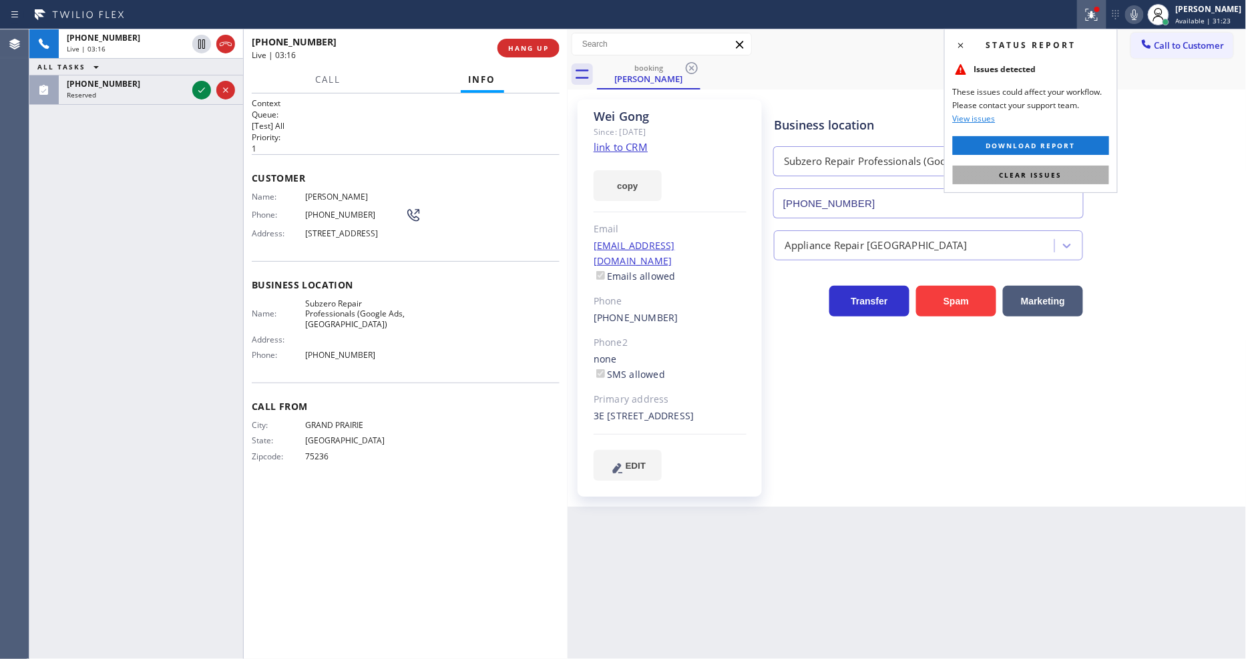
click at [1051, 178] on span "Clear issues" at bounding box center [1031, 174] width 63 height 9
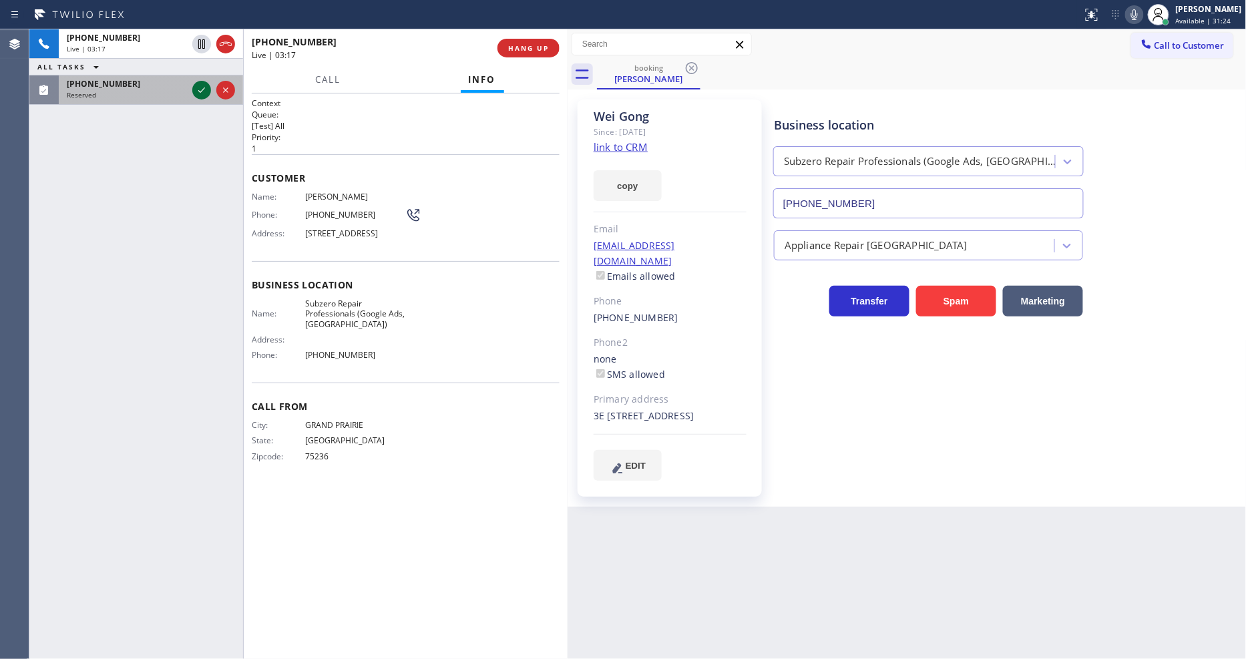
click at [195, 83] on icon at bounding box center [202, 90] width 16 height 16
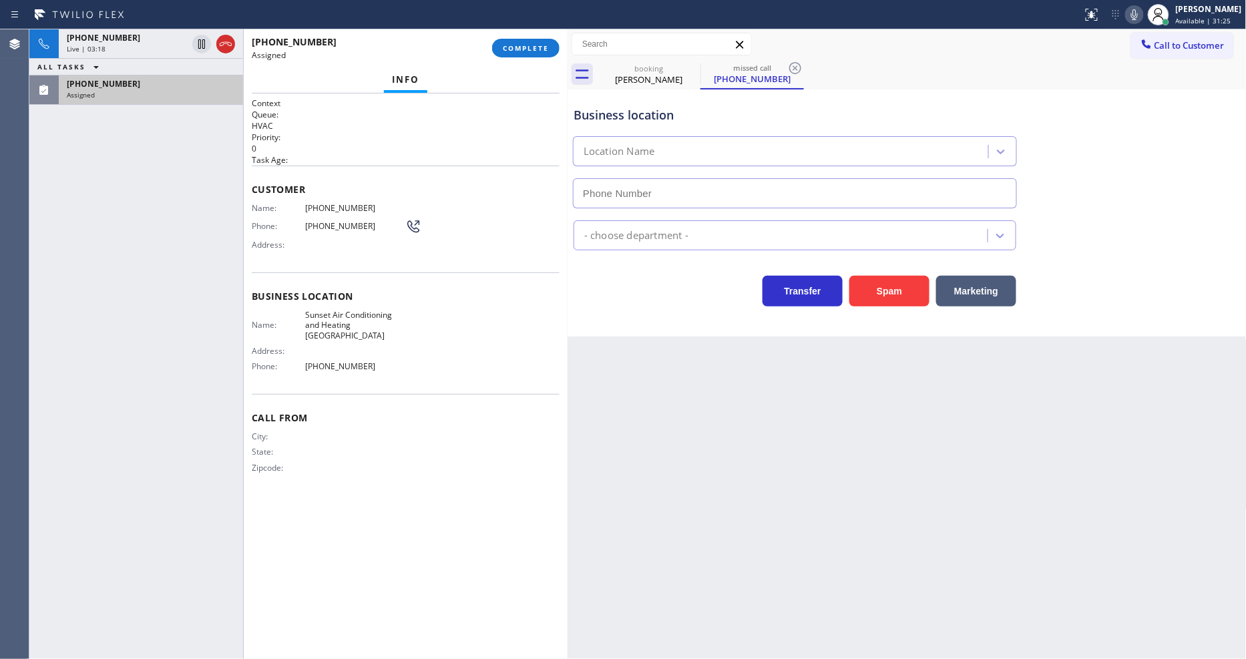
type input "(805) 659-8606"
click at [555, 47] on button "COMPLETE" at bounding box center [525, 48] width 67 height 19
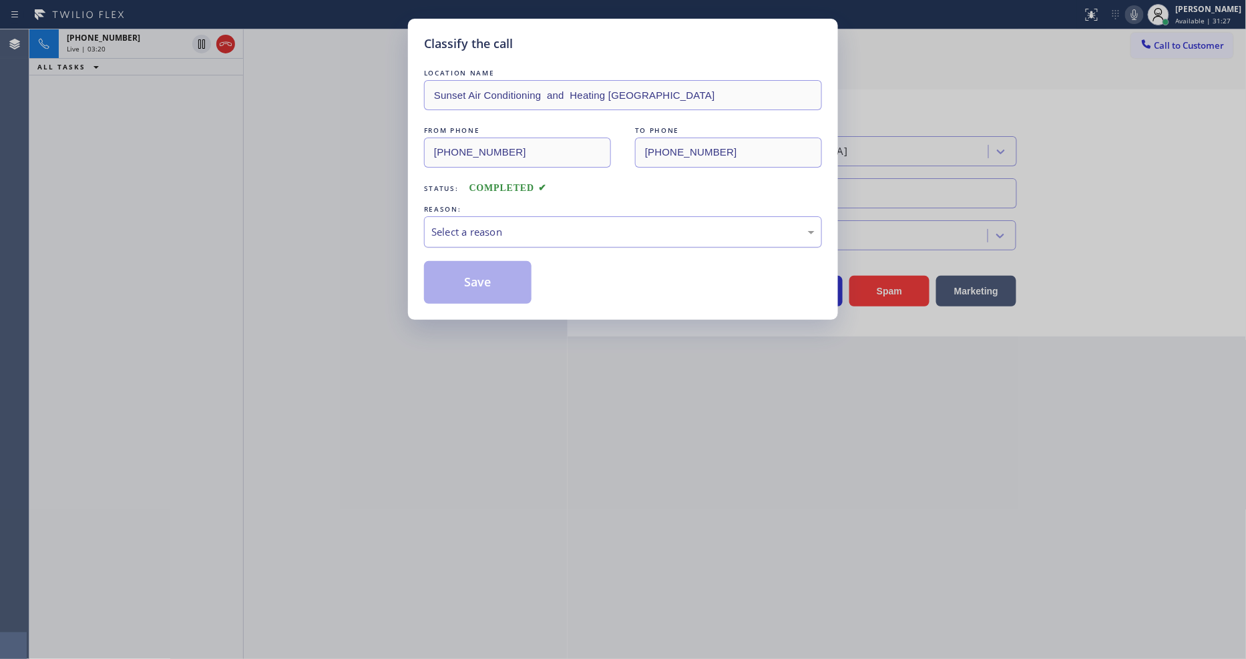
drag, startPoint x: 488, startPoint y: 224, endPoint x: 485, endPoint y: 234, distance: 9.7
click at [486, 225] on div "Select a reason" at bounding box center [622, 231] width 383 height 15
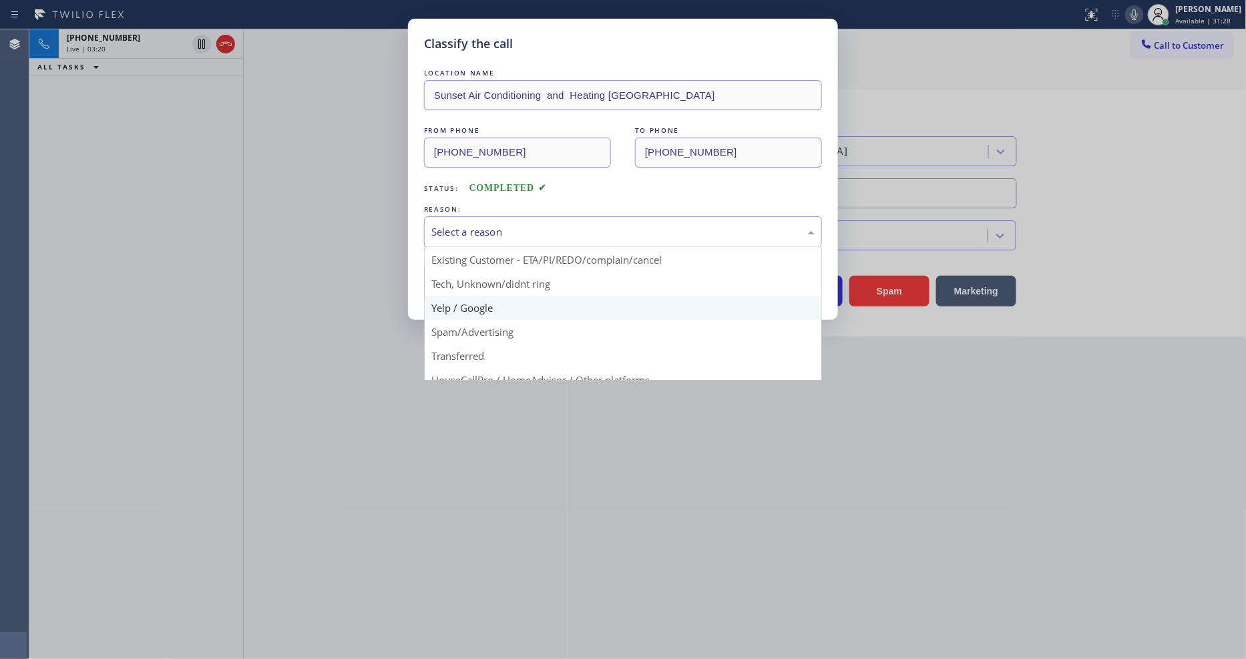
scroll to position [74, 0]
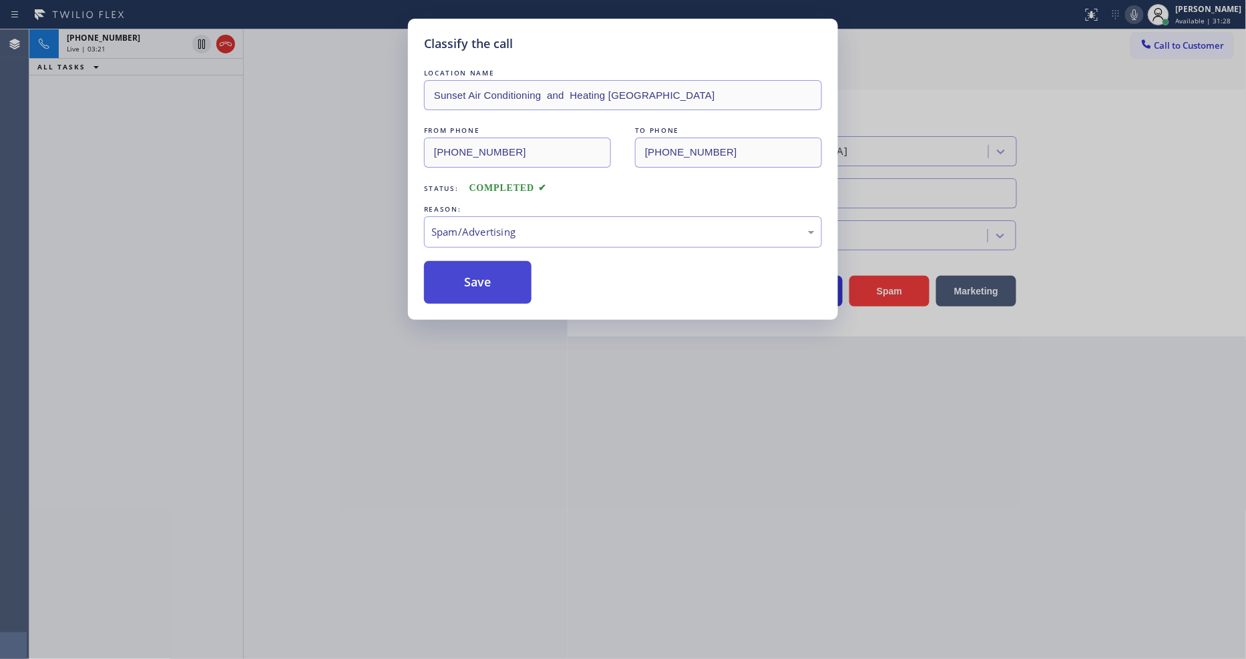
click at [501, 279] on button "Save" at bounding box center [478, 282] width 108 height 43
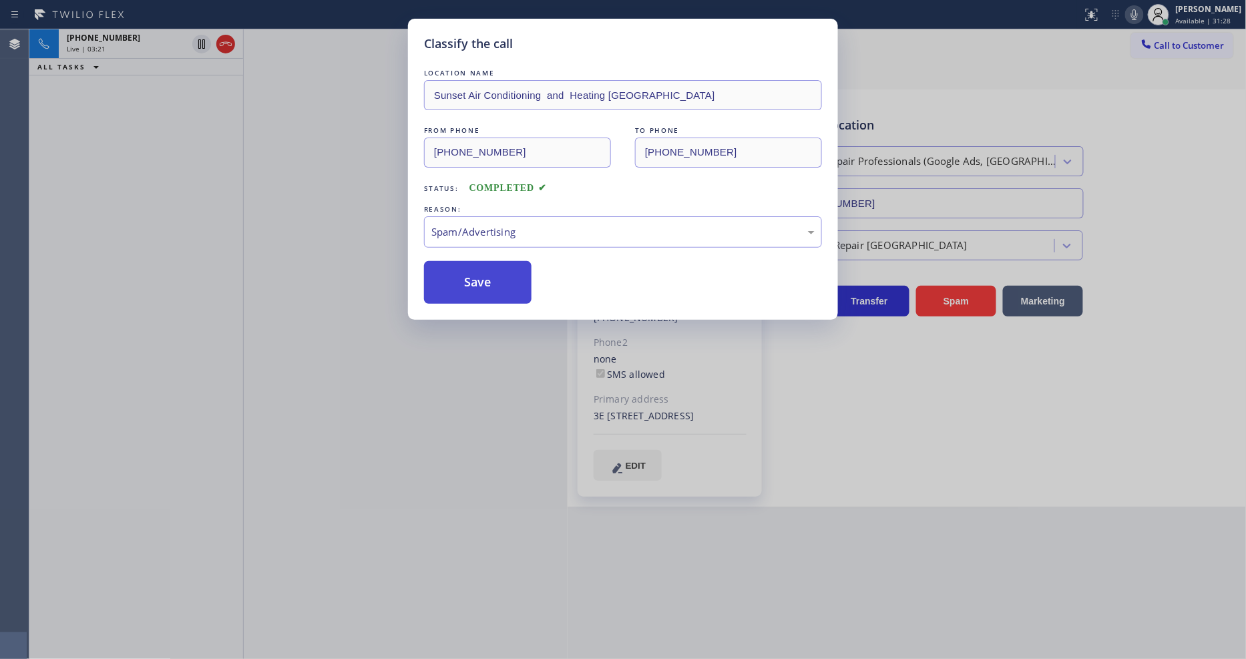
click at [502, 278] on button "Save" at bounding box center [478, 282] width 108 height 43
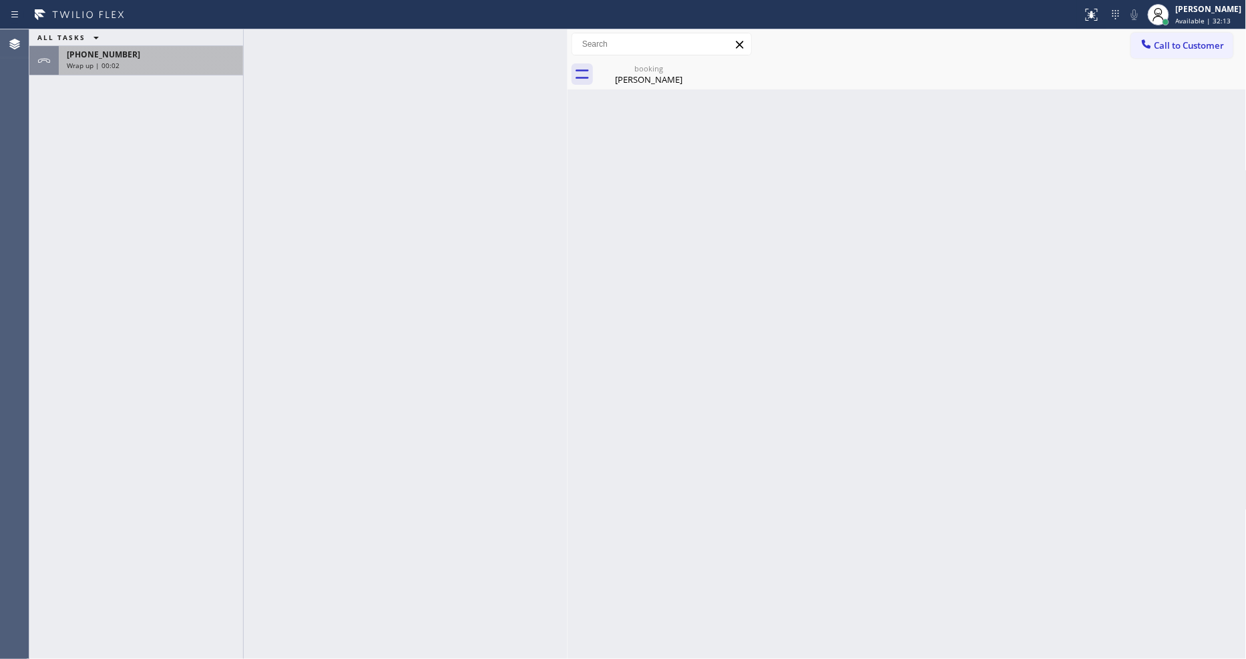
click at [204, 56] on div "+12145364941" at bounding box center [151, 54] width 168 height 11
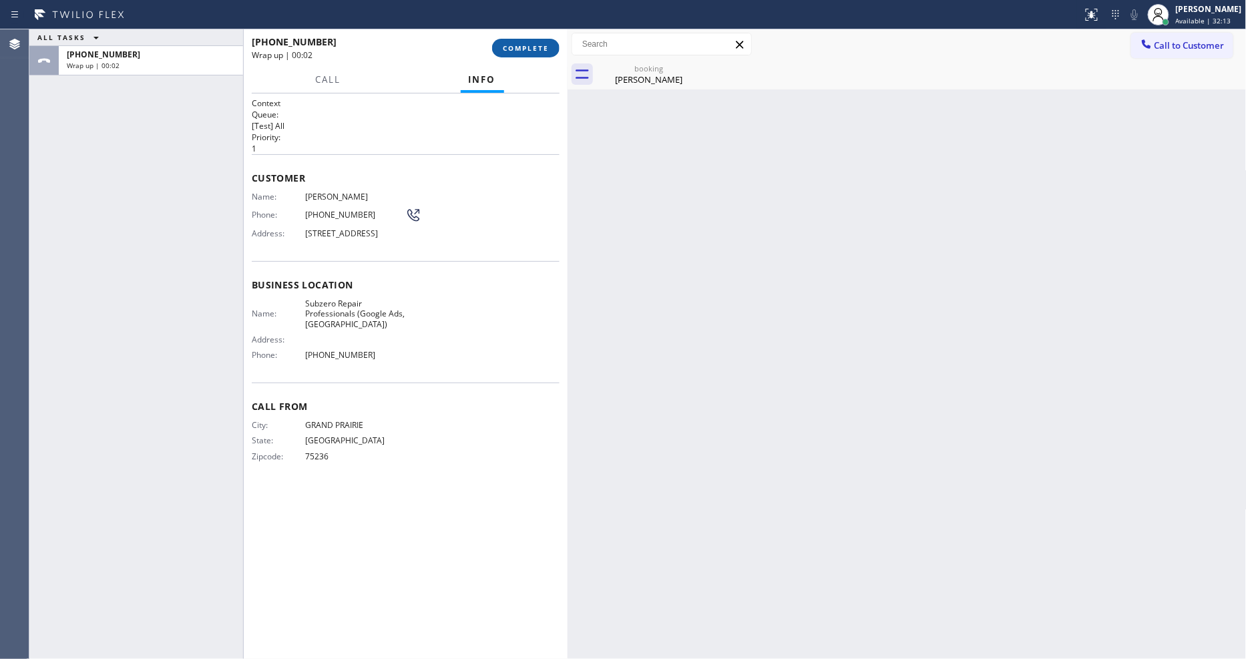
click at [540, 43] on span "COMPLETE" at bounding box center [526, 47] width 46 height 9
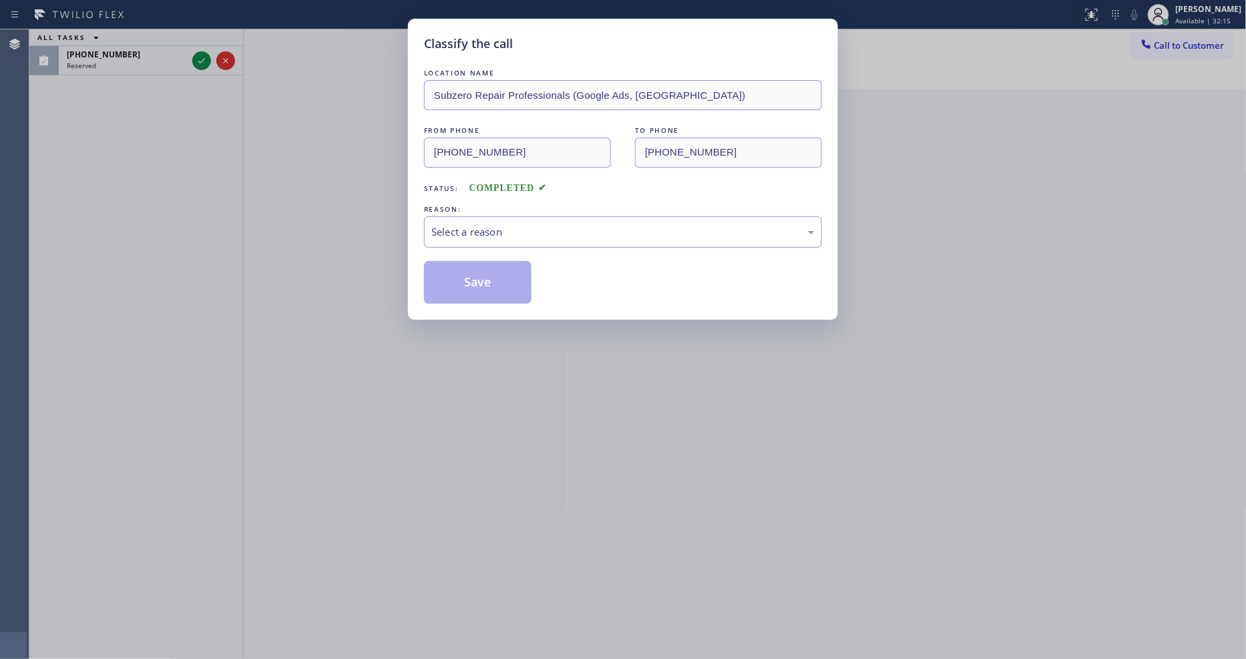
click at [438, 225] on div "Select a reason" at bounding box center [622, 231] width 383 height 15
click at [452, 266] on button "Save" at bounding box center [478, 282] width 108 height 43
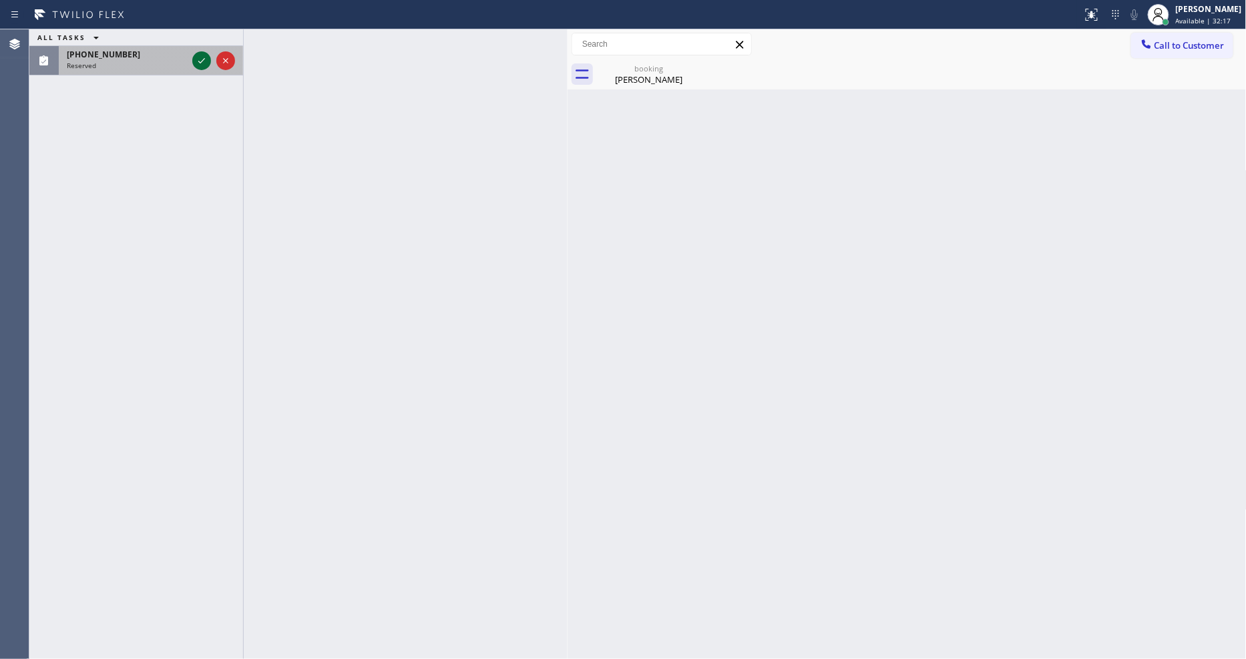
click at [197, 63] on icon at bounding box center [202, 61] width 16 height 16
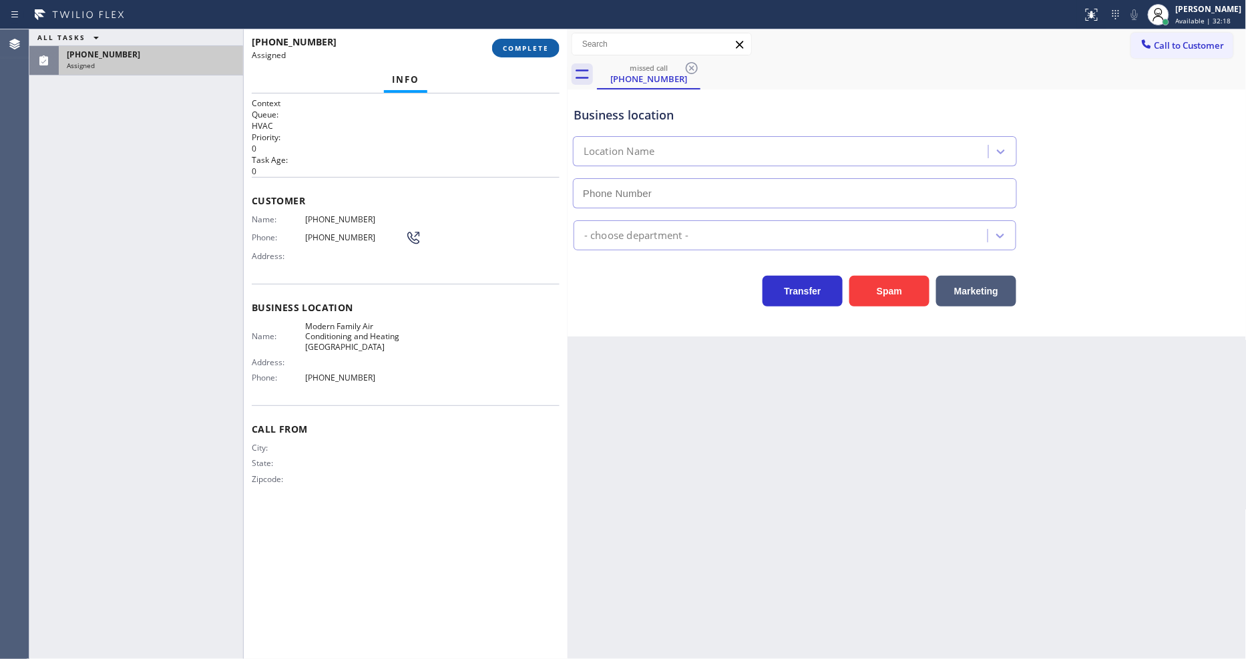
type input "(619) 566-1488"
click at [534, 43] on span "COMPLETE" at bounding box center [526, 47] width 46 height 9
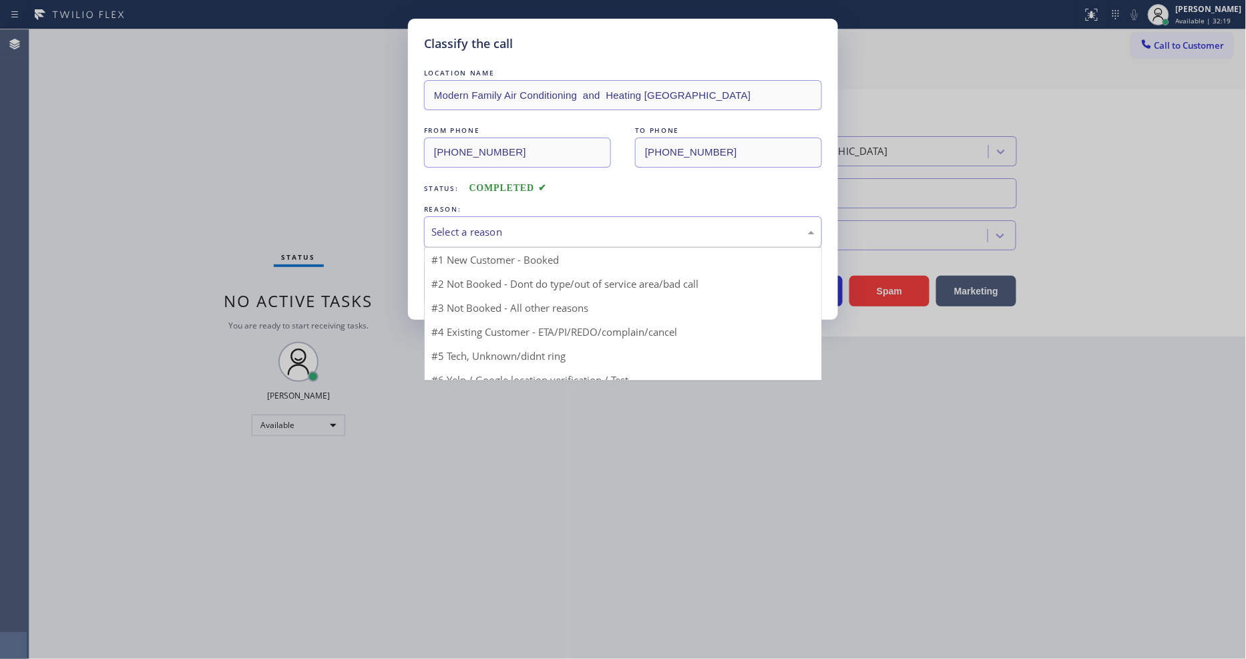
drag, startPoint x: 484, startPoint y: 214, endPoint x: 486, endPoint y: 231, distance: 17.5
click at [485, 216] on div "Select a reason" at bounding box center [623, 231] width 398 height 31
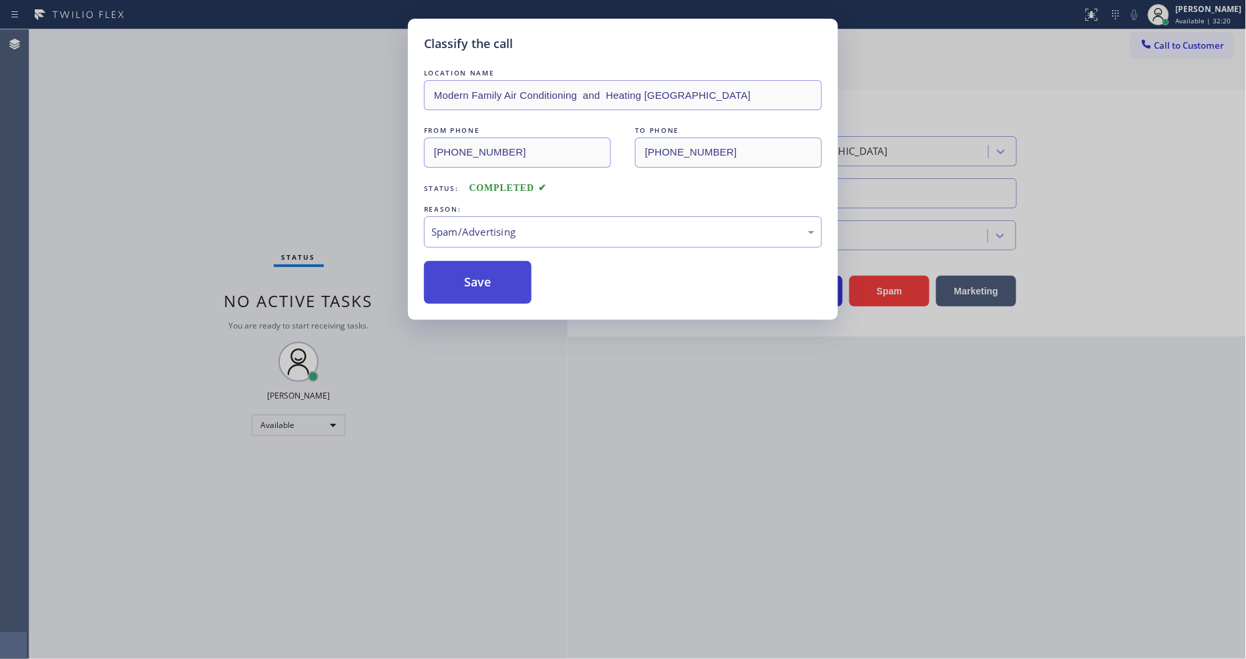
click at [489, 261] on button "Save" at bounding box center [478, 282] width 108 height 43
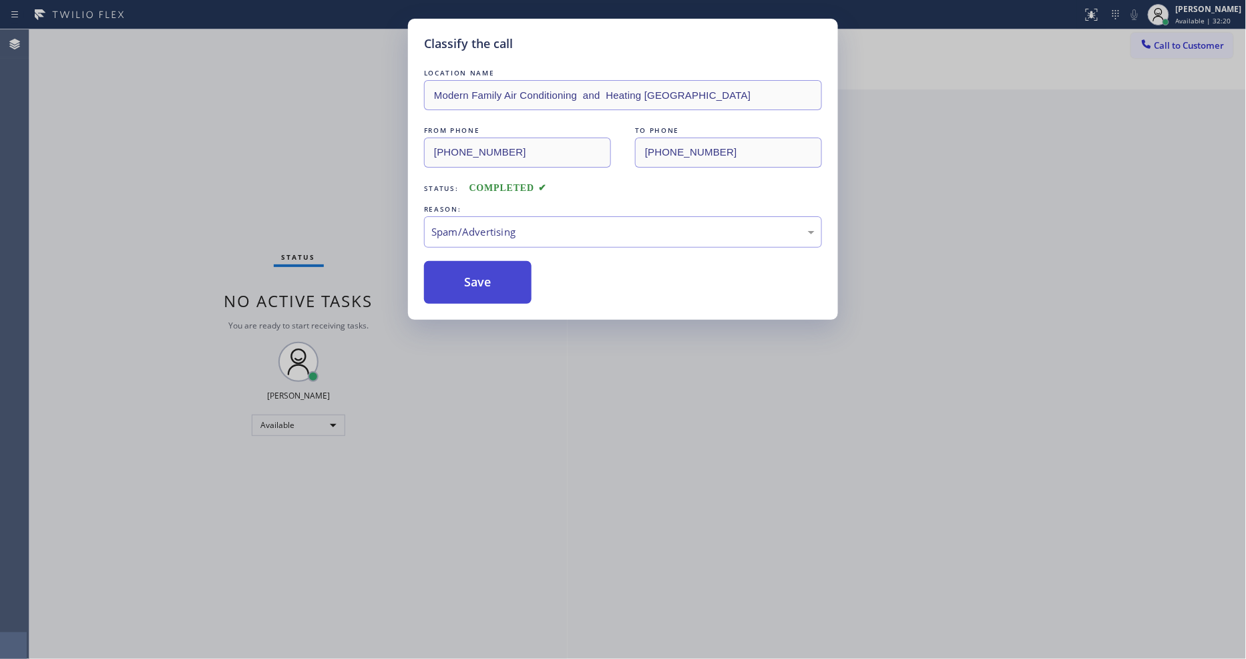
click at [489, 261] on button "Save" at bounding box center [478, 282] width 108 height 43
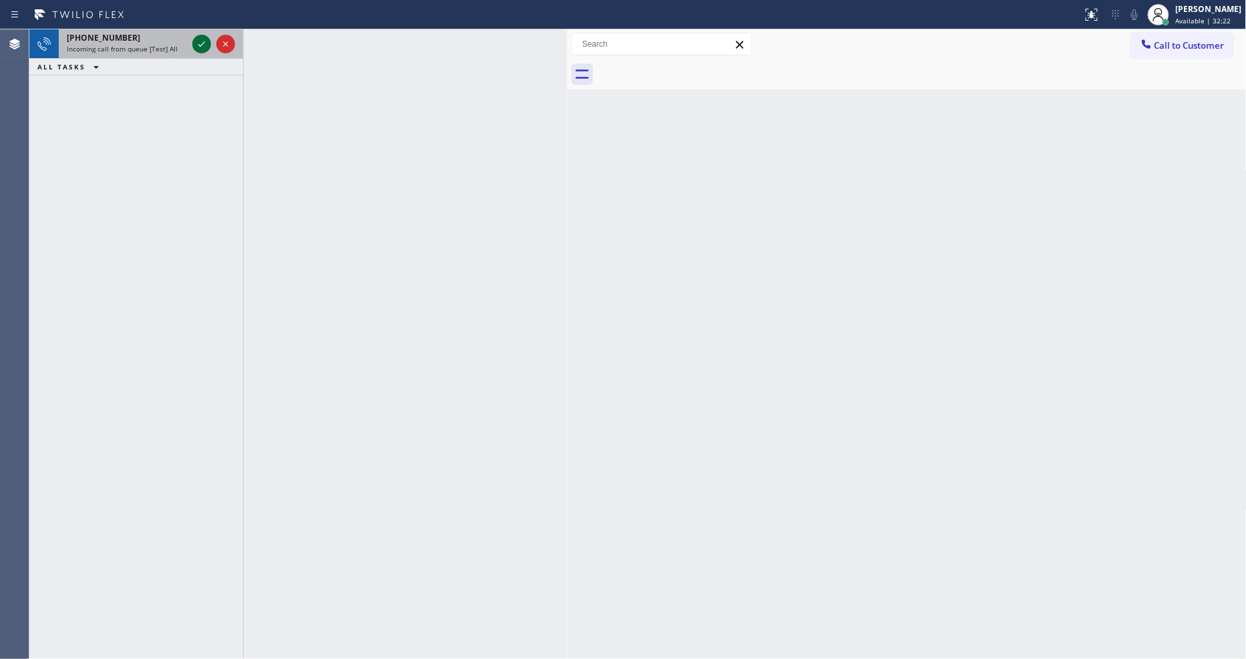
click at [204, 45] on icon at bounding box center [202, 44] width 16 height 16
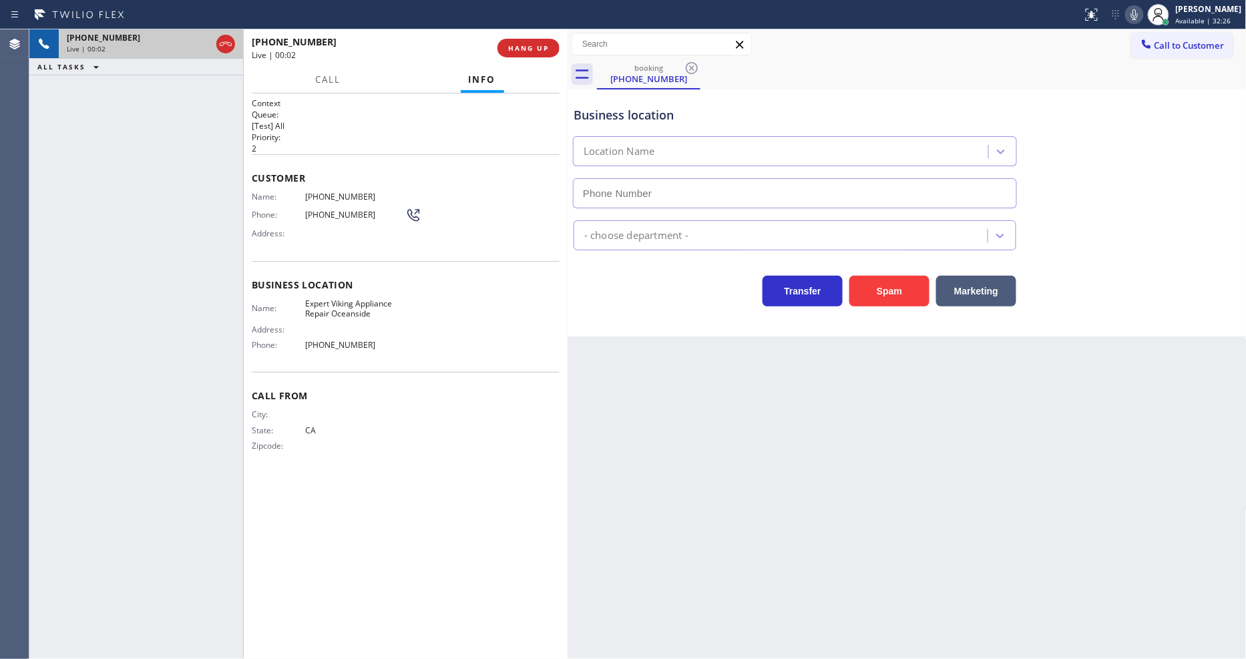
type input "(442) 200-2939"
click at [516, 37] on div "+14424655462 Live | 00:02 HANG UP" at bounding box center [406, 48] width 308 height 35
click at [516, 45] on span "HANG UP" at bounding box center [528, 47] width 41 height 9
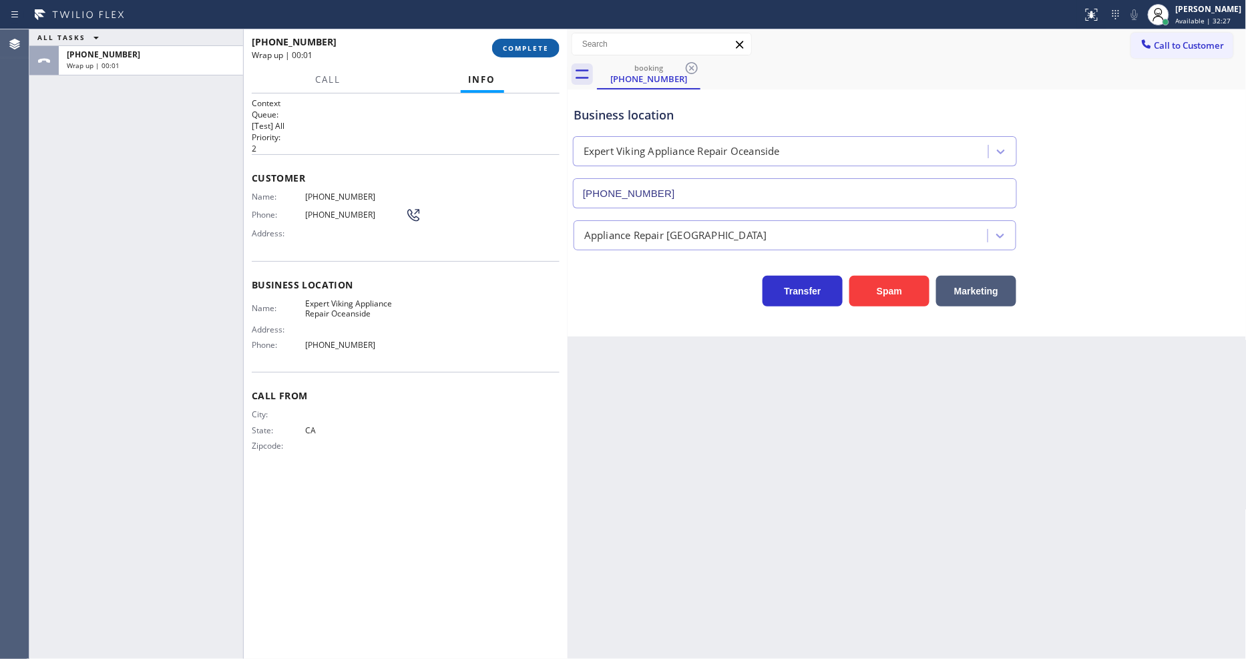
click at [516, 47] on span "COMPLETE" at bounding box center [526, 47] width 46 height 9
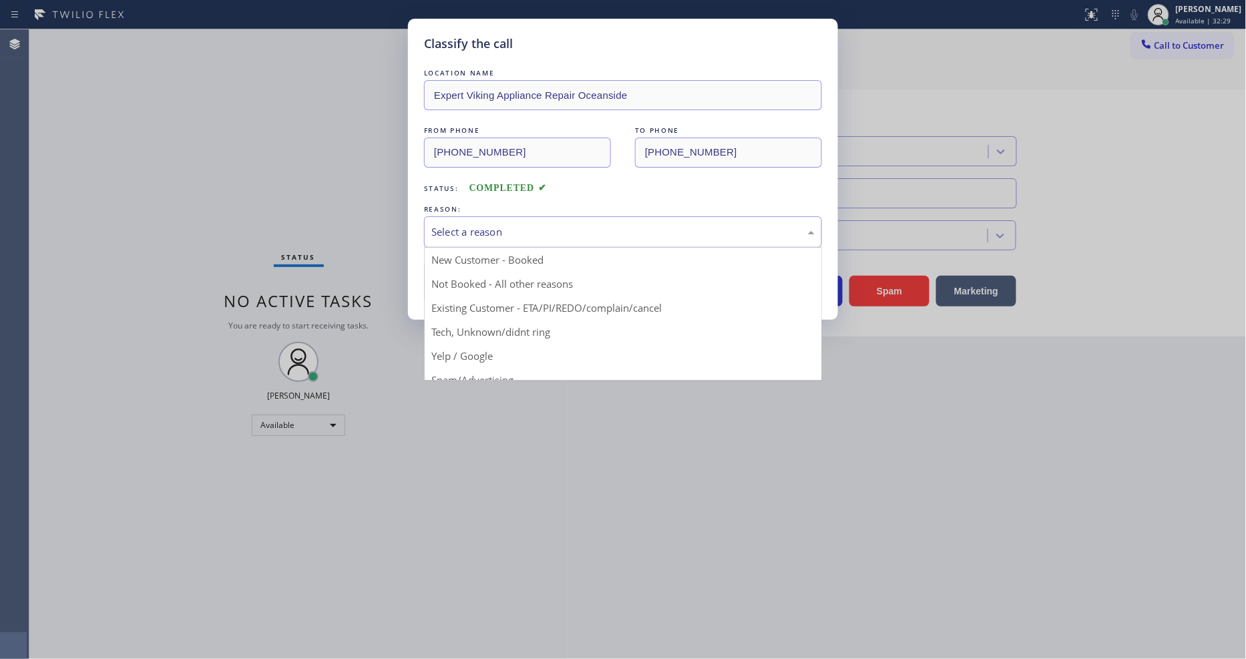
click at [501, 227] on div "Select a reason" at bounding box center [622, 231] width 383 height 15
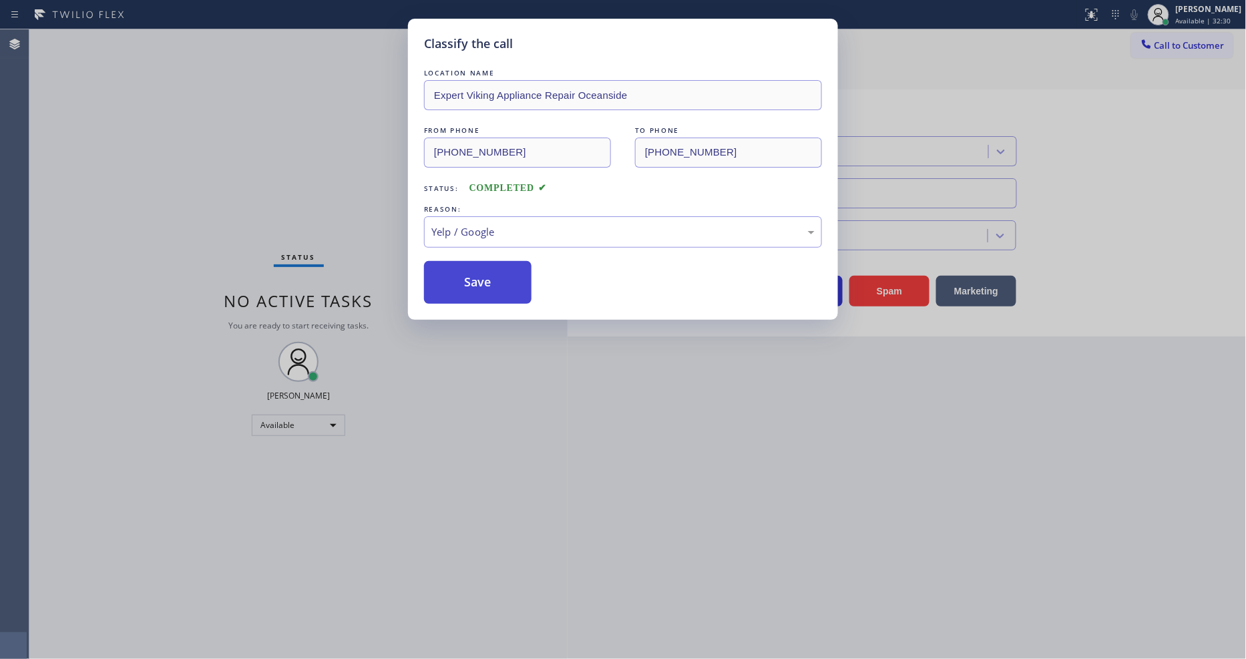
click at [505, 277] on button "Save" at bounding box center [478, 282] width 108 height 43
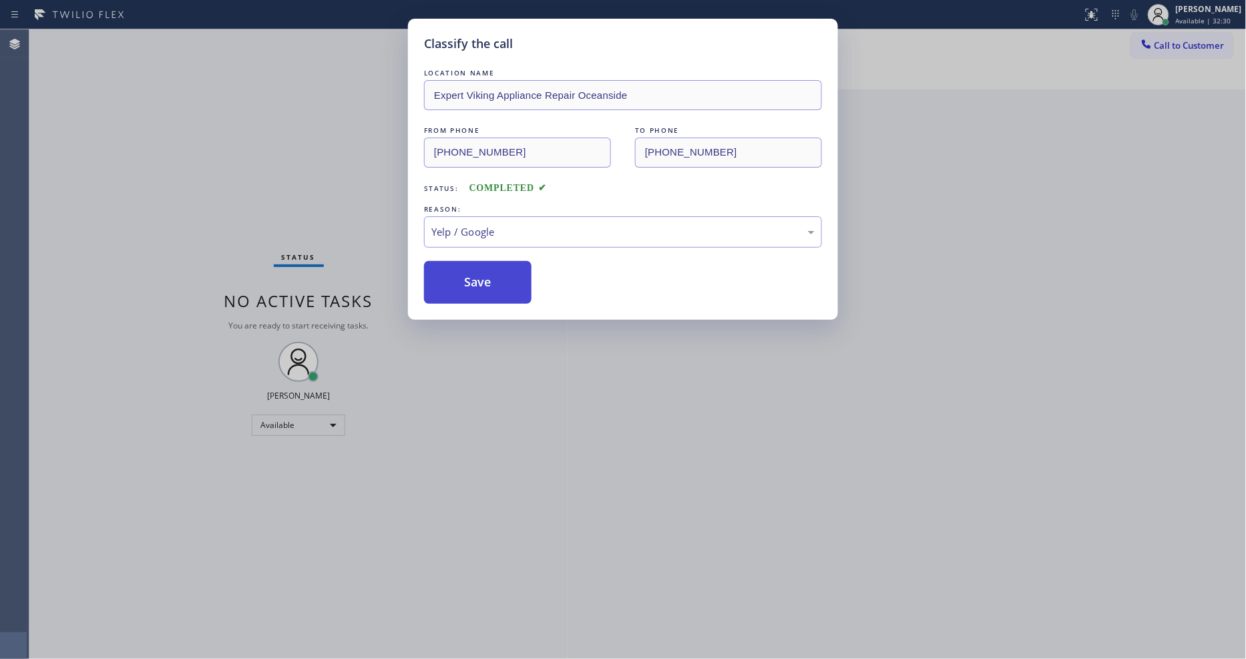
click at [505, 277] on button "Save" at bounding box center [478, 282] width 108 height 43
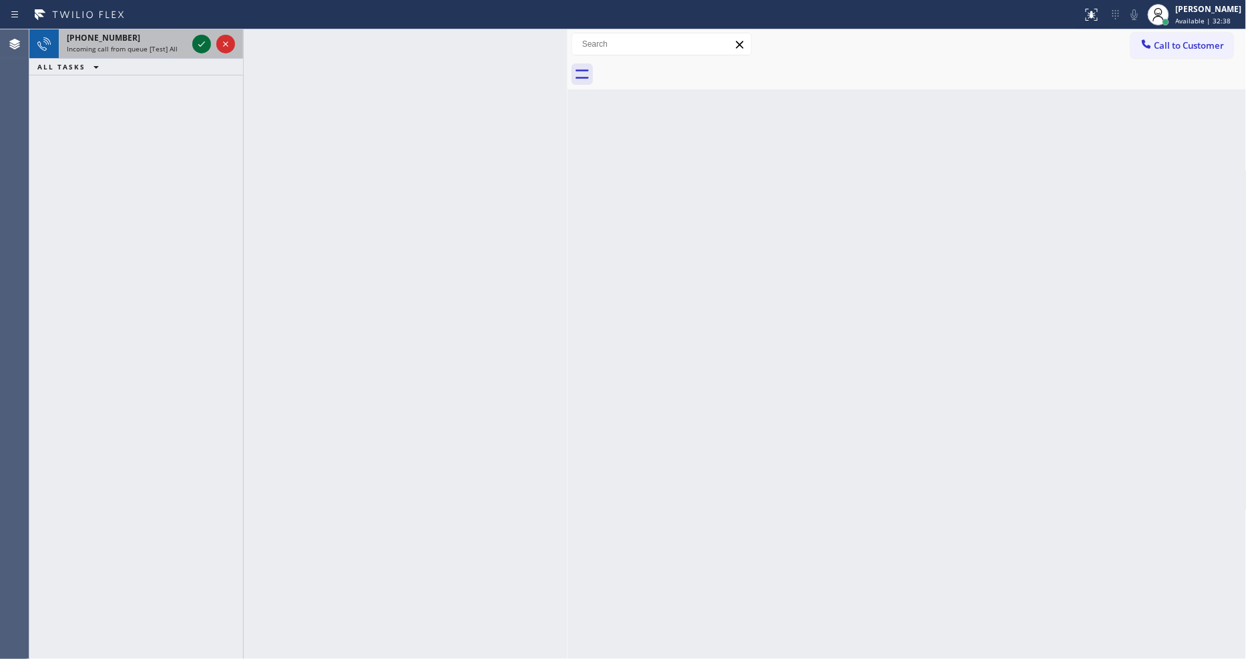
click at [201, 43] on icon at bounding box center [202, 44] width 16 height 16
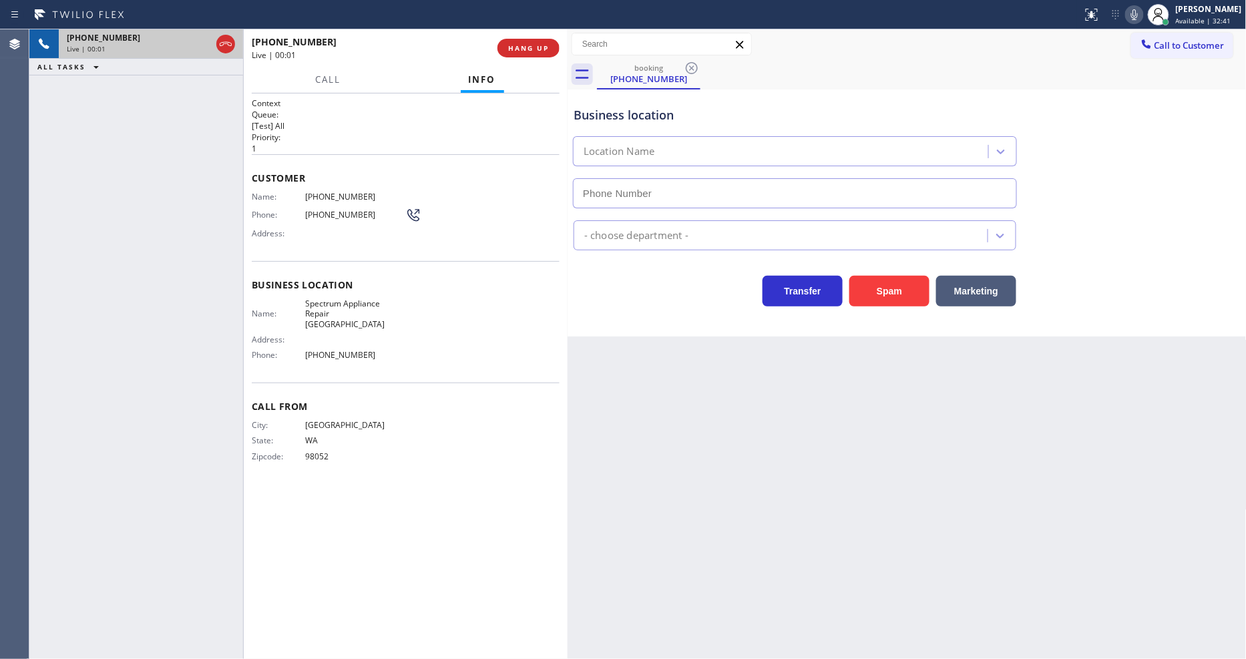
type input "(253) 499-6828"
click at [529, 48] on span "HANG UP" at bounding box center [528, 47] width 41 height 9
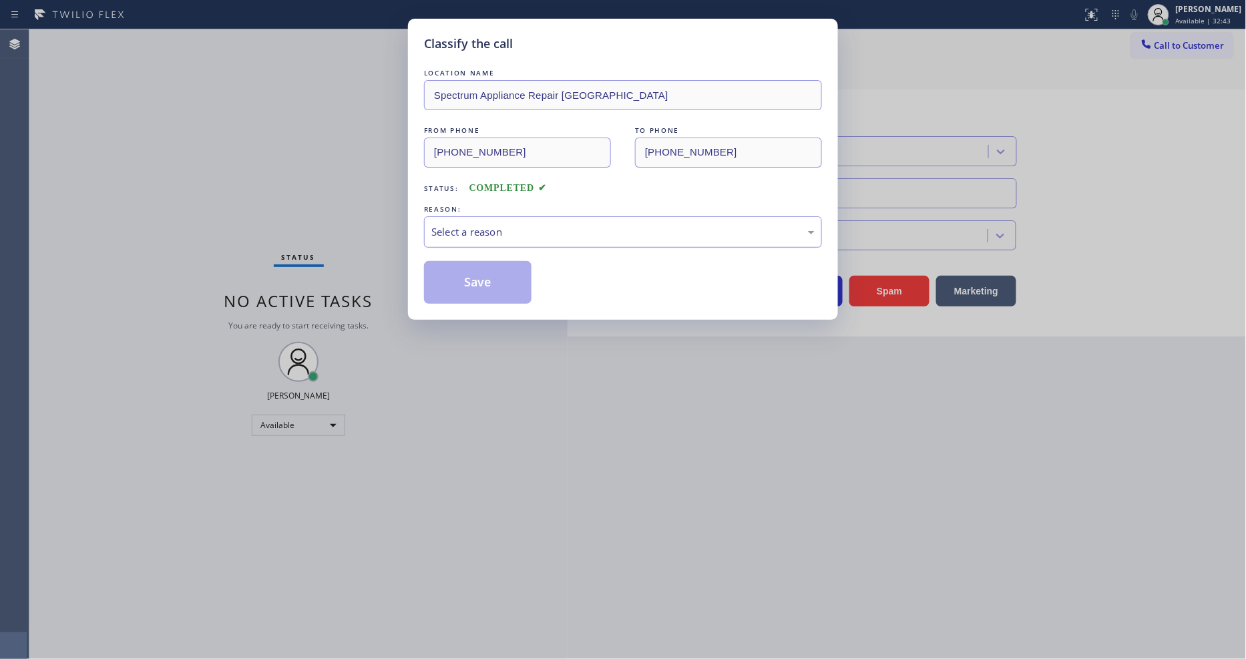
click at [486, 231] on div "Select a reason" at bounding box center [622, 231] width 383 height 15
click at [494, 274] on button "Save" at bounding box center [478, 282] width 108 height 43
click at [493, 273] on button "Save" at bounding box center [478, 282] width 108 height 43
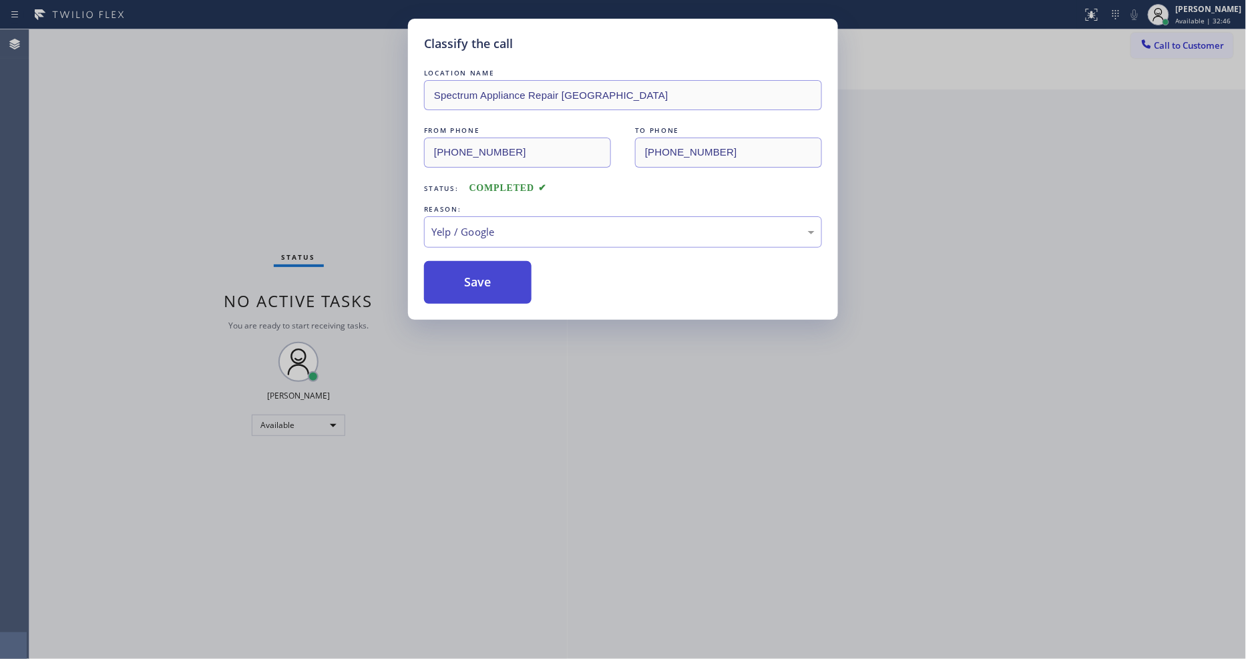
click at [493, 273] on button "Save" at bounding box center [478, 282] width 108 height 43
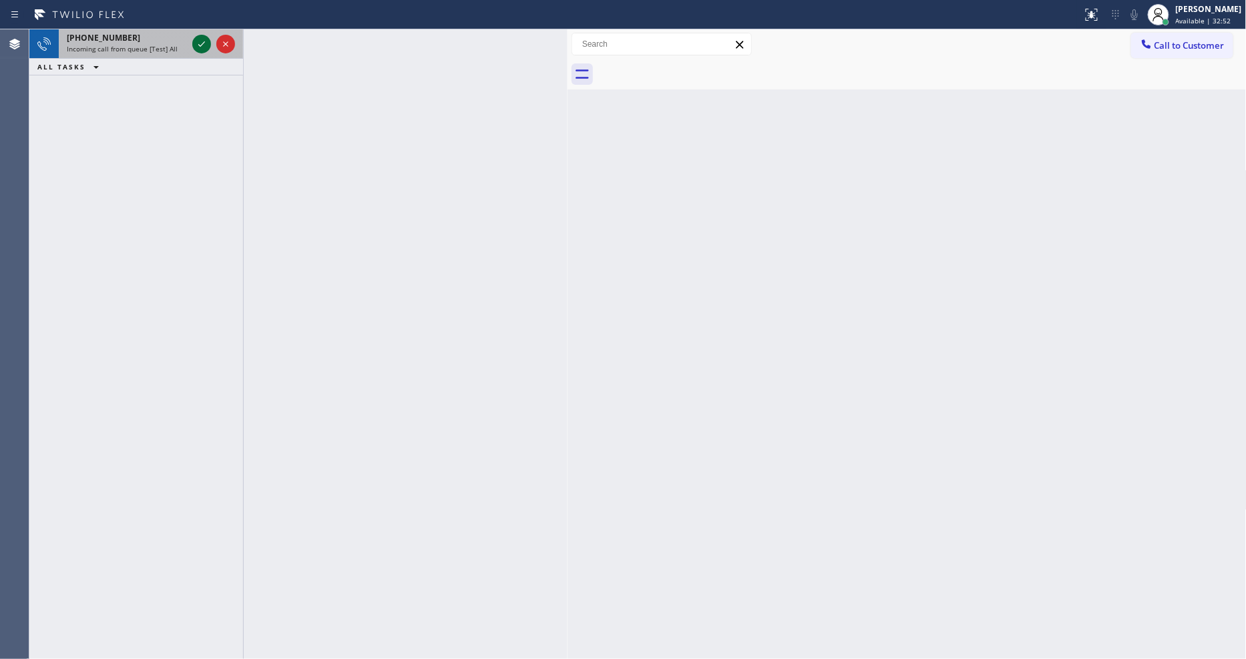
click at [201, 48] on icon at bounding box center [202, 44] width 16 height 16
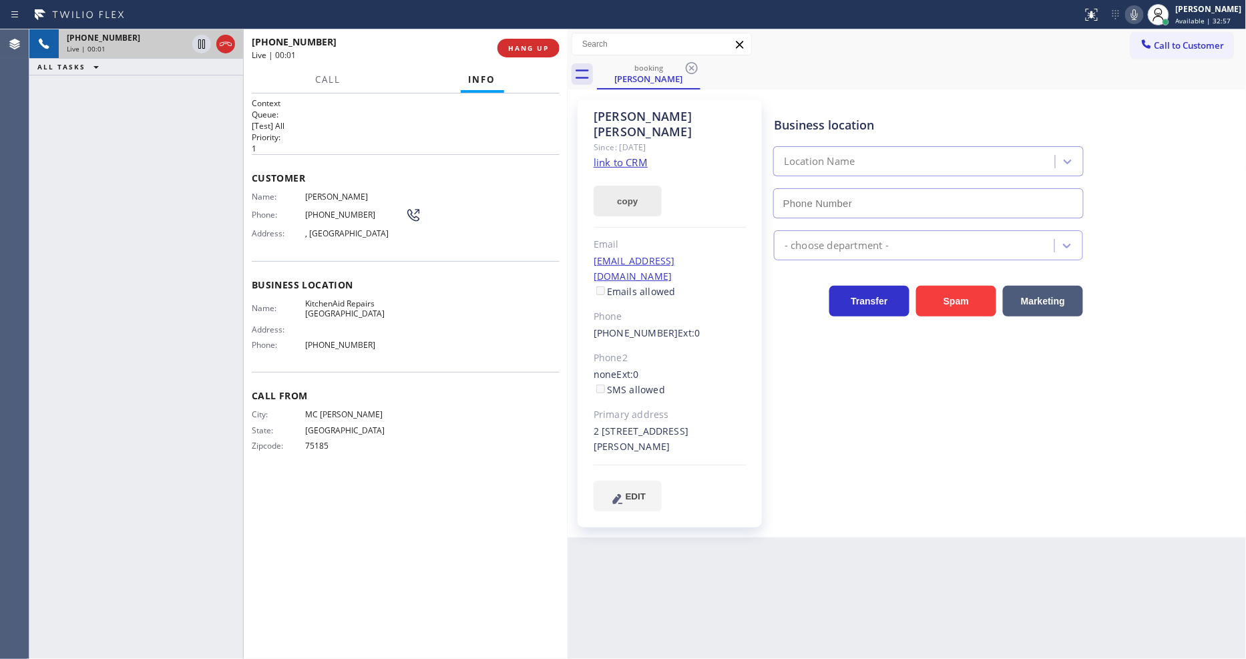
type input "(415) 687-2132"
click at [618, 156] on link "link to CRM" at bounding box center [621, 162] width 54 height 13
click at [207, 42] on icon at bounding box center [202, 44] width 16 height 16
click at [330, 77] on span "Call" at bounding box center [328, 79] width 25 height 12
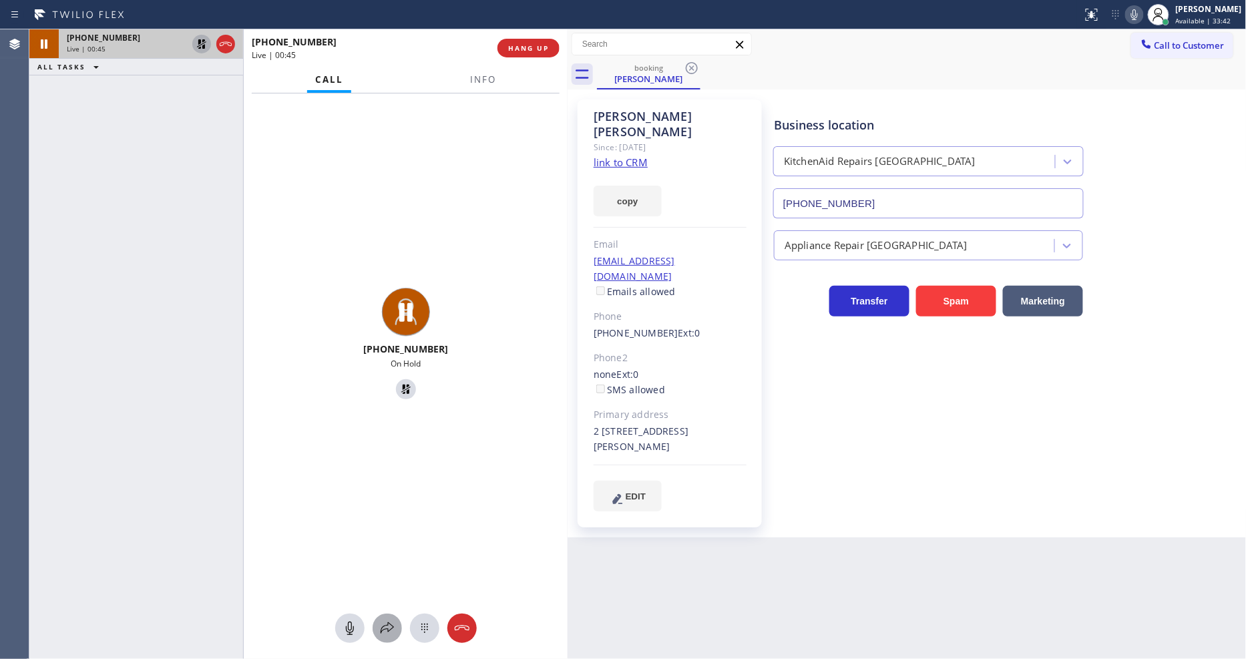
click at [379, 624] on icon at bounding box center [387, 628] width 16 height 16
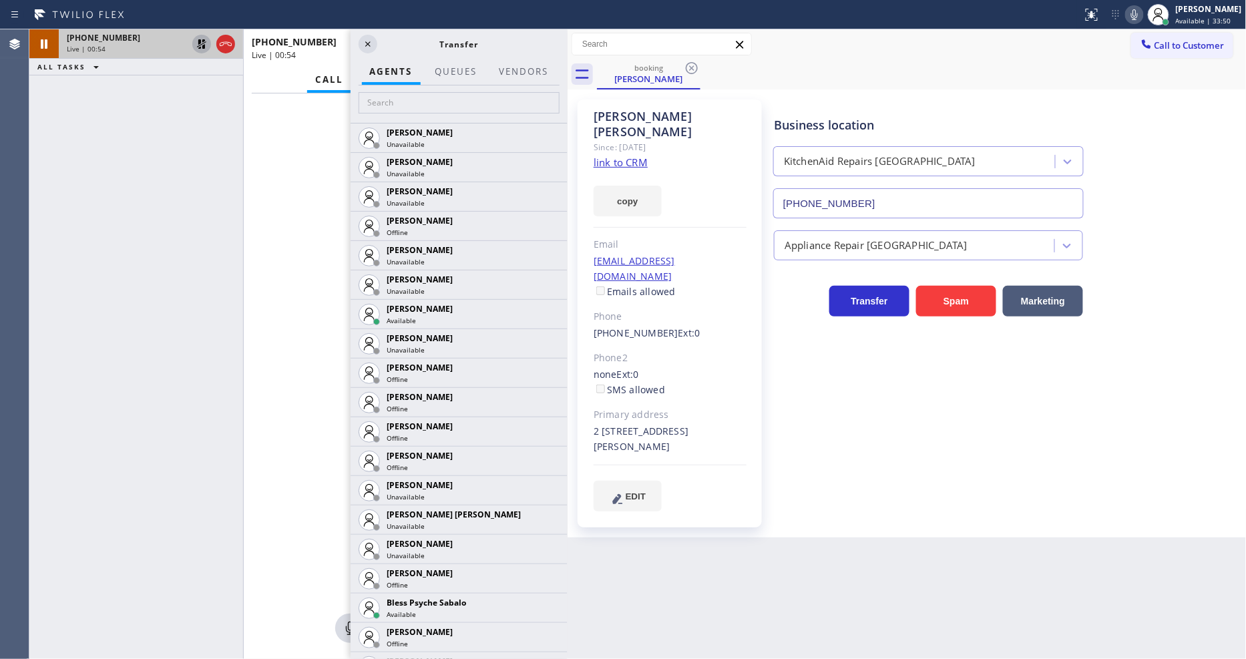
click at [863, 546] on div "Back to Dashboard Change Sender ID Customers Technicians Select a contact Outbo…" at bounding box center [907, 344] width 679 height 630
click at [465, 92] on input "text" at bounding box center [459, 102] width 201 height 21
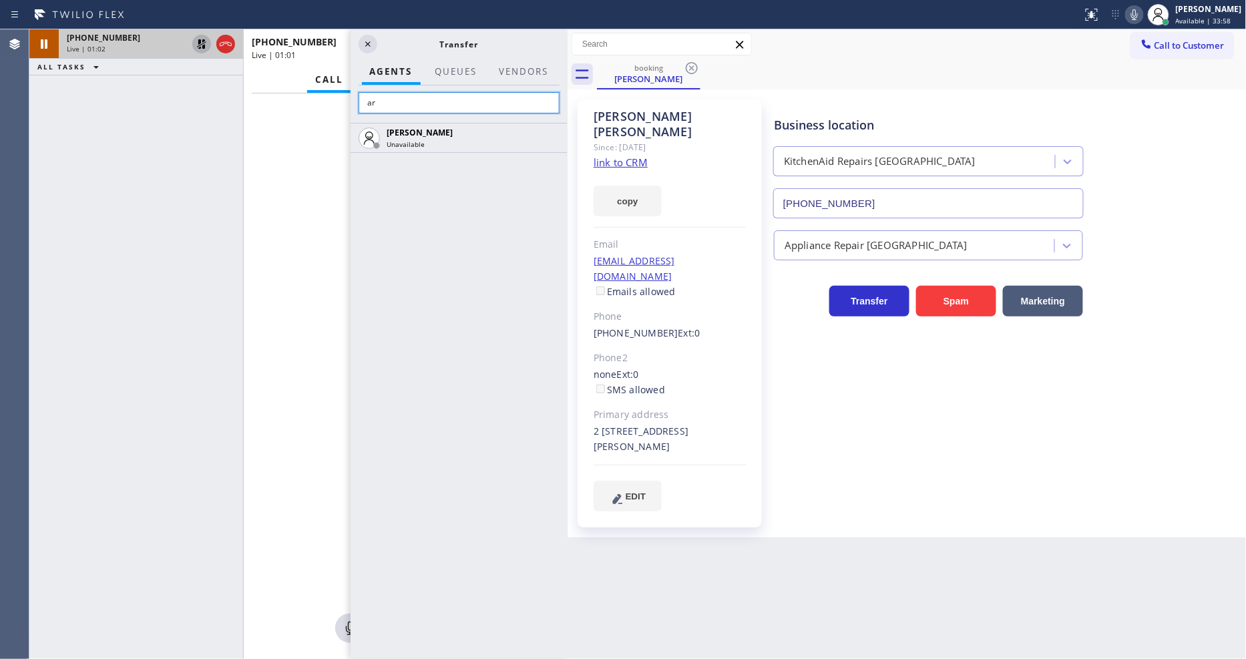
type input "a"
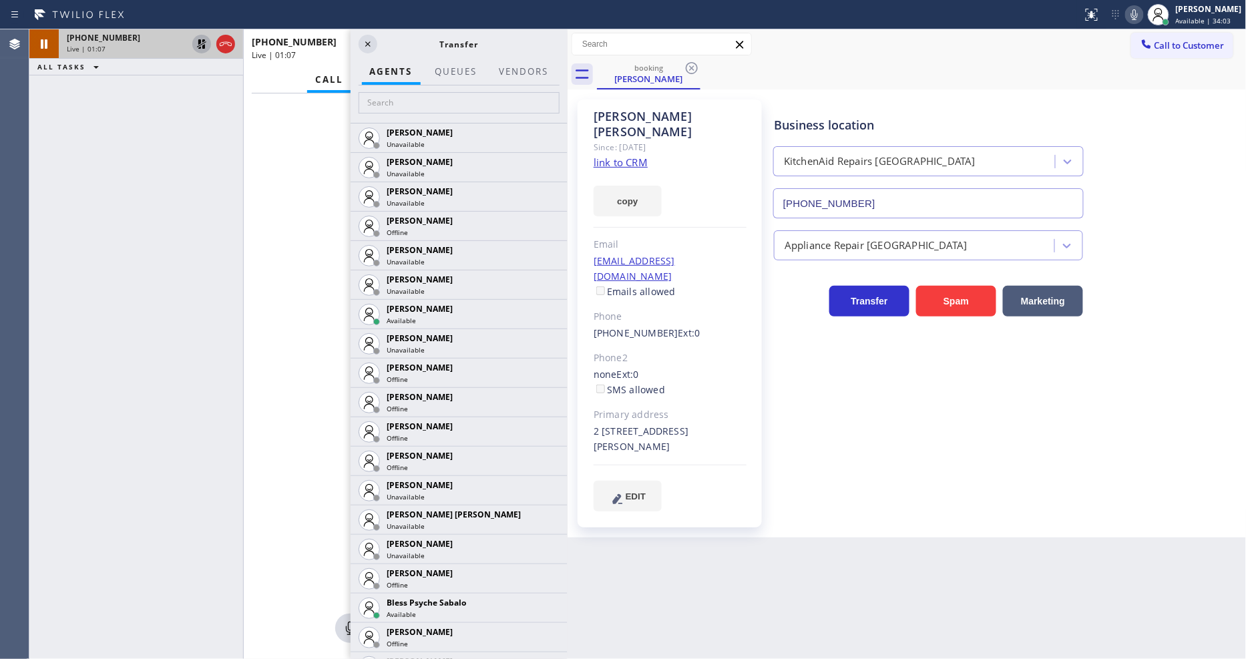
click at [200, 41] on icon at bounding box center [201, 43] width 9 height 9
click at [363, 41] on icon at bounding box center [368, 44] width 16 height 16
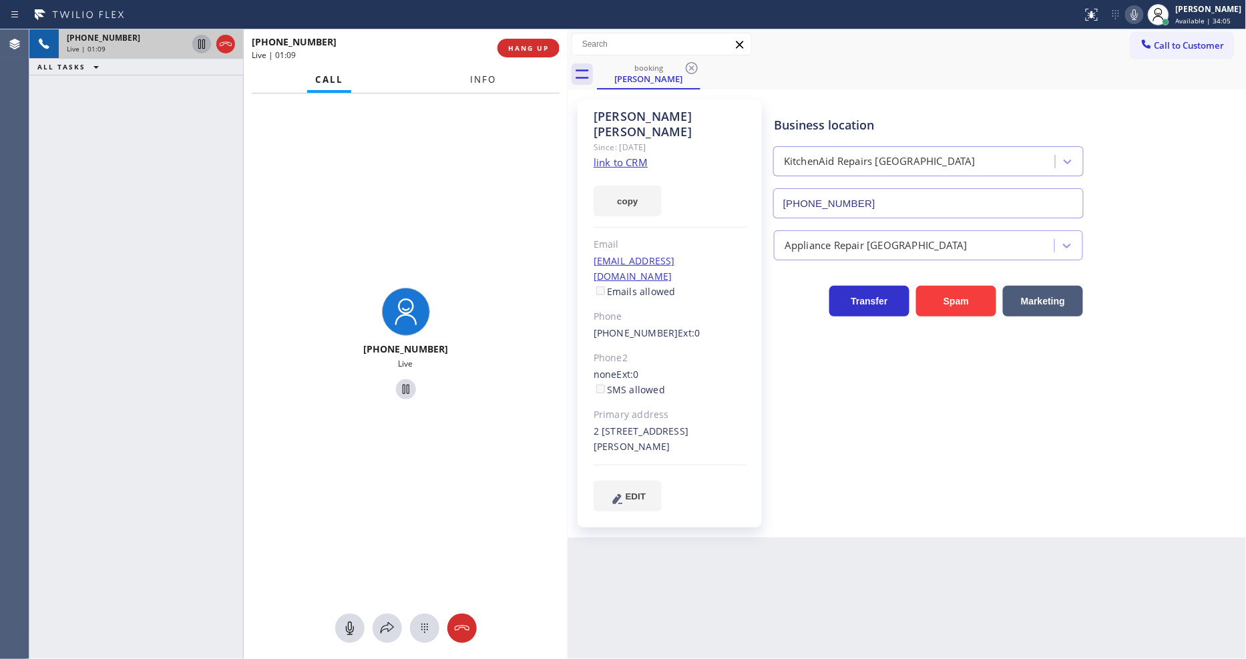
click at [488, 74] on span "Info" at bounding box center [483, 79] width 26 height 12
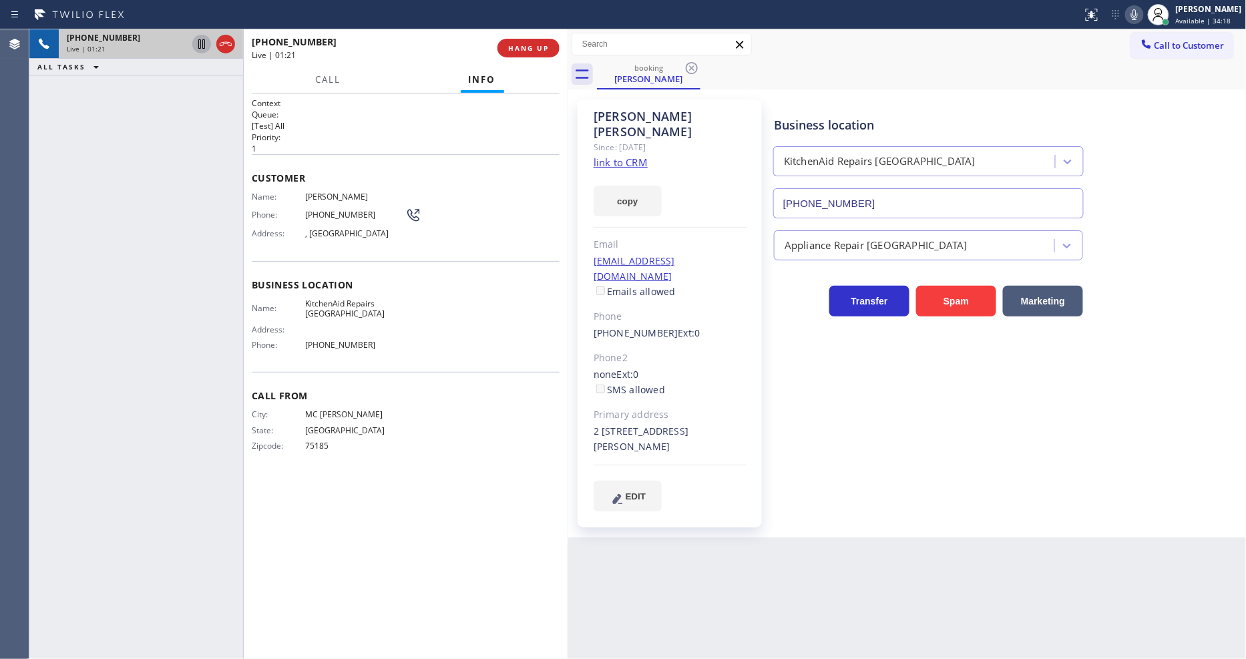
click at [898, 443] on div "Business location KitchenAid Repairs San Francisco (415) 687-2132 Appliance Rep…" at bounding box center [1007, 305] width 472 height 405
click at [803, 426] on div "Business location KitchenAid Repairs San Francisco (415) 687-2132 Appliance Rep…" at bounding box center [1007, 305] width 472 height 405
click at [536, 50] on span "HANG UP" at bounding box center [528, 47] width 41 height 9
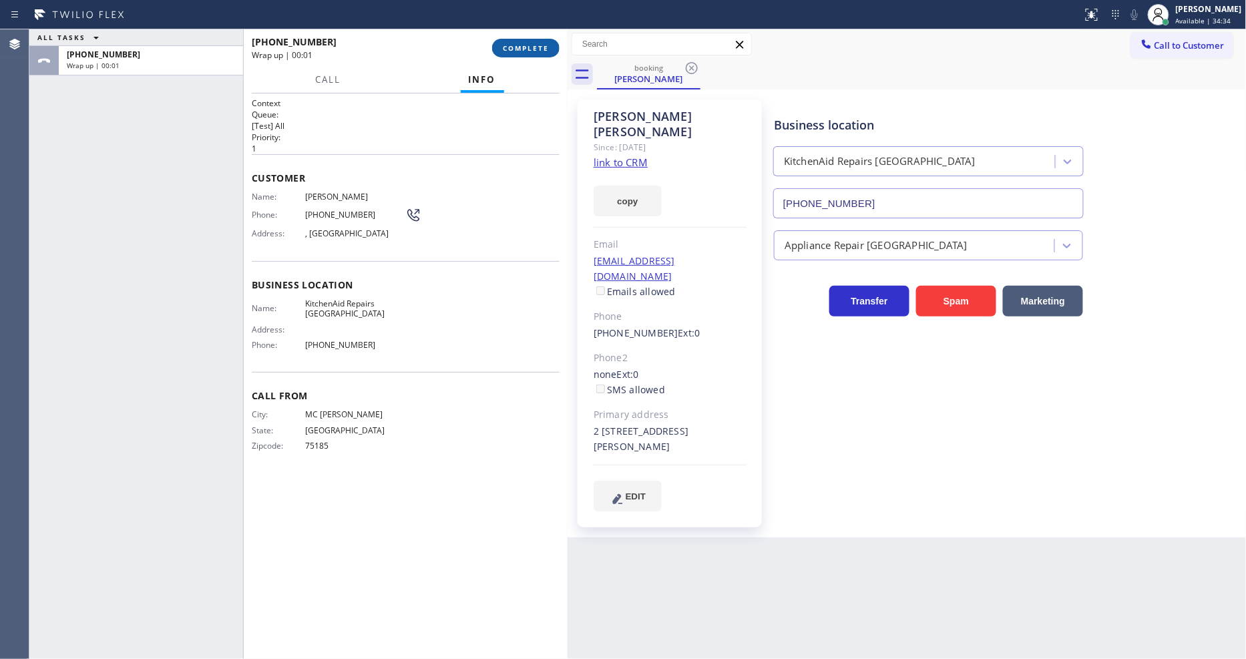
click at [536, 51] on span "COMPLETE" at bounding box center [526, 47] width 46 height 9
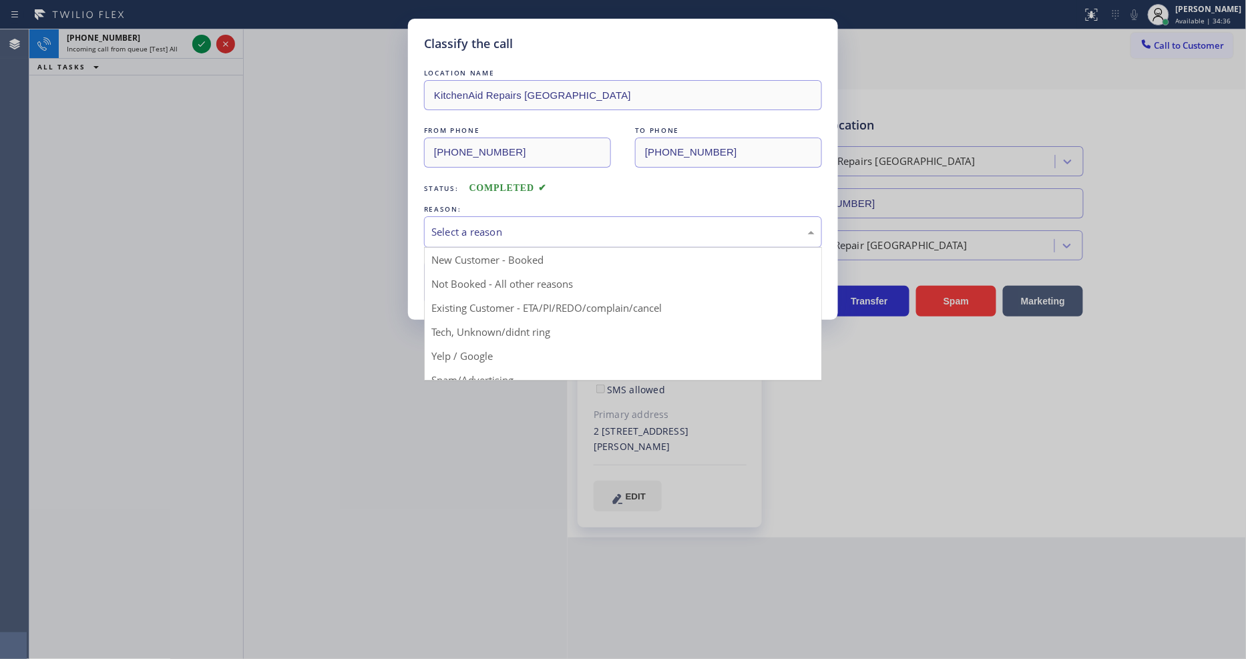
drag, startPoint x: 452, startPoint y: 304, endPoint x: 457, endPoint y: 251, distance: 53.0
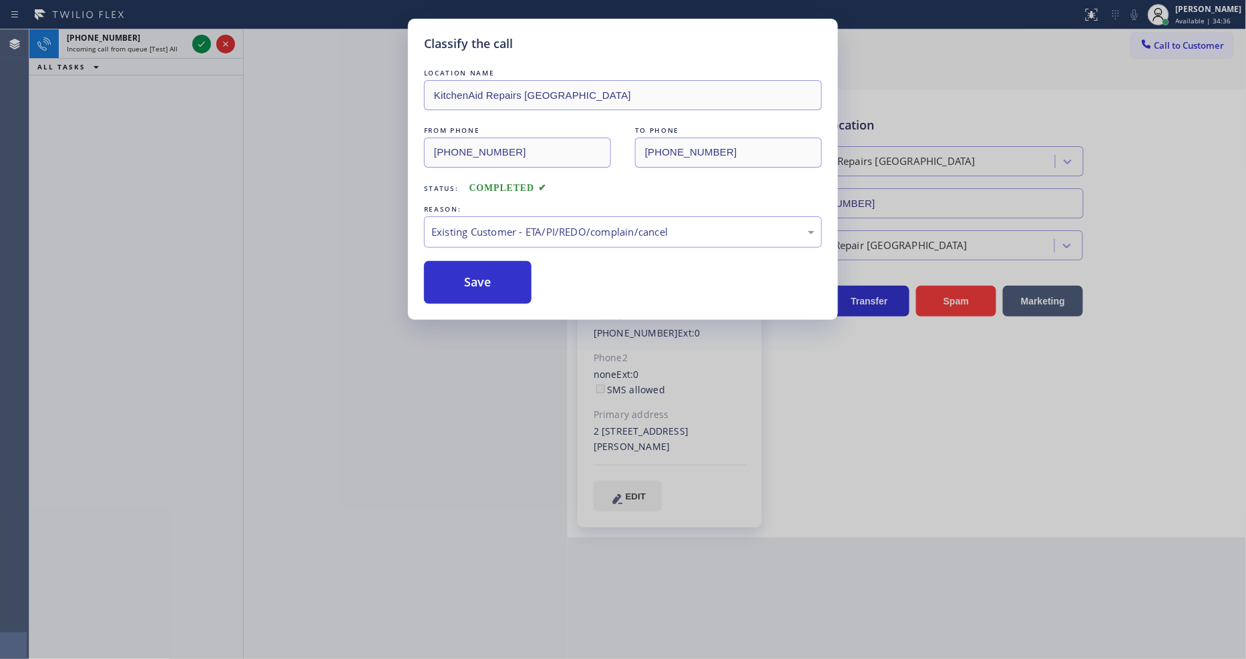
click at [457, 251] on div "LOCATION NAME KitchenAid Repairs San Francisco FROM PHONE (972) 832-9599 TO PHO…" at bounding box center [623, 185] width 398 height 238
click at [457, 277] on button "Save" at bounding box center [478, 282] width 108 height 43
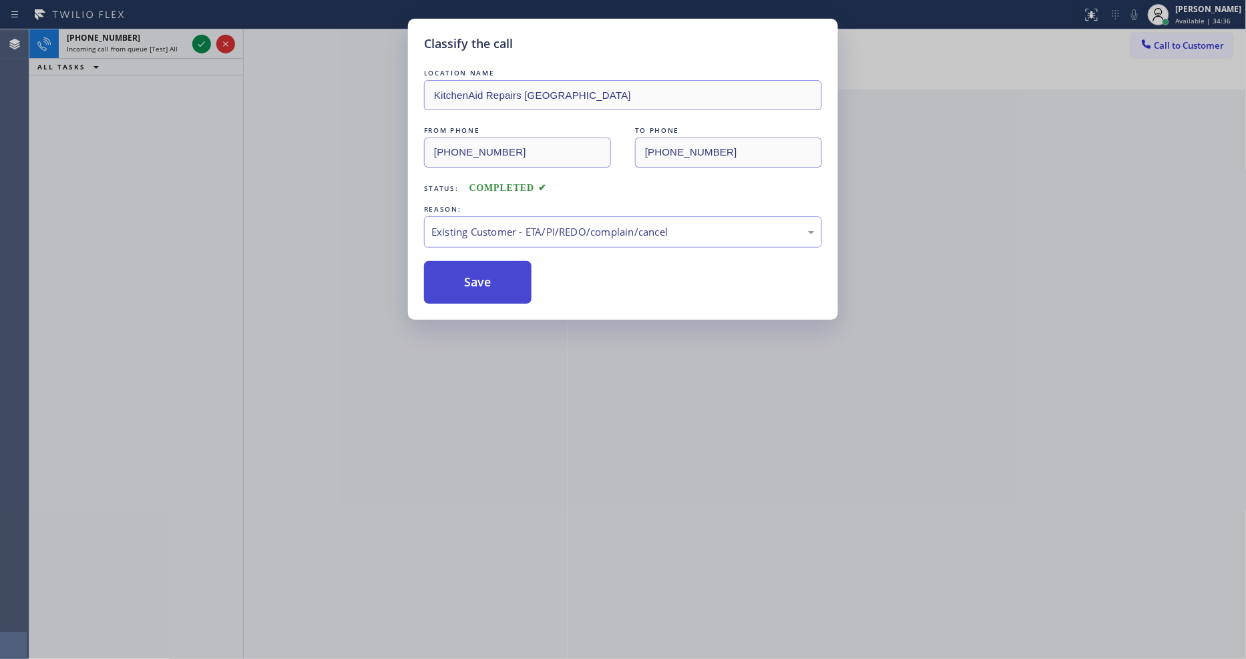
click at [457, 277] on button "Save" at bounding box center [478, 282] width 108 height 43
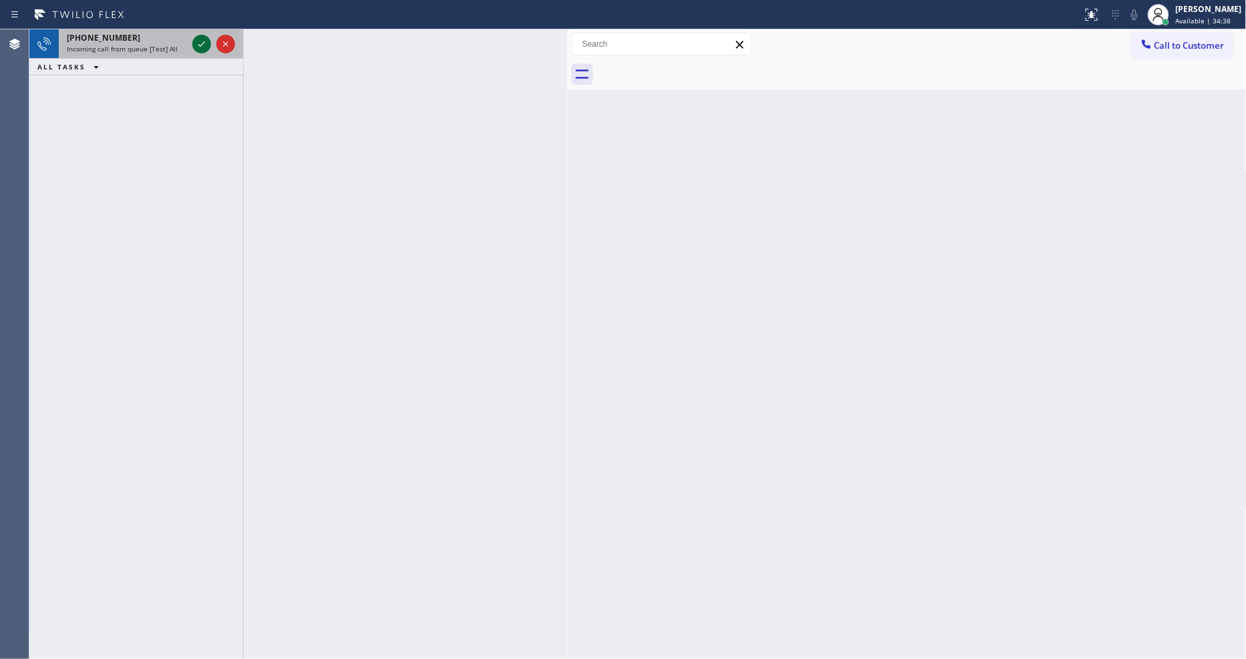
click at [197, 41] on icon at bounding box center [202, 44] width 16 height 16
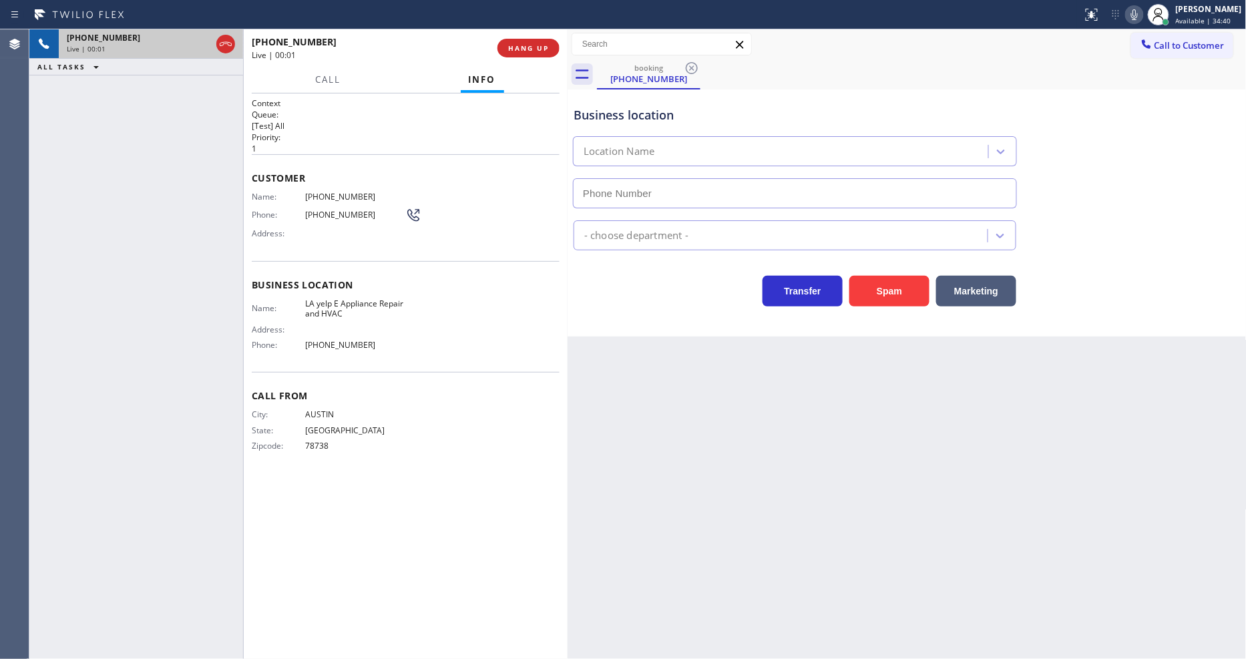
type input "(855) 900-0095"
drag, startPoint x: 519, startPoint y: 50, endPoint x: 412, endPoint y: 424, distance: 389.0
click at [519, 50] on span "HANG UP" at bounding box center [528, 47] width 41 height 9
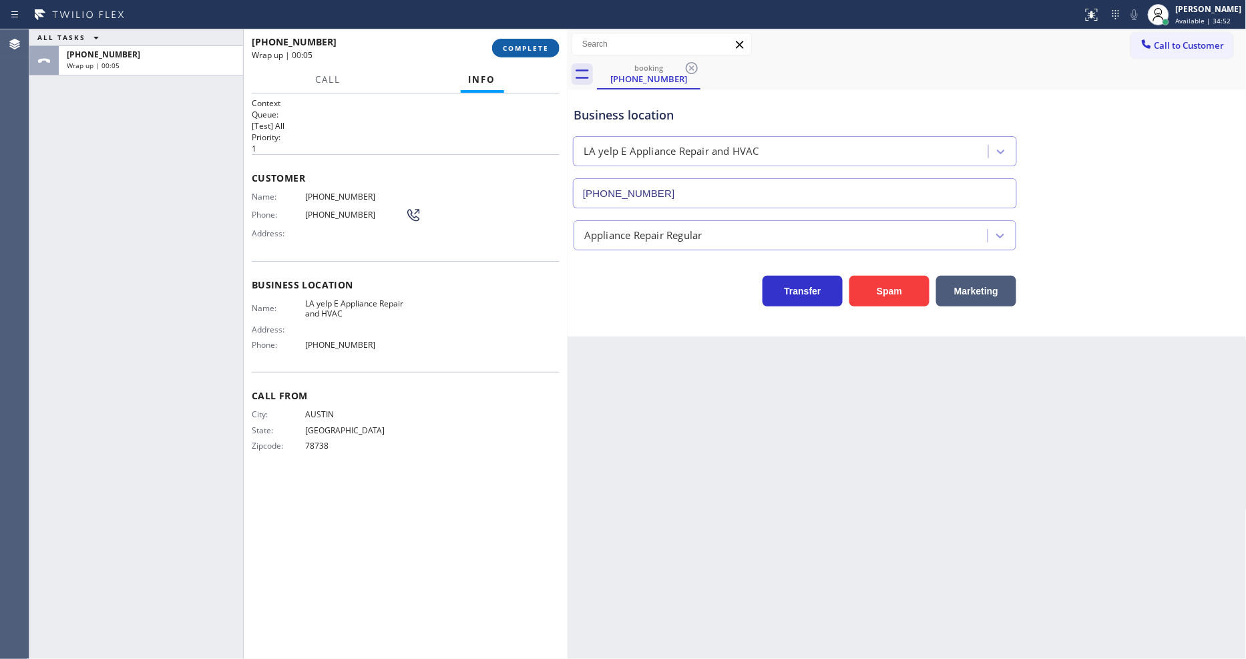
click at [538, 45] on span "COMPLETE" at bounding box center [526, 47] width 46 height 9
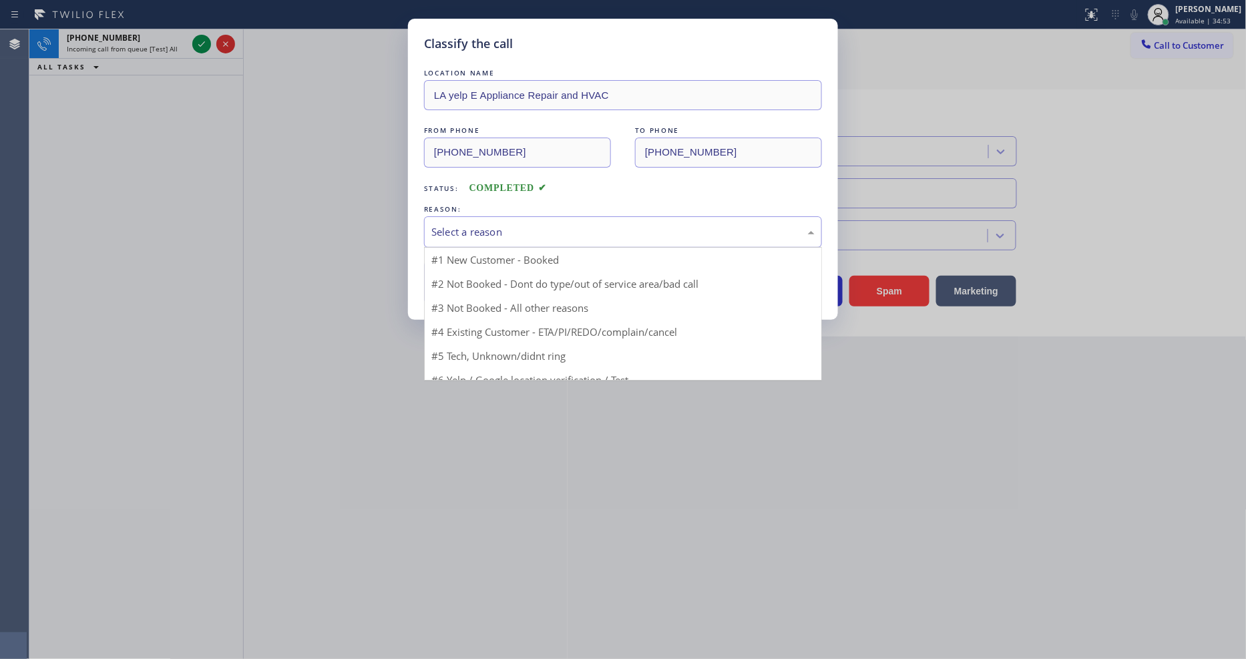
click at [489, 224] on div "Select a reason" at bounding box center [622, 231] width 383 height 15
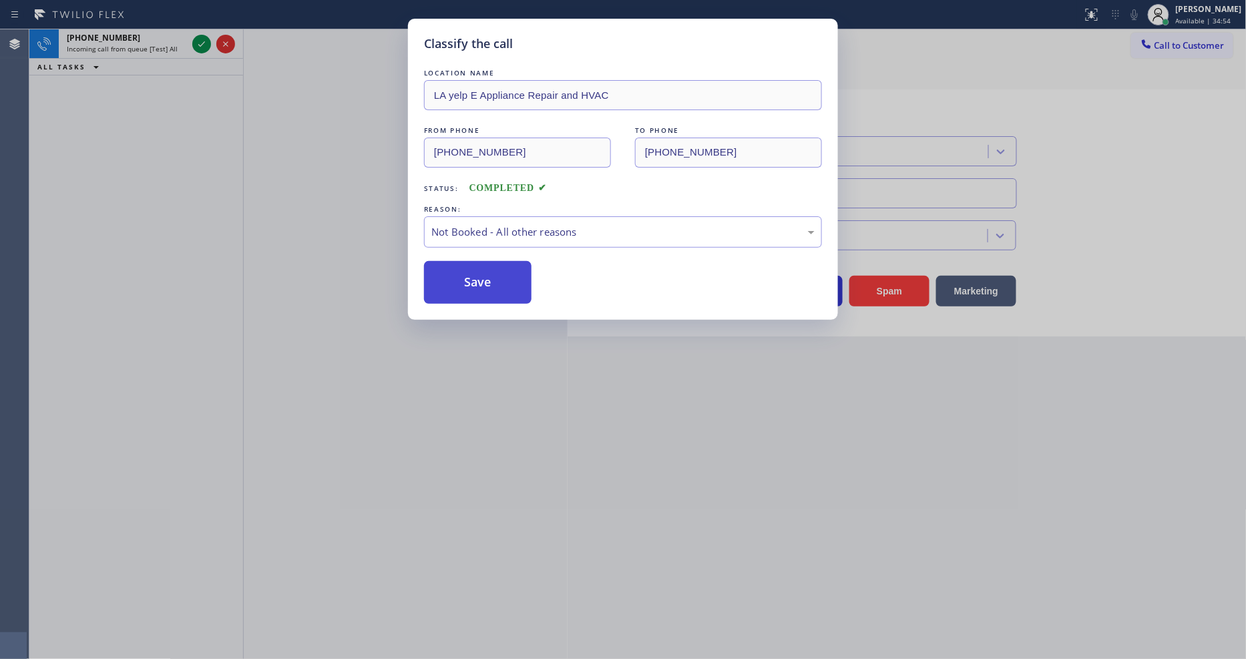
click at [492, 281] on button "Save" at bounding box center [478, 282] width 108 height 43
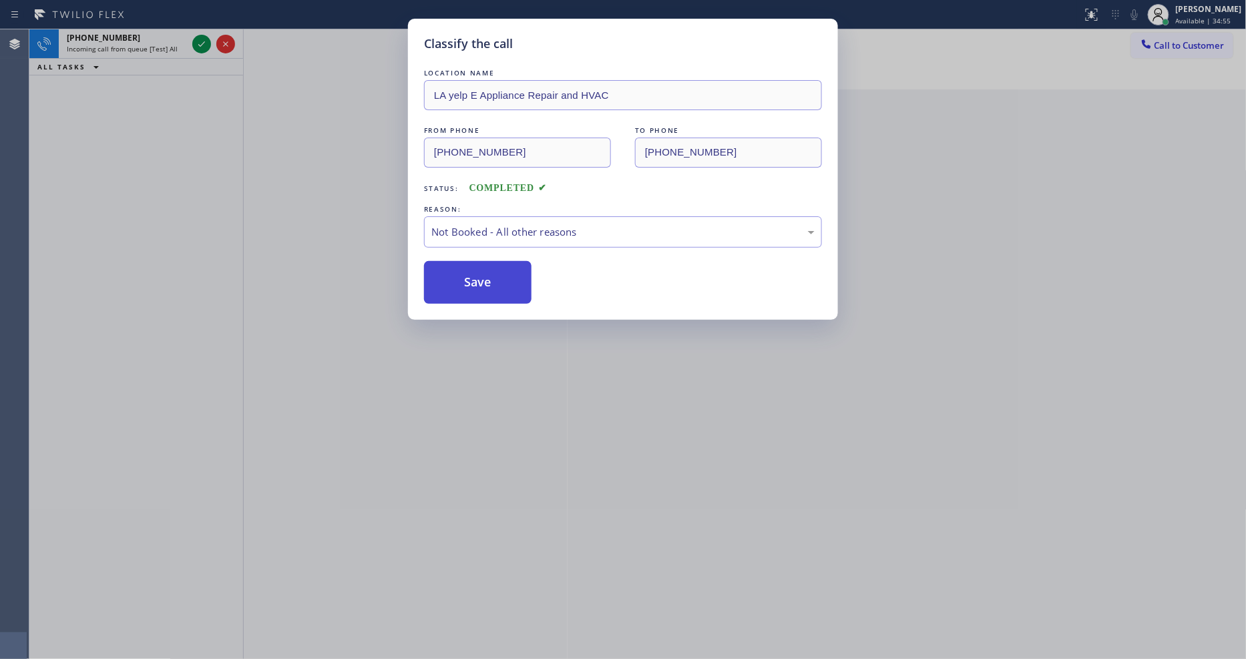
click at [492, 281] on button "Save" at bounding box center [478, 282] width 108 height 43
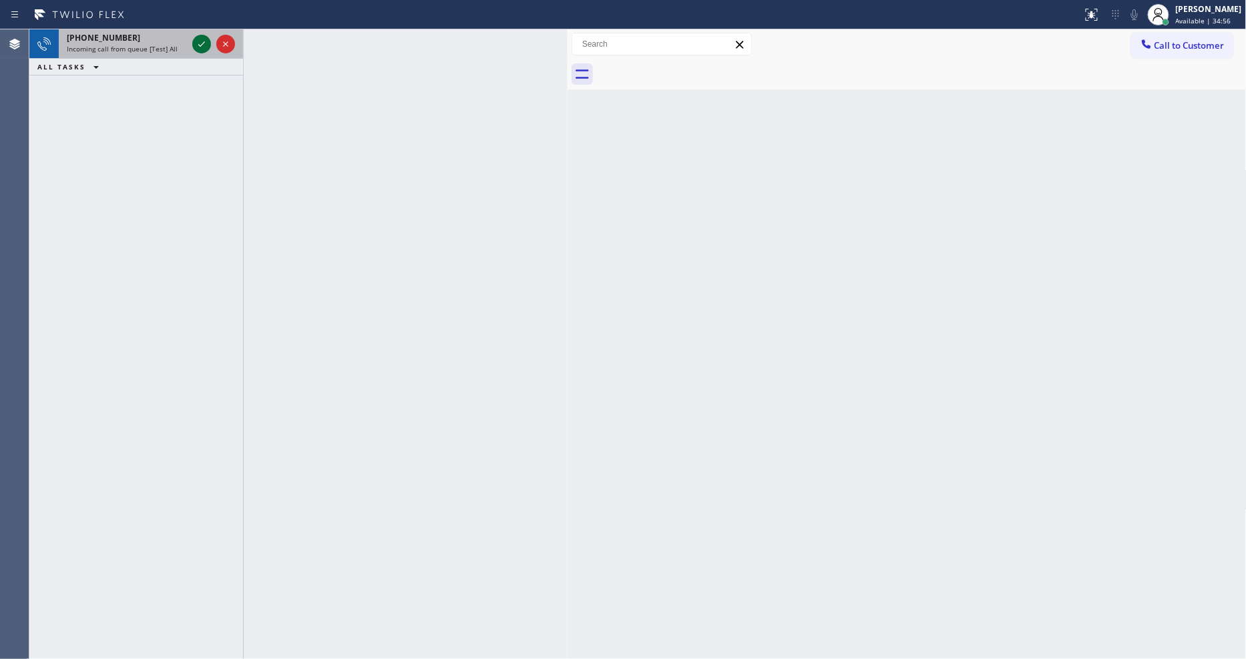
click at [198, 36] on icon at bounding box center [202, 44] width 16 height 16
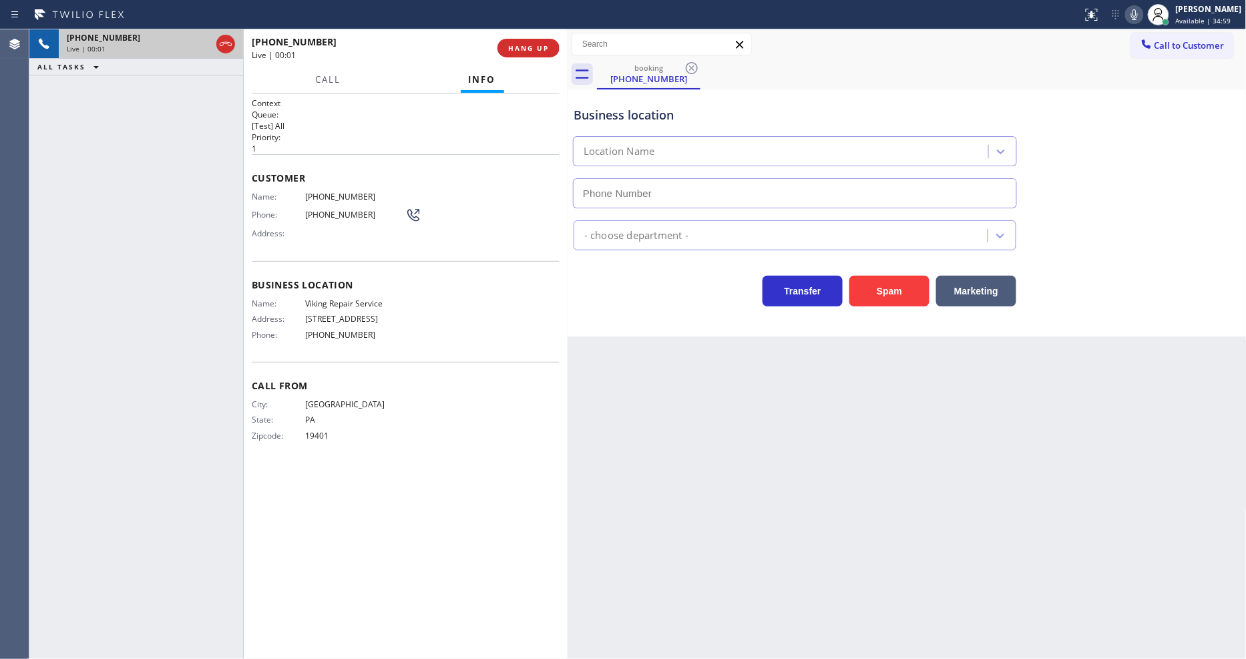
type input "(323) 416-2342"
click at [333, 299] on span "Viking Repair Service" at bounding box center [355, 304] width 100 height 10
copy span "Viking Repair Service"
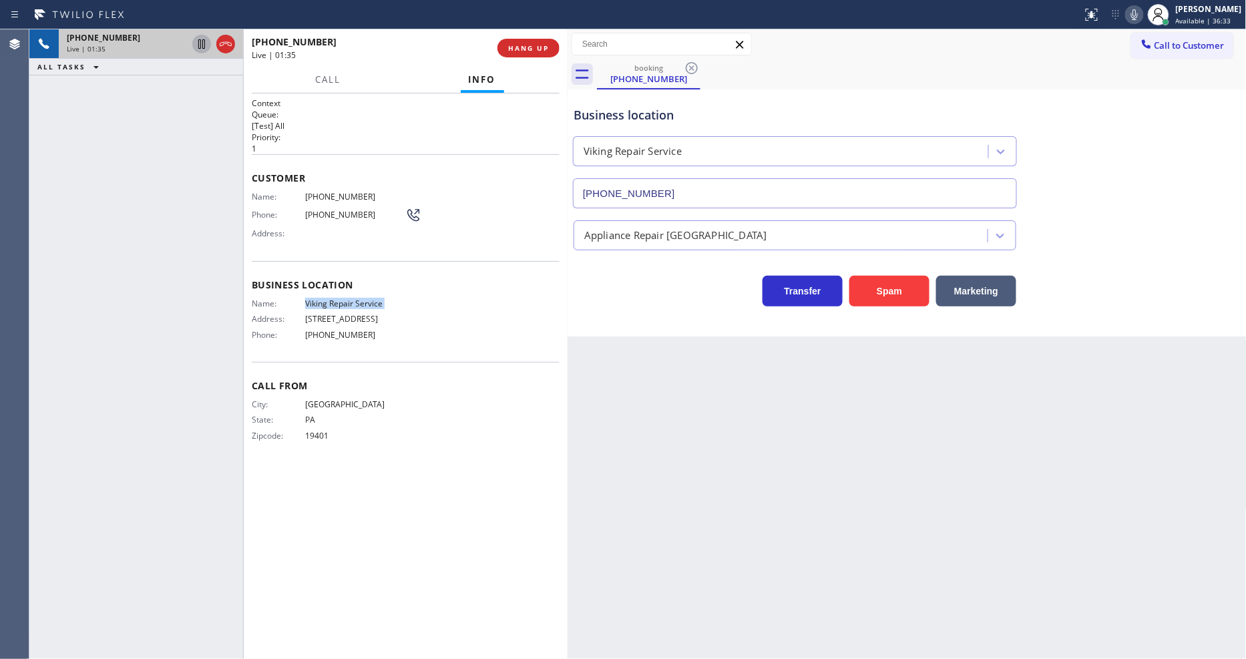
click at [202, 43] on icon at bounding box center [201, 43] width 7 height 9
click at [1138, 12] on icon at bounding box center [1135, 15] width 16 height 16
click at [952, 565] on div "Back to Dashboard Change Sender ID Customers Technicians Select a contact Outbo…" at bounding box center [907, 344] width 679 height 630
click at [199, 41] on icon at bounding box center [201, 43] width 9 height 9
click at [1143, 14] on icon at bounding box center [1135, 15] width 16 height 16
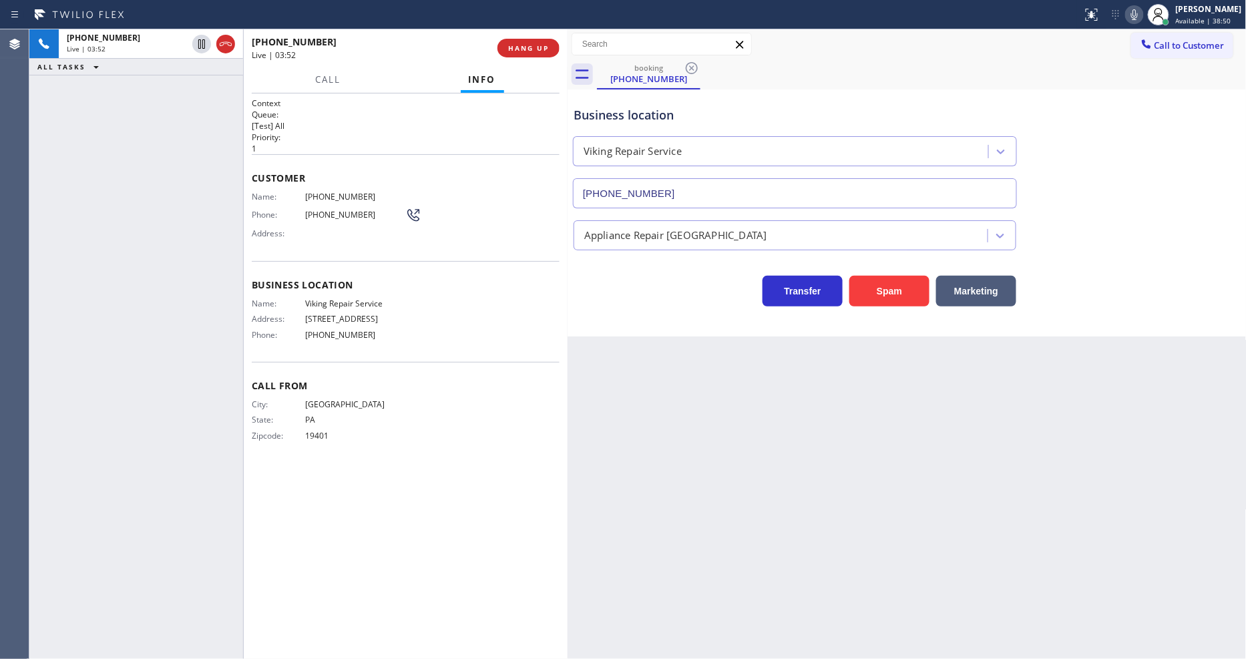
click at [334, 196] on span "(610) 316-6555" at bounding box center [355, 197] width 100 height 10
click at [334, 195] on span "(610) 316-6555" at bounding box center [355, 197] width 100 height 10
copy span "(610) 316-6555"
click at [842, 490] on div "Back to Dashboard Change Sender ID Customers Technicians Select a contact Outbo…" at bounding box center [907, 344] width 679 height 630
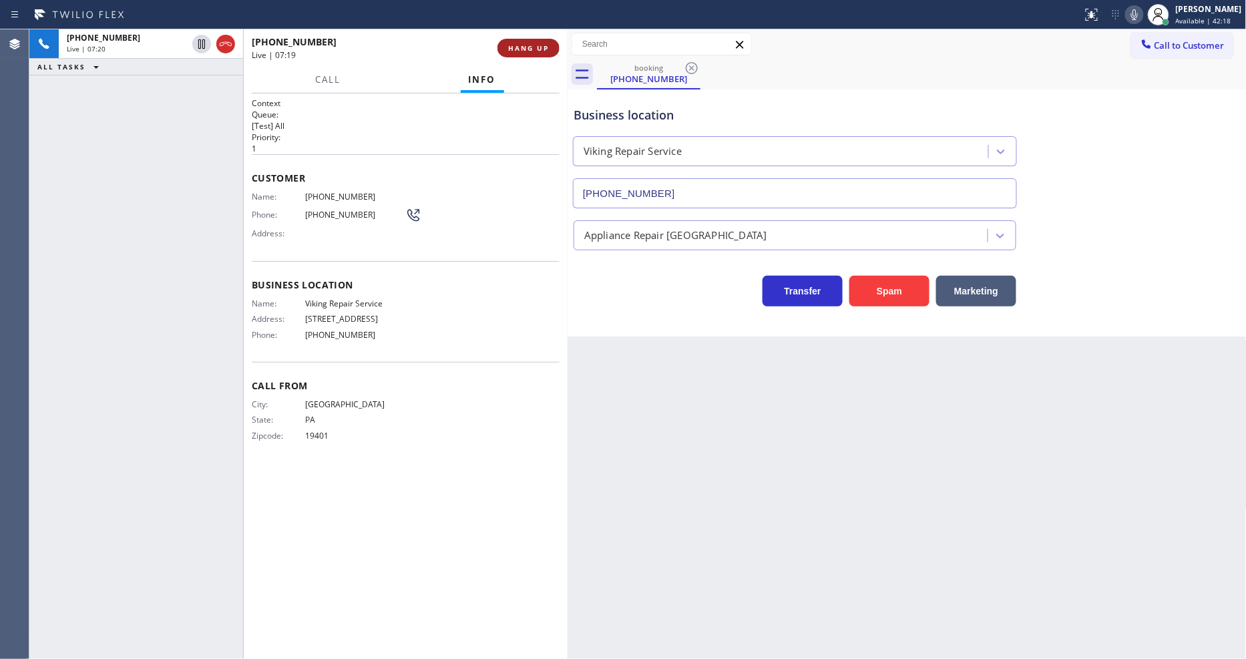
click at [530, 51] on span "HANG UP" at bounding box center [528, 47] width 41 height 9
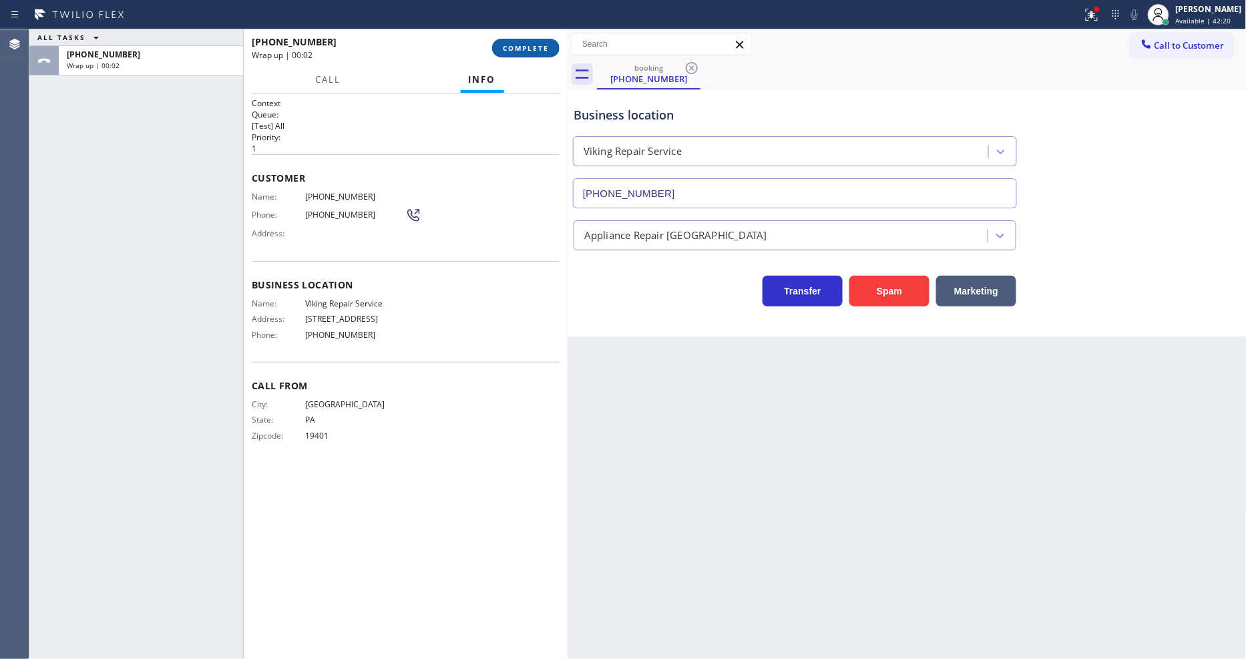
click at [526, 51] on span "COMPLETE" at bounding box center [526, 47] width 46 height 9
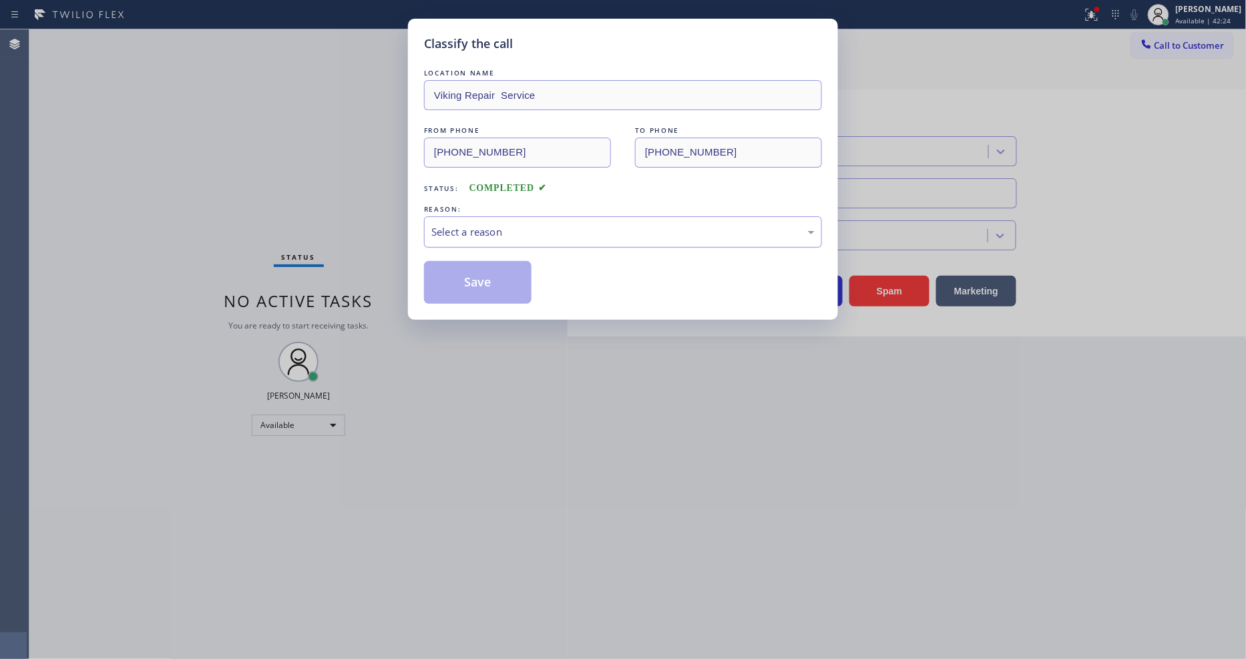
click at [508, 236] on div "Select a reason" at bounding box center [623, 231] width 398 height 31
click at [474, 266] on button "Save" at bounding box center [478, 282] width 108 height 43
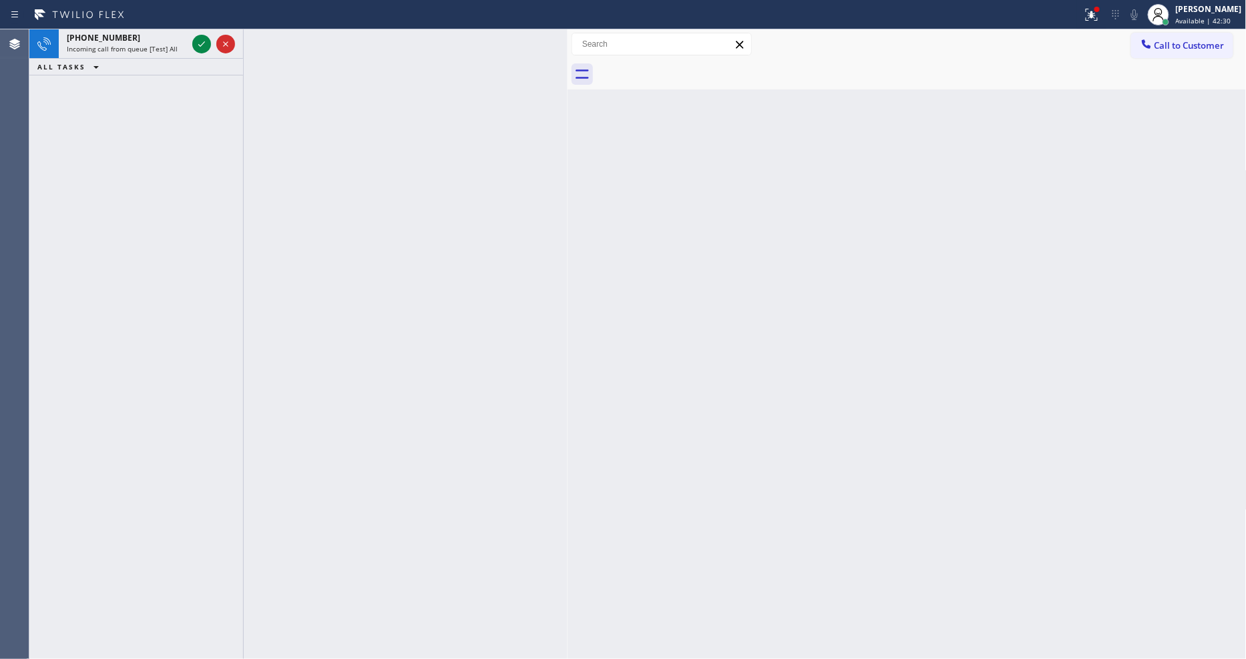
click at [443, 277] on div at bounding box center [406, 344] width 324 height 630
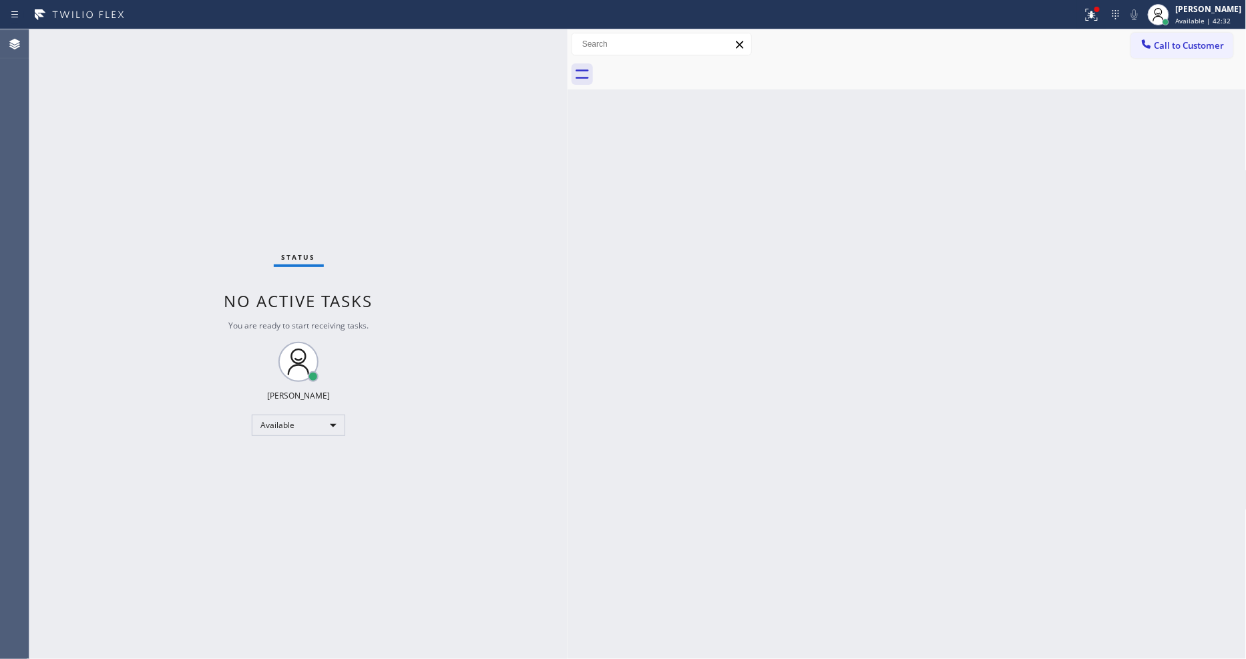
click at [204, 43] on div "Status No active tasks You are ready to start receiving tasks. [PERSON_NAME] Av…" at bounding box center [298, 344] width 538 height 630
click at [1230, 41] on button "Call to Customer" at bounding box center [1182, 45] width 102 height 25
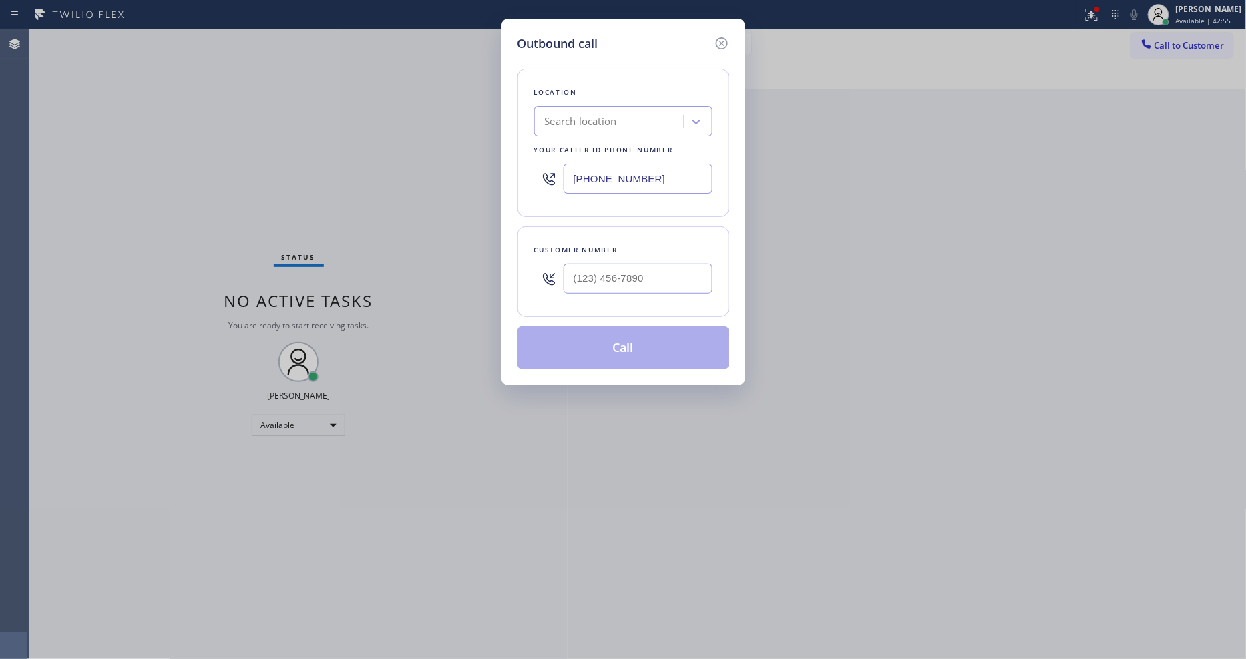
click at [643, 116] on div "Search location" at bounding box center [611, 121] width 146 height 23
paste input "Viking Repair Service"
type input "Viking Repair Service"
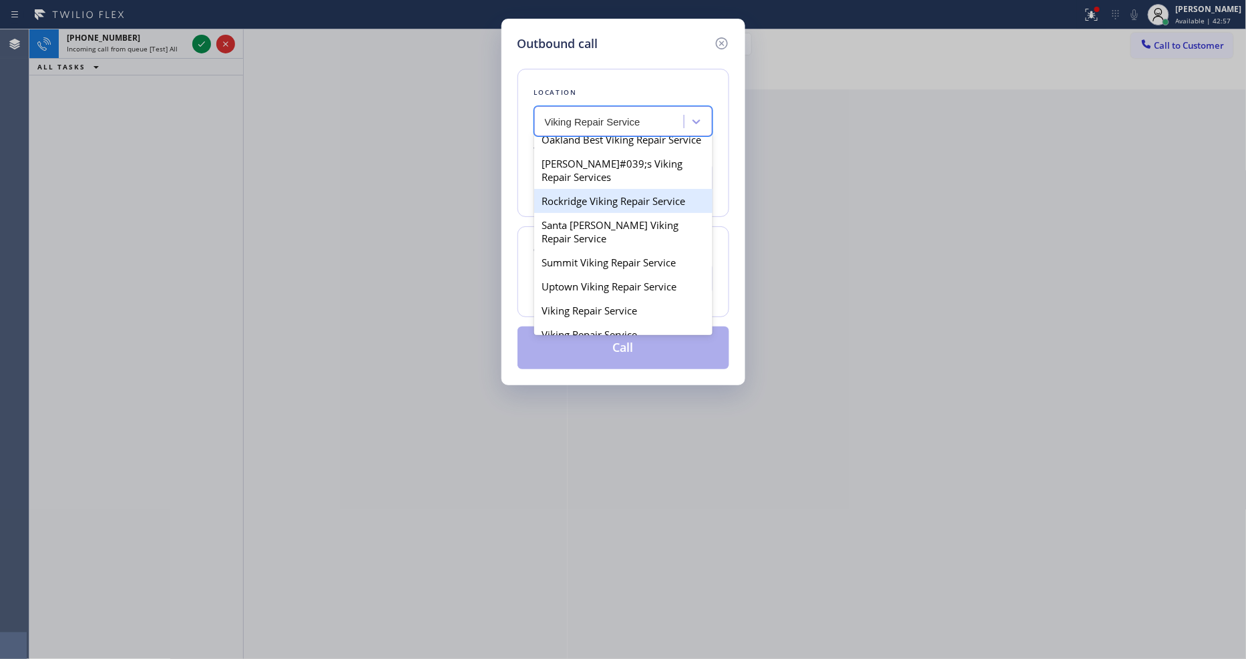
scroll to position [148, 0]
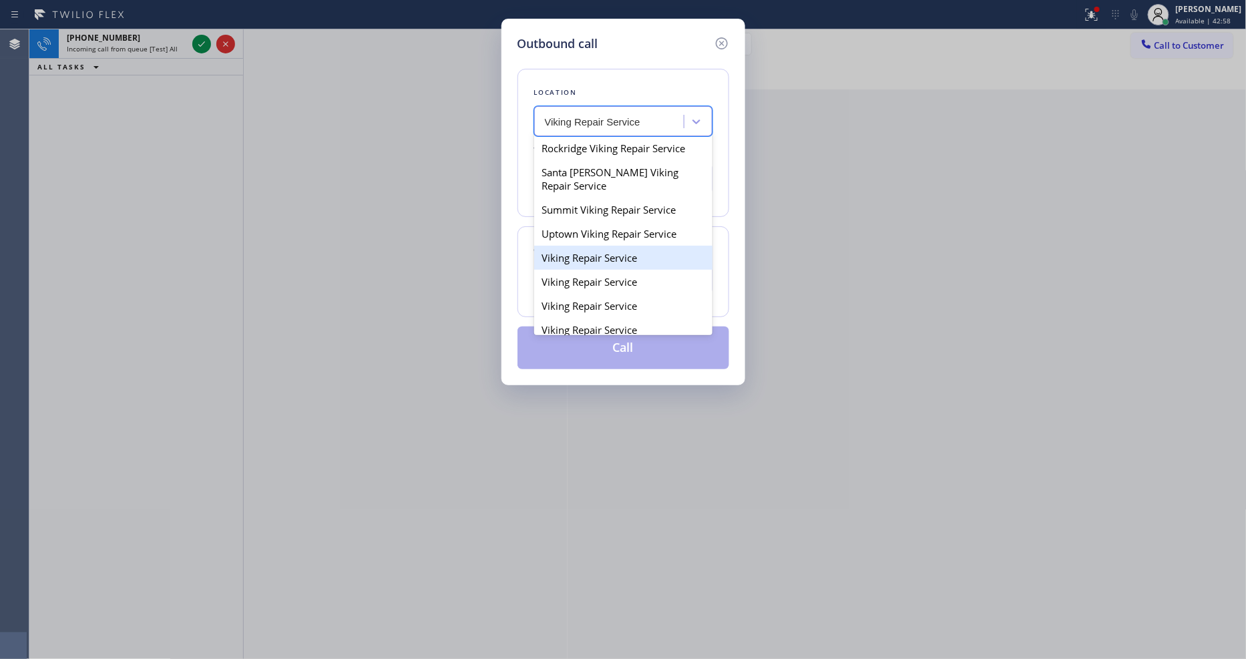
click at [588, 270] on div "Viking Repair Service" at bounding box center [623, 258] width 178 height 24
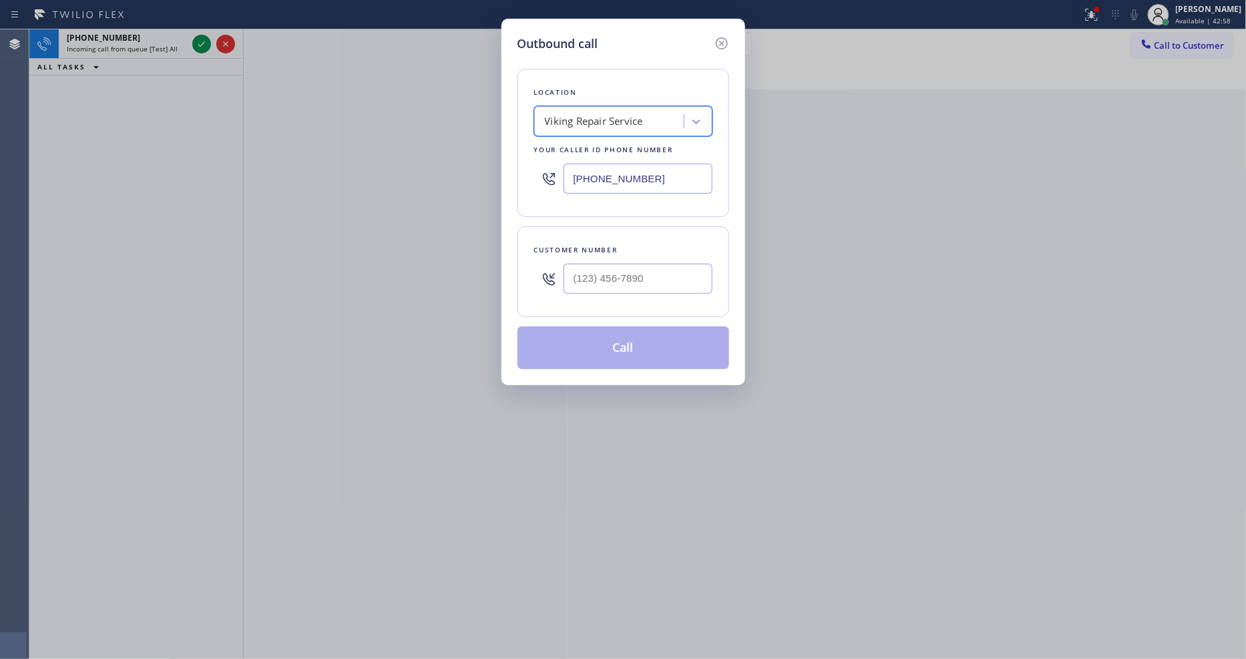
click at [598, 164] on input "(720) 740-5870" at bounding box center [638, 179] width 149 height 30
click at [637, 119] on div "Viking Repair Service" at bounding box center [594, 121] width 98 height 15
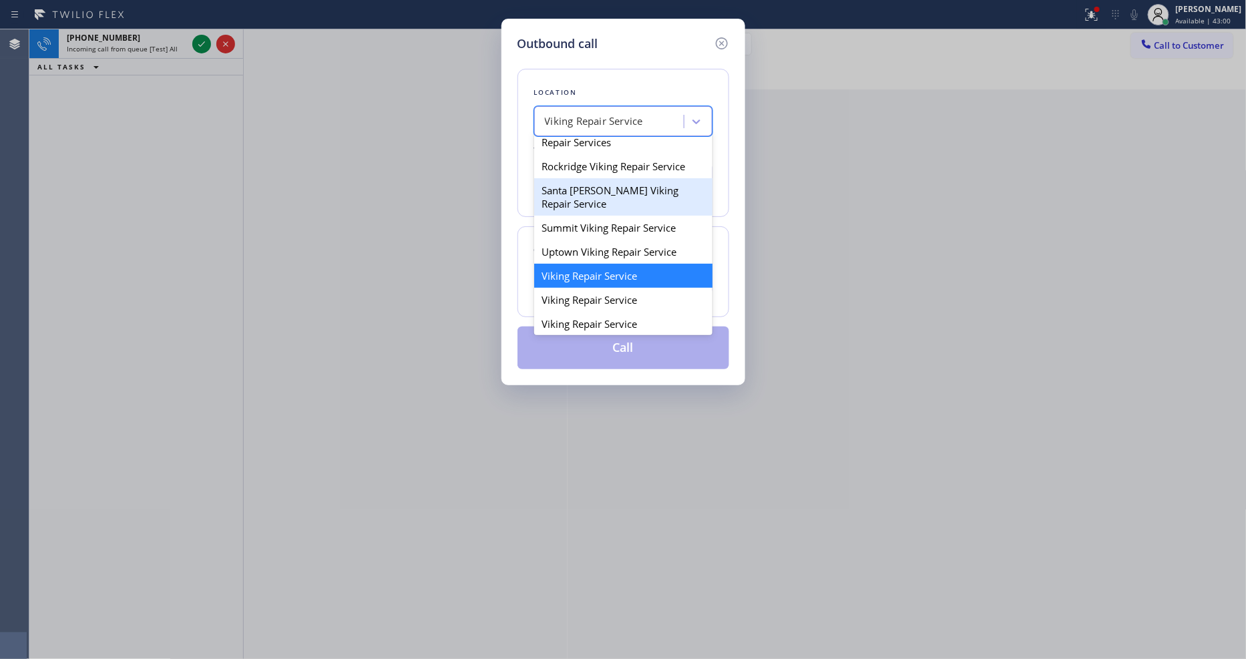
scroll to position [204, 0]
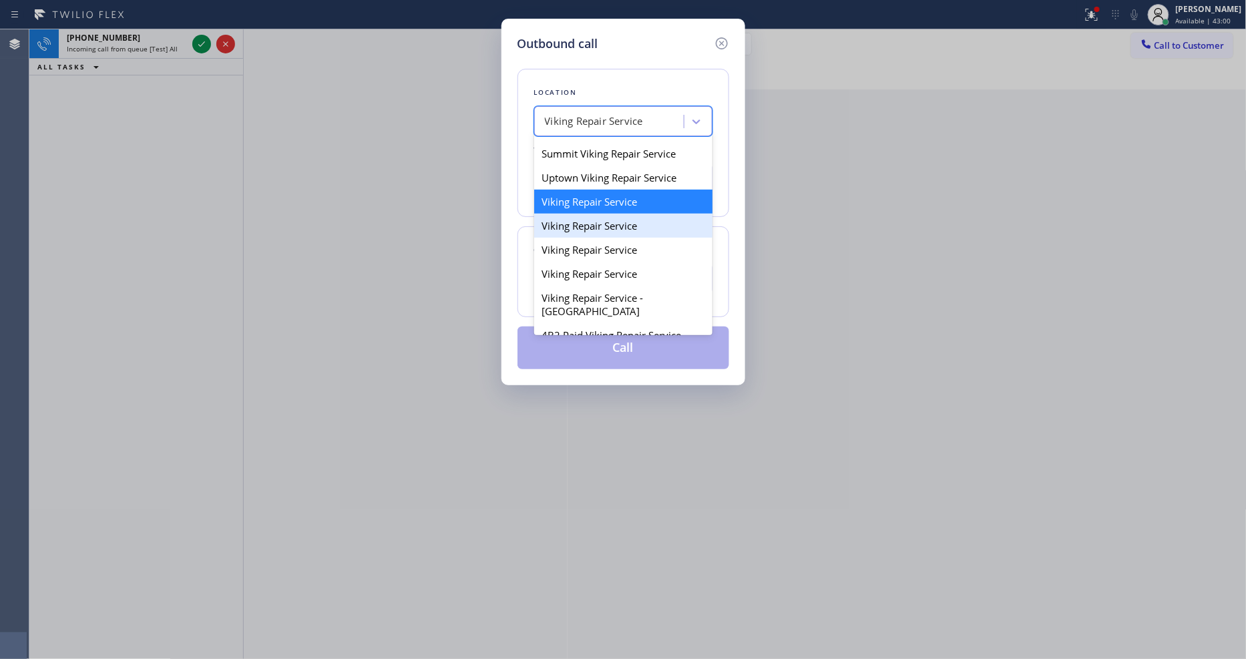
click at [604, 238] on div "Viking Repair Service" at bounding box center [623, 226] width 178 height 24
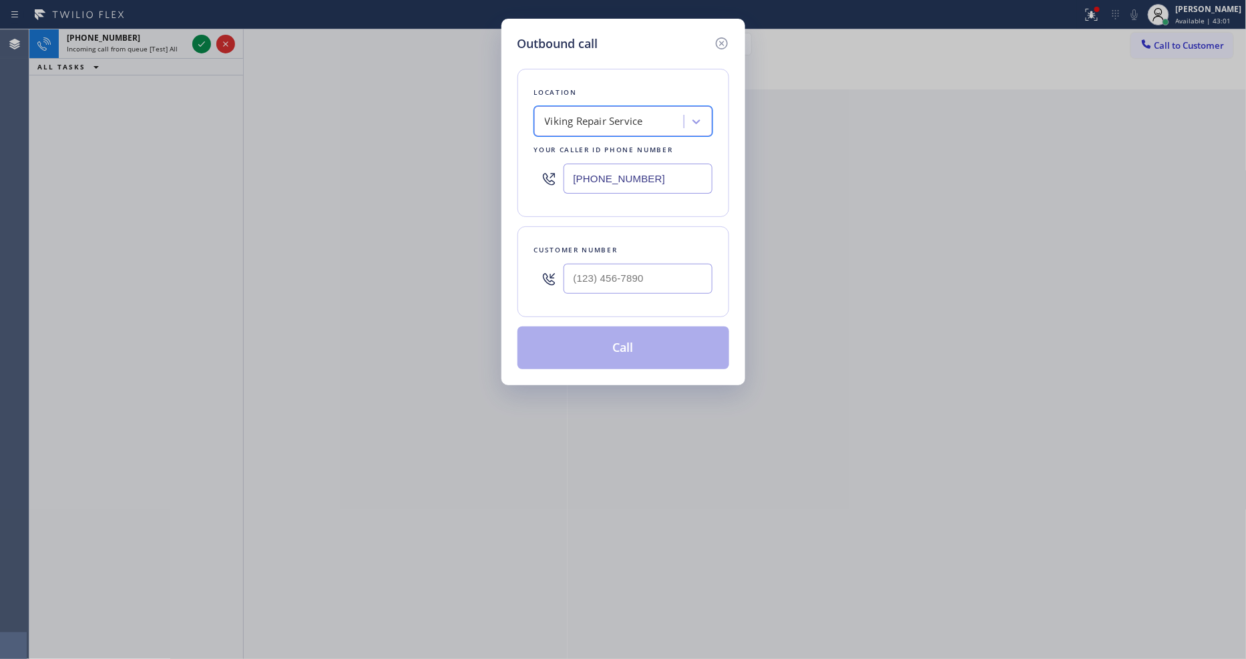
click at [591, 121] on div "Viking Repair Service" at bounding box center [594, 121] width 98 height 15
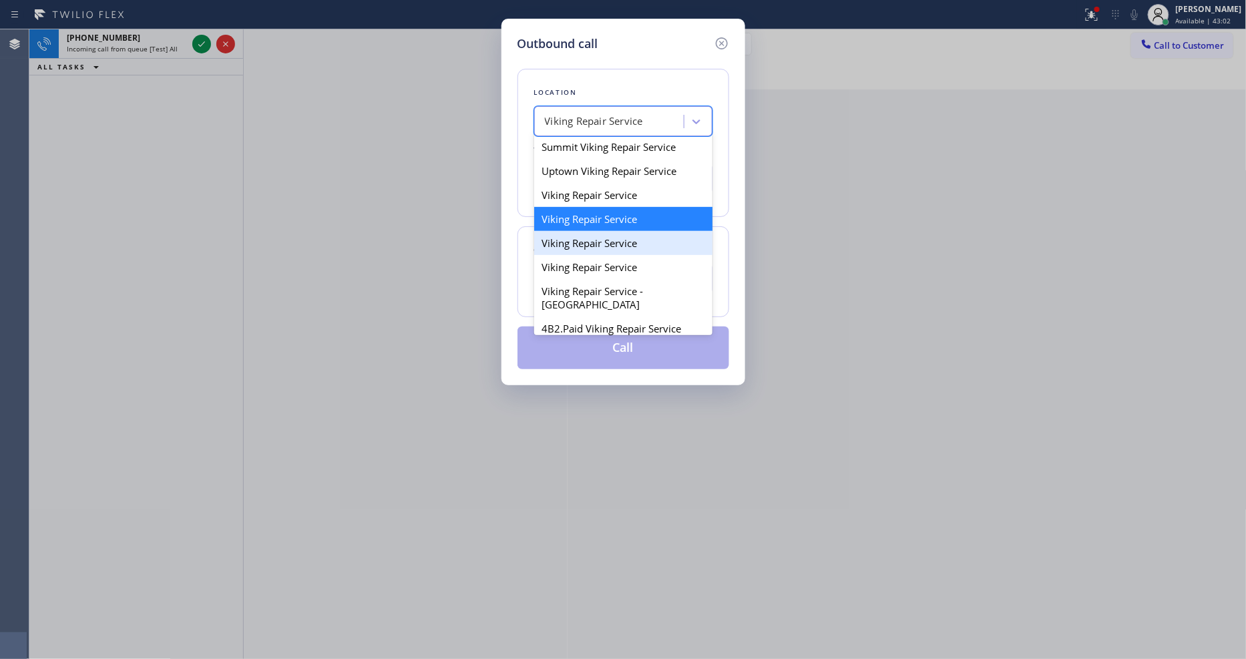
scroll to position [229, 0]
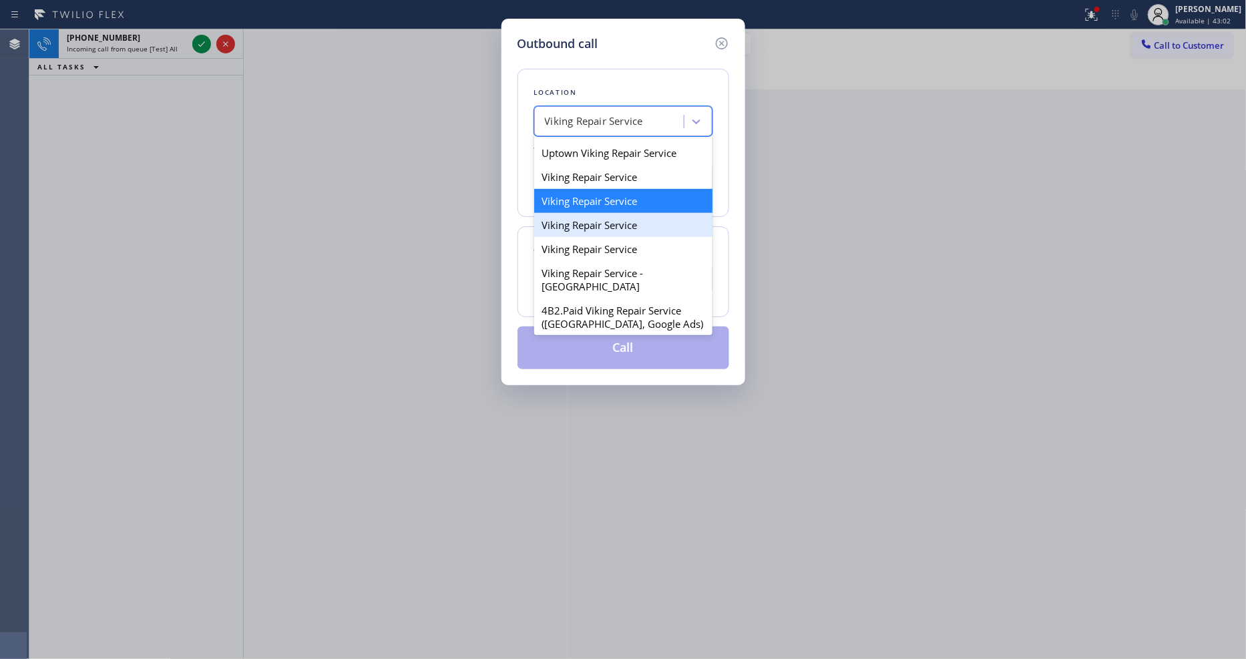
click at [598, 237] on div "Viking Repair Service" at bounding box center [623, 225] width 178 height 24
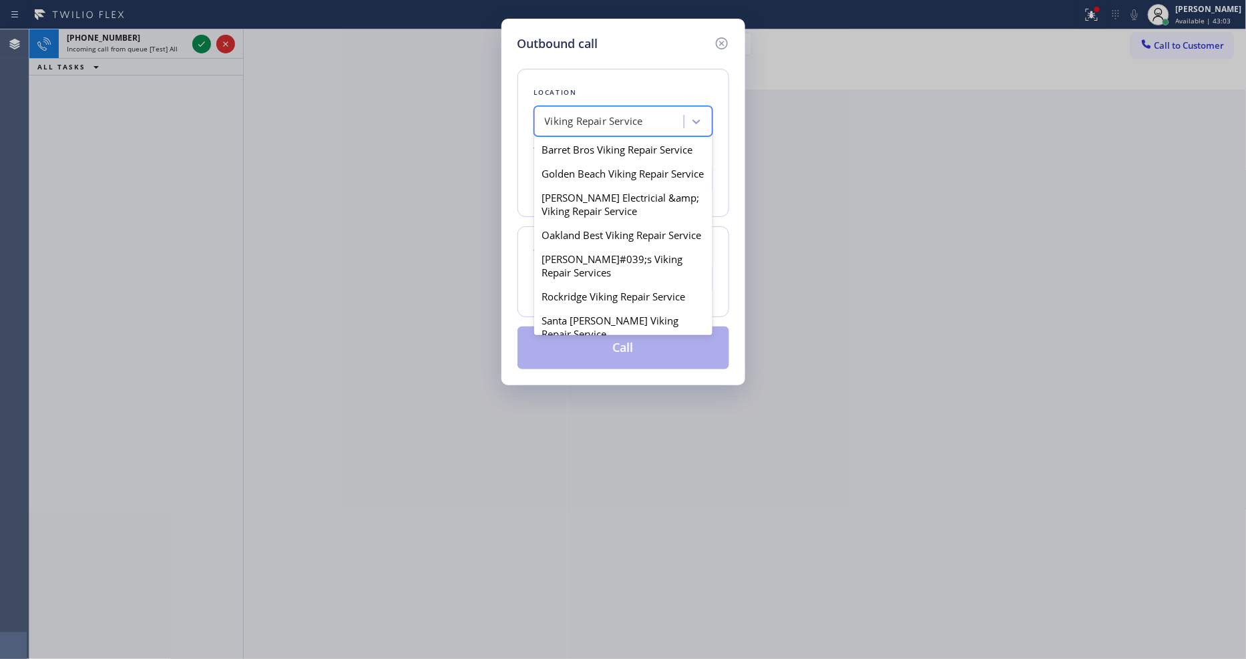
click at [606, 122] on div "Viking Repair Service" at bounding box center [594, 121] width 98 height 15
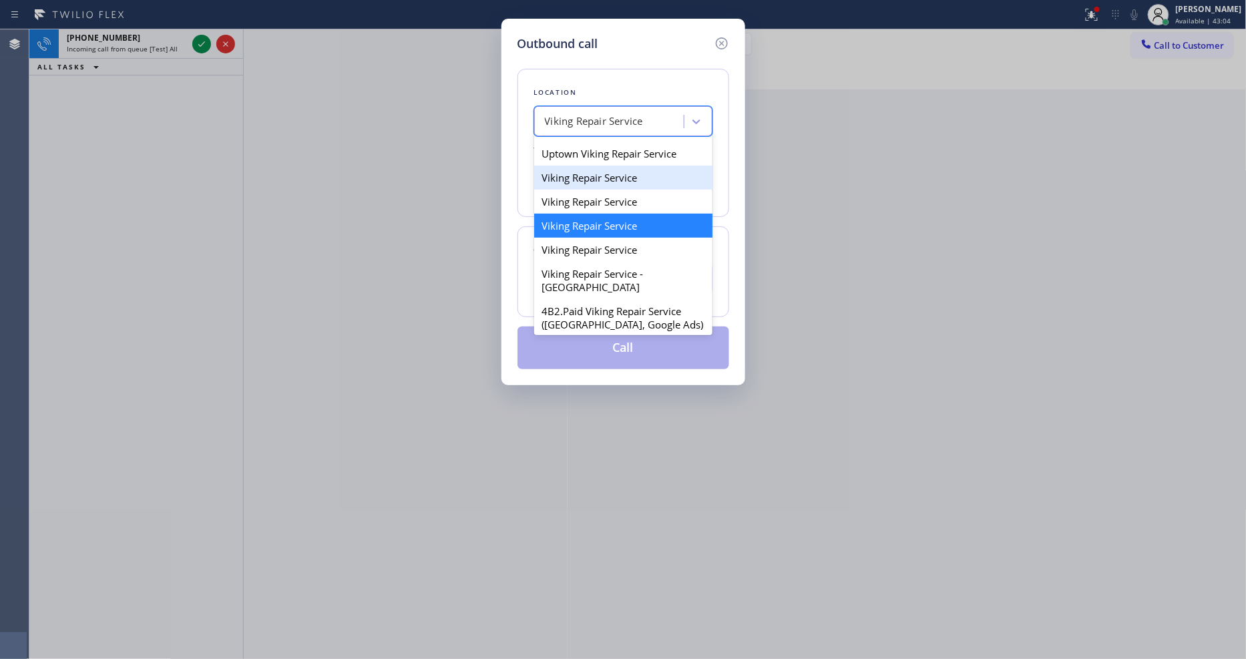
scroll to position [252, 0]
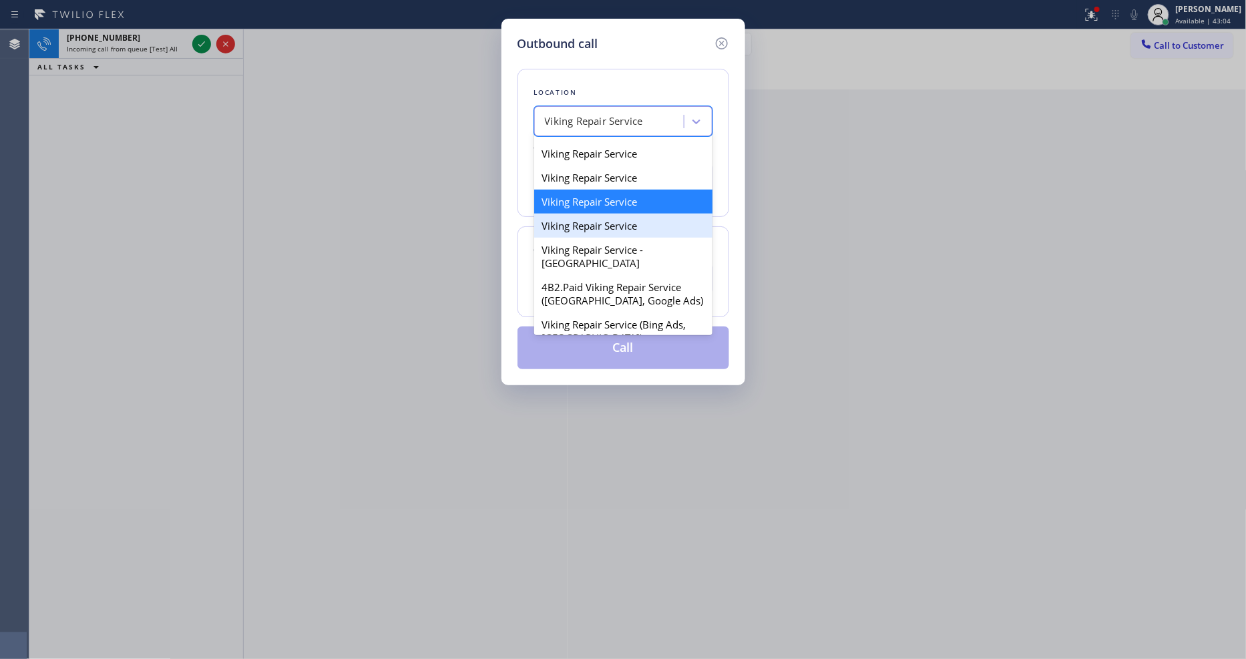
click at [599, 238] on div "Viking Repair Service" at bounding box center [623, 226] width 178 height 24
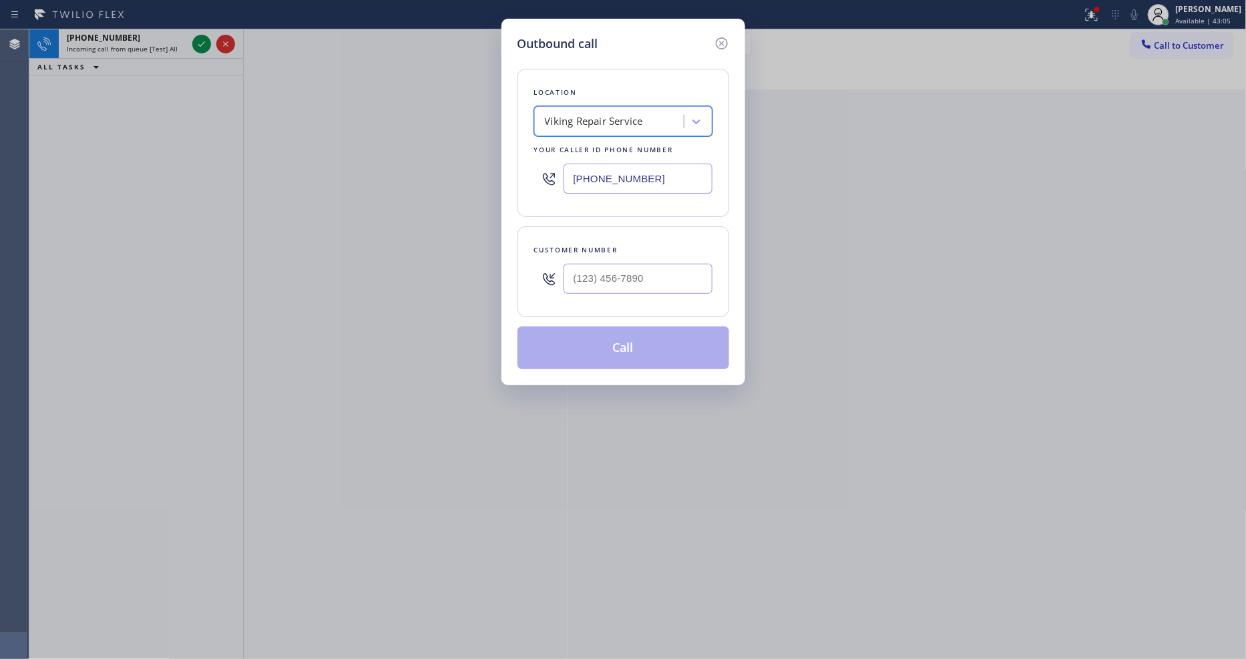
click at [590, 114] on div "Viking Repair Service" at bounding box center [594, 121] width 98 height 15
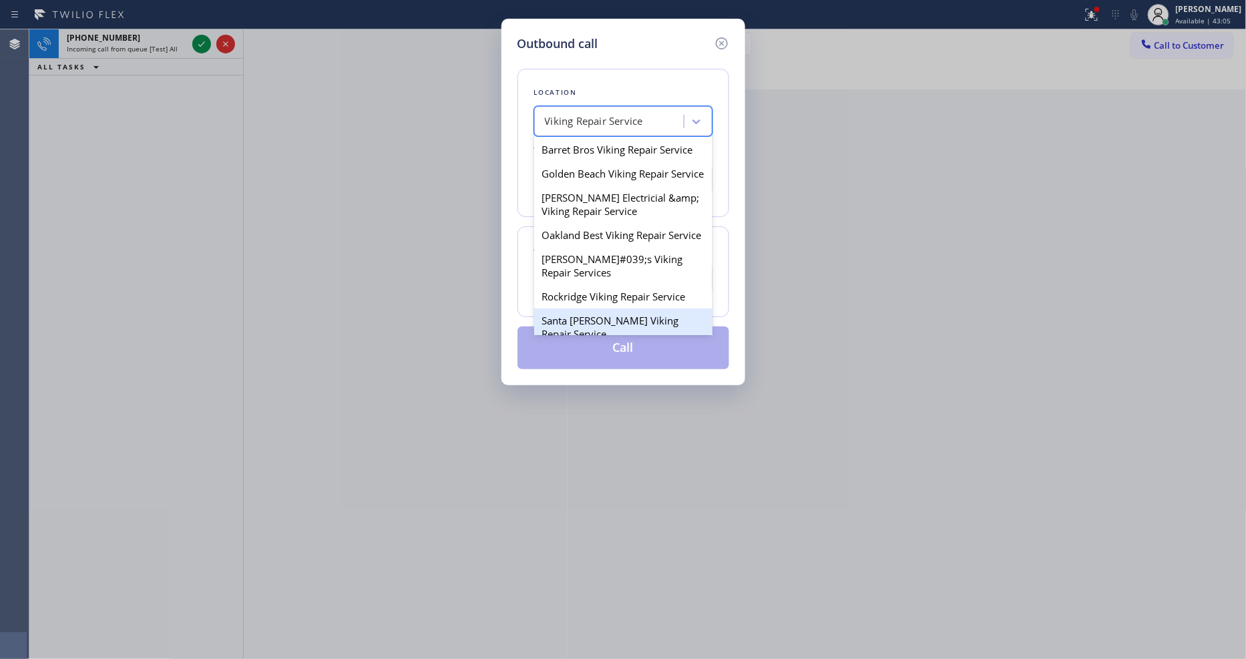
scroll to position [203, 0]
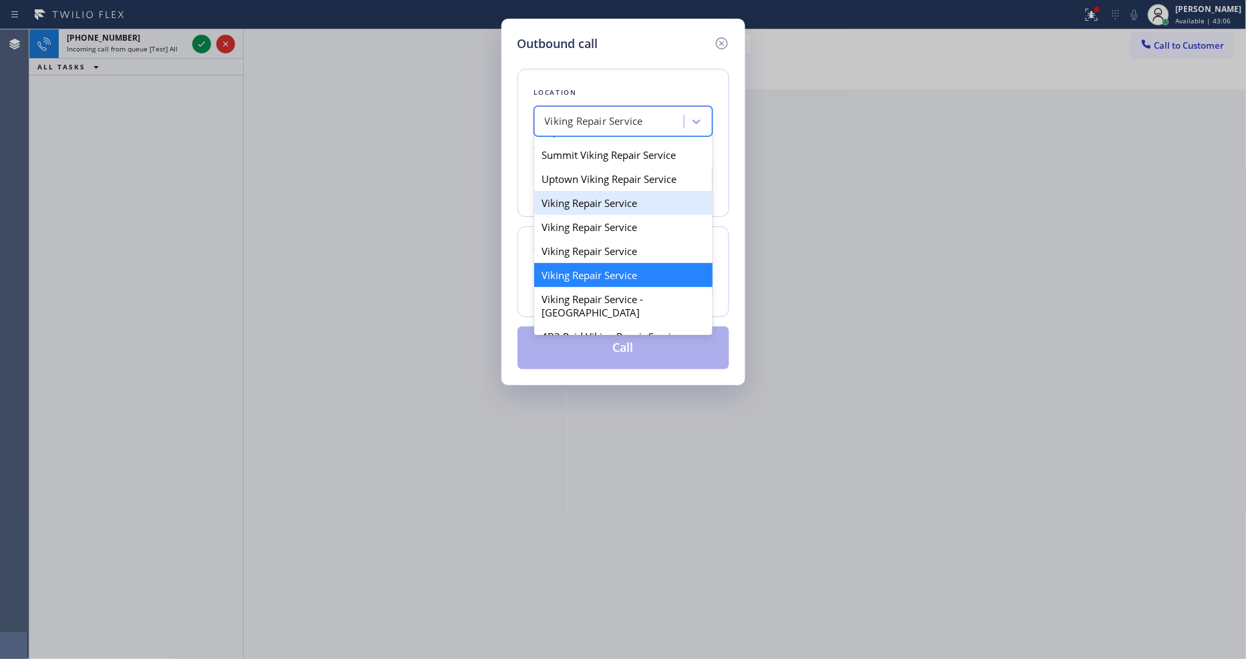
click at [586, 215] on div "Viking Repair Service" at bounding box center [623, 203] width 178 height 24
type input "(720) 740-5870"
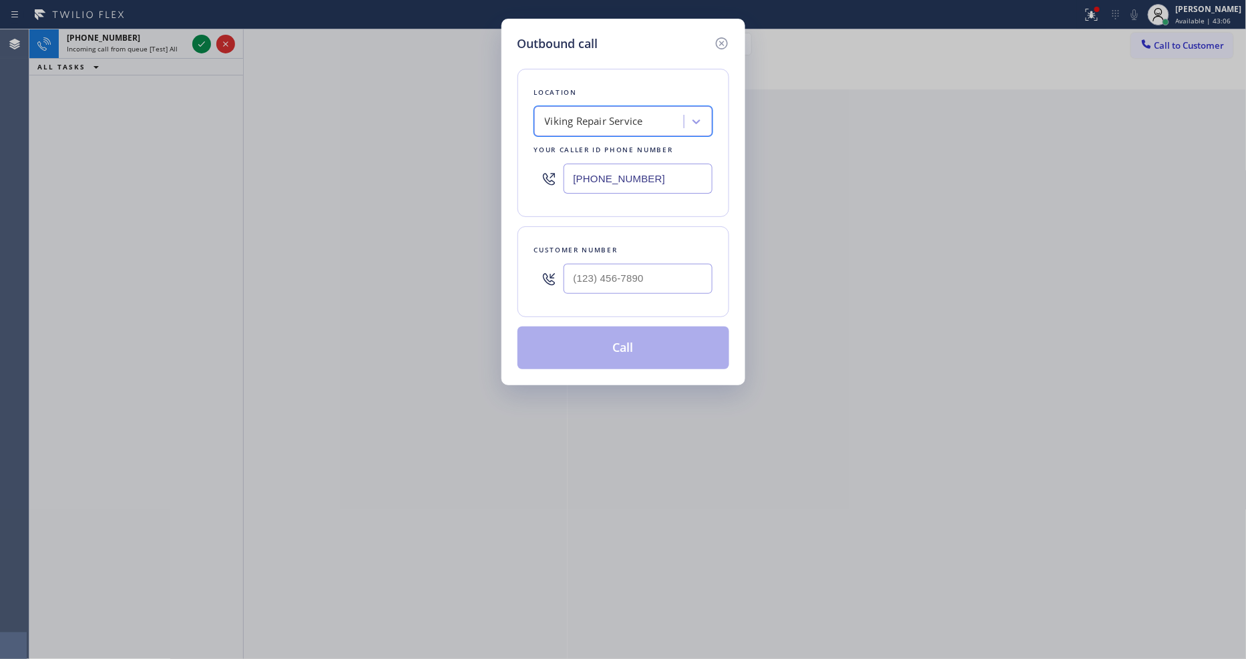
click at [600, 167] on input "(720) 740-5870" at bounding box center [638, 179] width 149 height 30
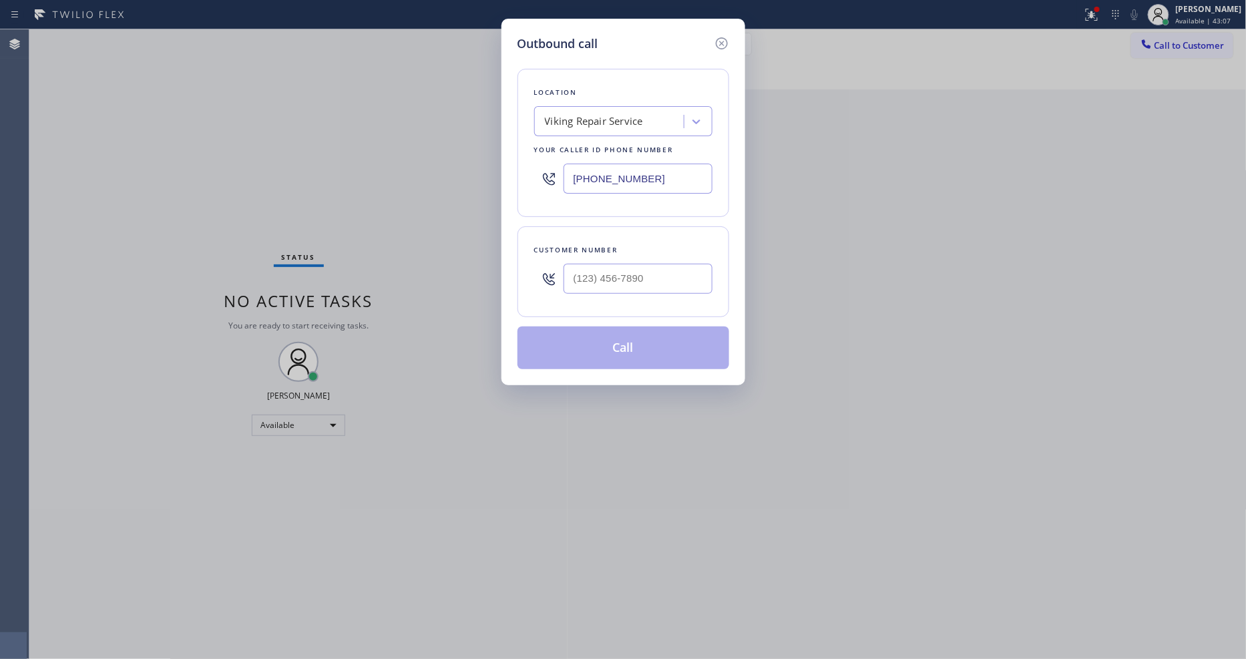
click at [600, 167] on input "(720) 740-5870" at bounding box center [638, 179] width 149 height 30
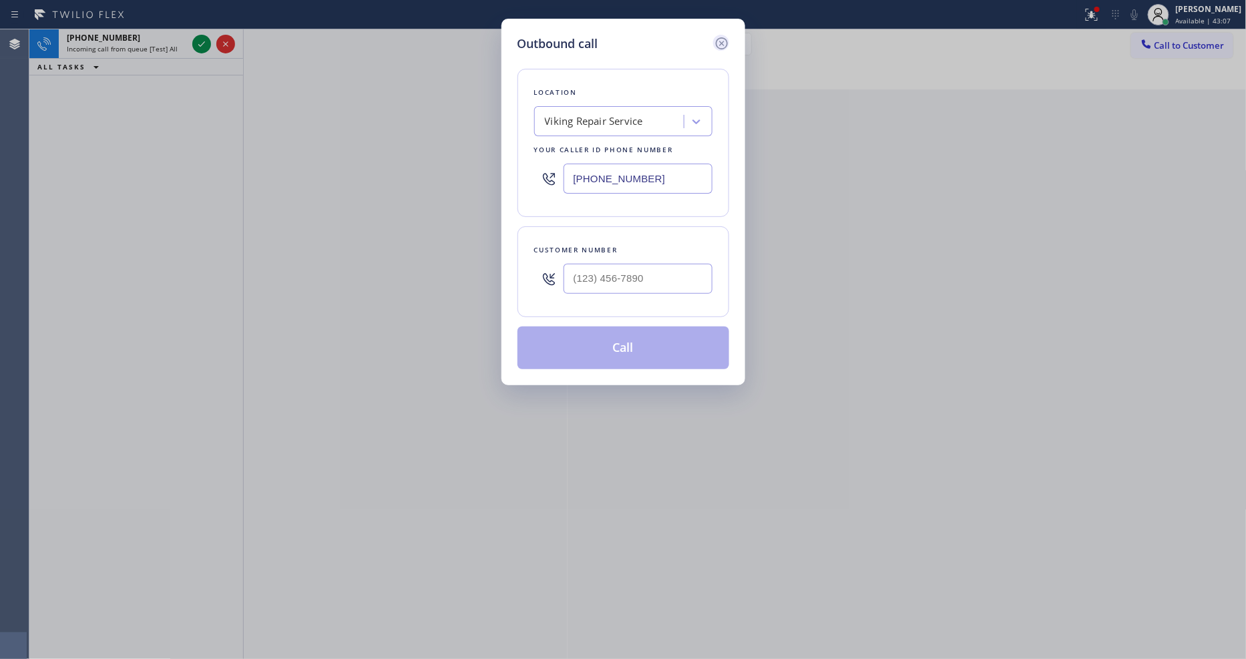
click at [724, 37] on icon at bounding box center [722, 43] width 16 height 16
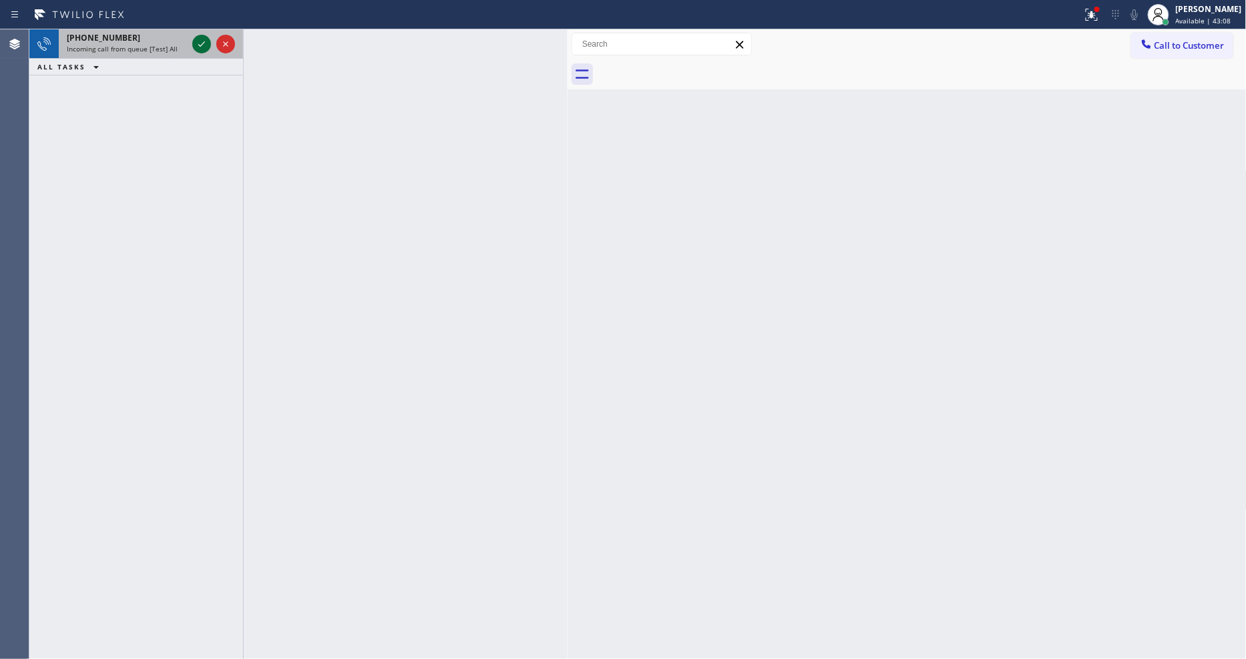
click at [197, 38] on icon at bounding box center [202, 44] width 16 height 16
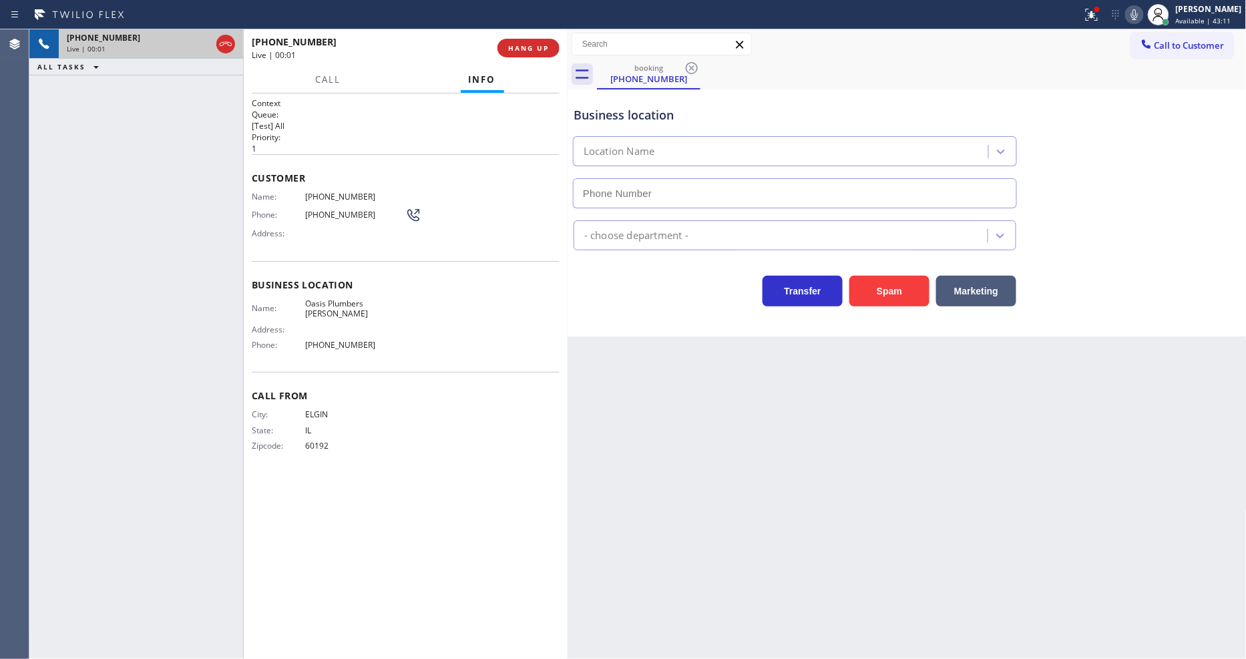
type input "(714) 452-1700"
click at [537, 47] on span "HANG UP" at bounding box center [528, 47] width 41 height 9
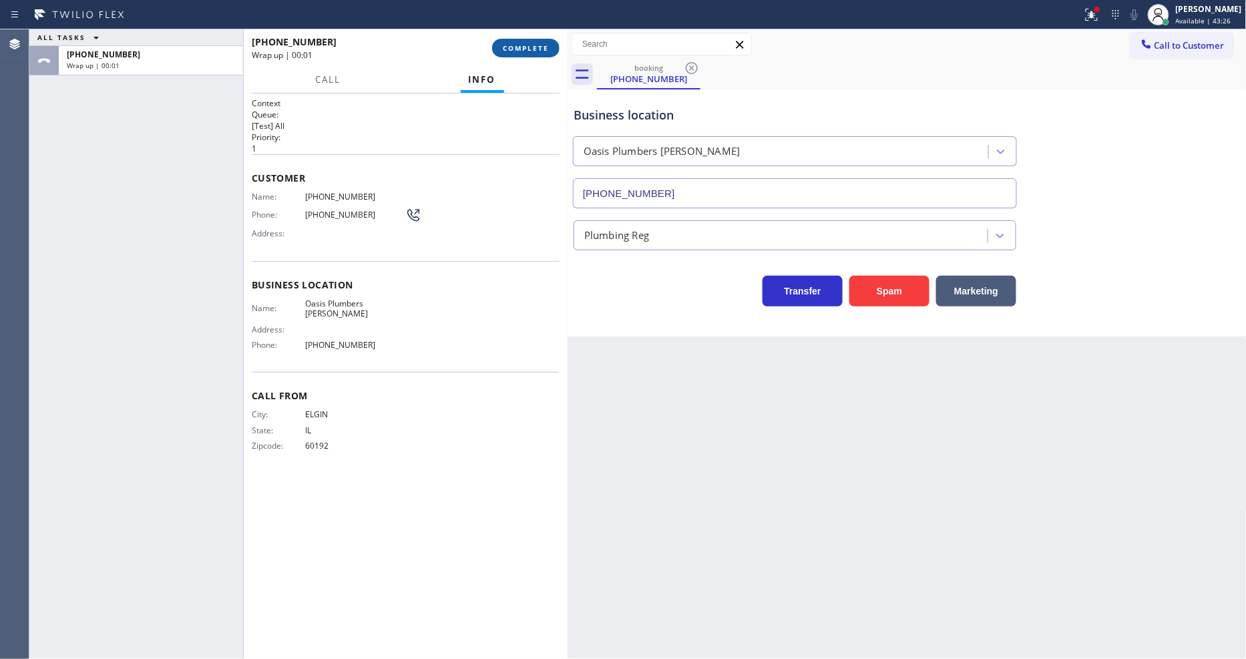
click at [536, 48] on span "COMPLETE" at bounding box center [526, 47] width 46 height 9
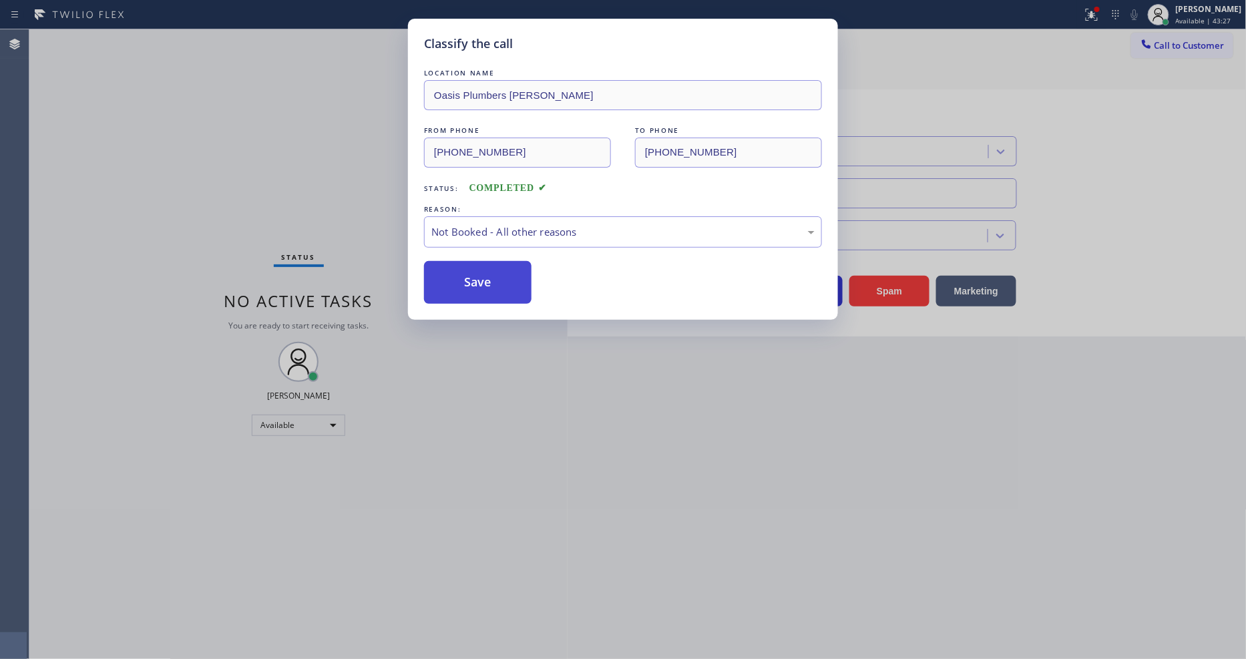
click at [485, 277] on button "Save" at bounding box center [478, 282] width 108 height 43
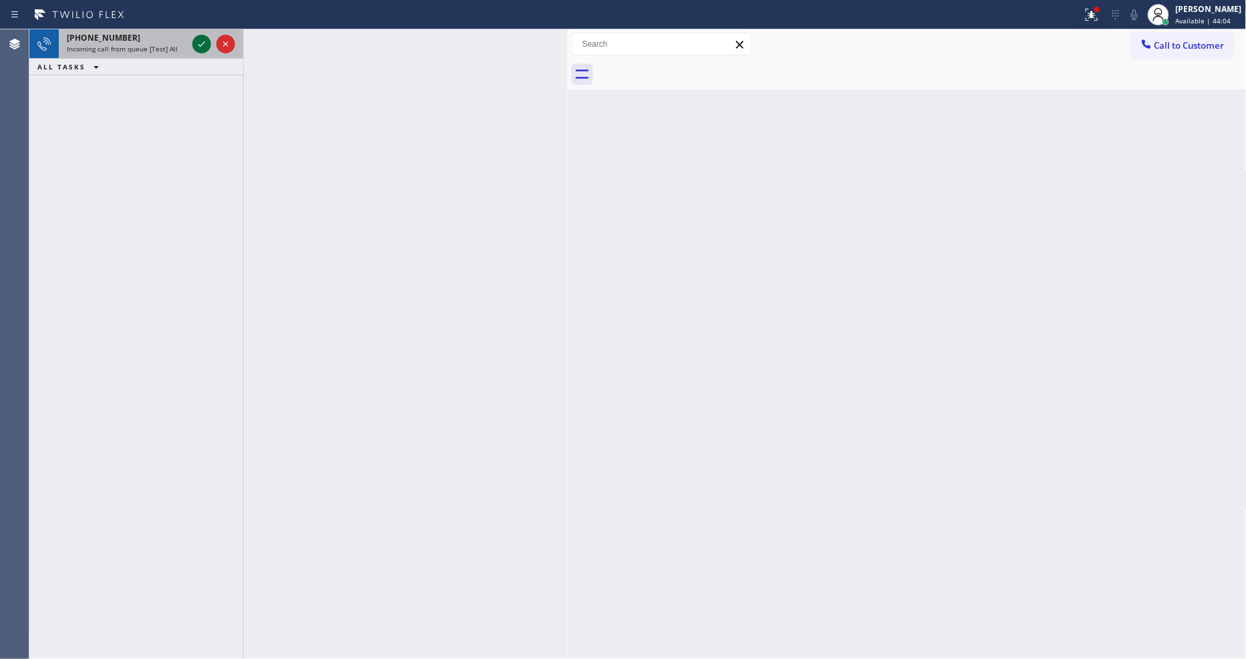
click at [202, 45] on icon at bounding box center [202, 44] width 16 height 16
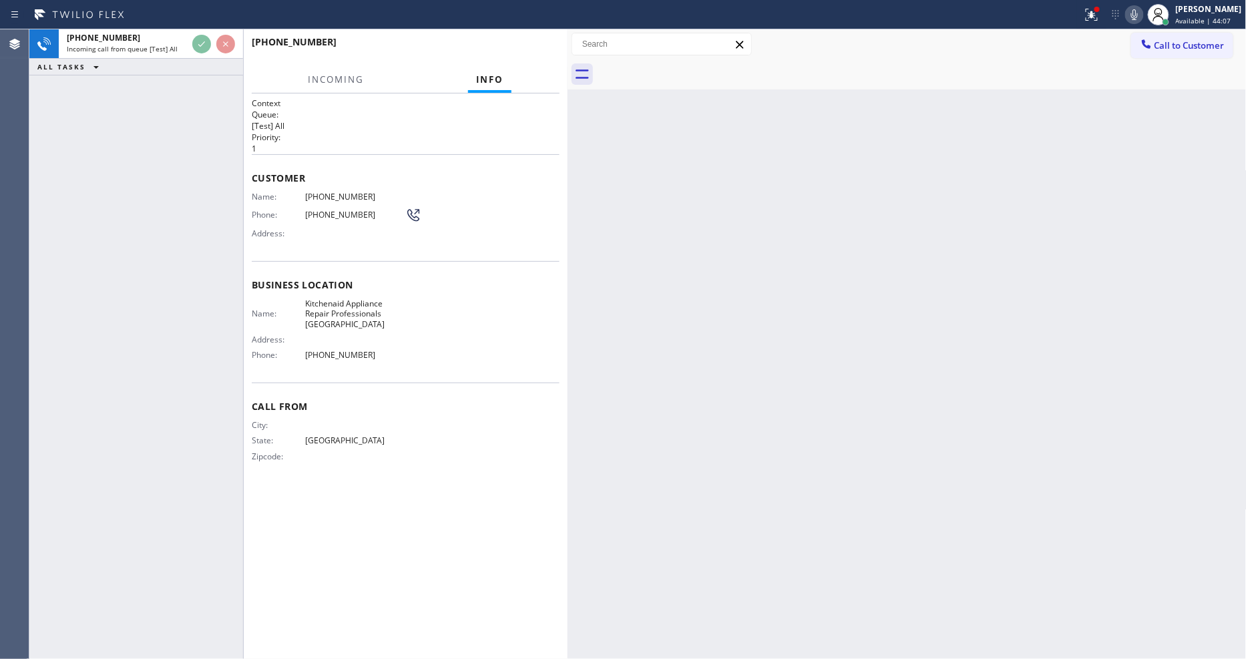
click at [849, 430] on div "Back to Dashboard Change Sender ID Customers Technicians Select a contact Outbo…" at bounding box center [907, 344] width 679 height 630
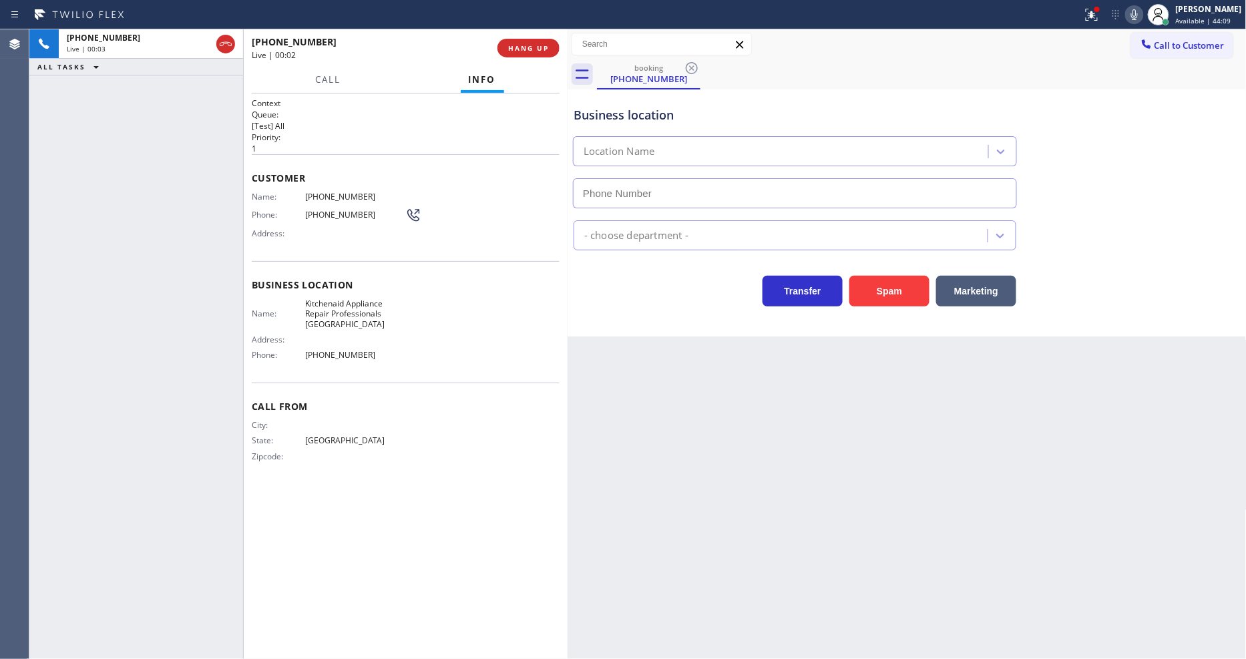
type input "(817) 873-6588"
click at [544, 45] on span "HANG UP" at bounding box center [528, 47] width 41 height 9
click at [543, 47] on span "HANG UP" at bounding box center [528, 47] width 41 height 9
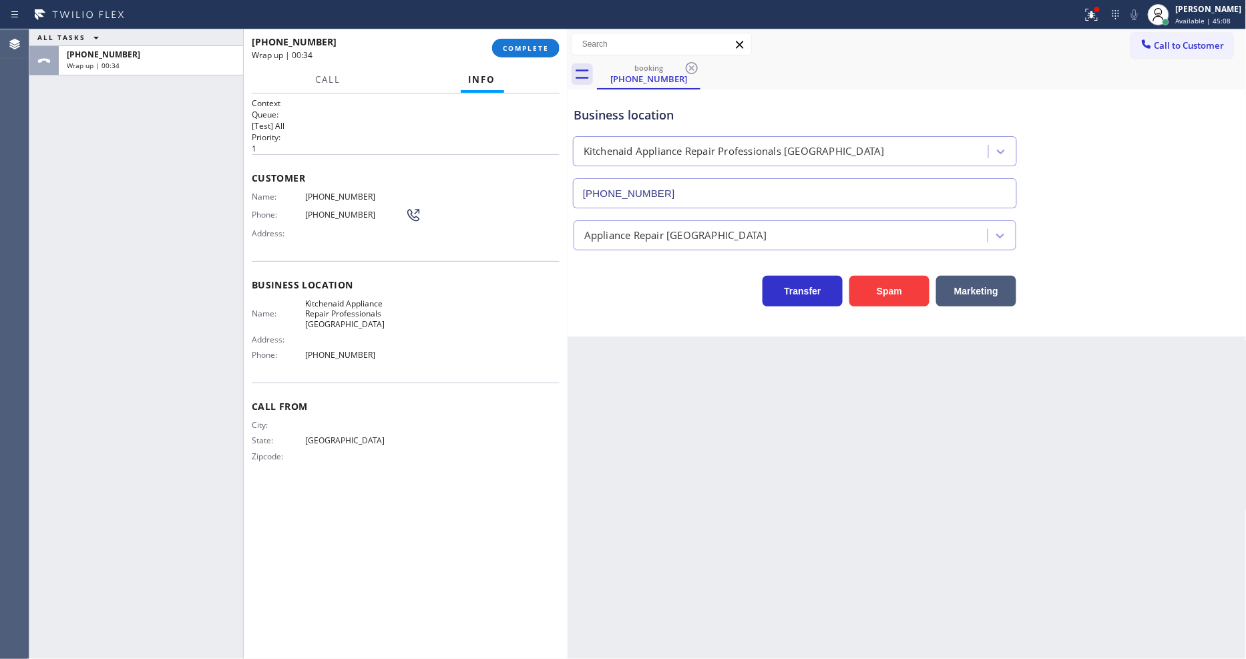
drag, startPoint x: 980, startPoint y: 408, endPoint x: 685, endPoint y: 160, distance: 384.9
click at [977, 405] on div "Back to Dashboard Change Sender ID Customers Technicians Select a contact Outbo…" at bounding box center [907, 344] width 679 height 630
click at [533, 49] on span "COMPLETE" at bounding box center [526, 47] width 46 height 9
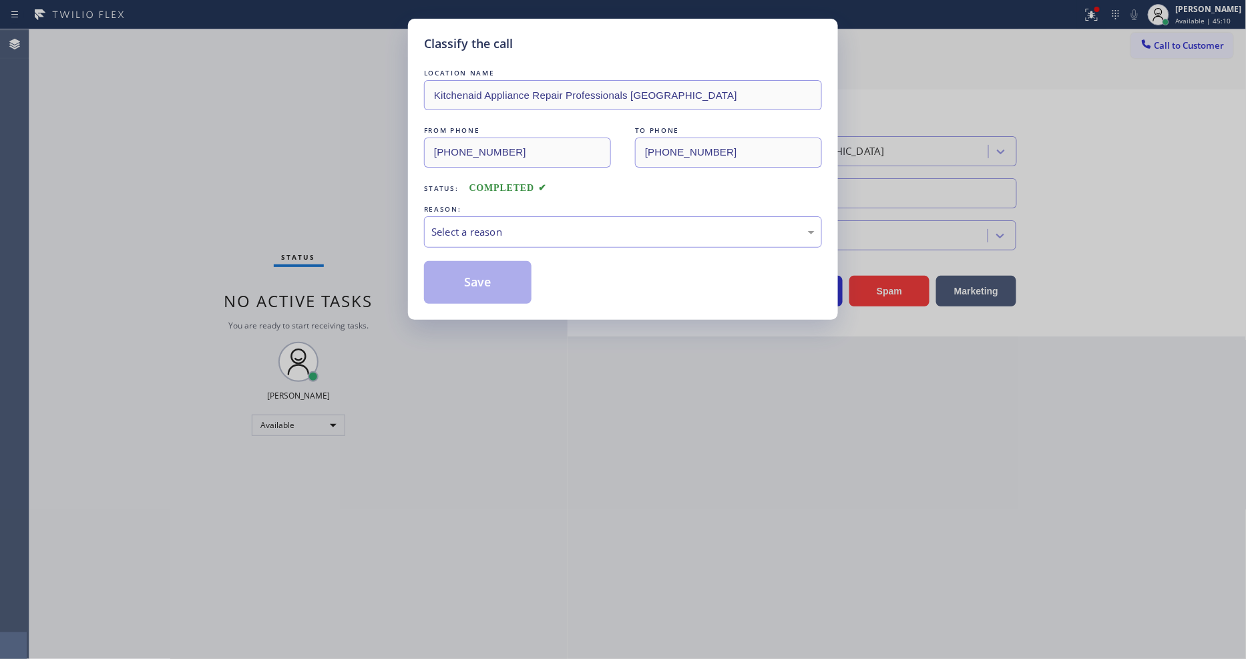
click at [463, 238] on div "Select a reason" at bounding box center [623, 231] width 398 height 31
click at [448, 279] on button "Save" at bounding box center [478, 282] width 108 height 43
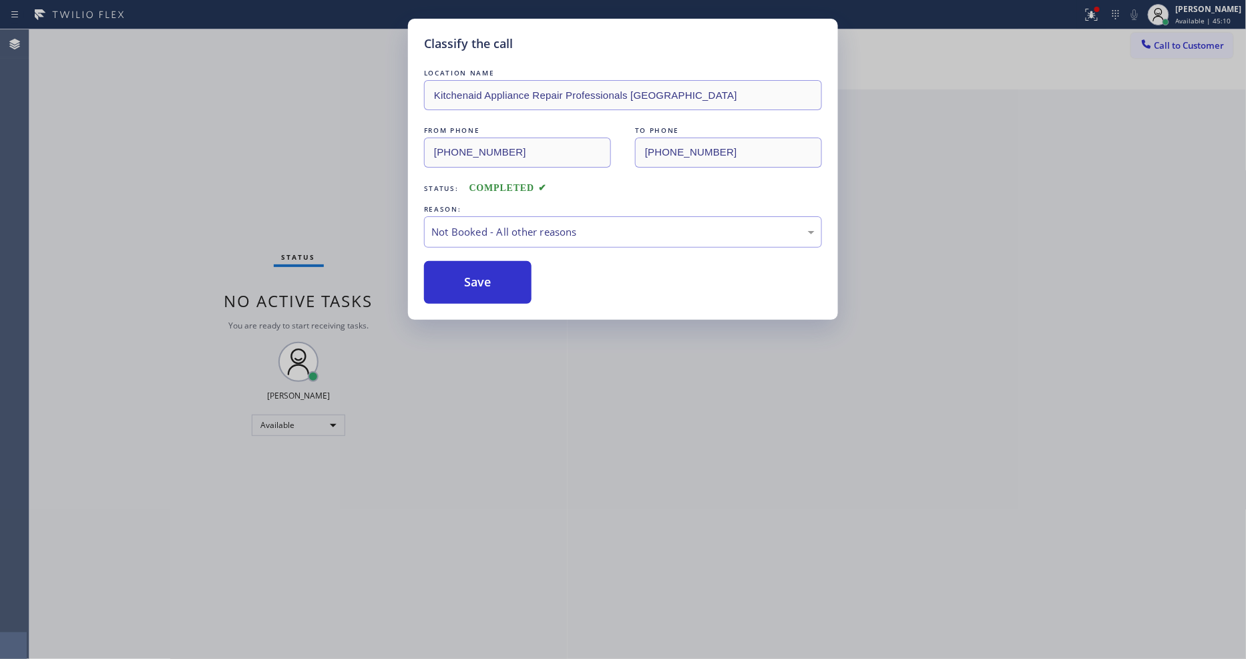
click at [448, 279] on button "Save" at bounding box center [478, 282] width 108 height 43
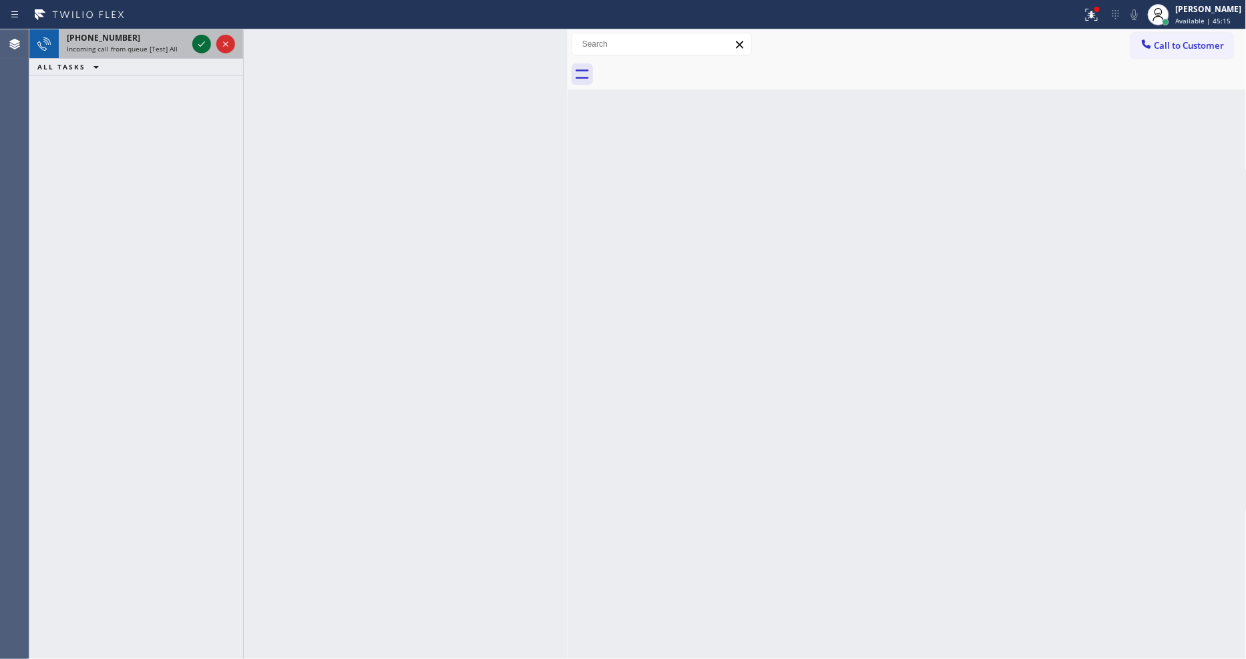
click at [197, 42] on icon at bounding box center [202, 44] width 16 height 16
click at [200, 43] on icon at bounding box center [202, 44] width 16 height 16
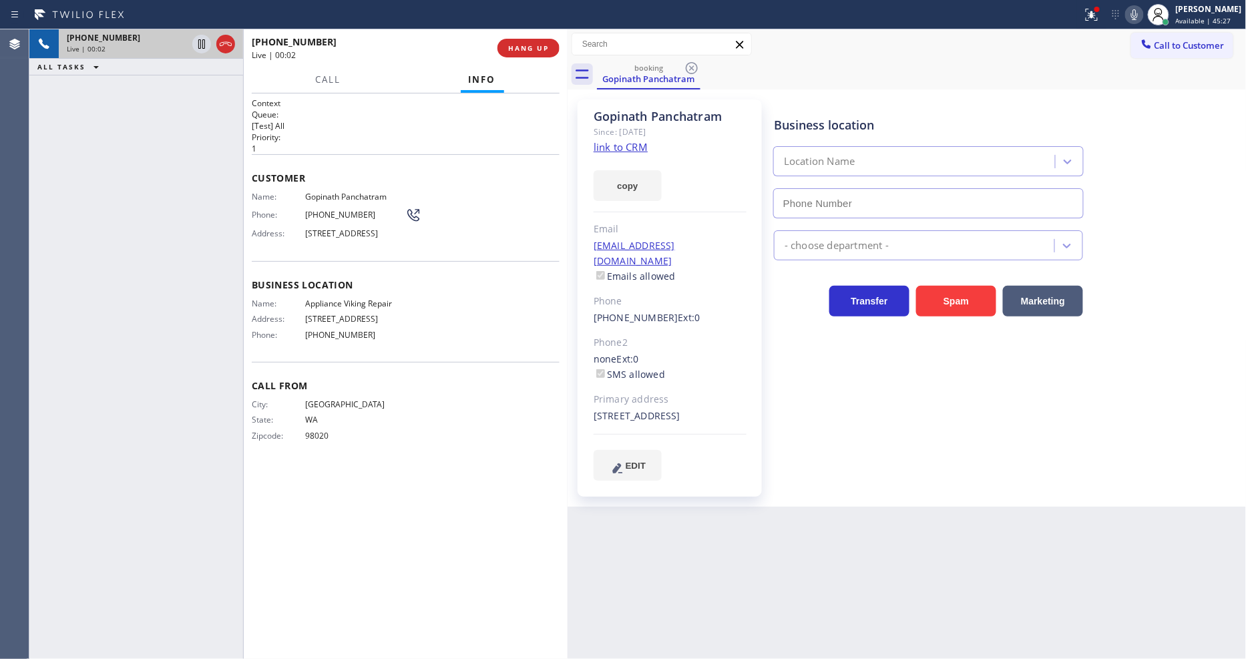
type input "(617) 219-9255"
click at [232, 335] on div "+14257739648 Live | 00:08 ALL TASKS ALL TASKS ACTIVE TASKS TASKS IN WRAP UP" at bounding box center [136, 344] width 214 height 630
click at [618, 141] on link "link to CRM" at bounding box center [621, 146] width 54 height 13
click at [548, 51] on span "HANG UP" at bounding box center [528, 47] width 41 height 9
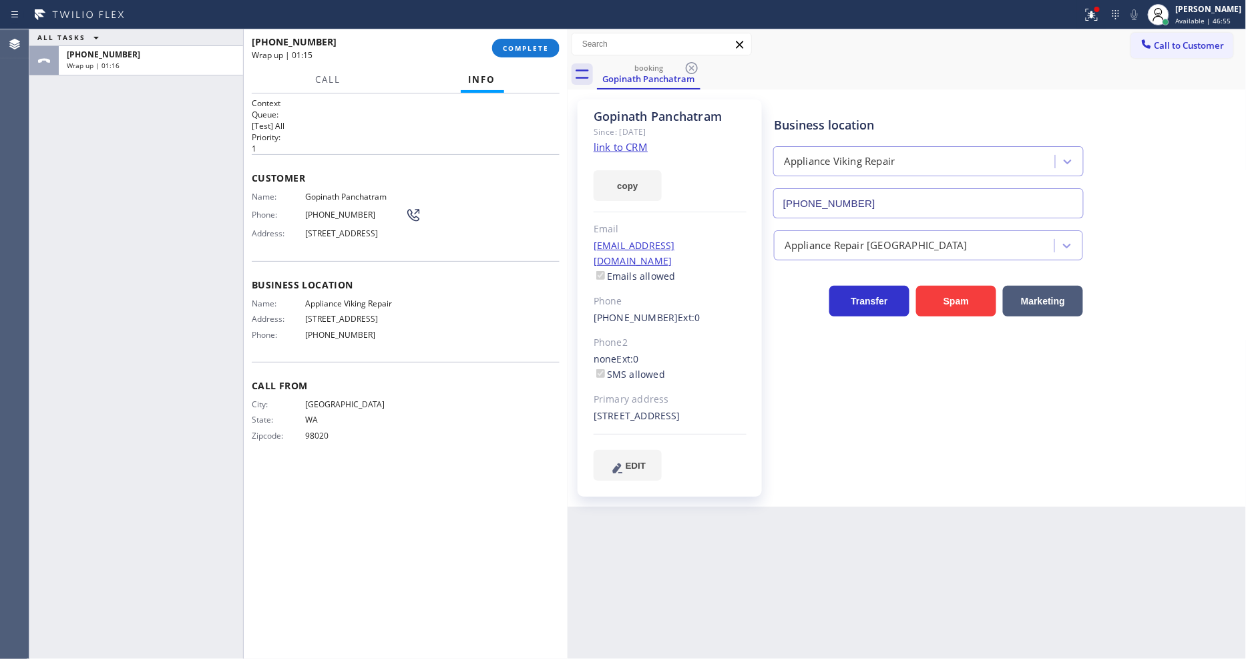
drag, startPoint x: 137, startPoint y: 182, endPoint x: 146, endPoint y: 178, distance: 9.3
click at [136, 182] on div "ALL TASKS ALL TASKS ACTIVE TASKS TASKS IN WRAP UP +14257739648 Wrap up | 01:16" at bounding box center [136, 344] width 214 height 630
click at [156, 202] on div "ALL TASKS ALL TASKS ACTIVE TASKS TASKS IN WRAP UP +14257739648 Wrap up | 01:29" at bounding box center [136, 344] width 214 height 630
click at [526, 45] on span "COMPLETE" at bounding box center [526, 47] width 46 height 9
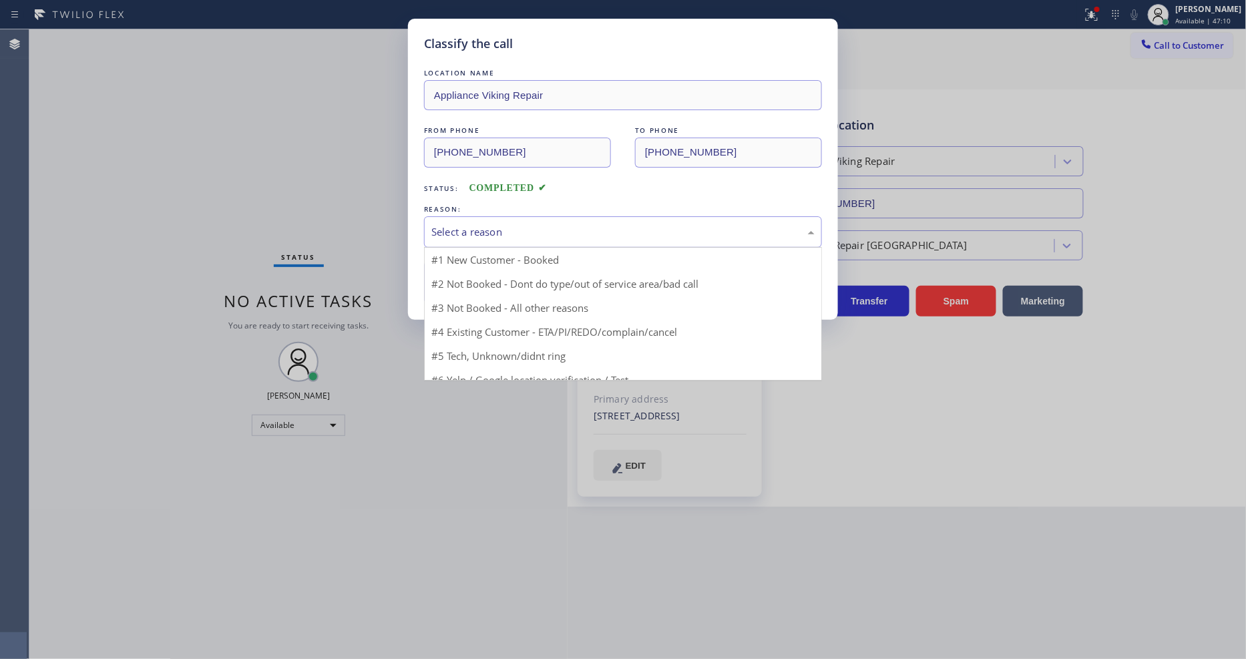
click at [451, 224] on div "Select a reason" at bounding box center [622, 231] width 383 height 15
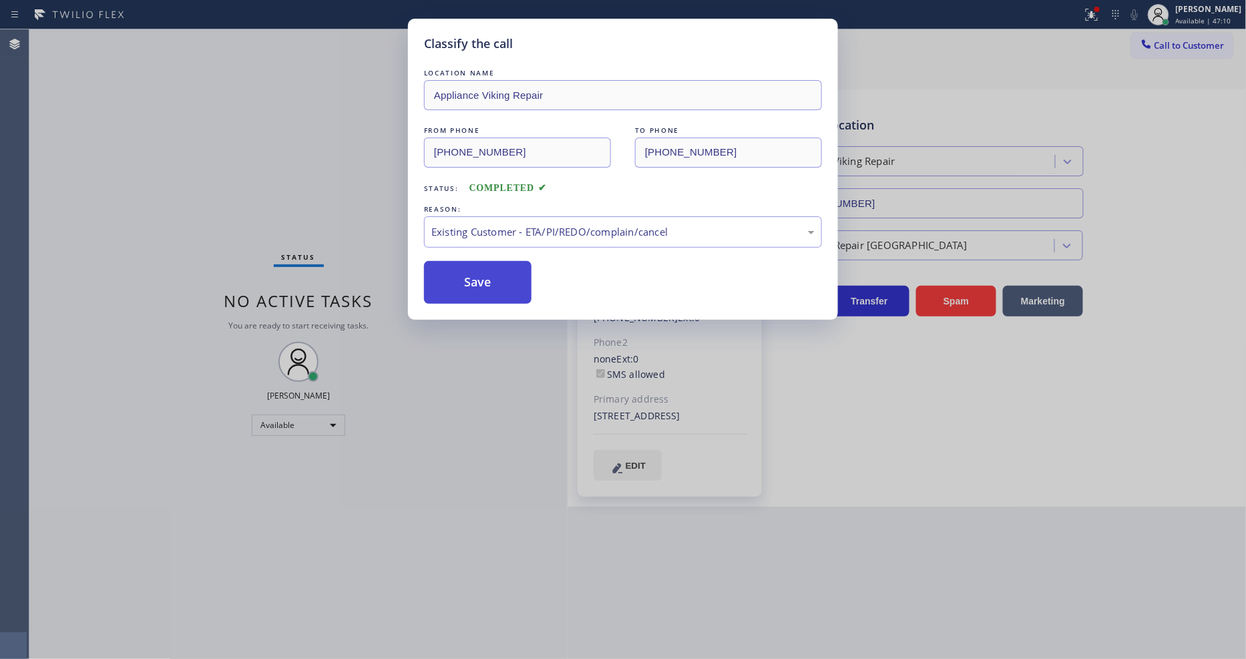
click at [466, 269] on button "Save" at bounding box center [478, 282] width 108 height 43
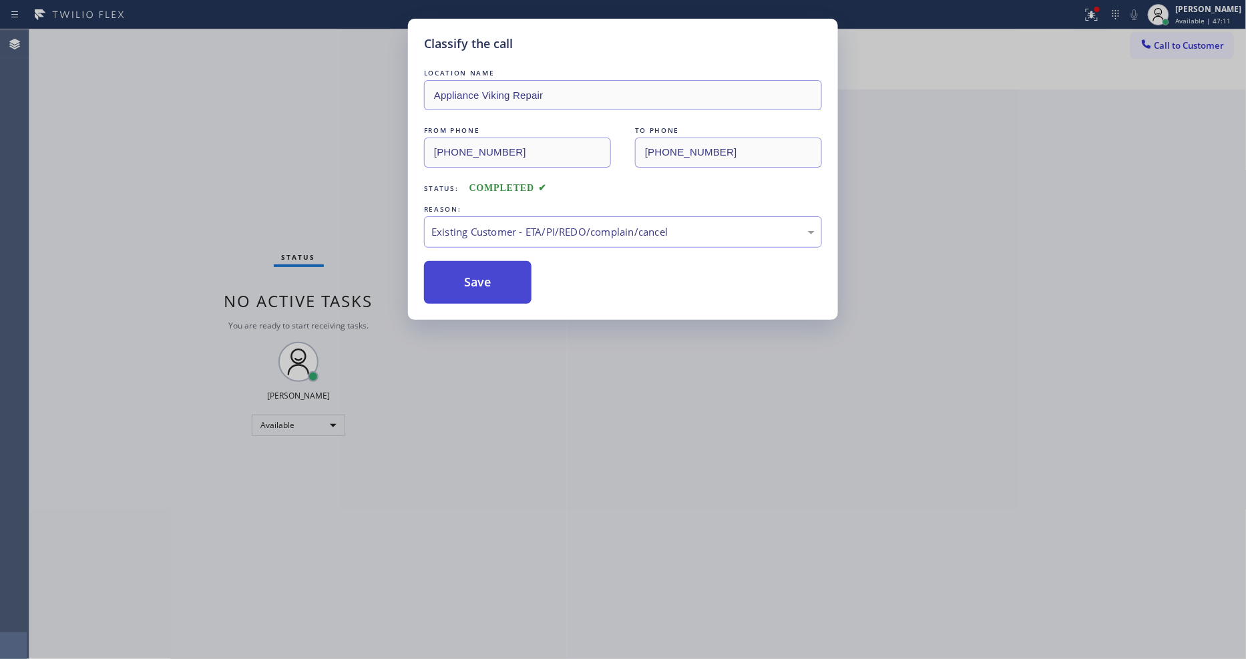
click at [466, 269] on button "Save" at bounding box center [478, 282] width 108 height 43
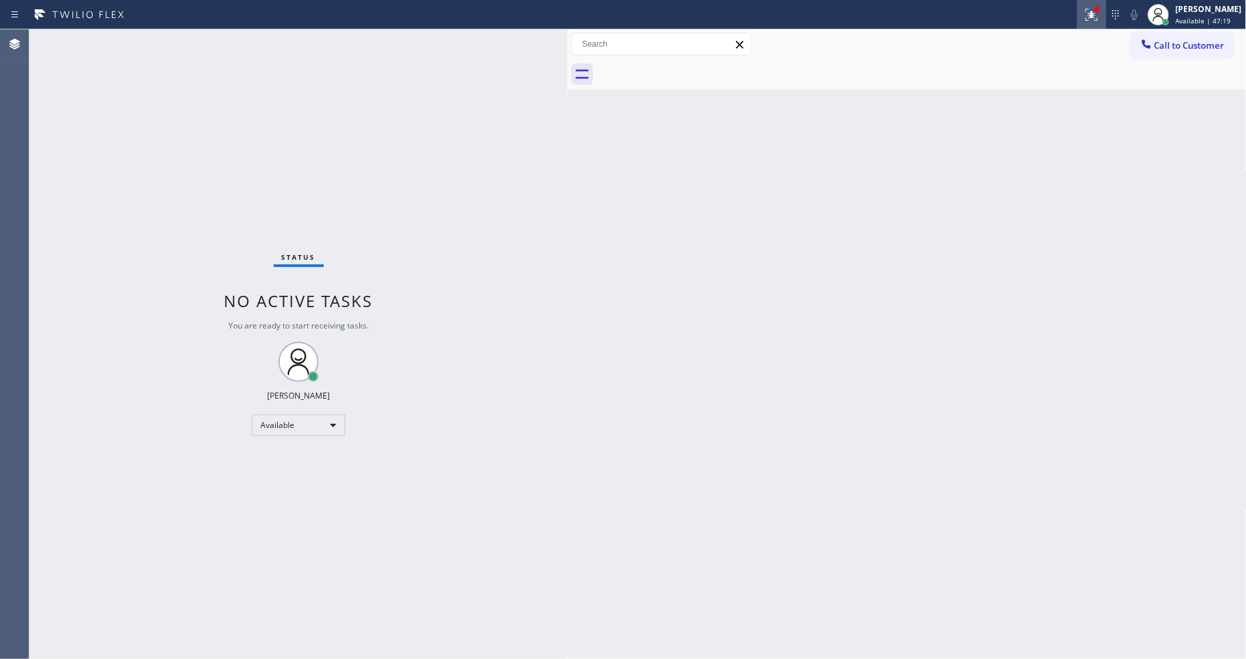
click at [1099, 14] on icon at bounding box center [1092, 15] width 16 height 16
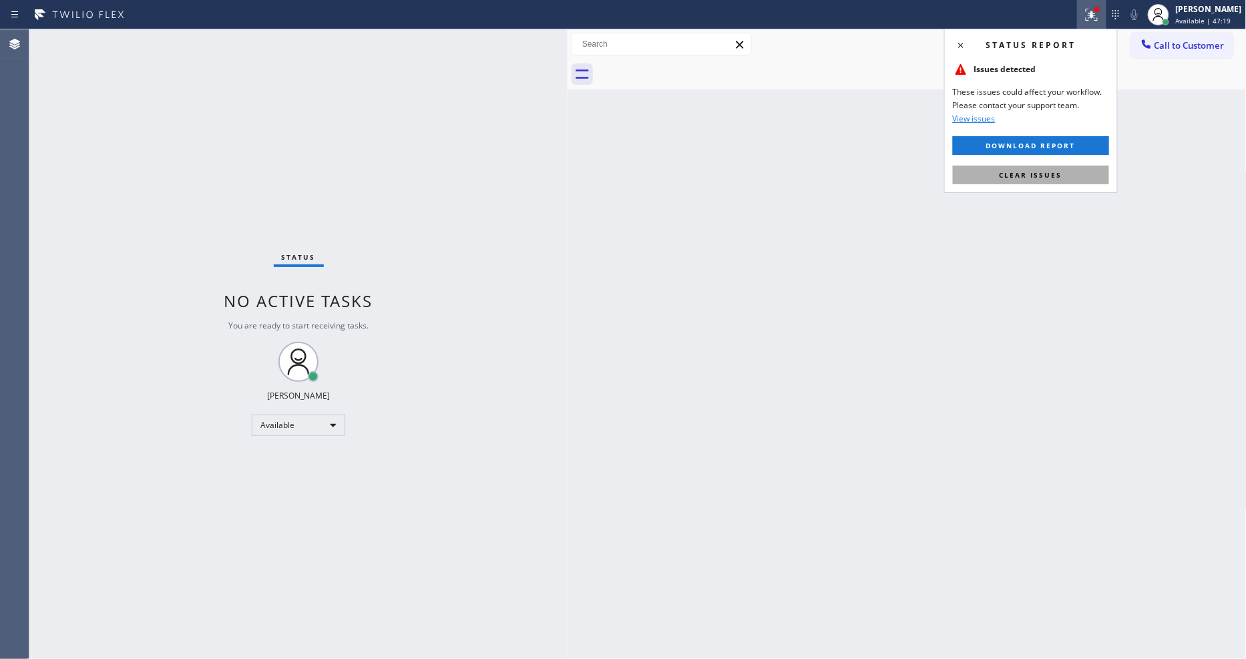
click at [1045, 168] on button "Clear issues" at bounding box center [1031, 175] width 156 height 19
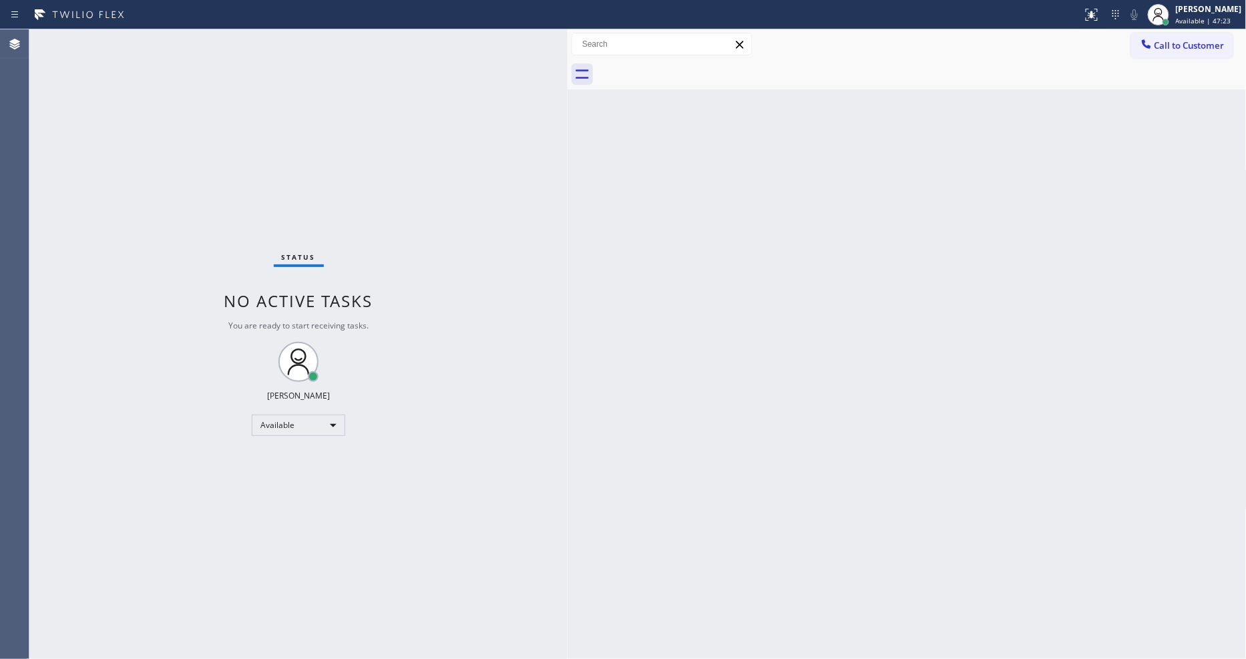
click at [613, 506] on div "Back to Dashboard Change Sender ID Customers Technicians Select a contact Outbo…" at bounding box center [907, 344] width 679 height 630
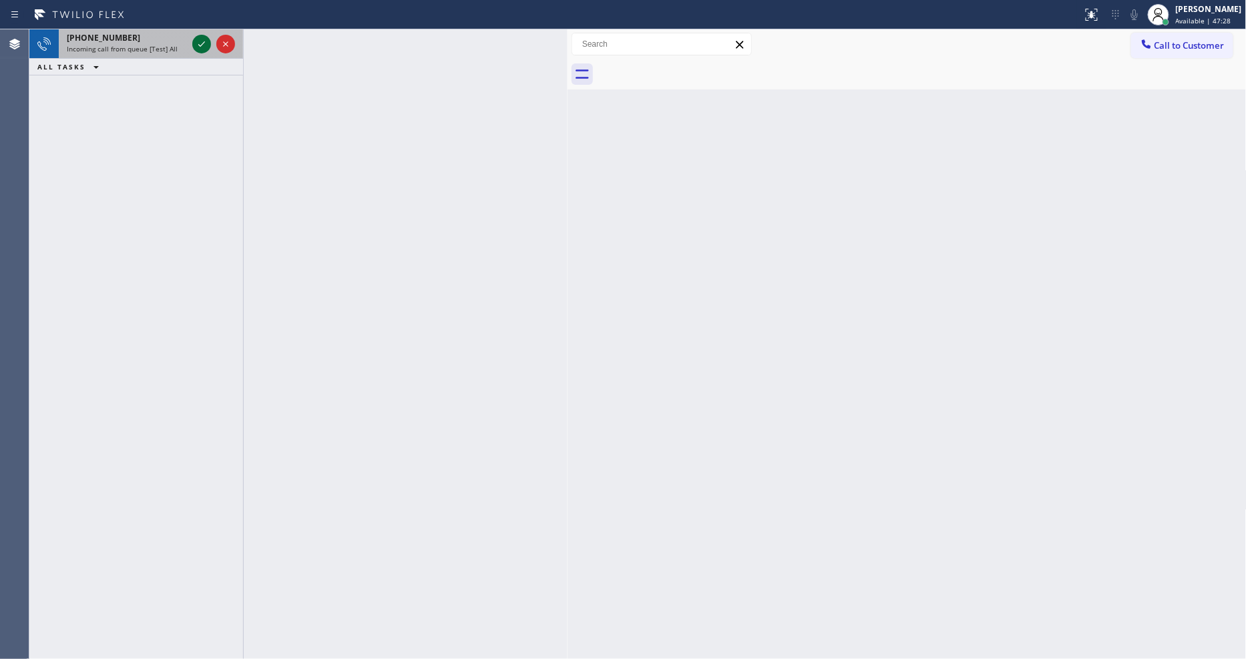
click at [202, 41] on icon at bounding box center [202, 44] width 16 height 16
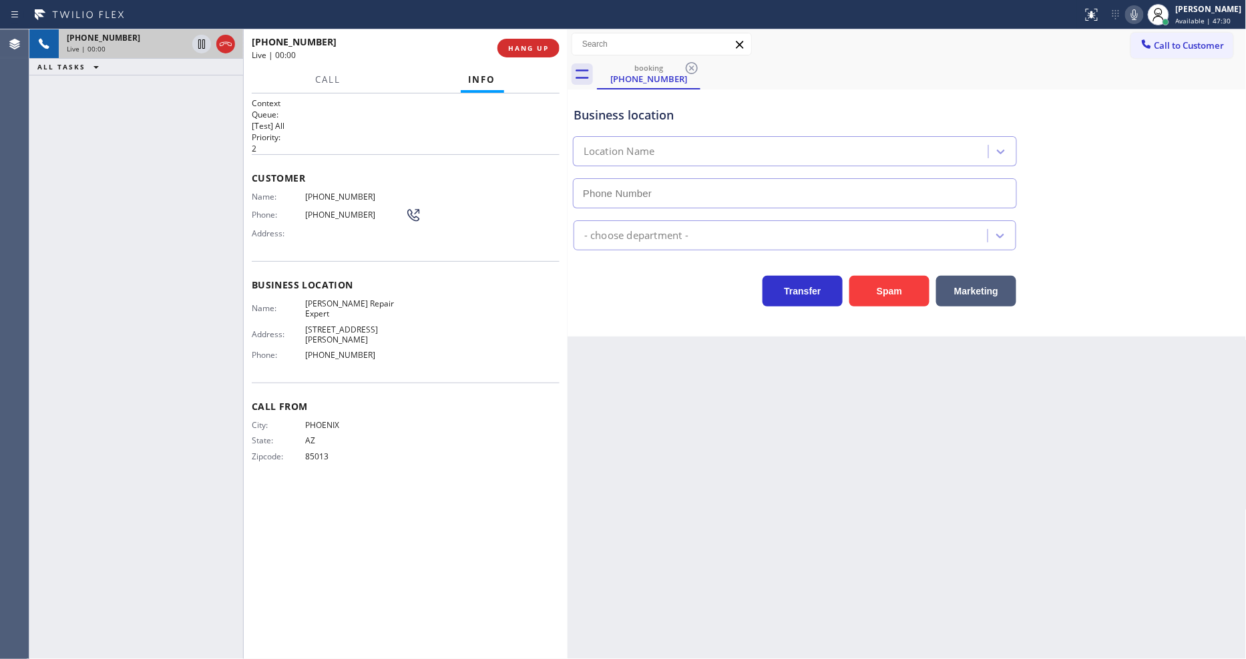
type input "(602) 536-7986"
click at [541, 45] on span "HANG UP" at bounding box center [528, 47] width 41 height 9
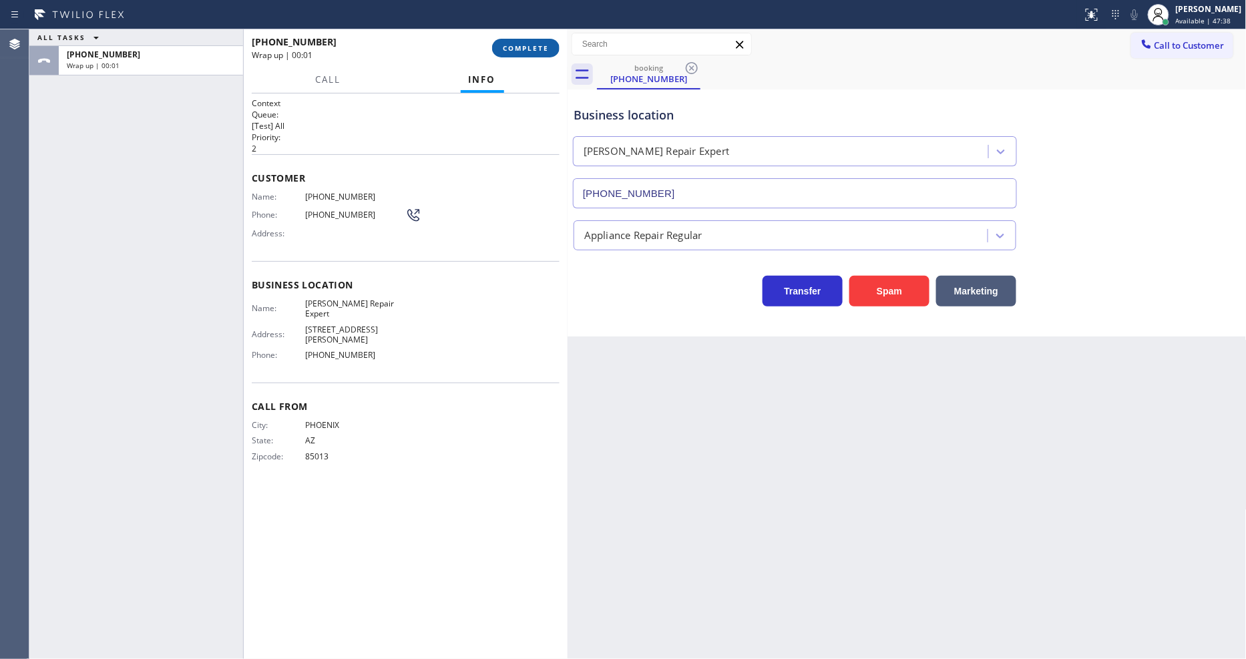
click at [541, 45] on span "COMPLETE" at bounding box center [526, 47] width 46 height 9
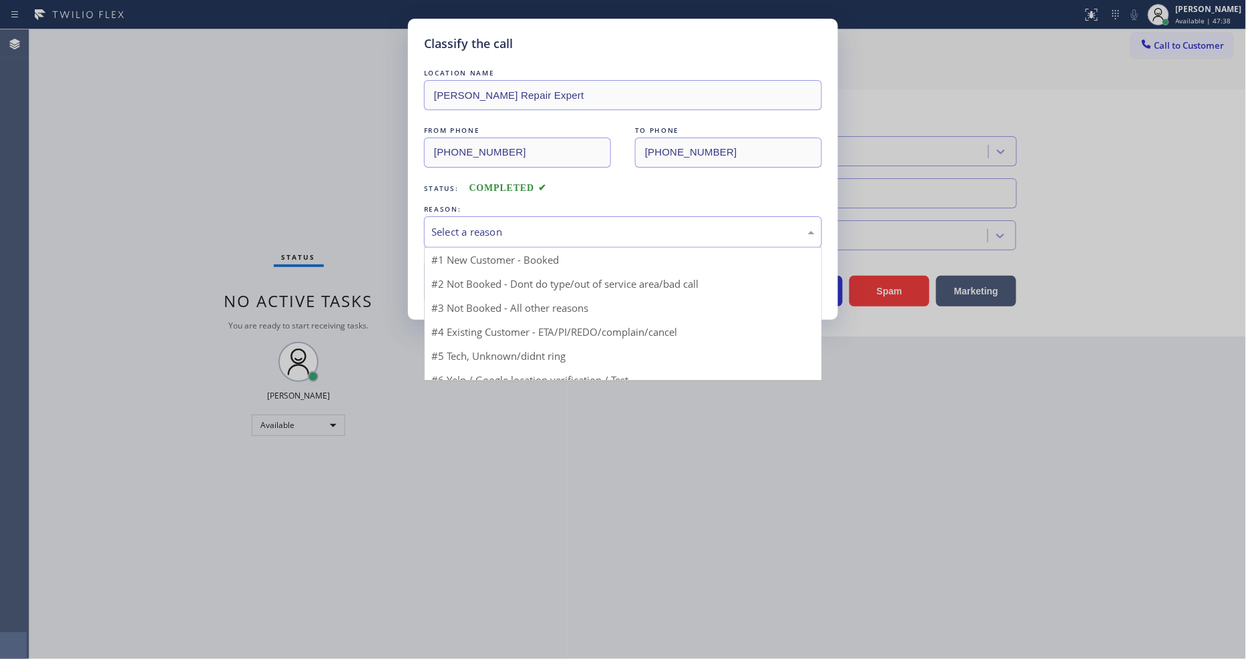
click at [488, 224] on div "Select a reason" at bounding box center [622, 231] width 383 height 15
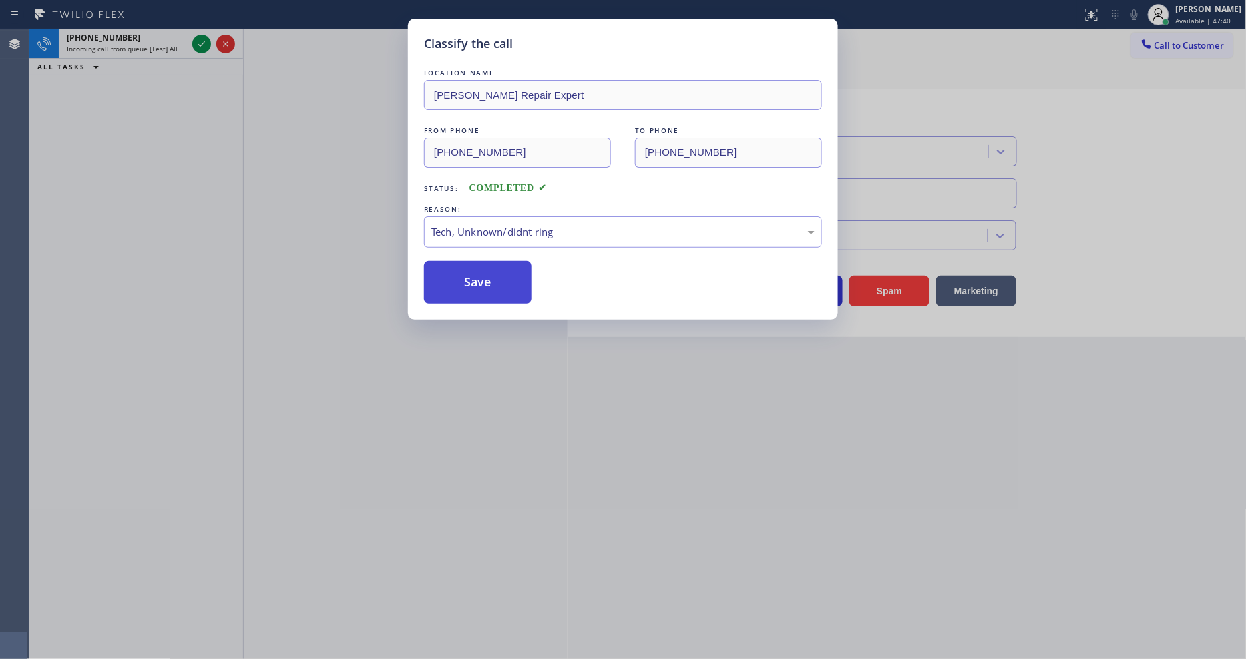
click at [504, 271] on button "Save" at bounding box center [478, 282] width 108 height 43
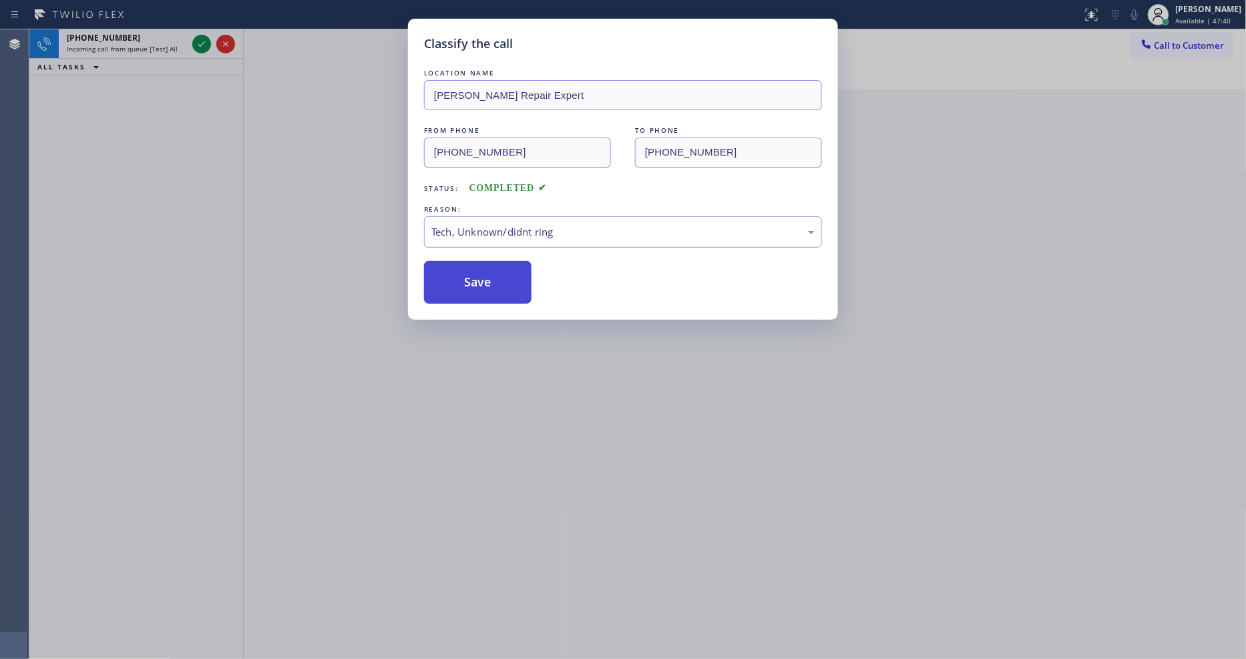
click at [504, 271] on button "Save" at bounding box center [478, 282] width 108 height 43
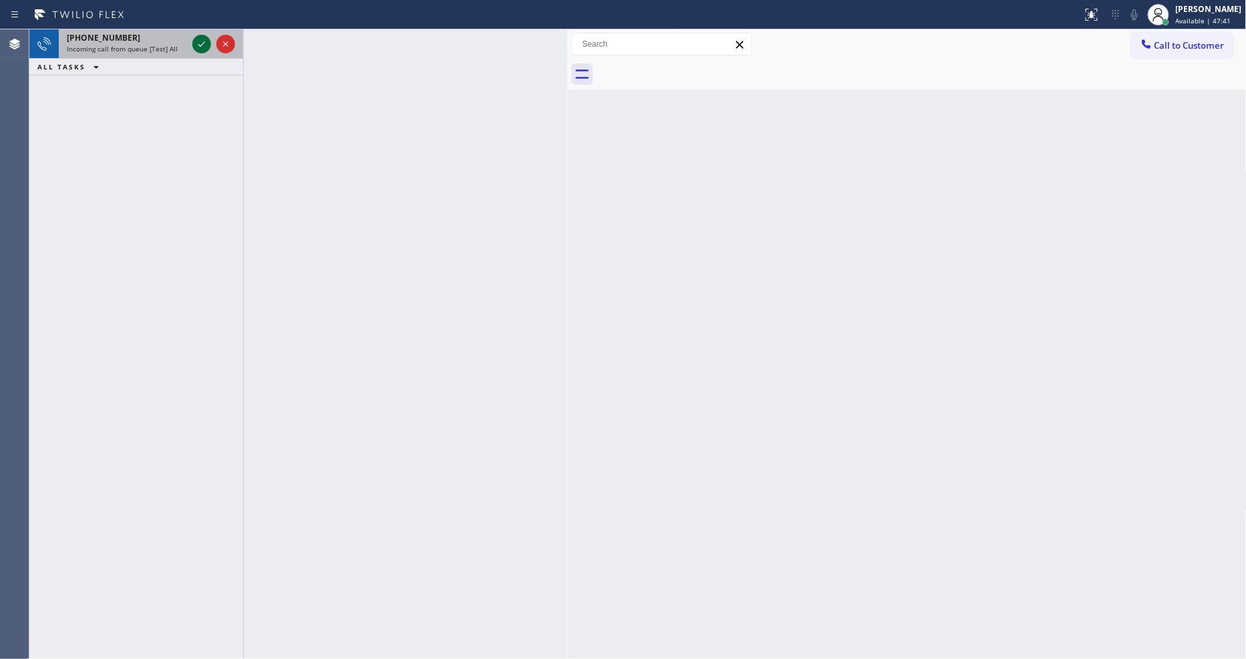
click at [200, 43] on icon at bounding box center [202, 44] width 16 height 16
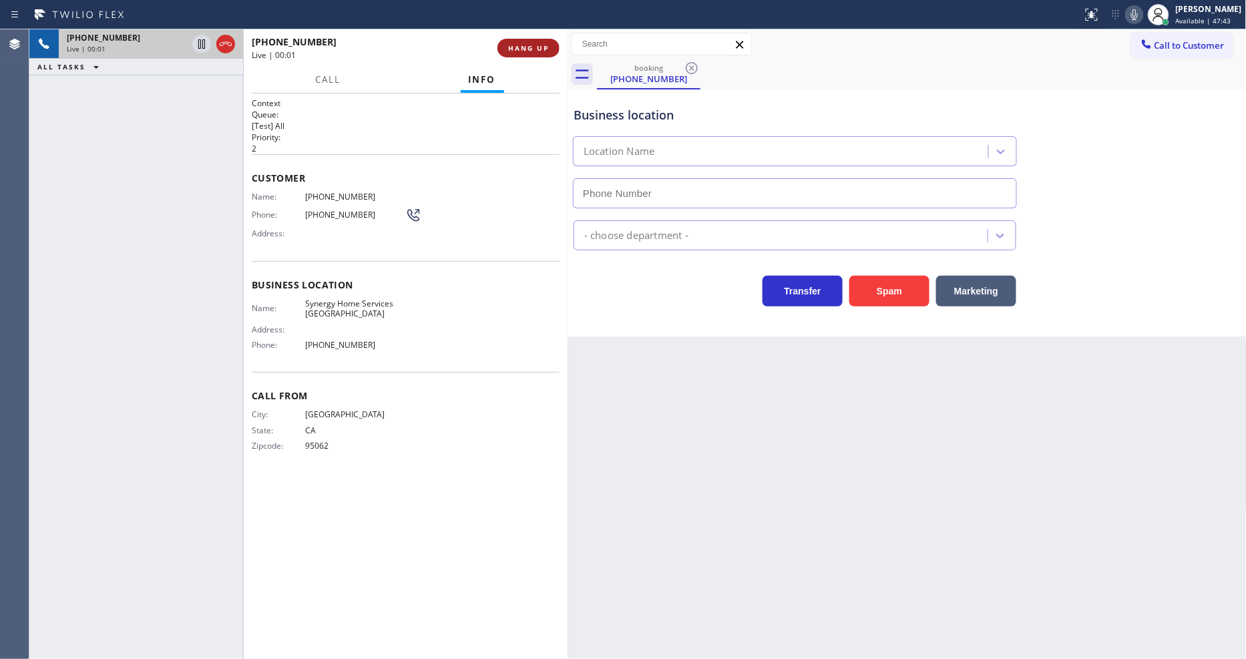
type input "(415) 548-9009"
click at [528, 49] on span "HANG UP" at bounding box center [528, 47] width 41 height 9
click at [526, 50] on span "HANG UP" at bounding box center [528, 47] width 41 height 9
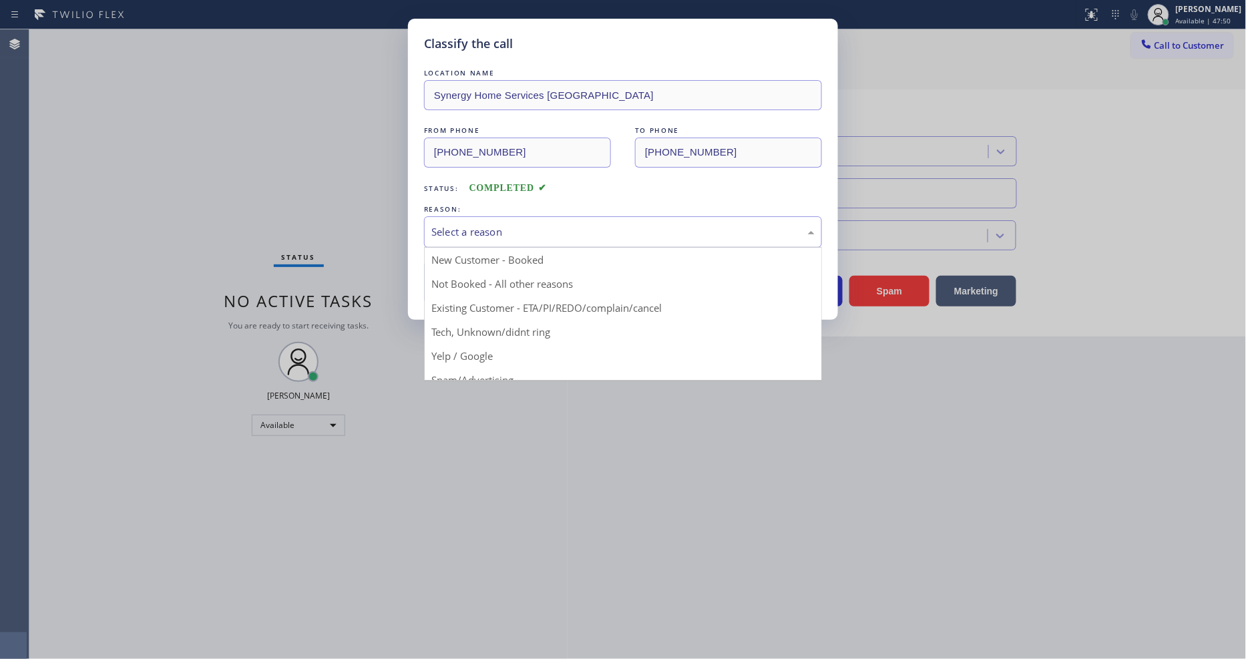
click at [502, 224] on div "Select a reason" at bounding box center [622, 231] width 383 height 15
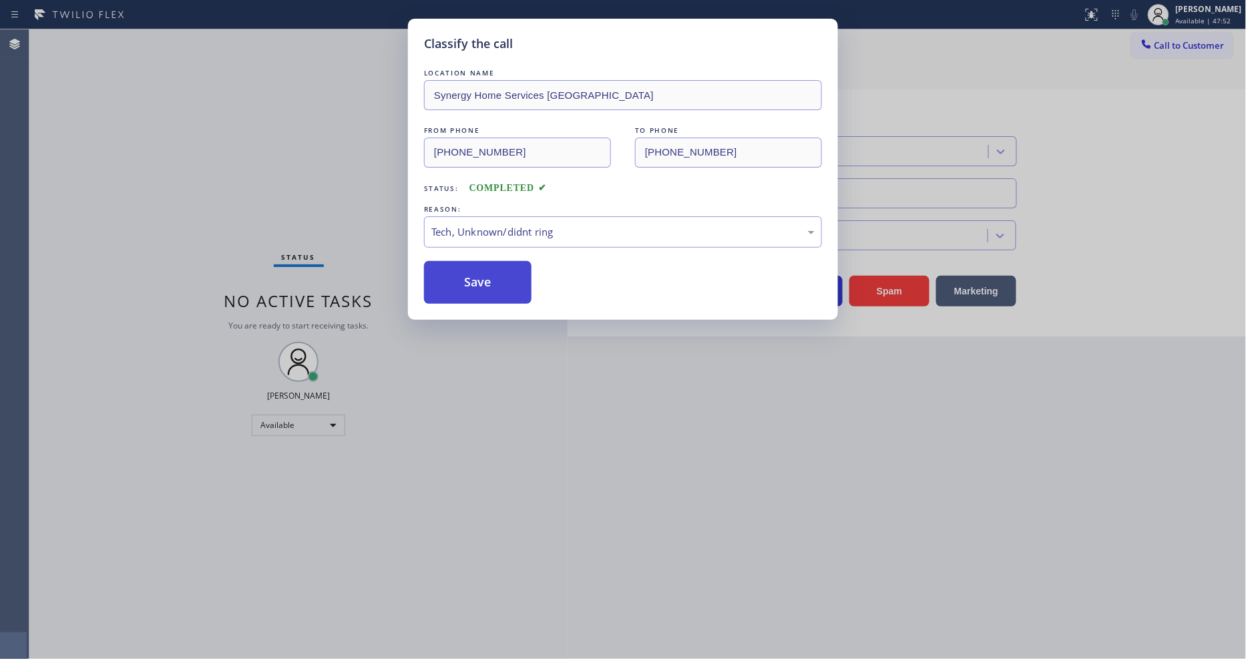
click at [493, 271] on button "Save" at bounding box center [478, 282] width 108 height 43
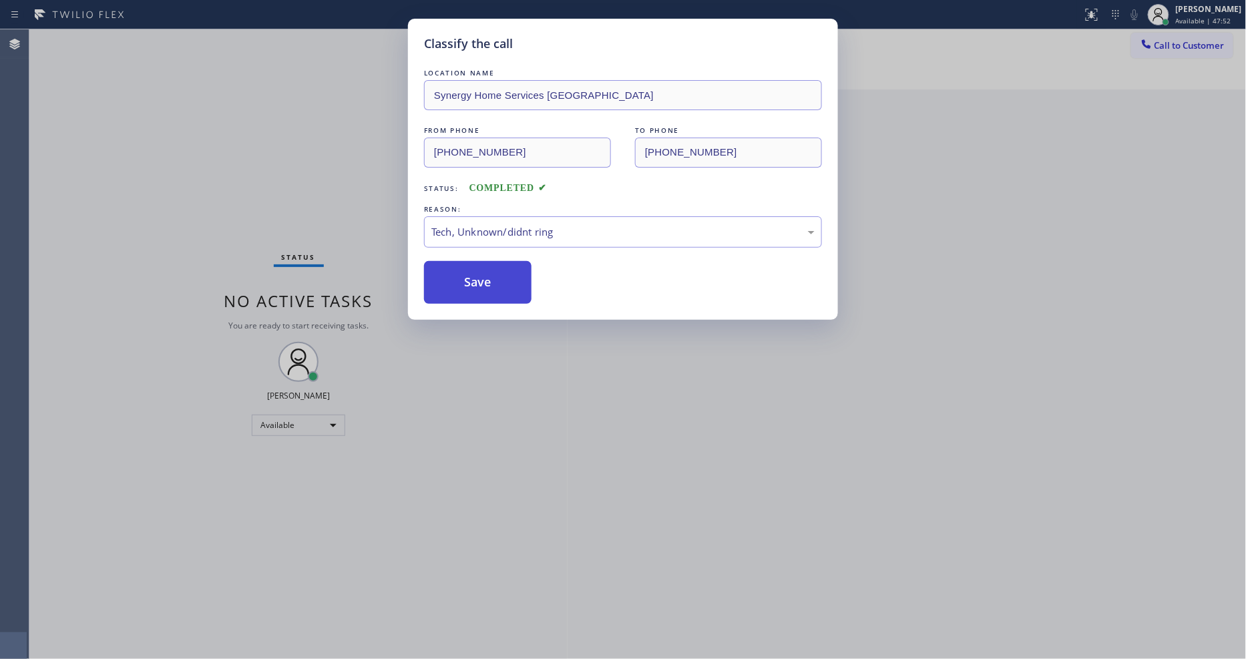
click at [493, 271] on button "Save" at bounding box center [478, 282] width 108 height 43
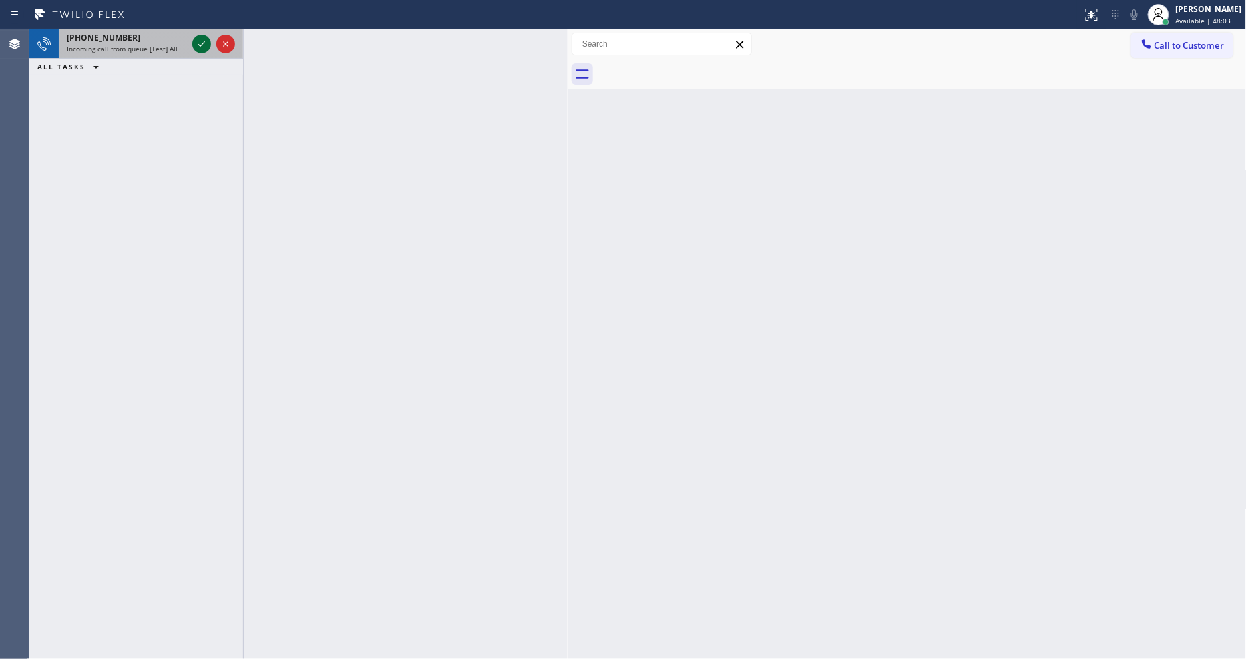
click at [204, 43] on icon at bounding box center [201, 43] width 7 height 5
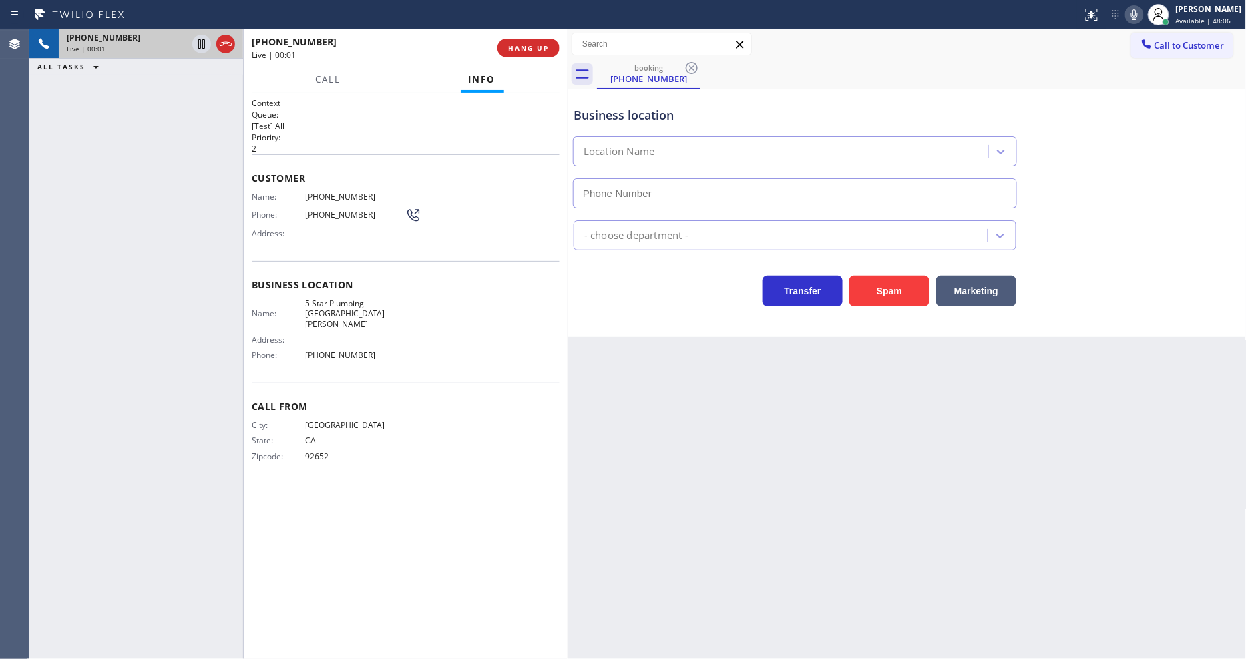
type input "(714) 844-0014"
click at [524, 45] on span "HANG UP" at bounding box center [528, 47] width 41 height 9
click at [525, 45] on span "HANG UP" at bounding box center [528, 47] width 41 height 9
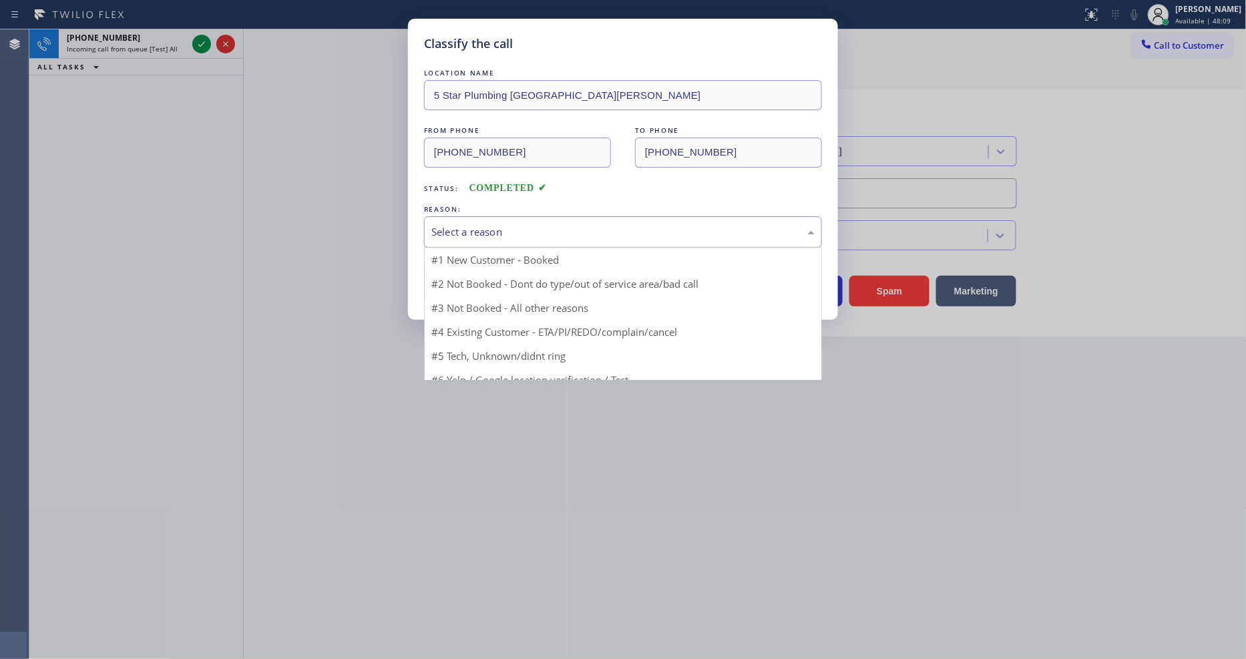
click at [483, 234] on div "Select a reason" at bounding box center [622, 231] width 383 height 15
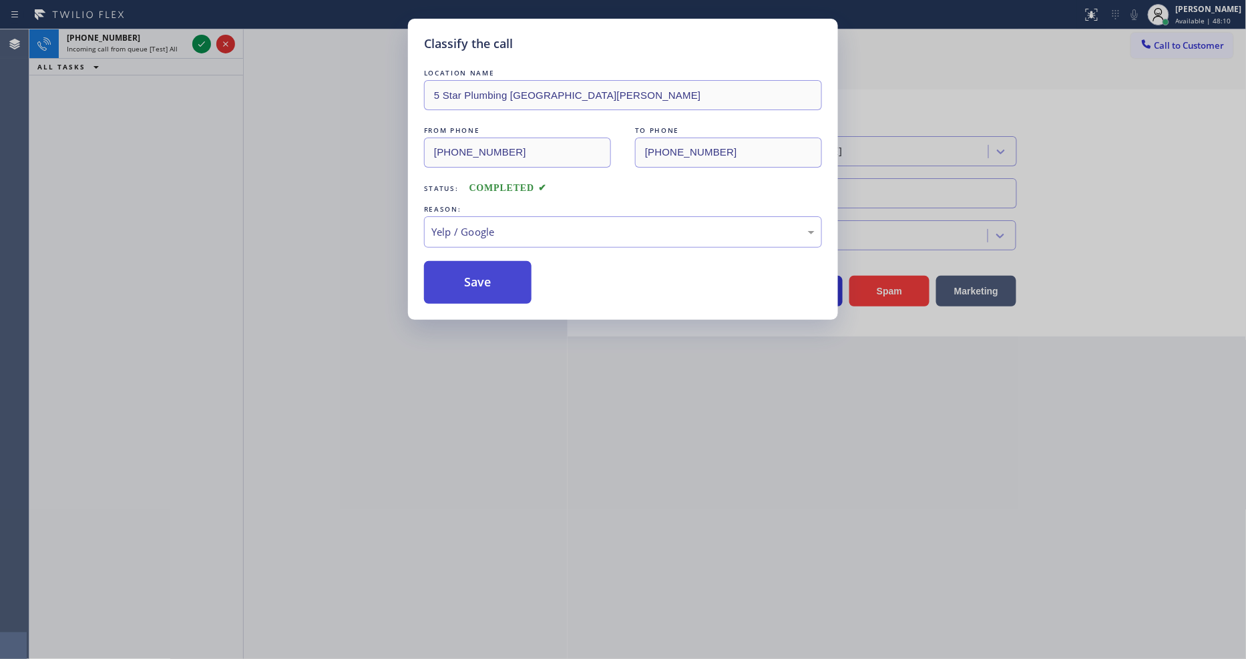
drag, startPoint x: 494, startPoint y: 254, endPoint x: 495, endPoint y: 281, distance: 26.7
click at [494, 255] on div "LOCATION NAME 5 Star Plumbing Santa Ana FROM PHONE (714) 452-2020 TO PHONE (714…" at bounding box center [623, 185] width 398 height 238
click at [495, 281] on button "Save" at bounding box center [478, 282] width 108 height 43
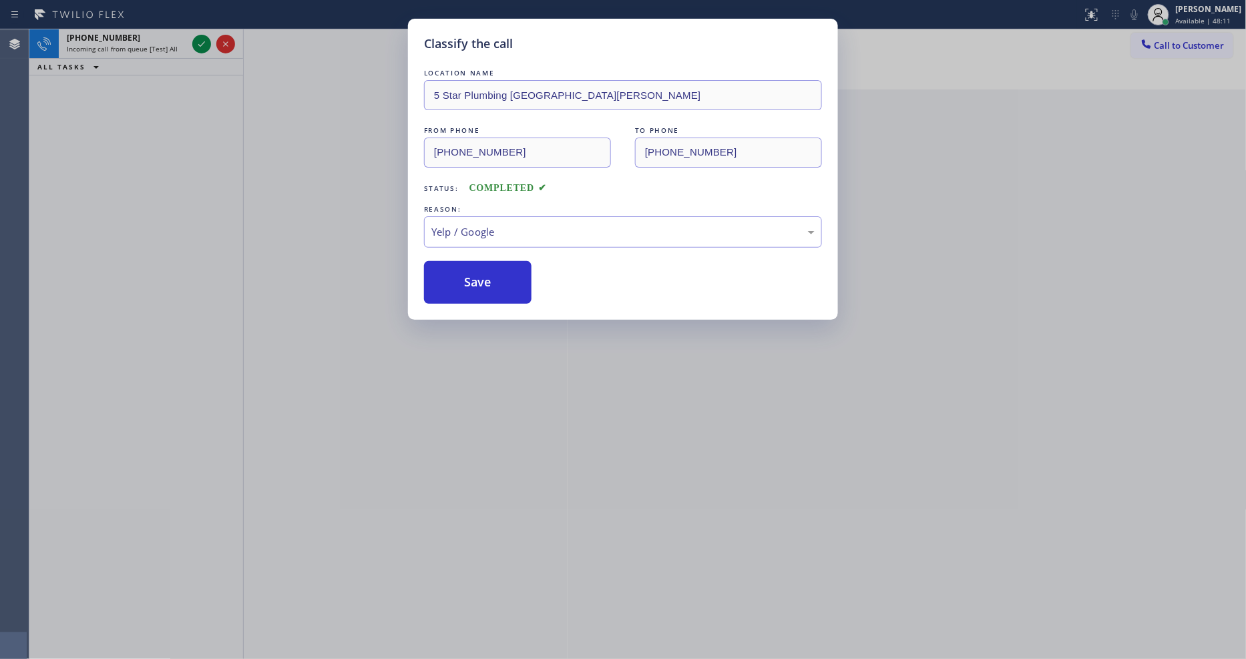
click at [200, 45] on div "Classify the call LOCATION NAME All Star Sub Zero Repair Experts FROM PHONE (48…" at bounding box center [637, 344] width 1217 height 630
click at [200, 45] on icon at bounding box center [202, 44] width 16 height 16
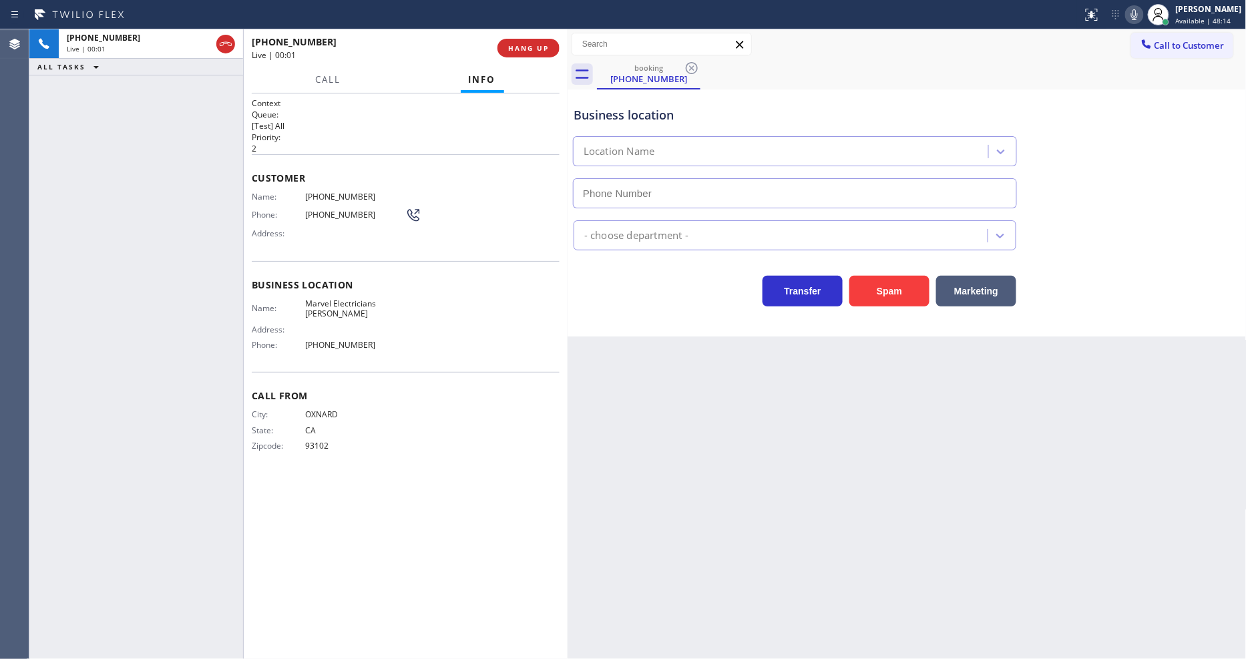
type input "(805) 307-3433"
click at [518, 55] on button "HANG UP" at bounding box center [529, 48] width 62 height 19
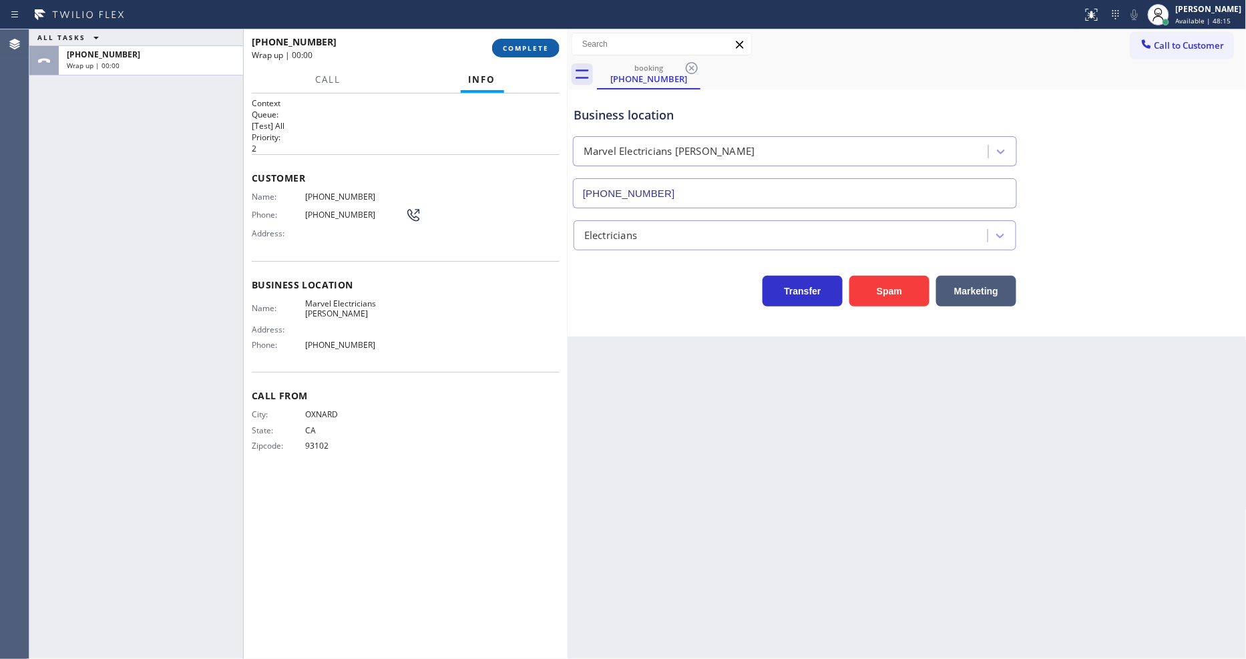
click at [522, 49] on span "COMPLETE" at bounding box center [526, 47] width 46 height 9
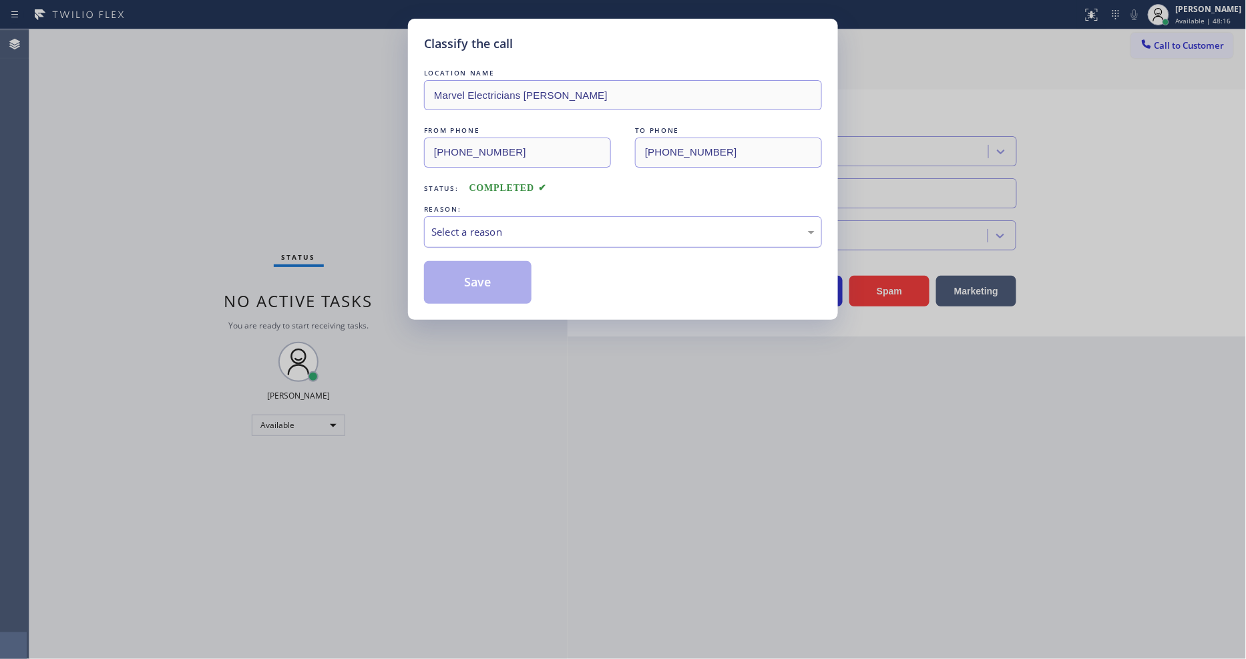
click at [517, 224] on div "Select a reason" at bounding box center [622, 231] width 383 height 15
click at [497, 269] on button "Save" at bounding box center [478, 282] width 108 height 43
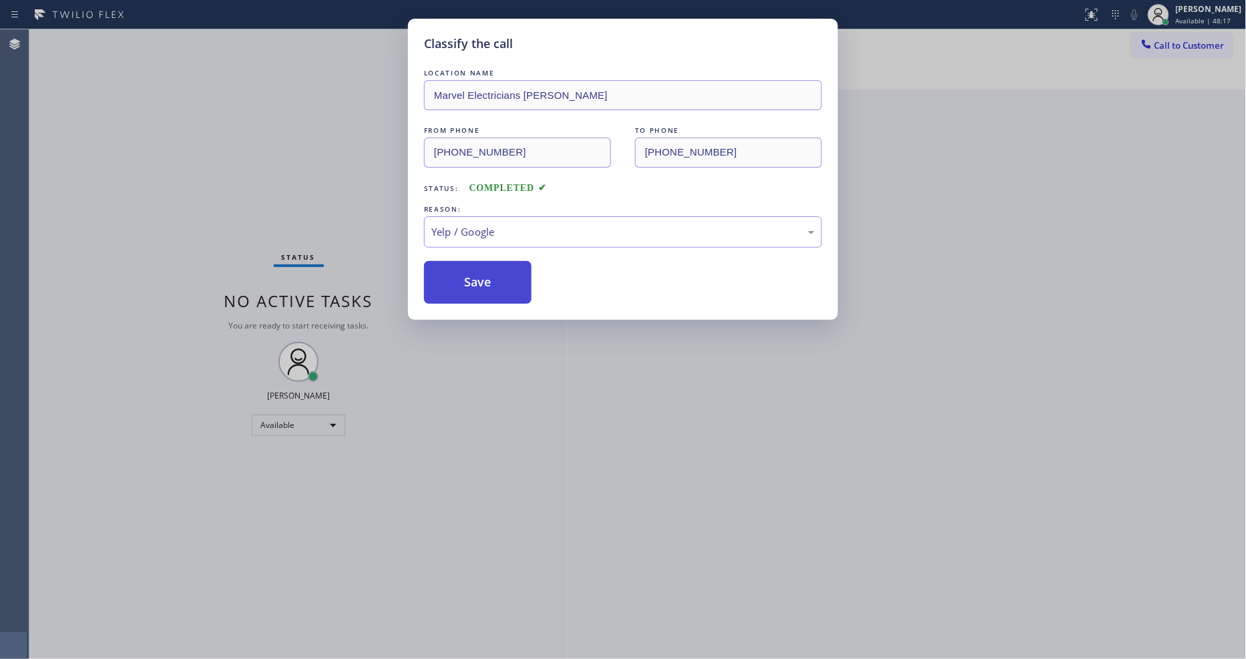
click at [497, 269] on button "Save" at bounding box center [478, 282] width 108 height 43
click at [497, 268] on button "Save" at bounding box center [478, 282] width 108 height 43
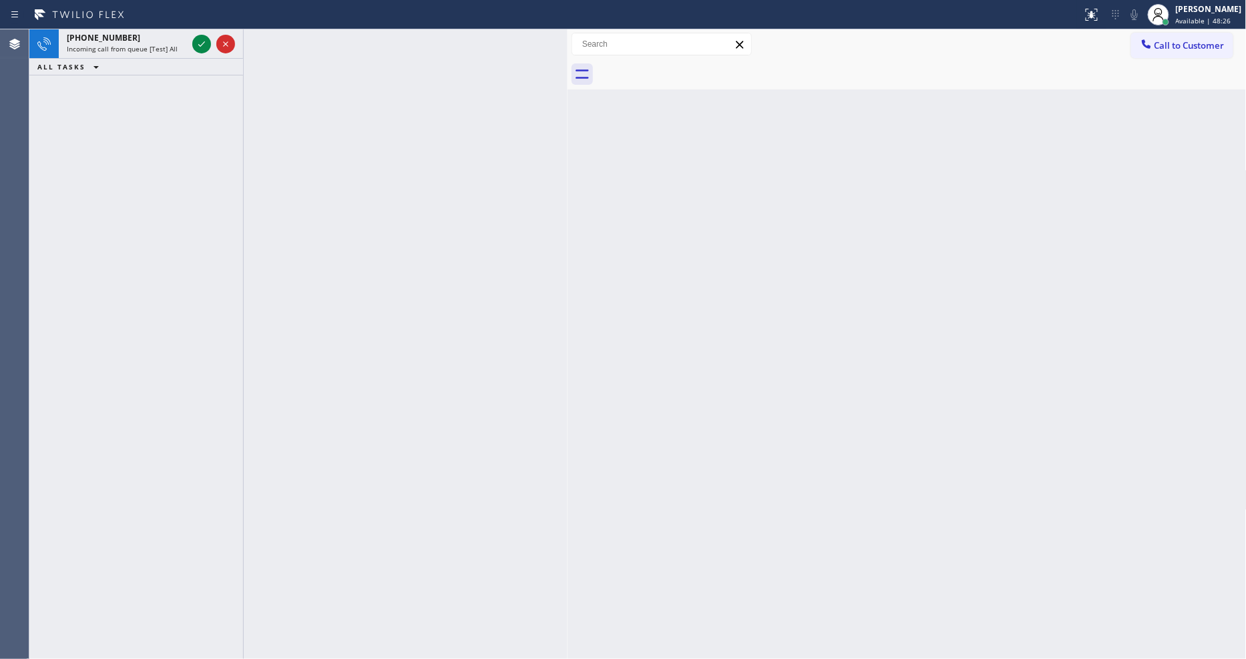
drag, startPoint x: 202, startPoint y: 41, endPoint x: 212, endPoint y: 114, distance: 72.8
click at [202, 41] on icon at bounding box center [202, 44] width 16 height 16
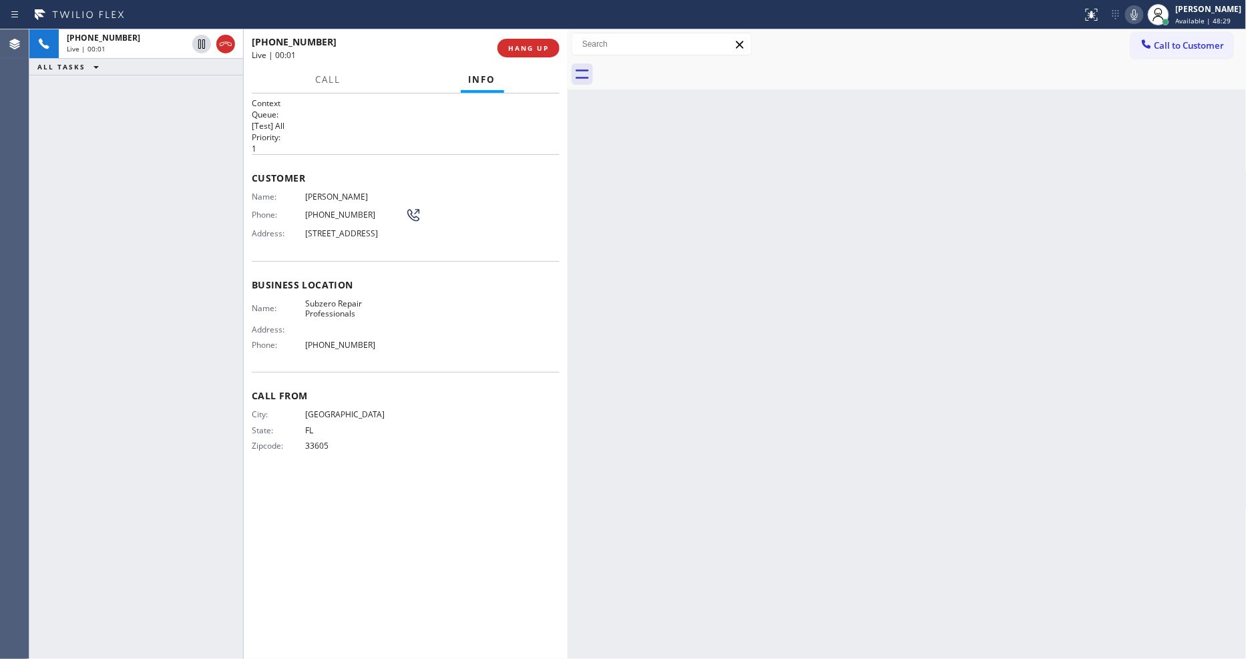
click at [912, 301] on div "Back to Dashboard Change Sender ID Customers Technicians Select a contact Outbo…" at bounding box center [907, 344] width 679 height 630
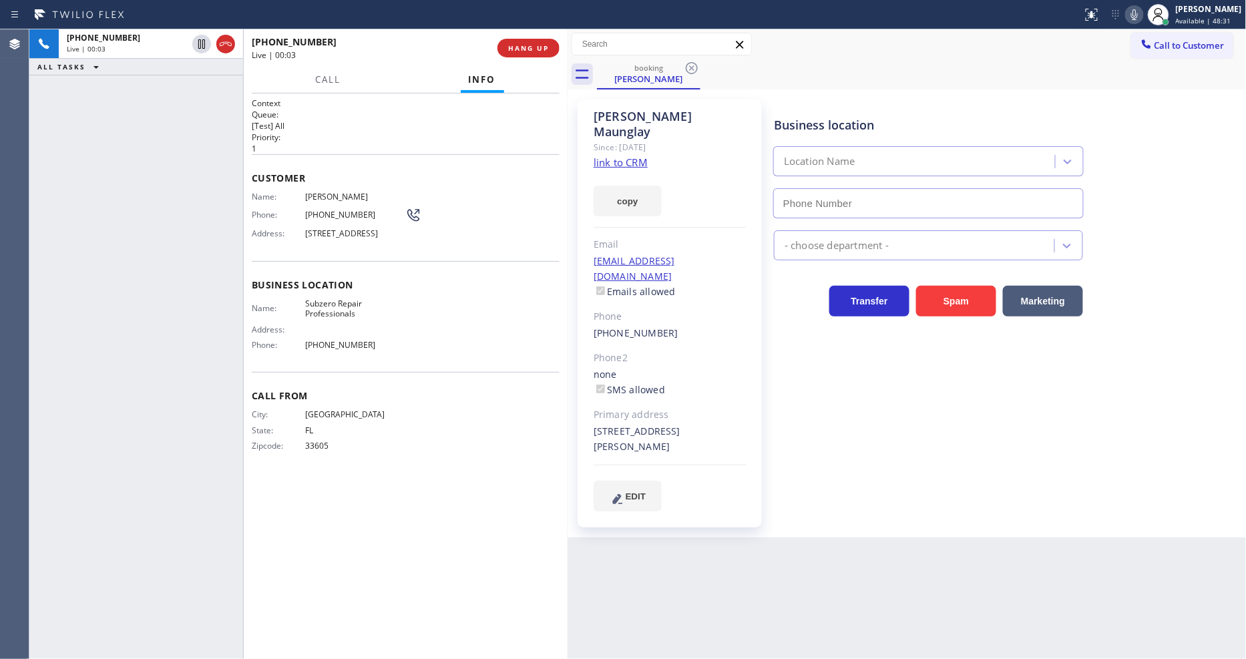
click at [606, 156] on link "link to CRM" at bounding box center [621, 162] width 54 height 13
type input "(949) 523-3220"
click at [532, 48] on span "HANG UP" at bounding box center [528, 47] width 41 height 9
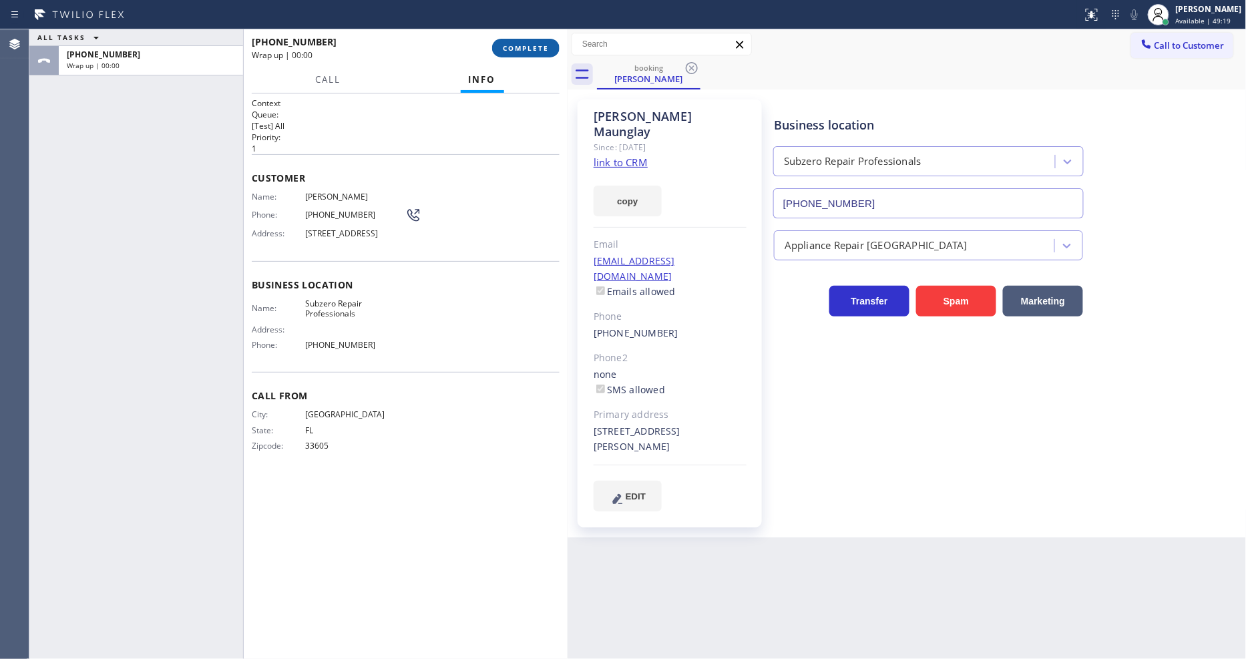
click at [532, 47] on span "COMPLETE" at bounding box center [526, 47] width 46 height 9
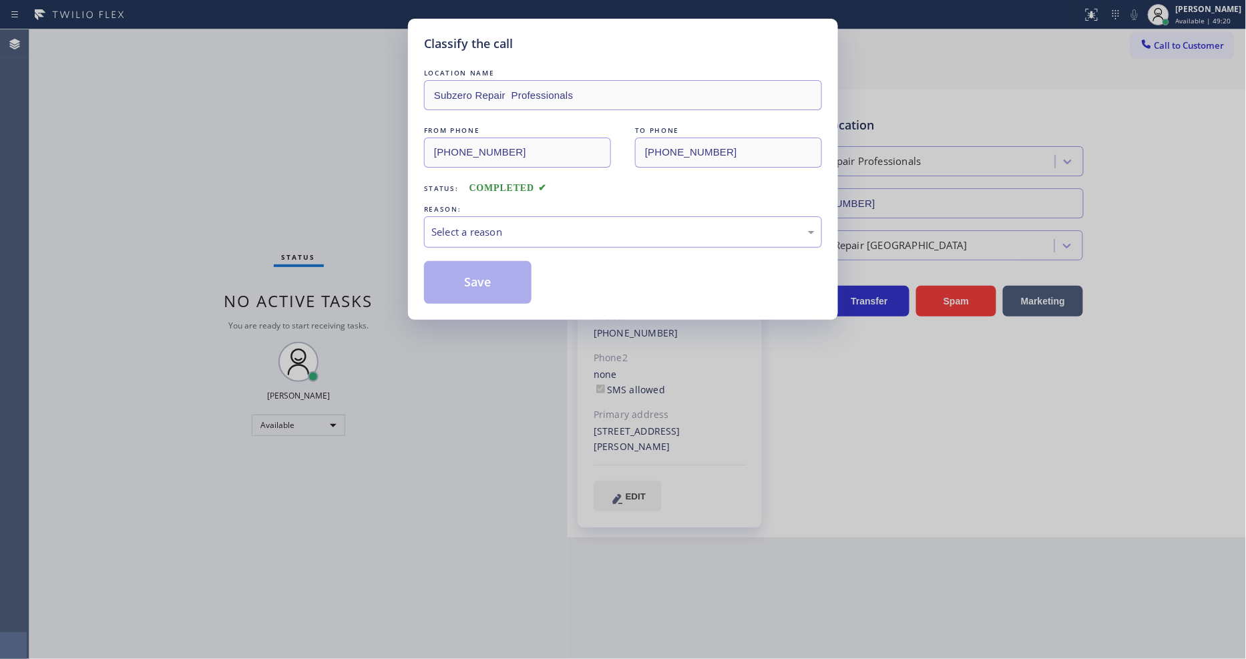
click at [478, 228] on div "Select a reason" at bounding box center [622, 231] width 383 height 15
click at [481, 268] on button "Save" at bounding box center [478, 282] width 108 height 43
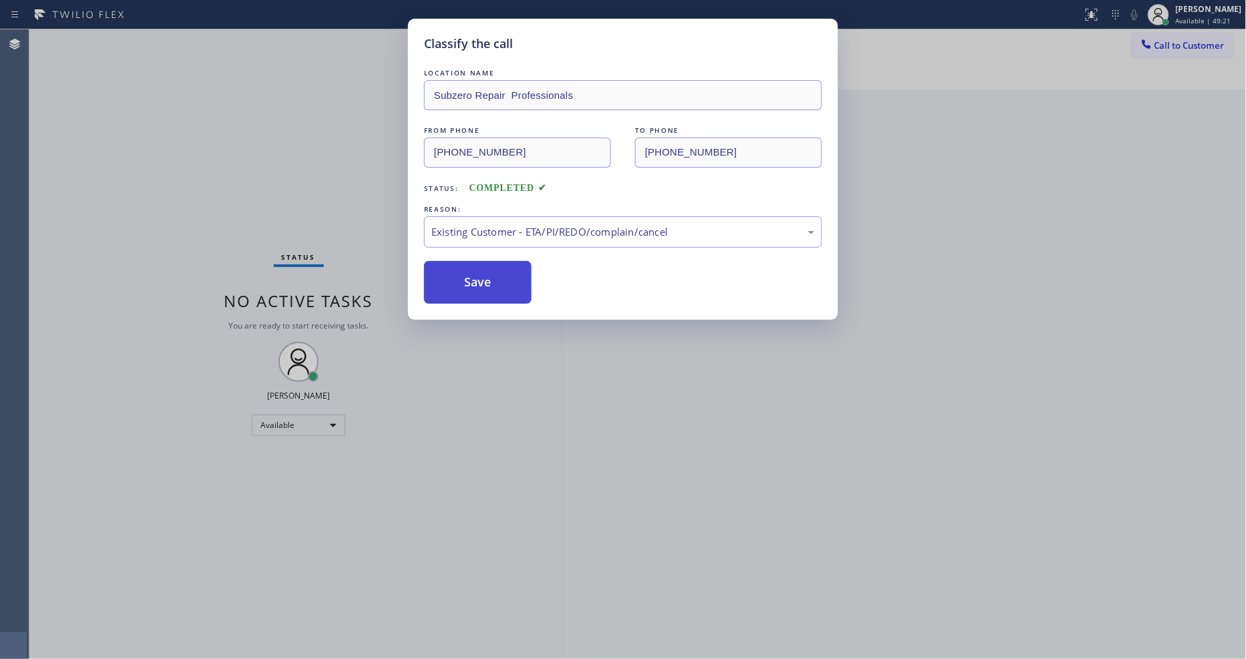
click at [481, 268] on button "Save" at bounding box center [478, 282] width 108 height 43
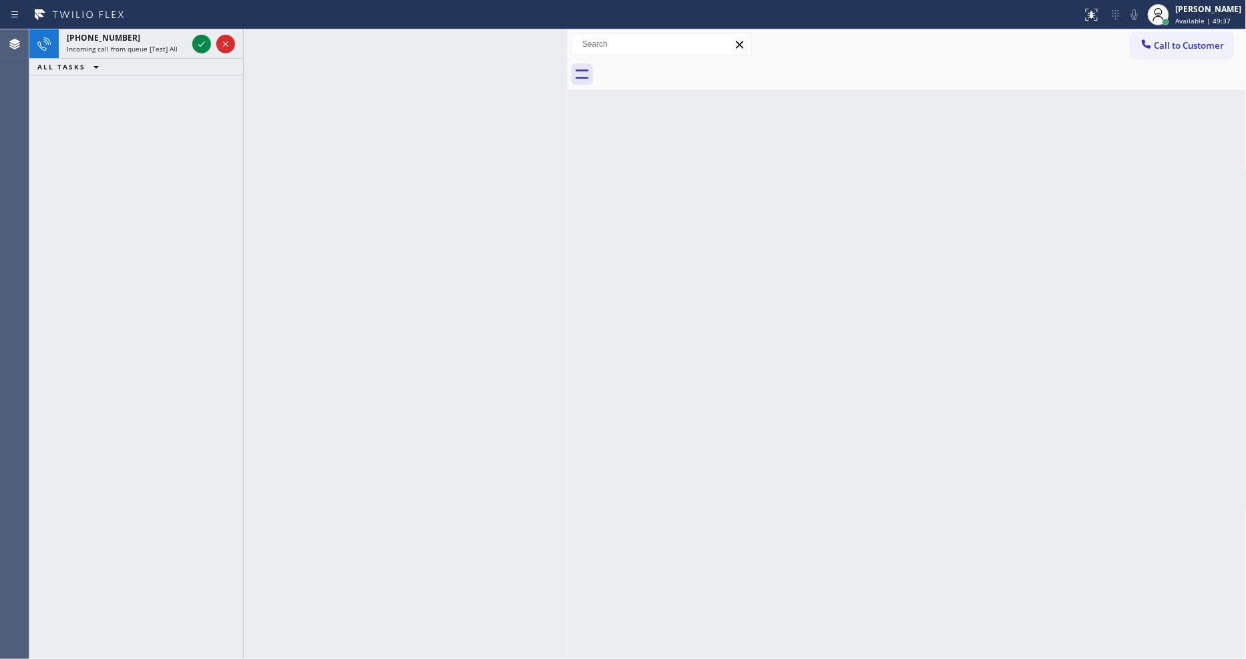
drag, startPoint x: 203, startPoint y: 37, endPoint x: 1244, endPoint y: 437, distance: 1114.9
click at [203, 38] on icon at bounding box center [202, 44] width 16 height 16
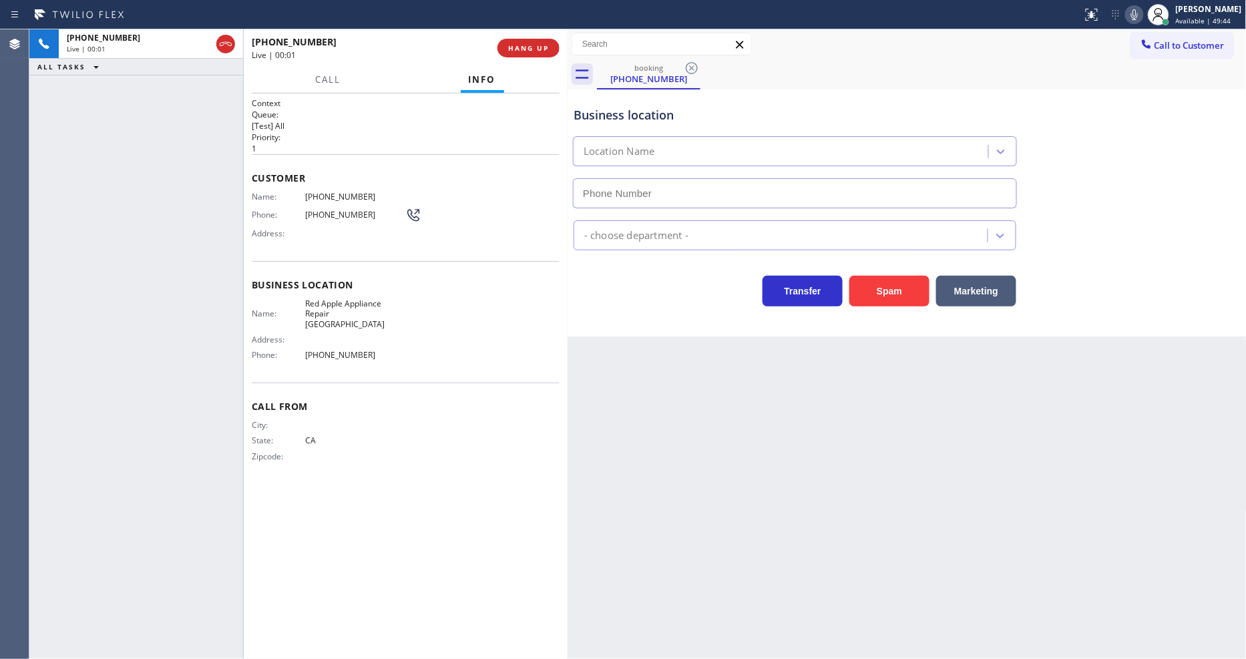
type input "(510) 681-2233"
click at [518, 39] on button "HANG UP" at bounding box center [529, 48] width 62 height 19
click at [518, 41] on button "HANG UP" at bounding box center [529, 48] width 62 height 19
click at [450, 230] on div "Name: (442) 465-5462 Phone: (442) 465-5462 Address:" at bounding box center [406, 218] width 308 height 53
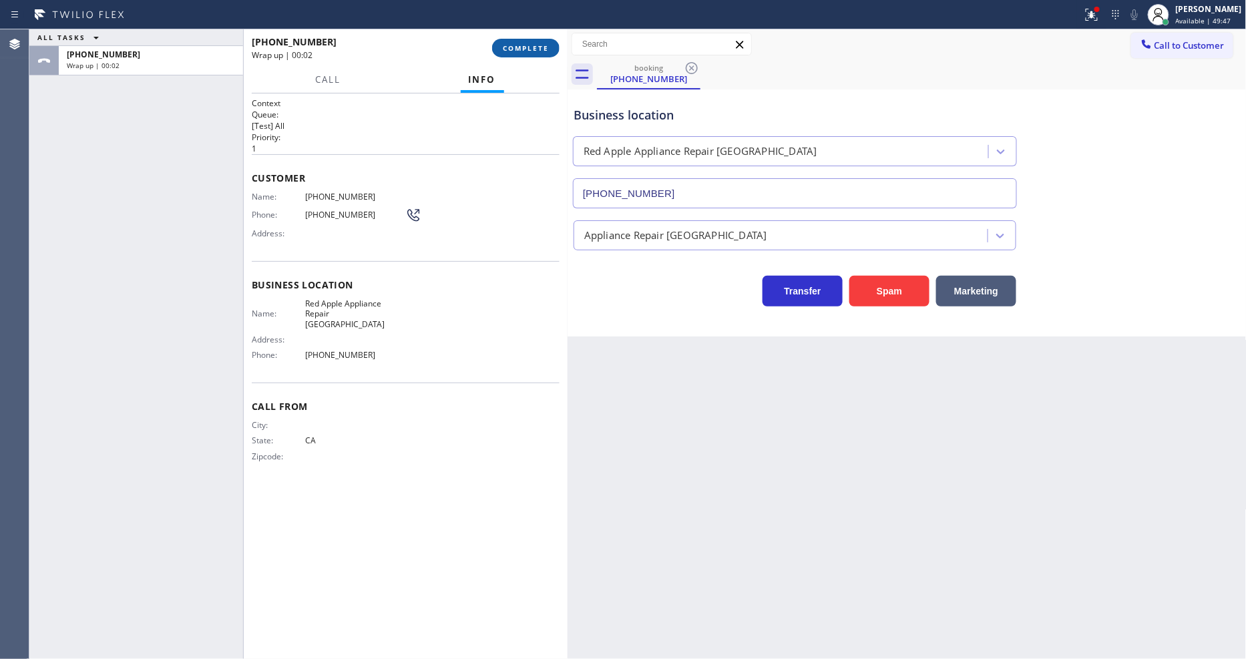
click at [514, 45] on span "COMPLETE" at bounding box center [526, 47] width 46 height 9
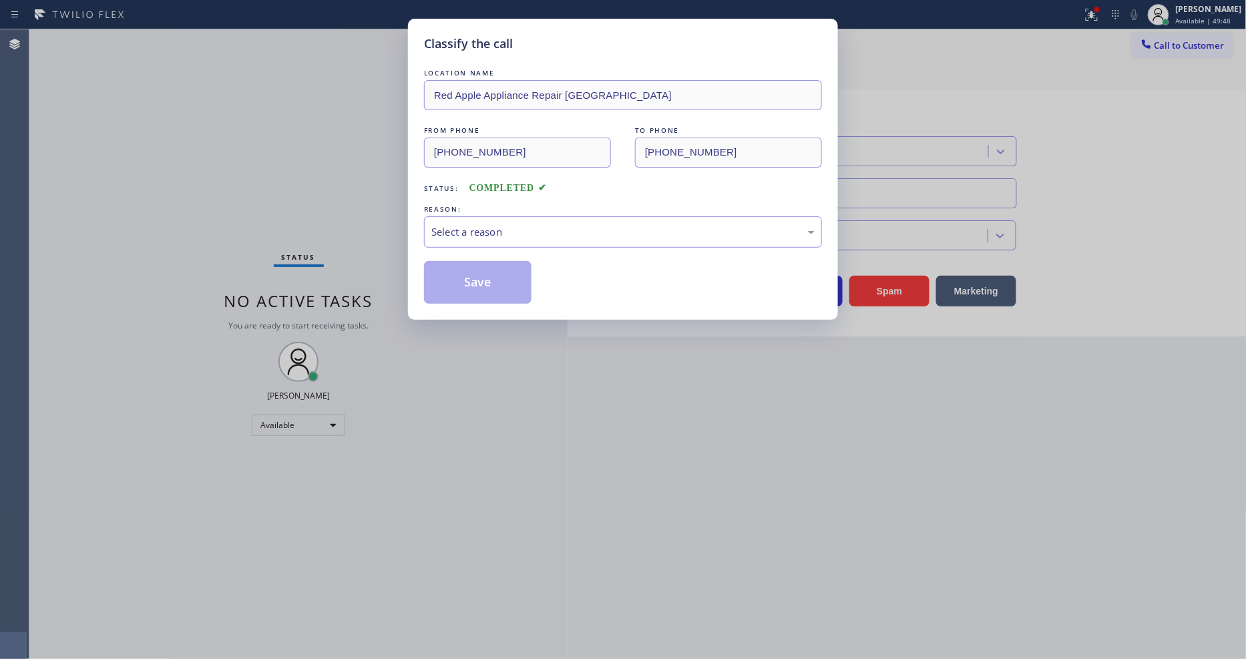
click at [497, 227] on div "Select a reason" at bounding box center [622, 231] width 383 height 15
click at [486, 256] on div "LOCATION NAME Red Apple Appliance Repair Alameda FROM PHONE (442) 465-5462 TO P…" at bounding box center [623, 185] width 398 height 238
click at [488, 277] on button "Save" at bounding box center [478, 282] width 108 height 43
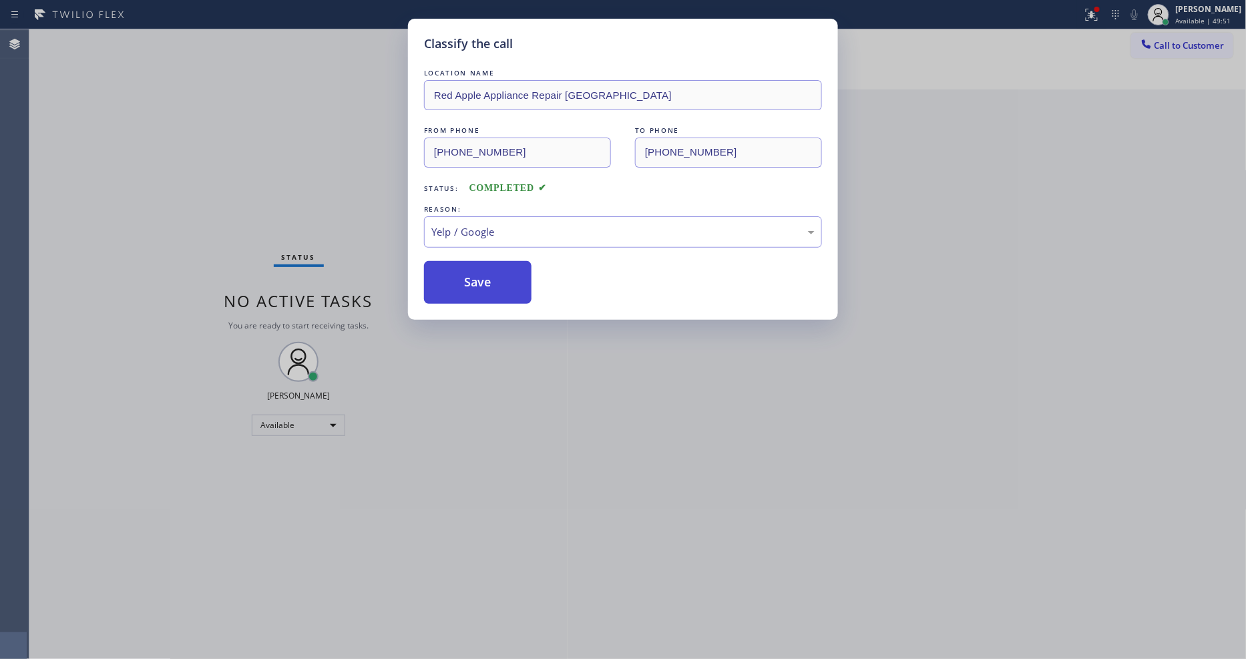
drag, startPoint x: 488, startPoint y: 277, endPoint x: 868, endPoint y: 468, distance: 425.9
click at [488, 278] on button "Save" at bounding box center [478, 282] width 108 height 43
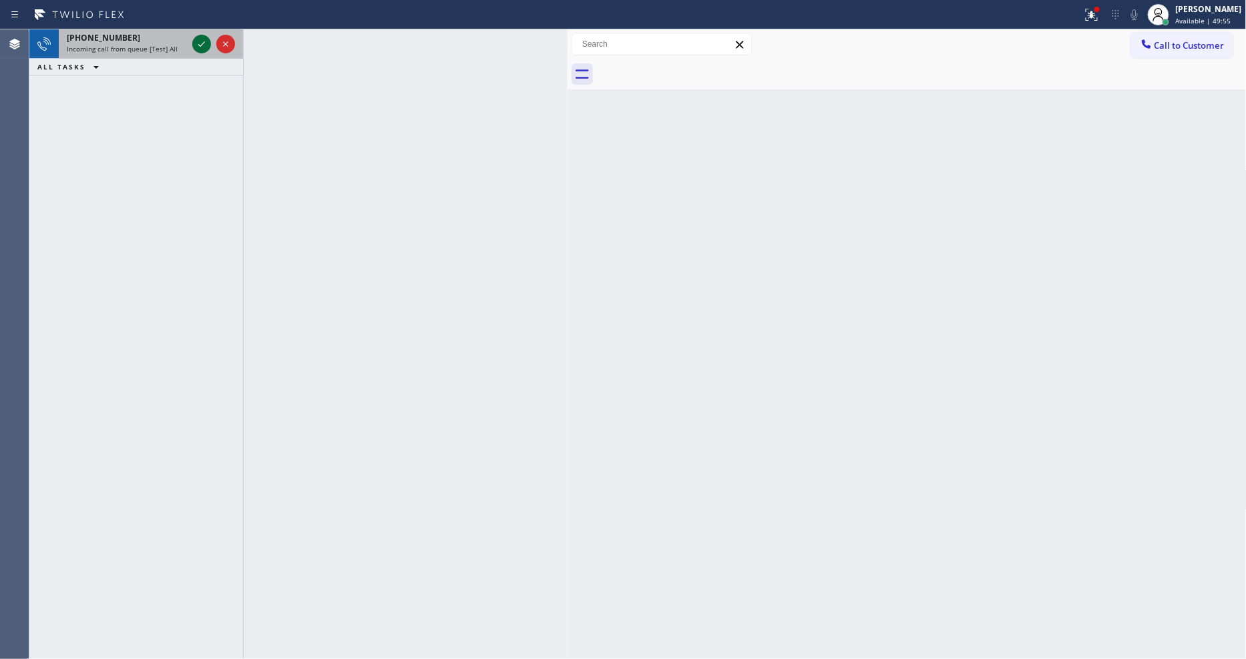
click at [210, 39] on div at bounding box center [201, 44] width 19 height 16
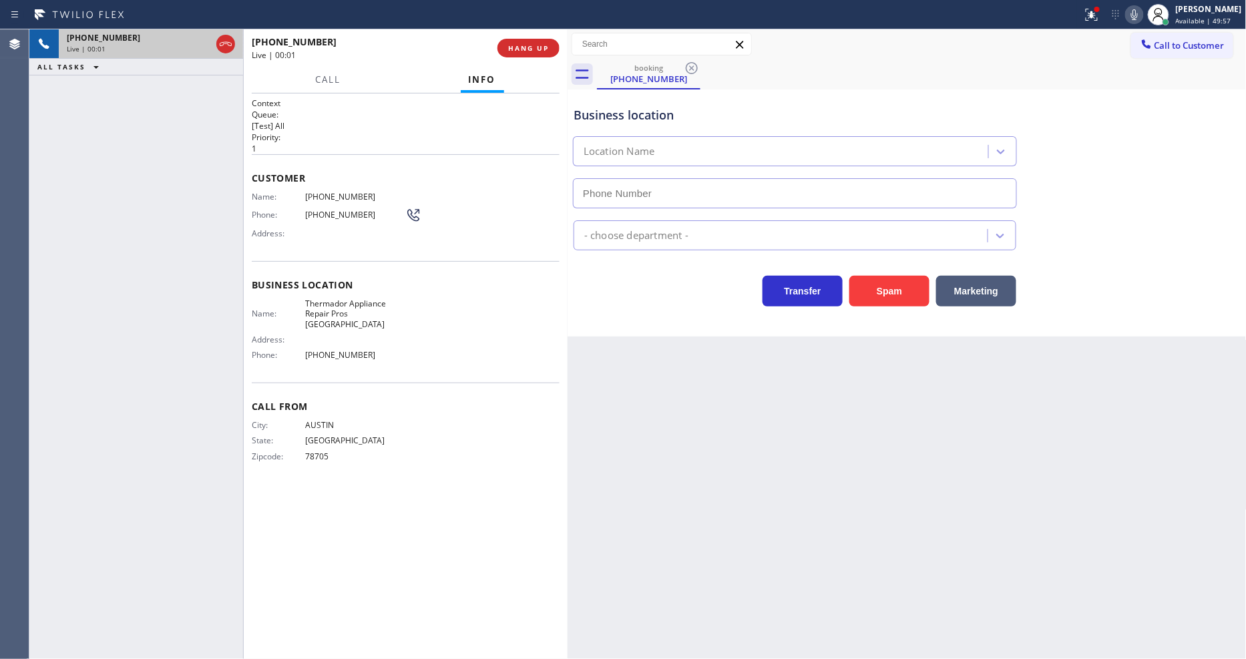
type input "(361) 203-2675"
click at [528, 52] on span "HANG UP" at bounding box center [528, 47] width 41 height 9
click at [534, 45] on span "HANG UP" at bounding box center [528, 47] width 41 height 9
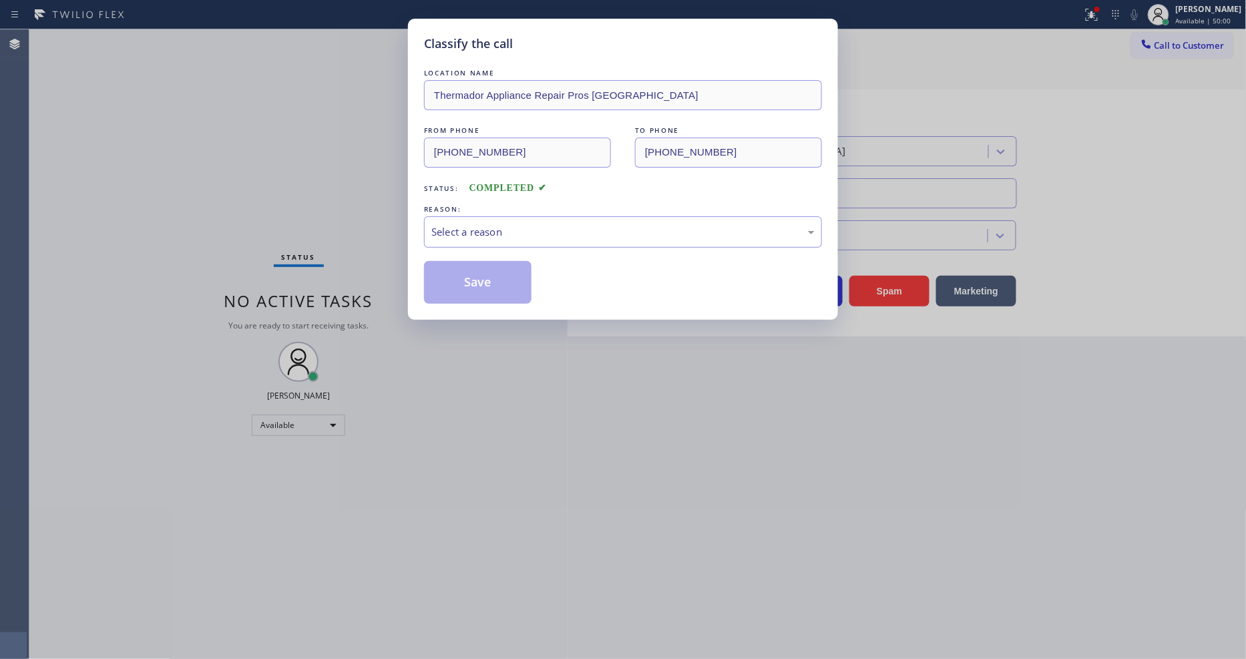
click at [479, 231] on div "Select a reason" at bounding box center [622, 231] width 383 height 15
click at [496, 277] on button "Save" at bounding box center [478, 282] width 108 height 43
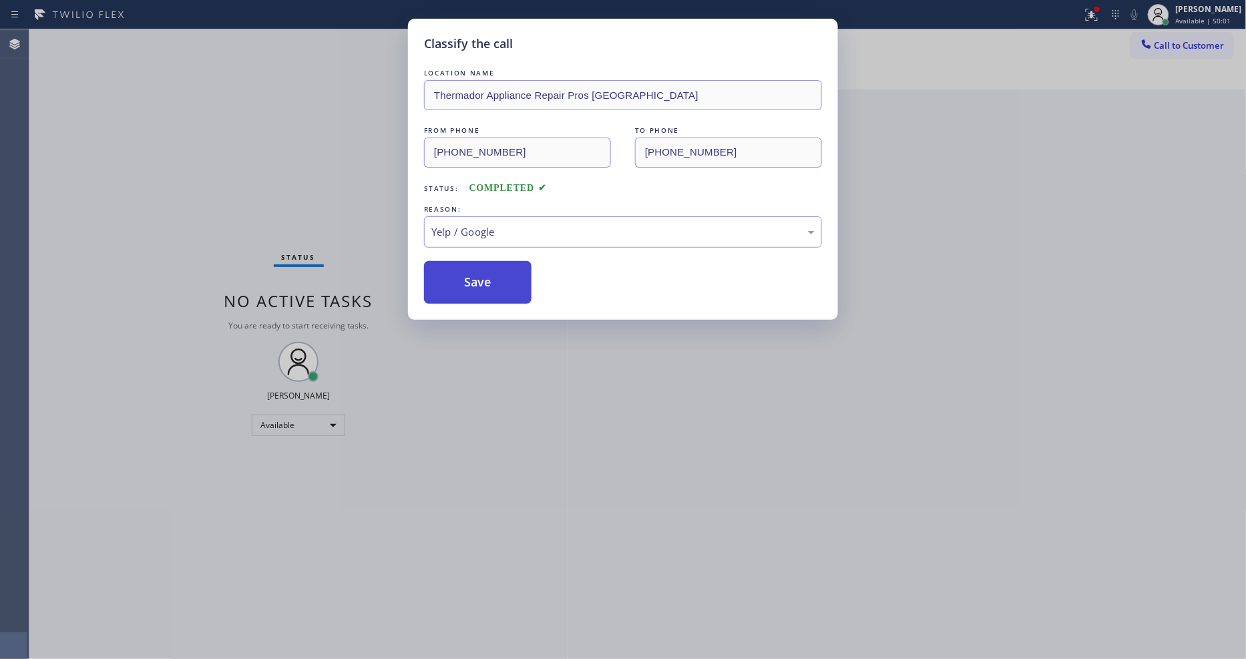
click at [496, 277] on button "Save" at bounding box center [478, 282] width 108 height 43
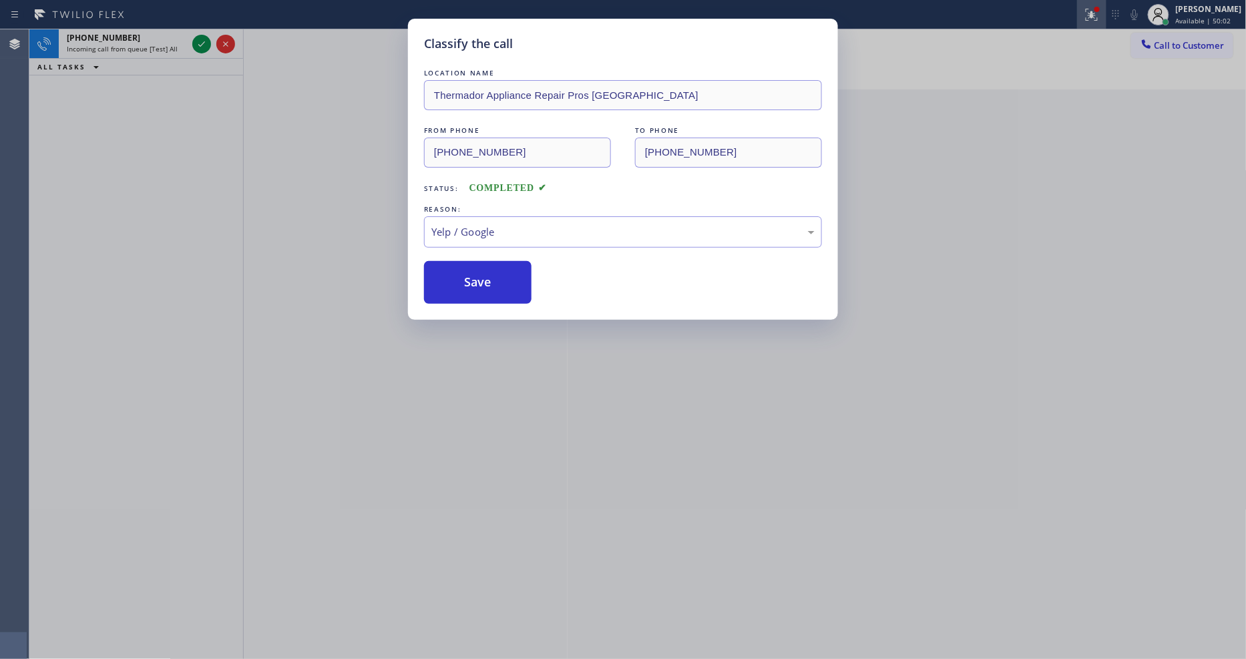
click at [1100, 17] on icon at bounding box center [1092, 15] width 16 height 16
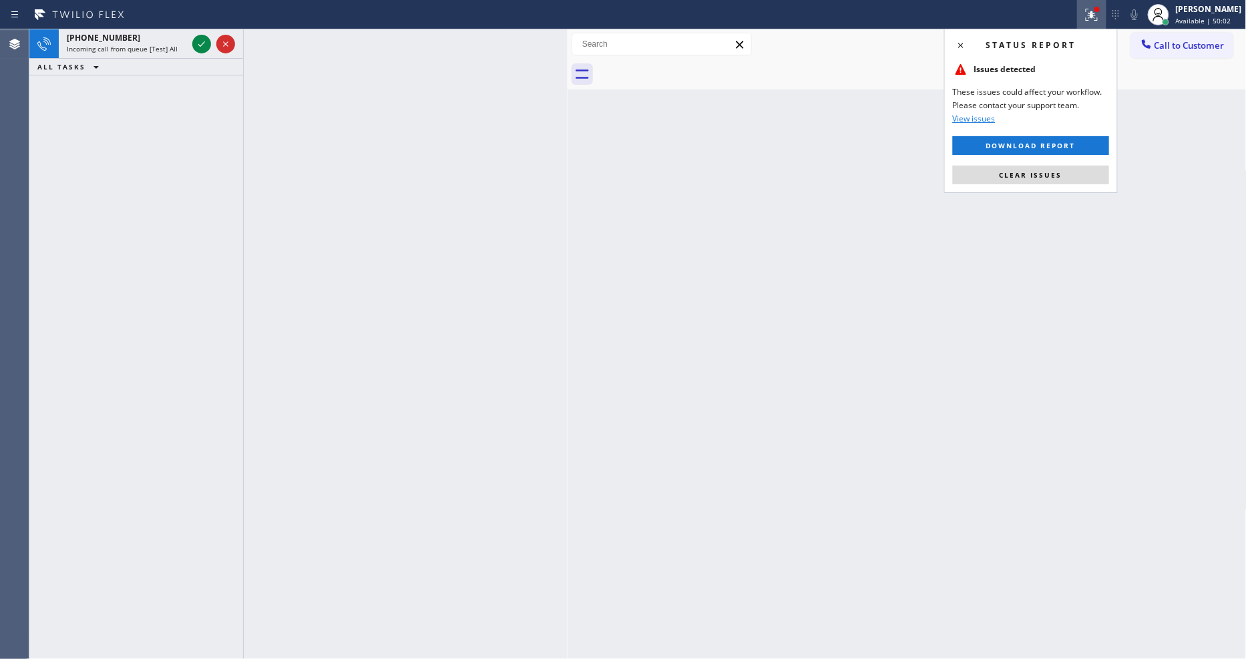
click at [1078, 178] on button "Clear issues" at bounding box center [1031, 175] width 156 height 19
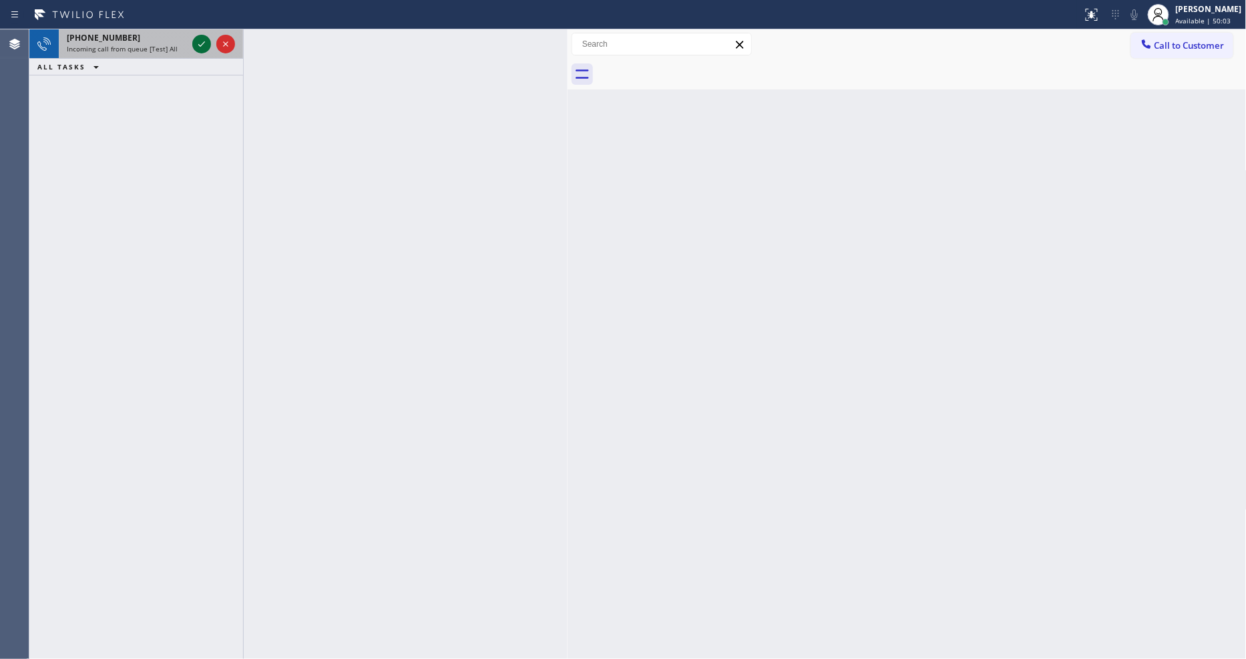
click at [207, 39] on icon at bounding box center [202, 44] width 16 height 16
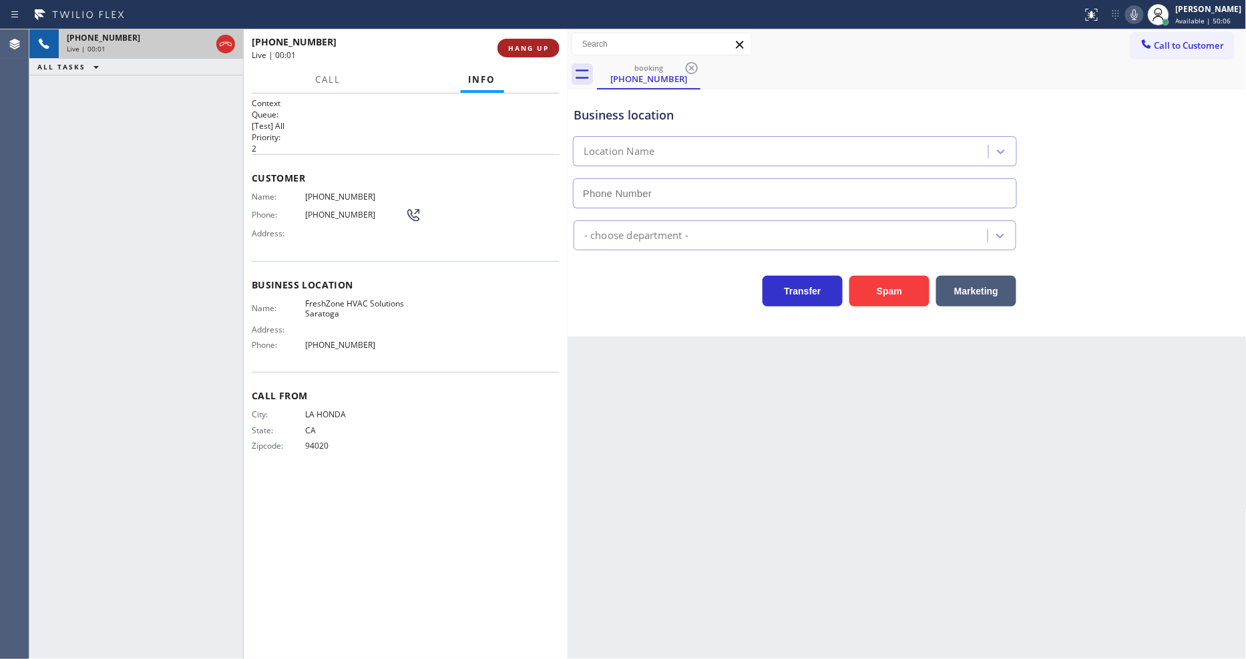
type input "(650) 640-3466"
click at [537, 41] on button "HANG UP" at bounding box center [529, 48] width 62 height 19
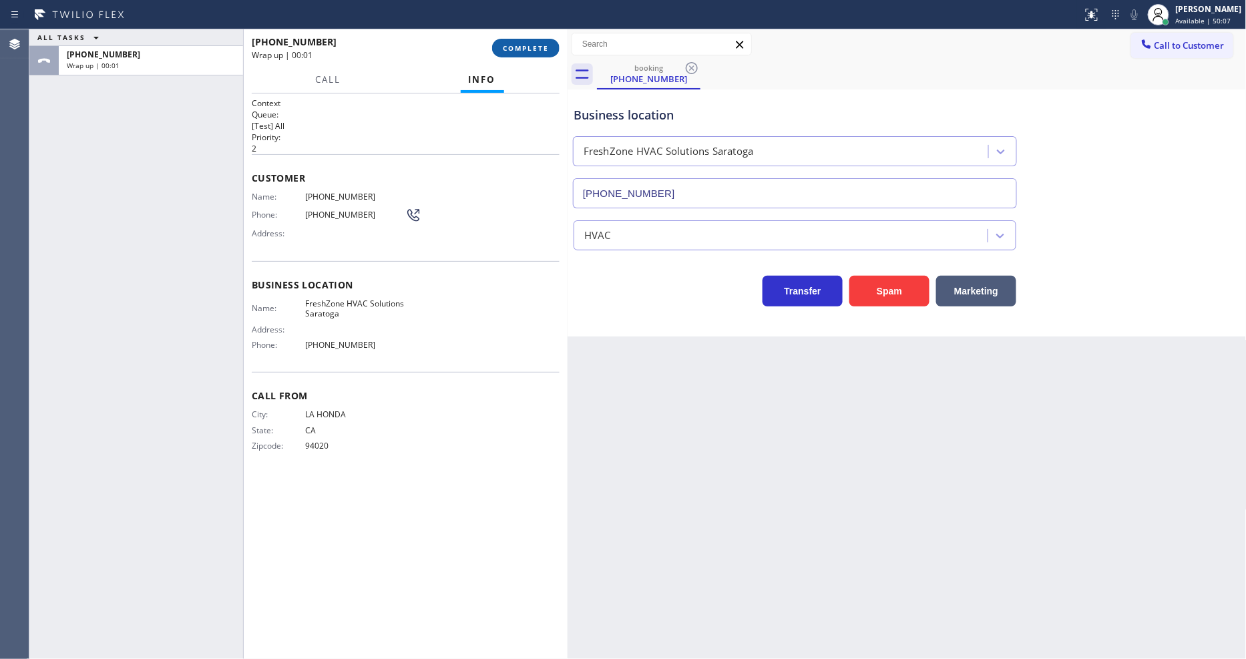
click at [537, 41] on button "COMPLETE" at bounding box center [525, 48] width 67 height 19
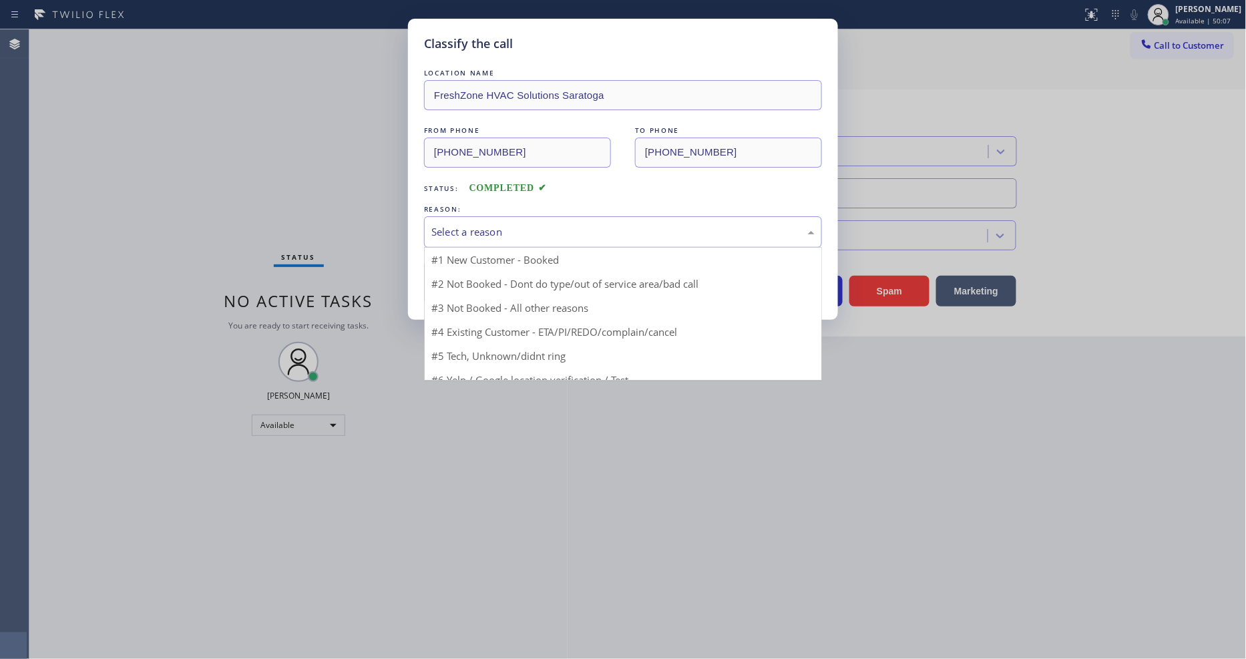
click at [461, 227] on div "Select a reason" at bounding box center [622, 231] width 383 height 15
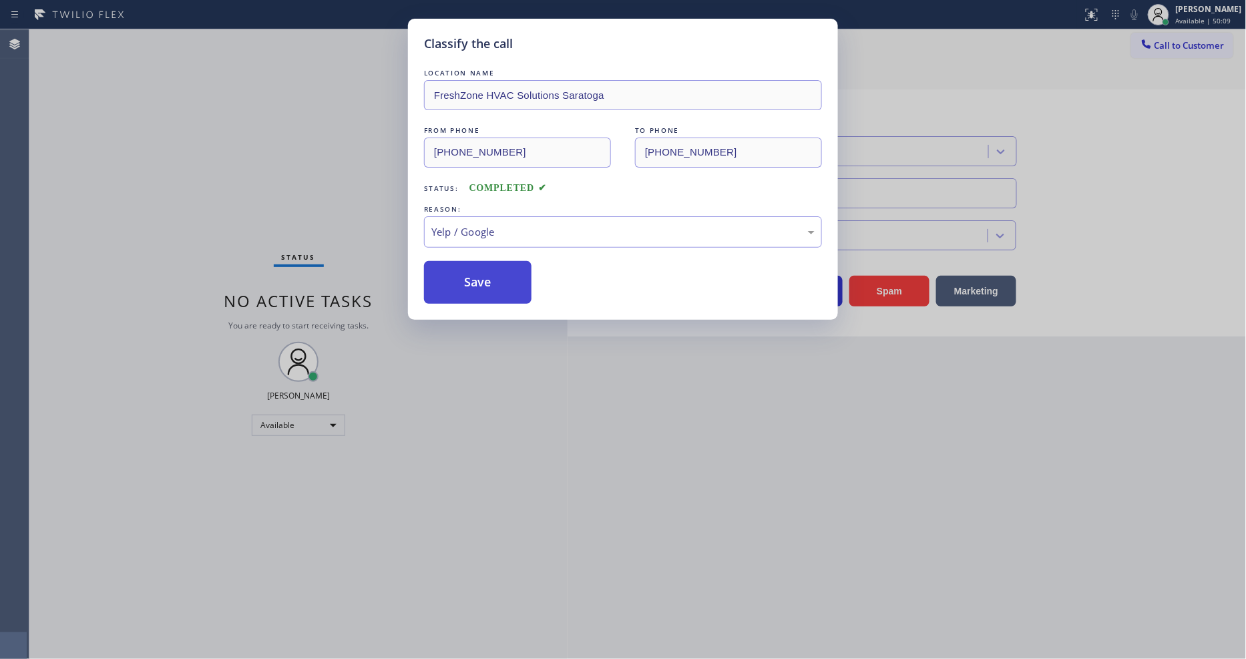
click at [466, 281] on button "Save" at bounding box center [478, 282] width 108 height 43
click at [466, 282] on button "Save" at bounding box center [478, 282] width 108 height 43
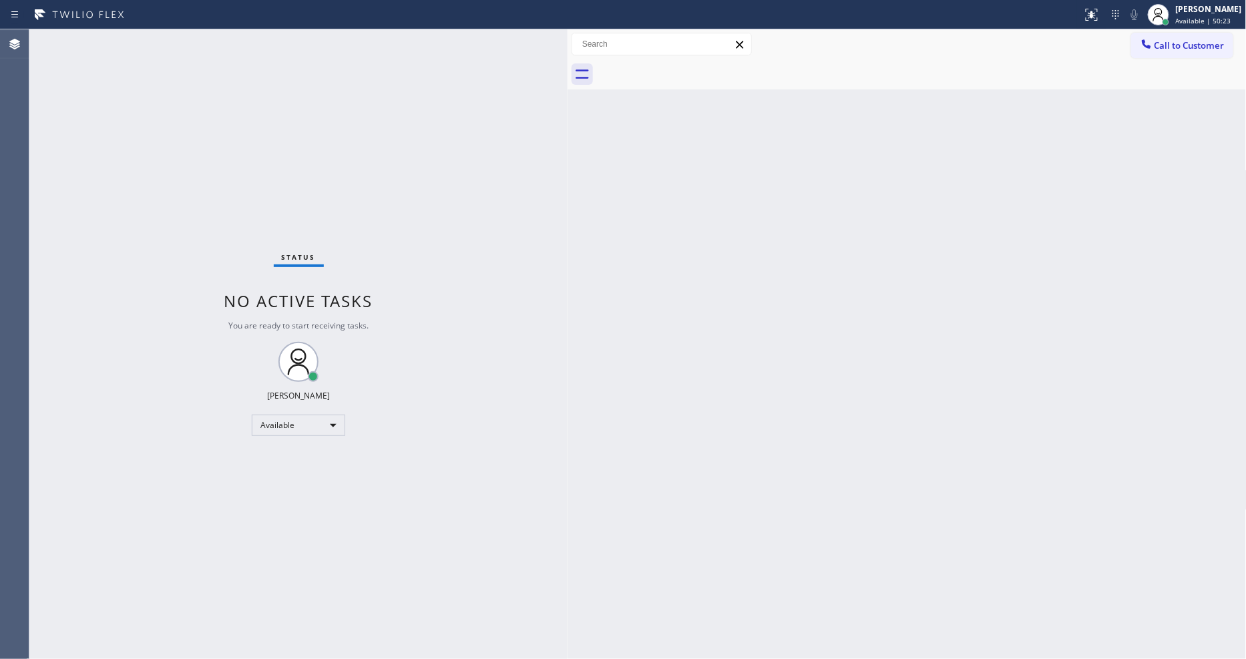
drag, startPoint x: 906, startPoint y: 508, endPoint x: 942, endPoint y: 574, distance: 75.9
click at [906, 508] on div "Back to Dashboard Change Sender ID Customers Technicians Select a contact Outbo…" at bounding box center [907, 344] width 679 height 630
click at [617, 482] on div "Back to Dashboard Change Sender ID Customers Technicians Select a contact Outbo…" at bounding box center [907, 344] width 679 height 630
click at [176, 37] on div "Status No active tasks You are ready to start receiving tasks. [PERSON_NAME] Av…" at bounding box center [298, 344] width 538 height 630
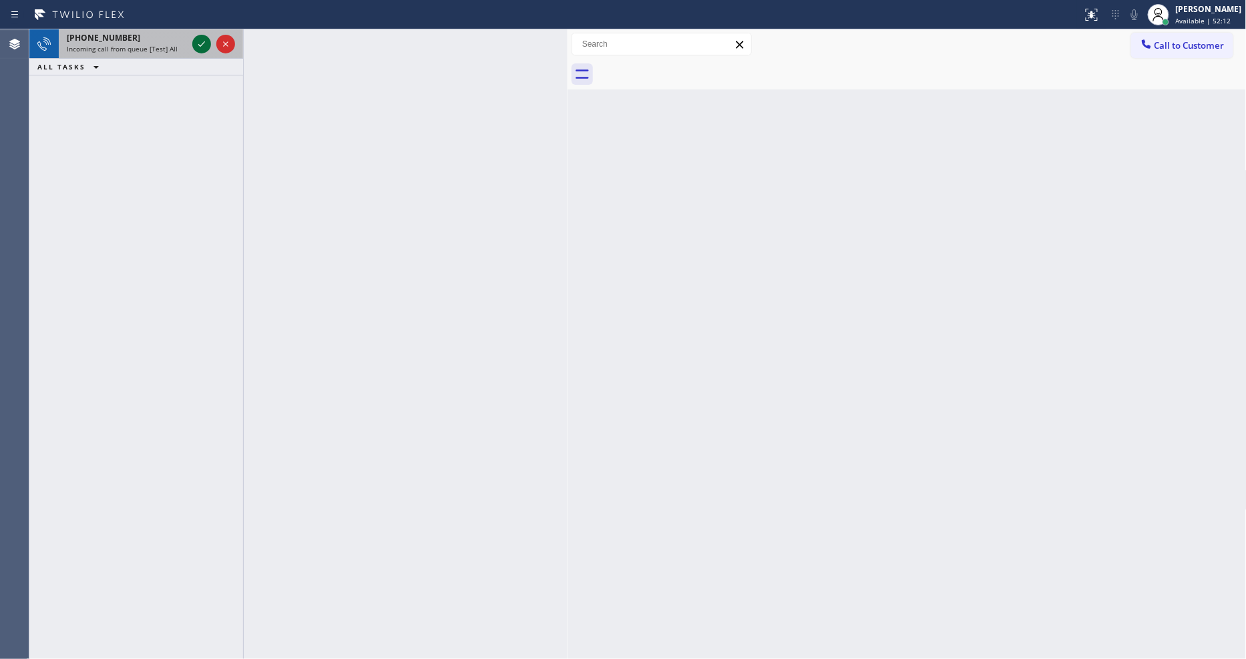
click at [199, 43] on icon at bounding box center [202, 44] width 16 height 16
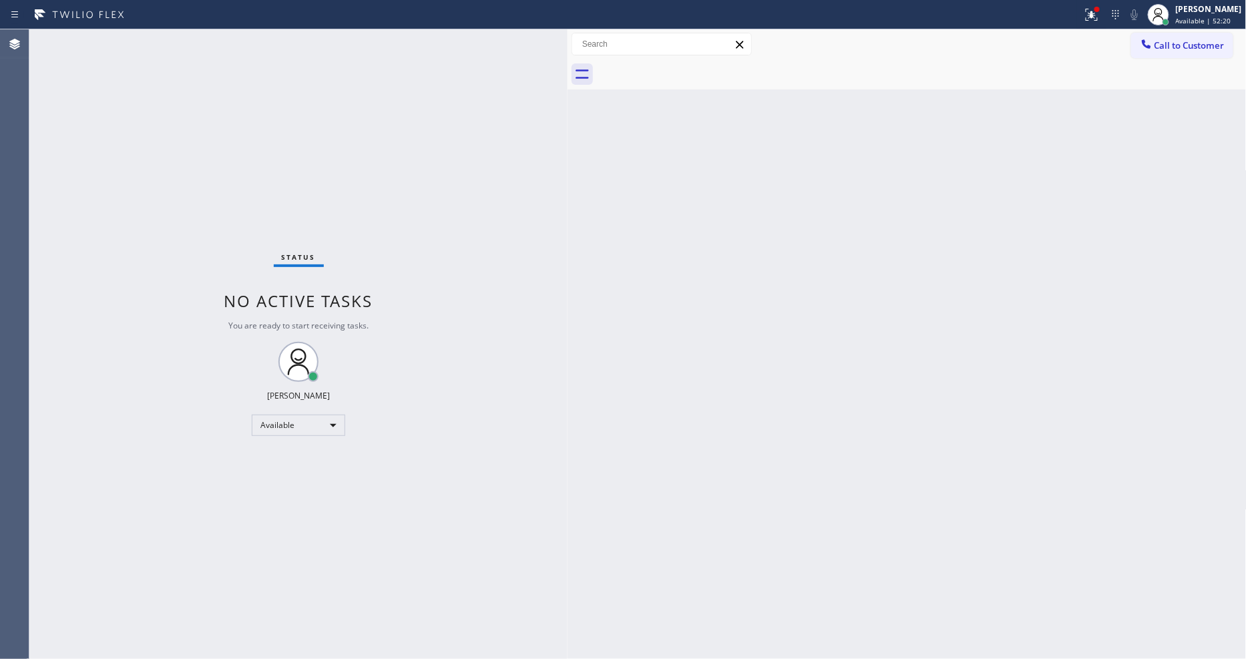
click at [568, 429] on div at bounding box center [568, 344] width 0 height 630
click at [206, 39] on div "Status No active tasks You are ready to start receiving tasks. [PERSON_NAME] Av…" at bounding box center [298, 344] width 538 height 630
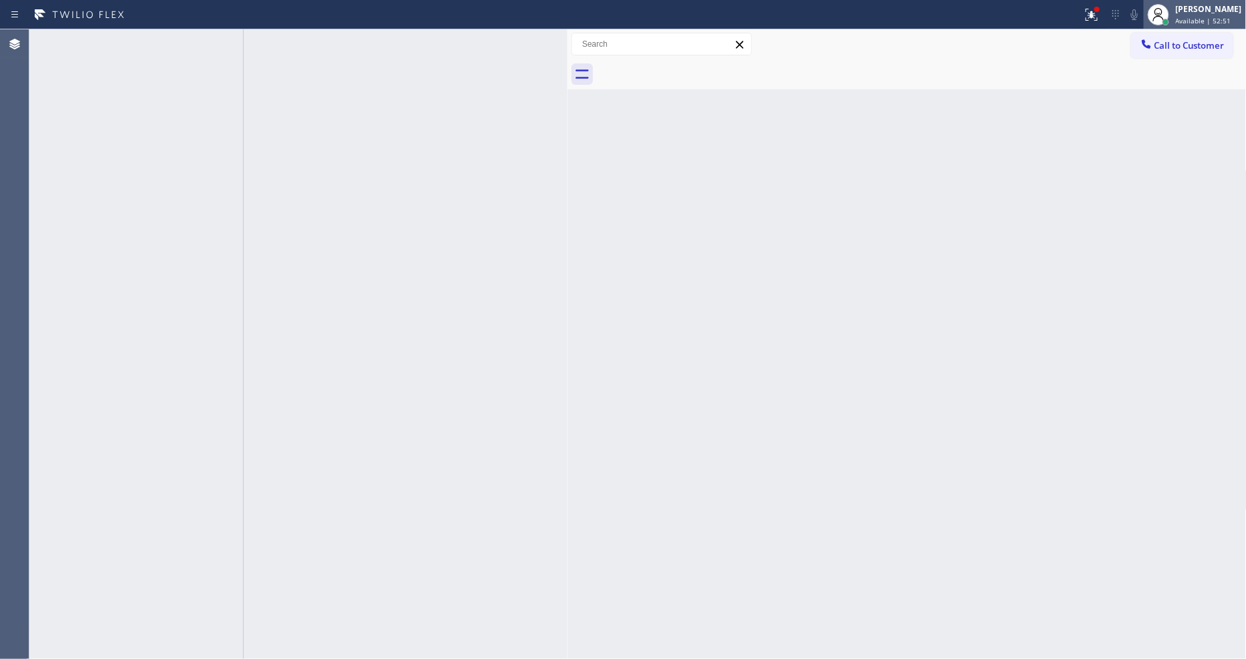
click at [1202, 11] on div "[PERSON_NAME]" at bounding box center [1209, 8] width 66 height 11
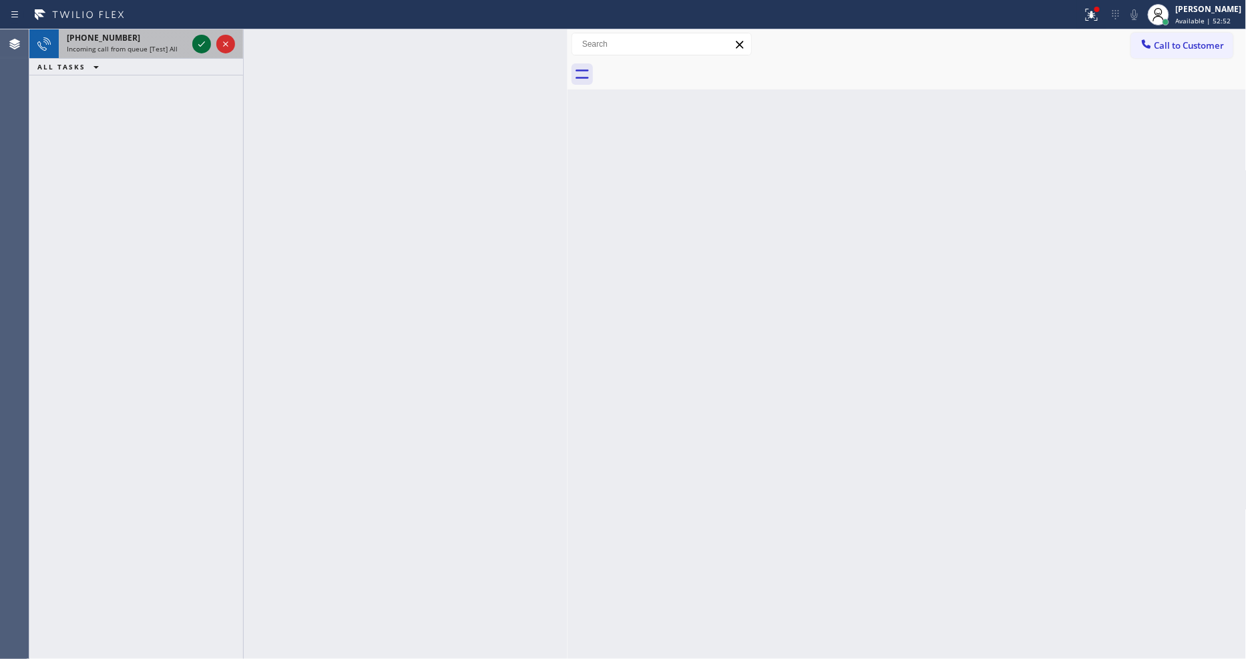
click at [201, 40] on icon at bounding box center [202, 44] width 16 height 16
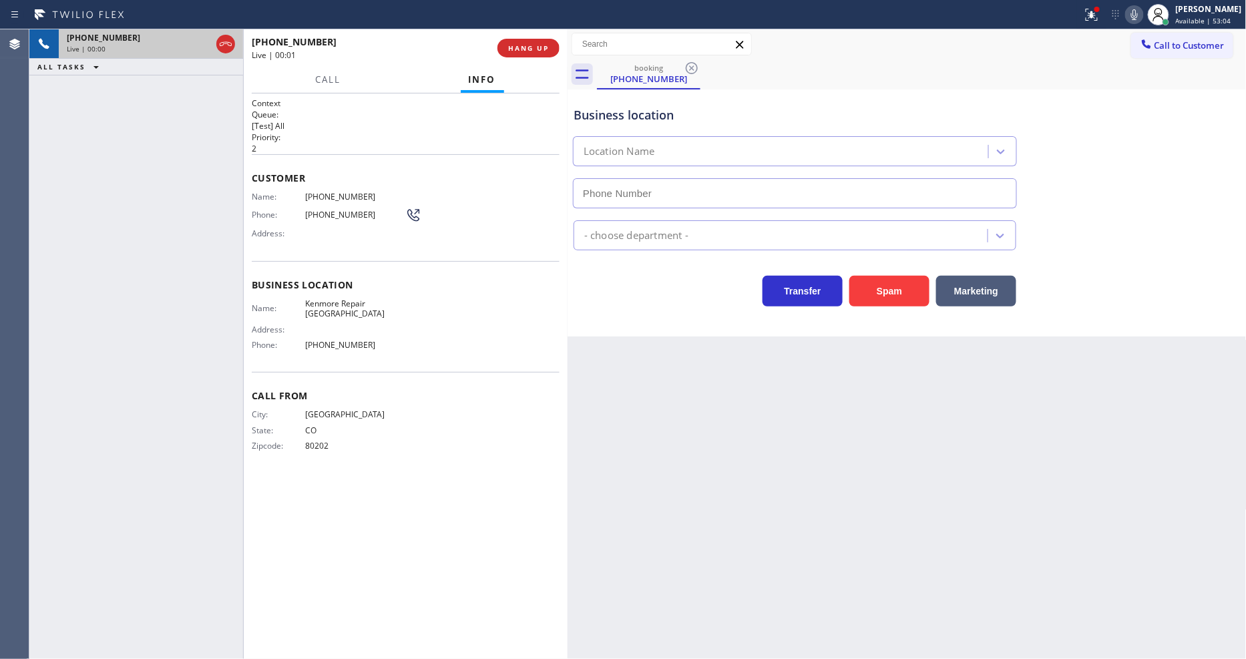
type input "(720) 734-5529"
click at [533, 47] on span "HANG UP" at bounding box center [528, 47] width 41 height 9
click at [533, 49] on span "HANG UP" at bounding box center [528, 47] width 41 height 9
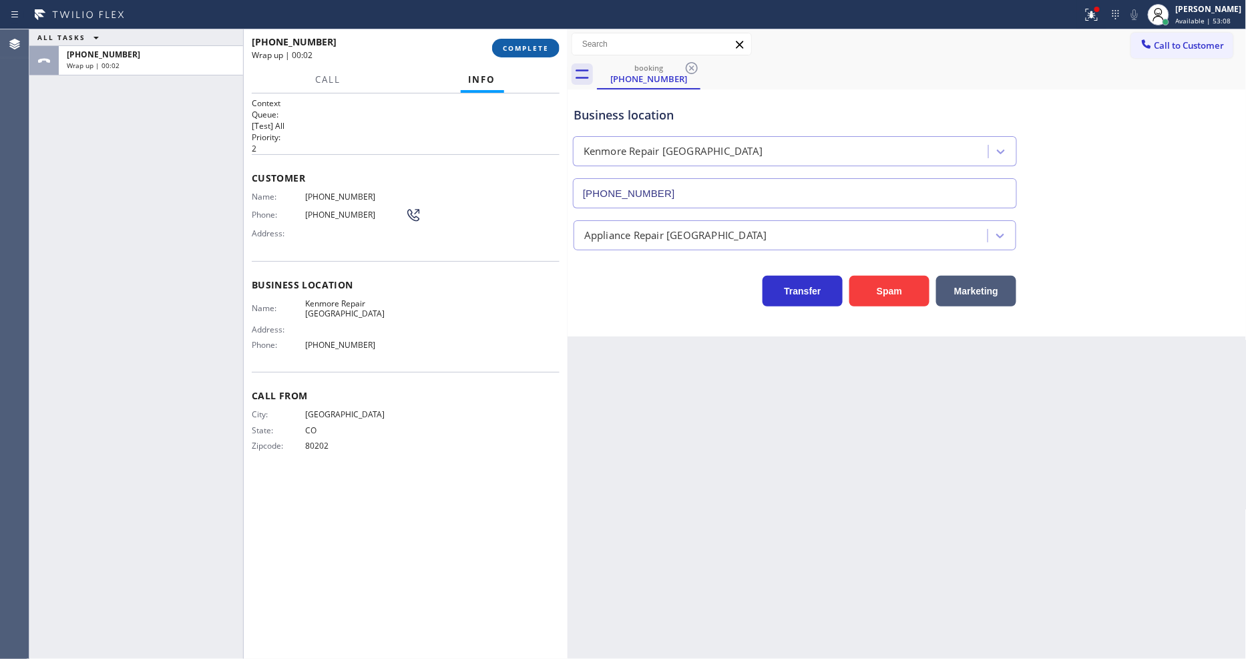
click at [530, 49] on span "COMPLETE" at bounding box center [526, 47] width 46 height 9
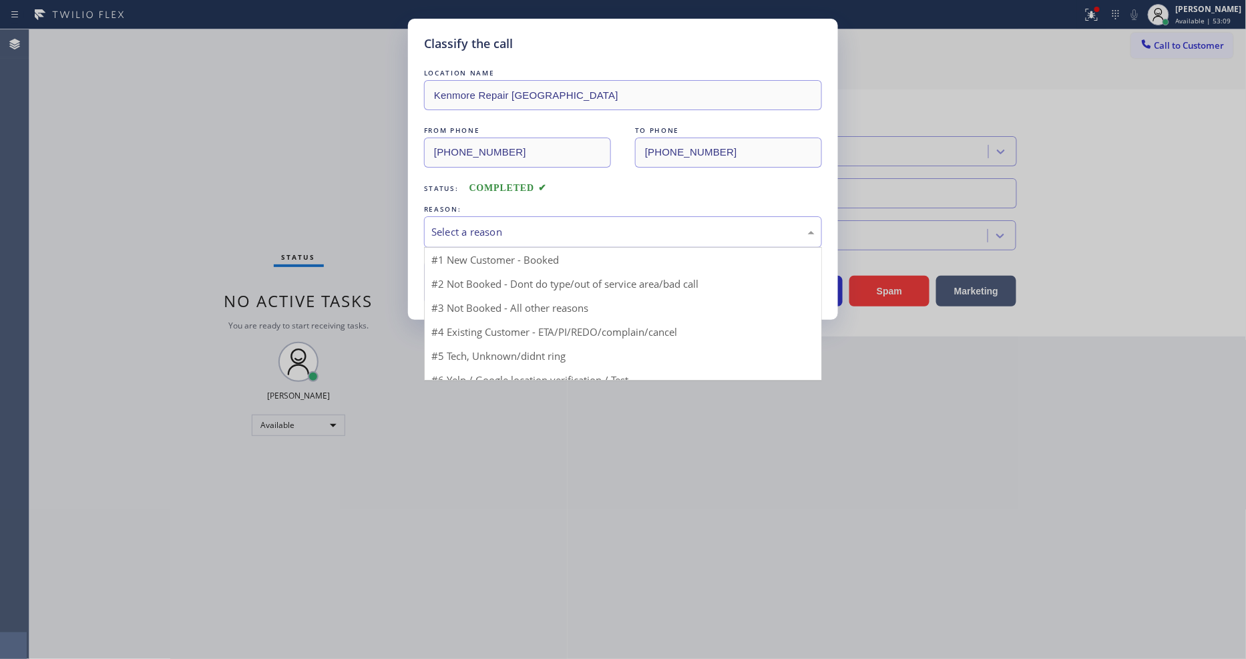
click at [492, 224] on div "Select a reason" at bounding box center [622, 231] width 383 height 15
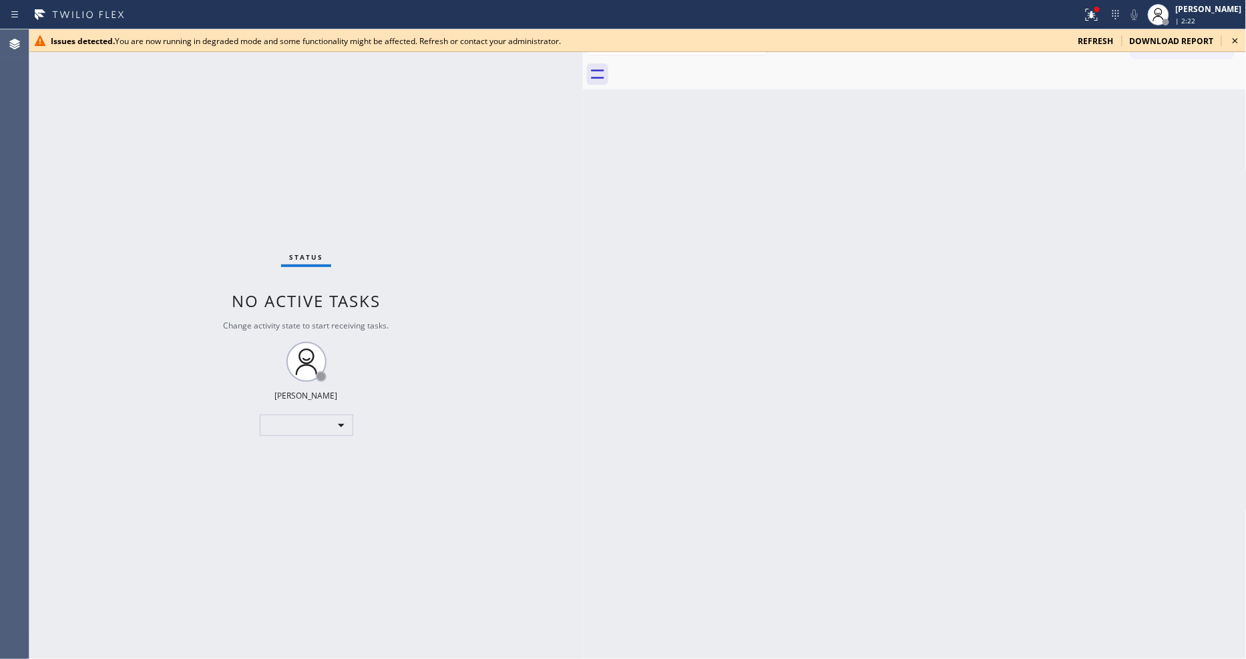
drag, startPoint x: 216, startPoint y: 94, endPoint x: 584, endPoint y: 114, distance: 369.2
click at [583, 114] on div at bounding box center [583, 344] width 0 height 630
click at [1236, 38] on icon at bounding box center [1236, 41] width 16 height 16
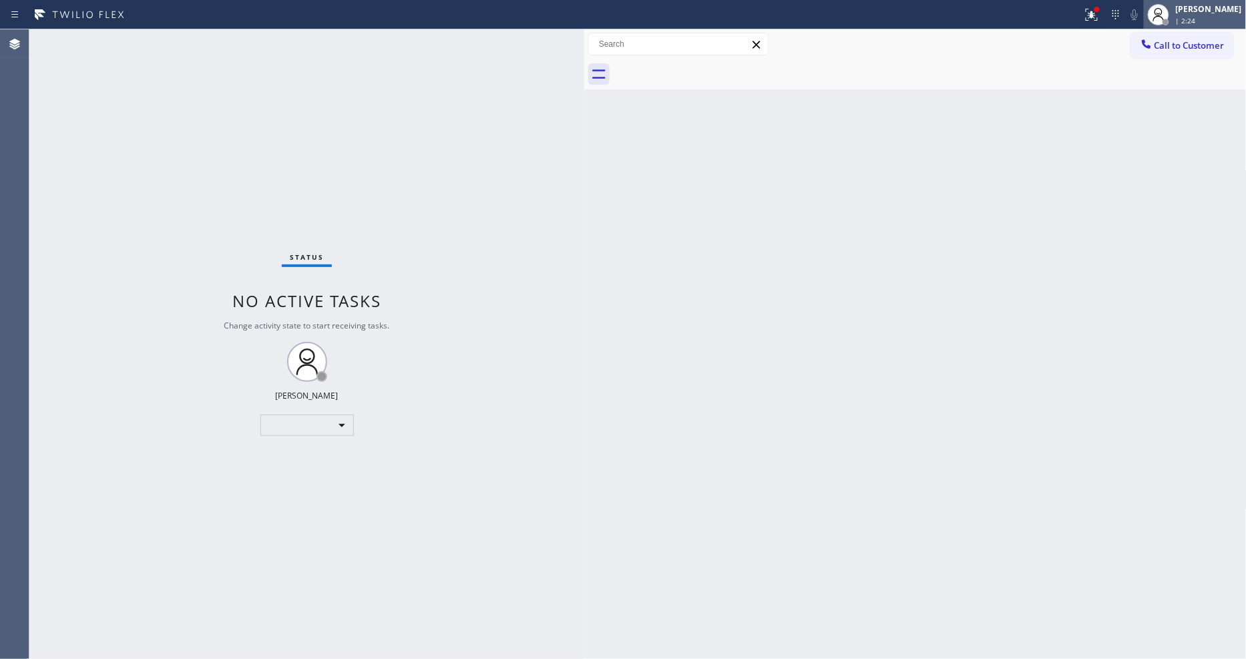
click at [1192, 15] on div "Lyka Montero | 2:24" at bounding box center [1210, 14] width 73 height 23
click at [1163, 51] on button "Log out" at bounding box center [1180, 59] width 134 height 29
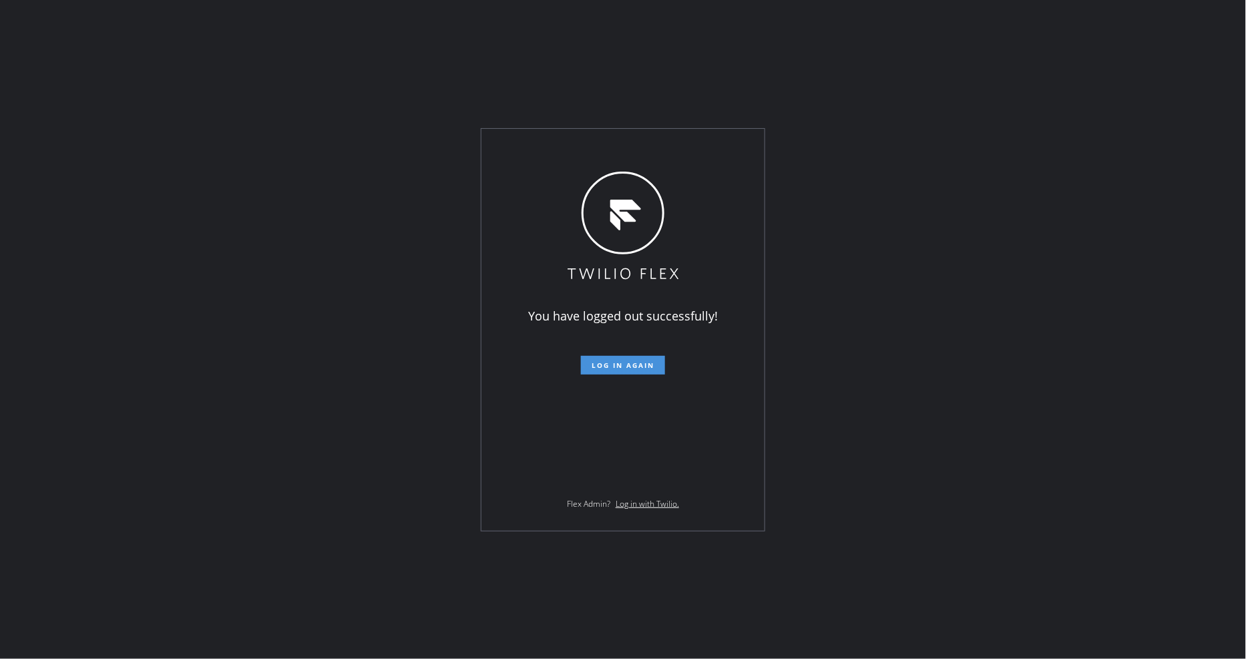
click at [624, 359] on button "Log in again" at bounding box center [623, 365] width 84 height 19
click at [622, 369] on span "Log in again" at bounding box center [623, 365] width 63 height 9
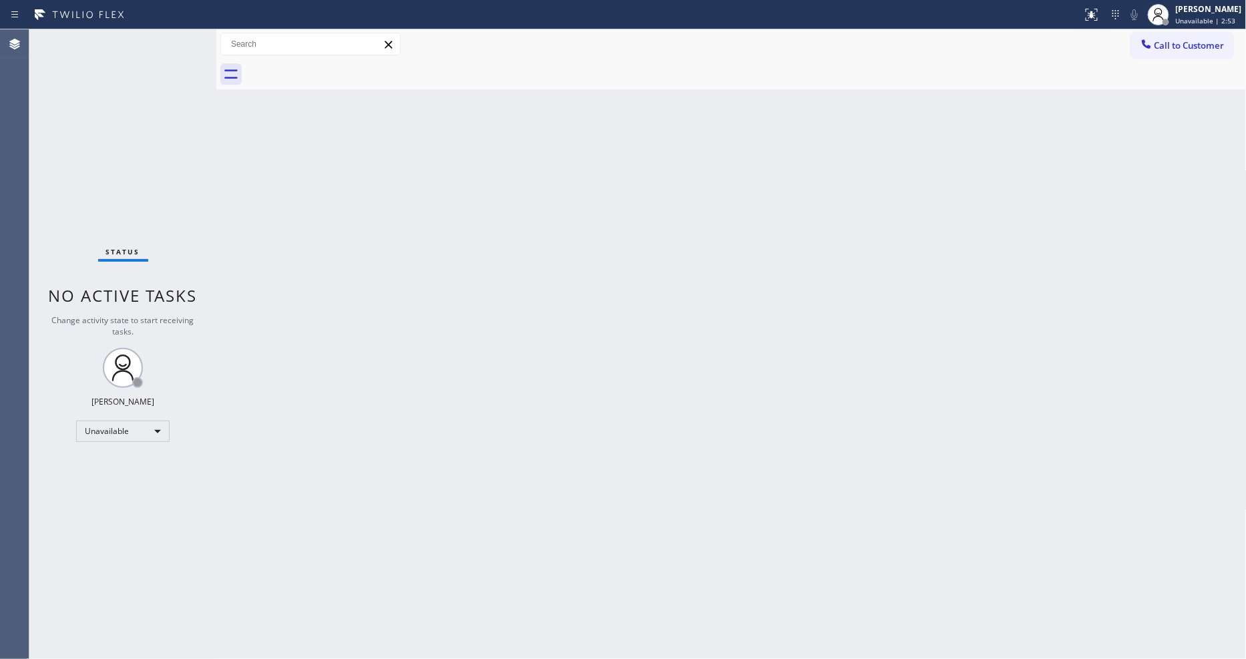
drag, startPoint x: 1031, startPoint y: 140, endPoint x: 1099, endPoint y: 98, distance: 81.0
click at [1031, 140] on div "Back to Dashboard Change Sender ID Customers Technicians Select a contact Outbo…" at bounding box center [731, 344] width 1031 height 630
click at [1121, 23] on div "[PERSON_NAME] Unavailable | 2:54" at bounding box center [1195, 14] width 102 height 29
click at [1121, 67] on button "Available" at bounding box center [1180, 70] width 134 height 17
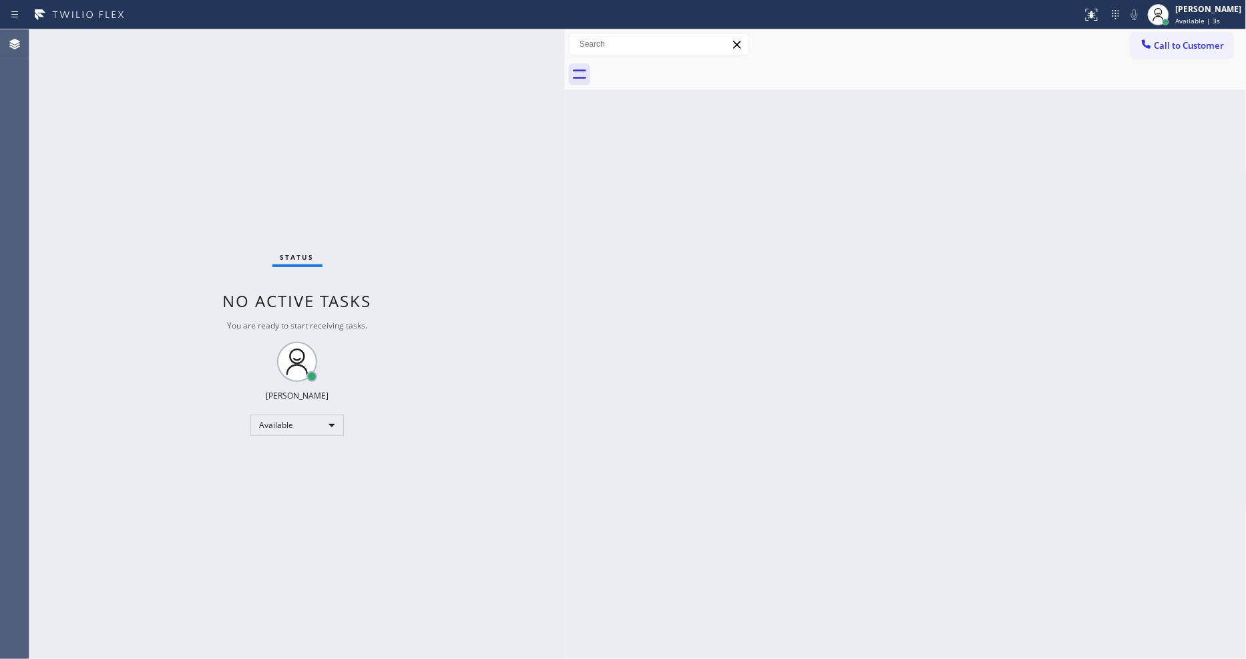
drag, startPoint x: 215, startPoint y: 91, endPoint x: 563, endPoint y: 127, distance: 349.8
click at [565, 127] on div at bounding box center [565, 344] width 0 height 630
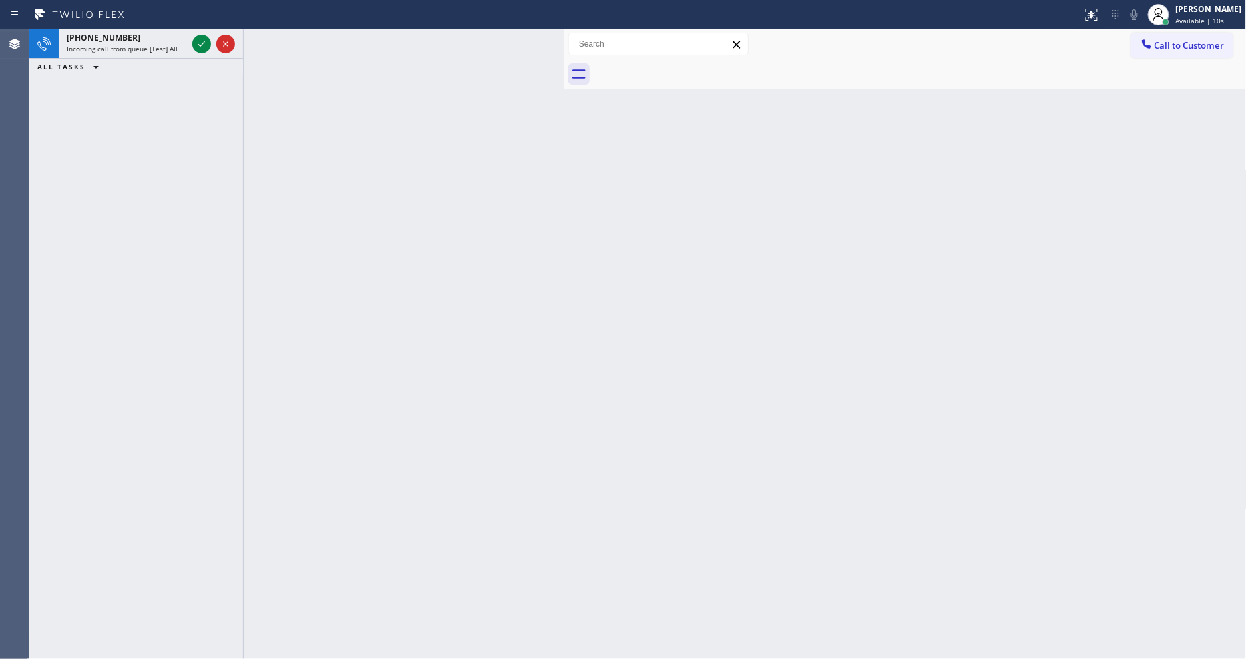
drag, startPoint x: 204, startPoint y: 41, endPoint x: 216, endPoint y: 142, distance: 102.3
click at [204, 41] on icon at bounding box center [202, 44] width 16 height 16
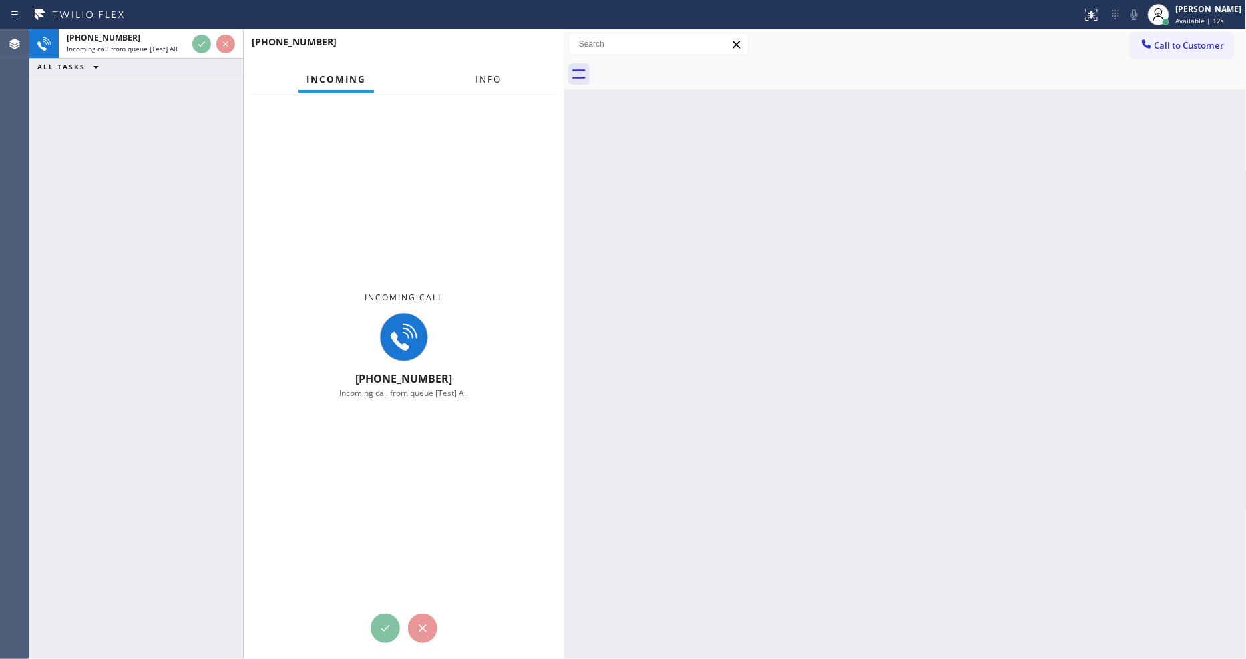
click at [479, 77] on span "Info" at bounding box center [489, 79] width 26 height 12
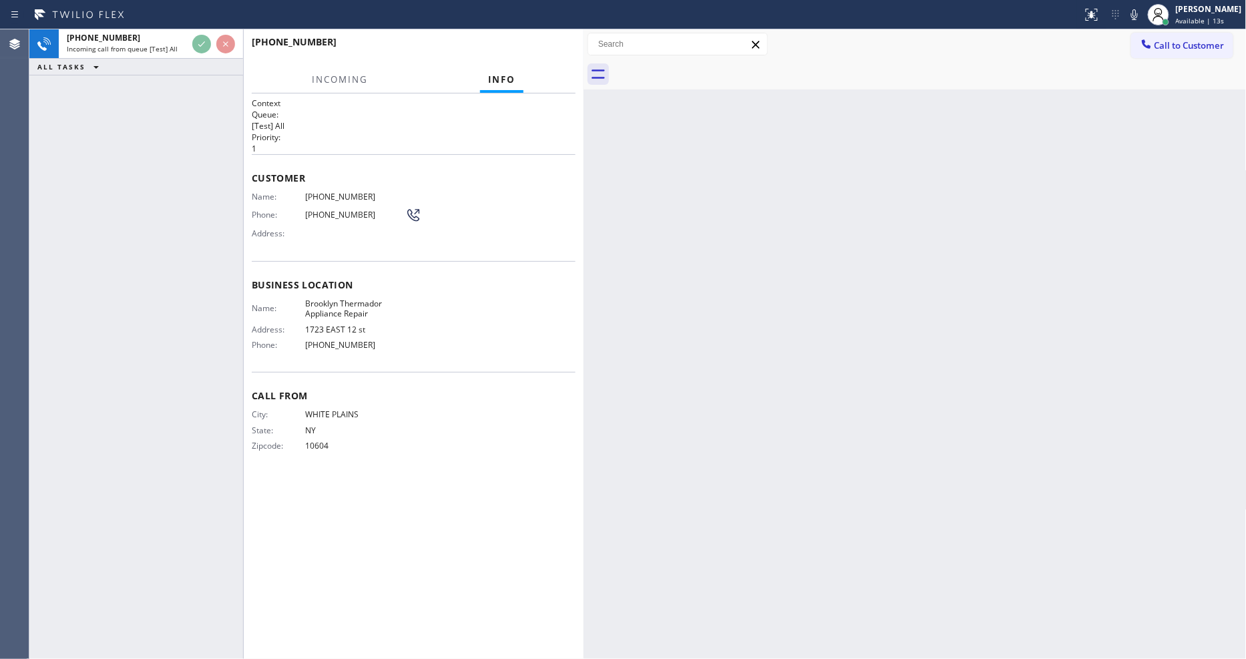
drag, startPoint x: 560, startPoint y: 197, endPoint x: 579, endPoint y: 198, distance: 19.4
click at [579, 198] on div "[PHONE_NUMBER] Incoming call from queue [Test] All ALL TASKS ALL TASKS ACTIVE T…" at bounding box center [637, 344] width 1217 height 630
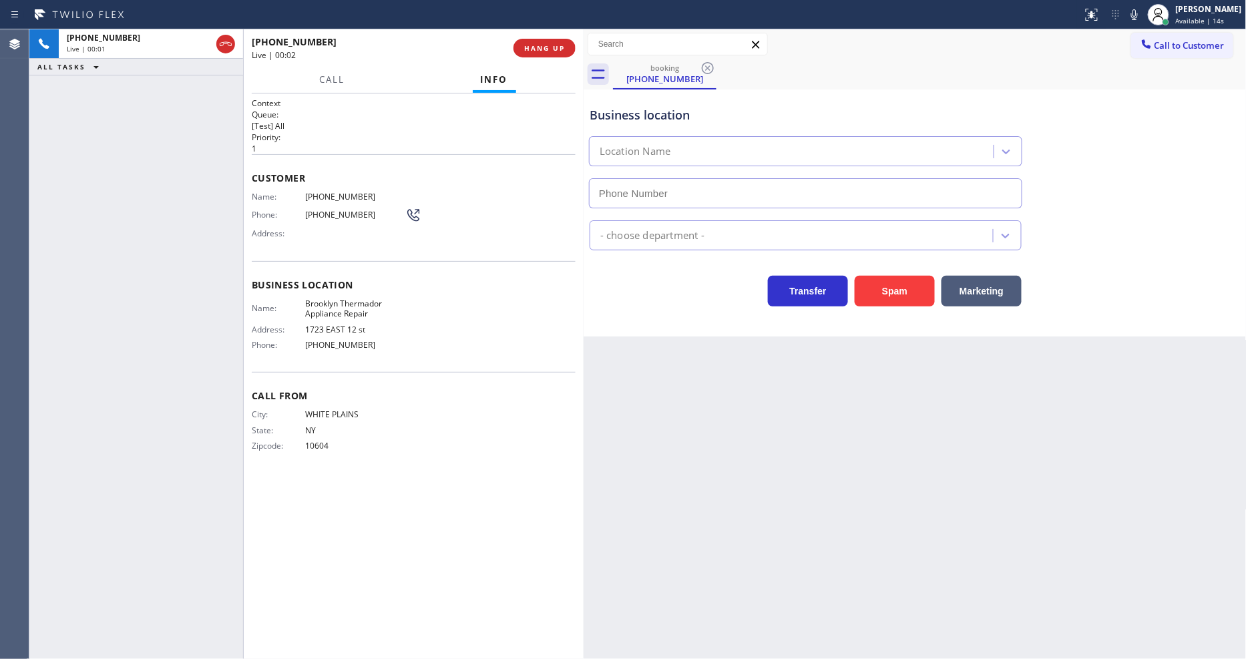
type input "[PHONE_NUMBER]"
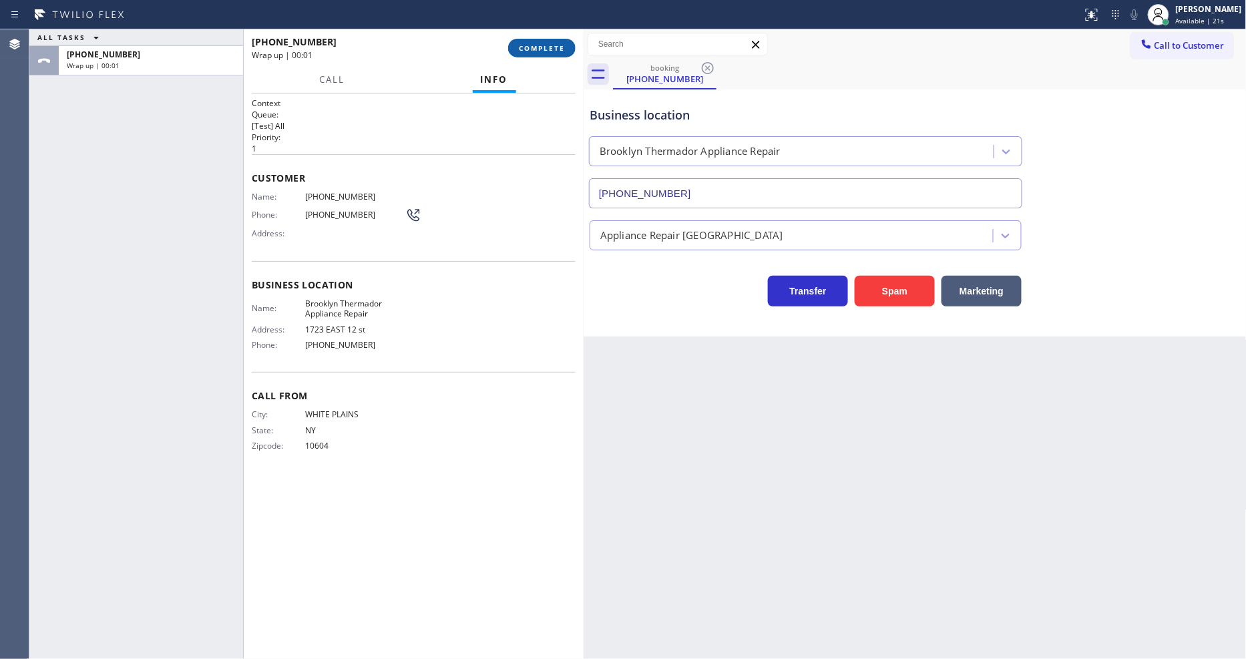
click at [546, 47] on span "COMPLETE" at bounding box center [542, 47] width 46 height 9
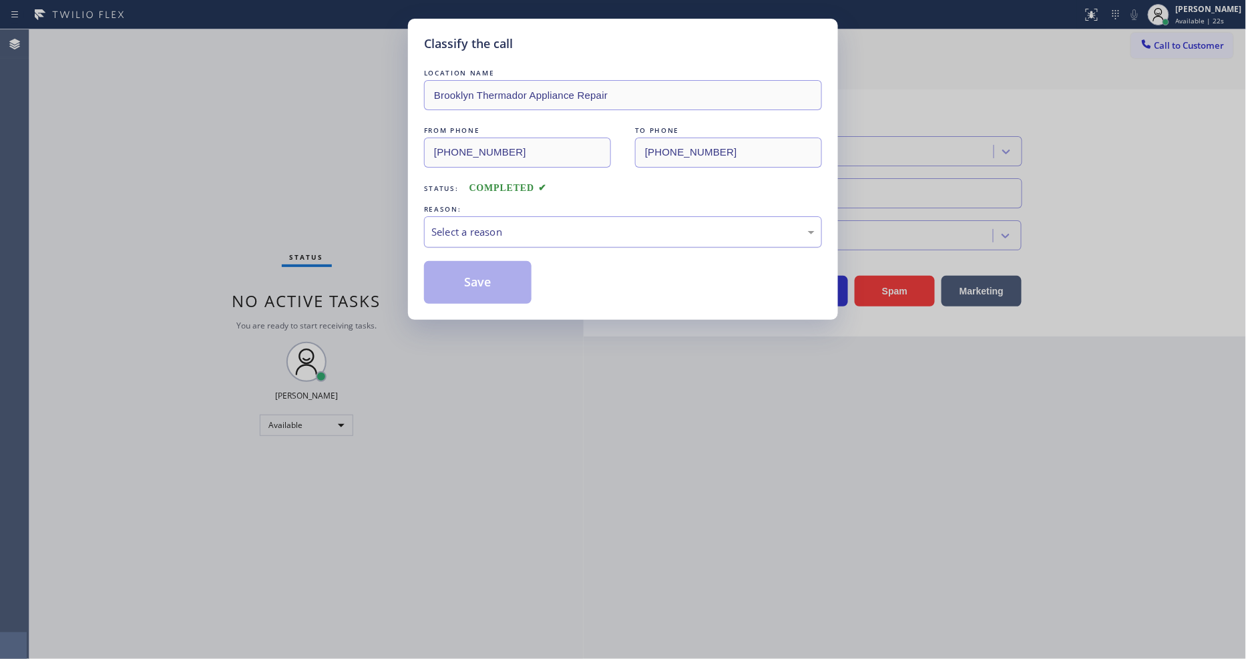
click at [510, 224] on div "Select a reason" at bounding box center [622, 231] width 383 height 15
click at [516, 268] on button "Save" at bounding box center [478, 282] width 108 height 43
click at [516, 267] on button "Save" at bounding box center [478, 282] width 108 height 43
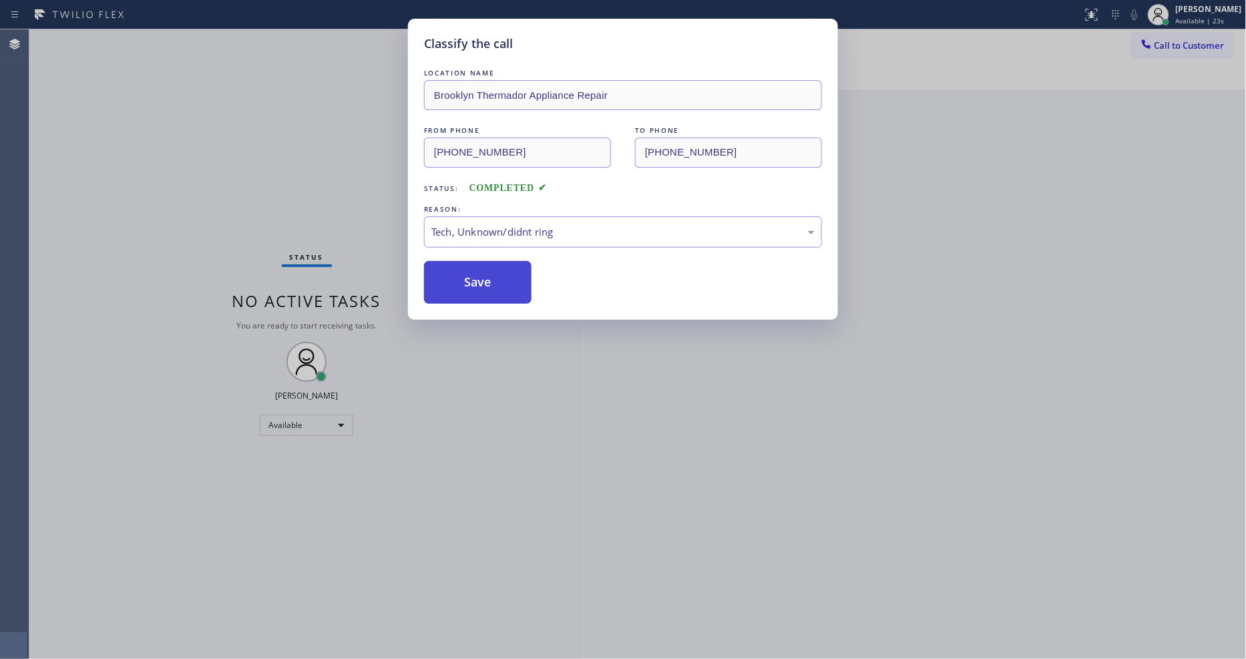
click at [516, 267] on button "Save" at bounding box center [478, 282] width 108 height 43
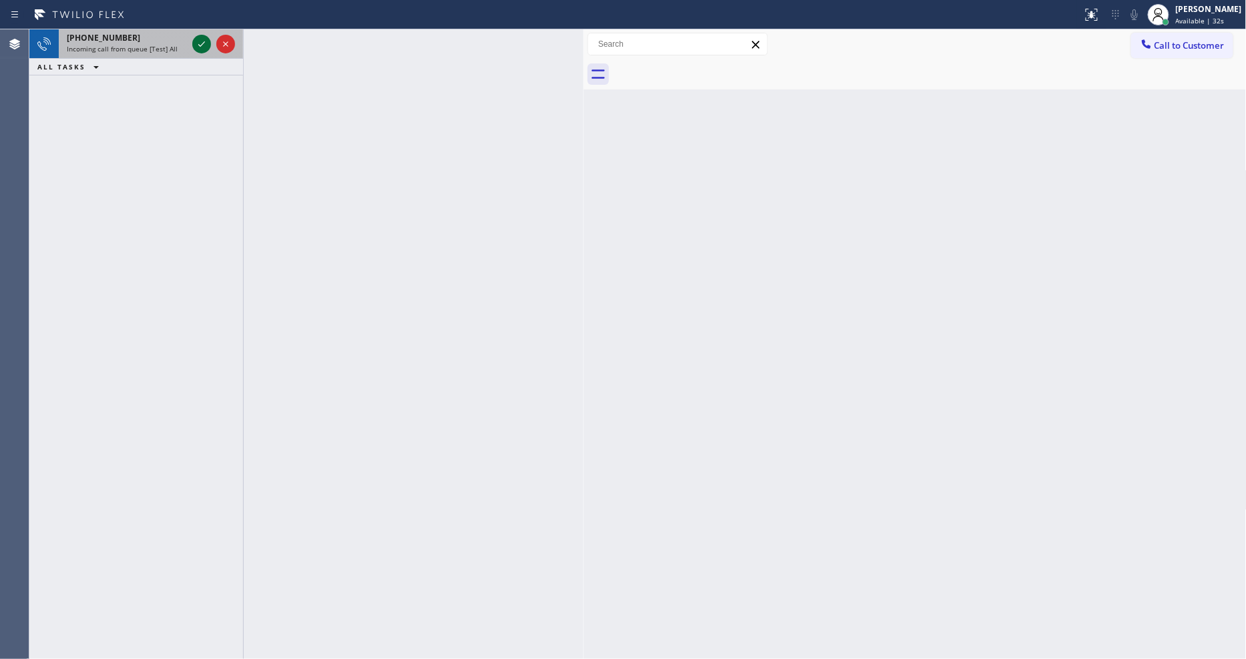
click at [208, 41] on icon at bounding box center [202, 44] width 16 height 16
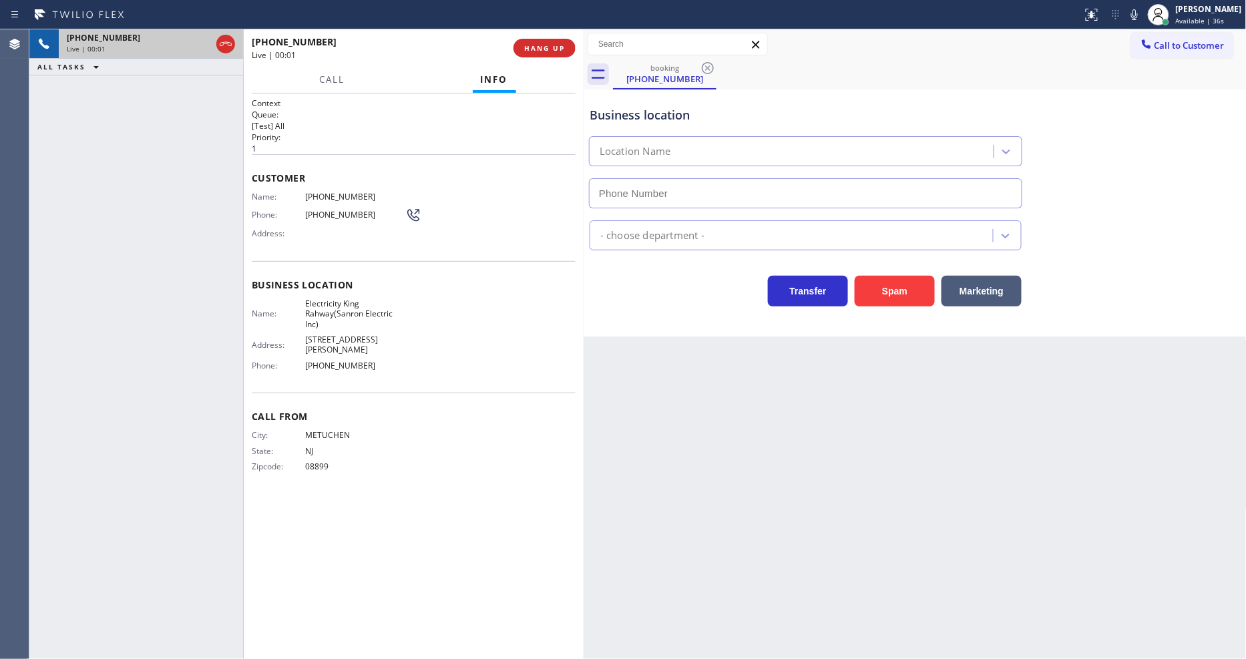
type input "[PHONE_NUMBER]"
click at [150, 285] on div "[PHONE_NUMBER] Live | 00:11 ALL TASKS ALL TASKS ACTIVE TASKS TASKS IN WRAP UP" at bounding box center [136, 344] width 214 height 630
click at [339, 309] on span "Electricity King Rahway(Sanron Electric Inc)" at bounding box center [355, 314] width 100 height 31
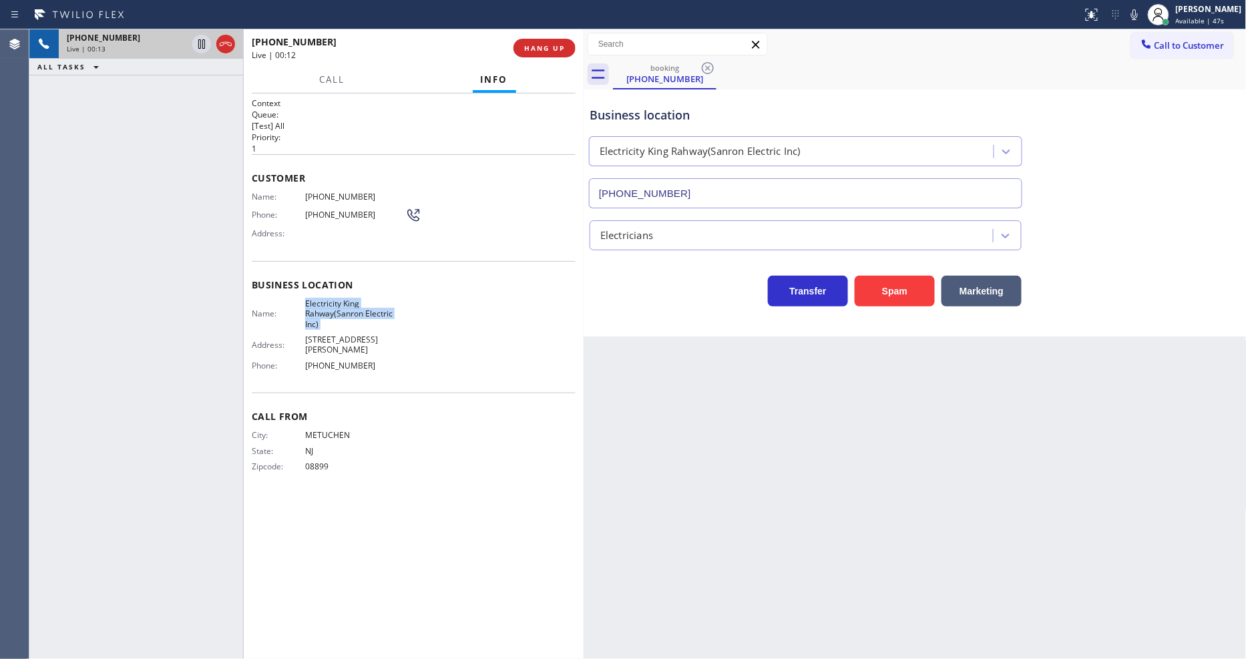
copy span "Electricity King Rahway(Sanron Electric Inc)"
click at [331, 198] on div "Name: [PHONE_NUMBER] Phone: [PHONE_NUMBER] Address:" at bounding box center [337, 218] width 170 height 53
click at [331, 197] on span "[PHONE_NUMBER]" at bounding box center [355, 197] width 100 height 10
copy span "[PHONE_NUMBER]"
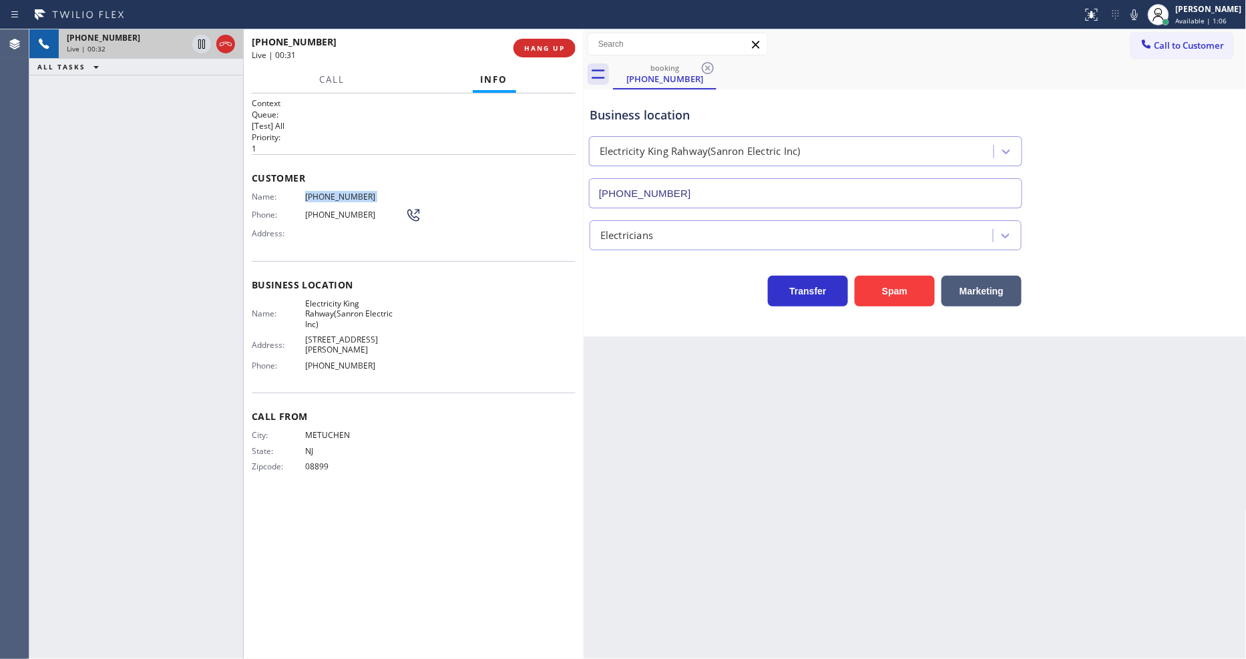
click at [329, 560] on div "Context Queue: [Test] All Priority: 1 Customer Name: [PHONE_NUMBER] Phone: [PHO…" at bounding box center [414, 377] width 324 height 558
click at [202, 38] on icon at bounding box center [202, 44] width 16 height 16
click at [1121, 11] on icon at bounding box center [1135, 15] width 16 height 16
click at [931, 540] on div "Back to Dashboard Change Sender ID Customers Technicians Select a contact Outbo…" at bounding box center [915, 344] width 663 height 630
drag, startPoint x: 196, startPoint y: 41, endPoint x: 869, endPoint y: 55, distance: 673.4
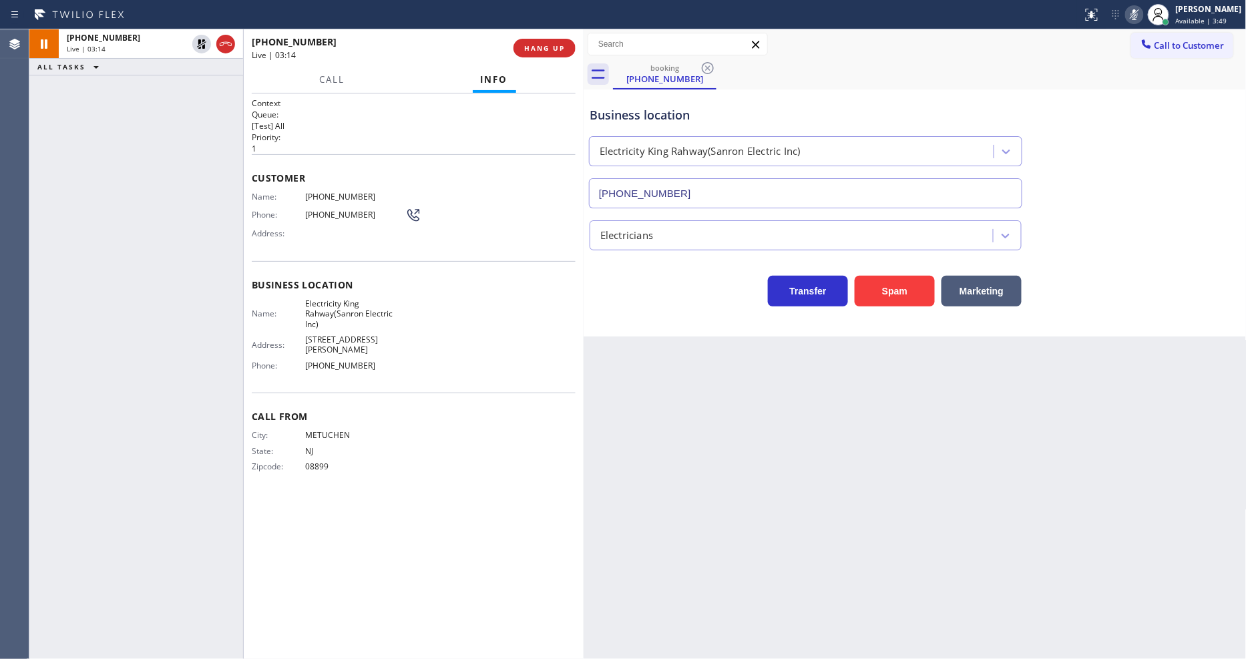
click at [196, 42] on icon at bounding box center [202, 44] width 16 height 16
click at [1121, 10] on icon at bounding box center [1135, 15] width 16 height 16
click at [554, 51] on span "HANG UP" at bounding box center [544, 47] width 41 height 9
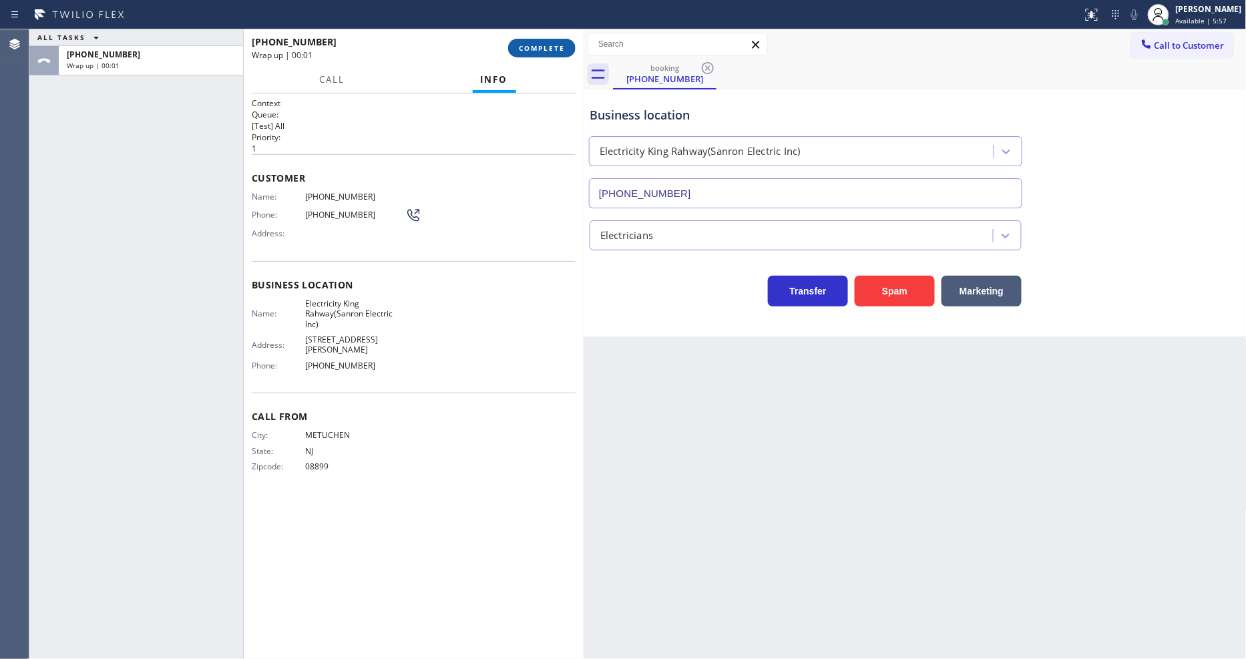
click at [554, 51] on span "COMPLETE" at bounding box center [542, 47] width 46 height 9
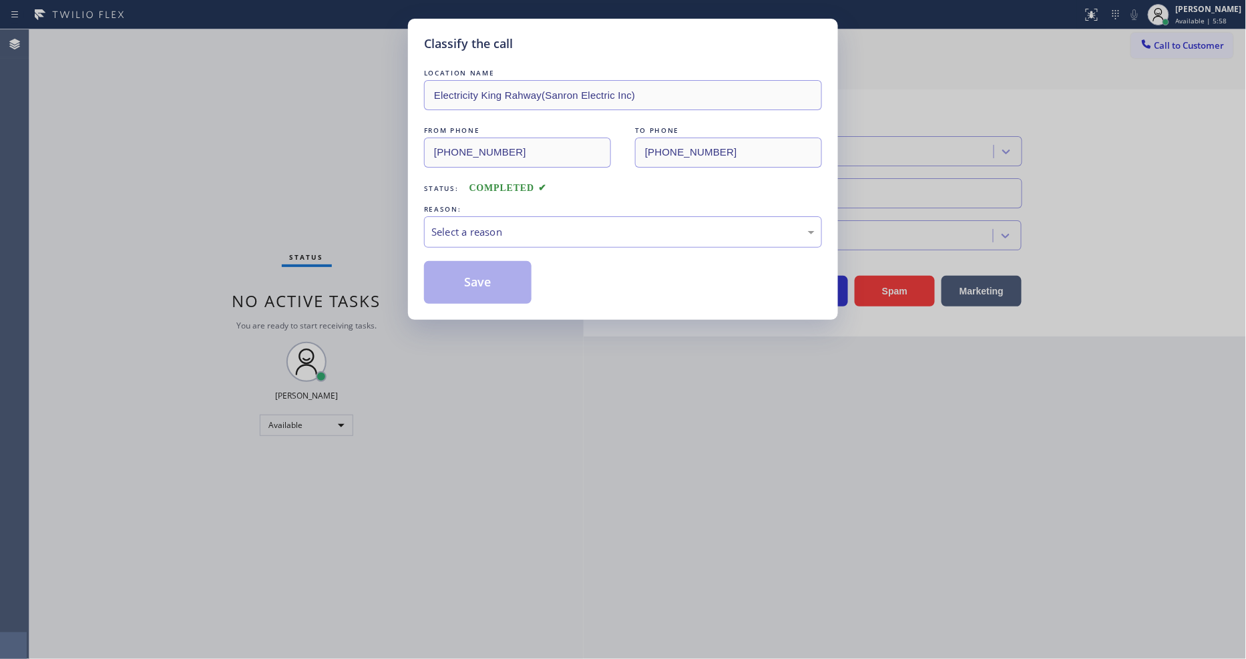
click at [470, 224] on div "Select a reason" at bounding box center [622, 231] width 383 height 15
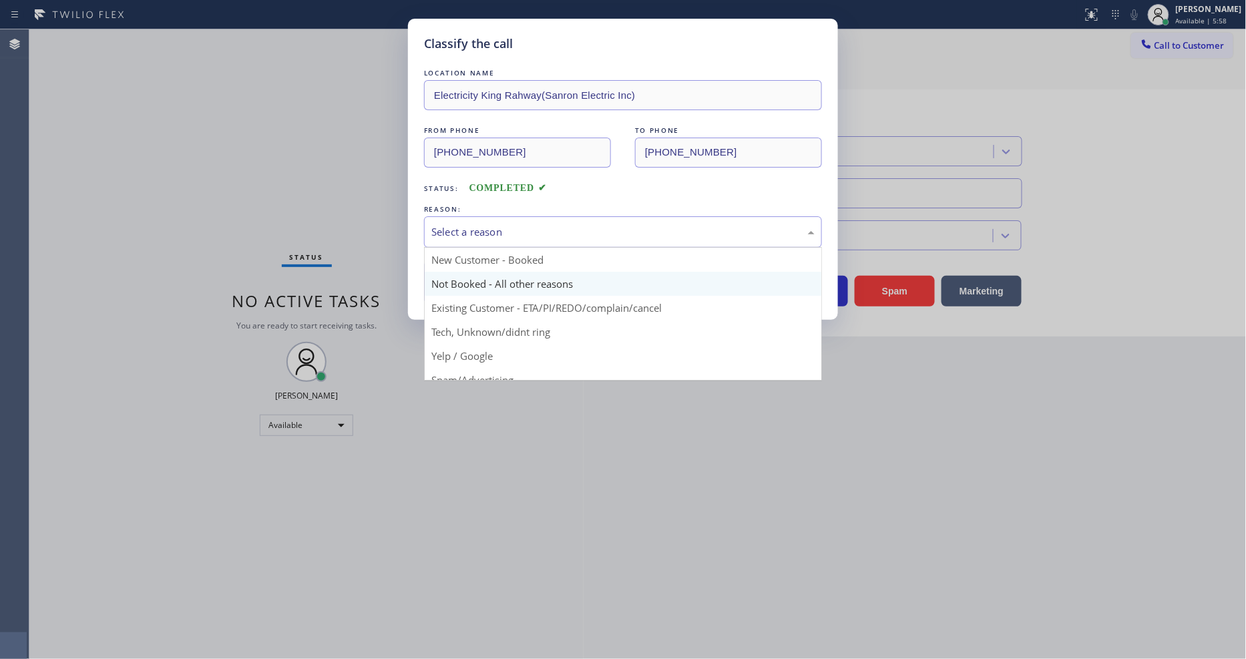
click at [460, 279] on button "Save" at bounding box center [478, 282] width 108 height 43
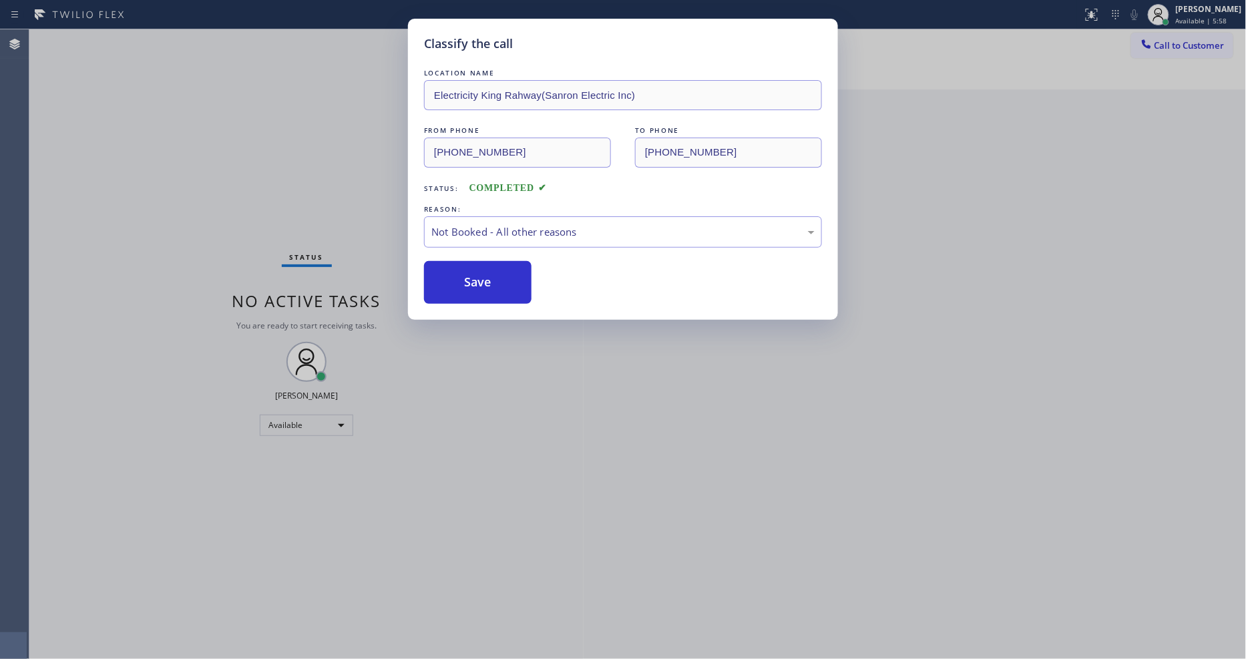
click at [460, 279] on button "Save" at bounding box center [478, 282] width 108 height 43
click at [461, 277] on button "Save" at bounding box center [478, 282] width 108 height 43
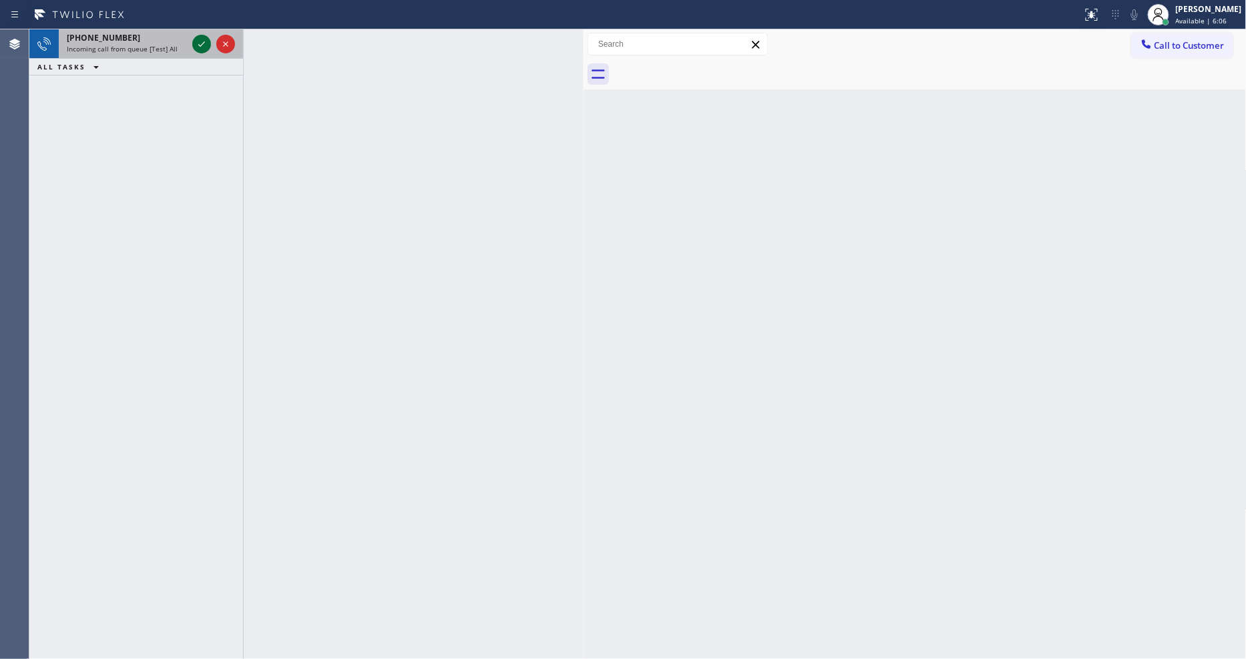
click at [200, 45] on icon at bounding box center [202, 44] width 16 height 16
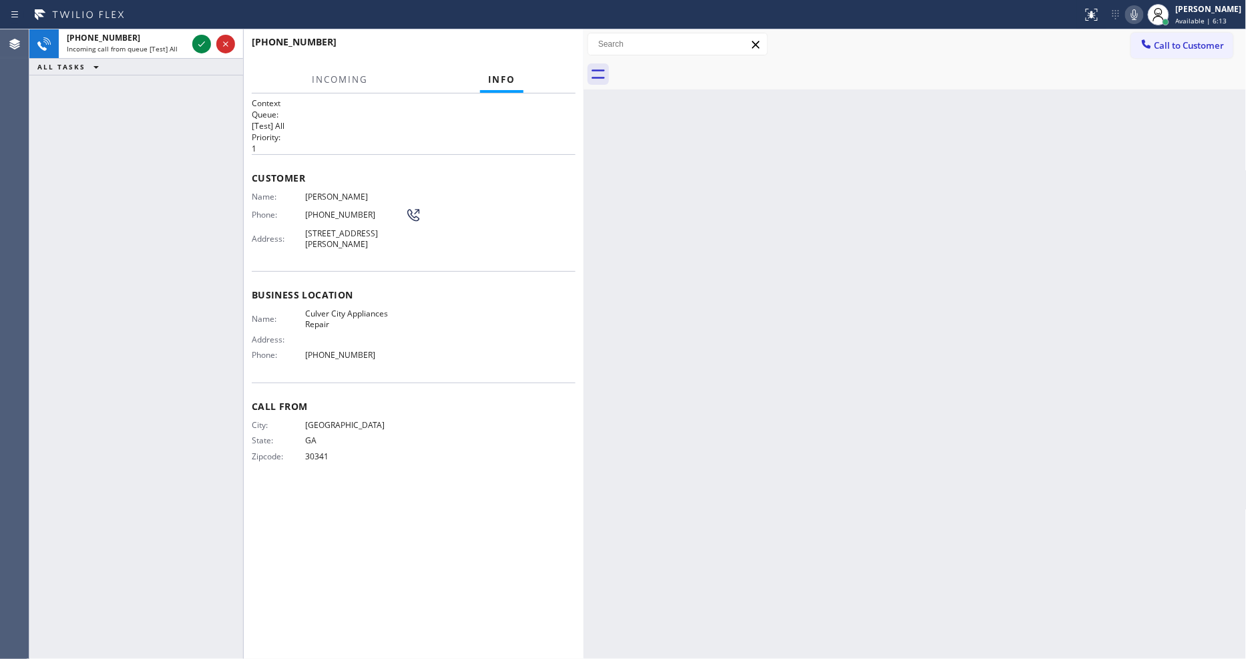
click at [832, 361] on div "Back to Dashboard Change Sender ID Customers Technicians Select a contact Outbo…" at bounding box center [915, 344] width 663 height 630
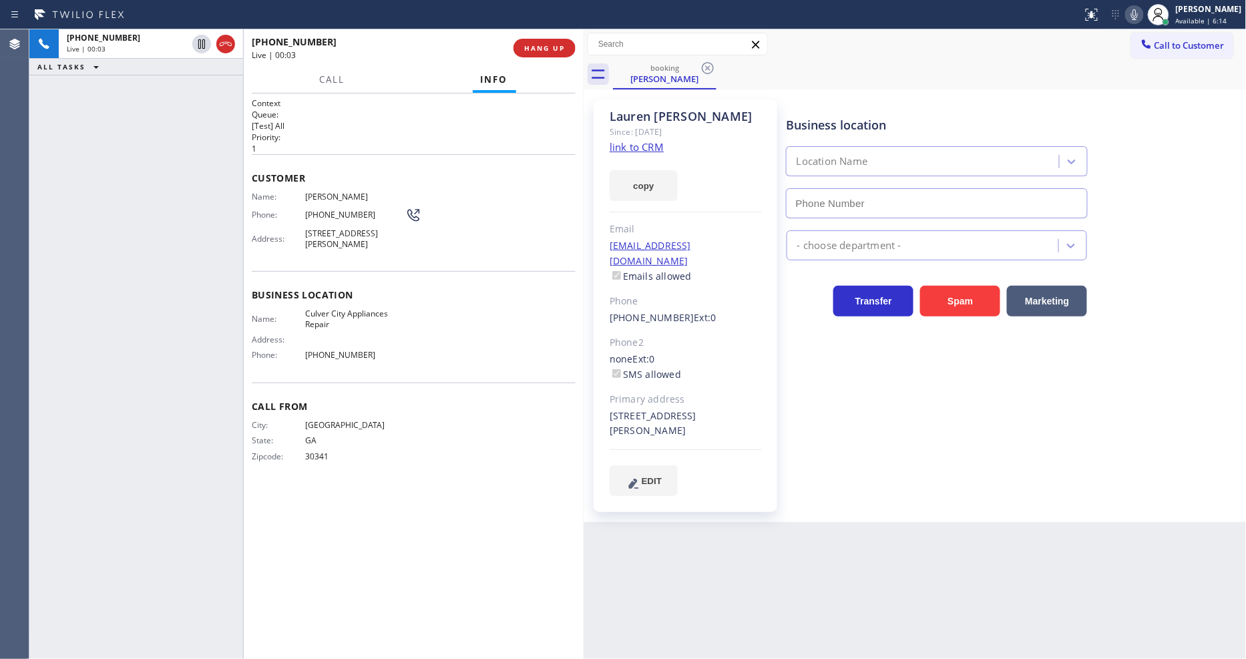
type input "[PHONE_NUMBER]"
click at [635, 148] on link "link to CRM" at bounding box center [637, 146] width 54 height 13
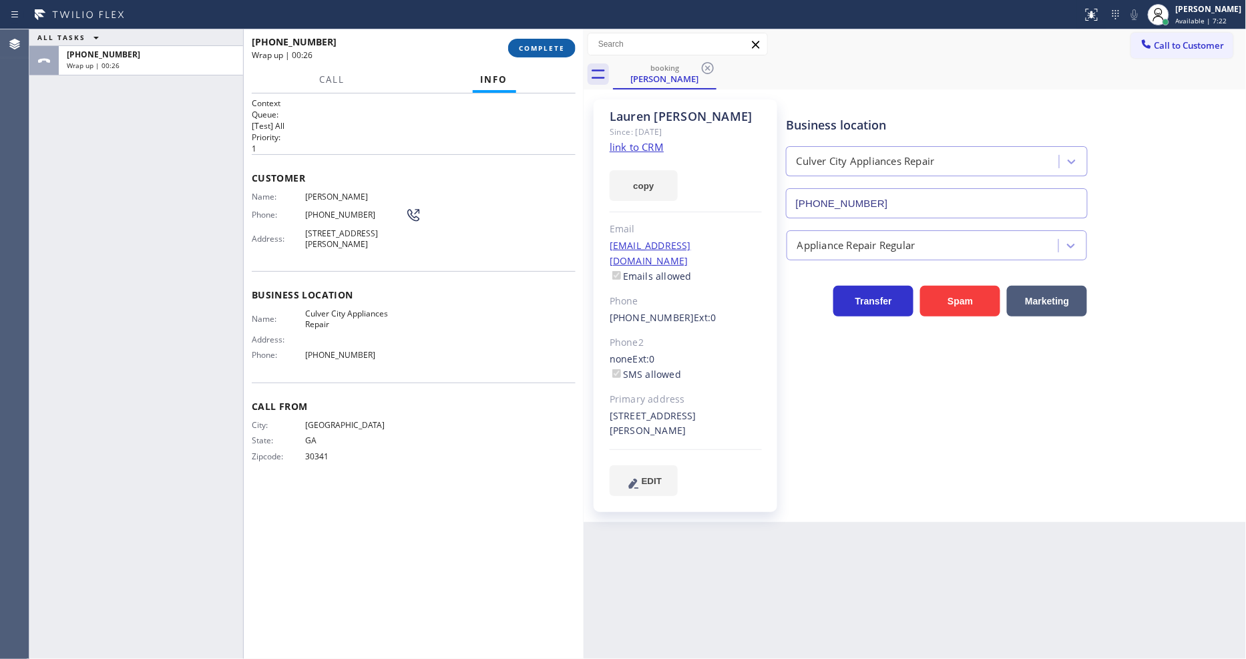
click at [539, 48] on span "COMPLETE" at bounding box center [542, 47] width 46 height 9
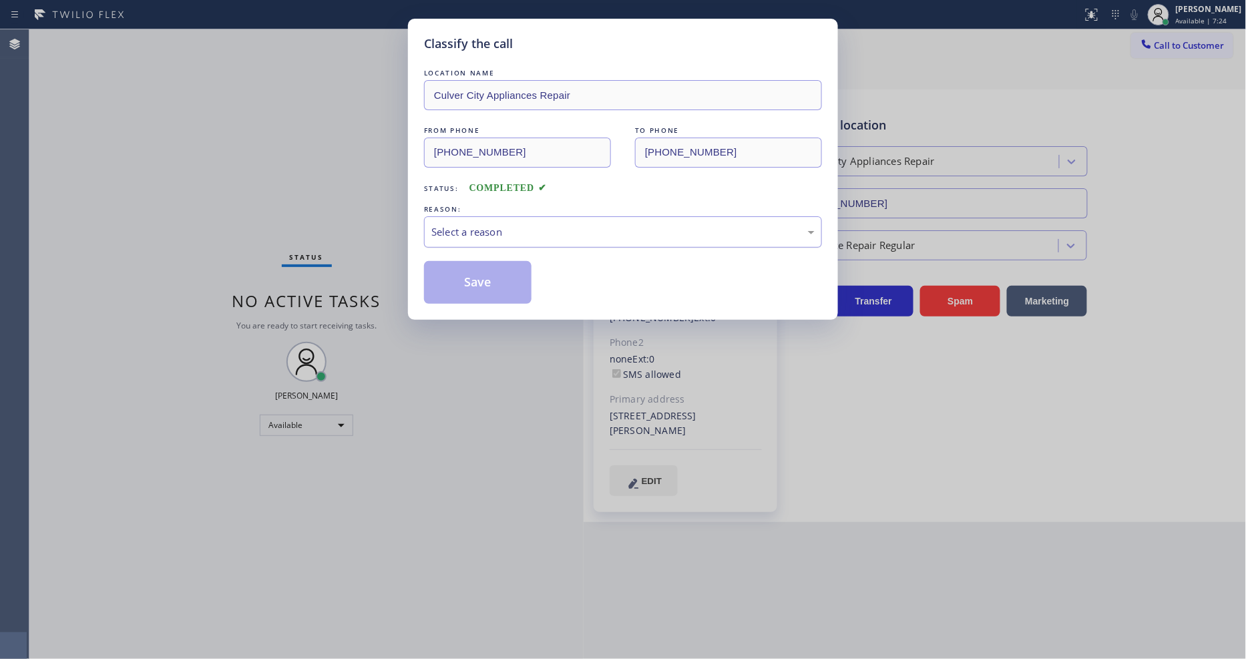
click at [471, 224] on div "Select a reason" at bounding box center [622, 231] width 383 height 15
click at [456, 261] on button "Save" at bounding box center [478, 282] width 108 height 43
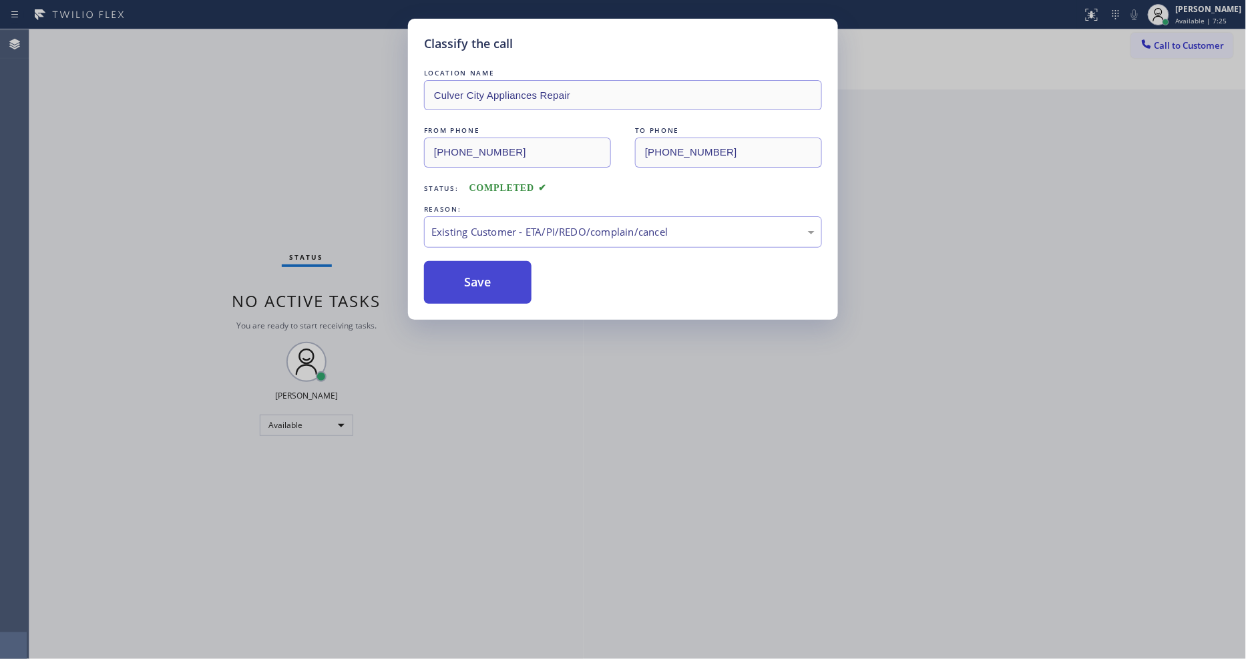
click at [456, 261] on button "Save" at bounding box center [478, 282] width 108 height 43
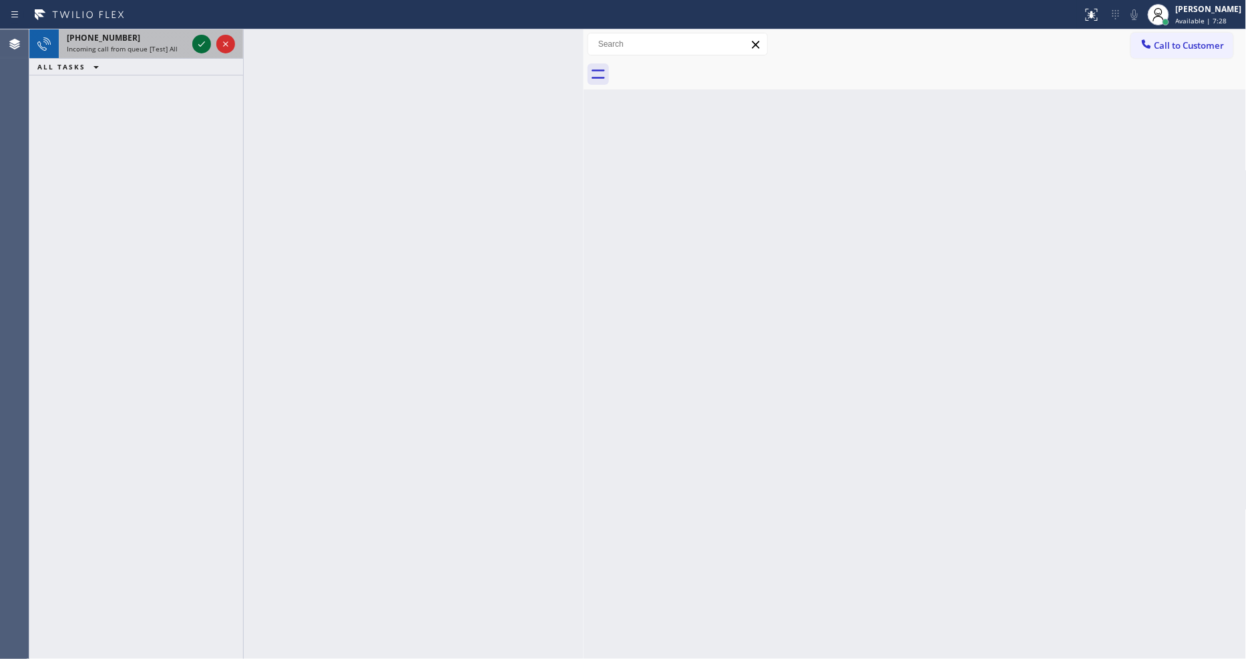
click at [206, 48] on icon at bounding box center [202, 44] width 16 height 16
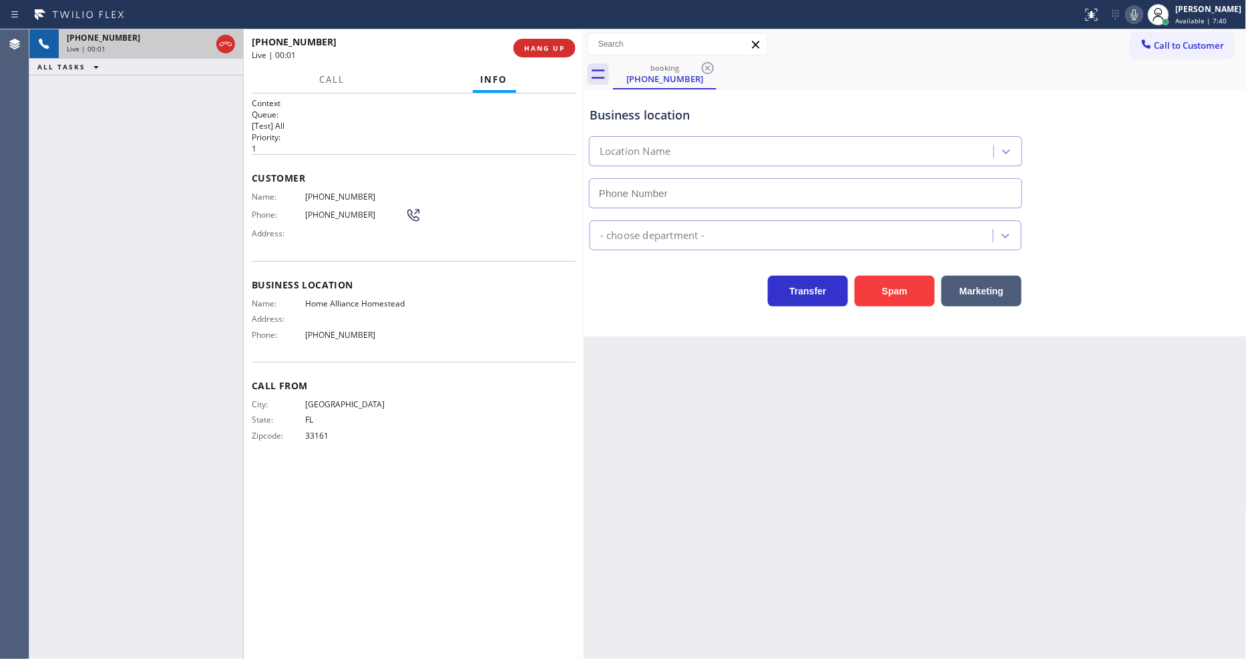
type input "[PHONE_NUMBER]"
click at [371, 287] on div "Business location Name: Home Alliance Homestead Address: Phone: [PHONE_NUMBER]" at bounding box center [414, 311] width 324 height 101
click at [370, 289] on div "Business location Name: Home Alliance Homestead Address: Phone: [PHONE_NUMBER]" at bounding box center [414, 311] width 324 height 101
click at [370, 299] on span "Home Alliance Homestead" at bounding box center [355, 304] width 100 height 10
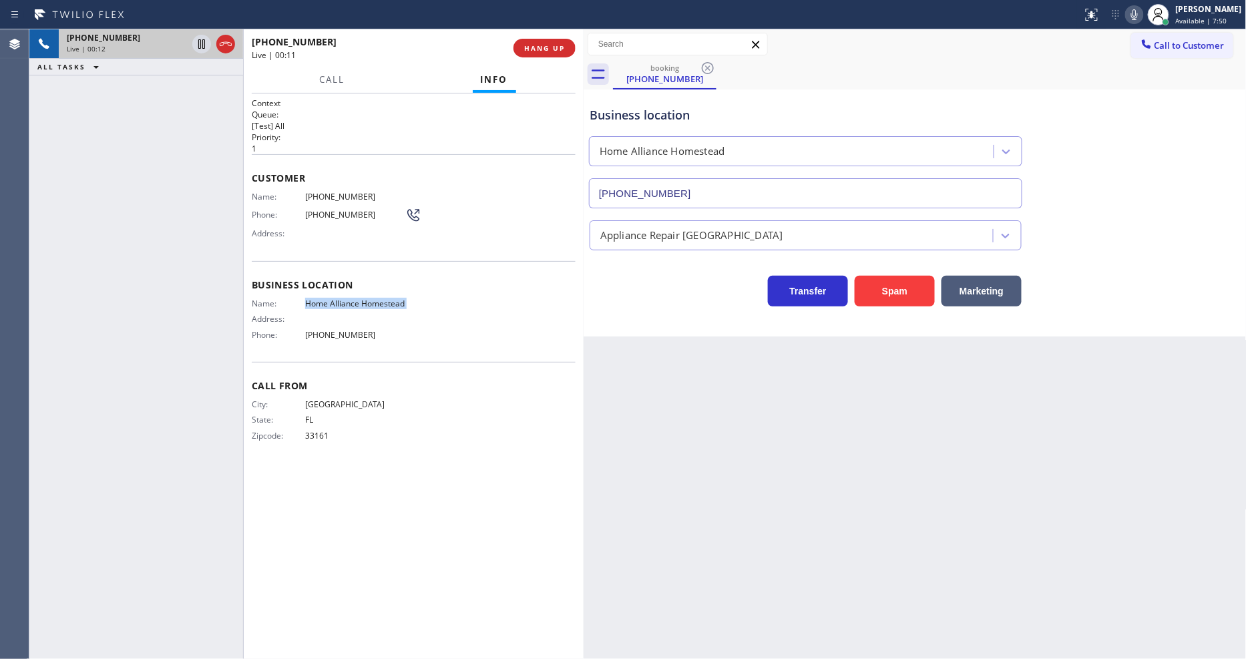
click at [370, 299] on span "Home Alliance Homestead" at bounding box center [355, 304] width 100 height 10
copy span "Home Alliance Homestead"
click at [307, 199] on div "Name: [PHONE_NUMBER] Phone: [PHONE_NUMBER] Address:" at bounding box center [337, 218] width 170 height 53
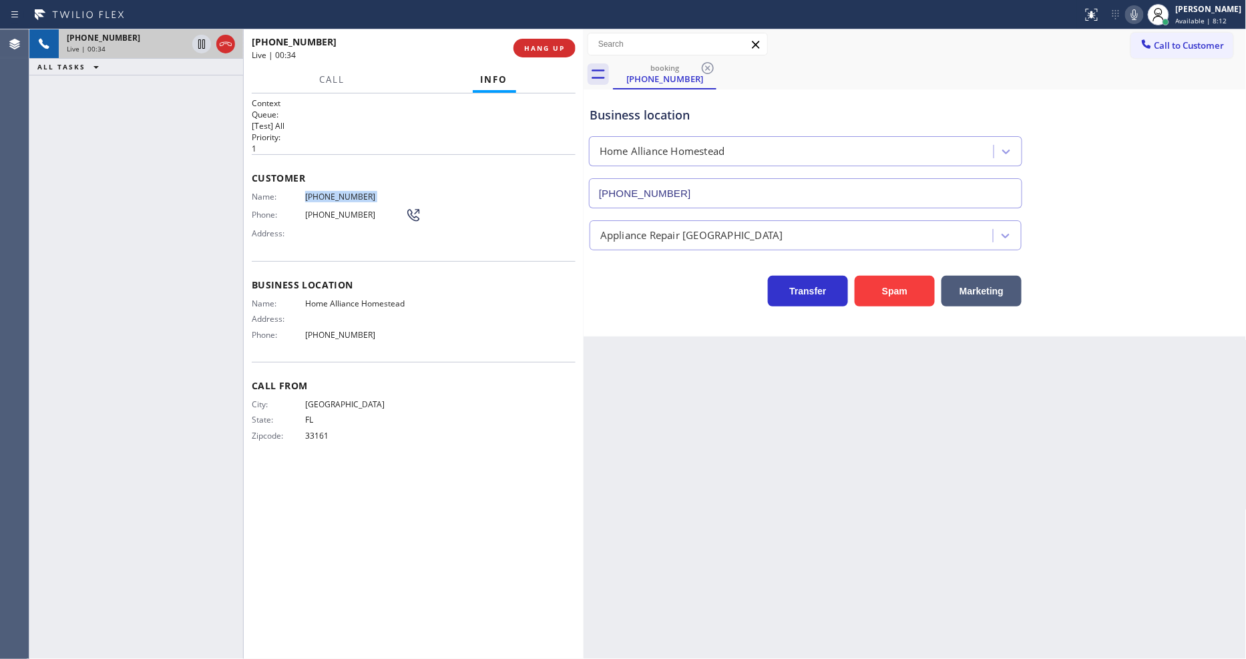
click at [307, 199] on div "Name: [PHONE_NUMBER] Phone: [PHONE_NUMBER] Address:" at bounding box center [337, 218] width 170 height 53
copy span "[PHONE_NUMBER]"
click at [317, 425] on div "City: [GEOGRAPHIC_DATA]: [US_STATE] Zipcode: 33161" at bounding box center [329, 422] width 154 height 47
click at [317, 424] on div "City: [GEOGRAPHIC_DATA]: [US_STATE] Zipcode: 33161" at bounding box center [329, 422] width 154 height 47
copy span "33161"
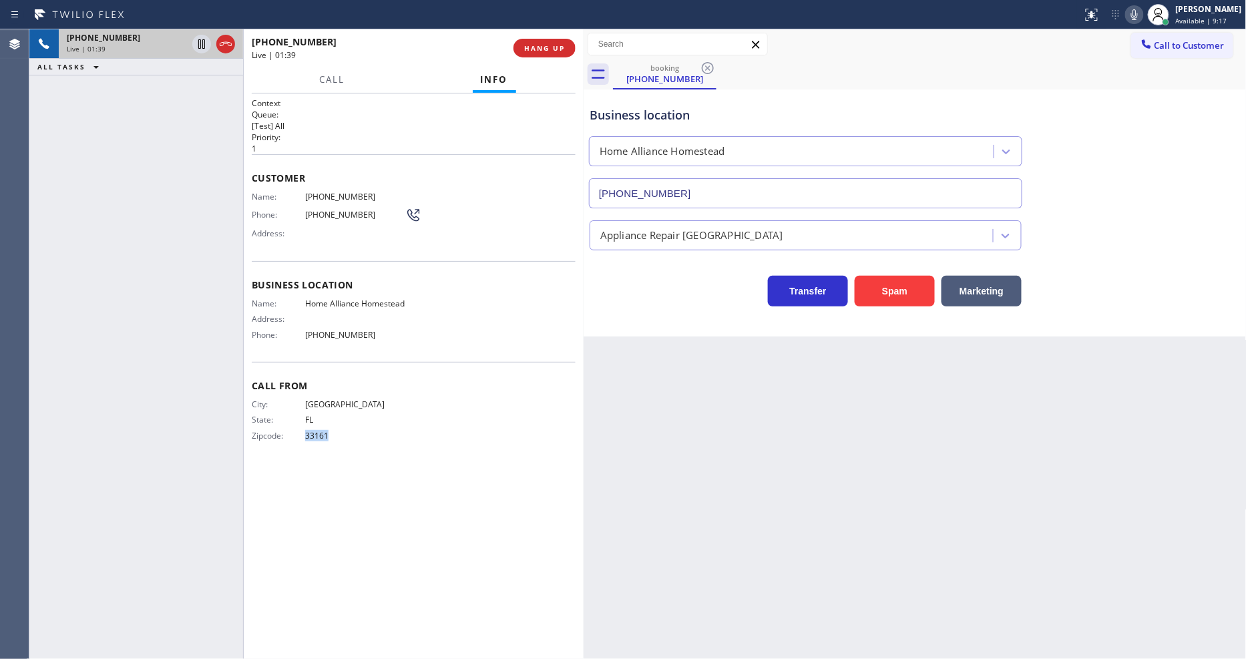
click at [318, 197] on span "[PHONE_NUMBER]" at bounding box center [355, 197] width 100 height 10
copy span "[PHONE_NUMBER]"
click at [304, 437] on div "City: [GEOGRAPHIC_DATA]: [US_STATE] Zipcode: 33161" at bounding box center [329, 422] width 154 height 47
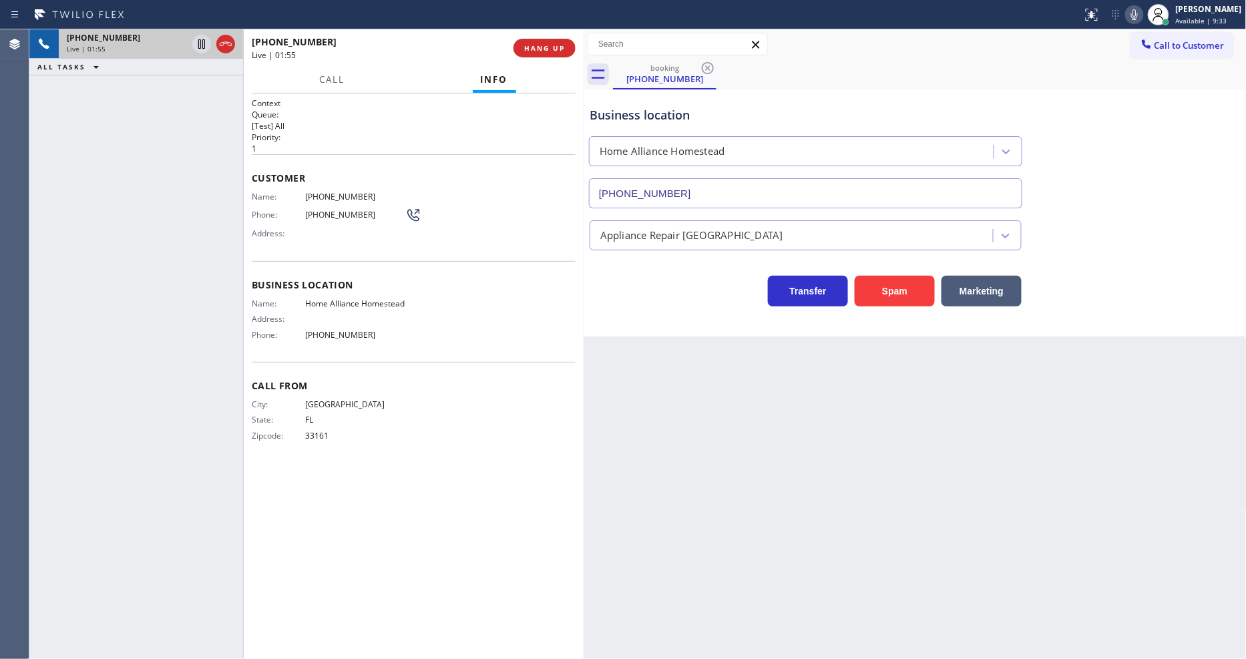
click at [304, 437] on div "City: [GEOGRAPHIC_DATA]: [US_STATE] Zipcode: 33161" at bounding box center [329, 422] width 154 height 47
click at [311, 434] on span "33161" at bounding box center [355, 436] width 100 height 10
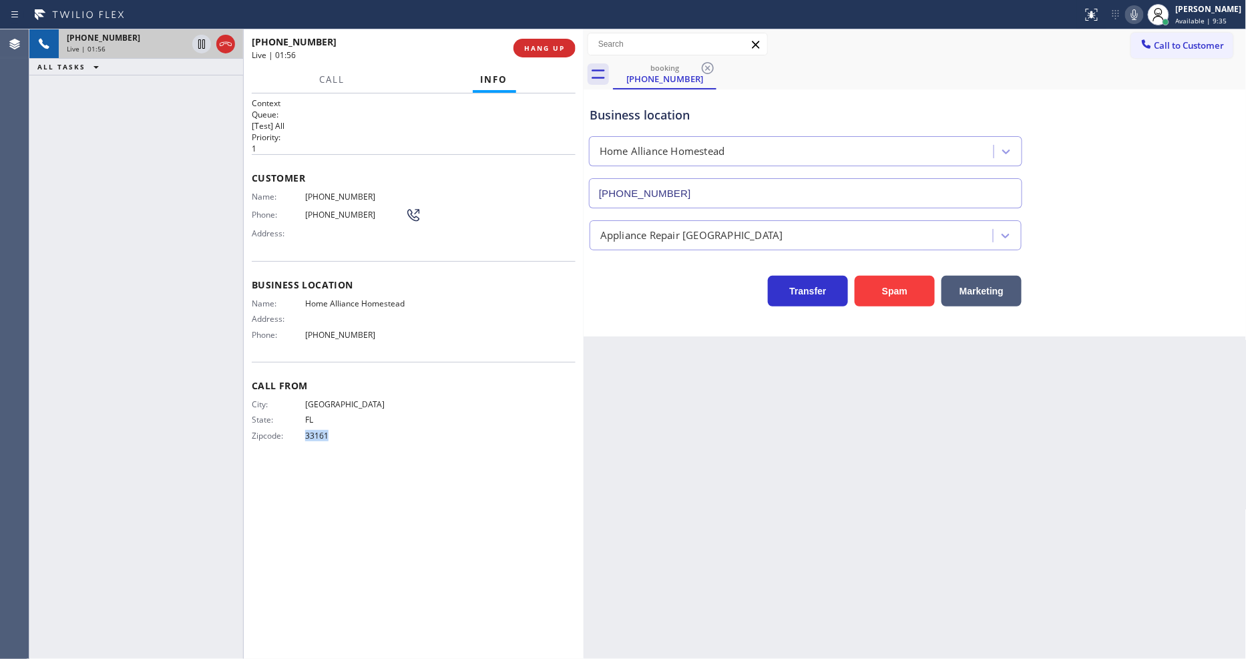
copy div "33161 Outbound call Location Home Alliance Homestead Your caller id phone numbe…"
drag, startPoint x: 201, startPoint y: 49, endPoint x: 401, endPoint y: 49, distance: 199.7
click at [200, 49] on icon at bounding box center [202, 44] width 16 height 16
click at [1121, 11] on icon at bounding box center [1135, 15] width 16 height 16
drag, startPoint x: 393, startPoint y: 305, endPoint x: 446, endPoint y: 421, distance: 127.9
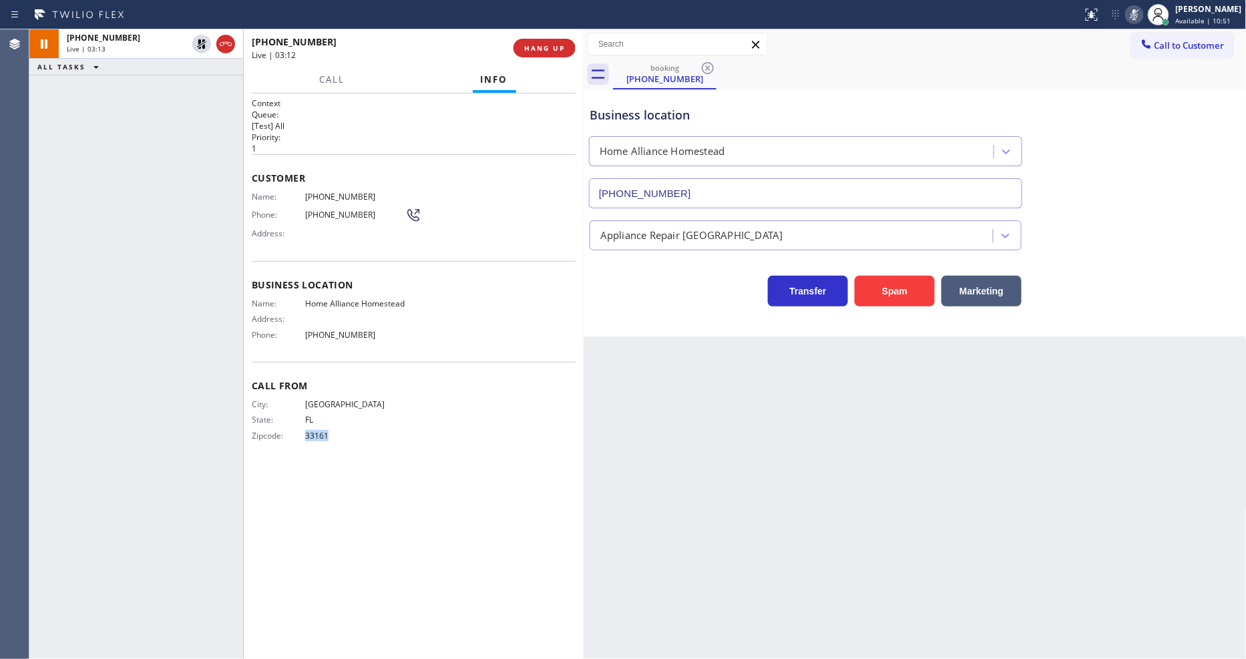
click at [394, 305] on div "Name: Home Alliance Homestead Address: Phone: [PHONE_NUMBER]" at bounding box center [329, 322] width 154 height 47
click at [203, 41] on icon at bounding box center [201, 43] width 9 height 9
click at [1121, 15] on div at bounding box center [1158, 14] width 29 height 29
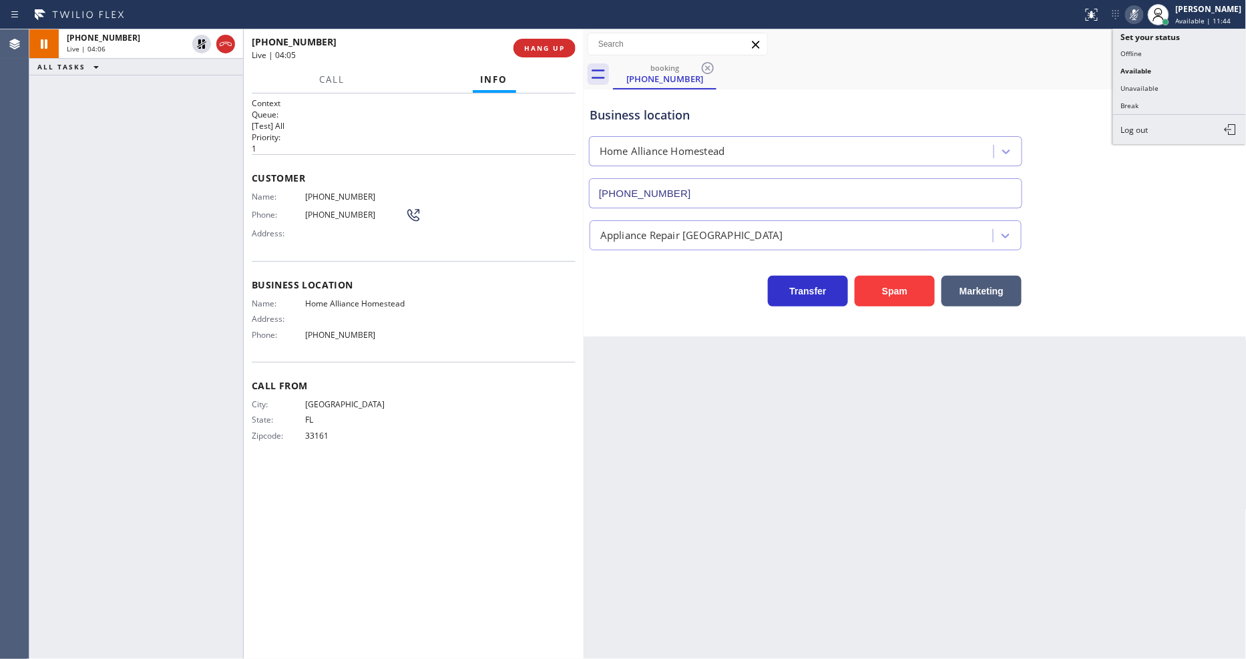
click at [1121, 15] on icon at bounding box center [1135, 15] width 16 height 16
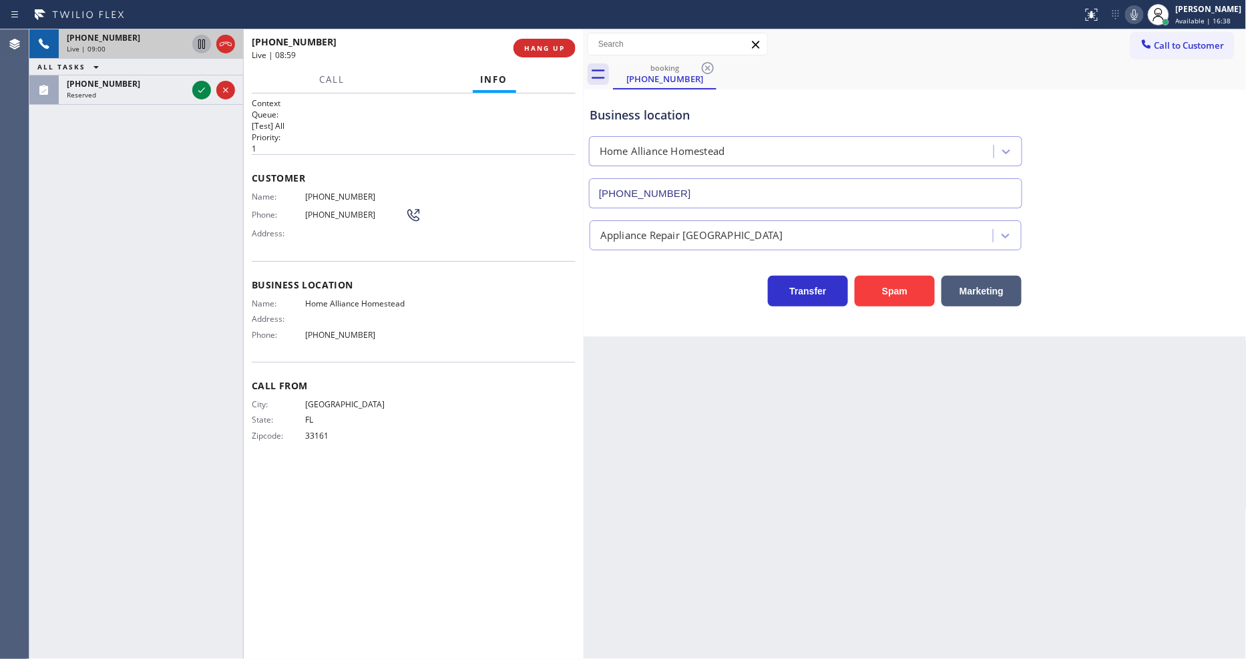
click at [198, 41] on icon at bounding box center [201, 43] width 7 height 9
click at [1121, 12] on icon at bounding box center [1135, 15] width 16 height 16
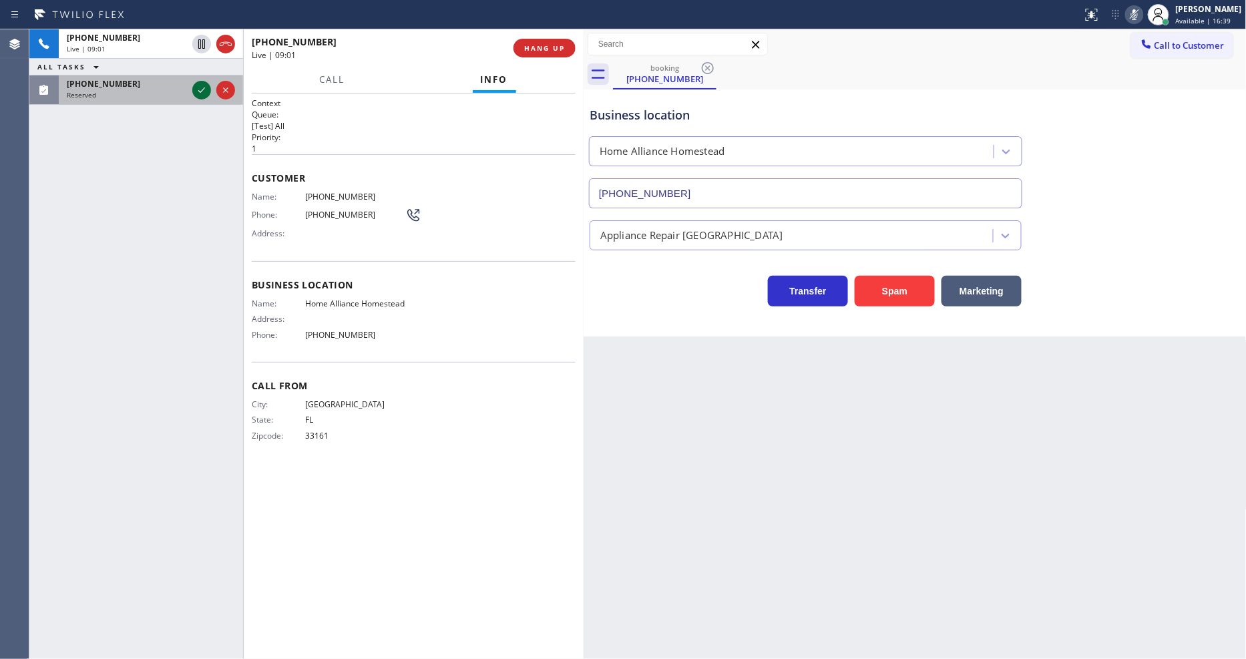
click at [201, 87] on icon at bounding box center [202, 90] width 16 height 16
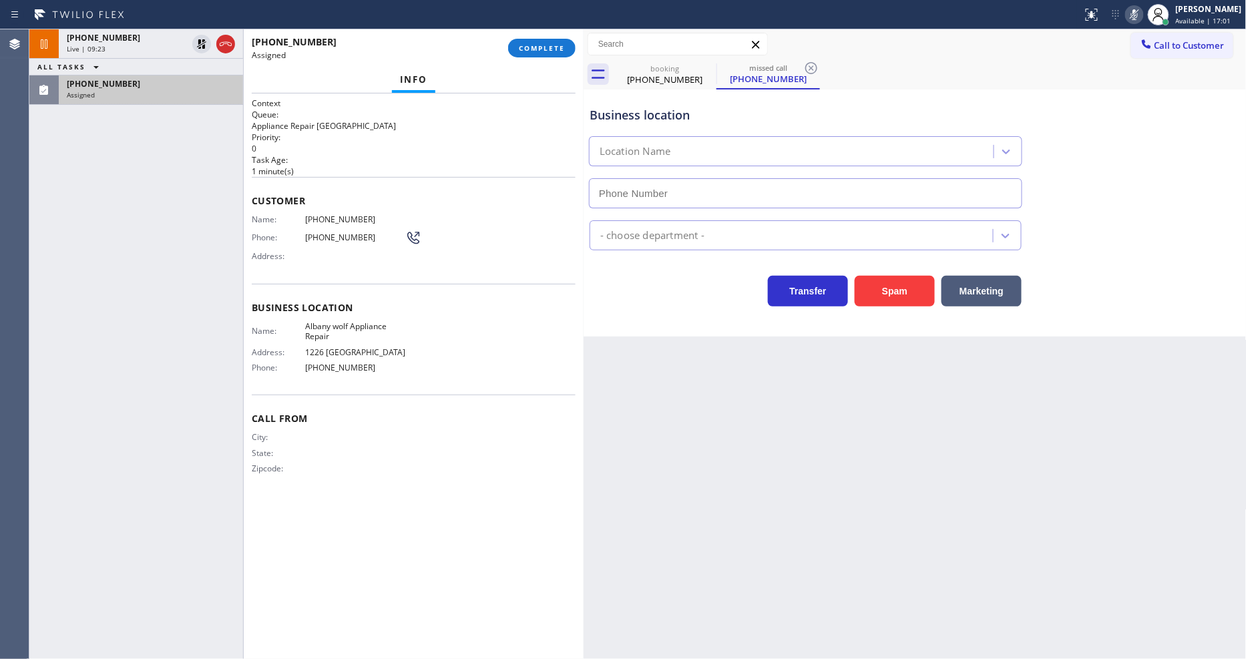
type input "[PHONE_NUMBER]"
click at [178, 96] on div "Assigned" at bounding box center [151, 94] width 168 height 9
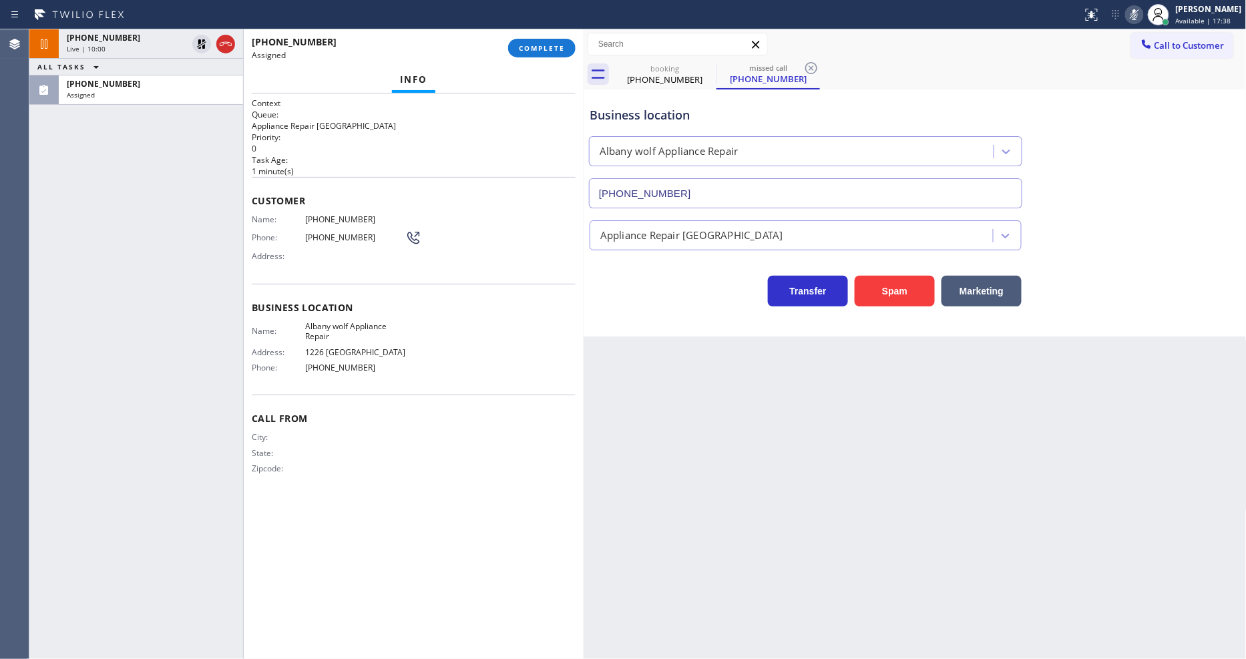
click at [371, 260] on div "Name: [PHONE_NUMBER] Phone: [PHONE_NUMBER] Address:" at bounding box center [337, 240] width 170 height 53
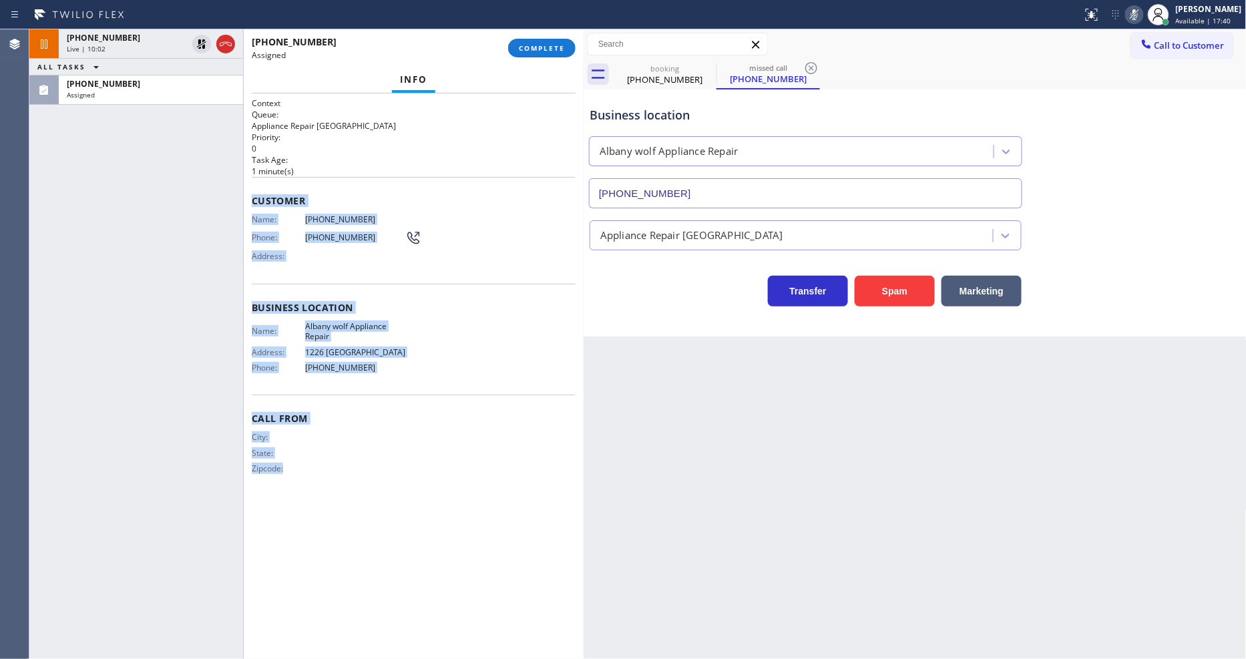
drag, startPoint x: 252, startPoint y: 196, endPoint x: 356, endPoint y: 468, distance: 291.1
click at [329, 524] on div "Context Queue: Appliance Repair High End Priority: 0 Task Age: [DEMOGRAPHIC_DAT…" at bounding box center [414, 377] width 324 height 558
copy div "Customer Name: [PHONE_NUMBER] Phone: [PHONE_NUMBER] Address: Business location …"
click at [531, 54] on button "COMPLETE" at bounding box center [541, 48] width 67 height 19
click at [458, 222] on div "Name: [PHONE_NUMBER] Phone: [PHONE_NUMBER] Address:" at bounding box center [414, 240] width 324 height 53
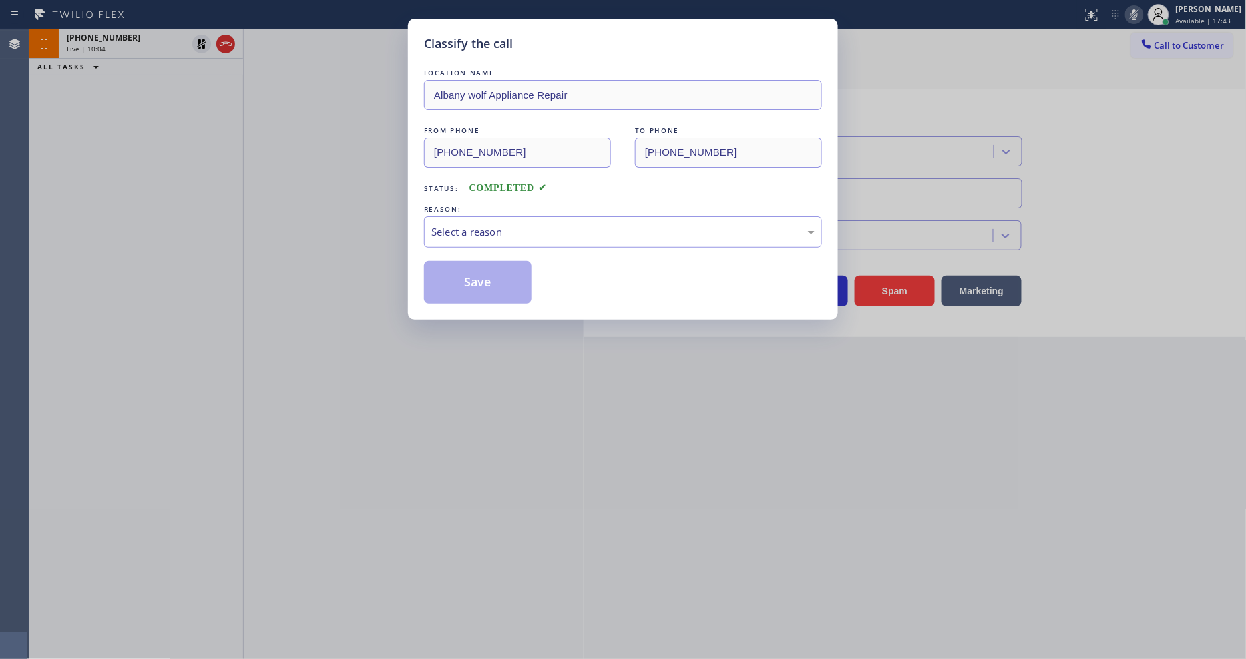
click at [458, 224] on div "Select a reason" at bounding box center [622, 231] width 383 height 15
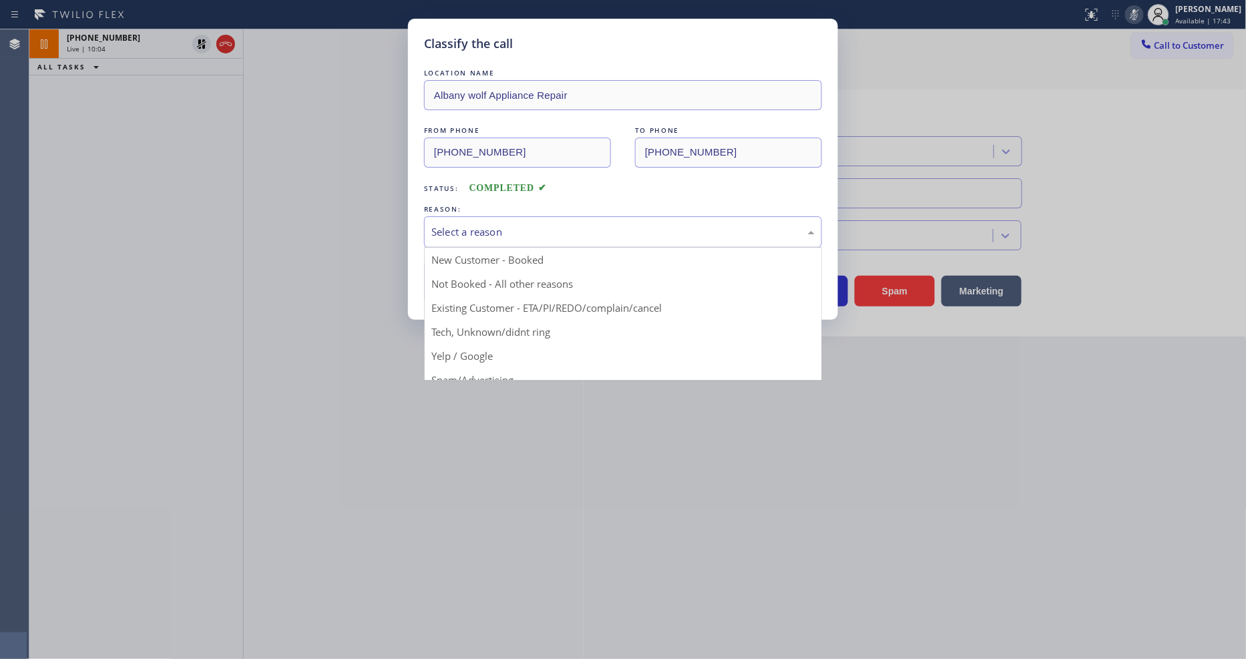
click at [455, 277] on button "Save" at bounding box center [478, 282] width 108 height 43
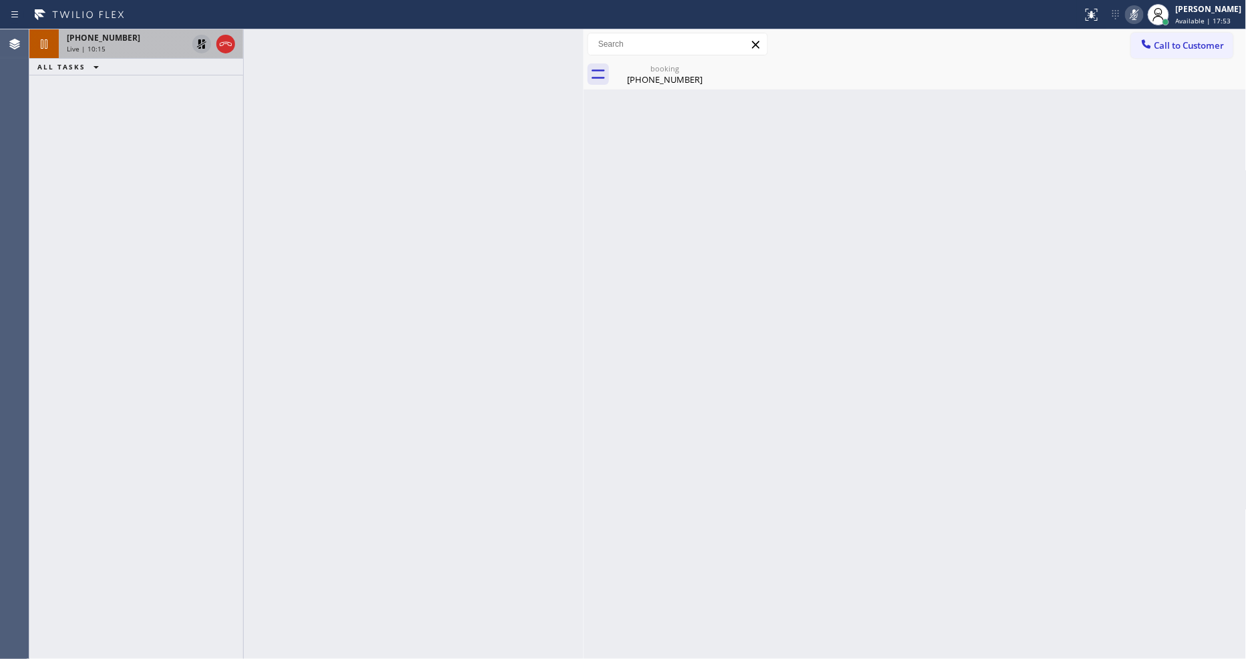
click at [194, 39] on icon at bounding box center [202, 44] width 16 height 16
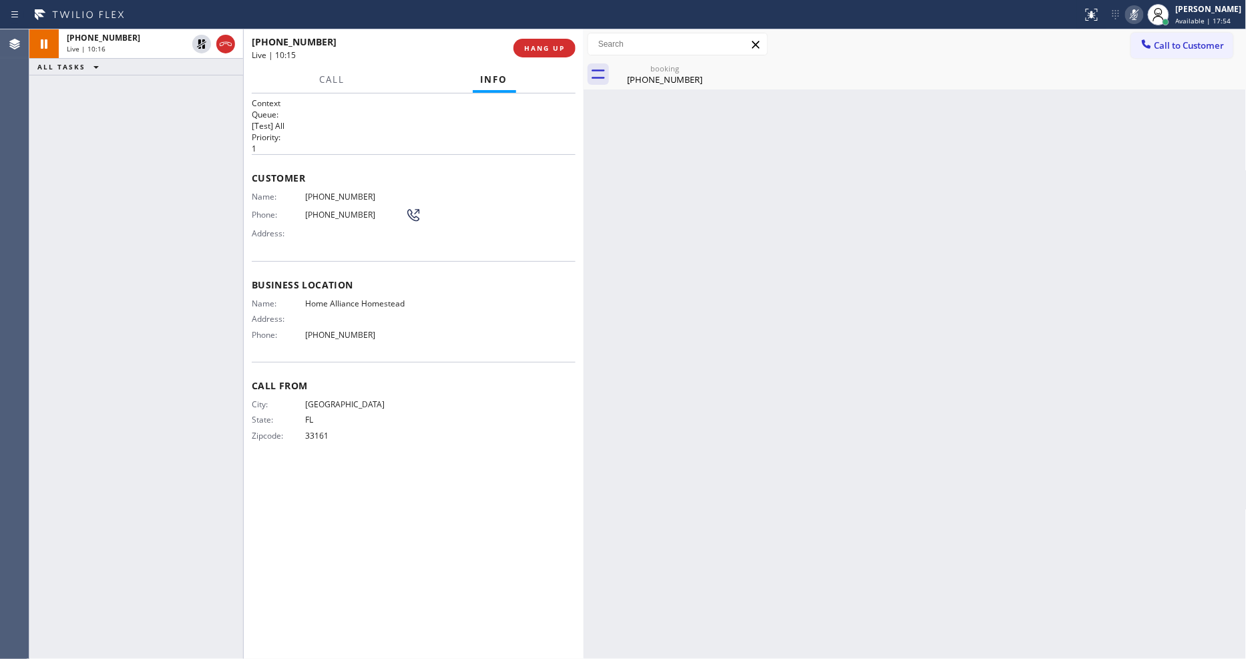
click at [1121, 11] on icon at bounding box center [1135, 15] width 16 height 16
click at [551, 49] on span "HANG UP" at bounding box center [544, 47] width 41 height 9
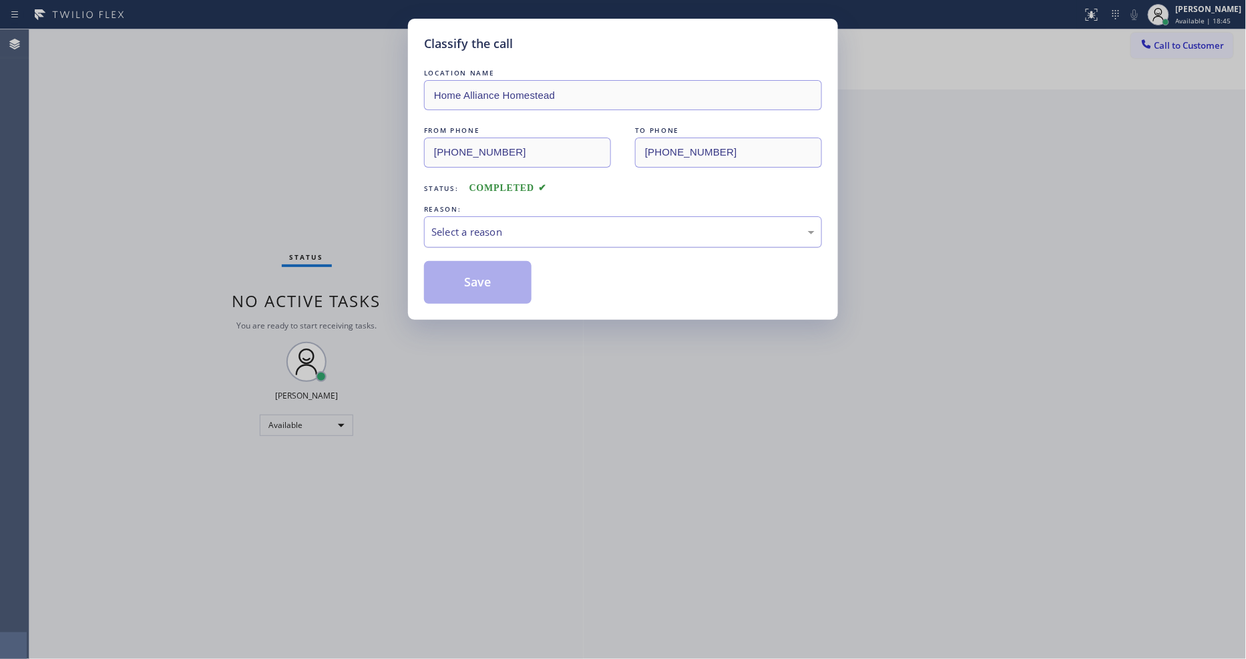
click at [472, 228] on div "Select a reason" at bounding box center [622, 231] width 383 height 15
click at [466, 289] on button "Save" at bounding box center [478, 282] width 108 height 43
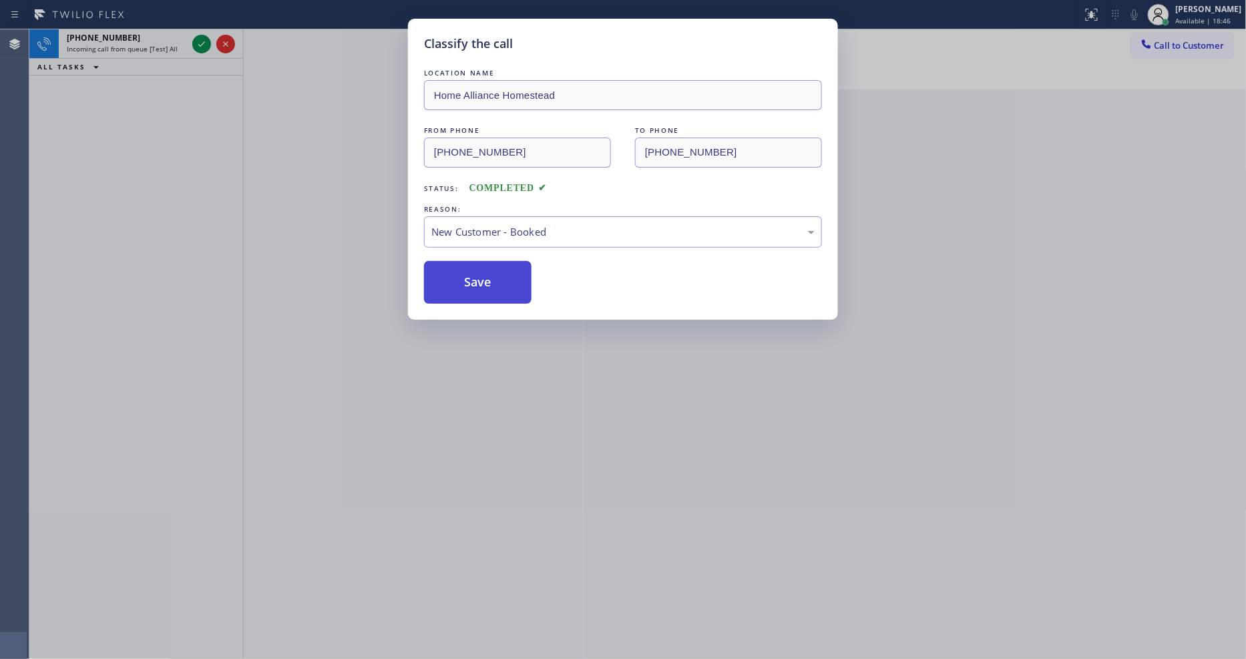
click at [466, 289] on button "Save" at bounding box center [478, 282] width 108 height 43
click at [464, 287] on button "Save" at bounding box center [478, 282] width 108 height 43
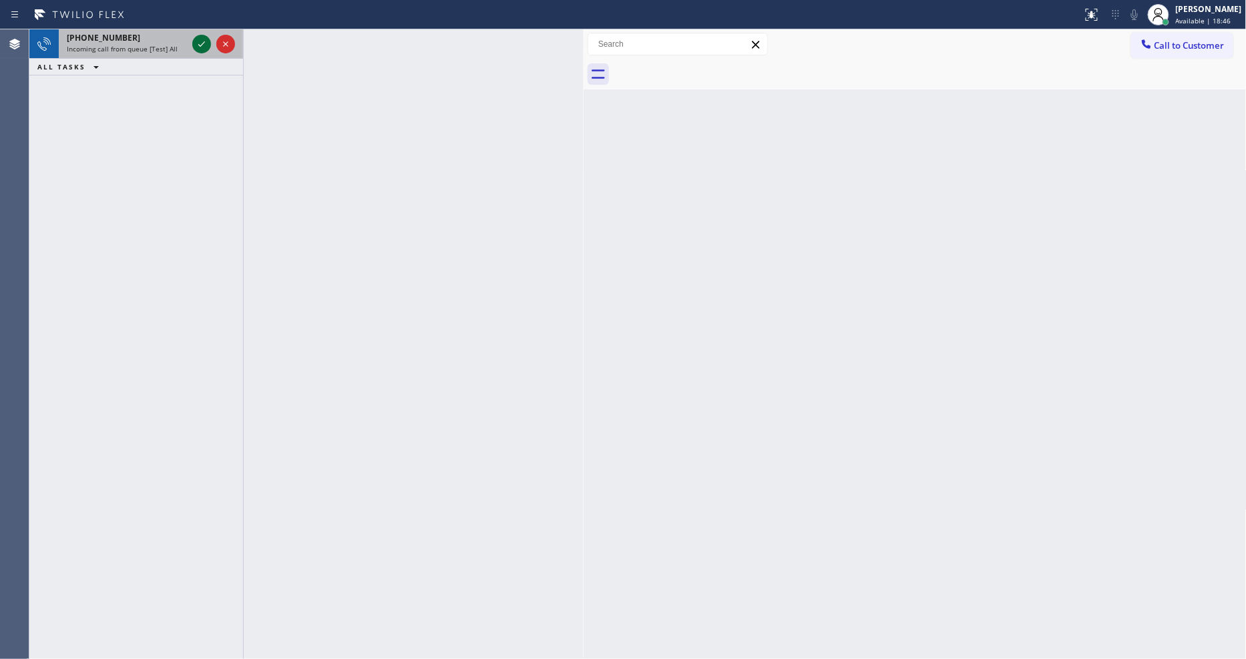
click at [194, 41] on icon at bounding box center [202, 44] width 16 height 16
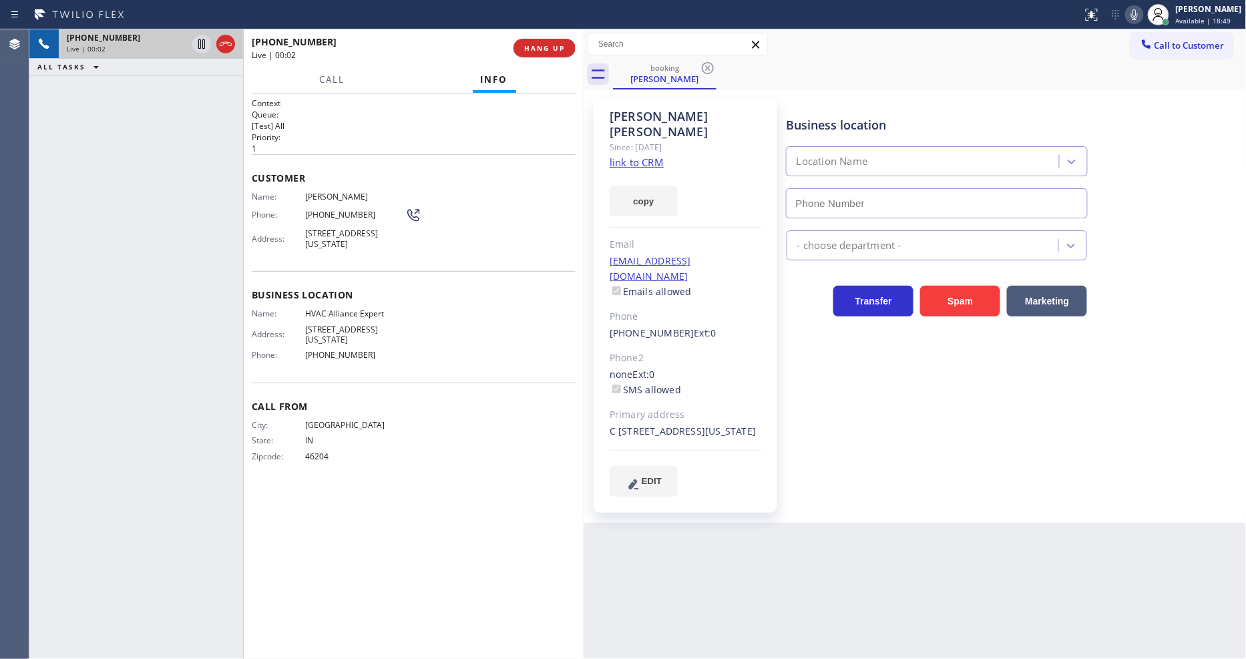
type input "[PHONE_NUMBER]"
click at [620, 156] on link "link to CRM" at bounding box center [637, 162] width 54 height 13
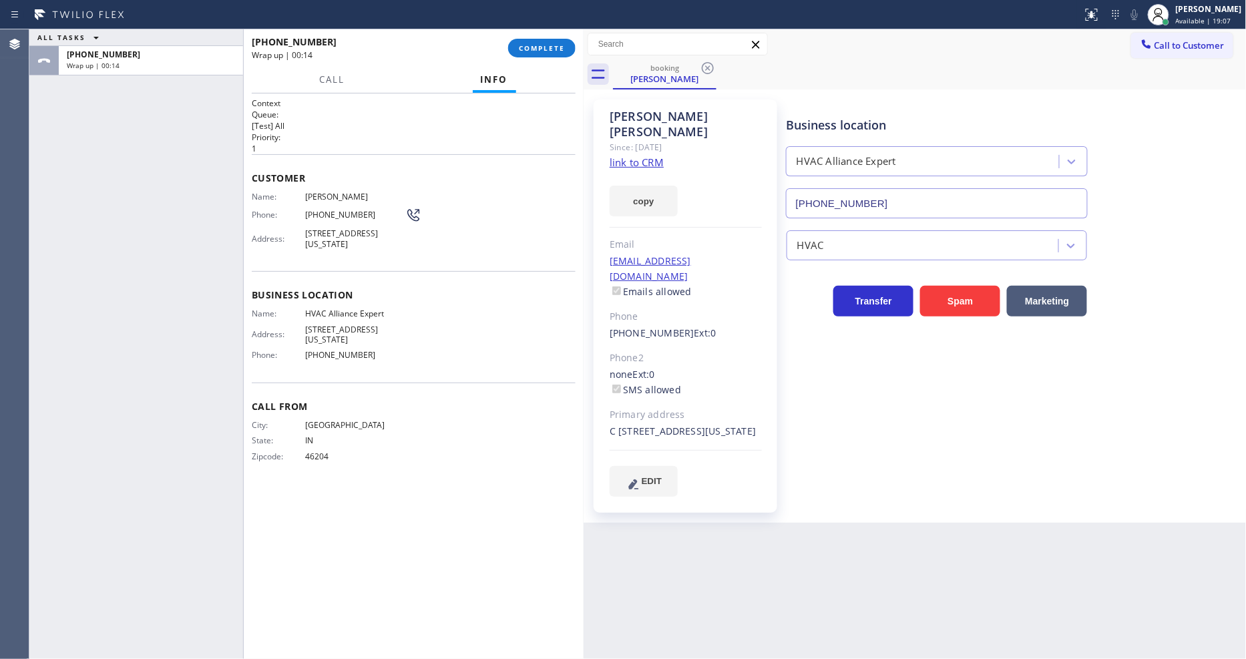
click at [825, 490] on div "Business location HVAC Alliance Expert [PHONE_NUMBER] HVAC Transfer Spam Market…" at bounding box center [1014, 311] width 460 height 417
click at [524, 41] on button "COMPLETE" at bounding box center [541, 48] width 67 height 19
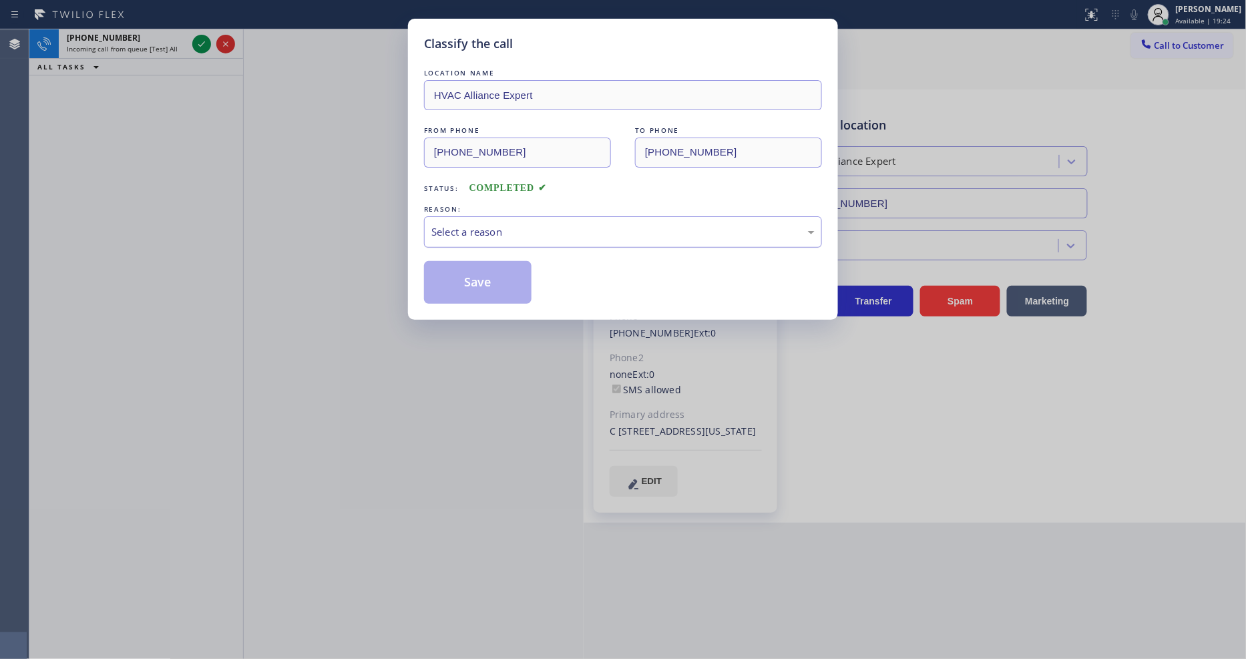
click at [484, 235] on div "Select a reason" at bounding box center [622, 231] width 383 height 15
click at [480, 269] on button "Save" at bounding box center [478, 282] width 108 height 43
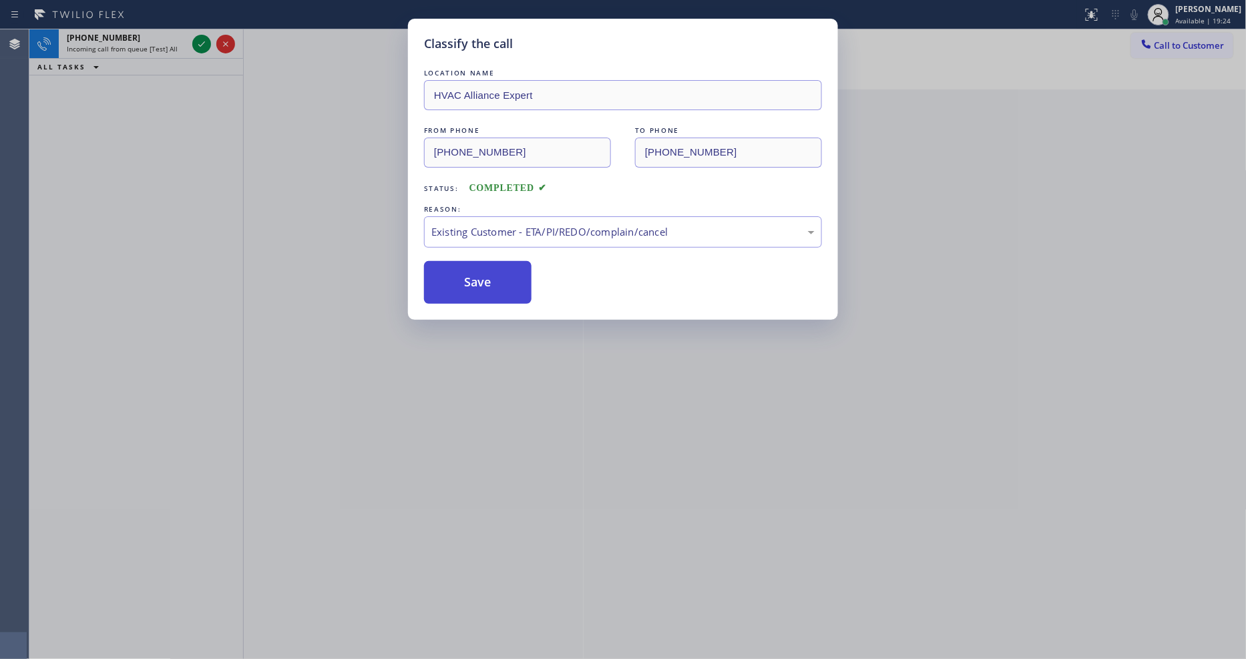
click at [480, 269] on button "Save" at bounding box center [478, 282] width 108 height 43
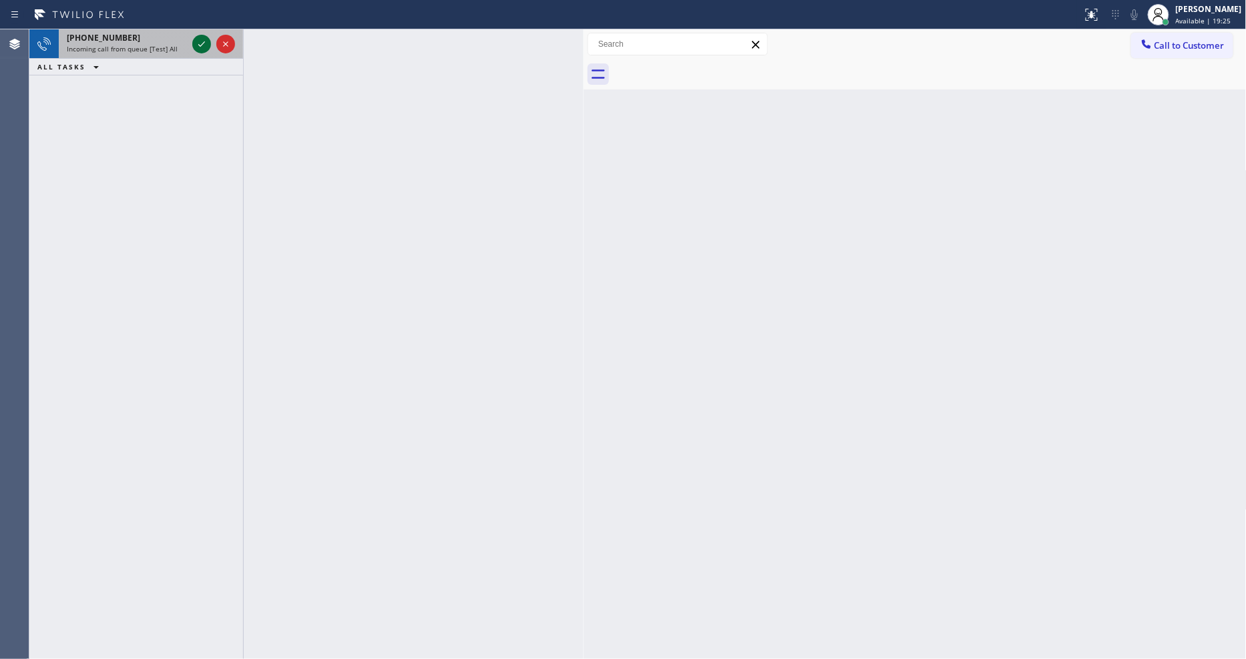
click at [195, 47] on icon at bounding box center [202, 44] width 16 height 16
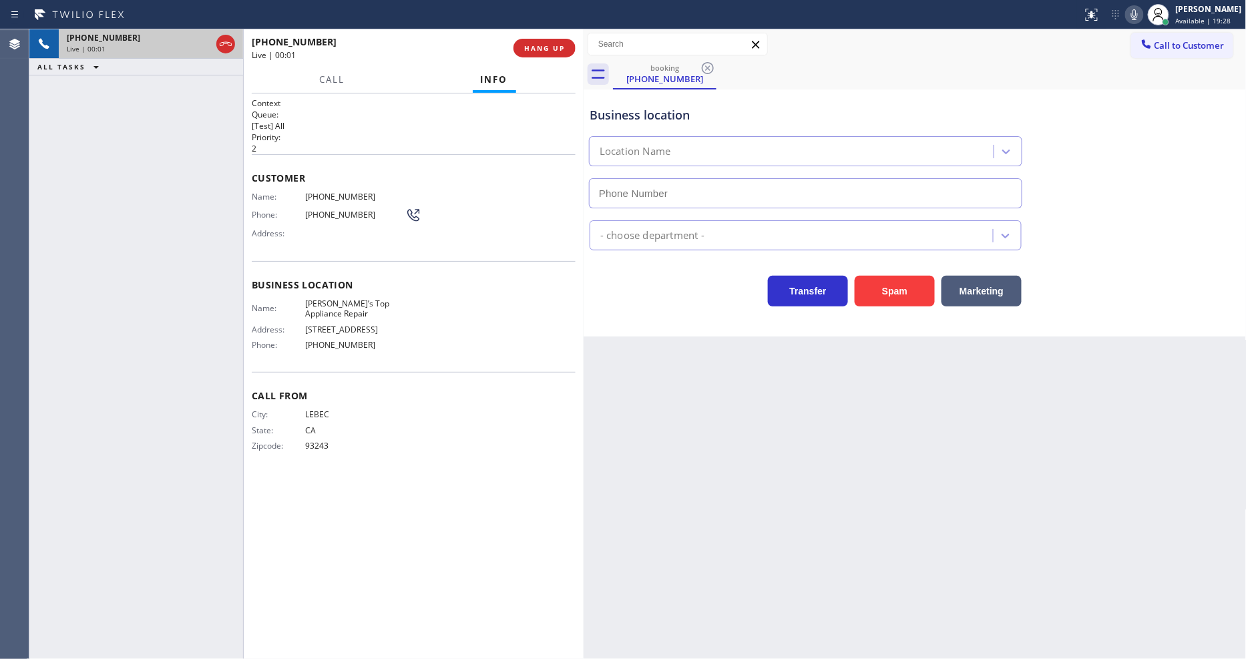
type input "[PHONE_NUMBER]"
click at [361, 396] on span "Call From" at bounding box center [414, 395] width 324 height 13
click at [554, 53] on button "HANG UP" at bounding box center [545, 48] width 62 height 19
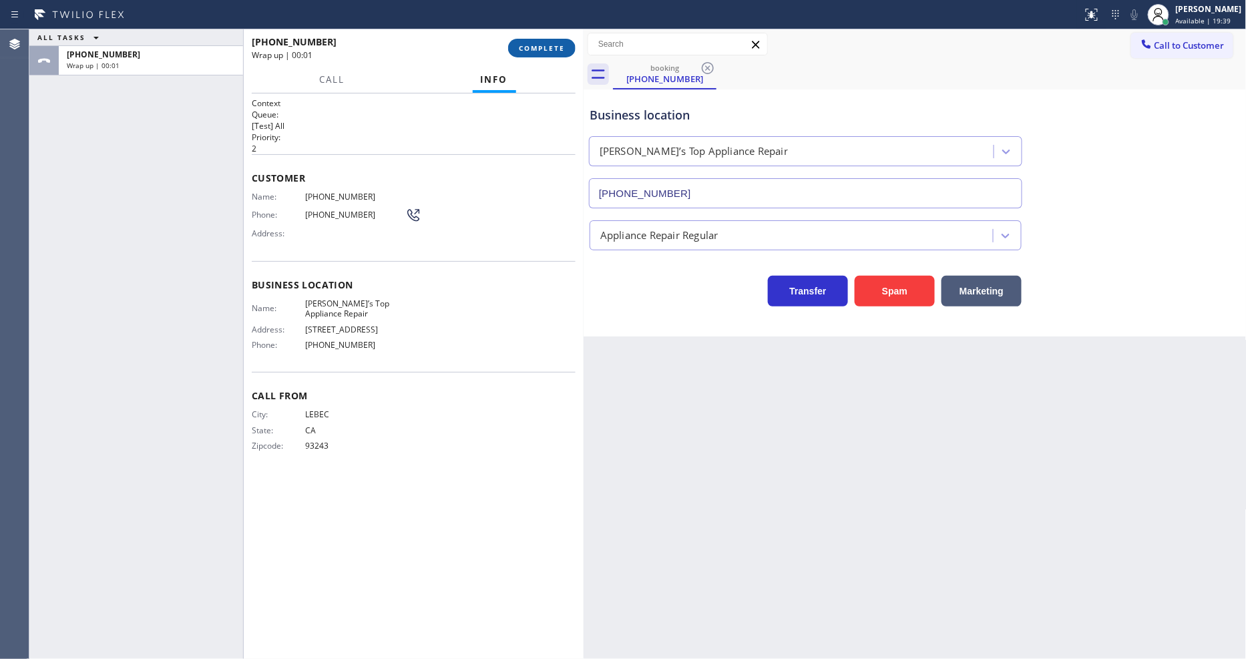
click at [554, 51] on span "COMPLETE" at bounding box center [542, 47] width 46 height 9
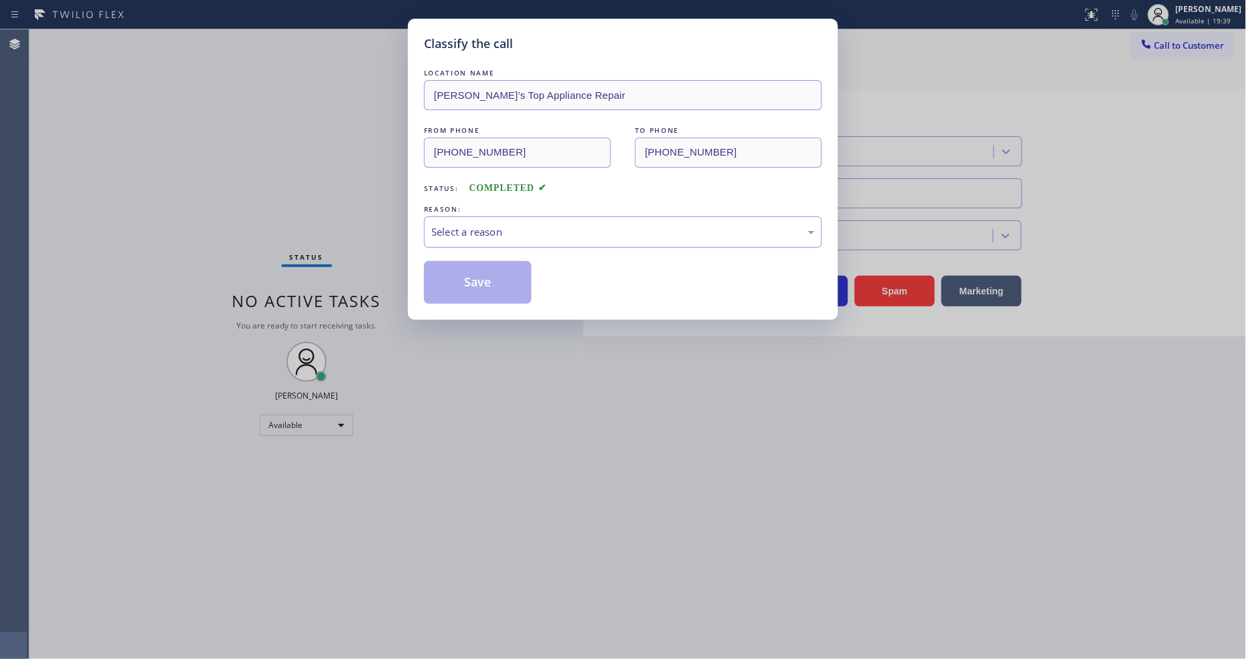
click at [528, 224] on div "Select a reason" at bounding box center [622, 231] width 383 height 15
click at [481, 279] on button "Save" at bounding box center [478, 282] width 108 height 43
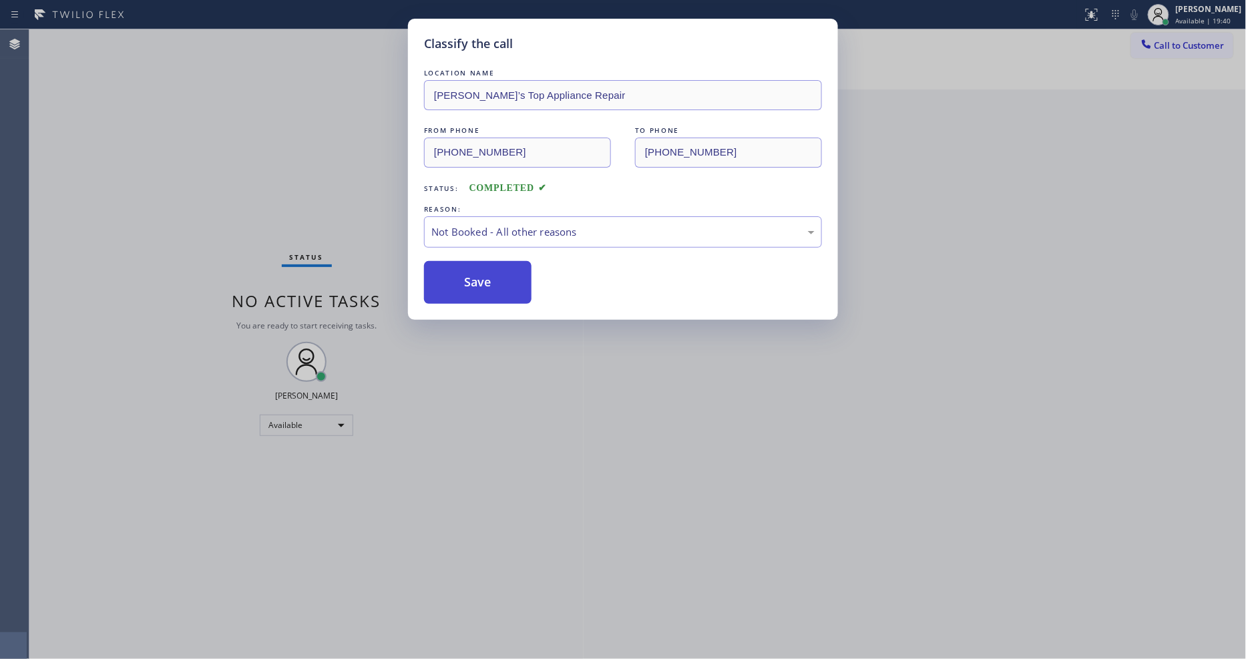
click at [481, 277] on button "Save" at bounding box center [478, 282] width 108 height 43
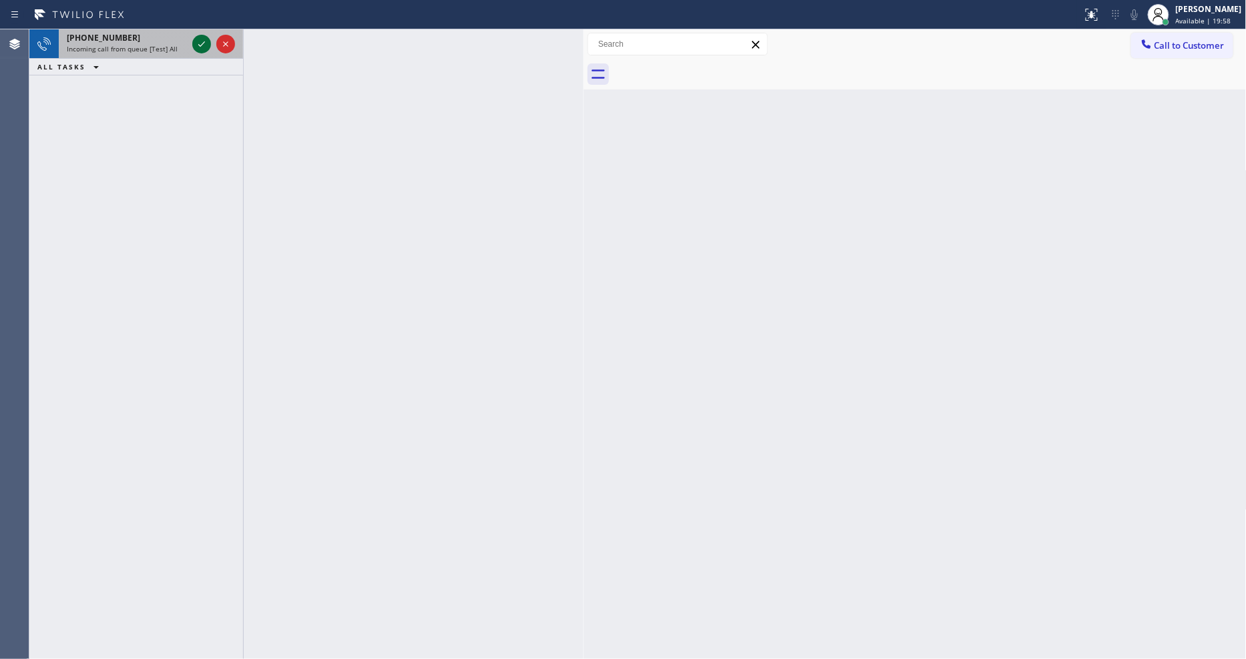
click at [195, 39] on icon at bounding box center [202, 44] width 16 height 16
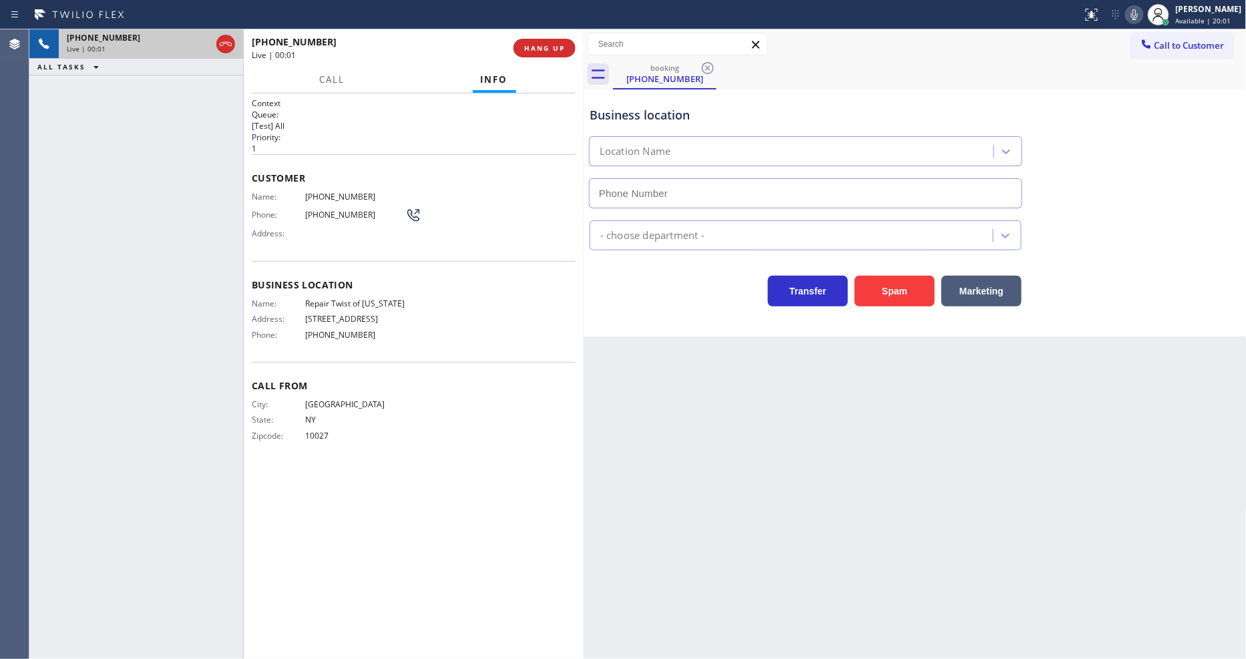
type input "[PHONE_NUMBER]"
click at [40, 194] on div "[PHONE_NUMBER] Live | 00:35 ALL TASKS ALL TASKS ACTIVE TASKS TASKS IN WRAP UP" at bounding box center [136, 344] width 214 height 630
click at [348, 306] on div "Name: Repair Twist of [US_STATE] Address: [STREET_ADDRESS] Phone: [PHONE_NUMBER]" at bounding box center [329, 322] width 154 height 47
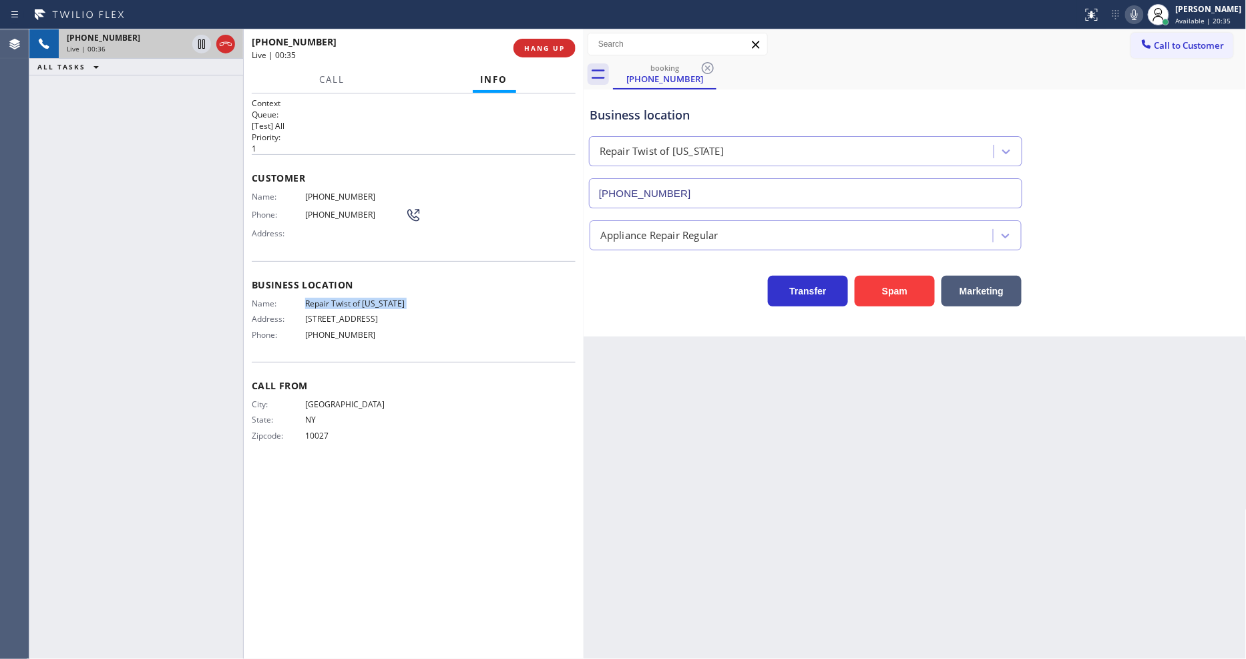
copy span "Repair Twist of [US_STATE]"
click at [336, 192] on span "[PHONE_NUMBER]" at bounding box center [355, 197] width 100 height 10
copy span "[PHONE_NUMBER]"
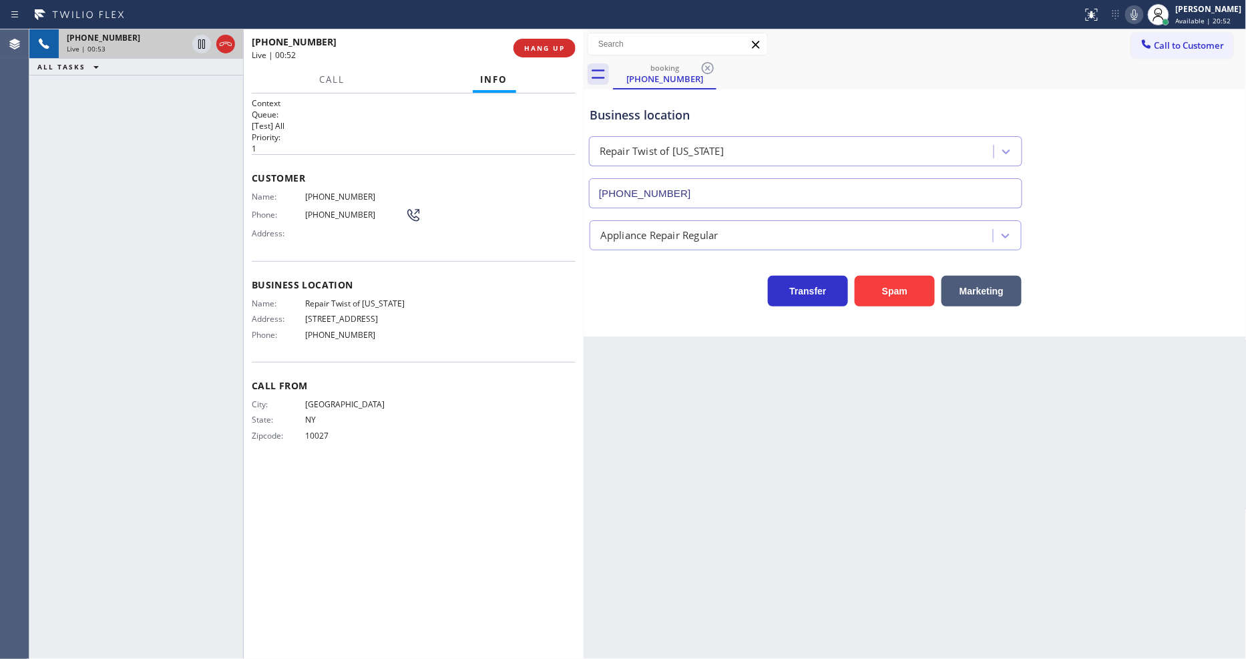
drag, startPoint x: 260, startPoint y: 348, endPoint x: 260, endPoint y: 359, distance: 10.7
click at [260, 345] on div "Name: Repair Twist of [US_STATE] Address: [STREET_ADDRESS] Phone: [PHONE_NUMBER]" at bounding box center [329, 322] width 154 height 47
click at [576, 500] on div "Context Queue: [Test] All Priority: 1 Customer Name: [PHONE_NUMBER] Phone: [PHO…" at bounding box center [414, 377] width 340 height 566
click at [216, 472] on div "[PHONE_NUMBER] Live | 01:02 ALL TASKS ALL TASKS ACTIVE TASKS TASKS IN WRAP UP" at bounding box center [136, 344] width 214 height 630
drag, startPoint x: 202, startPoint y: 41, endPoint x: 283, endPoint y: 42, distance: 80.2
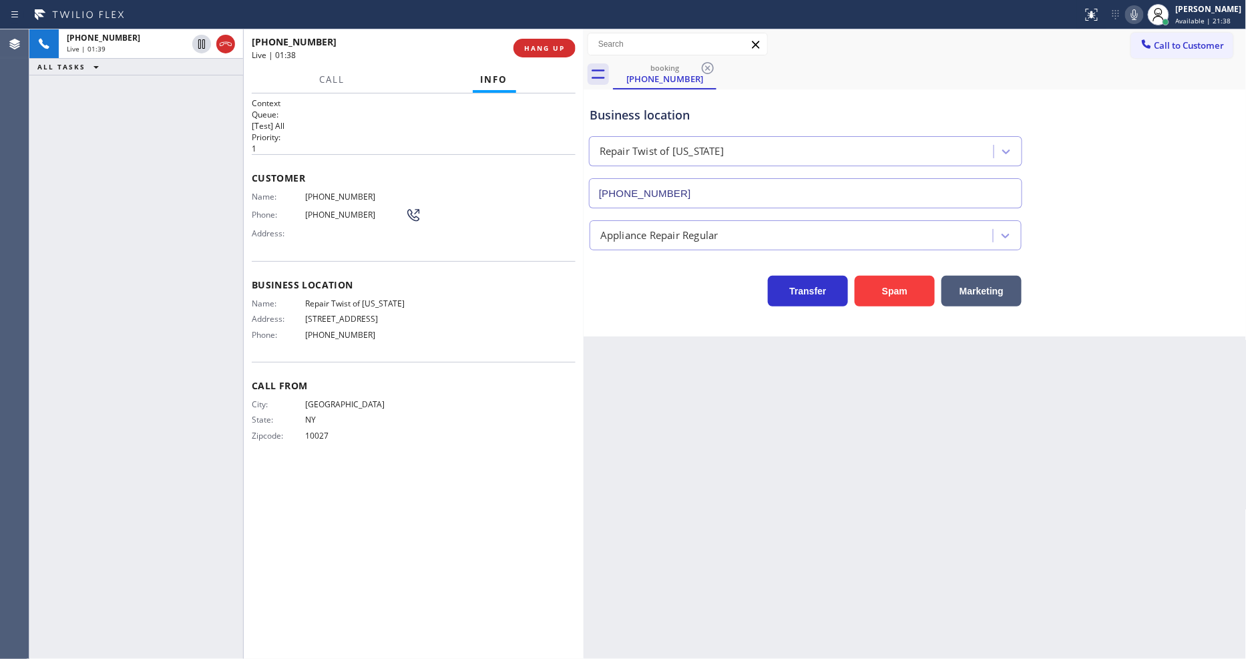
click at [202, 42] on icon at bounding box center [202, 44] width 16 height 16
click at [1121, 17] on icon at bounding box center [1135, 15] width 16 height 16
click at [205, 41] on icon at bounding box center [202, 44] width 16 height 16
click at [1121, 16] on icon at bounding box center [1135, 15] width 16 height 16
click at [315, 186] on div "Customer Name: [PHONE_NUMBER] Phone: [PHONE_NUMBER] Address:" at bounding box center [414, 207] width 324 height 107
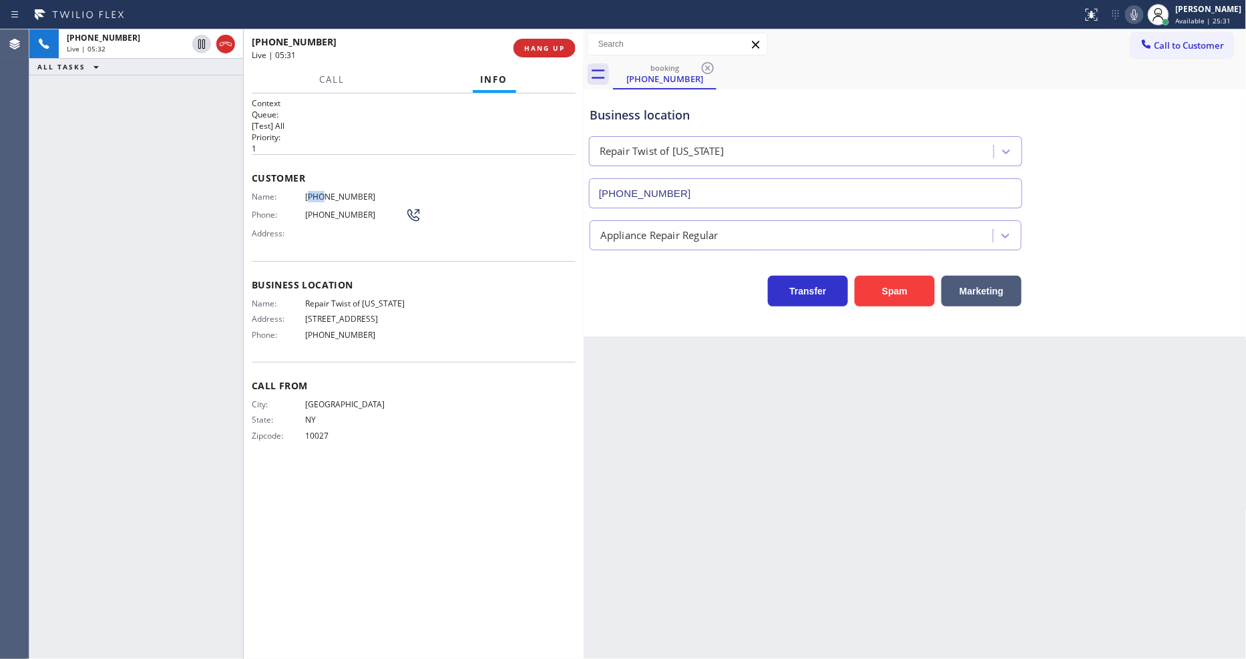
click at [315, 186] on div "Customer Name: [PHONE_NUMBER] Phone: [PHONE_NUMBER] Address:" at bounding box center [414, 207] width 324 height 107
click at [1121, 20] on icon at bounding box center [1135, 15] width 16 height 16
click at [1121, 11] on icon at bounding box center [1134, 14] width 7 height 11
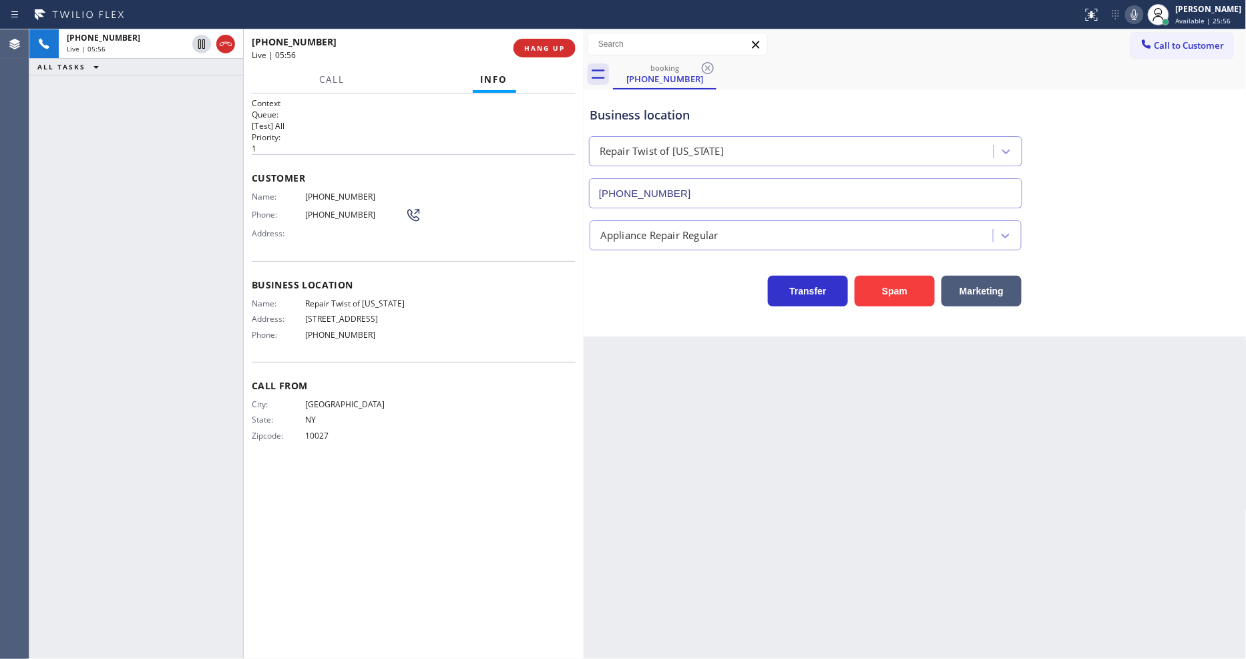
click at [379, 492] on div "Context Queue: [Test] All Priority: 1 Customer Name: [PHONE_NUMBER] Phone: [PHO…" at bounding box center [414, 377] width 324 height 558
click at [542, 39] on button "HANG UP" at bounding box center [545, 48] width 62 height 19
click at [542, 42] on button "HANG UP" at bounding box center [545, 48] width 62 height 19
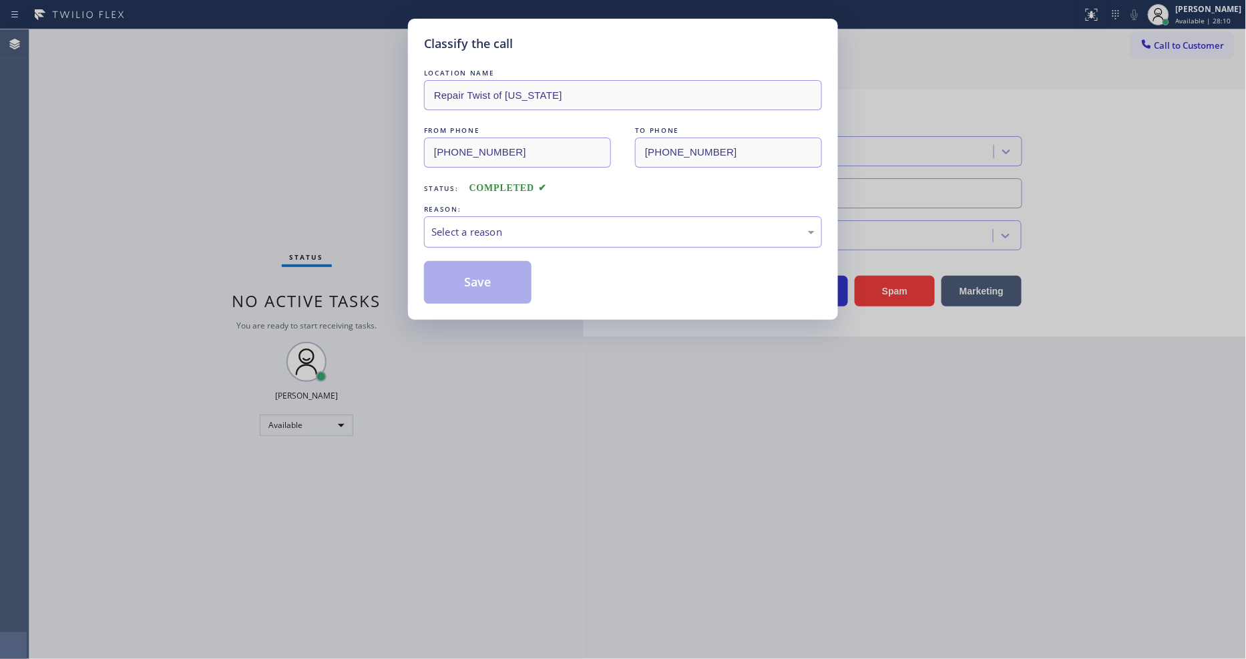
click at [450, 236] on div "Select a reason" at bounding box center [623, 231] width 398 height 31
click at [450, 283] on button "Save" at bounding box center [478, 282] width 108 height 43
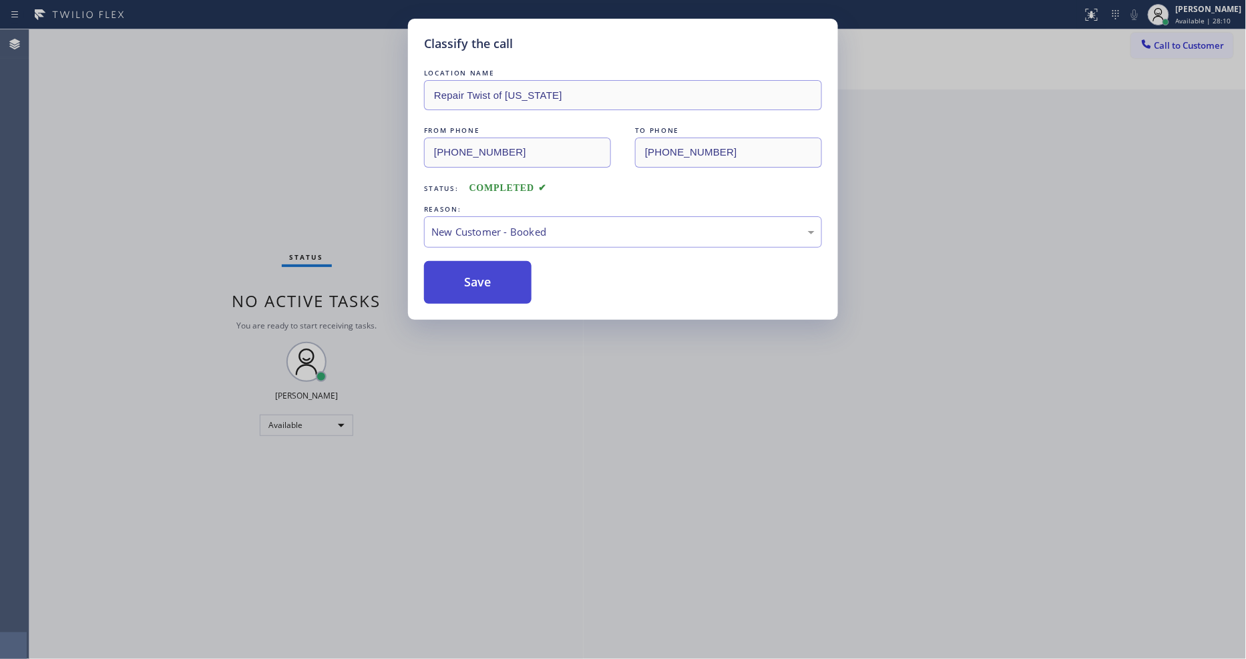
click at [450, 283] on button "Save" at bounding box center [478, 282] width 108 height 43
click at [451, 283] on button "Save" at bounding box center [478, 282] width 108 height 43
click at [452, 281] on button "Save" at bounding box center [478, 282] width 108 height 43
click at [452, 278] on button "Save" at bounding box center [478, 282] width 108 height 43
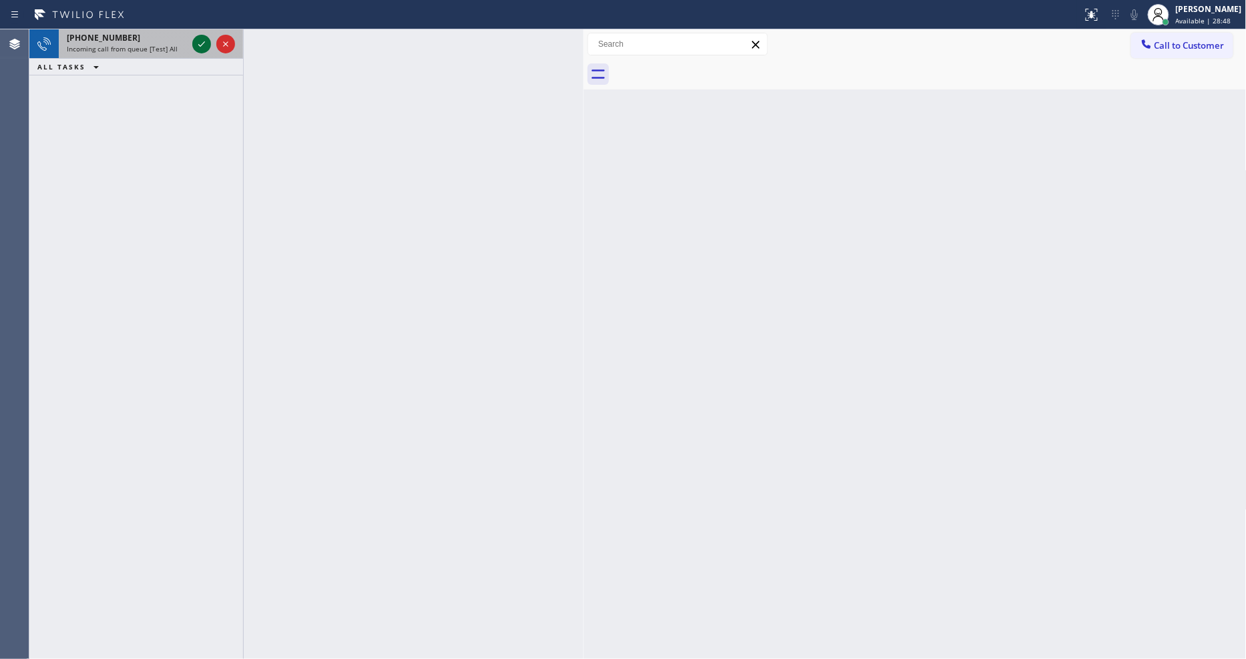
click at [201, 44] on icon at bounding box center [202, 44] width 16 height 16
click at [201, 49] on icon at bounding box center [202, 44] width 16 height 16
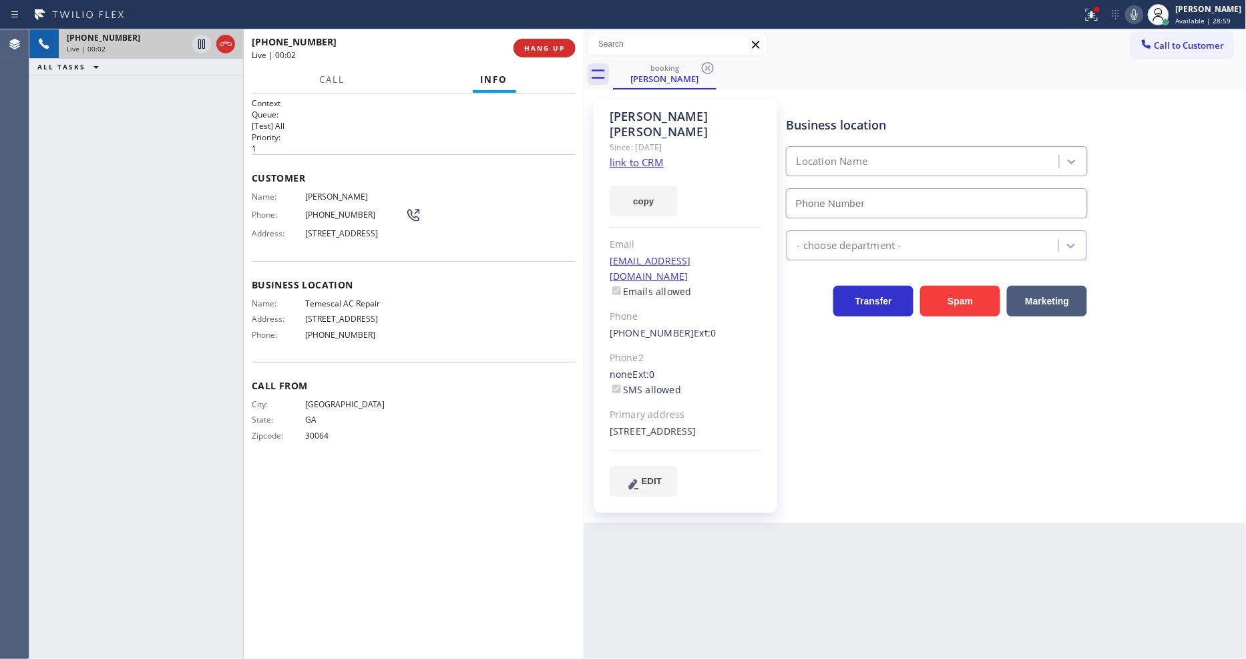
type input "[PHONE_NUMBER]"
click at [629, 156] on link "link to CRM" at bounding box center [637, 162] width 54 height 13
drag, startPoint x: 203, startPoint y: 43, endPoint x: 851, endPoint y: 25, distance: 648.1
click at [203, 42] on icon at bounding box center [202, 44] width 16 height 16
click at [1121, 15] on icon at bounding box center [1134, 14] width 7 height 11
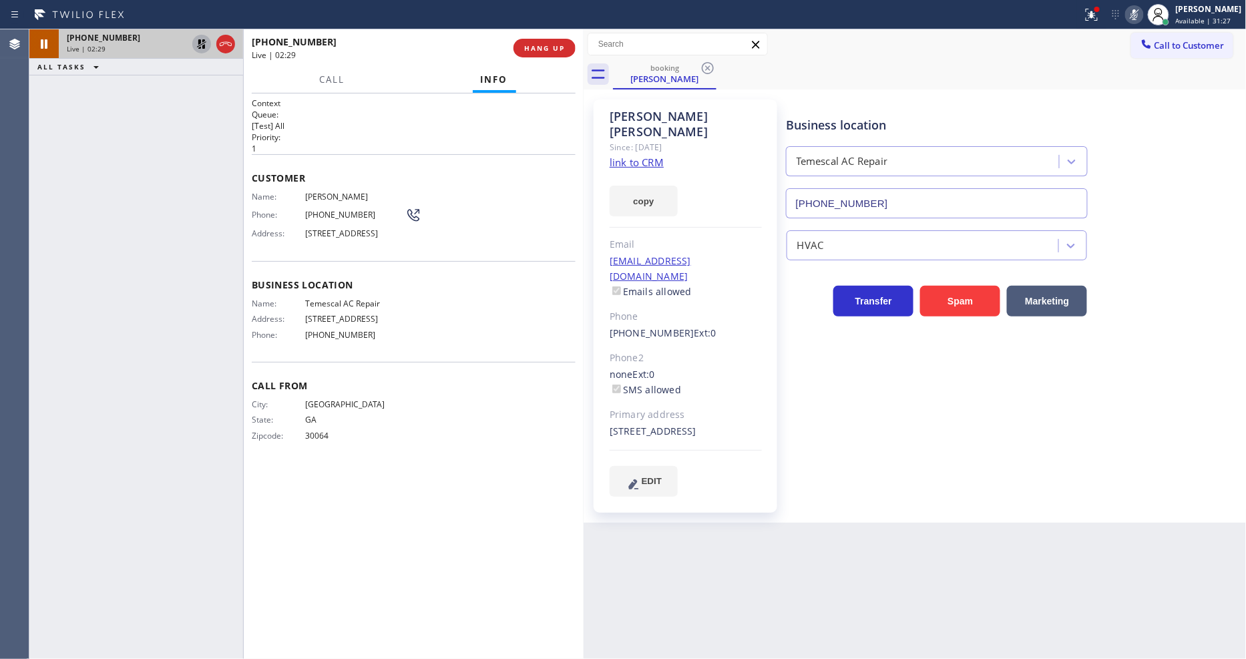
click at [200, 45] on icon at bounding box center [202, 44] width 16 height 16
click at [1121, 10] on icon at bounding box center [1134, 14] width 7 height 11
click at [1094, 15] on icon at bounding box center [1090, 13] width 8 height 9
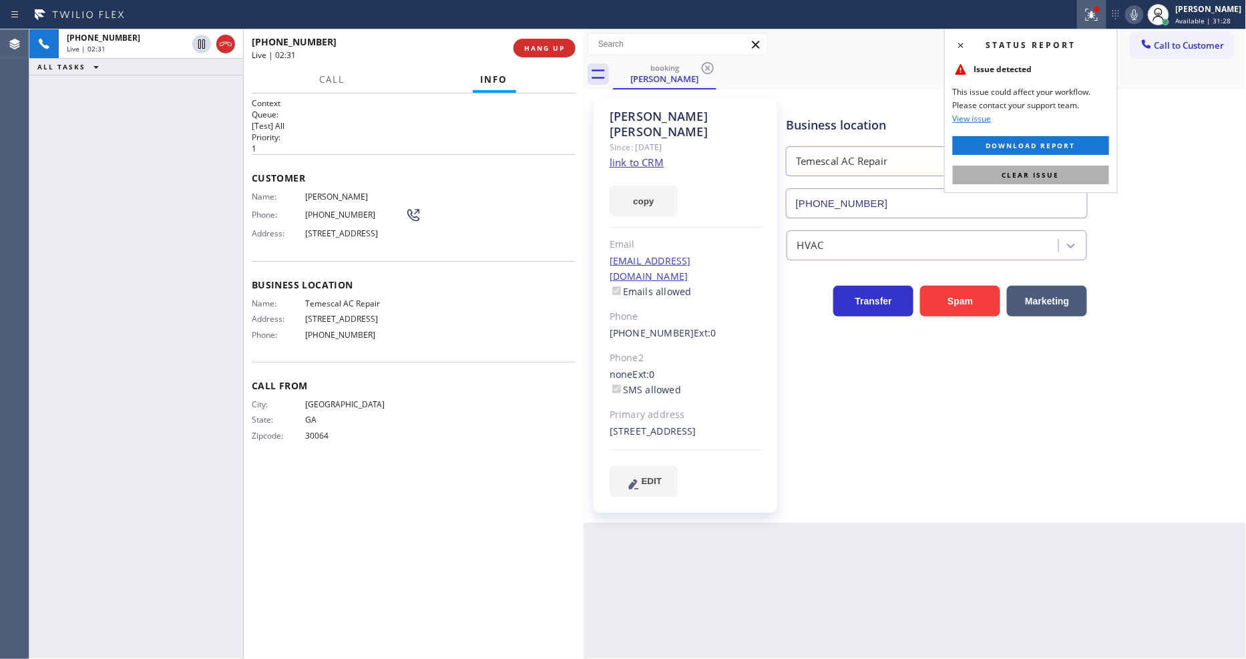
click at [991, 182] on button "Clear issue" at bounding box center [1031, 175] width 156 height 19
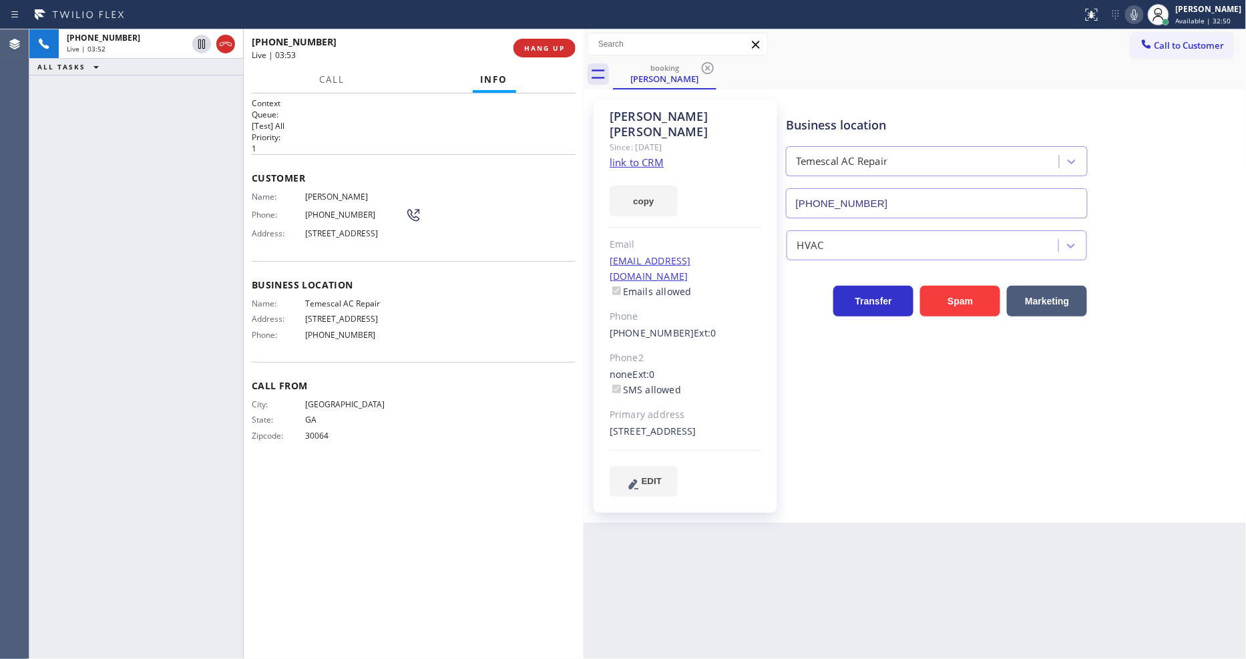
click at [813, 388] on div "Business location [GEOGRAPHIC_DATA] AC Repair [PHONE_NUMBER] HVAC Transfer Spam…" at bounding box center [1014, 298] width 460 height 390
click at [337, 192] on span "[PERSON_NAME]" at bounding box center [355, 197] width 100 height 10
click at [336, 192] on span "[PERSON_NAME]" at bounding box center [355, 197] width 100 height 10
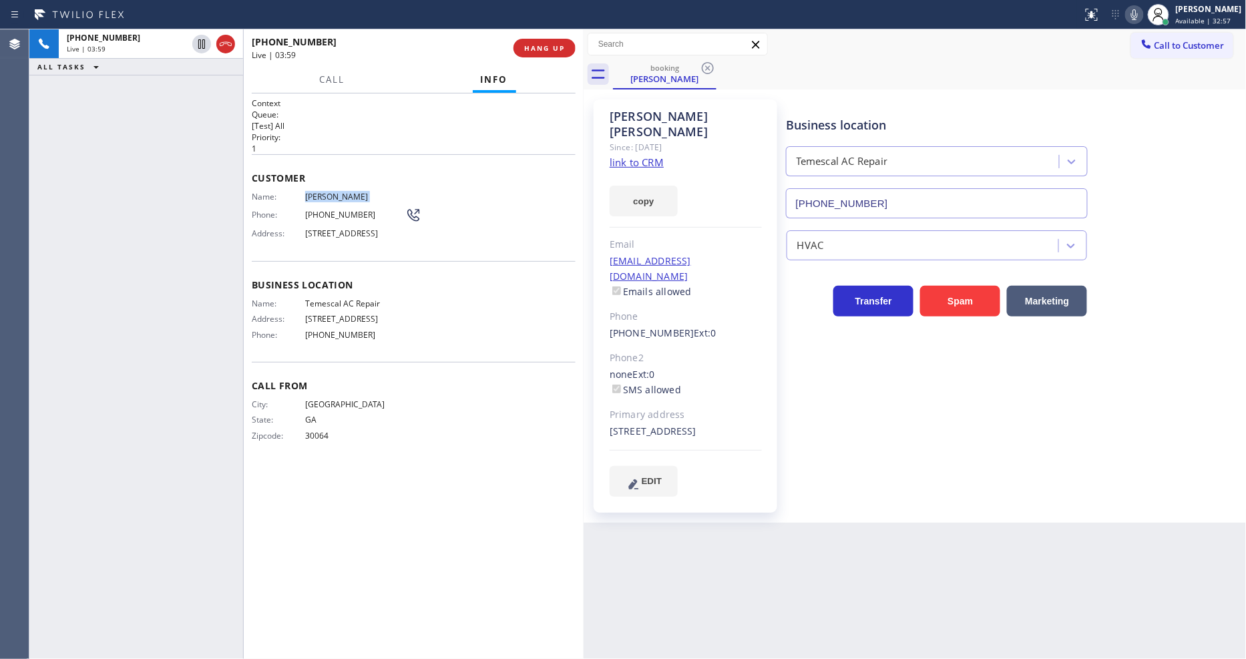
click at [329, 214] on span "[PHONE_NUMBER]" at bounding box center [355, 215] width 100 height 10
click at [316, 237] on span "[STREET_ADDRESS]" at bounding box center [355, 233] width 100 height 10
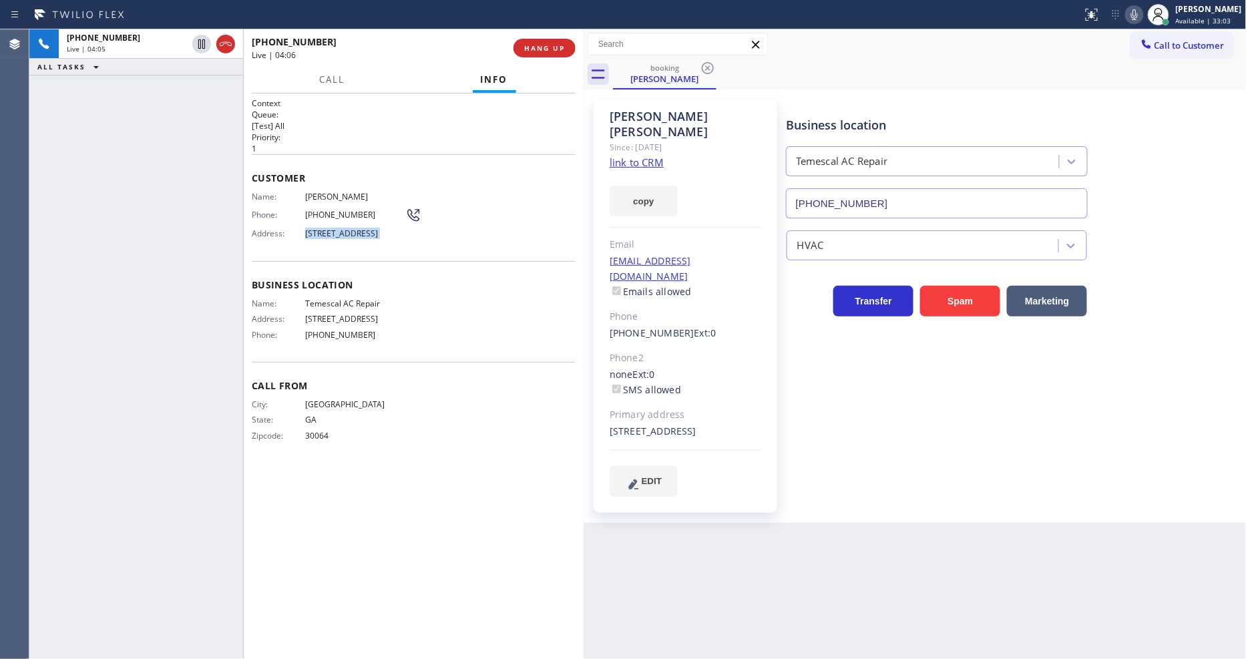
click at [316, 237] on span "[STREET_ADDRESS]" at bounding box center [355, 233] width 100 height 10
click at [331, 309] on span "Temescal AC Repair" at bounding box center [355, 304] width 100 height 10
drag, startPoint x: 534, startPoint y: 54, endPoint x: 522, endPoint y: 387, distance: 333.5
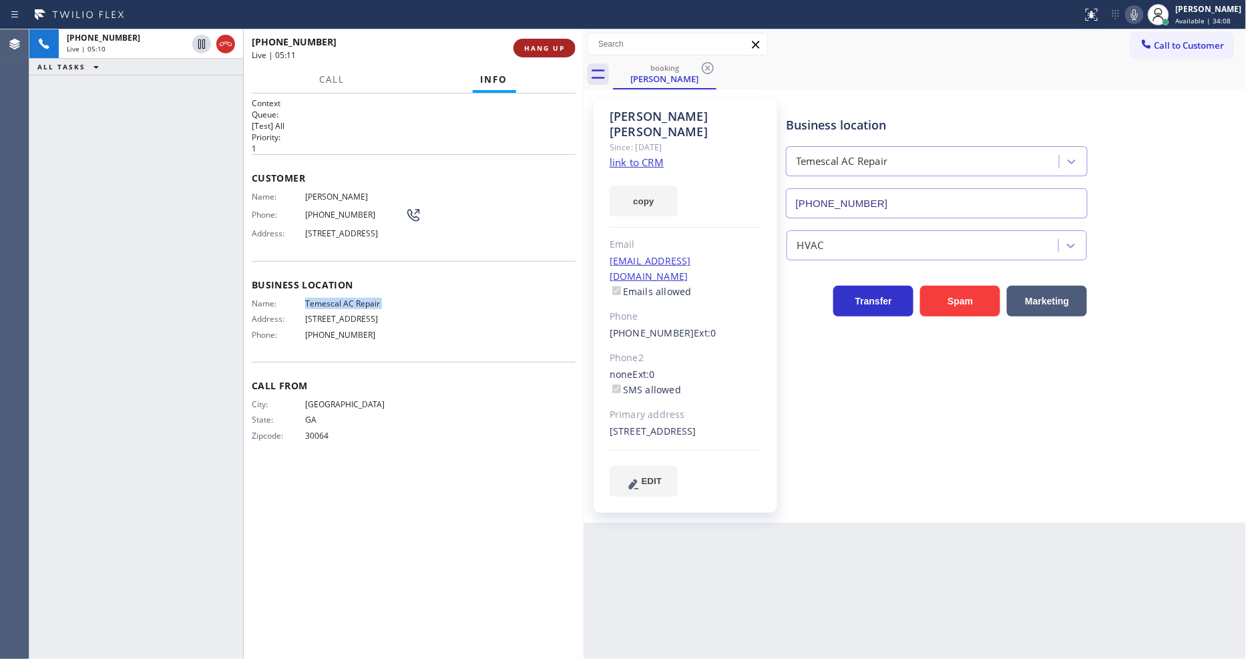
click at [534, 53] on button "HANG UP" at bounding box center [545, 48] width 62 height 19
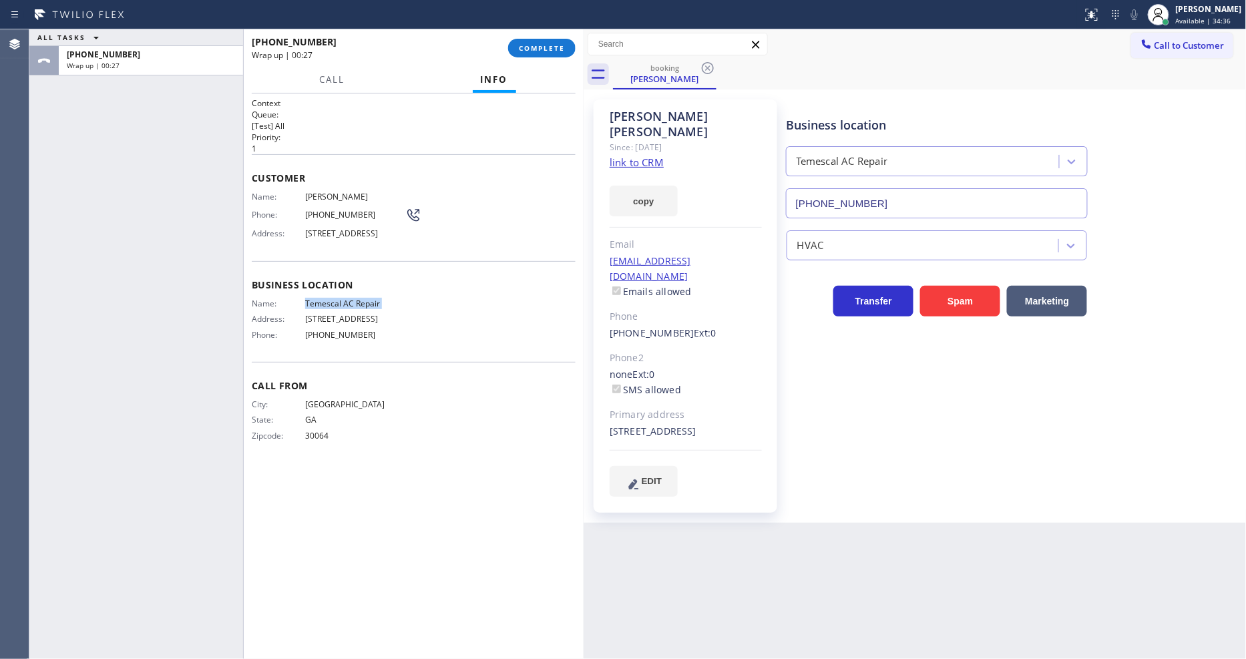
click at [832, 423] on div "Business location [GEOGRAPHIC_DATA] AC Repair [PHONE_NUMBER] HVAC Transfer Spam…" at bounding box center [1014, 298] width 460 height 390
click at [546, 45] on span "COMPLETE" at bounding box center [542, 47] width 46 height 9
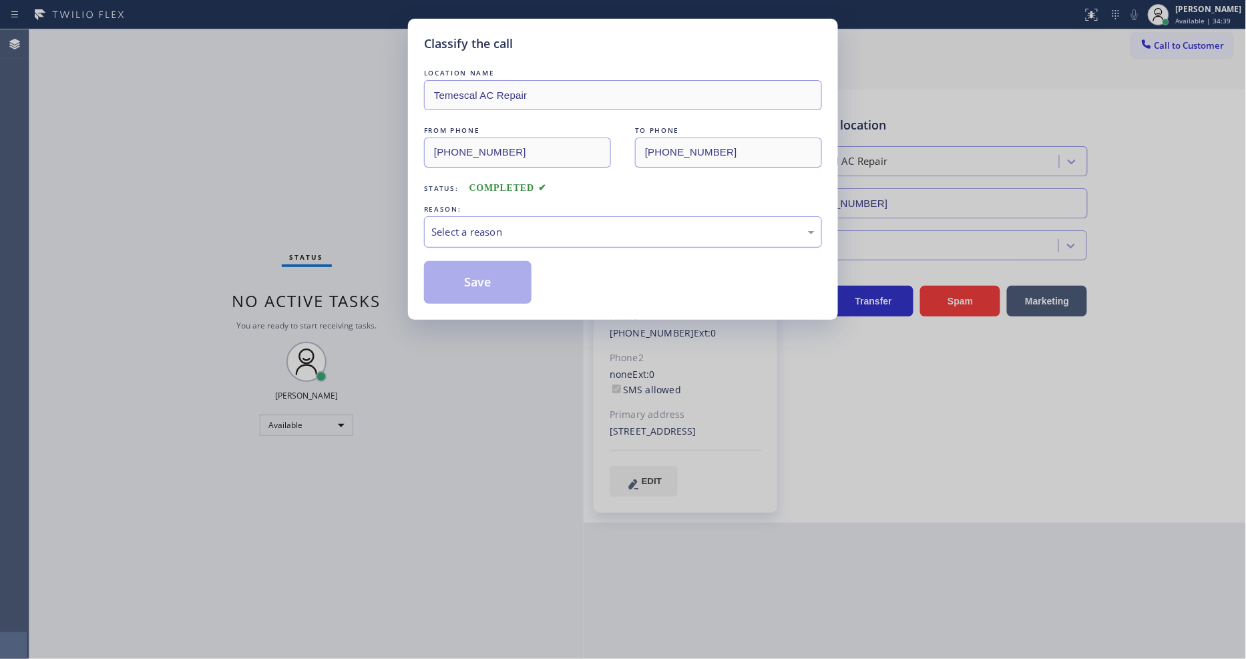
click at [486, 224] on div "Select a reason" at bounding box center [622, 231] width 383 height 15
click at [468, 275] on button "Save" at bounding box center [478, 282] width 108 height 43
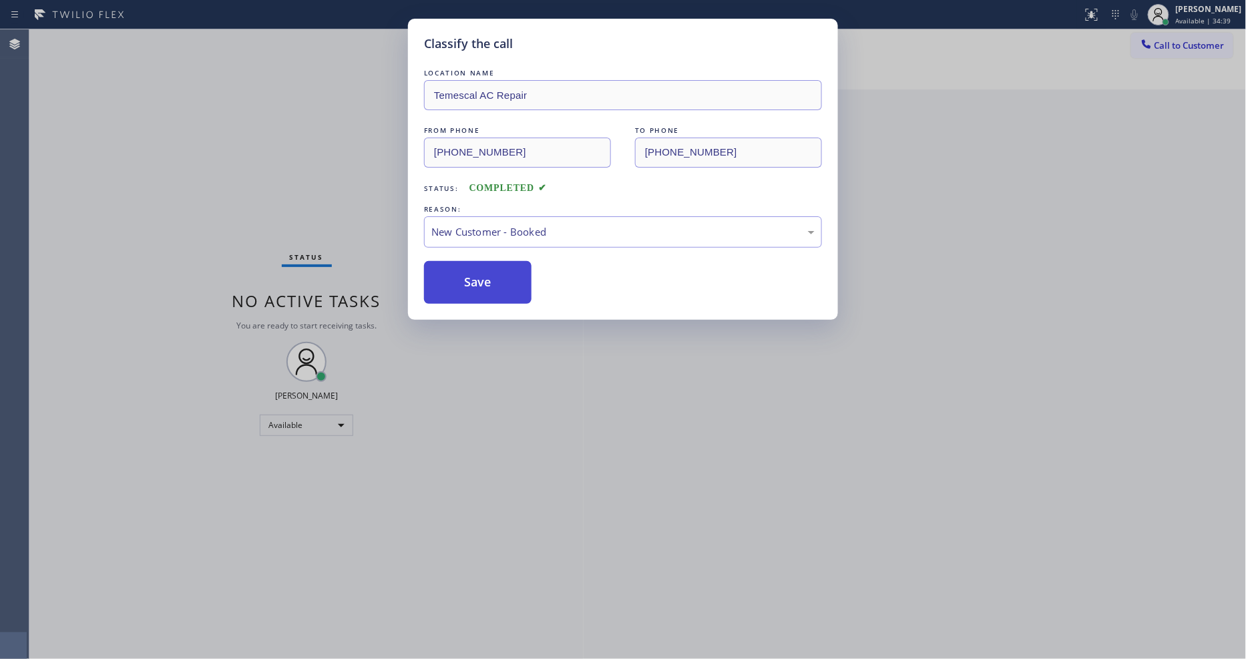
click at [468, 275] on button "Save" at bounding box center [478, 282] width 108 height 43
click at [469, 275] on button "Save" at bounding box center [478, 282] width 108 height 43
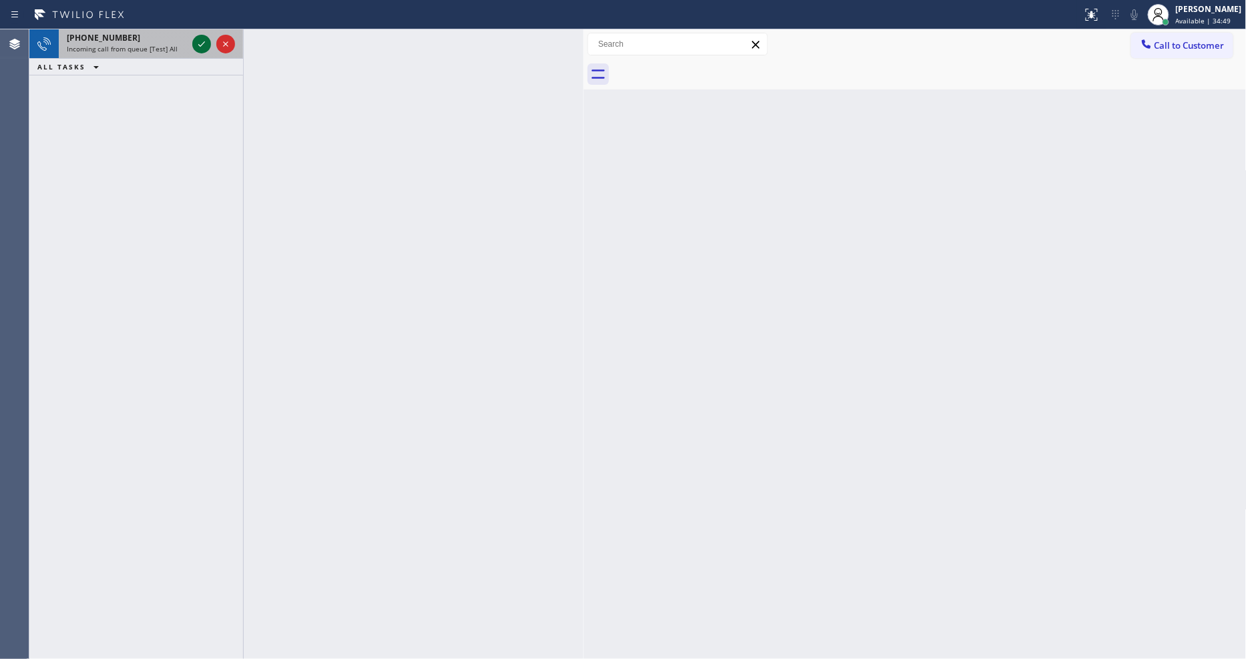
click at [199, 45] on icon at bounding box center [201, 43] width 7 height 5
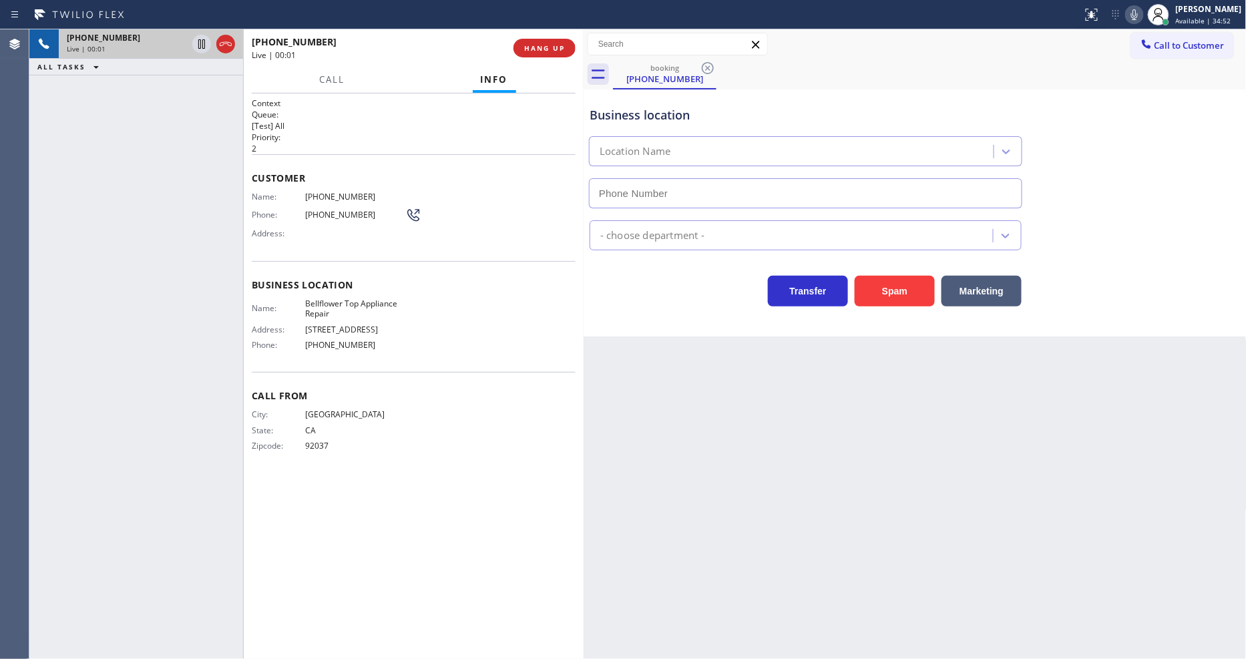
type input "[PHONE_NUMBER]"
click at [348, 464] on div "Call From City: [GEOGRAPHIC_DATA]: [US_STATE] Zipcode: 92037" at bounding box center [414, 422] width 324 height 101
click at [310, 172] on span "Customer" at bounding box center [414, 178] width 324 height 13
click at [545, 41] on button "HANG UP" at bounding box center [545, 48] width 62 height 19
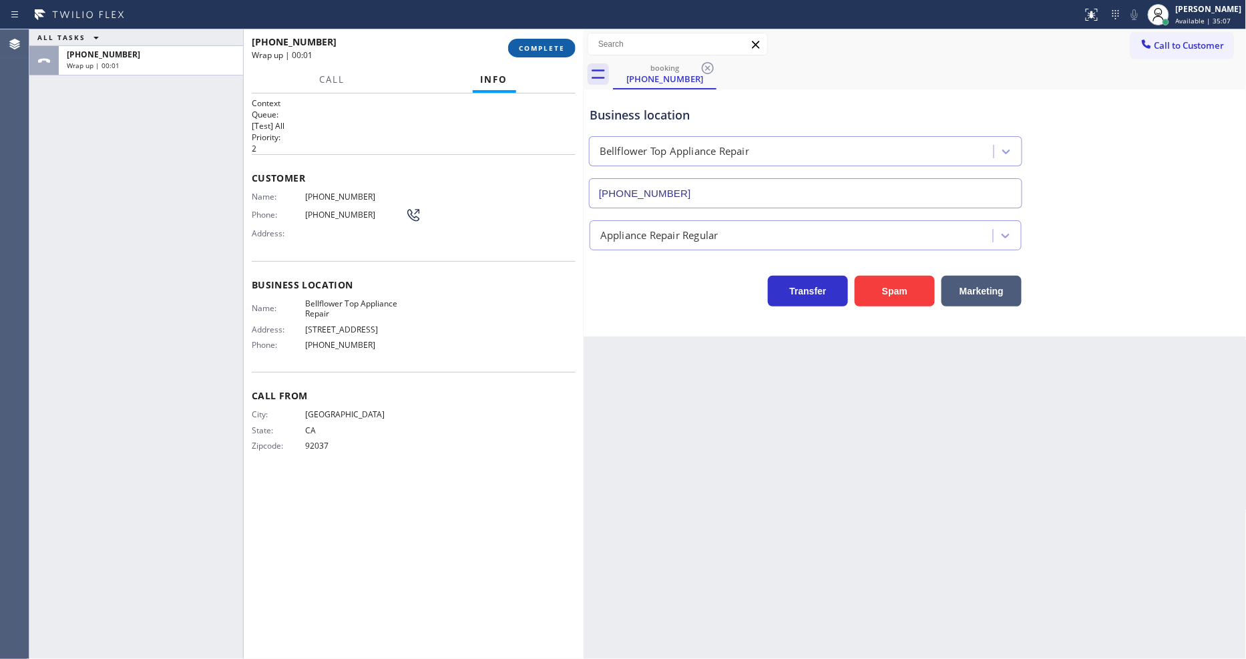
click at [545, 41] on button "COMPLETE" at bounding box center [541, 48] width 67 height 19
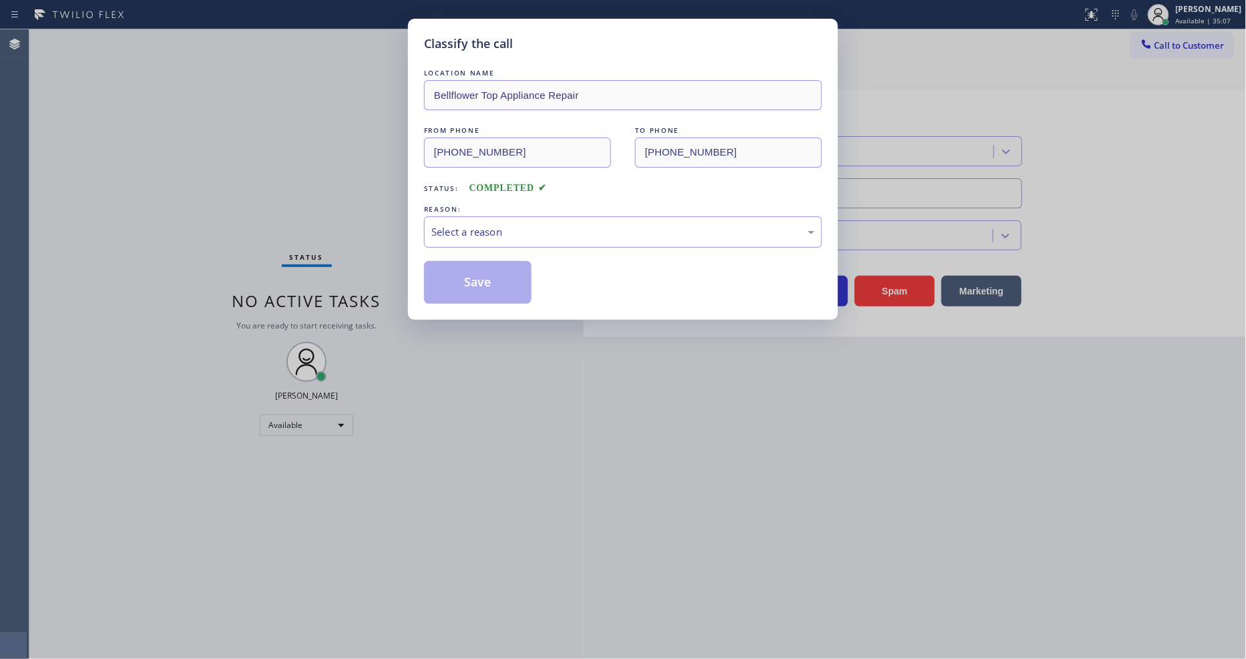
click at [476, 235] on div "Select a reason" at bounding box center [622, 231] width 383 height 15
click at [469, 286] on button "Save" at bounding box center [478, 282] width 108 height 43
click at [469, 285] on button "Save" at bounding box center [478, 282] width 108 height 43
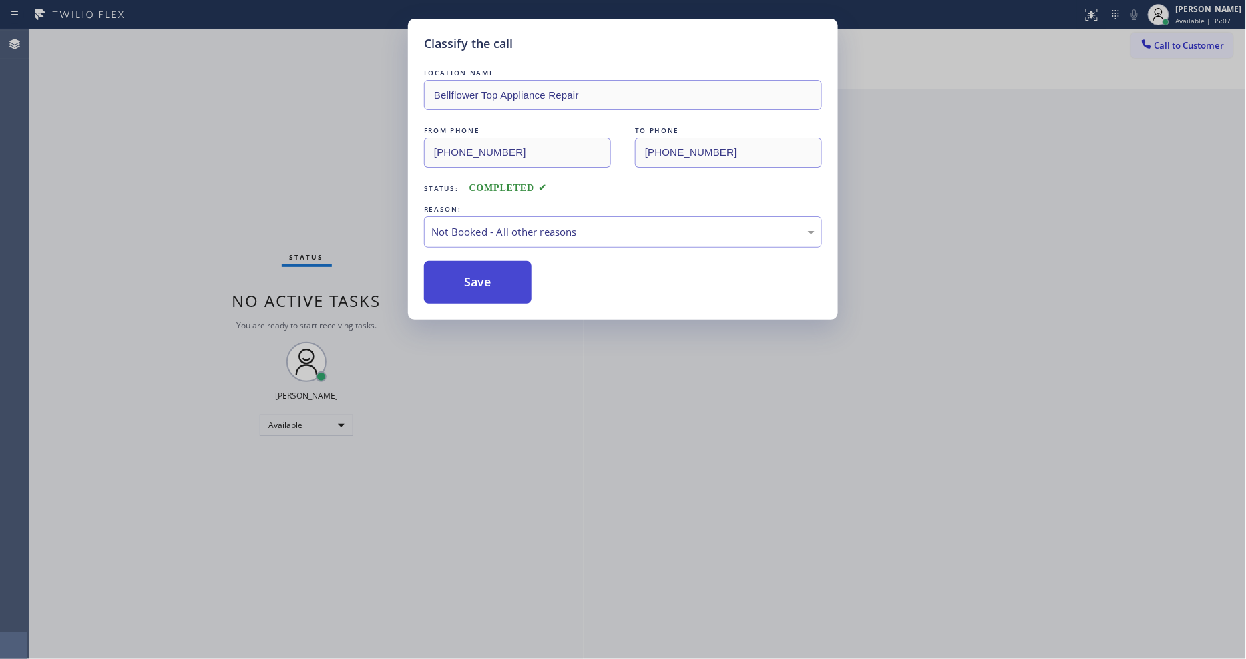
click at [469, 285] on button "Save" at bounding box center [478, 282] width 108 height 43
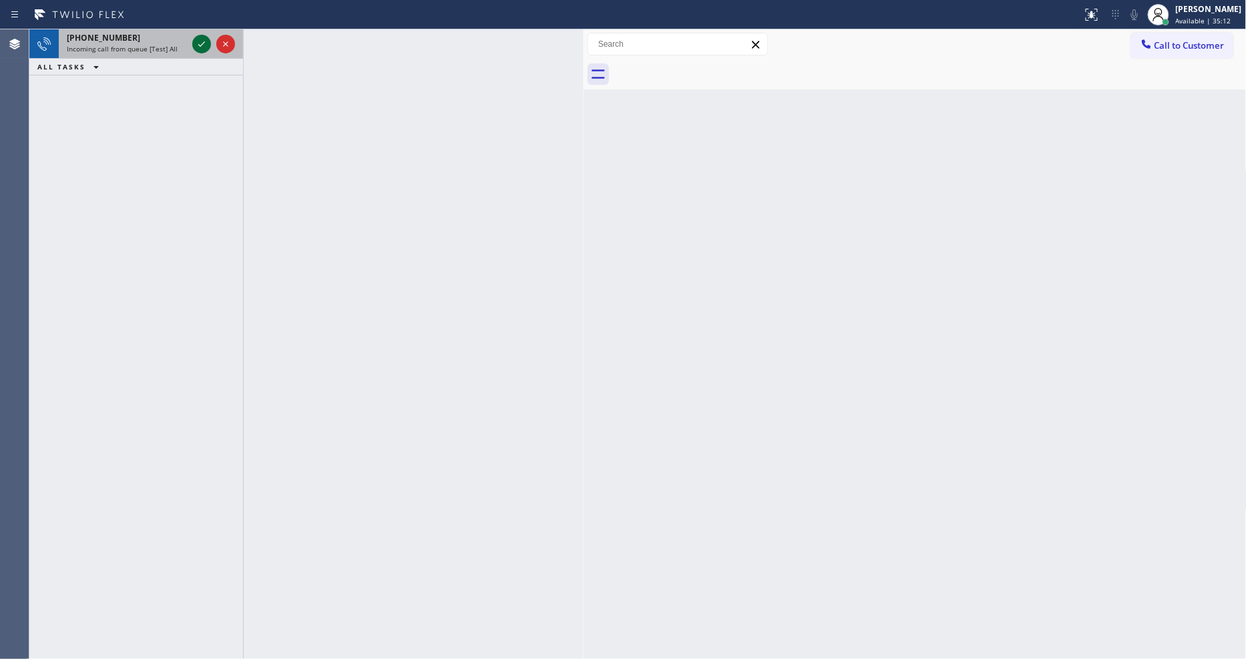
click at [201, 41] on icon at bounding box center [202, 44] width 16 height 16
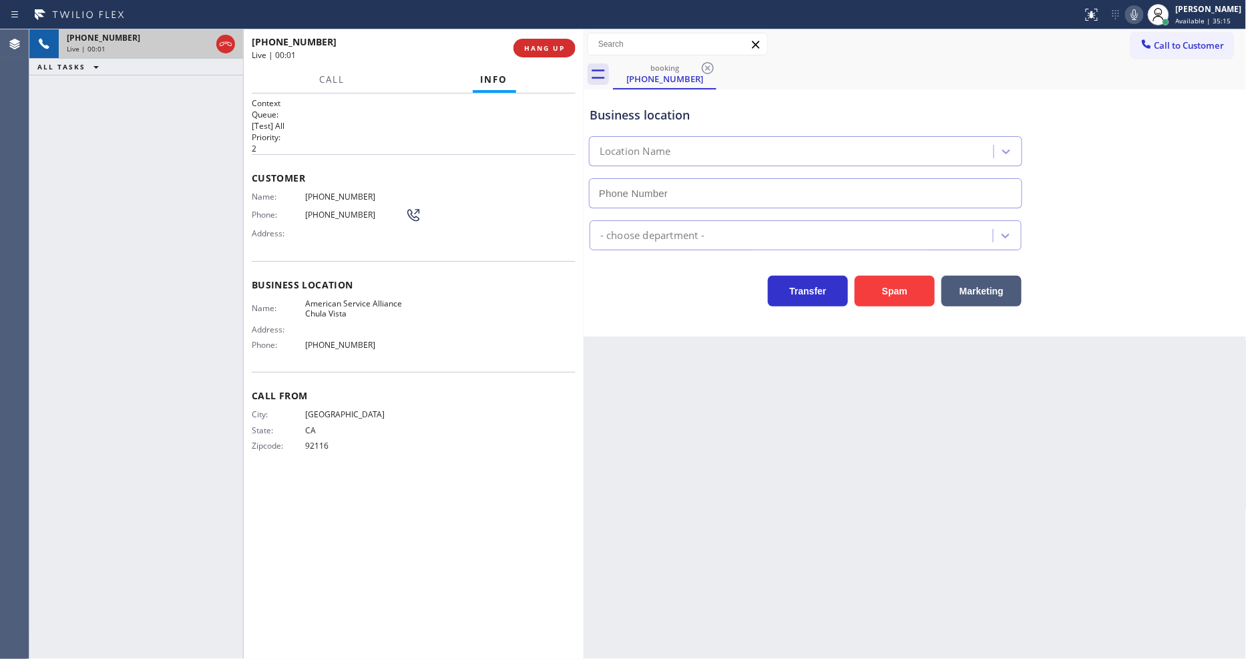
type input "[PHONE_NUMBER]"
click at [540, 47] on span "HANG UP" at bounding box center [544, 47] width 41 height 9
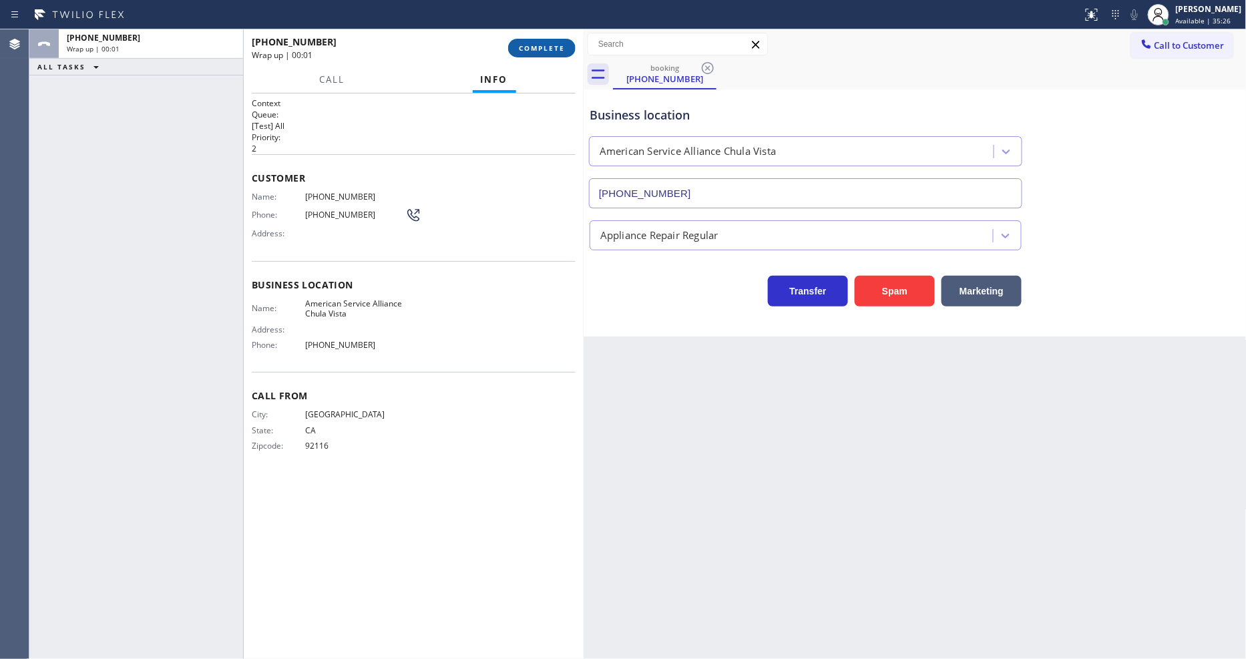
click at [540, 47] on span "COMPLETE" at bounding box center [542, 47] width 46 height 9
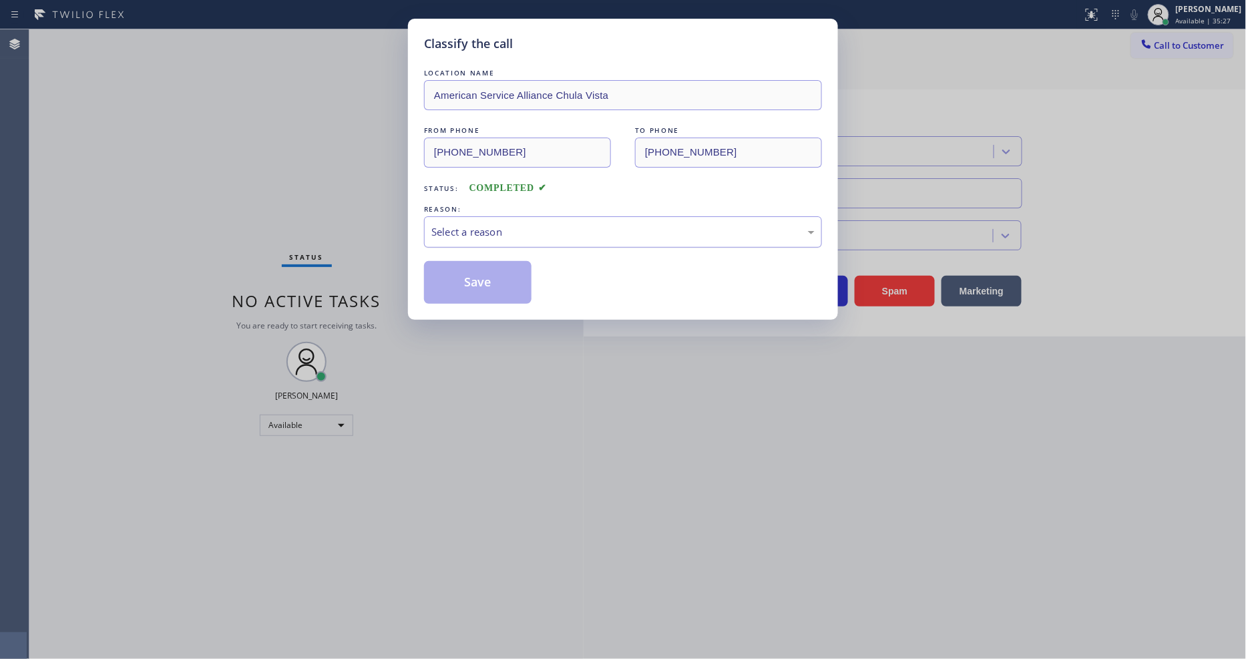
click at [508, 231] on div "Select a reason" at bounding box center [622, 231] width 383 height 15
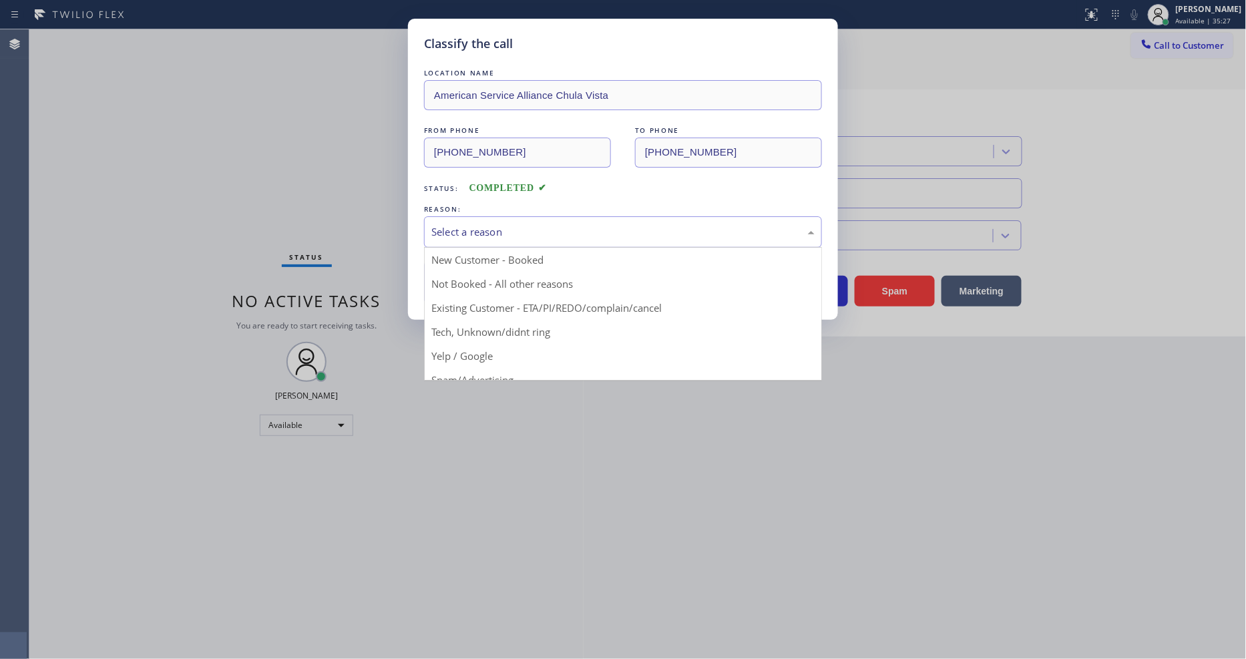
drag, startPoint x: 510, startPoint y: 322, endPoint x: 496, endPoint y: 271, distance: 53.1
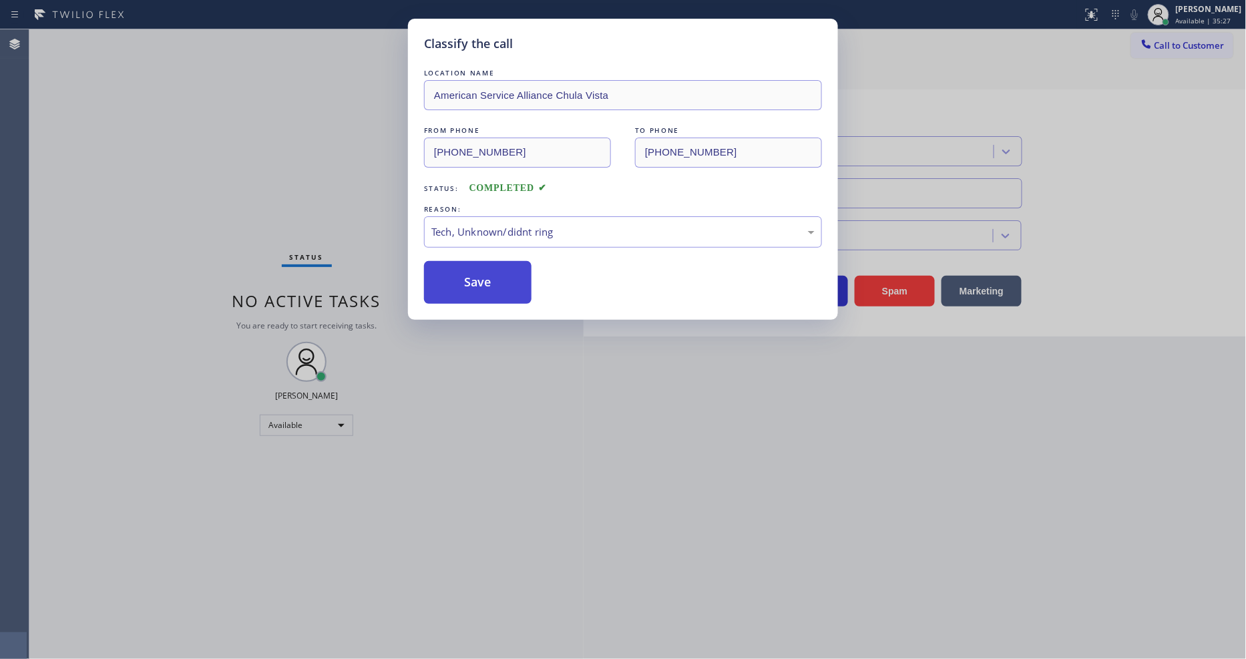
click at [496, 271] on button "Save" at bounding box center [478, 282] width 108 height 43
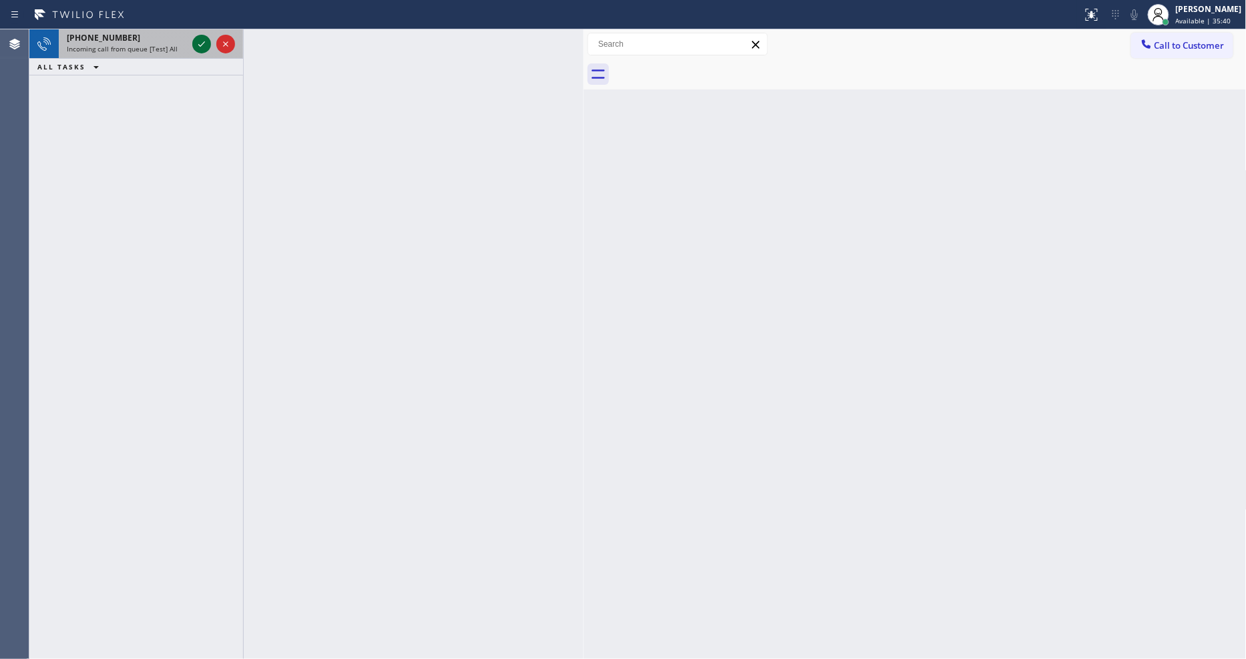
click at [200, 48] on icon at bounding box center [202, 44] width 16 height 16
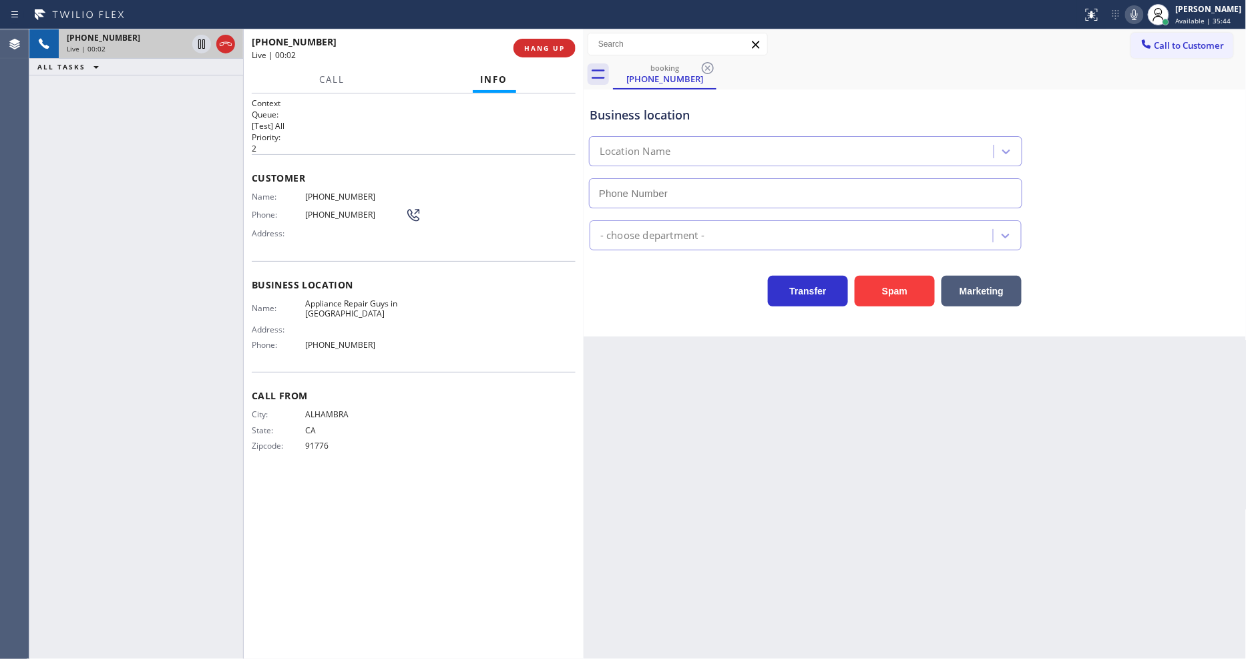
type input "[PHONE_NUMBER]"
click at [411, 57] on div "Live | 00:09" at bounding box center [378, 54] width 252 height 11
click at [328, 299] on span "Appliance Repair Guys in [GEOGRAPHIC_DATA]" at bounding box center [355, 309] width 100 height 21
click at [328, 302] on span "Appliance Repair Guys in [GEOGRAPHIC_DATA]" at bounding box center [355, 309] width 100 height 21
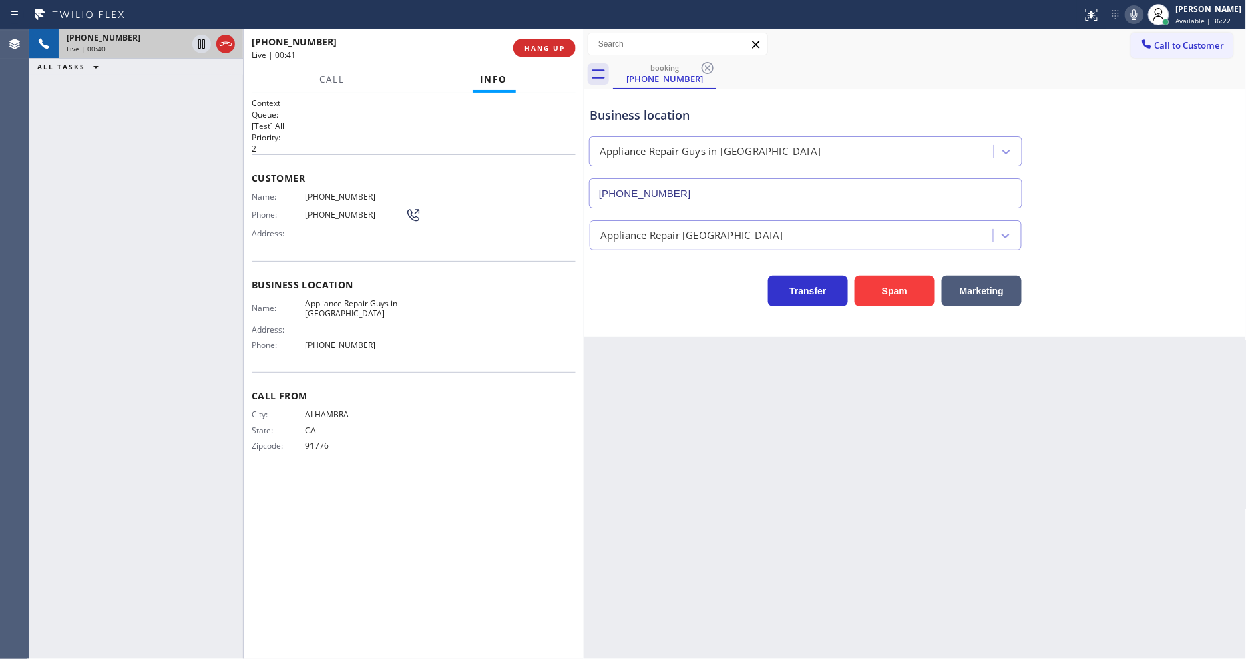
click at [898, 456] on div "Back to Dashboard Change Sender ID Customers Technicians Select a contact Outbo…" at bounding box center [915, 344] width 663 height 630
click at [318, 305] on span "Appliance Repair Guys in [GEOGRAPHIC_DATA]" at bounding box center [355, 309] width 100 height 21
click at [316, 192] on span "[PHONE_NUMBER]" at bounding box center [355, 197] width 100 height 10
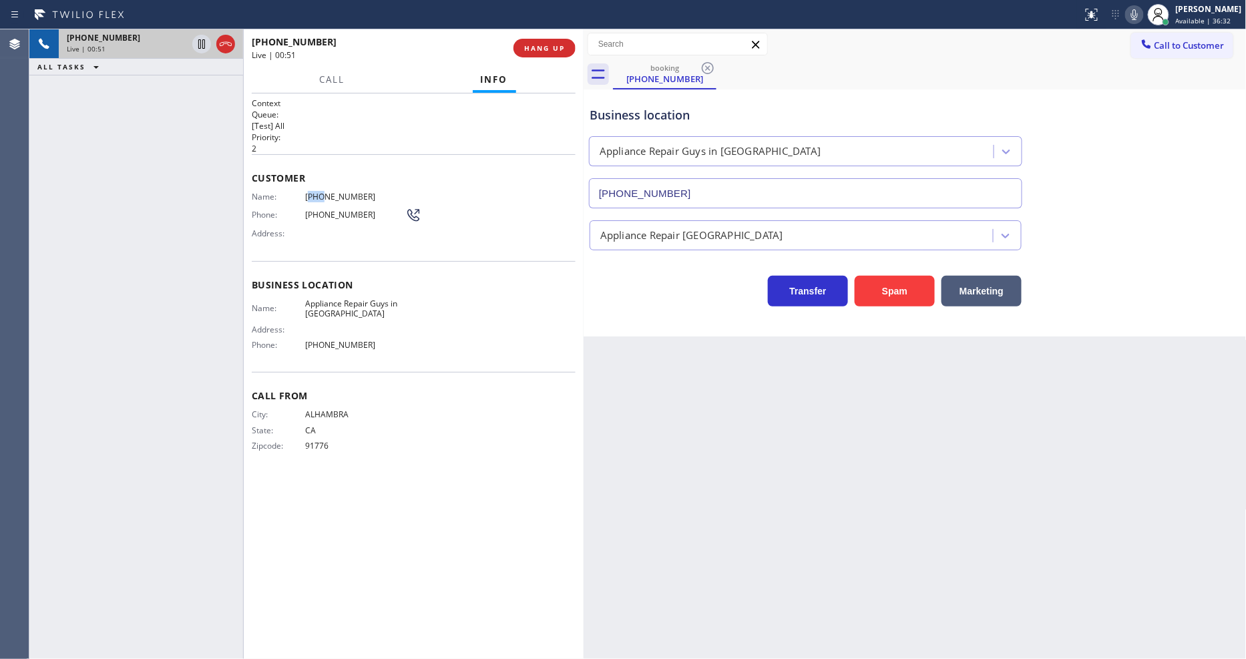
click at [316, 192] on span "[PHONE_NUMBER]" at bounding box center [355, 197] width 100 height 10
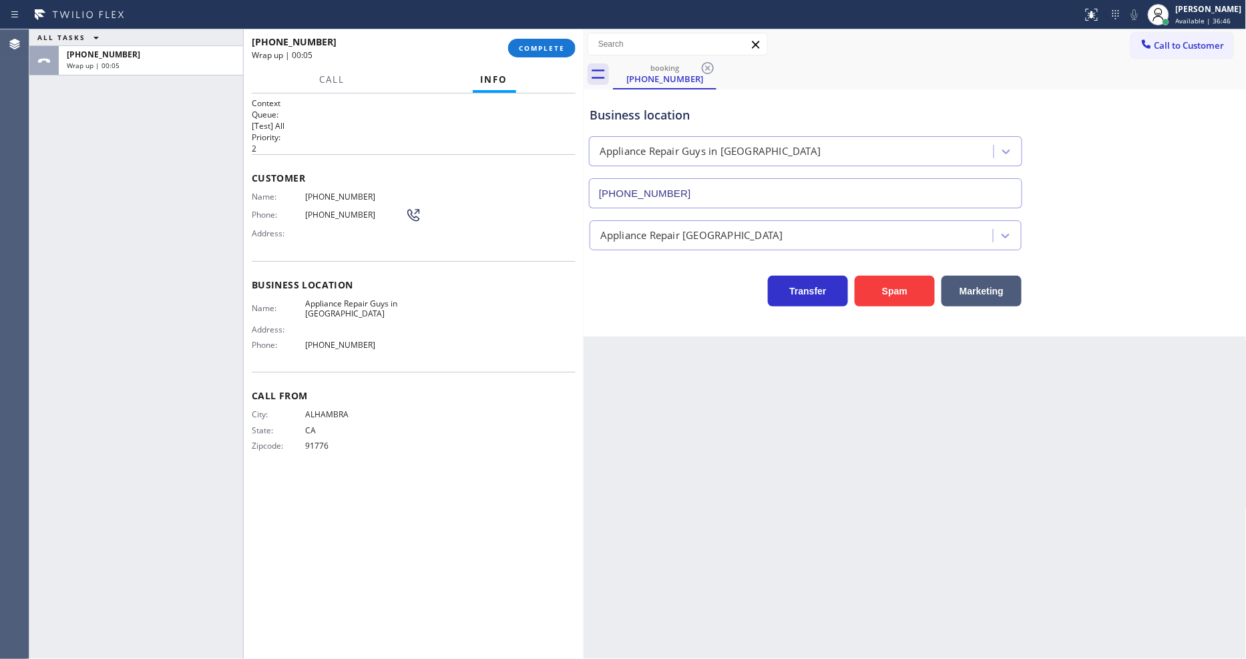
click at [313, 443] on span "91776" at bounding box center [355, 446] width 100 height 10
click at [518, 51] on button "COMPLETE" at bounding box center [541, 48] width 67 height 19
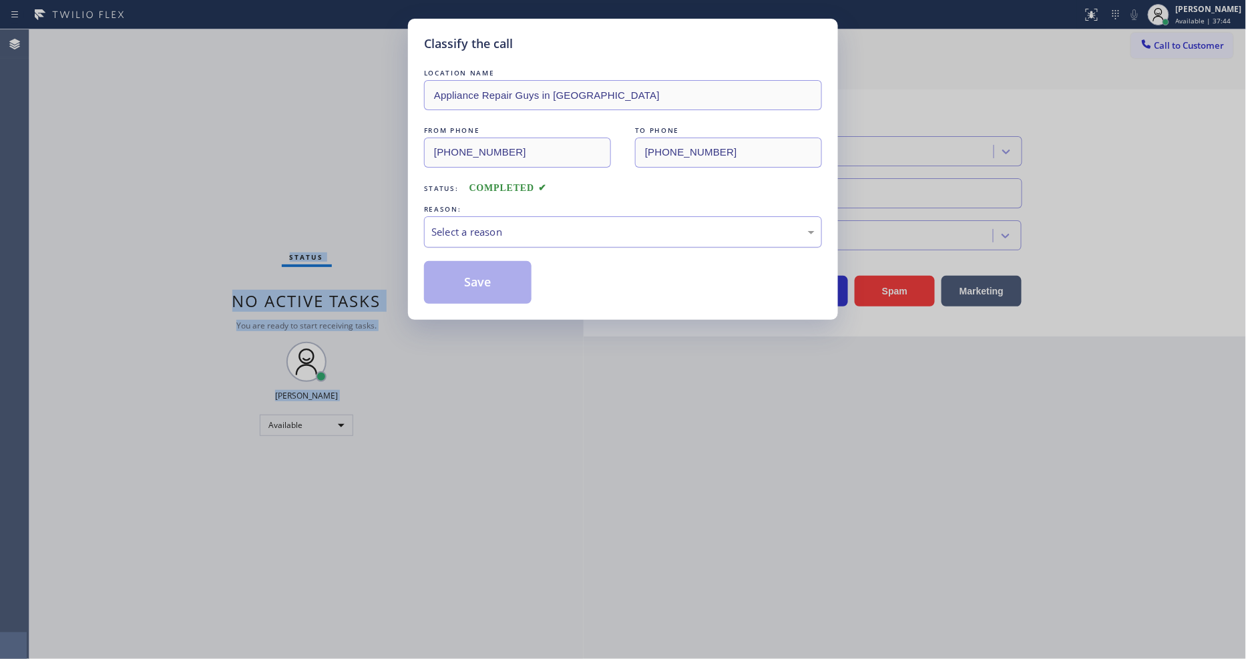
click at [443, 232] on div "Select a reason" at bounding box center [622, 231] width 383 height 15
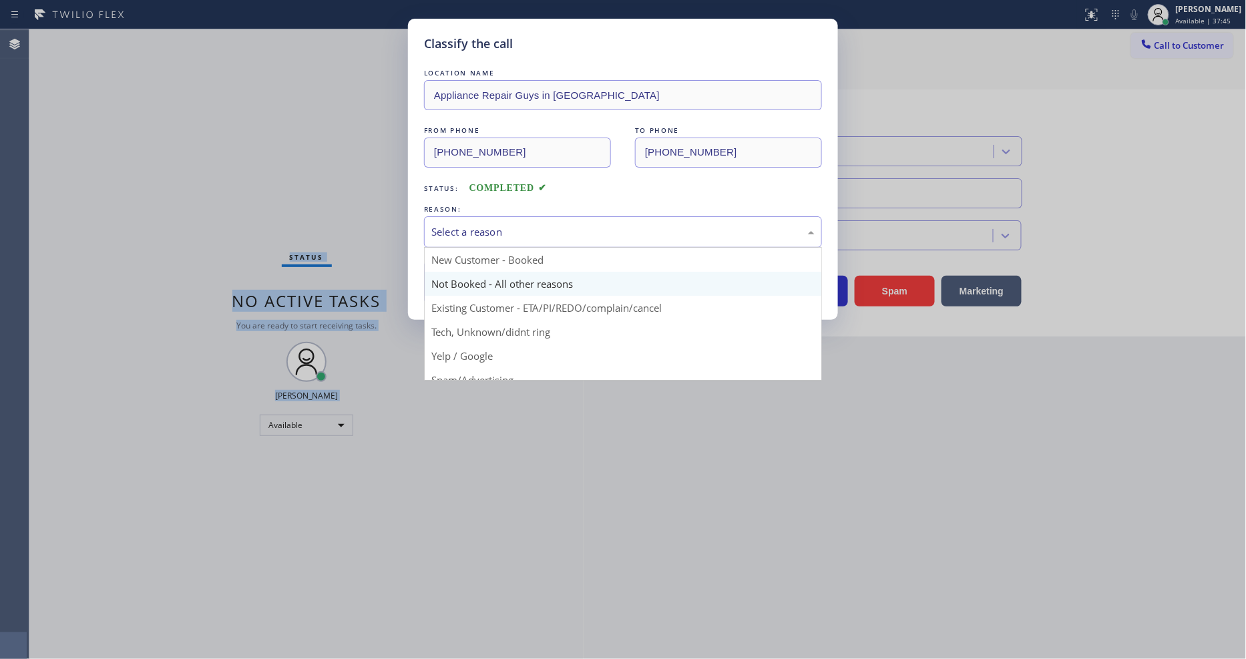
click at [446, 282] on button "Save" at bounding box center [478, 282] width 108 height 43
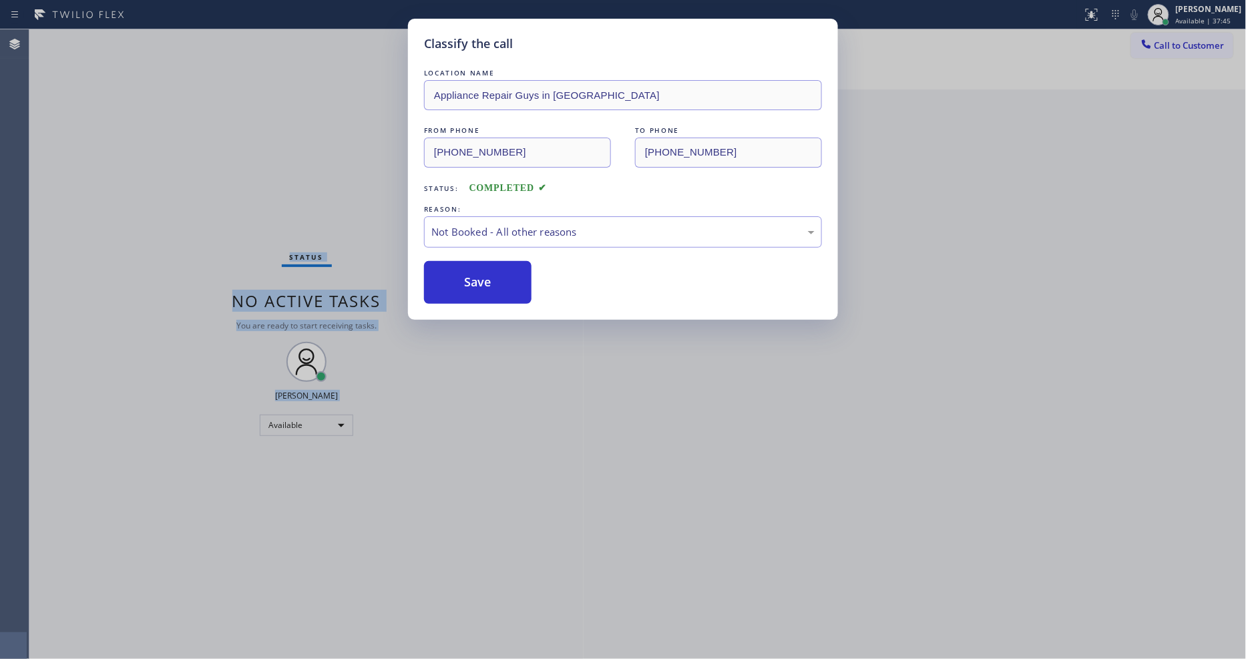
click at [446, 282] on button "Save" at bounding box center [478, 282] width 108 height 43
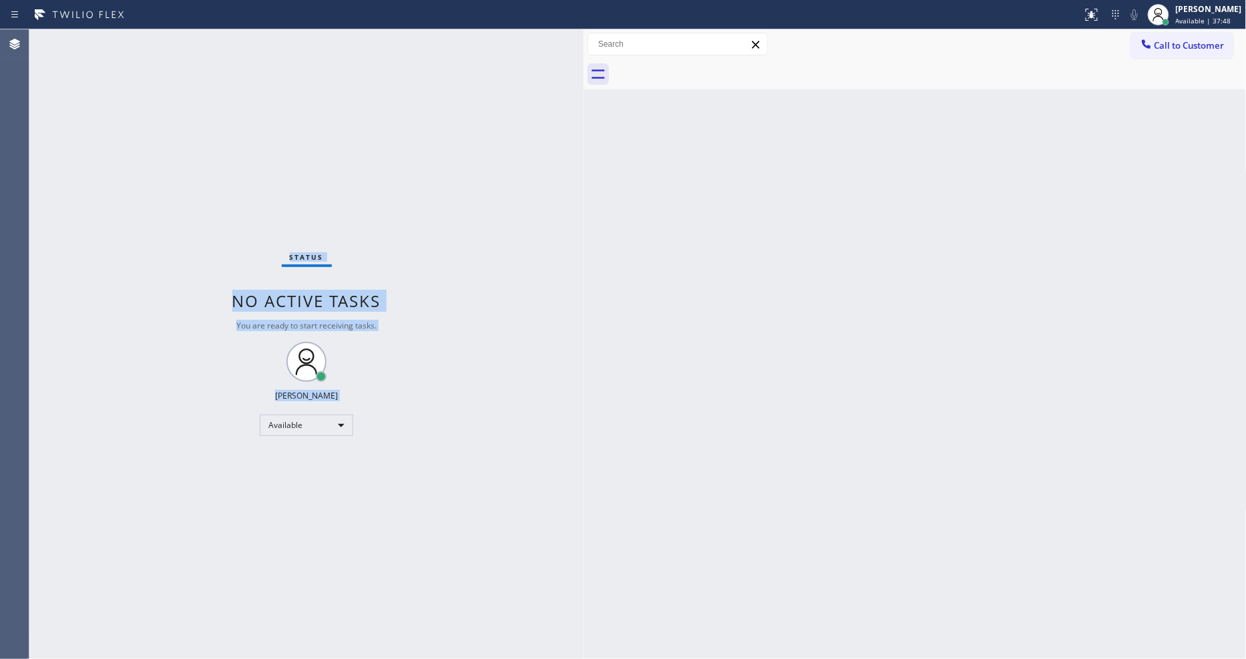
click at [198, 87] on div "Status No active tasks You are ready to start receiving tasks. [PERSON_NAME] Av…" at bounding box center [306, 344] width 554 height 630
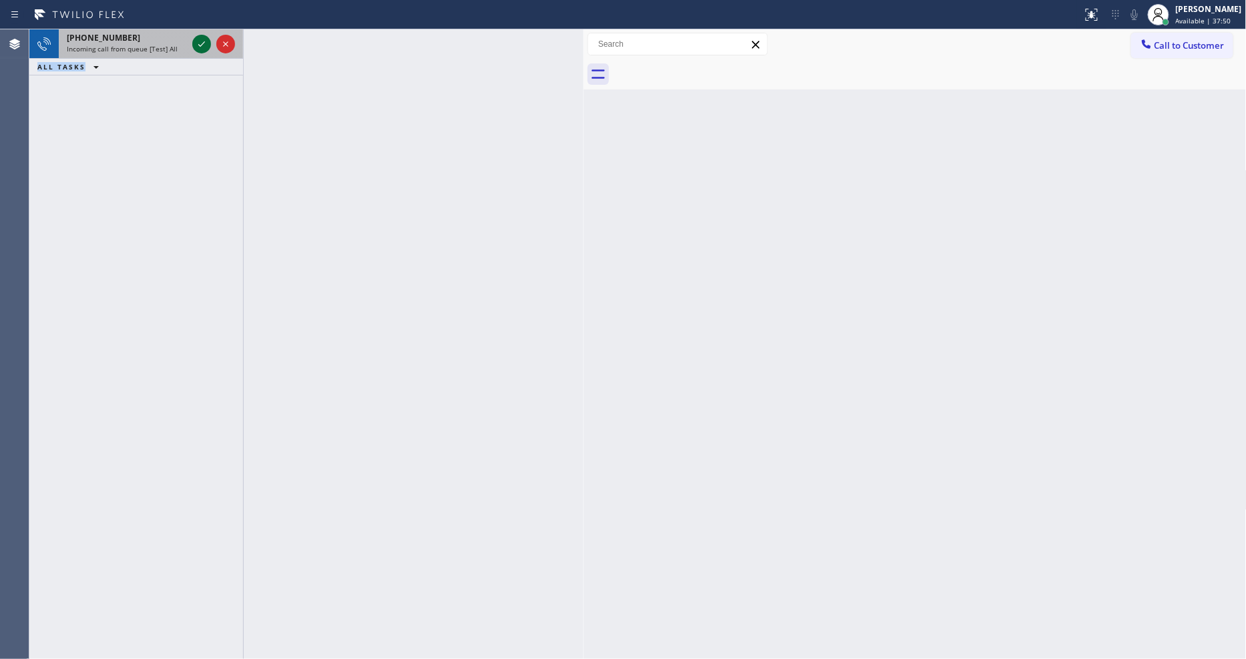
click at [198, 41] on icon at bounding box center [202, 44] width 16 height 16
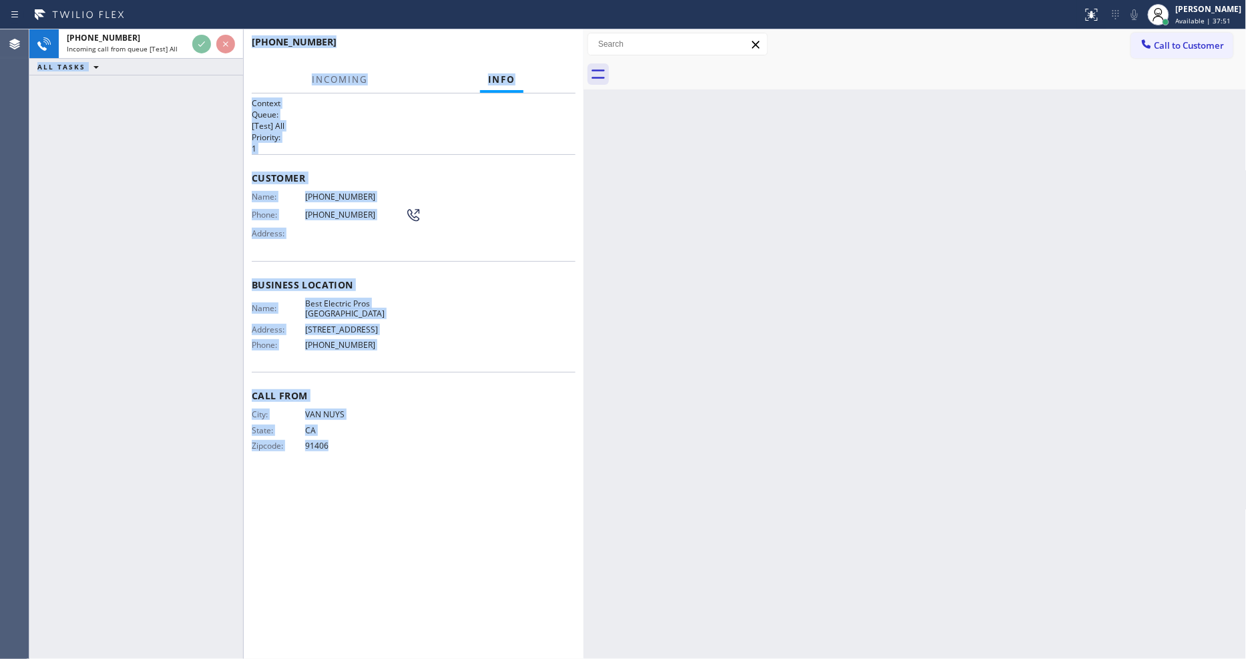
click at [537, 192] on div "Name: [PHONE_NUMBER] Phone: [PHONE_NUMBER] Address:" at bounding box center [414, 218] width 324 height 53
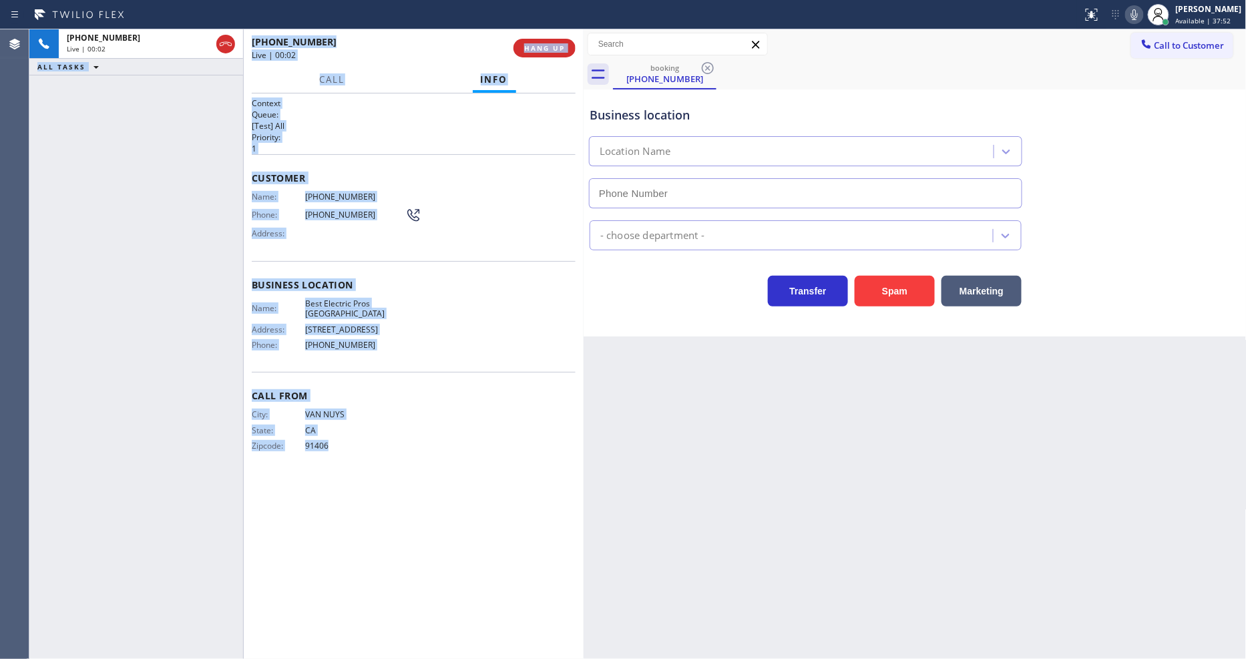
click at [501, 148] on p "1" at bounding box center [414, 148] width 324 height 11
type input "[PHONE_NUMBER]"
click at [414, 172] on span "Customer" at bounding box center [414, 178] width 324 height 13
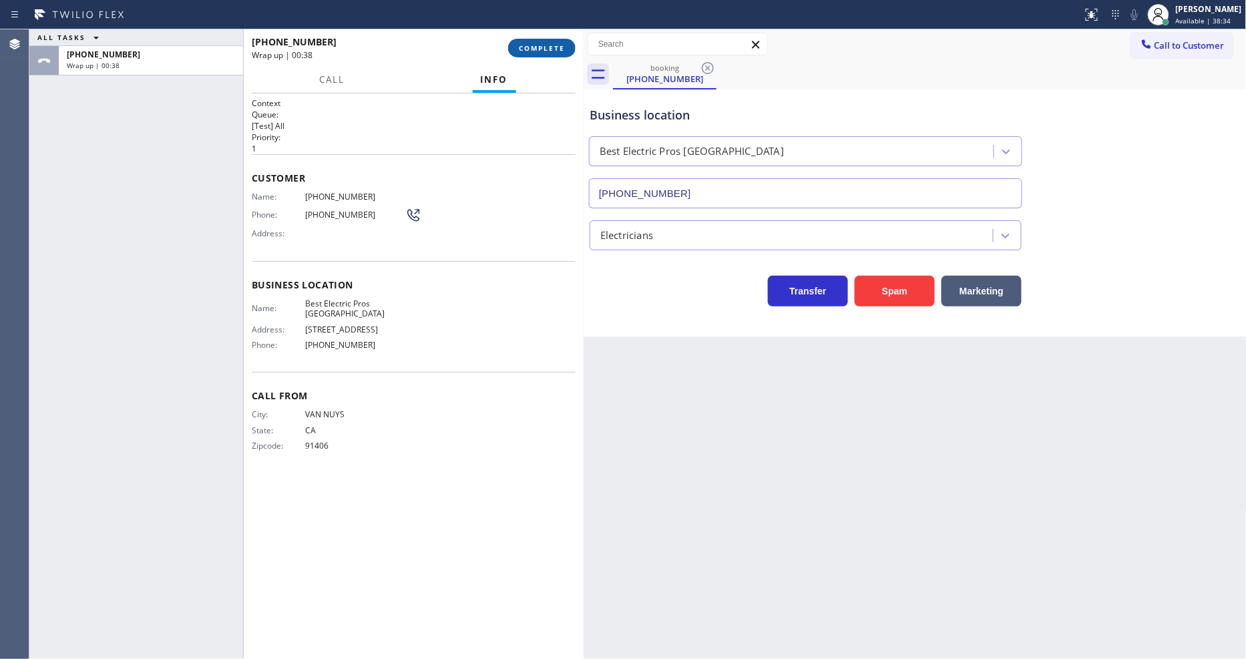
click at [516, 47] on button "COMPLETE" at bounding box center [541, 48] width 67 height 19
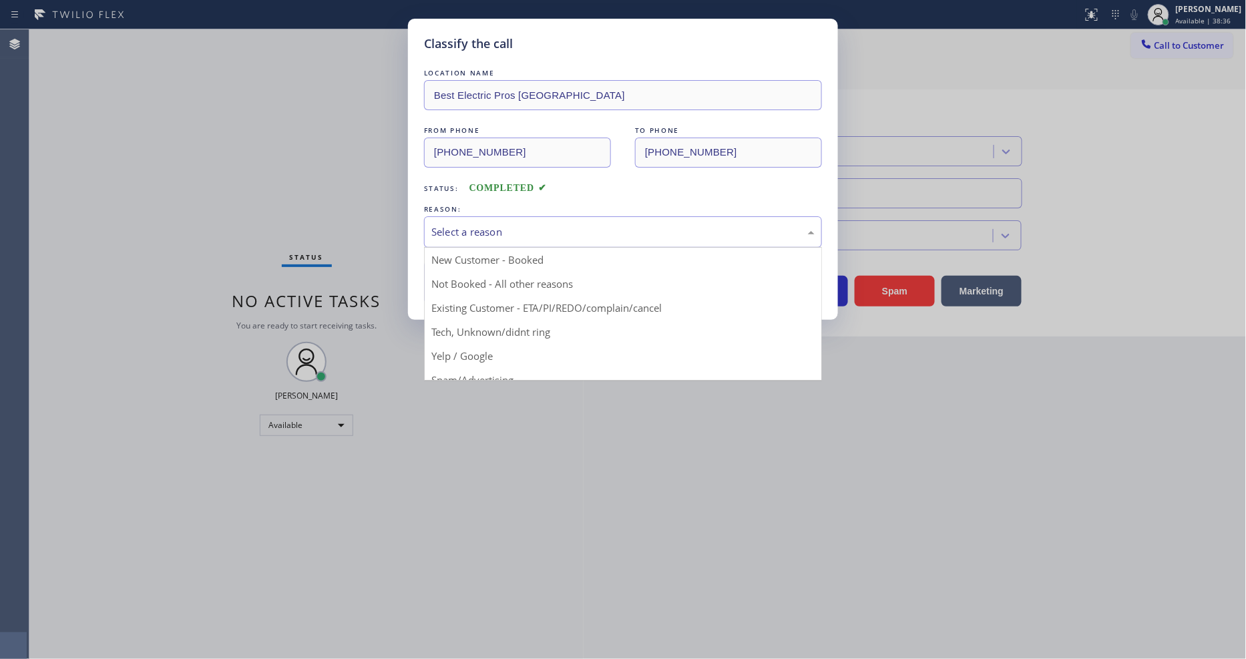
click at [490, 224] on div "Select a reason" at bounding box center [622, 231] width 383 height 15
click at [478, 279] on button "Save" at bounding box center [478, 282] width 108 height 43
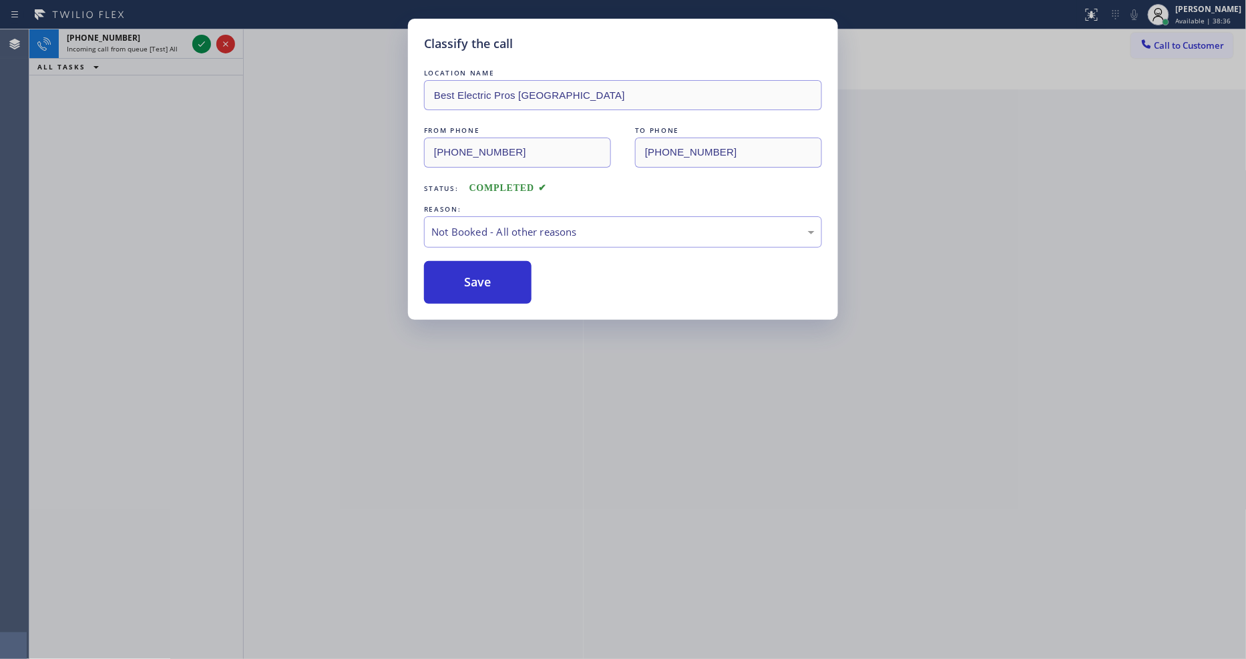
click at [478, 279] on button "Save" at bounding box center [478, 282] width 108 height 43
click at [478, 278] on button "Save" at bounding box center [478, 282] width 108 height 43
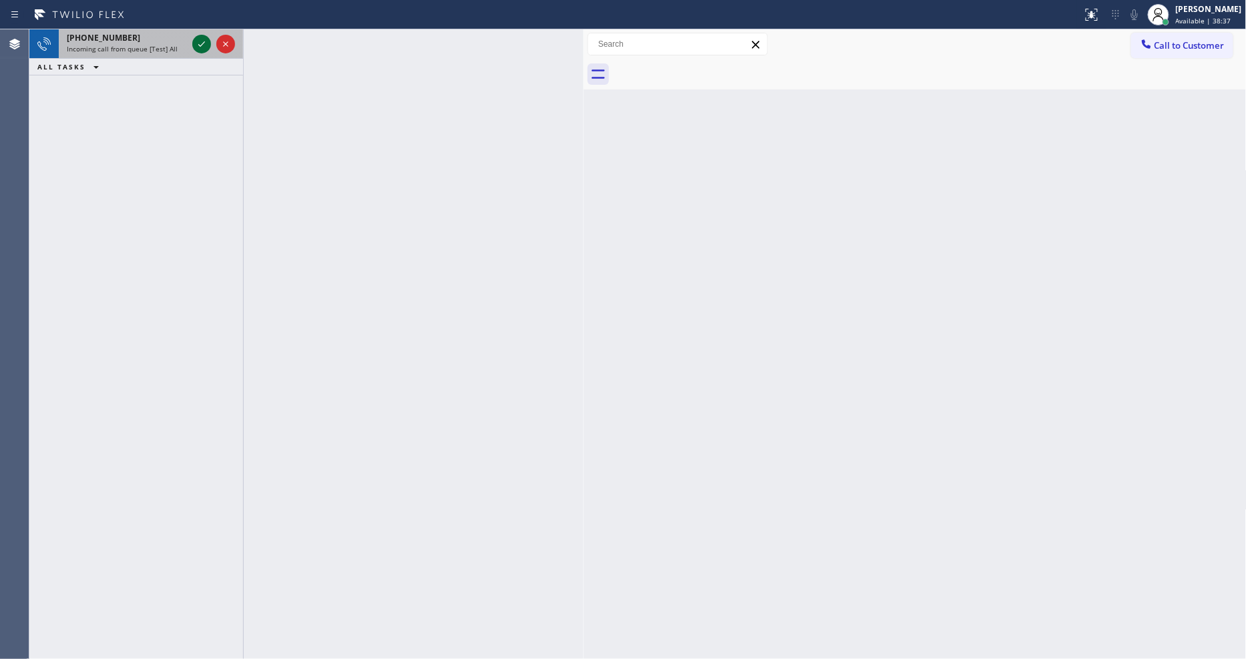
click at [195, 40] on icon at bounding box center [202, 44] width 16 height 16
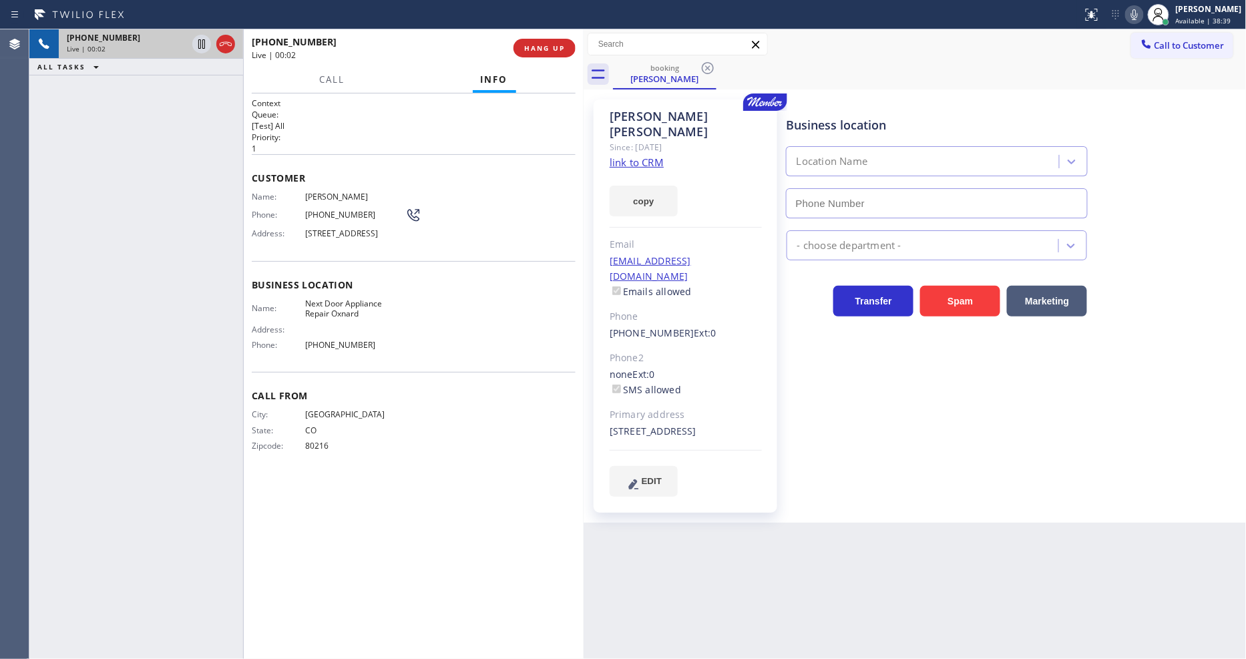
type input "[PHONE_NUMBER]"
click at [624, 156] on link "link to CRM" at bounding box center [637, 162] width 54 height 13
click at [335, 207] on div "Phone: [PHONE_NUMBER]" at bounding box center [337, 215] width 170 height 16
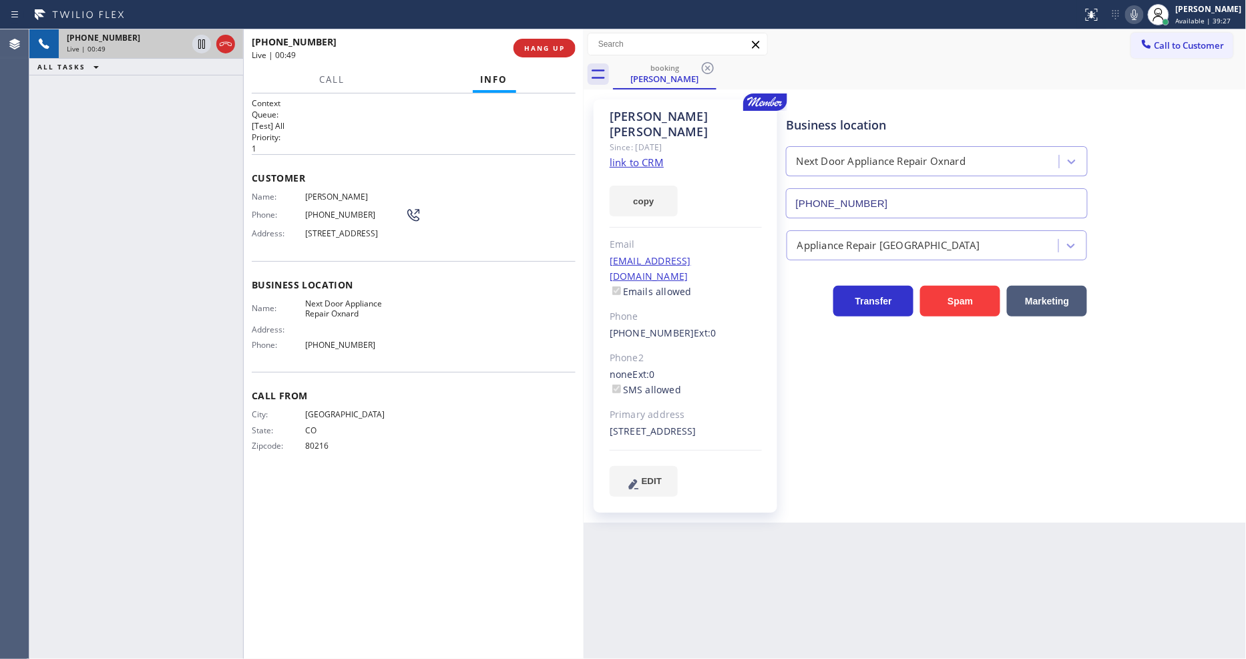
drag, startPoint x: 254, startPoint y: 448, endPoint x: 326, endPoint y: 347, distance: 123.6
click at [254, 445] on div "City: [GEOGRAPHIC_DATA]: [US_STATE] Zipcode: 80216" at bounding box center [329, 432] width 154 height 47
click at [203, 47] on icon at bounding box center [202, 44] width 16 height 16
click at [1121, 9] on icon at bounding box center [1134, 14] width 7 height 11
click at [329, 315] on span "Next Door Appliance Repair Oxnard" at bounding box center [355, 309] width 100 height 21
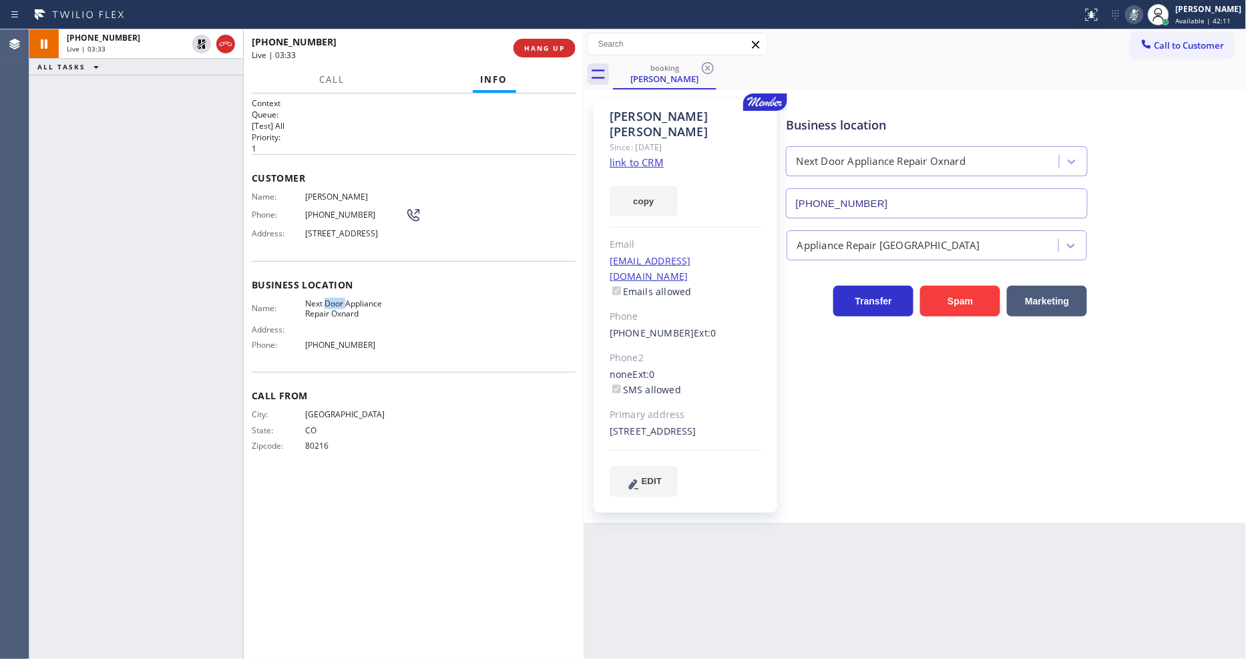
click at [329, 315] on span "Next Door Appliance Repair Oxnard" at bounding box center [355, 309] width 100 height 21
click at [321, 196] on span "[PERSON_NAME]" at bounding box center [355, 197] width 100 height 10
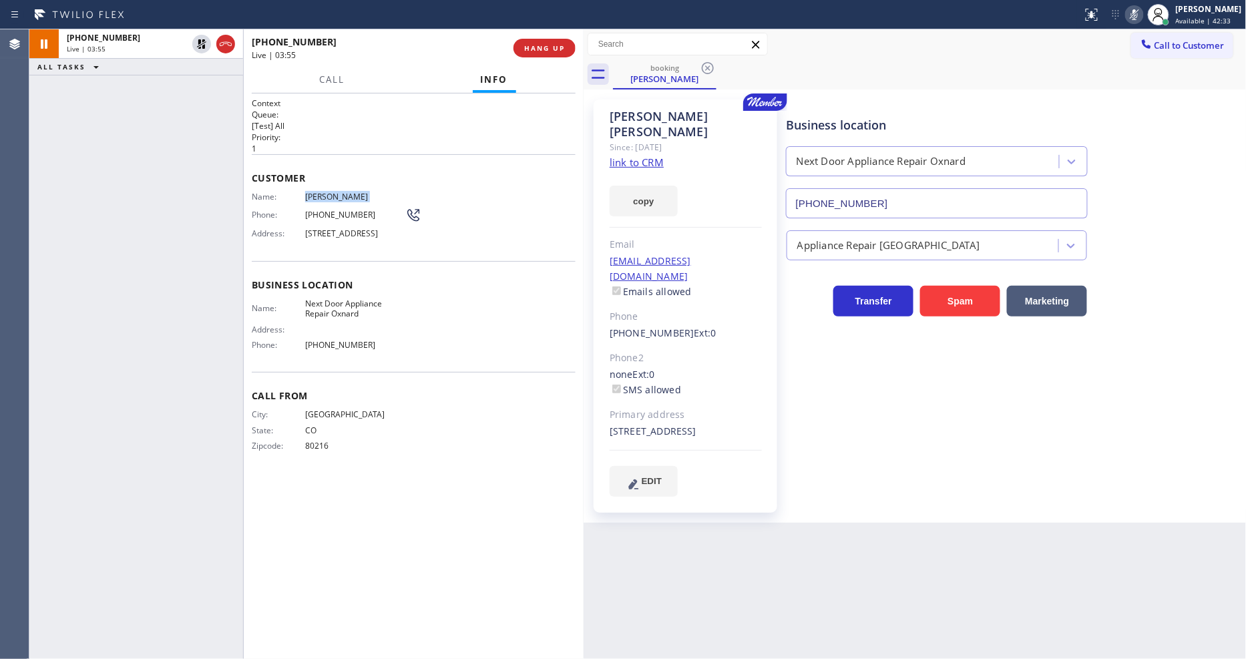
drag, startPoint x: 198, startPoint y: 43, endPoint x: 717, endPoint y: 59, distance: 518.5
click at [198, 43] on icon at bounding box center [201, 43] width 9 height 9
click at [1121, 9] on icon at bounding box center [1134, 14] width 7 height 11
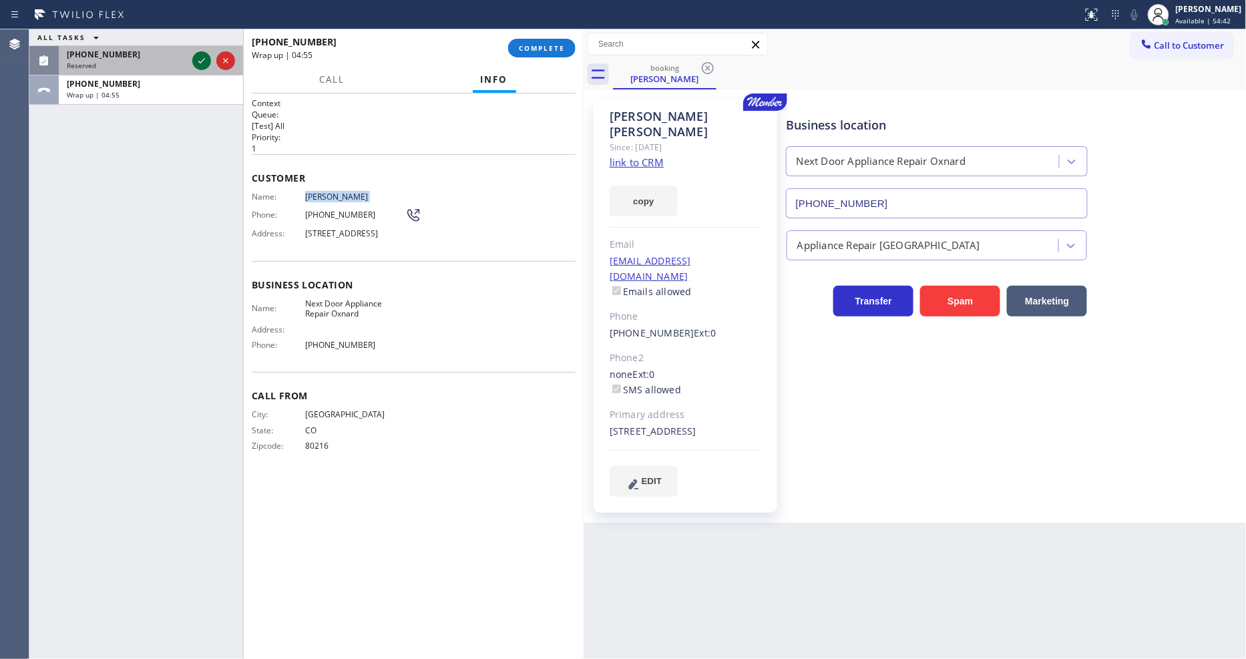
click at [202, 58] on icon at bounding box center [202, 61] width 16 height 16
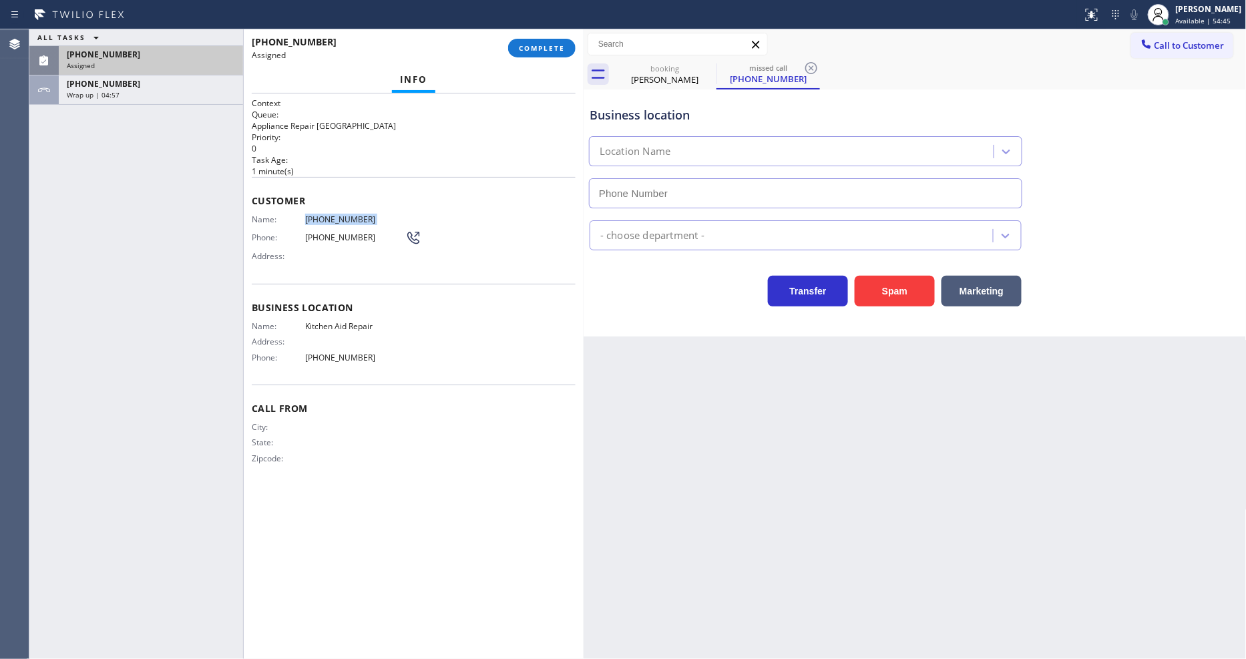
drag, startPoint x: 557, startPoint y: 50, endPoint x: 583, endPoint y: 154, distance: 107.4
click at [551, 54] on button "COMPLETE" at bounding box center [541, 48] width 67 height 19
type input "[PHONE_NUMBER]"
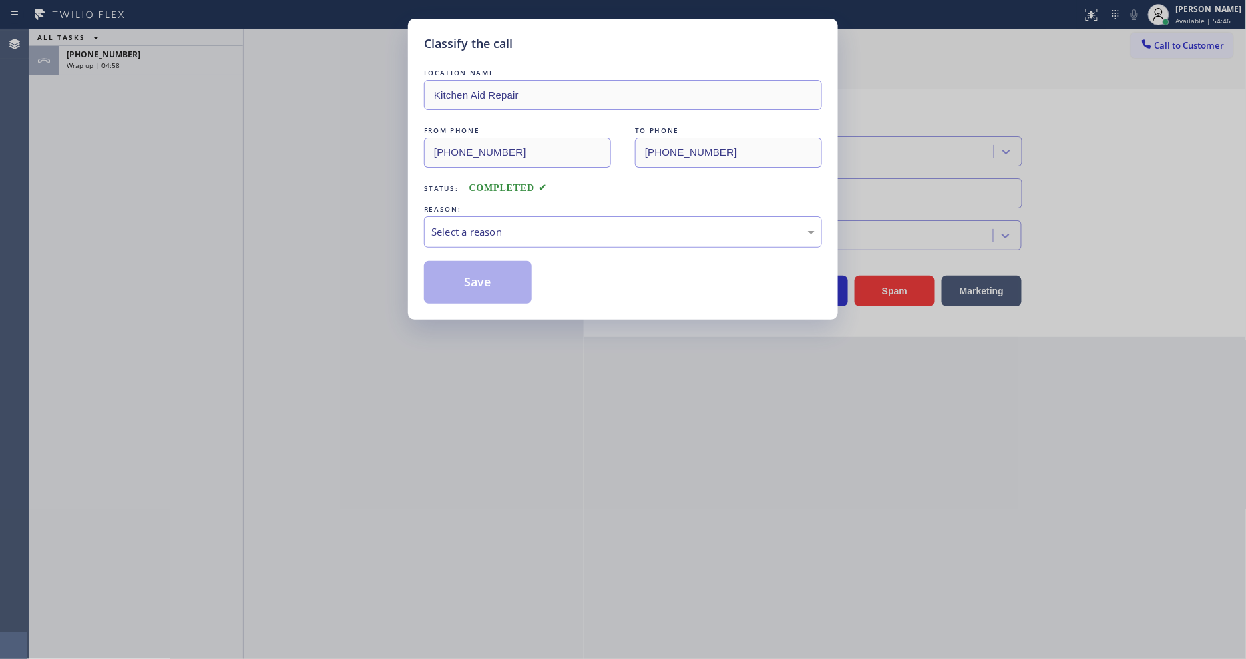
click at [478, 224] on div "Select a reason" at bounding box center [622, 231] width 383 height 15
click at [468, 281] on button "Save" at bounding box center [478, 282] width 108 height 43
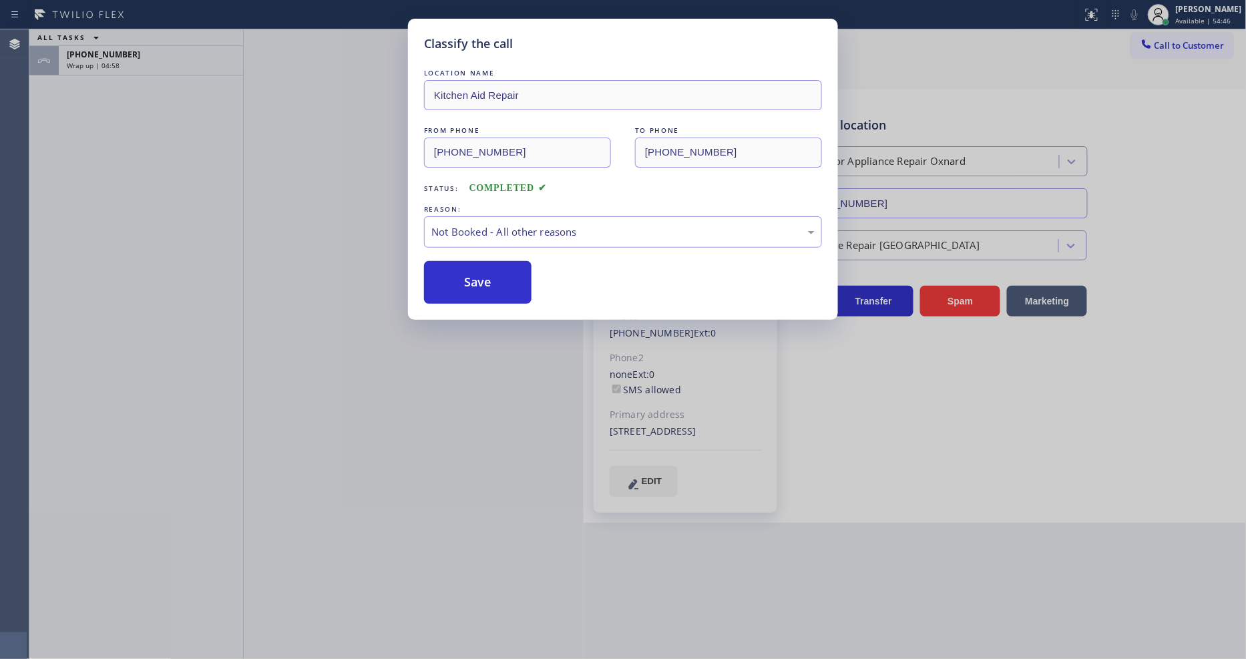
click at [468, 281] on button "Save" at bounding box center [478, 282] width 108 height 43
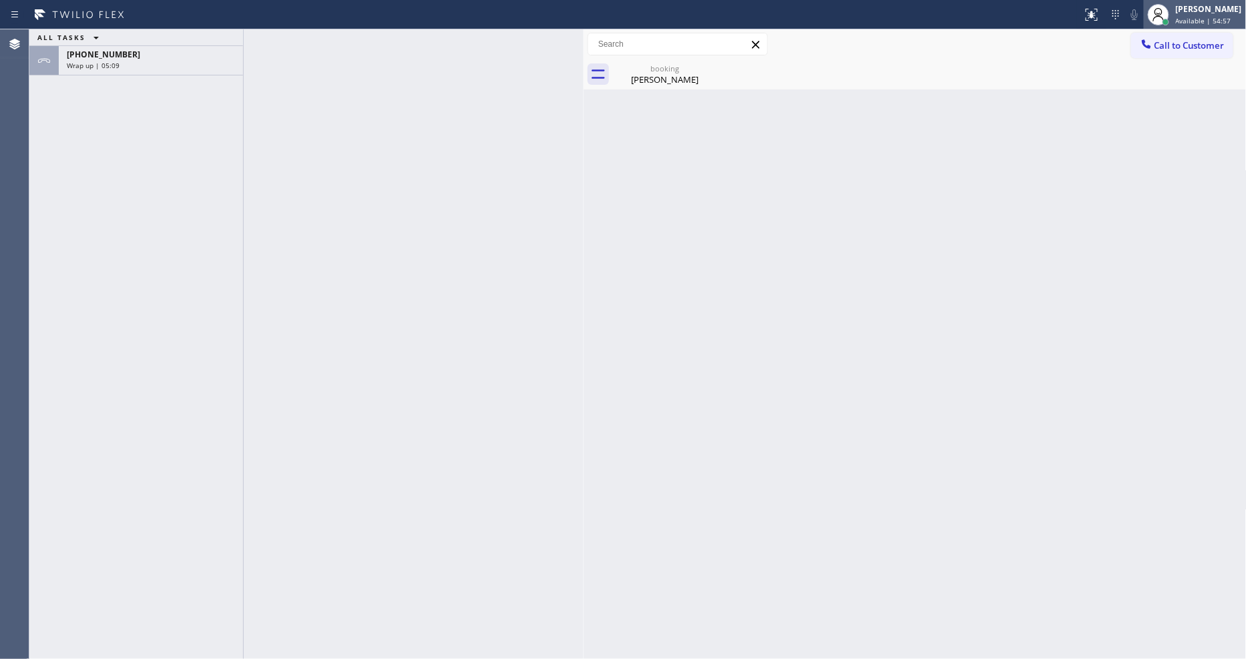
drag, startPoint x: 1186, startPoint y: 10, endPoint x: 1163, endPoint y: 84, distance: 77.5
click at [1121, 11] on div "[PERSON_NAME] Available | 54:57" at bounding box center [1210, 14] width 73 height 23
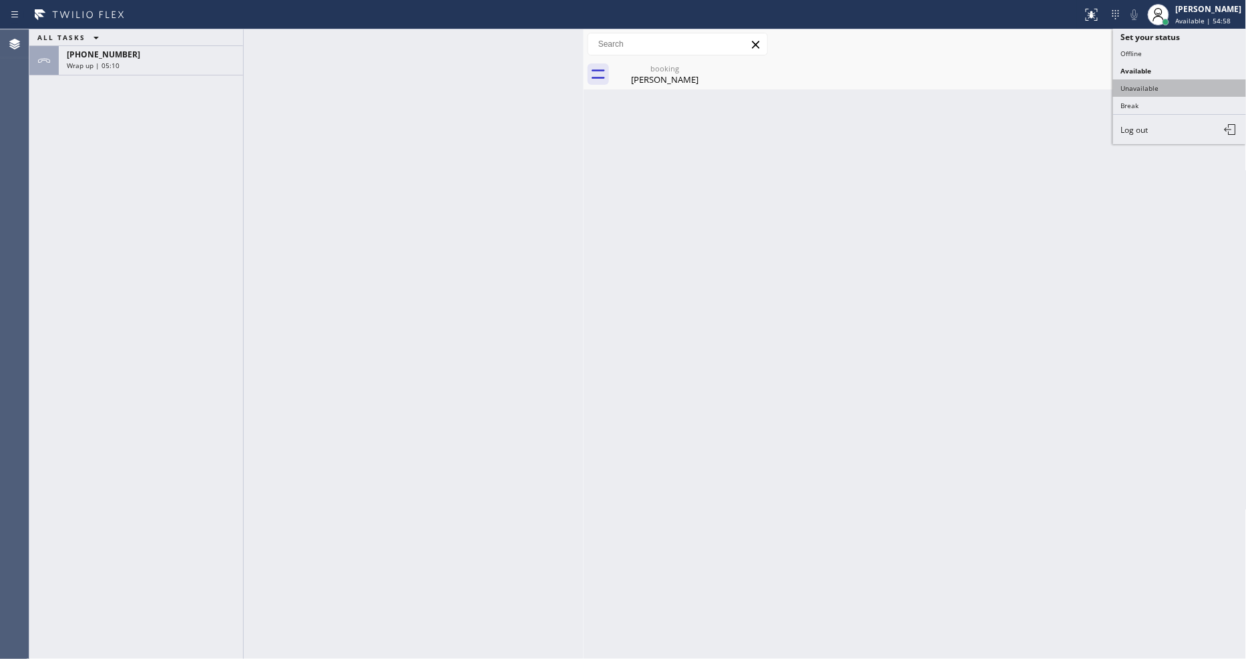
click at [1121, 81] on button "Unavailable" at bounding box center [1180, 87] width 134 height 17
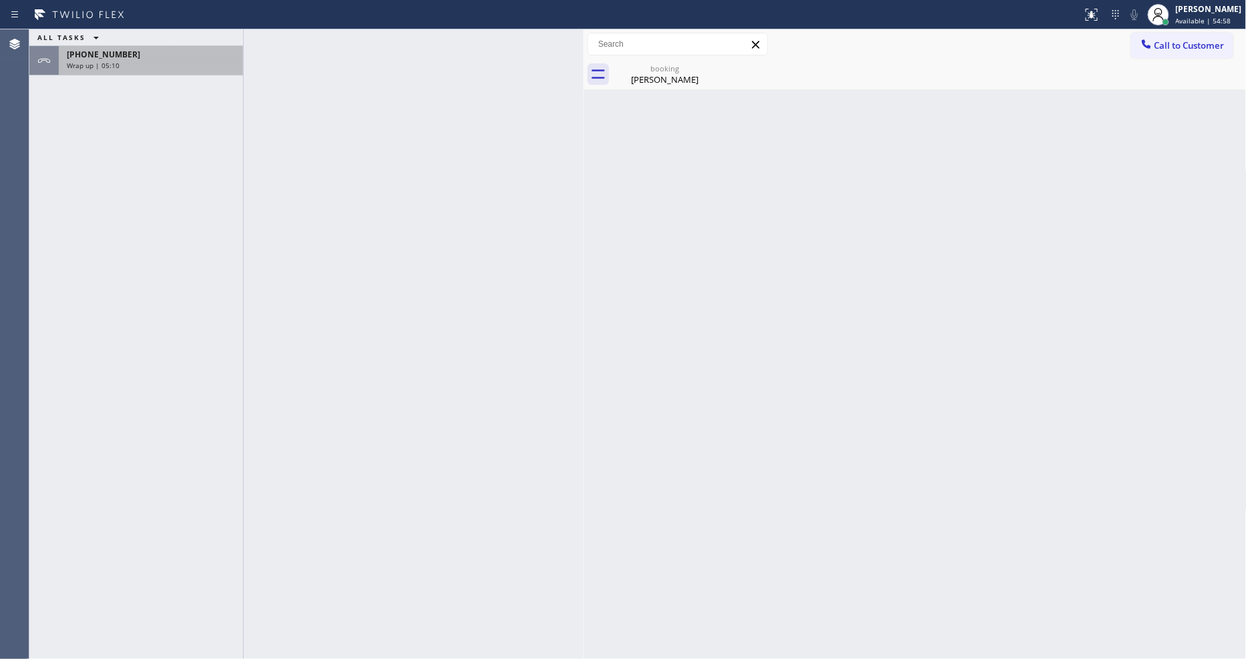
click at [186, 63] on div "Wrap up | 05:10" at bounding box center [151, 65] width 168 height 9
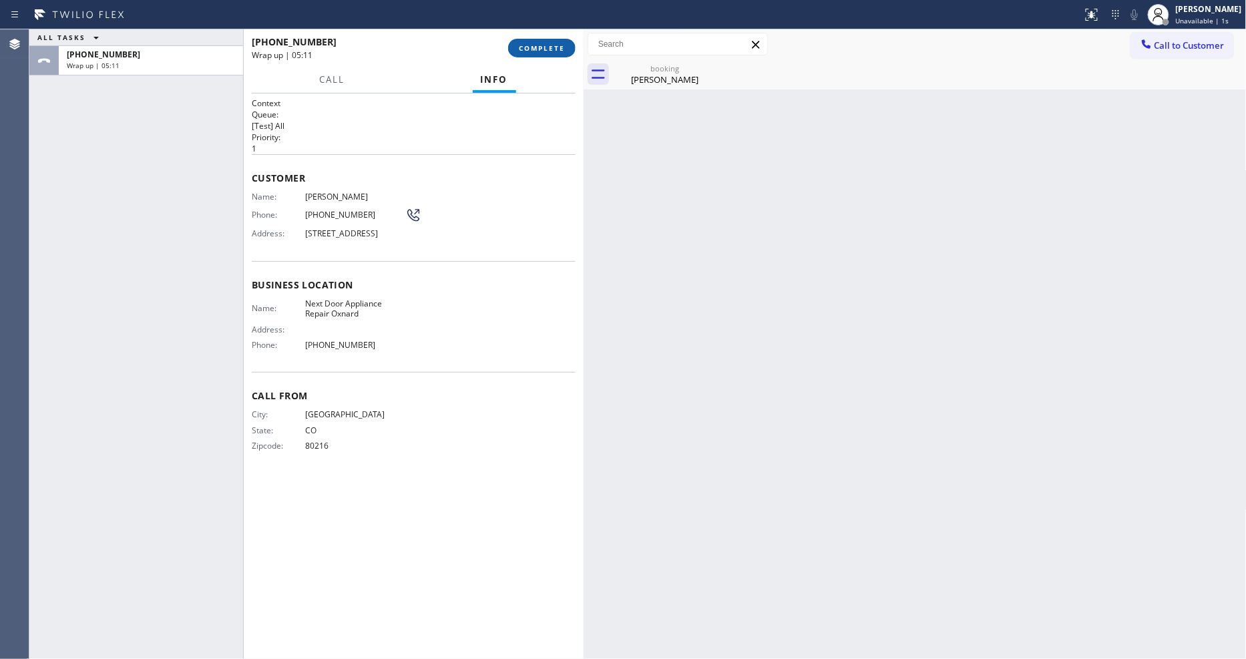
click at [566, 41] on button "COMPLETE" at bounding box center [541, 48] width 67 height 19
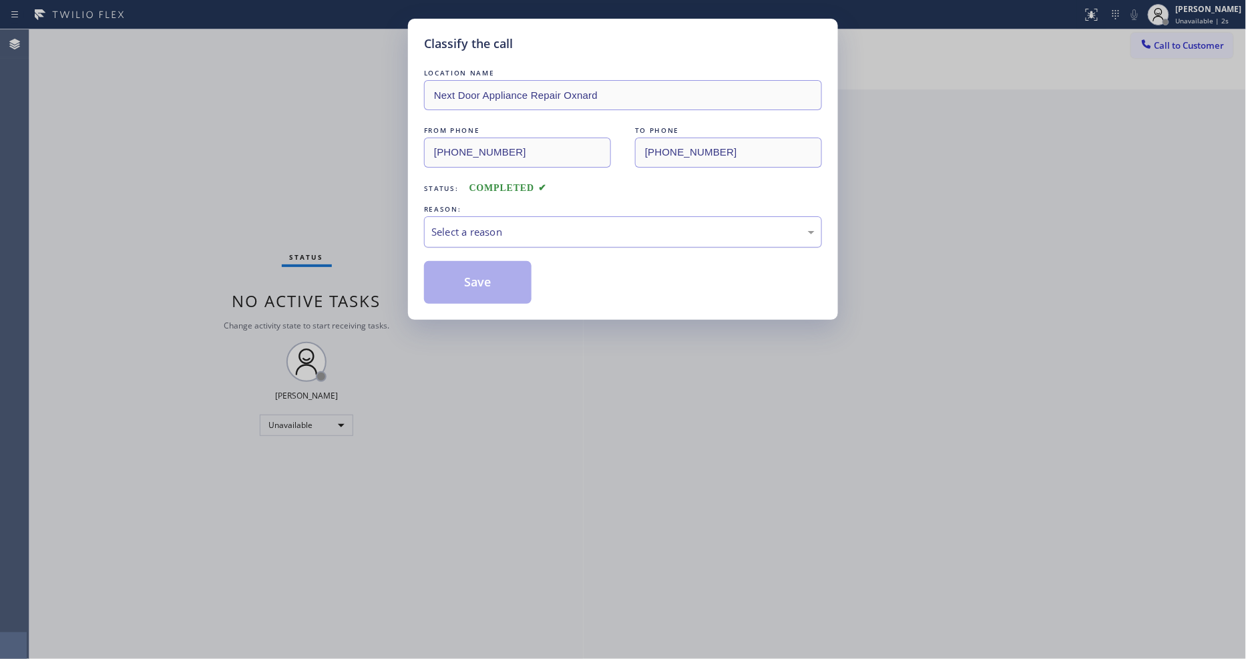
click at [468, 225] on div "Select a reason" at bounding box center [622, 231] width 383 height 15
click at [456, 286] on button "Save" at bounding box center [478, 282] width 108 height 43
click at [456, 285] on button "Save" at bounding box center [478, 282] width 108 height 43
click at [456, 284] on button "Save" at bounding box center [478, 282] width 108 height 43
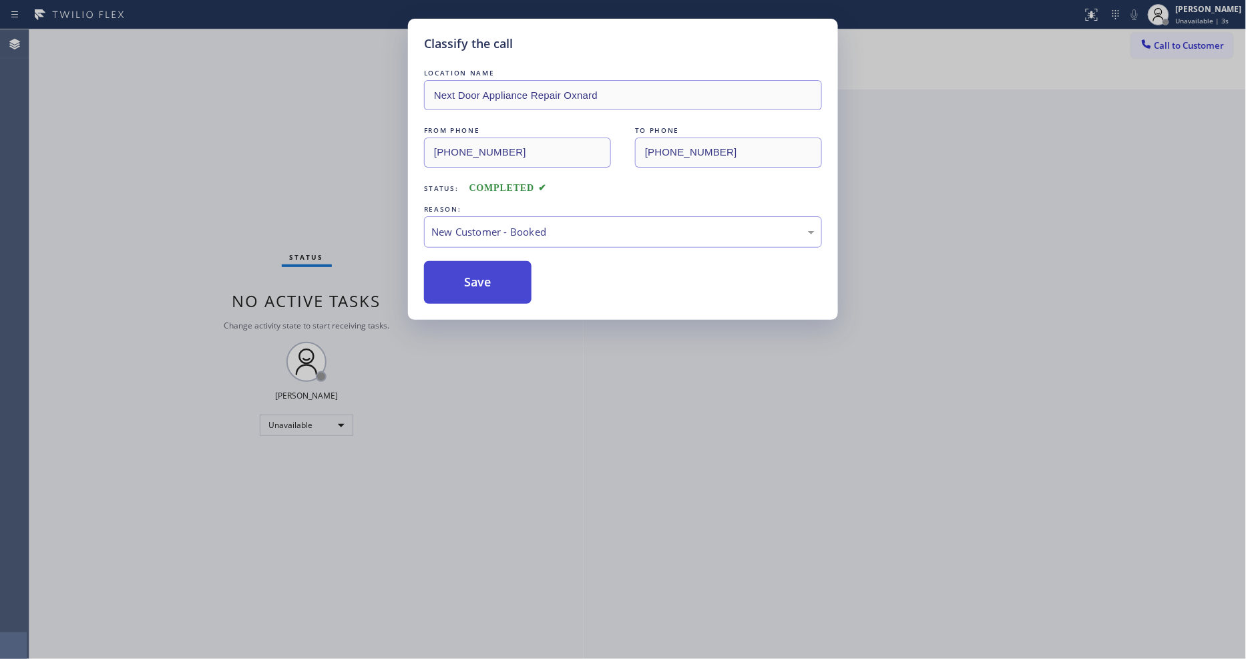
click at [456, 283] on button "Save" at bounding box center [478, 282] width 108 height 43
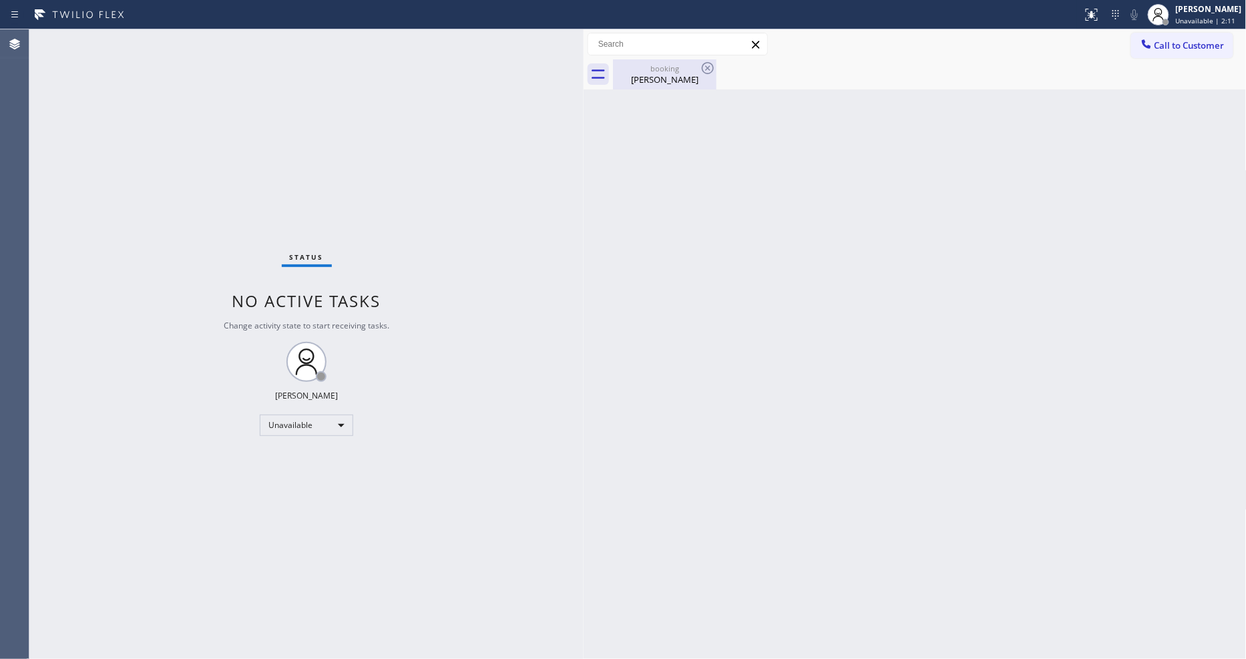
click at [673, 67] on div "booking" at bounding box center [664, 68] width 101 height 10
click at [1121, 17] on div at bounding box center [1158, 14] width 29 height 29
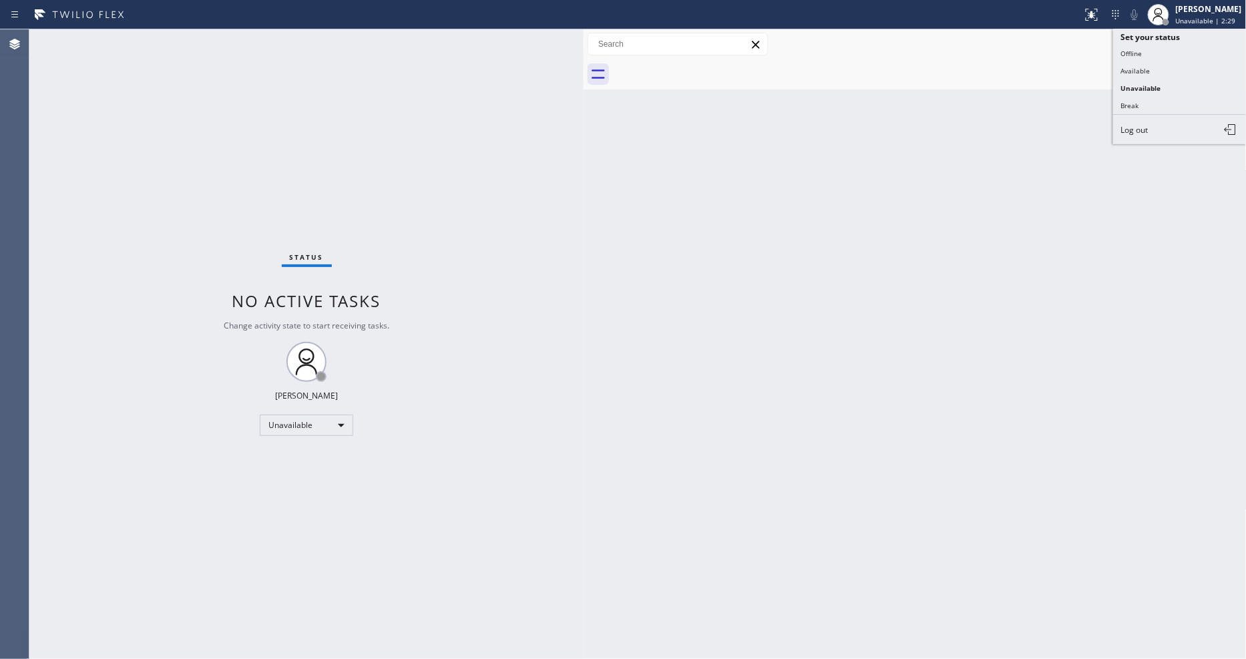
drag, startPoint x: 1157, startPoint y: 104, endPoint x: 1017, endPoint y: 14, distance: 166.2
click at [1121, 105] on button "Break" at bounding box center [1180, 105] width 134 height 17
click at [157, 35] on div "Status No active tasks Change activity state to start receiving tasks. [PERSON_…" at bounding box center [306, 344] width 554 height 630
